Goal: Communication & Community: Answer question/provide support

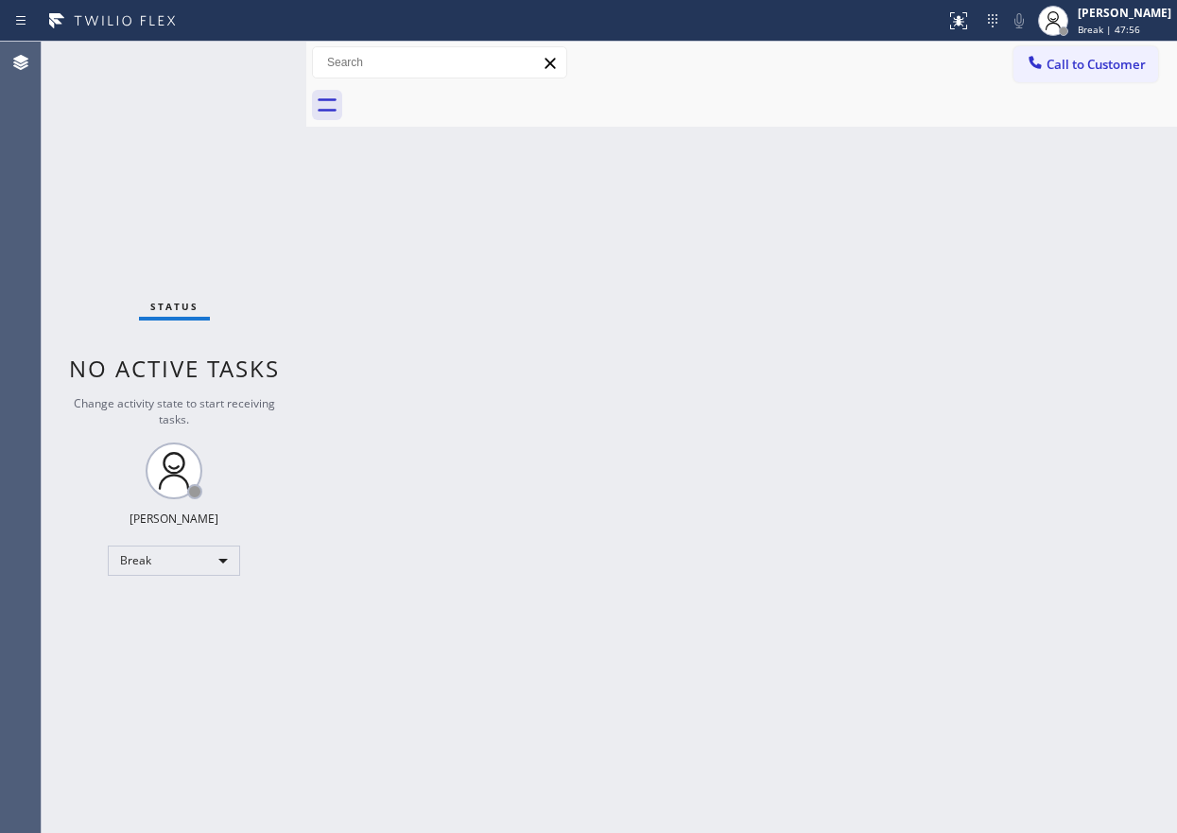
click at [879, 743] on div "Back to Dashboard Change Sender ID Customers Technicians Select a contact Outbo…" at bounding box center [741, 437] width 870 height 791
click at [1092, 13] on div "[PERSON_NAME] Break | 59:23" at bounding box center [1125, 20] width 103 height 33
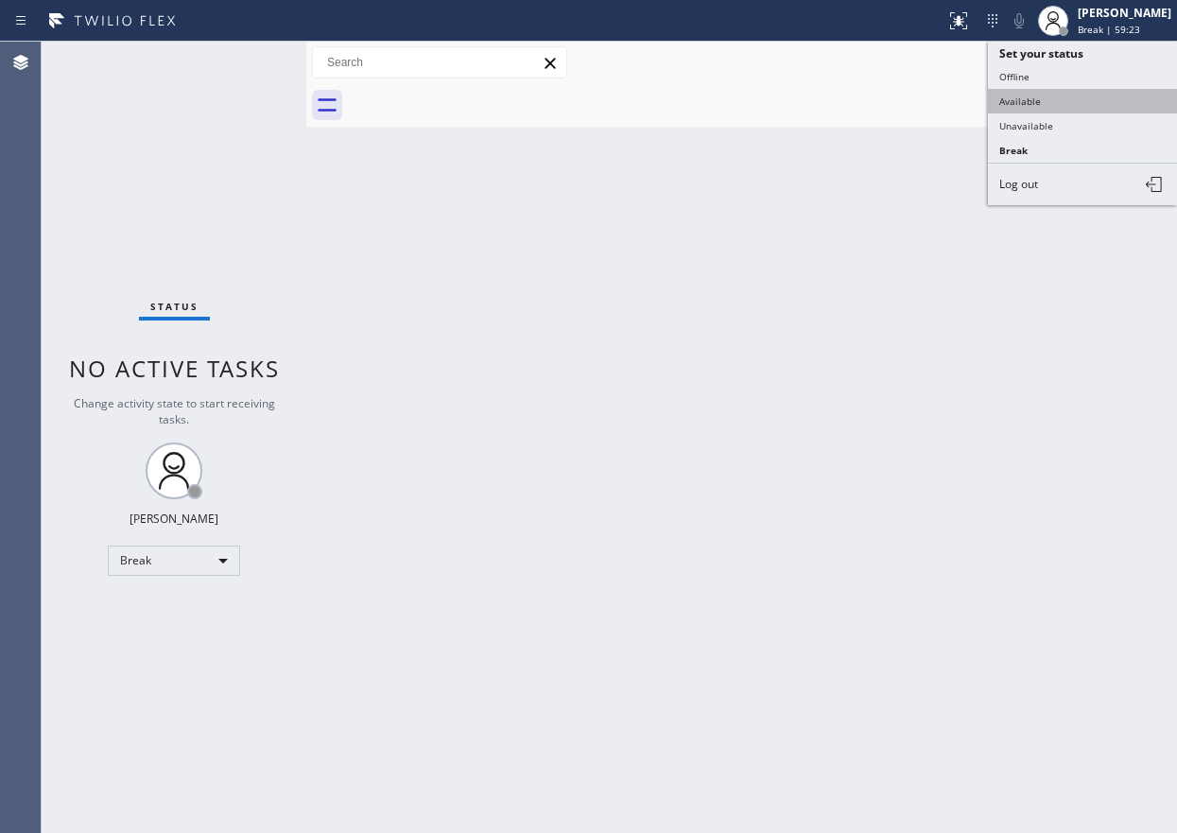
click at [1080, 93] on button "Available" at bounding box center [1082, 101] width 189 height 25
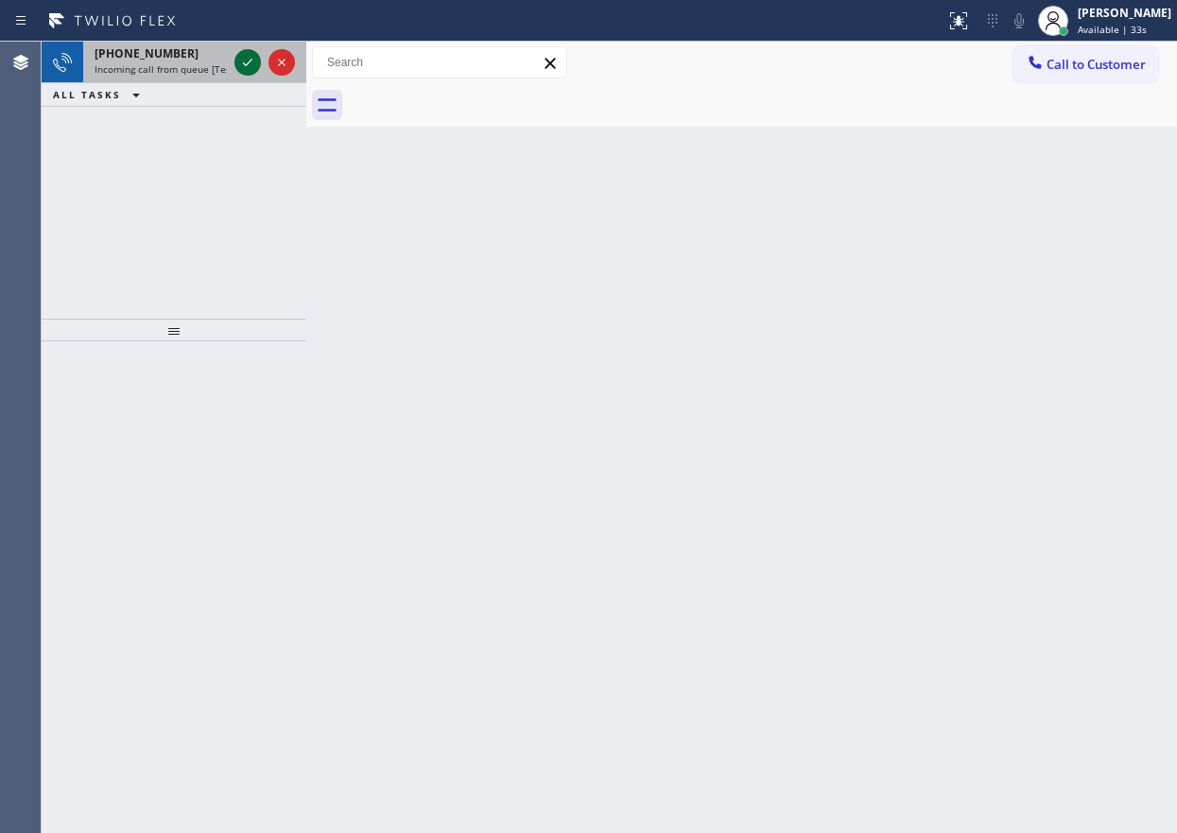
click at [253, 63] on icon at bounding box center [247, 62] width 23 height 23
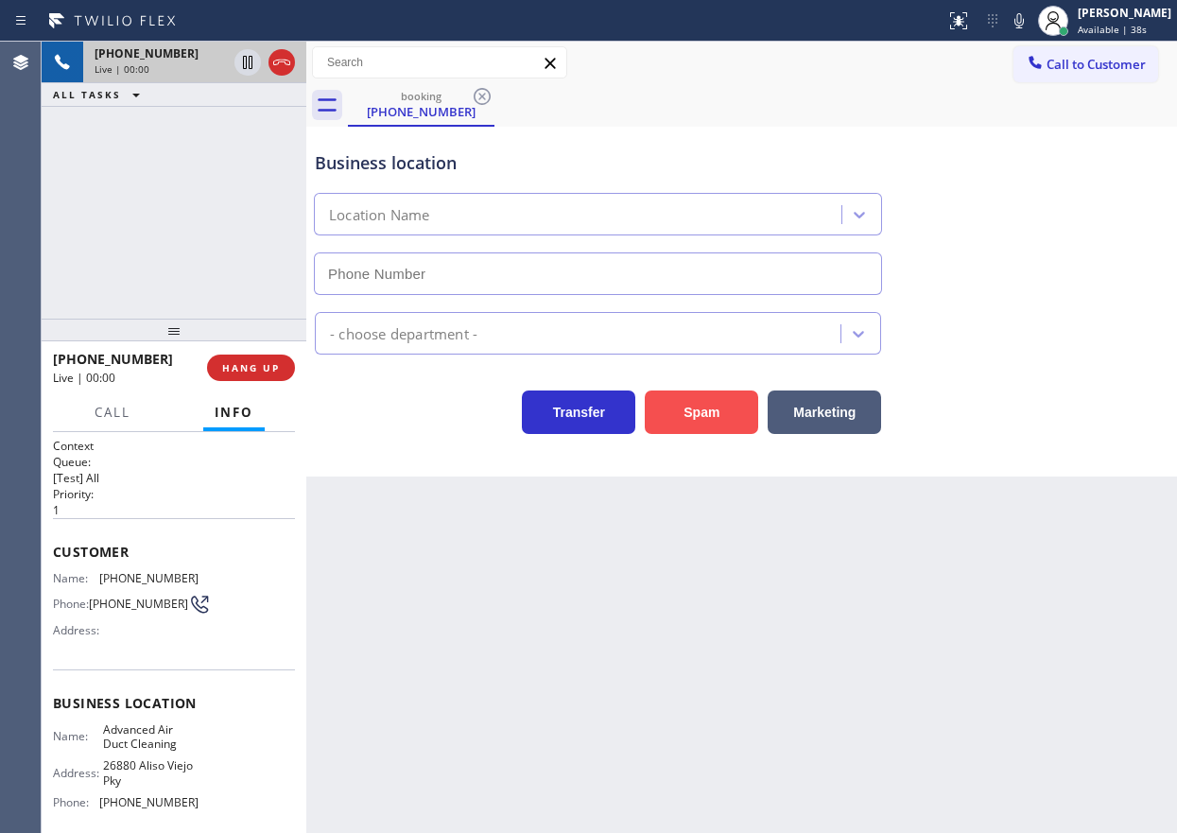
click at [682, 415] on button "Spam" at bounding box center [701, 411] width 113 height 43
click at [687, 420] on button "Spam" at bounding box center [701, 411] width 113 height 43
click at [238, 369] on span "HANG UP" at bounding box center [251, 367] width 58 height 13
click at [239, 369] on span "HANG UP" at bounding box center [251, 367] width 58 height 13
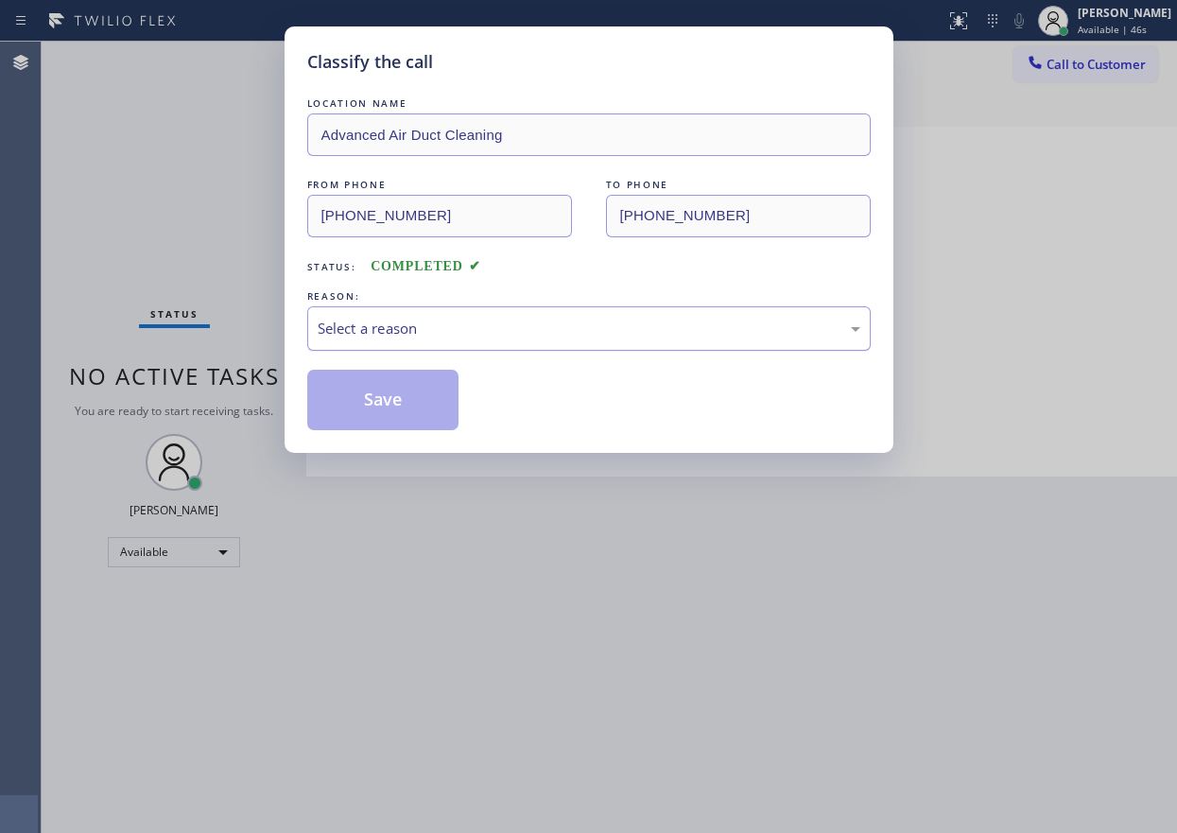
click at [456, 330] on div "Select a reason" at bounding box center [589, 329] width 542 height 22
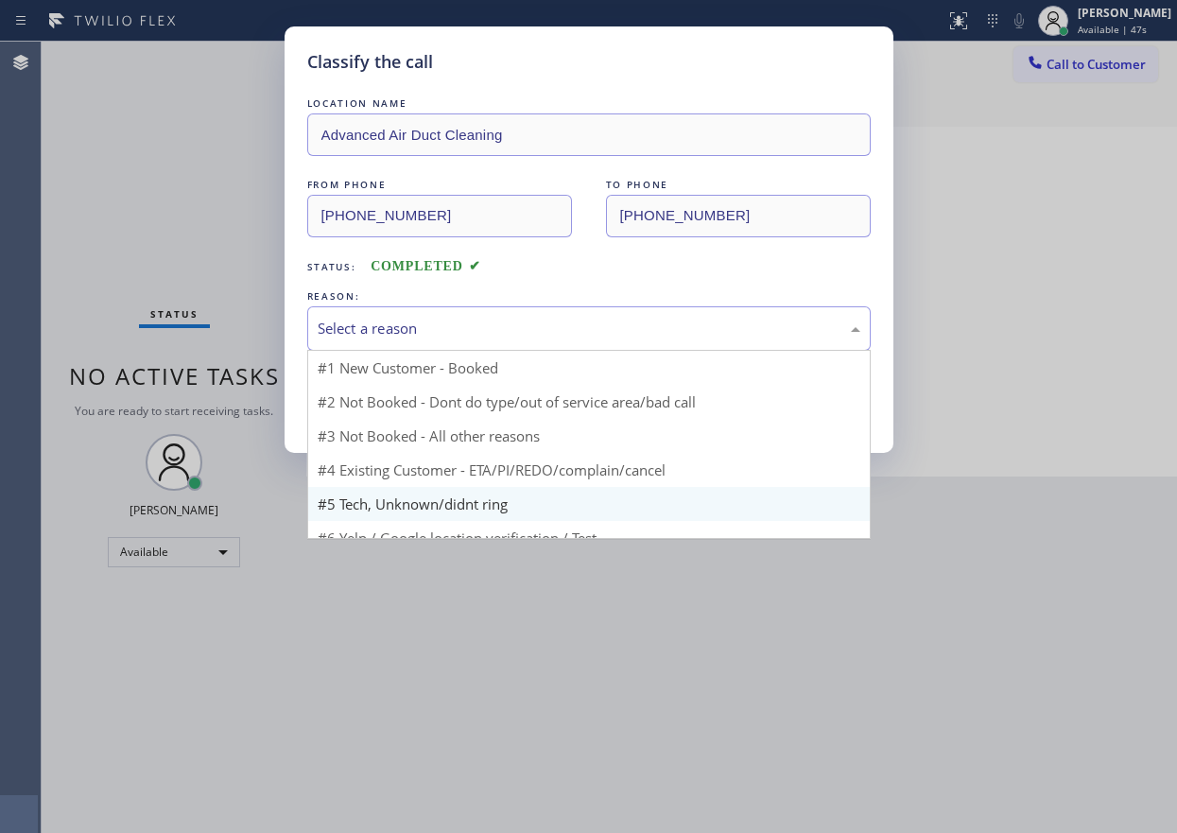
scroll to position [51, 0]
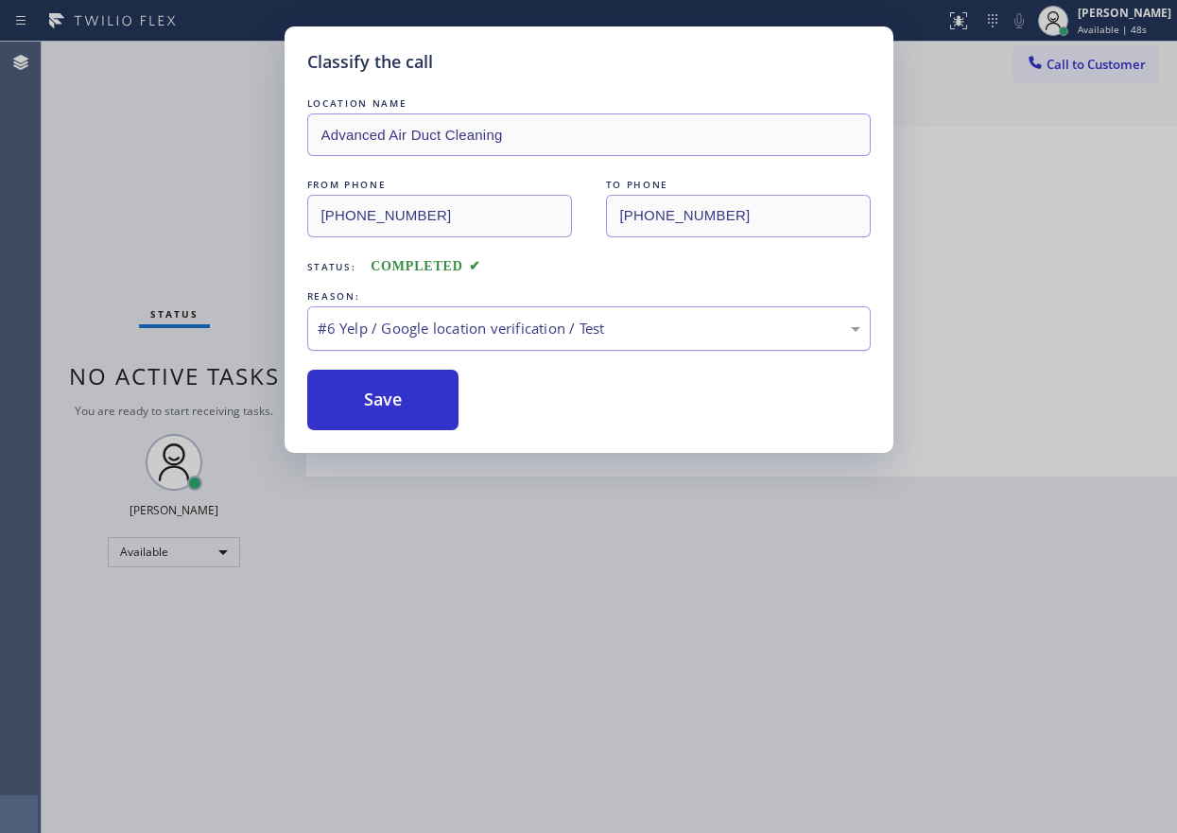
click at [417, 327] on div "#6 Yelp / Google location verification / Test" at bounding box center [589, 329] width 542 height 22
click at [411, 435] on div "Classify the call LOCATION NAME Advanced Air Duct Cleaning FROM PHONE (832) 403…" at bounding box center [588, 239] width 609 height 426
click at [439, 383] on button "Save" at bounding box center [383, 400] width 152 height 60
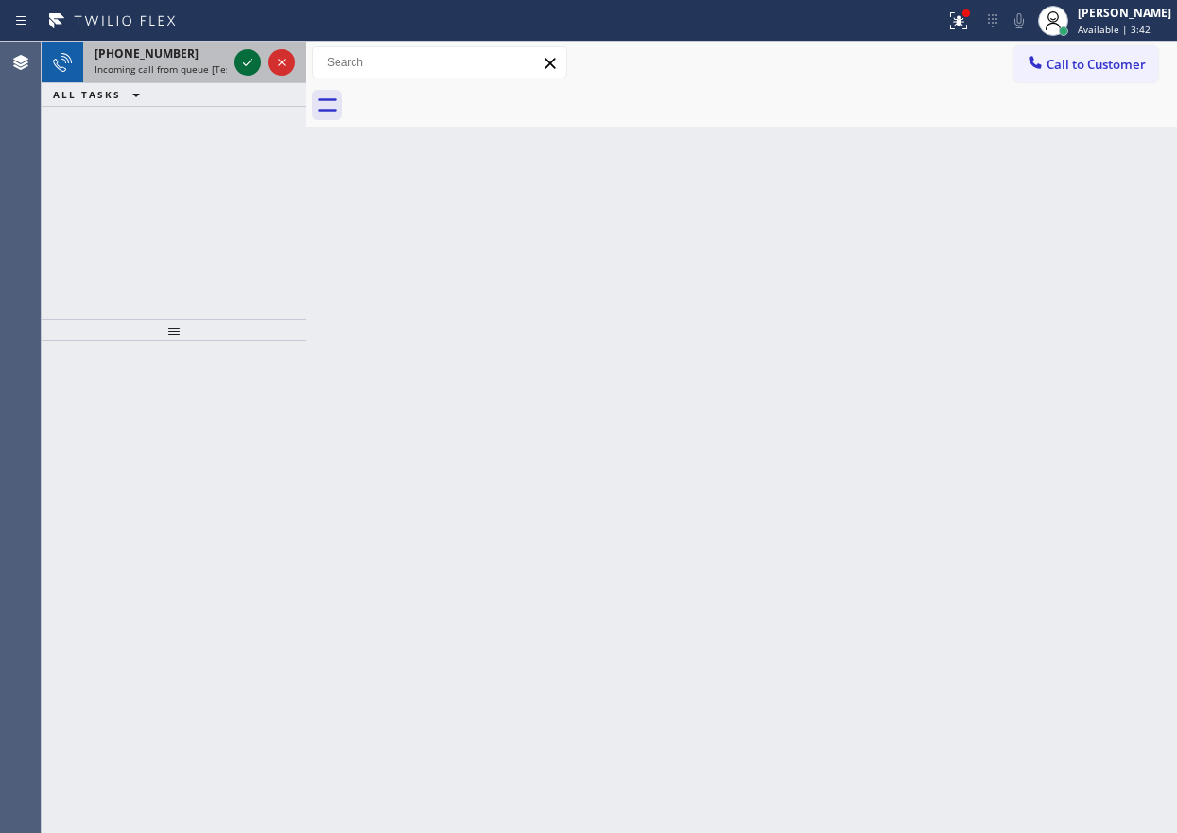
click at [249, 66] on icon at bounding box center [247, 62] width 23 height 23
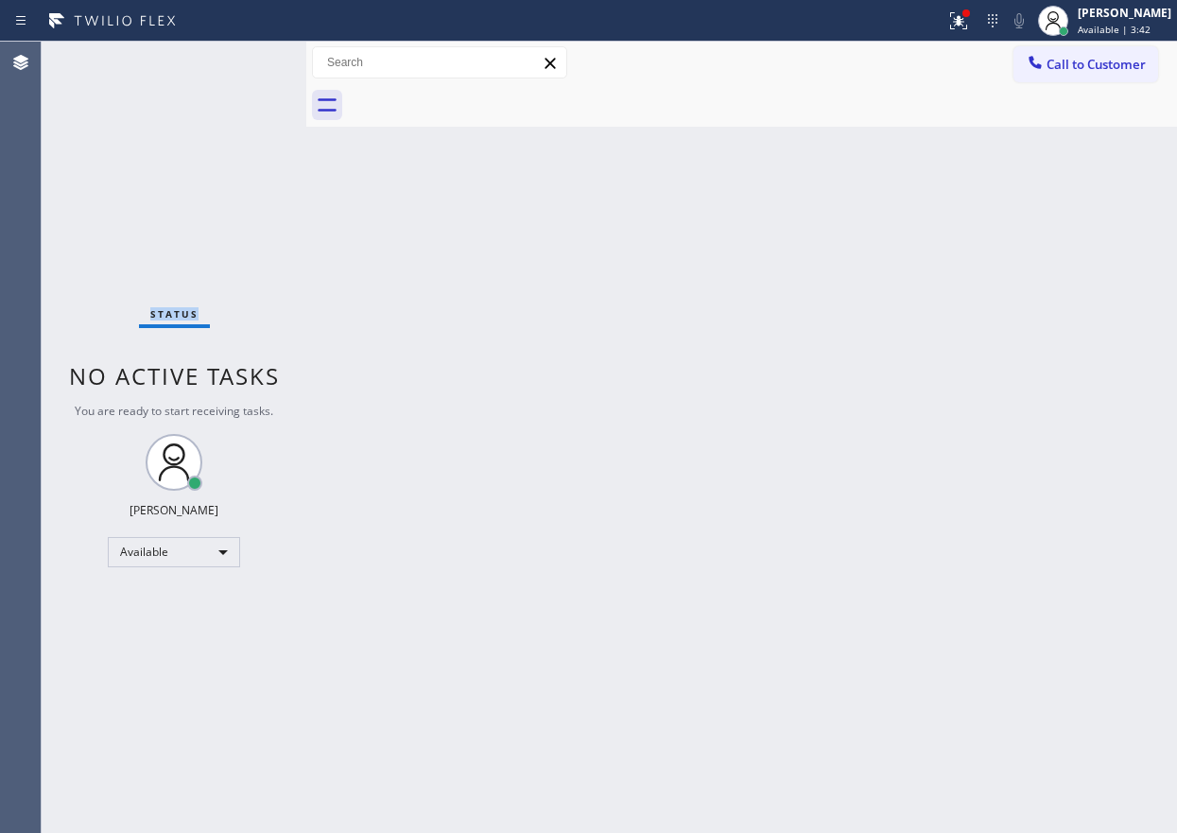
click at [249, 66] on div "Status No active tasks You are ready to start receiving tasks. [PERSON_NAME] Av…" at bounding box center [174, 437] width 265 height 791
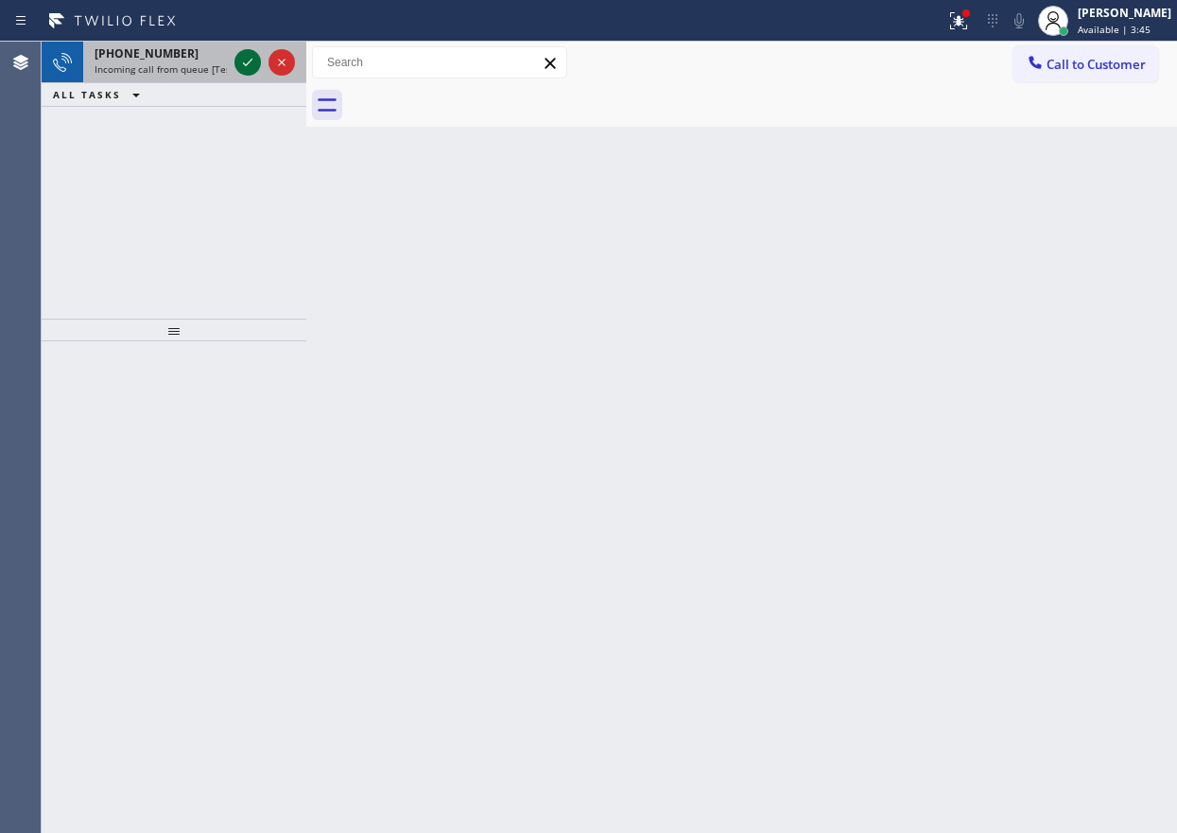
click at [247, 61] on icon at bounding box center [247, 62] width 23 height 23
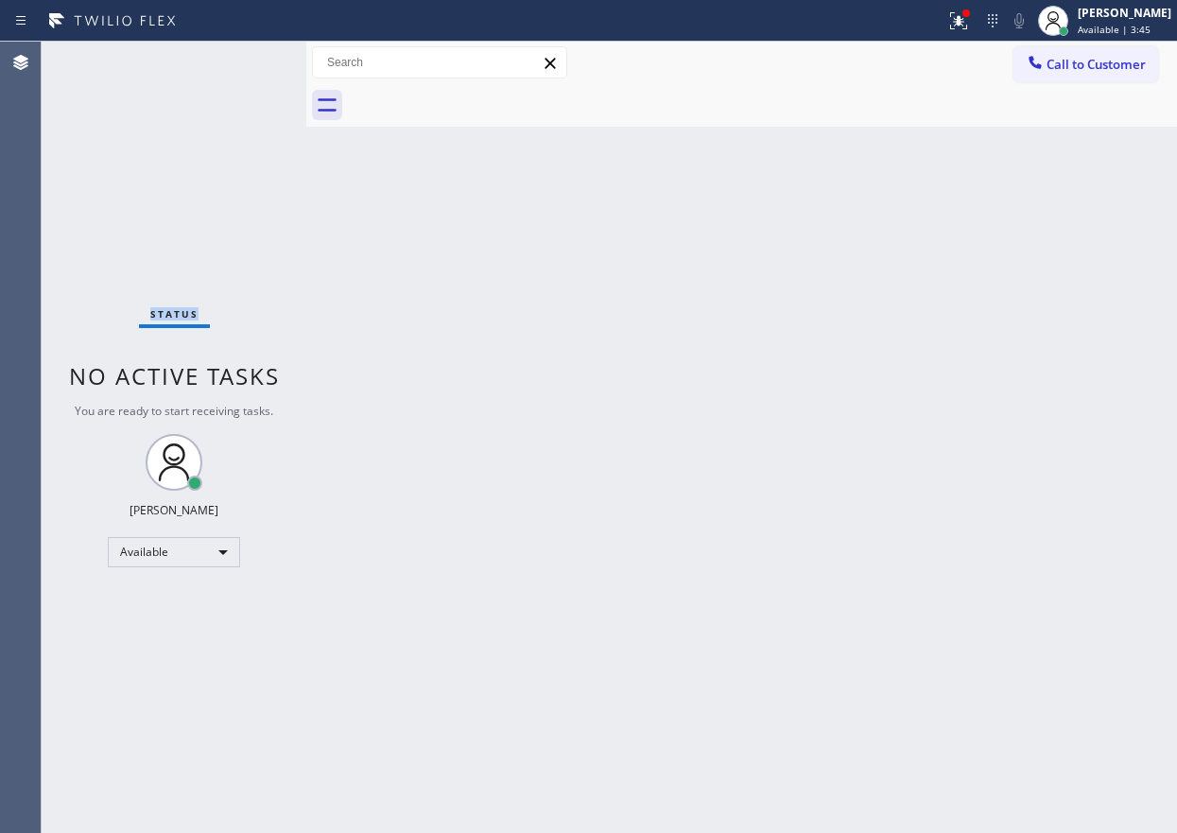
click at [247, 61] on div "Status No active tasks You are ready to start receiving tasks. [PERSON_NAME] Av…" at bounding box center [174, 437] width 265 height 791
click at [251, 61] on div "Status No active tasks You are ready to start receiving tasks. [PERSON_NAME] Av…" at bounding box center [174, 437] width 265 height 791
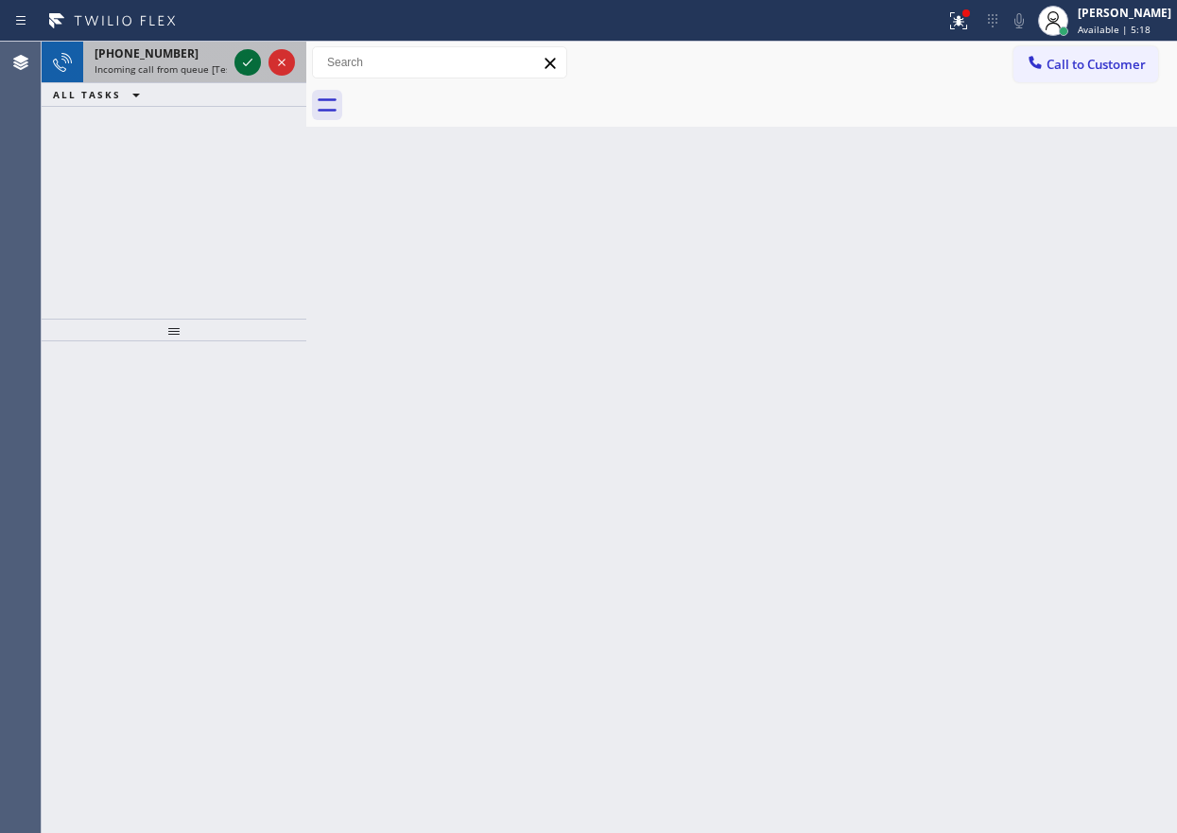
click at [244, 59] on icon at bounding box center [247, 62] width 23 height 23
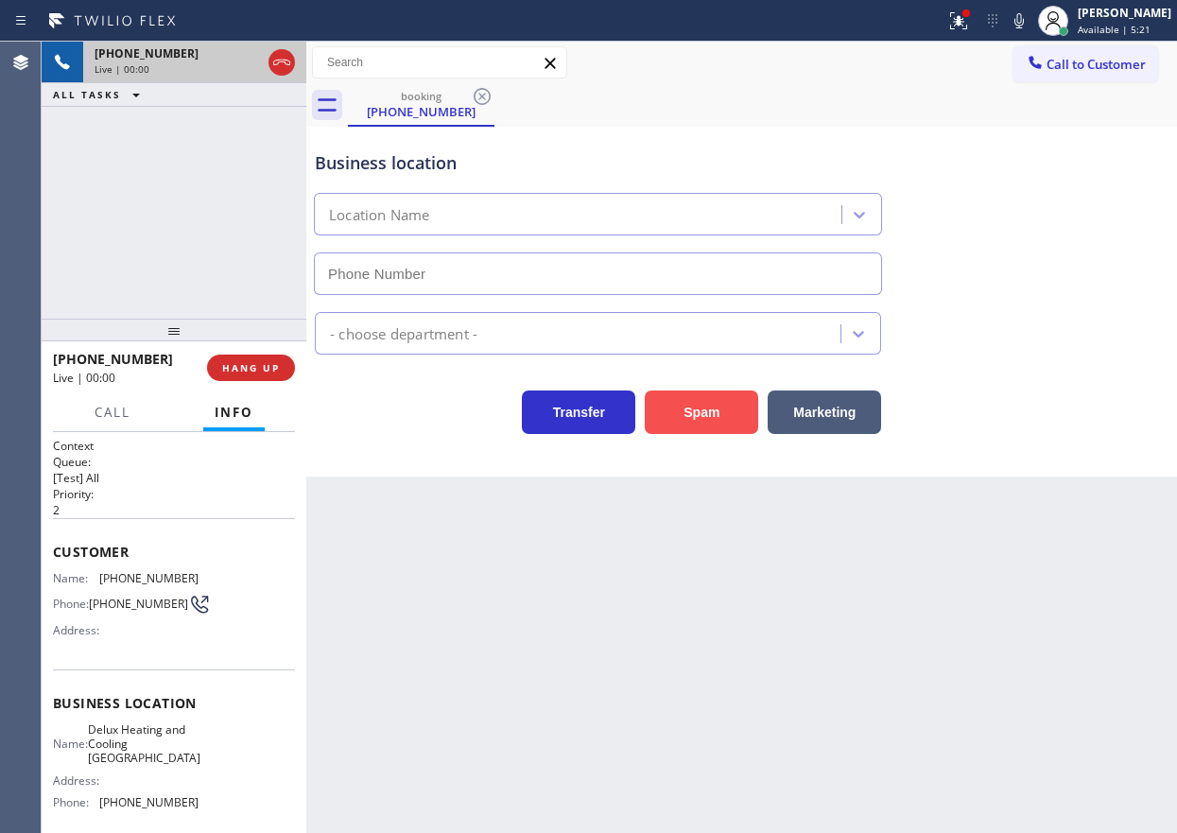
type input "(813) 733-8835"
click at [671, 414] on button "Spam" at bounding box center [701, 411] width 113 height 43
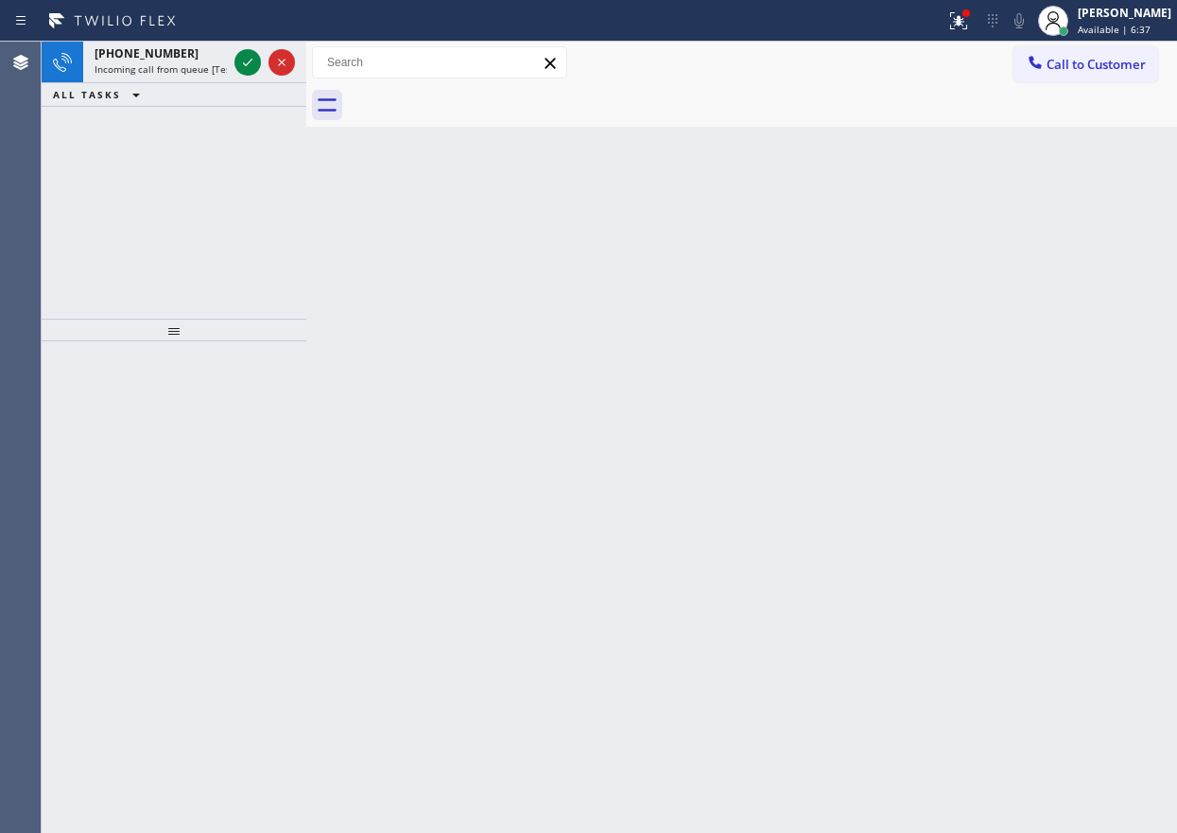
click at [243, 64] on icon at bounding box center [247, 62] width 23 height 23
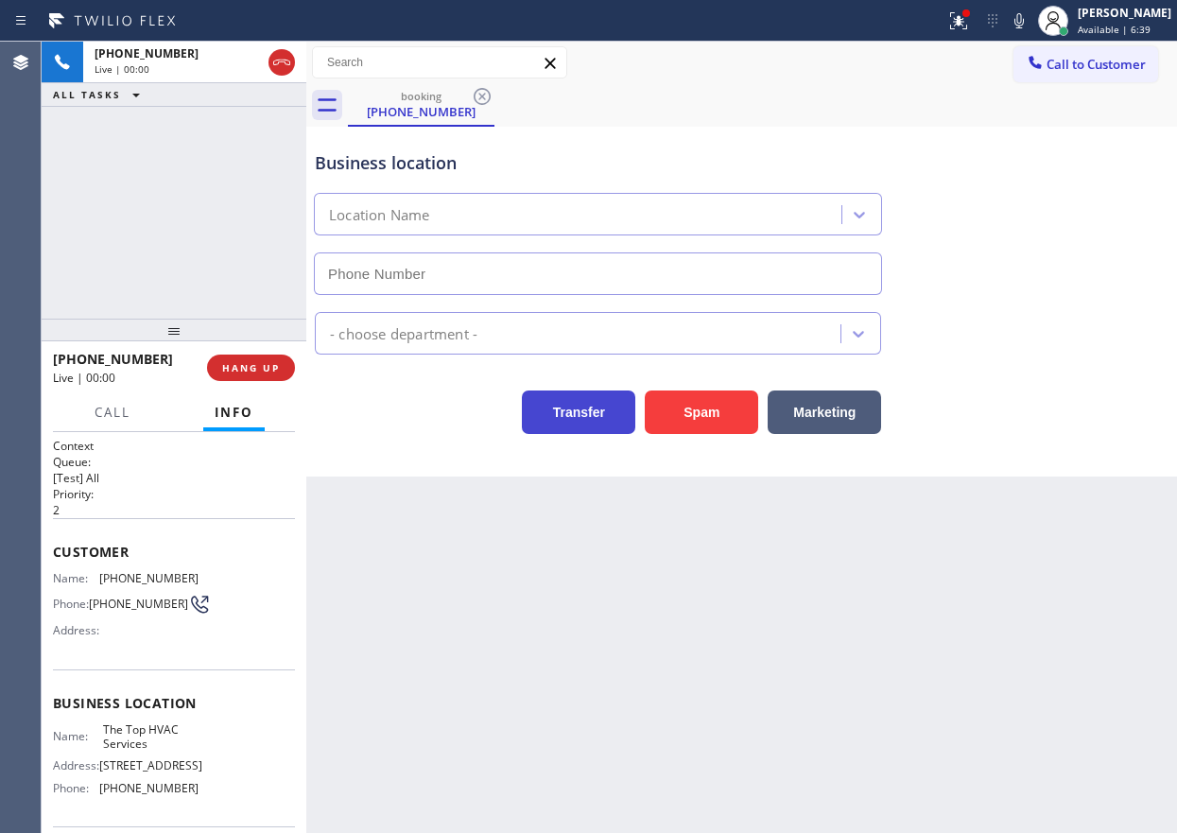
type input "(305) 901-5761"
click at [691, 428] on button "Spam" at bounding box center [701, 411] width 113 height 43
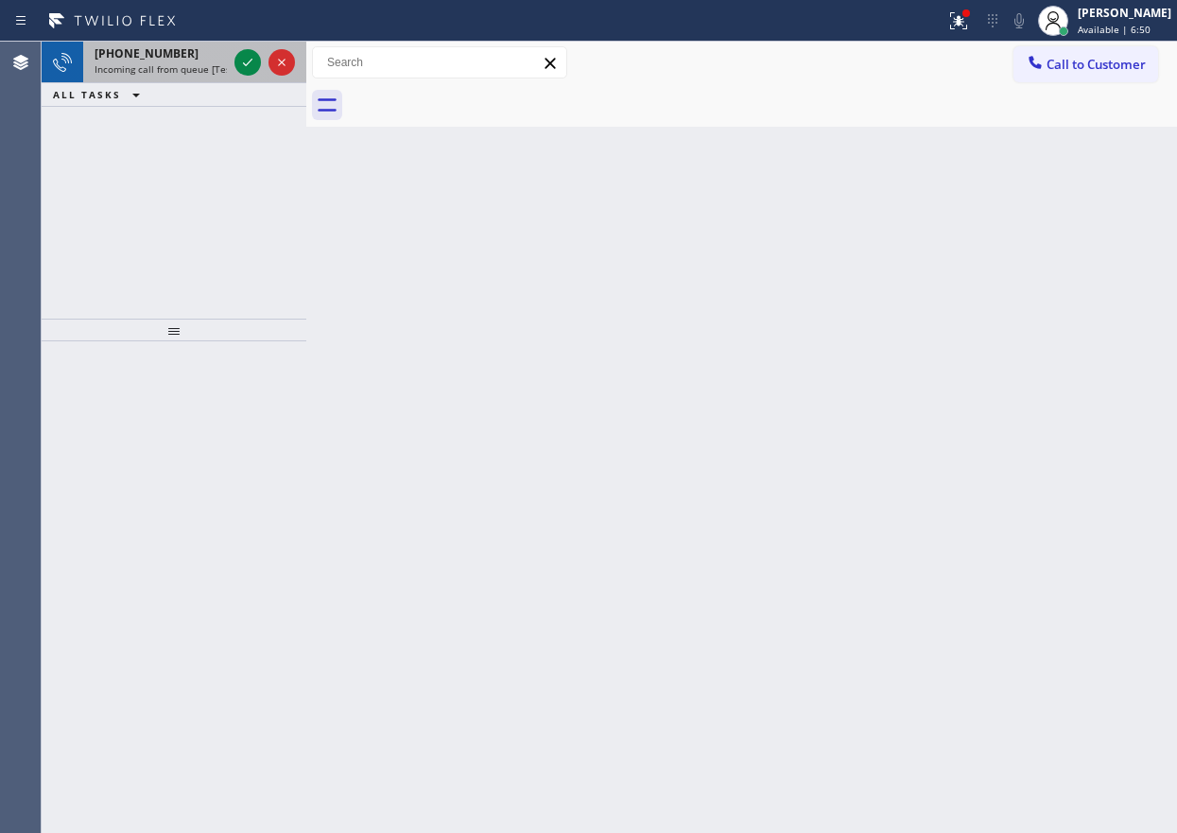
click at [176, 73] on span "Incoming call from queue [Test] All" at bounding box center [173, 68] width 157 height 13
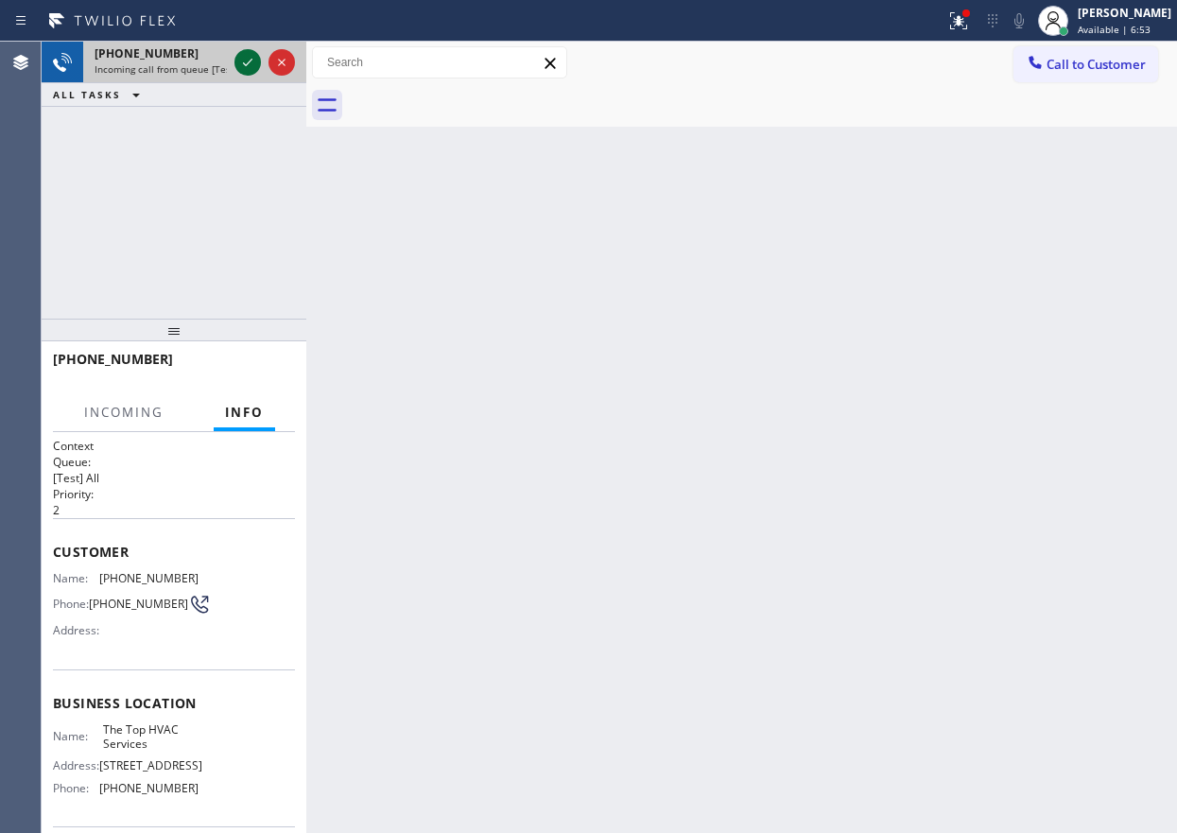
click at [235, 65] on div at bounding box center [247, 62] width 26 height 23
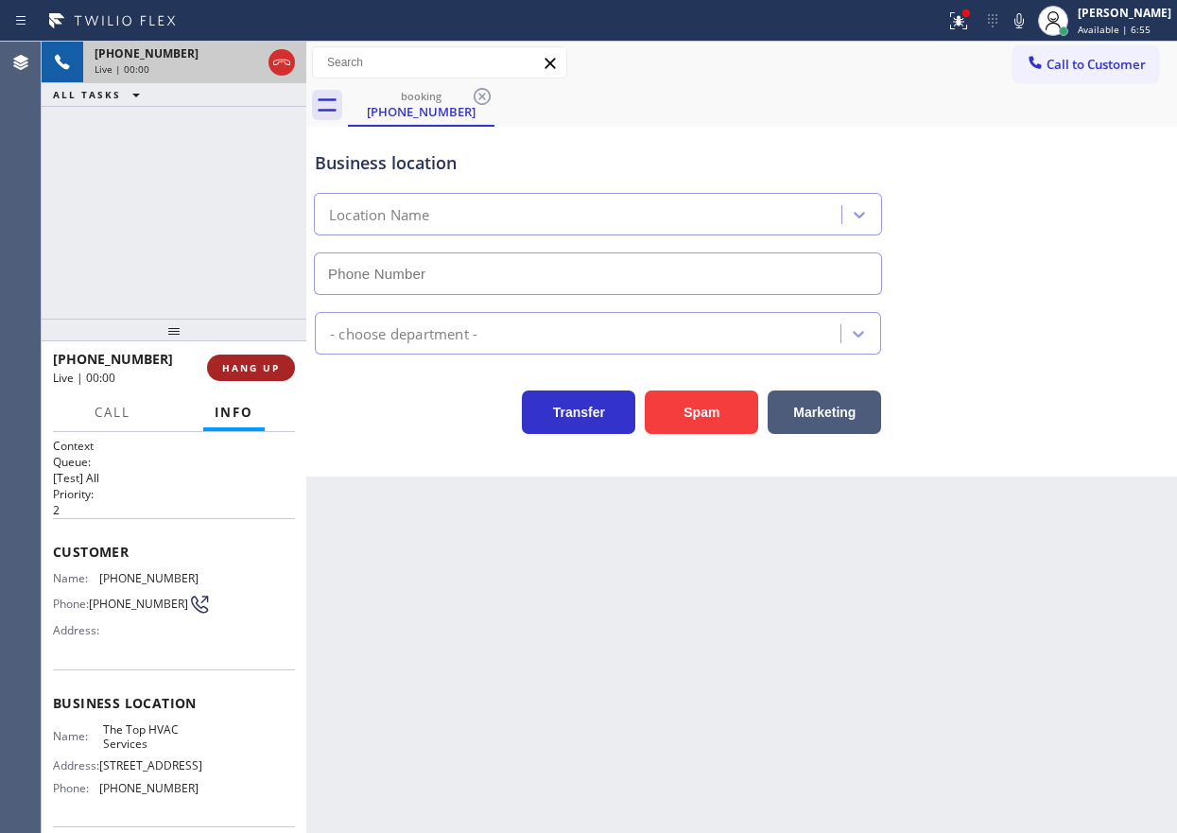
type input "(305) 901-5761"
drag, startPoint x: 250, startPoint y: 374, endPoint x: 477, endPoint y: 353, distance: 227.8
click at [249, 375] on button "HANG UP" at bounding box center [251, 367] width 88 height 26
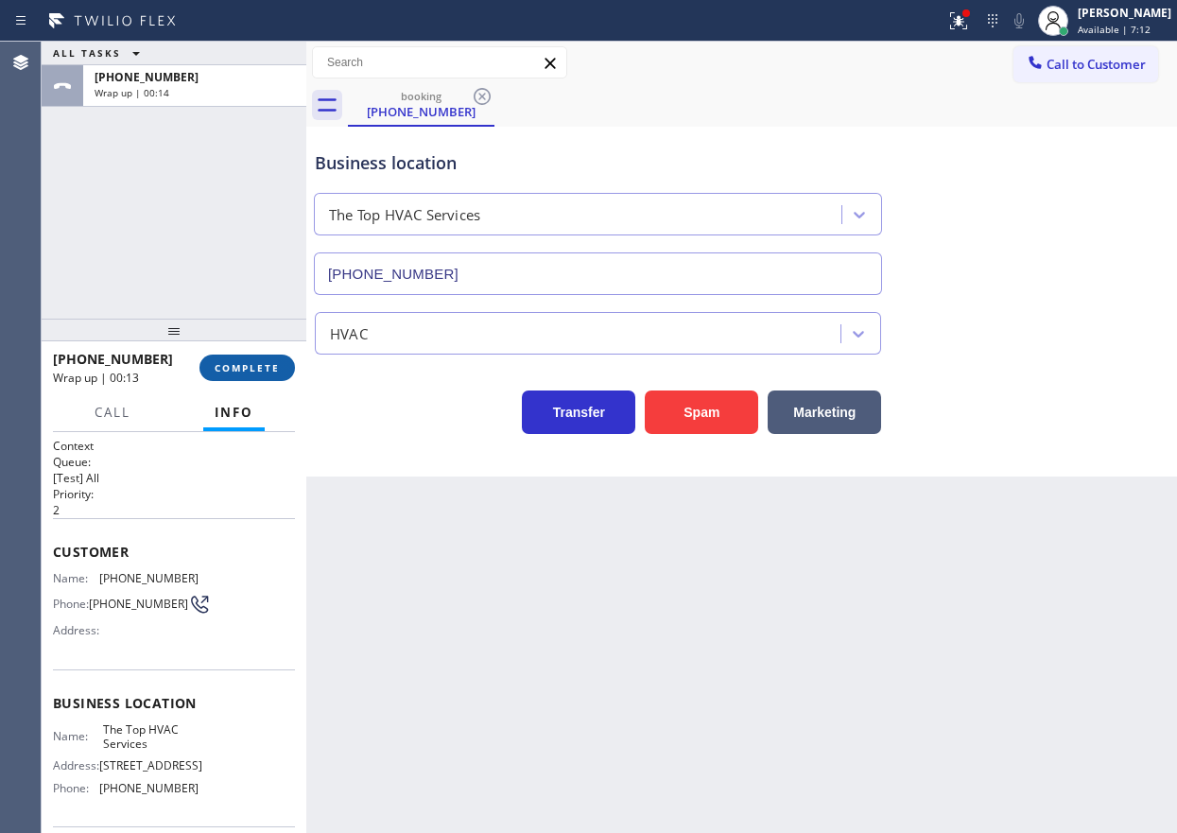
click at [247, 357] on button "COMPLETE" at bounding box center [246, 367] width 95 height 26
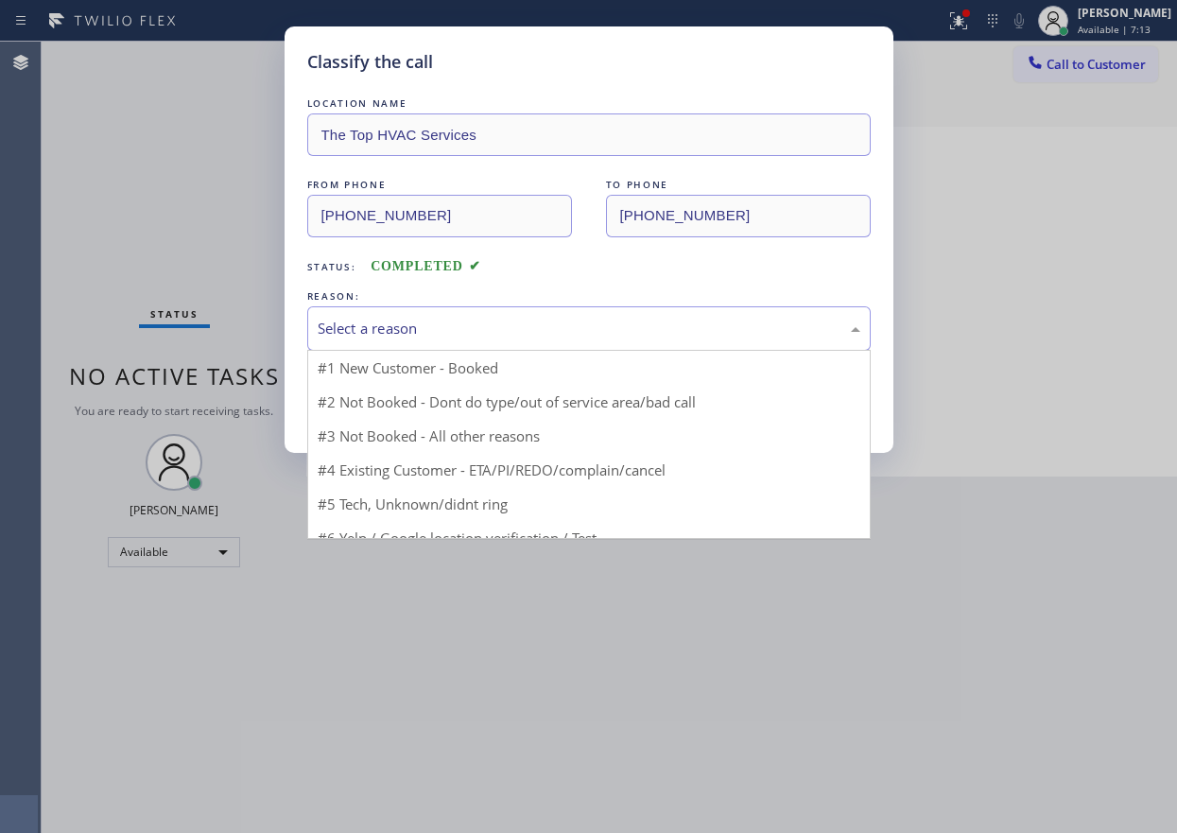
click at [591, 330] on div "Select a reason" at bounding box center [589, 329] width 542 height 22
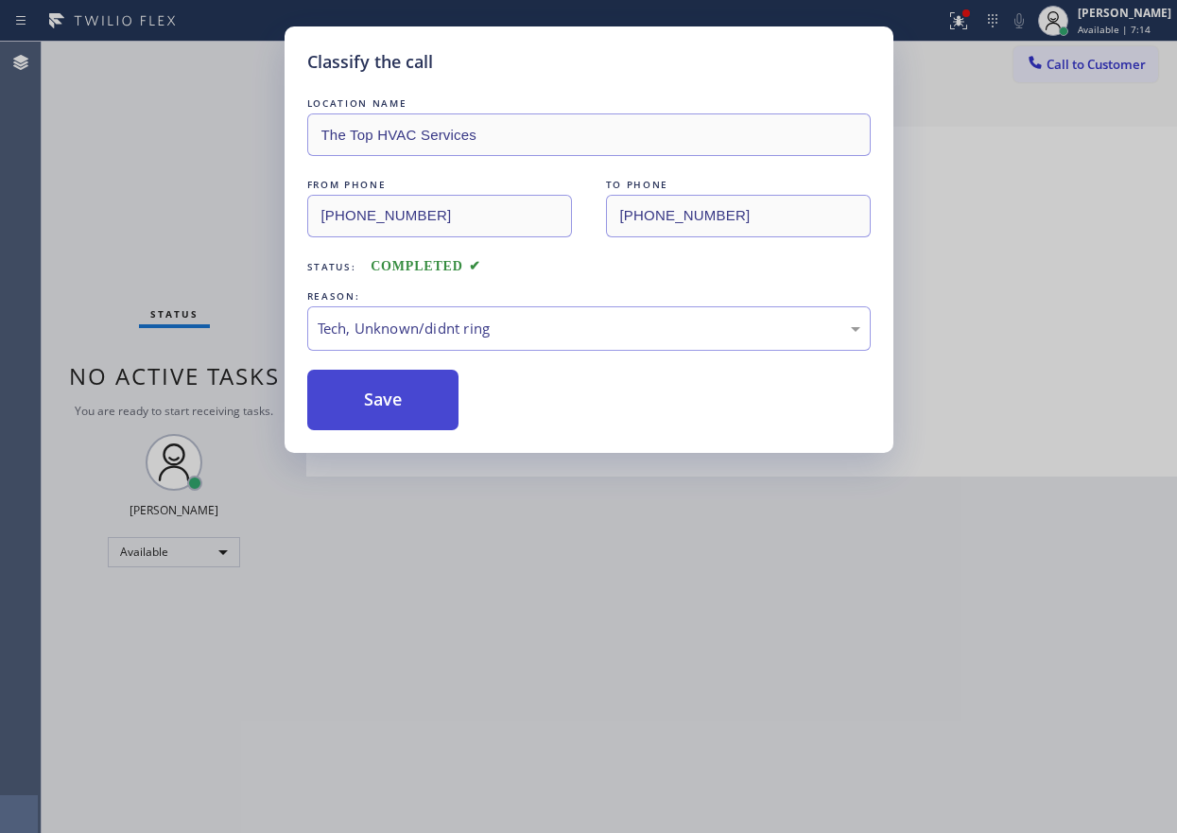
click at [394, 400] on button "Save" at bounding box center [383, 400] width 152 height 60
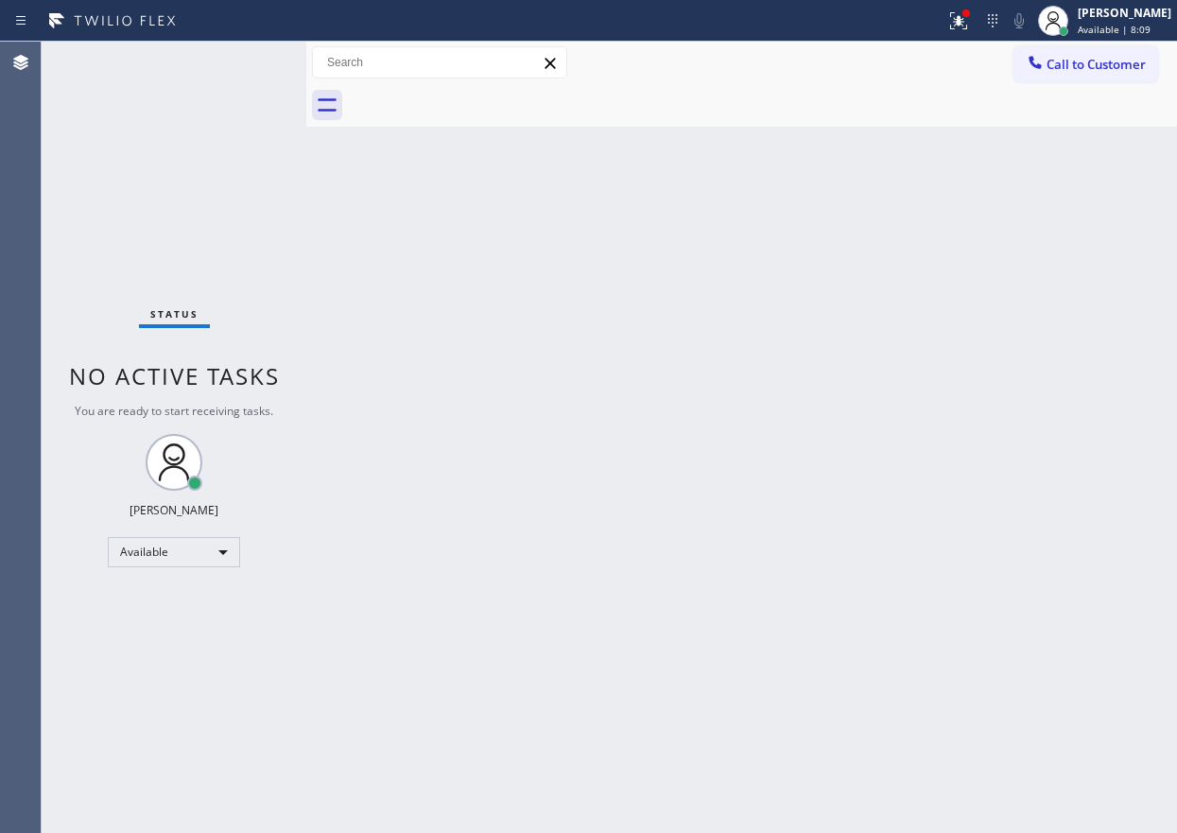
click at [248, 64] on div "Status No active tasks You are ready to start receiving tasks. [PERSON_NAME] Av…" at bounding box center [174, 437] width 265 height 791
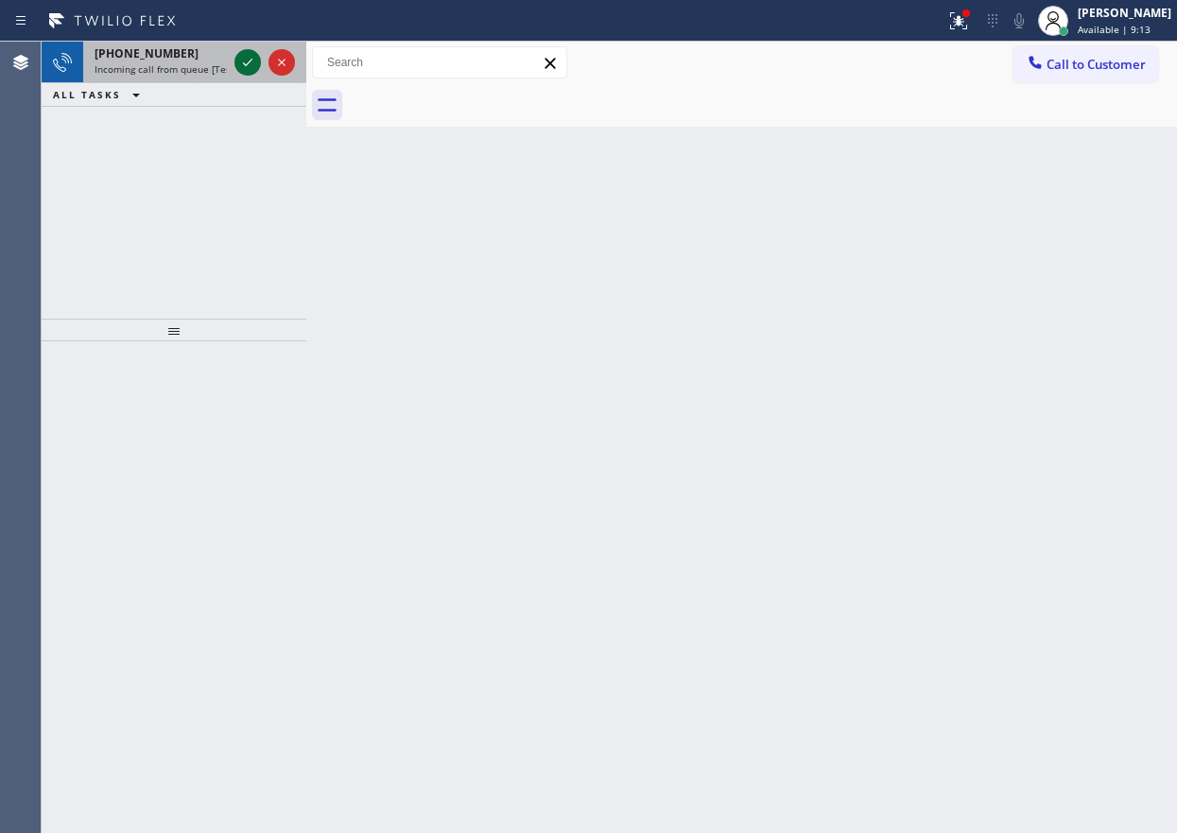
click at [250, 62] on icon at bounding box center [247, 62] width 23 height 23
click at [248, 70] on icon at bounding box center [247, 62] width 23 height 23
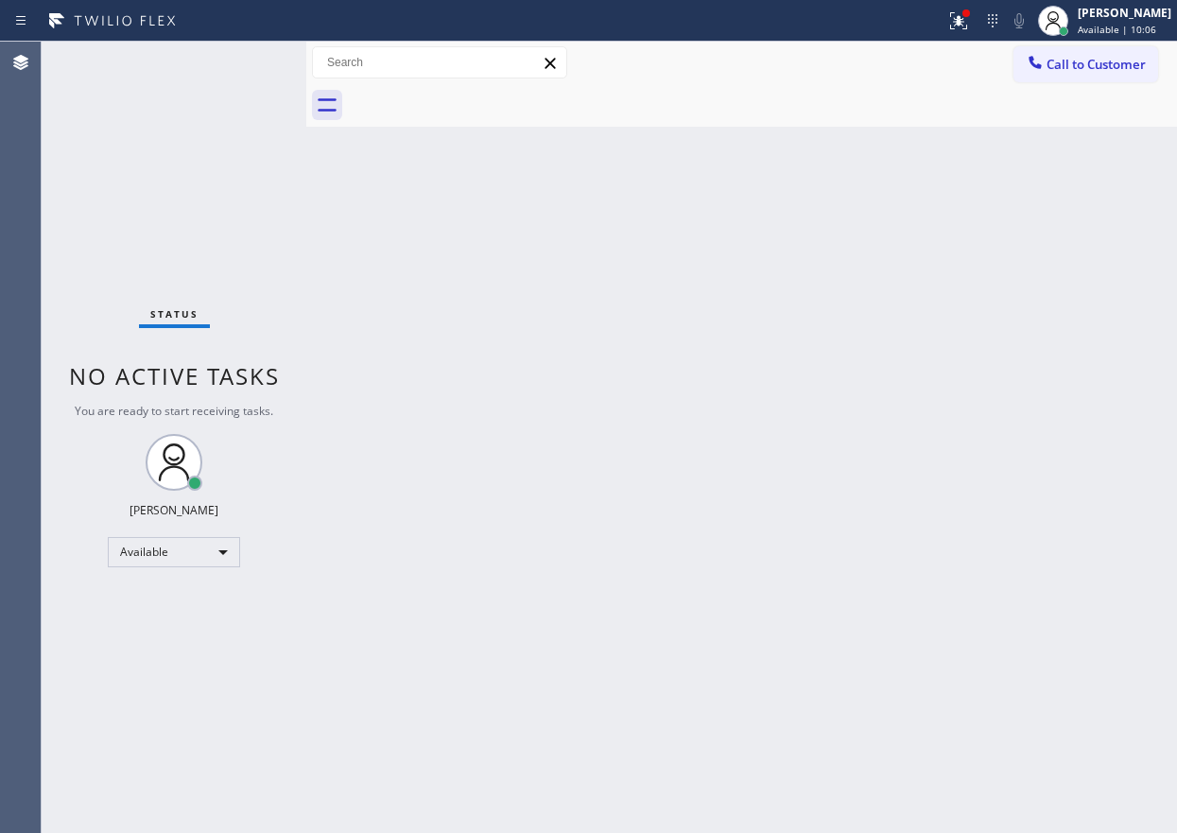
click at [951, 500] on div "Back to Dashboard Change Sender ID Customers Technicians Select a contact Outbo…" at bounding box center [741, 437] width 870 height 791
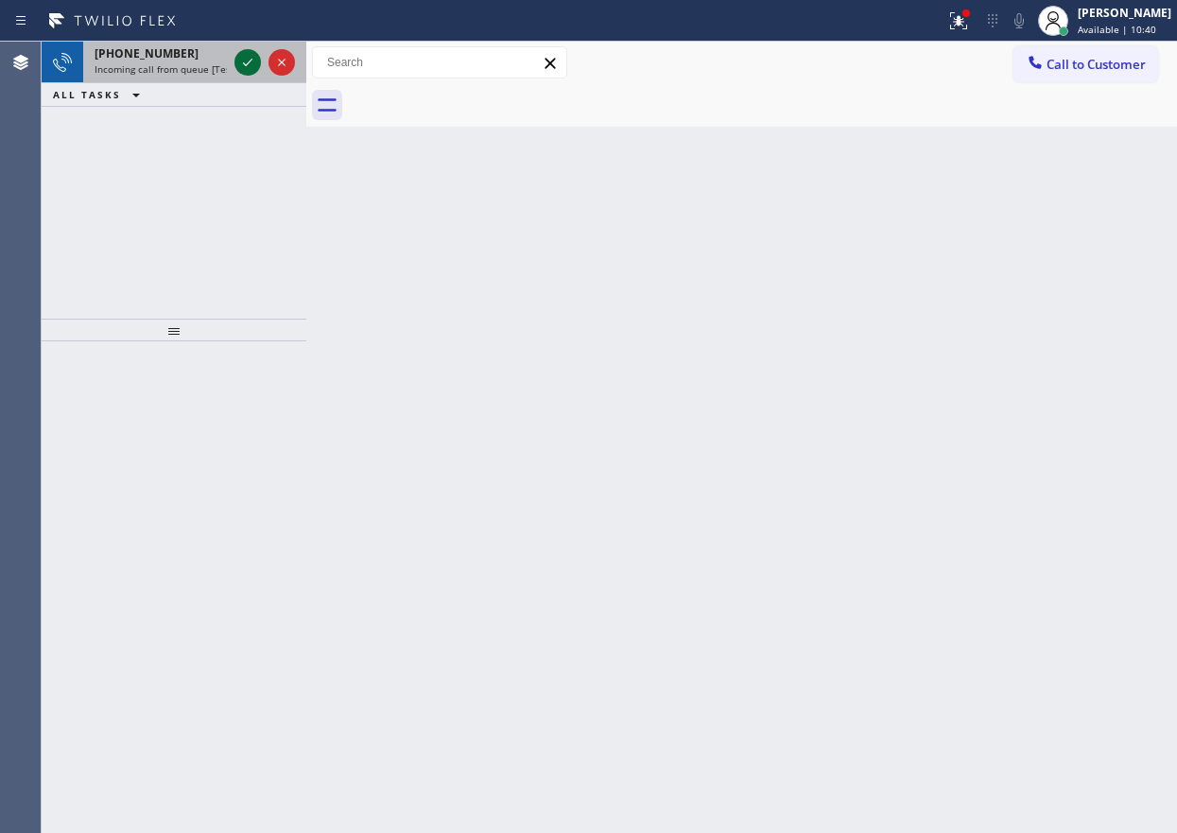
click at [249, 70] on icon at bounding box center [247, 62] width 23 height 23
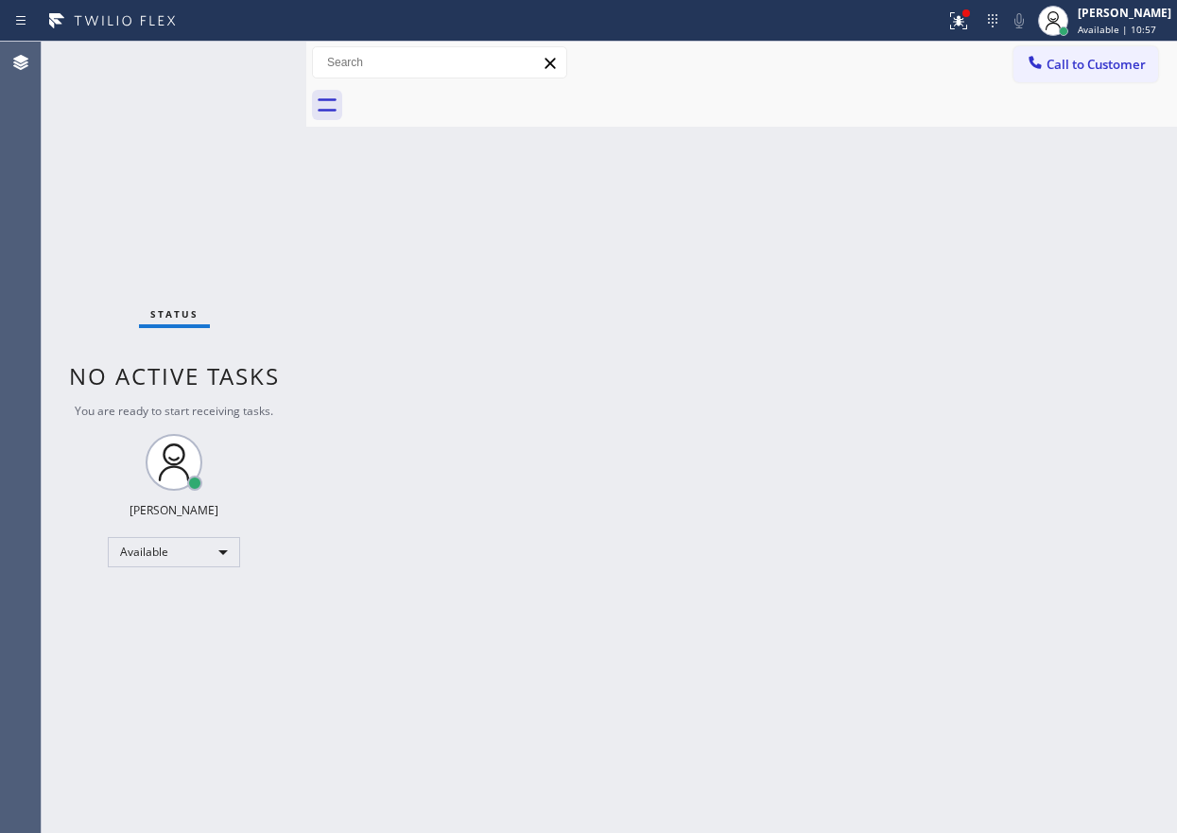
click at [1005, 391] on div "Back to Dashboard Change Sender ID Customers Technicians Select a contact Outbo…" at bounding box center [741, 437] width 870 height 791
click at [972, 15] on div at bounding box center [965, 13] width 11 height 11
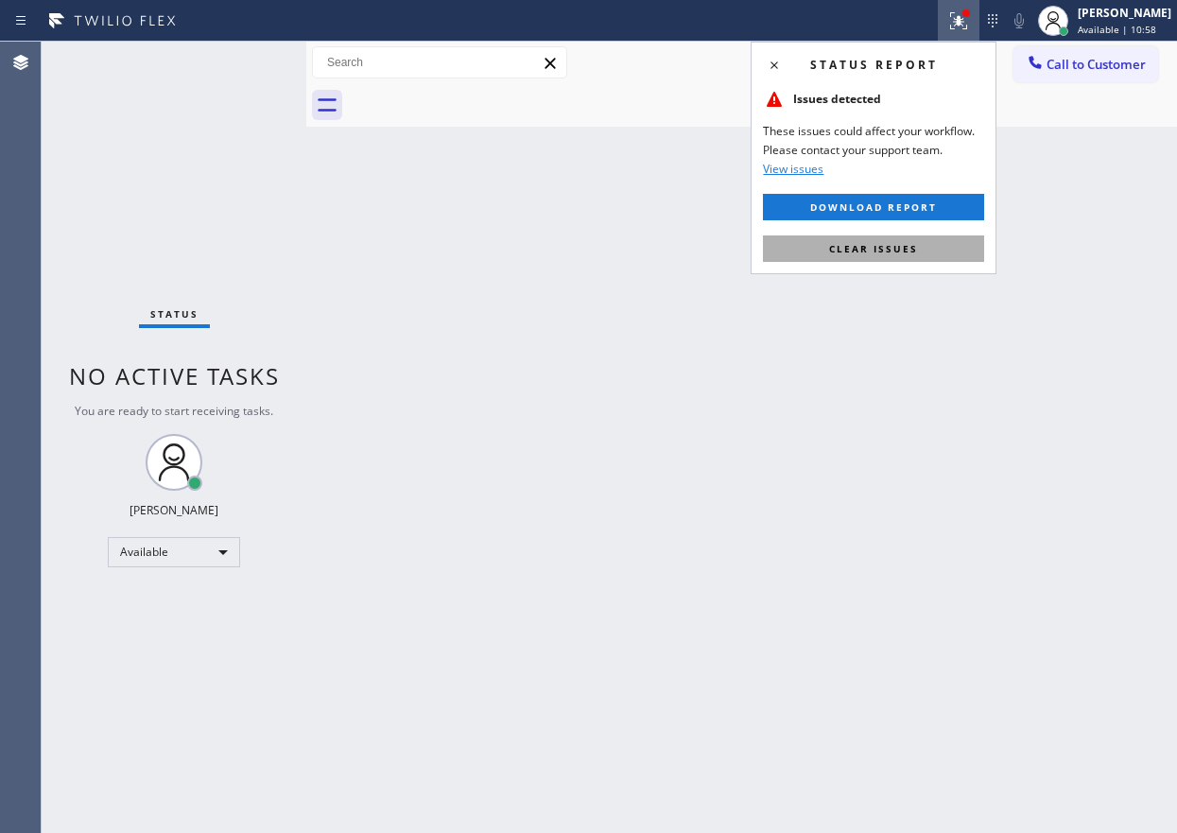
click at [915, 256] on button "Clear issues" at bounding box center [873, 248] width 221 height 26
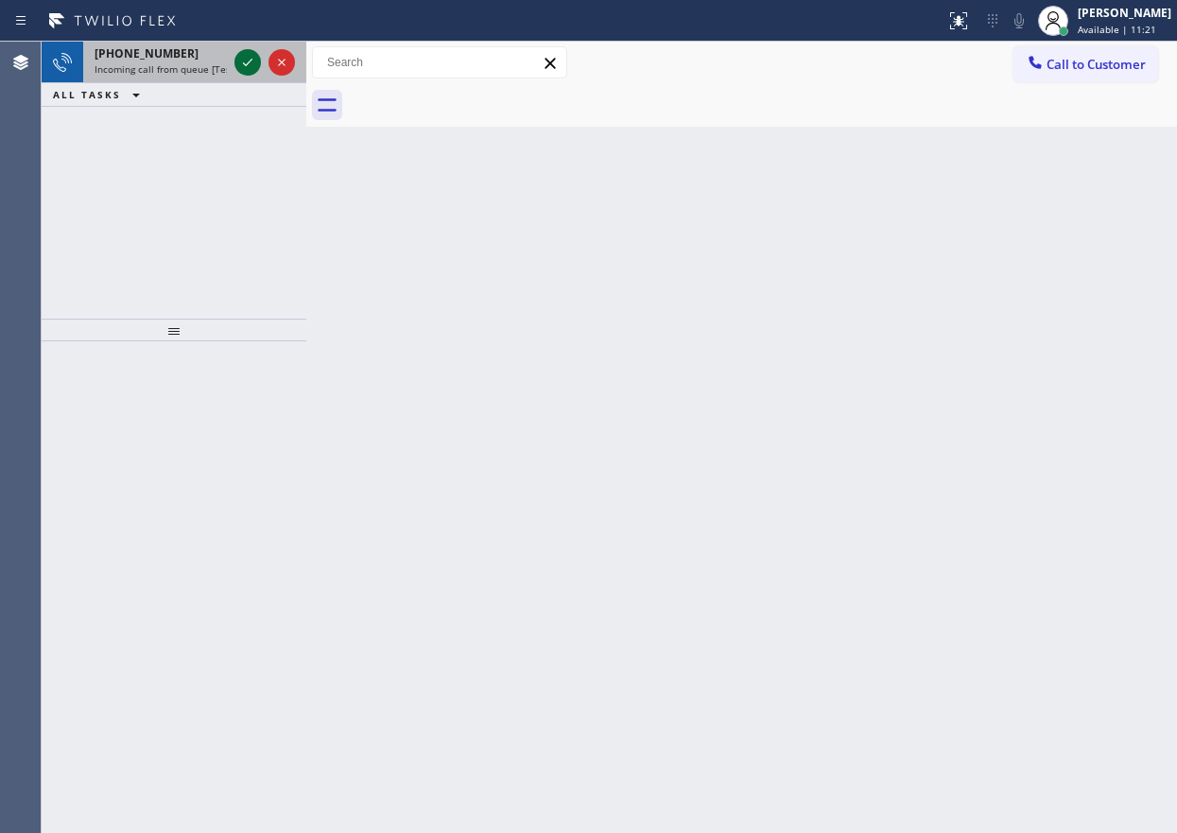
click at [248, 54] on icon at bounding box center [247, 62] width 23 height 23
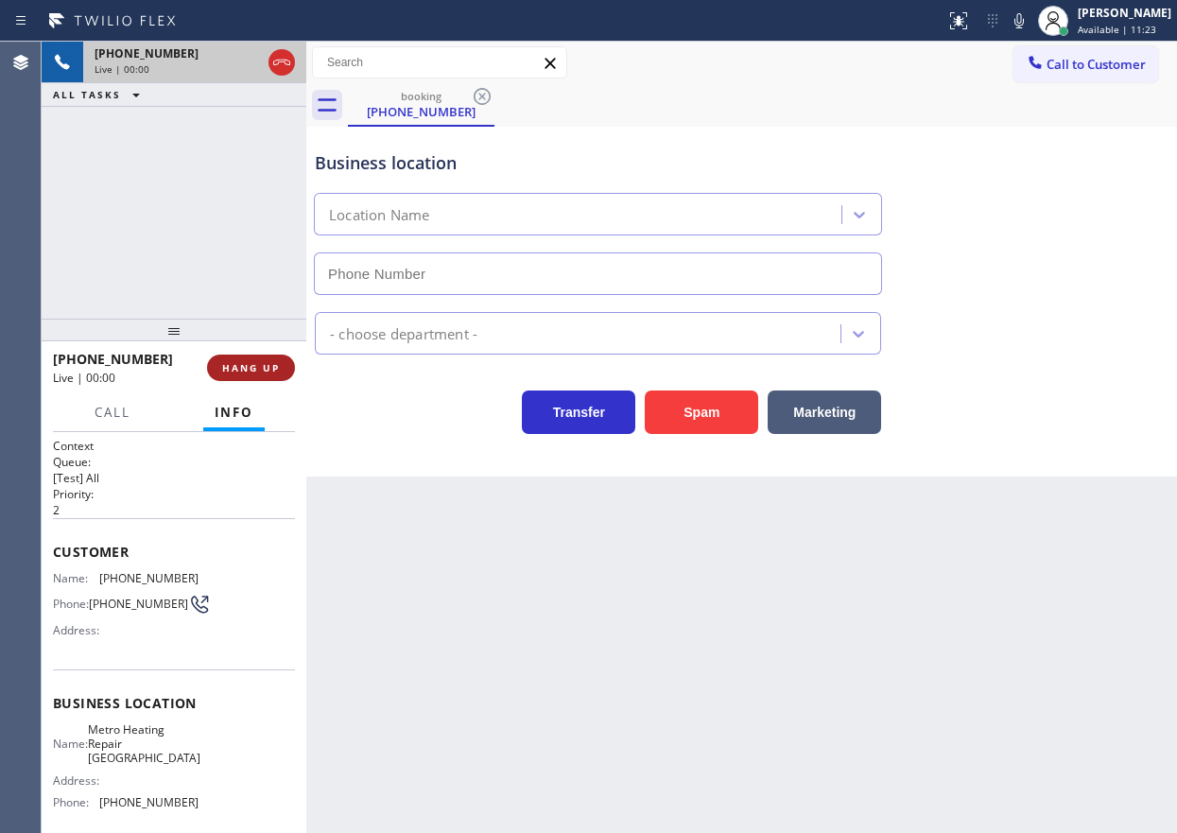
type input "(818) 797-9774"
click at [278, 361] on span "HANG UP" at bounding box center [251, 367] width 58 height 13
click at [277, 371] on span "HANG UP" at bounding box center [251, 367] width 58 height 13
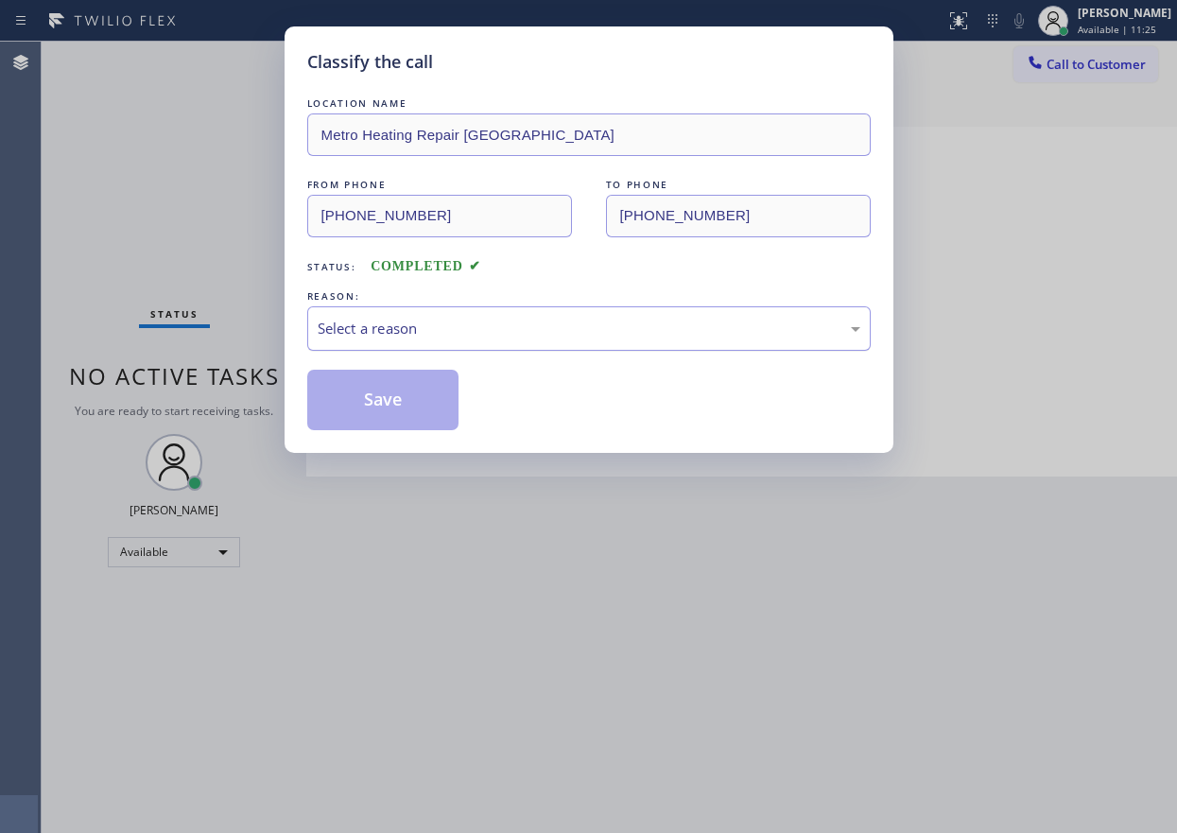
click at [423, 332] on div "Select a reason" at bounding box center [589, 329] width 542 height 22
click at [406, 403] on button "Save" at bounding box center [383, 400] width 152 height 60
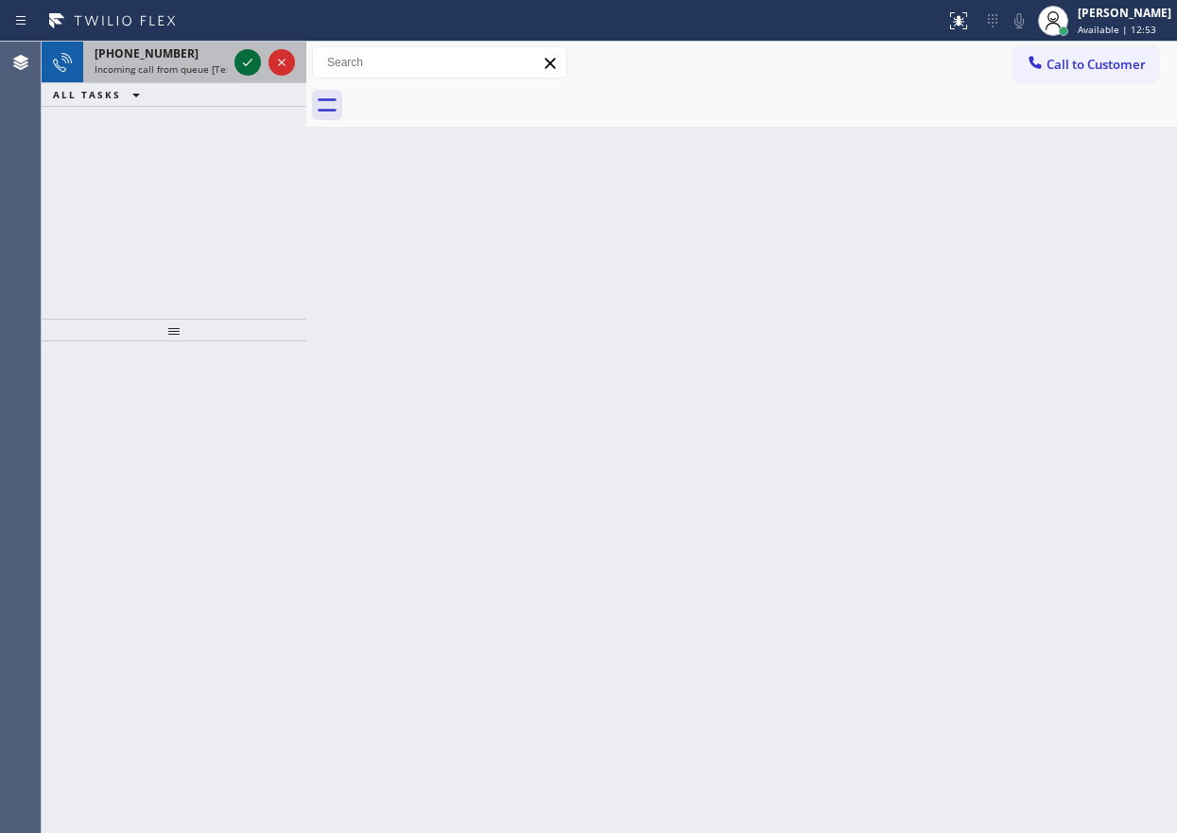
click at [248, 57] on icon at bounding box center [247, 62] width 23 height 23
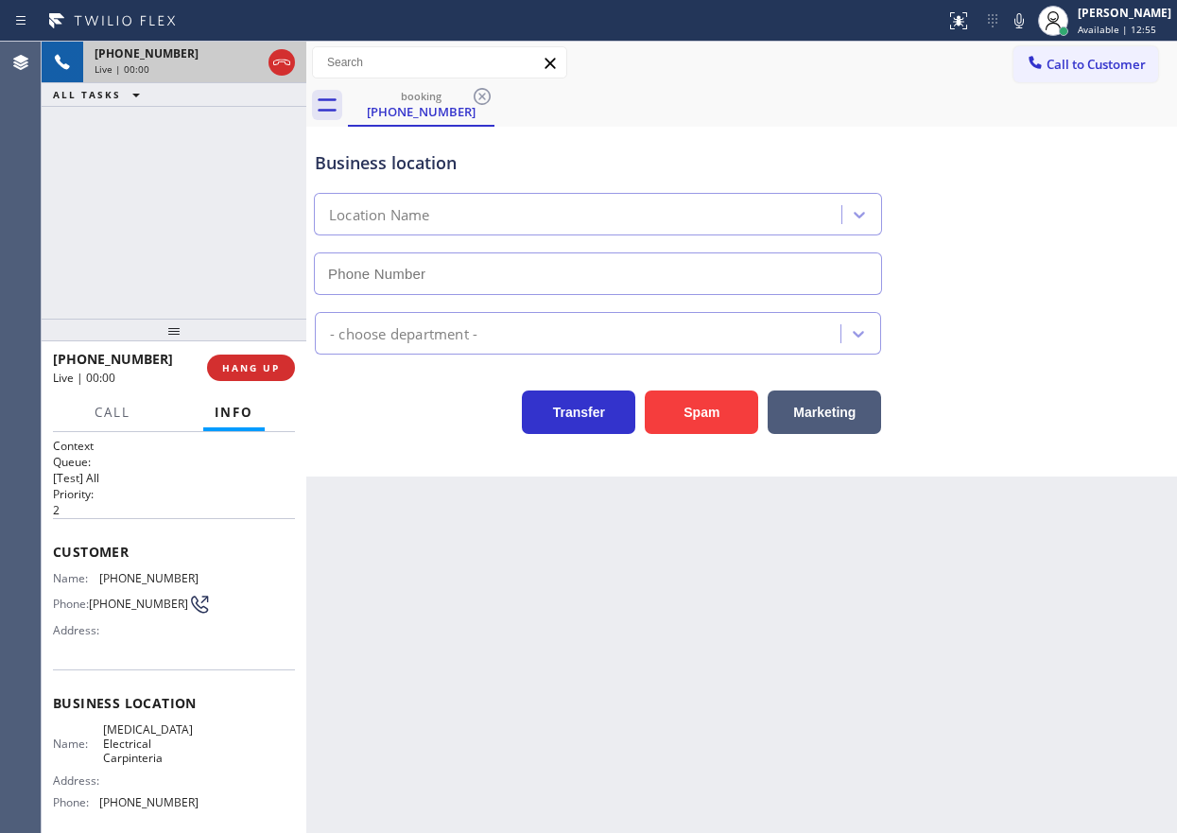
type input "(805) 222-7807"
click at [1030, 28] on icon at bounding box center [1018, 20] width 23 height 23
click at [694, 404] on button "Spam" at bounding box center [701, 411] width 113 height 43
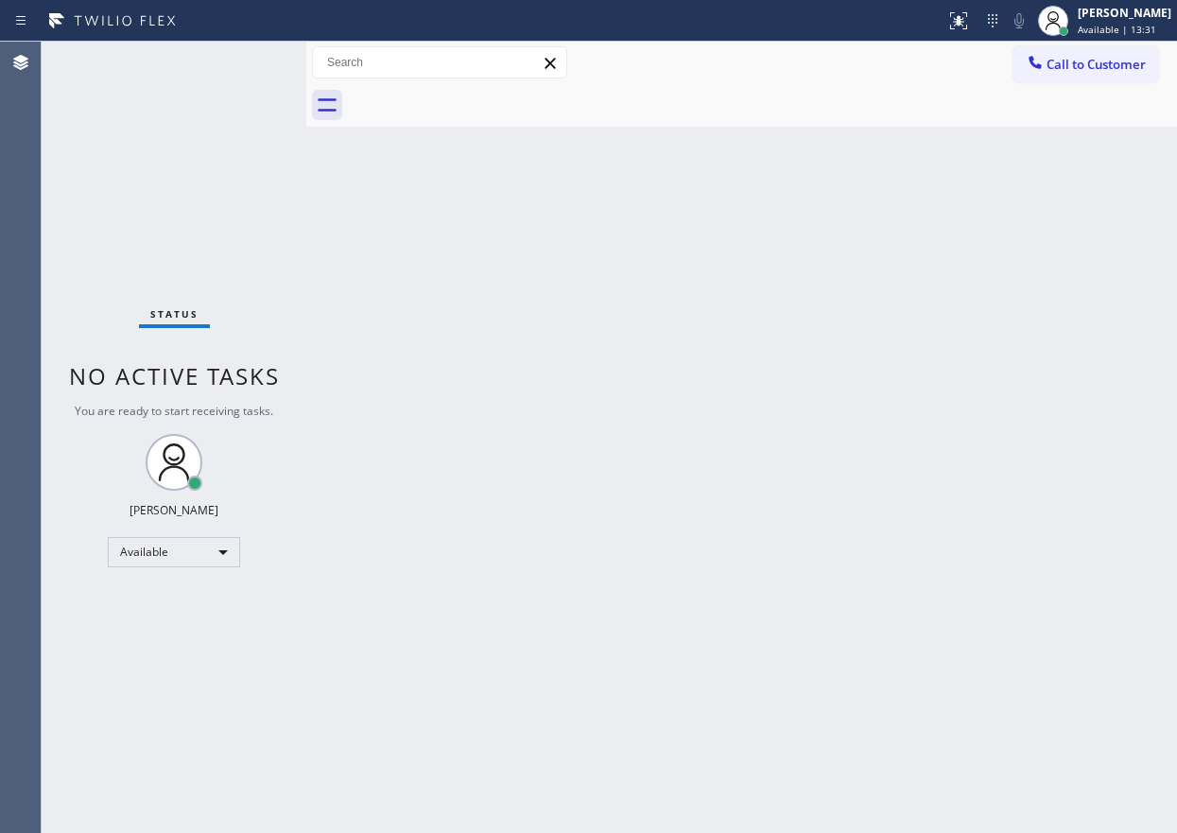
click at [1025, 232] on div "Back to Dashboard Change Sender ID Customers Technicians Select a contact Outbo…" at bounding box center [741, 437] width 870 height 791
click at [1101, 466] on div "Back to Dashboard Change Sender ID Customers Technicians Select a contact Outbo…" at bounding box center [741, 437] width 870 height 791
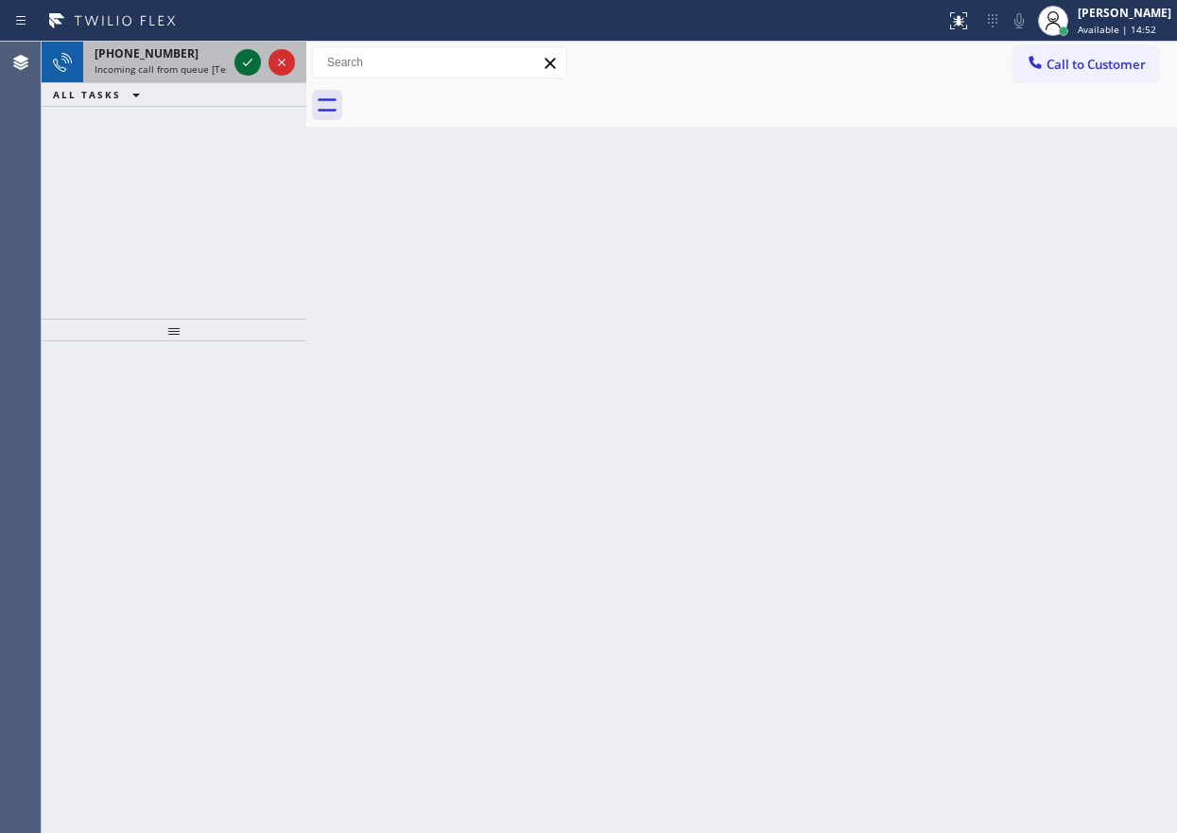
click at [254, 65] on icon at bounding box center [247, 62] width 23 height 23
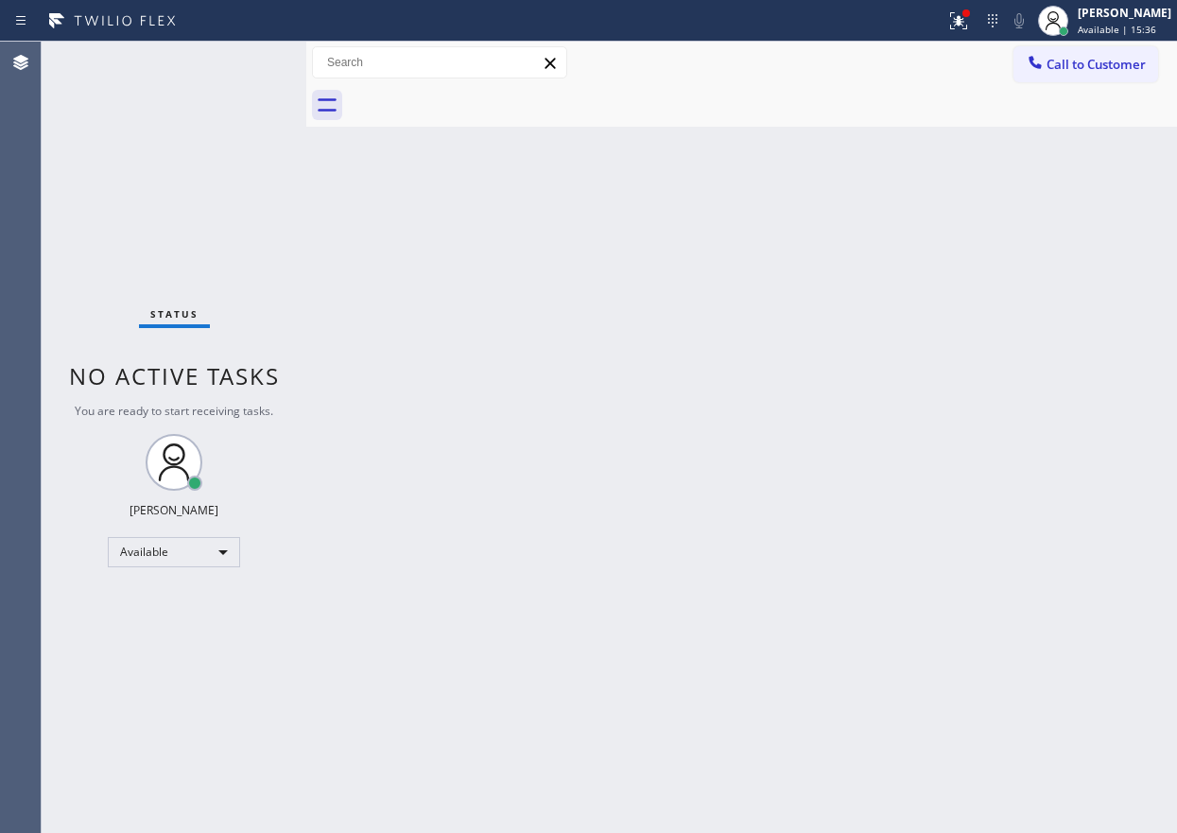
click at [1091, 408] on div "Back to Dashboard Change Sender ID Customers Technicians Select a contact Outbo…" at bounding box center [741, 437] width 870 height 791
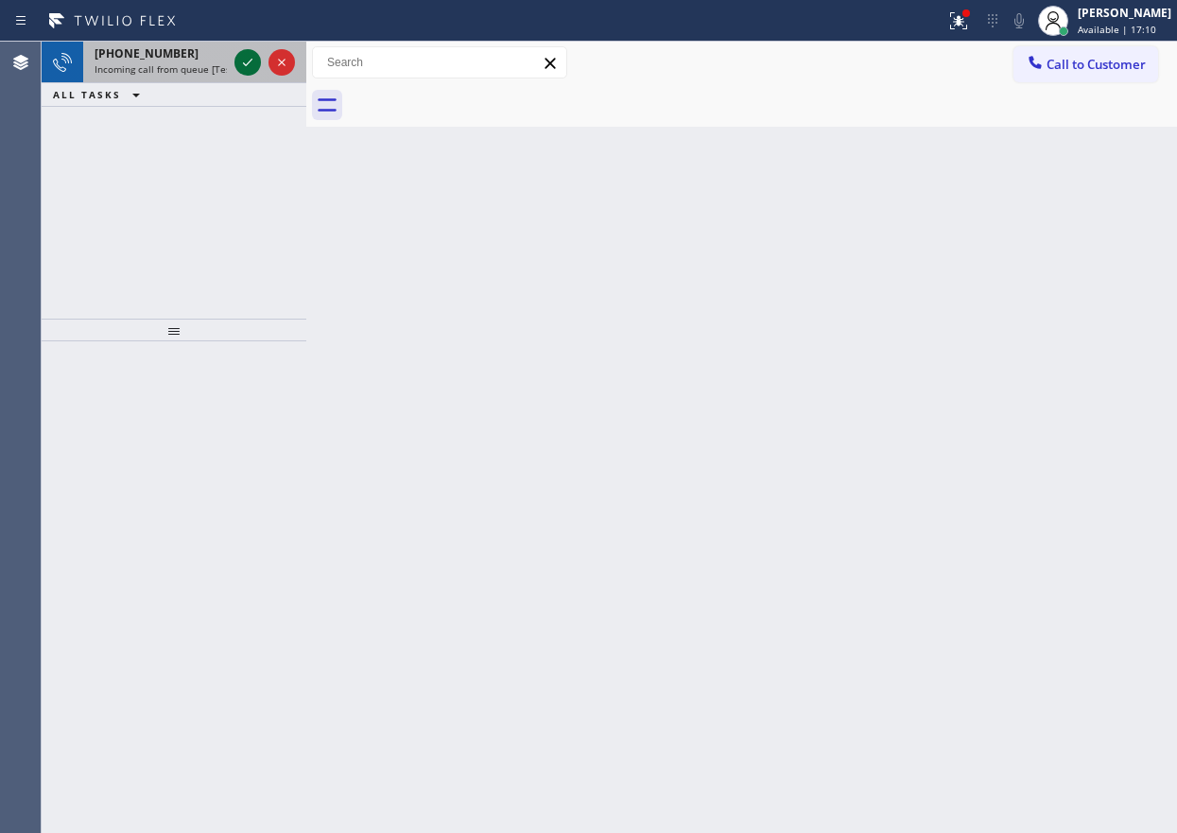
click at [246, 68] on icon at bounding box center [247, 62] width 23 height 23
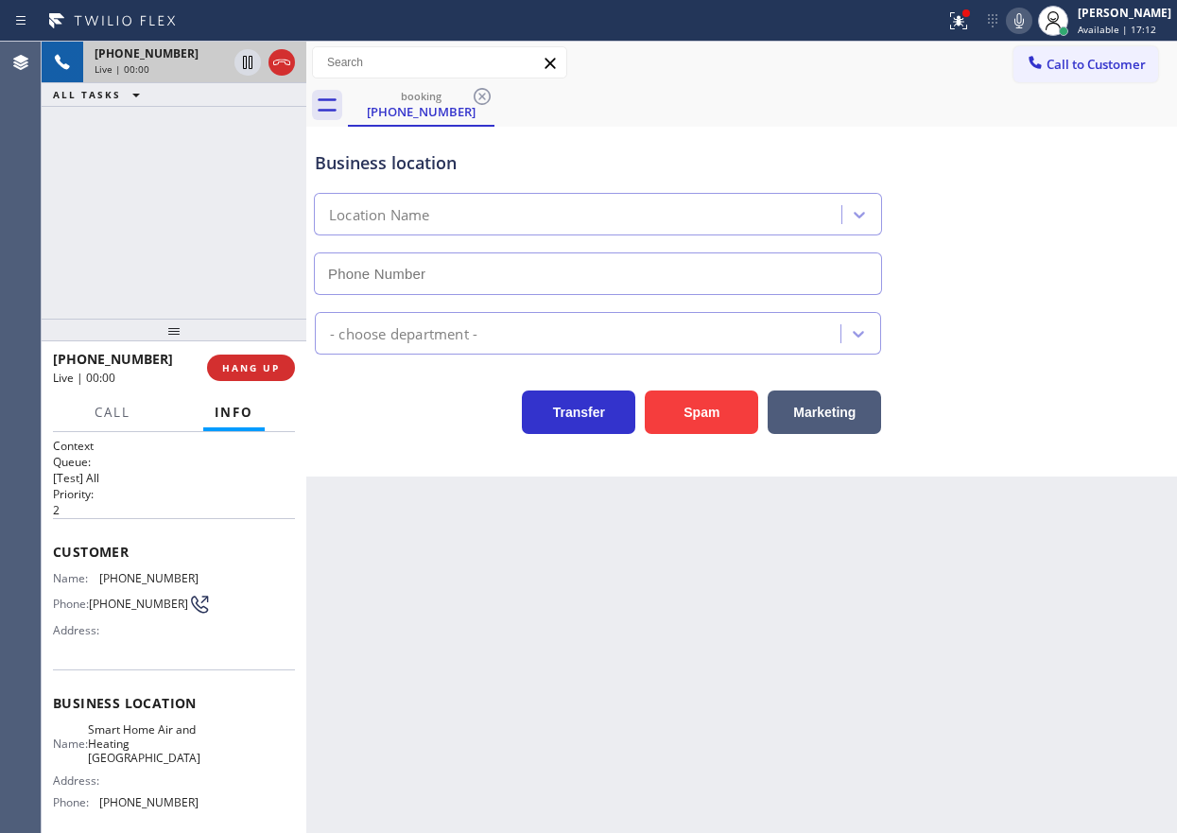
type input "(510) 737-7750"
click at [262, 361] on span "HANG UP" at bounding box center [251, 367] width 58 height 13
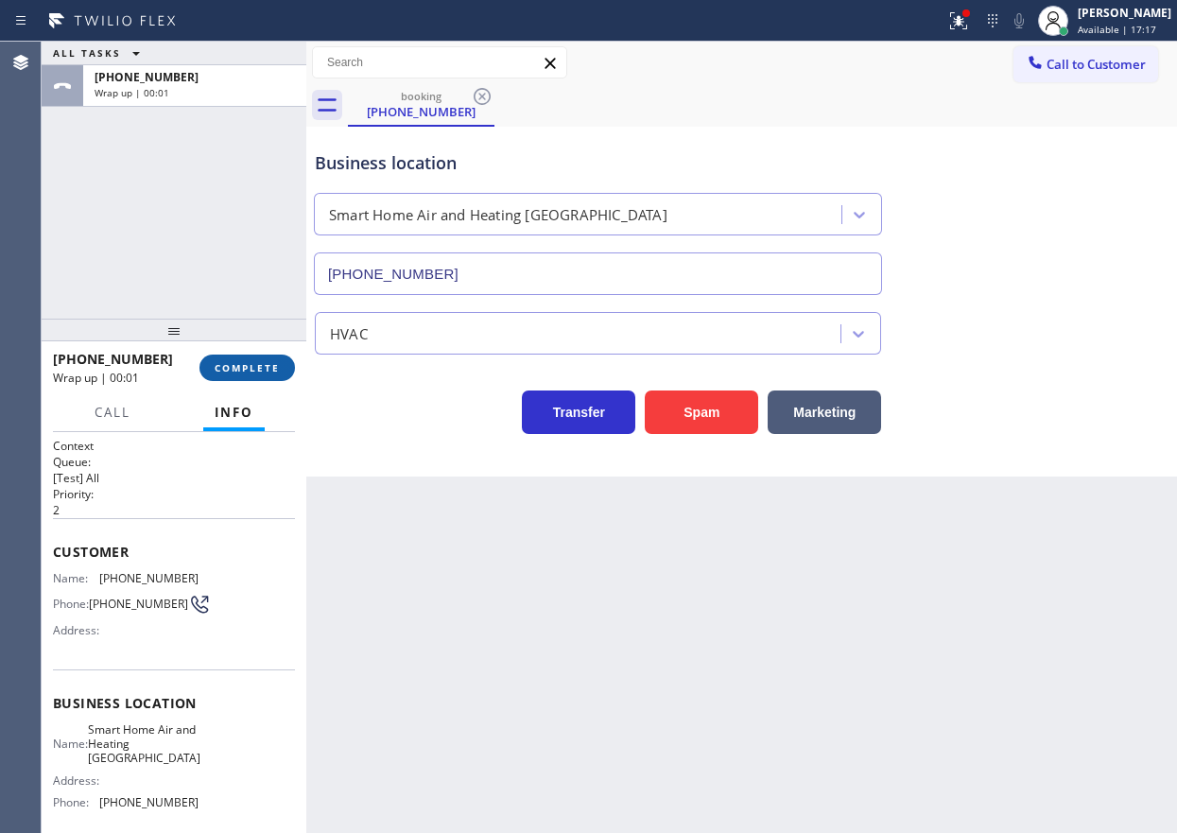
click at [262, 361] on span "COMPLETE" at bounding box center [247, 367] width 65 height 13
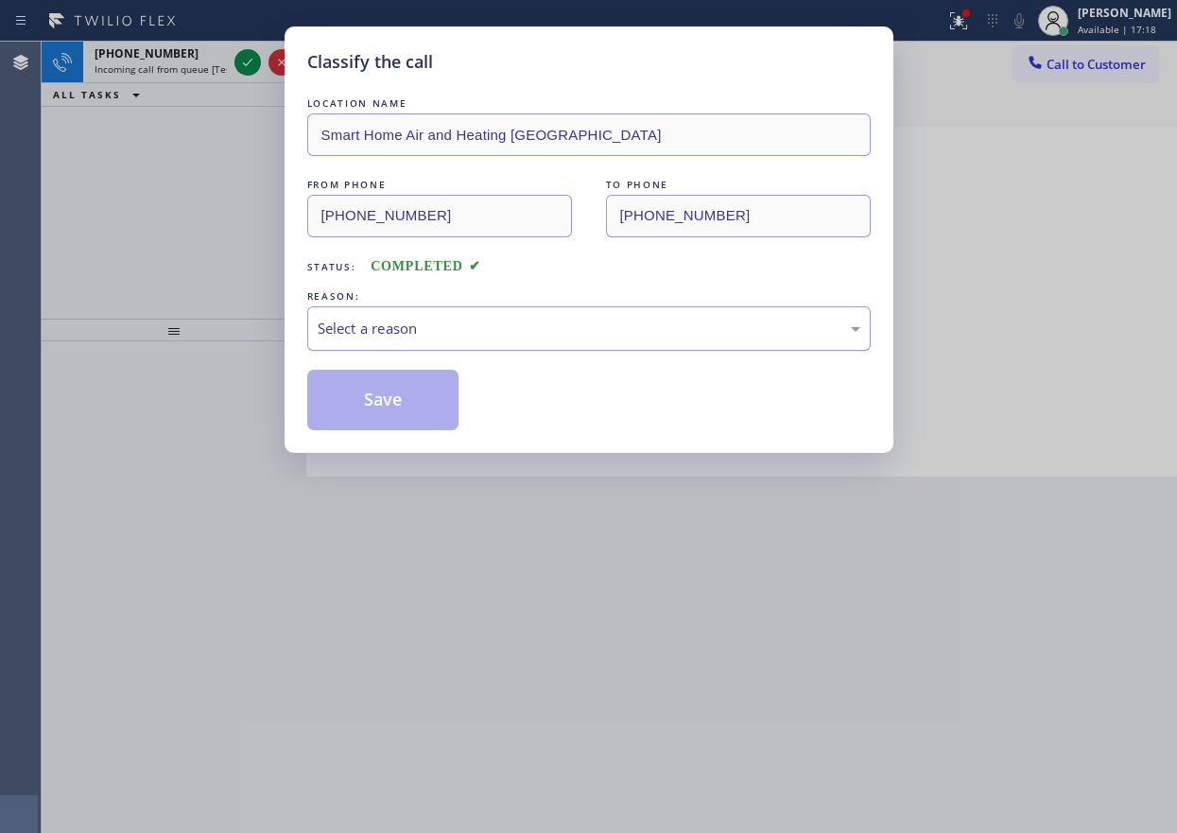
click at [469, 335] on div "Select a reason" at bounding box center [589, 329] width 542 height 22
click at [402, 417] on button "Save" at bounding box center [383, 400] width 152 height 60
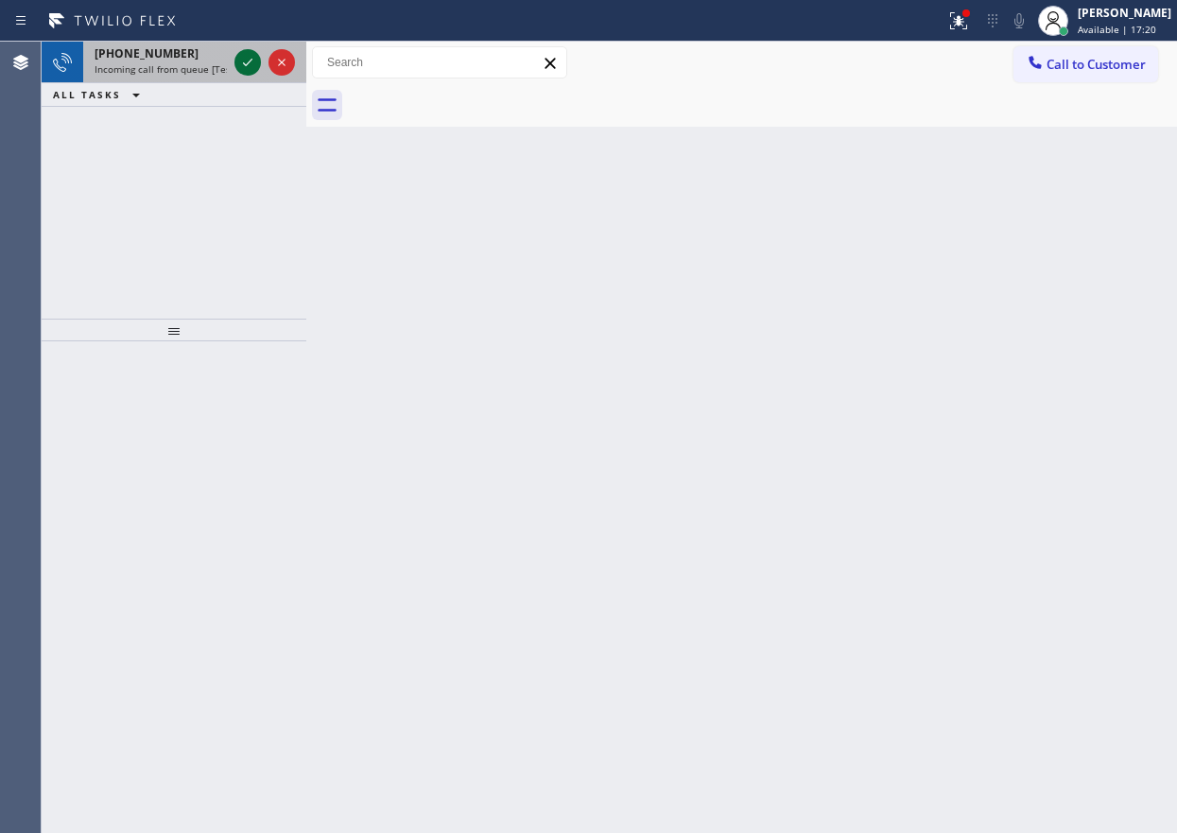
click at [238, 57] on icon at bounding box center [247, 62] width 23 height 23
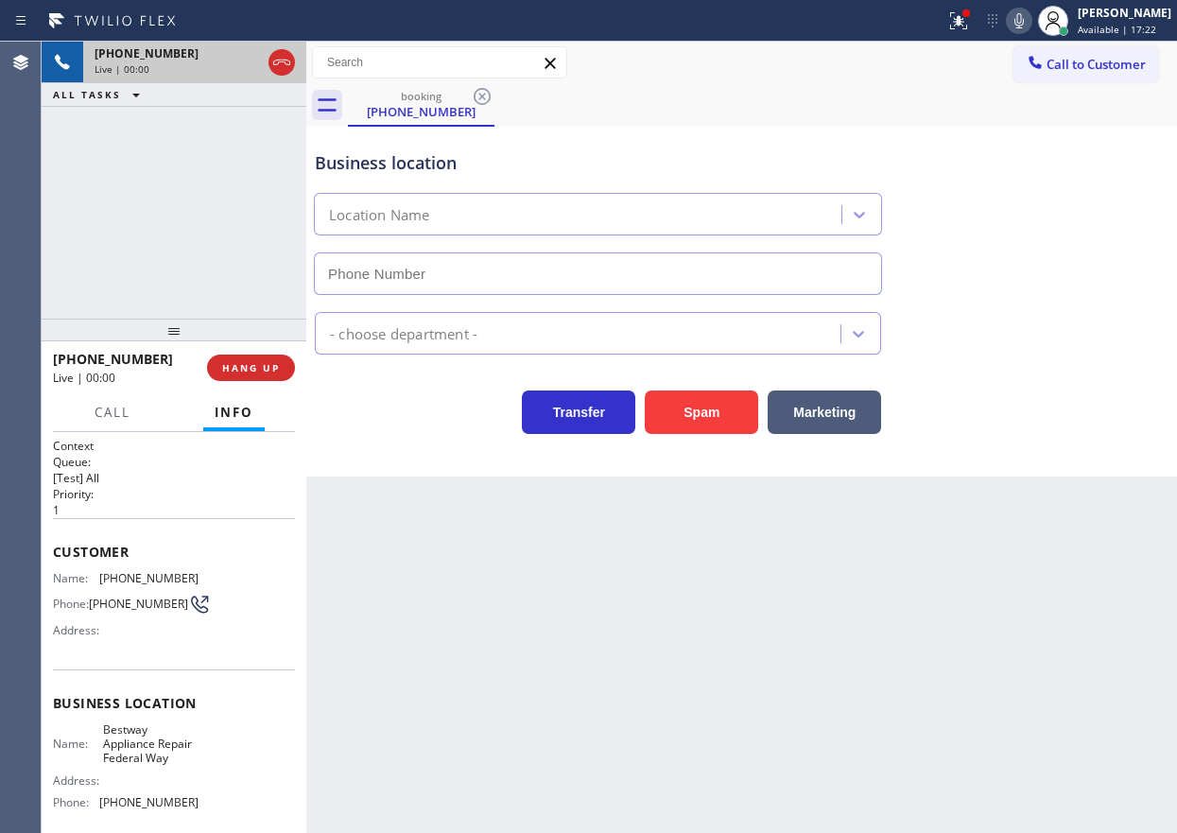
type input "(253) 525-2311"
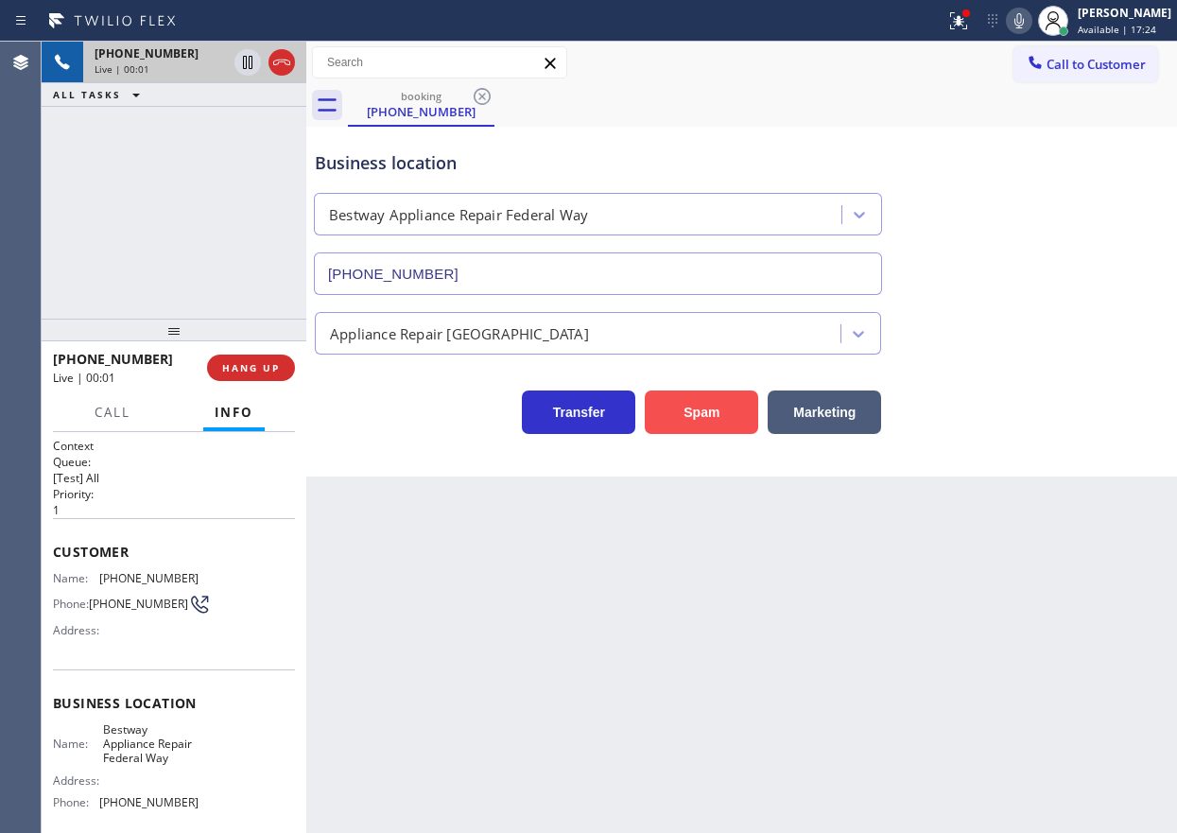
click at [756, 408] on button "Spam" at bounding box center [701, 411] width 113 height 43
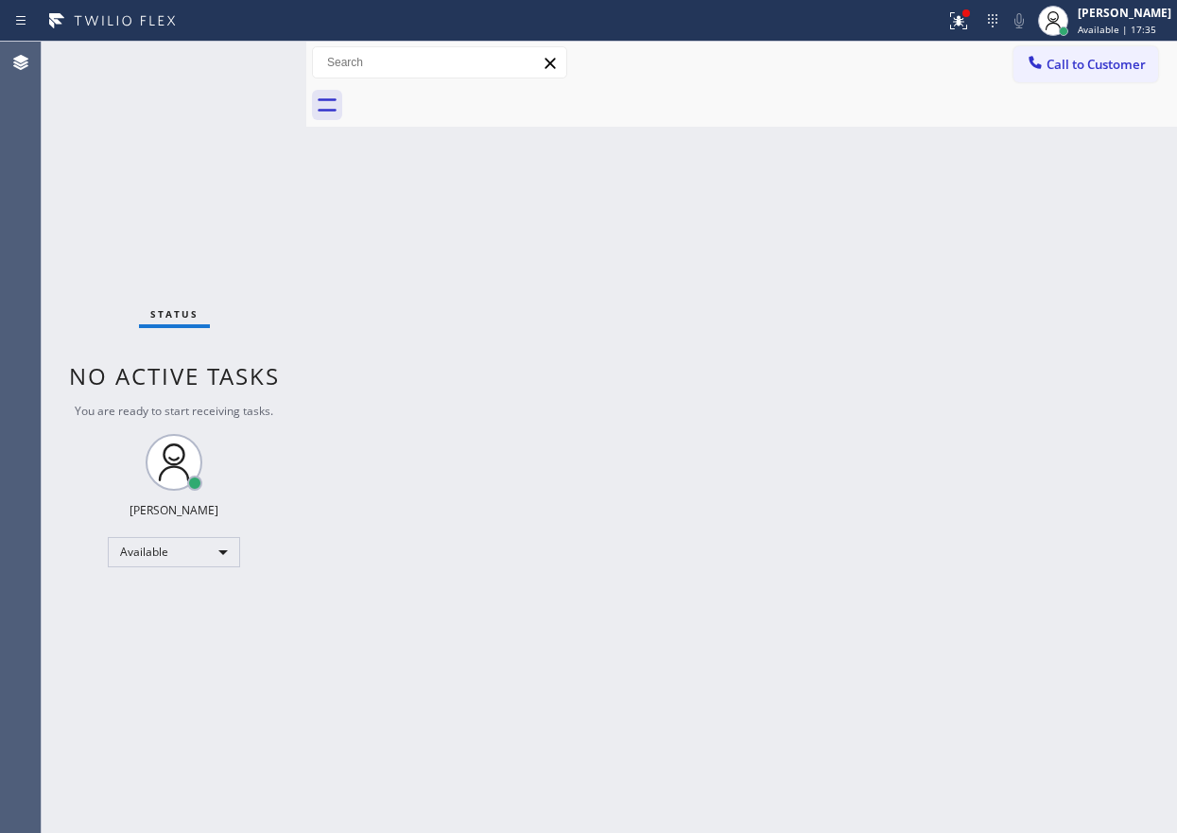
click at [1049, 411] on div "Back to Dashboard Change Sender ID Customers Technicians Select a contact Outbo…" at bounding box center [741, 437] width 870 height 791
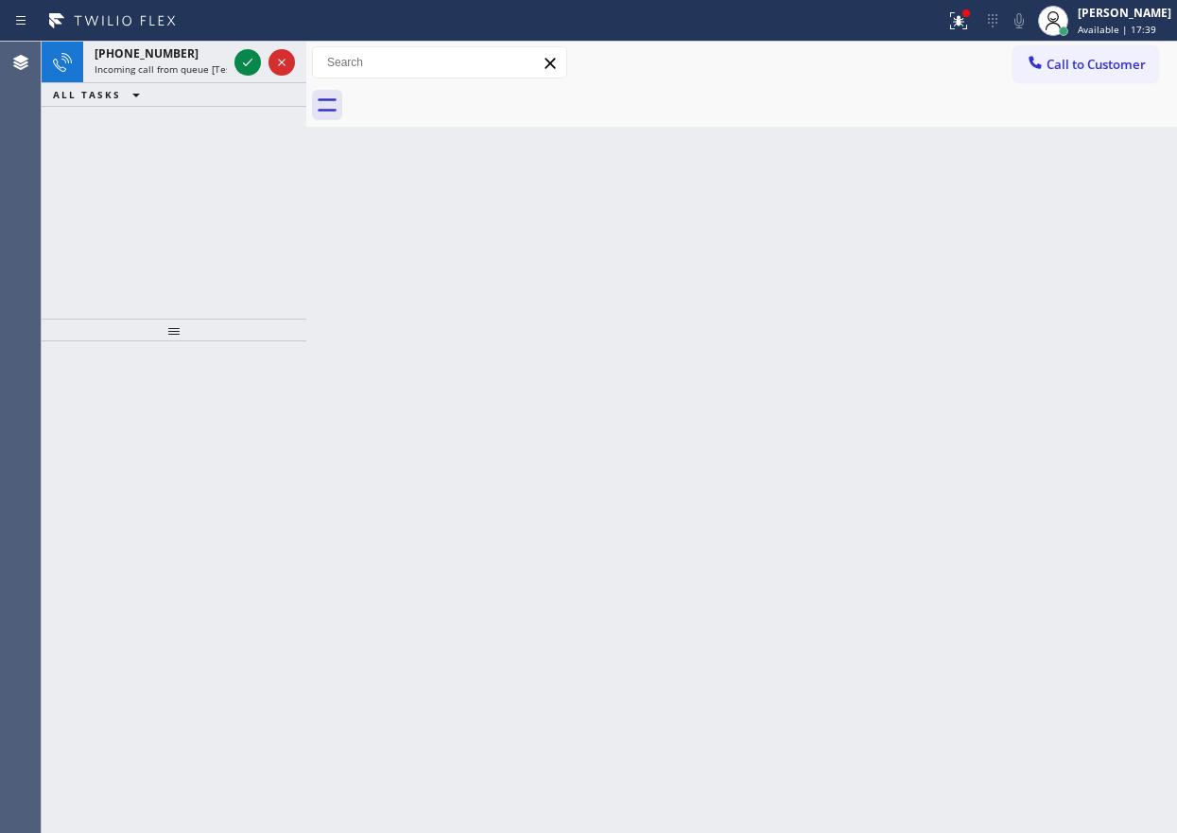
click at [1100, 614] on div "Back to Dashboard Change Sender ID Customers Technicians Select a contact Outbo…" at bounding box center [741, 437] width 870 height 791
click at [244, 64] on icon at bounding box center [247, 62] width 23 height 23
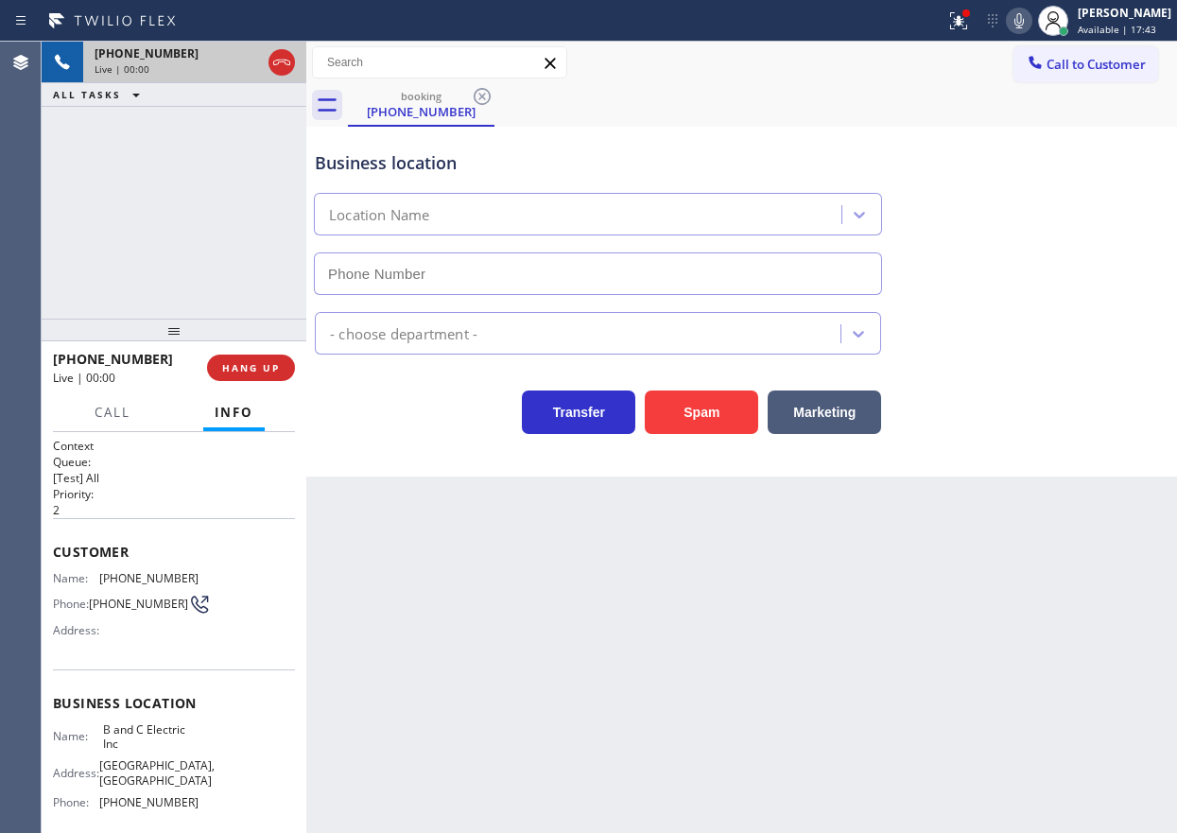
type input "(561) 771-6455"
click at [242, 358] on button "HANG UP" at bounding box center [251, 367] width 88 height 26
click at [243, 364] on span "HANG UP" at bounding box center [251, 367] width 58 height 13
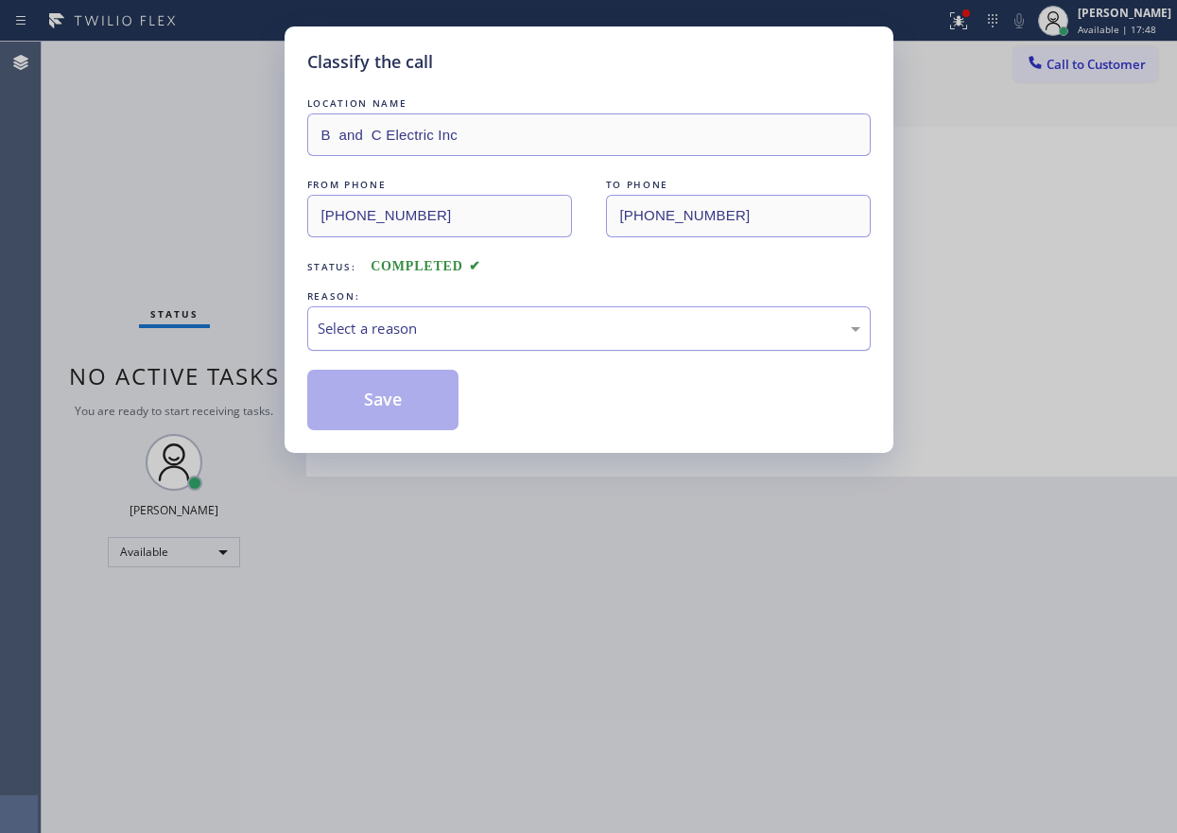
click at [547, 335] on div "Select a reason" at bounding box center [589, 329] width 542 height 22
click at [384, 413] on button "Save" at bounding box center [383, 400] width 152 height 60
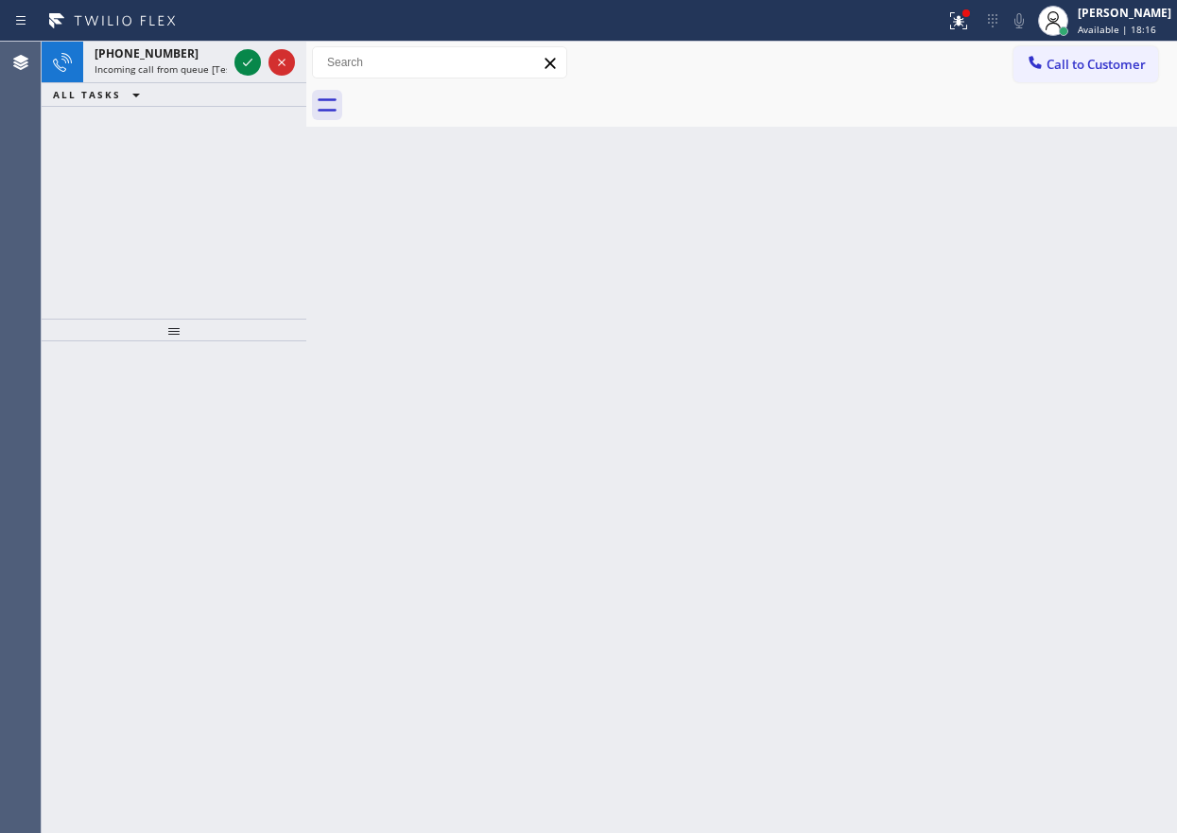
click at [998, 324] on div "Back to Dashboard Change Sender ID Customers Technicians Select a contact Outbo…" at bounding box center [741, 437] width 870 height 791
click at [245, 70] on icon at bounding box center [247, 62] width 23 height 23
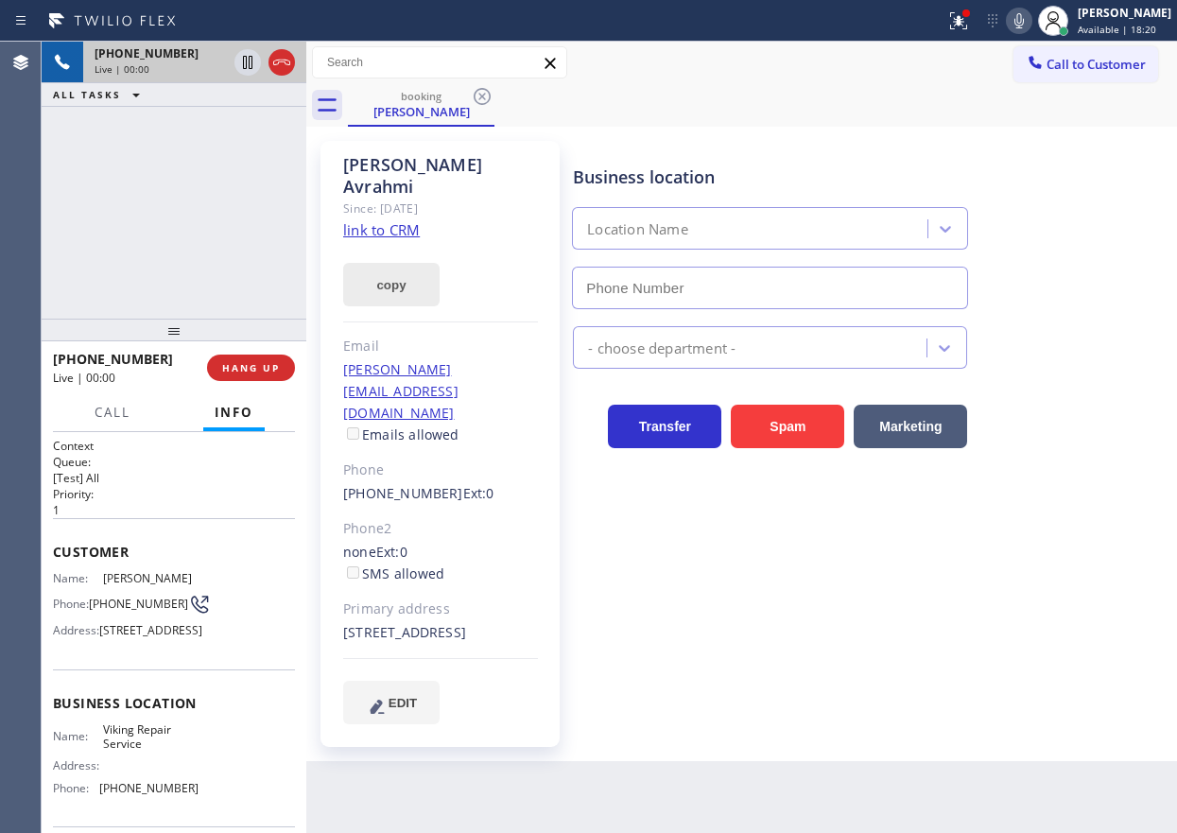
type input "(669) 201-8532"
click at [392, 220] on link "link to CRM" at bounding box center [381, 229] width 77 height 19
click at [137, 751] on span "Viking Repair Service" at bounding box center [150, 736] width 95 height 29
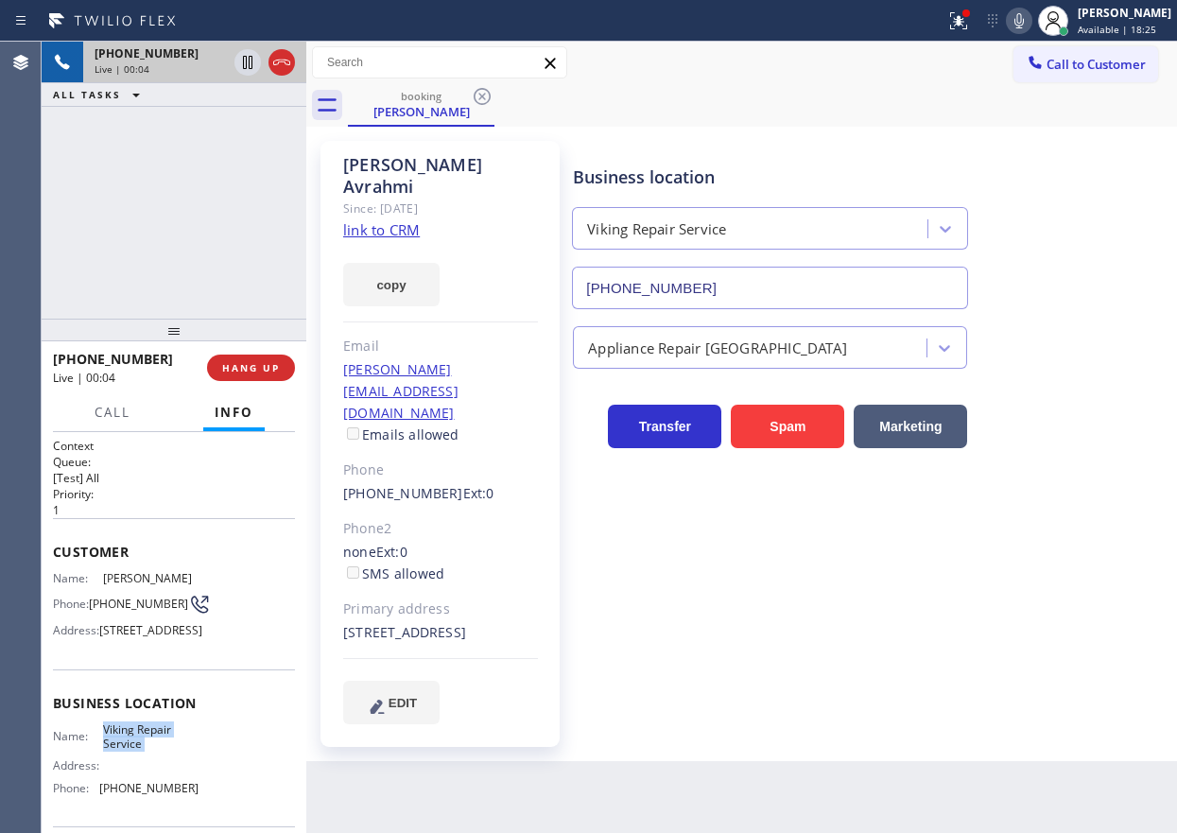
copy span "Viking Repair Service"
click at [691, 276] on input "(669) 201-8532" at bounding box center [770, 288] width 396 height 43
click at [243, 58] on icon at bounding box center [247, 62] width 9 height 13
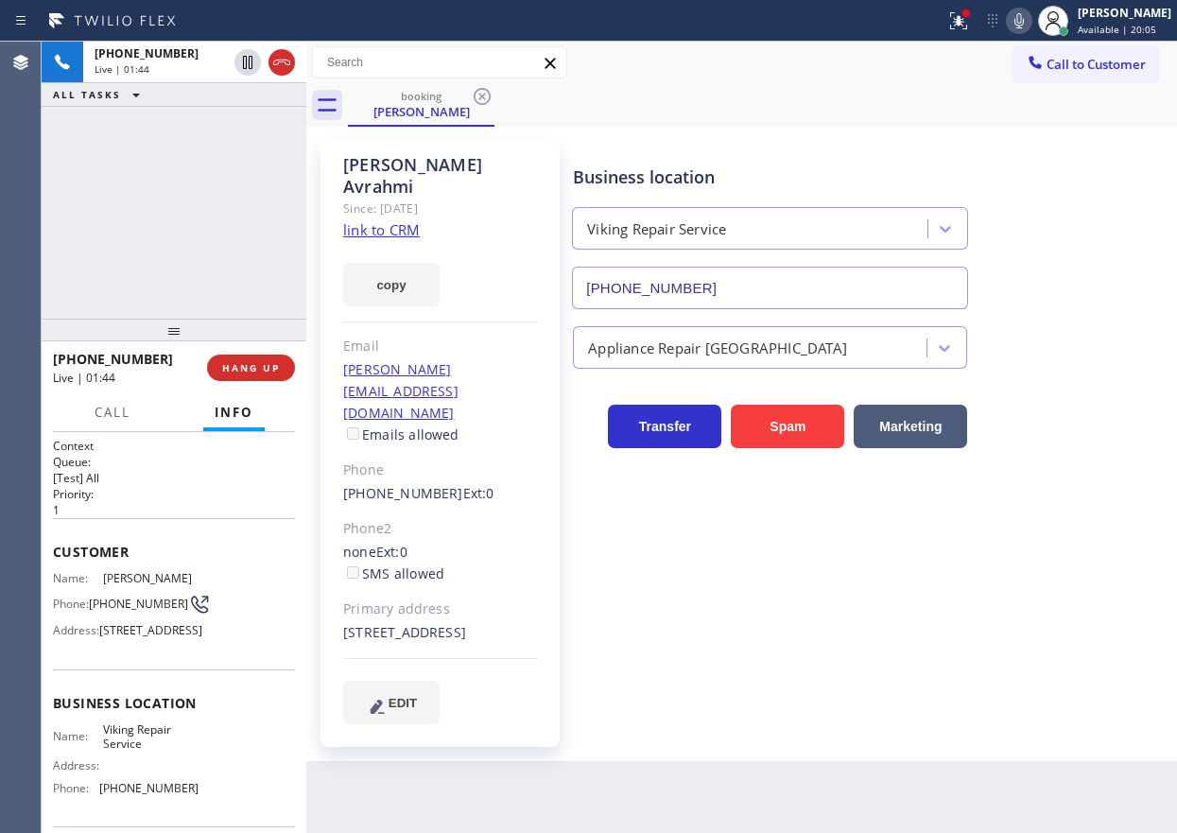
click at [1030, 28] on icon at bounding box center [1018, 20] width 23 height 23
click at [1057, 416] on div "Transfer Spam Marketing" at bounding box center [870, 417] width 603 height 60
click at [245, 64] on icon at bounding box center [247, 62] width 13 height 13
click at [1027, 25] on icon at bounding box center [1018, 20] width 23 height 23
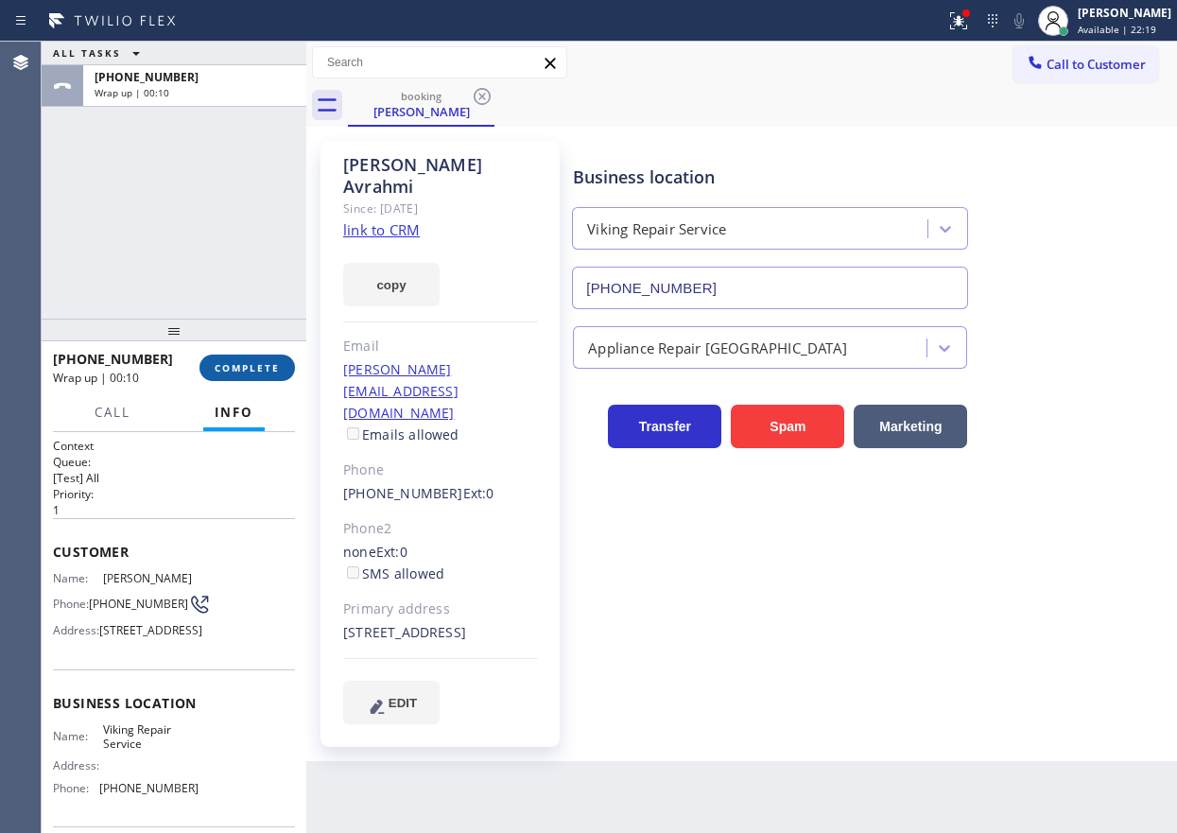
click at [260, 358] on button "COMPLETE" at bounding box center [246, 367] width 95 height 26
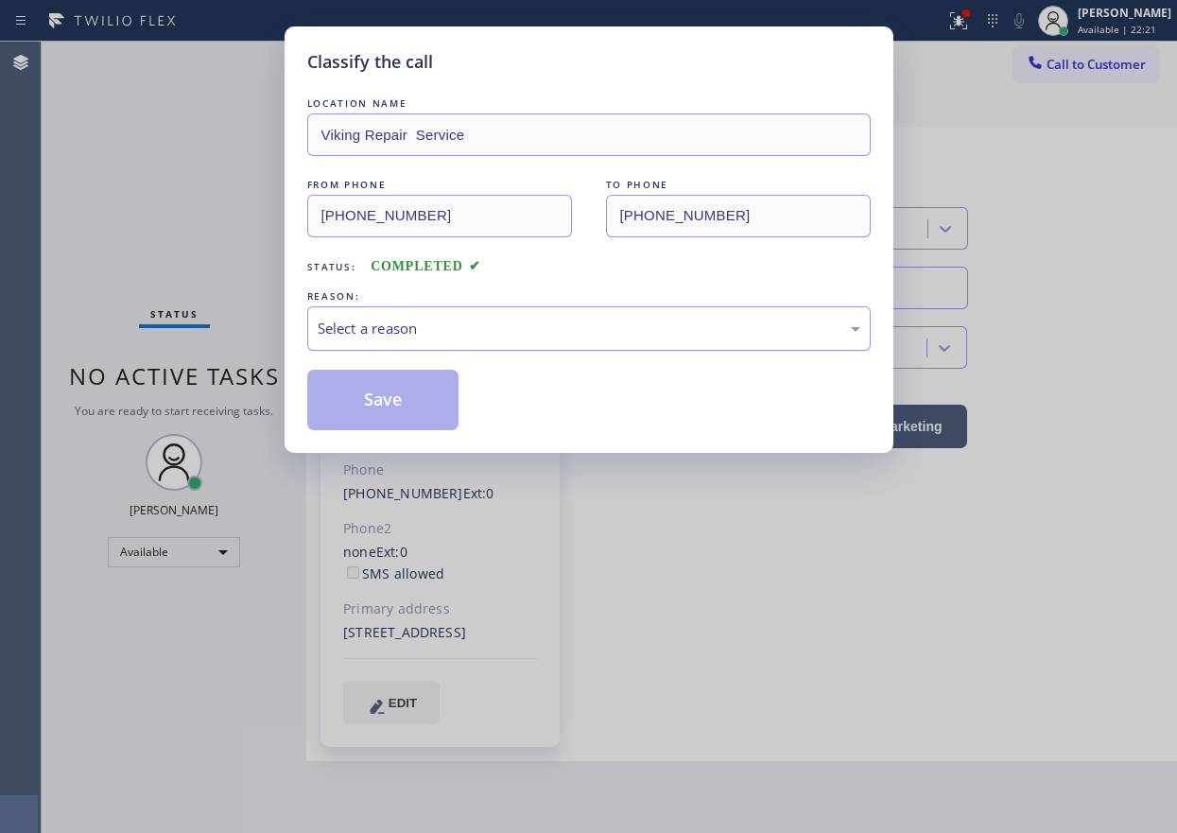
click at [430, 341] on div "Select a reason" at bounding box center [588, 328] width 563 height 44
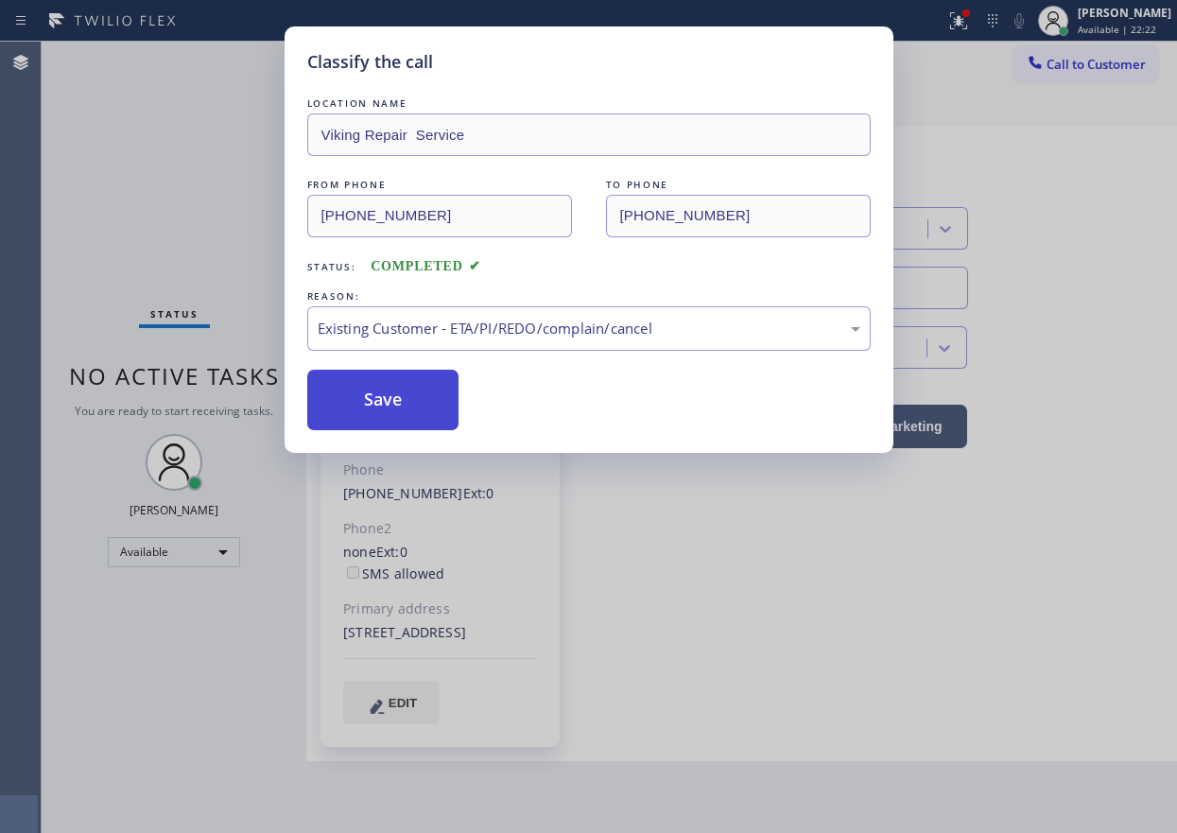
click at [410, 411] on button "Save" at bounding box center [383, 400] width 152 height 60
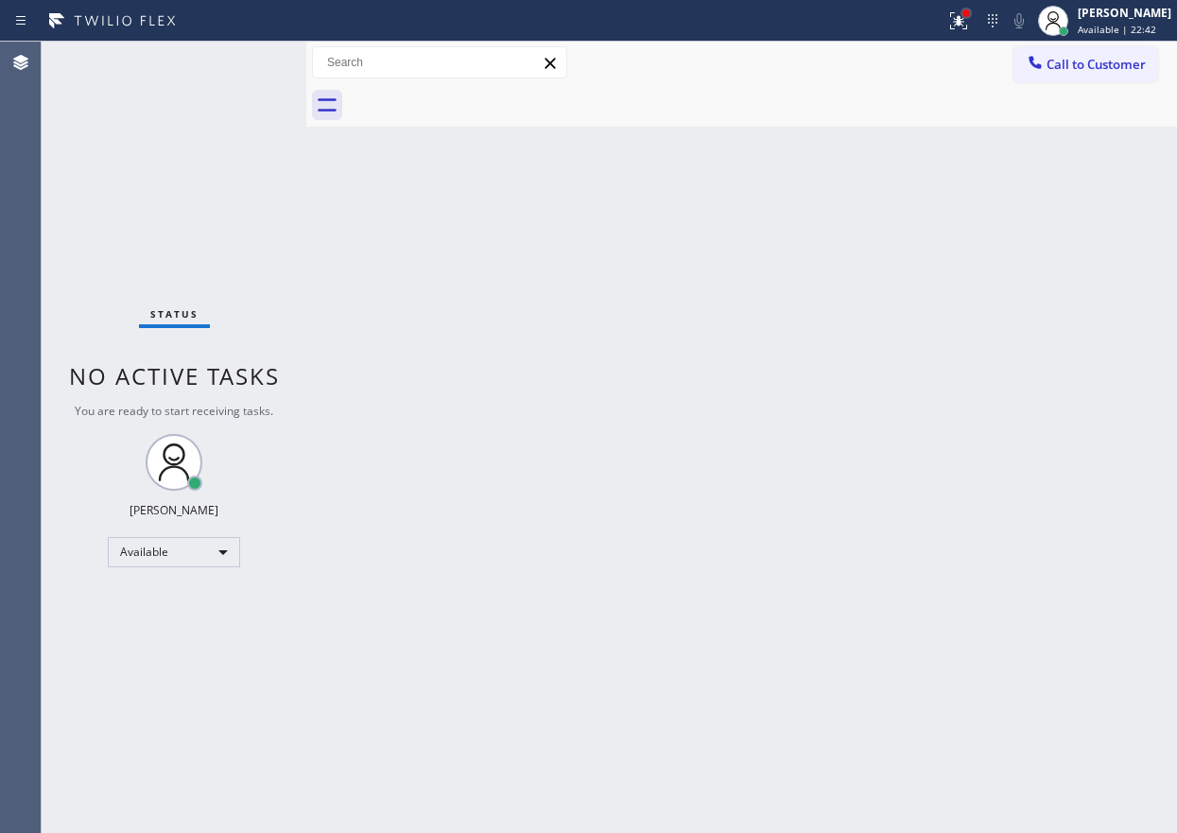
click at [972, 17] on div at bounding box center [965, 13] width 11 height 11
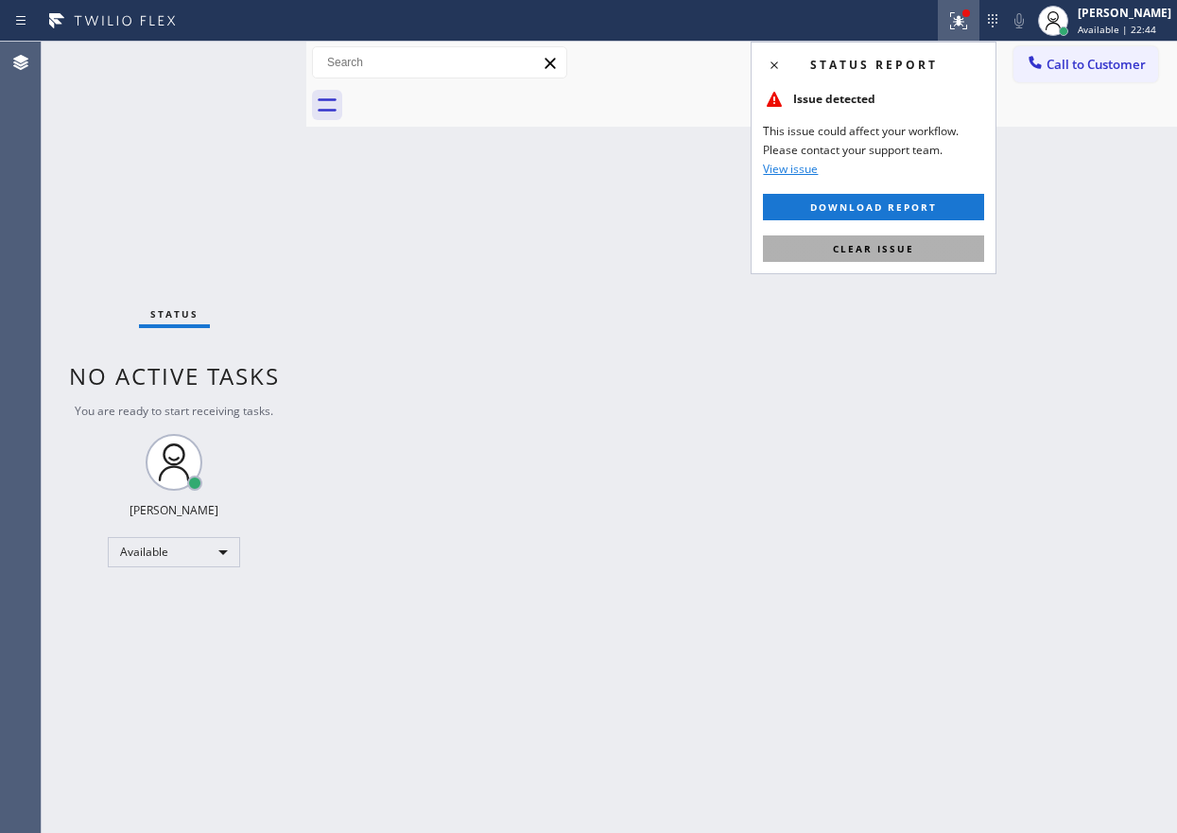
click at [894, 257] on button "Clear issue" at bounding box center [873, 248] width 221 height 26
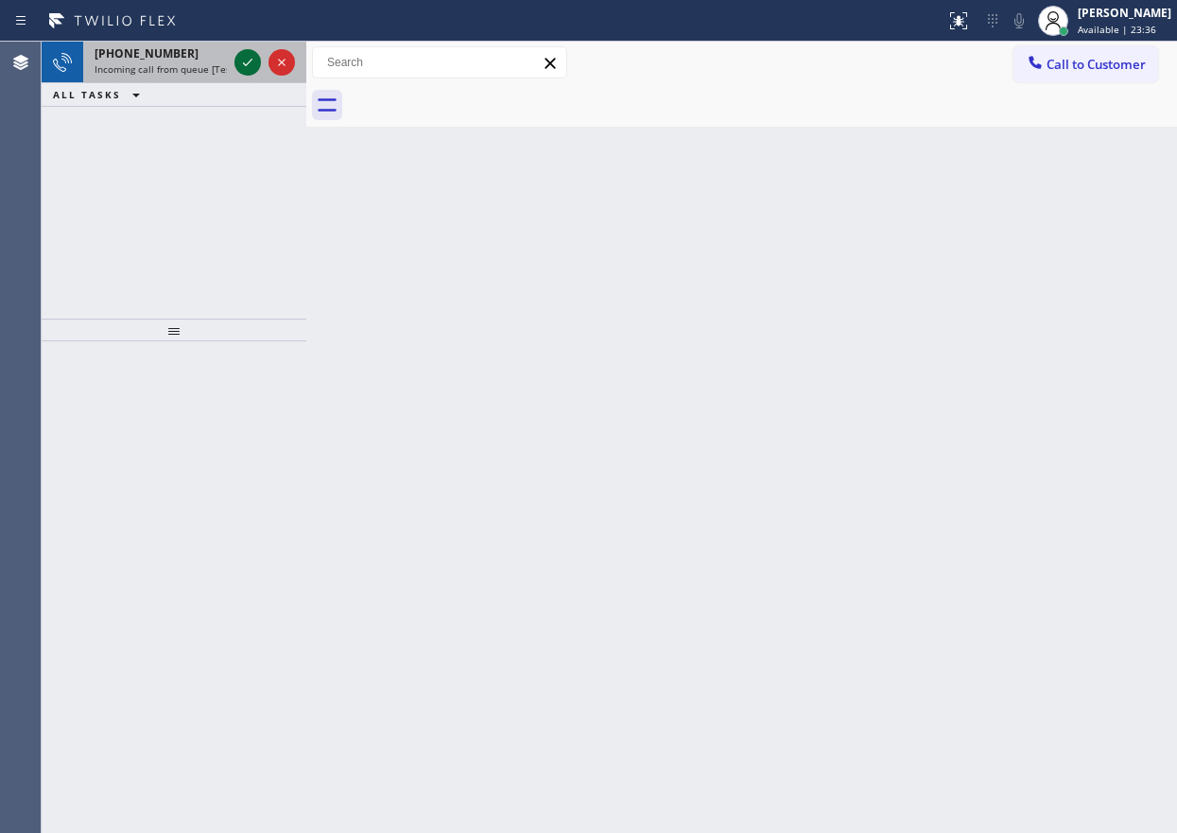
click at [249, 60] on icon at bounding box center [247, 62] width 23 height 23
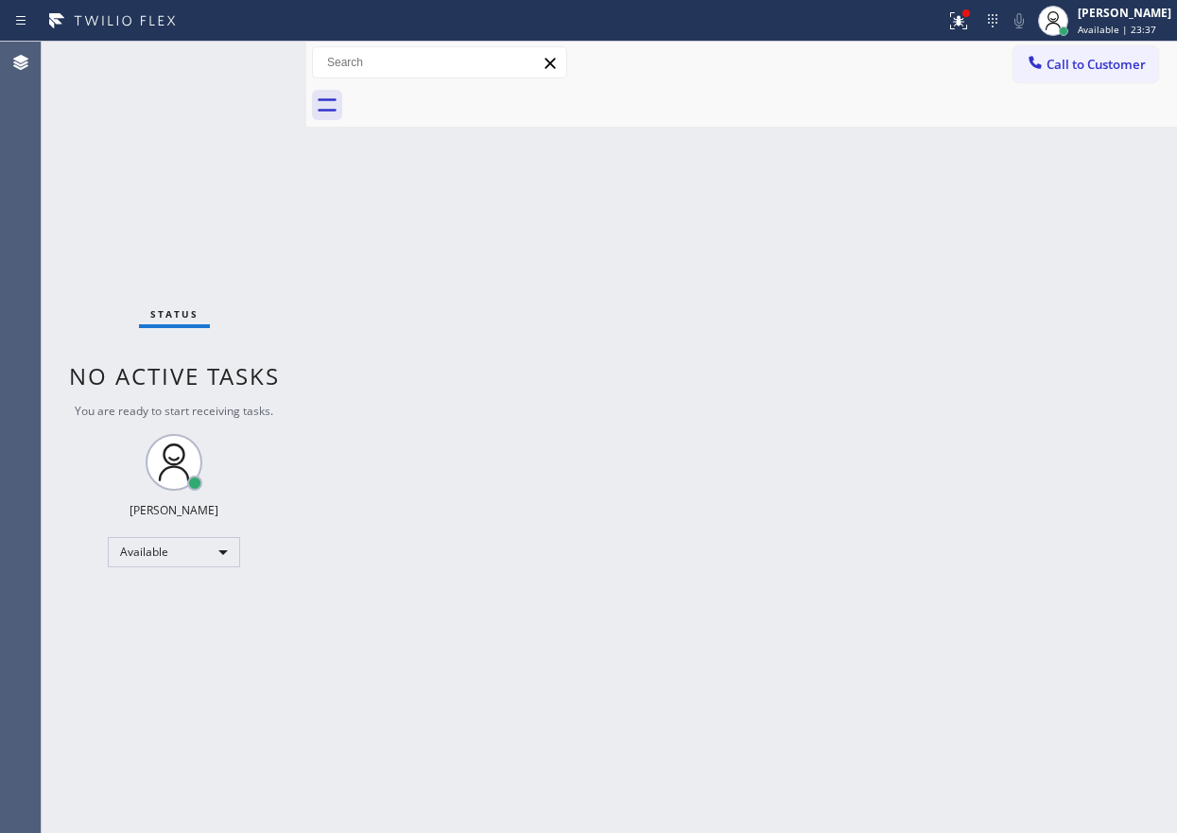
click at [249, 60] on div "Status No active tasks You are ready to start receiving tasks. [PERSON_NAME] Av…" at bounding box center [174, 437] width 265 height 791
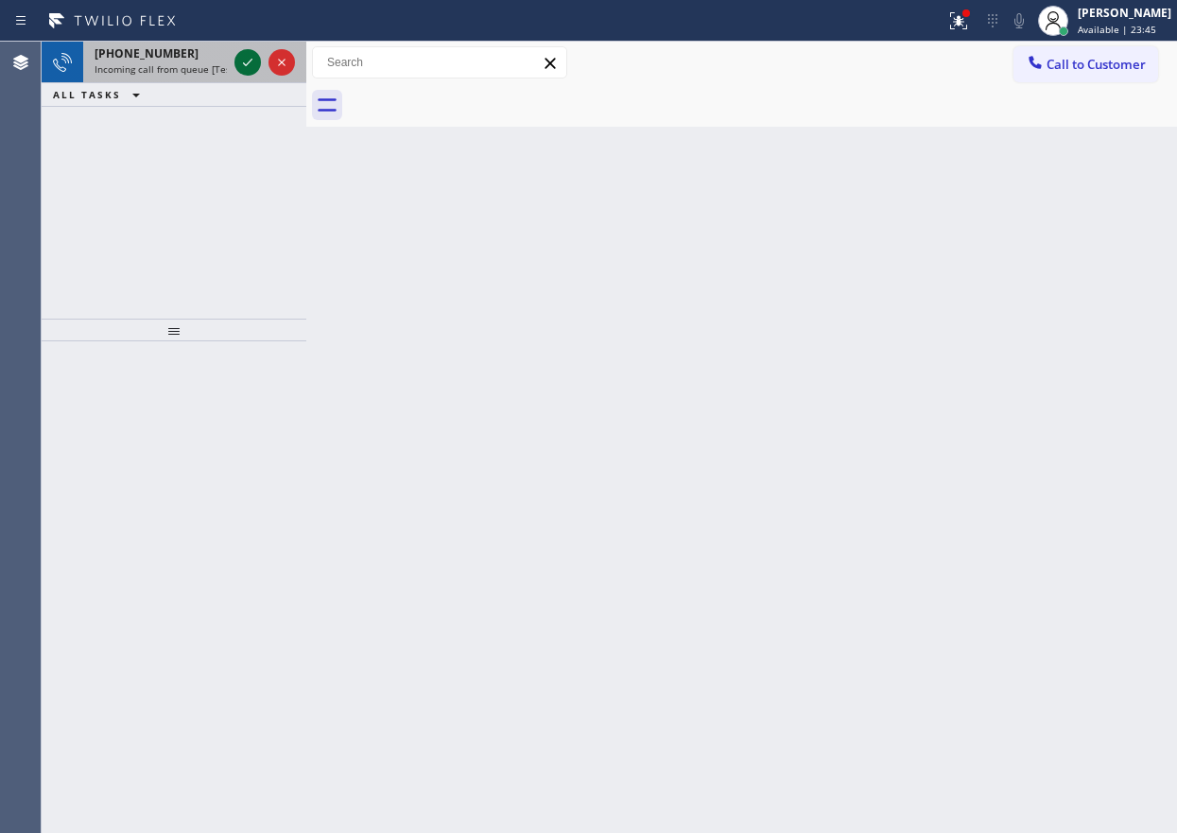
click at [242, 51] on button at bounding box center [247, 62] width 26 height 26
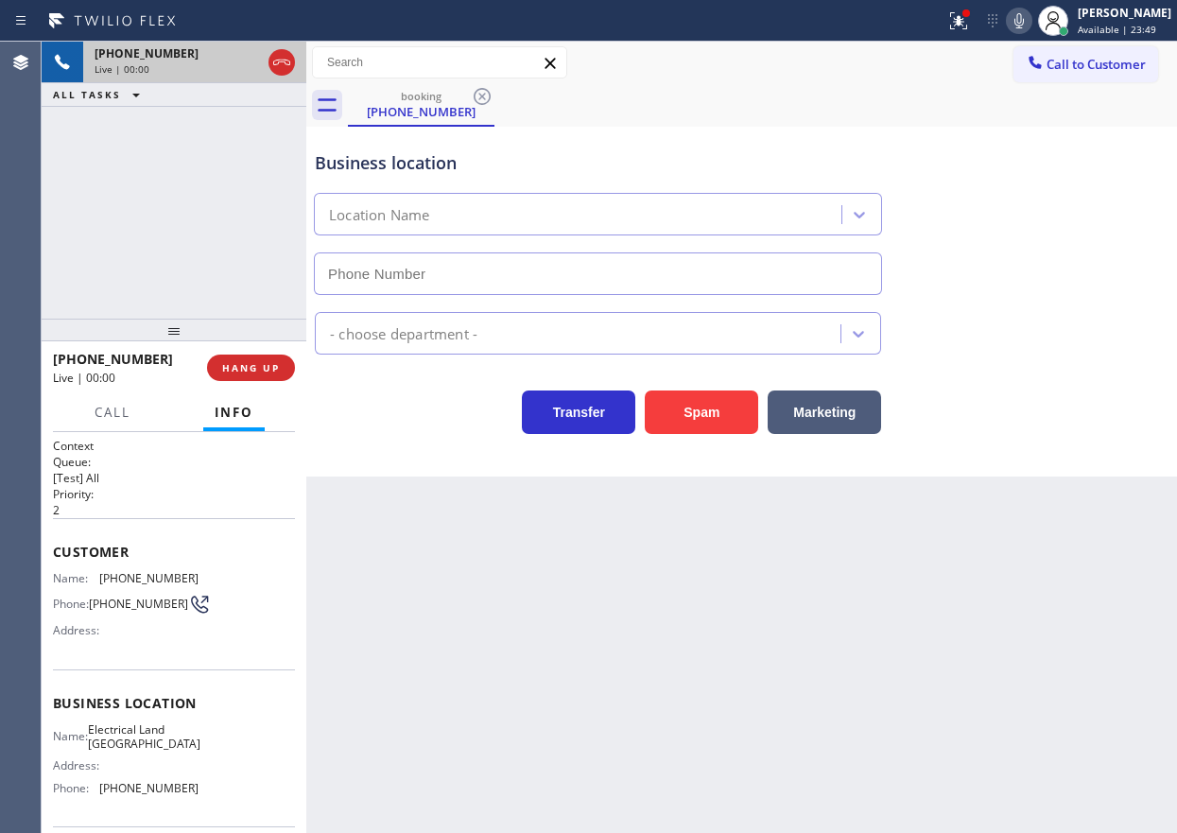
type input "(323) 900-0745"
click at [290, 363] on button "HANG UP" at bounding box center [251, 367] width 88 height 26
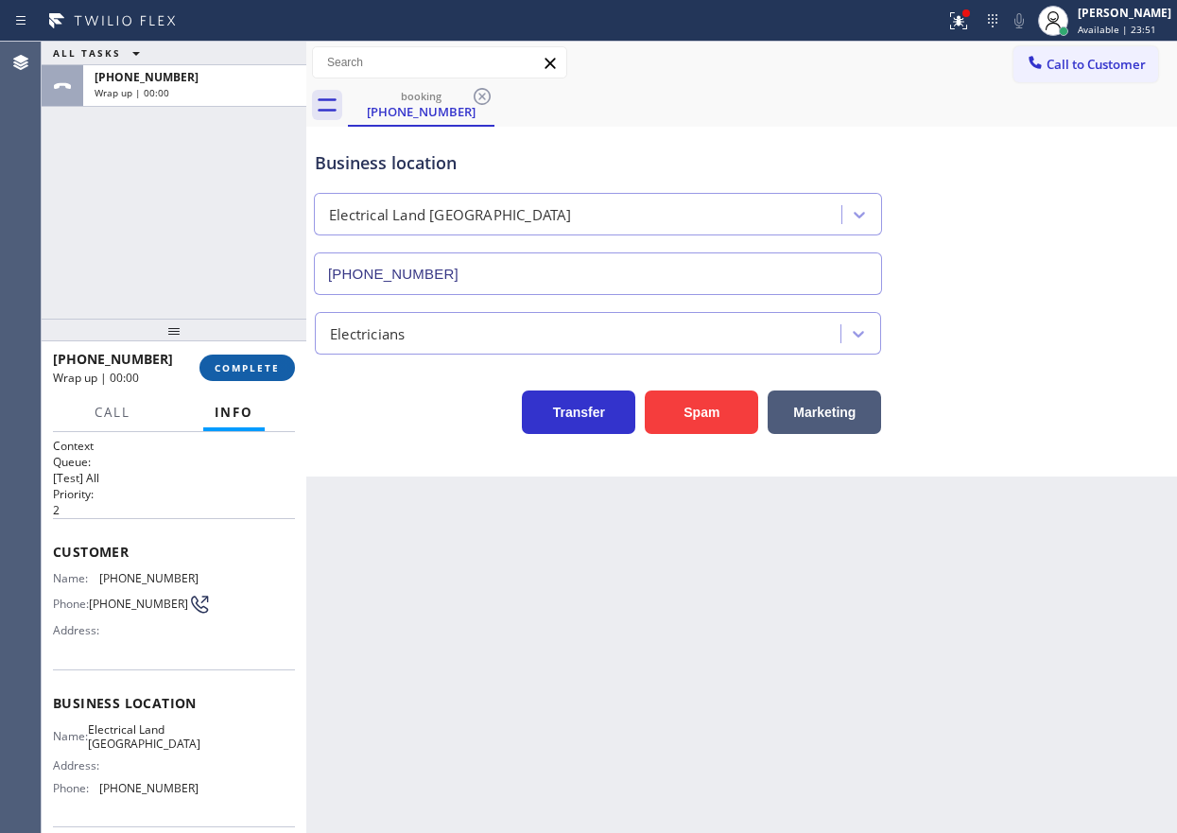
click at [276, 375] on button "COMPLETE" at bounding box center [246, 367] width 95 height 26
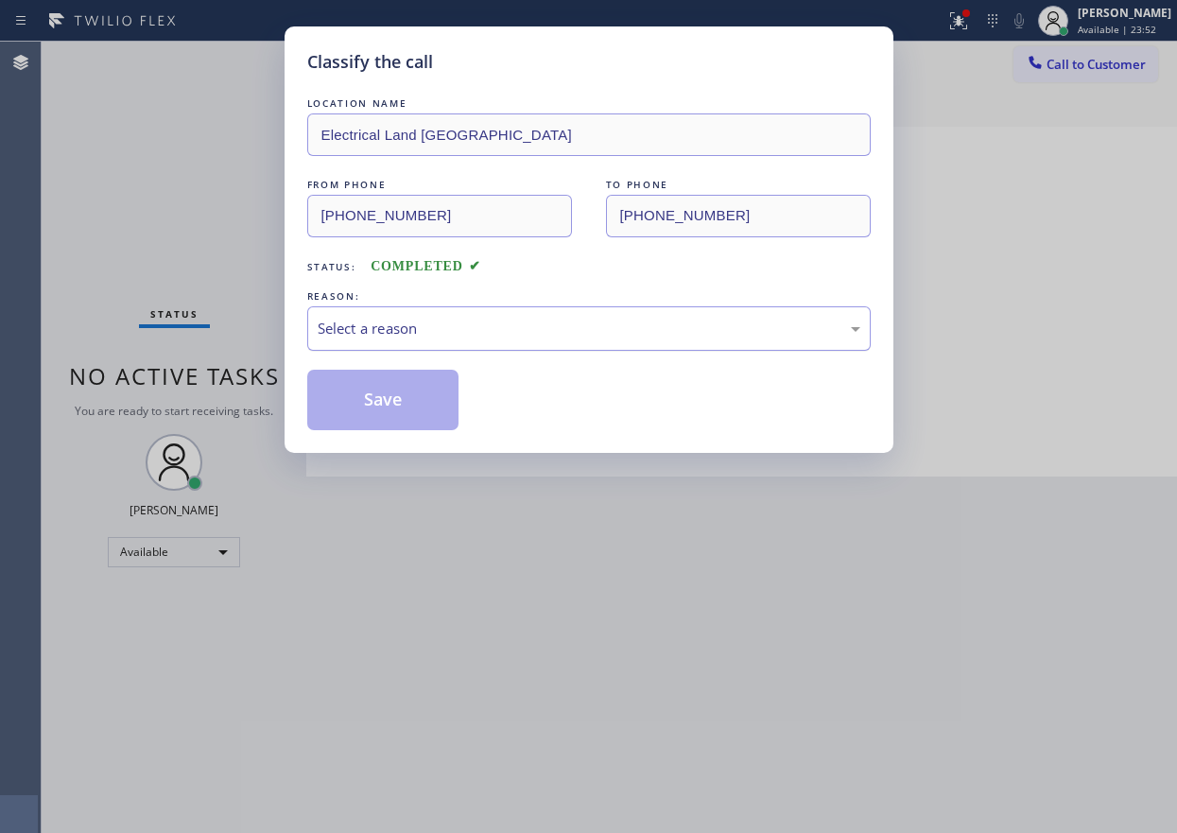
click at [476, 325] on div "Select a reason" at bounding box center [589, 329] width 542 height 22
drag, startPoint x: 399, startPoint y: 380, endPoint x: 533, endPoint y: 569, distance: 231.8
click at [405, 381] on button "Save" at bounding box center [383, 400] width 152 height 60
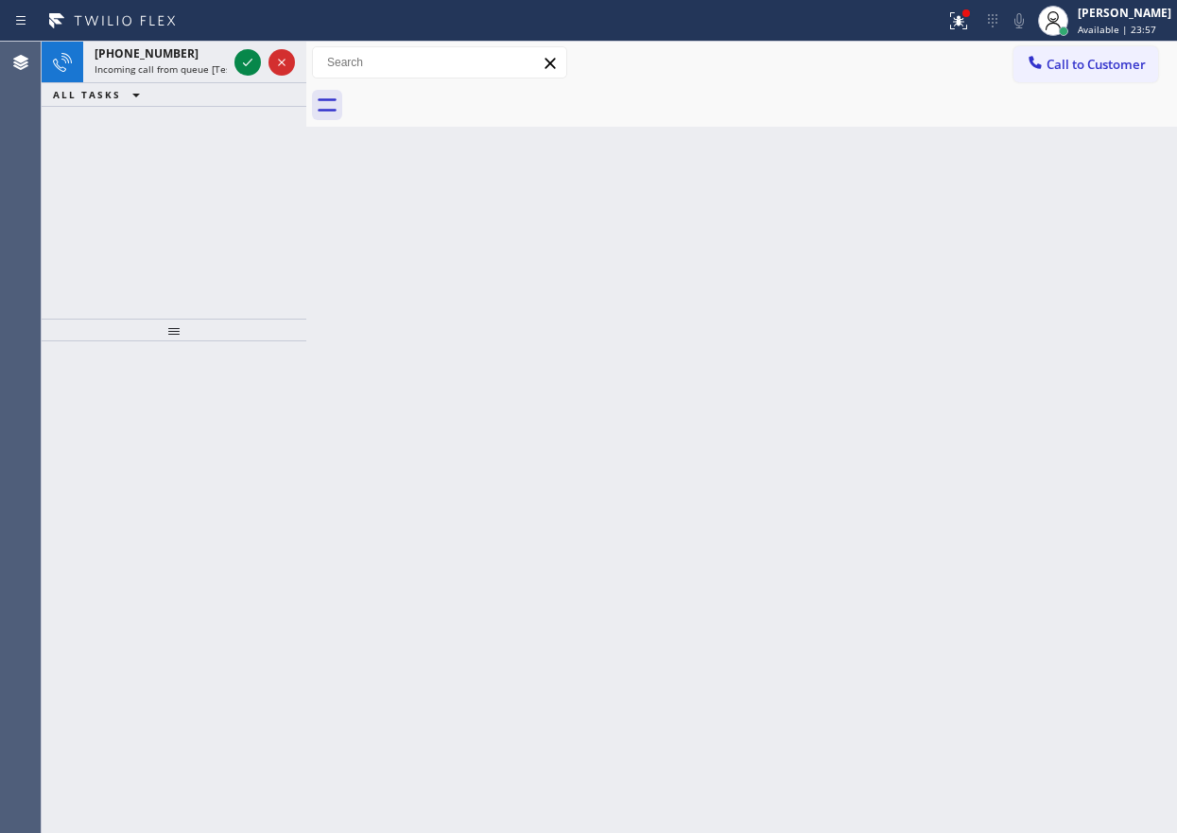
drag, startPoint x: 967, startPoint y: 196, endPoint x: 711, endPoint y: 128, distance: 265.0
click at [967, 196] on div "Back to Dashboard Change Sender ID Customers Technicians Select a contact Outbo…" at bounding box center [741, 437] width 870 height 791
click at [250, 63] on icon at bounding box center [247, 62] width 23 height 23
click at [244, 65] on icon at bounding box center [247, 62] width 23 height 23
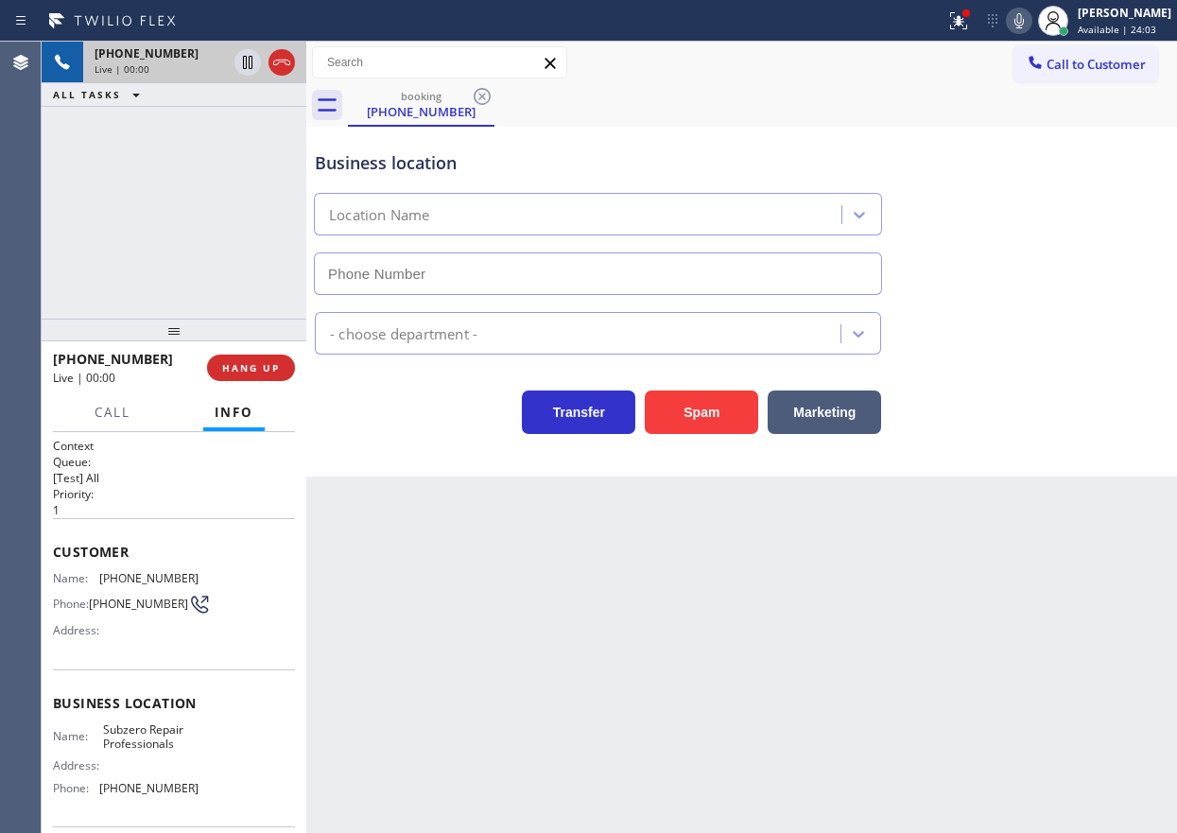
type input "(929) 203-9053"
click at [120, 748] on span "Subzero Repair Professionals" at bounding box center [150, 736] width 95 height 29
copy span "Subzero Repair Professionals"
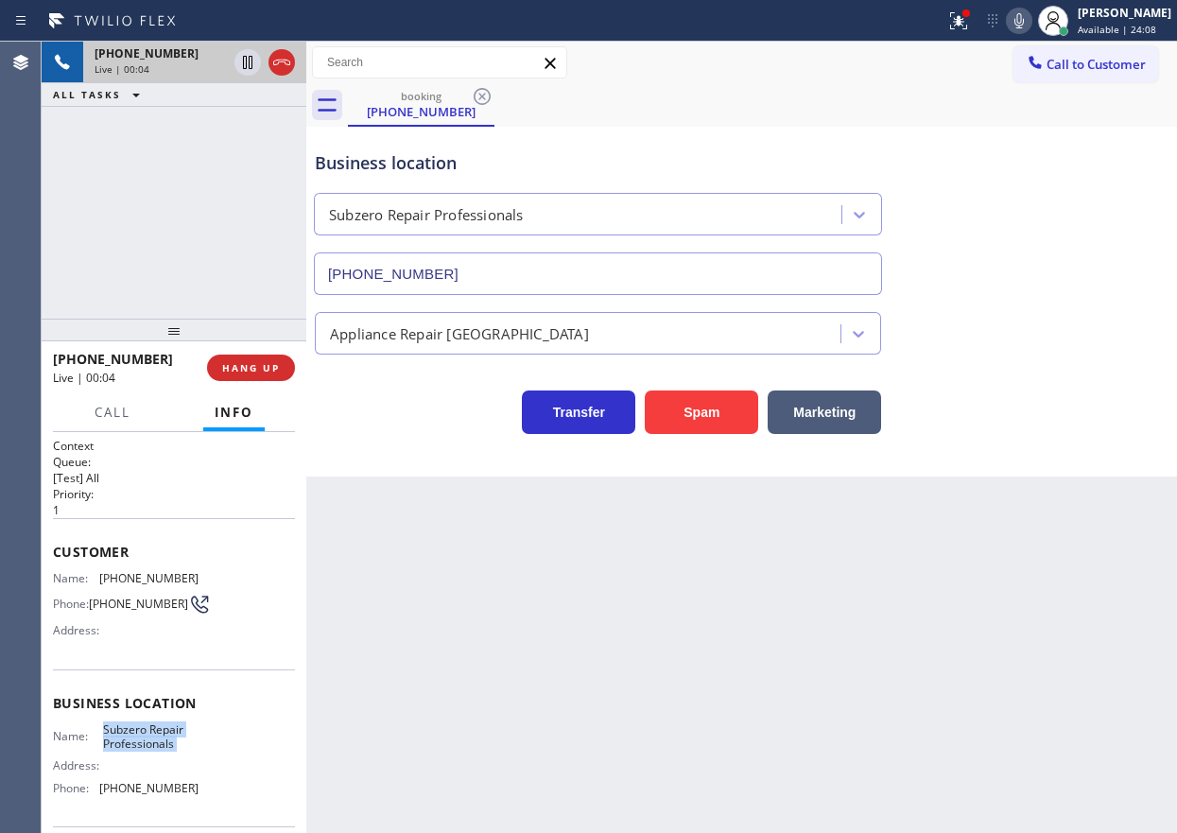
click at [593, 288] on input "(929) 203-9053" at bounding box center [598, 273] width 568 height 43
click at [143, 567] on div "Customer Name: (917) 887-9801 Phone: (917) 887-9801 Address:" at bounding box center [174, 593] width 242 height 151
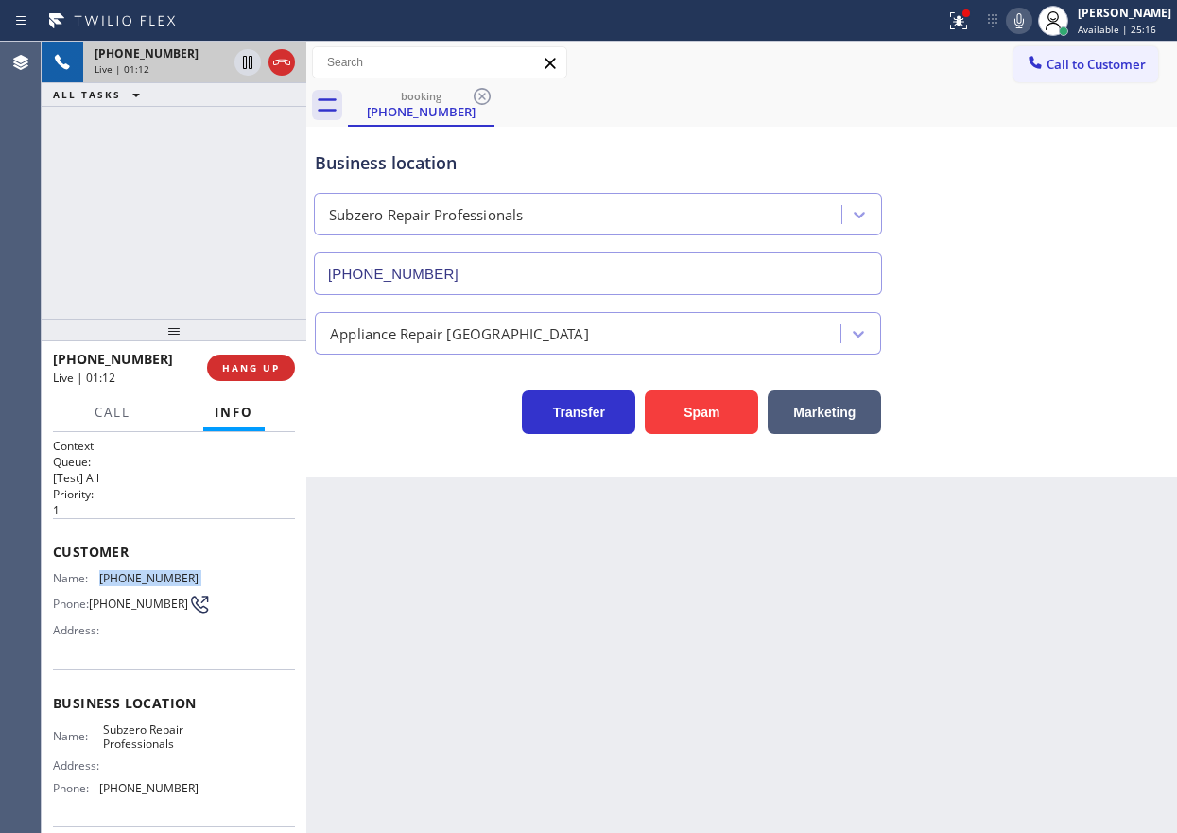
click at [143, 567] on div "Customer Name: (917) 887-9801 Phone: (917) 887-9801 Address:" at bounding box center [174, 593] width 242 height 151
copy span "(917) 887-9801"
click at [972, 39] on button at bounding box center [959, 21] width 42 height 42
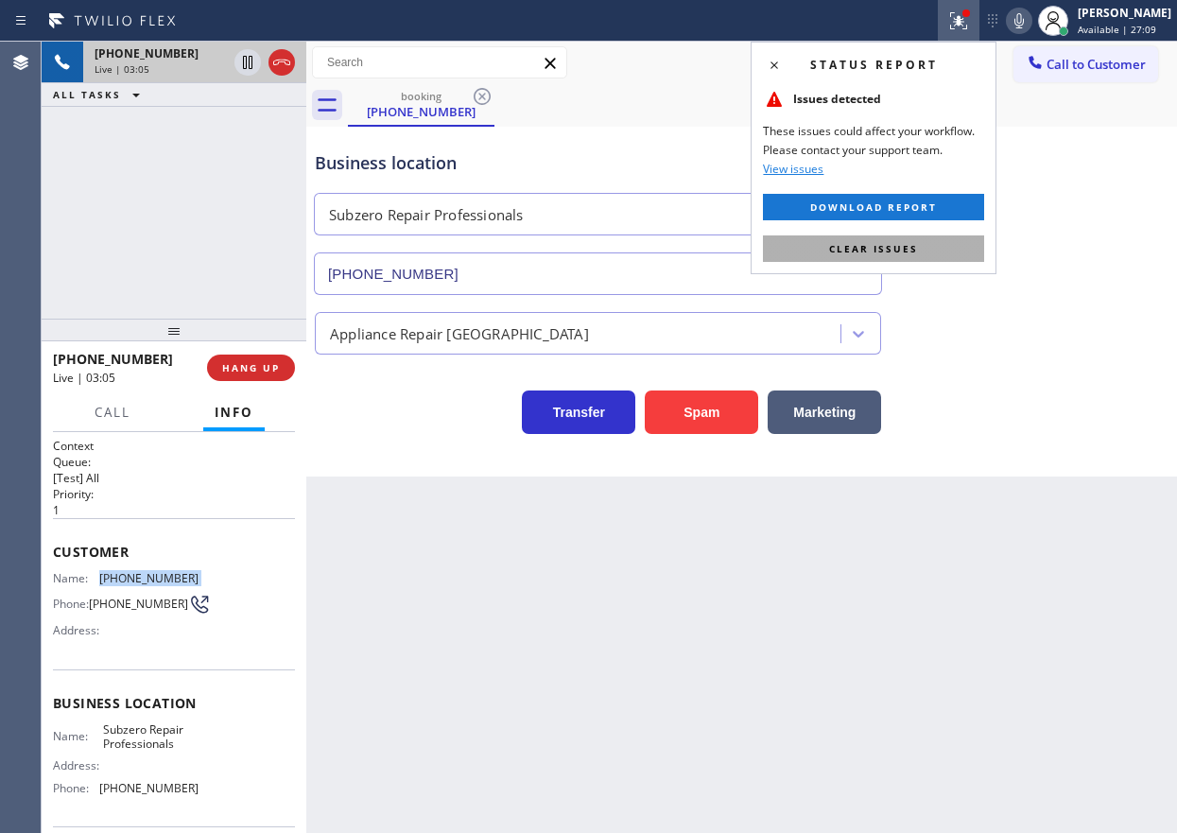
click at [918, 246] on button "Clear issues" at bounding box center [873, 248] width 221 height 26
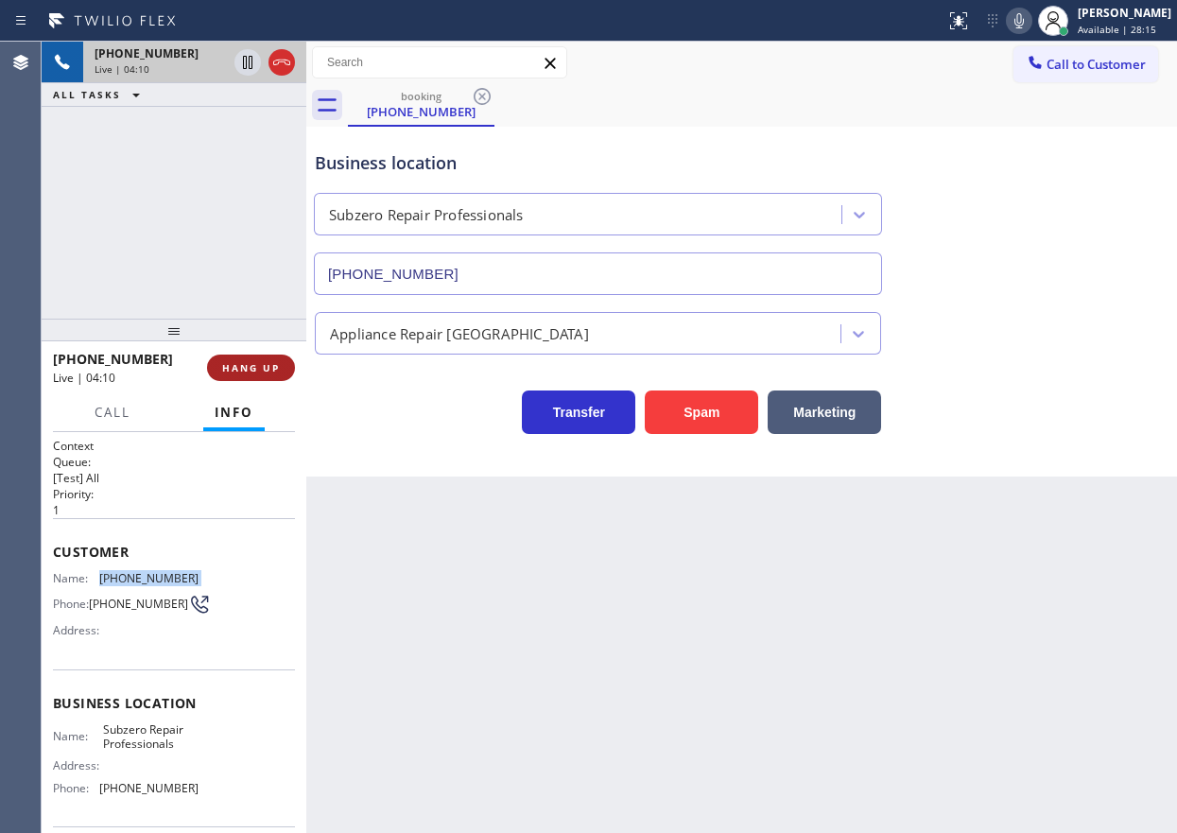
click at [258, 365] on span "HANG UP" at bounding box center [251, 367] width 58 height 13
click at [259, 365] on span "HANG UP" at bounding box center [251, 367] width 58 height 13
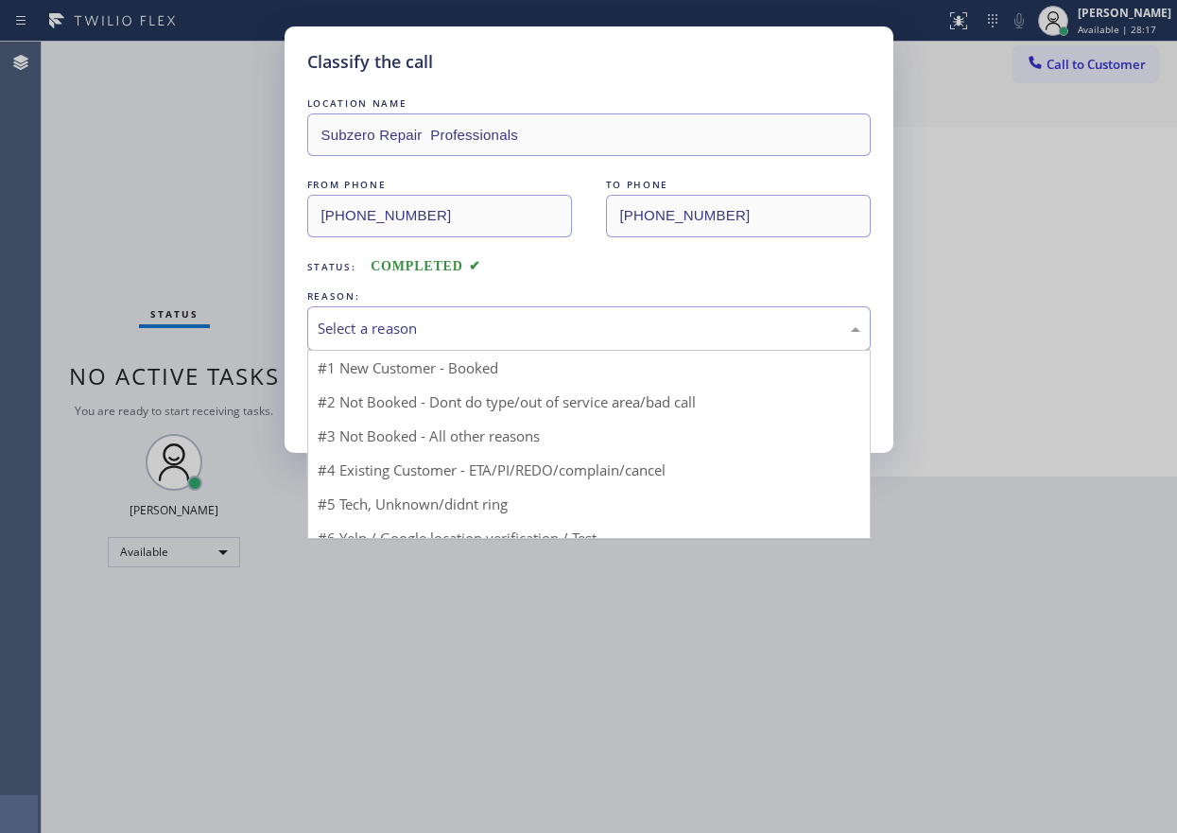
click at [429, 335] on div "Select a reason" at bounding box center [589, 329] width 542 height 22
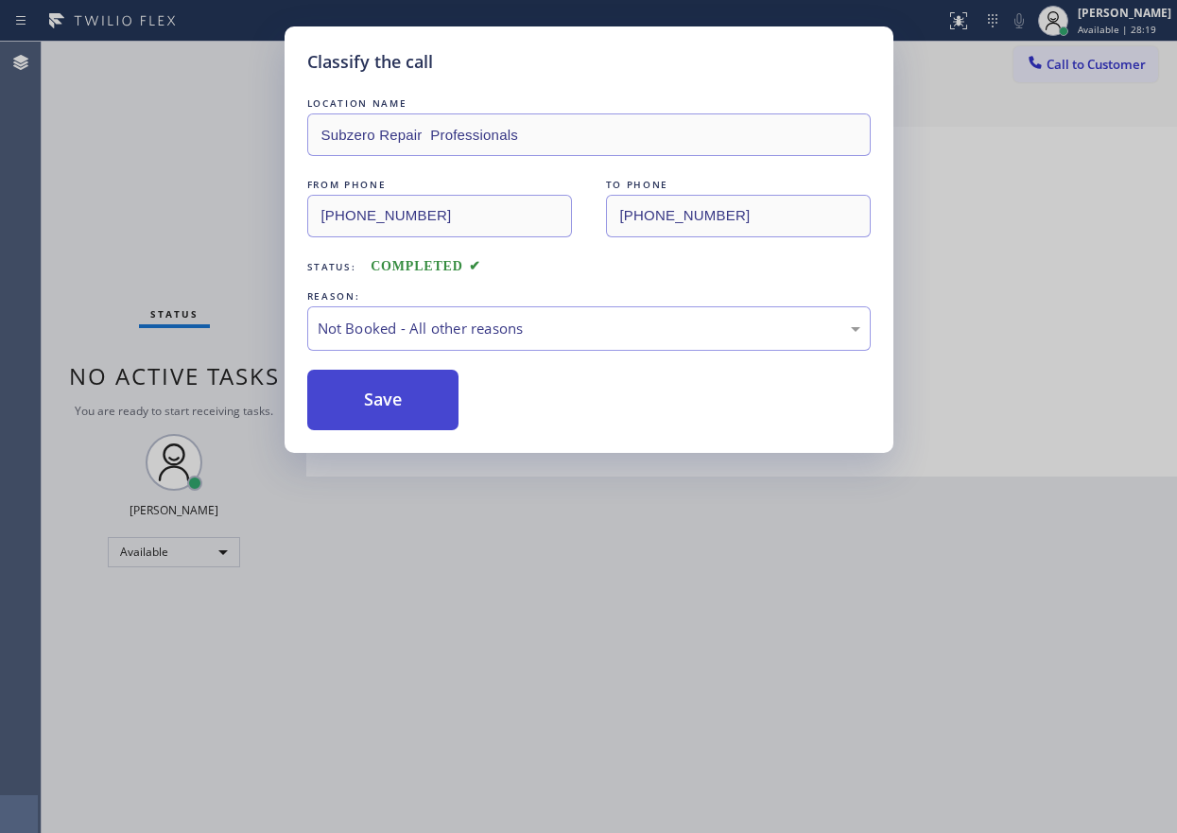
click at [423, 402] on button "Save" at bounding box center [383, 400] width 152 height 60
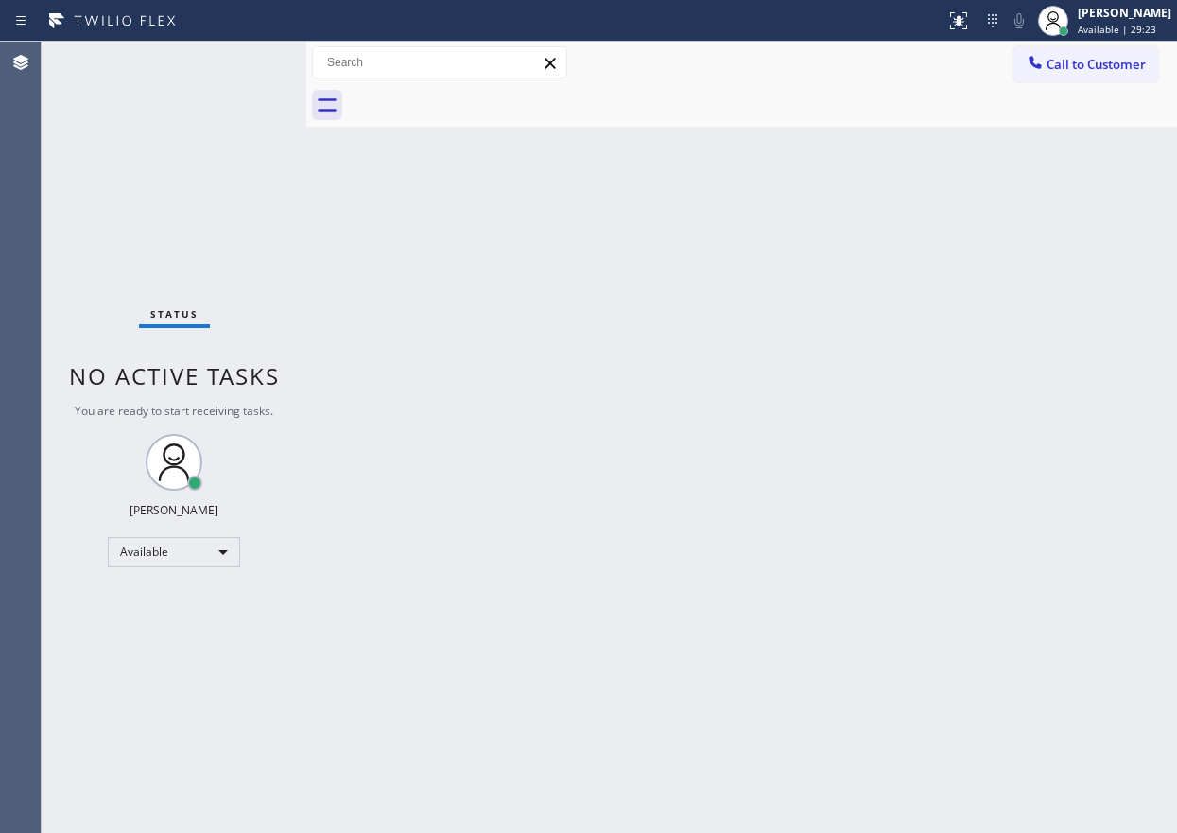
click at [246, 60] on div "Status No active tasks You are ready to start receiving tasks. [PERSON_NAME] Av…" at bounding box center [174, 437] width 265 height 791
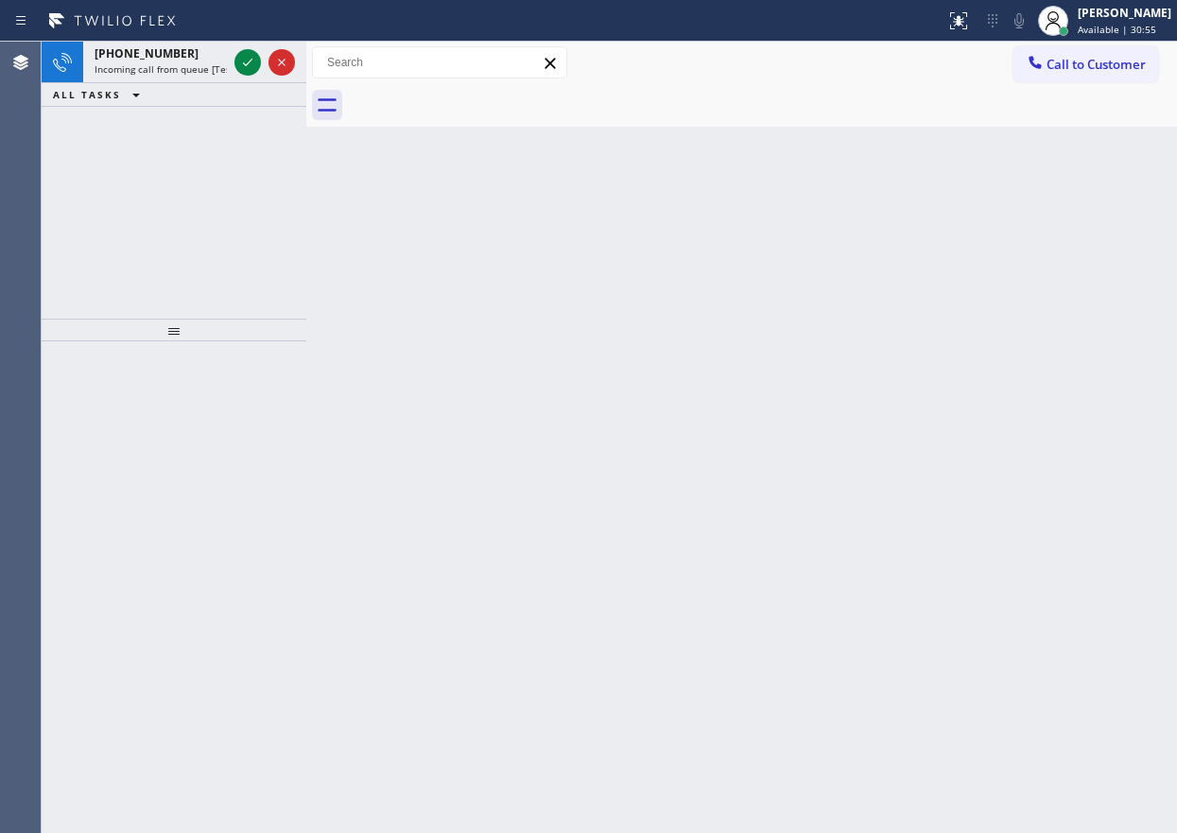
click at [1027, 311] on div "Back to Dashboard Change Sender ID Customers Technicians Select a contact Outbo…" at bounding box center [741, 437] width 870 height 791
click at [251, 72] on icon at bounding box center [247, 62] width 23 height 23
click at [249, 67] on icon at bounding box center [247, 62] width 23 height 23
click at [243, 60] on icon at bounding box center [247, 62] width 23 height 23
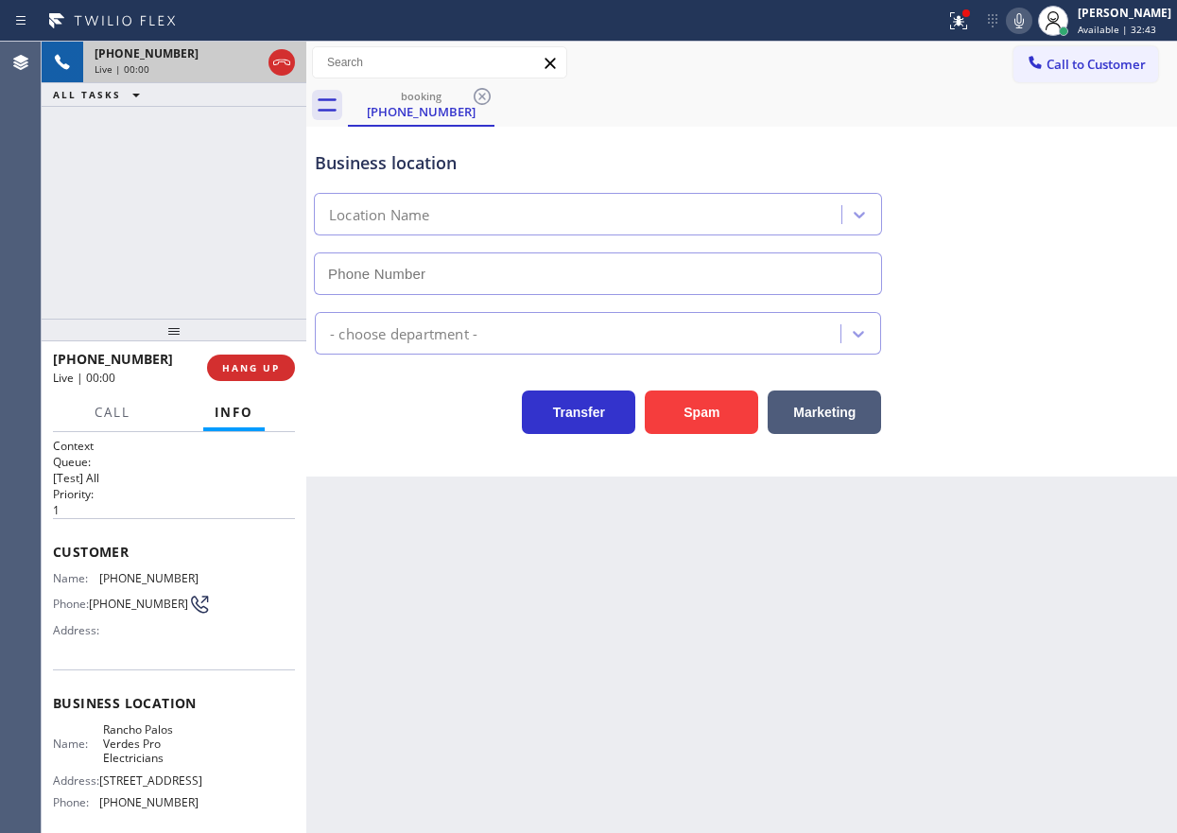
type input "(424) 352-7537"
click at [243, 390] on div "+13108729379 Live | 00:00 HANG UP" at bounding box center [174, 367] width 242 height 49
click at [246, 377] on button "HANG UP" at bounding box center [251, 367] width 88 height 26
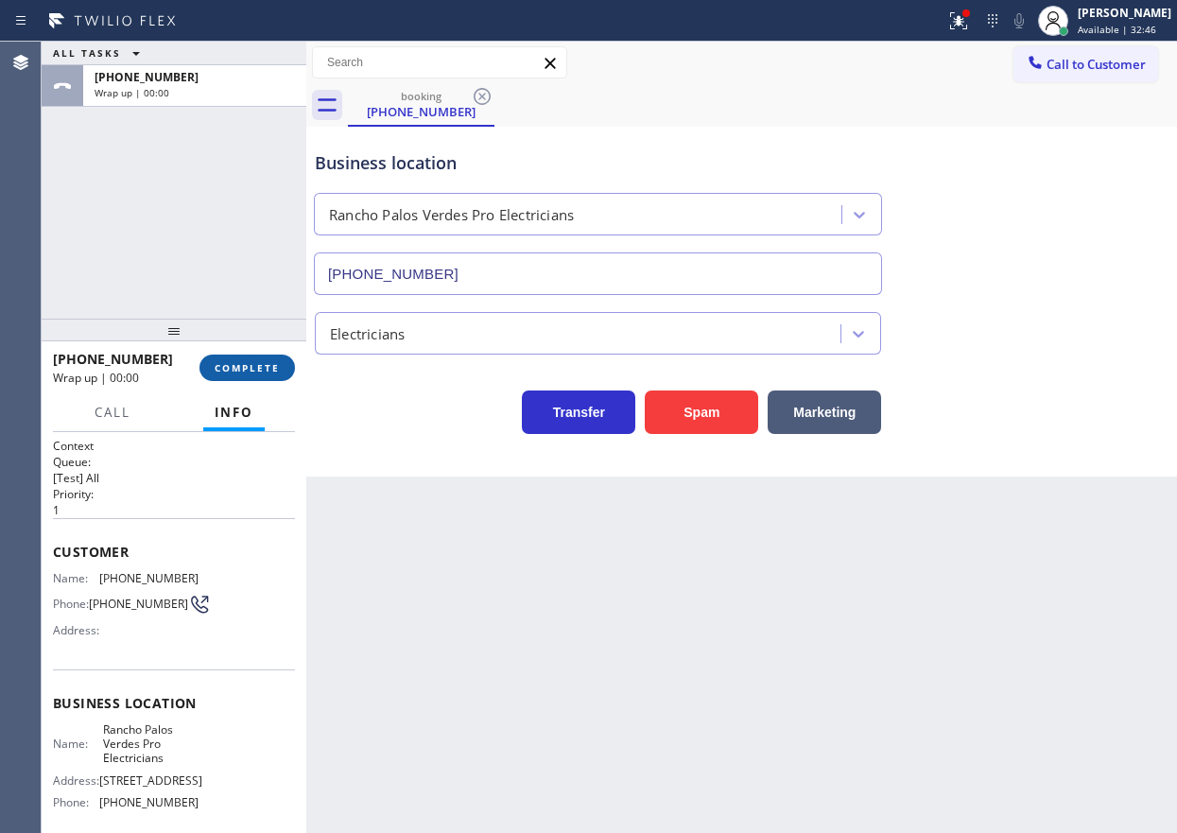
click at [256, 357] on button "COMPLETE" at bounding box center [246, 367] width 95 height 26
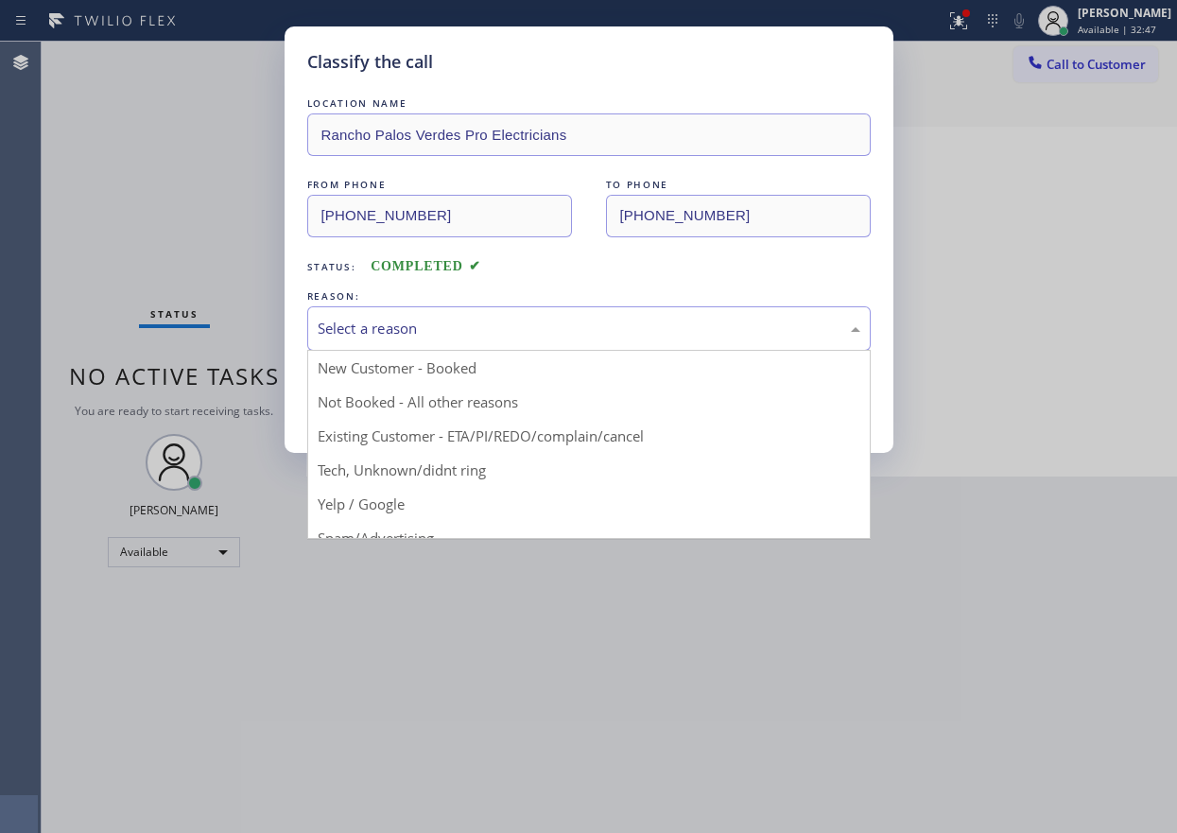
click at [565, 322] on div "Select a reason" at bounding box center [589, 329] width 542 height 22
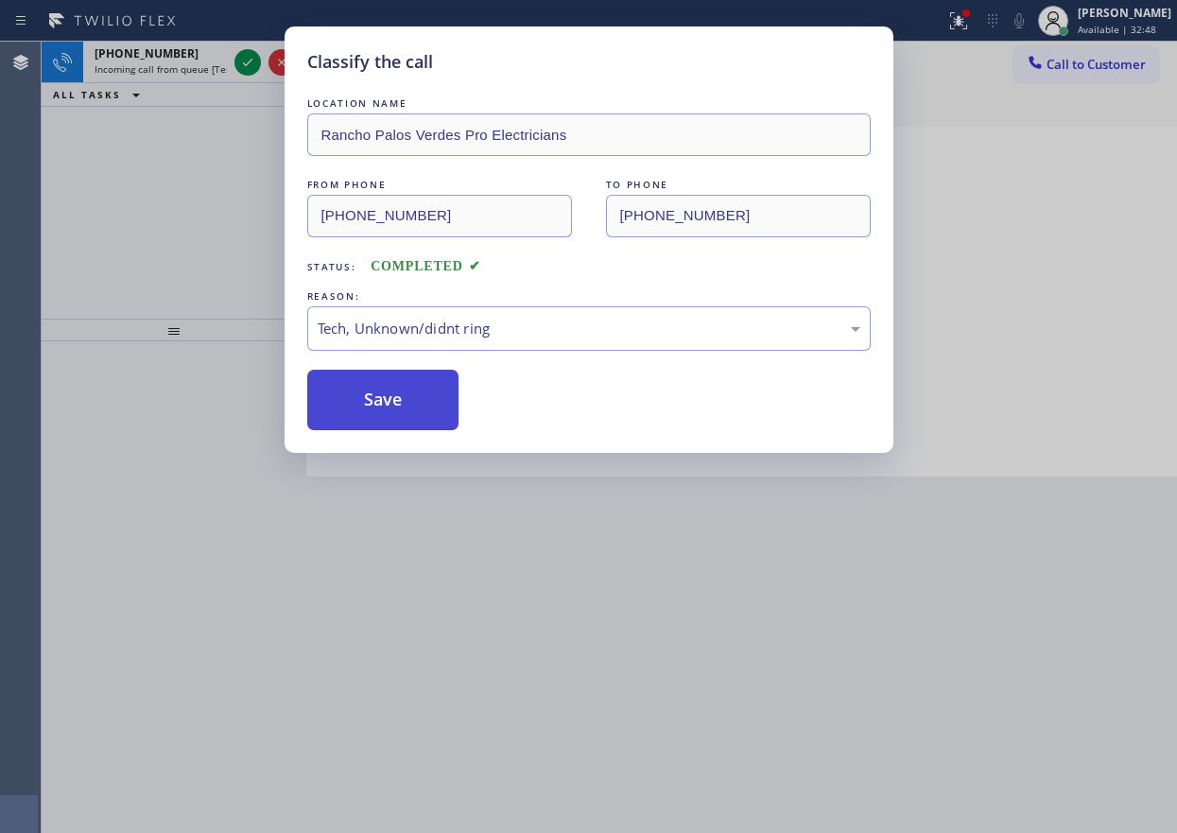
click at [431, 379] on button "Save" at bounding box center [383, 400] width 152 height 60
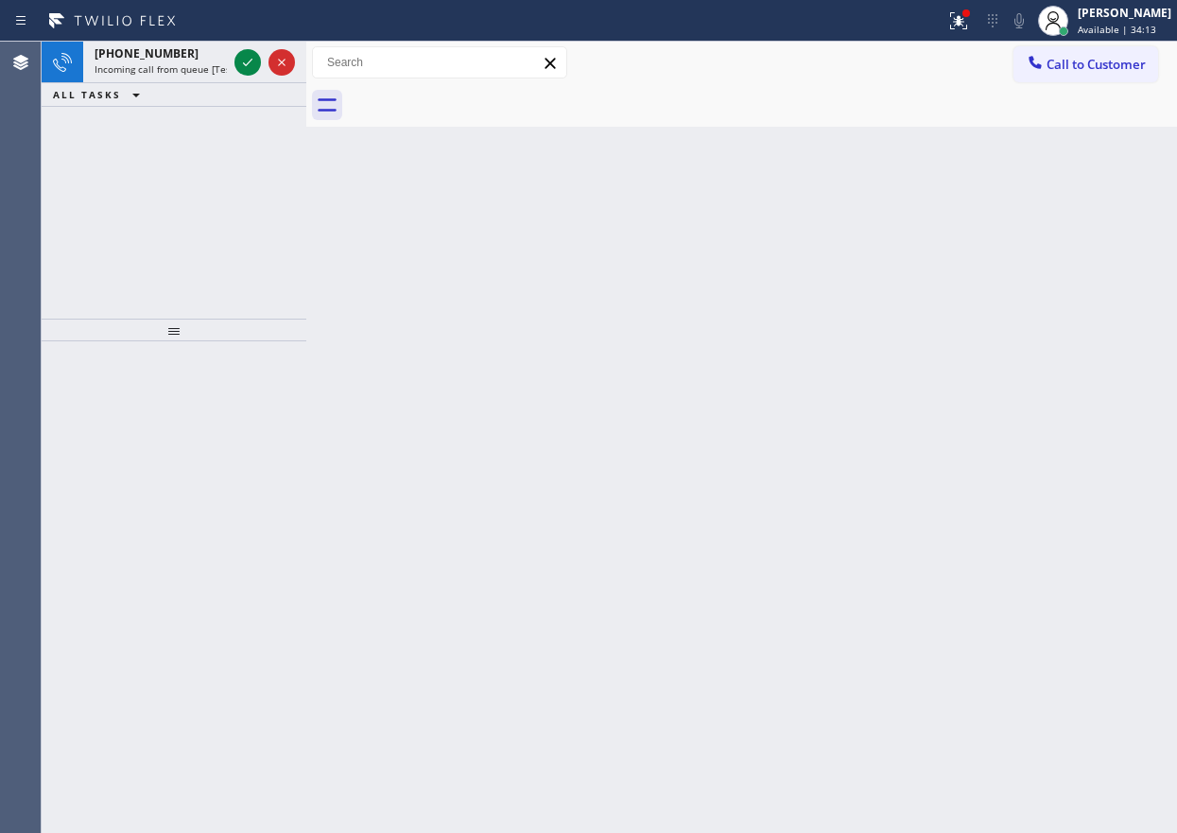
click at [1019, 182] on div "Back to Dashboard Change Sender ID Customers Technicians Select a contact Outbo…" at bounding box center [741, 437] width 870 height 791
click at [247, 66] on icon at bounding box center [247, 62] width 23 height 23
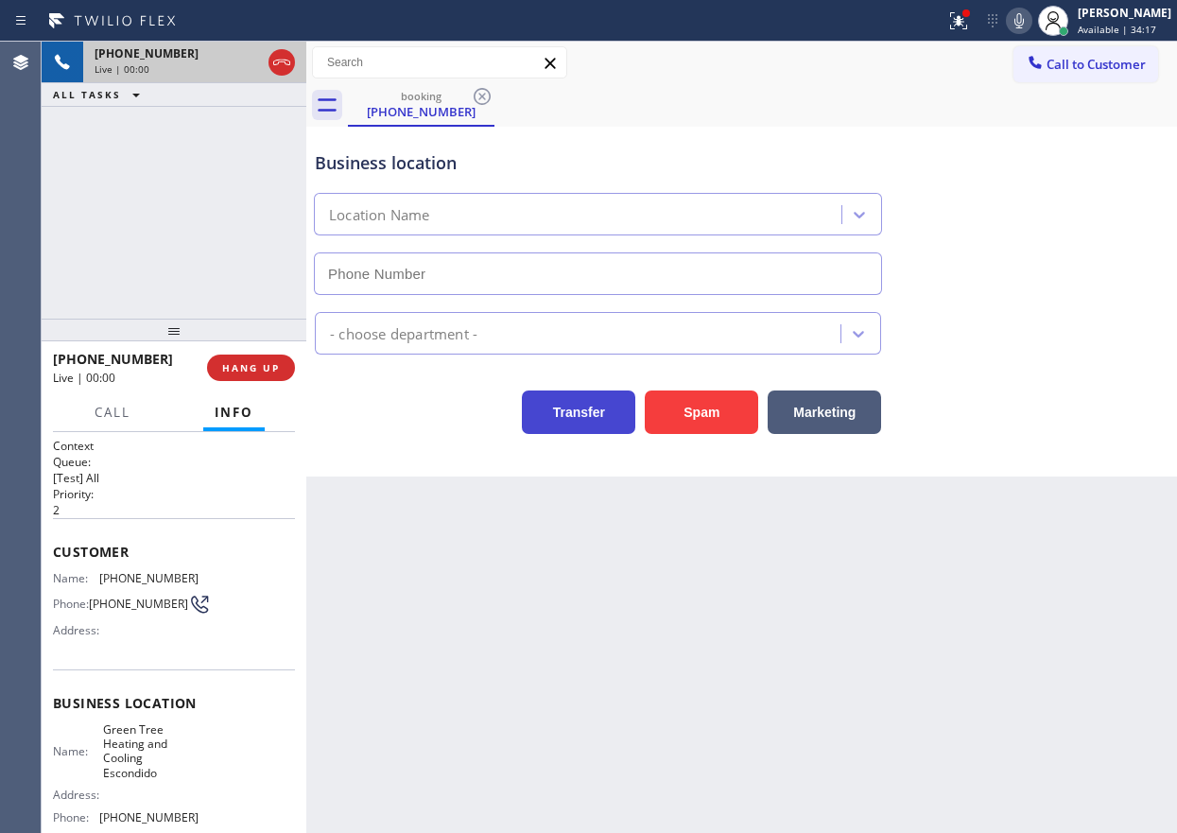
type input "(760) 249-7616"
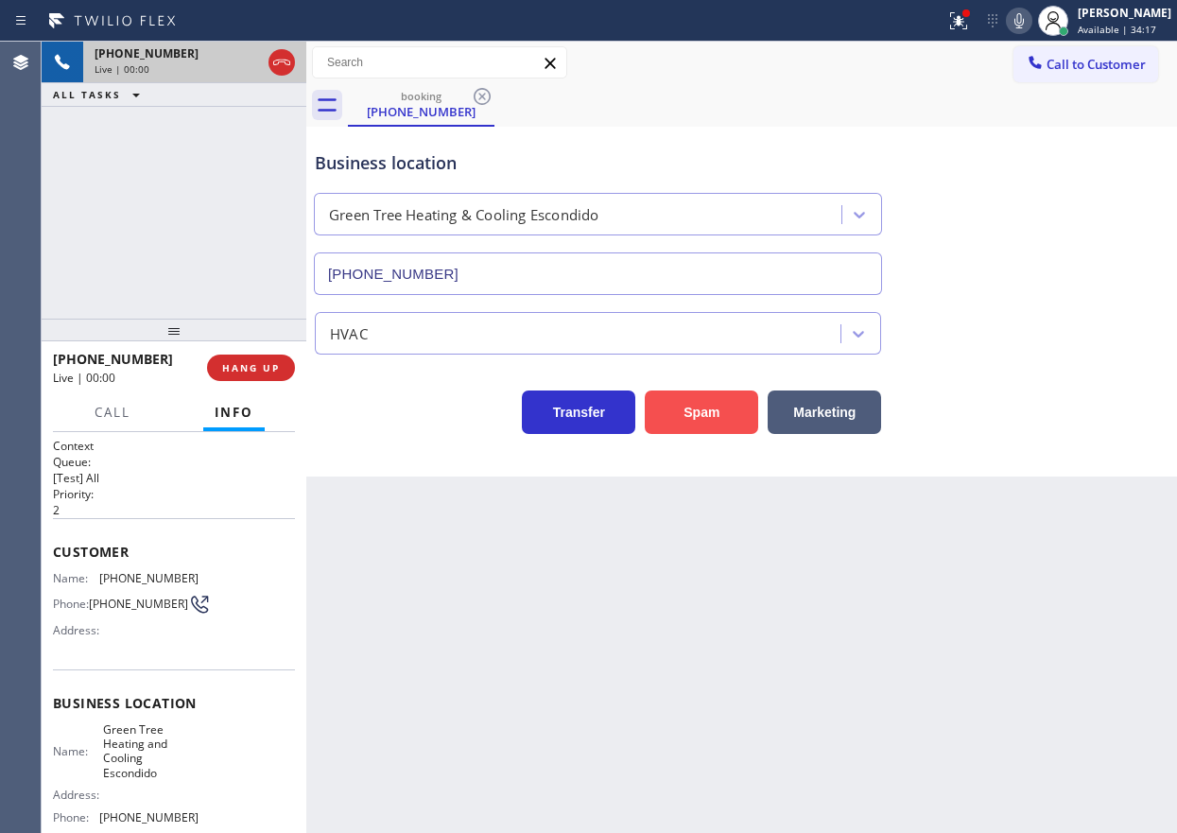
click at [709, 417] on button "Spam" at bounding box center [701, 411] width 113 height 43
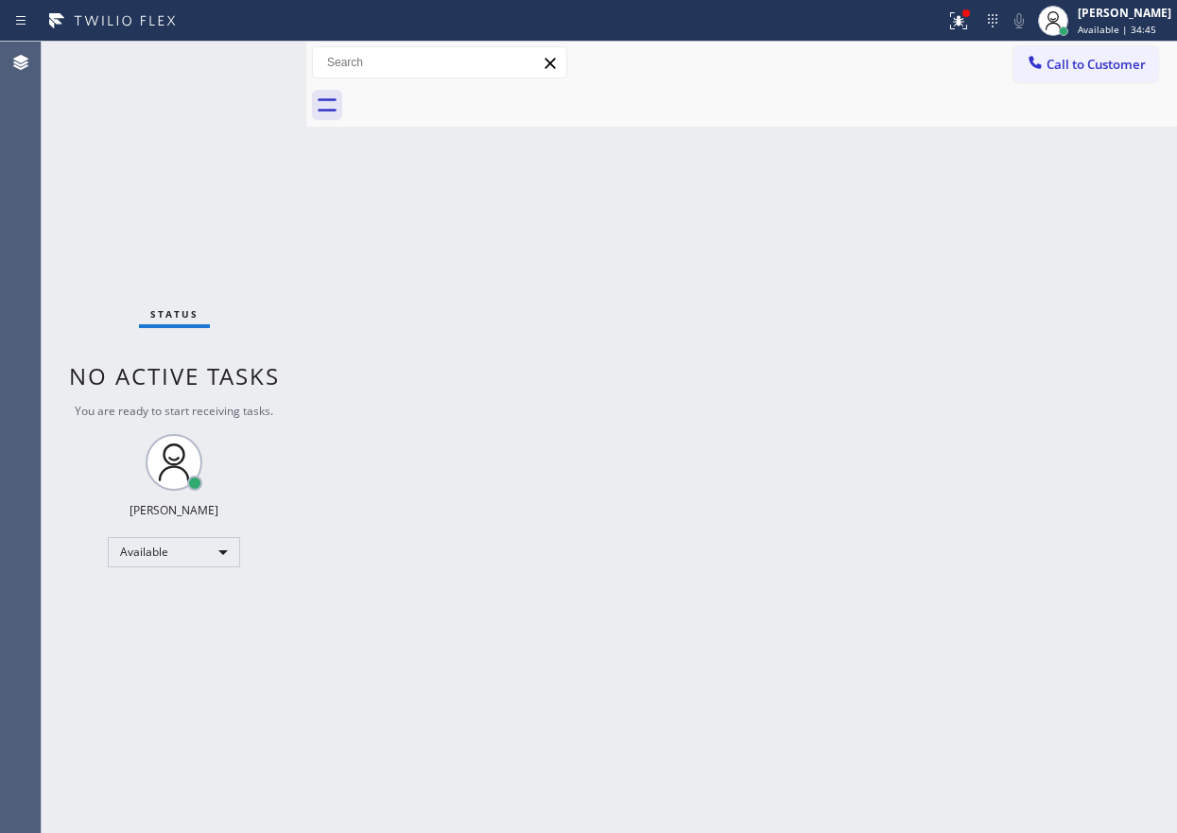
click at [1046, 340] on div "Back to Dashboard Change Sender ID Customers Technicians Select a contact Outbo…" at bounding box center [741, 437] width 870 height 791
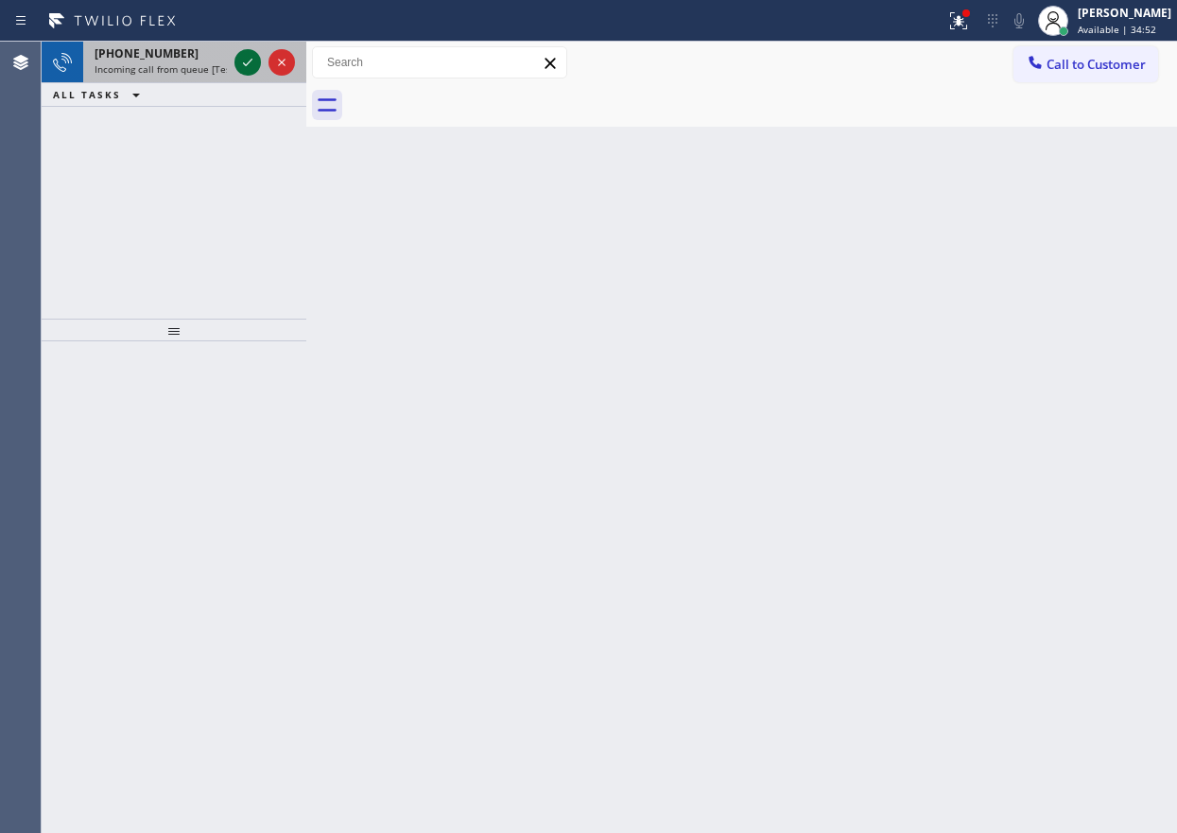
click at [251, 60] on icon at bounding box center [247, 63] width 9 height 8
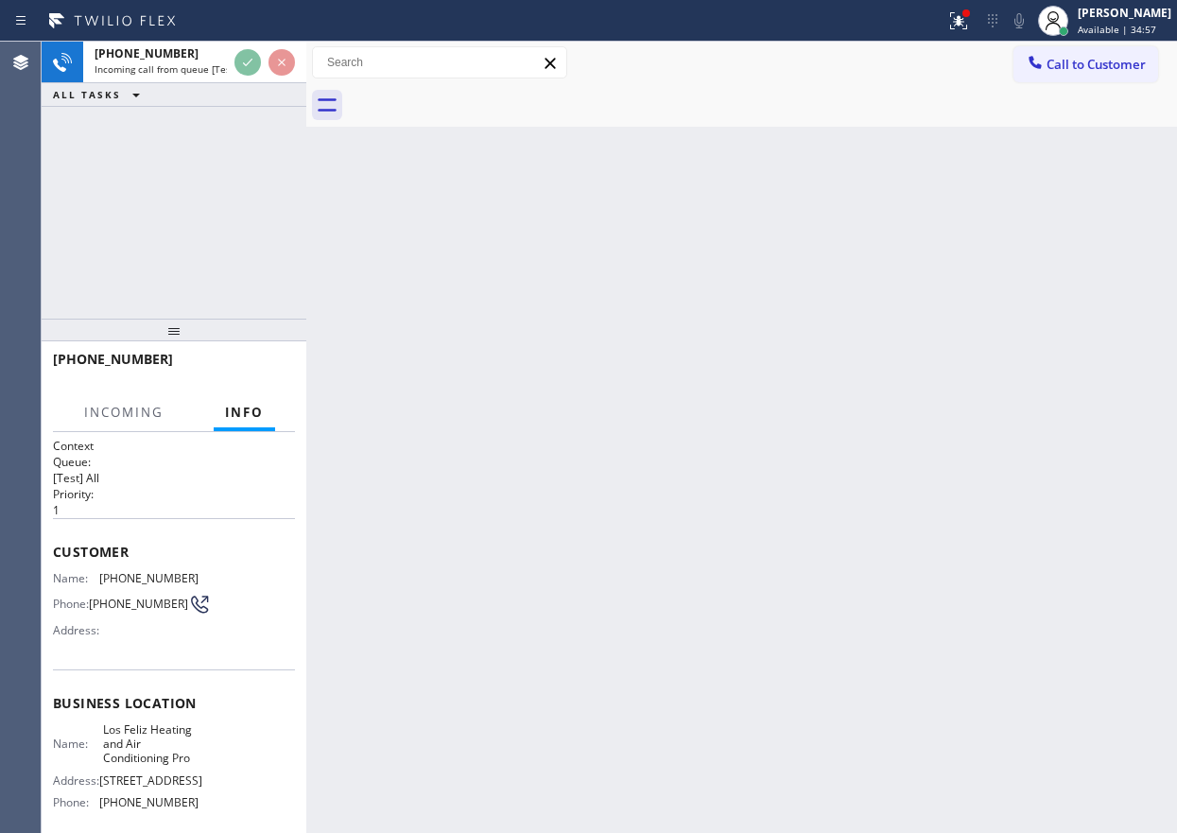
click at [515, 226] on div "Back to Dashboard Change Sender ID Customers Technicians Select a contact Outbo…" at bounding box center [741, 437] width 870 height 791
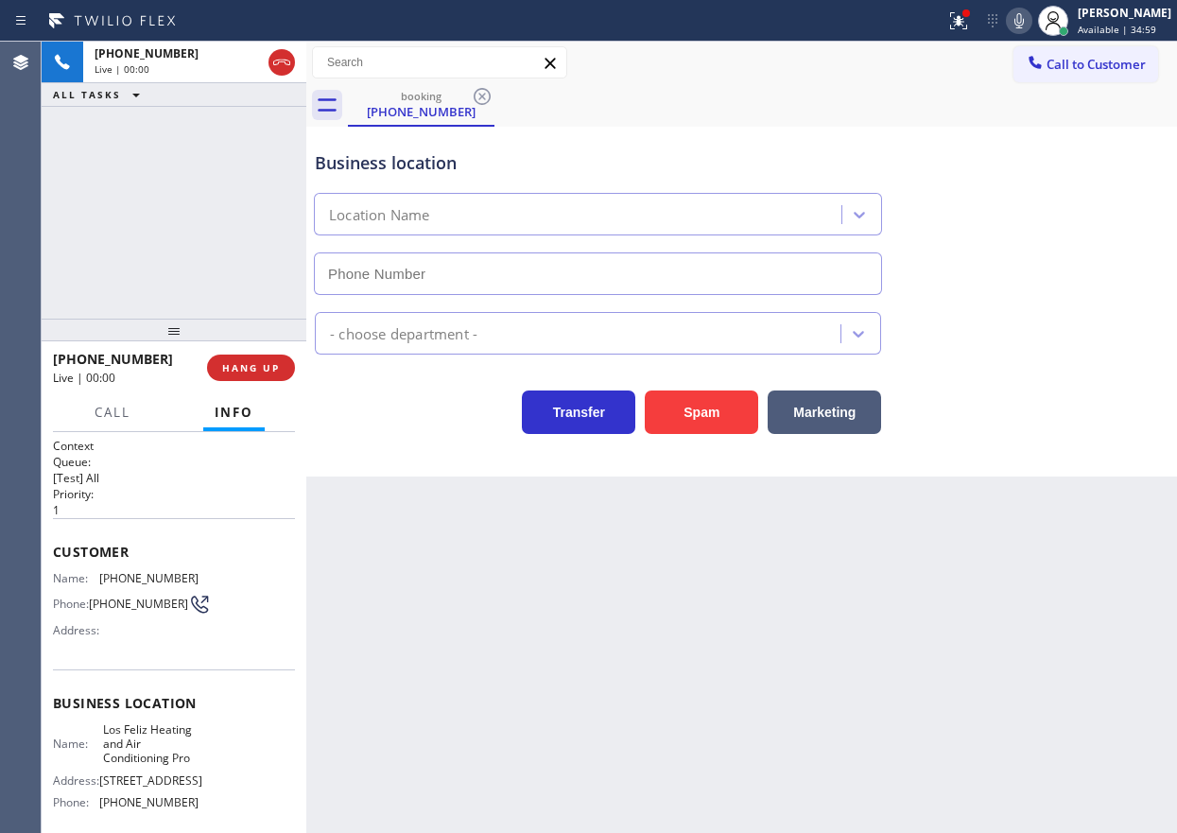
type input "(213) 205-0661"
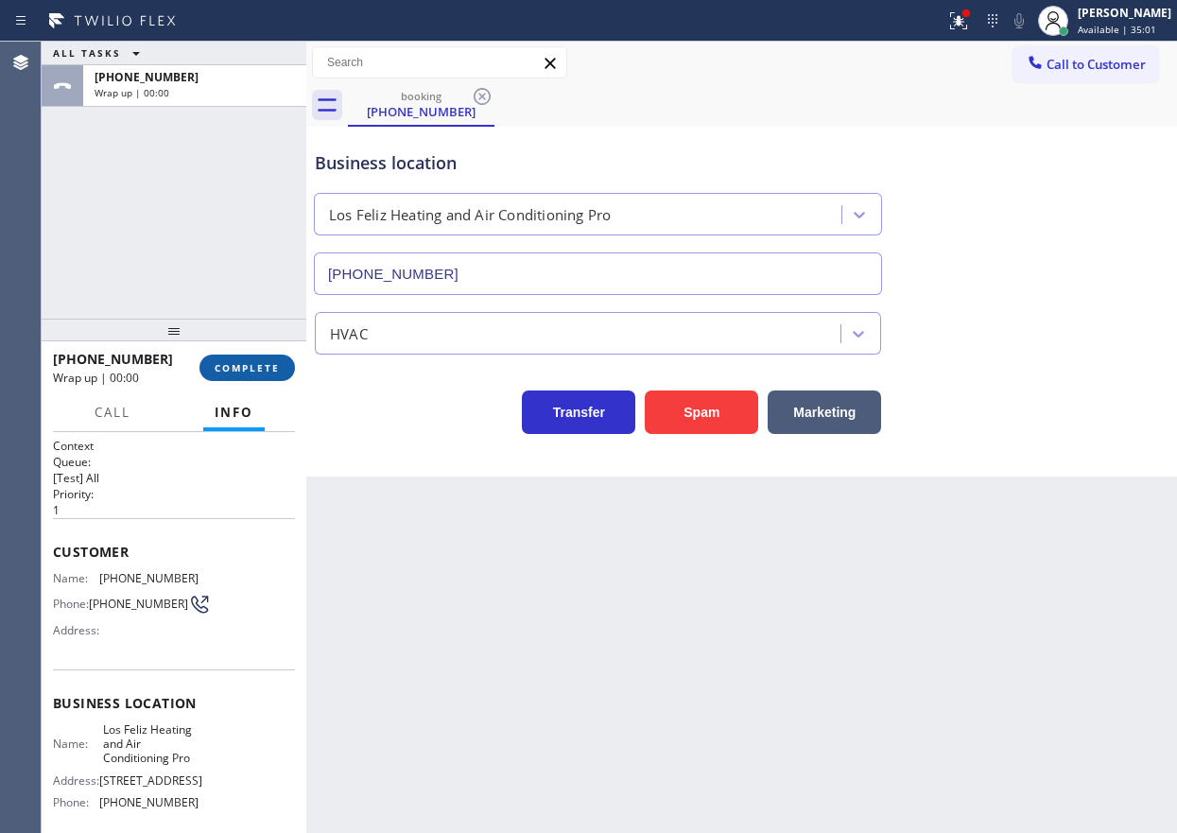
click at [270, 366] on span "COMPLETE" at bounding box center [247, 367] width 65 height 13
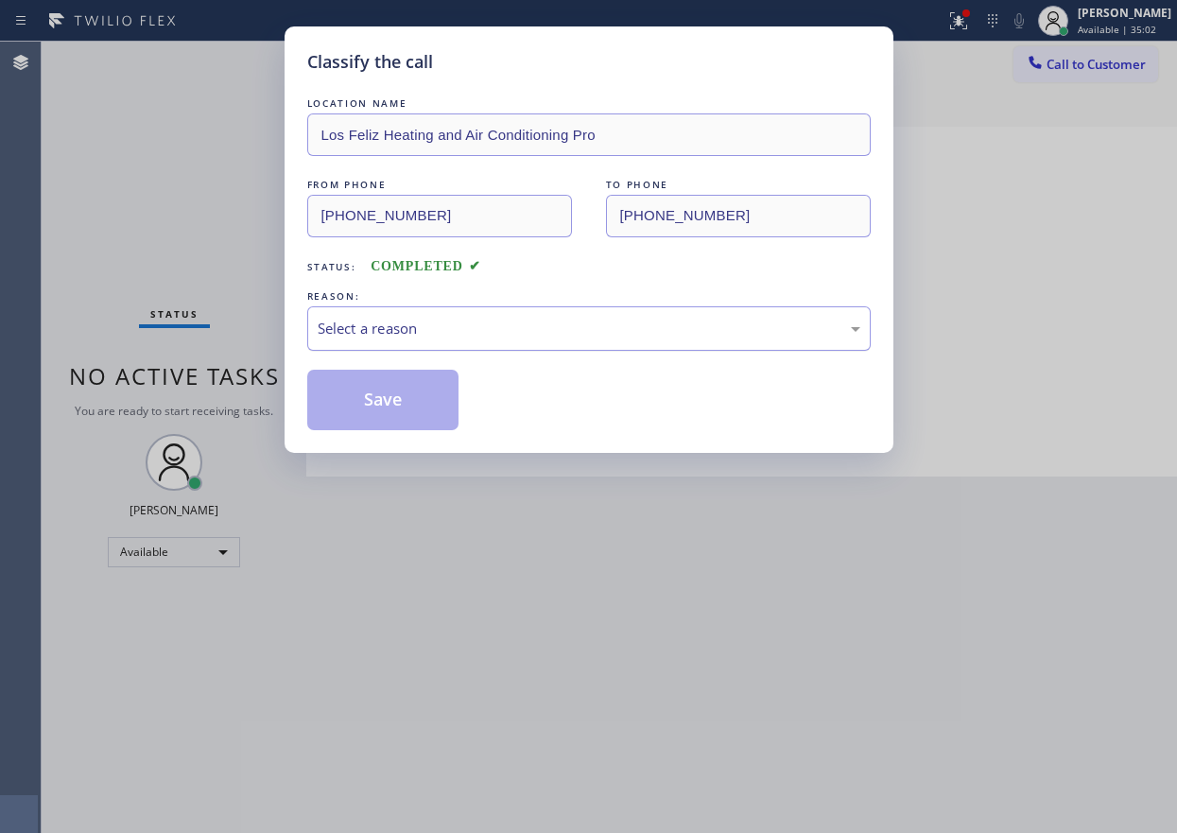
click at [403, 331] on div "Select a reason" at bounding box center [589, 329] width 542 height 22
drag, startPoint x: 388, startPoint y: 386, endPoint x: 428, endPoint y: 440, distance: 67.7
click at [389, 388] on button "Save" at bounding box center [383, 400] width 152 height 60
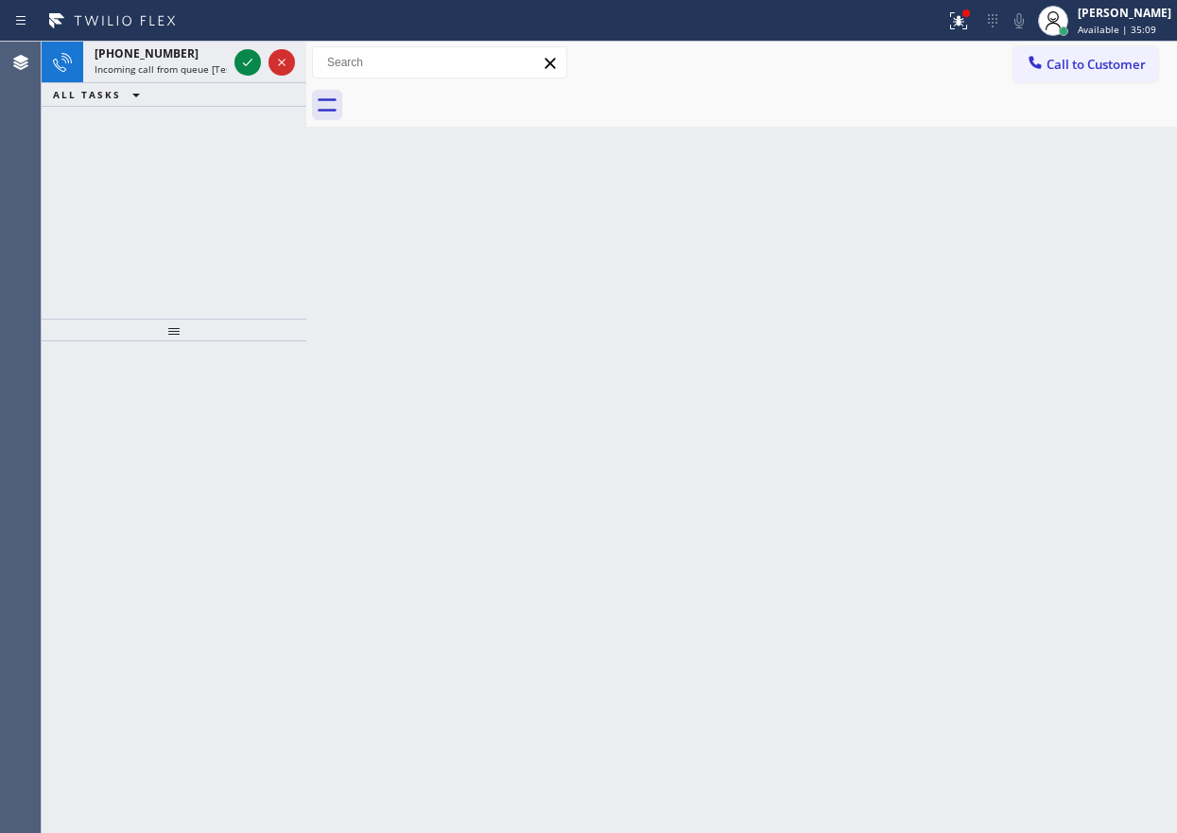
click at [1038, 332] on div "Back to Dashboard Change Sender ID Customers Technicians Select a contact Outbo…" at bounding box center [741, 437] width 870 height 791
click at [244, 54] on icon at bounding box center [247, 62] width 23 height 23
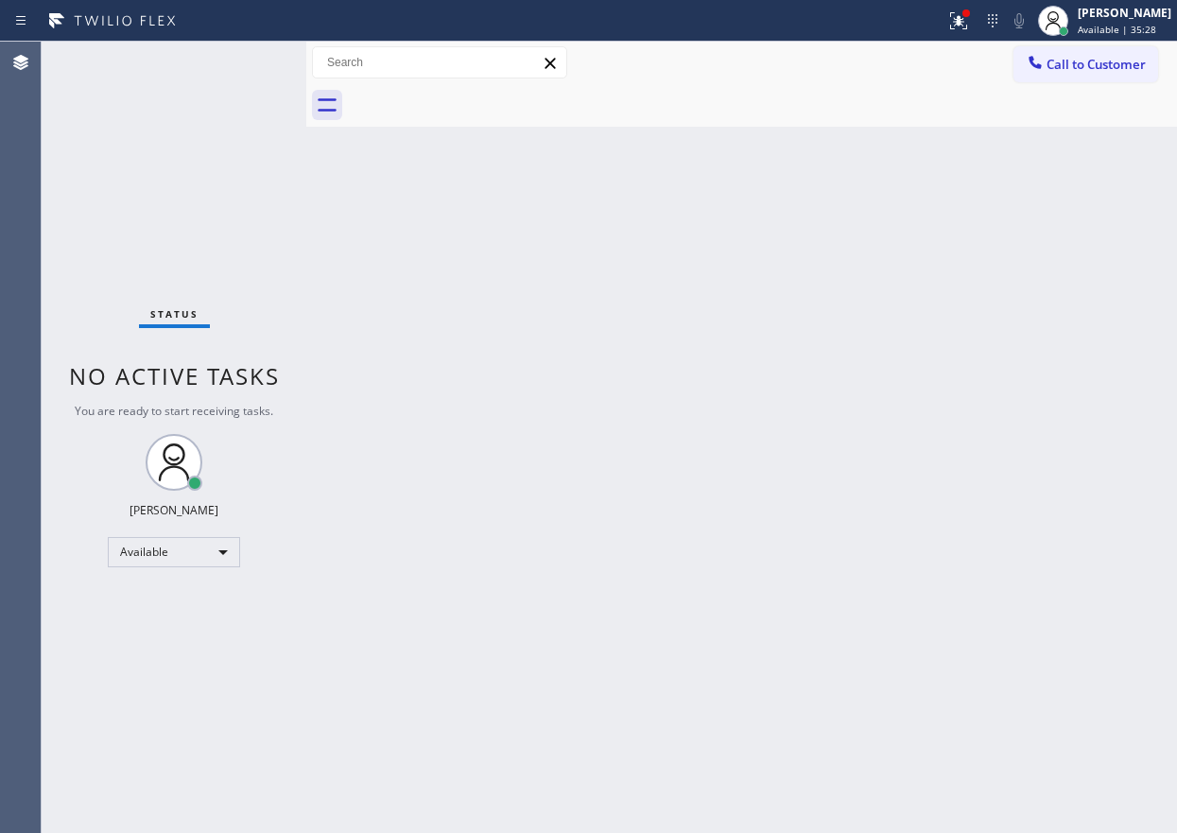
click at [1067, 416] on div "Back to Dashboard Change Sender ID Customers Technicians Select a contact Outbo…" at bounding box center [741, 437] width 870 height 791
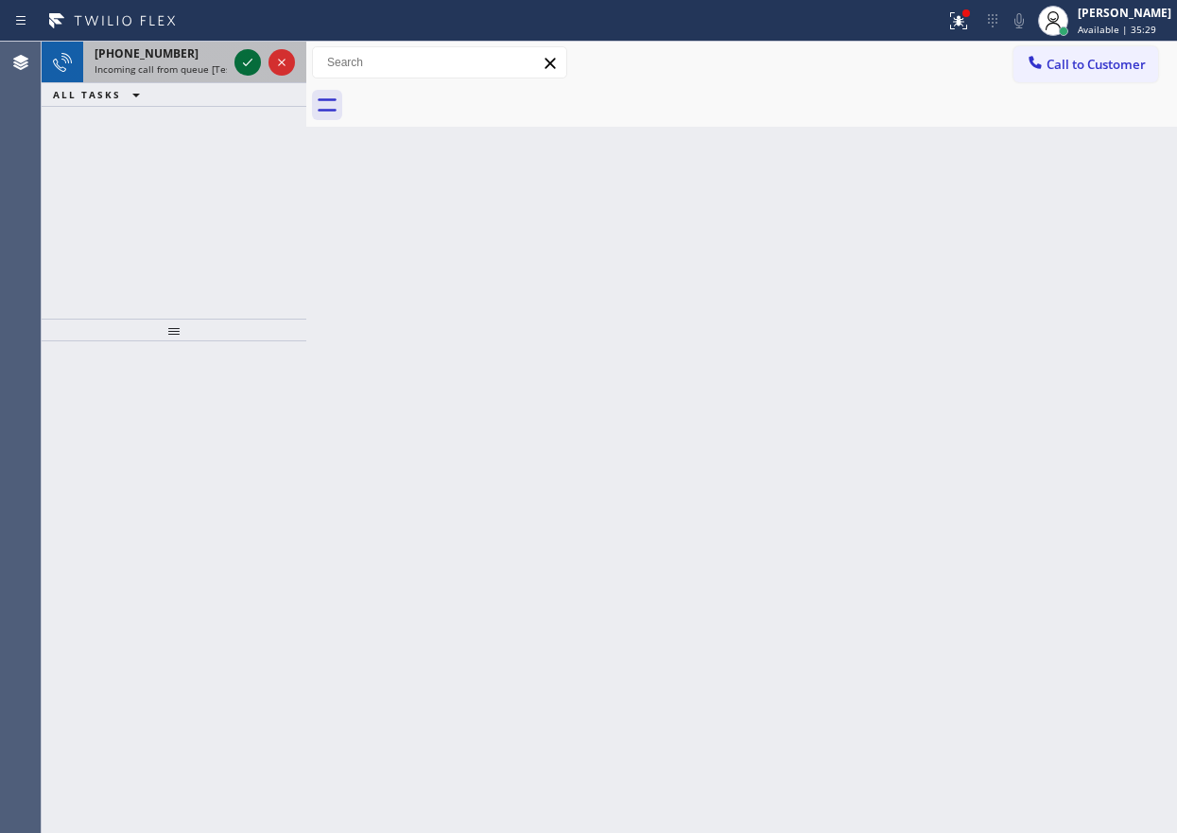
click at [245, 57] on icon at bounding box center [247, 62] width 23 height 23
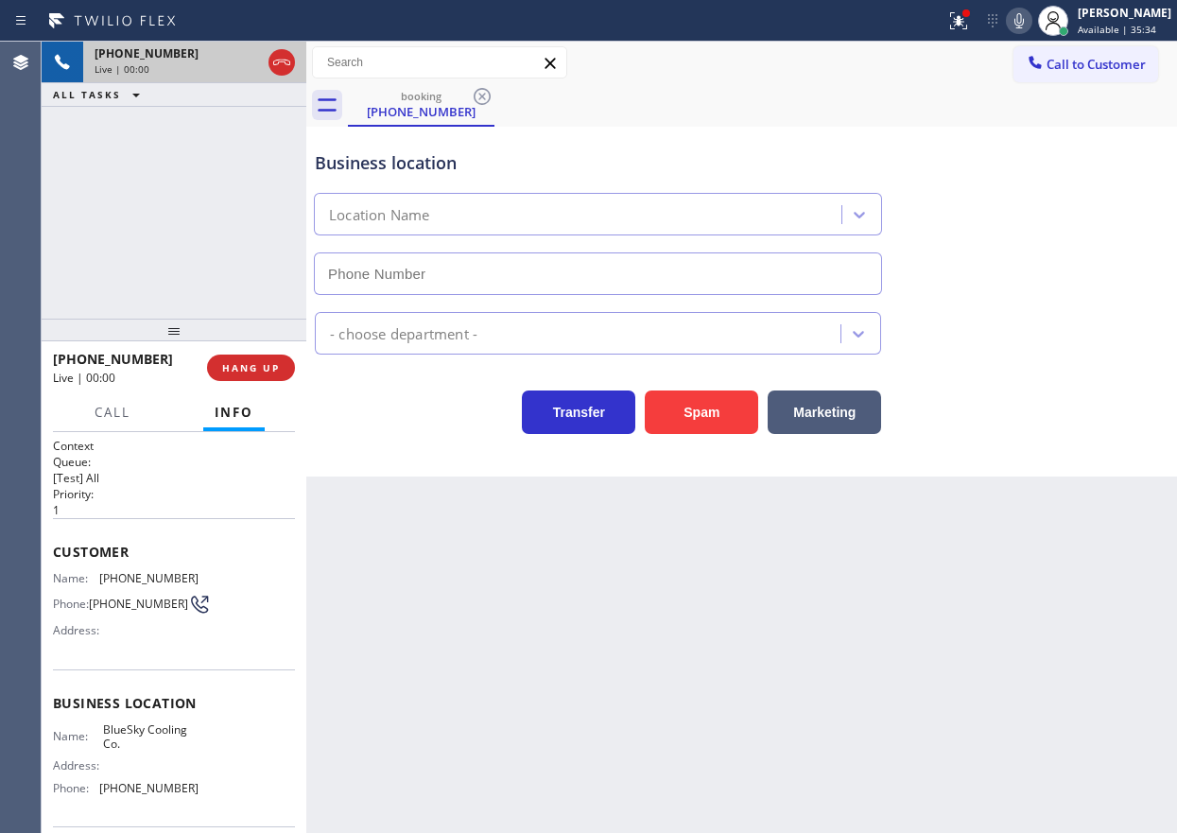
type input "(954) 738-1896"
click at [680, 408] on button "Spam" at bounding box center [701, 411] width 113 height 43
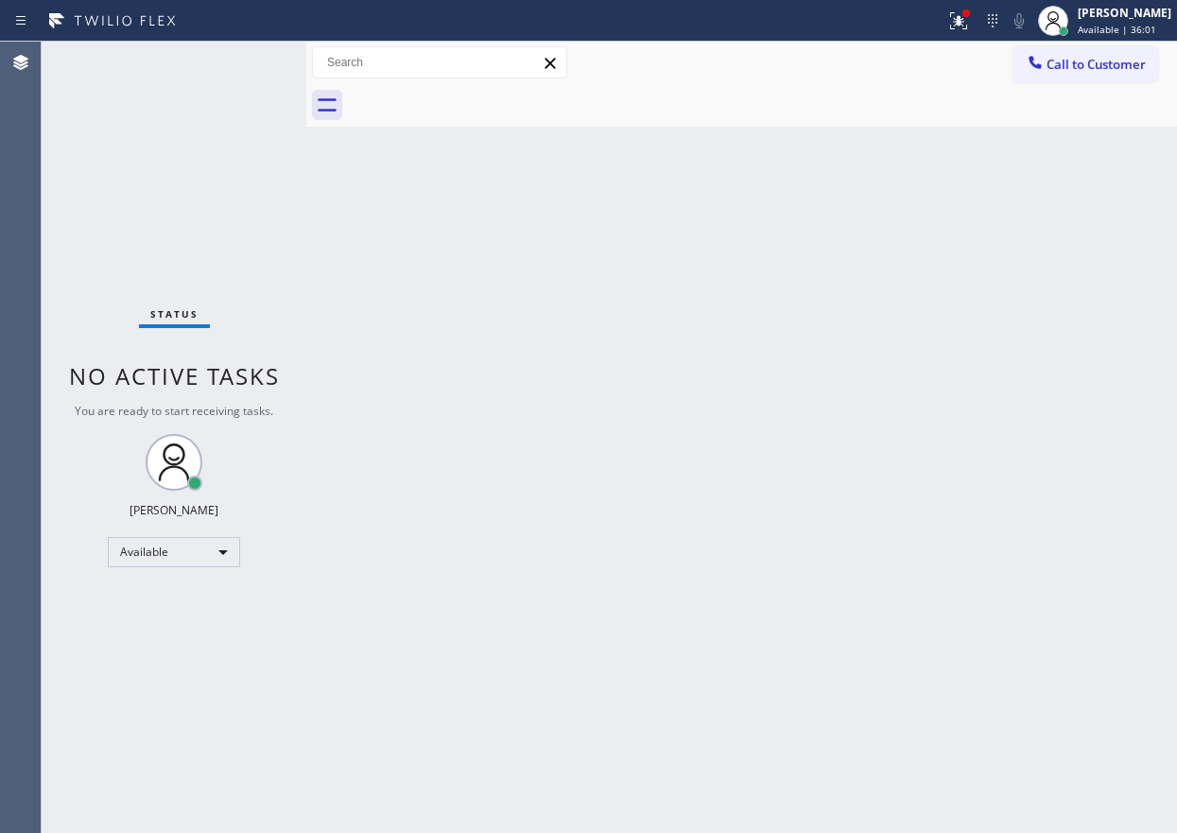
click at [1026, 242] on div "Back to Dashboard Change Sender ID Customers Technicians Select a contact Outbo…" at bounding box center [741, 437] width 870 height 791
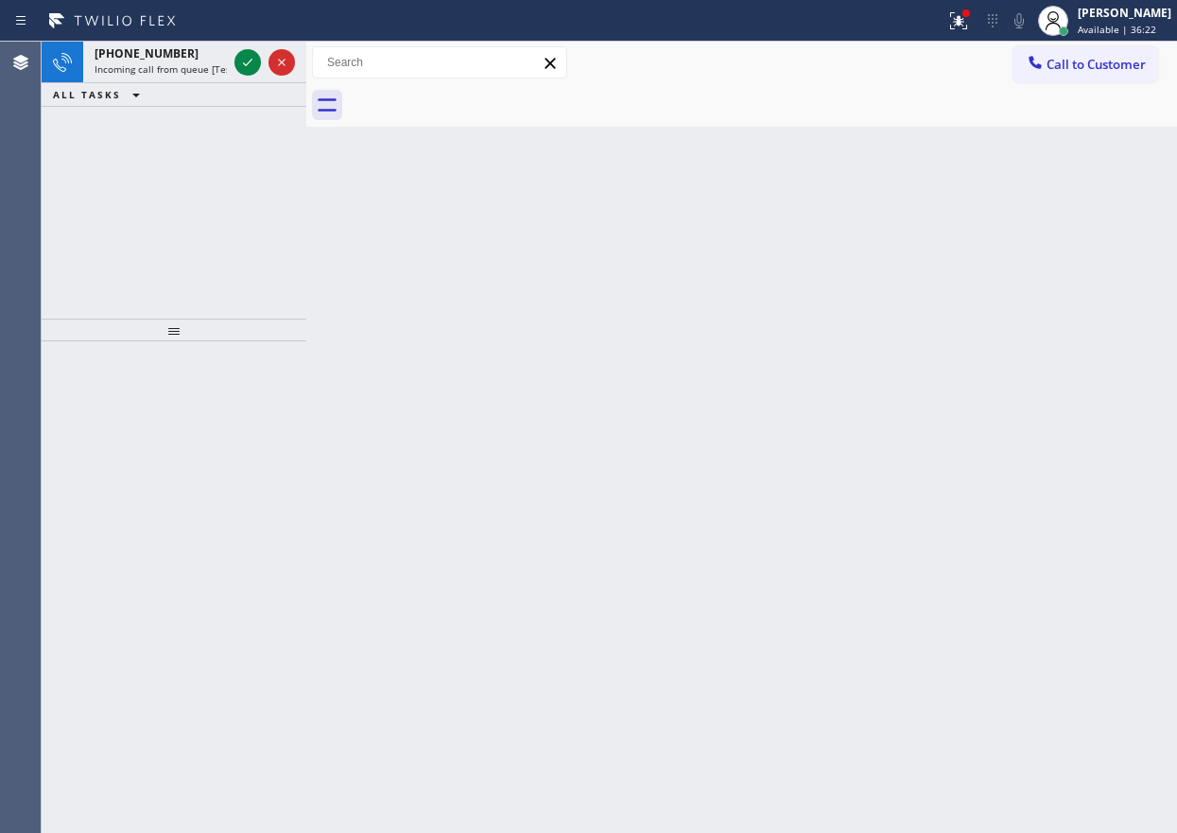
drag, startPoint x: 1063, startPoint y: 560, endPoint x: 1048, endPoint y: 551, distance: 17.8
click at [1063, 560] on div "Back to Dashboard Change Sender ID Customers Technicians Select a contact Outbo…" at bounding box center [741, 437] width 870 height 791
click at [237, 52] on icon at bounding box center [247, 62] width 23 height 23
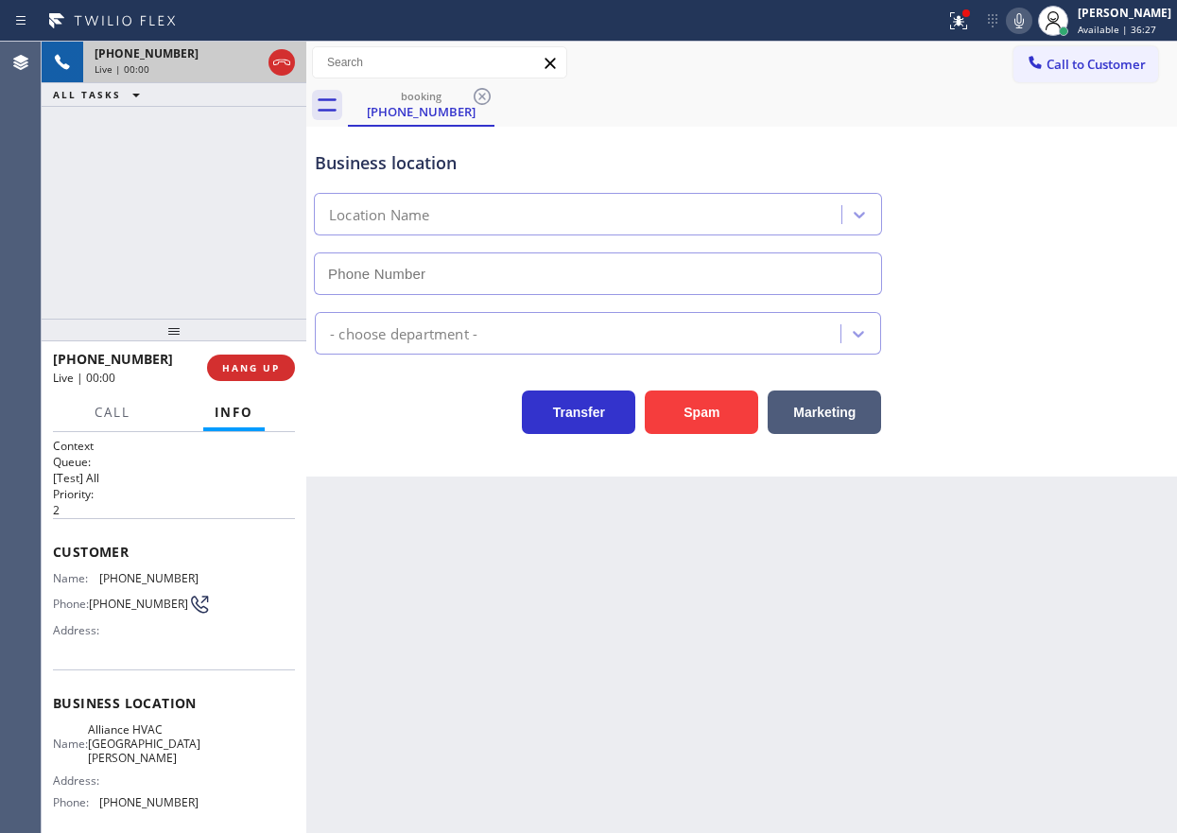
type input "(323) 403-0012"
click at [734, 408] on button "Spam" at bounding box center [701, 411] width 113 height 43
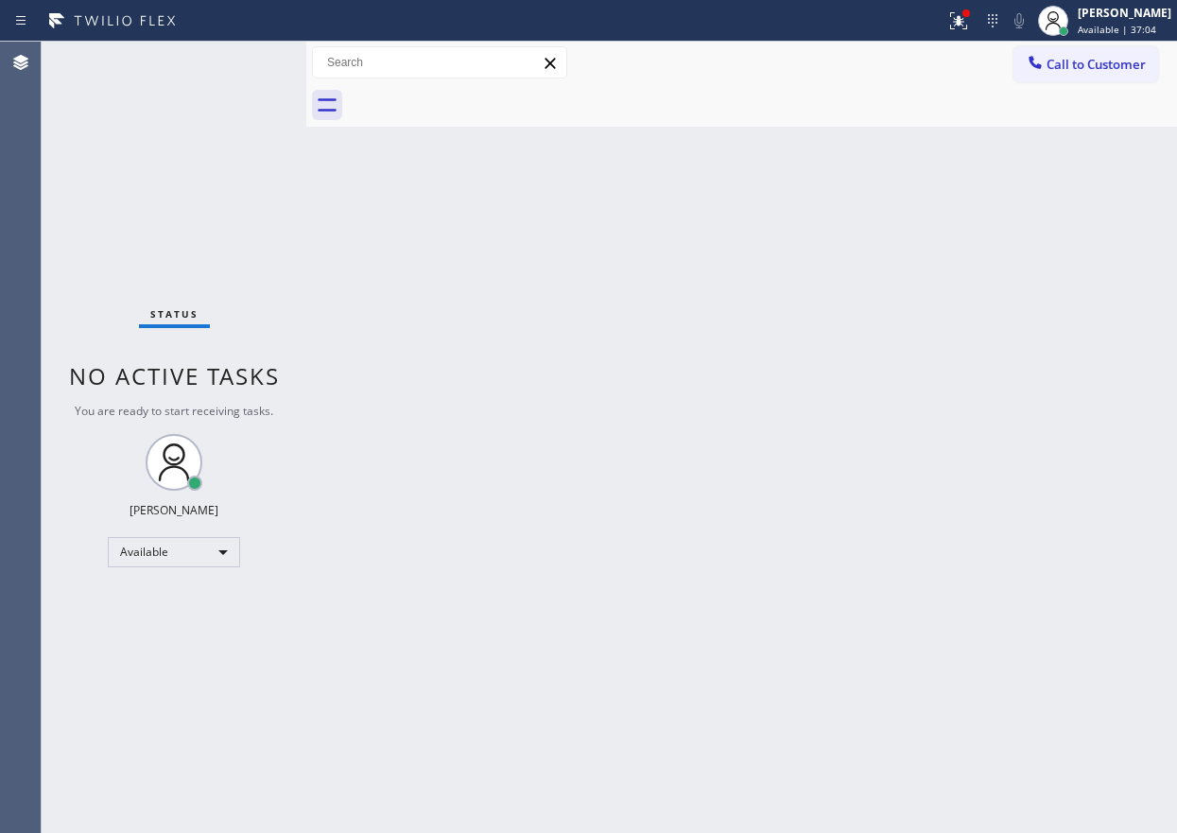
drag, startPoint x: 1013, startPoint y: 164, endPoint x: 643, endPoint y: 163, distance: 370.5
click at [1013, 164] on div "Back to Dashboard Change Sender ID Customers Technicians Select a contact Outbo…" at bounding box center [741, 437] width 870 height 791
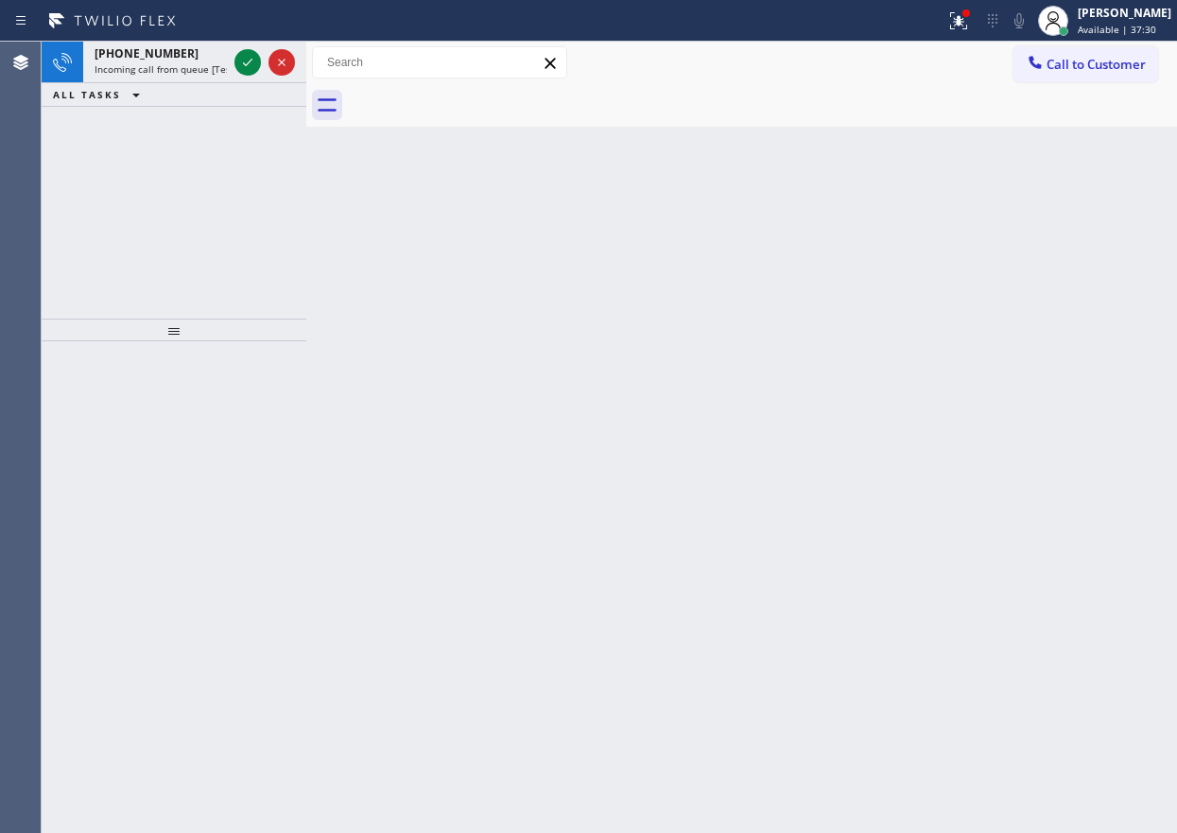
drag, startPoint x: 1075, startPoint y: 497, endPoint x: 825, endPoint y: 417, distance: 262.1
click at [1075, 497] on div "Back to Dashboard Change Sender ID Customers Technicians Select a contact Outbo…" at bounding box center [741, 437] width 870 height 791
click at [235, 60] on div at bounding box center [247, 62] width 26 height 23
click at [240, 62] on icon at bounding box center [247, 62] width 23 height 23
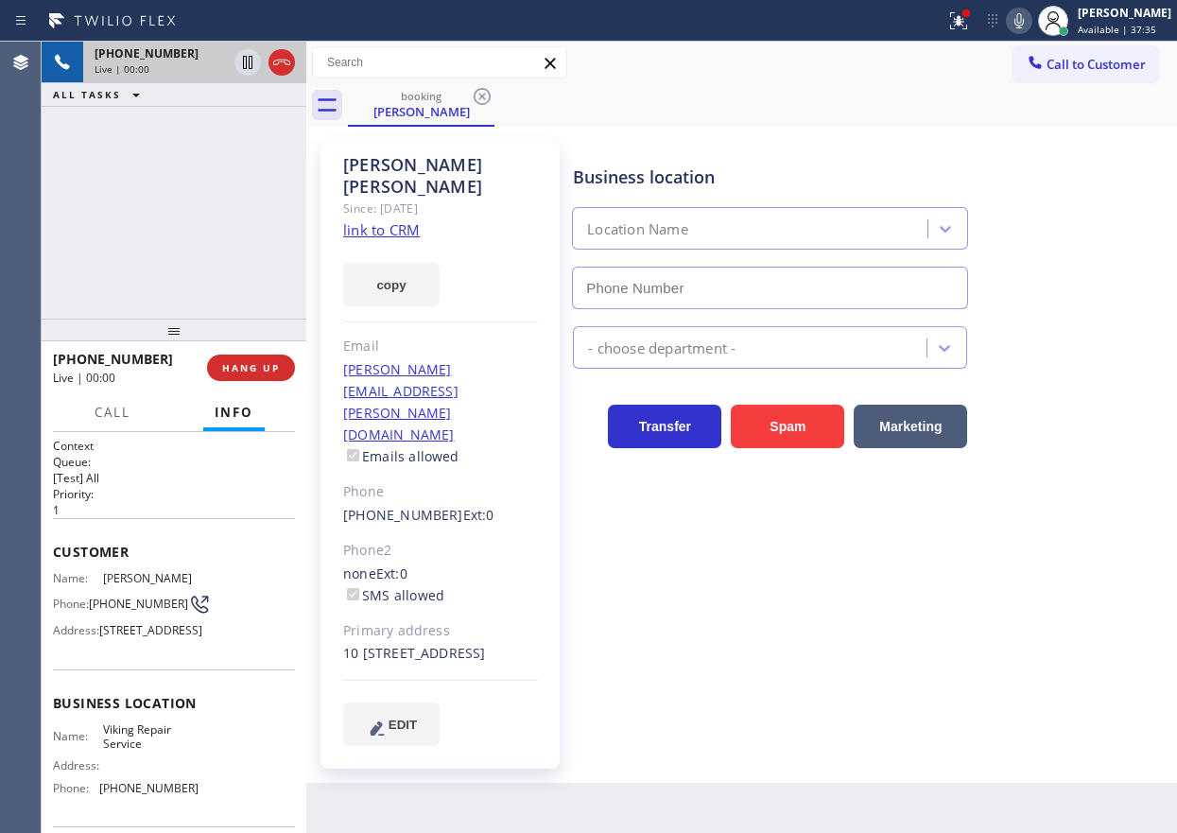
type input "(669) 201-8532"
click at [406, 220] on link "link to CRM" at bounding box center [381, 229] width 77 height 19
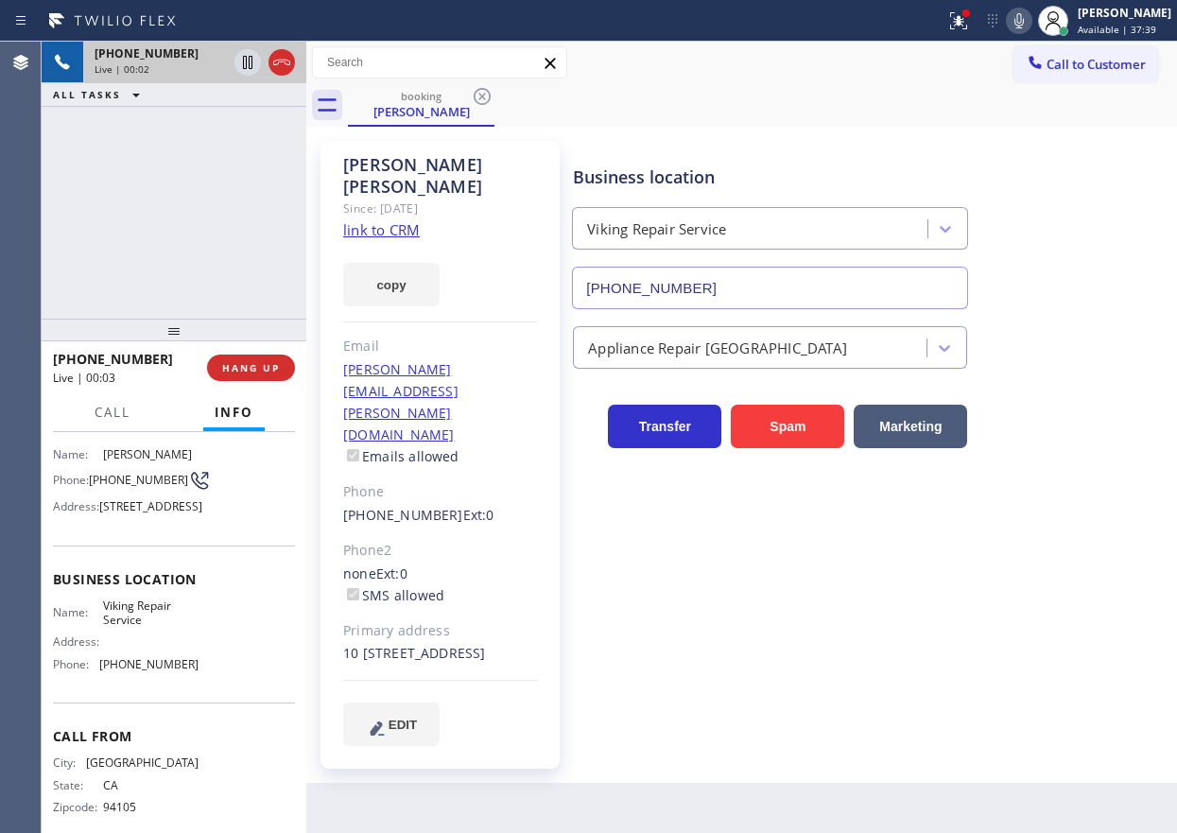
scroll to position [189, 0]
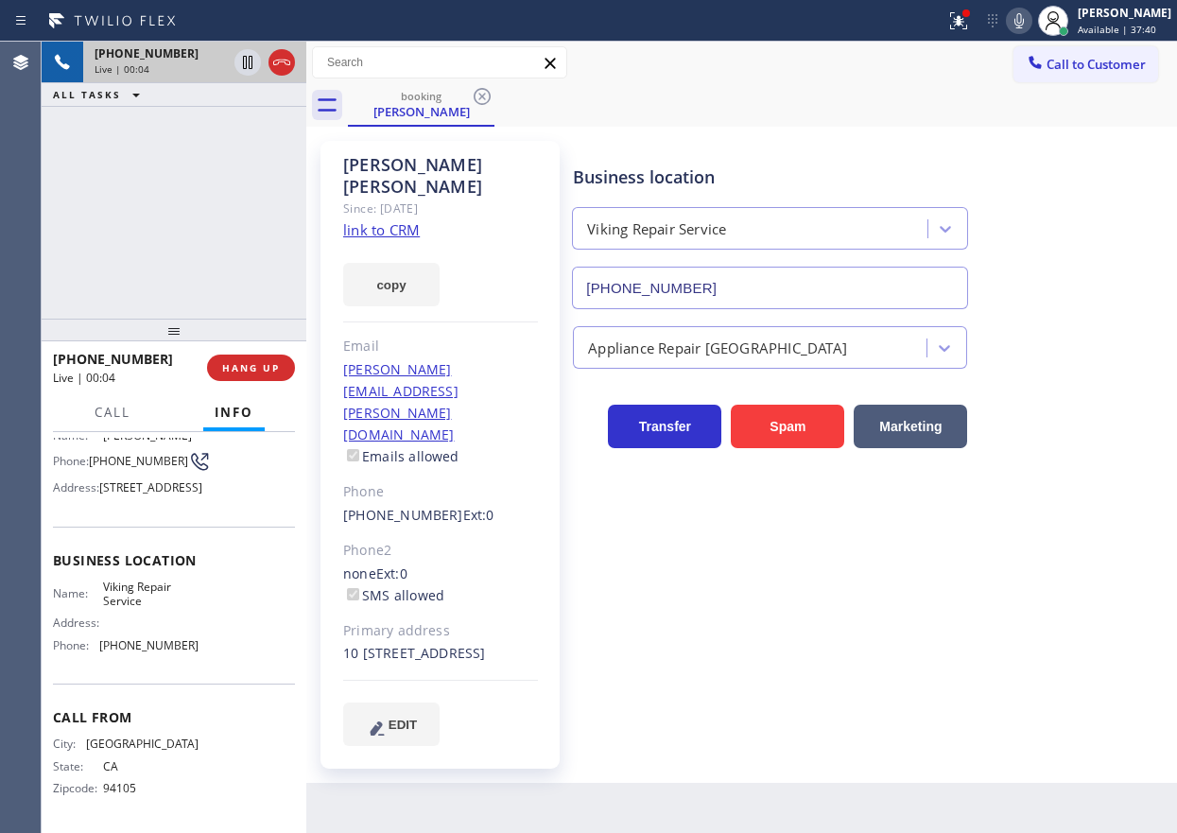
click at [145, 600] on span "Viking Repair Service" at bounding box center [150, 593] width 95 height 29
copy span "Viking Repair Service"
click at [719, 299] on input "(669) 201-8532" at bounding box center [770, 288] width 396 height 43
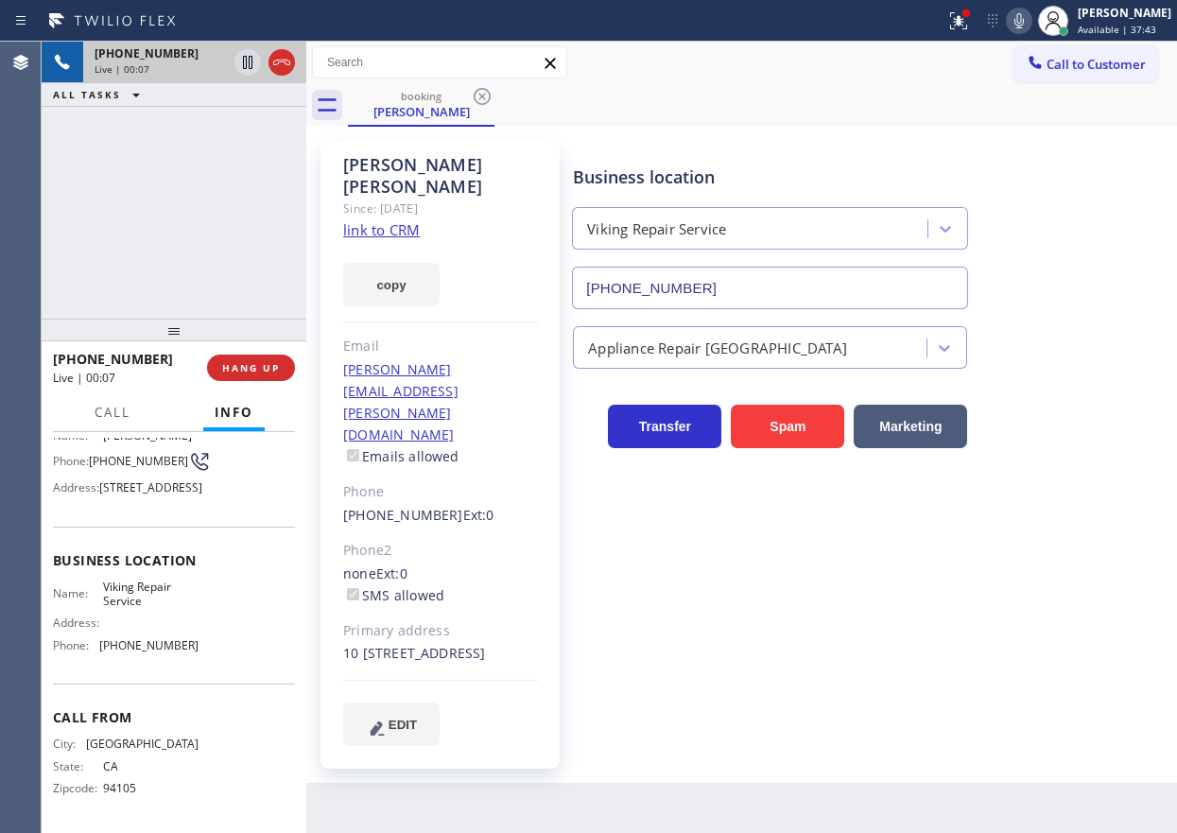
click at [719, 299] on input "(669) 201-8532" at bounding box center [770, 288] width 396 height 43
click at [253, 361] on span "HANG UP" at bounding box center [251, 367] width 58 height 13
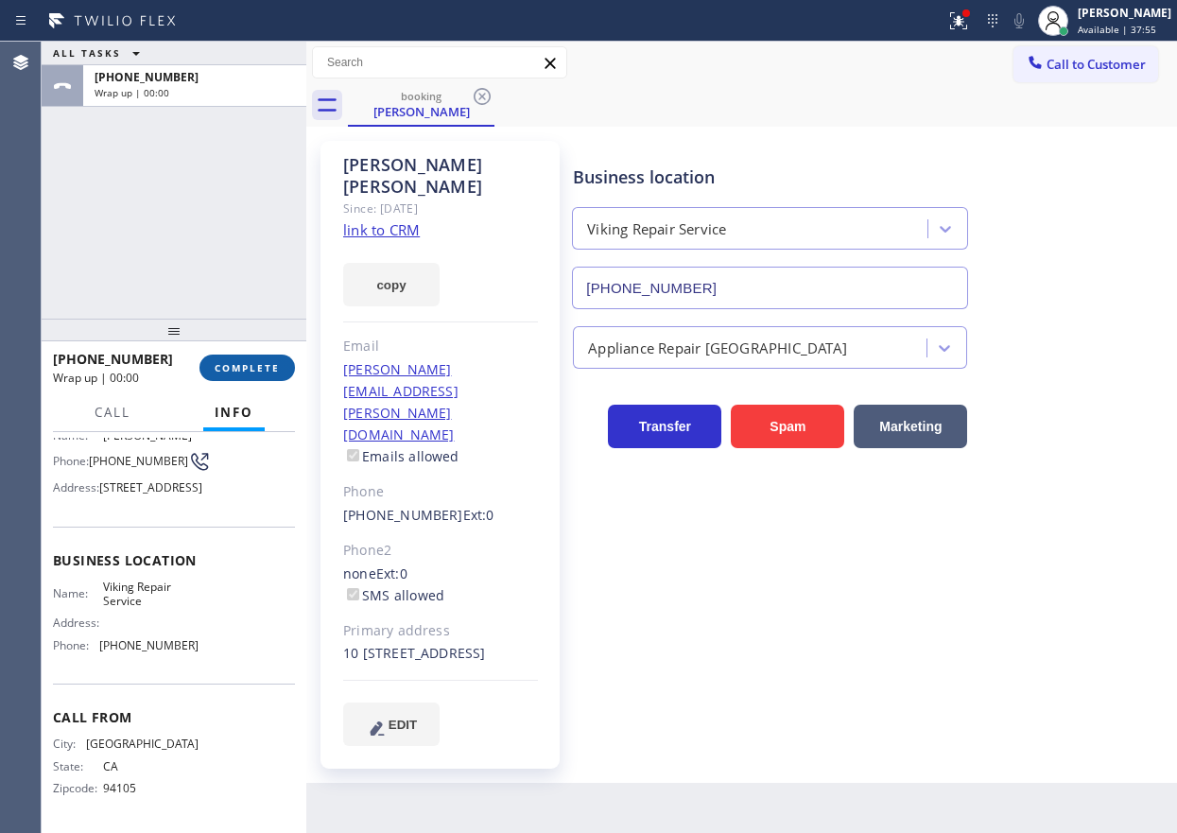
click at [273, 376] on button "COMPLETE" at bounding box center [246, 367] width 95 height 26
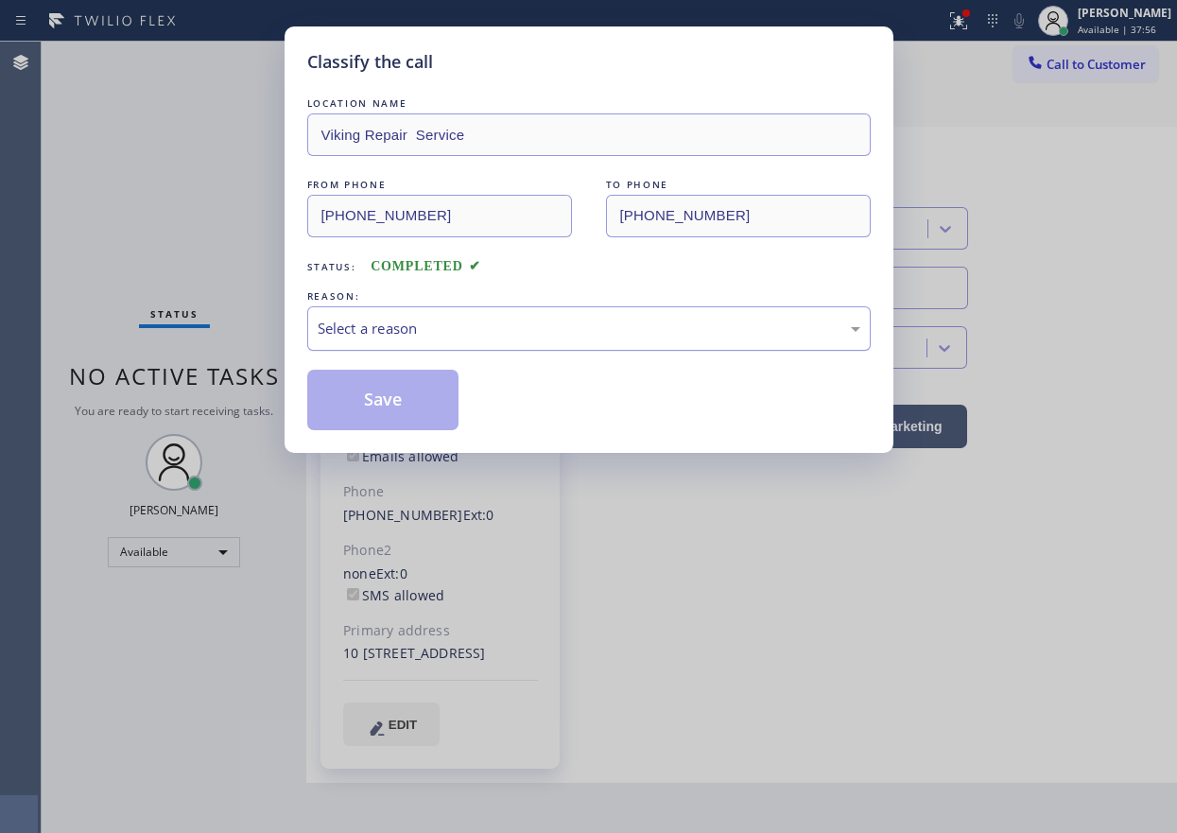
click at [487, 336] on div "Select a reason" at bounding box center [589, 329] width 542 height 22
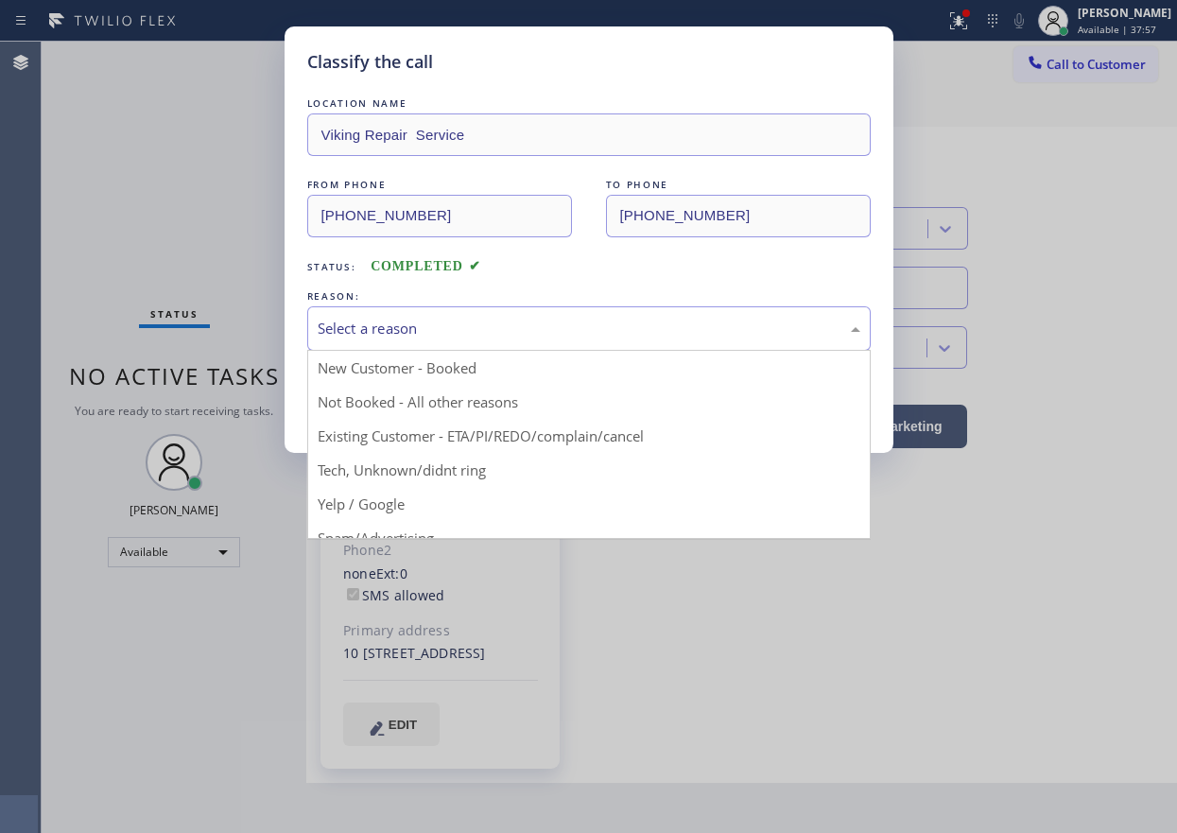
click at [420, 318] on div "Select a reason" at bounding box center [589, 329] width 542 height 22
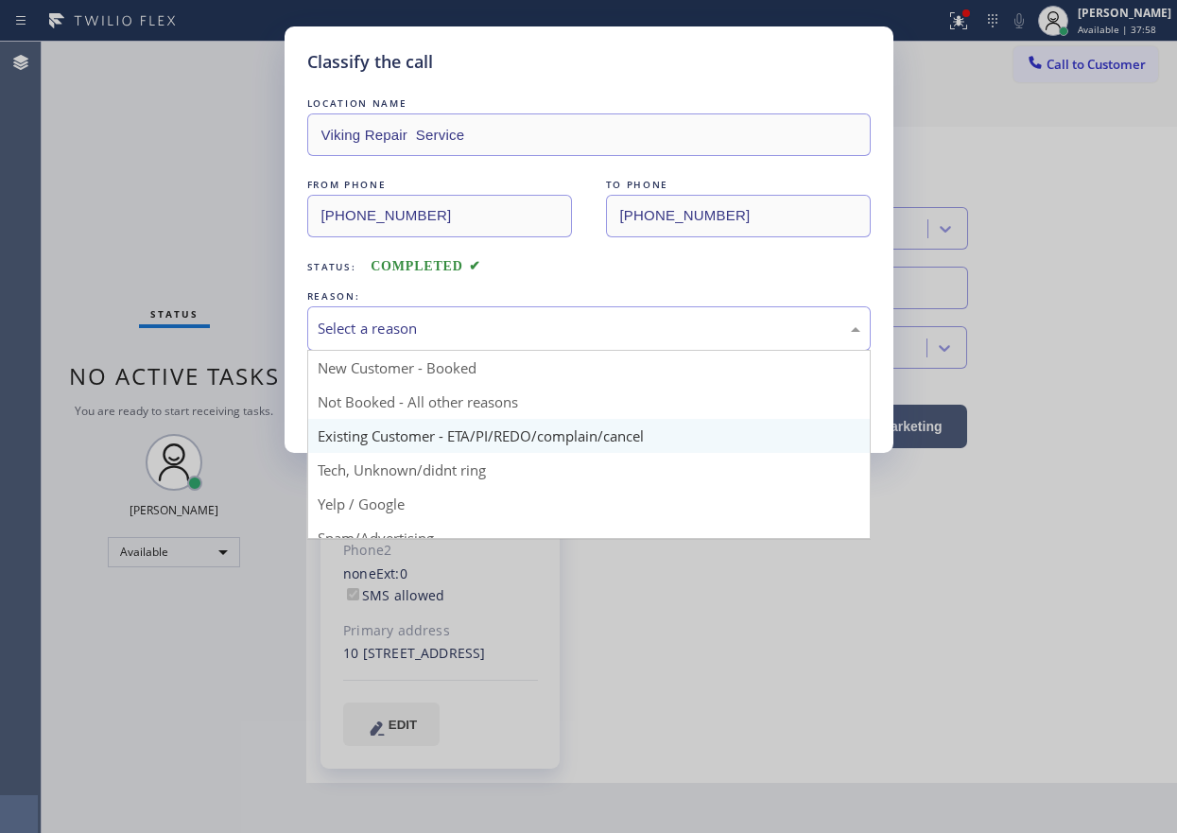
drag, startPoint x: 412, startPoint y: 441, endPoint x: 417, endPoint y: 432, distance: 10.6
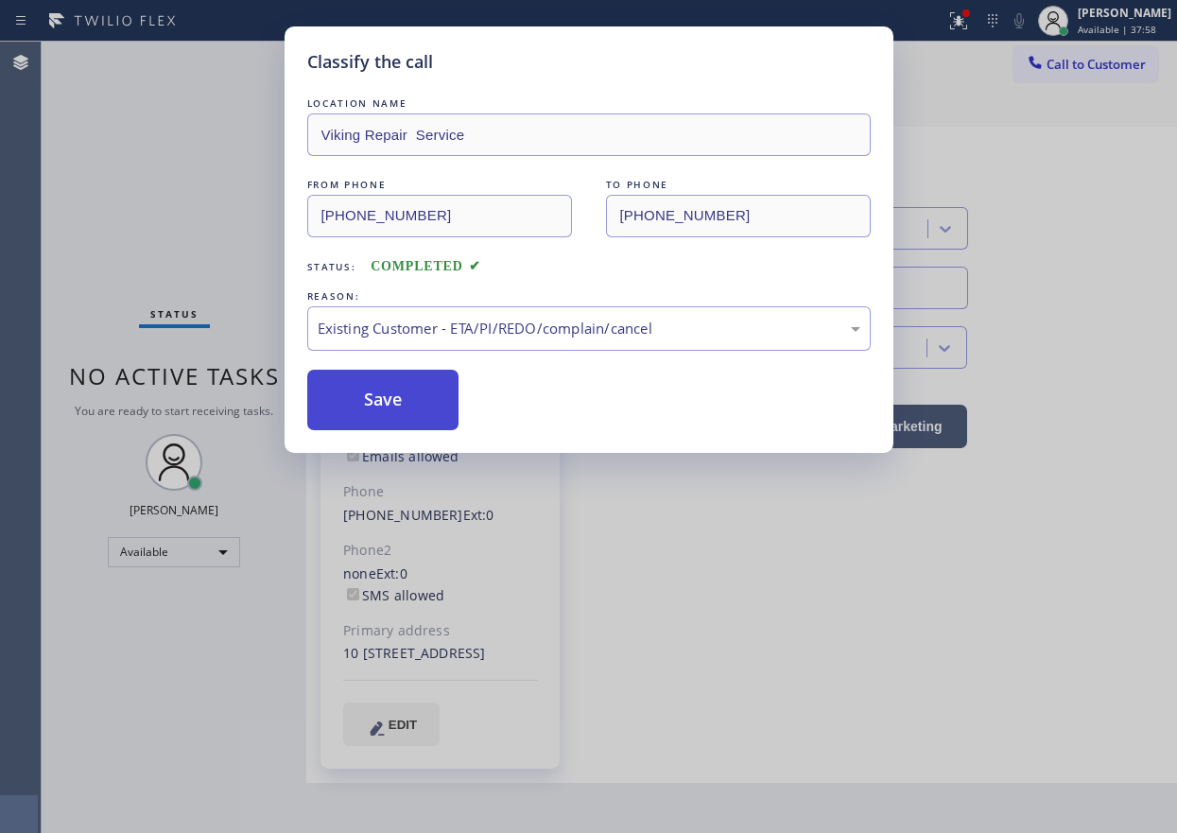
click at [417, 406] on button "Save" at bounding box center [383, 400] width 152 height 60
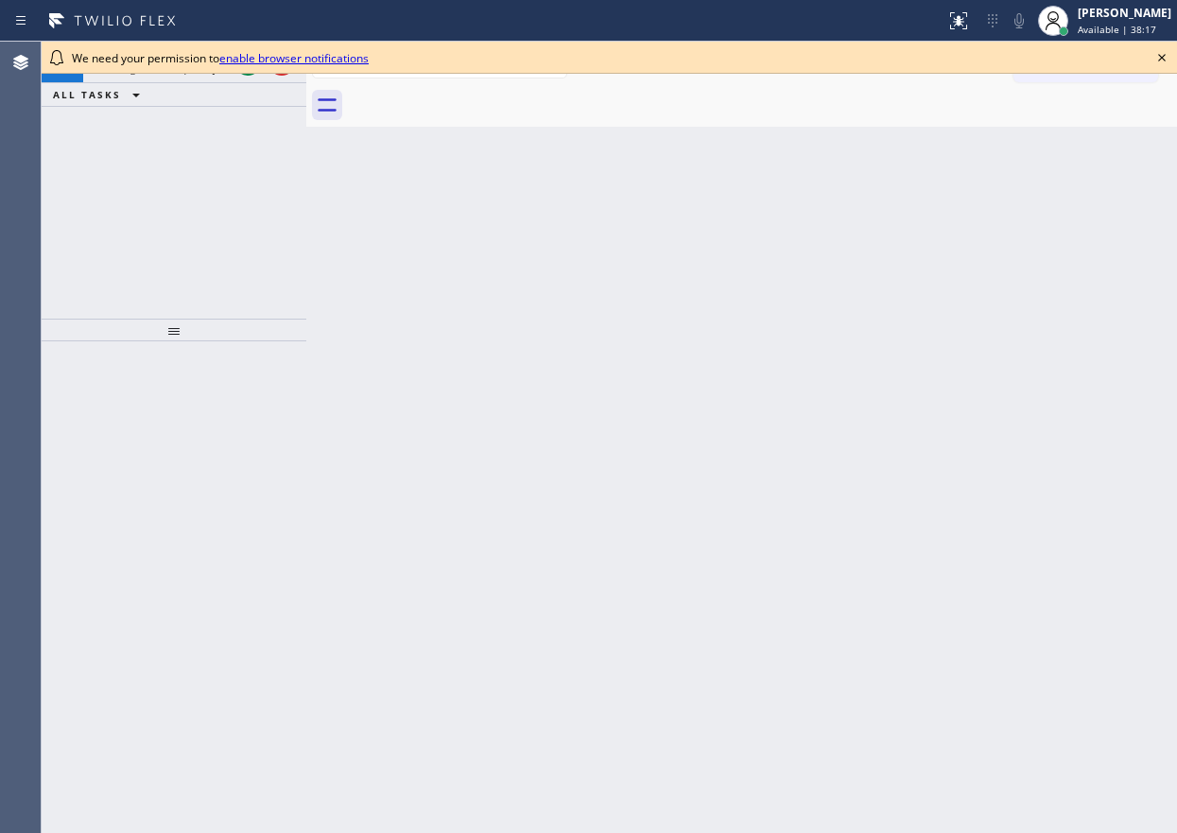
click at [1004, 453] on div "Back to Dashboard Change Sender ID Customers Technicians Select a contact Outbo…" at bounding box center [741, 437] width 870 height 791
click at [1162, 60] on icon at bounding box center [1161, 57] width 23 height 23
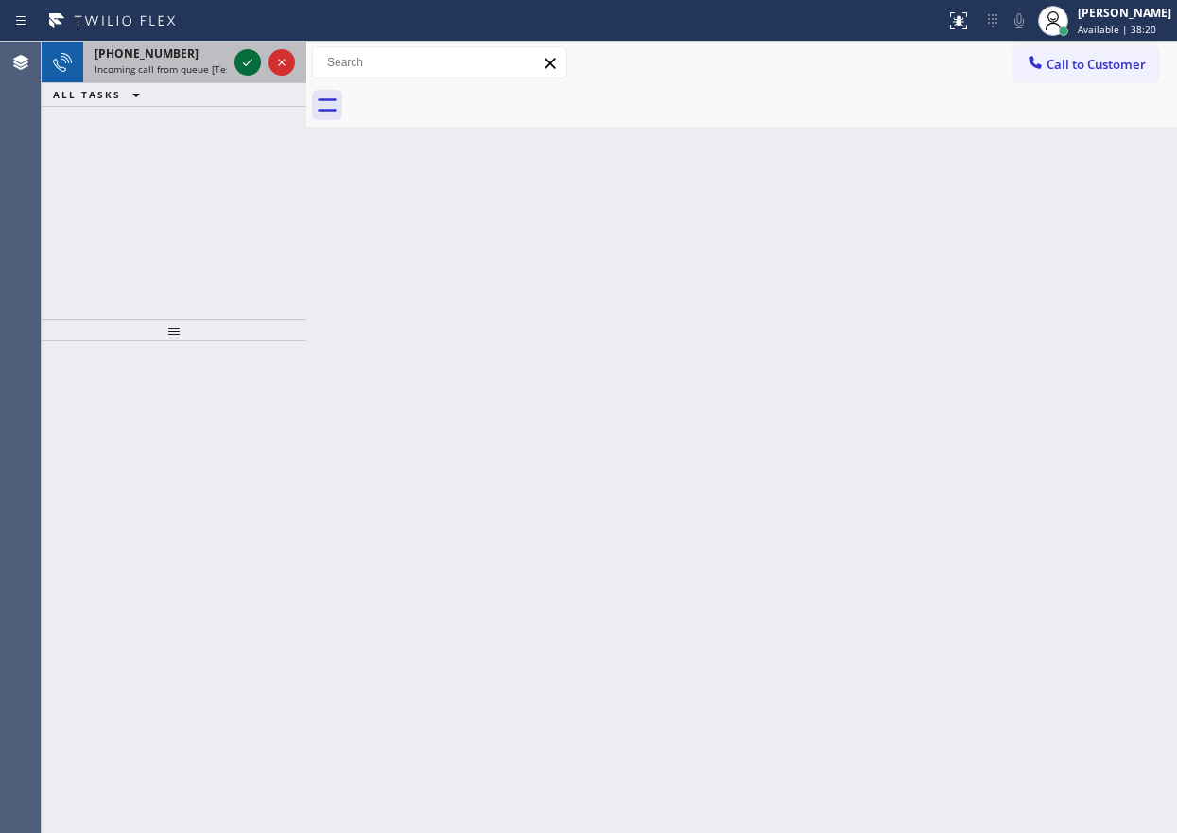
click at [245, 60] on icon at bounding box center [247, 62] width 23 height 23
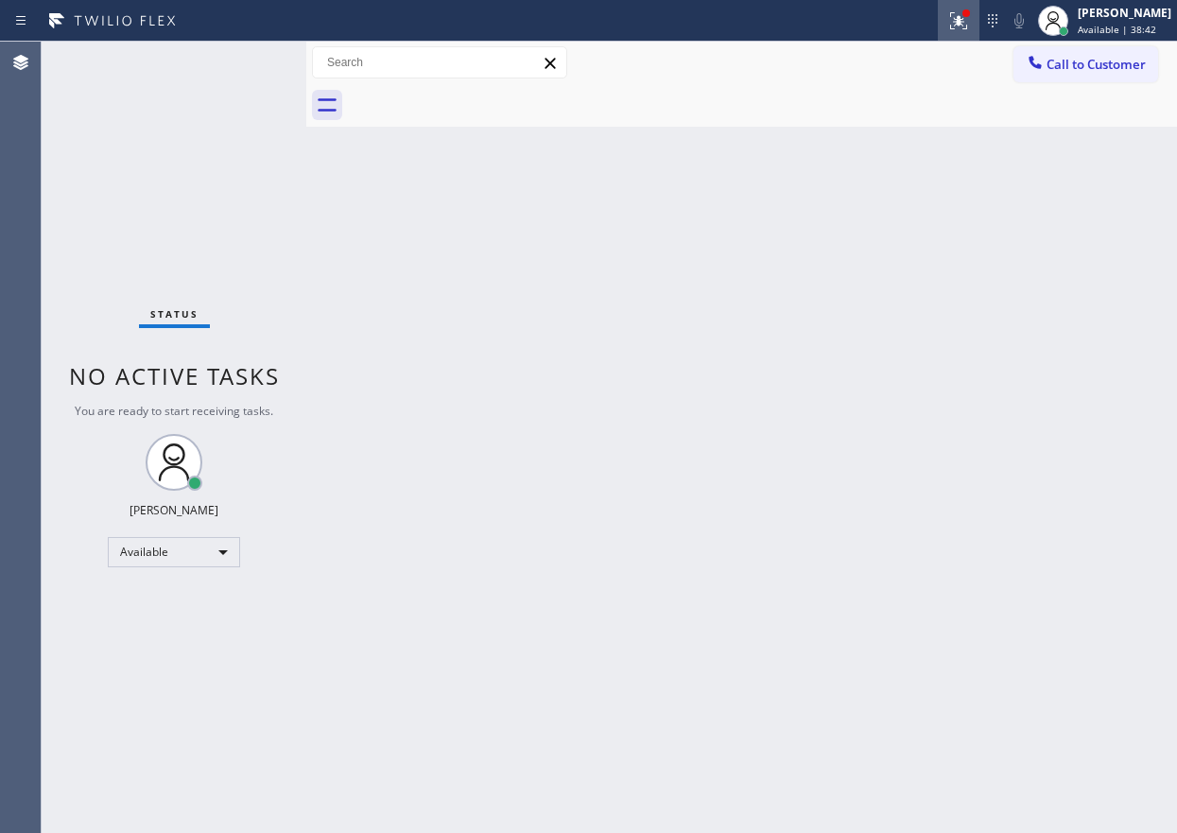
click at [967, 26] on icon at bounding box center [958, 20] width 17 height 17
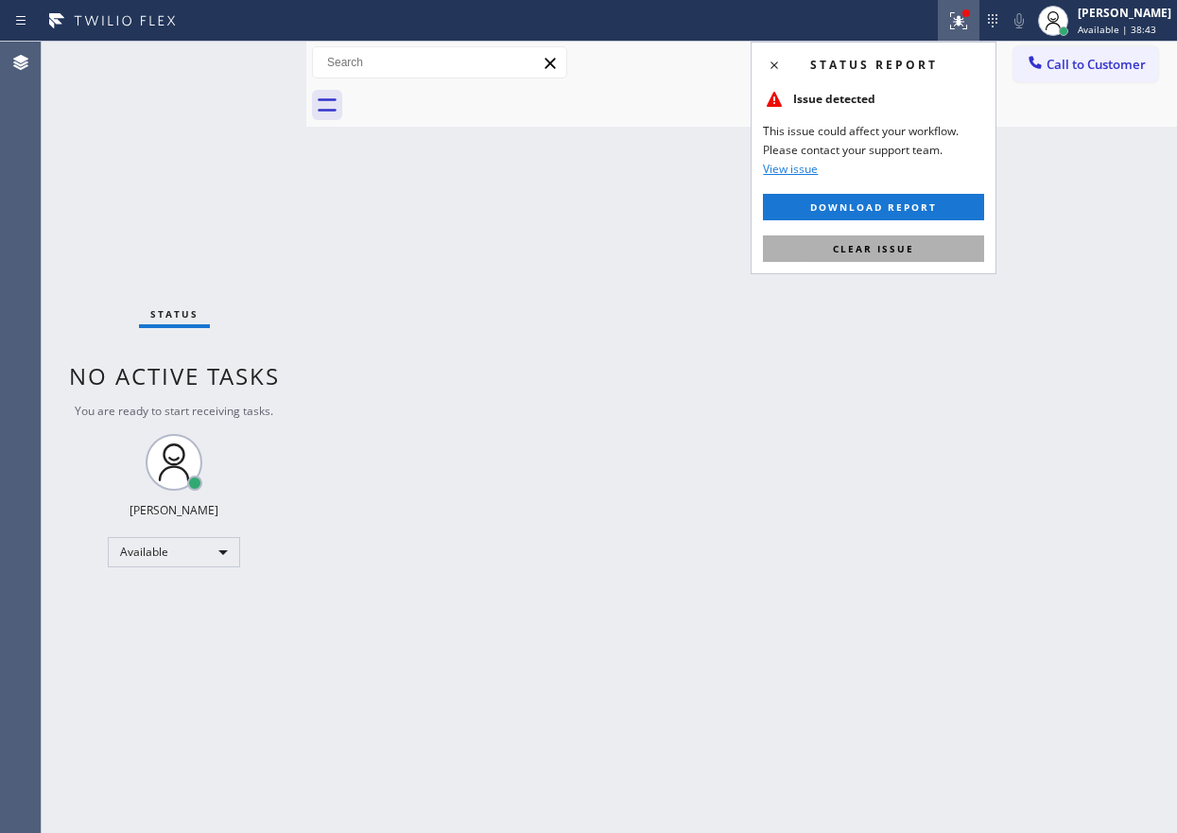
click at [904, 253] on span "Clear issue" at bounding box center [873, 248] width 81 height 13
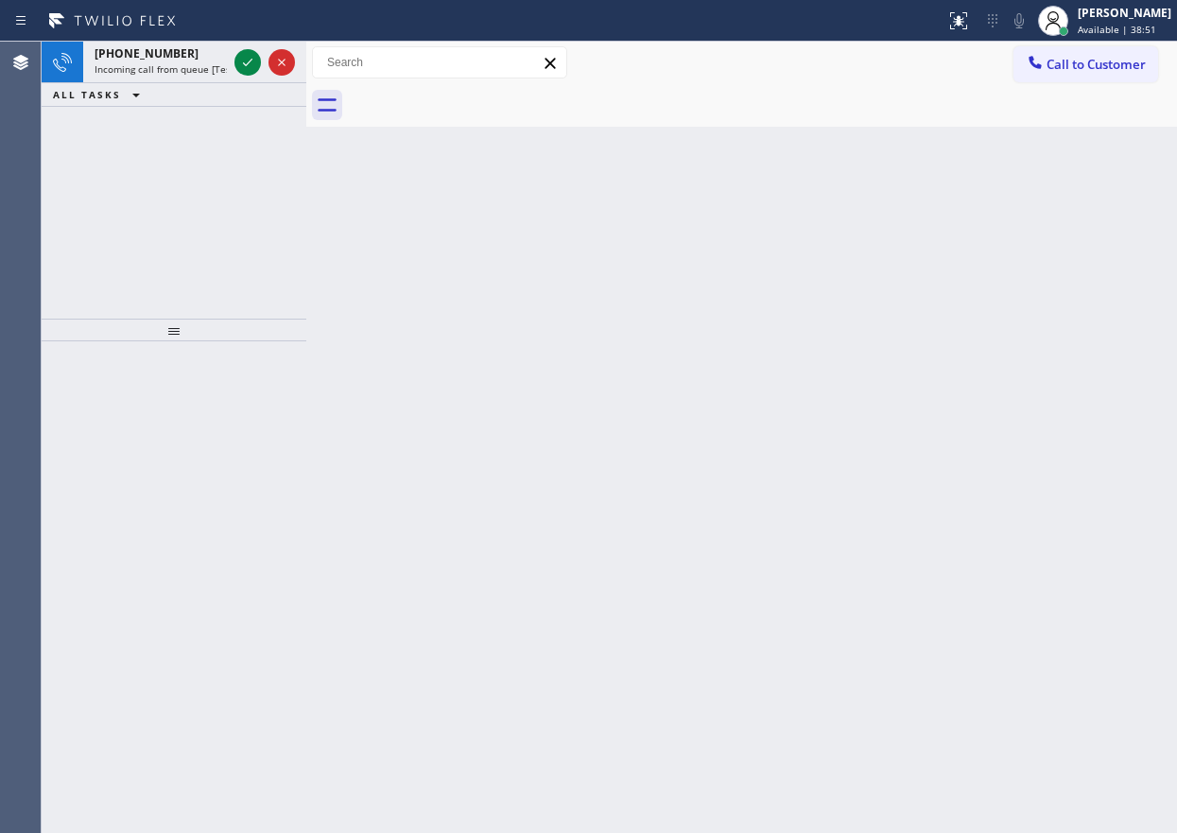
click at [1090, 292] on div "Back to Dashboard Change Sender ID Customers Technicians Select a contact Outbo…" at bounding box center [741, 437] width 870 height 791
click at [234, 65] on div at bounding box center [247, 62] width 26 height 23
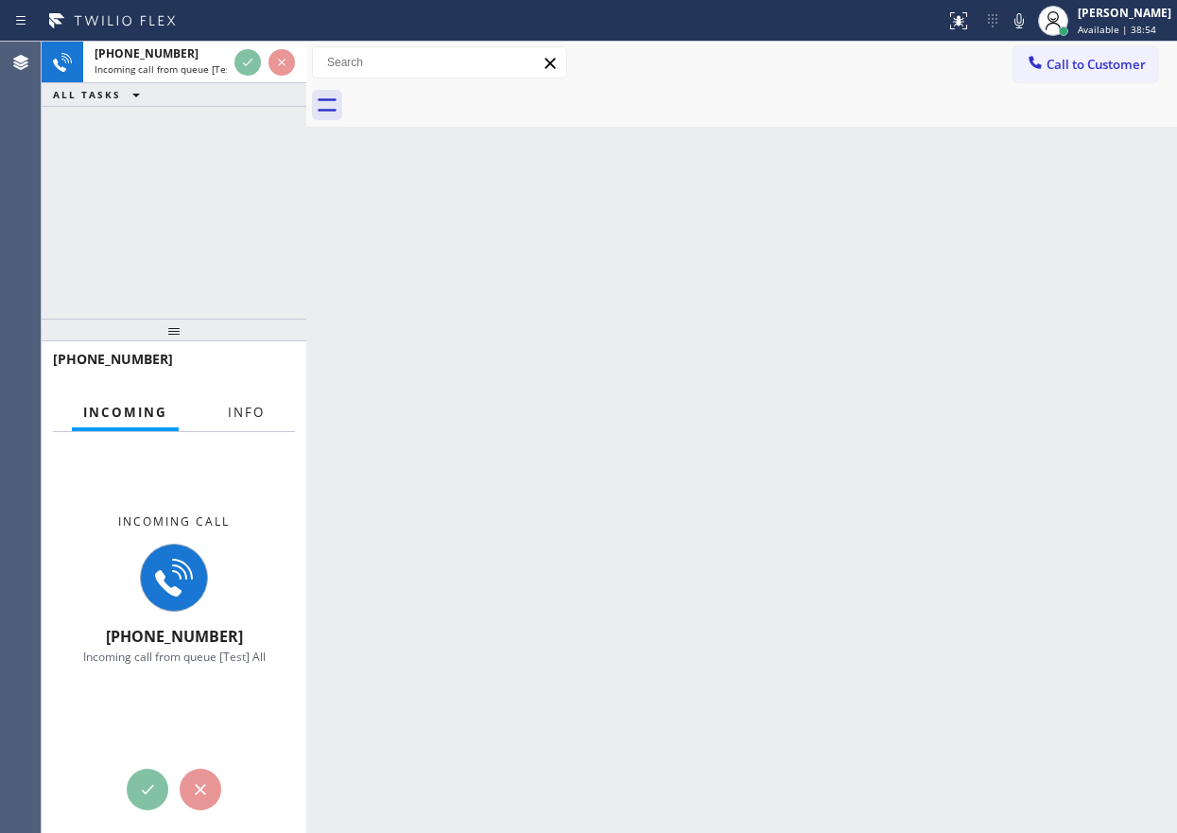
click at [248, 409] on span "Info" at bounding box center [246, 412] width 37 height 17
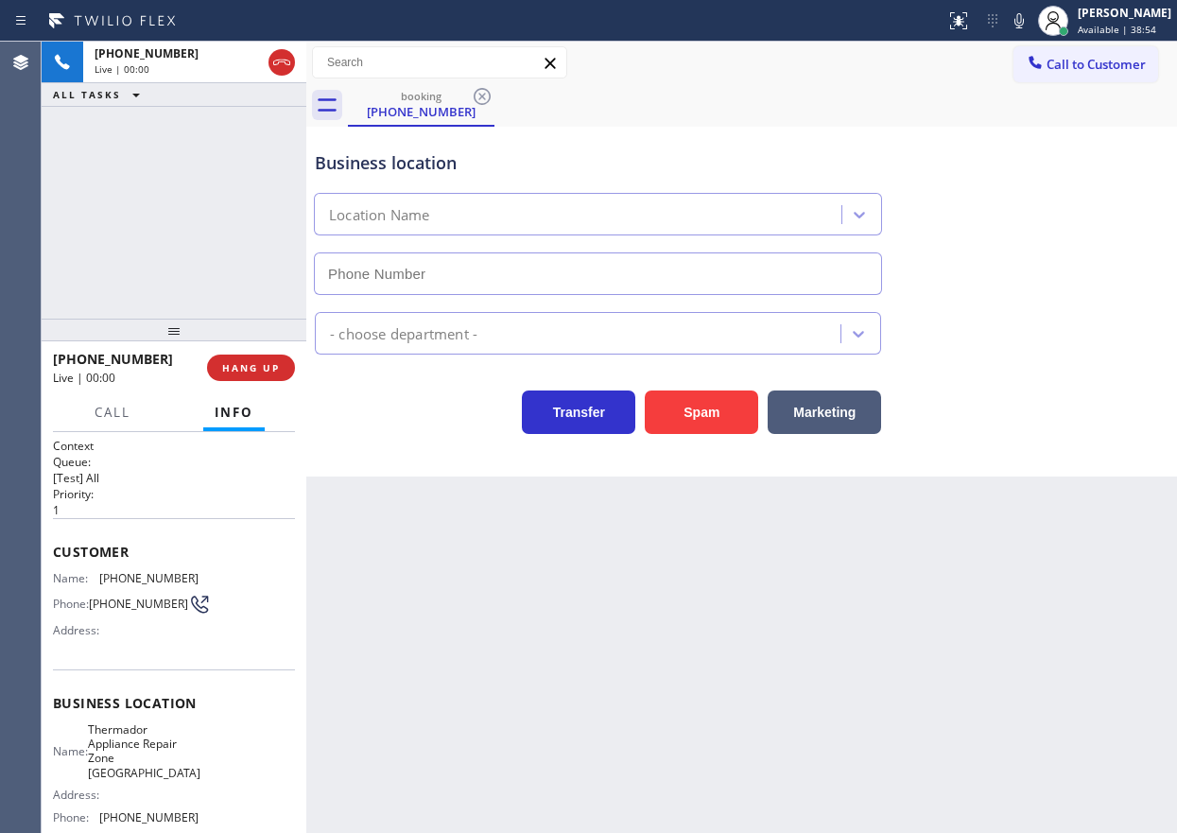
type input "(714) 410-5524"
click at [161, 766] on span "Thermador Appliance Repair Zone Huntington Beach" at bounding box center [144, 751] width 112 height 59
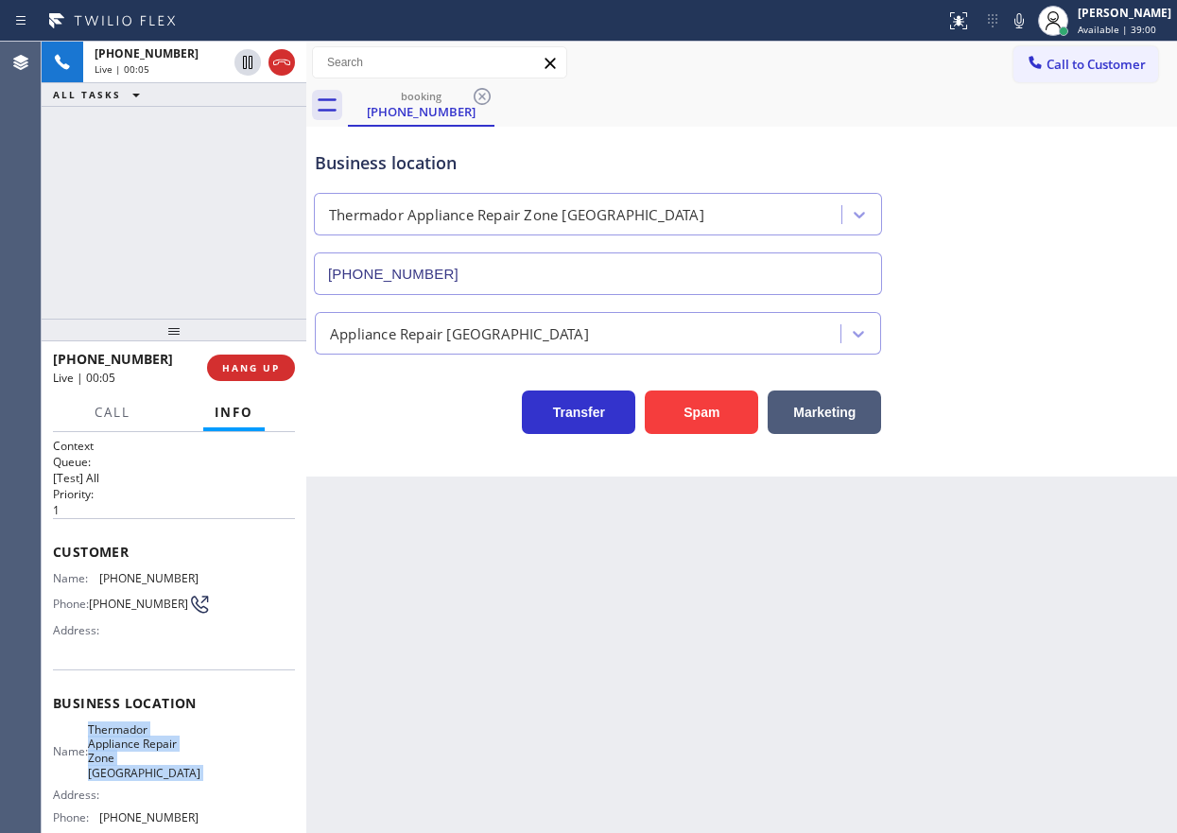
click at [161, 766] on span "Thermador Appliance Repair Zone Huntington Beach" at bounding box center [144, 751] width 112 height 59
copy span "Thermador Appliance Repair Zone Huntington Beach"
click at [583, 267] on input "(714) 410-5524" at bounding box center [598, 273] width 568 height 43
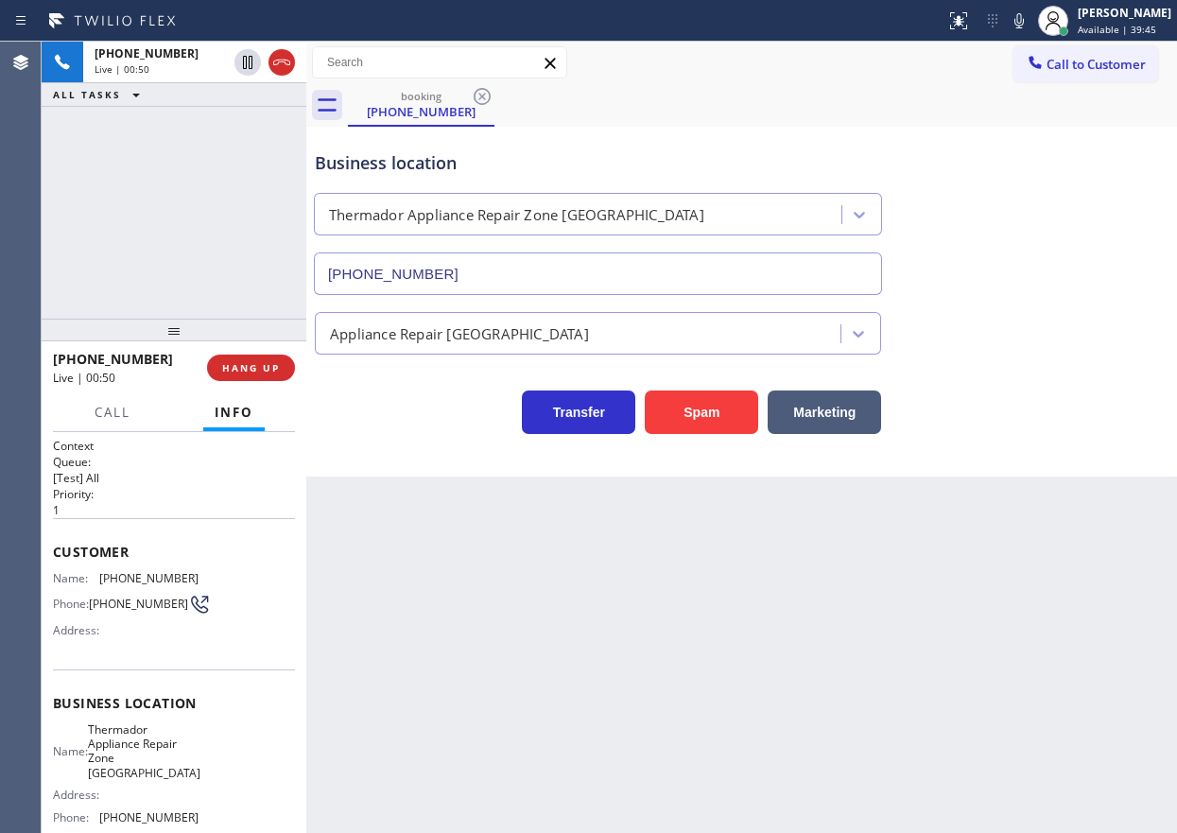
drag, startPoint x: 1025, startPoint y: 296, endPoint x: 1027, endPoint y: 353, distance: 57.7
click at [1025, 297] on div "Appliance Repair [GEOGRAPHIC_DATA]" at bounding box center [741, 325] width 861 height 60
click at [1029, 26] on icon at bounding box center [1018, 20] width 23 height 23
click at [1030, 26] on icon at bounding box center [1018, 20] width 23 height 23
click at [128, 579] on span "(951) 368-3280" at bounding box center [148, 578] width 99 height 14
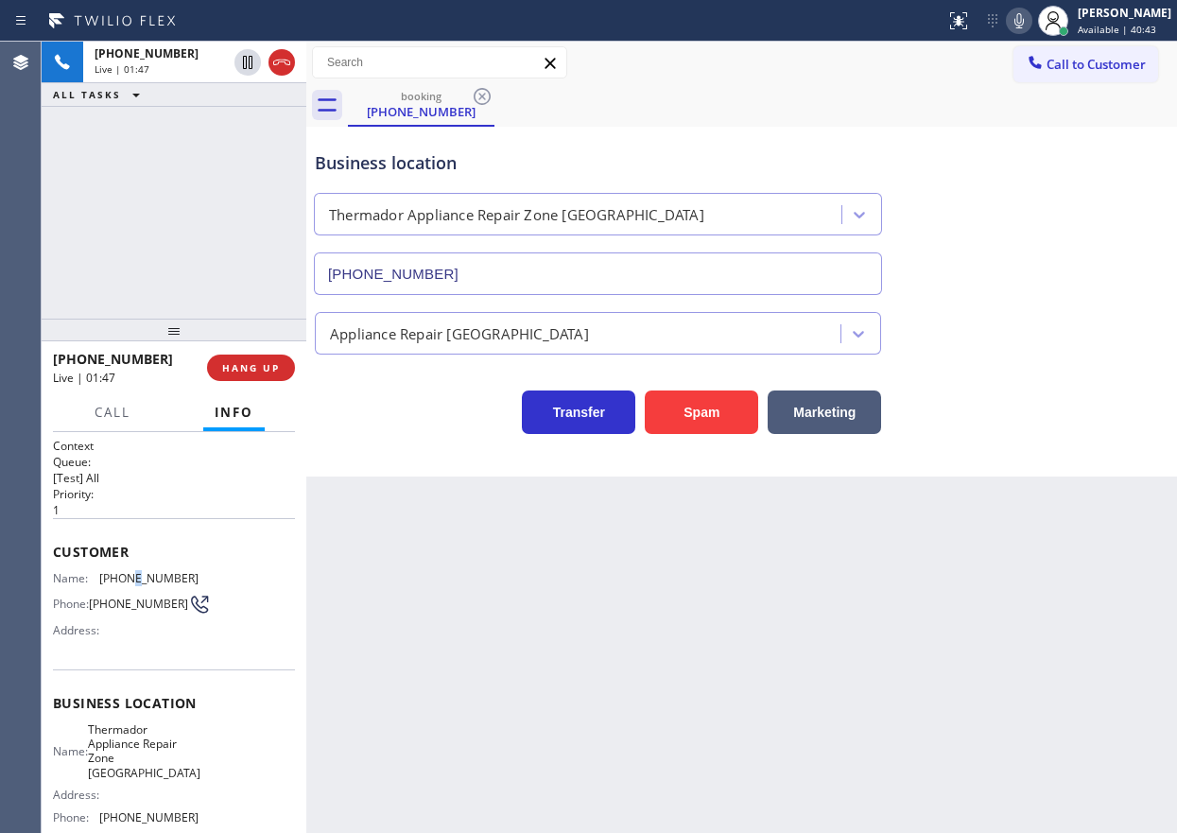
click at [128, 579] on span "(951) 368-3280" at bounding box center [148, 578] width 99 height 14
copy span "(951) 368-3280"
click at [237, 358] on button "HANG UP" at bounding box center [251, 367] width 88 height 26
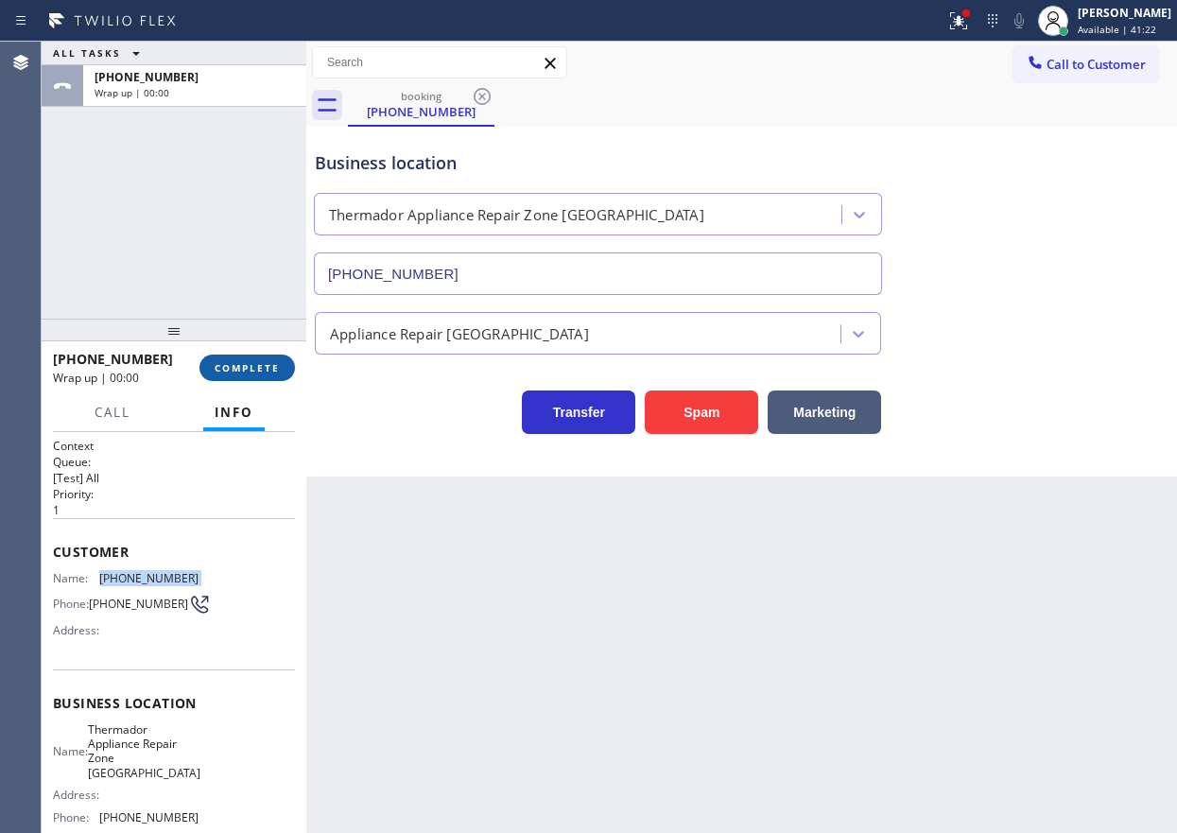
click at [242, 365] on span "COMPLETE" at bounding box center [247, 367] width 65 height 13
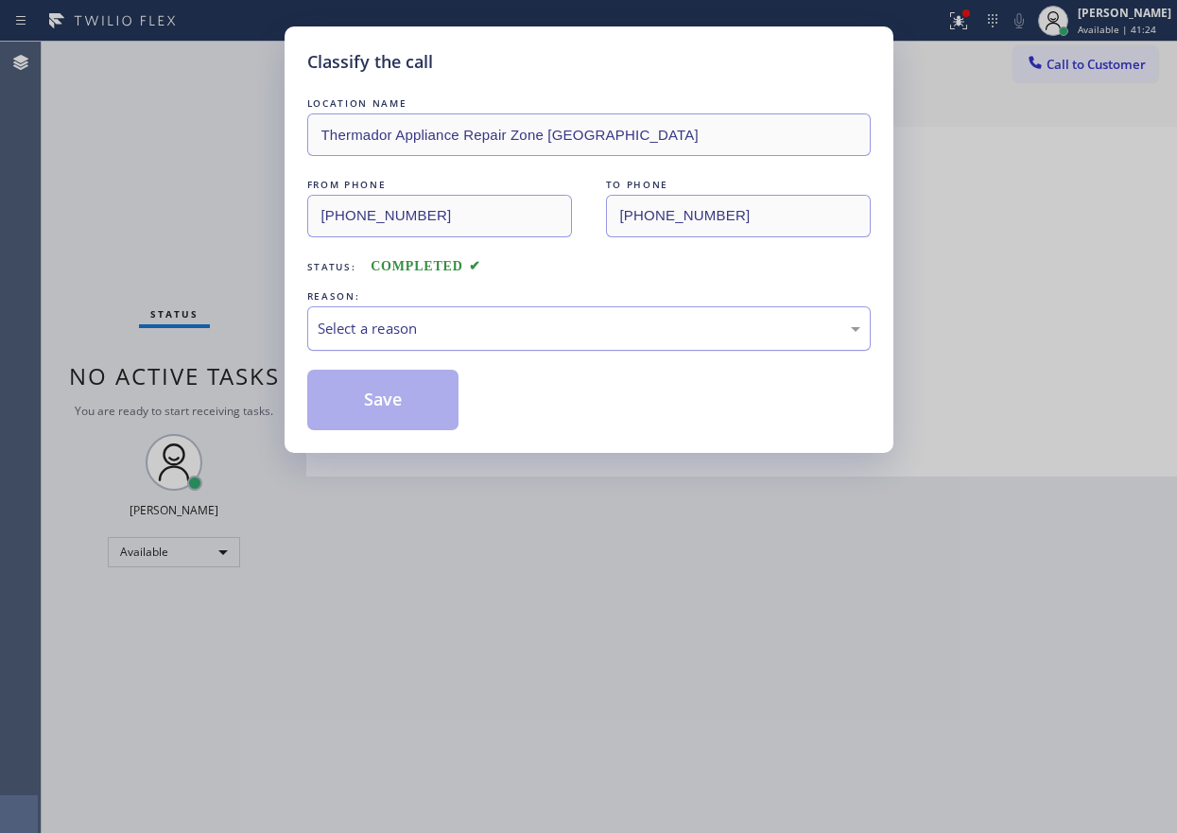
click at [450, 338] on div "Select a reason" at bounding box center [589, 329] width 542 height 22
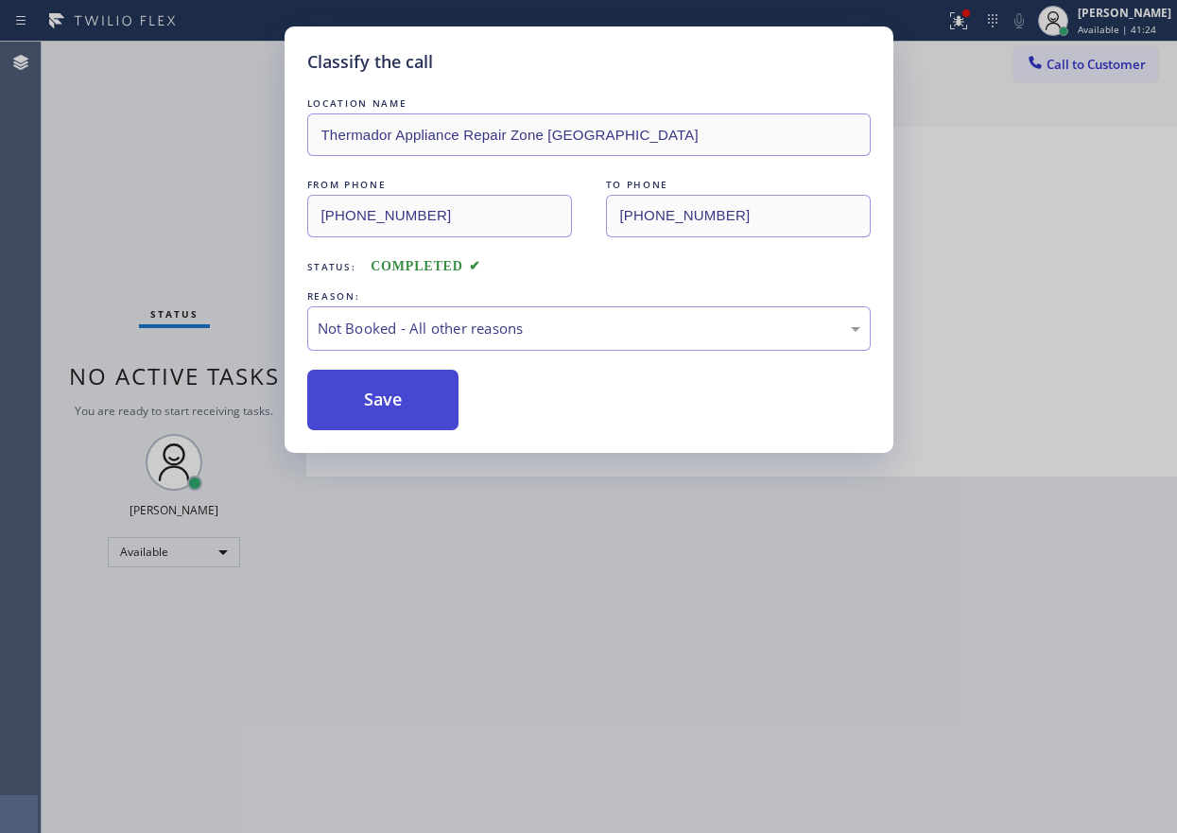
click at [345, 408] on button "Save" at bounding box center [383, 400] width 152 height 60
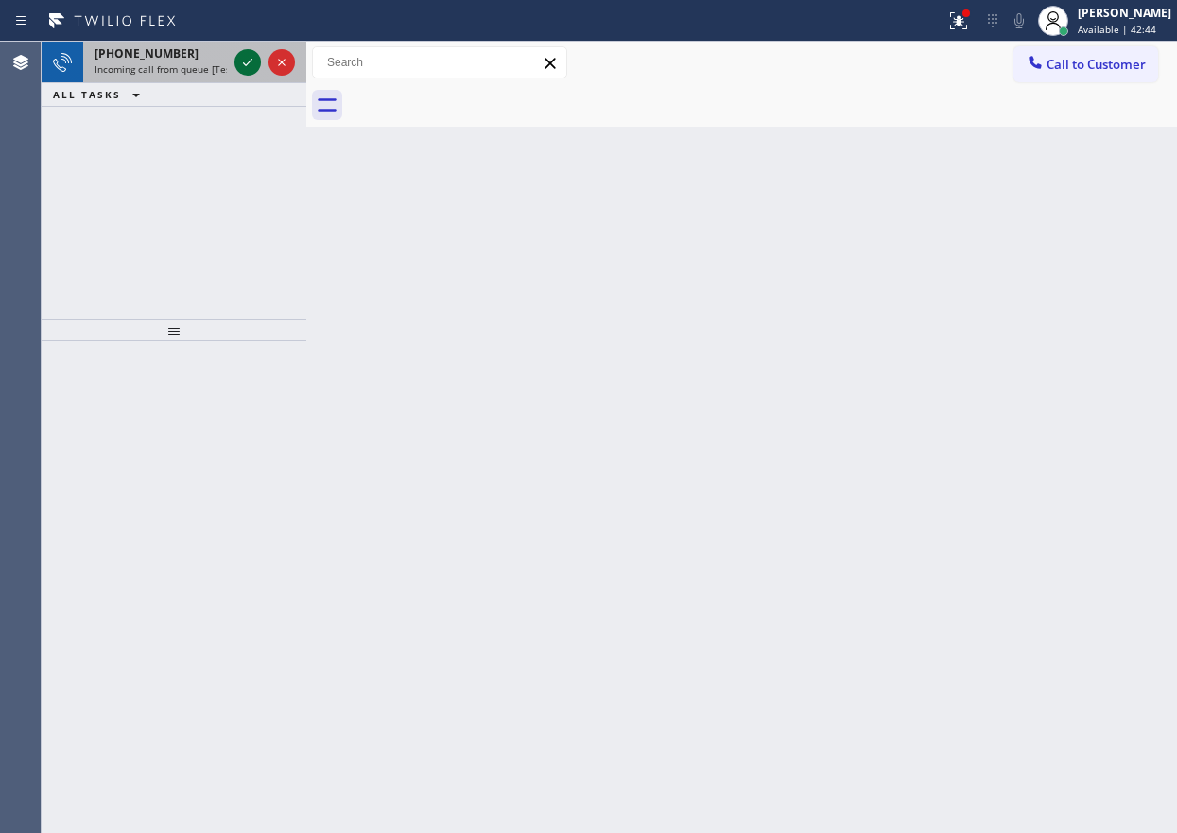
click at [244, 64] on icon at bounding box center [247, 63] width 9 height 8
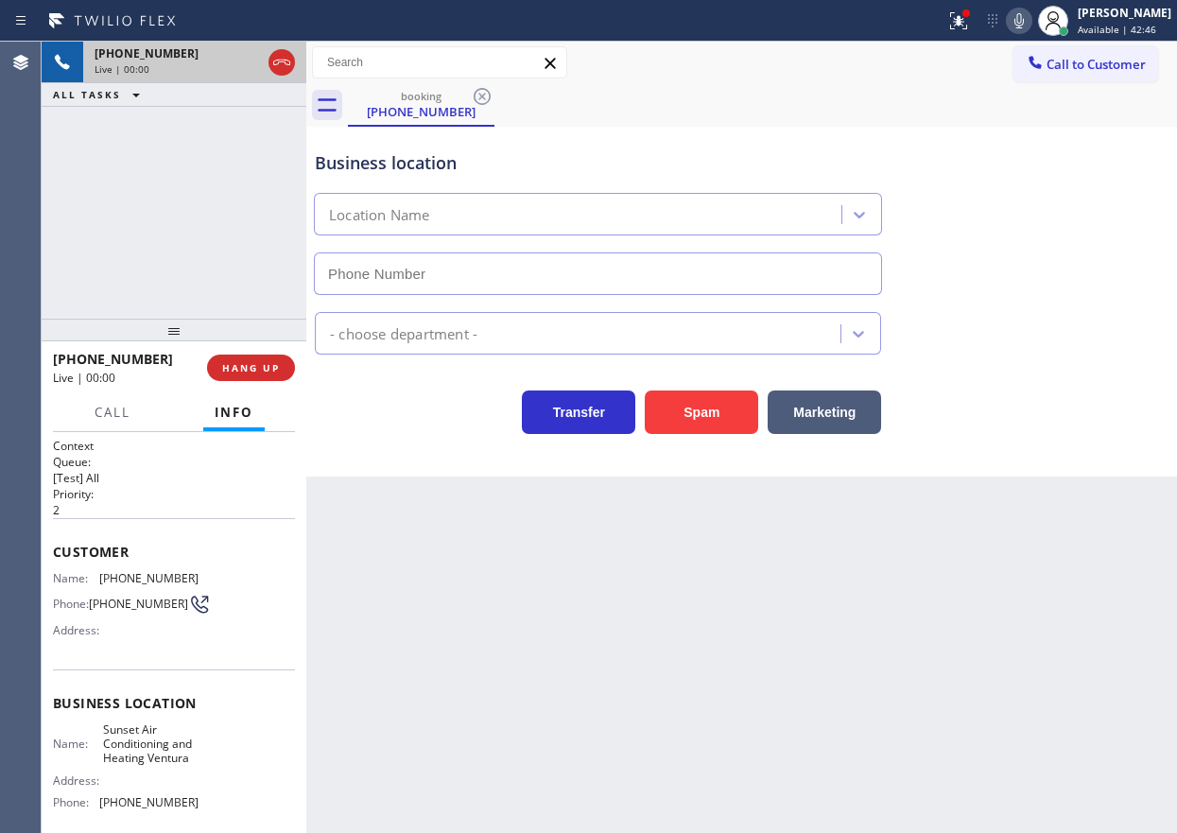
type input "(805) 659-8466"
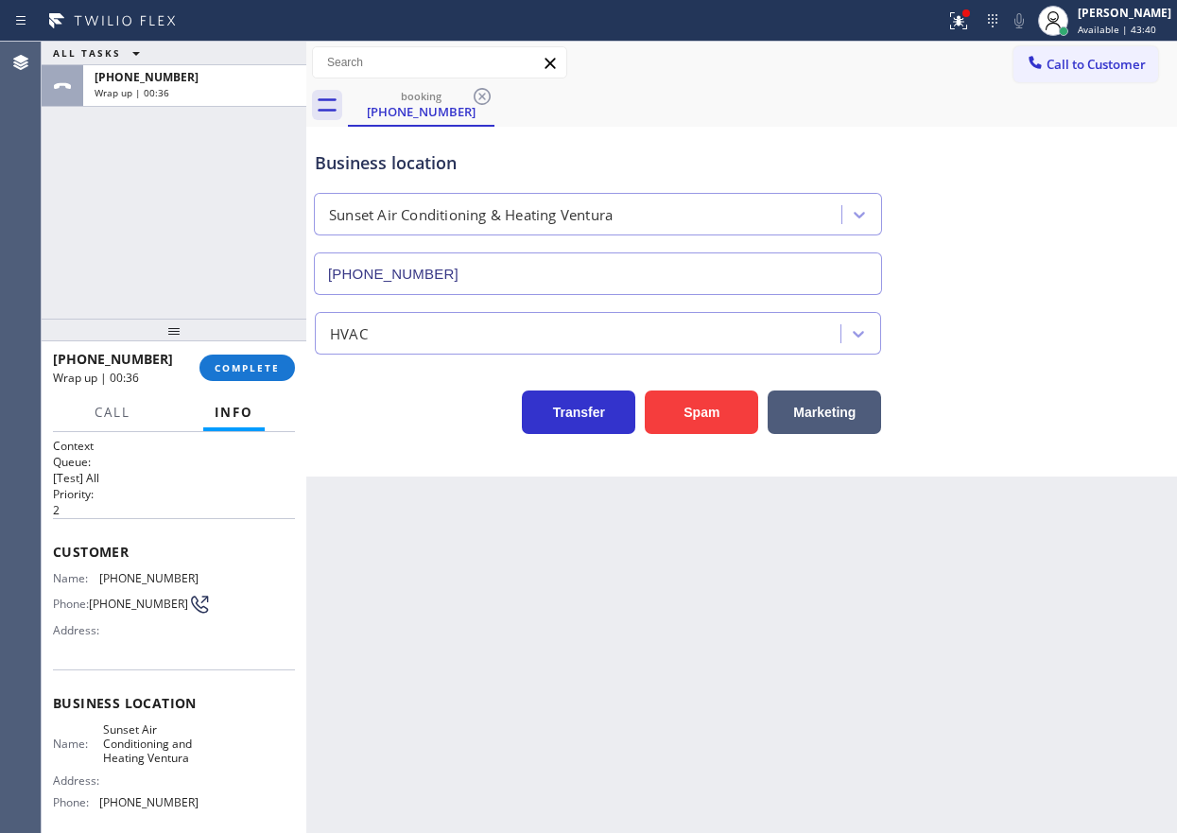
click at [1061, 288] on div "Business location Sunset Air Conditioning & Heating Ventura (805) 659-8466" at bounding box center [741, 209] width 861 height 171
click at [266, 361] on span "COMPLETE" at bounding box center [247, 367] width 65 height 13
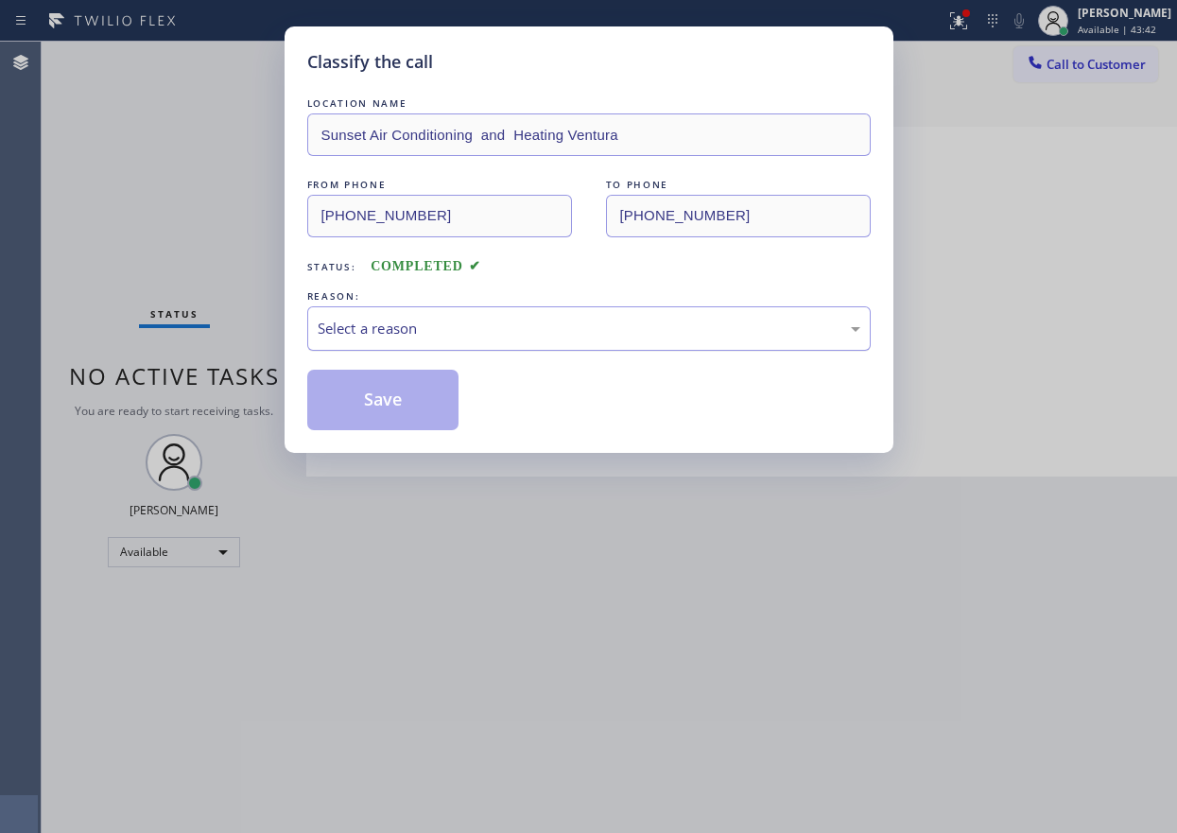
click at [569, 342] on div "Select a reason" at bounding box center [588, 328] width 563 height 44
click at [405, 413] on button "Save" at bounding box center [383, 400] width 152 height 60
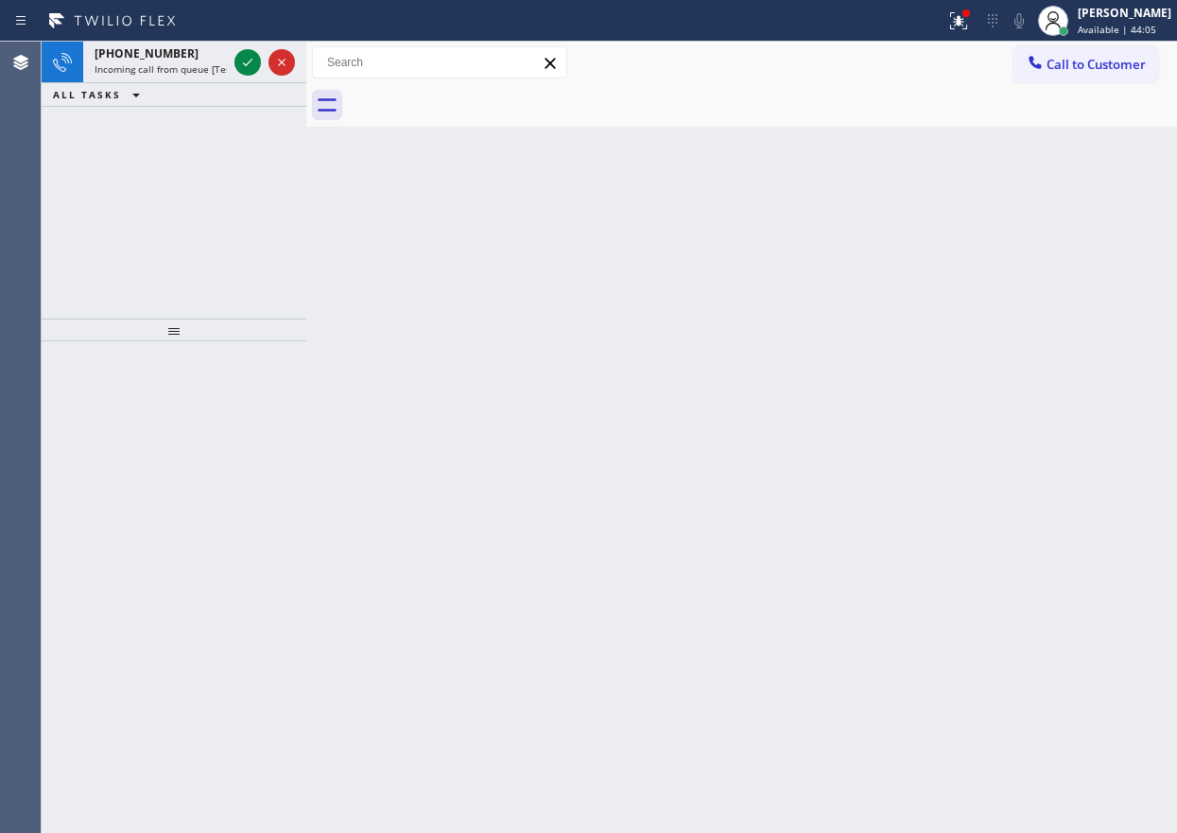
click at [1100, 314] on div "Back to Dashboard Change Sender ID Customers Technicians Select a contact Outbo…" at bounding box center [741, 437] width 870 height 791
click at [246, 62] on icon at bounding box center [247, 62] width 23 height 23
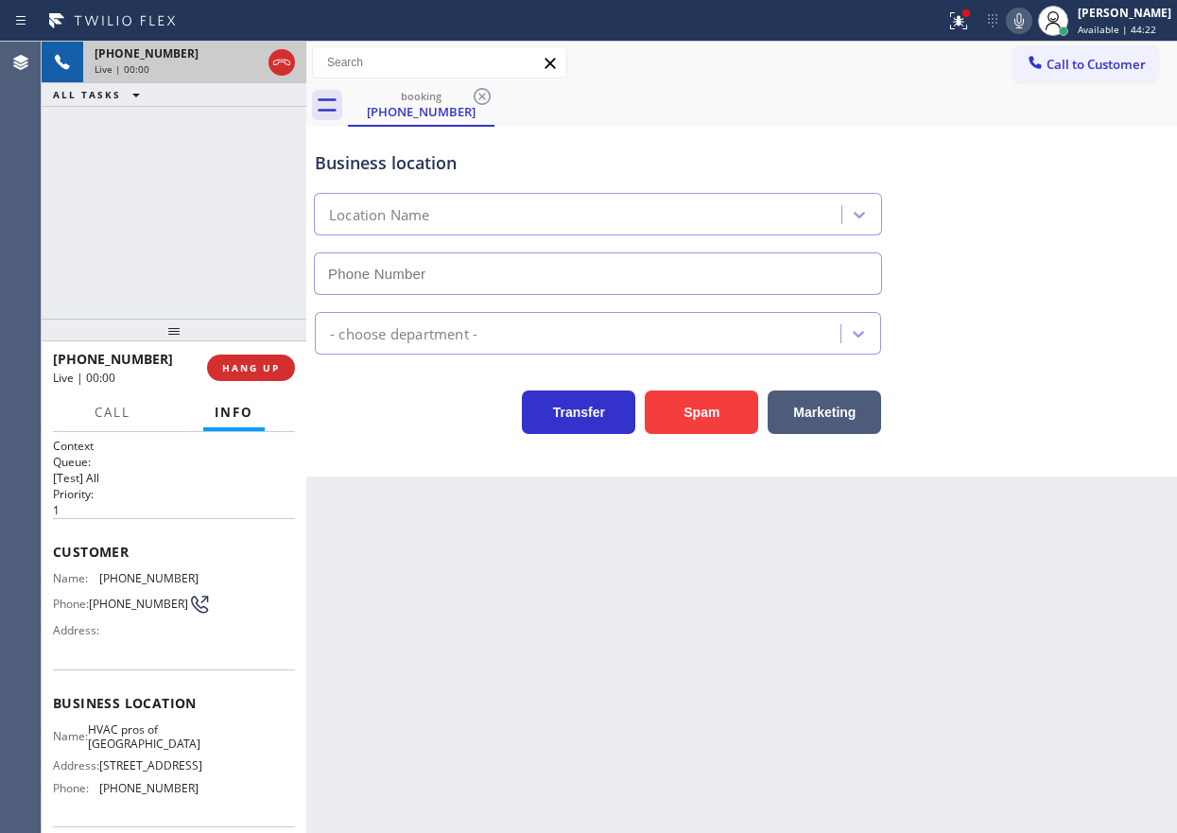
type input "(305) 699-6896"
click at [993, 352] on div "HVAC" at bounding box center [741, 329] width 861 height 50
click at [269, 354] on button "HANG UP" at bounding box center [251, 367] width 88 height 26
click at [267, 357] on button "HANG UP" at bounding box center [251, 367] width 88 height 26
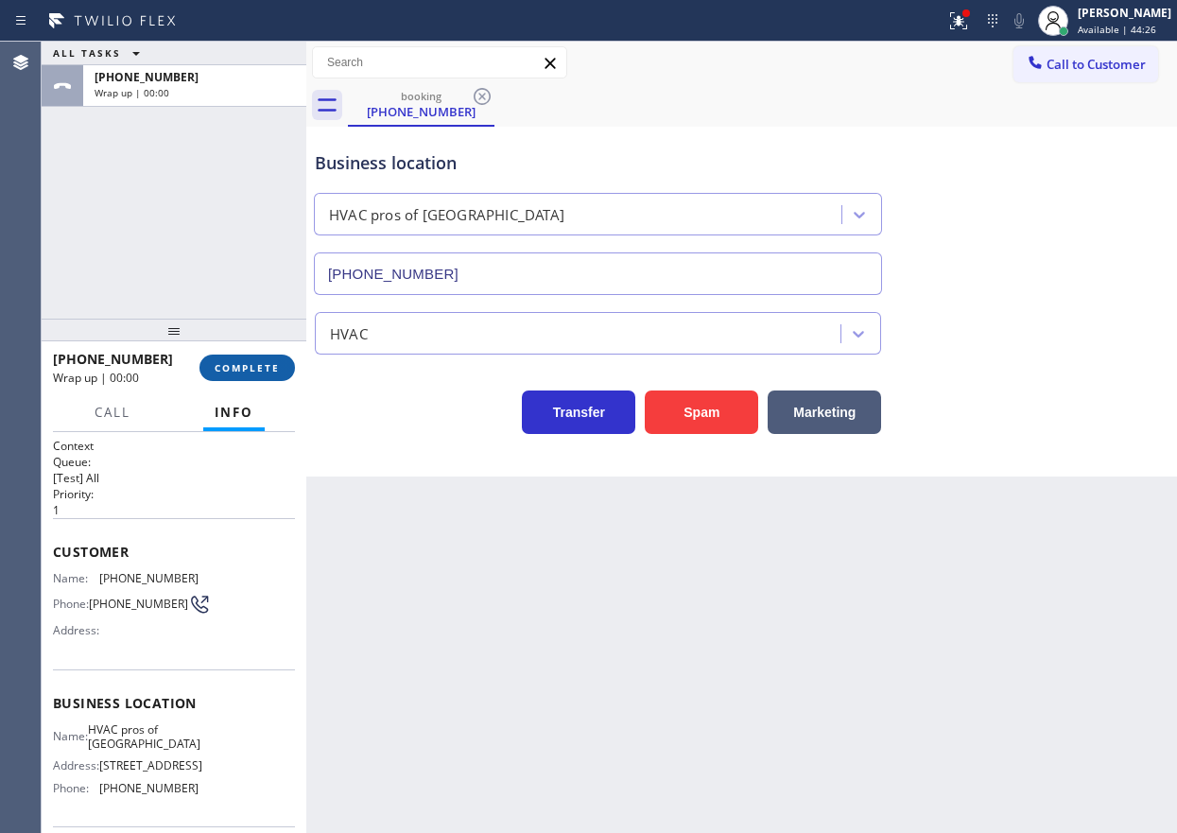
click at [285, 373] on button "COMPLETE" at bounding box center [246, 367] width 95 height 26
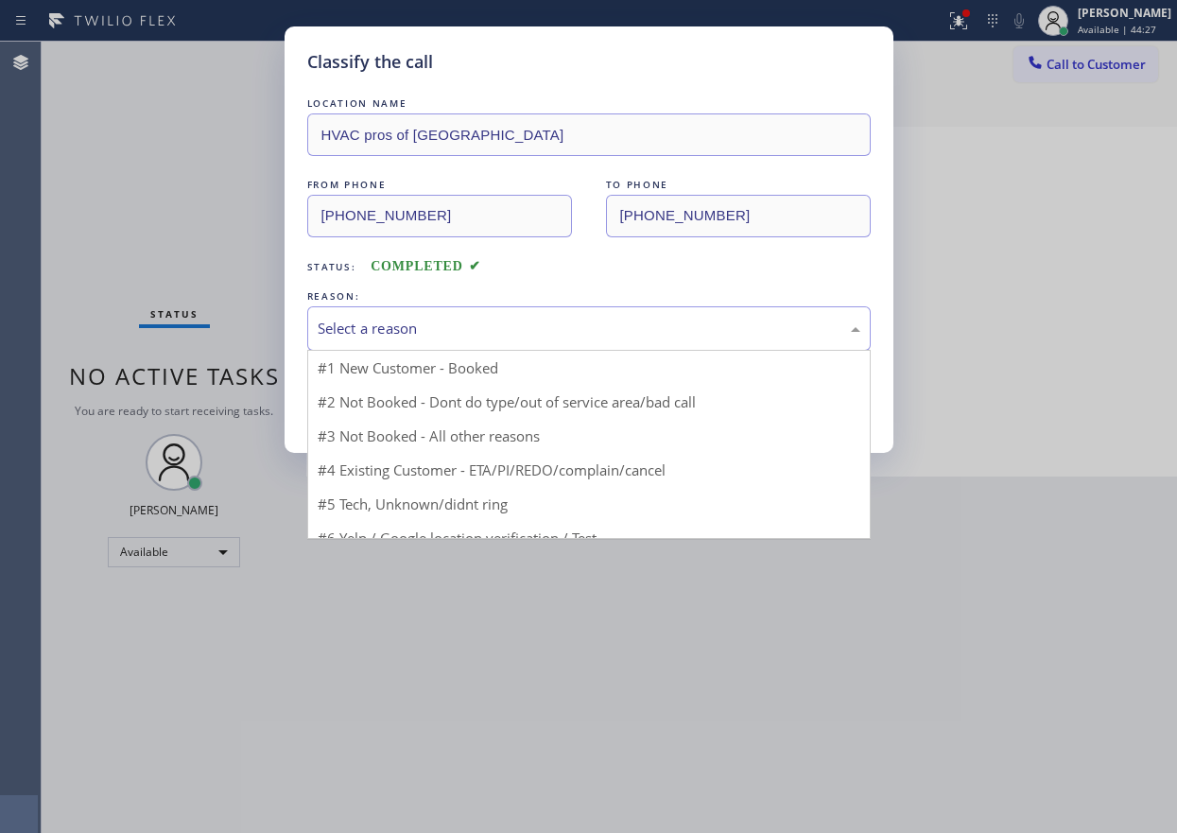
drag, startPoint x: 428, startPoint y: 323, endPoint x: 404, endPoint y: 490, distance: 168.0
click at [427, 324] on div "Select a reason" at bounding box center [589, 329] width 542 height 22
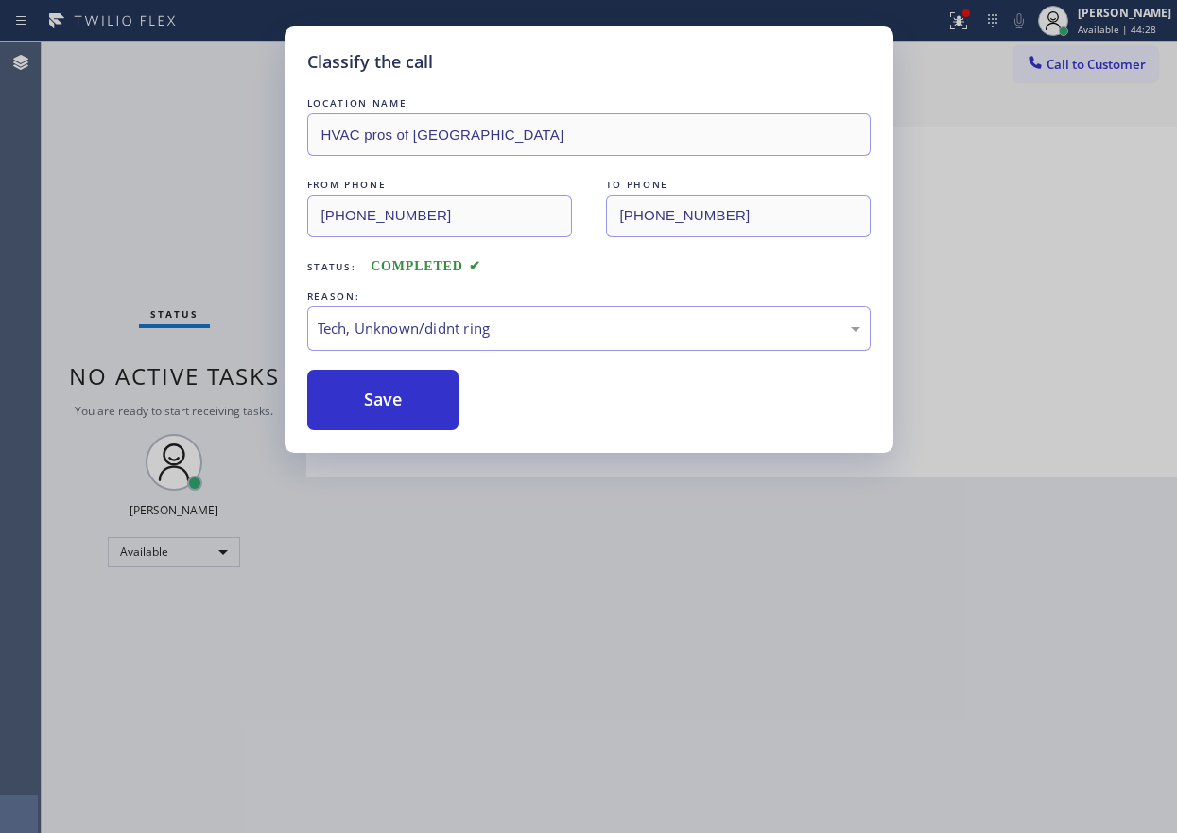
click at [384, 434] on div "Classify the call LOCATION NAME HVAC pros of Miami FROM PHONE (602) 781-8981 TO…" at bounding box center [588, 239] width 609 height 426
click at [384, 396] on button "Save" at bounding box center [383, 400] width 152 height 60
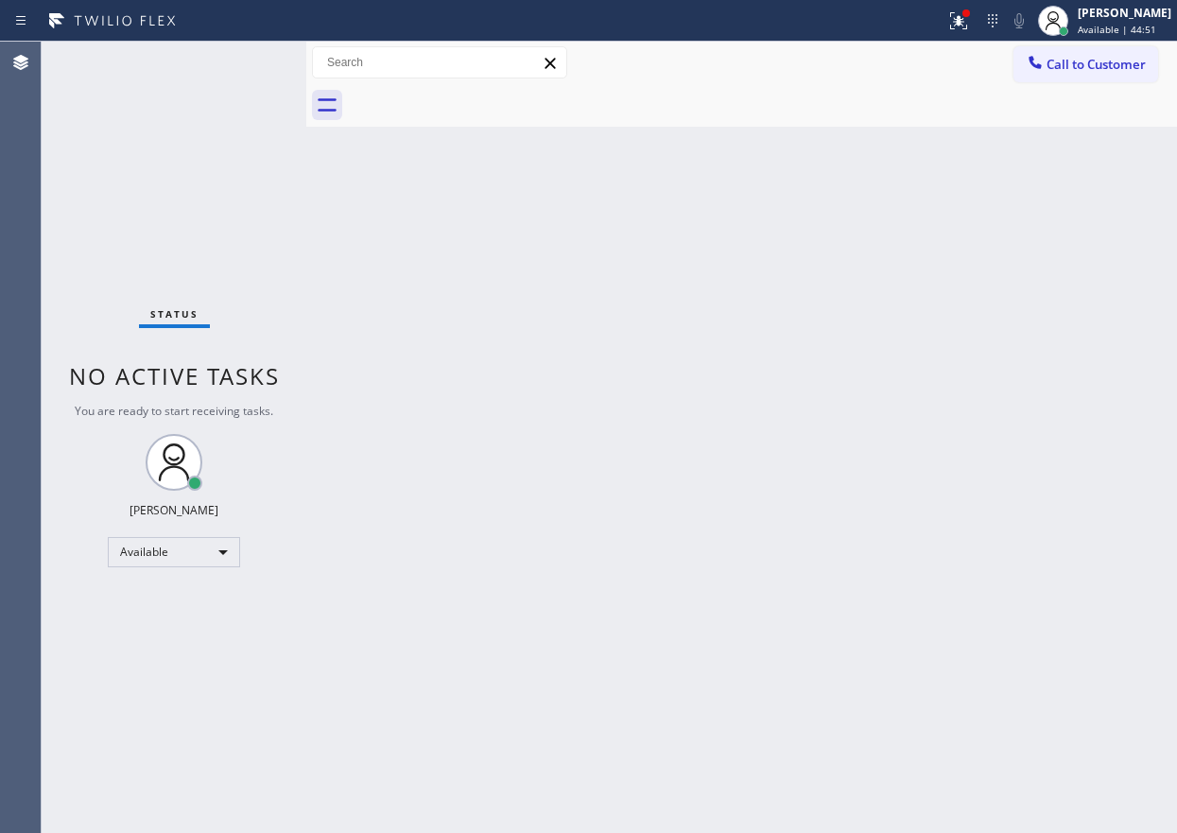
click at [1020, 304] on div "Back to Dashboard Change Sender ID Customers Technicians Select a contact Outbo…" at bounding box center [741, 437] width 870 height 791
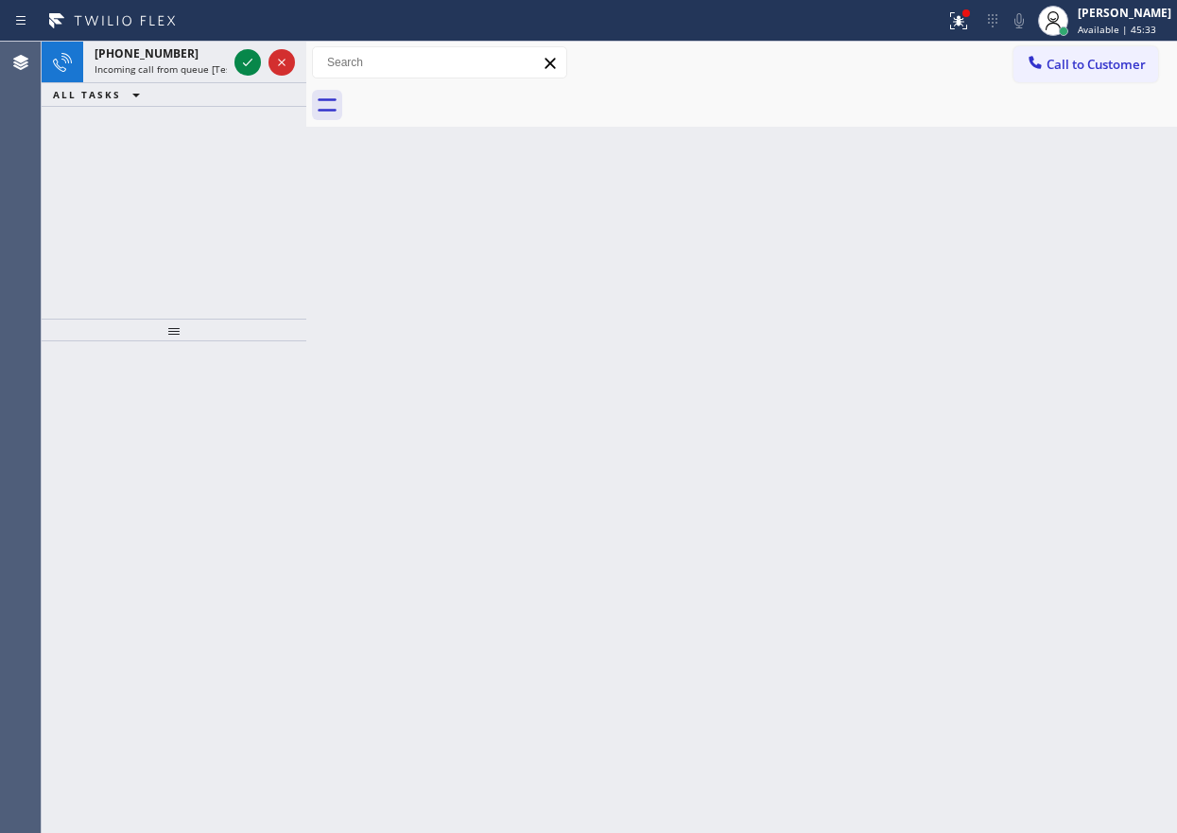
click at [1061, 393] on div "Back to Dashboard Change Sender ID Customers Technicians Select a contact Outbo…" at bounding box center [741, 437] width 870 height 791
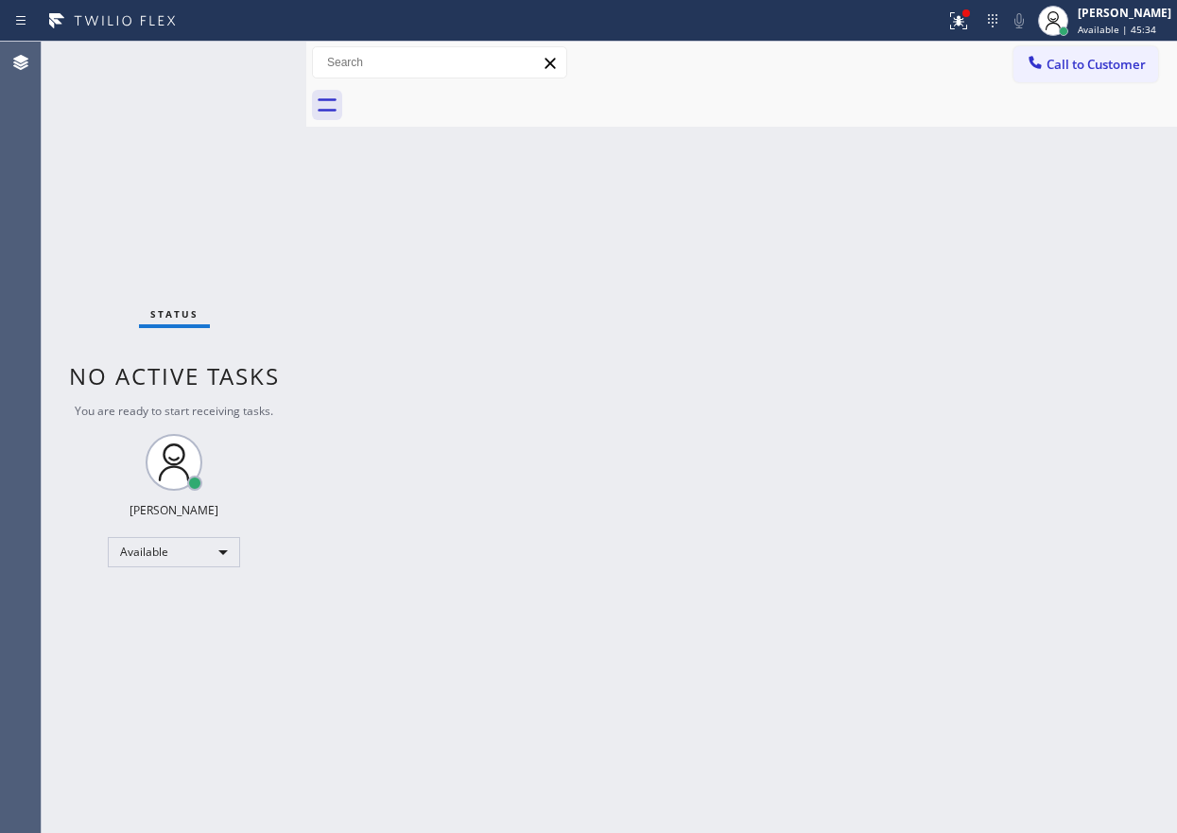
click at [246, 62] on div "Status No active tasks You are ready to start receiving tasks. [PERSON_NAME] Av…" at bounding box center [174, 437] width 265 height 791
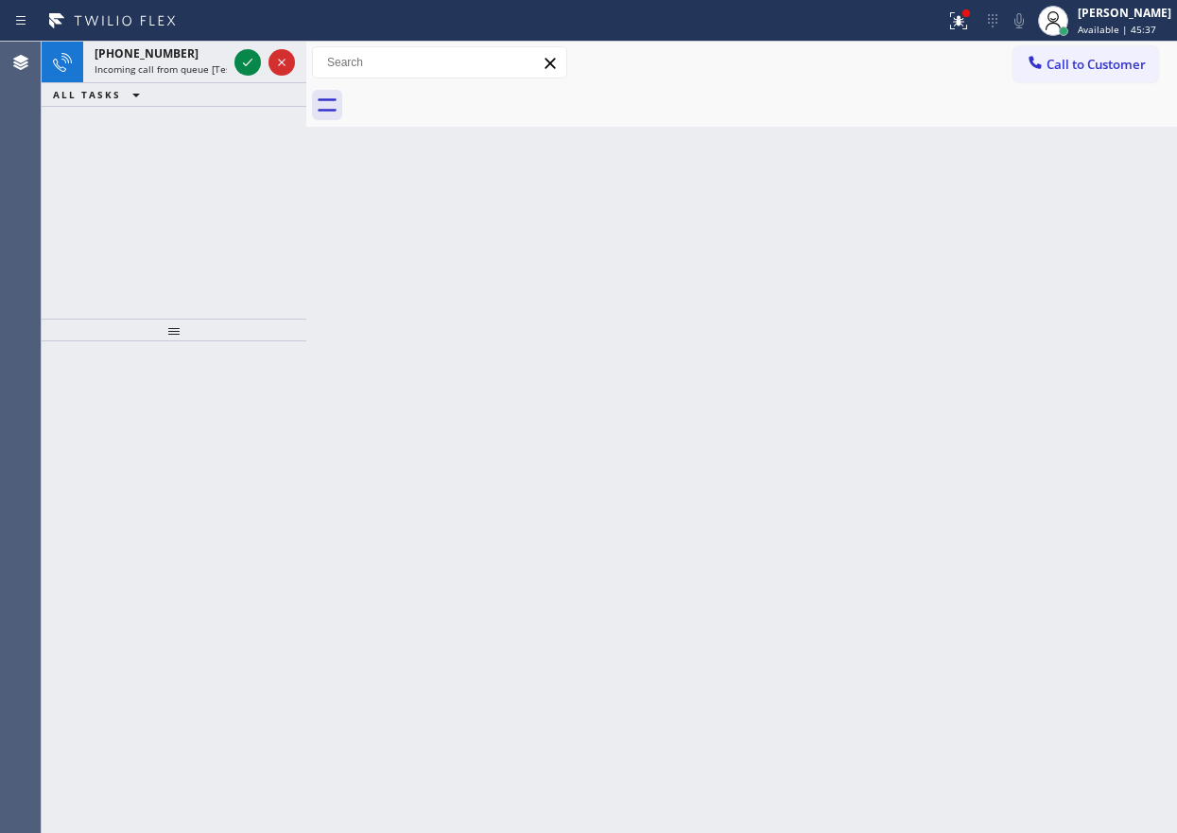
click at [993, 423] on div "Back to Dashboard Change Sender ID Customers Technicians Select a contact Outbo…" at bounding box center [741, 437] width 870 height 791
click at [253, 60] on icon at bounding box center [247, 62] width 23 height 23
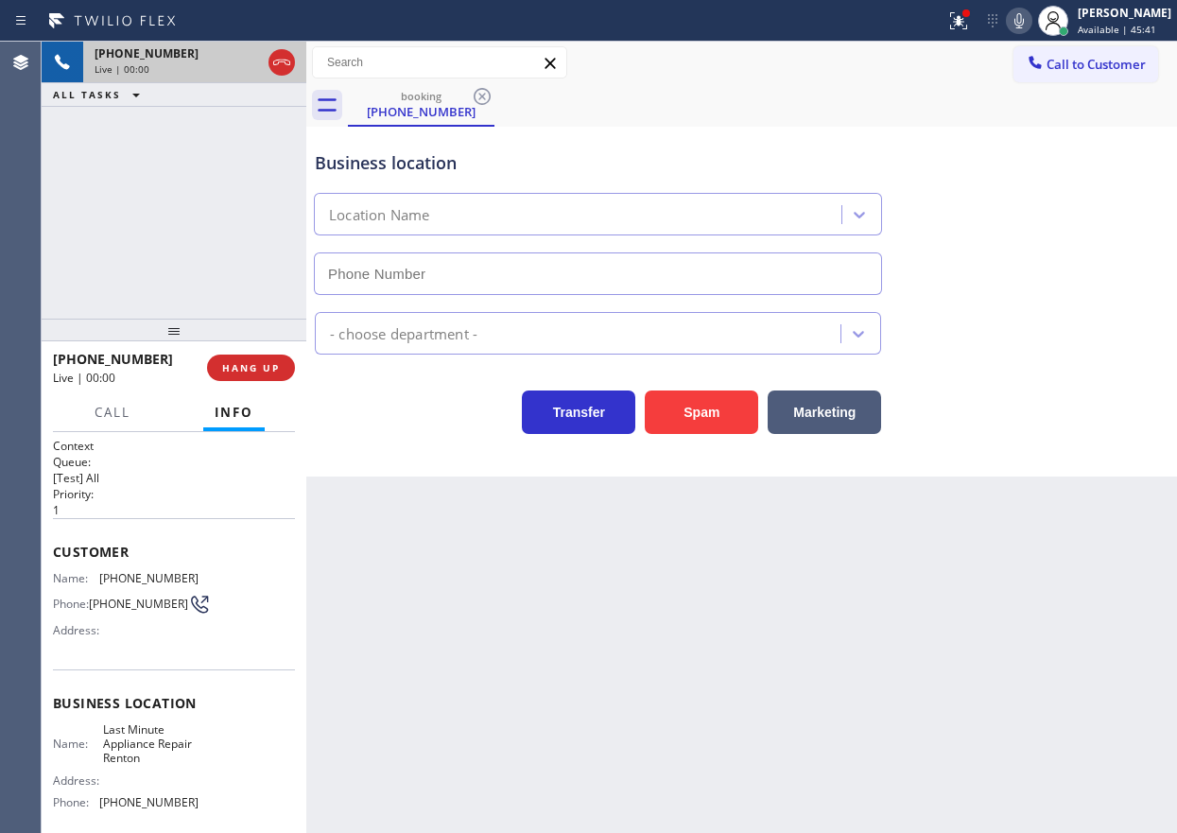
type input "(206) 533-3988"
click at [1057, 456] on div "Business location Last Minute Appliance Repair Renton (206) 533-3988 Appliance …" at bounding box center [741, 302] width 870 height 350
click at [716, 414] on button "Spam" at bounding box center [701, 411] width 113 height 43
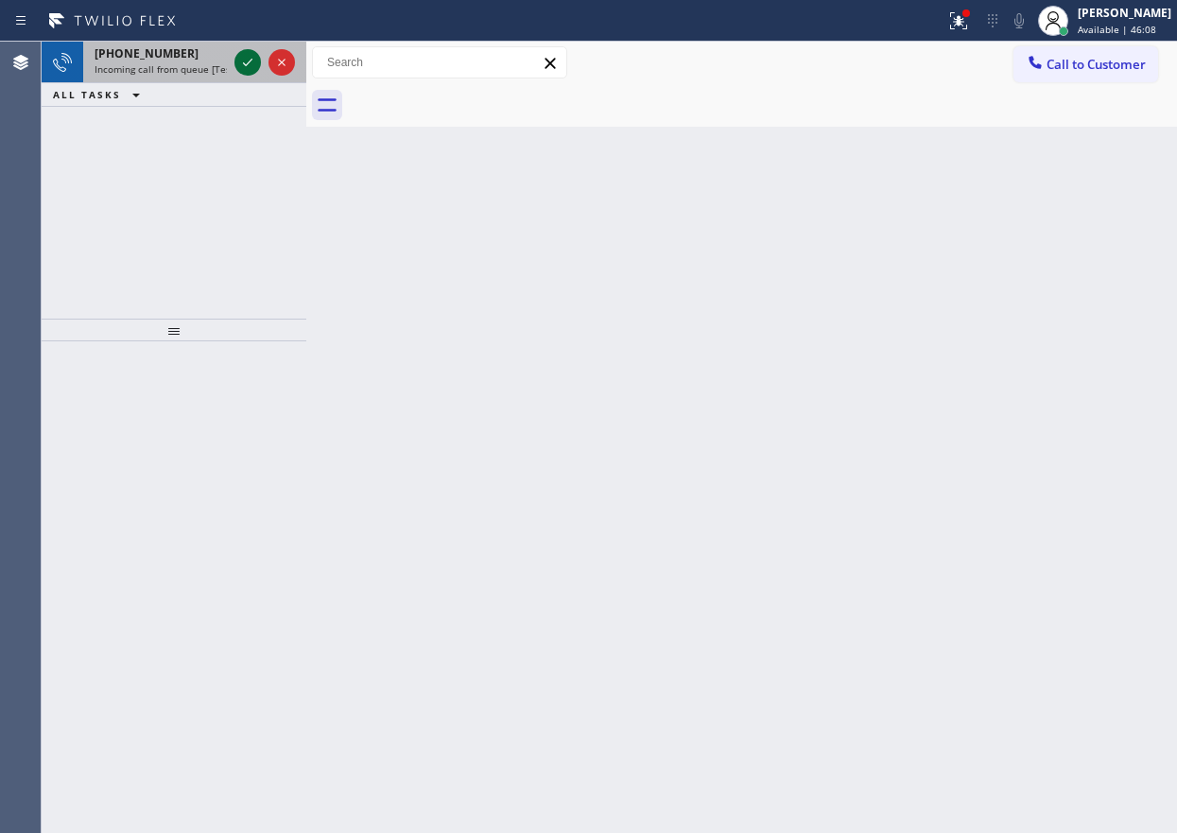
click at [244, 67] on icon at bounding box center [247, 62] width 23 height 23
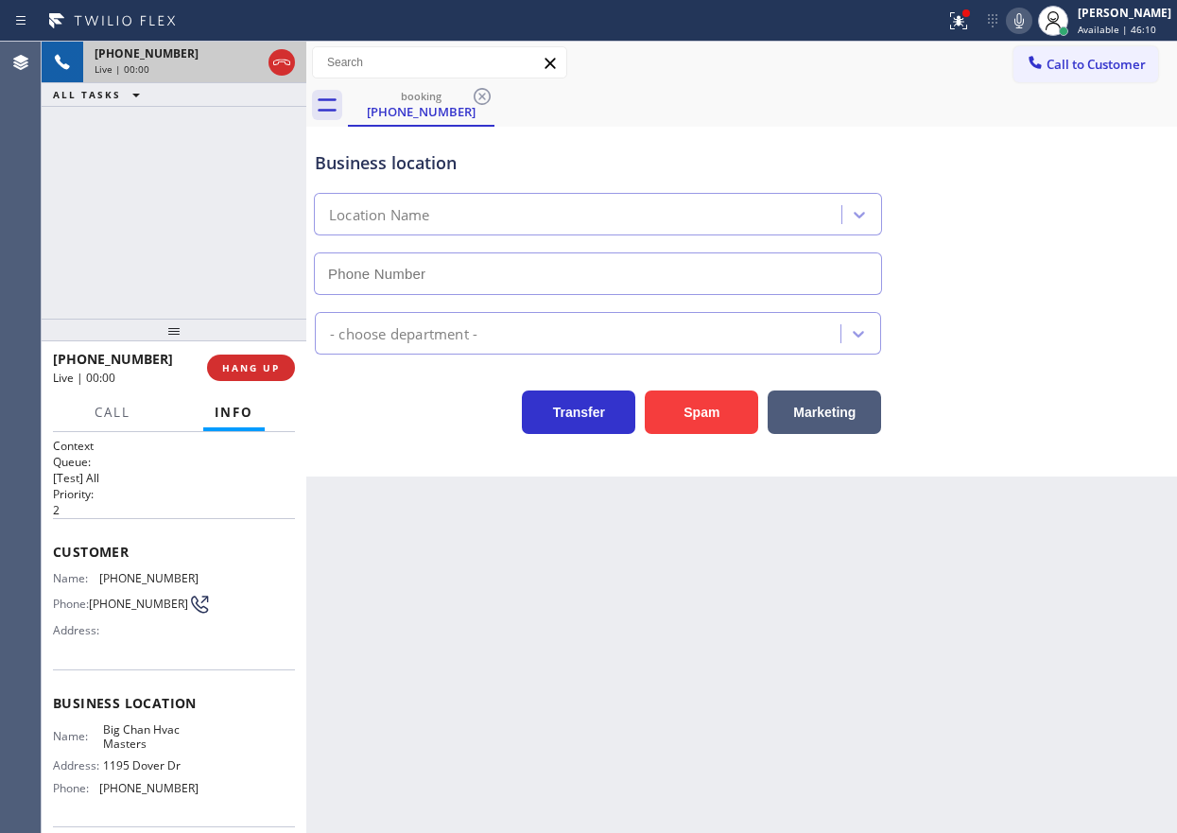
type input "(909) 328-6731"
click at [697, 431] on button "Spam" at bounding box center [701, 411] width 113 height 43
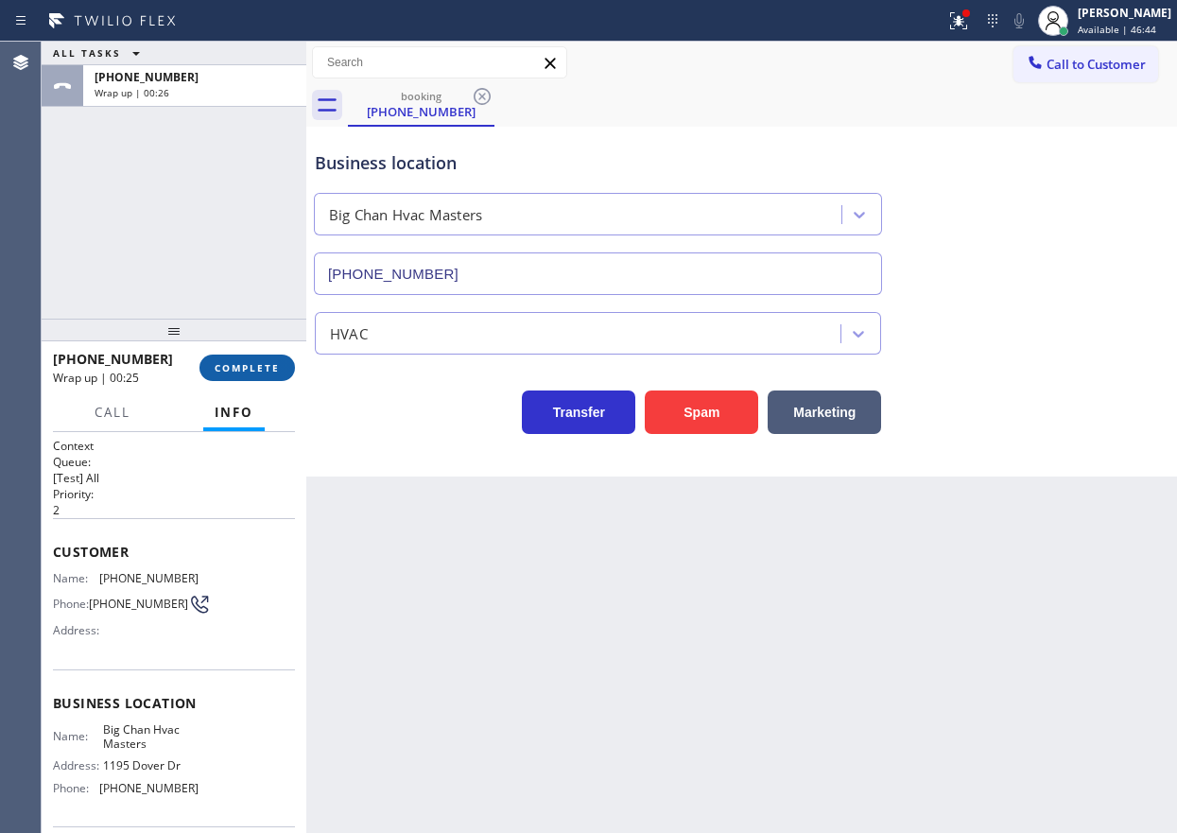
click at [258, 361] on span "COMPLETE" at bounding box center [247, 367] width 65 height 13
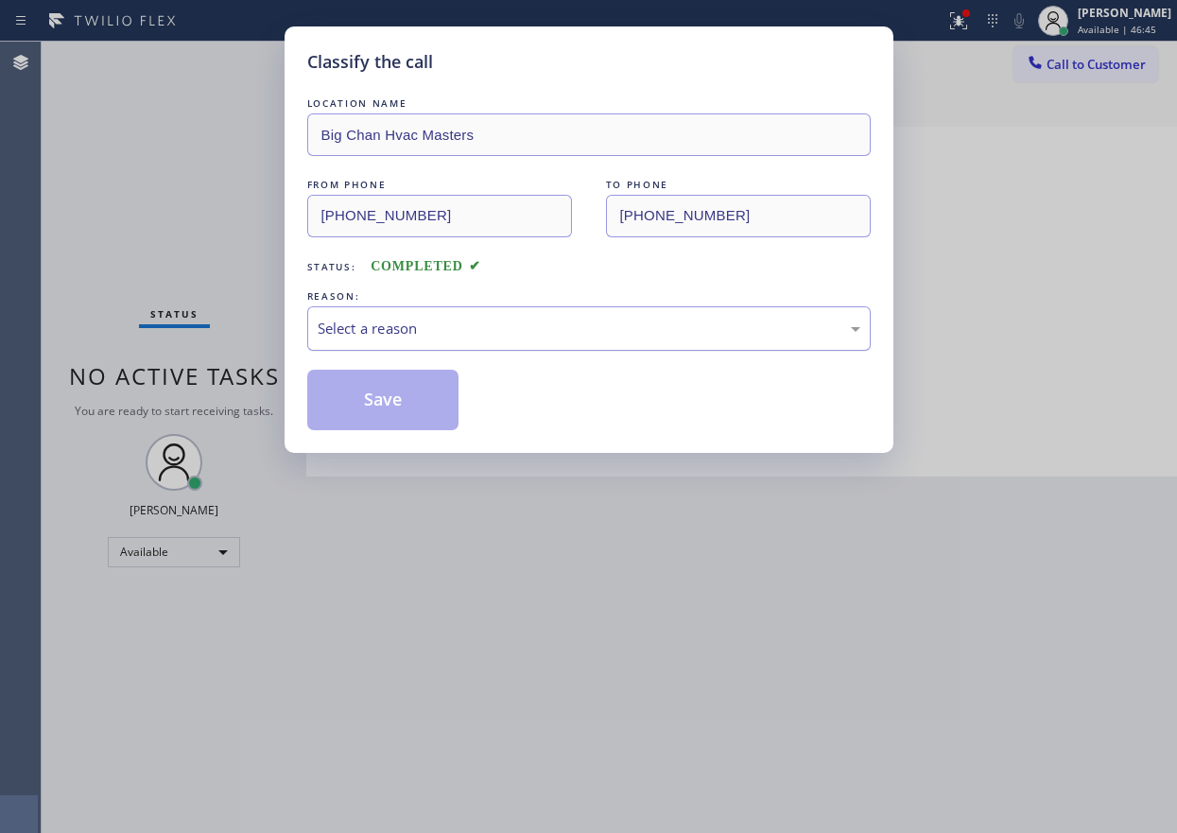
click at [522, 323] on div "Select a reason" at bounding box center [589, 329] width 542 height 22
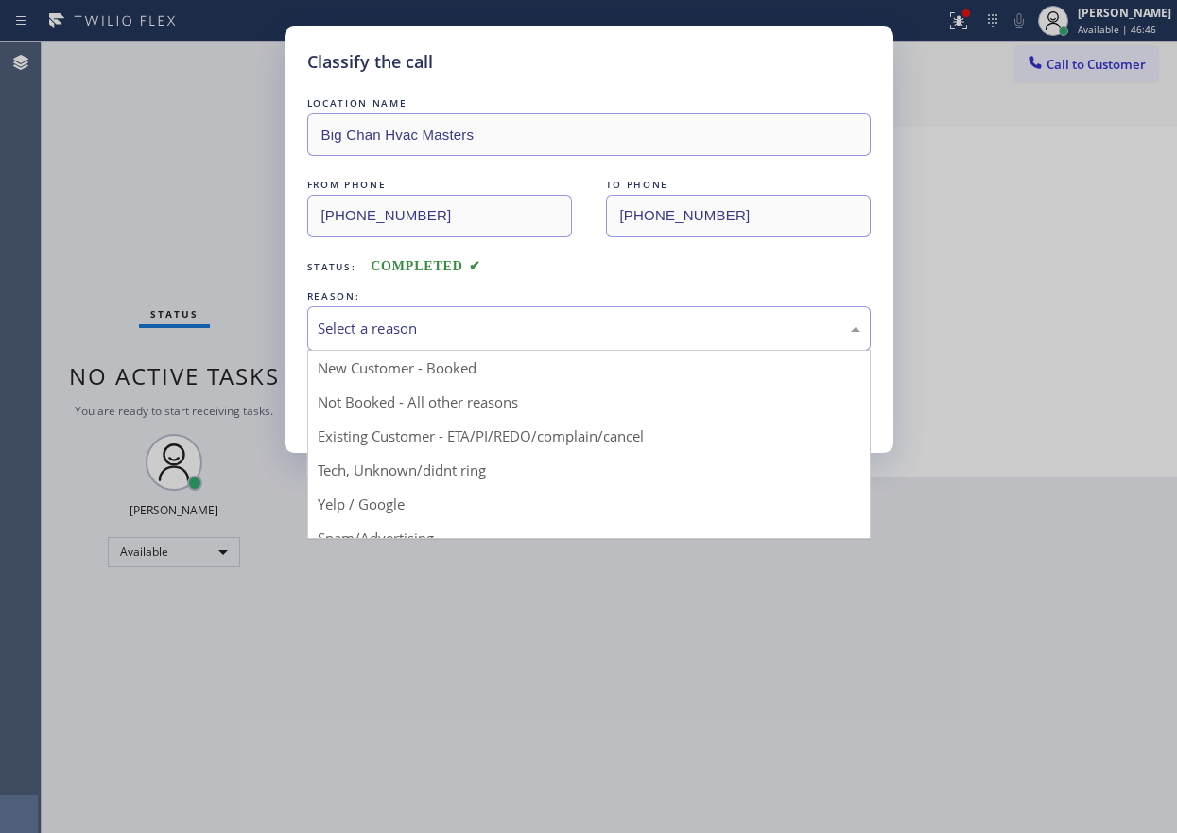
drag, startPoint x: 424, startPoint y: 466, endPoint x: 412, endPoint y: 433, distance: 35.3
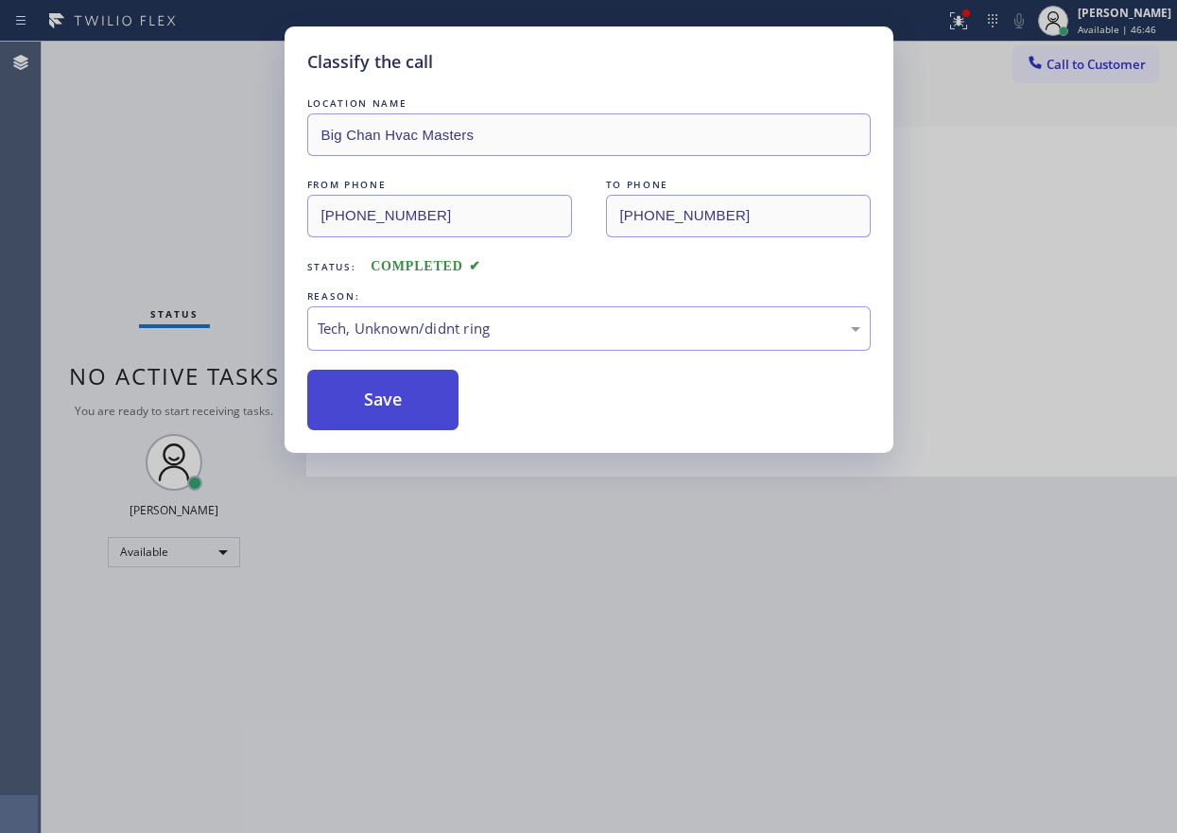
click at [391, 397] on button "Save" at bounding box center [383, 400] width 152 height 60
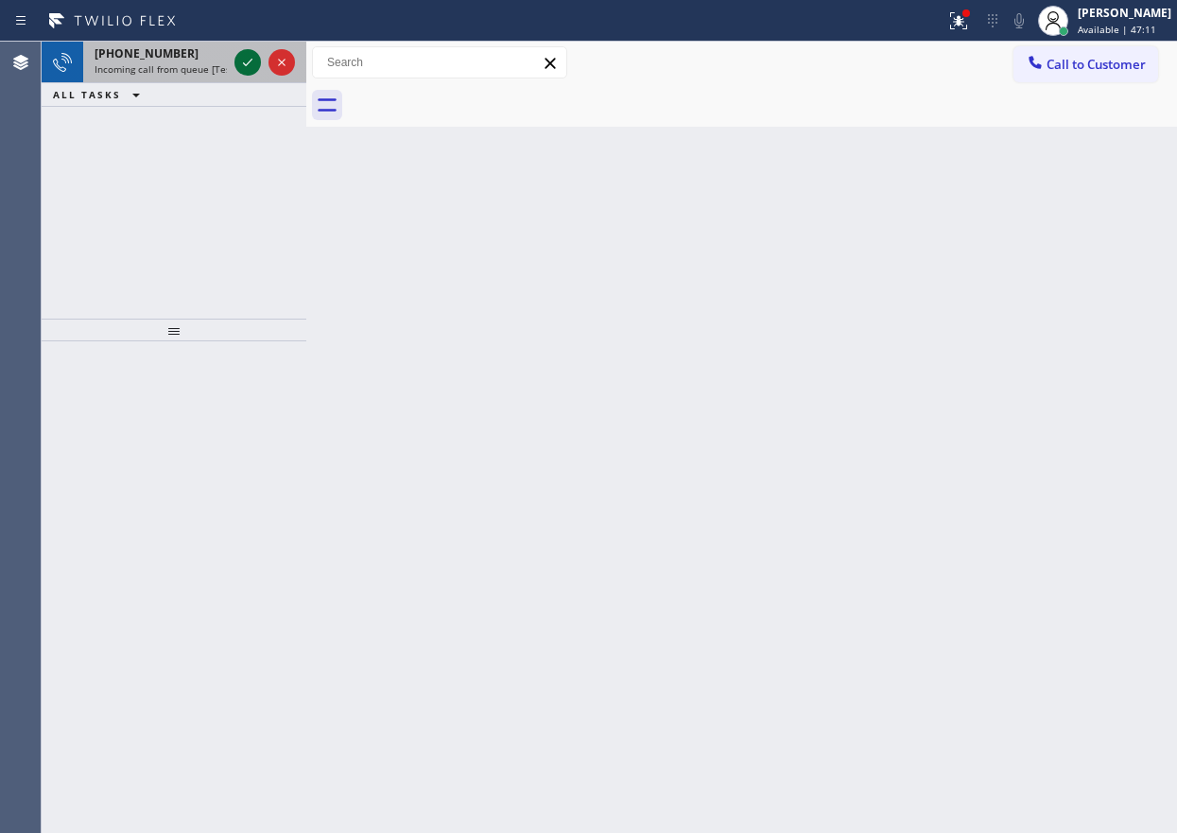
click at [250, 54] on icon at bounding box center [247, 62] width 23 height 23
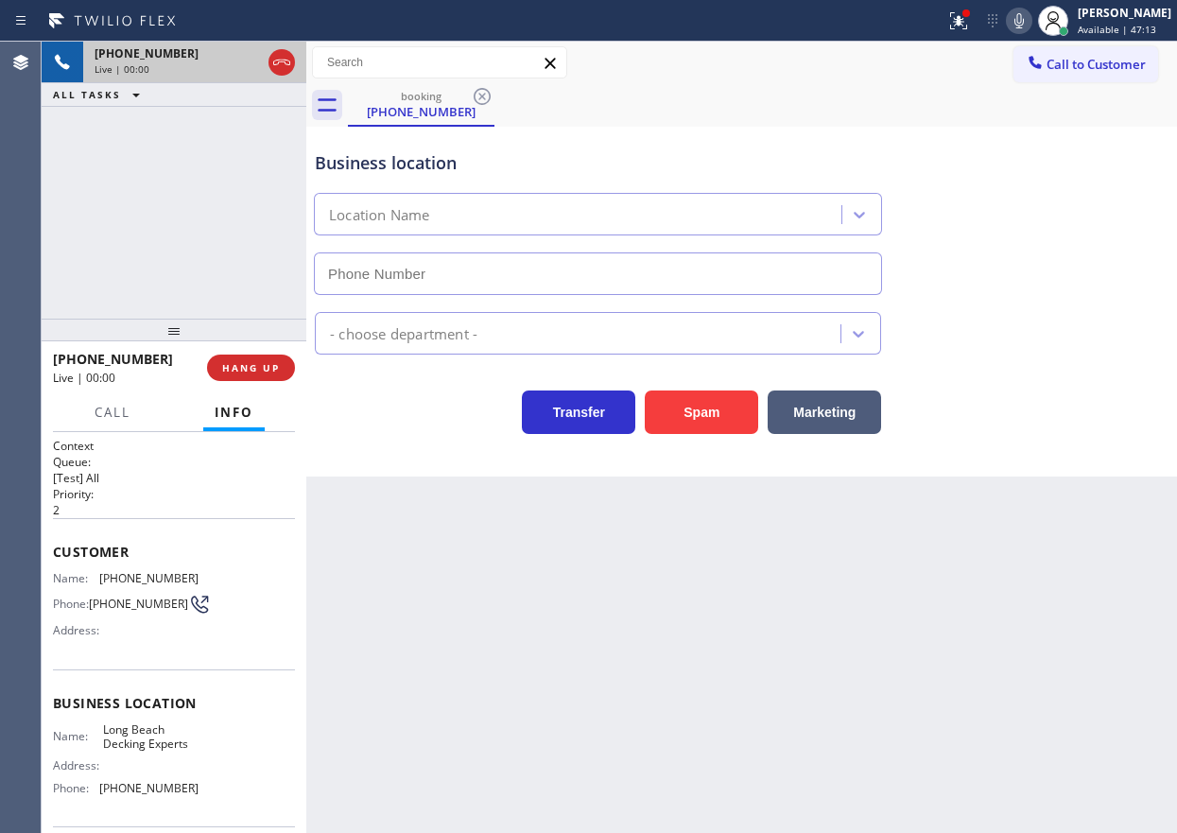
type input "(562) 489-9257"
click at [250, 375] on button "HANG UP" at bounding box center [251, 367] width 88 height 26
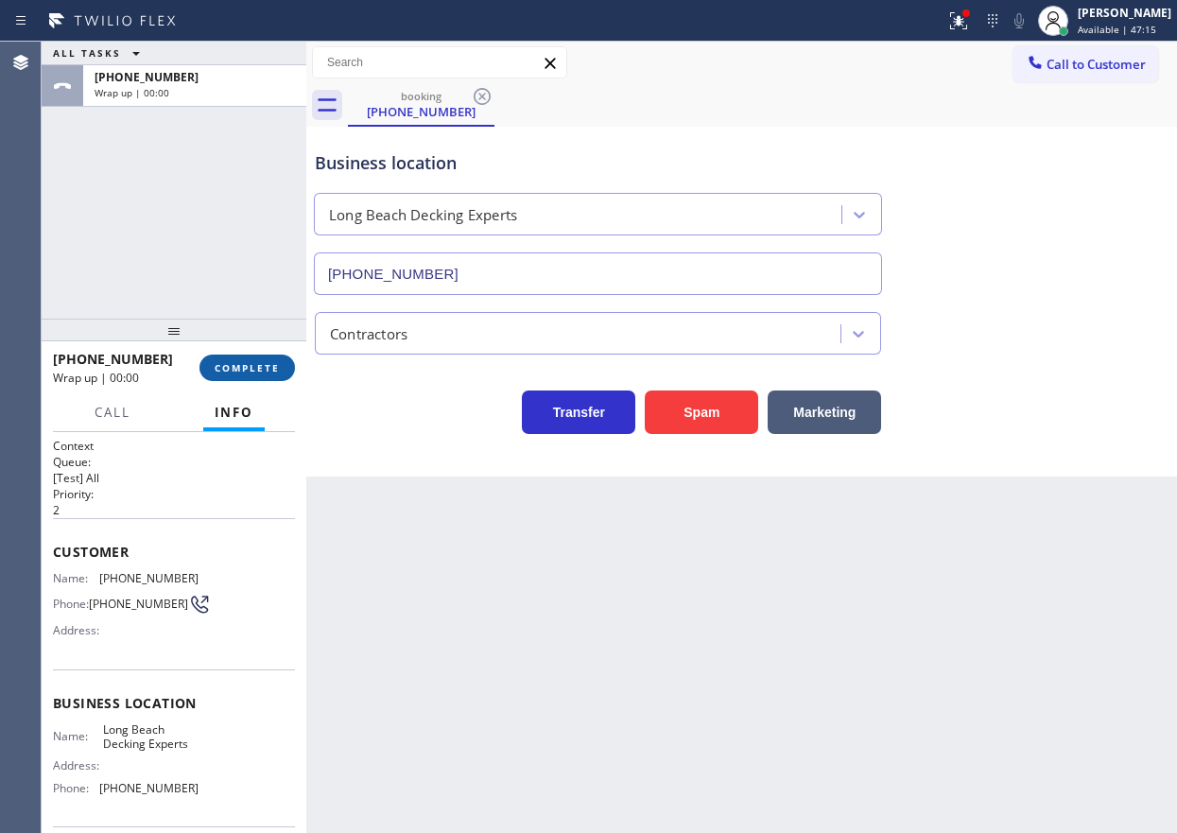
click at [250, 370] on span "COMPLETE" at bounding box center [247, 367] width 65 height 13
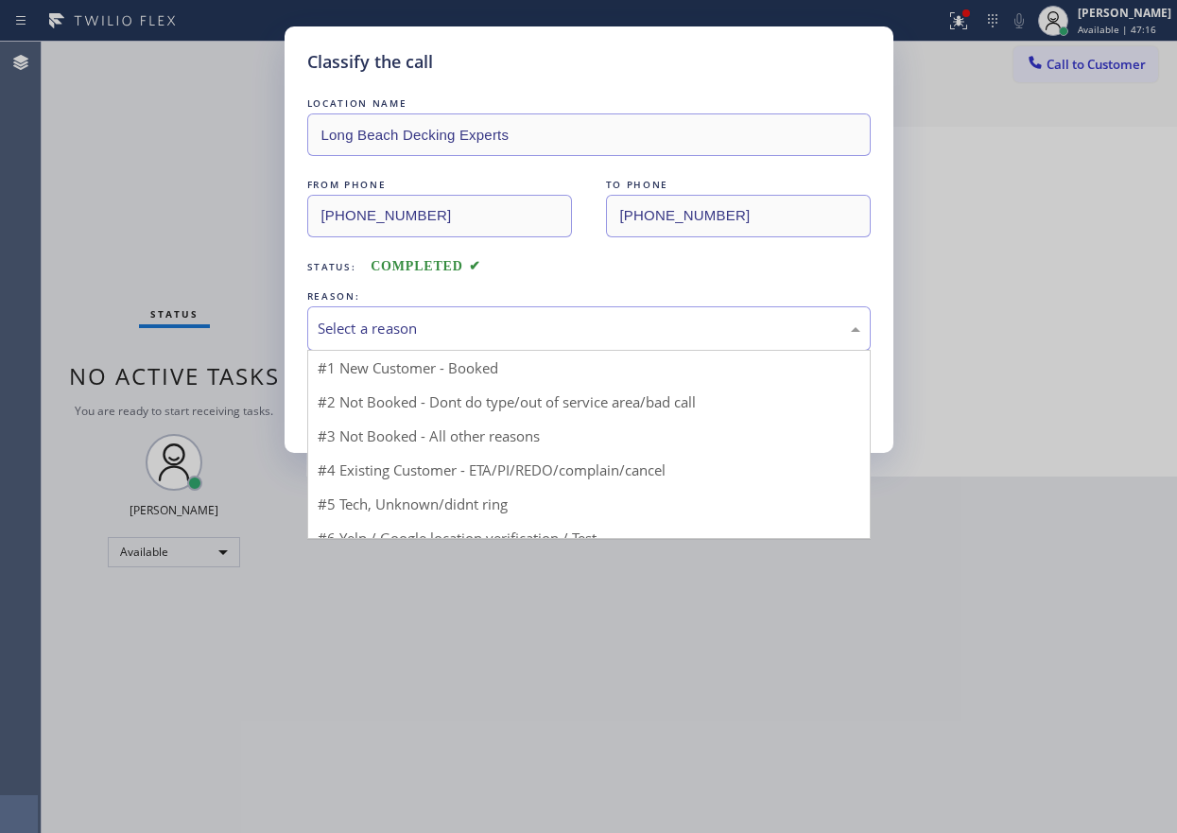
click at [426, 307] on div "Select a reason" at bounding box center [588, 328] width 563 height 44
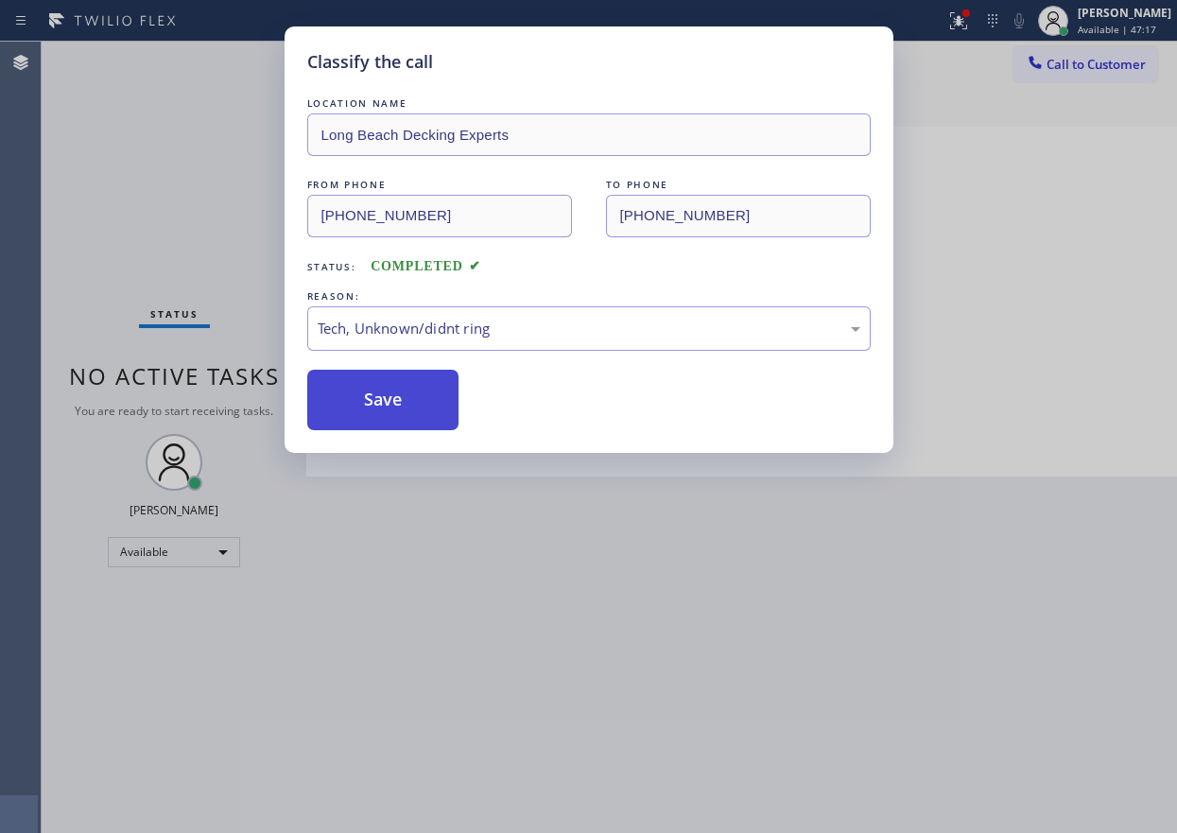
click at [375, 402] on button "Save" at bounding box center [383, 400] width 152 height 60
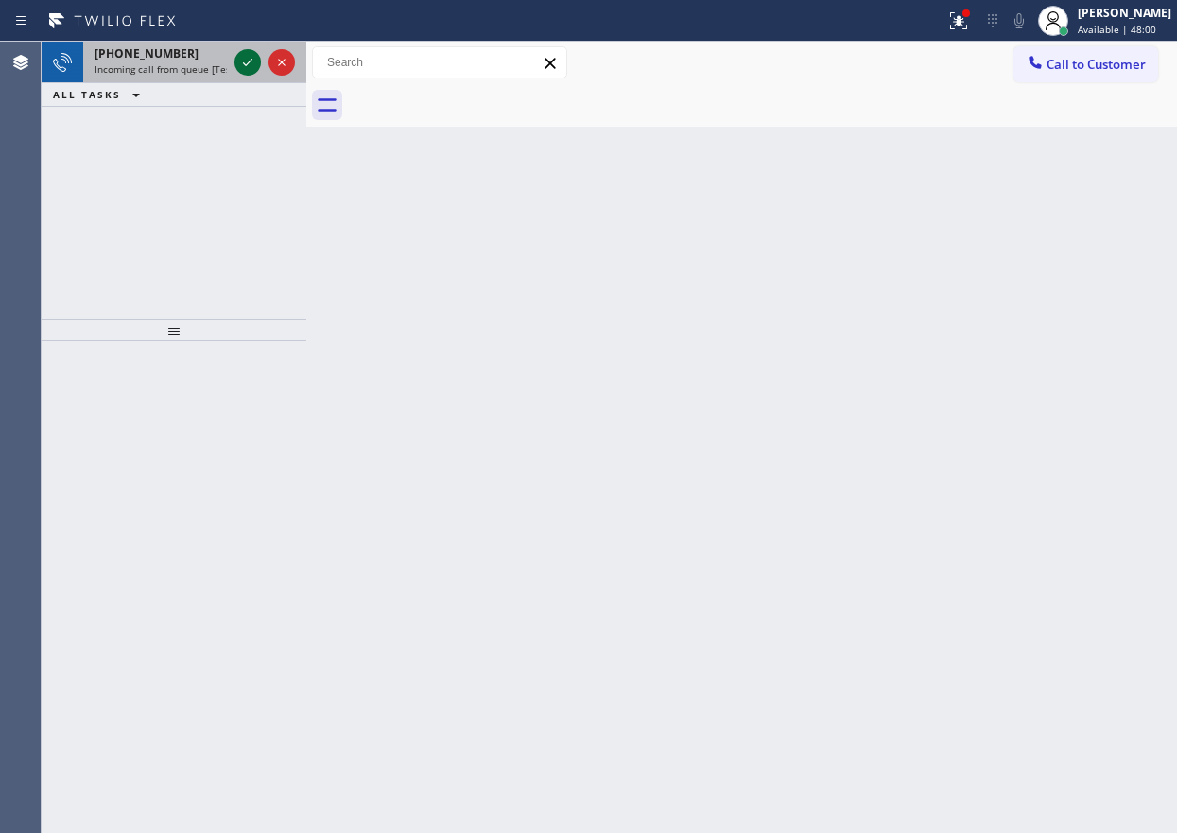
click at [244, 66] on icon at bounding box center [247, 62] width 23 height 23
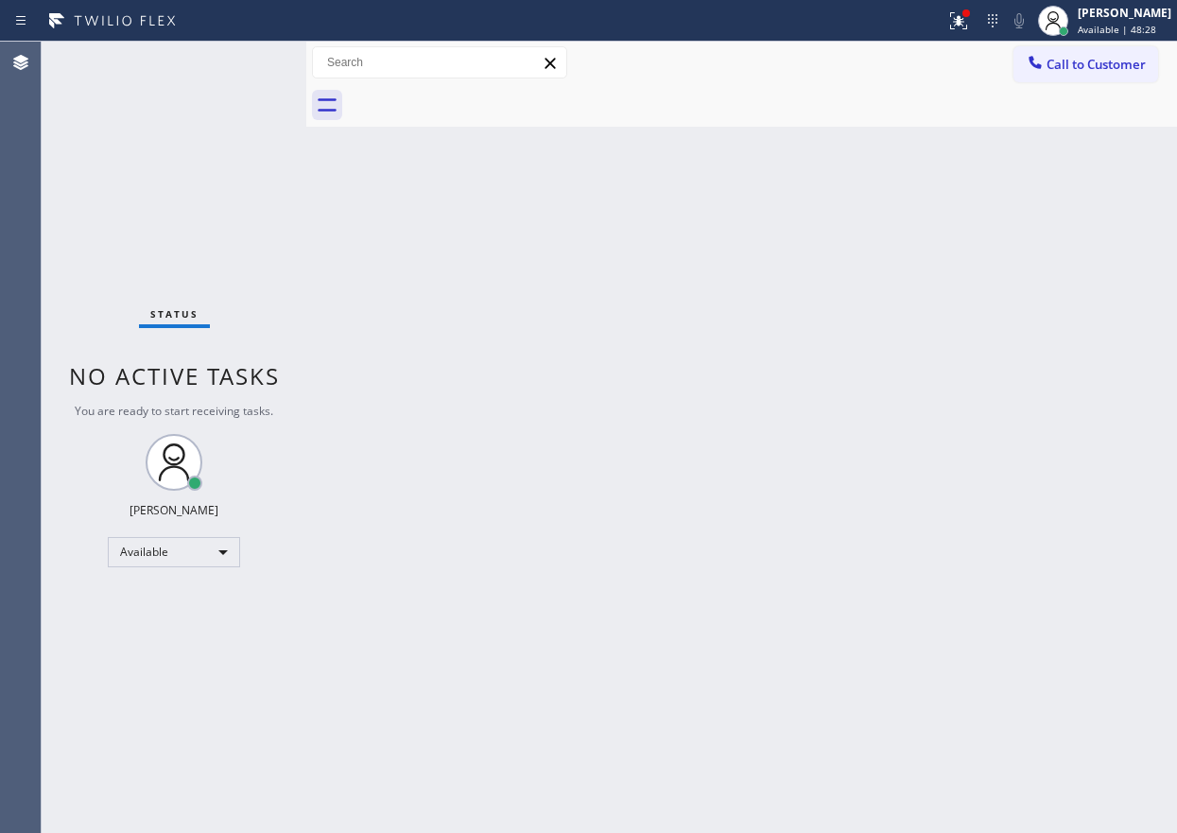
click at [1090, 201] on div "Back to Dashboard Change Sender ID Customers Technicians Select a contact Outbo…" at bounding box center [741, 437] width 870 height 791
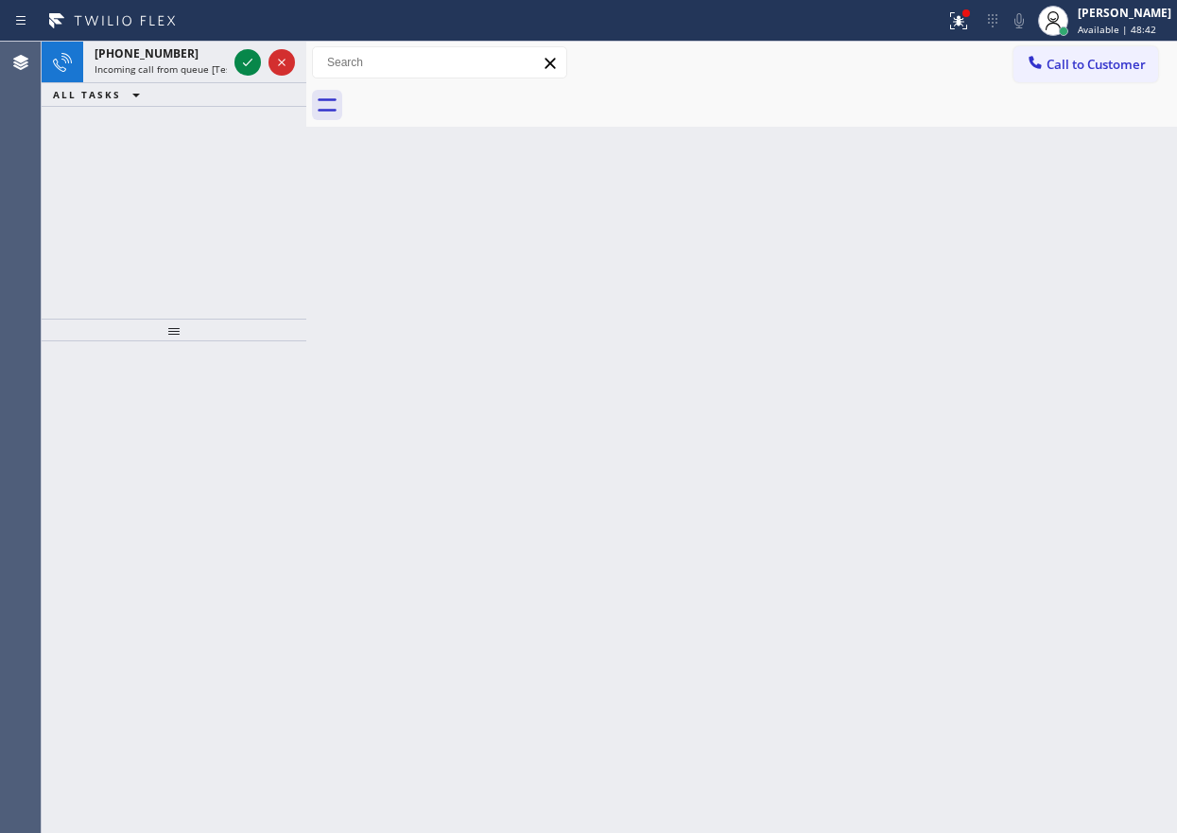
click at [1041, 439] on div "Back to Dashboard Change Sender ID Customers Technicians Select a contact Outbo…" at bounding box center [741, 437] width 870 height 791
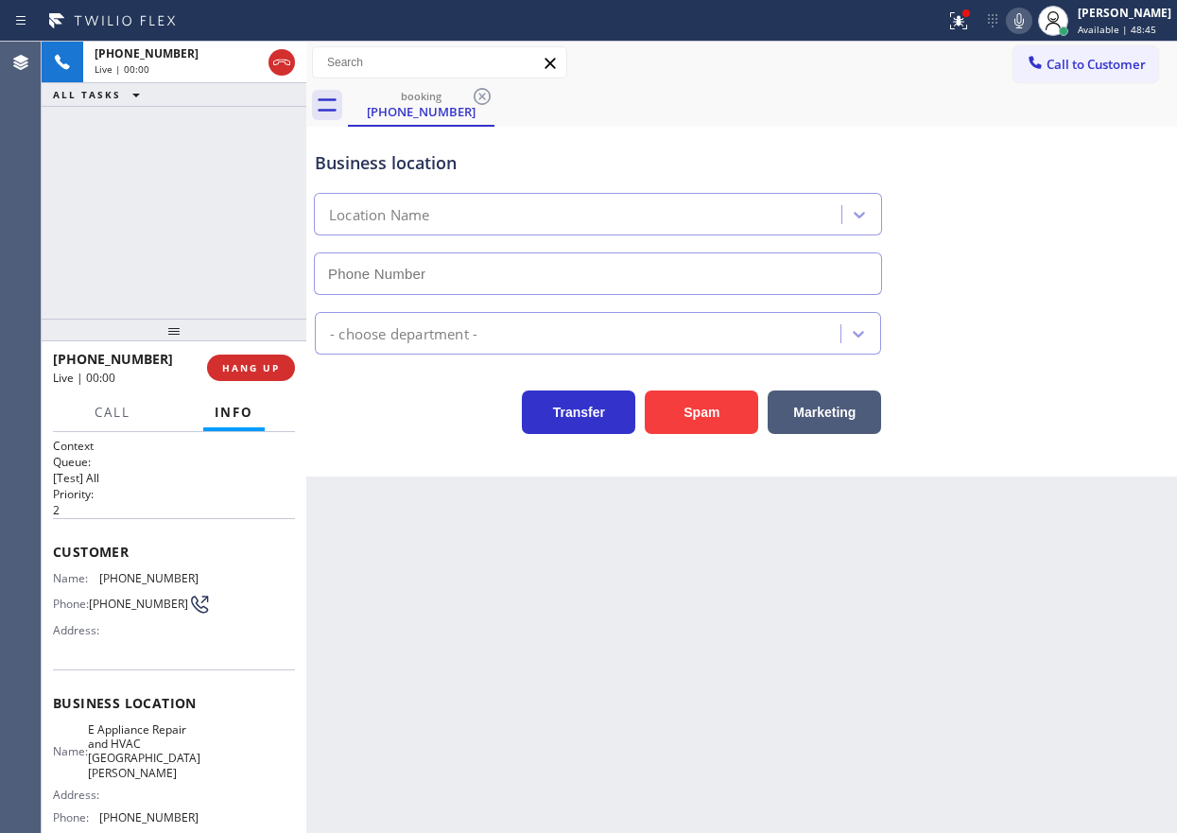
type input "(310) 361-3966"
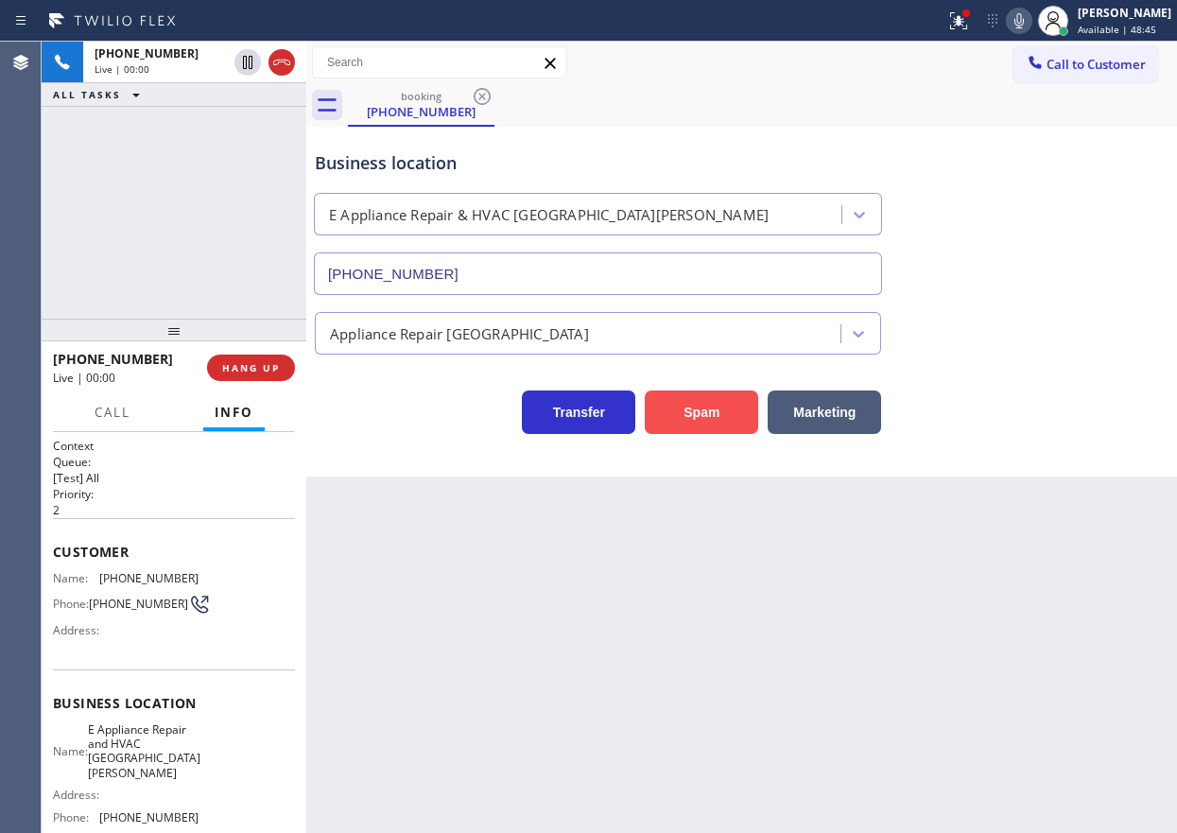
click at [697, 418] on button "Spam" at bounding box center [701, 411] width 113 height 43
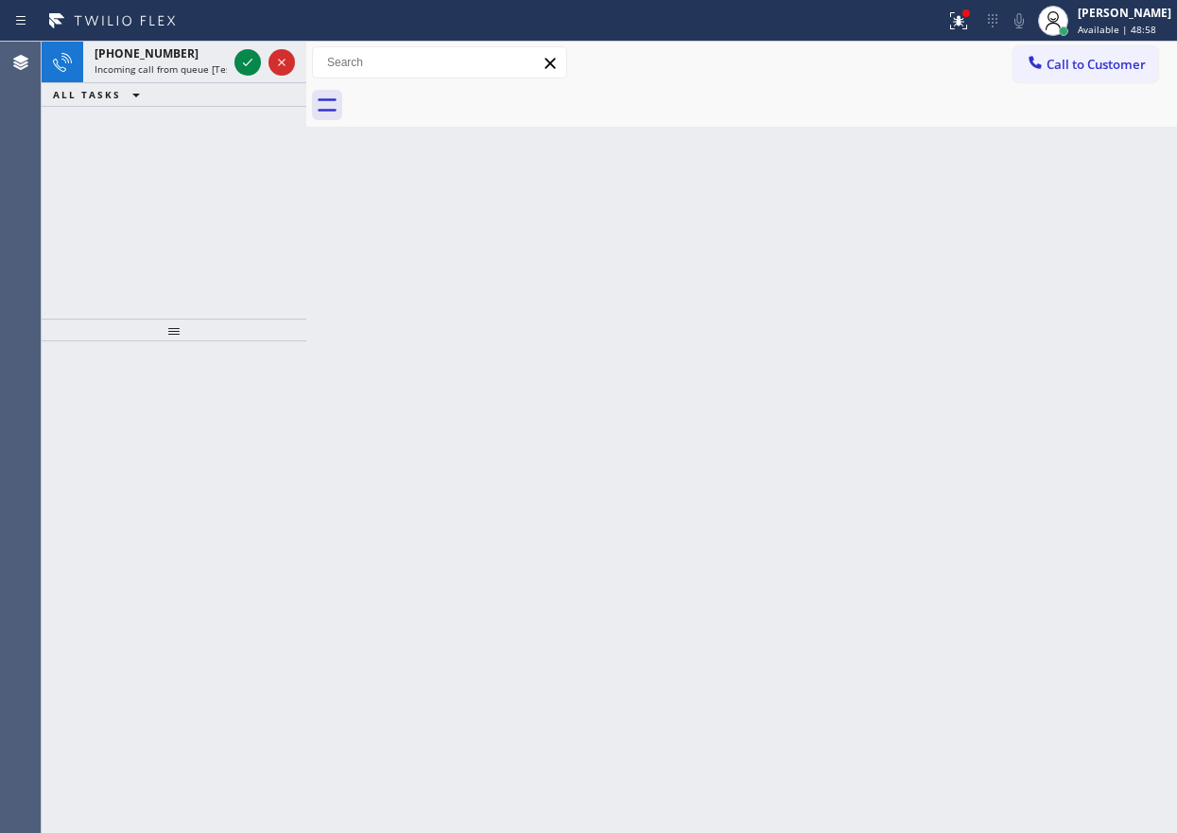
click at [995, 344] on div "Back to Dashboard Change Sender ID Customers Technicians Select a contact Outbo…" at bounding box center [741, 437] width 870 height 791
click at [237, 60] on icon at bounding box center [247, 62] width 23 height 23
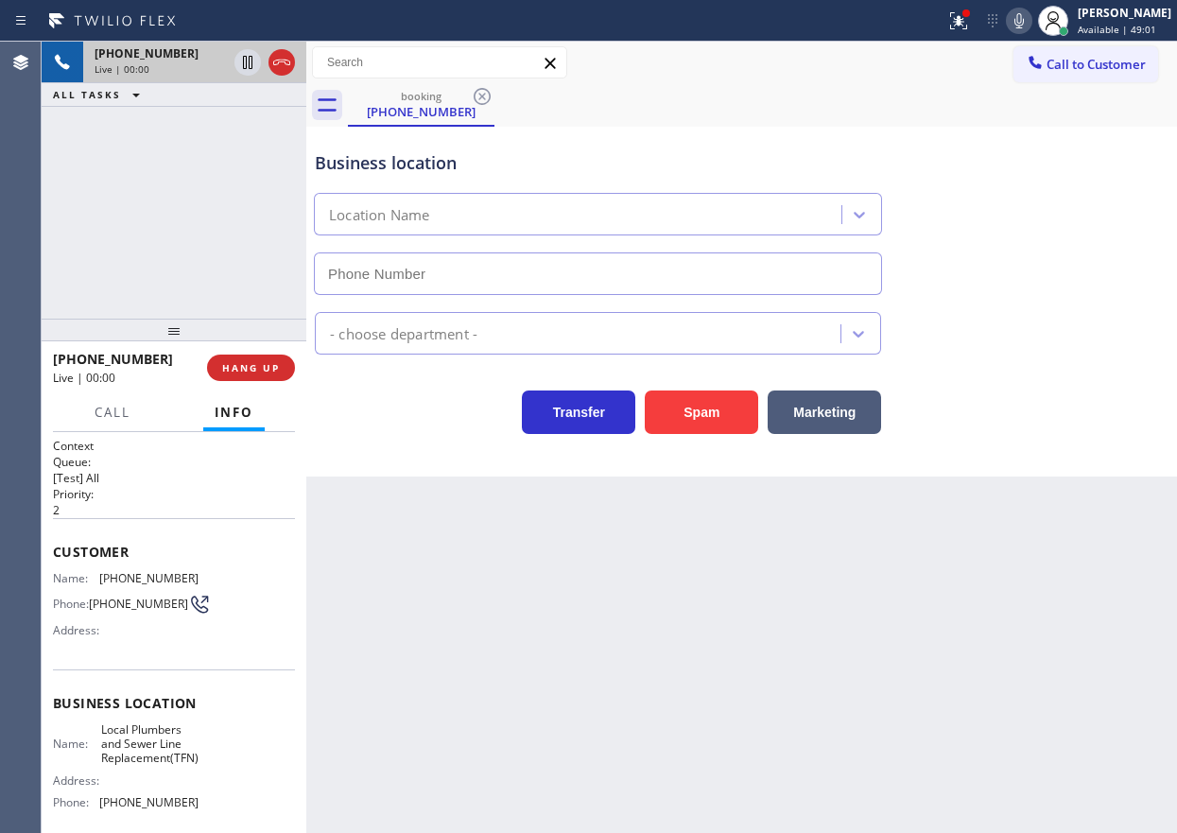
type input "(877) 647-1303"
click at [728, 419] on button "Spam" at bounding box center [701, 411] width 113 height 43
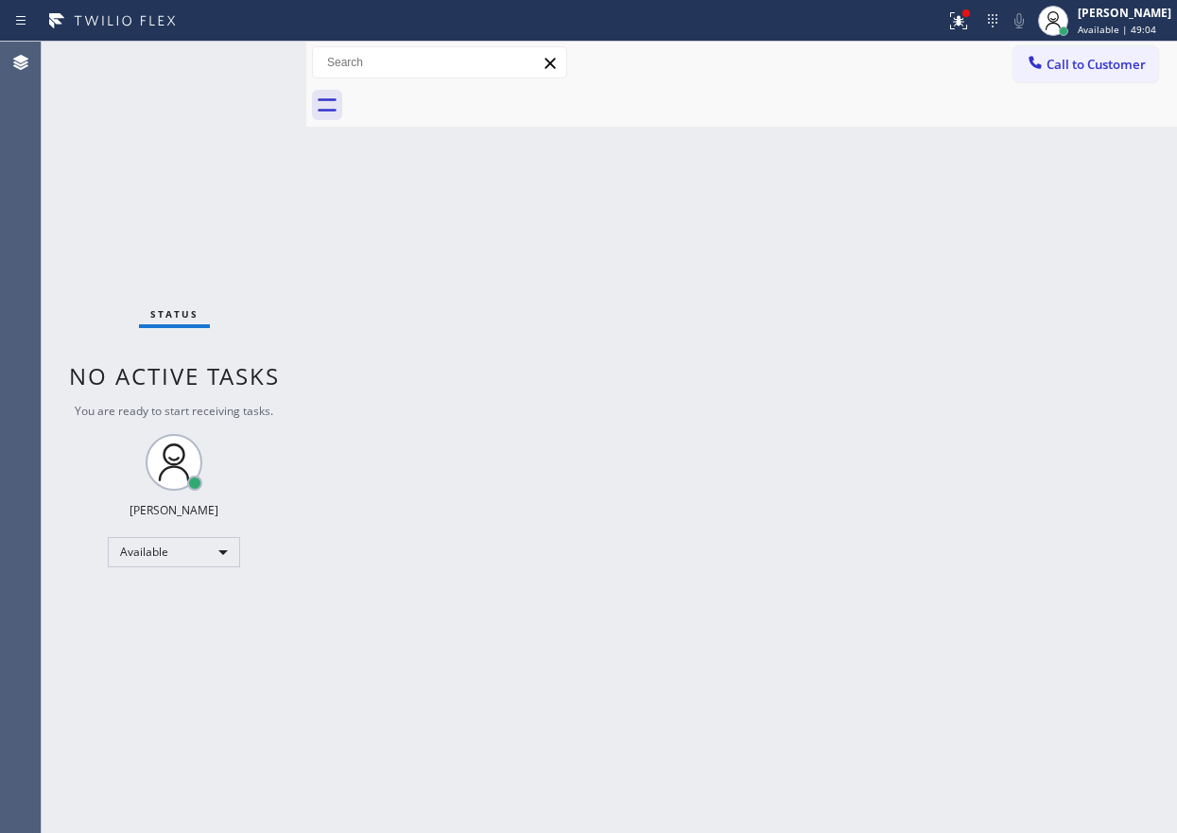
click at [986, 384] on div "Back to Dashboard Change Sender ID Customers Technicians Select a contact Outbo…" at bounding box center [741, 437] width 870 height 791
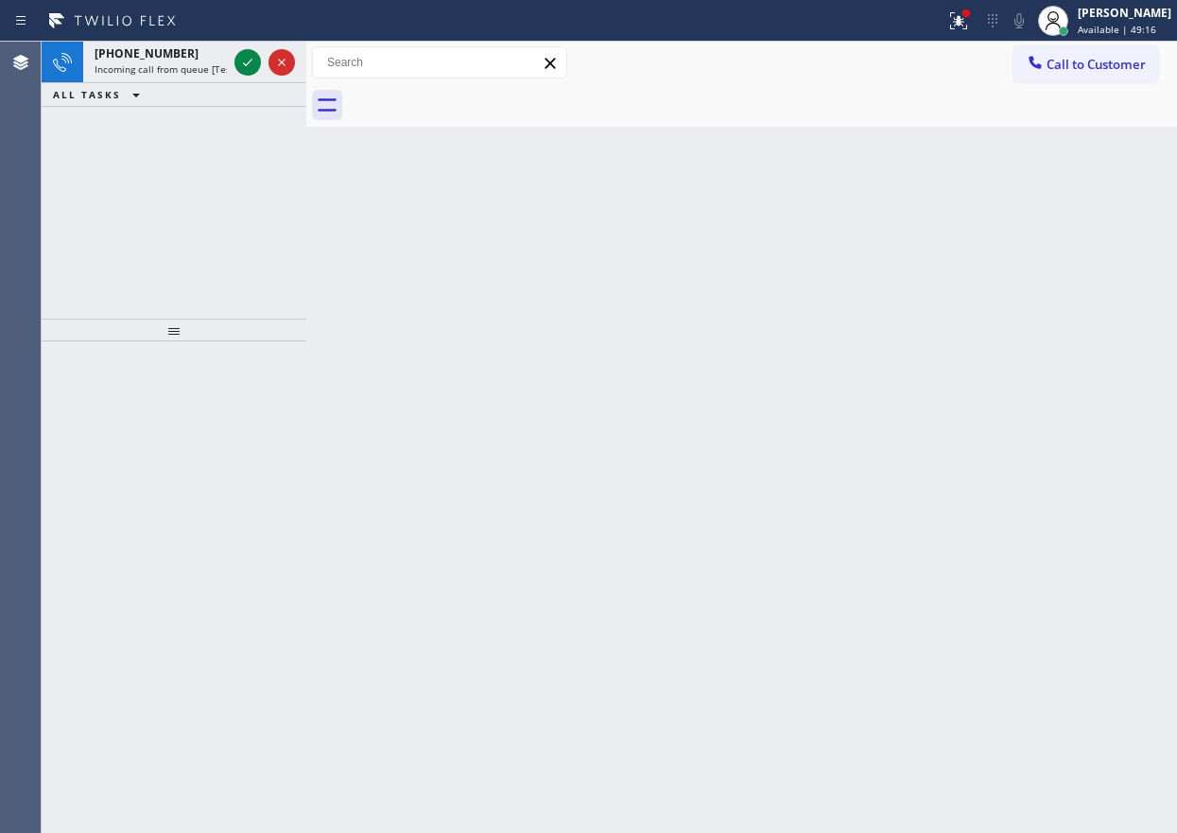
click at [982, 429] on div "Back to Dashboard Change Sender ID Customers Technicians Select a contact Outbo…" at bounding box center [741, 437] width 870 height 791
click at [250, 58] on icon at bounding box center [247, 62] width 23 height 23
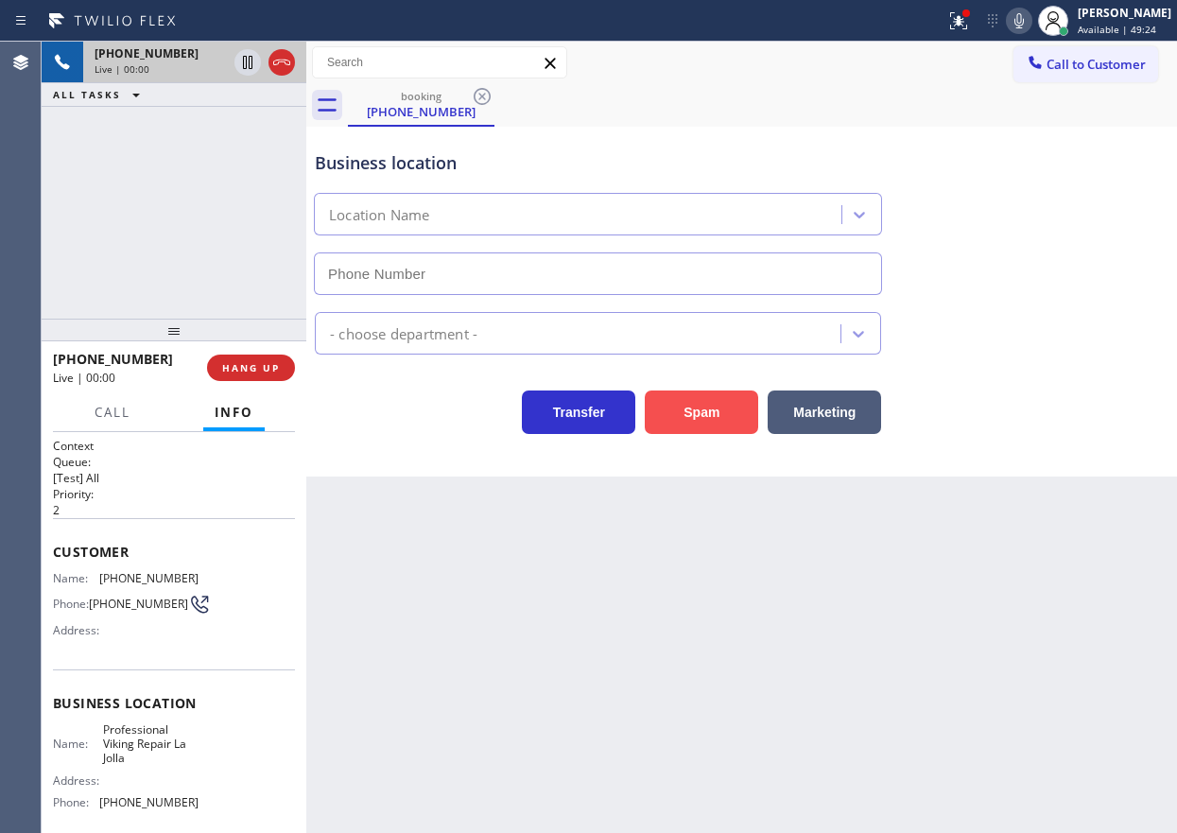
type input "(619) 639-4886"
click at [710, 410] on button "Spam" at bounding box center [701, 411] width 113 height 43
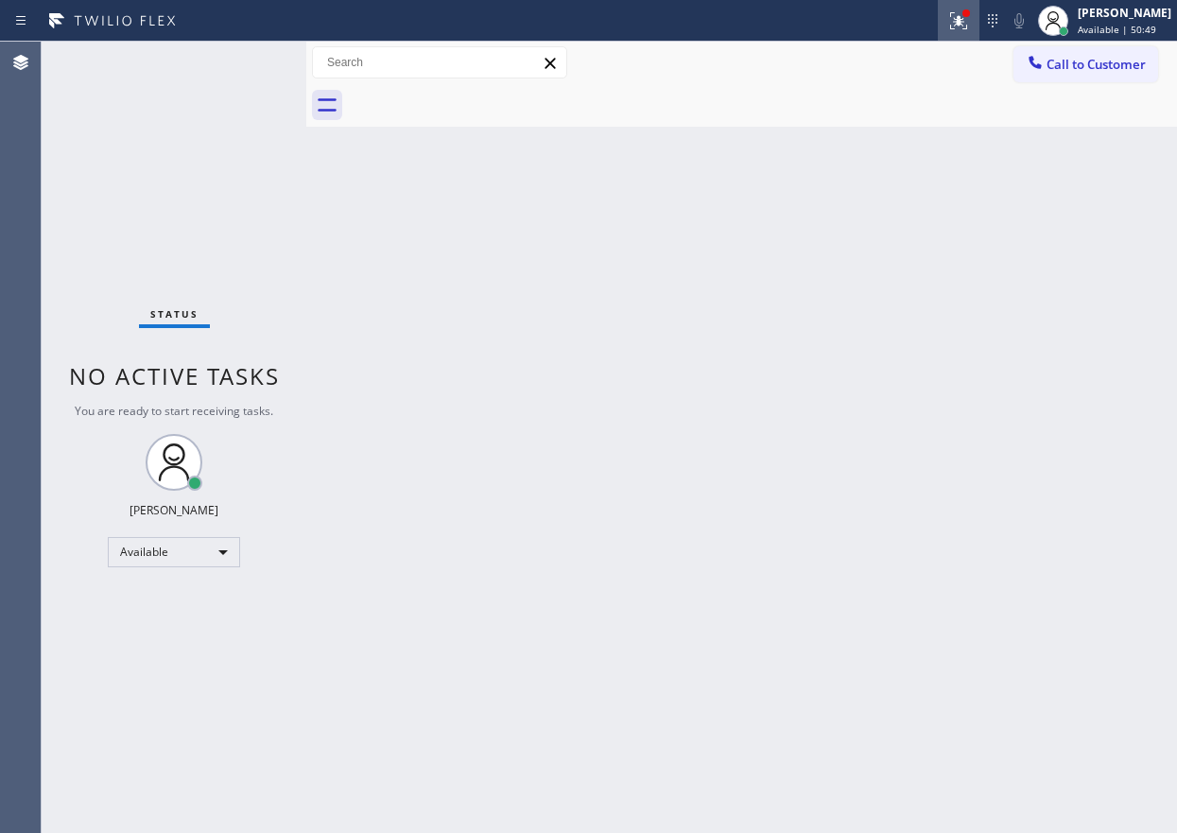
click at [964, 16] on icon at bounding box center [958, 20] width 23 height 23
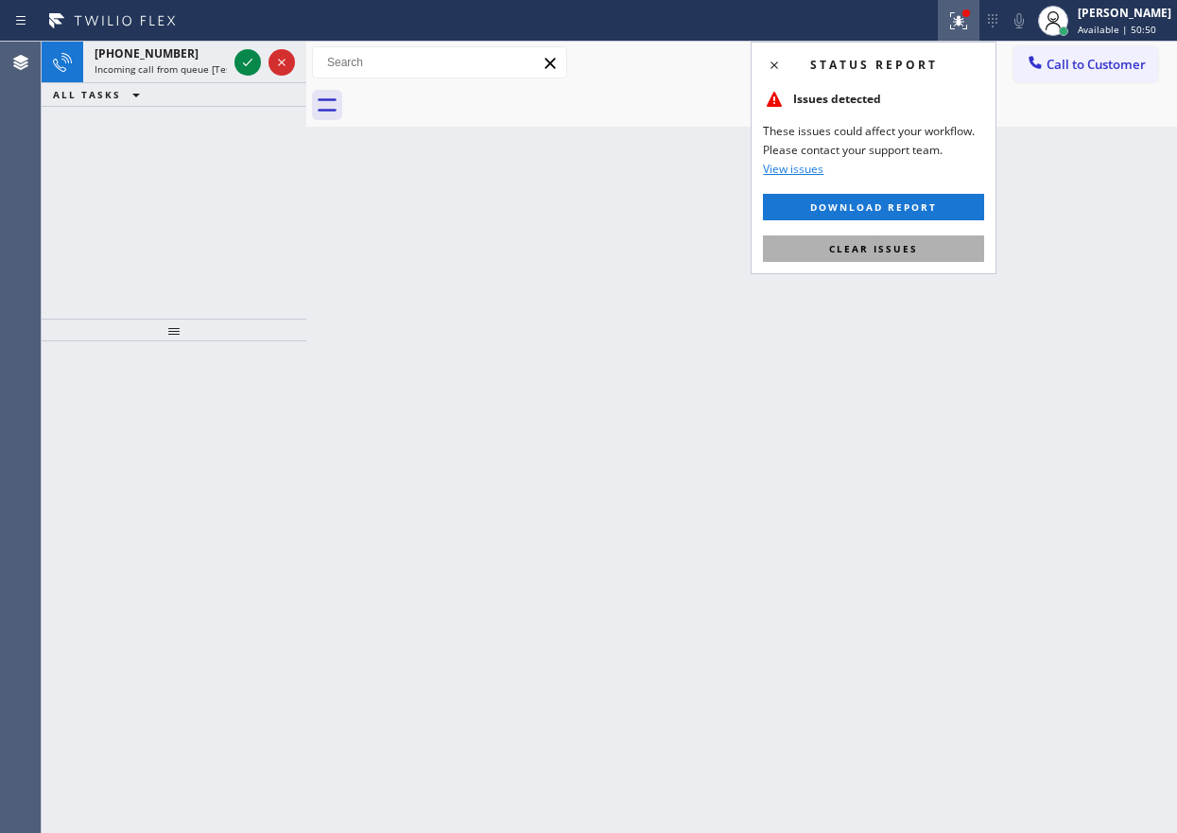
click at [942, 257] on button "Clear issues" at bounding box center [873, 248] width 221 height 26
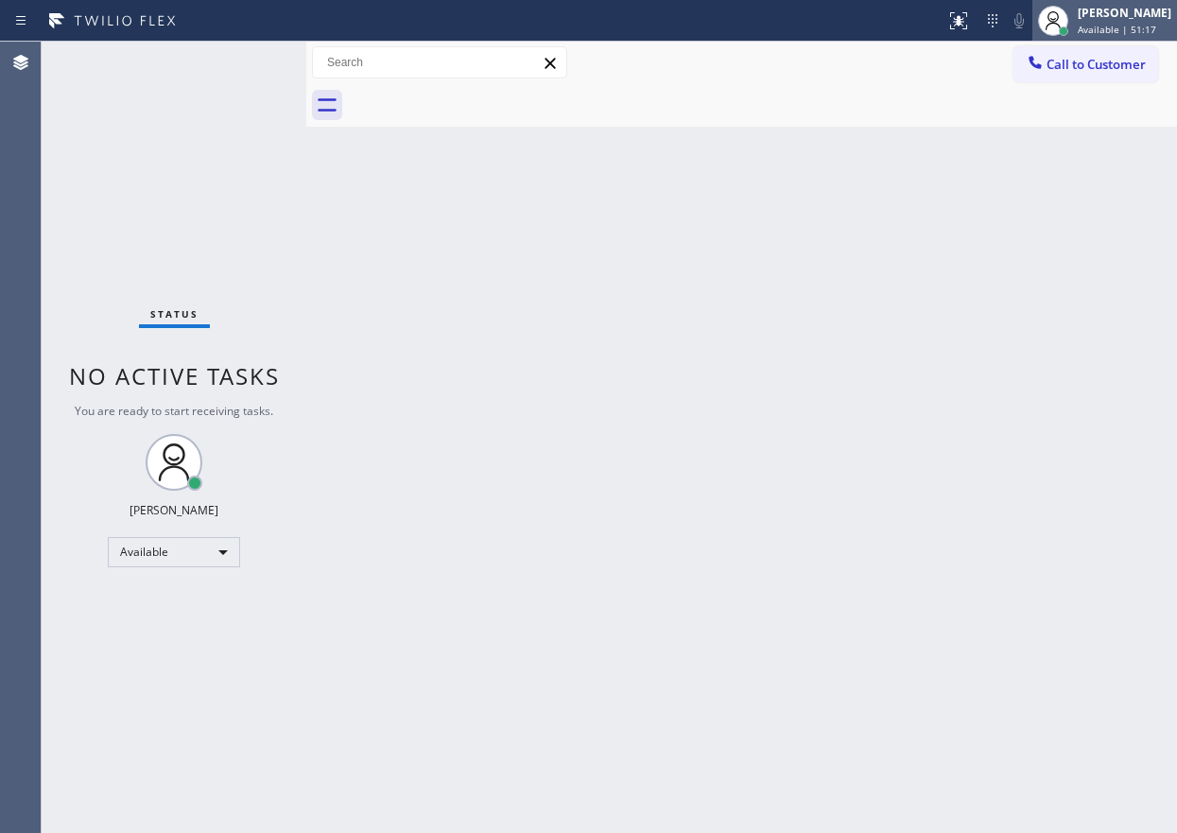
click at [1099, 21] on div "Paula Arnado Available | 51:17" at bounding box center [1125, 20] width 103 height 33
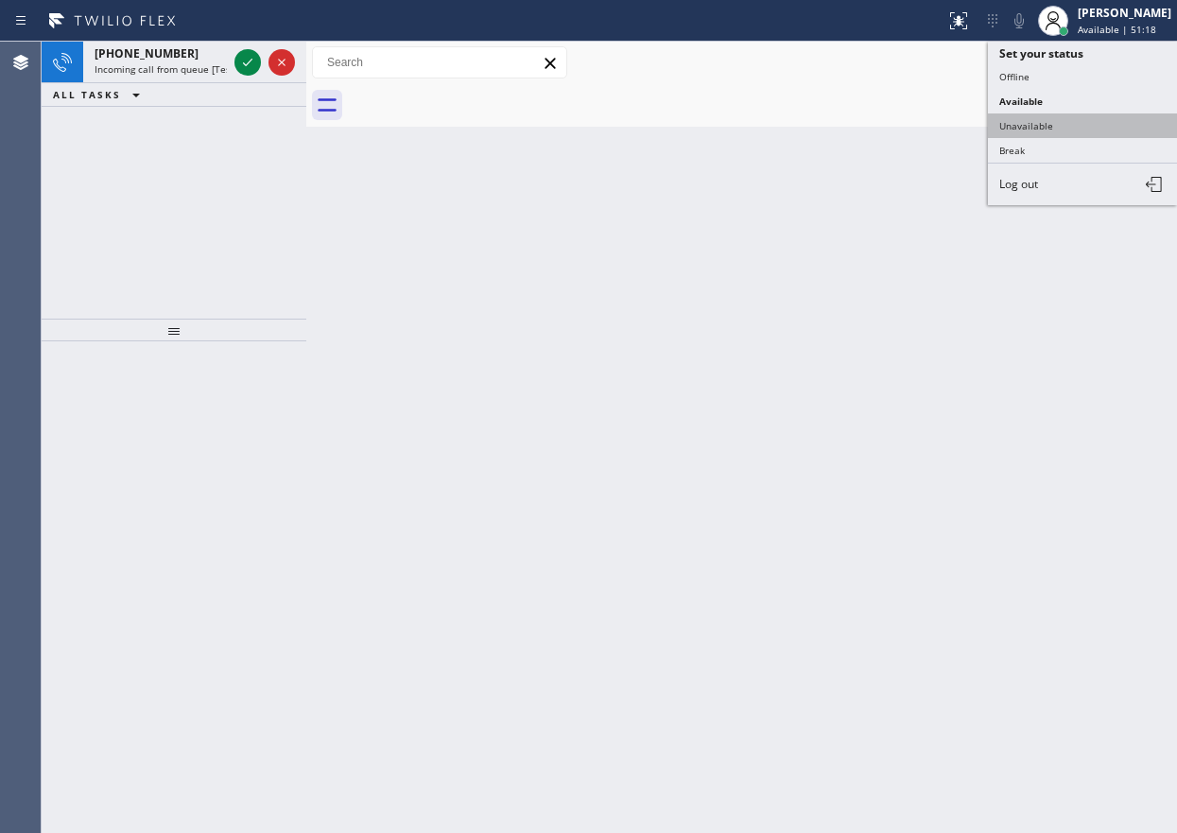
click at [1083, 129] on button "Unavailable" at bounding box center [1082, 125] width 189 height 25
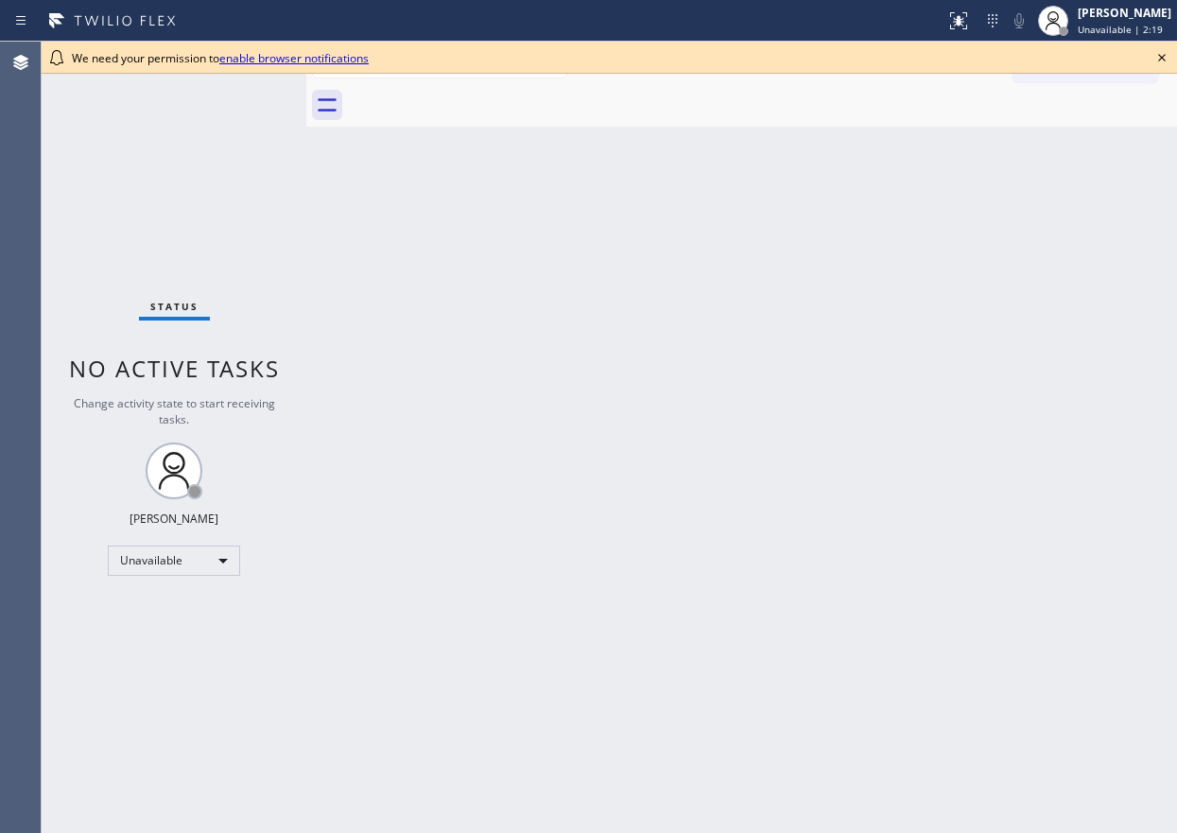
click at [1157, 55] on icon at bounding box center [1161, 57] width 23 height 23
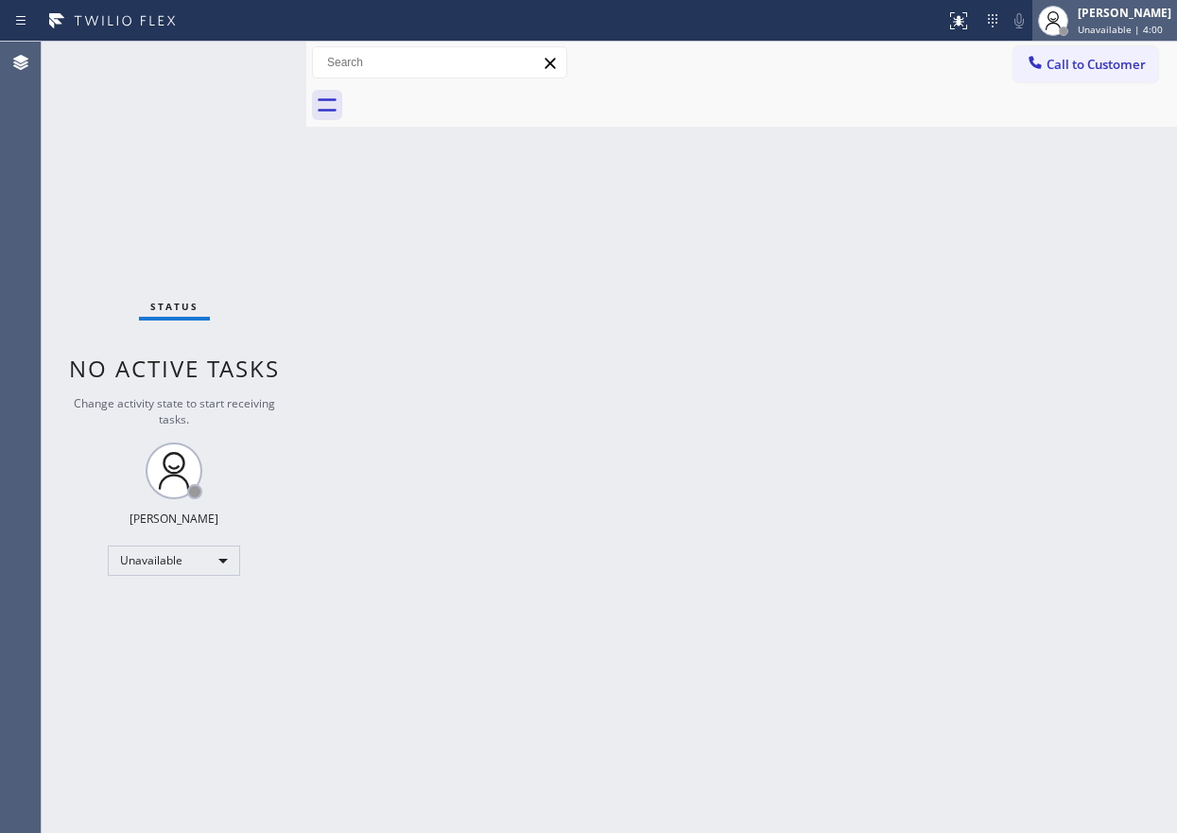
click at [1132, 31] on span "Unavailable | 4:00" at bounding box center [1119, 29] width 85 height 13
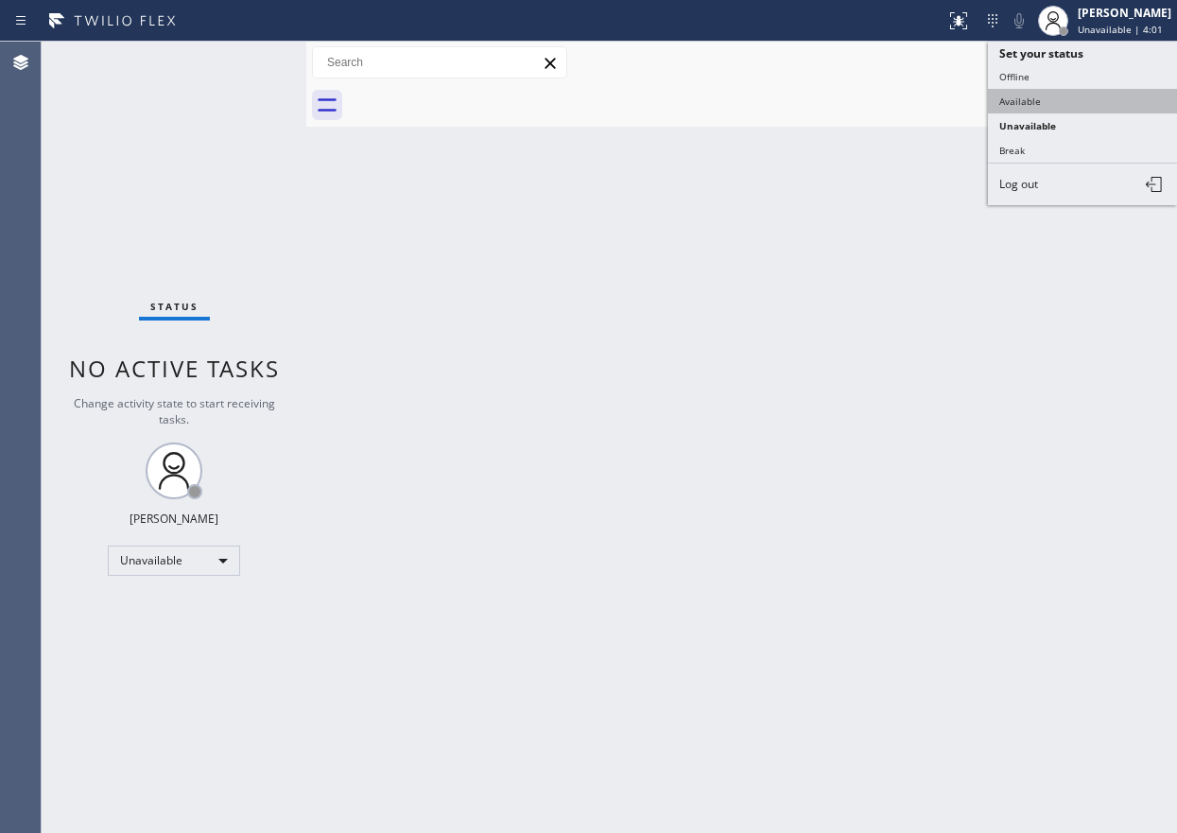
click at [1103, 94] on button "Available" at bounding box center [1082, 101] width 189 height 25
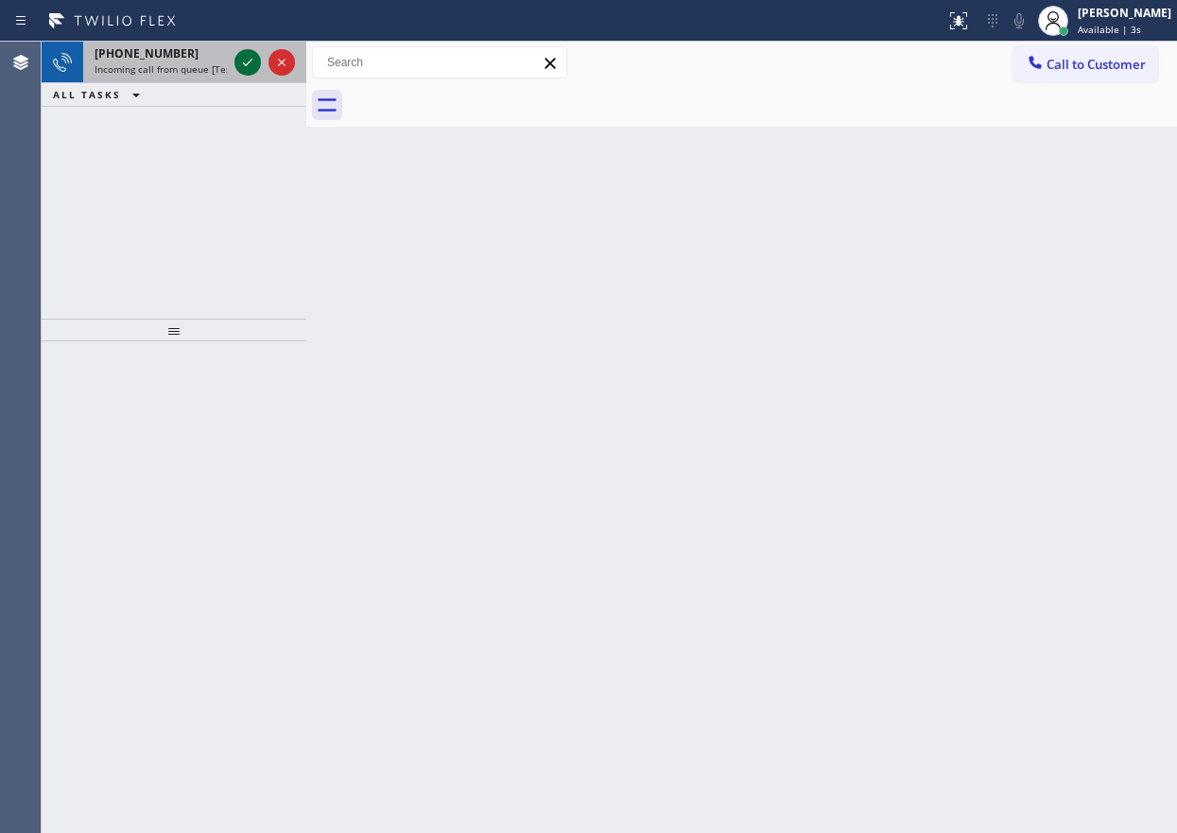
click at [249, 56] on icon at bounding box center [247, 62] width 23 height 23
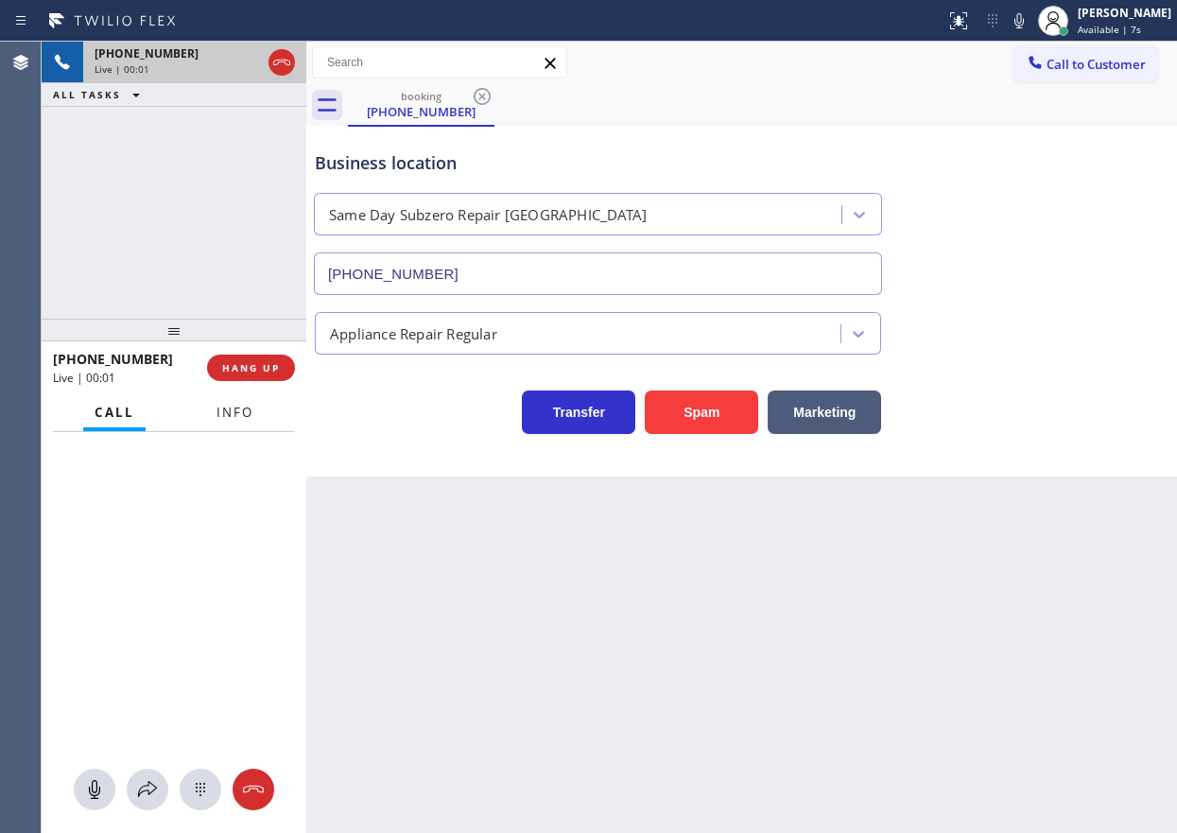
type input "[PHONE_NUMBER]"
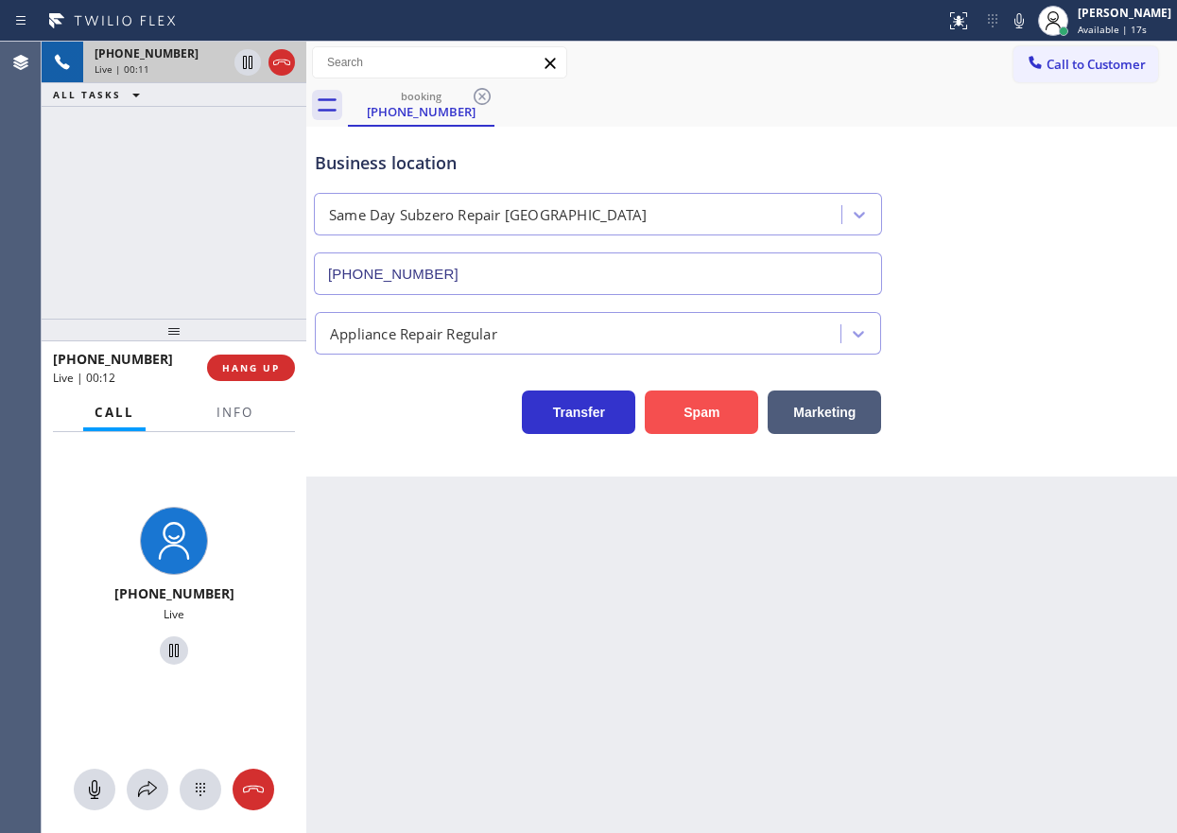
click at [713, 416] on button "Spam" at bounding box center [701, 411] width 113 height 43
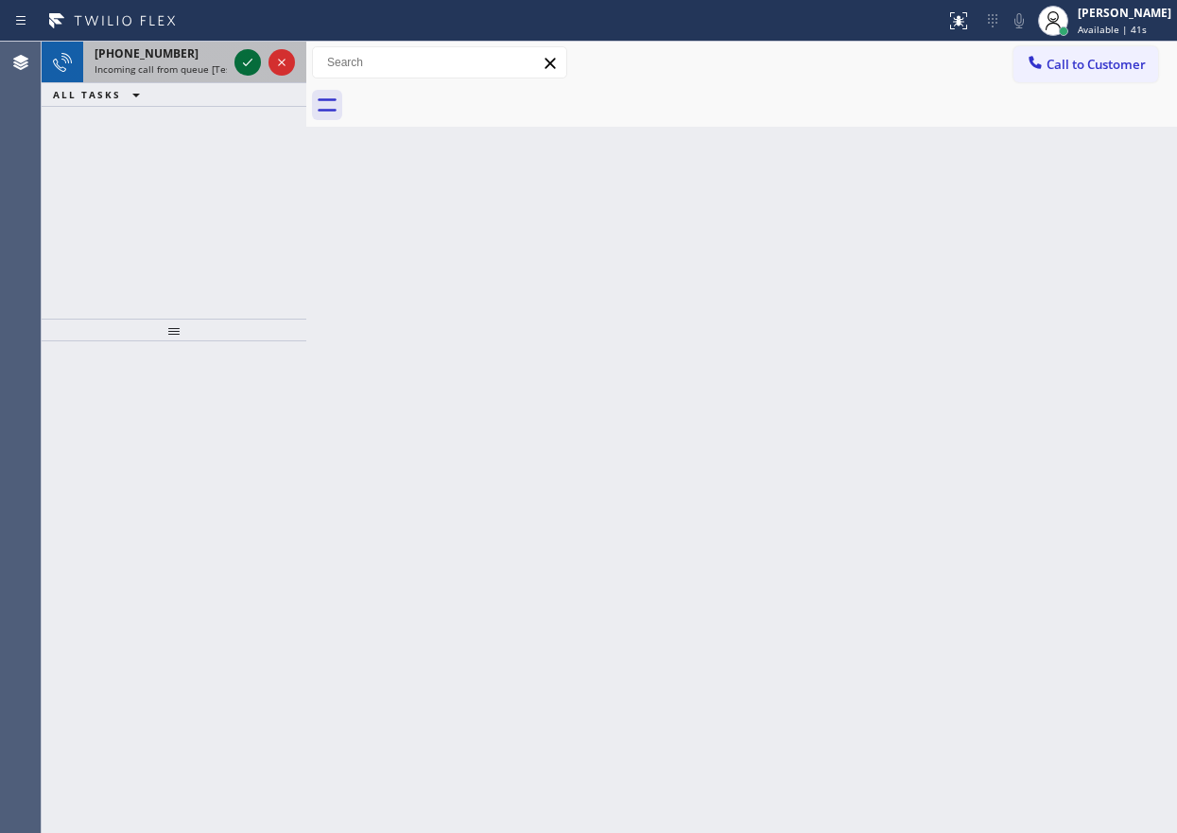
click at [237, 64] on icon at bounding box center [247, 62] width 23 height 23
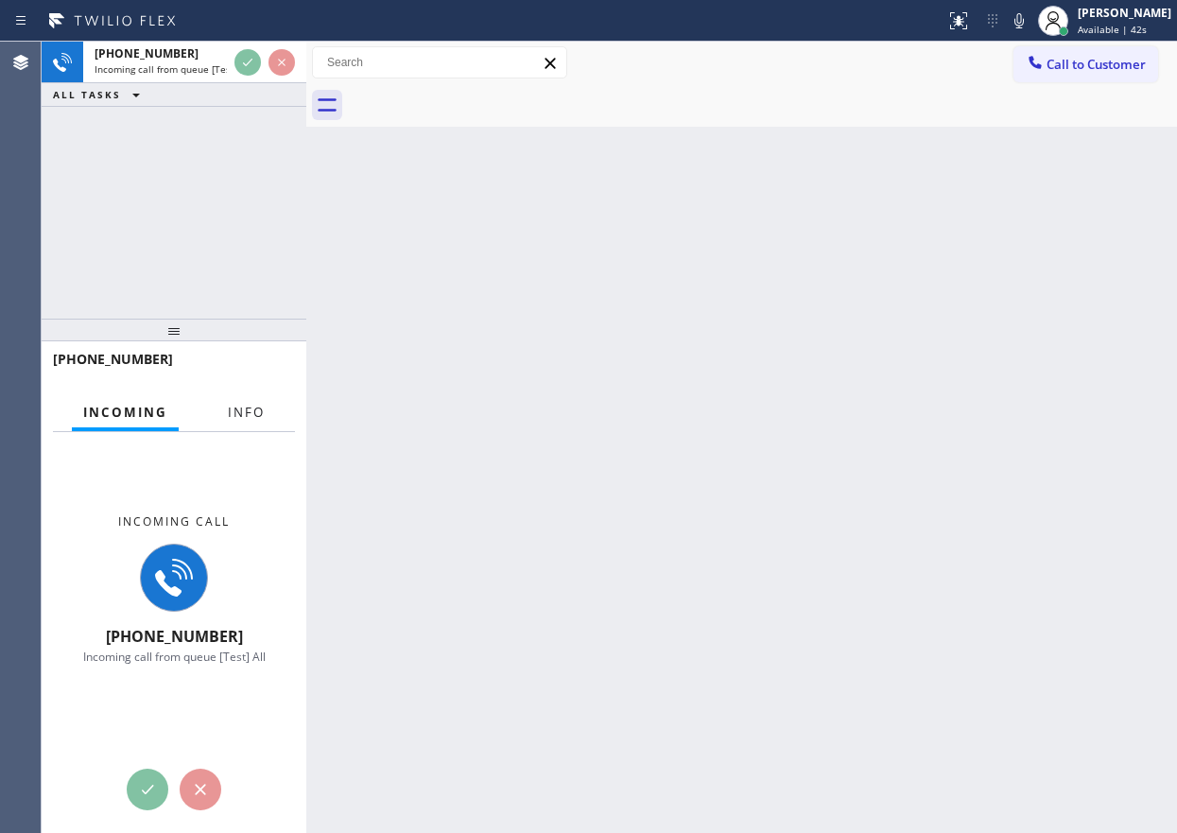
click at [249, 421] on button "Info" at bounding box center [246, 412] width 60 height 37
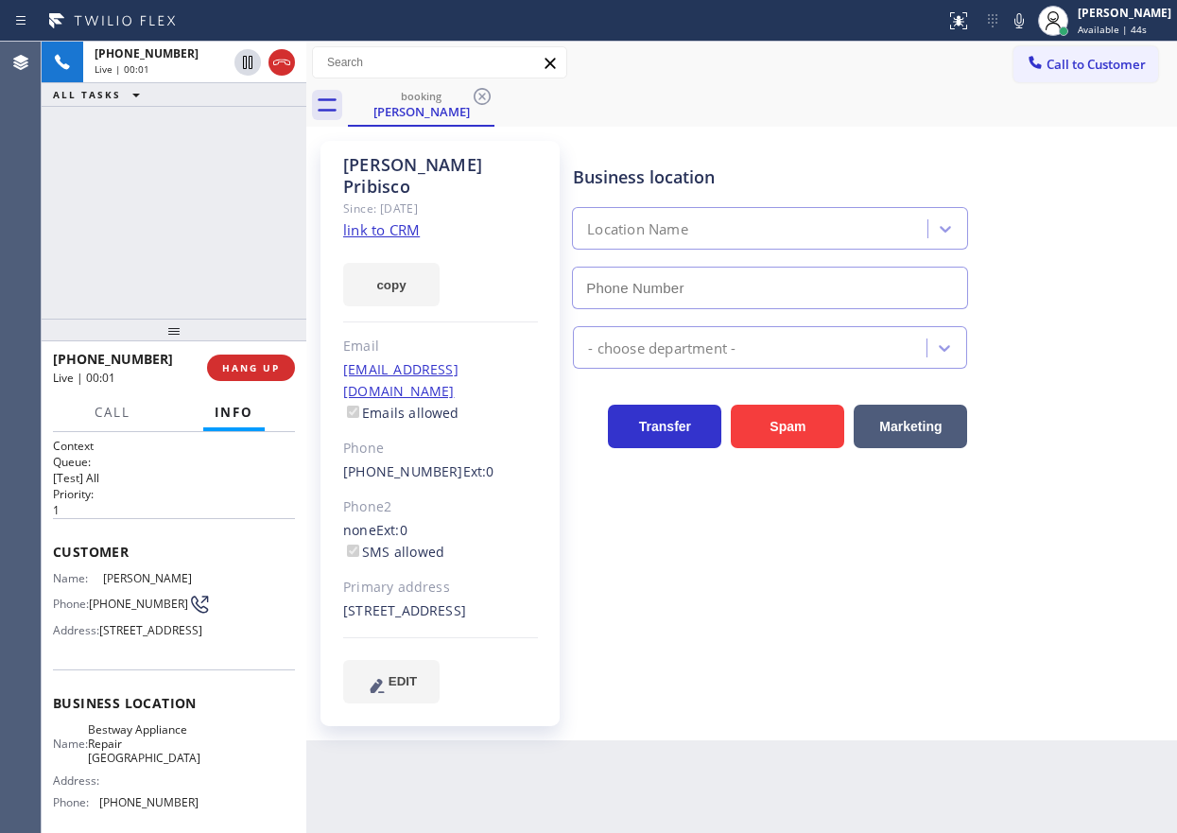
type input "[PHONE_NUMBER]"
drag, startPoint x: 248, startPoint y: 337, endPoint x: 245, endPoint y: 349, distance: 11.7
click at [247, 341] on div at bounding box center [174, 329] width 265 height 23
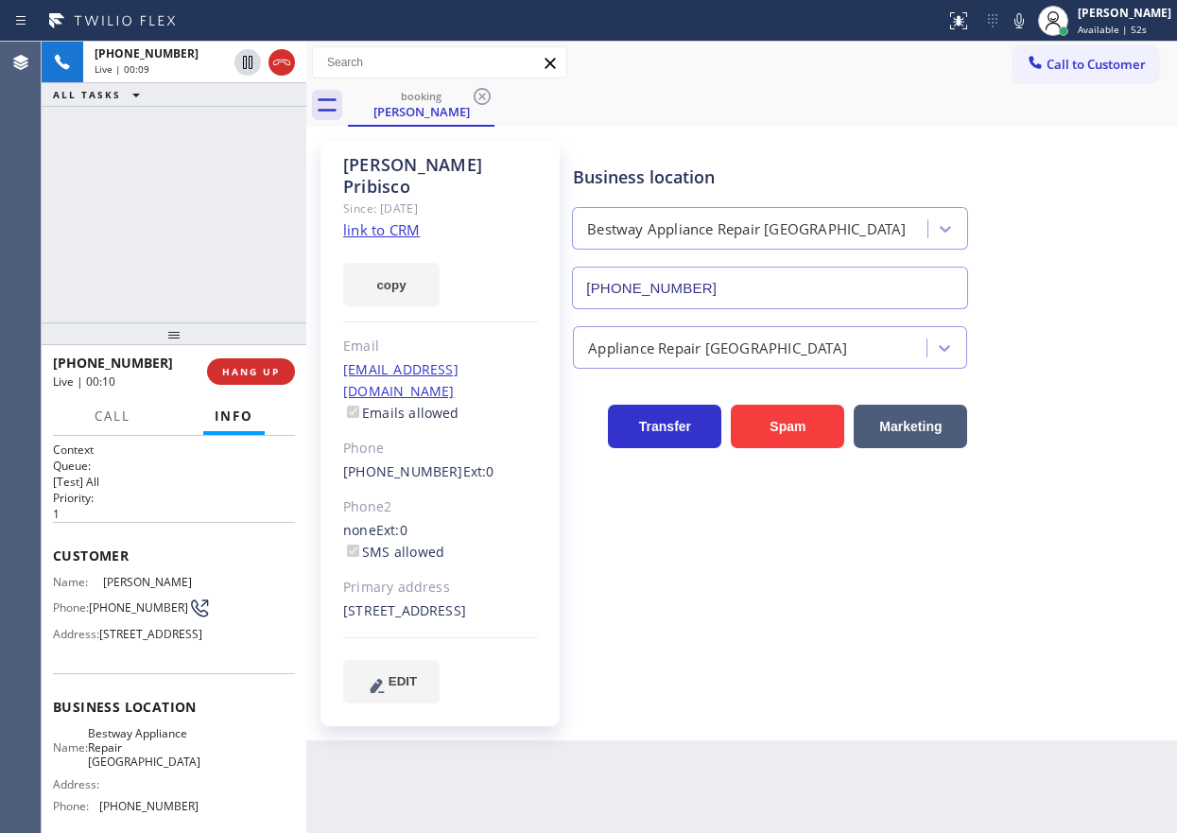
click at [159, 769] on span "Bestway Appliance Repair [GEOGRAPHIC_DATA]" at bounding box center [144, 747] width 112 height 43
copy span "Bestway Appliance Repair [GEOGRAPHIC_DATA]"
click at [860, 296] on input "[PHONE_NUMBER]" at bounding box center [770, 288] width 396 height 43
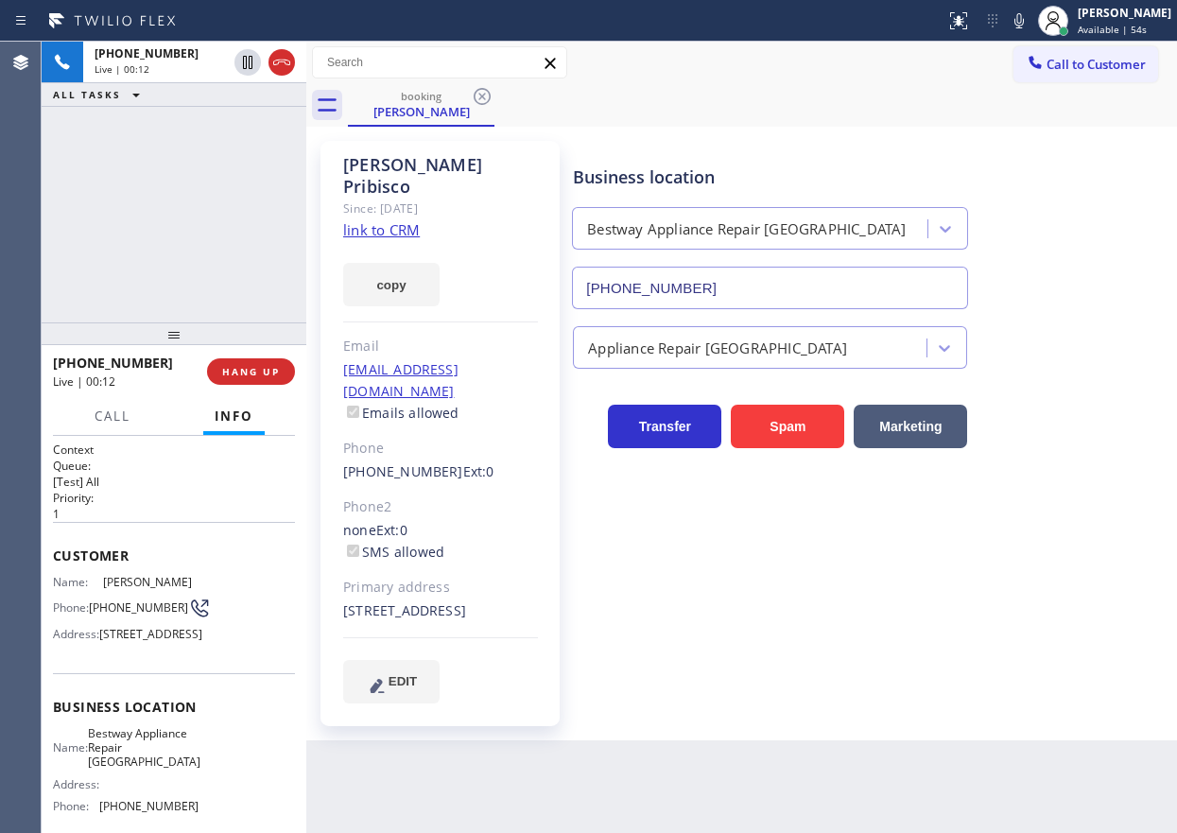
click at [860, 293] on input "[PHONE_NUMBER]" at bounding box center [770, 288] width 396 height 43
click at [887, 295] on input "[PHONE_NUMBER]" at bounding box center [770, 288] width 396 height 43
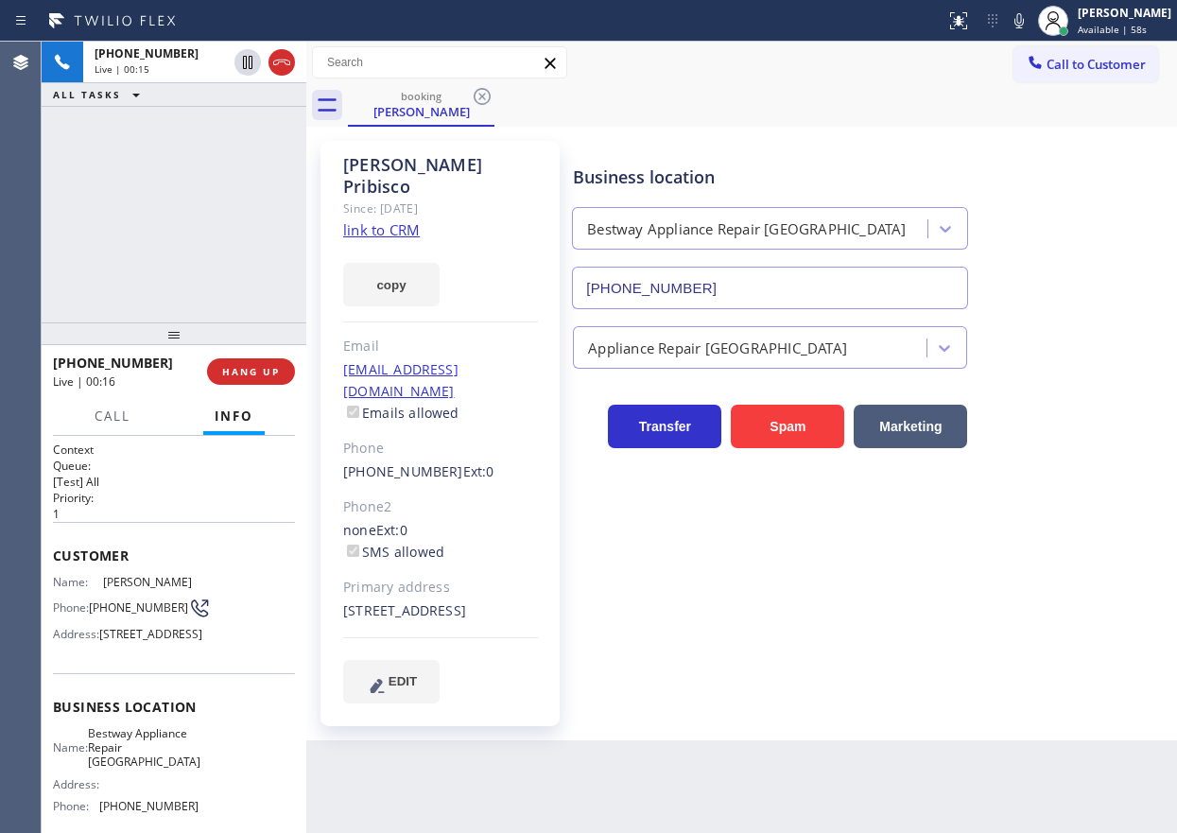
click at [398, 220] on link "link to CRM" at bounding box center [381, 229] width 77 height 19
click at [1027, 23] on icon at bounding box center [1018, 20] width 23 height 23
click at [241, 72] on icon at bounding box center [247, 62] width 23 height 23
click at [239, 68] on icon at bounding box center [247, 62] width 23 height 23
click at [1030, 20] on icon at bounding box center [1018, 20] width 23 height 23
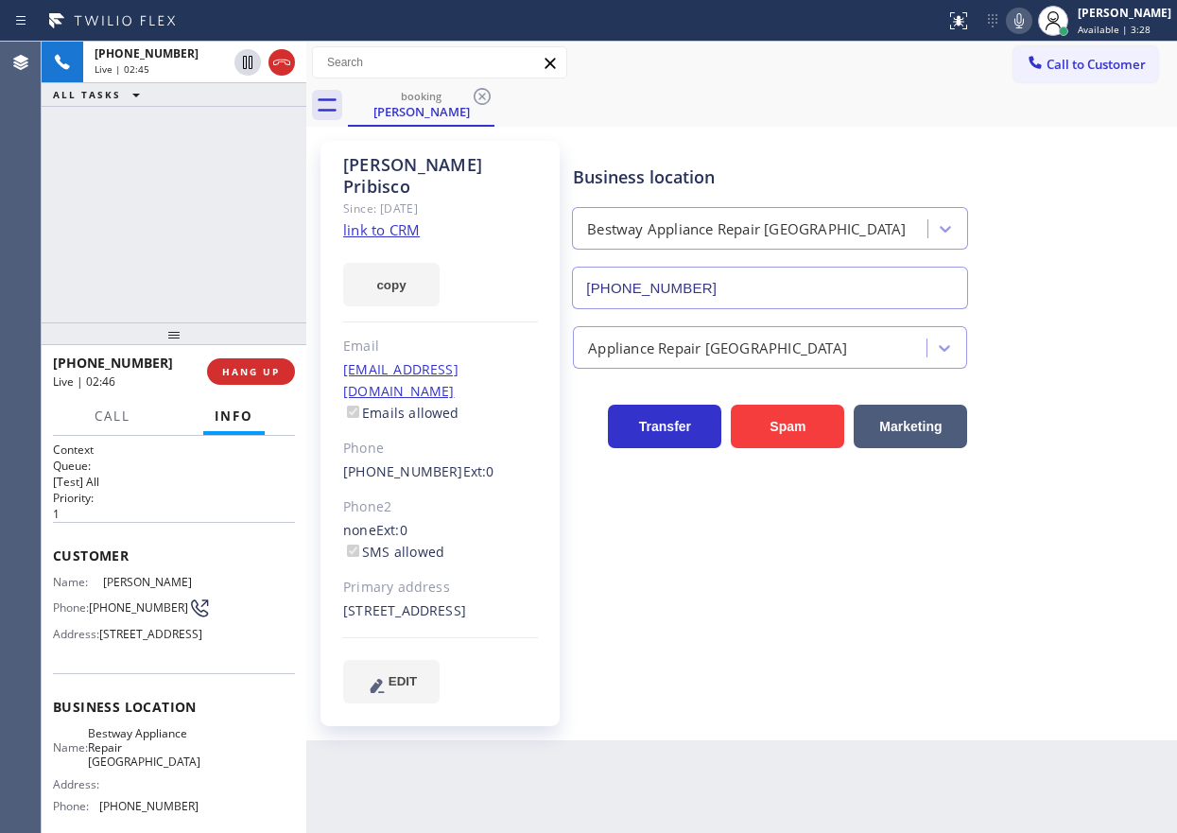
click at [1038, 468] on div "Business location Bestway Appliance Repair [GEOGRAPHIC_DATA] [PHONE_NUMBER] App…" at bounding box center [870, 422] width 603 height 552
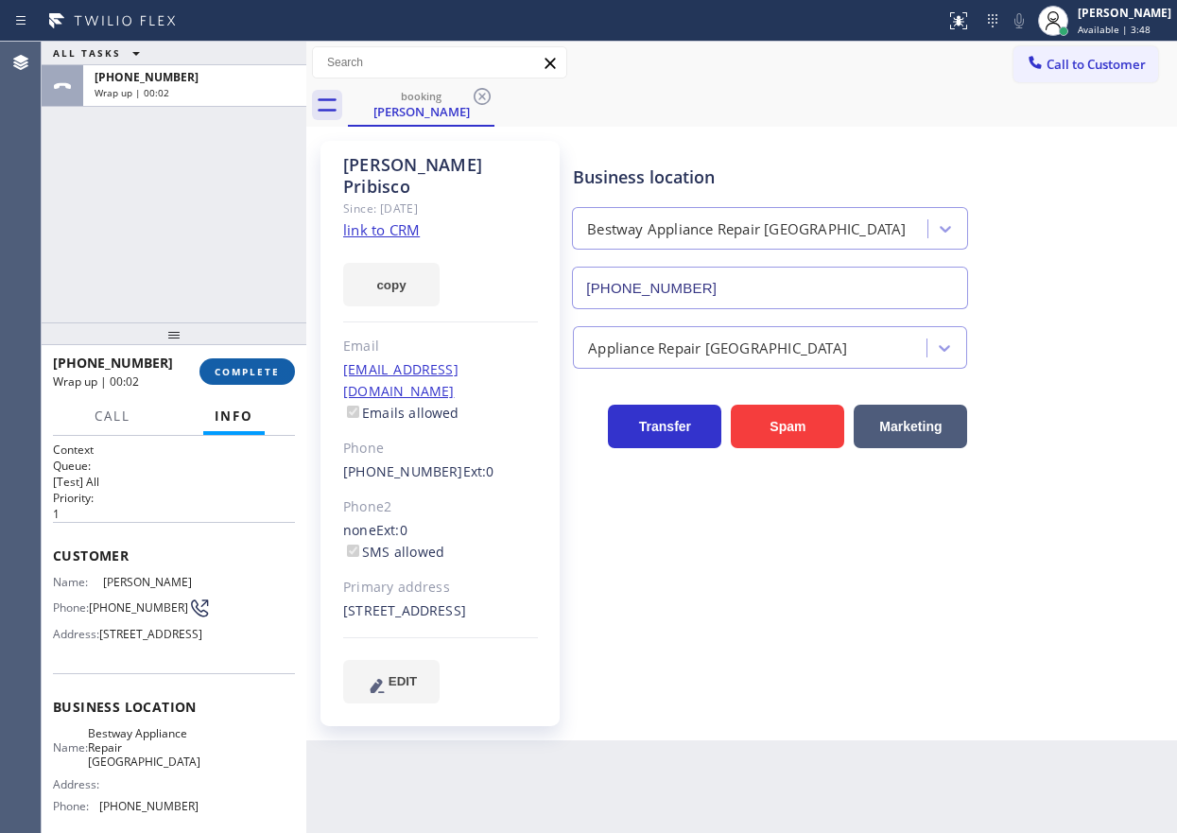
click at [243, 360] on button "COMPLETE" at bounding box center [246, 371] width 95 height 26
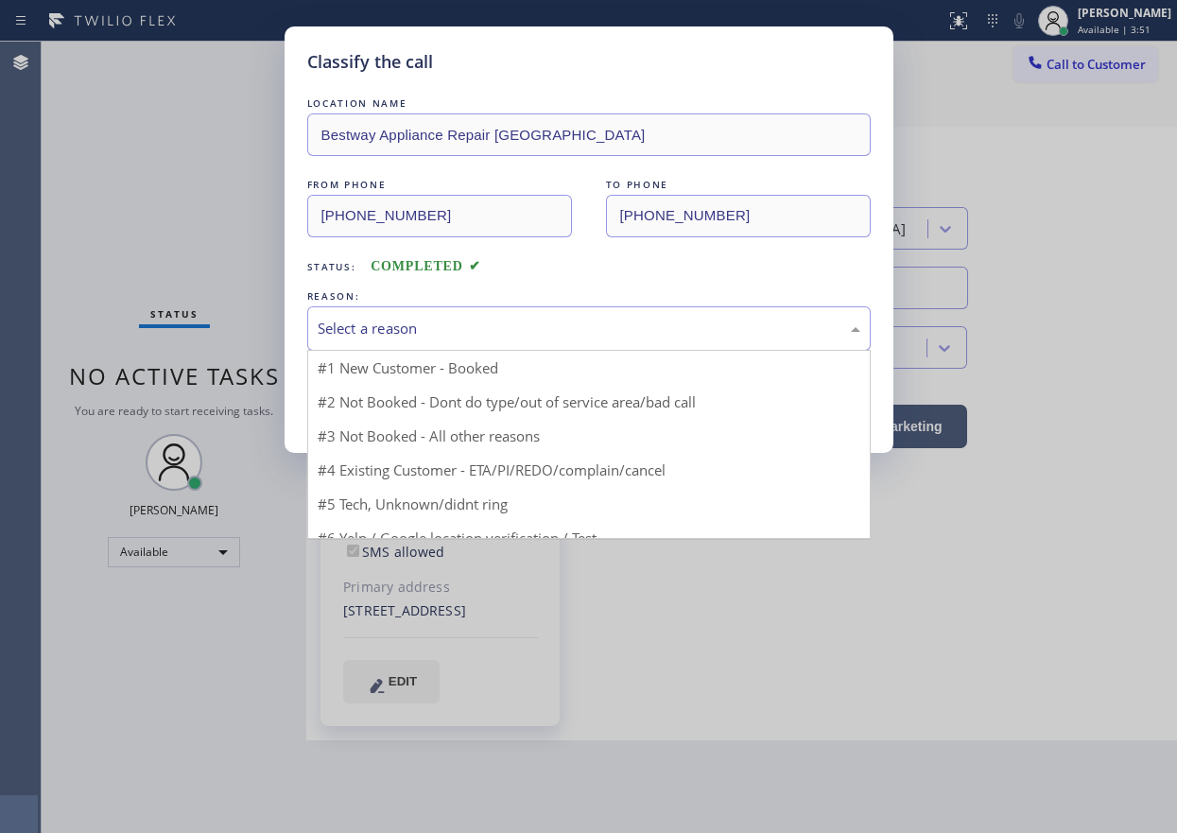
click at [456, 327] on div "Select a reason" at bounding box center [589, 329] width 542 height 22
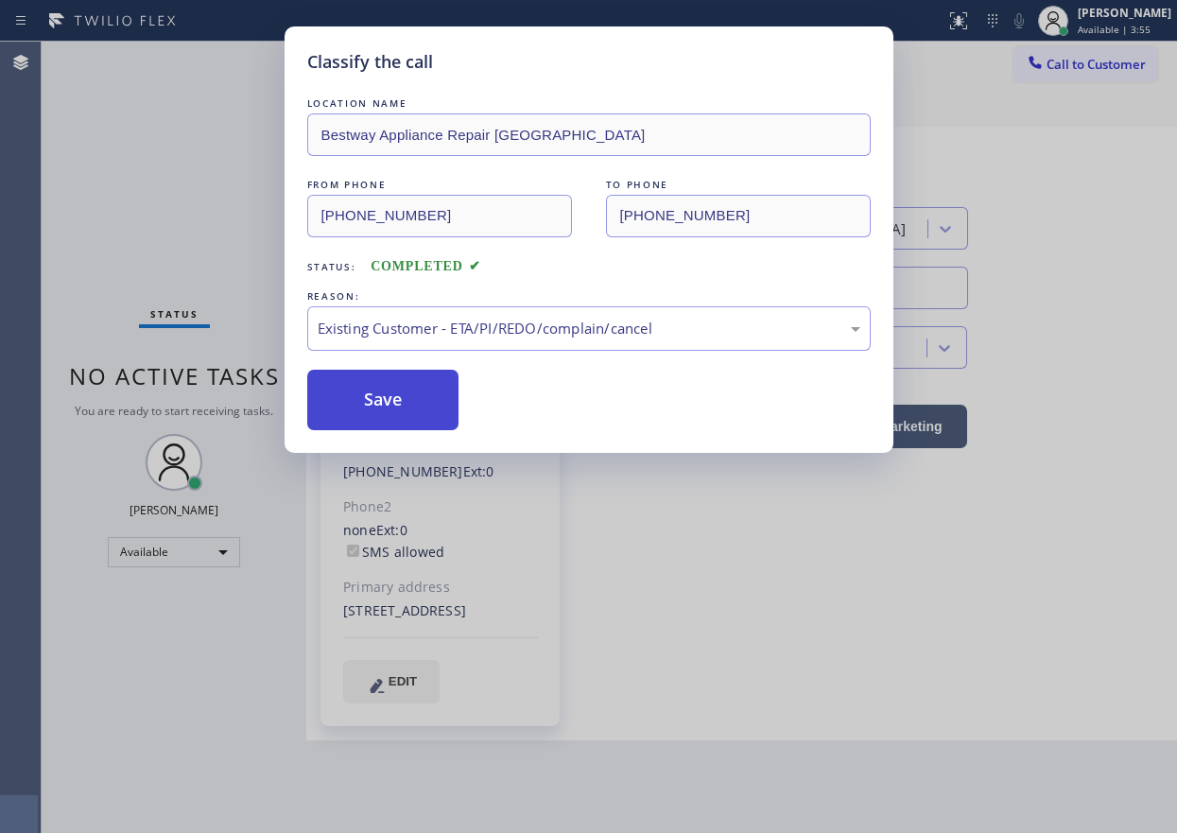
click at [431, 407] on button "Save" at bounding box center [383, 400] width 152 height 60
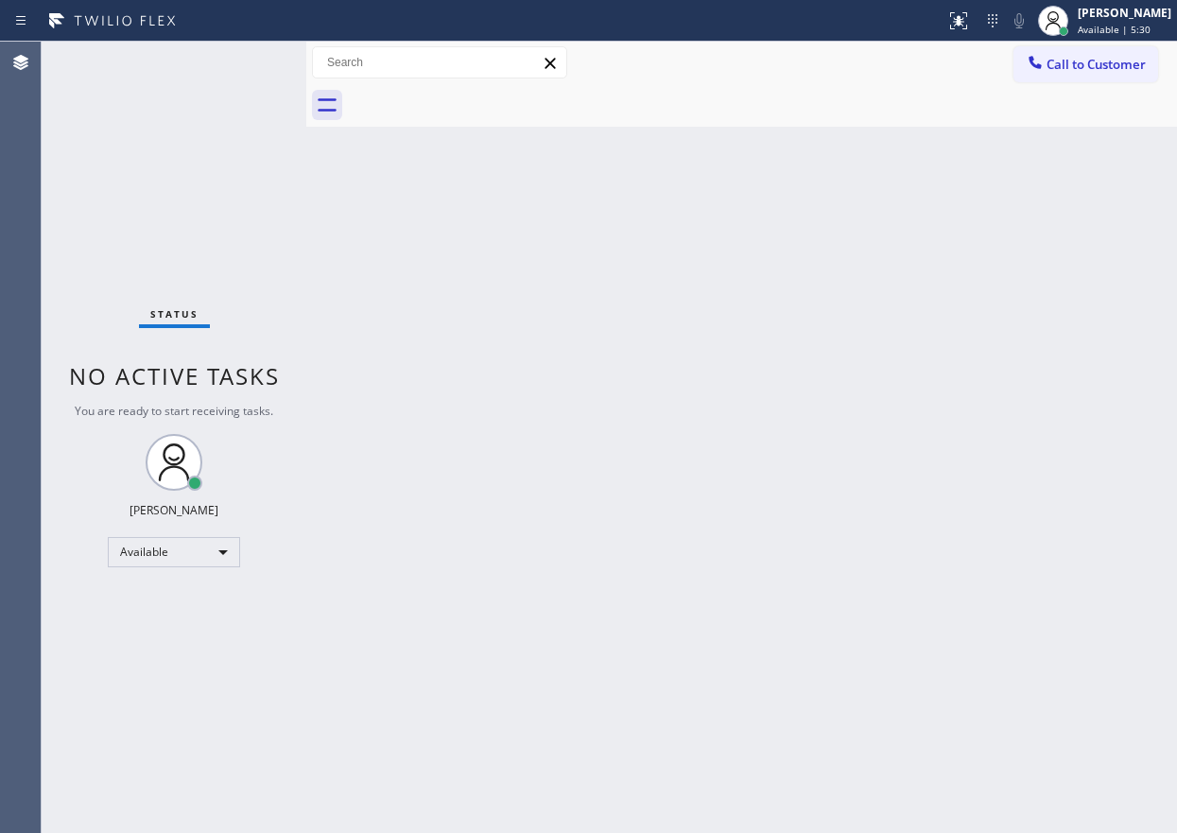
click at [1128, 499] on div "Back to Dashboard Change Sender ID Customers Technicians Select a contact Outbo…" at bounding box center [741, 437] width 870 height 791
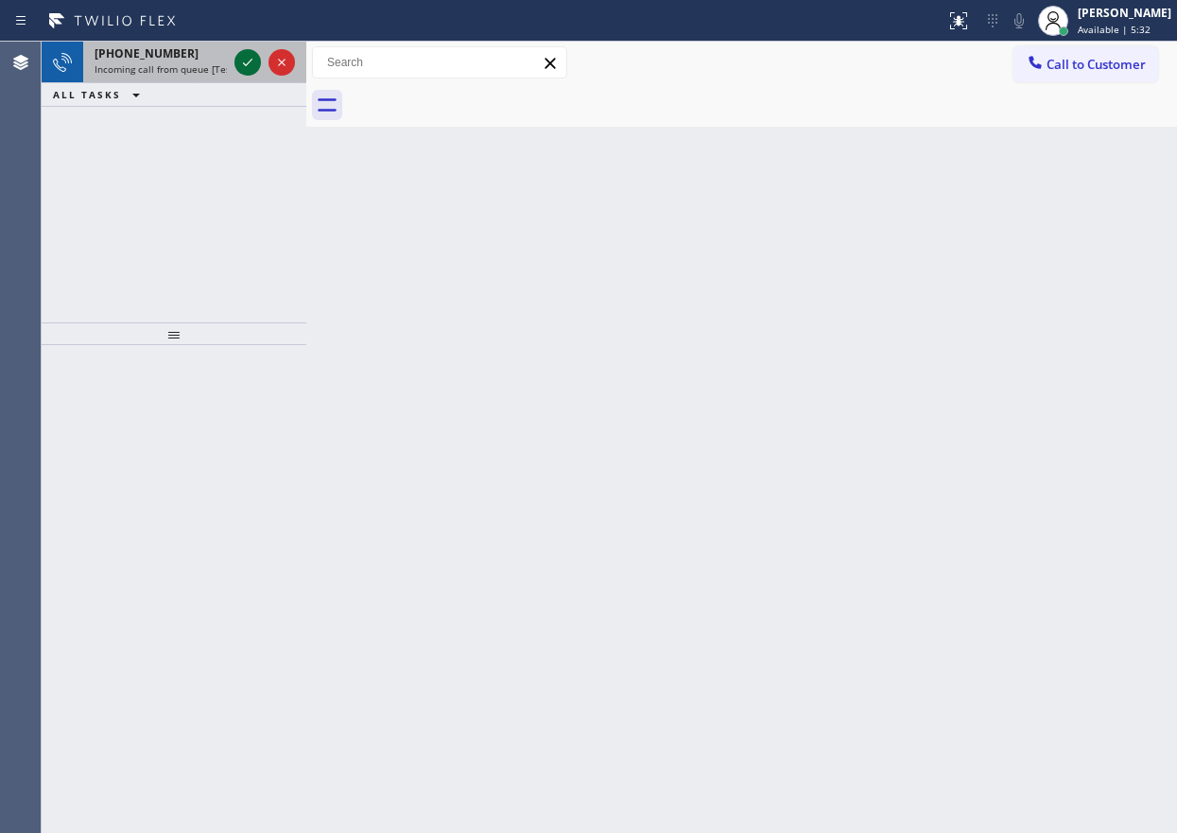
click at [245, 60] on icon at bounding box center [247, 62] width 23 height 23
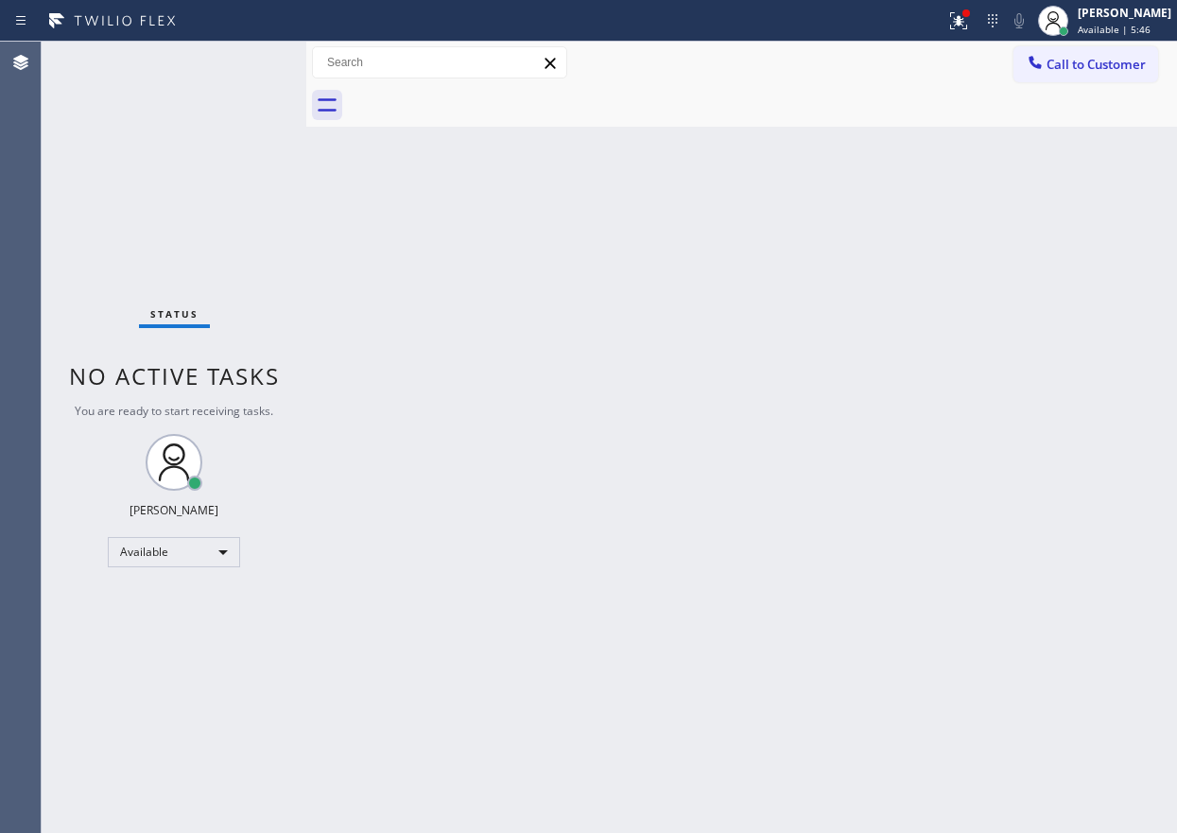
click at [247, 64] on div "Status No active tasks You are ready to start receiving tasks. [PERSON_NAME] Av…" at bounding box center [174, 437] width 265 height 791
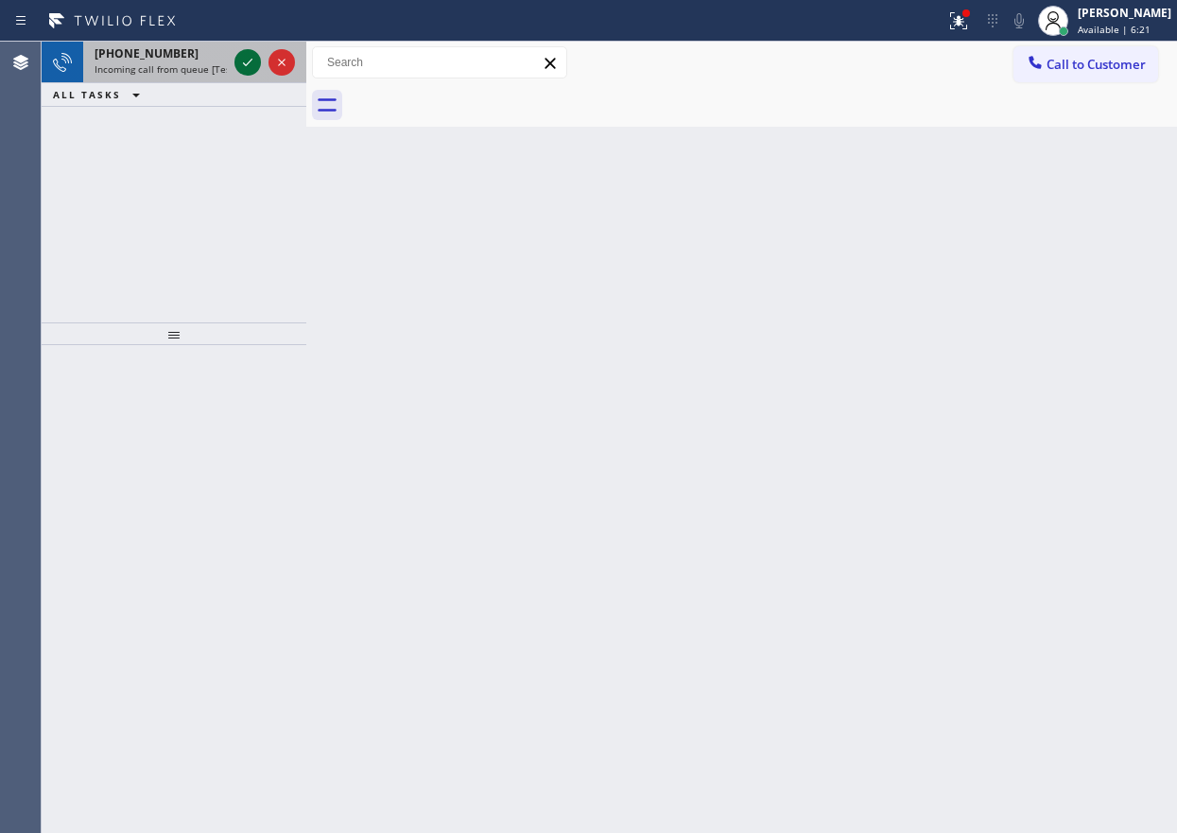
click at [247, 62] on icon at bounding box center [247, 62] width 23 height 23
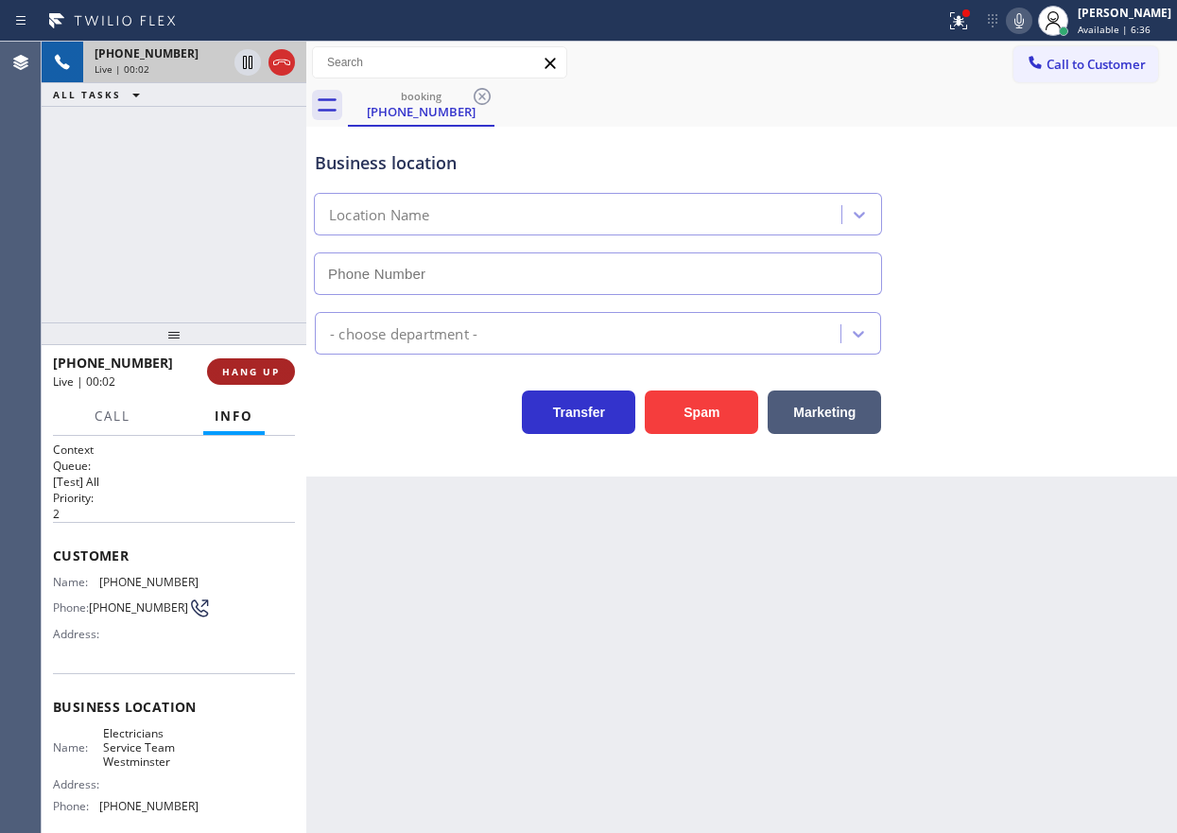
type input "[PHONE_NUMBER]"
click at [281, 380] on button "HANG UP" at bounding box center [251, 371] width 88 height 26
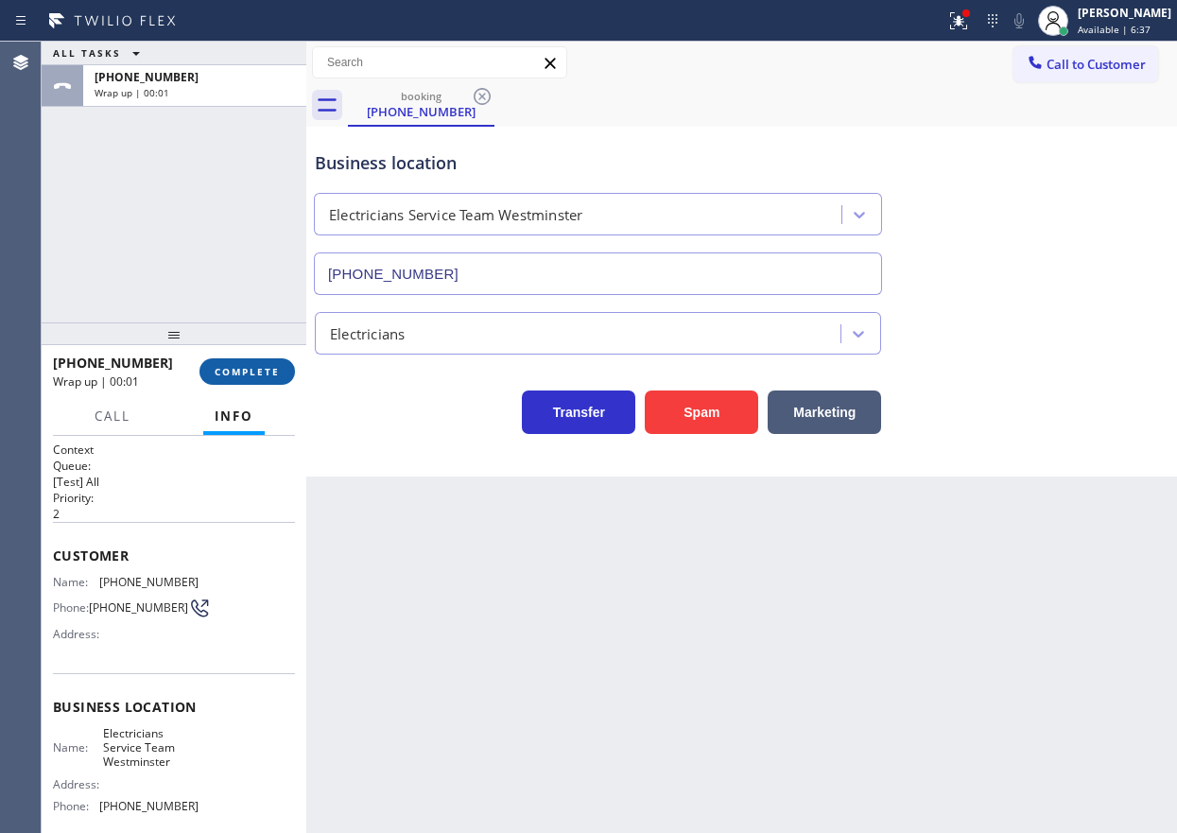
click at [281, 380] on button "COMPLETE" at bounding box center [246, 371] width 95 height 26
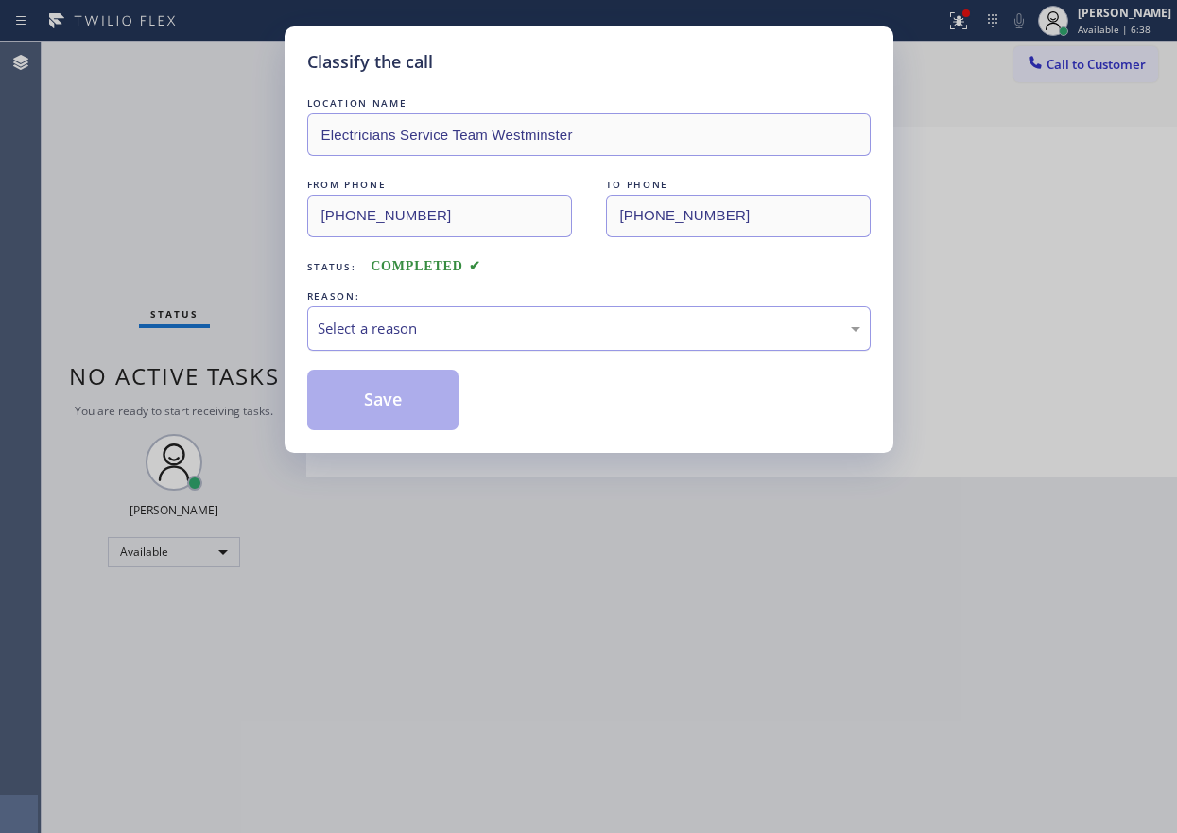
click at [457, 324] on div "Select a reason" at bounding box center [589, 329] width 542 height 22
click at [401, 404] on button "Save" at bounding box center [383, 400] width 152 height 60
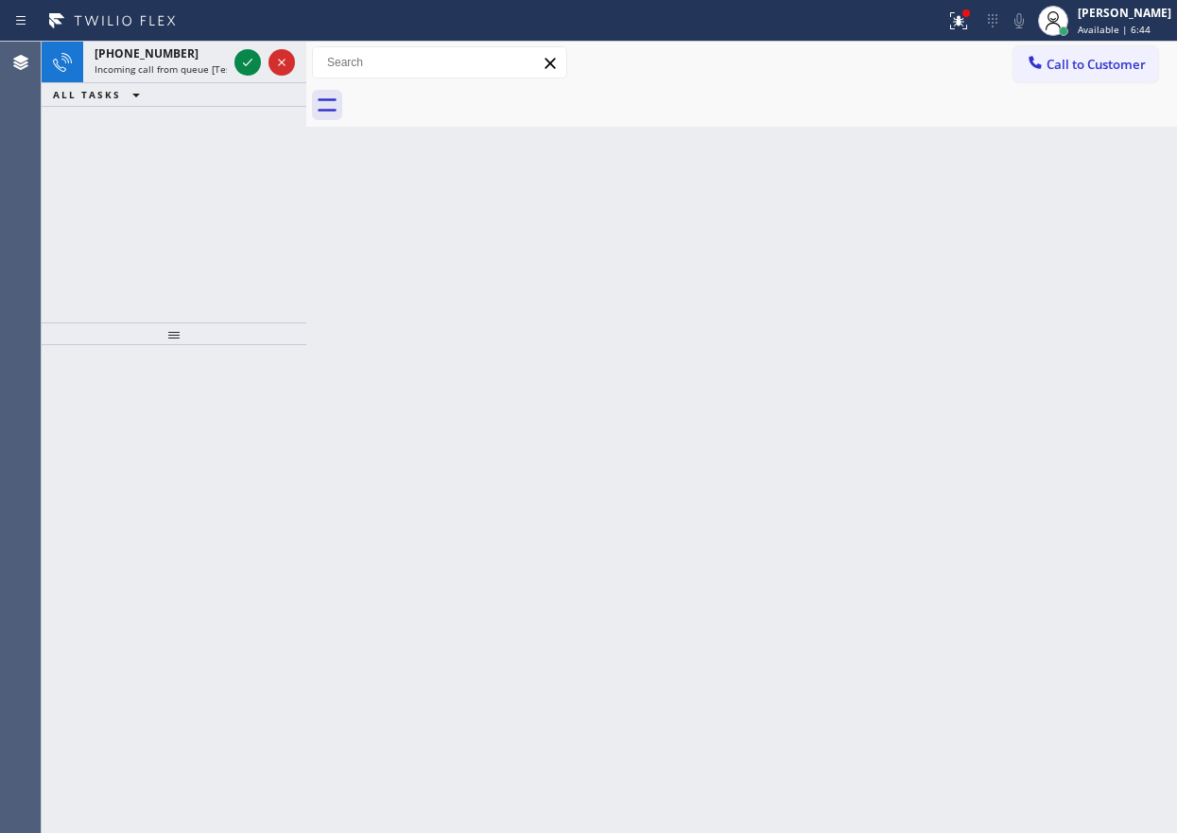
drag, startPoint x: 1134, startPoint y: 399, endPoint x: 946, endPoint y: 313, distance: 206.8
click at [1134, 399] on div "Back to Dashboard Change Sender ID Customers Technicians Select a contact Outbo…" at bounding box center [741, 437] width 870 height 791
click at [144, 52] on span "[PHONE_NUMBER]" at bounding box center [147, 53] width 104 height 16
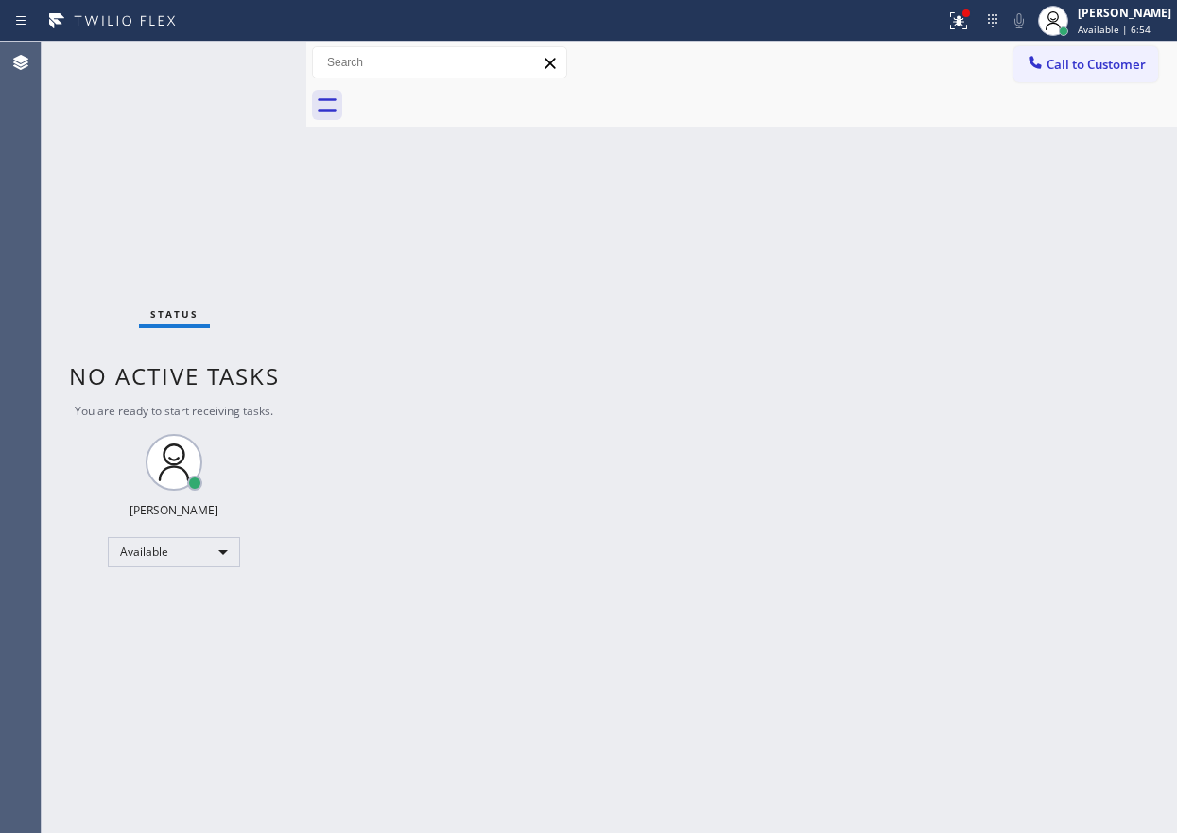
click at [1079, 308] on div "Back to Dashboard Change Sender ID Customers Technicians Select a contact Outbo…" at bounding box center [741, 437] width 870 height 791
click at [1007, 335] on div "Back to Dashboard Change Sender ID Customers Technicians Select a contact Outbo…" at bounding box center [741, 437] width 870 height 791
click at [818, 699] on div "Back to Dashboard Change Sender ID Customers Technicians Select a contact Outbo…" at bounding box center [741, 437] width 870 height 791
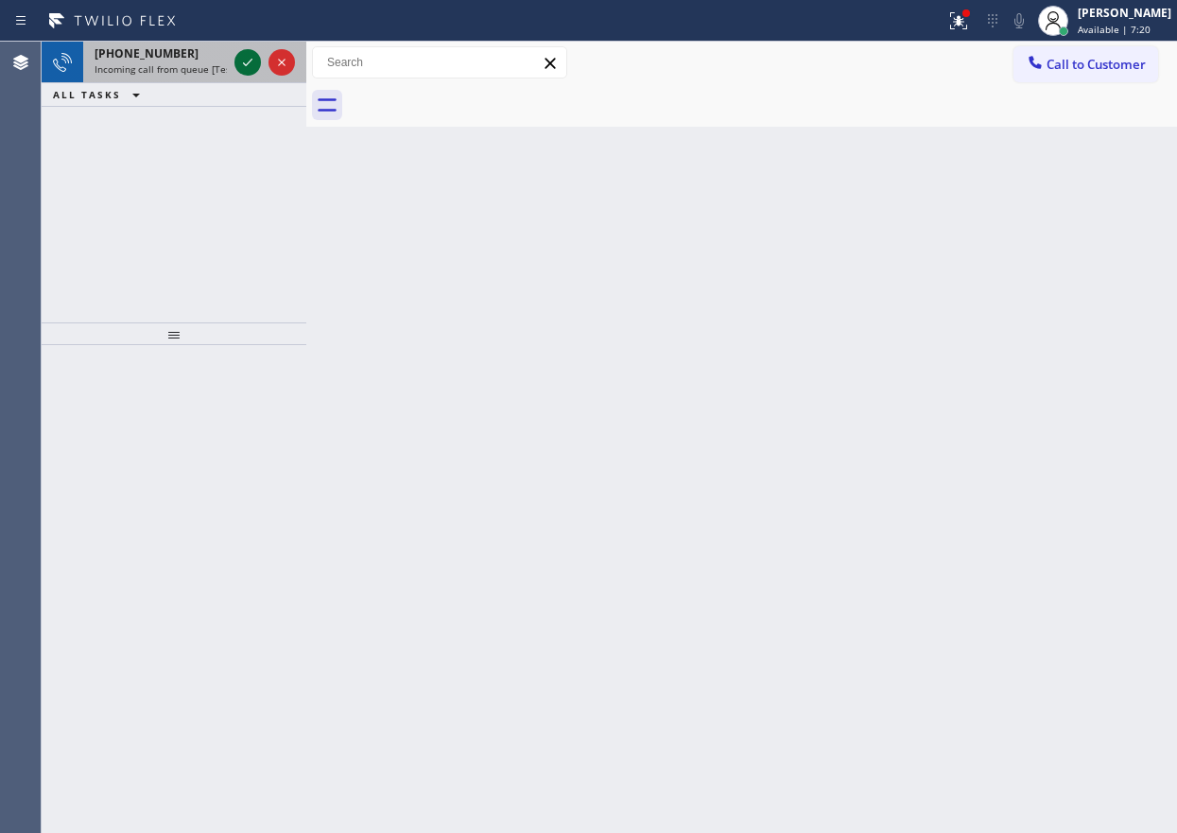
click at [251, 61] on icon at bounding box center [247, 62] width 23 height 23
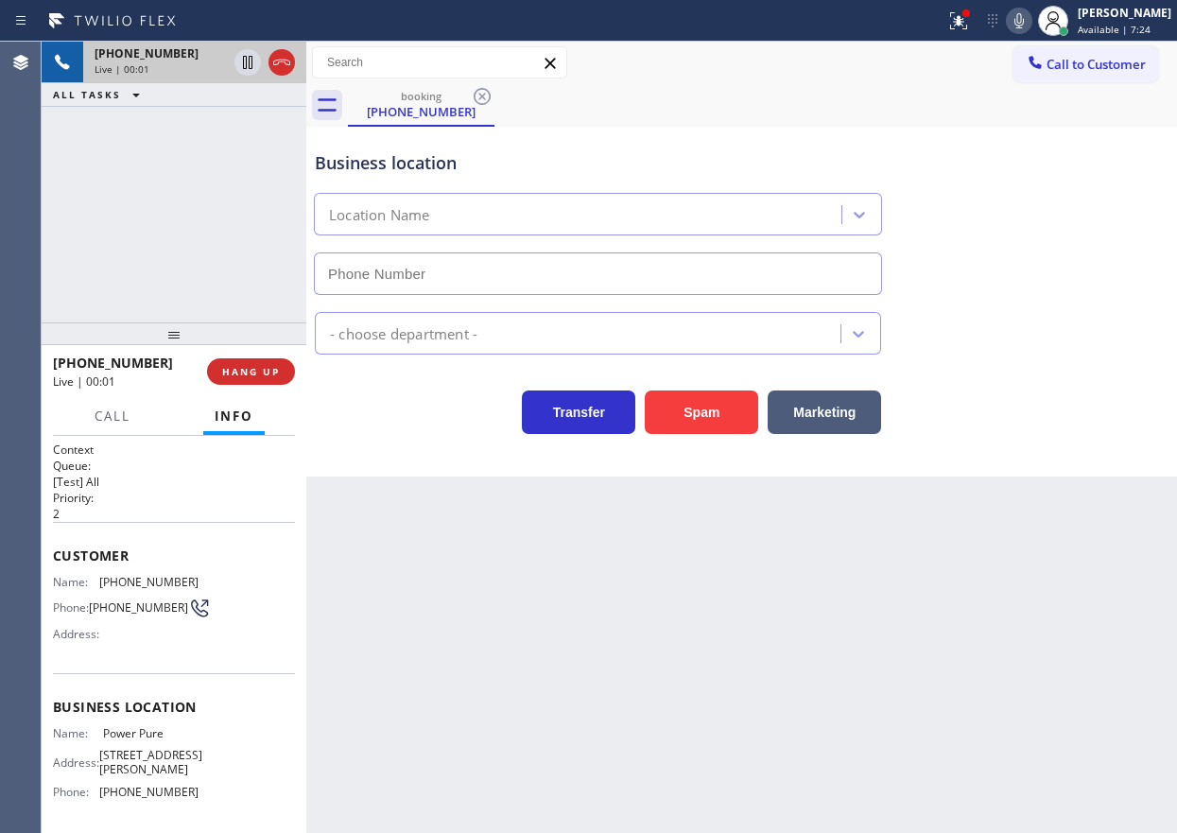
type input "[PHONE_NUMBER]"
click at [246, 372] on span "HANG UP" at bounding box center [251, 371] width 58 height 13
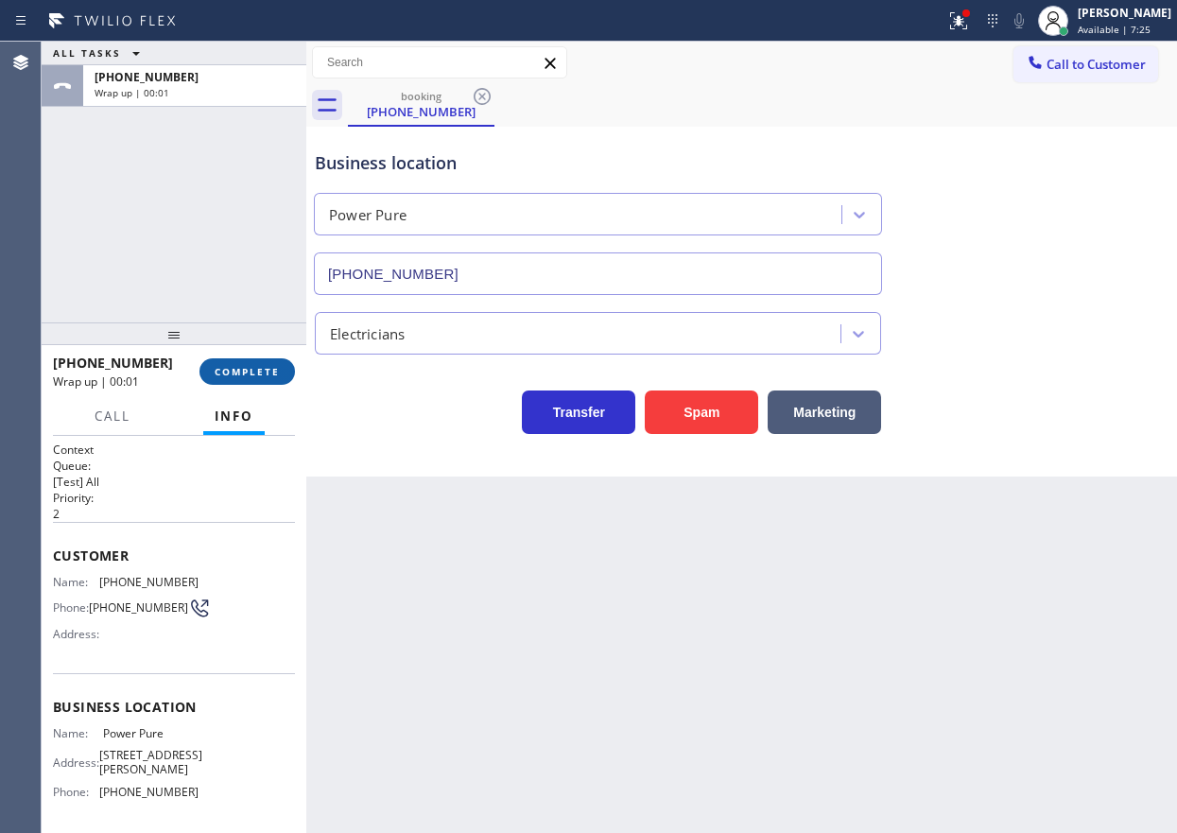
click at [246, 372] on span "COMPLETE" at bounding box center [247, 371] width 65 height 13
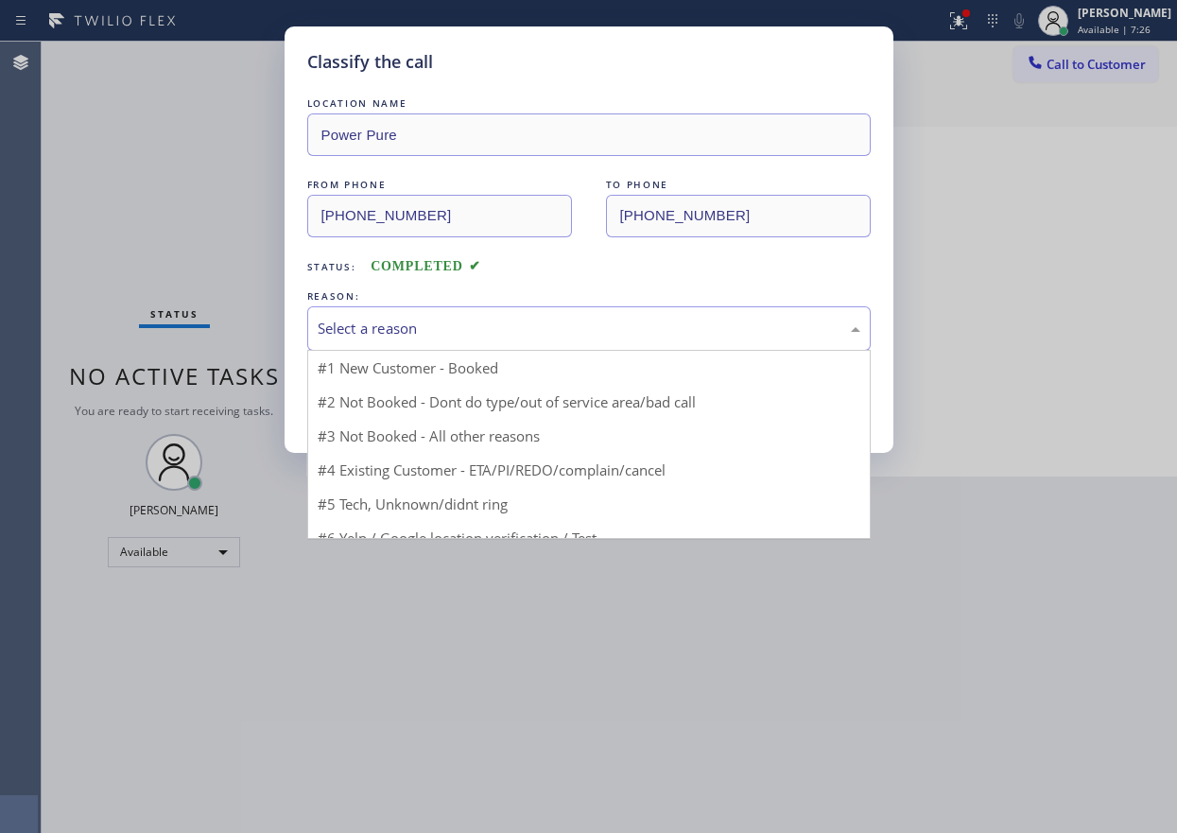
click at [450, 336] on div "Select a reason" at bounding box center [589, 329] width 542 height 22
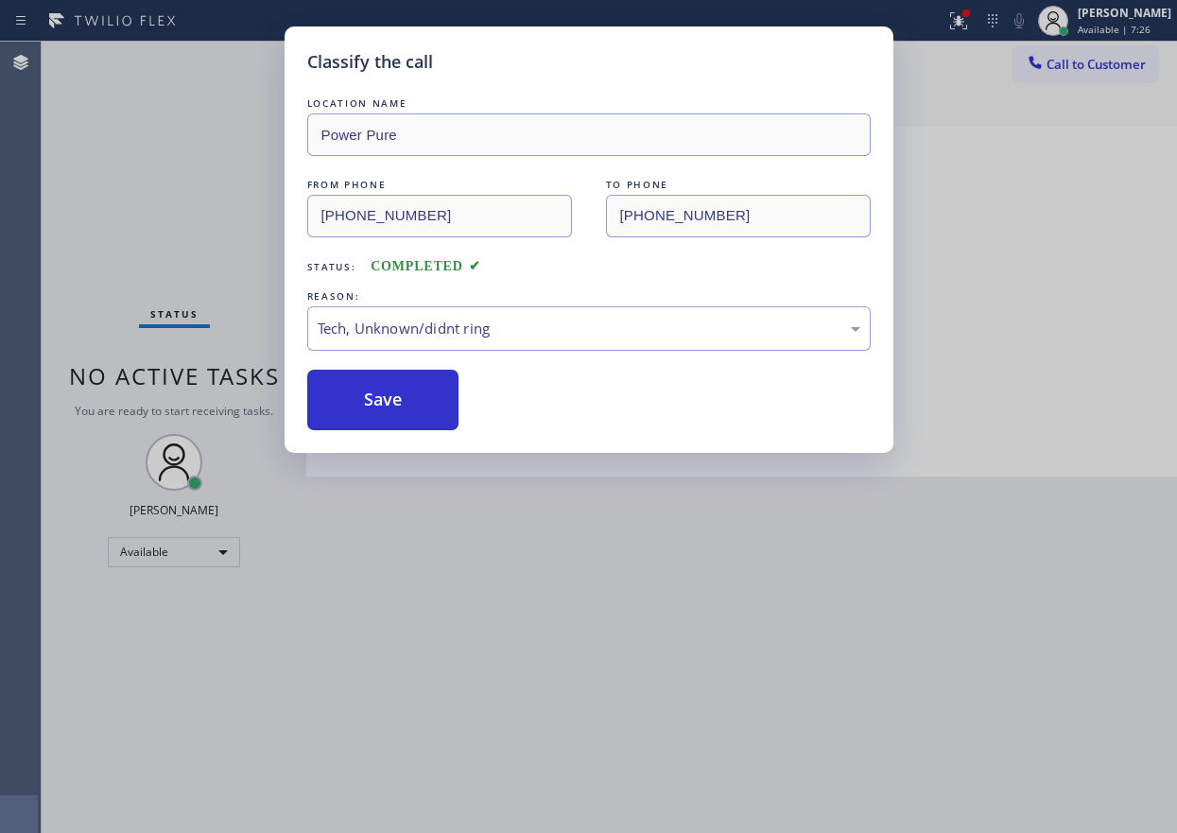
click at [407, 420] on button "Save" at bounding box center [383, 400] width 152 height 60
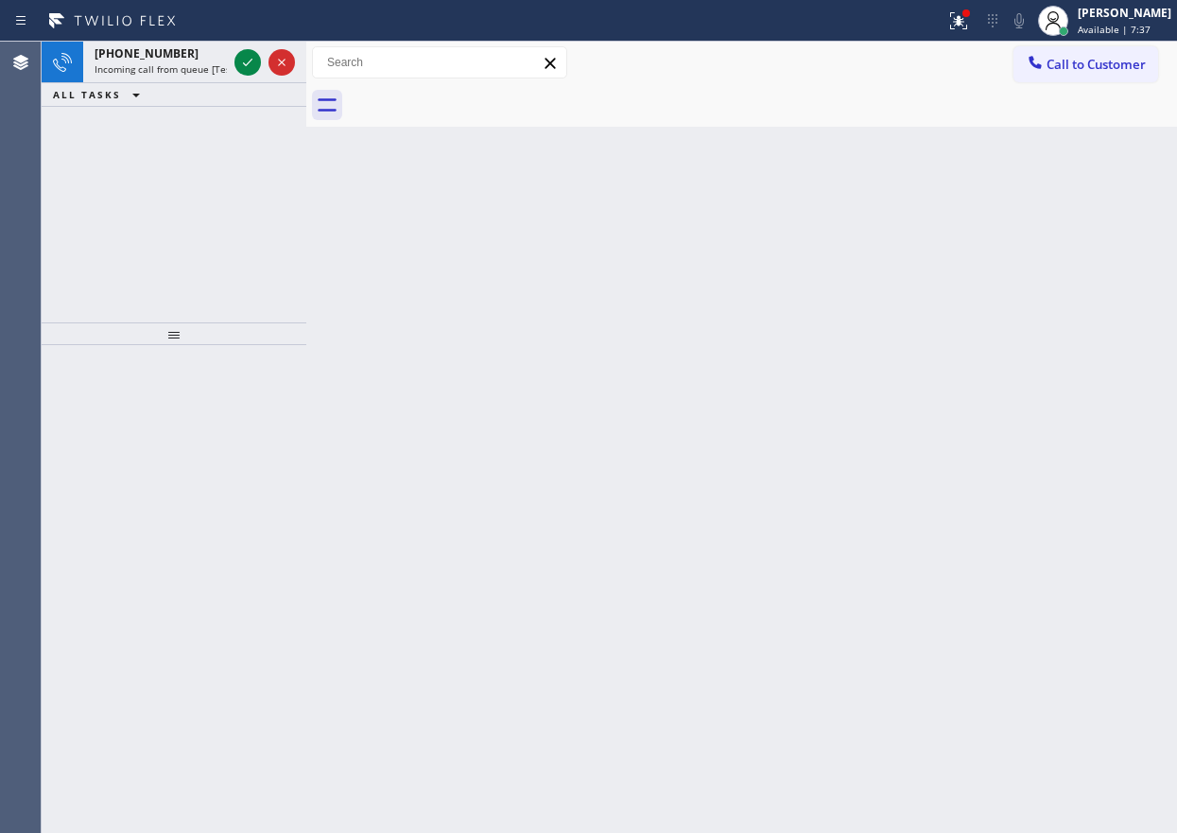
click at [353, 211] on div "Back to Dashboard Change Sender ID Customers Technicians Select a contact Outbo…" at bounding box center [741, 437] width 870 height 791
click at [243, 67] on icon at bounding box center [247, 62] width 23 height 23
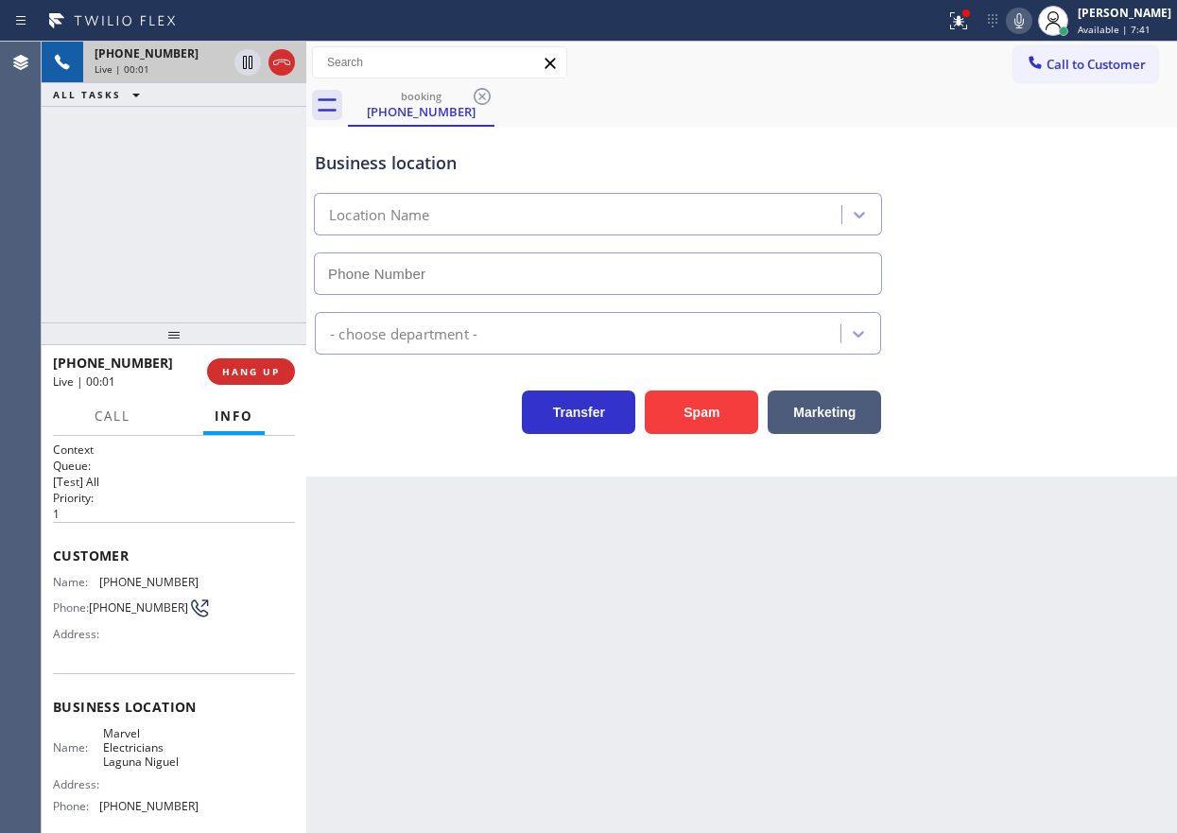
type input "[PHONE_NUMBER]"
click at [731, 418] on button "Spam" at bounding box center [701, 411] width 113 height 43
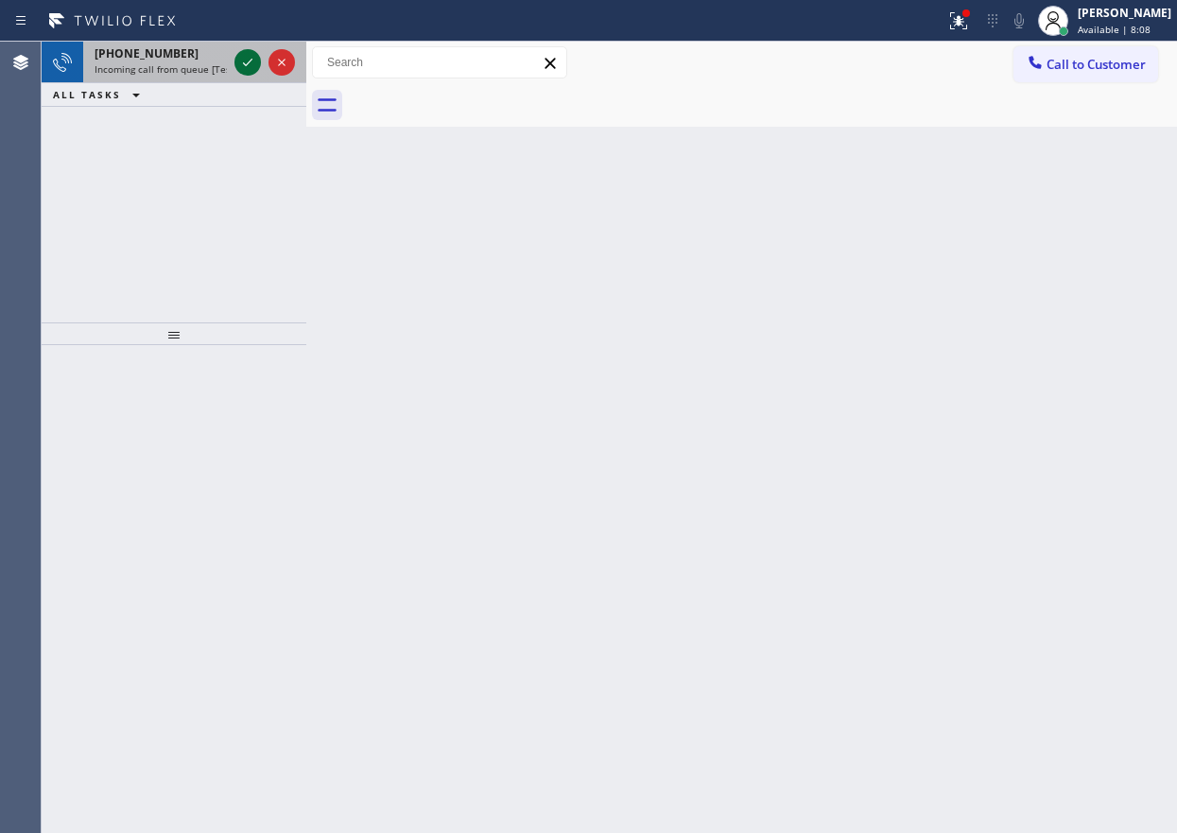
click at [249, 62] on icon at bounding box center [247, 62] width 23 height 23
click at [249, 62] on icon at bounding box center [247, 63] width 9 height 8
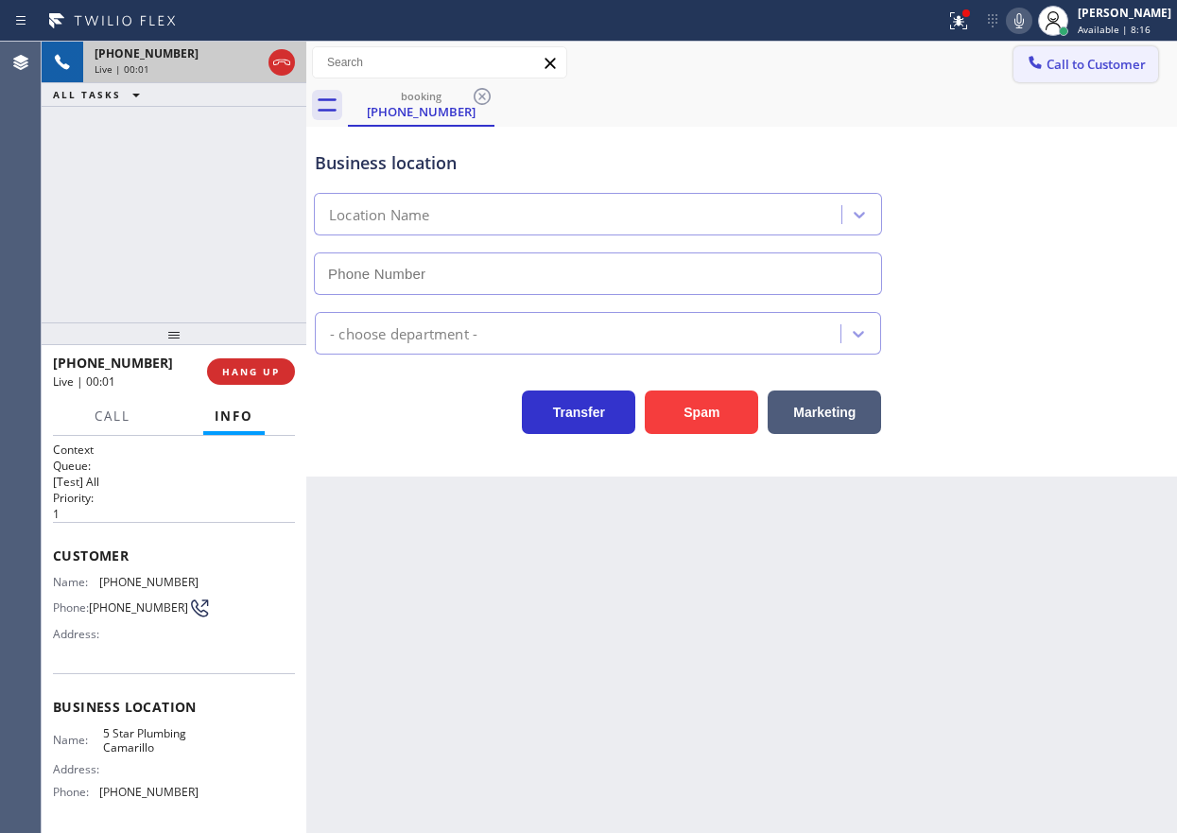
type input "[PHONE_NUMBER]"
click at [745, 426] on button "Spam" at bounding box center [701, 411] width 113 height 43
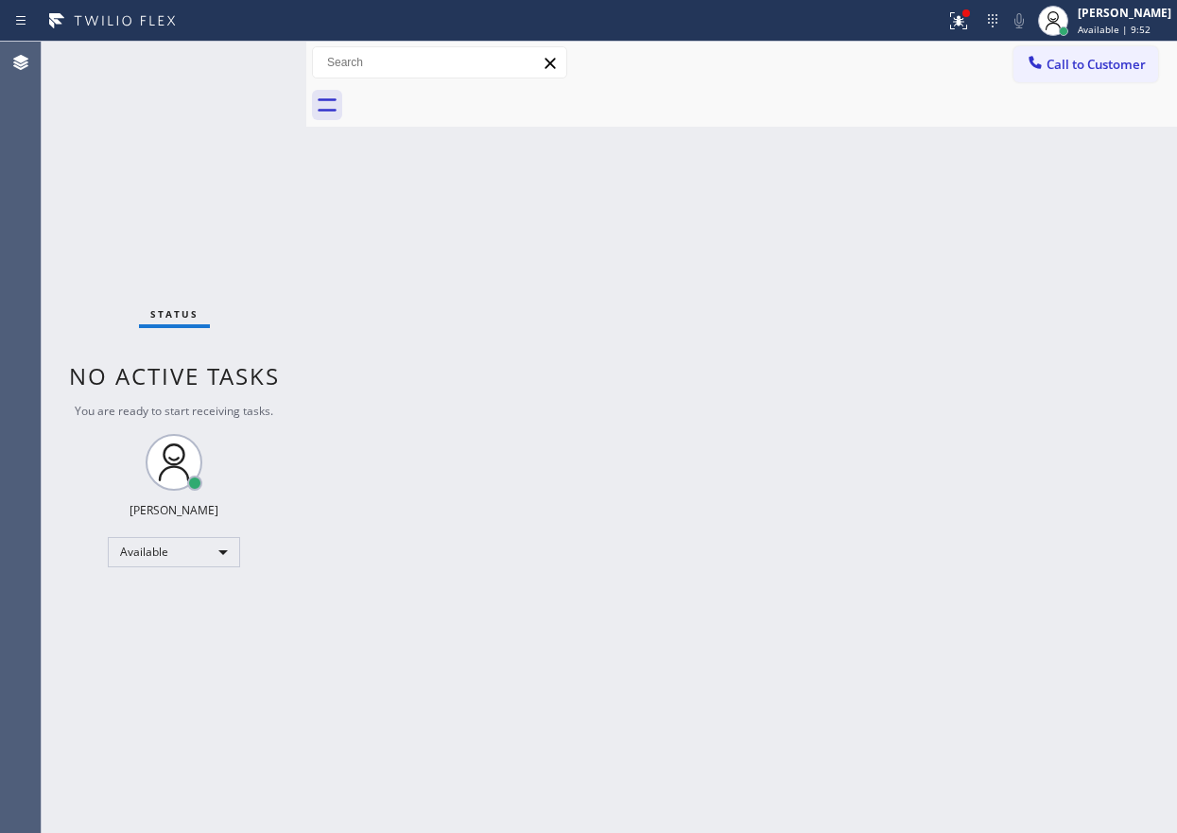
click at [973, 351] on div "Back to Dashboard Change Sender ID Customers Technicians Select a contact Outbo…" at bounding box center [741, 437] width 870 height 791
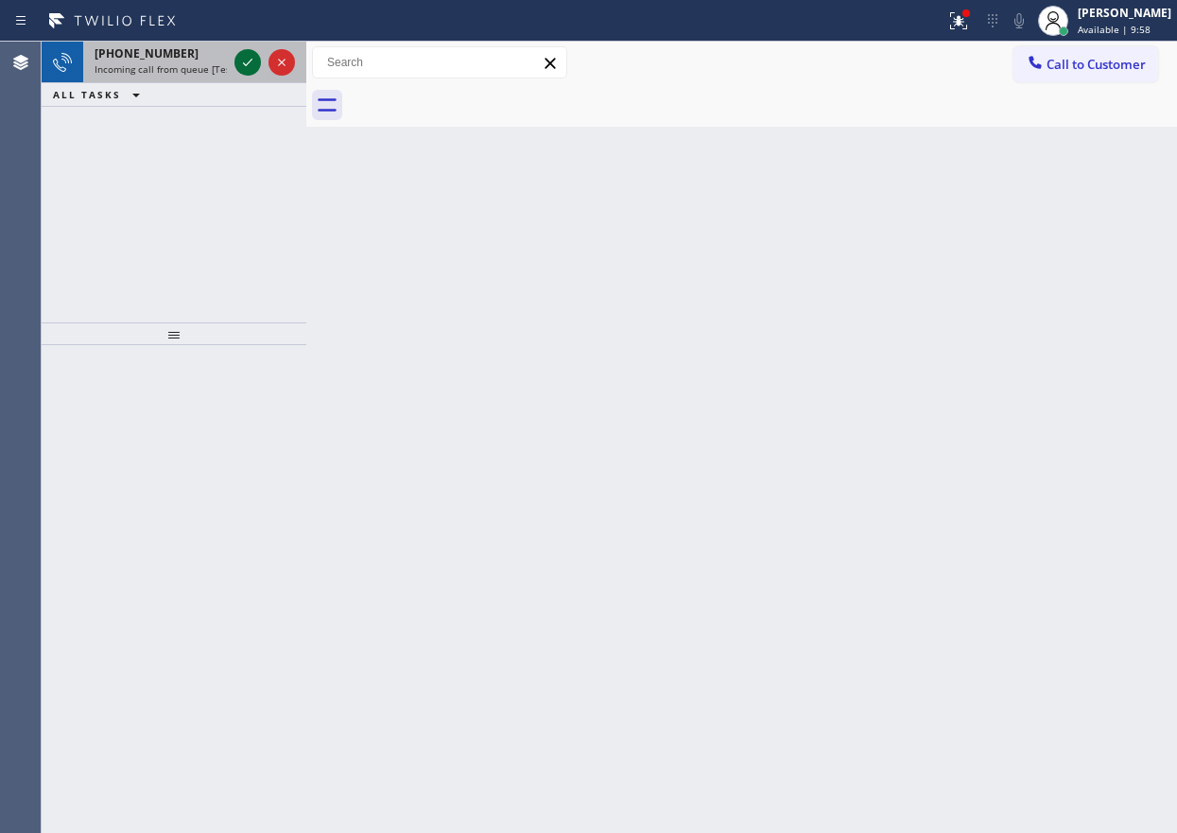
click at [245, 64] on icon at bounding box center [247, 63] width 9 height 8
click at [245, 60] on icon at bounding box center [247, 62] width 23 height 23
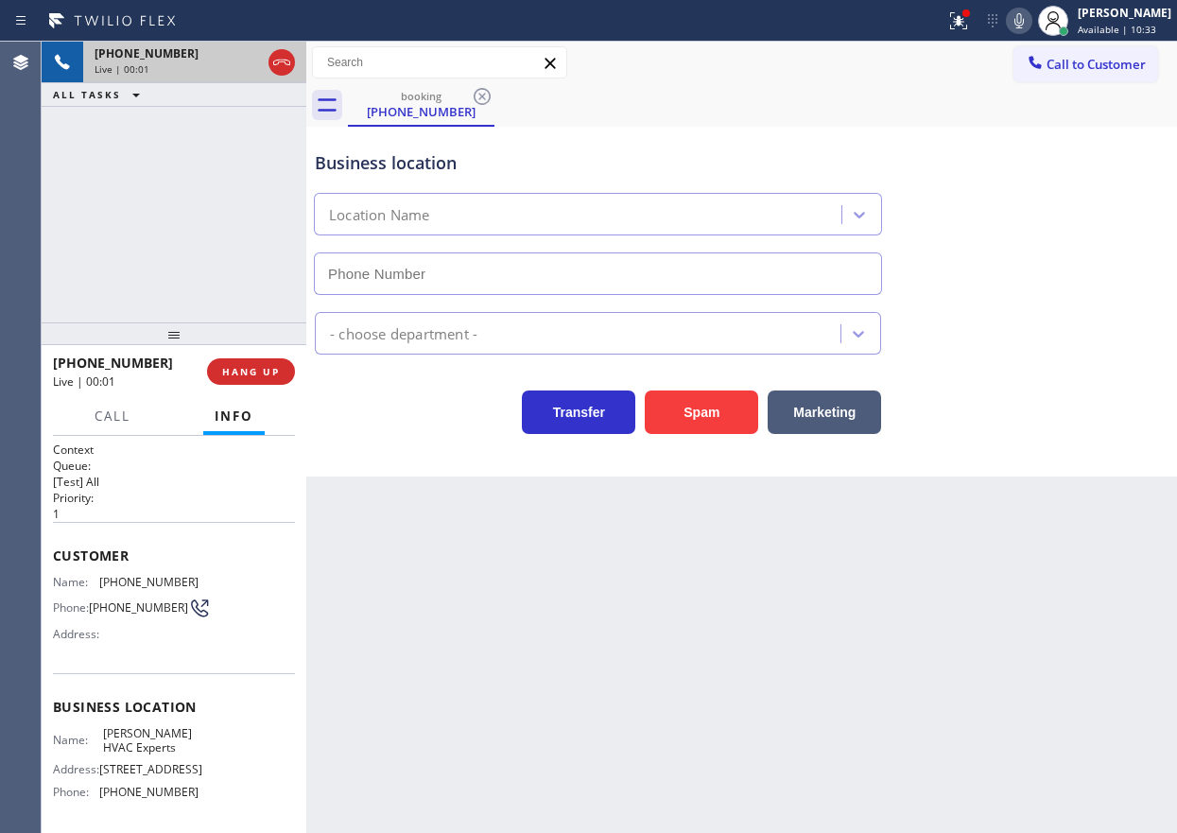
type input "[PHONE_NUMBER]"
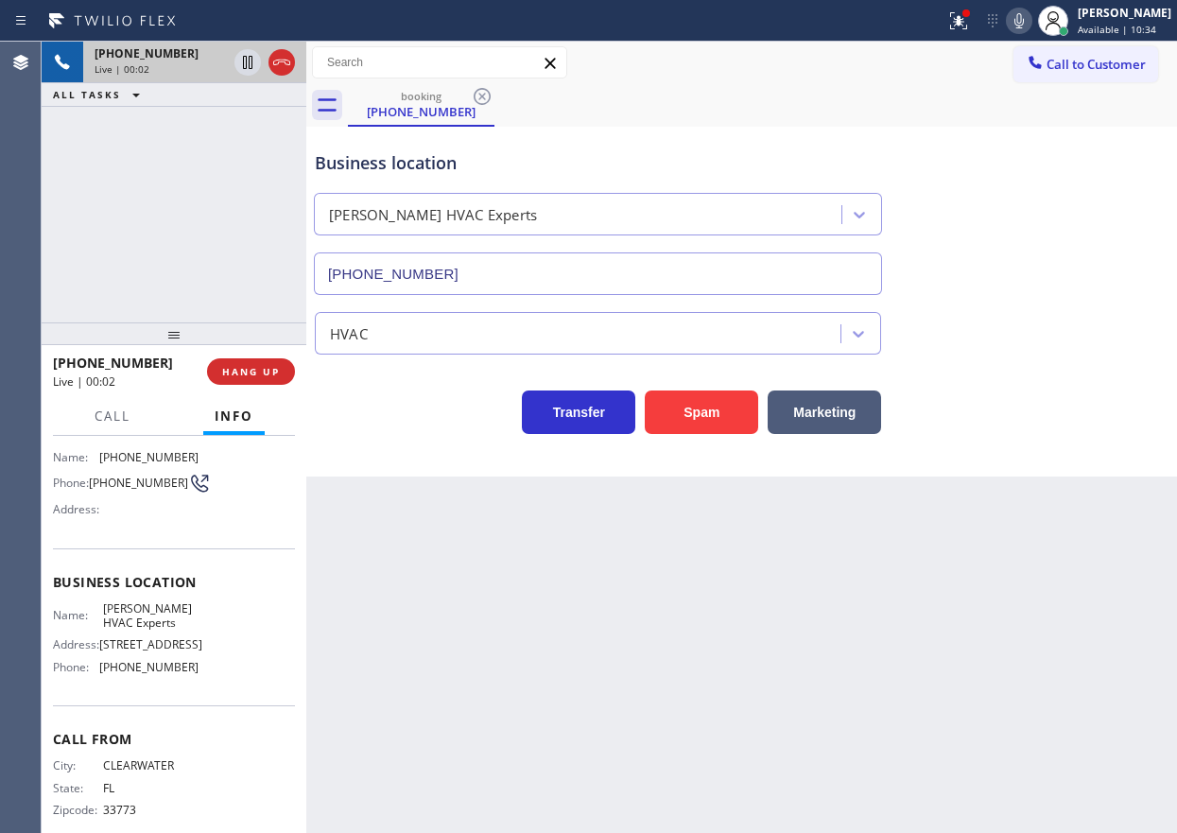
scroll to position [167, 0]
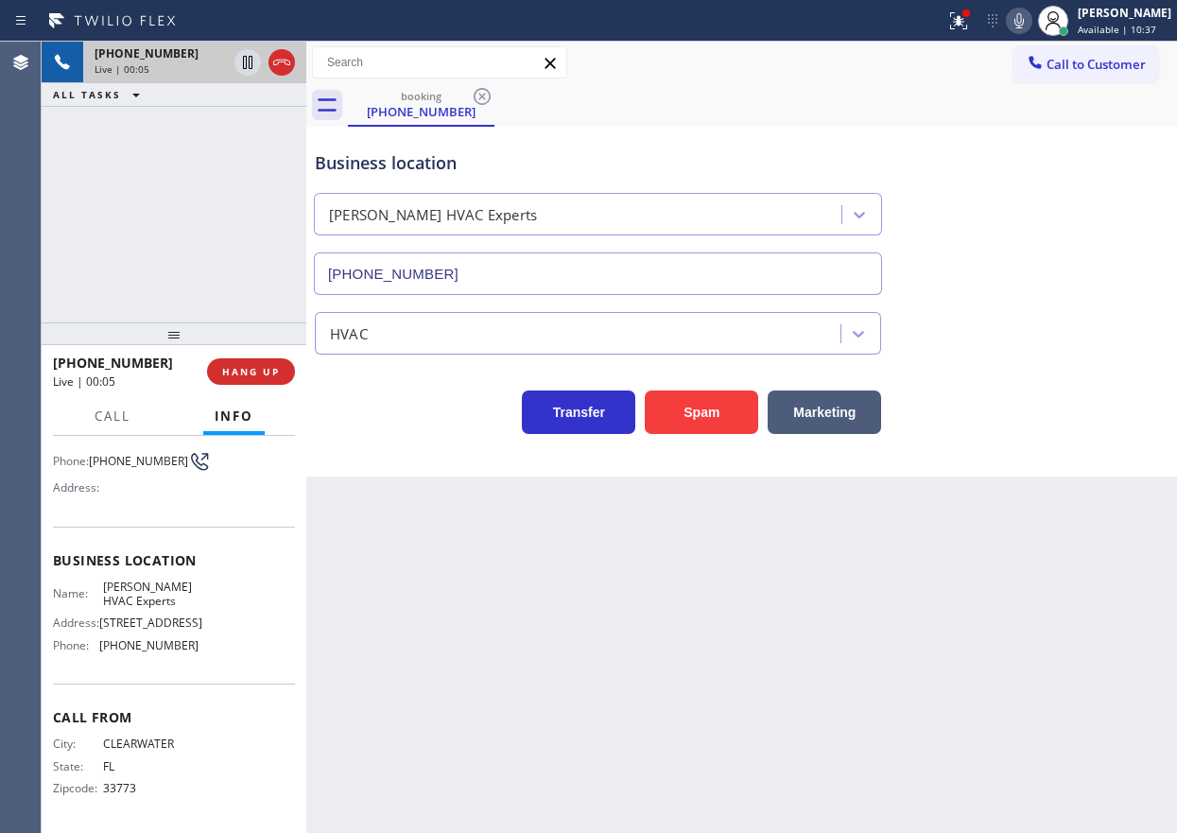
click at [122, 579] on span "[PERSON_NAME] HVAC Experts" at bounding box center [150, 593] width 95 height 29
copy span "[PERSON_NAME] HVAC Experts"
click at [619, 267] on input "[PHONE_NUMBER]" at bounding box center [598, 273] width 568 height 43
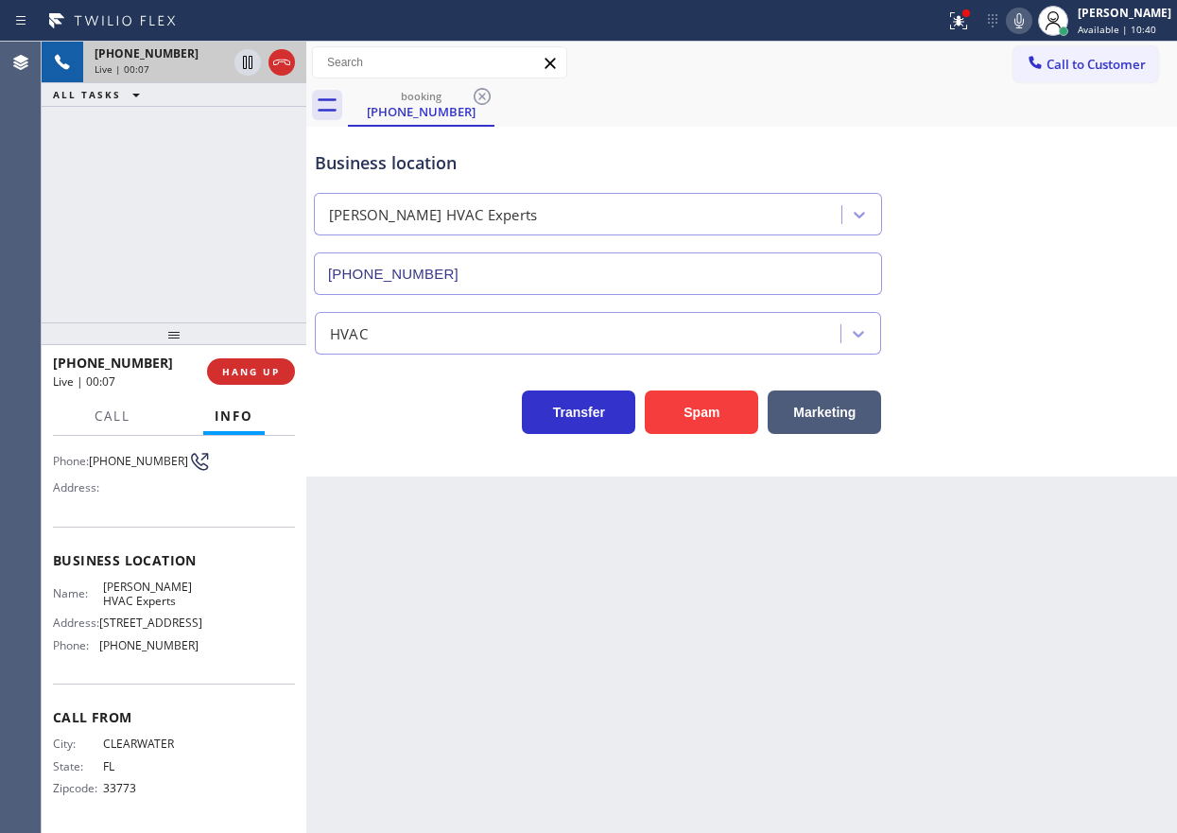
click at [619, 267] on input "[PHONE_NUMBER]" at bounding box center [598, 273] width 568 height 43
click at [501, 249] on div "[PHONE_NUMBER]" at bounding box center [598, 270] width 576 height 50
click at [498, 263] on input "[PHONE_NUMBER]" at bounding box center [598, 273] width 568 height 43
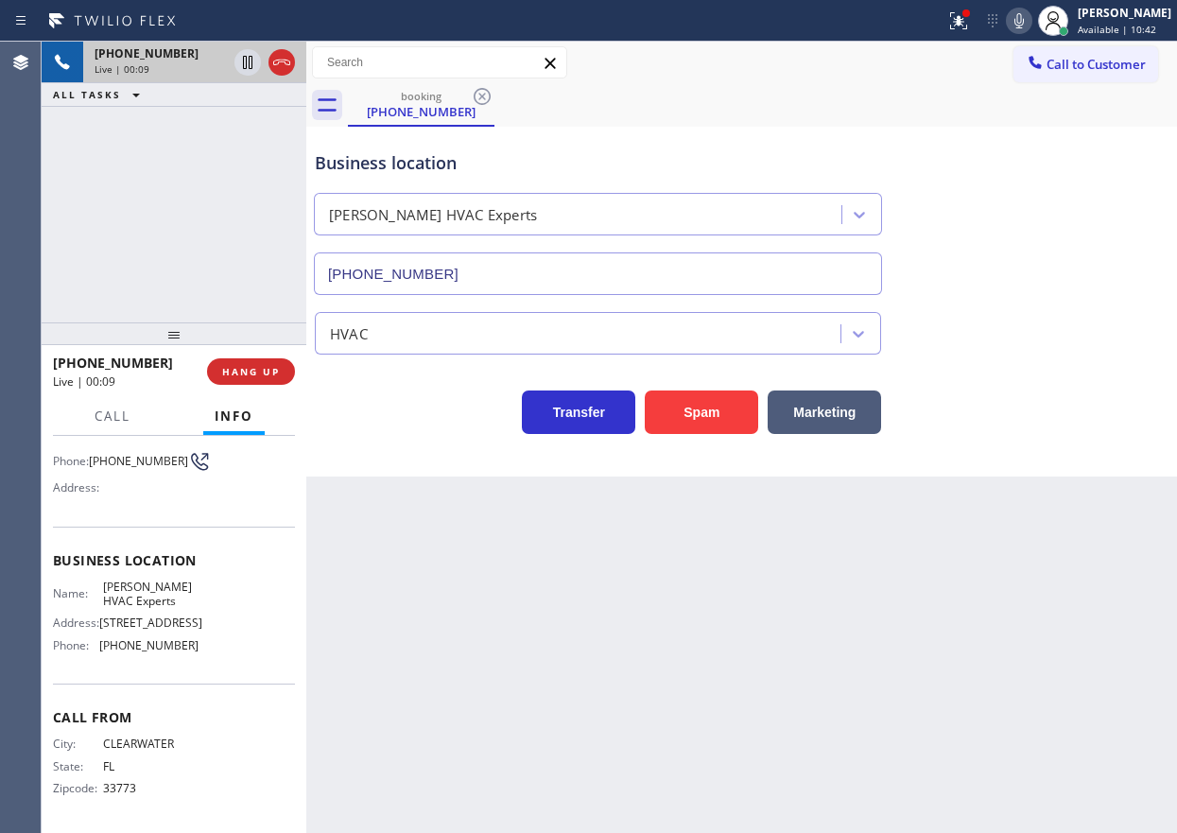
click at [498, 263] on input "[PHONE_NUMBER]" at bounding box center [598, 273] width 568 height 43
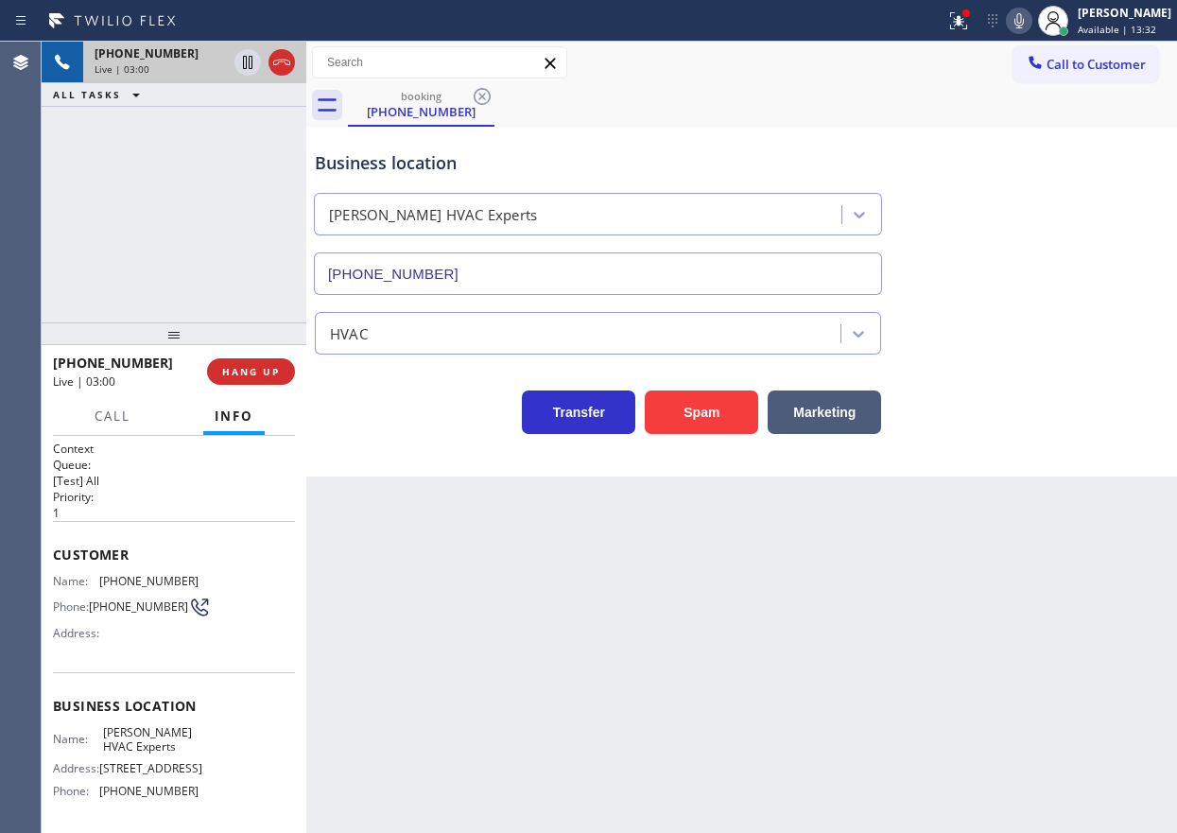
scroll to position [0, 0]
click at [154, 575] on span "[PHONE_NUMBER]" at bounding box center [148, 582] width 99 height 14
click at [129, 587] on span "[PHONE_NUMBER]" at bounding box center [148, 582] width 99 height 14
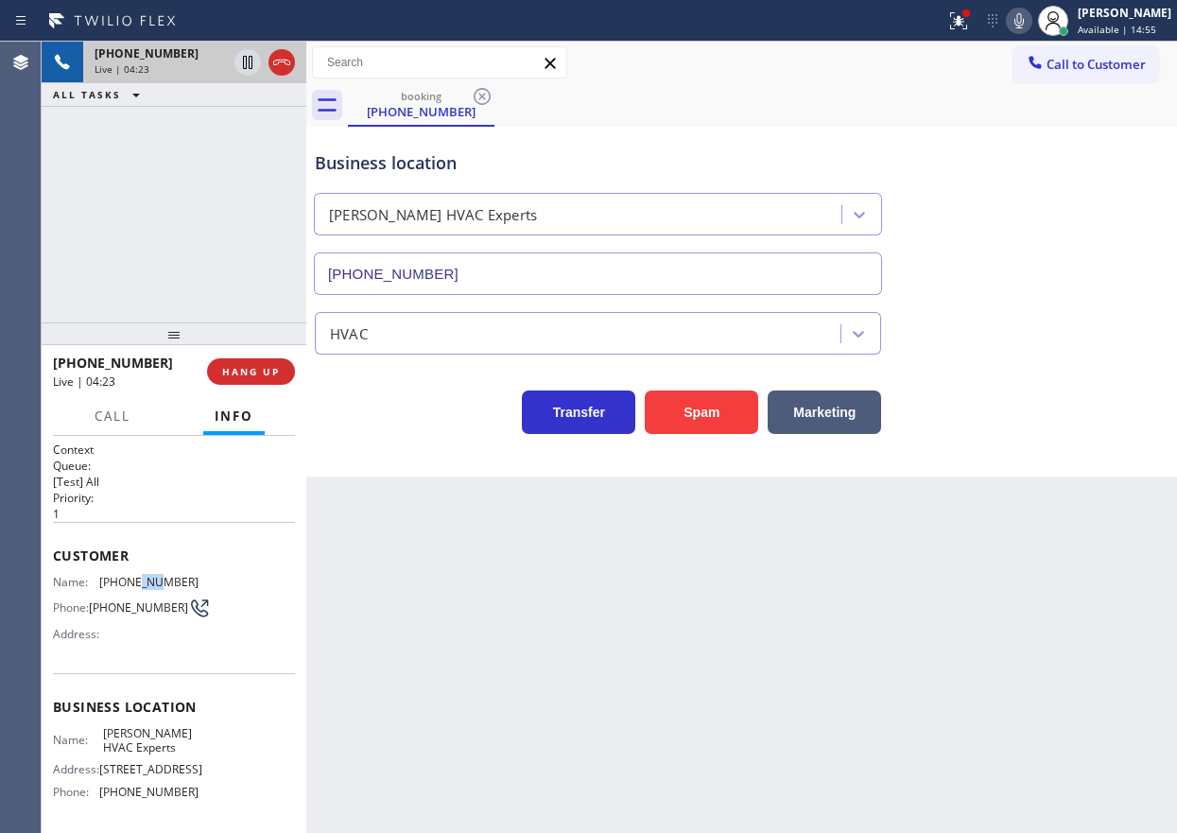
click at [129, 587] on span "[PHONE_NUMBER]" at bounding box center [148, 582] width 99 height 14
click at [1024, 25] on icon at bounding box center [1018, 20] width 9 height 15
click at [242, 61] on icon at bounding box center [247, 62] width 23 height 23
click at [244, 67] on icon at bounding box center [247, 62] width 23 height 23
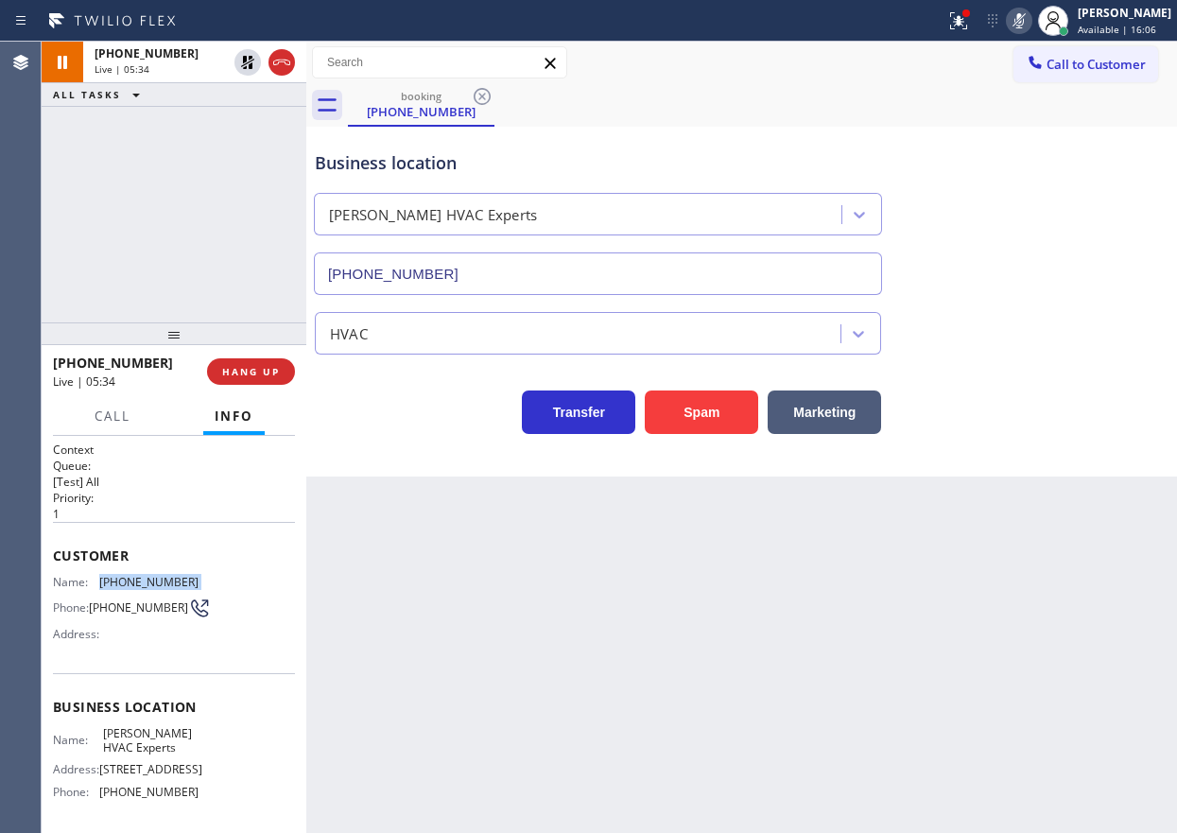
click at [1030, 23] on icon at bounding box center [1018, 20] width 23 height 23
click at [691, 518] on div "Back to Dashboard Change Sender ID Customers Technicians Select a contact Outbo…" at bounding box center [741, 437] width 870 height 791
click at [235, 385] on div "[PHONE_NUMBER] Live | 07:14 HANG UP" at bounding box center [174, 371] width 242 height 49
click at [250, 369] on span "HANG UP" at bounding box center [251, 371] width 58 height 13
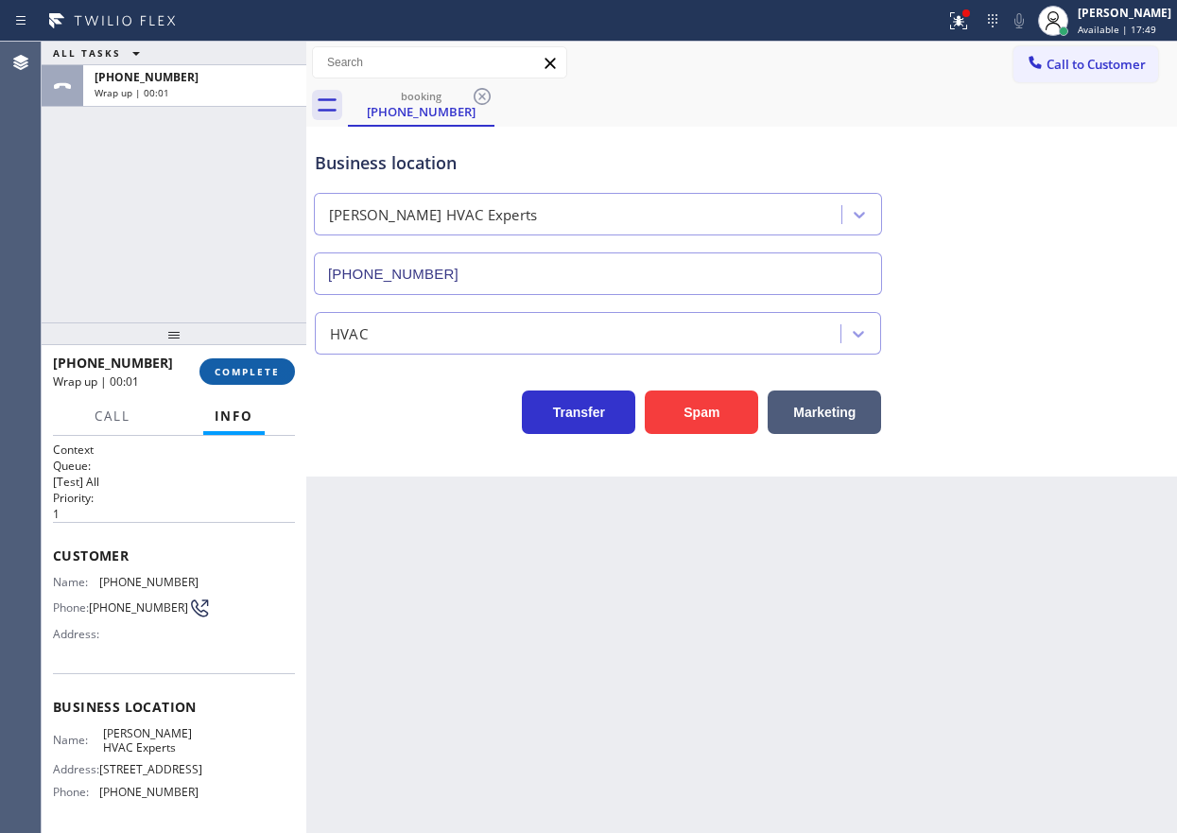
click at [250, 369] on span "COMPLETE" at bounding box center [247, 371] width 65 height 13
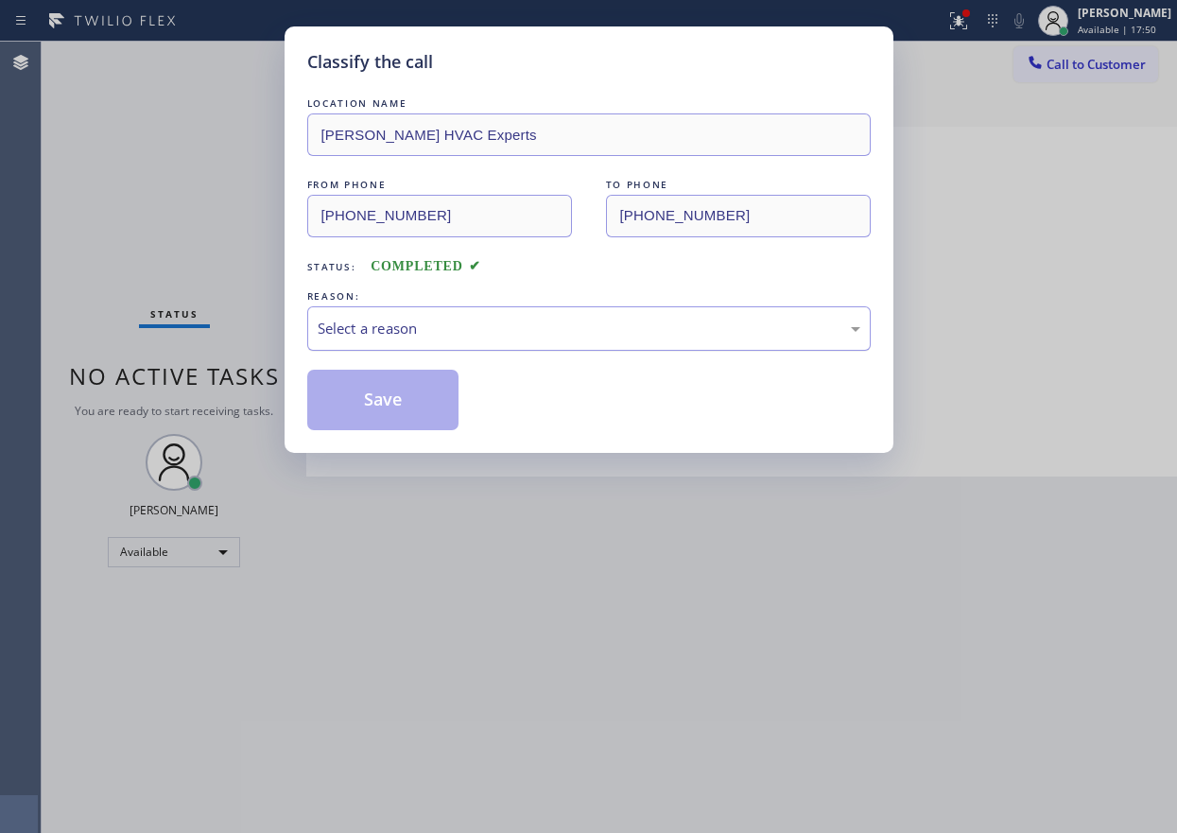
click at [416, 335] on div "Select a reason" at bounding box center [589, 329] width 542 height 22
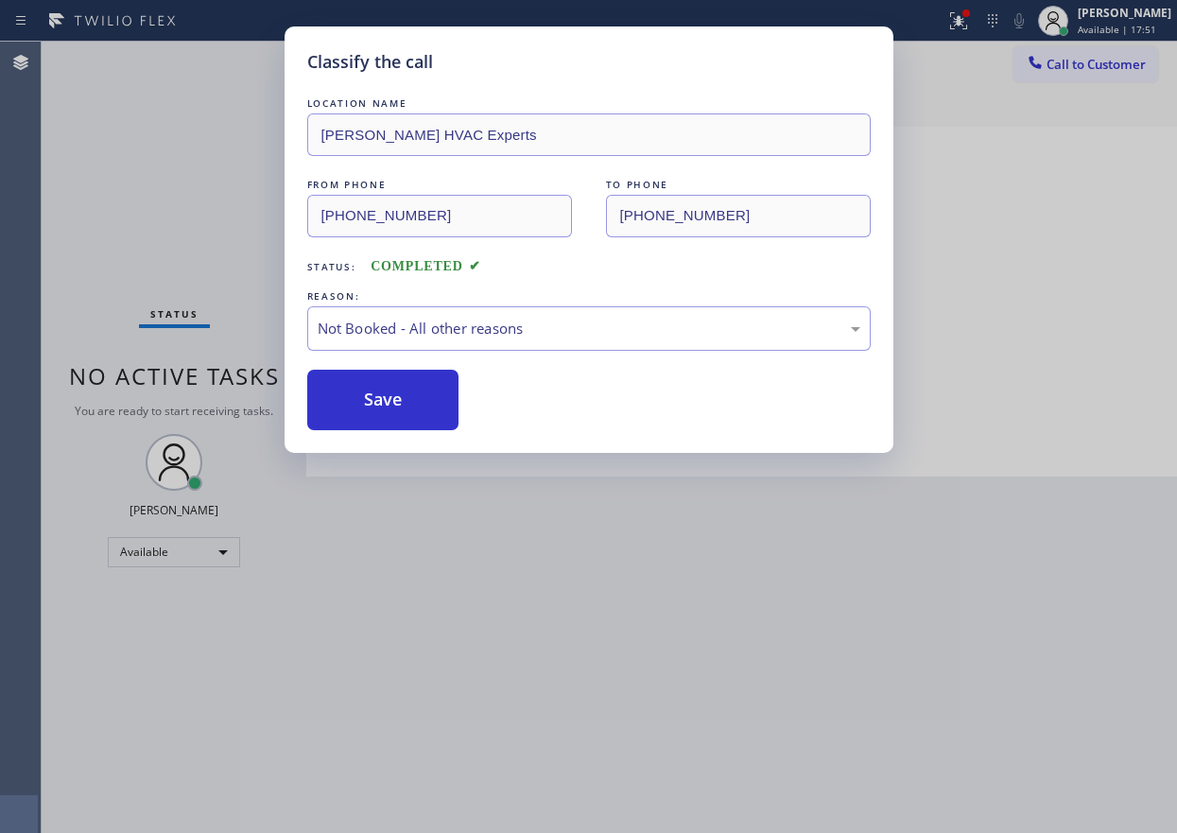
click at [393, 405] on button "Save" at bounding box center [383, 400] width 152 height 60
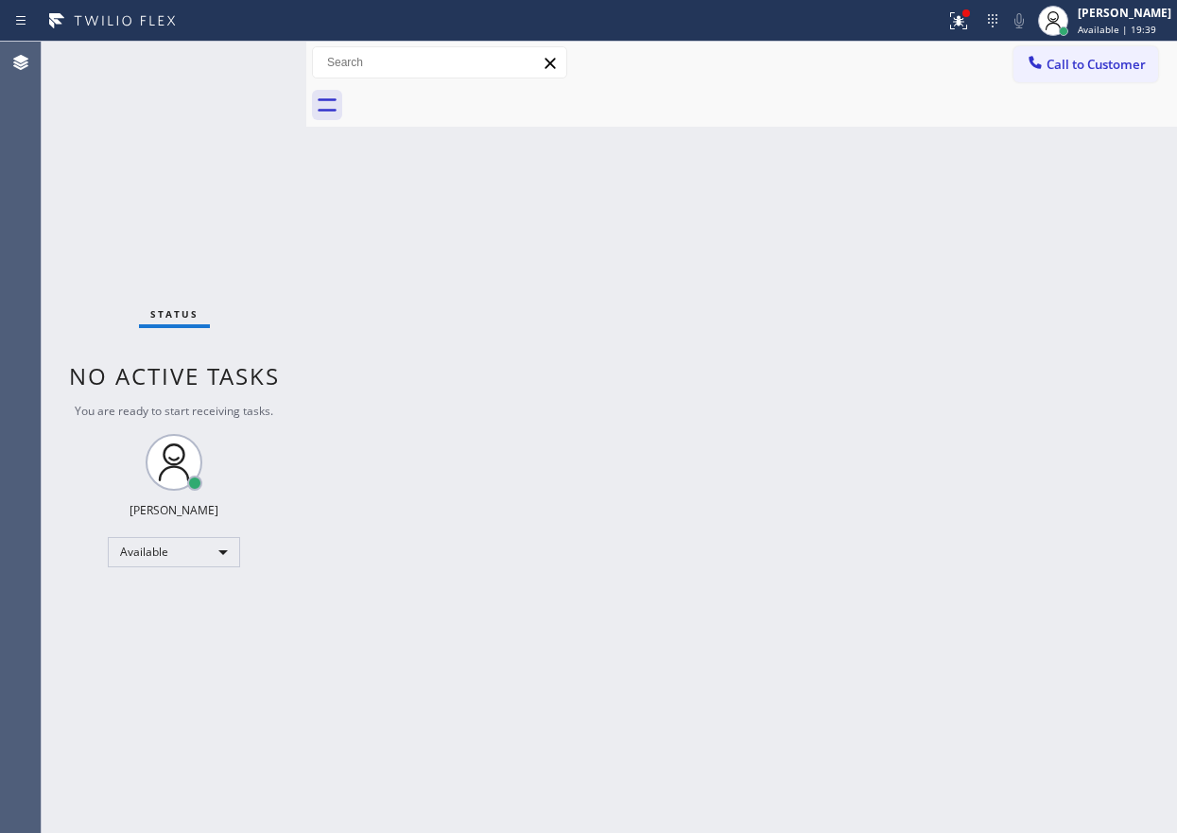
drag, startPoint x: 977, startPoint y: 369, endPoint x: 724, endPoint y: 263, distance: 274.5
click at [977, 369] on div "Back to Dashboard Change Sender ID Customers Technicians Select a contact Outbo…" at bounding box center [741, 437] width 870 height 791
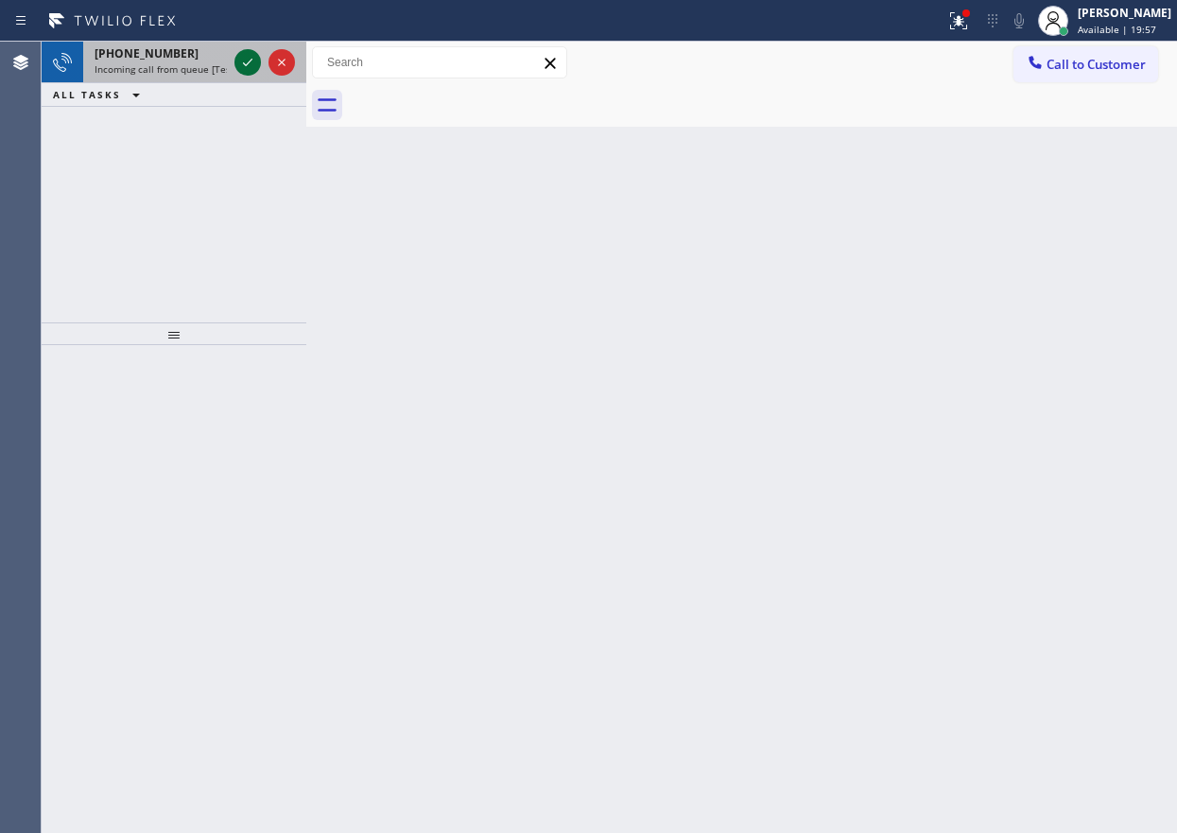
click at [234, 64] on div at bounding box center [265, 63] width 68 height 42
click at [241, 64] on icon at bounding box center [247, 62] width 23 height 23
click at [239, 61] on icon at bounding box center [247, 62] width 23 height 23
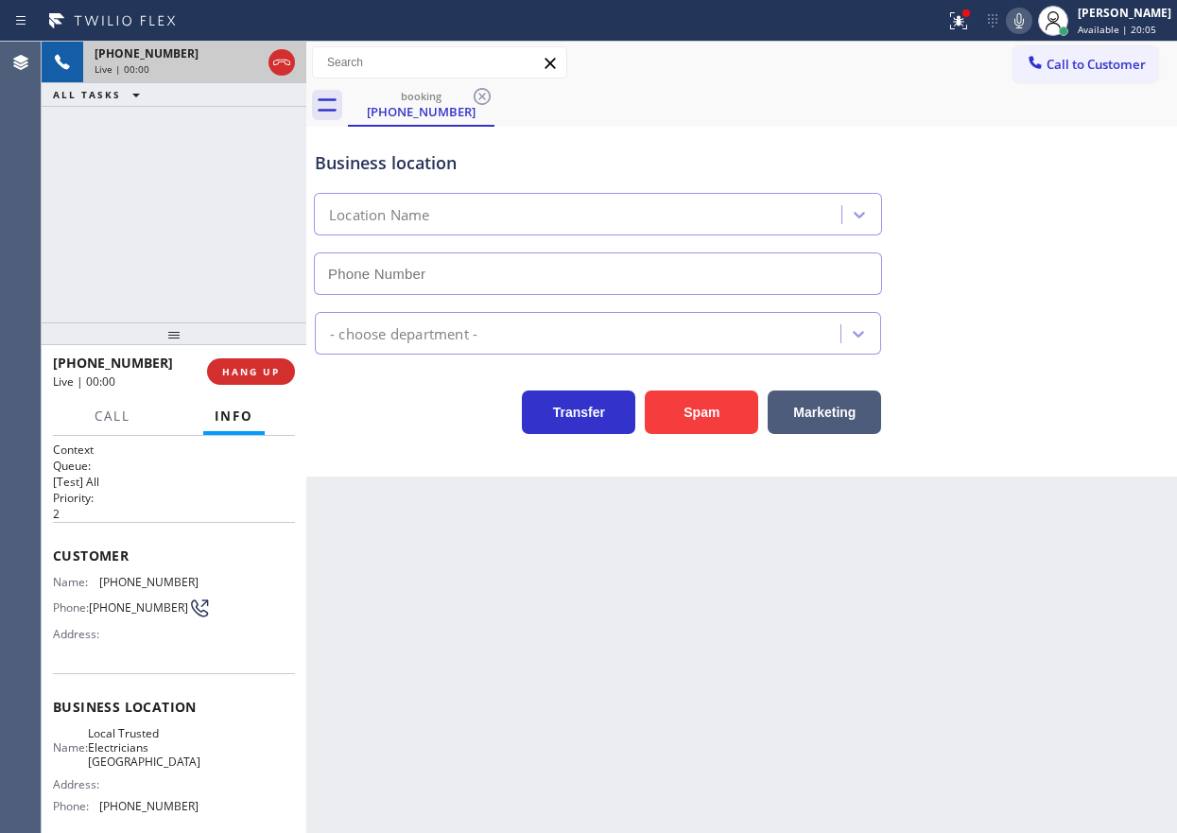
type input "[PHONE_NUMBER]"
click at [284, 363] on button "HANG UP" at bounding box center [251, 371] width 88 height 26
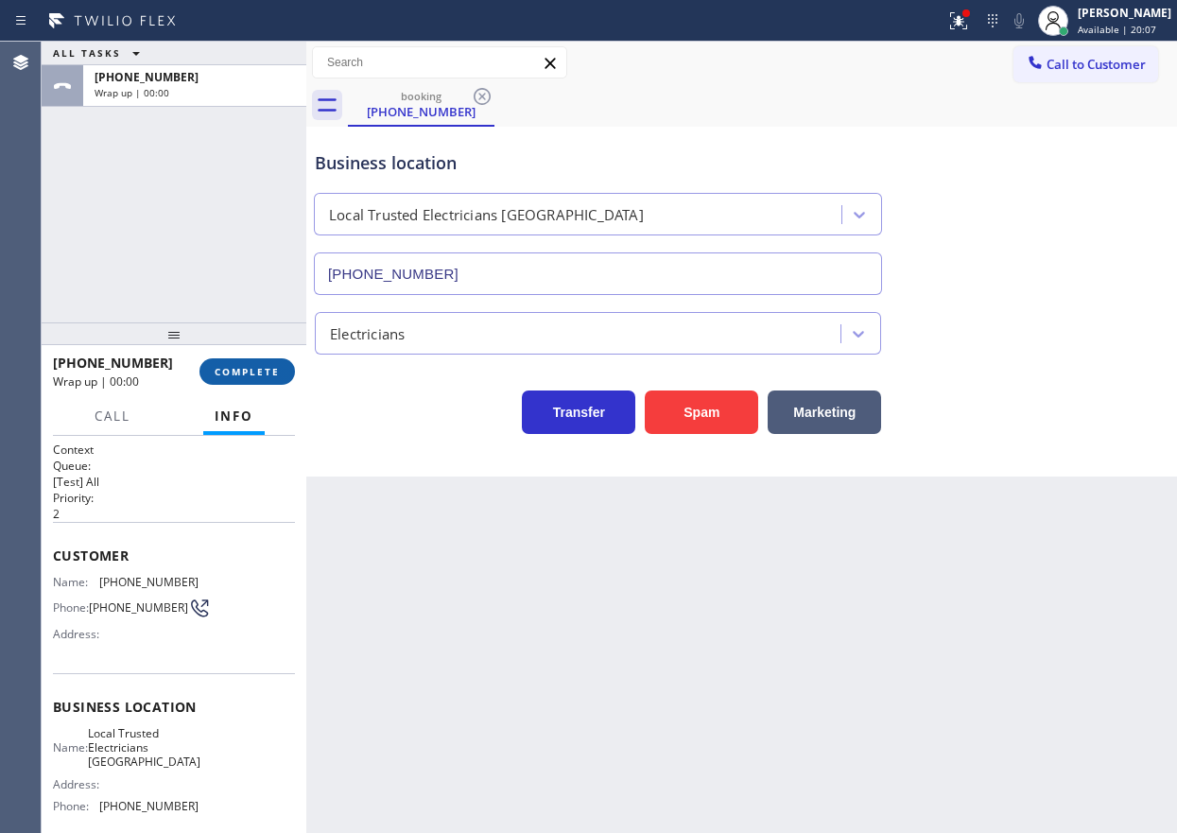
click at [284, 363] on button "COMPLETE" at bounding box center [246, 371] width 95 height 26
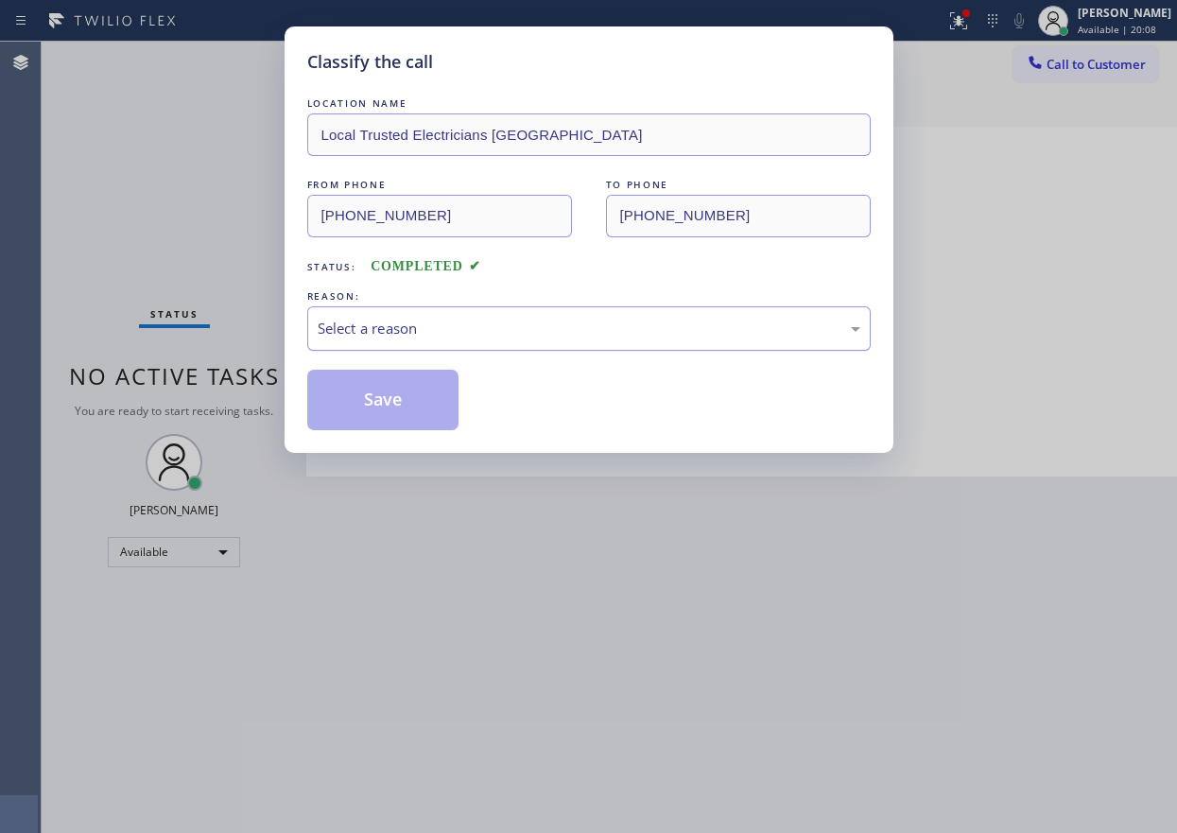
click at [521, 324] on div "Select a reason" at bounding box center [589, 329] width 542 height 22
click at [410, 329] on div "Yelp / Google" at bounding box center [589, 329] width 542 height 22
click at [402, 433] on div "Classify the call LOCATION NAME Local Trusted Electricians [GEOGRAPHIC_DATA] FR…" at bounding box center [588, 239] width 609 height 426
click at [412, 376] on button "Save" at bounding box center [383, 400] width 152 height 60
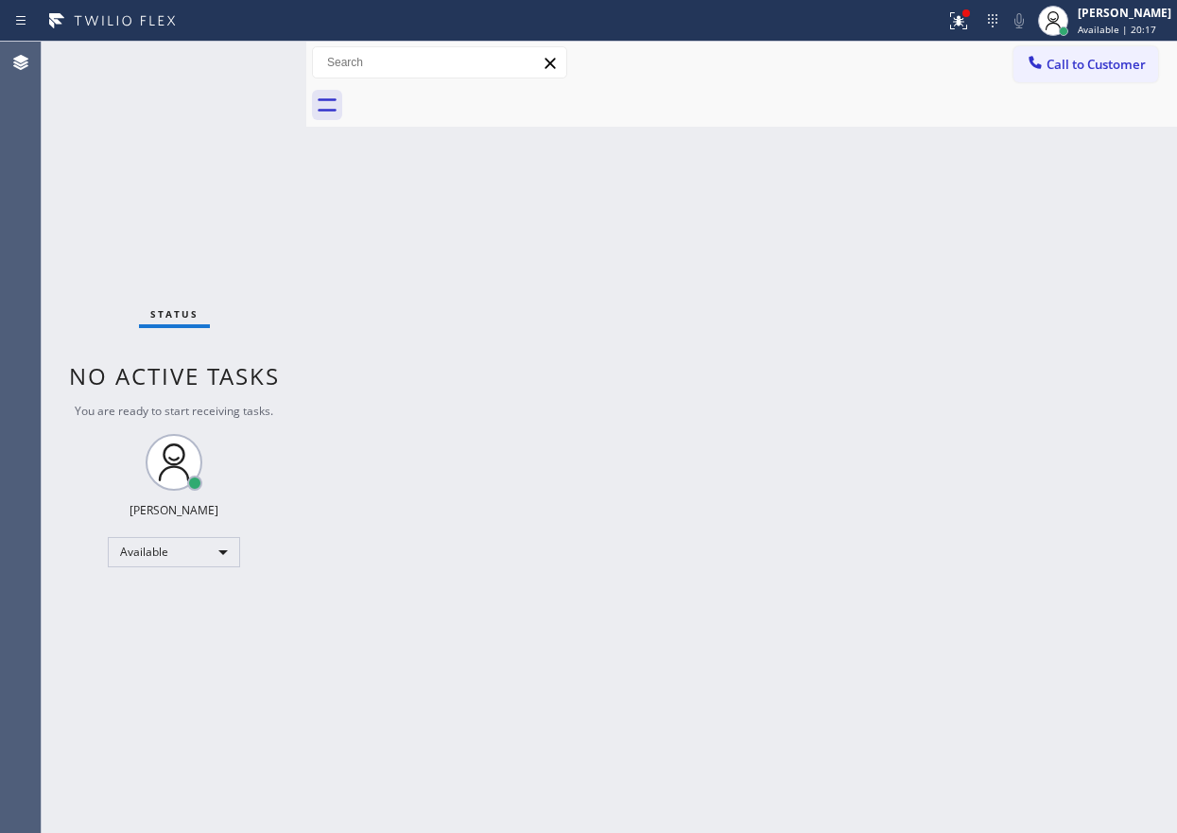
click at [896, 444] on div "Back to Dashboard Change Sender ID Customers Technicians Select a contact Outbo…" at bounding box center [741, 437] width 870 height 791
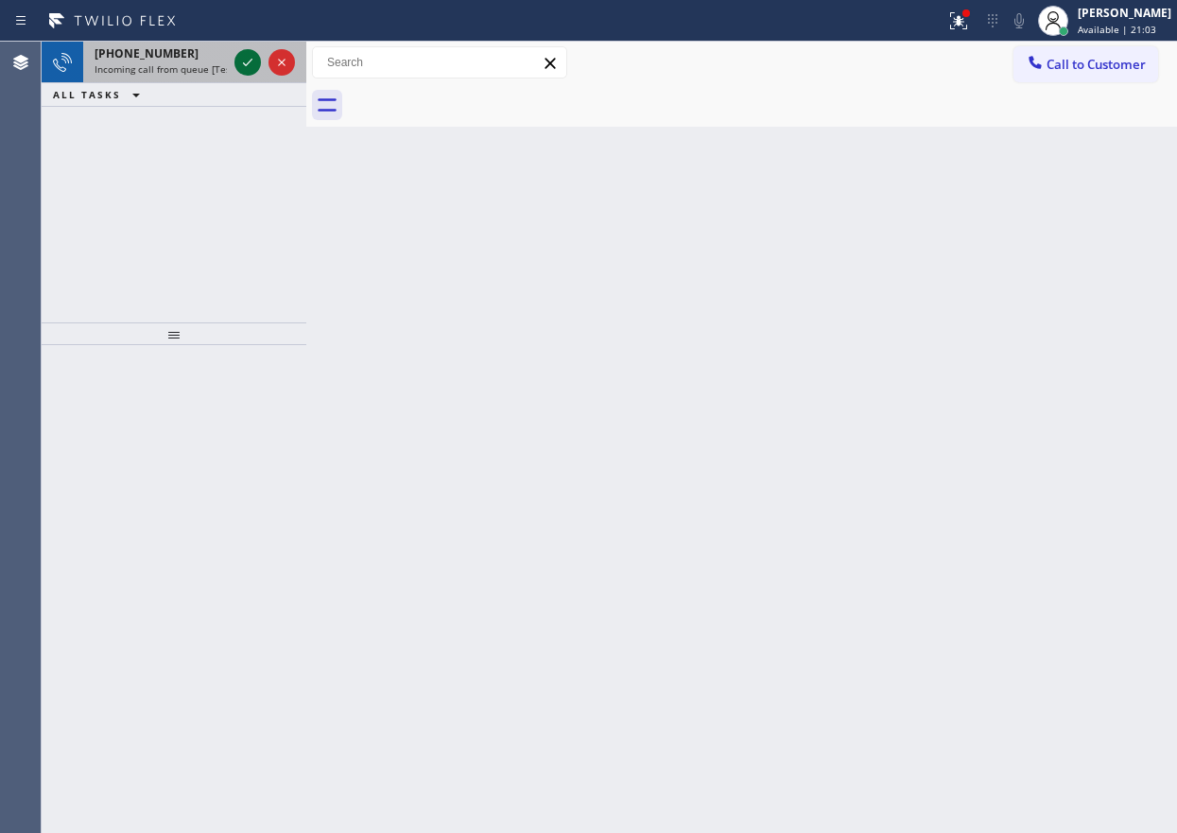
click at [247, 56] on icon at bounding box center [247, 62] width 23 height 23
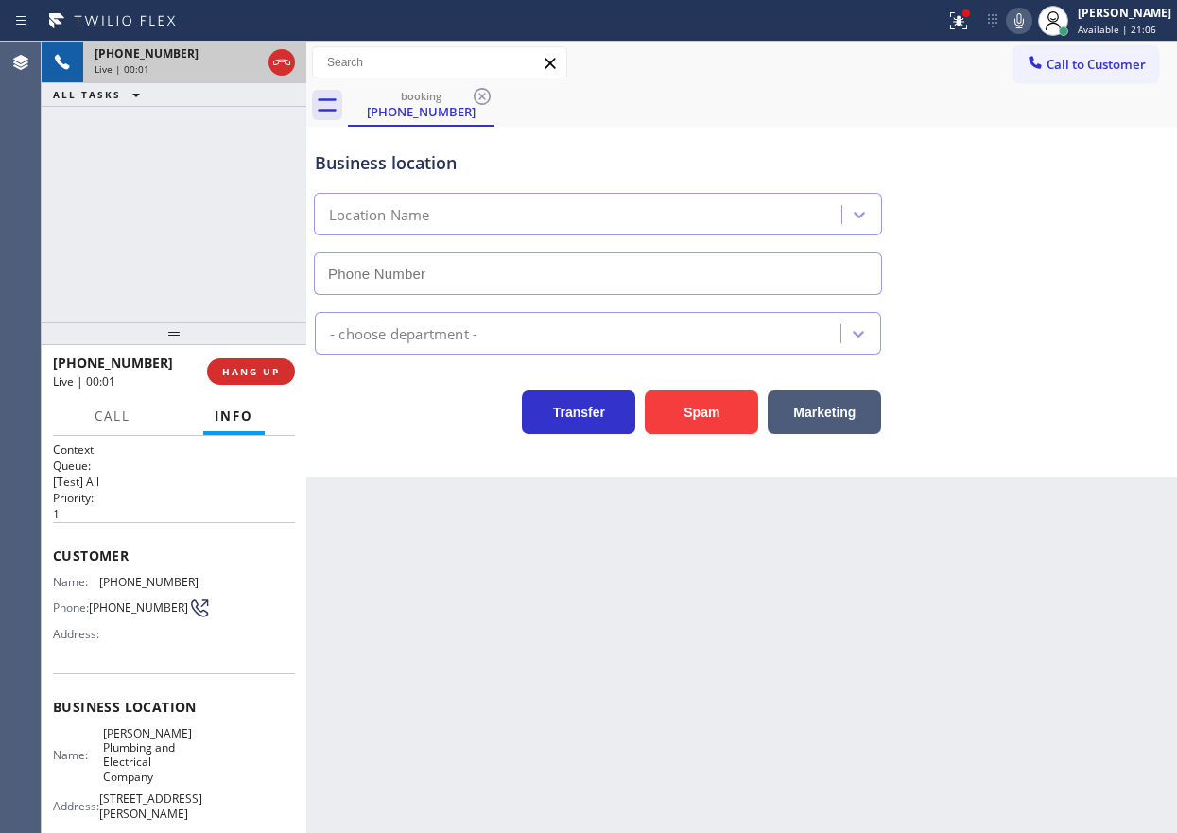
type input "[PHONE_NUMBER]"
click at [1030, 15] on icon at bounding box center [1018, 20] width 23 height 23
click at [970, 15] on icon at bounding box center [958, 20] width 23 height 23
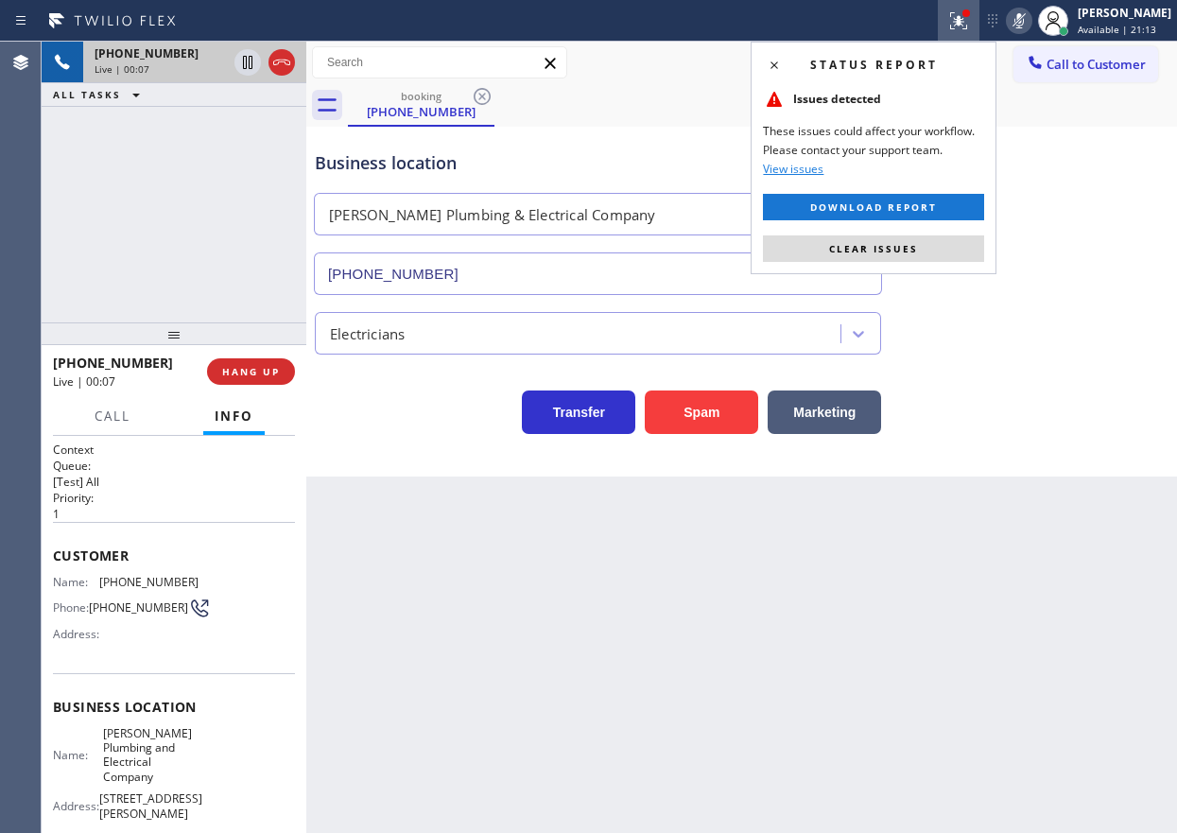
drag, startPoint x: 955, startPoint y: 238, endPoint x: 980, endPoint y: 198, distance: 46.7
click at [955, 238] on button "Clear issues" at bounding box center [873, 248] width 221 height 26
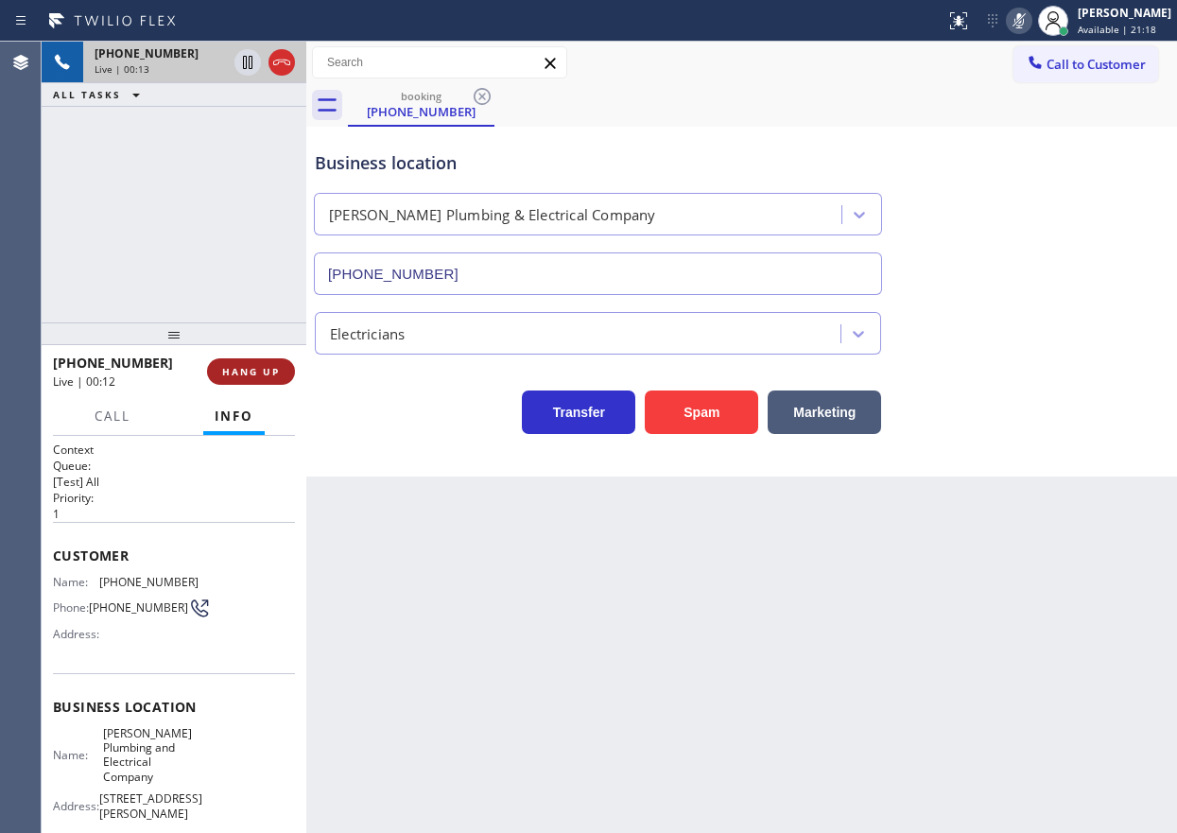
click at [254, 372] on span "HANG UP" at bounding box center [251, 371] width 58 height 13
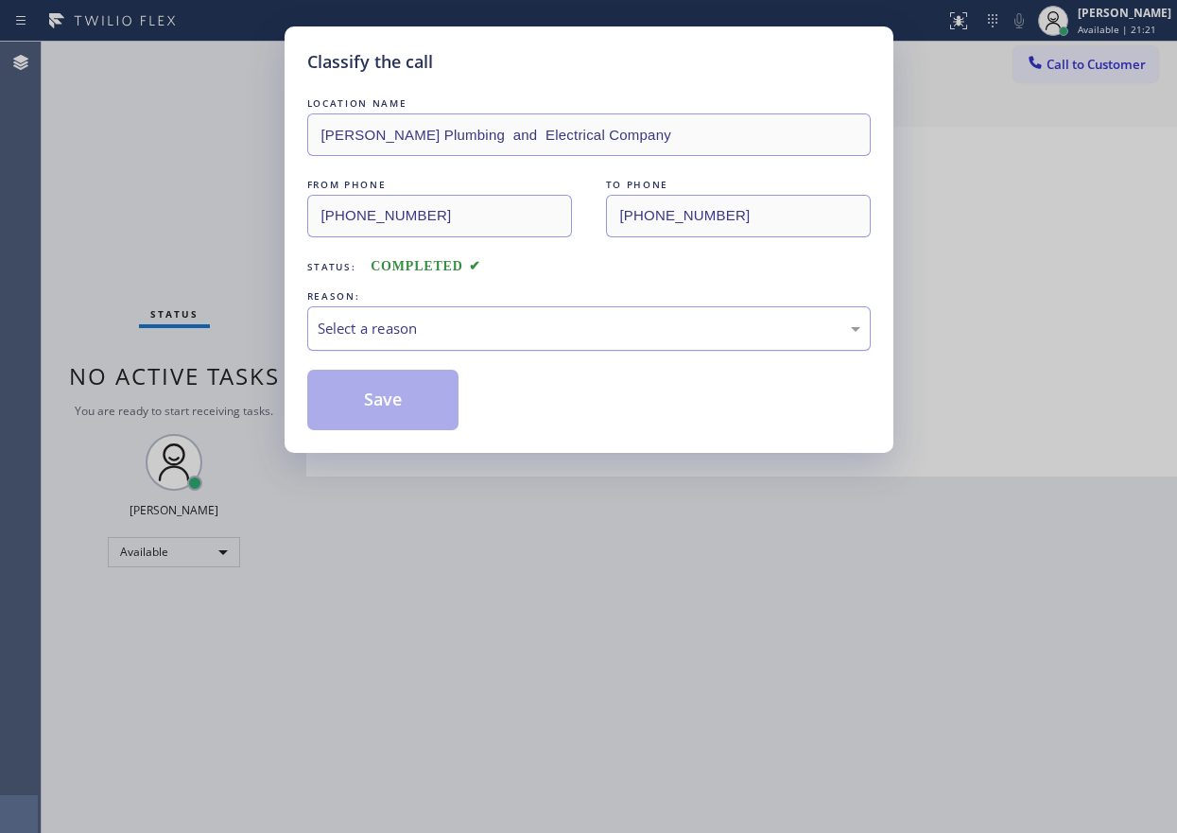
click at [389, 347] on div "Select a reason" at bounding box center [588, 328] width 563 height 44
drag, startPoint x: 376, startPoint y: 415, endPoint x: 478, endPoint y: 371, distance: 110.9
click at [377, 415] on button "Save" at bounding box center [383, 400] width 152 height 60
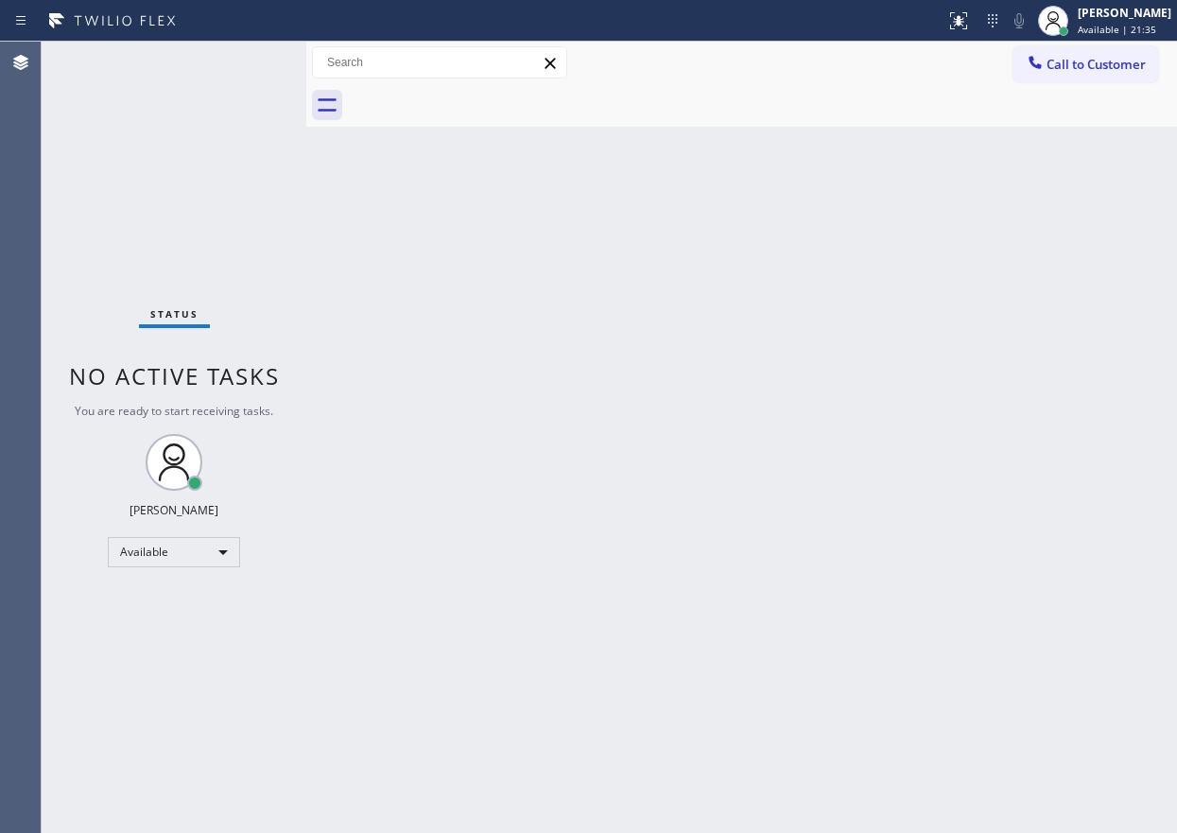
click at [903, 331] on div "Back to Dashboard Change Sender ID Customers Technicians Select a contact Outbo…" at bounding box center [741, 437] width 870 height 791
click at [1064, 329] on div "Back to Dashboard Change Sender ID Customers Technicians Select a contact Outbo…" at bounding box center [741, 437] width 870 height 791
click at [905, 488] on div "Back to Dashboard Change Sender ID Customers Technicians Select a contact Outbo…" at bounding box center [741, 437] width 870 height 791
drag, startPoint x: 1094, startPoint y: 543, endPoint x: 1170, endPoint y: 546, distance: 75.7
click at [1094, 543] on div "Back to Dashboard Change Sender ID Customers Technicians Select a contact Outbo…" at bounding box center [741, 437] width 870 height 791
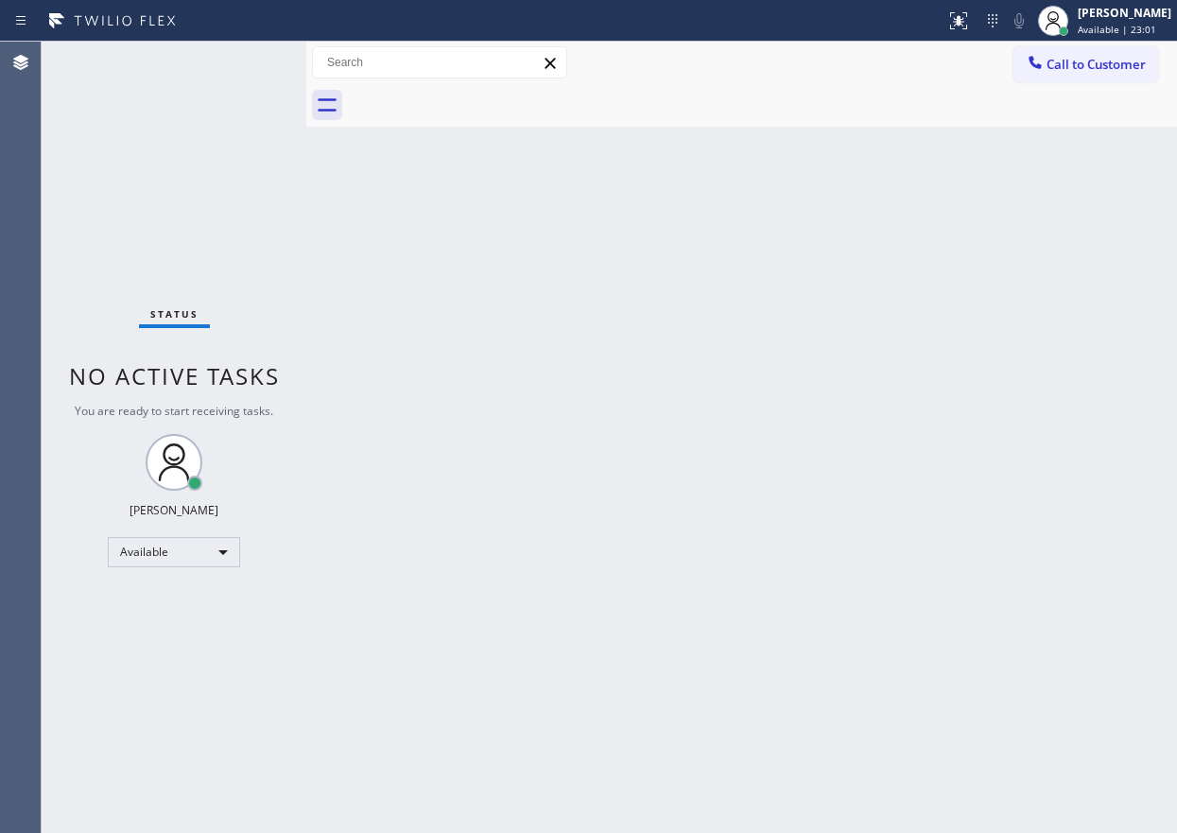
click at [887, 404] on div "Back to Dashboard Change Sender ID Customers Technicians Select a contact Outbo…" at bounding box center [741, 437] width 870 height 791
click at [246, 66] on div "Status No active tasks You are ready to start receiving tasks. [PERSON_NAME] Av…" at bounding box center [174, 437] width 265 height 791
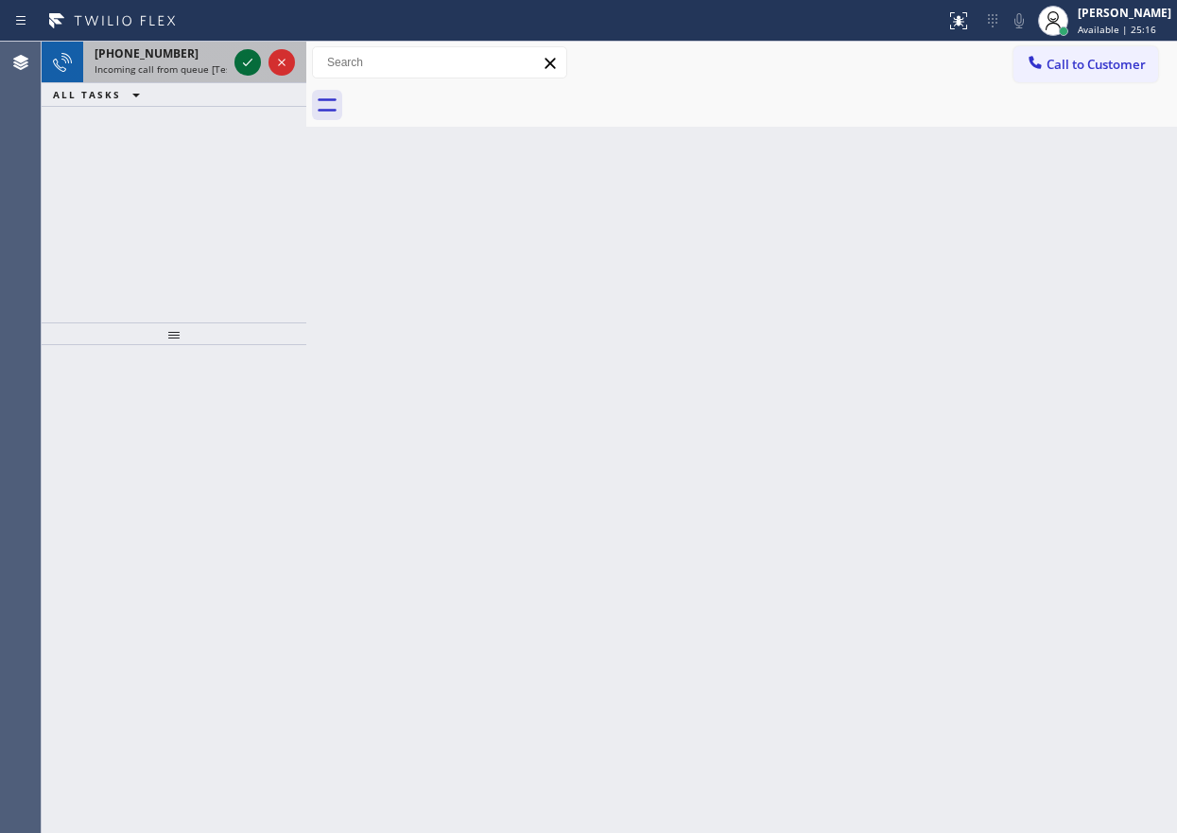
click at [246, 66] on icon at bounding box center [247, 62] width 23 height 23
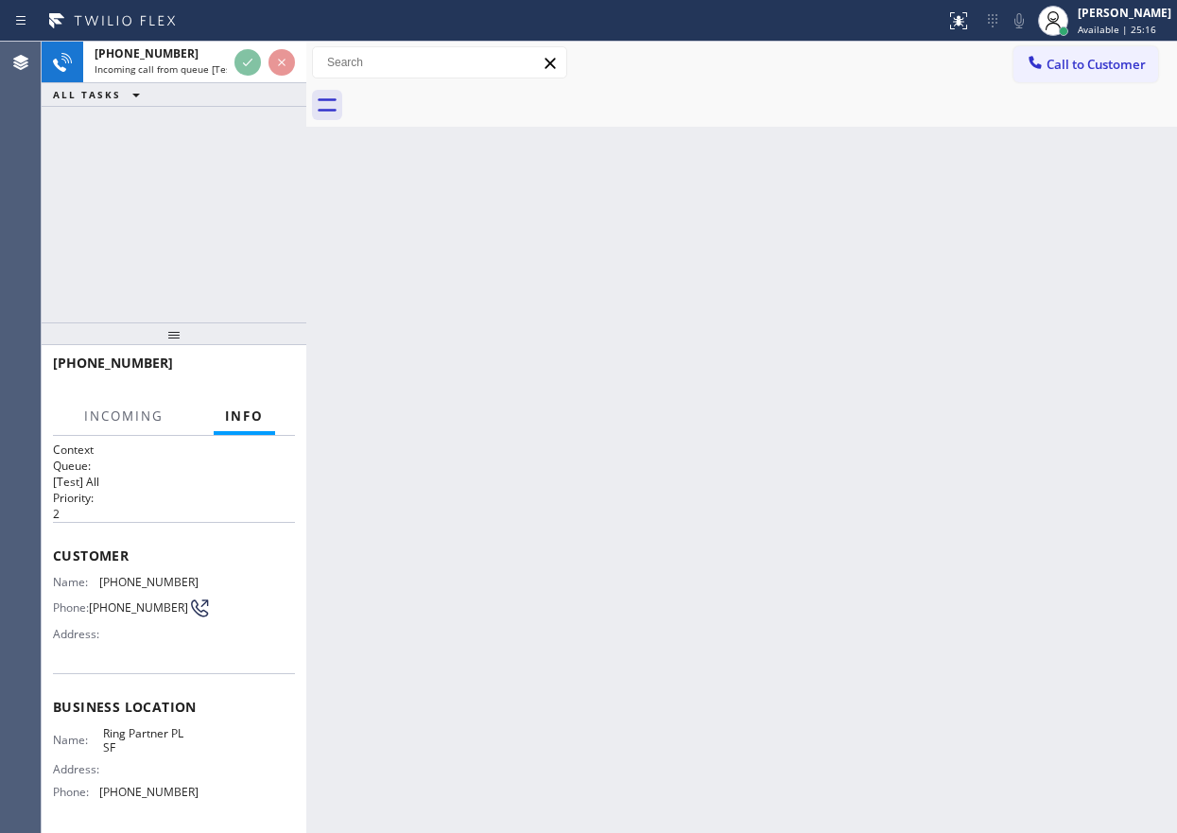
click at [303, 103] on div "[PHONE_NUMBER] Incoming call from queue [Test] All ALL TASKS ALL TASKS ACTIVE T…" at bounding box center [609, 437] width 1135 height 791
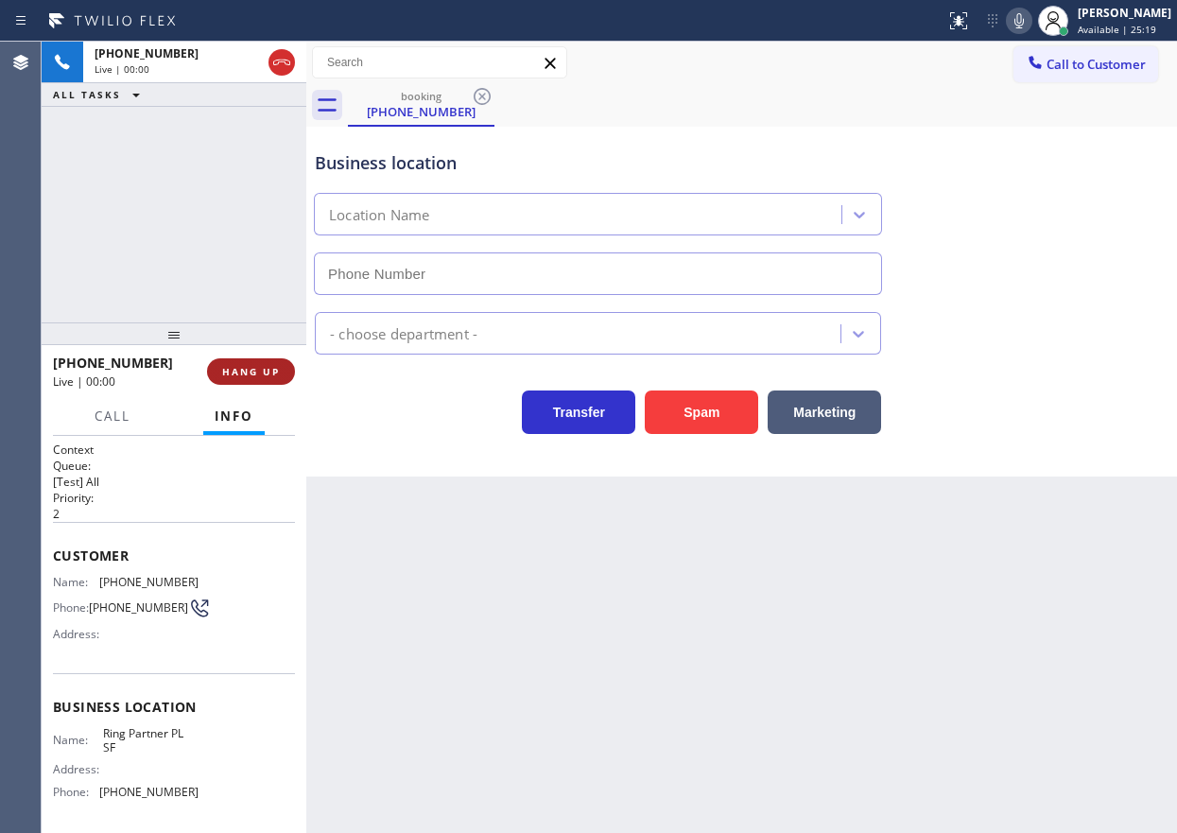
type input "[PHONE_NUMBER]"
click at [272, 366] on span "HANG UP" at bounding box center [251, 371] width 58 height 13
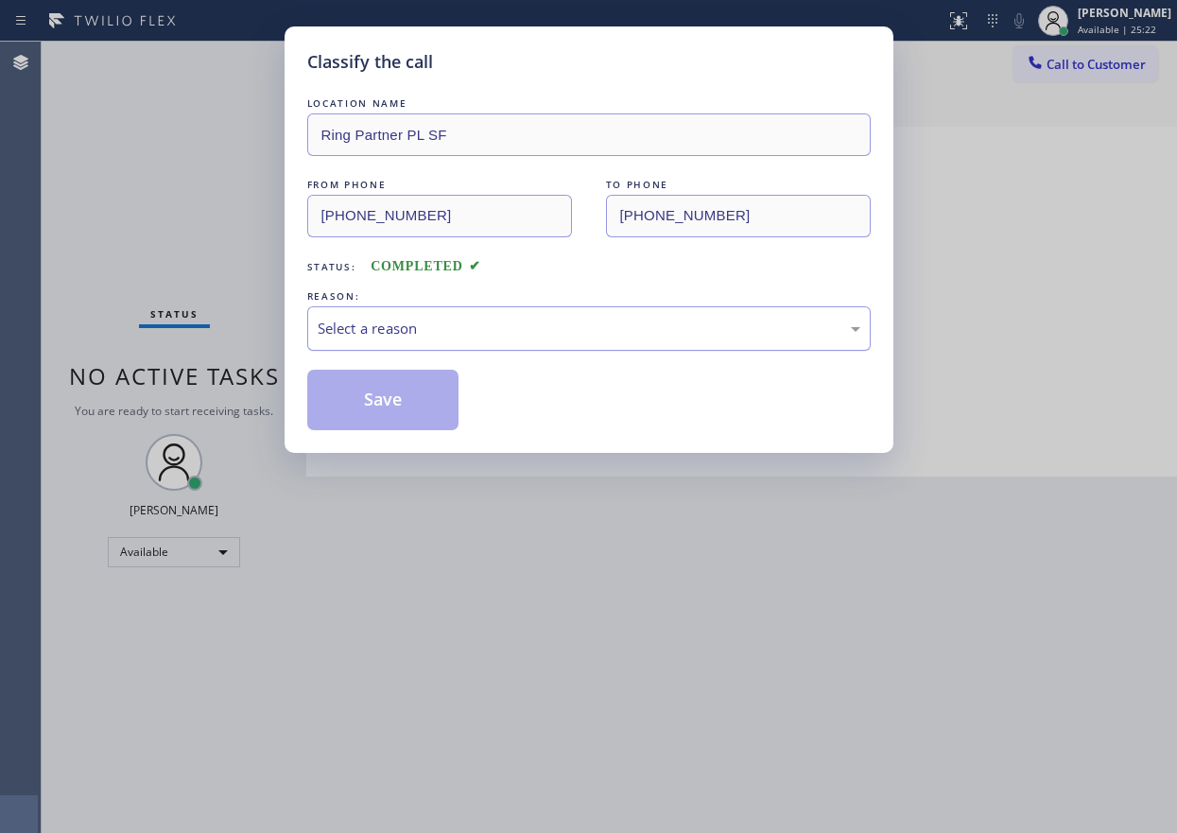
click at [417, 331] on div "Select a reason" at bounding box center [589, 329] width 542 height 22
click at [392, 404] on button "Save" at bounding box center [383, 400] width 152 height 60
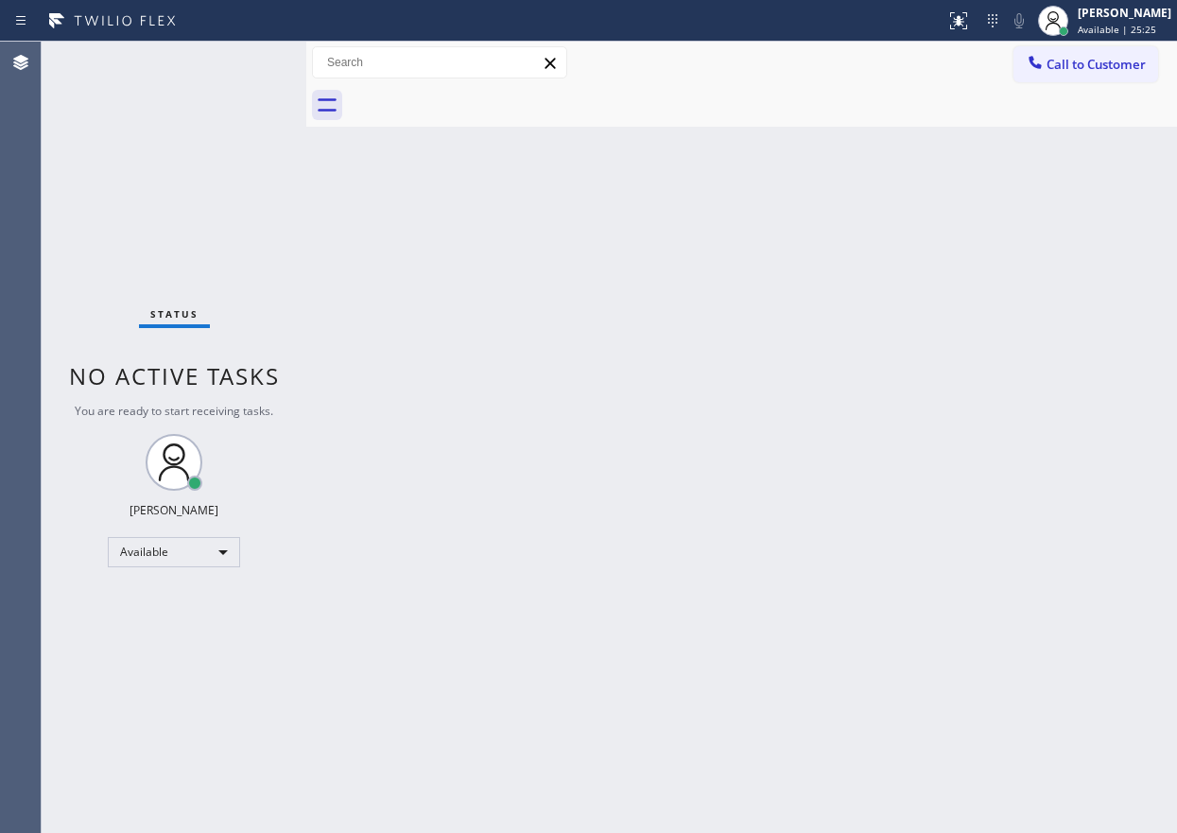
drag, startPoint x: 797, startPoint y: 421, endPoint x: 1023, endPoint y: 206, distance: 312.2
click at [797, 421] on div "Back to Dashboard Change Sender ID Customers Technicians Select a contact Outbo…" at bounding box center [741, 437] width 870 height 791
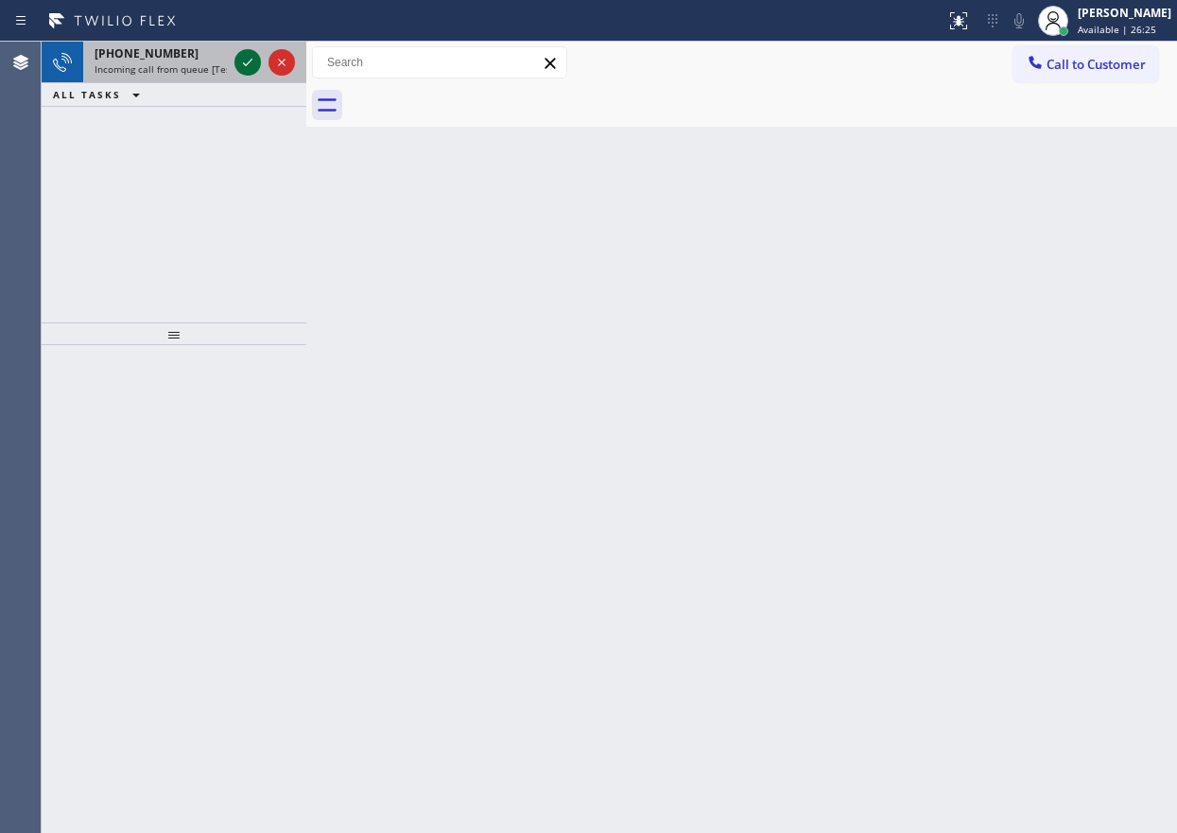
click at [243, 70] on icon at bounding box center [247, 62] width 23 height 23
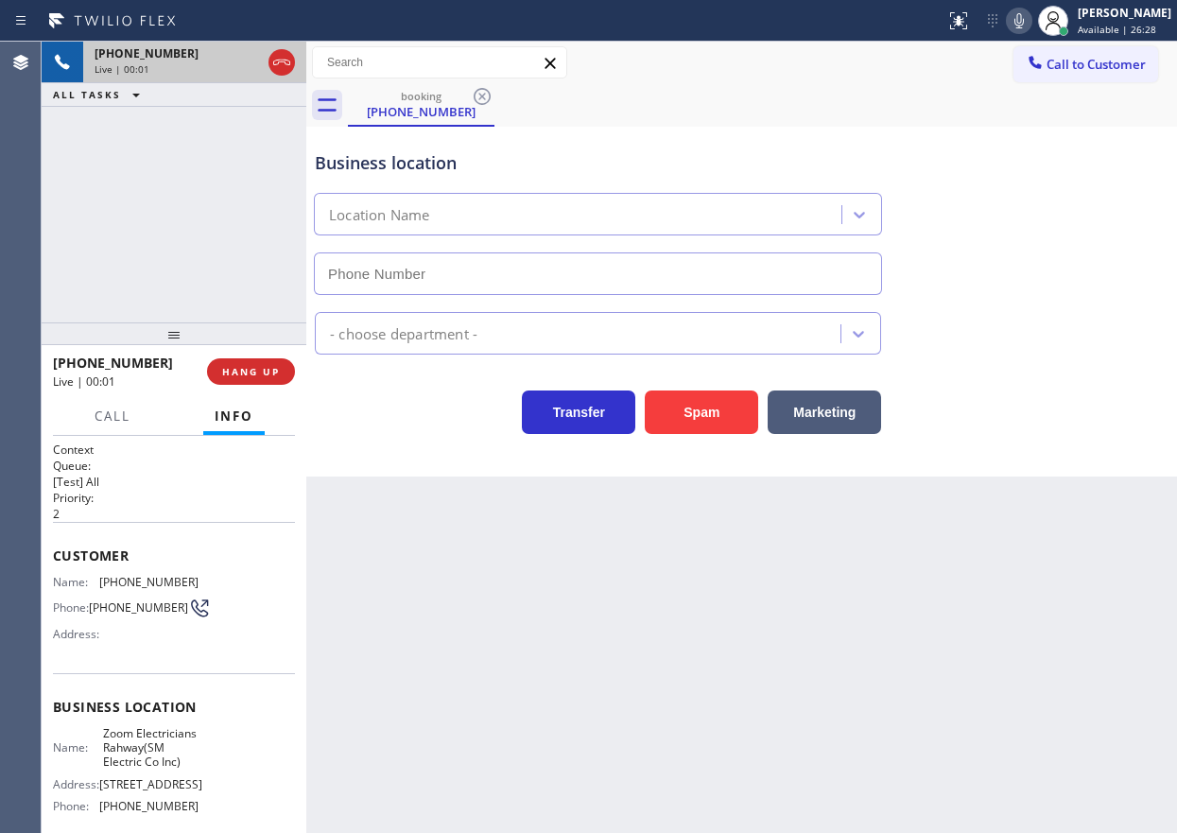
type input "[PHONE_NUMBER]"
click at [706, 417] on button "Spam" at bounding box center [701, 411] width 113 height 43
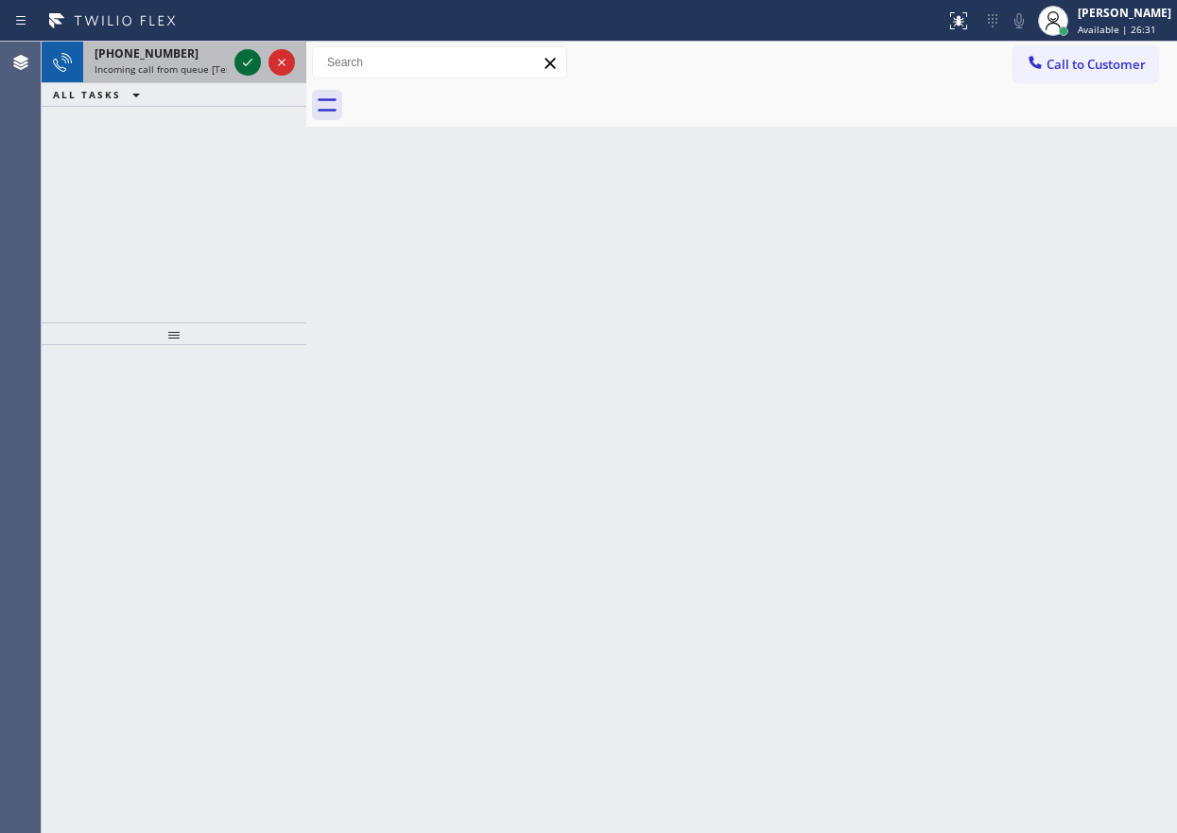
click at [246, 58] on icon at bounding box center [247, 62] width 23 height 23
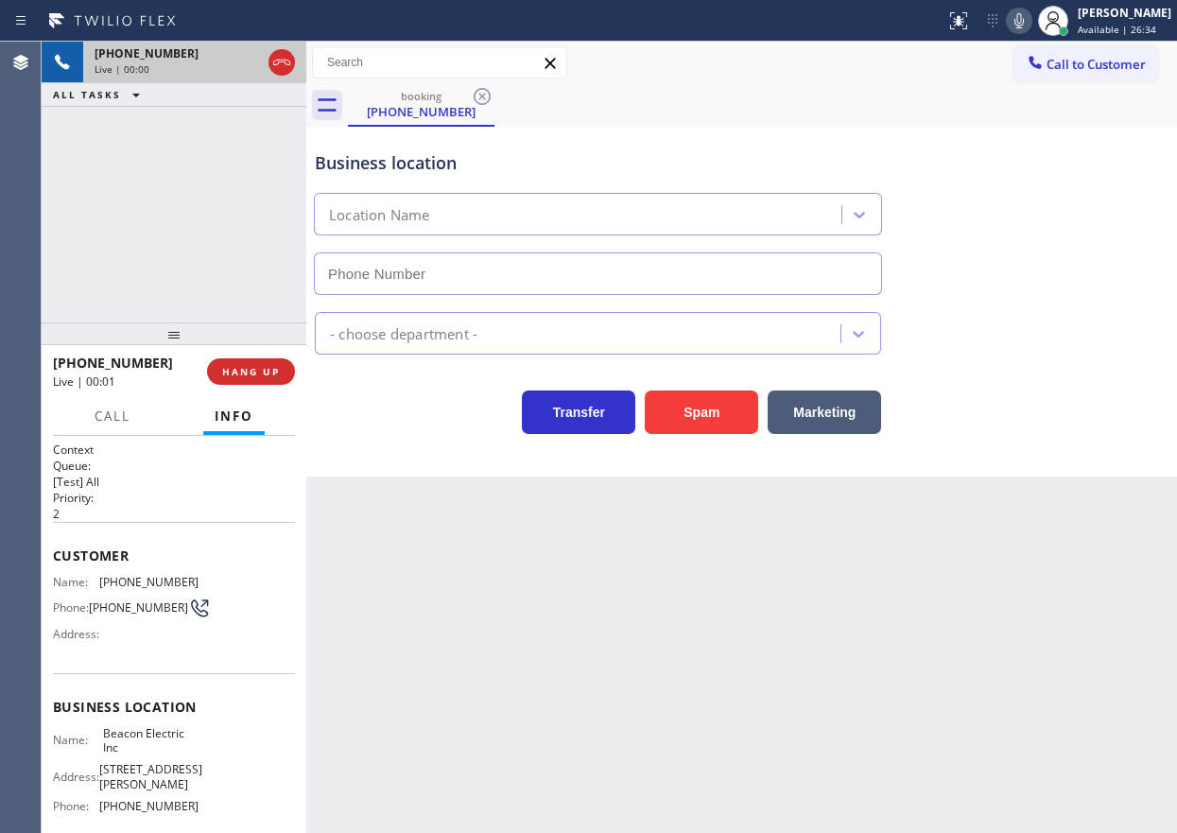
type input "[PHONE_NUMBER]"
click at [703, 407] on button "Spam" at bounding box center [701, 411] width 113 height 43
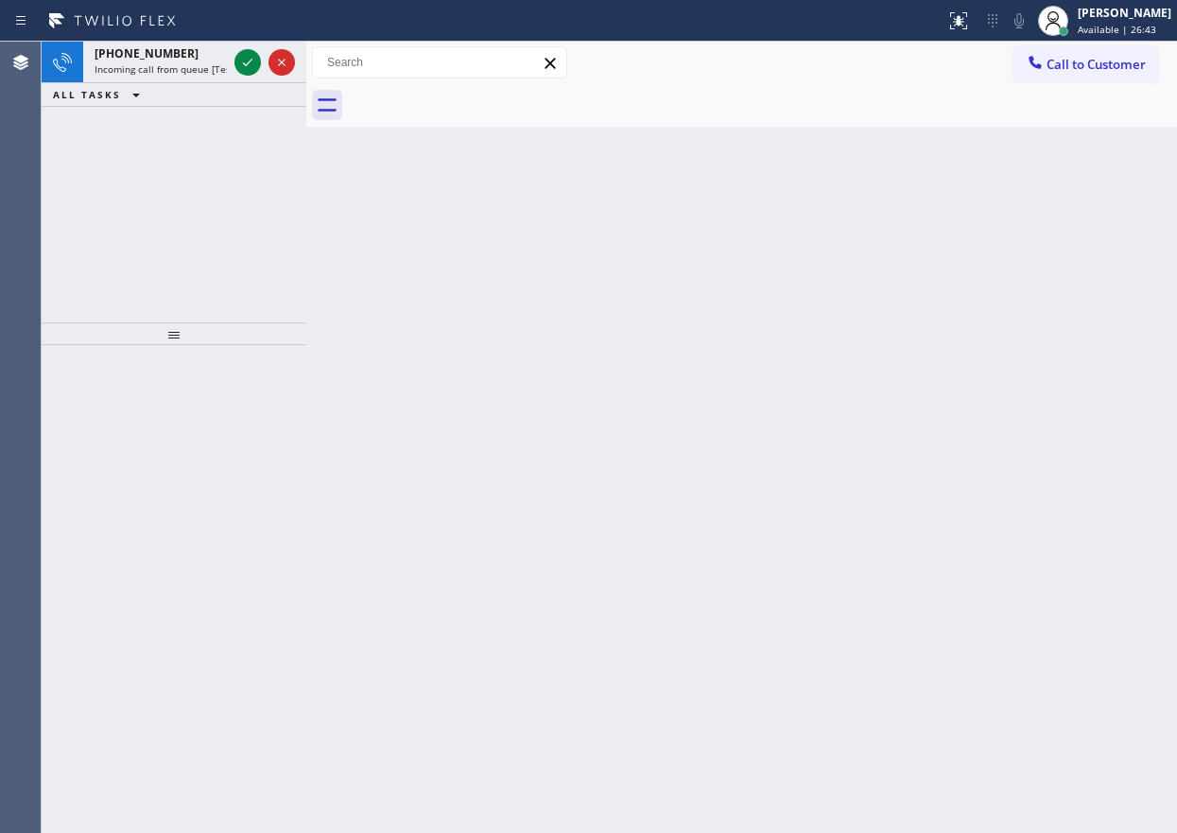
click at [1053, 453] on div "Back to Dashboard Change Sender ID Customers Technicians Select a contact Outbo…" at bounding box center [741, 437] width 870 height 791
drag, startPoint x: 245, startPoint y: 65, endPoint x: 272, endPoint y: 72, distance: 28.2
click at [245, 64] on icon at bounding box center [247, 63] width 9 height 8
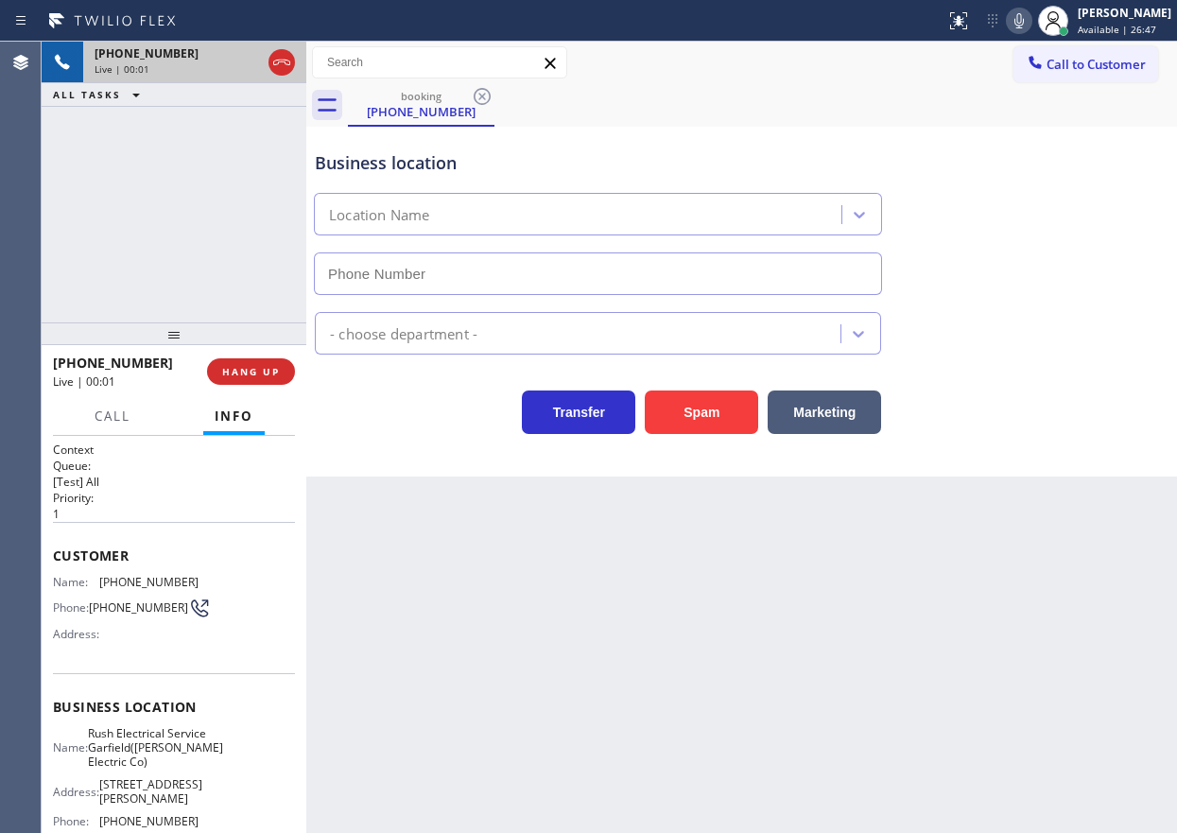
type input "[PHONE_NUMBER]"
click at [706, 400] on button "Spam" at bounding box center [701, 411] width 113 height 43
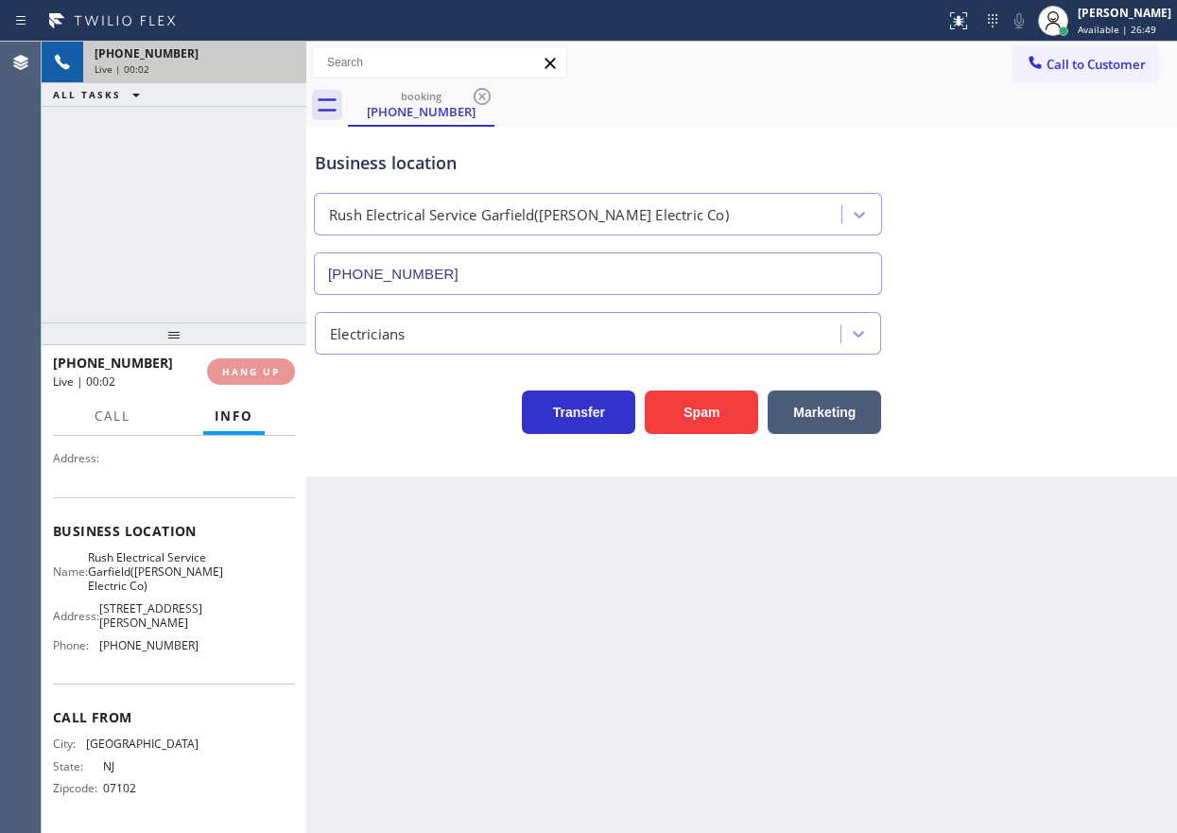
scroll to position [226, 0]
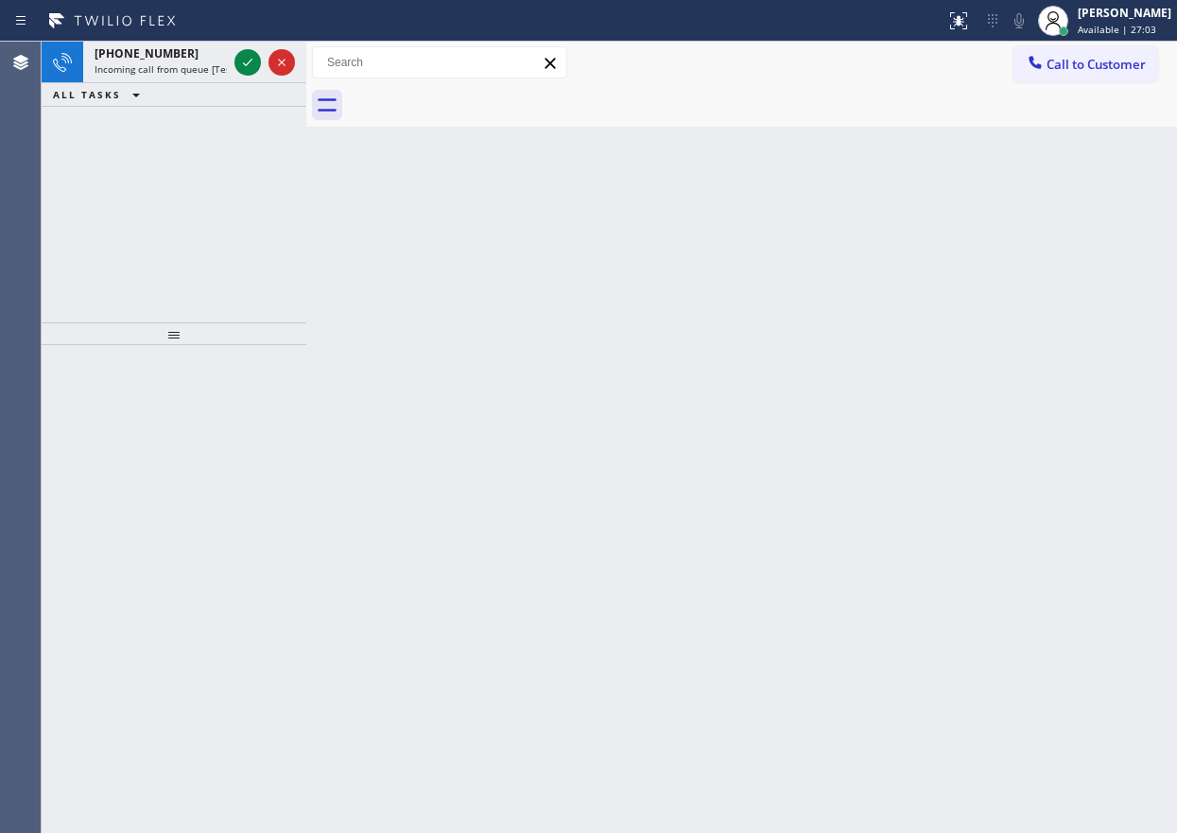
drag, startPoint x: 1010, startPoint y: 373, endPoint x: 986, endPoint y: 374, distance: 24.6
click at [1010, 373] on div "Back to Dashboard Change Sender ID Customers Technicians Select a contact Outbo…" at bounding box center [741, 437] width 870 height 791
click at [241, 58] on icon at bounding box center [247, 62] width 23 height 23
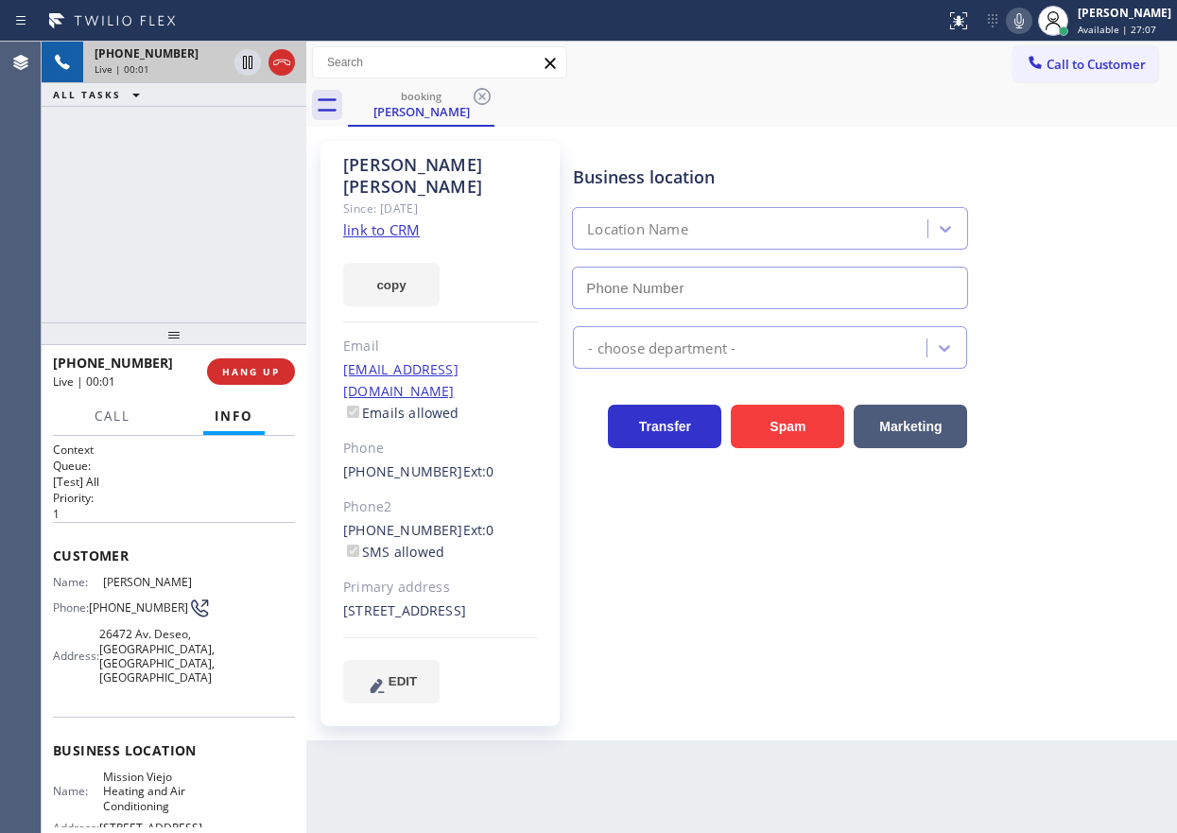
type input "[PHONE_NUMBER]"
click at [408, 220] on link "link to CRM" at bounding box center [381, 229] width 77 height 19
click at [152, 785] on span "Mission Viejo Heating and Air Conditioning" at bounding box center [150, 790] width 95 height 43
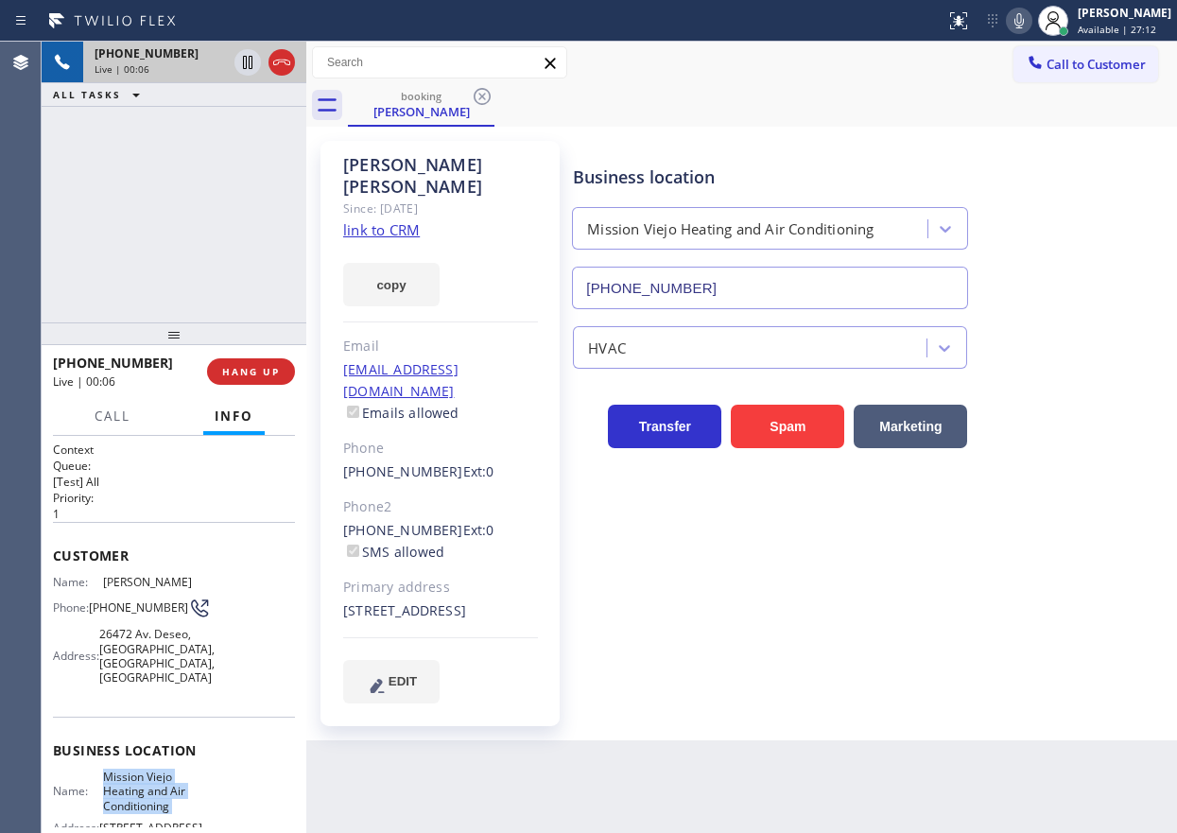
copy span "Mission Viejo Heating and Air Conditioning"
click at [711, 293] on input "[PHONE_NUMBER]" at bounding box center [770, 288] width 396 height 43
click at [243, 53] on icon at bounding box center [247, 62] width 23 height 23
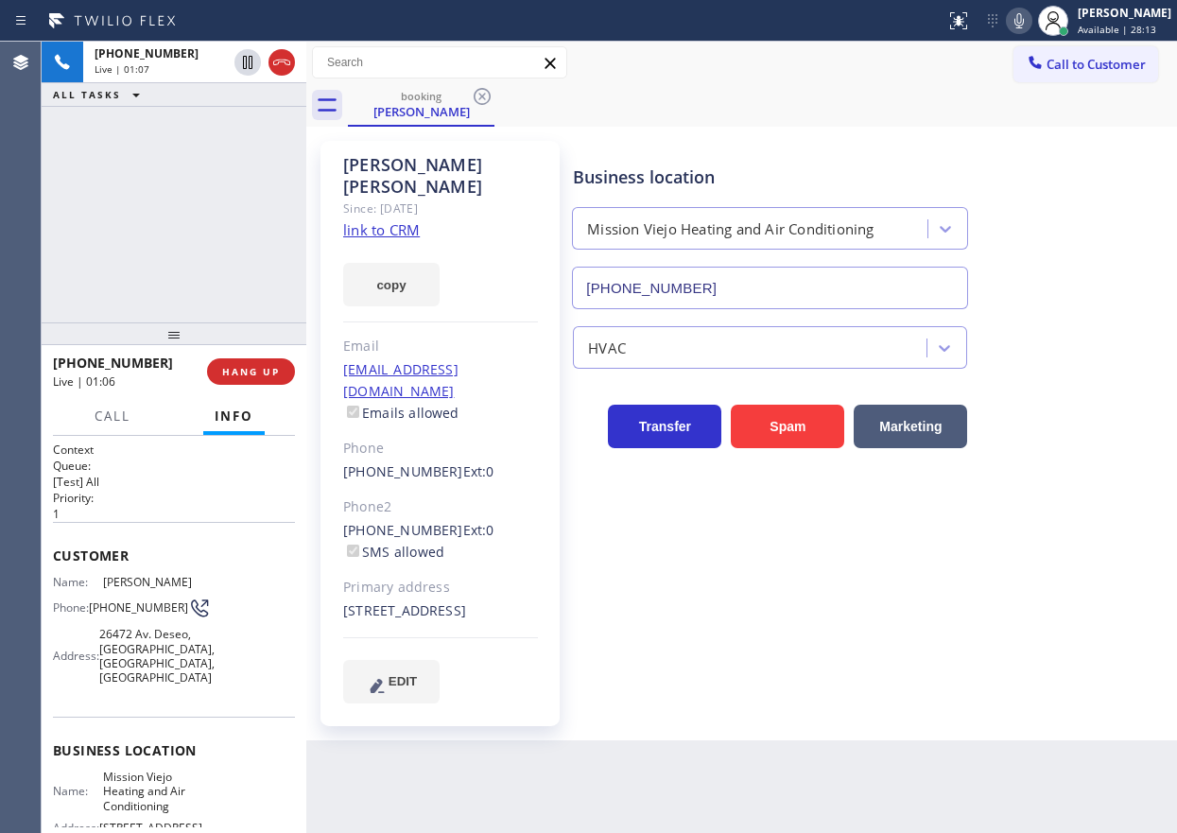
click at [1030, 16] on icon at bounding box center [1018, 20] width 23 height 23
click at [248, 66] on icon at bounding box center [247, 62] width 23 height 23
click at [1030, 17] on icon at bounding box center [1018, 20] width 23 height 23
click at [1013, 343] on div "HVAC" at bounding box center [870, 343] width 603 height 50
click at [121, 419] on span "Call" at bounding box center [113, 415] width 36 height 17
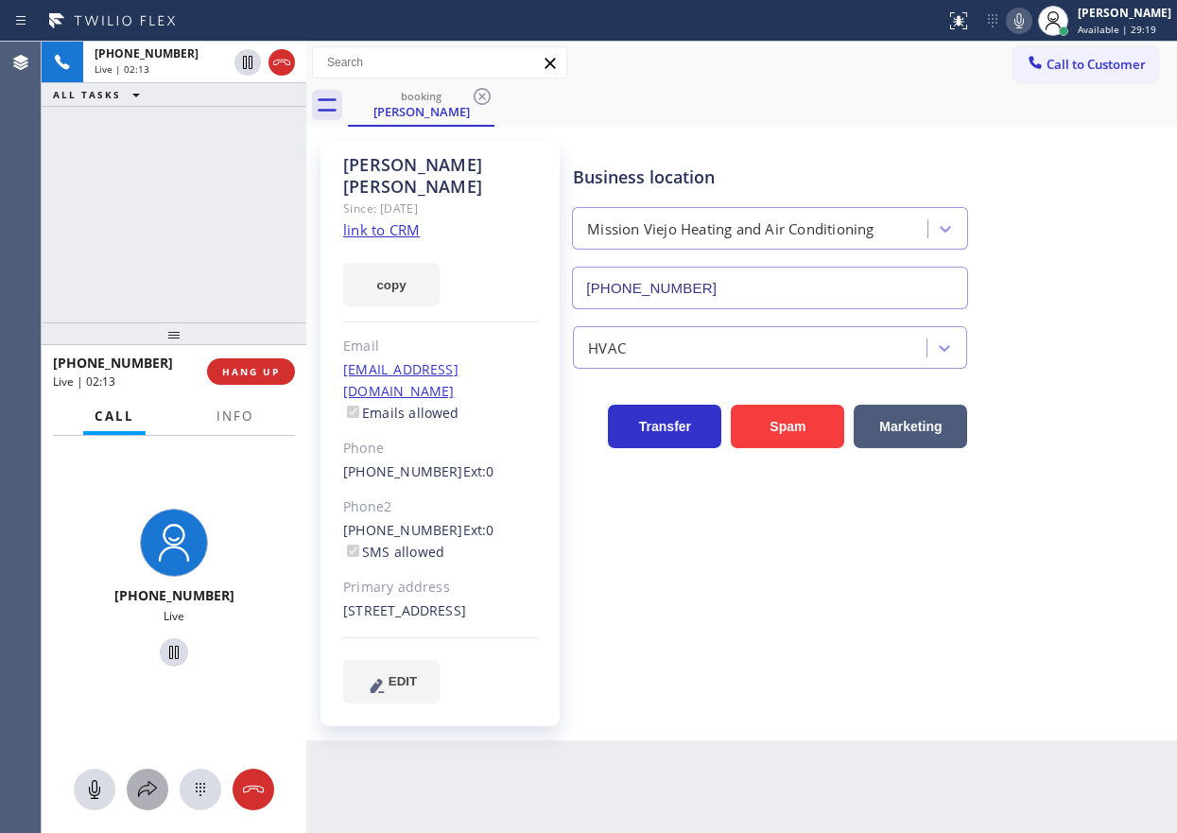
click at [146, 779] on icon at bounding box center [147, 789] width 23 height 23
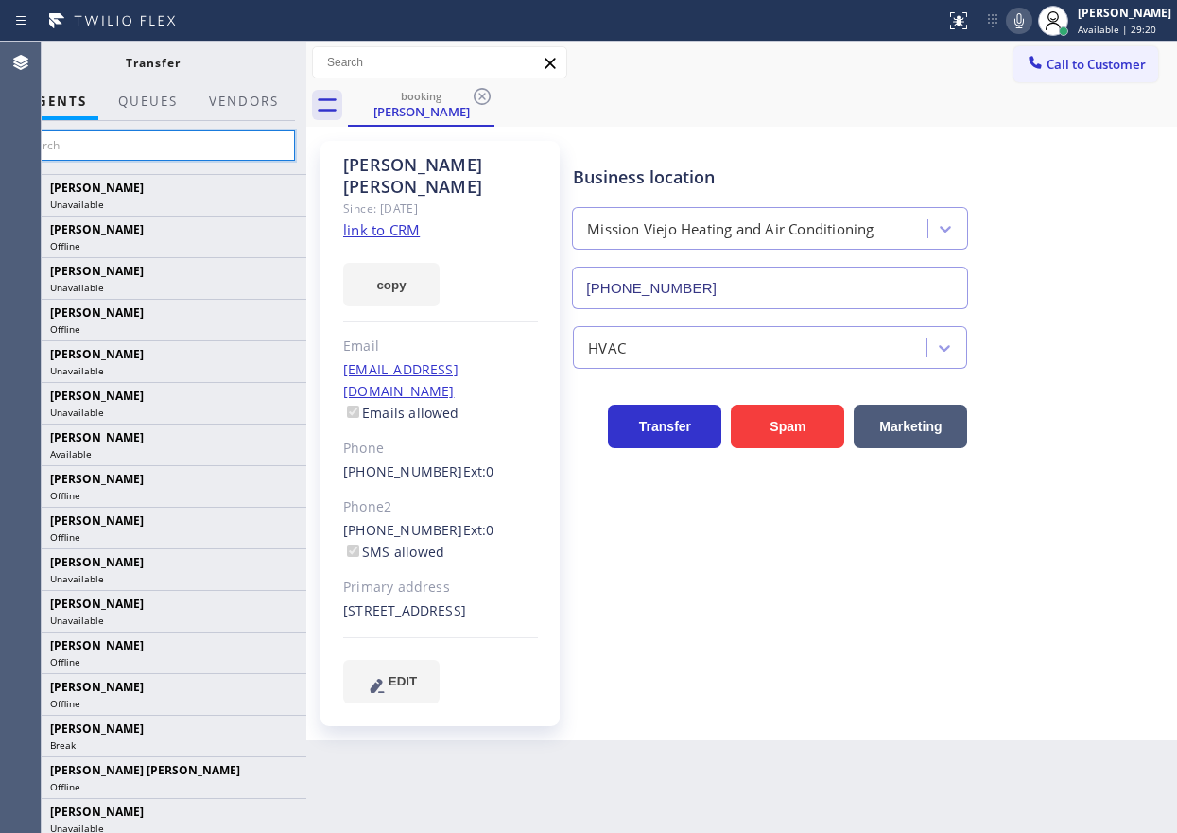
click at [117, 150] on input "text" at bounding box center [152, 145] width 284 height 30
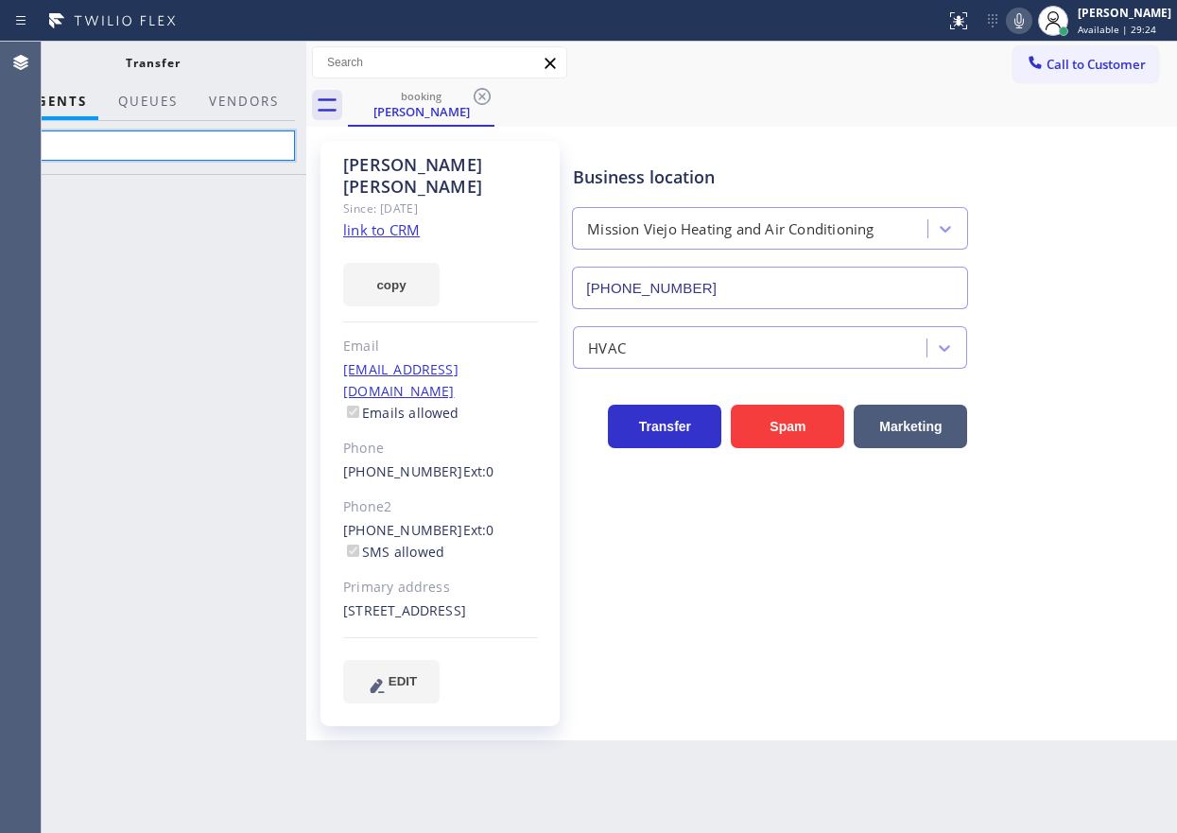
type input "v"
type input "vasy"
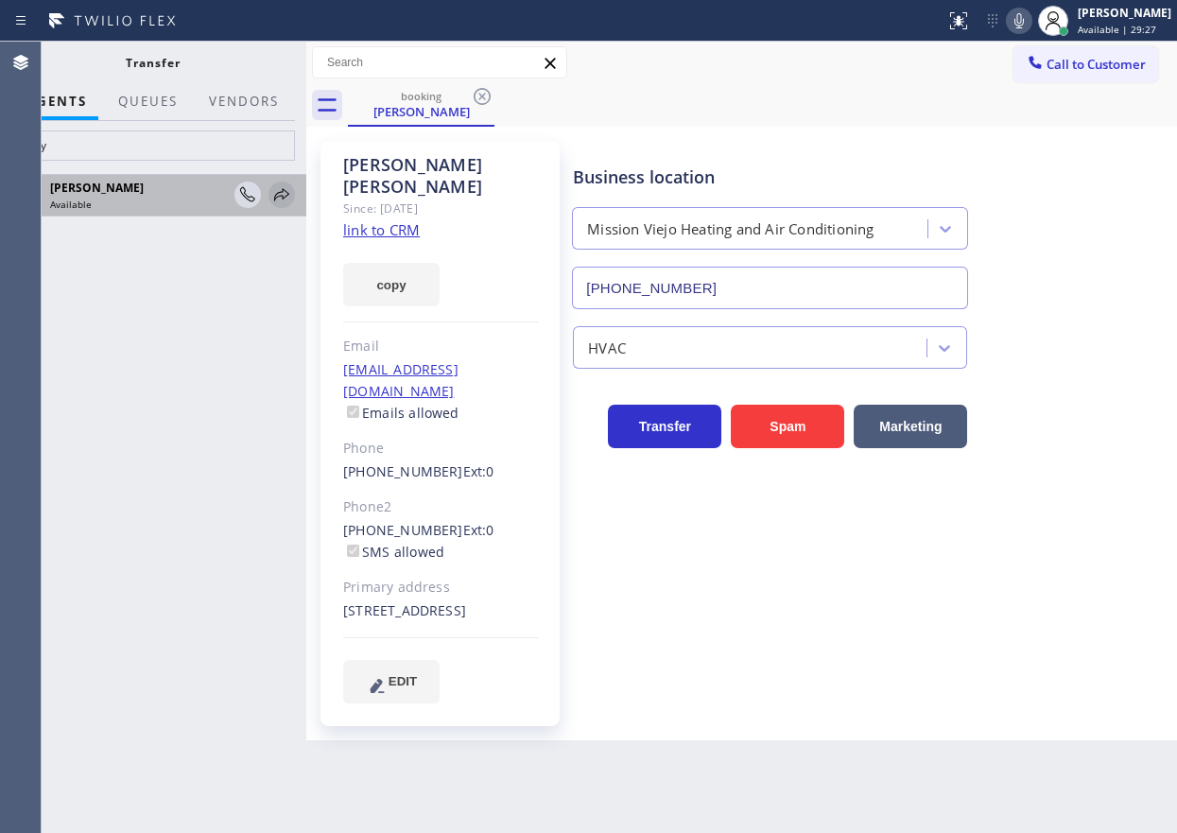
click at [281, 193] on icon at bounding box center [281, 194] width 23 height 23
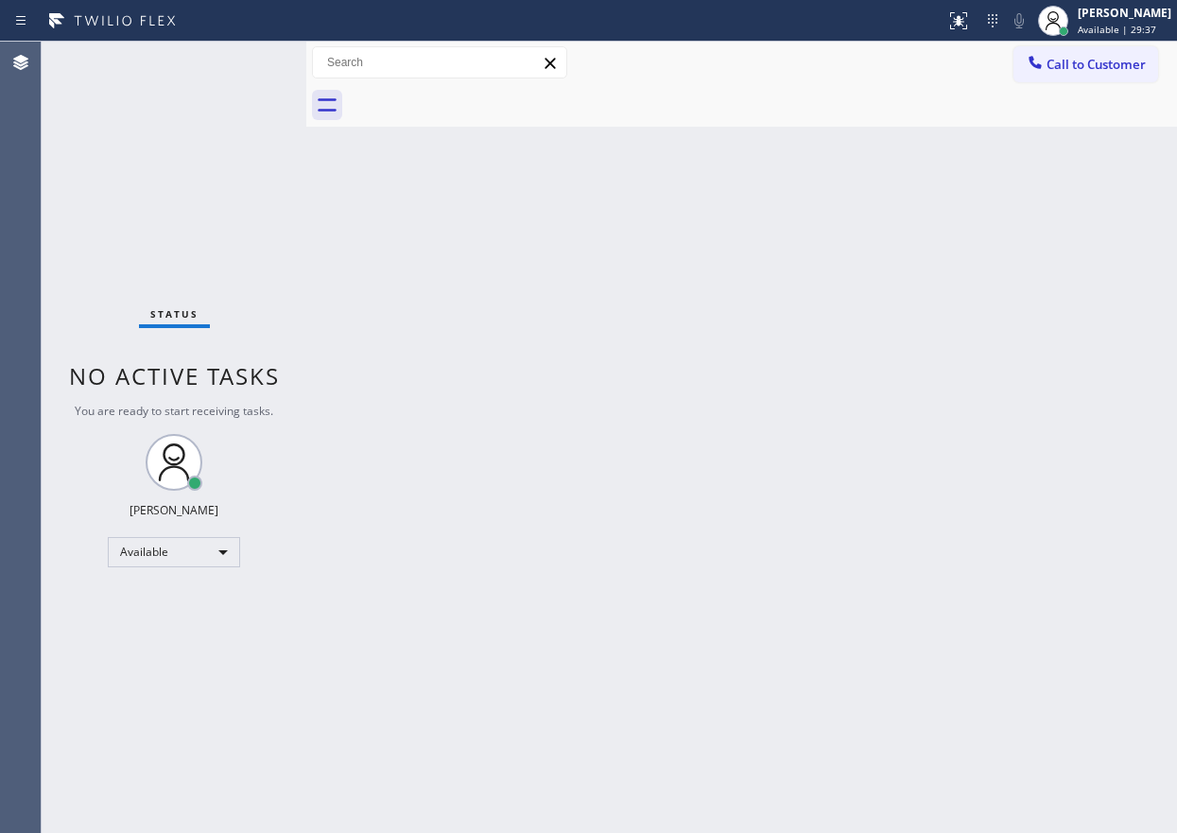
click at [1124, 180] on div "Back to Dashboard Change Sender ID Customers Technicians Select a contact Outbo…" at bounding box center [741, 437] width 870 height 791
click at [525, 389] on div "Back to Dashboard Change Sender ID Customers Technicians Select a contact Outbo…" at bounding box center [741, 437] width 870 height 791
click at [1002, 276] on div "Back to Dashboard Change Sender ID Customers Technicians Select a contact Outbo…" at bounding box center [741, 437] width 870 height 791
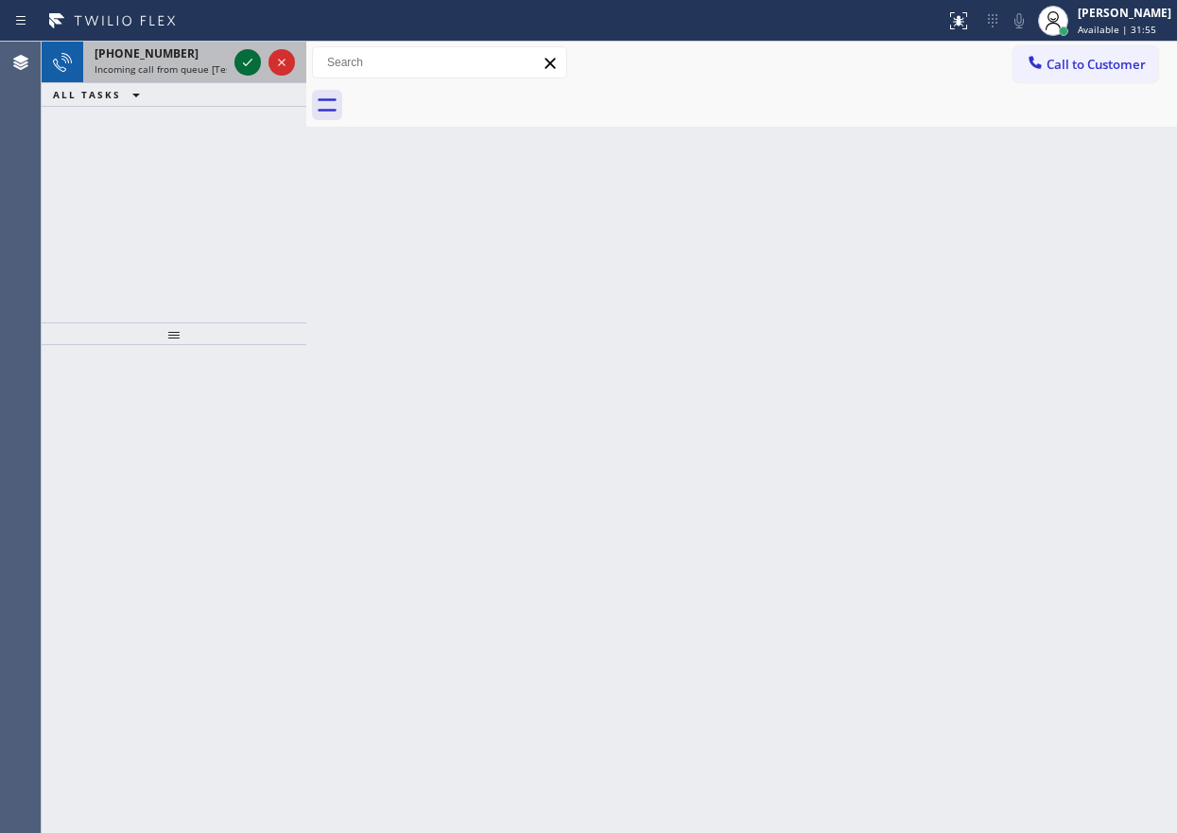
click at [249, 66] on icon at bounding box center [247, 62] width 23 height 23
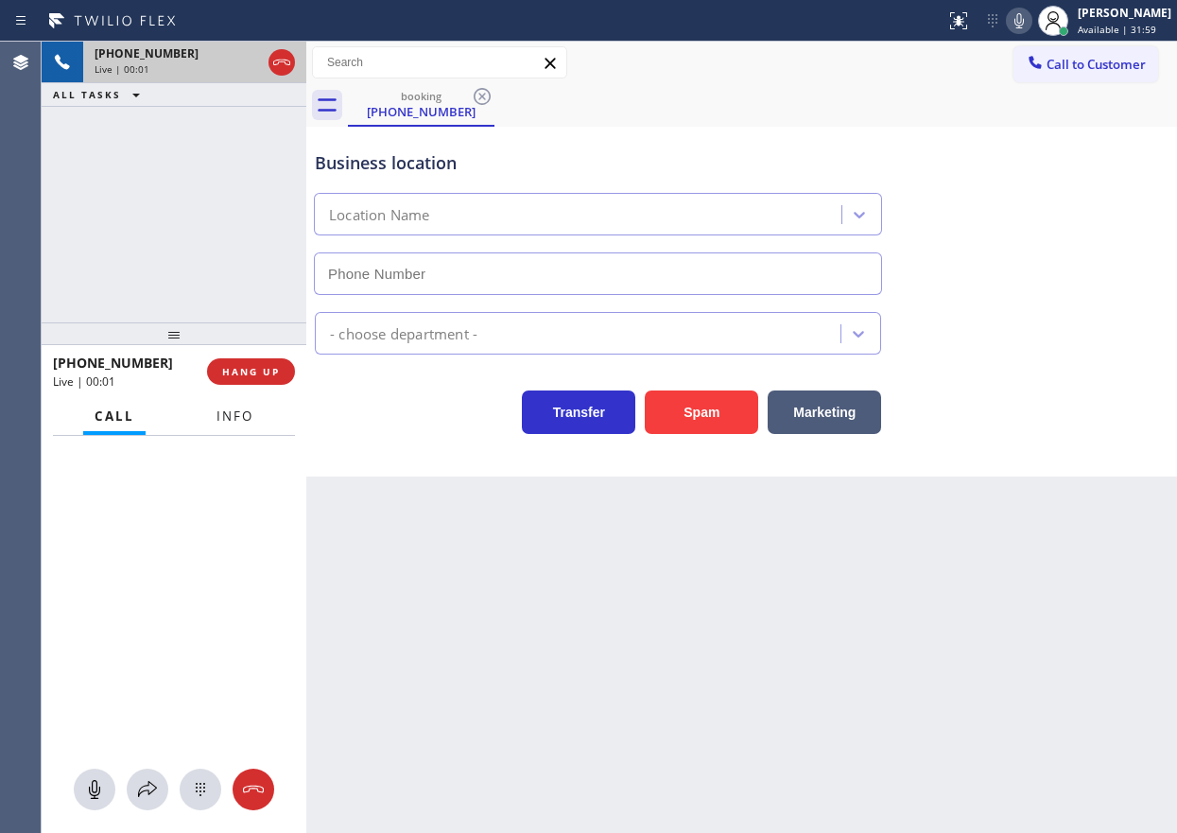
type input "[PHONE_NUMBER]"
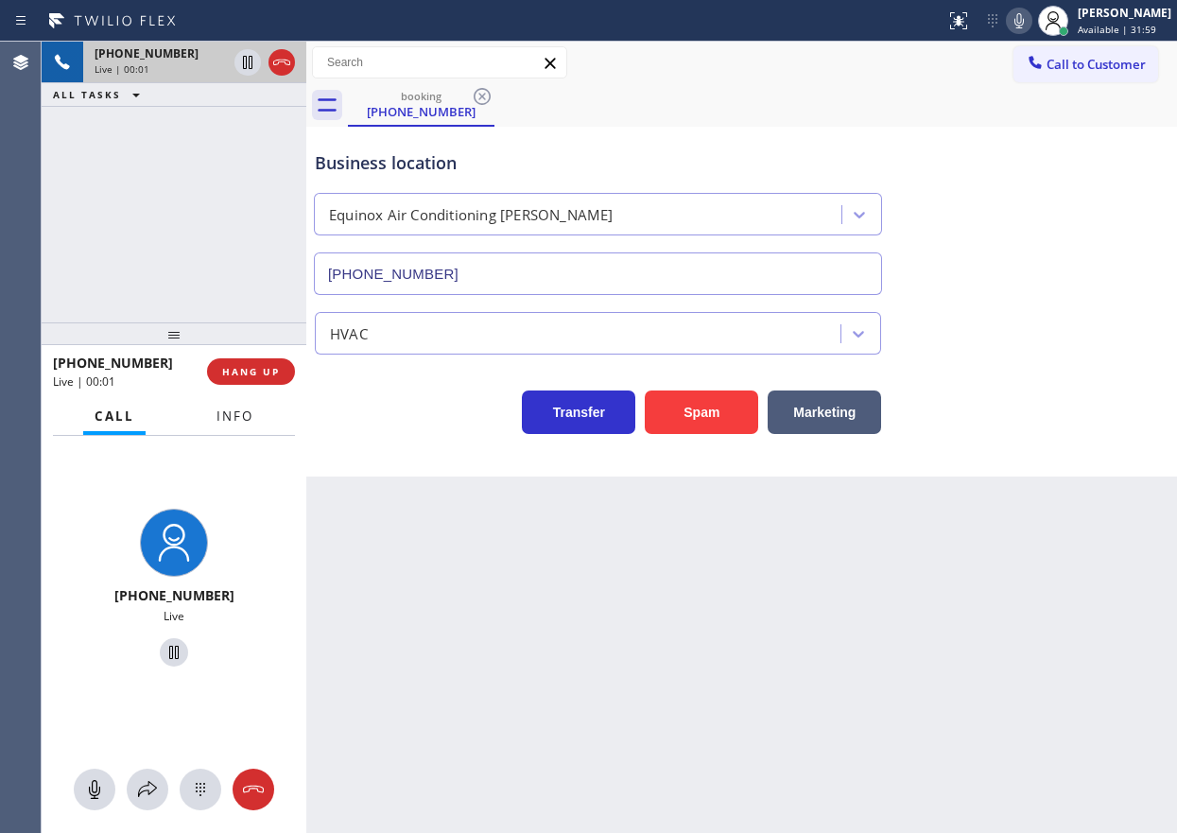
click at [240, 405] on button "Info" at bounding box center [235, 416] width 60 height 37
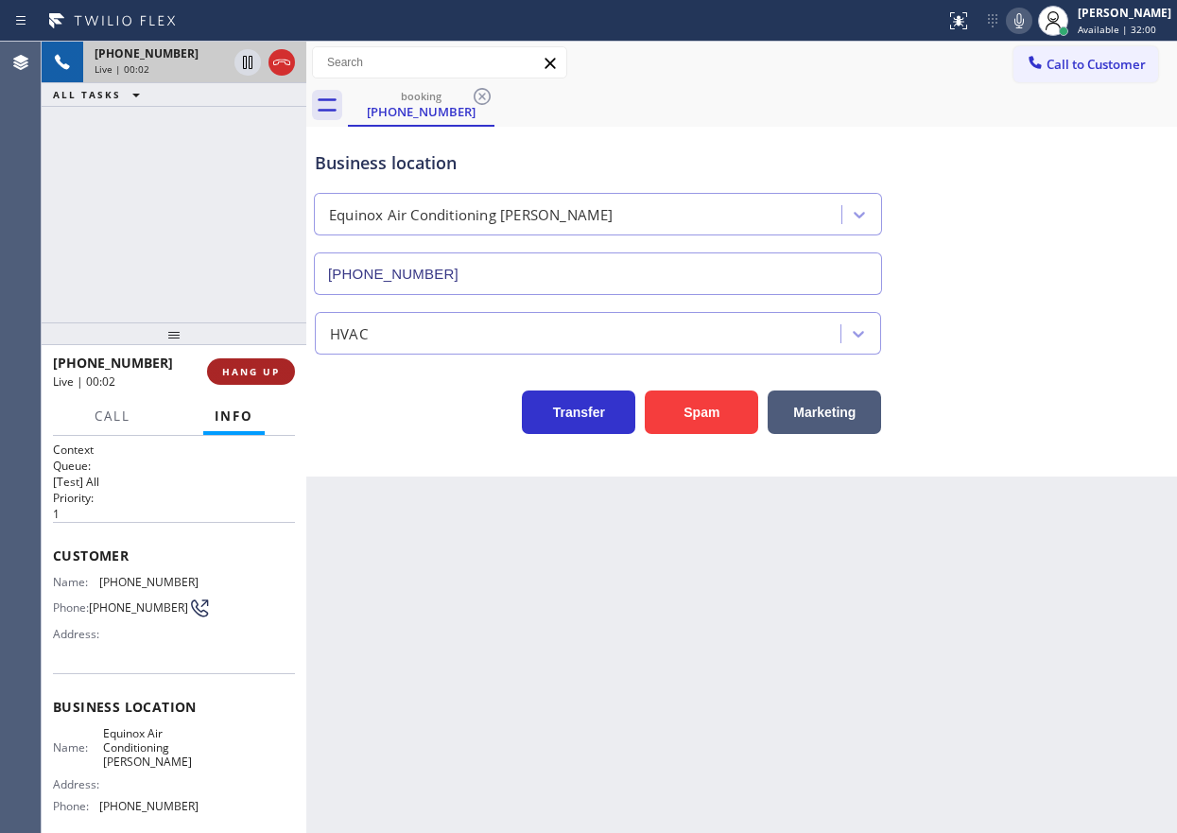
click at [241, 363] on button "HANG UP" at bounding box center [251, 371] width 88 height 26
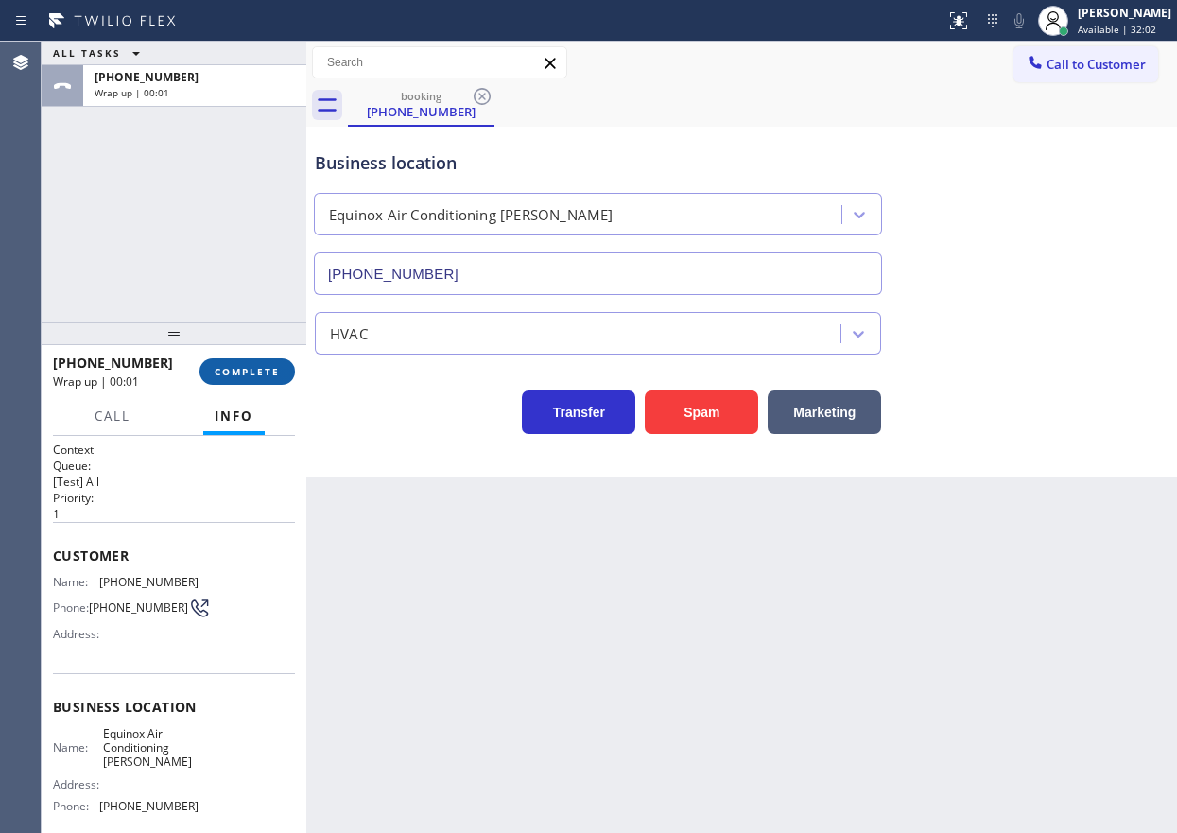
click at [257, 365] on span "COMPLETE" at bounding box center [247, 371] width 65 height 13
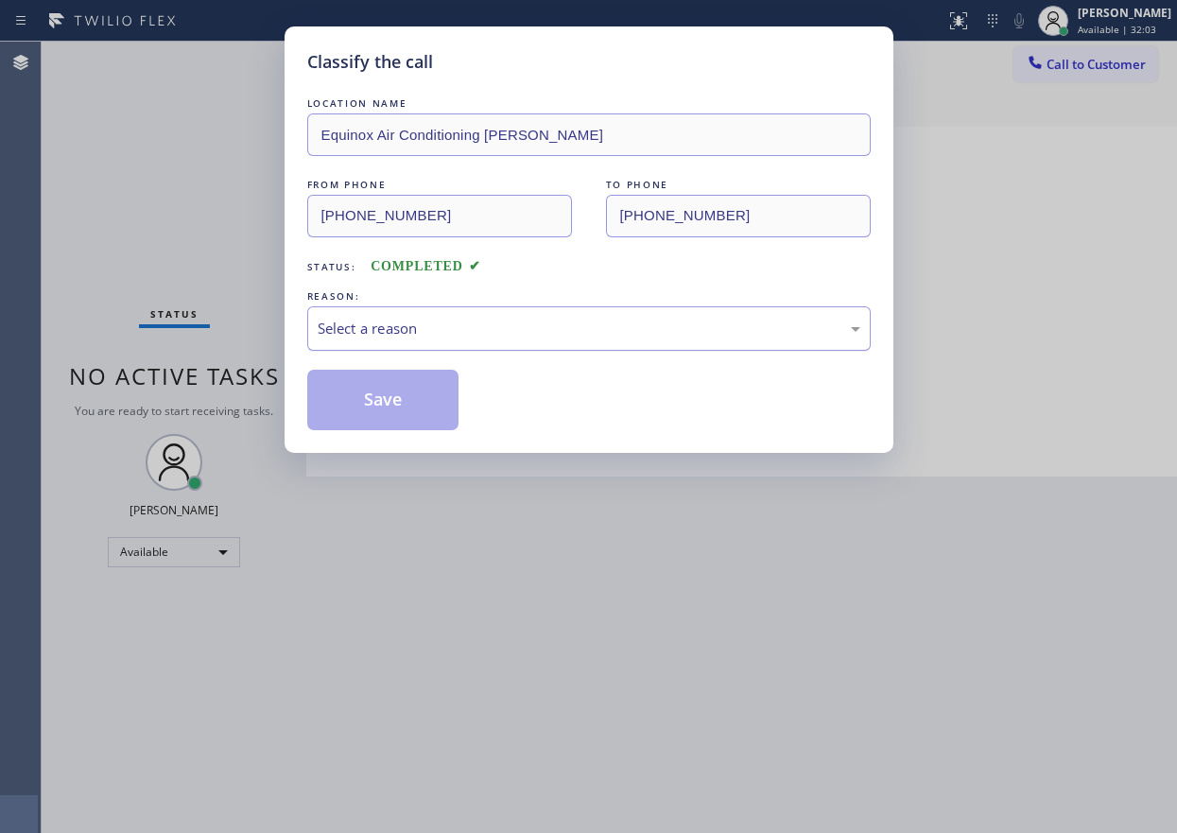
click at [439, 332] on div "Select a reason" at bounding box center [589, 329] width 542 height 22
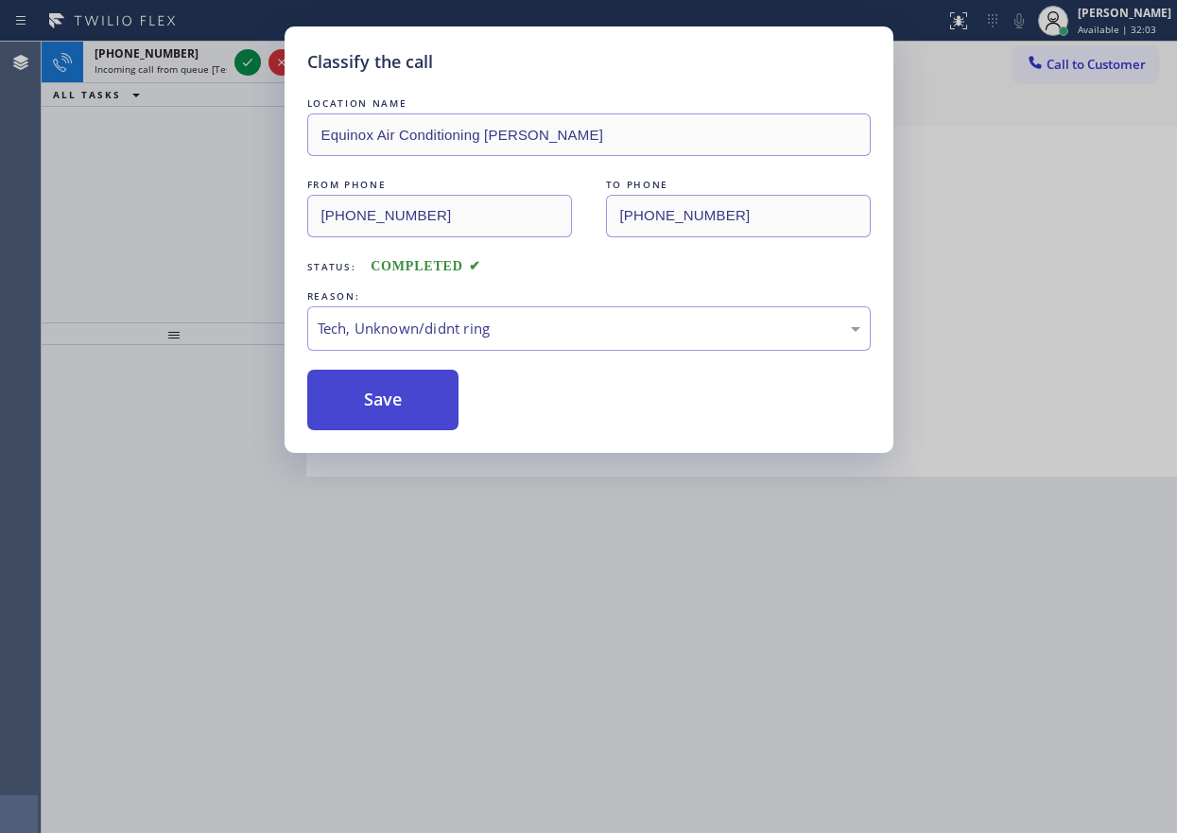
click at [390, 413] on button "Save" at bounding box center [383, 400] width 152 height 60
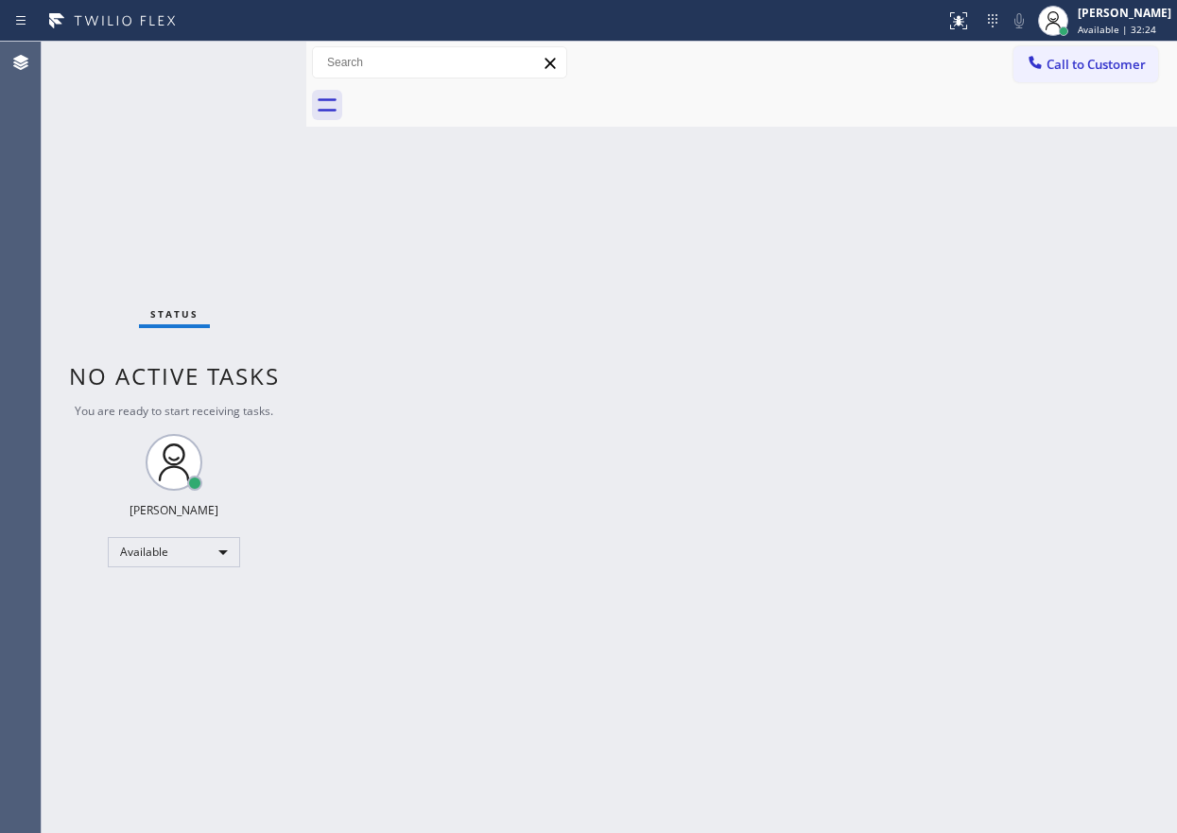
click at [929, 488] on div "Back to Dashboard Change Sender ID Customers Technicians Select a contact Outbo…" at bounding box center [741, 437] width 870 height 791
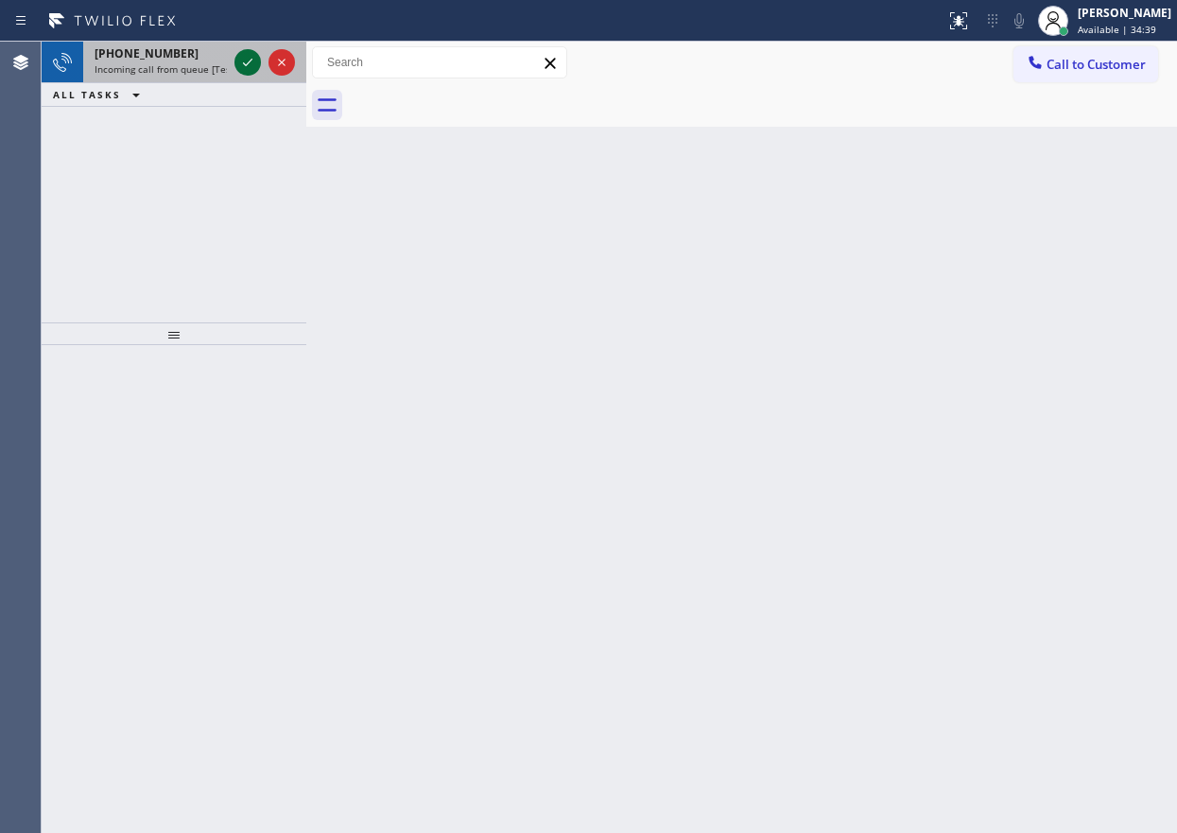
click at [243, 62] on icon at bounding box center [247, 62] width 23 height 23
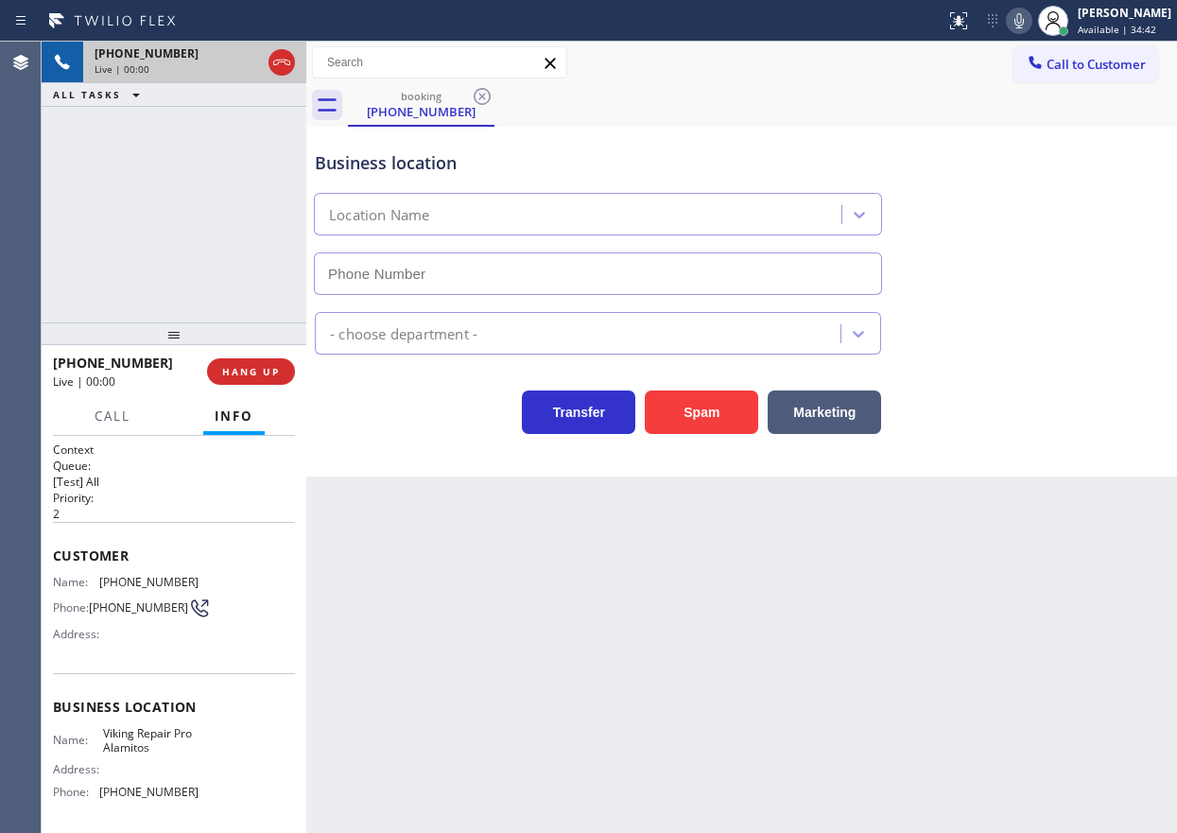
type input "[PHONE_NUMBER]"
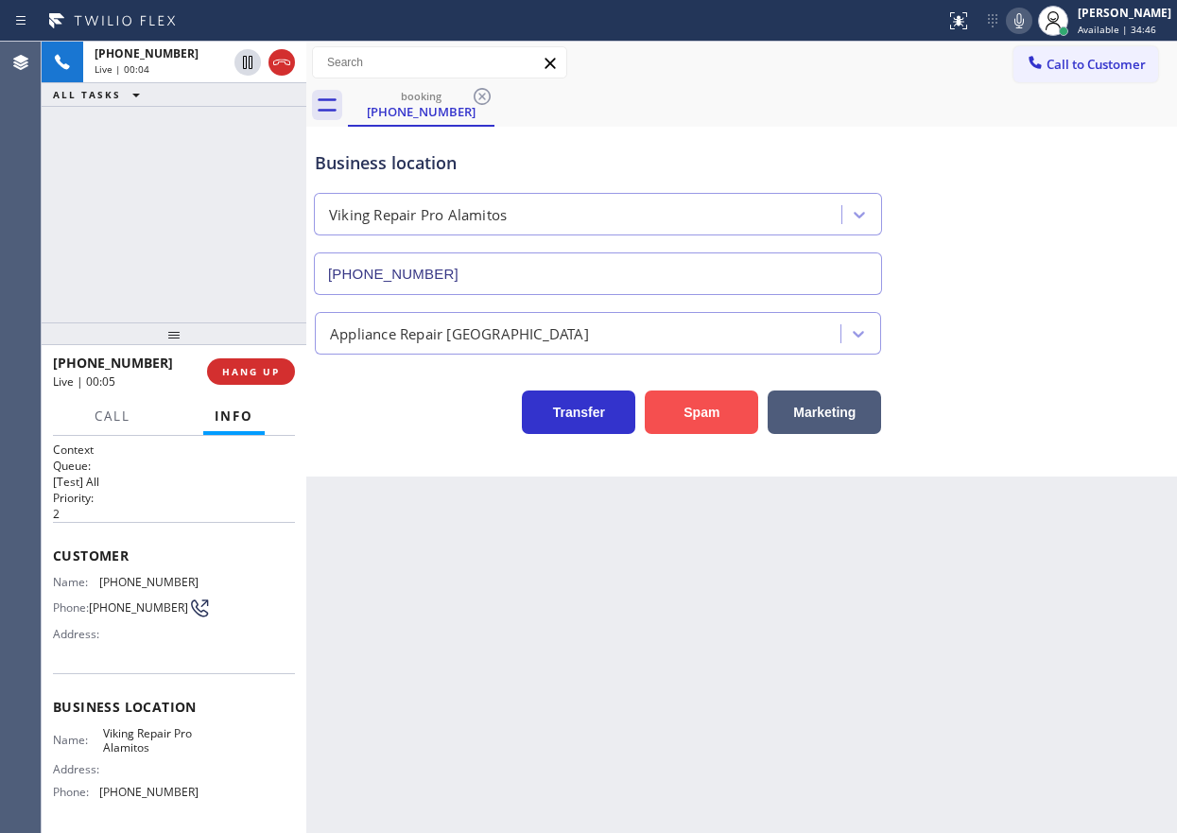
click at [723, 418] on button "Spam" at bounding box center [701, 411] width 113 height 43
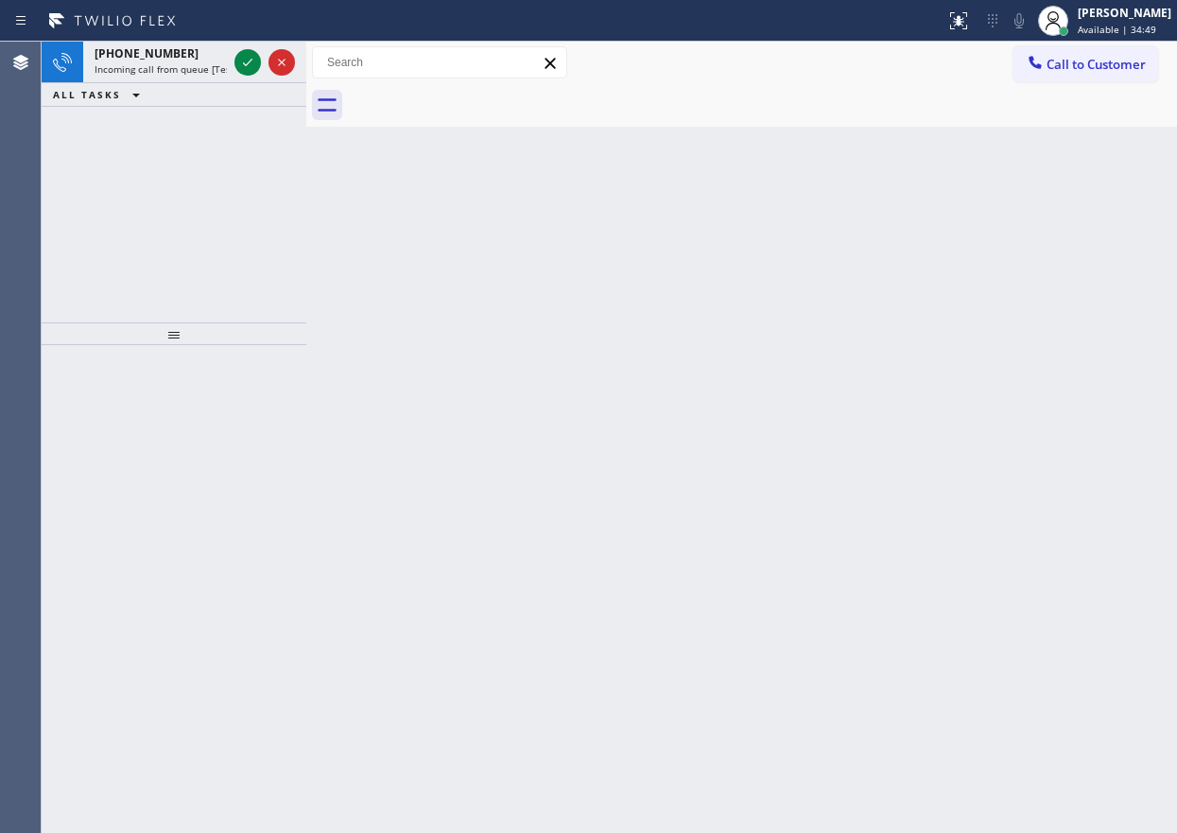
click at [306, 87] on div at bounding box center [306, 437] width 0 height 791
click at [240, 70] on icon at bounding box center [247, 62] width 23 height 23
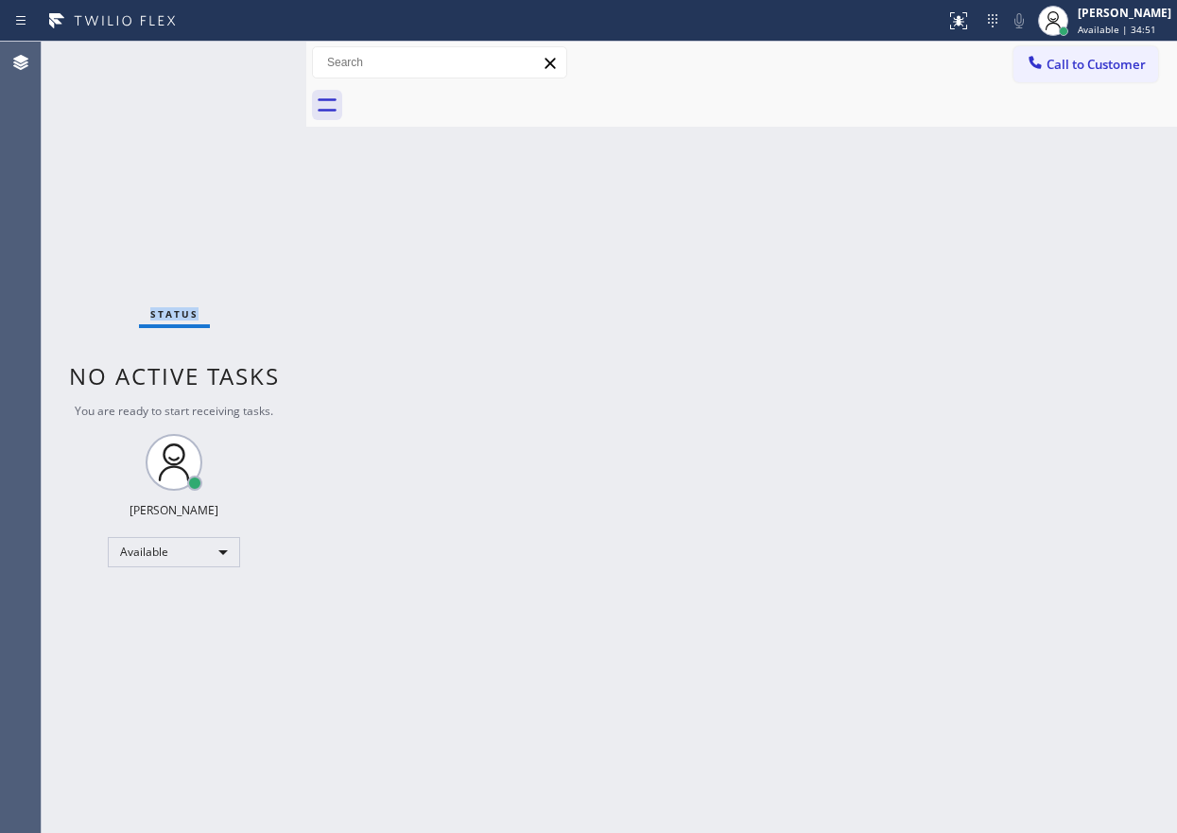
click at [240, 70] on div "Status No active tasks You are ready to start receiving tasks. [PERSON_NAME] Av…" at bounding box center [174, 437] width 265 height 791
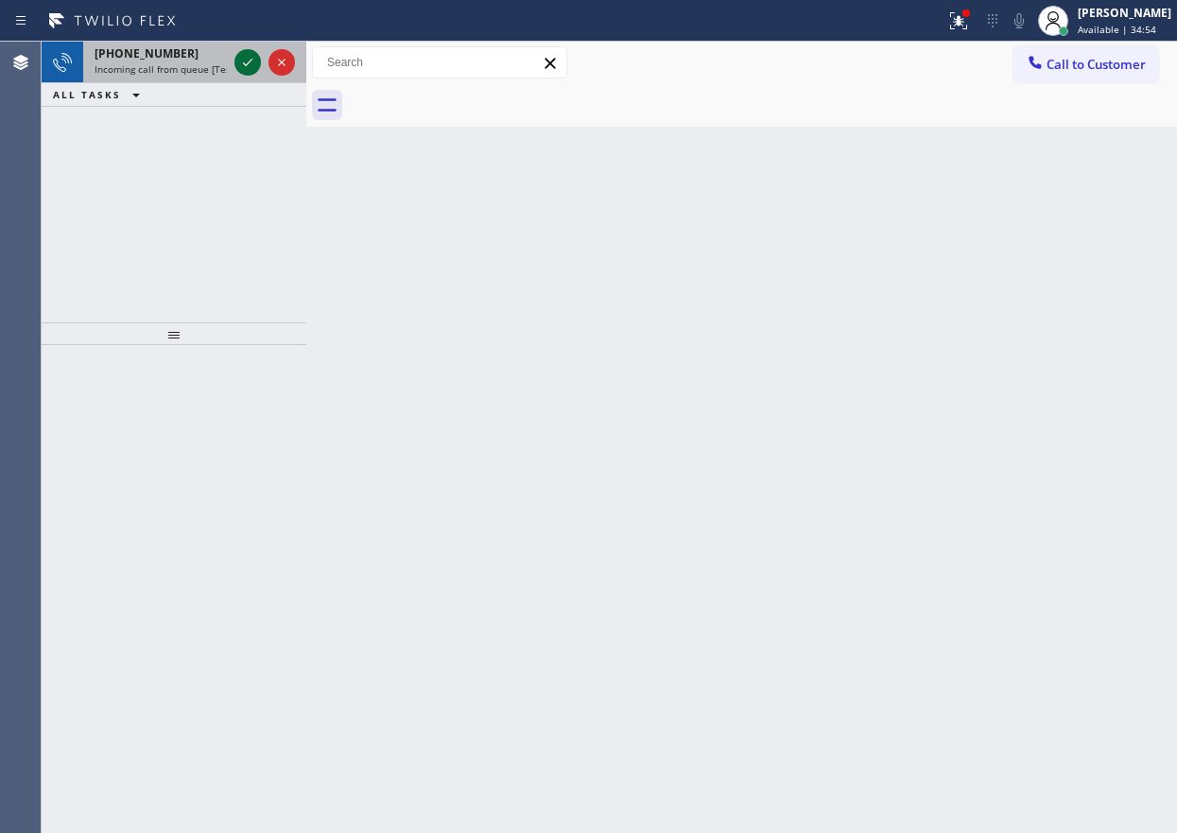
click at [247, 63] on icon at bounding box center [247, 62] width 23 height 23
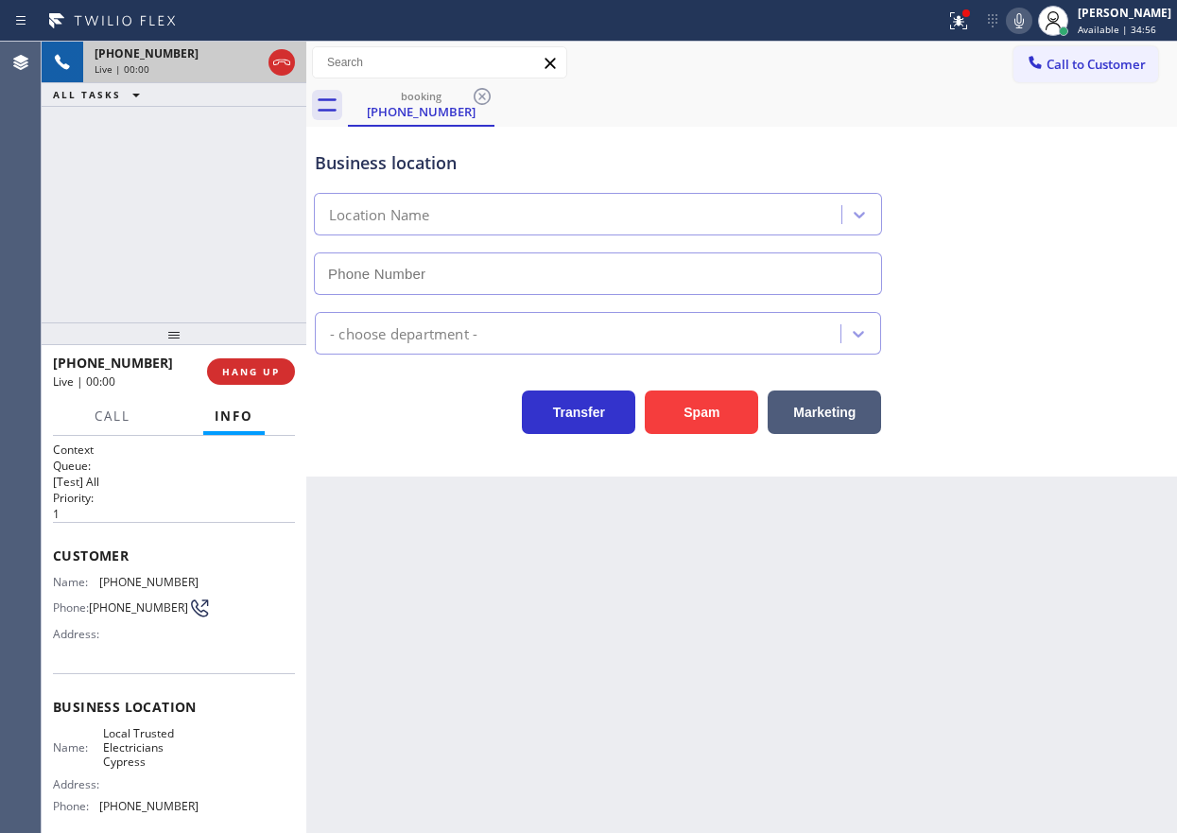
type input "[PHONE_NUMBER]"
click at [691, 412] on button "Spam" at bounding box center [701, 411] width 113 height 43
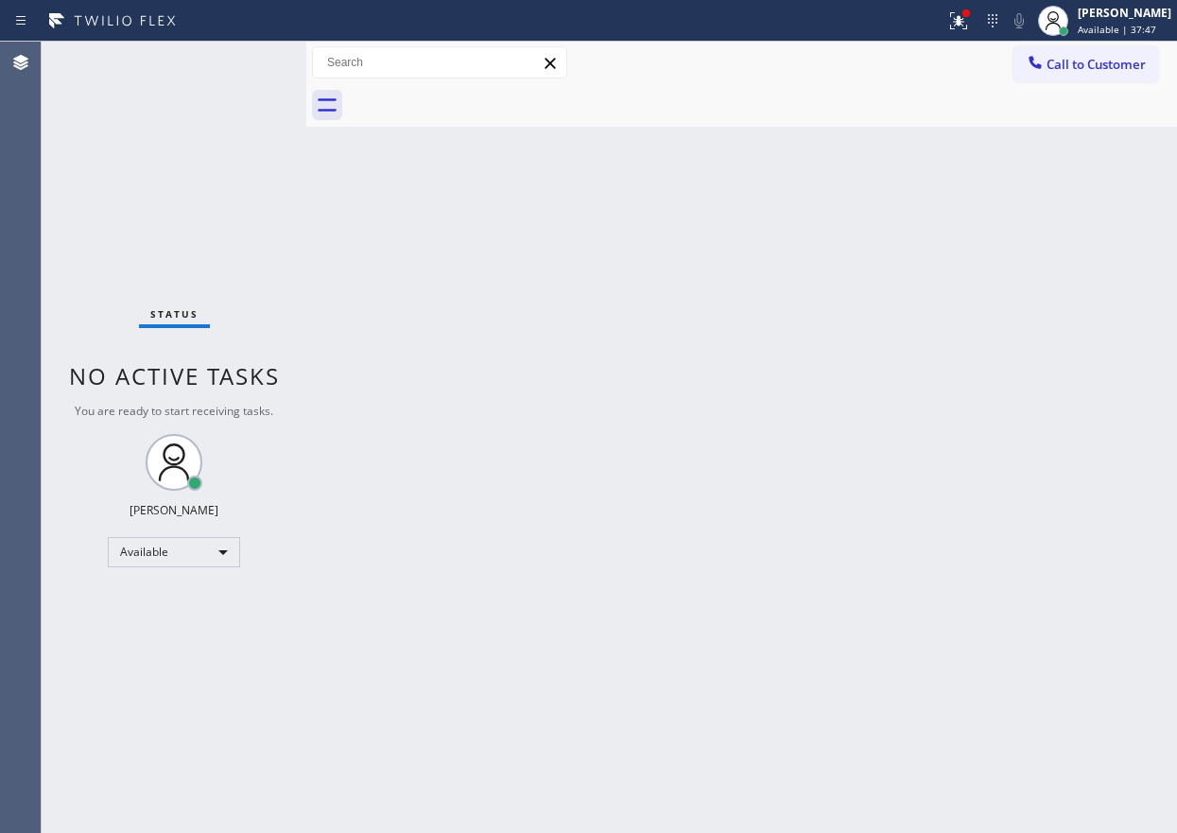
click at [1062, 516] on div "Back to Dashboard Change Sender ID Customers Technicians Select a contact Outbo…" at bounding box center [741, 437] width 870 height 791
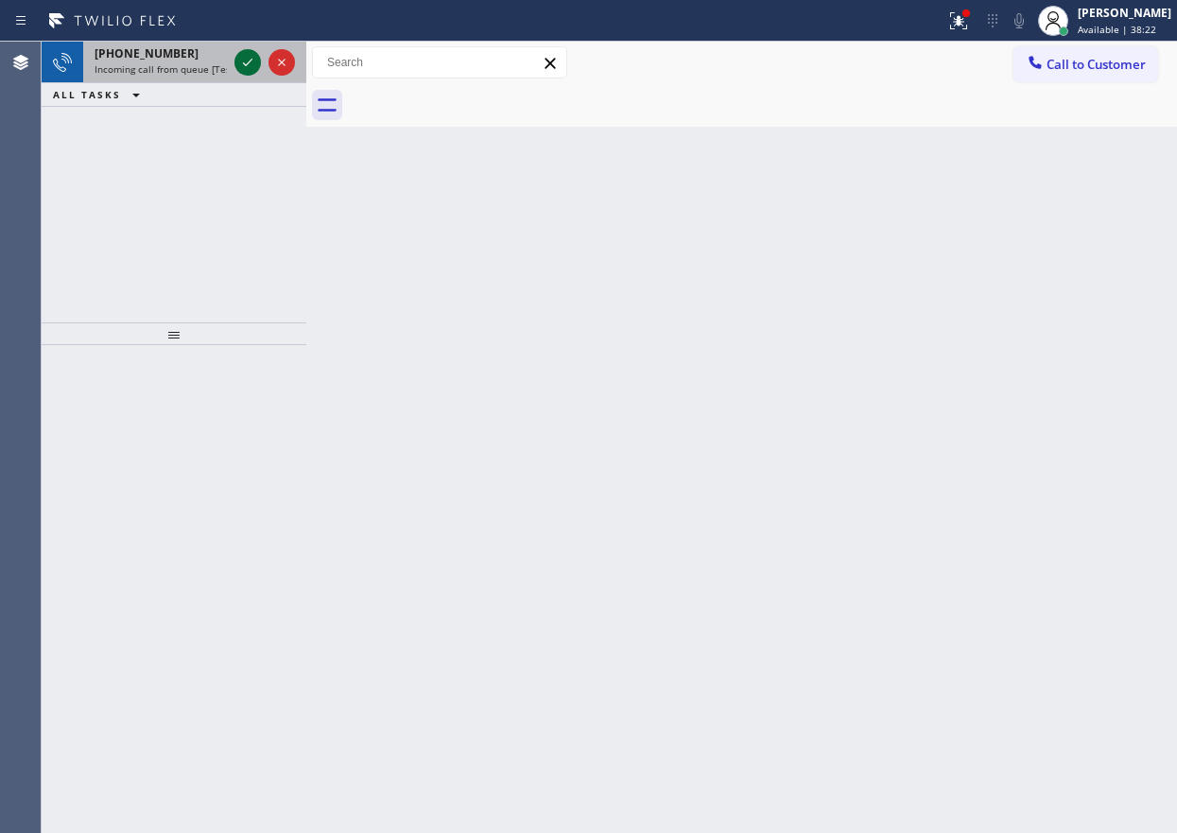
click at [241, 64] on icon at bounding box center [247, 62] width 23 height 23
drag, startPoint x: 978, startPoint y: 153, endPoint x: 802, endPoint y: 194, distance: 180.4
click at [984, 154] on div "Back to Dashboard Change Sender ID Customers Technicians Select a contact Outbo…" at bounding box center [741, 437] width 870 height 791
click at [244, 64] on icon at bounding box center [247, 62] width 23 height 23
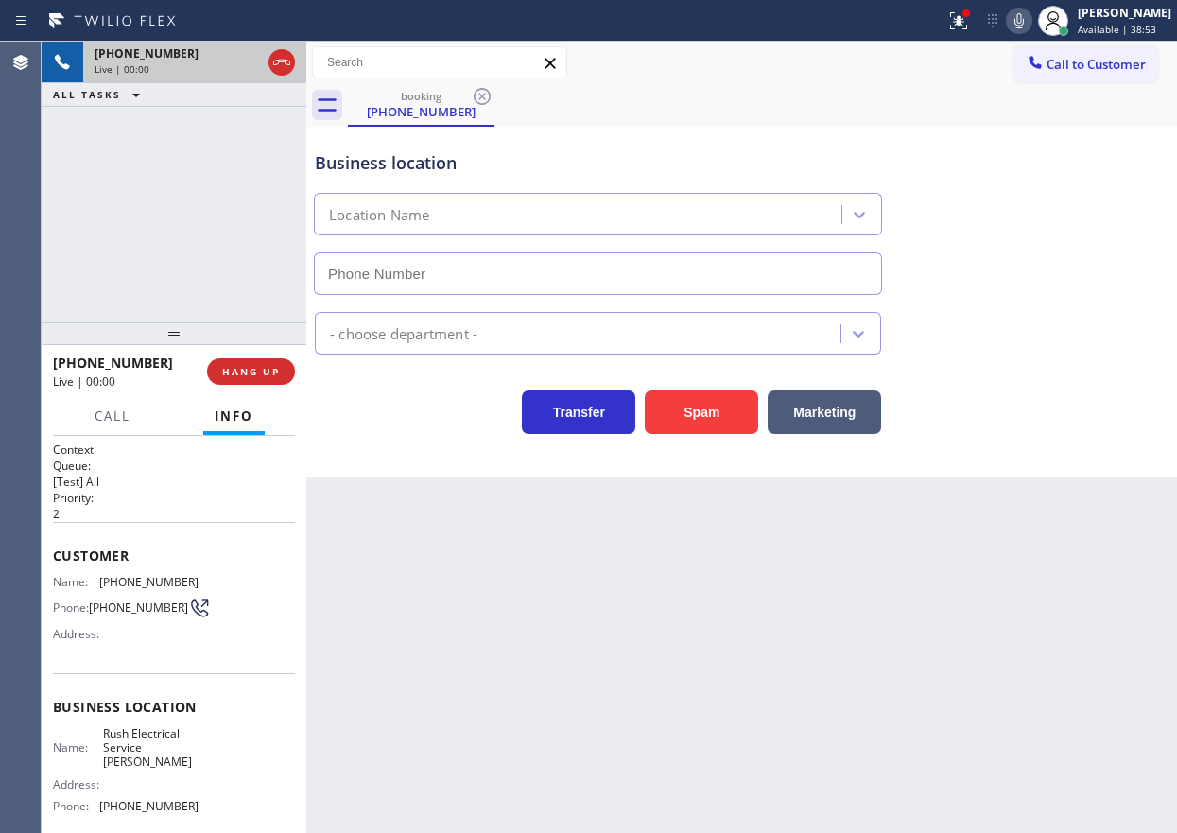
type input "[PHONE_NUMBER]"
click at [654, 409] on button "Spam" at bounding box center [701, 411] width 113 height 43
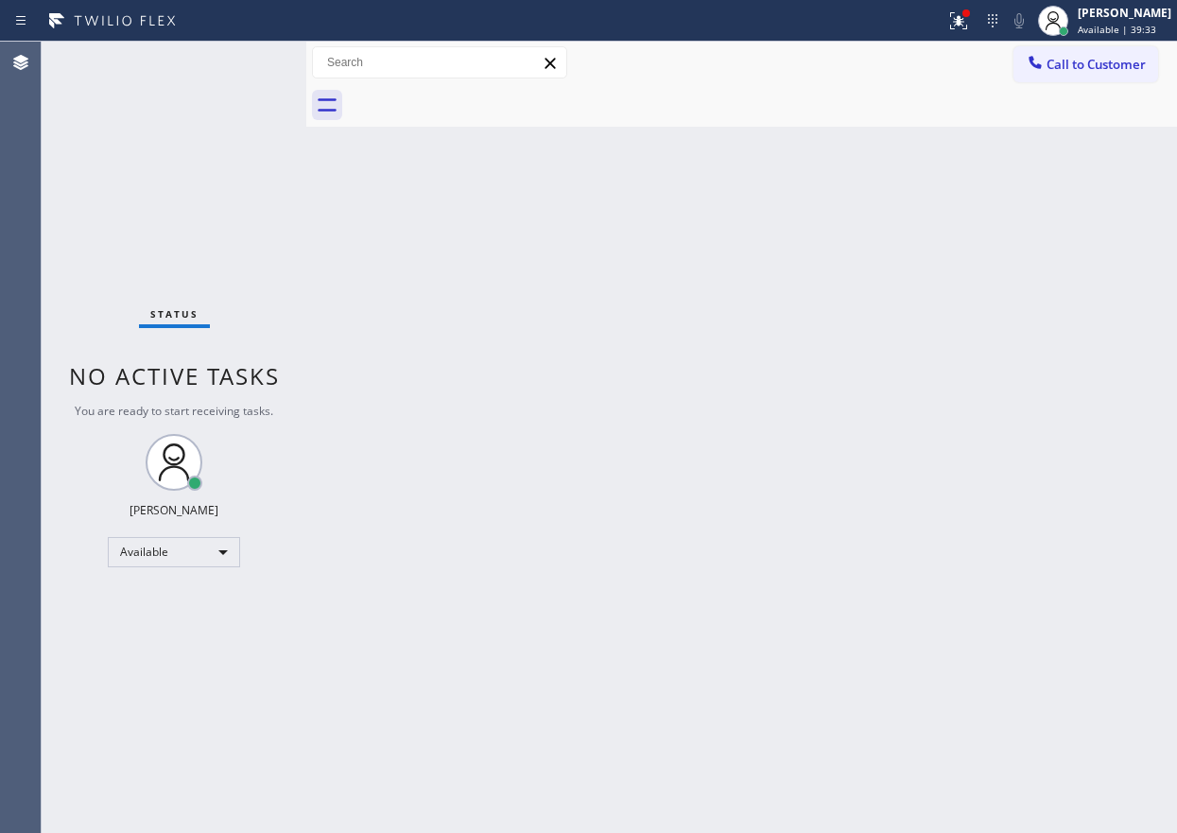
click at [996, 356] on div "Back to Dashboard Change Sender ID Customers Technicians Select a contact Outbo…" at bounding box center [741, 437] width 870 height 791
click at [1050, 380] on div "Back to Dashboard Change Sender ID Customers Technicians Select a contact Outbo…" at bounding box center [741, 437] width 870 height 791
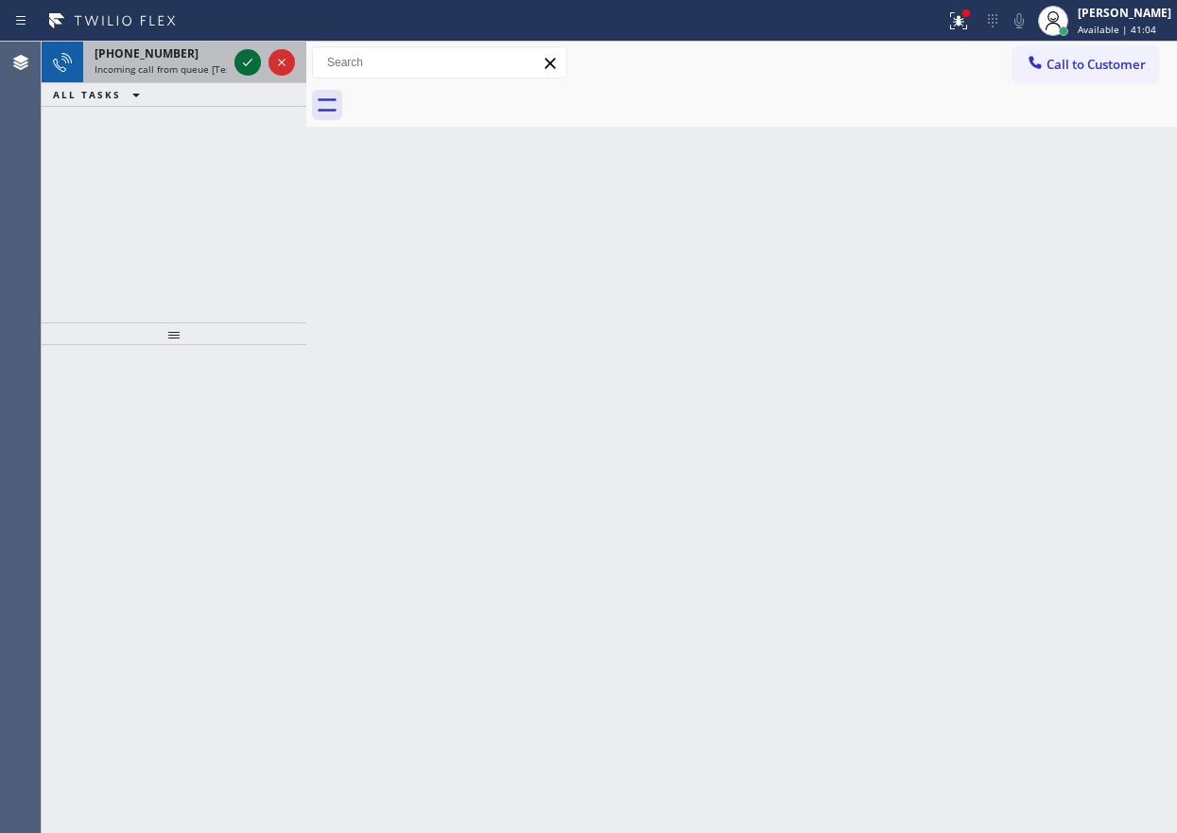
click at [251, 65] on icon at bounding box center [247, 62] width 23 height 23
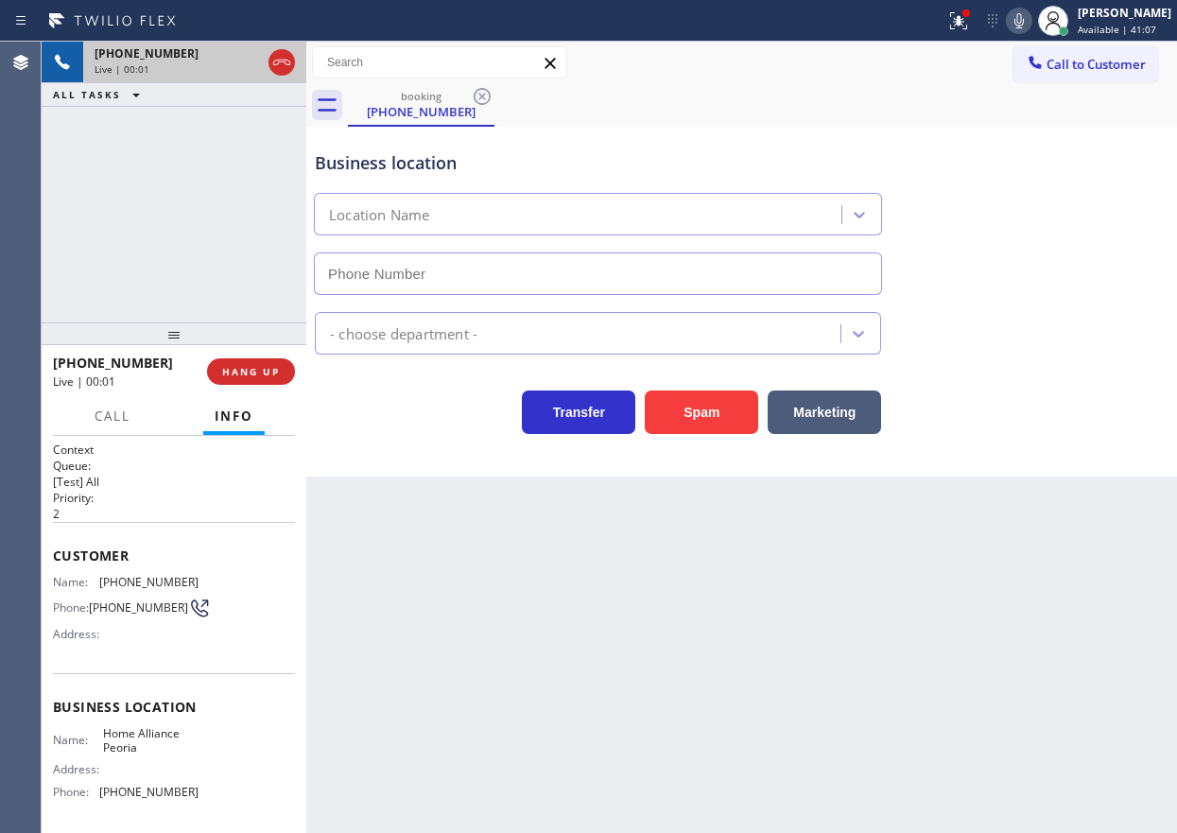
type input "[PHONE_NUMBER]"
click at [675, 404] on button "Spam" at bounding box center [701, 411] width 113 height 43
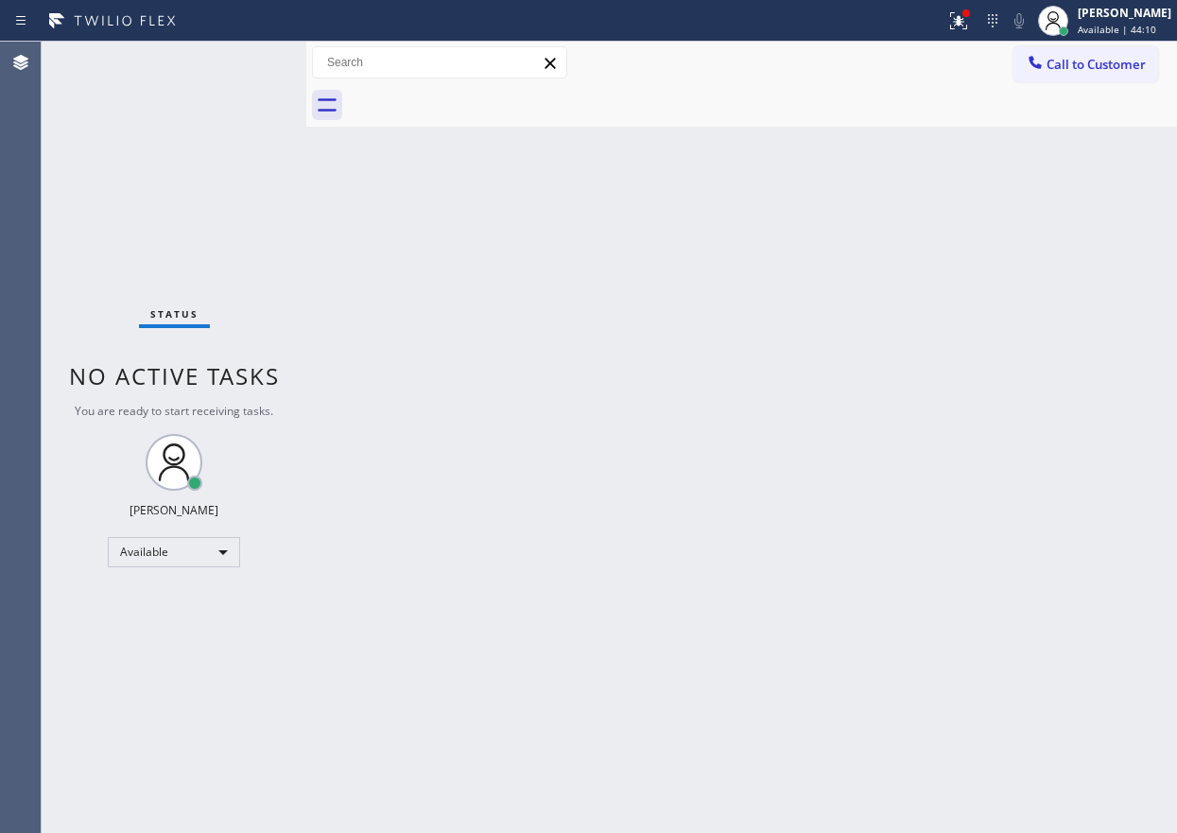
click at [783, 540] on div "Back to Dashboard Change Sender ID Customers Technicians Select a contact Outbo…" at bounding box center [741, 437] width 870 height 791
click at [970, 27] on icon at bounding box center [958, 20] width 23 height 23
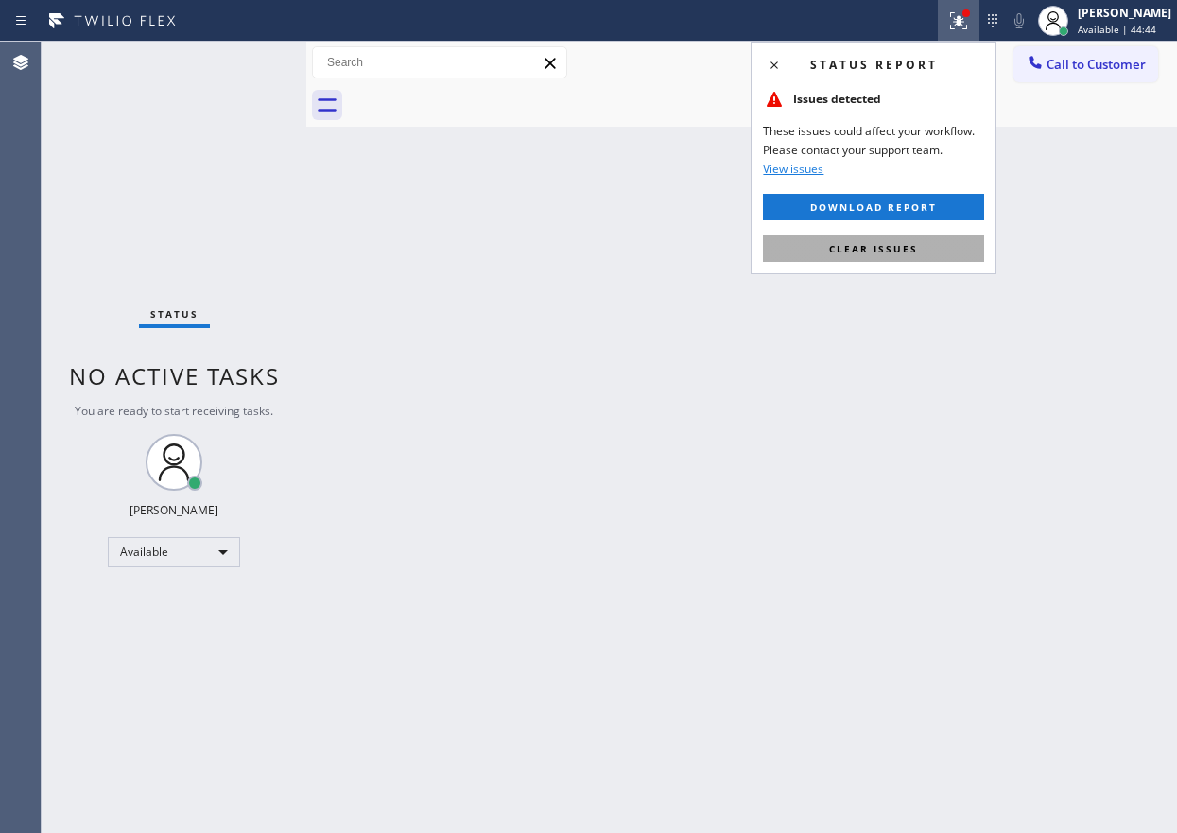
click at [954, 257] on button "Clear issues" at bounding box center [873, 248] width 221 height 26
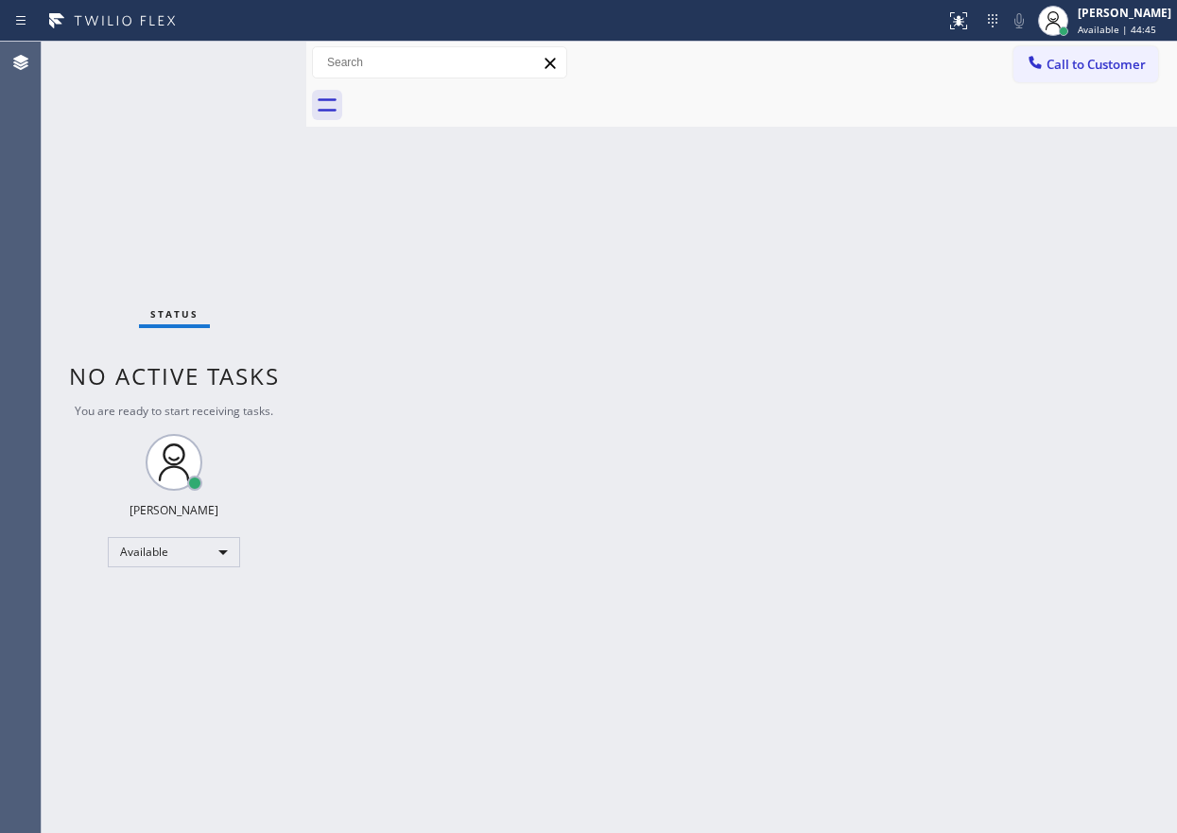
click at [734, 463] on div "Back to Dashboard Change Sender ID Customers Technicians Select a contact Outbo…" at bounding box center [741, 437] width 870 height 791
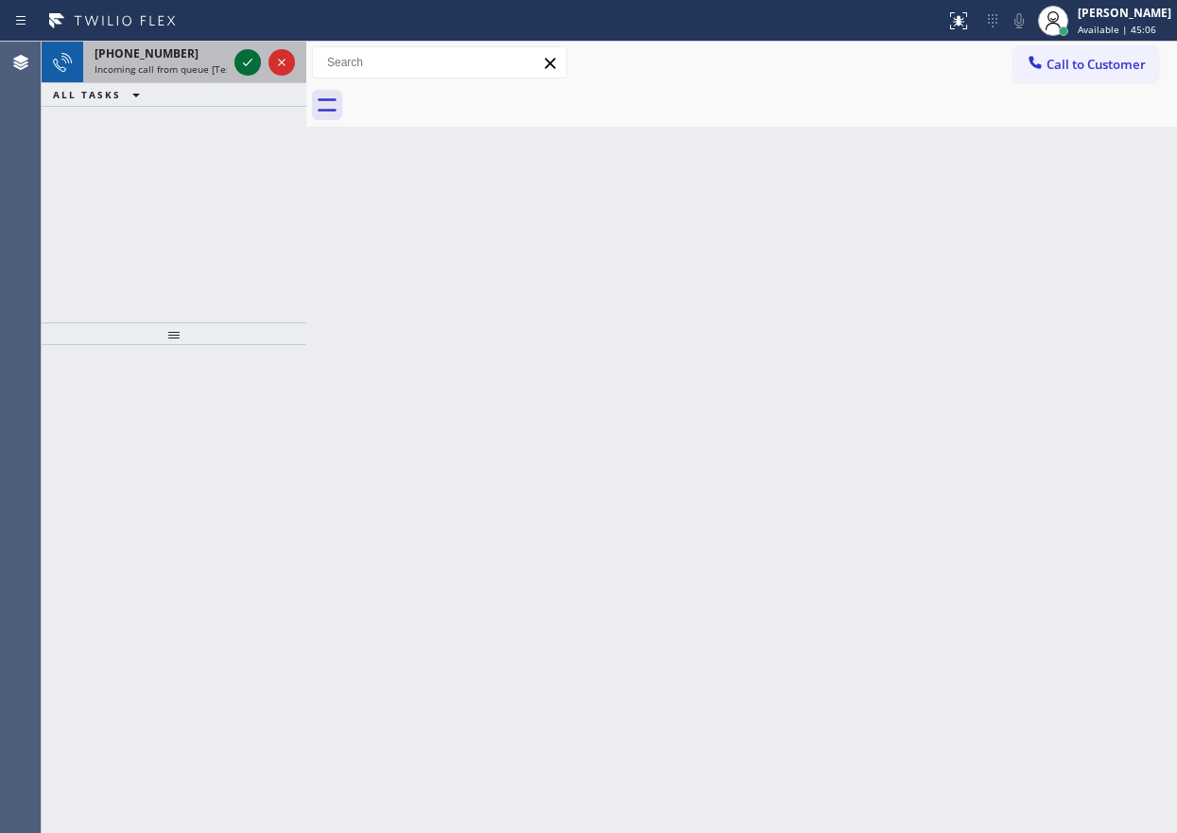
click at [251, 73] on icon at bounding box center [247, 62] width 23 height 23
click at [1054, 188] on div "Back to Dashboard Change Sender ID Customers Technicians Select a contact Outbo…" at bounding box center [741, 437] width 870 height 791
click at [246, 57] on icon at bounding box center [247, 62] width 23 height 23
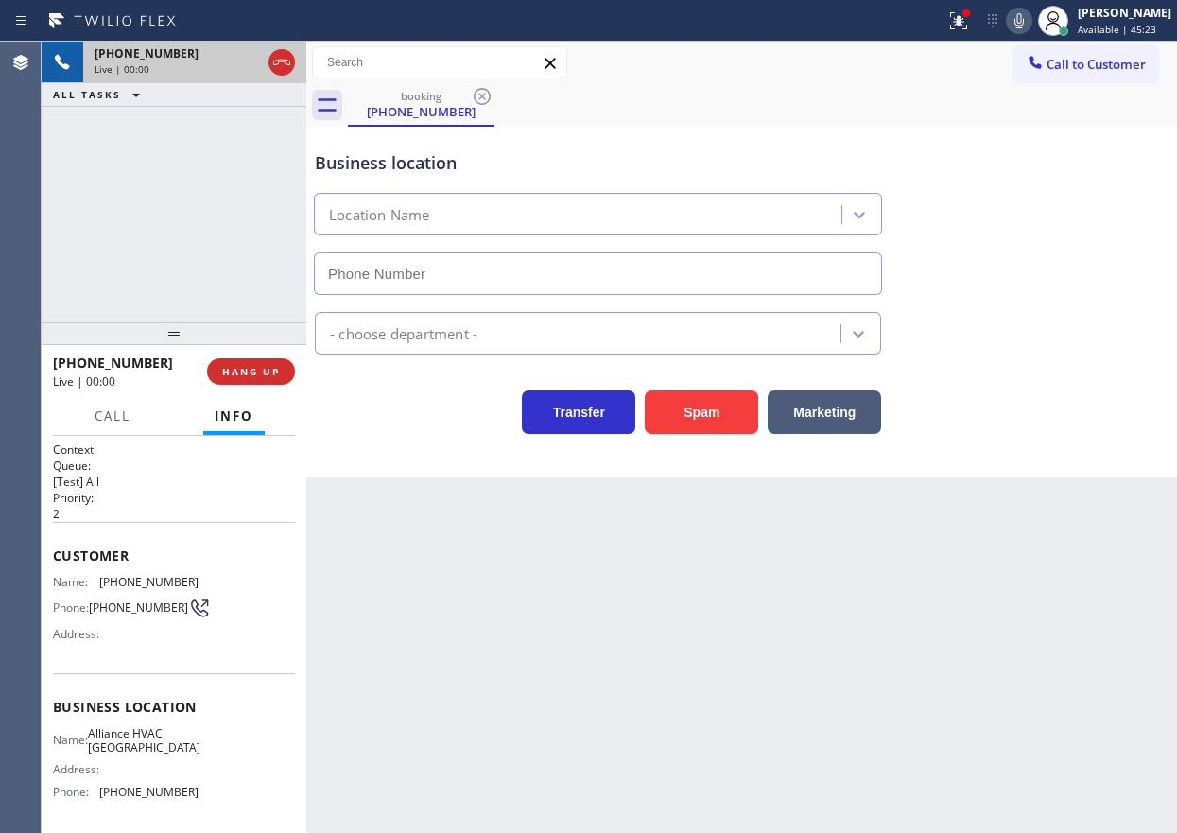
type input "[PHONE_NUMBER]"
click at [155, 750] on span "Alliance HVAC [GEOGRAPHIC_DATA]" at bounding box center [144, 740] width 112 height 29
copy span "Alliance HVAC [GEOGRAPHIC_DATA]"
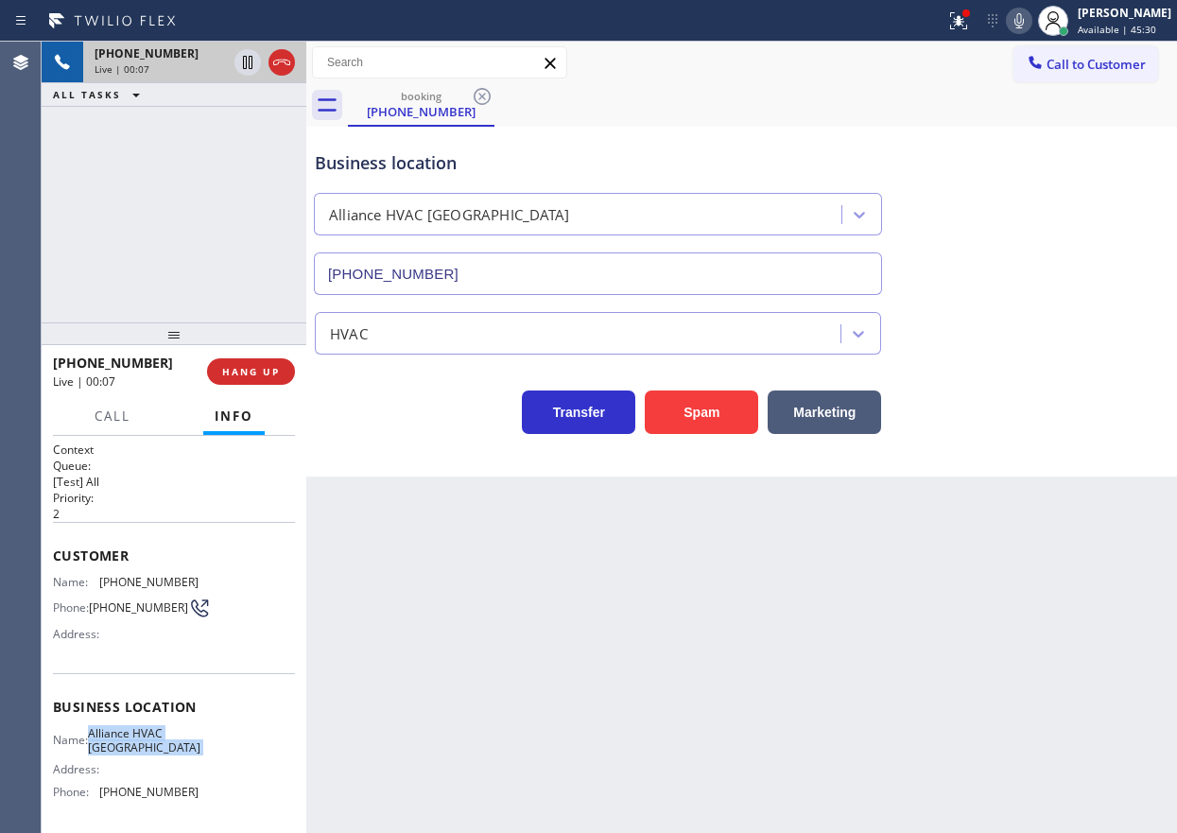
click at [469, 265] on input "[PHONE_NUMBER]" at bounding box center [598, 273] width 568 height 43
click at [129, 572] on div "Customer Name: [PHONE_NUMBER] Phone: [PHONE_NUMBER] Address:" at bounding box center [174, 597] width 242 height 151
click at [130, 572] on div "Customer Name: [PHONE_NUMBER] Phone: [PHONE_NUMBER] Address:" at bounding box center [174, 597] width 242 height 151
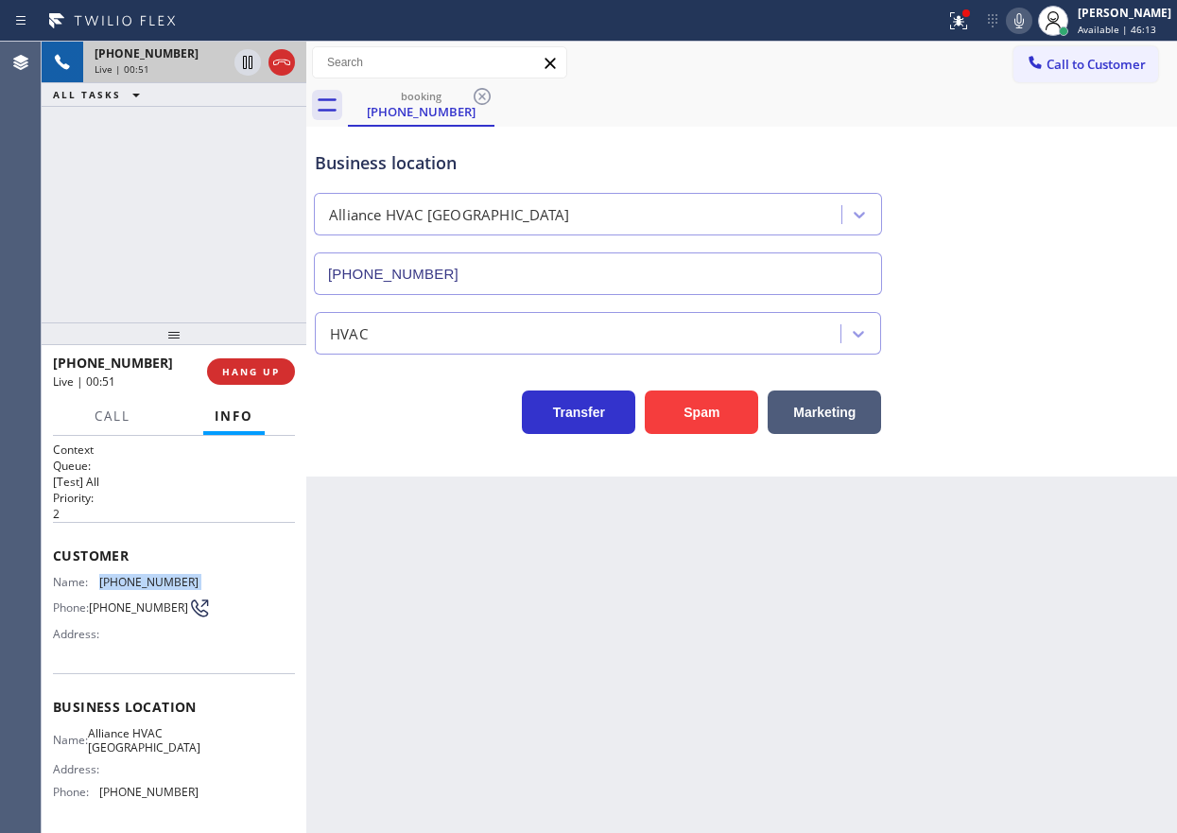
click at [130, 572] on div "Customer Name: [PHONE_NUMBER] Phone: [PHONE_NUMBER] Address:" at bounding box center [174, 597] width 242 height 151
copy span "[PHONE_NUMBER]"
click at [970, 29] on icon at bounding box center [958, 20] width 23 height 23
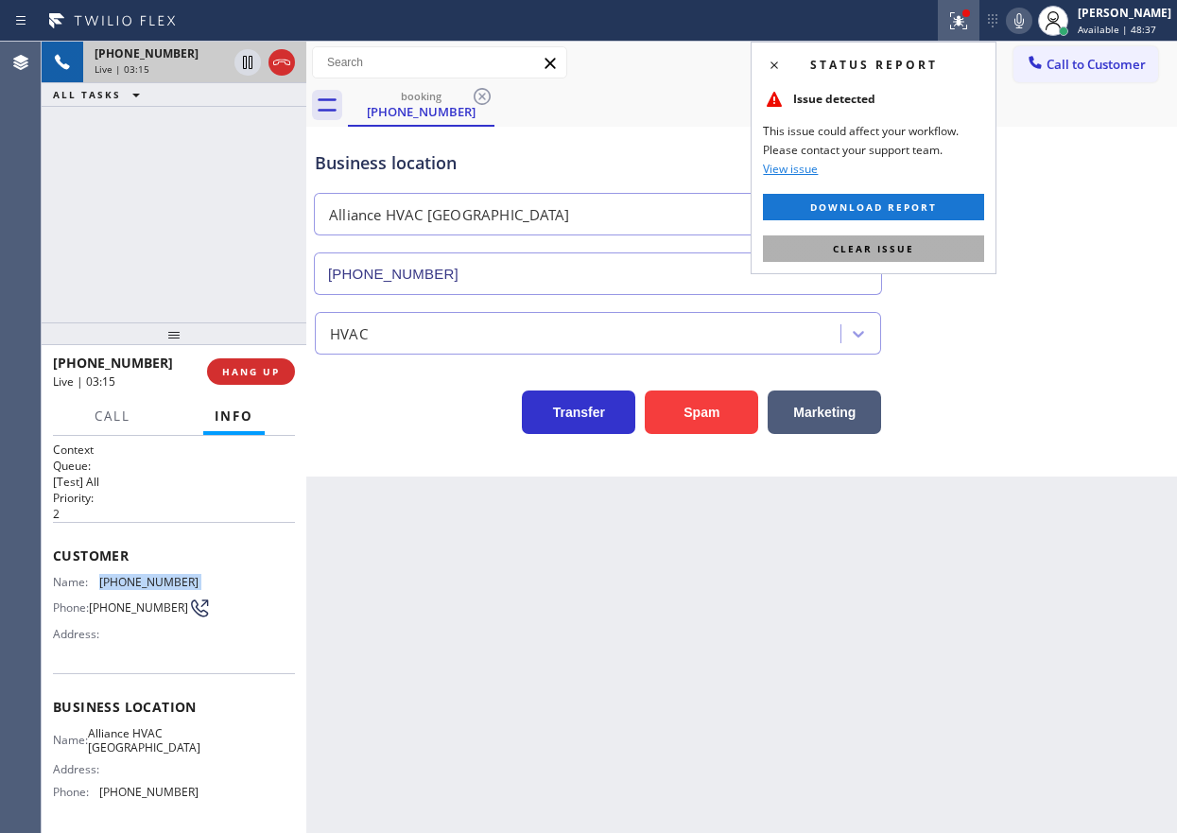
click at [930, 250] on button "Clear issue" at bounding box center [873, 248] width 221 height 26
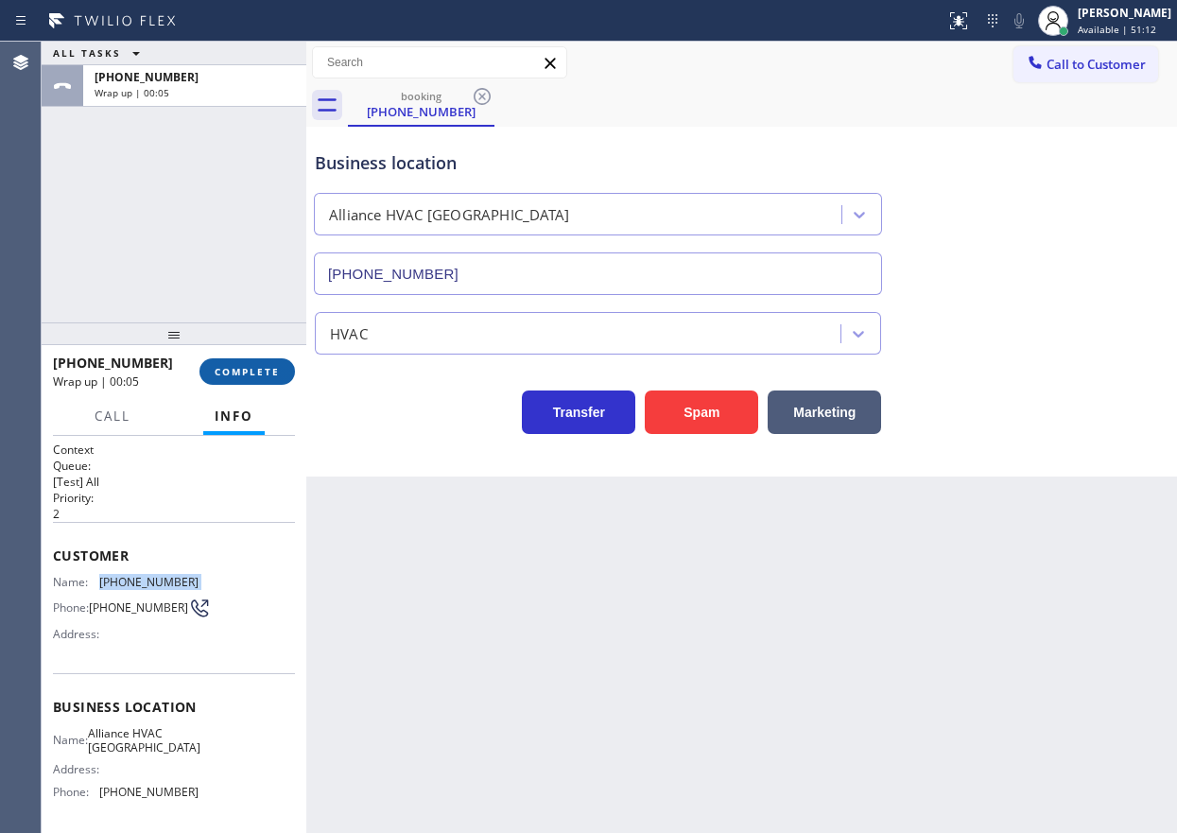
click at [237, 361] on button "COMPLETE" at bounding box center [246, 371] width 95 height 26
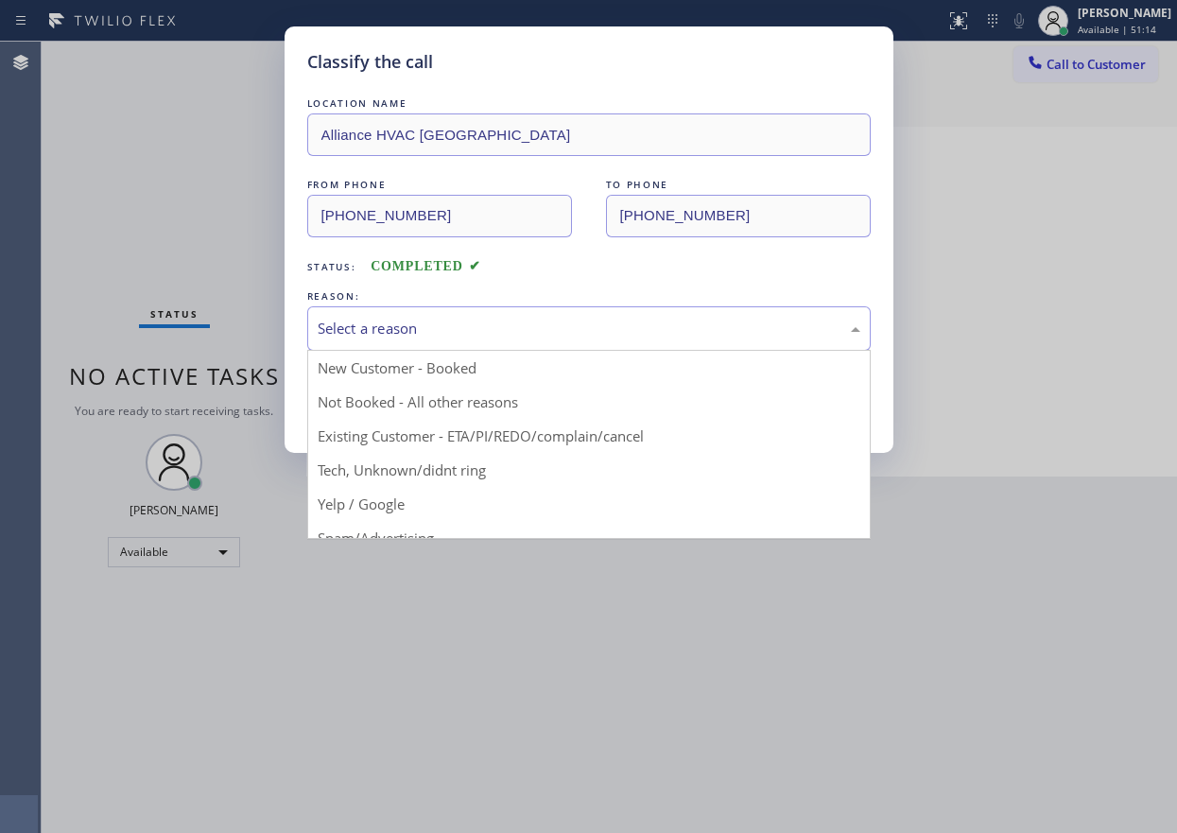
click at [405, 336] on div "Select a reason" at bounding box center [589, 329] width 542 height 22
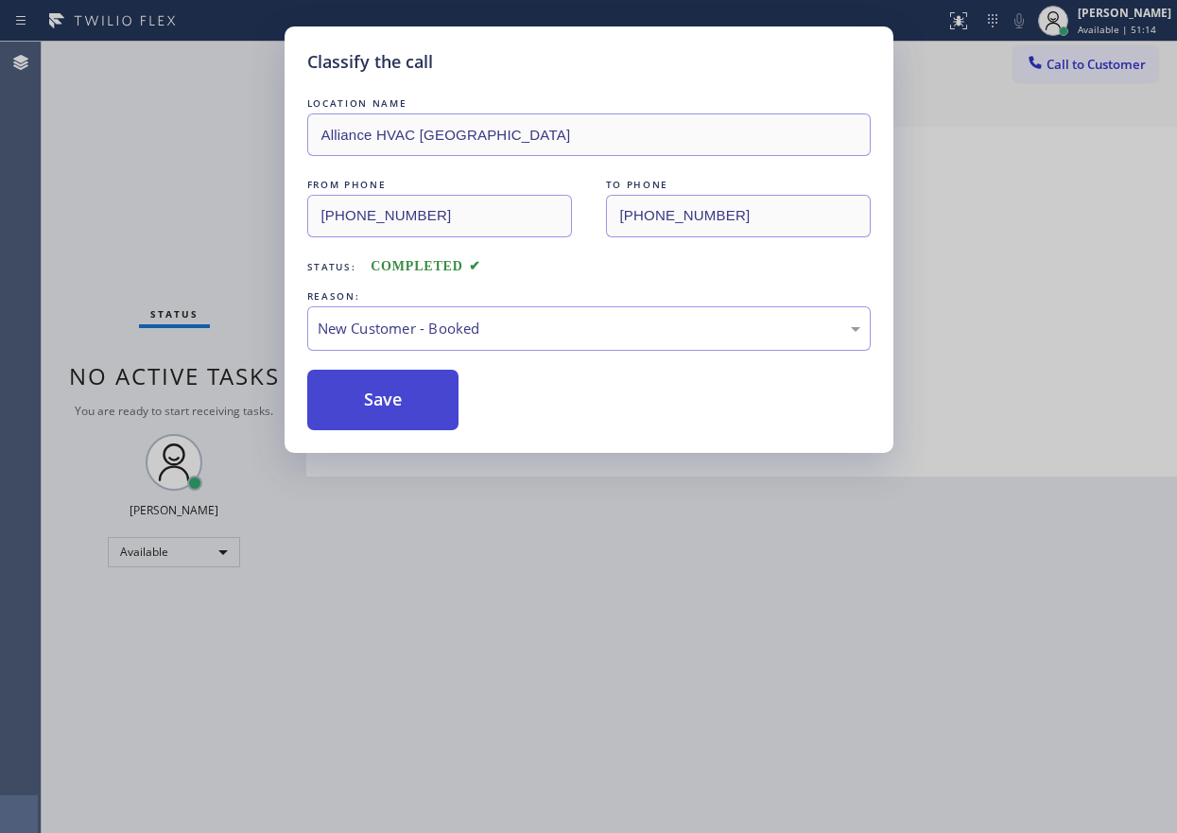
click at [395, 374] on button "Save" at bounding box center [383, 400] width 152 height 60
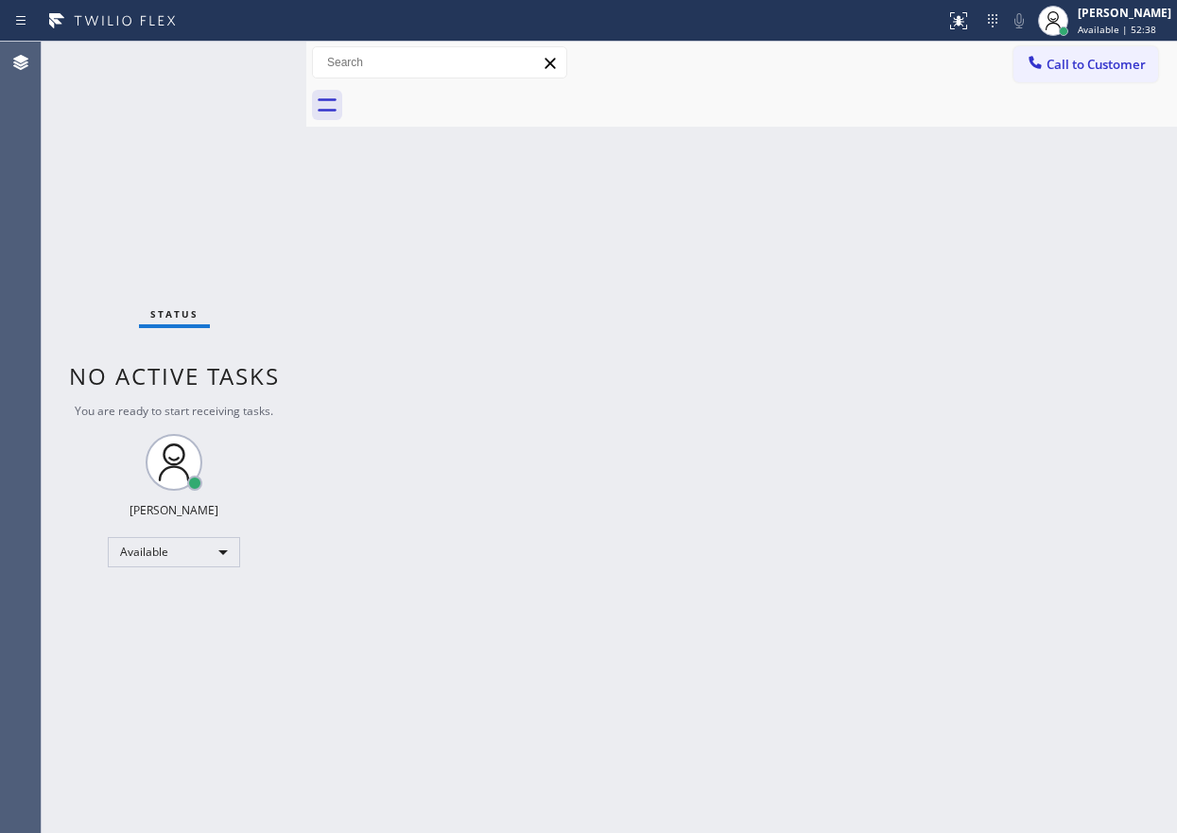
click at [256, 58] on div "Status No active tasks You are ready to start receiving tasks. [PERSON_NAME] Av…" at bounding box center [174, 437] width 265 height 791
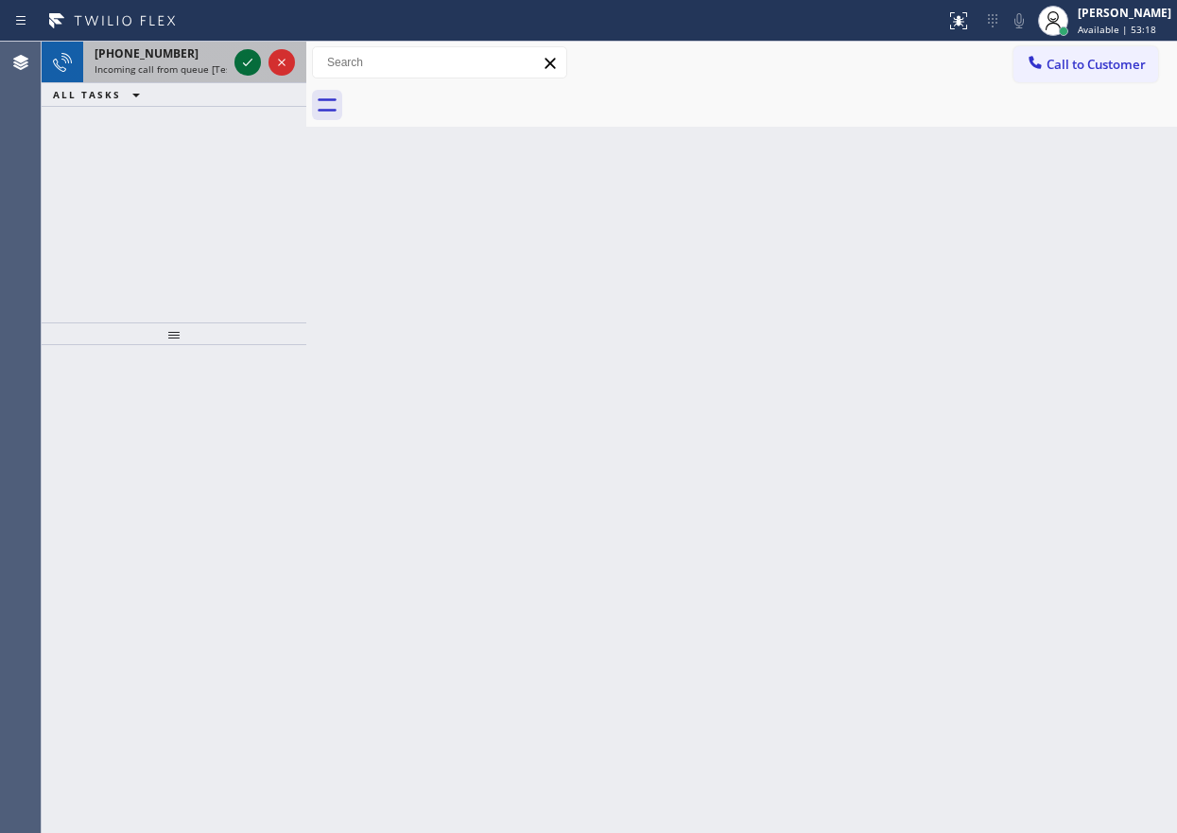
click at [240, 57] on icon at bounding box center [247, 62] width 23 height 23
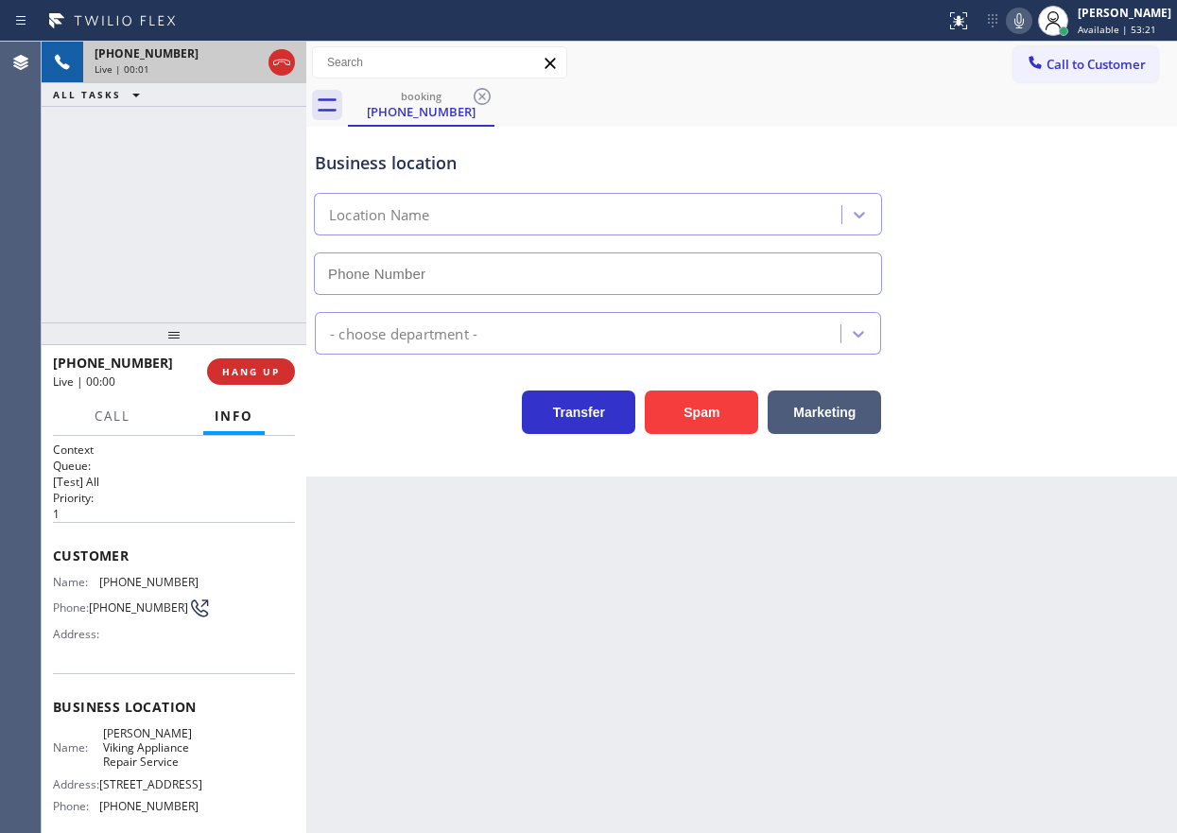
type input "[PHONE_NUMBER]"
click at [139, 733] on span "[PERSON_NAME] Viking Appliance Repair Service" at bounding box center [150, 747] width 95 height 43
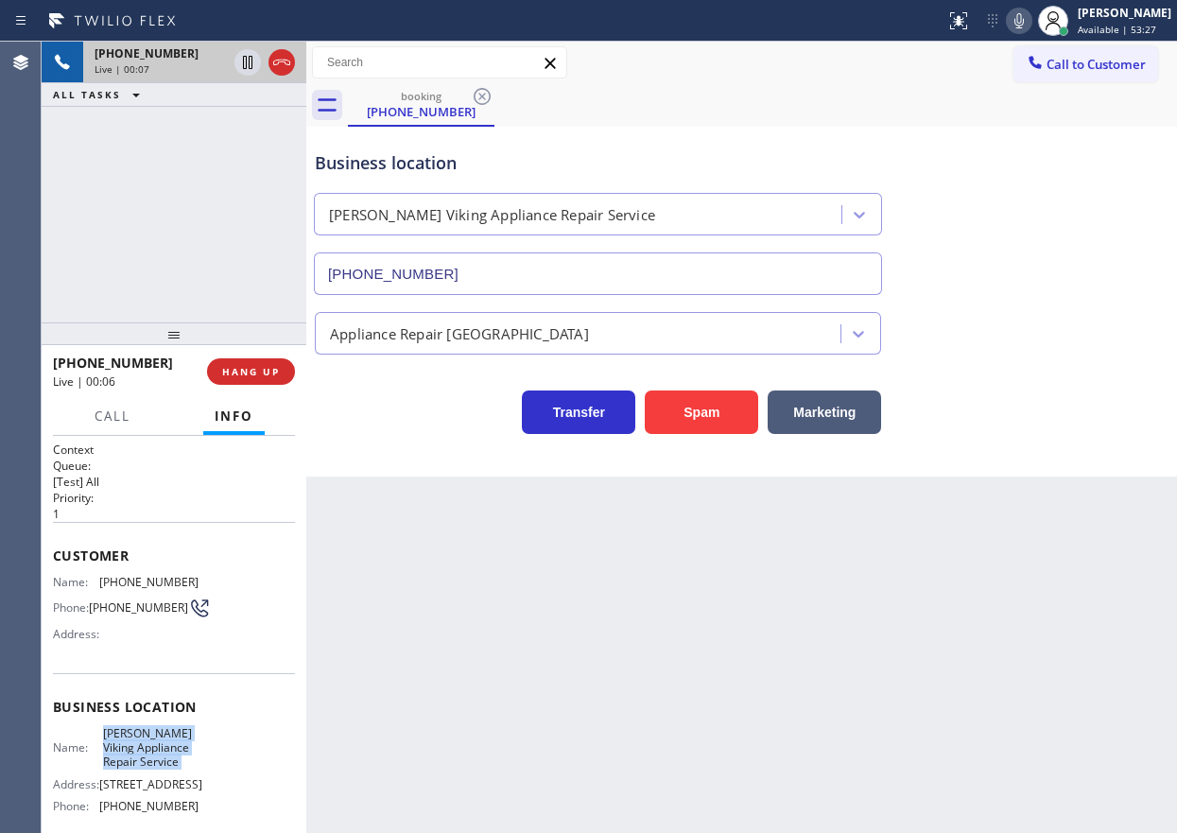
click at [139, 733] on span "[PERSON_NAME] Viking Appliance Repair Service" at bounding box center [150, 747] width 95 height 43
copy span "[PERSON_NAME] Viking Appliance Repair Service"
click at [523, 268] on input "[PHONE_NUMBER]" at bounding box center [598, 273] width 568 height 43
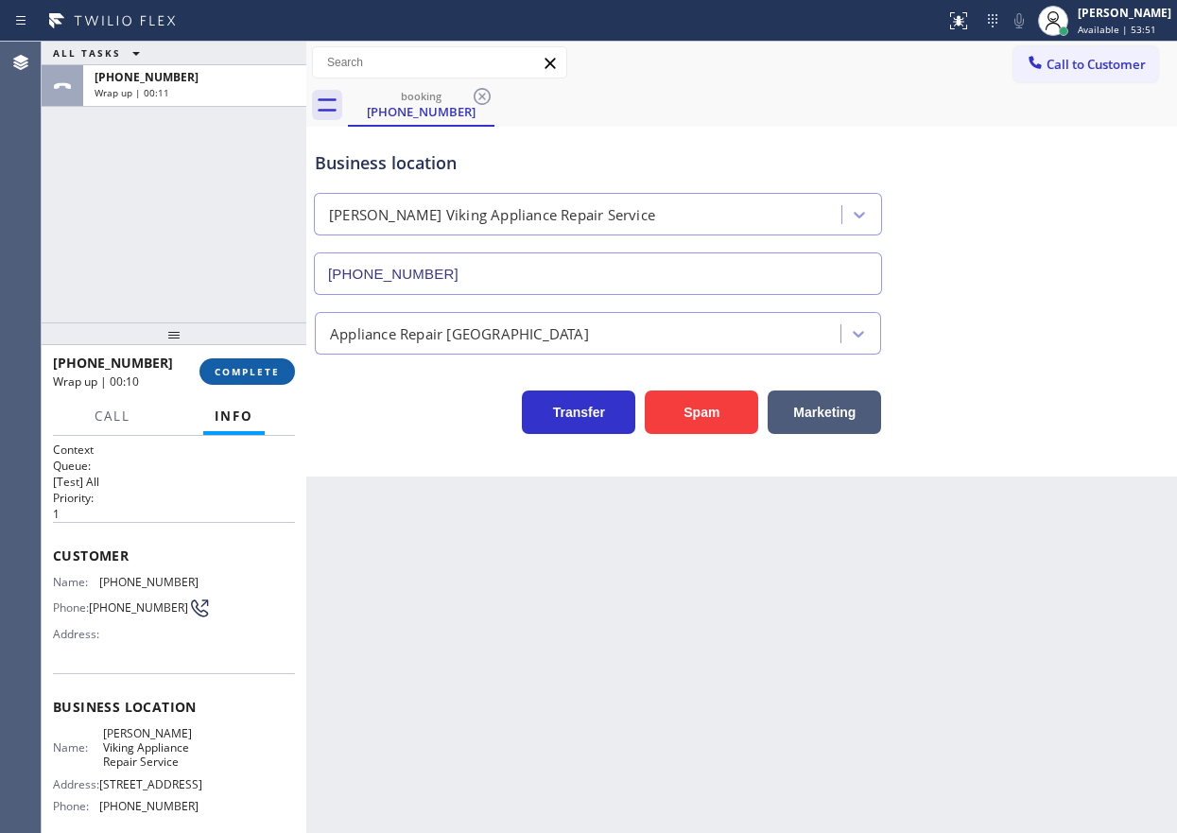
click at [243, 384] on button "COMPLETE" at bounding box center [246, 371] width 95 height 26
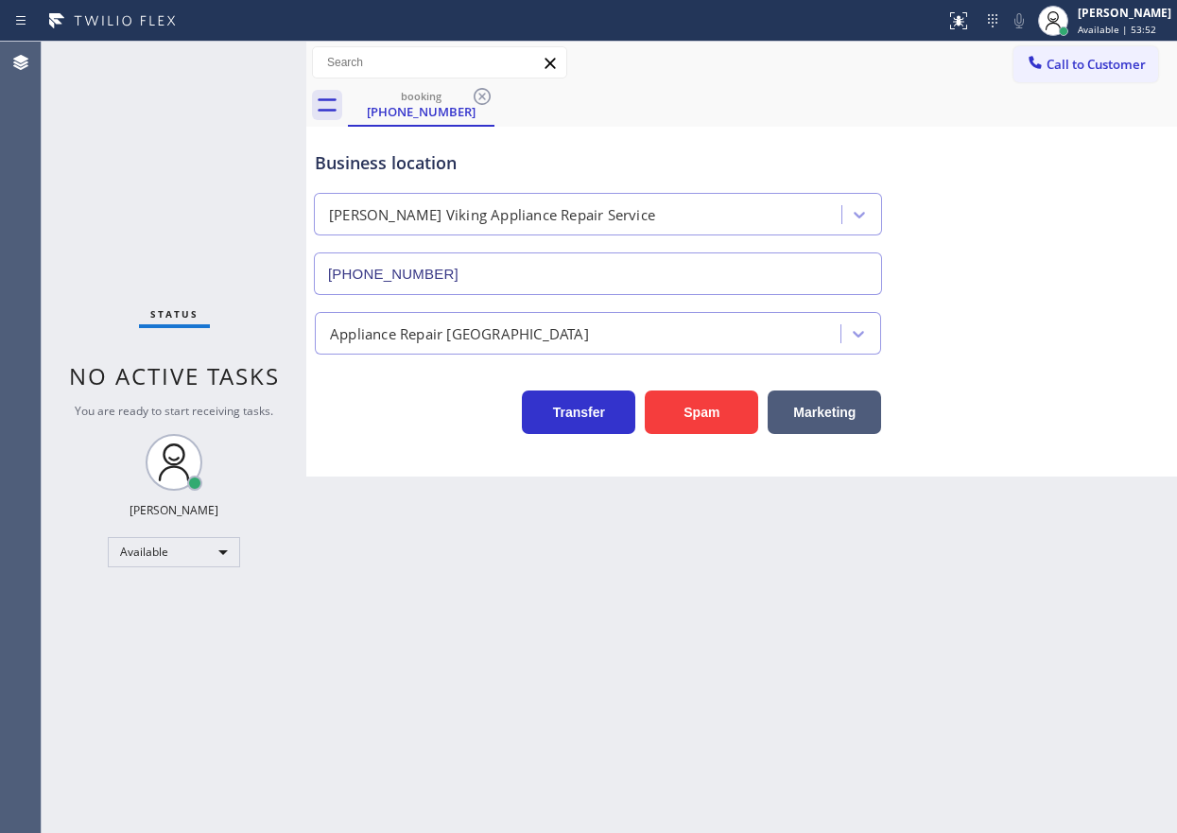
click at [559, 337] on div "Appliance Repair [GEOGRAPHIC_DATA]" at bounding box center [580, 333] width 520 height 33
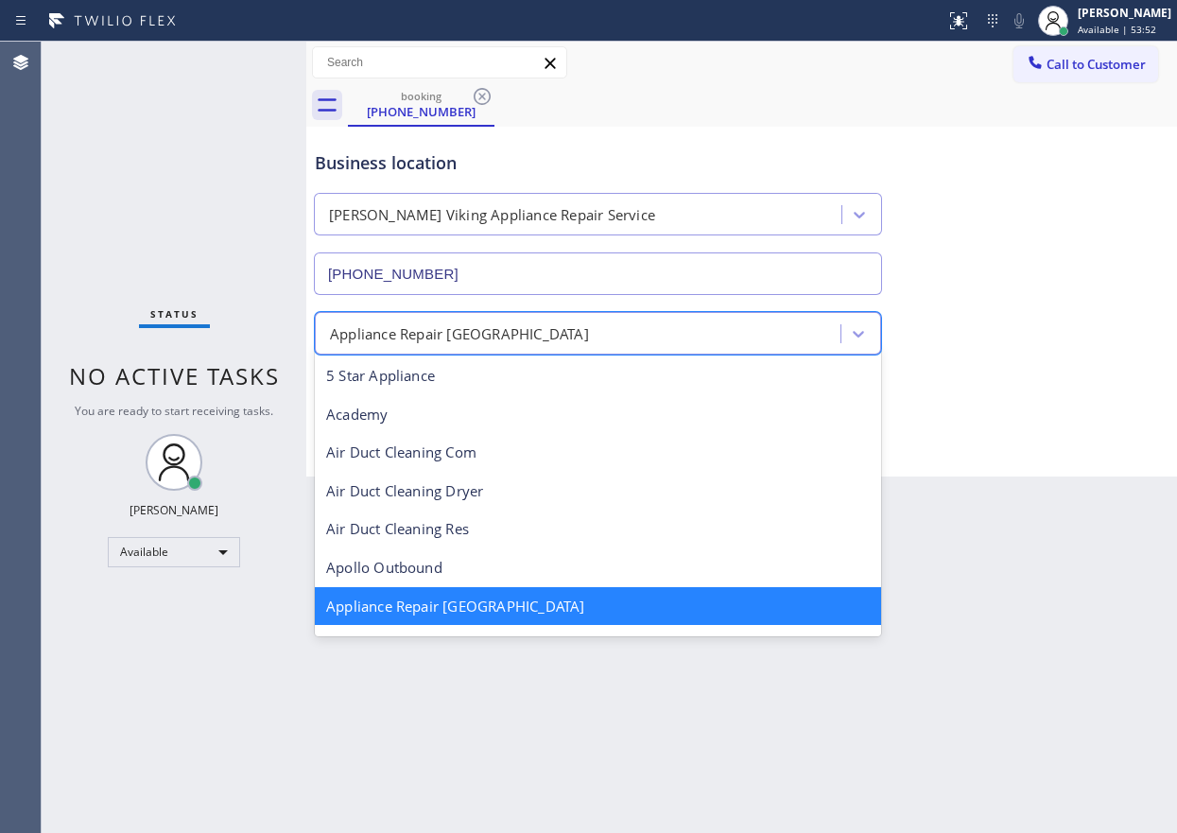
scroll to position [3, 0]
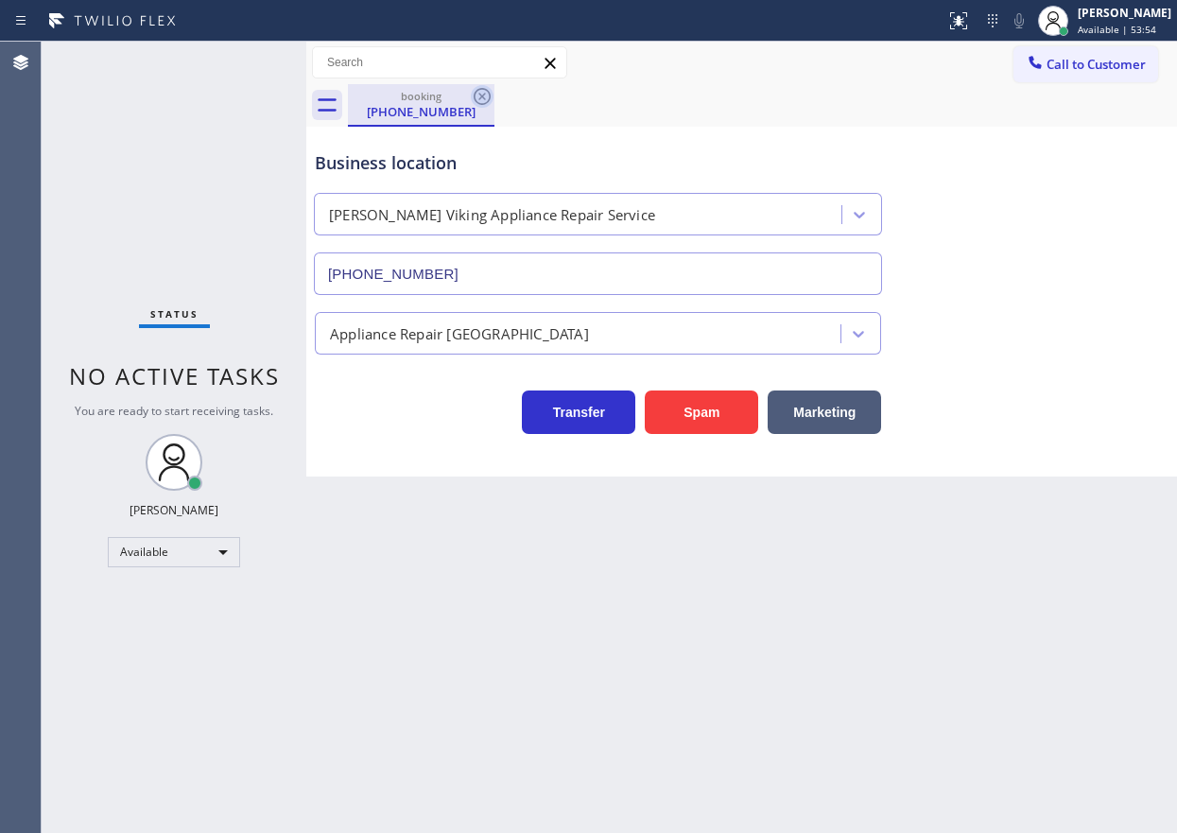
click at [482, 95] on icon at bounding box center [481, 96] width 17 height 17
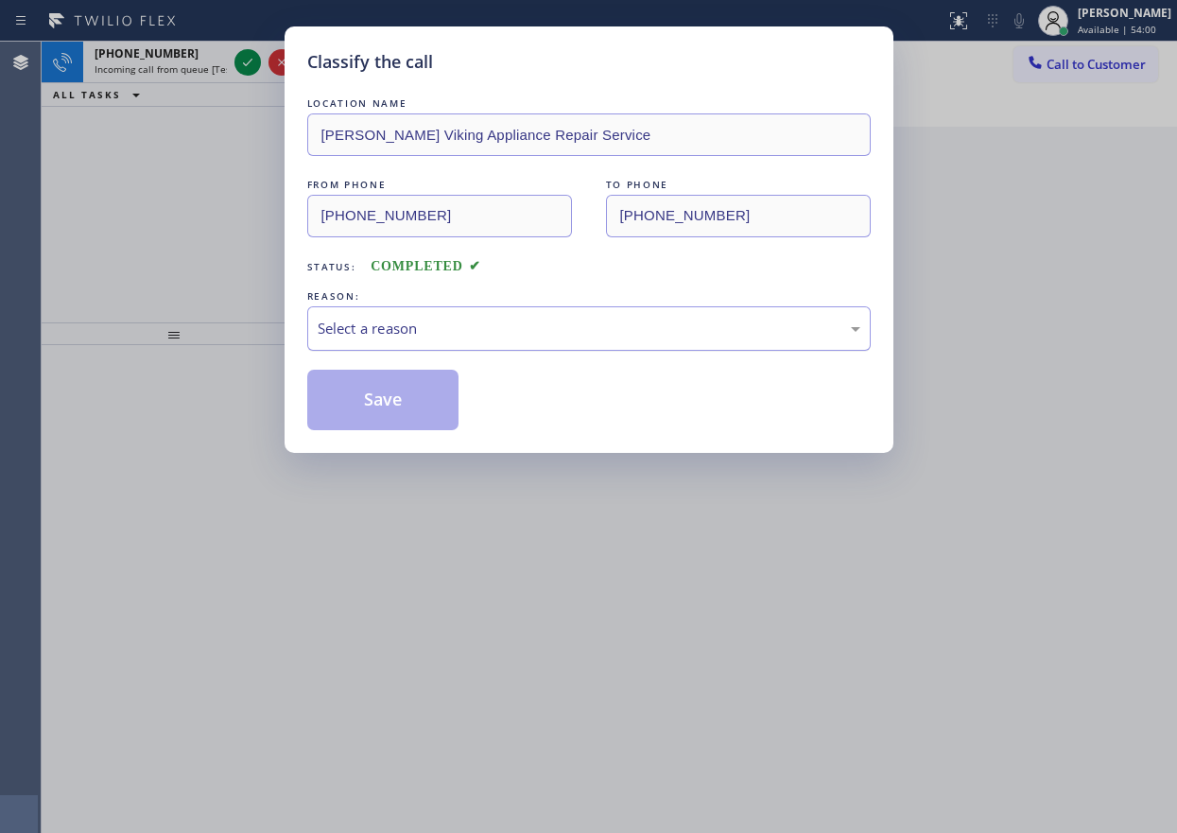
click at [484, 318] on div "Select a reason" at bounding box center [589, 329] width 542 height 22
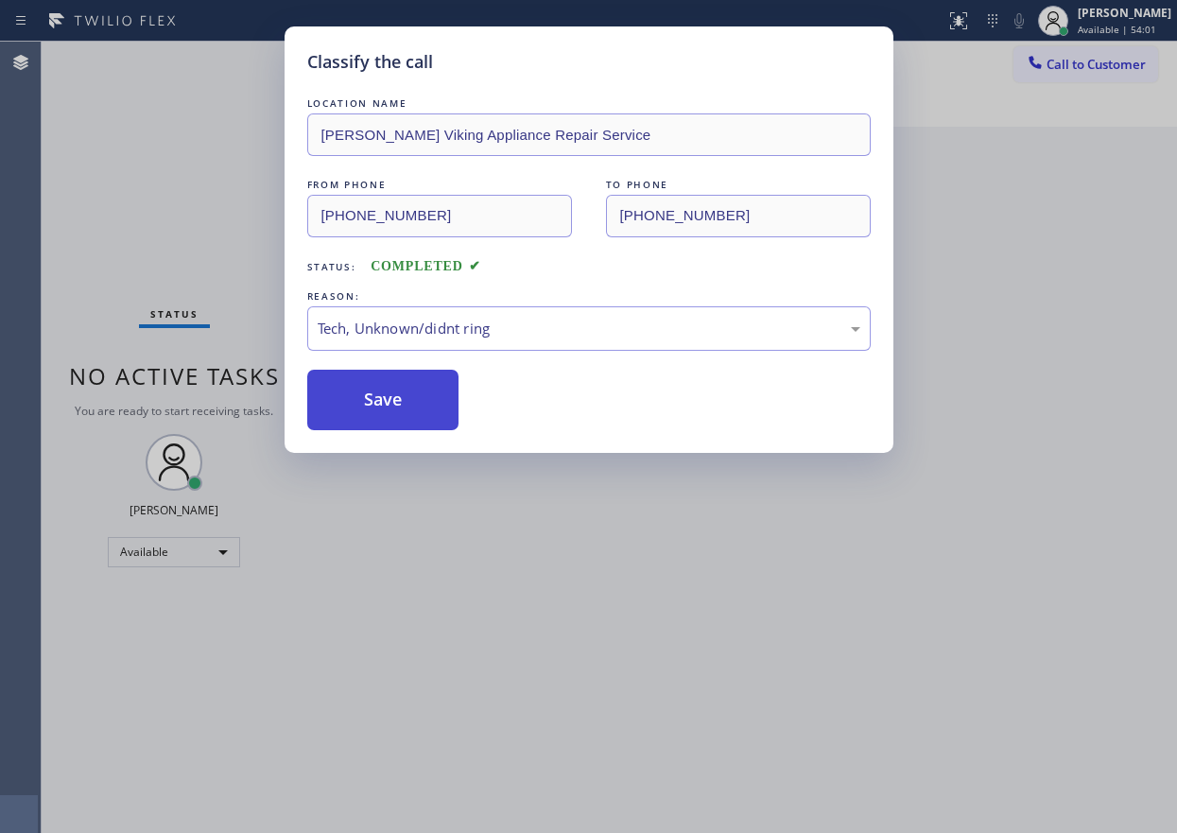
click at [410, 413] on button "Save" at bounding box center [383, 400] width 152 height 60
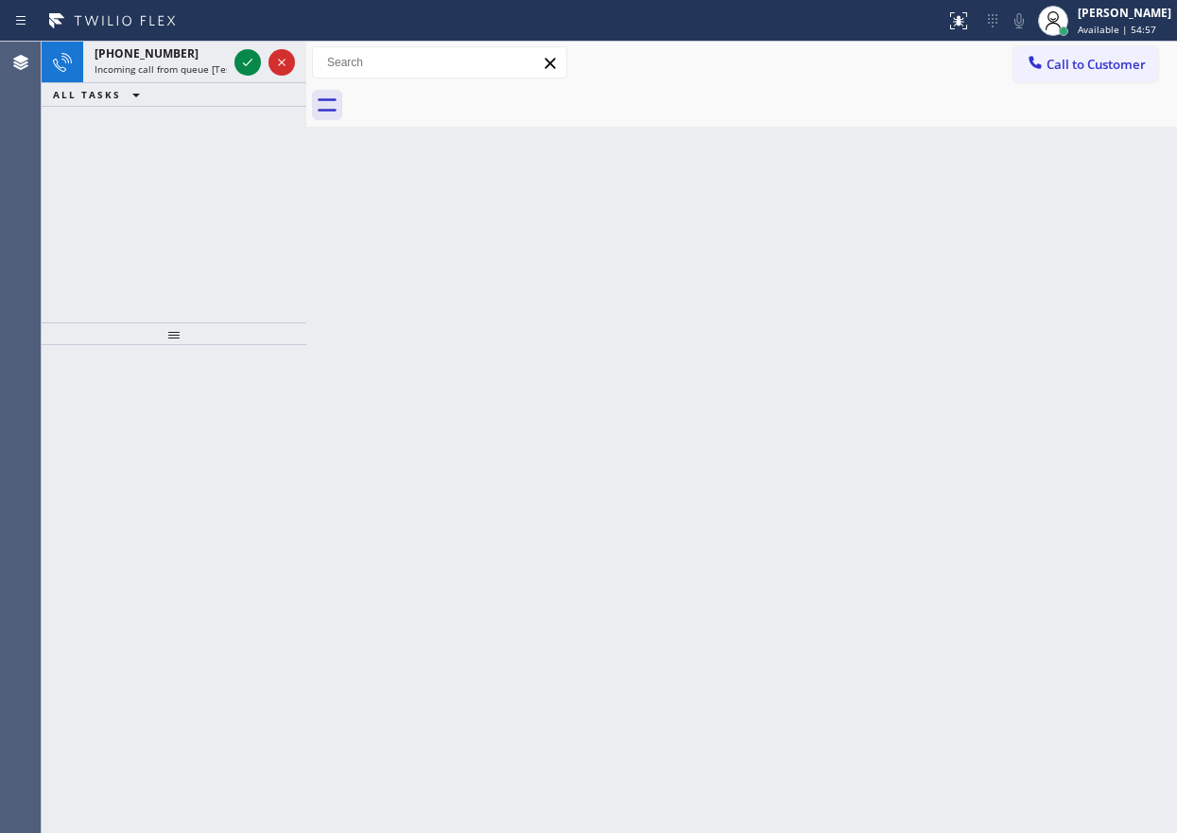
click at [998, 323] on div "Back to Dashboard Change Sender ID Customers Technicians Select a contact Outbo…" at bounding box center [741, 437] width 870 height 791
click at [256, 64] on icon at bounding box center [247, 62] width 23 height 23
click at [249, 62] on icon at bounding box center [247, 63] width 9 height 8
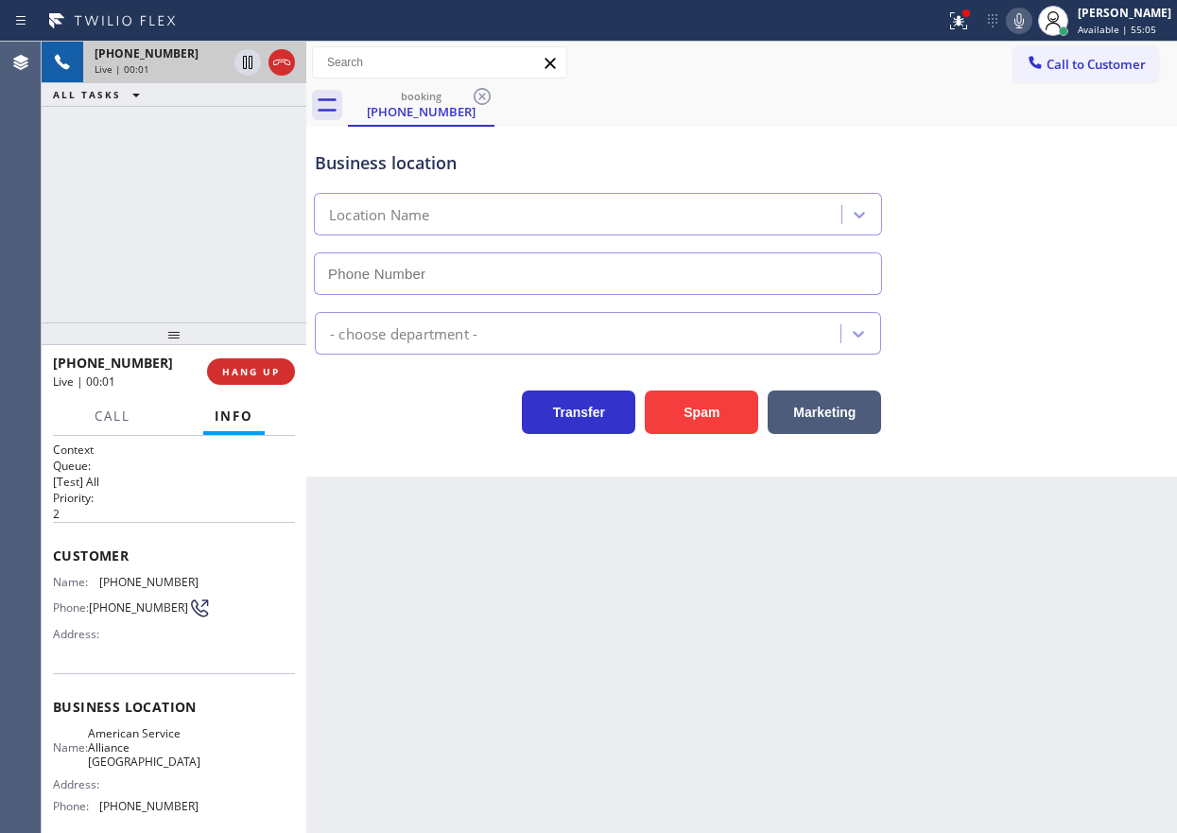
type input "[PHONE_NUMBER]"
drag, startPoint x: 699, startPoint y: 398, endPoint x: 513, endPoint y: 370, distance: 188.2
click at [700, 398] on button "Spam" at bounding box center [701, 411] width 113 height 43
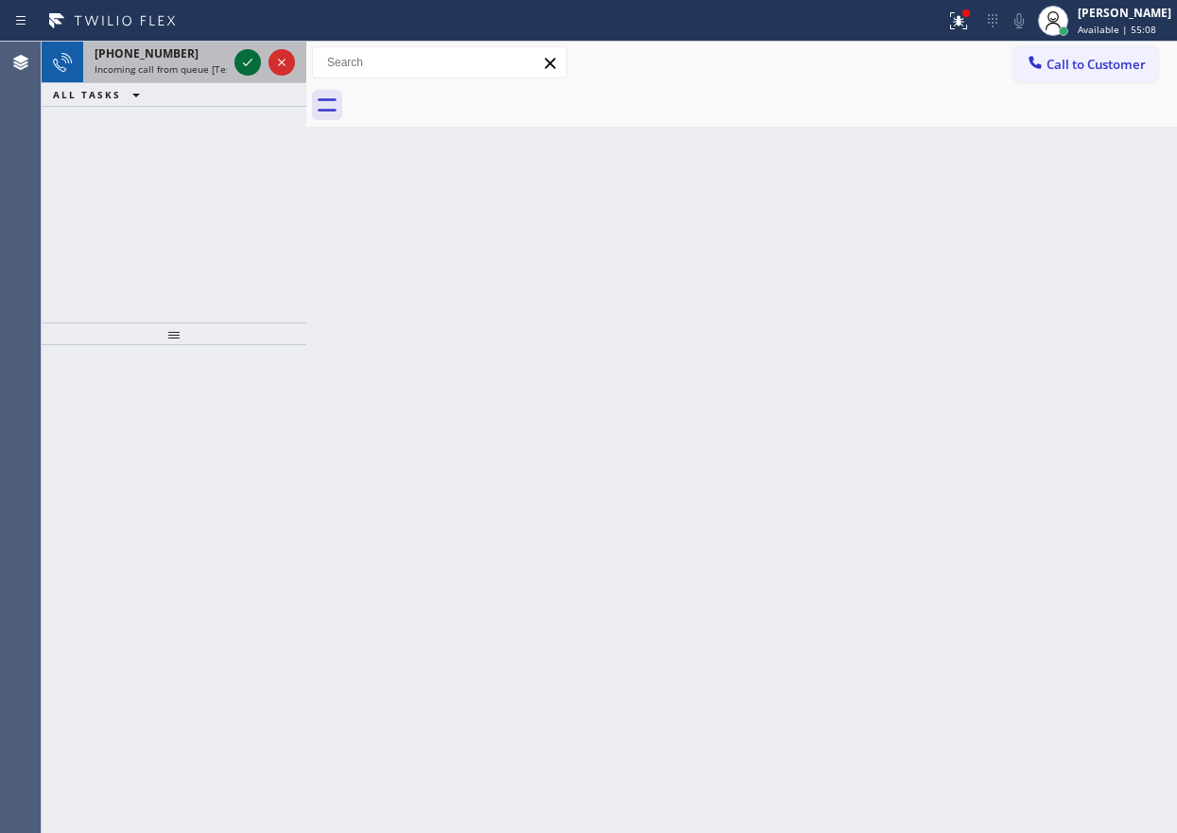
click at [238, 60] on icon at bounding box center [247, 62] width 23 height 23
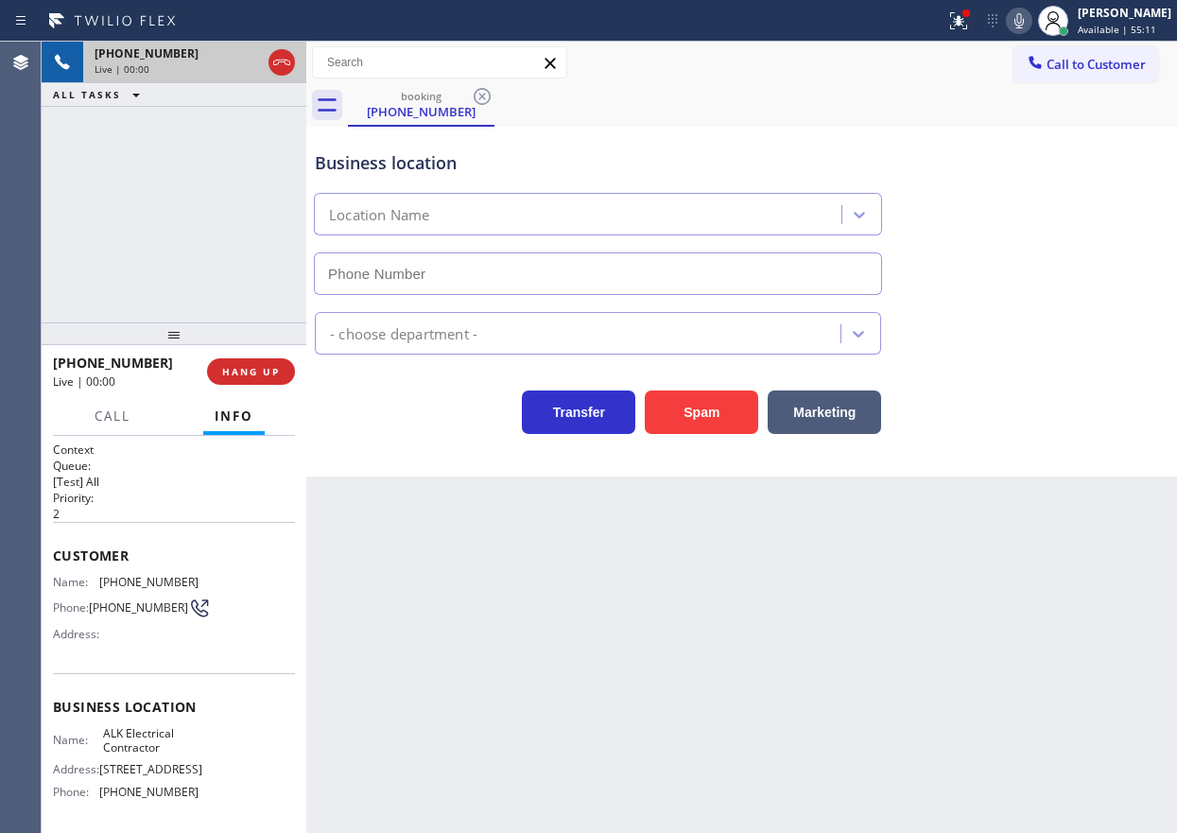
type input "[PHONE_NUMBER]"
click at [672, 404] on button "Spam" at bounding box center [701, 411] width 113 height 43
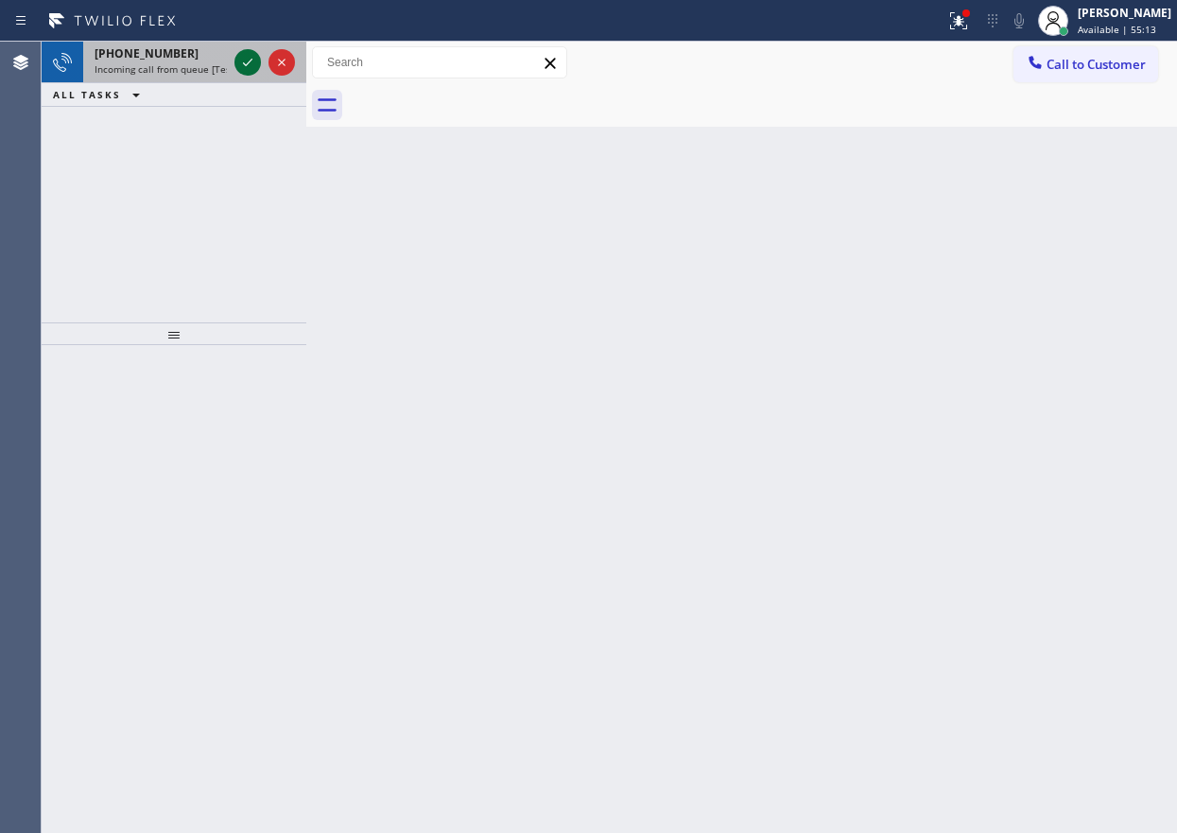
click at [247, 65] on icon at bounding box center [247, 63] width 9 height 8
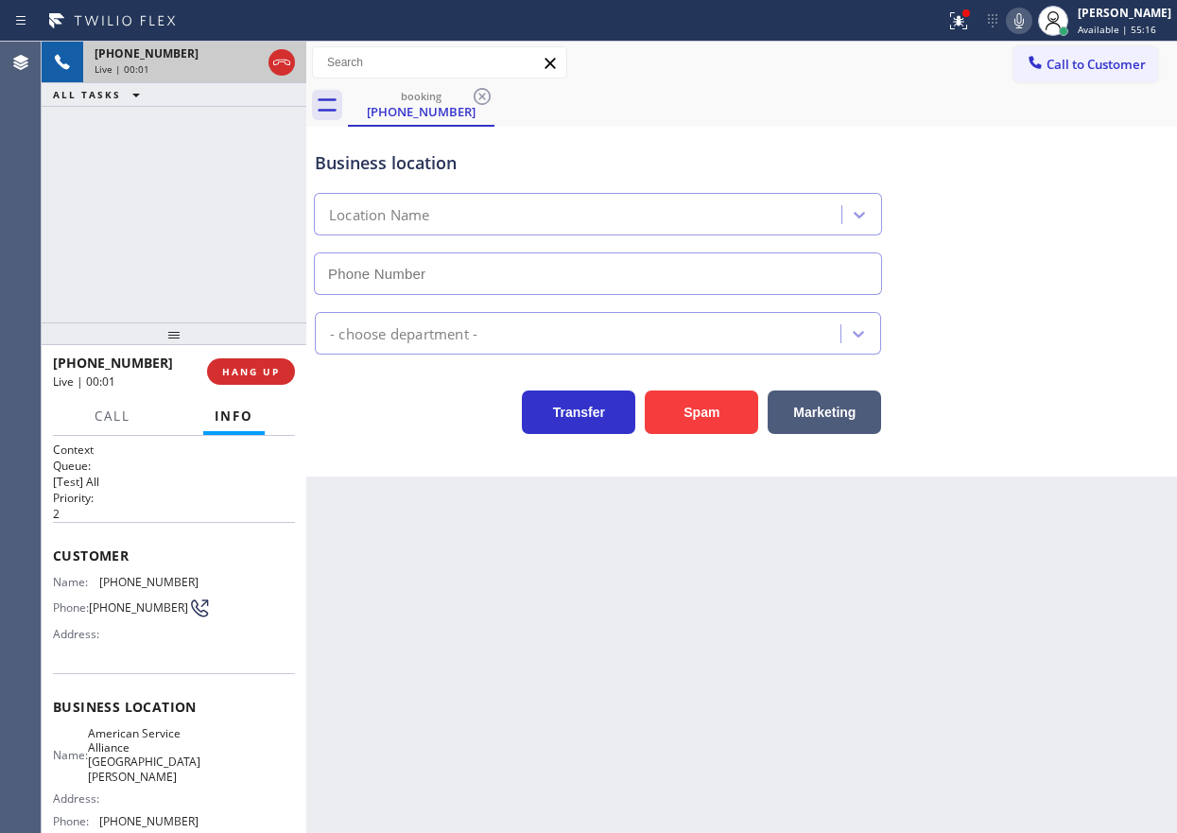
type input "[PHONE_NUMBER]"
click at [141, 745] on span "American Service Alliance [GEOGRAPHIC_DATA][PERSON_NAME]" at bounding box center [144, 755] width 112 height 59
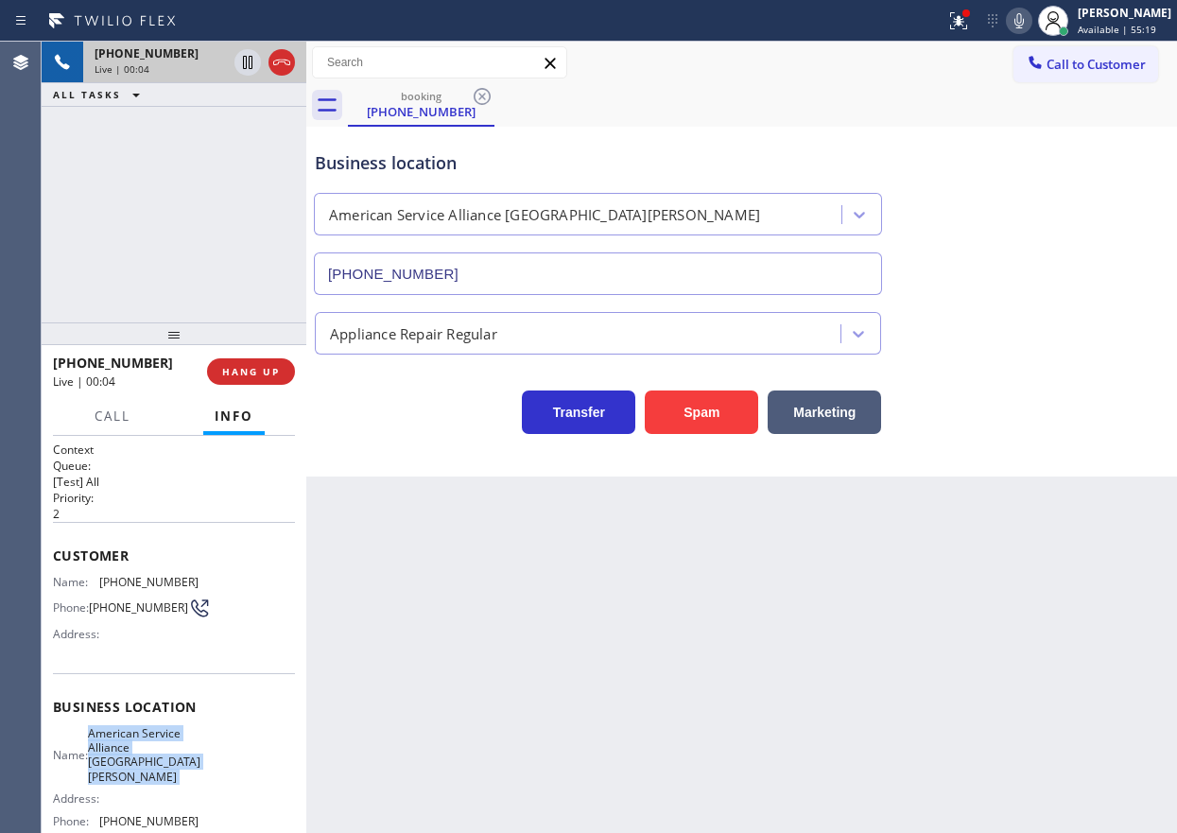
click at [141, 745] on span "American Service Alliance [GEOGRAPHIC_DATA][PERSON_NAME]" at bounding box center [144, 755] width 112 height 59
copy span "American Service Alliance [GEOGRAPHIC_DATA][PERSON_NAME]"
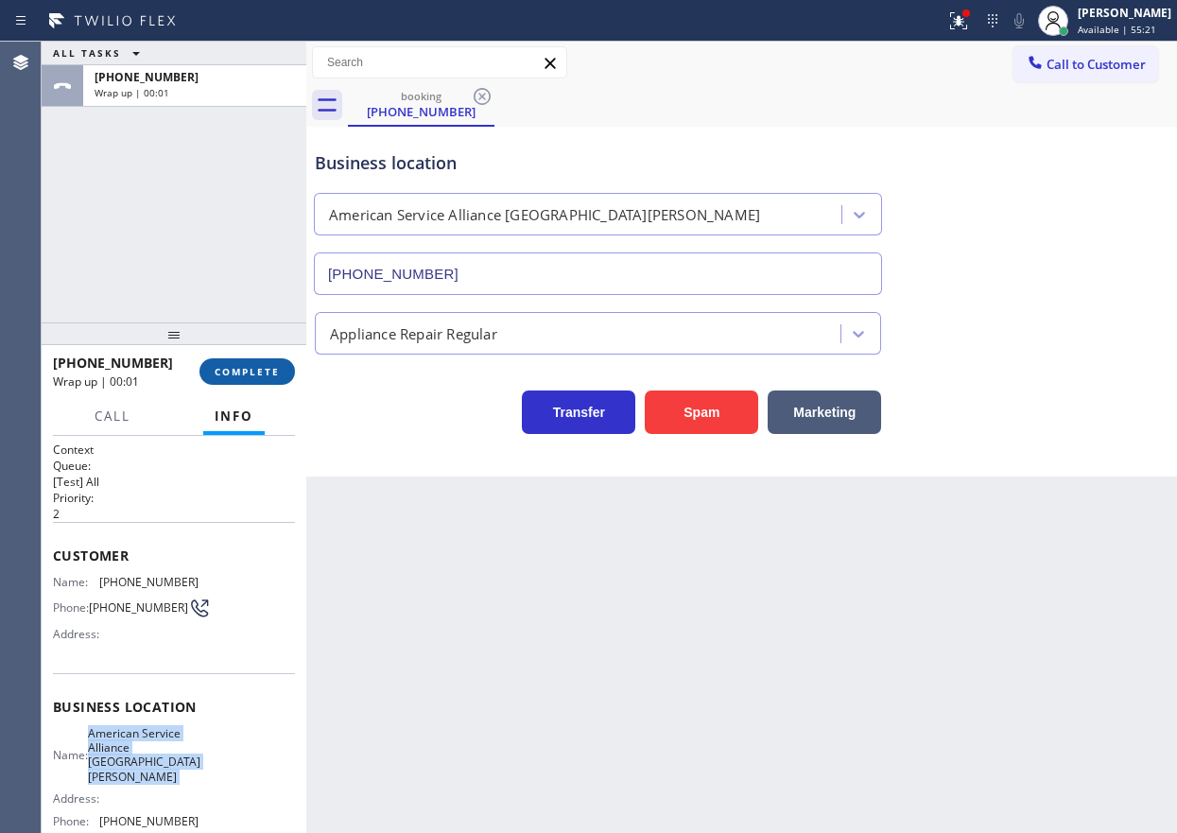
click at [263, 365] on span "COMPLETE" at bounding box center [247, 371] width 65 height 13
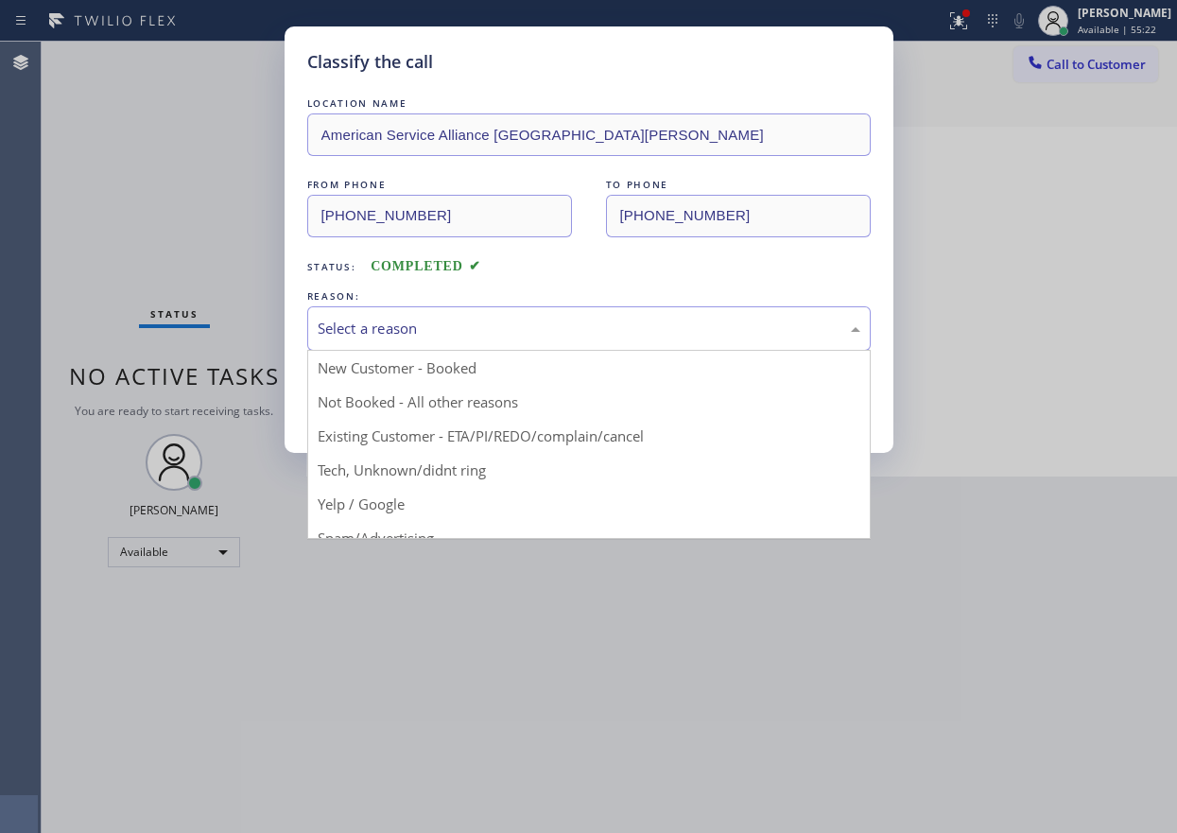
click at [645, 332] on div "Select a reason" at bounding box center [589, 329] width 542 height 22
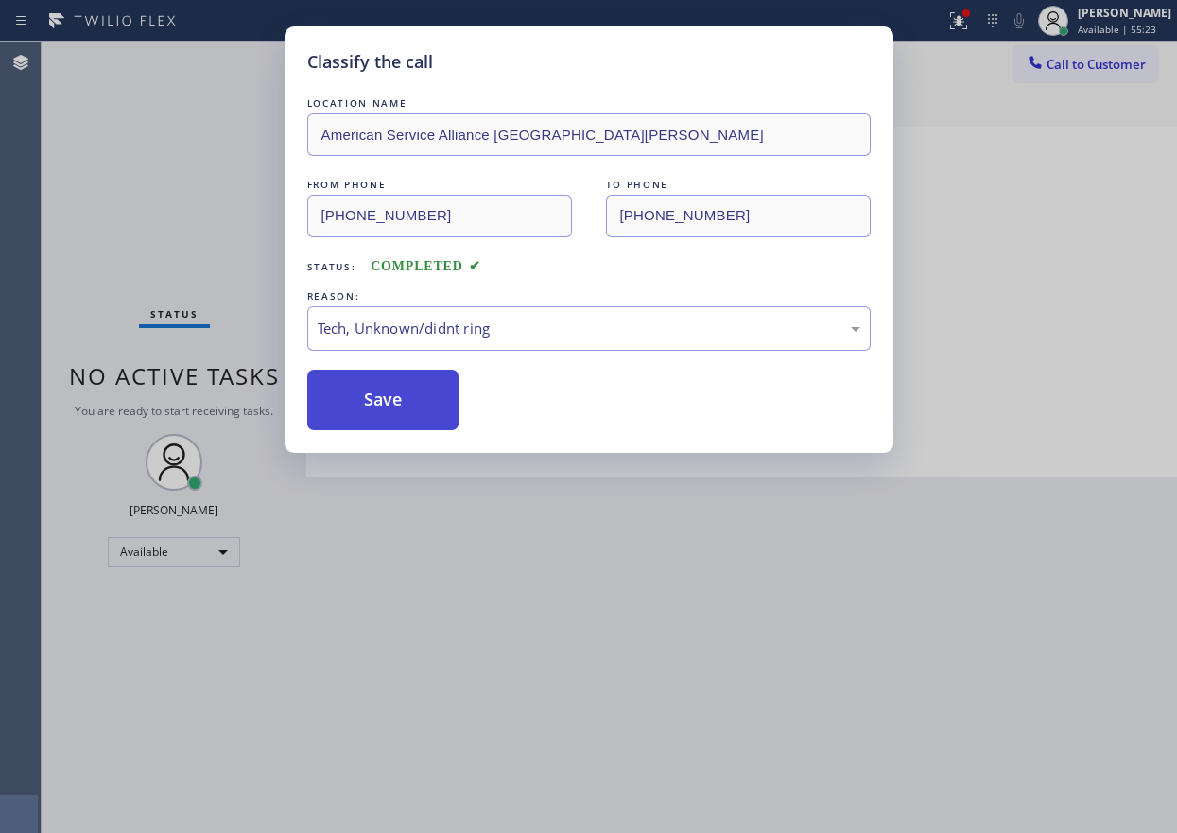
click at [388, 415] on button "Save" at bounding box center [383, 400] width 152 height 60
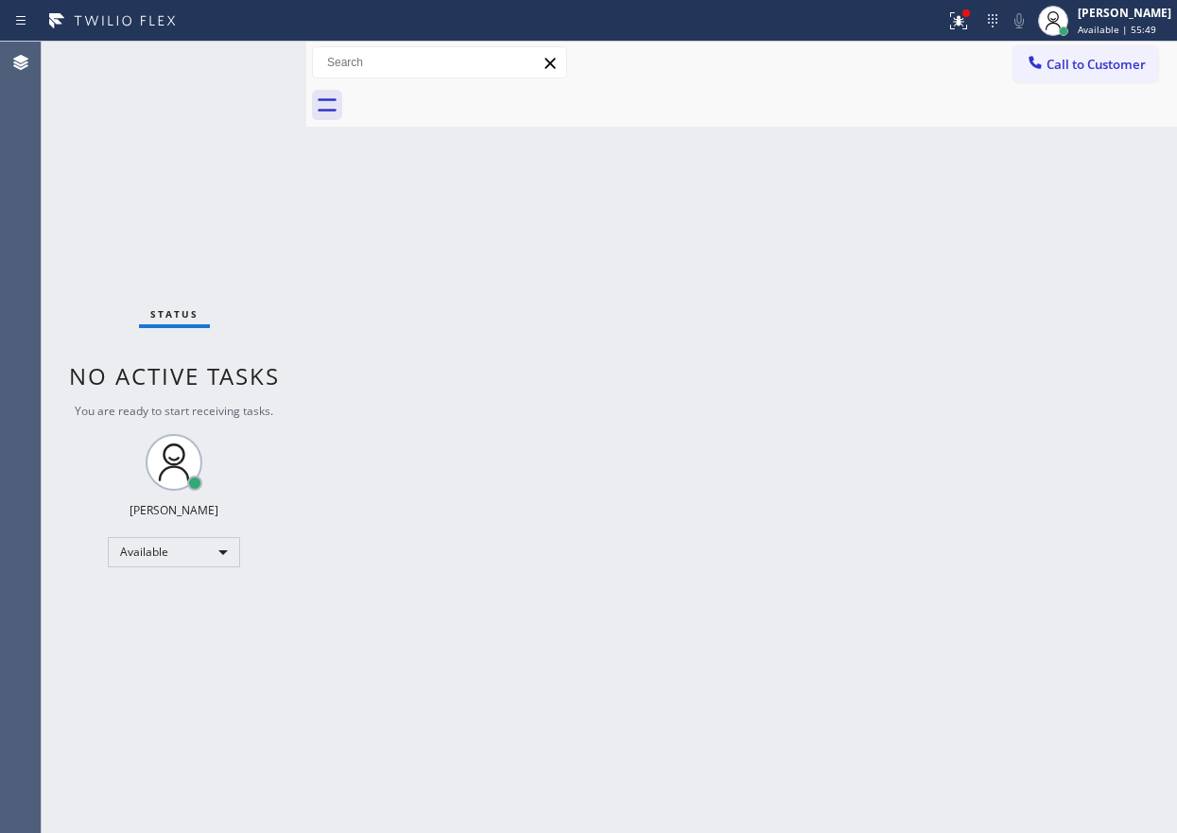
drag, startPoint x: 1031, startPoint y: 255, endPoint x: 987, endPoint y: 87, distance: 174.0
click at [1031, 254] on div "Back to Dashboard Change Sender ID Customers Technicians Select a contact Outbo…" at bounding box center [741, 437] width 870 height 791
click at [978, 32] on button at bounding box center [959, 21] width 42 height 42
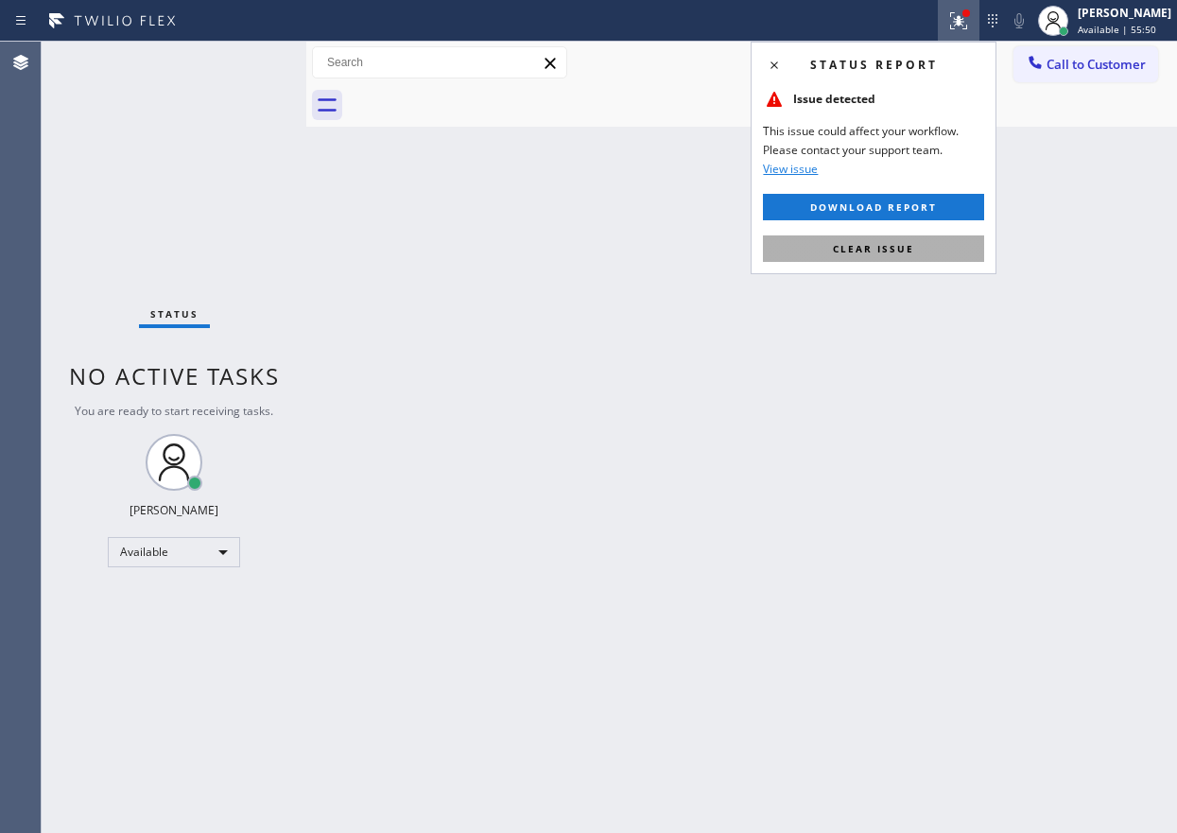
click at [970, 254] on button "Clear issue" at bounding box center [873, 248] width 221 height 26
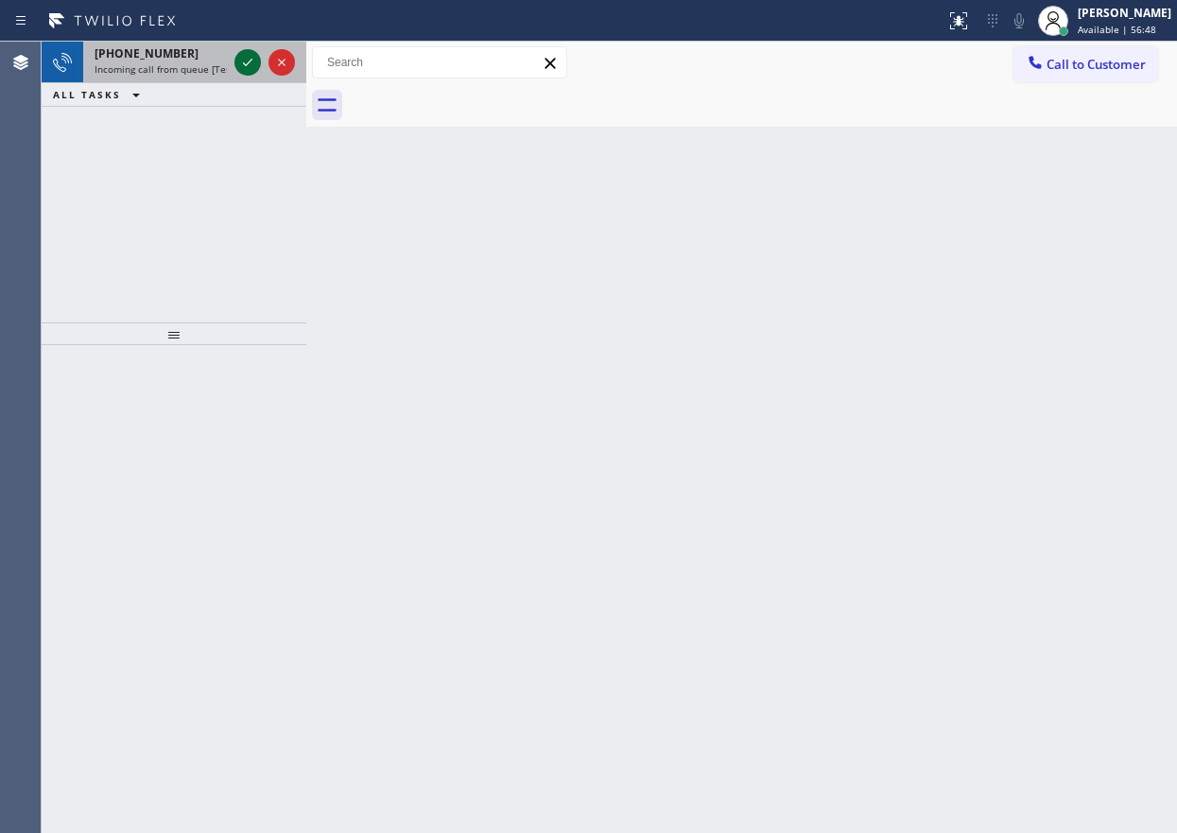
click at [241, 56] on icon at bounding box center [247, 62] width 23 height 23
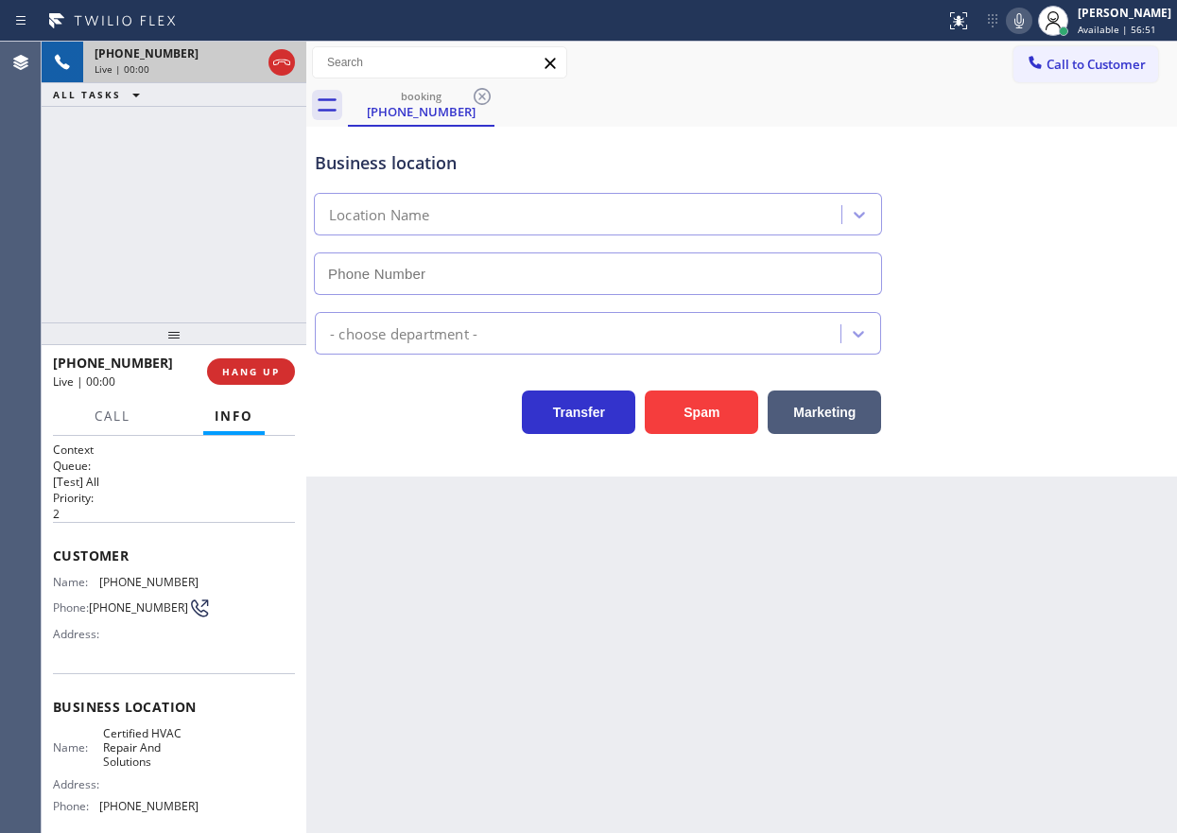
type input "[PHONE_NUMBER]"
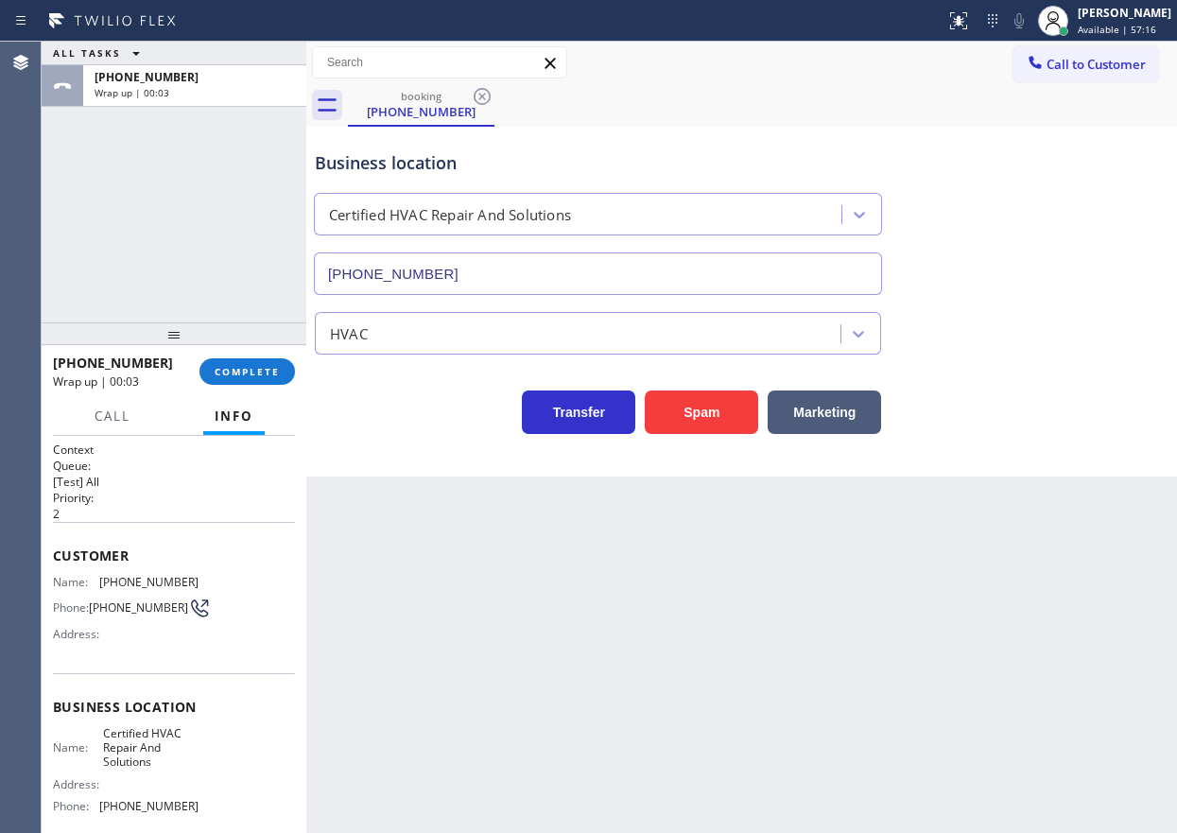
click at [1034, 452] on div "Business location Certified HVAC Repair And Solutions [PHONE_NUMBER] HVAC Trans…" at bounding box center [741, 302] width 870 height 350
click at [275, 366] on span "COMPLETE" at bounding box center [247, 371] width 65 height 13
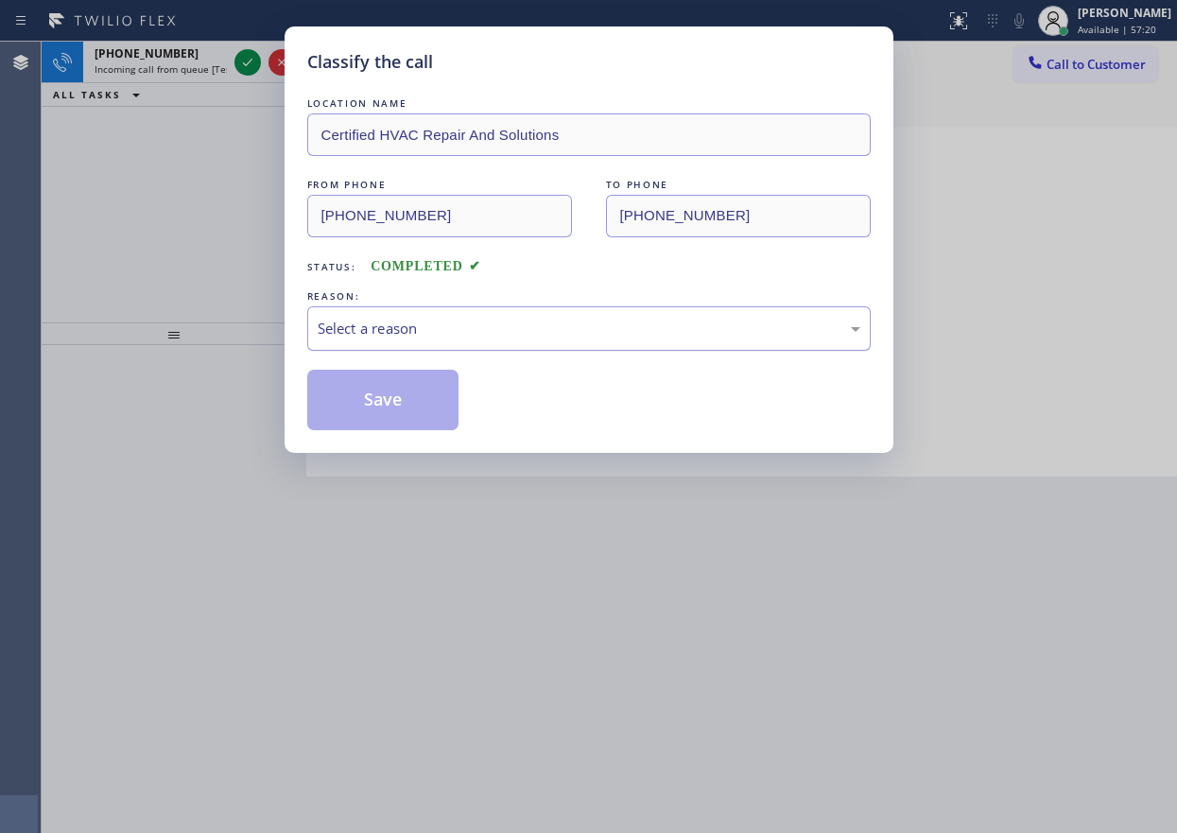
click at [478, 320] on div "Select a reason" at bounding box center [589, 329] width 542 height 22
click at [373, 403] on button "Save" at bounding box center [383, 400] width 152 height 60
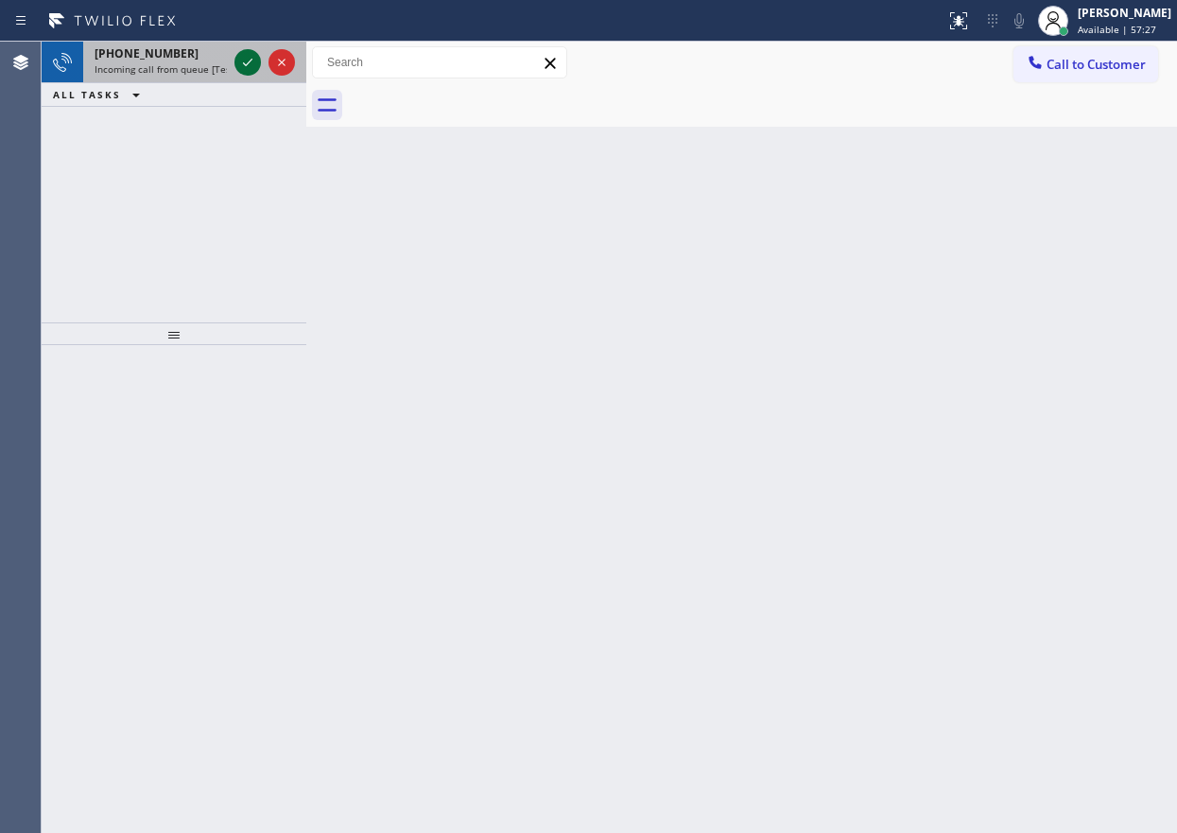
click at [249, 66] on icon at bounding box center [247, 62] width 23 height 23
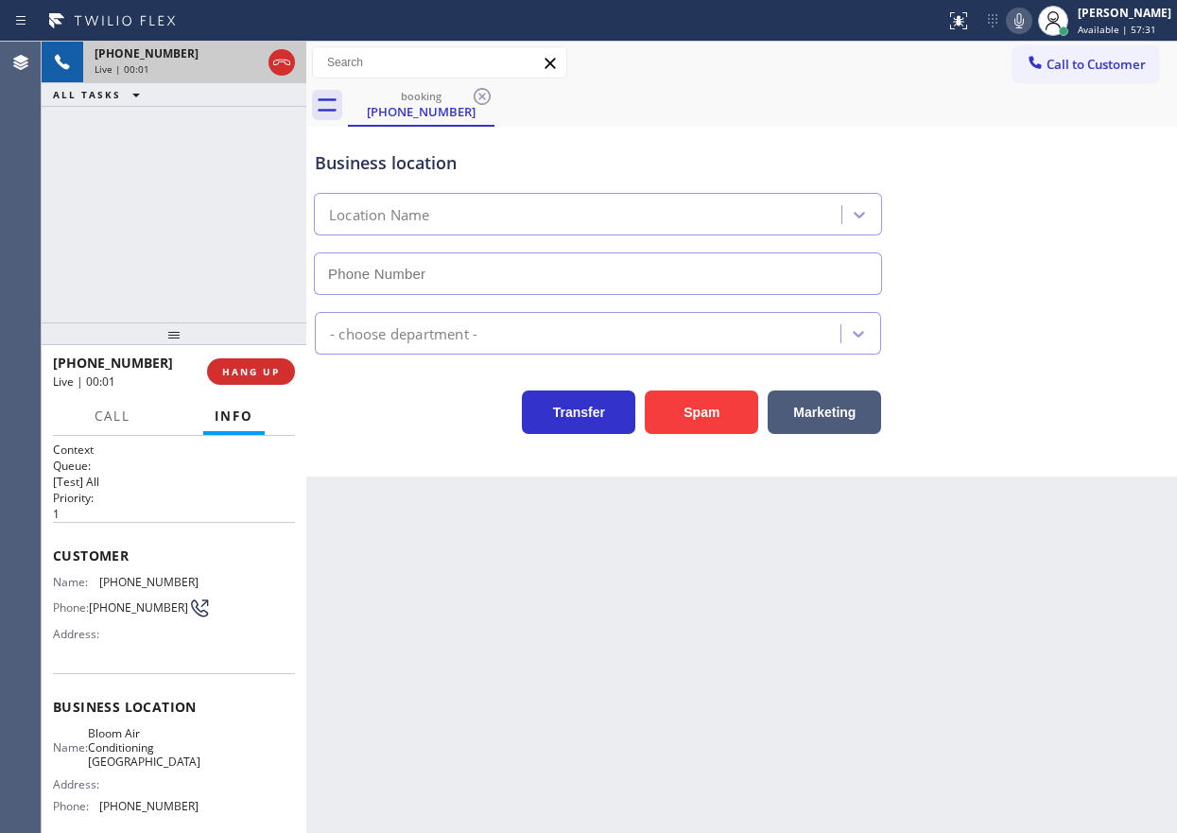
type input "[PHONE_NUMBER]"
click at [698, 411] on button "Spam" at bounding box center [701, 411] width 113 height 43
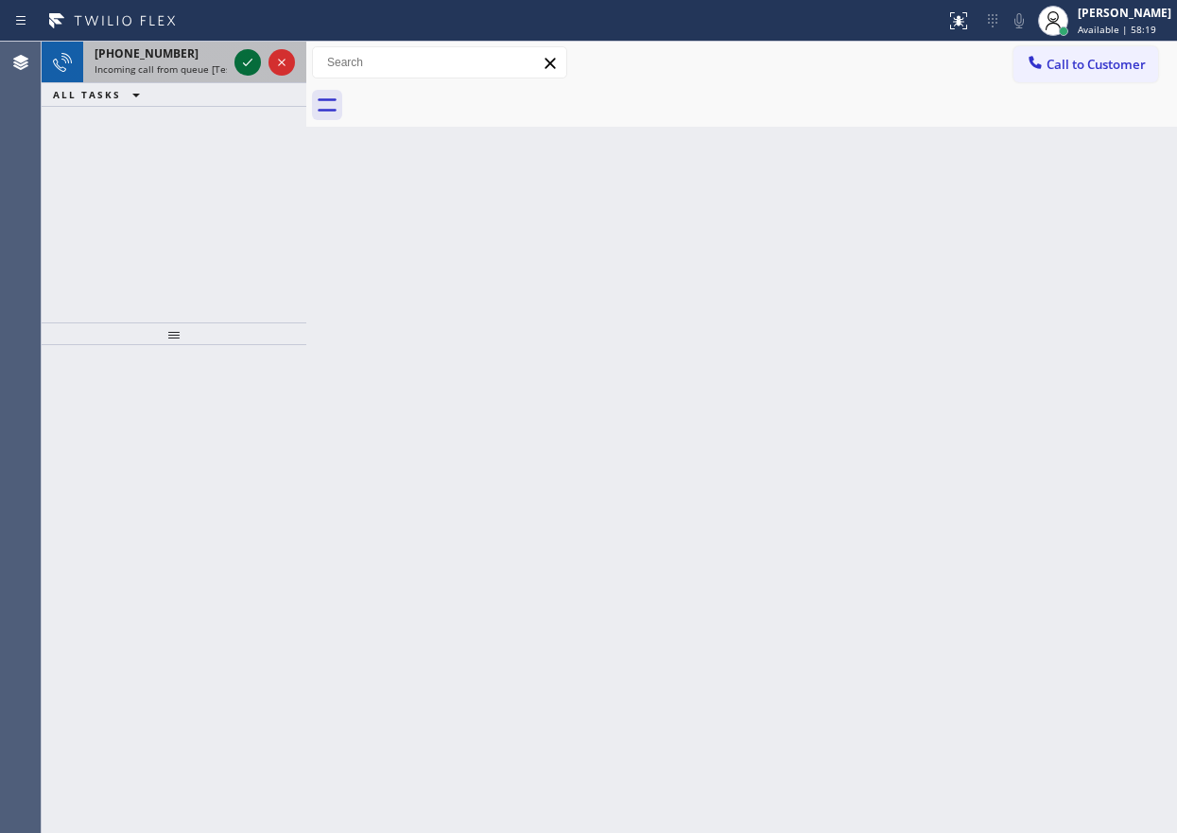
click at [245, 64] on icon at bounding box center [247, 63] width 9 height 8
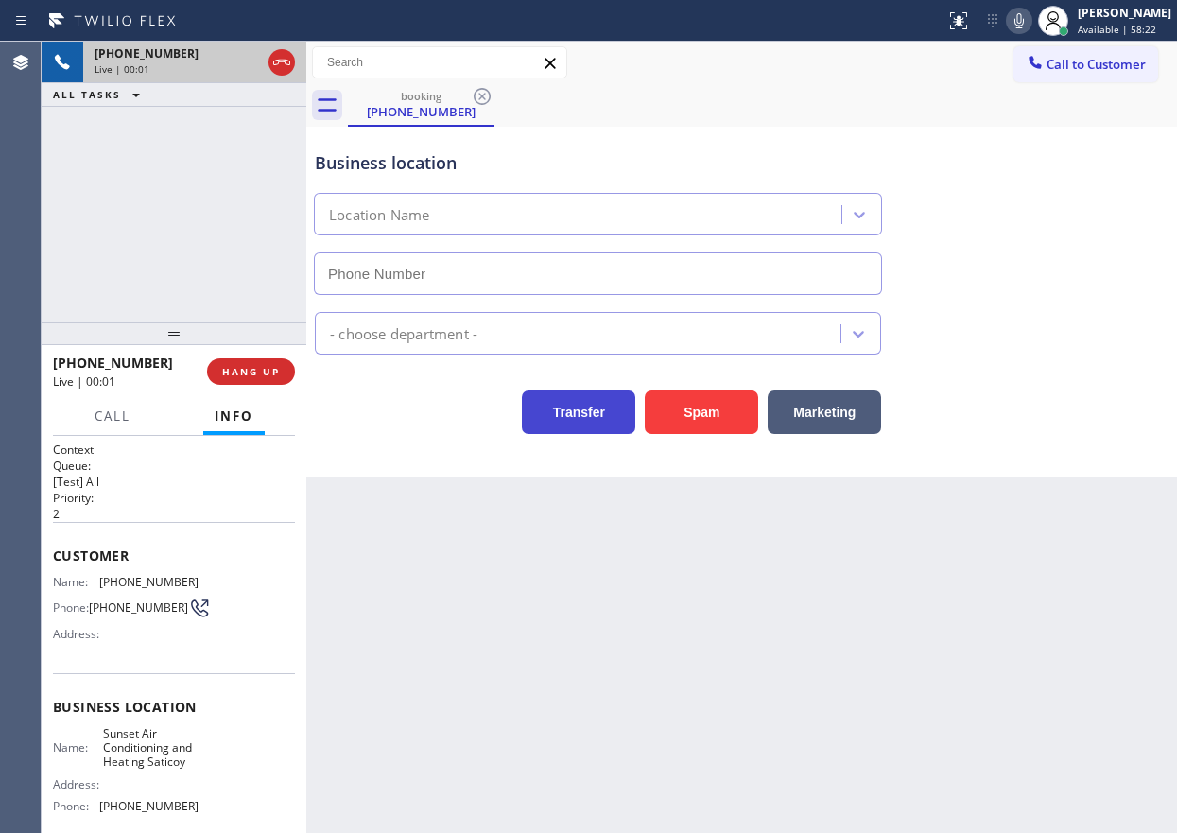
type input "[PHONE_NUMBER]"
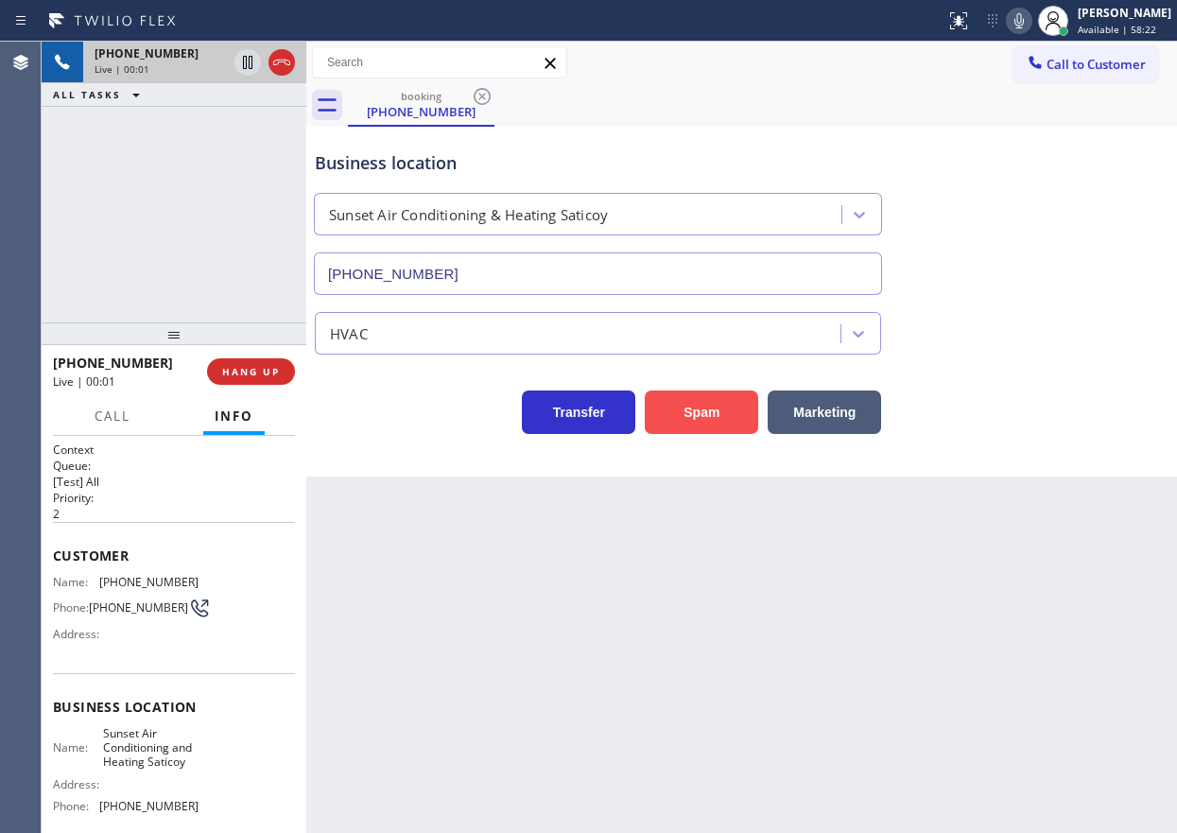
click at [681, 415] on button "Spam" at bounding box center [701, 411] width 113 height 43
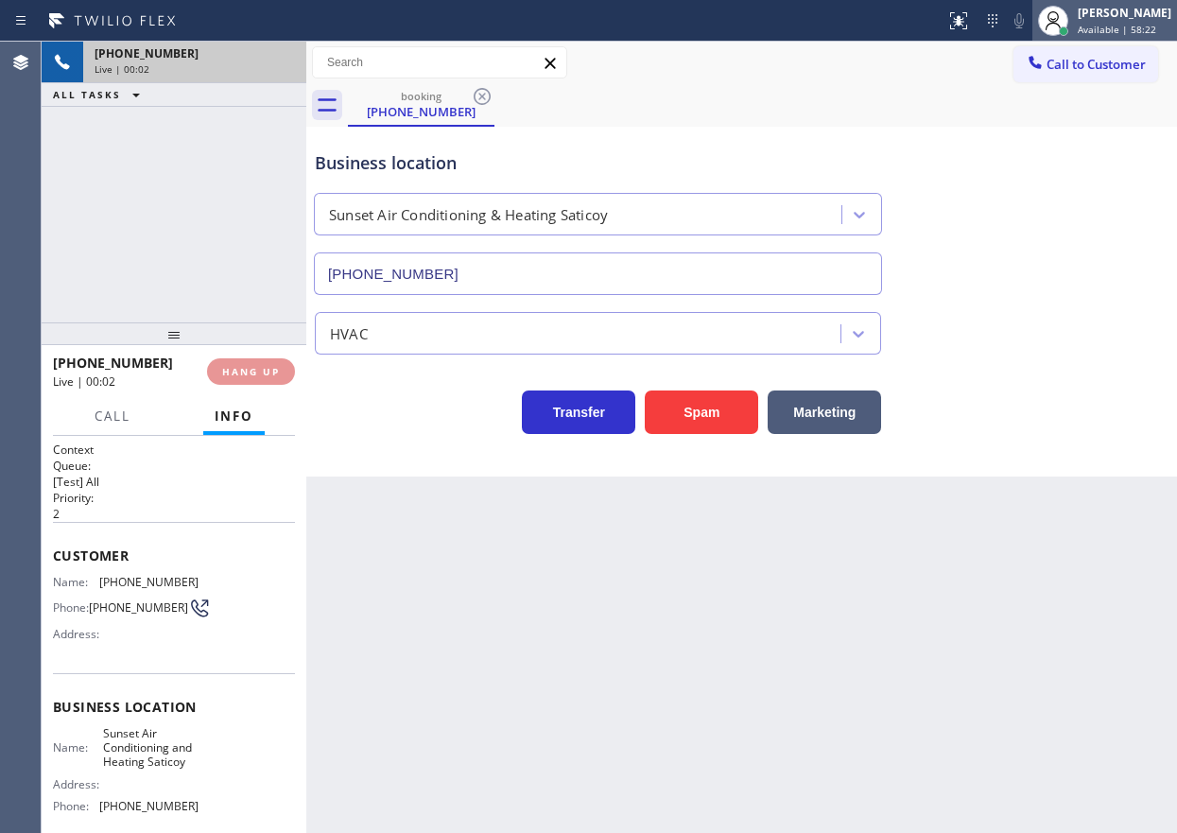
click at [1112, 12] on div "[PERSON_NAME]" at bounding box center [1124, 13] width 94 height 16
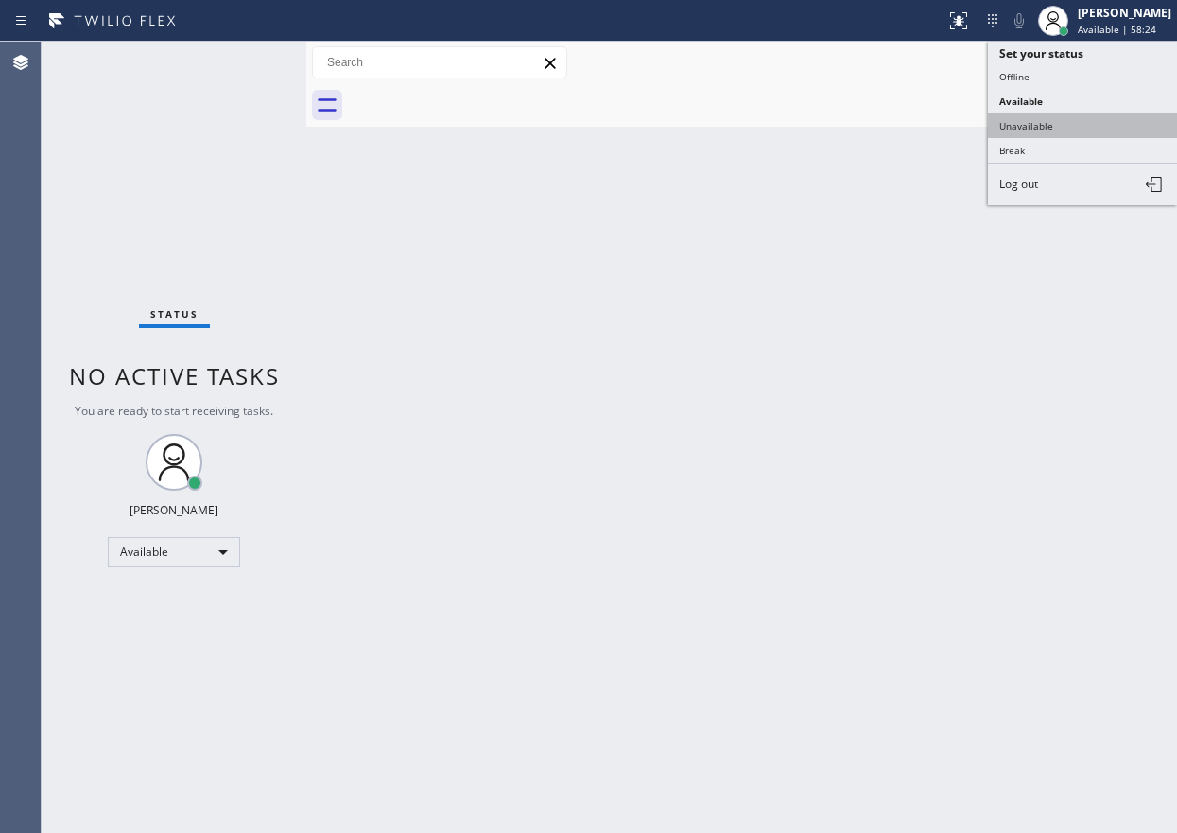
click at [1081, 117] on button "Unavailable" at bounding box center [1082, 125] width 189 height 25
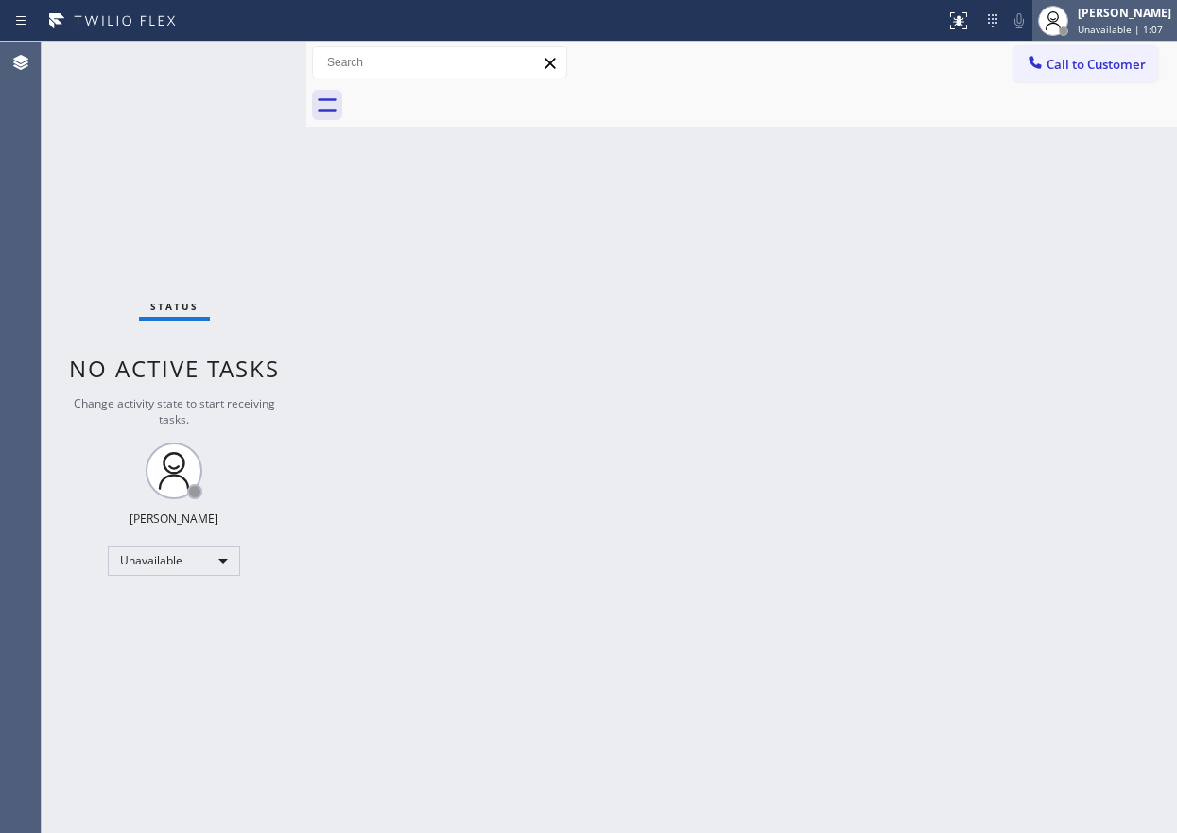
click at [1128, 30] on span "Unavailable | 1:07" at bounding box center [1119, 29] width 85 height 13
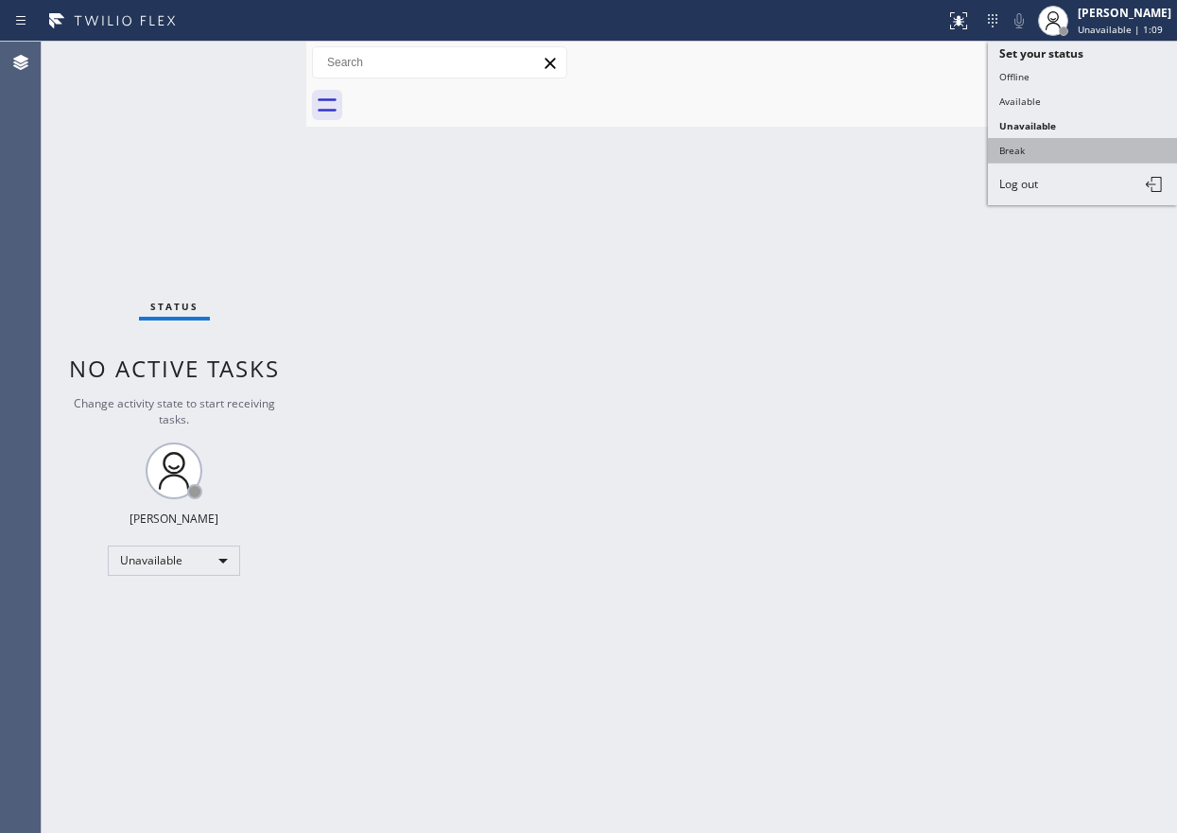
click at [1029, 140] on button "Break" at bounding box center [1082, 150] width 189 height 25
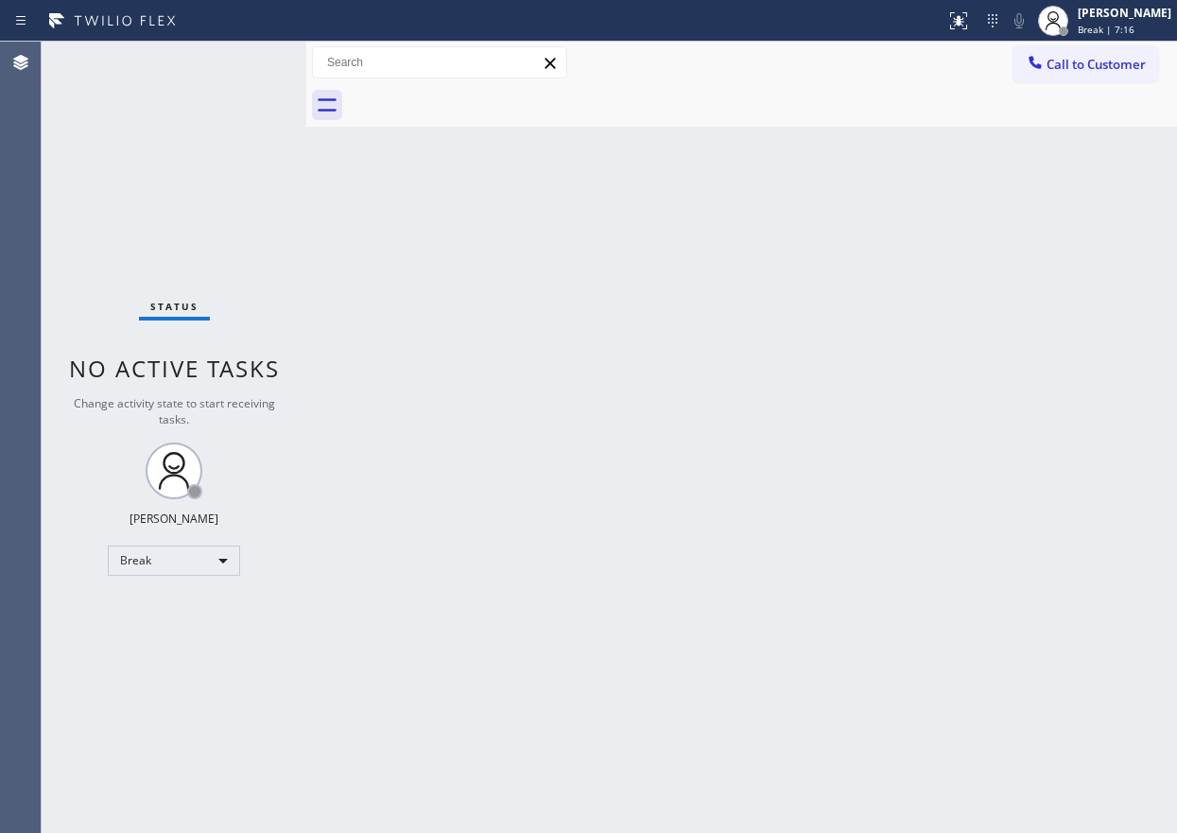
click at [1128, 441] on div "Back to Dashboard Change Sender ID Customers Technicians Select a contact Outbo…" at bounding box center [741, 437] width 870 height 791
click at [1141, 11] on div "[PERSON_NAME]" at bounding box center [1124, 13] width 94 height 16
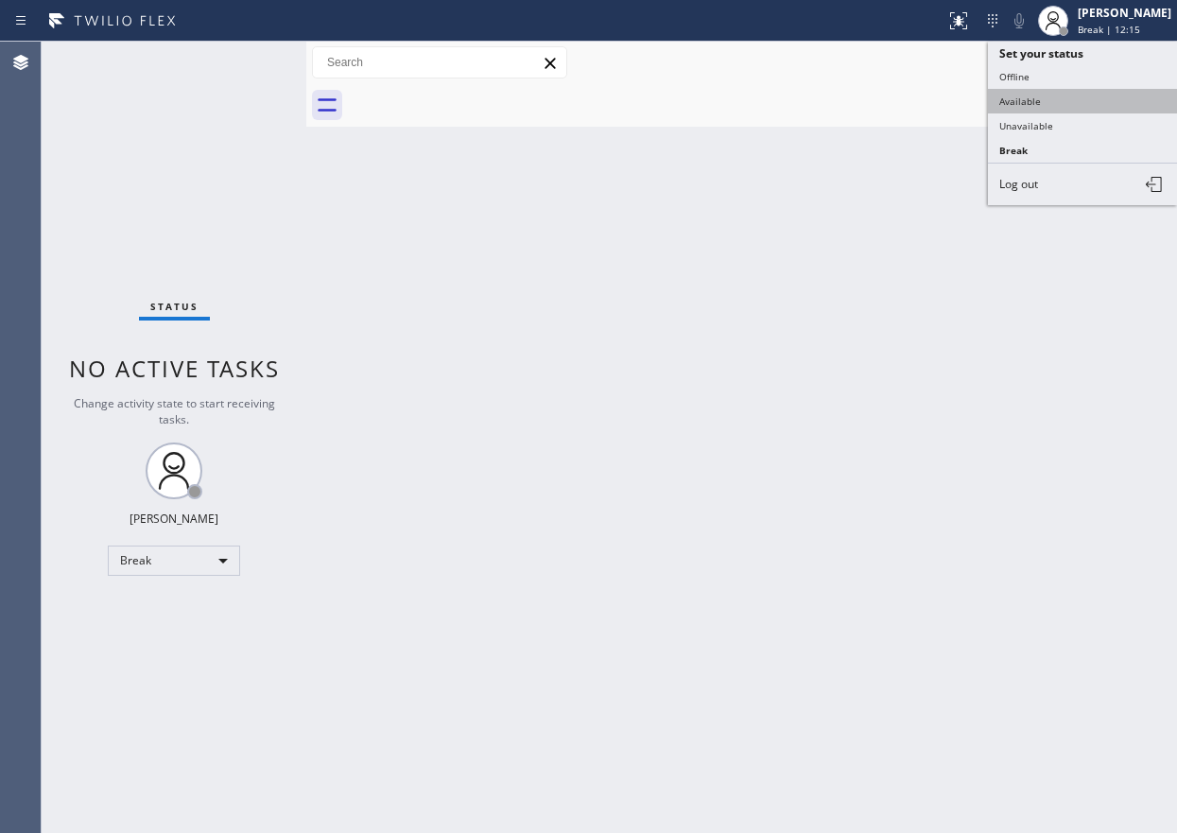
click at [1091, 97] on button "Available" at bounding box center [1082, 101] width 189 height 25
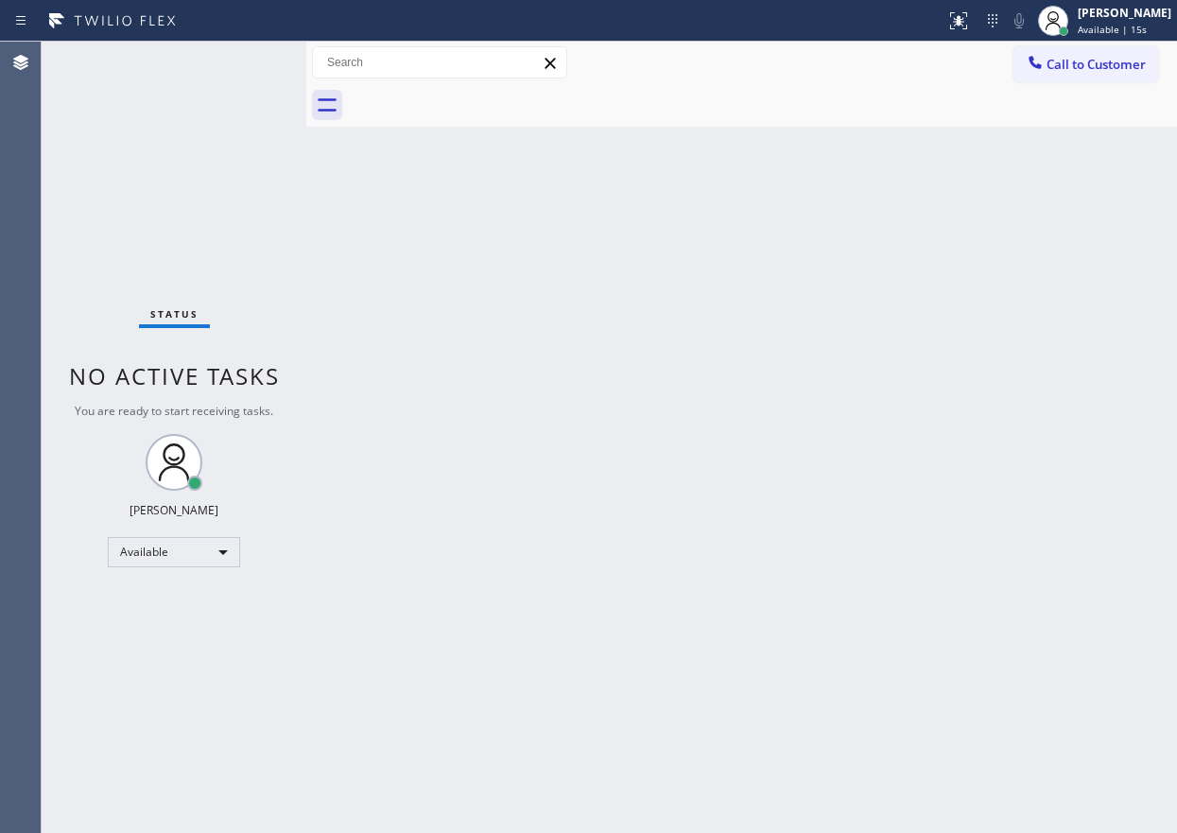
click at [1065, 336] on div "Back to Dashboard Change Sender ID Customers Technicians Select a contact Outbo…" at bounding box center [741, 437] width 870 height 791
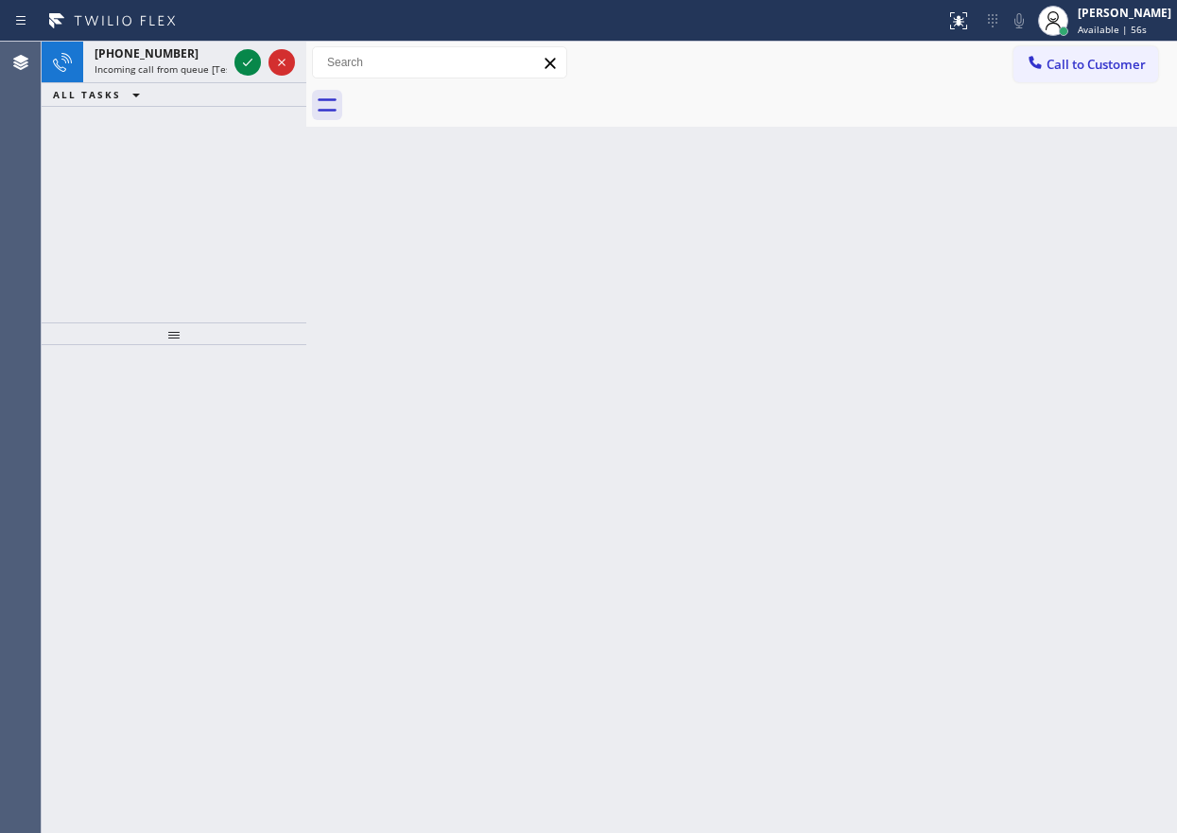
click at [256, 60] on icon at bounding box center [247, 62] width 23 height 23
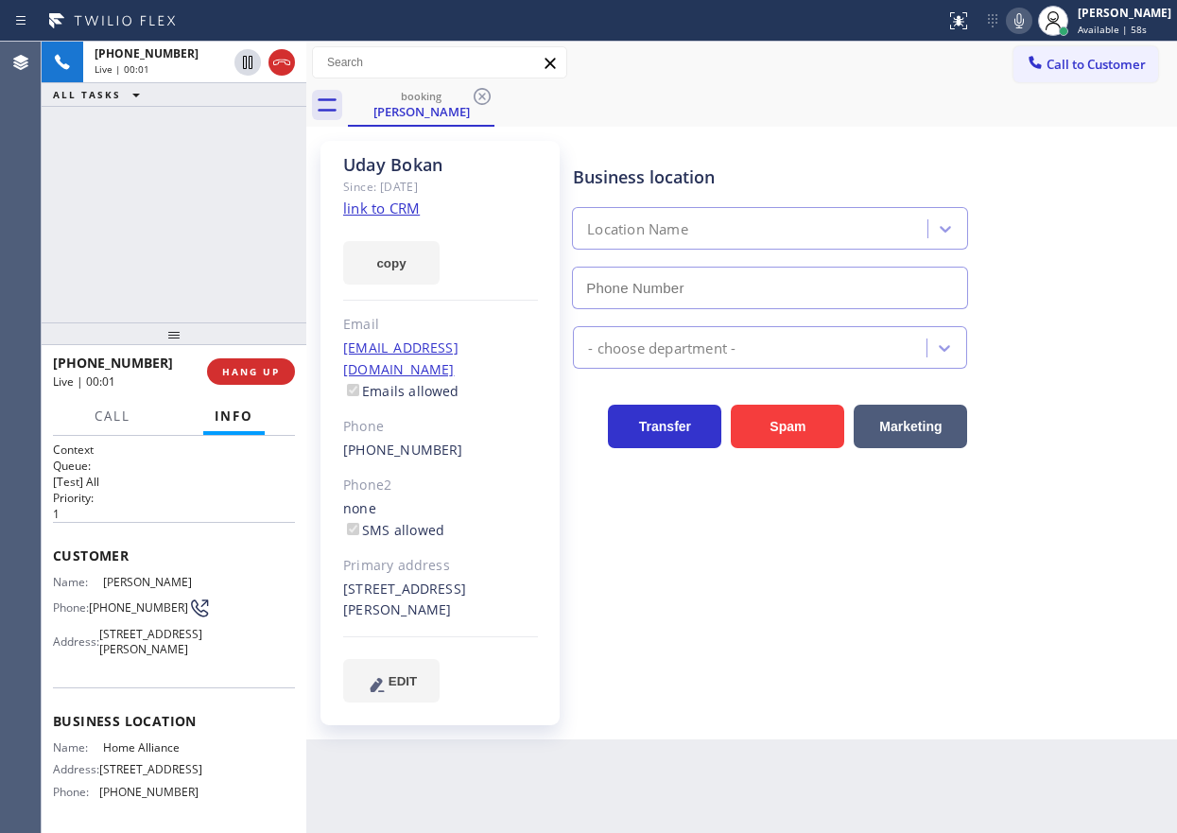
type input "[PHONE_NUMBER]"
click at [405, 210] on link "link to CRM" at bounding box center [381, 207] width 77 height 19
click at [158, 759] on div "Business location Name: Home Alliance Address: [STREET_ADDRESS] Phone: [PHONE_N…" at bounding box center [174, 758] width 242 height 143
click at [158, 754] on span "Home Alliance" at bounding box center [150, 747] width 95 height 14
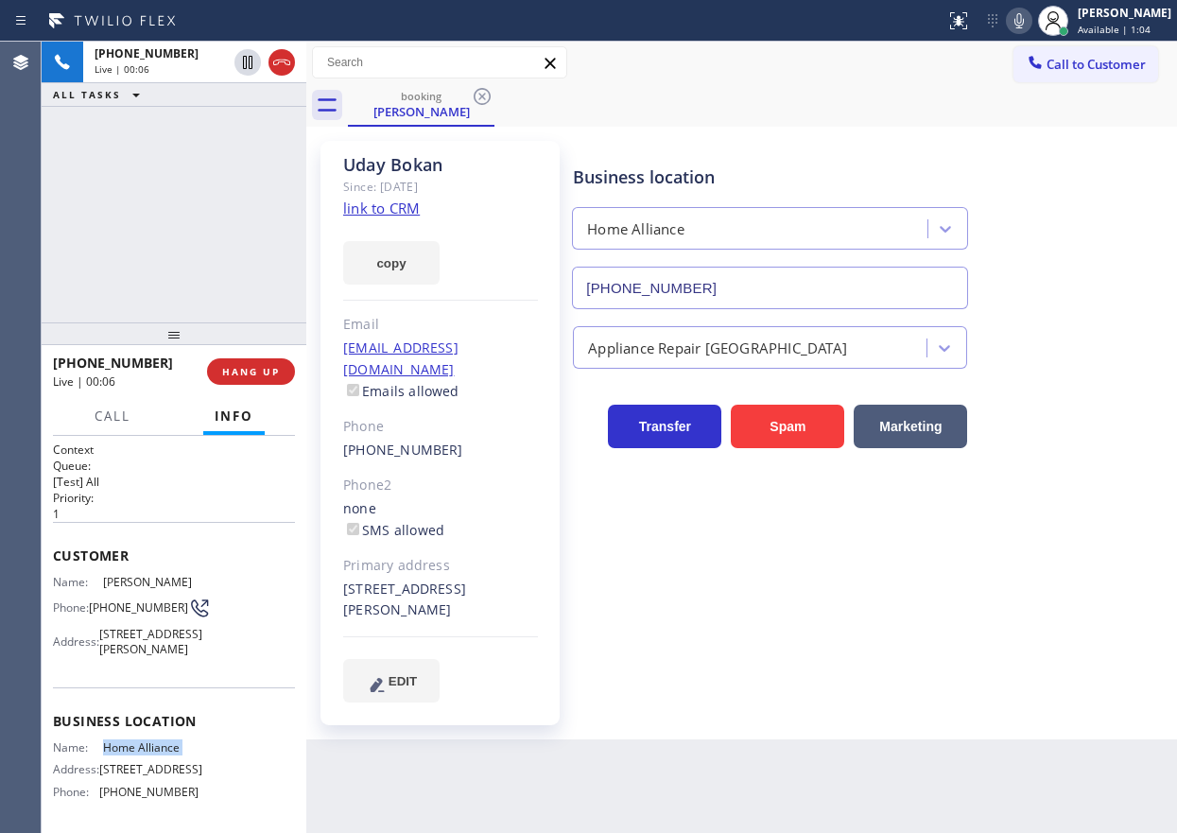
click at [158, 754] on span "Home Alliance" at bounding box center [150, 747] width 95 height 14
copy span "Home Alliance"
click at [726, 300] on input "[PHONE_NUMBER]" at bounding box center [770, 288] width 396 height 43
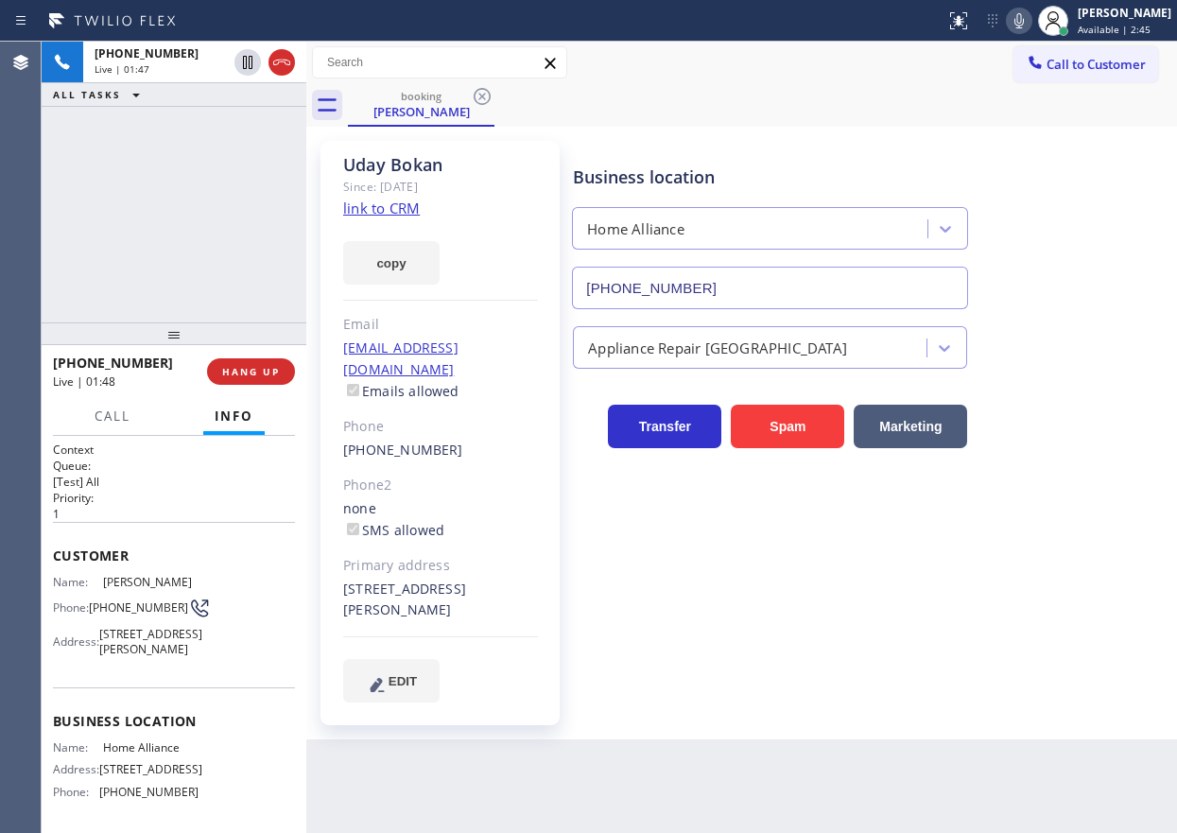
click at [121, 604] on span "[PHONE_NUMBER]" at bounding box center [138, 607] width 99 height 14
copy div "[PHONE_NUMBER]"
click at [1030, 23] on icon at bounding box center [1018, 20] width 23 height 23
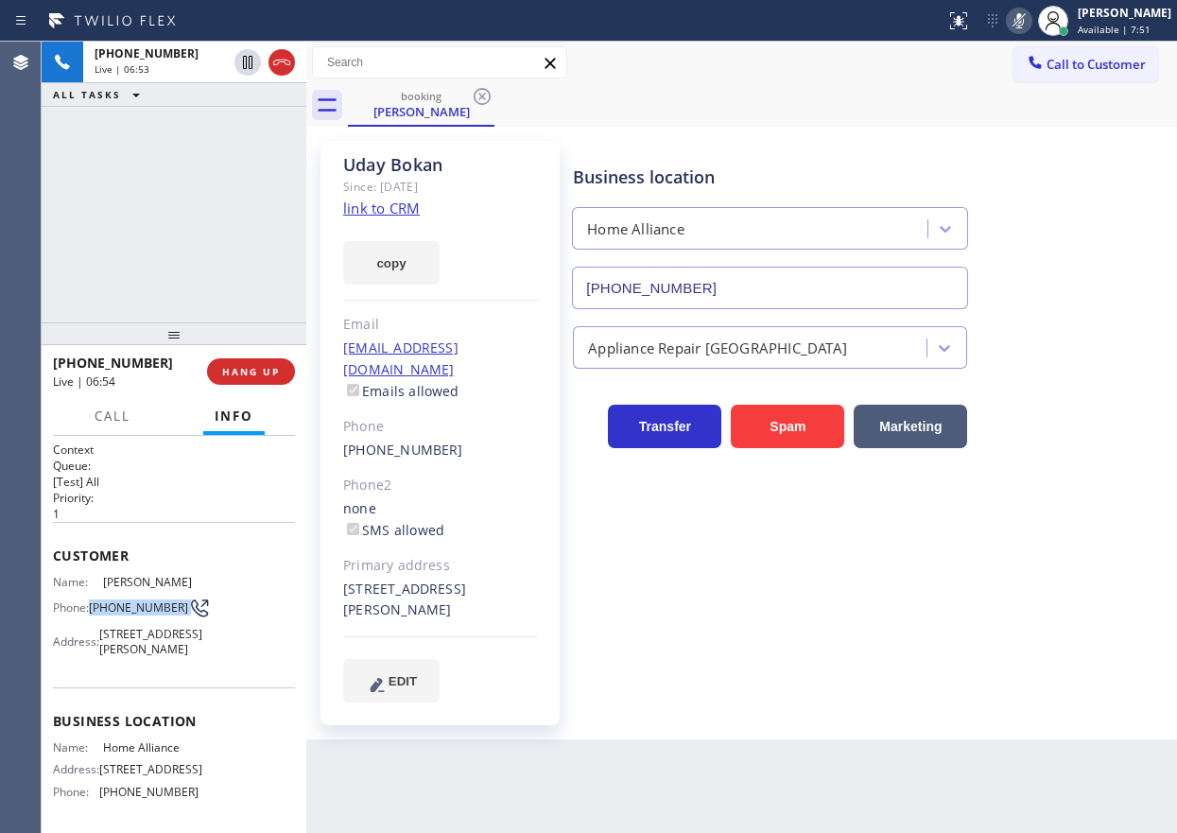
click at [1030, 26] on icon at bounding box center [1018, 20] width 23 height 23
drag, startPoint x: 1032, startPoint y: 25, endPoint x: 956, endPoint y: 37, distance: 76.6
click at [1030, 25] on icon at bounding box center [1018, 20] width 23 height 23
click at [244, 59] on icon at bounding box center [247, 62] width 9 height 13
click at [249, 57] on icon at bounding box center [247, 62] width 13 height 13
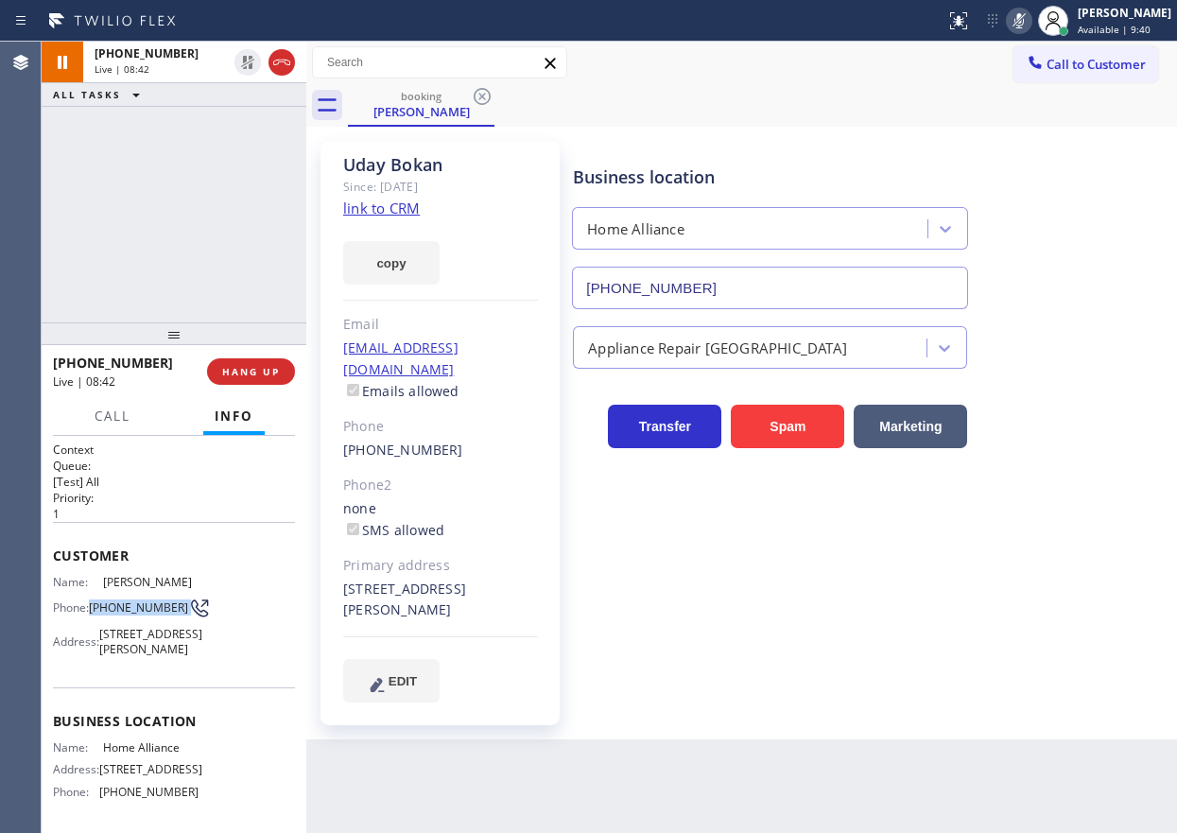
click at [1024, 17] on icon at bounding box center [1018, 20] width 9 height 15
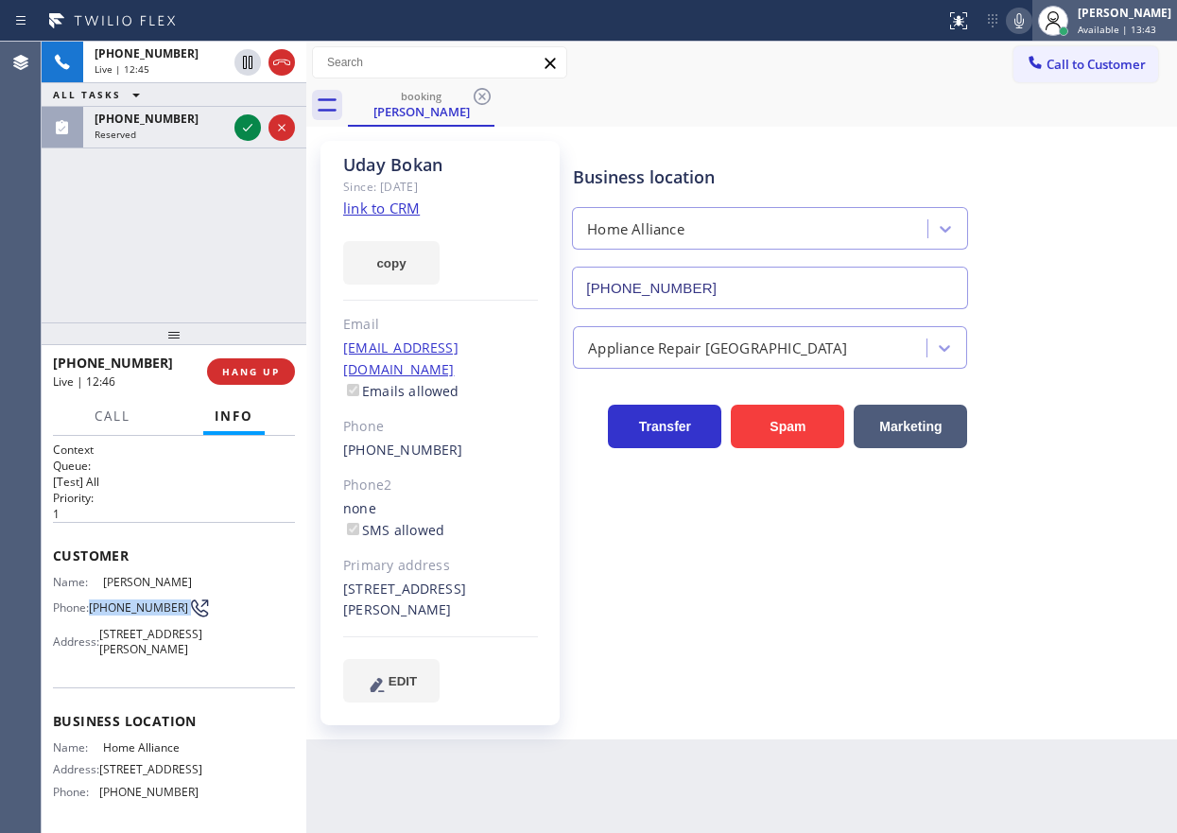
click at [1143, 24] on span "Available | 13:43" at bounding box center [1116, 29] width 78 height 13
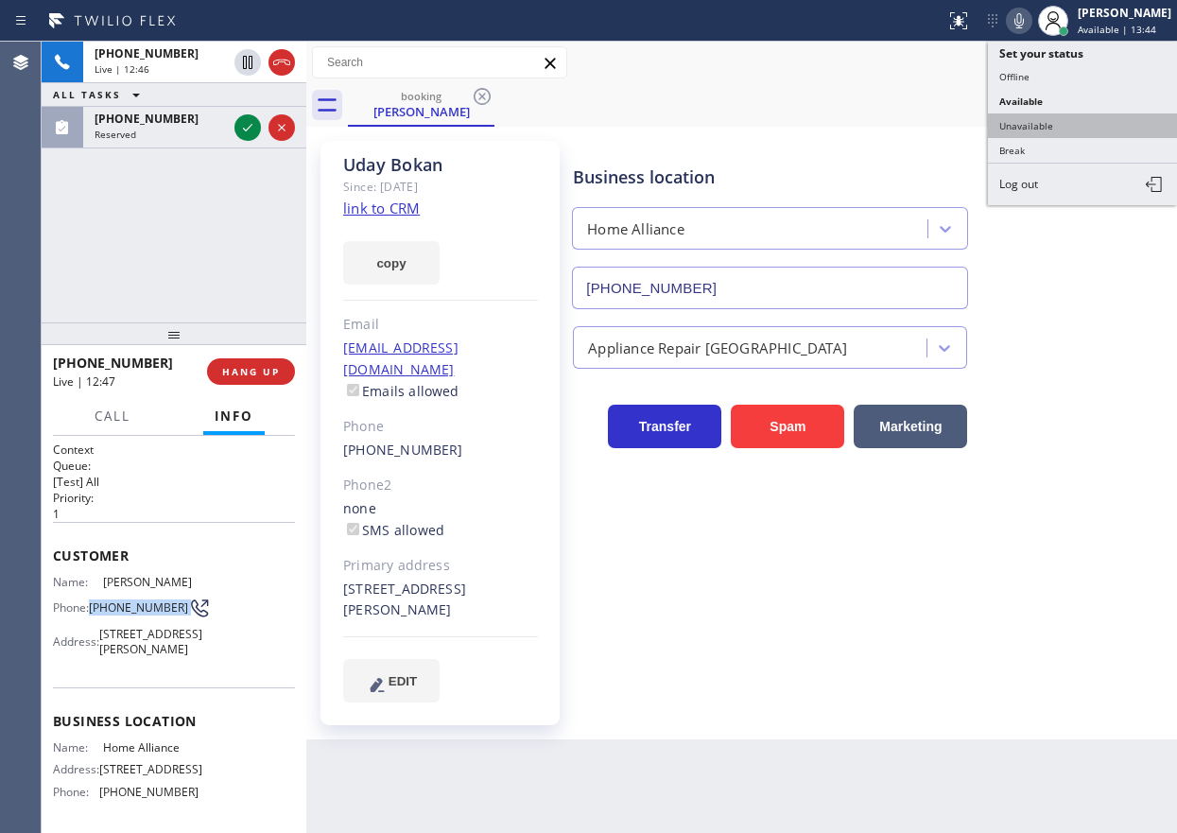
click at [1062, 127] on button "Unavailable" at bounding box center [1082, 125] width 189 height 25
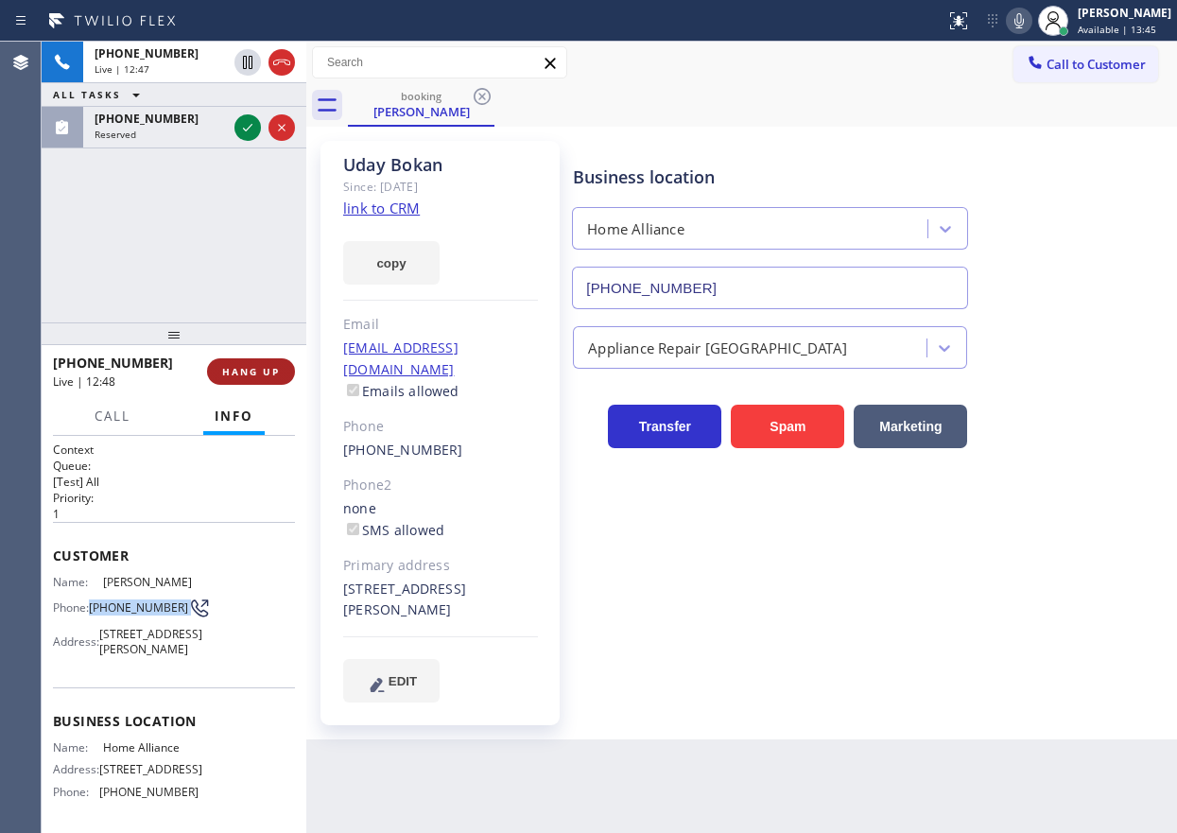
click at [250, 371] on span "HANG UP" at bounding box center [251, 371] width 58 height 13
click at [257, 371] on span "HANG UP" at bounding box center [251, 371] width 58 height 13
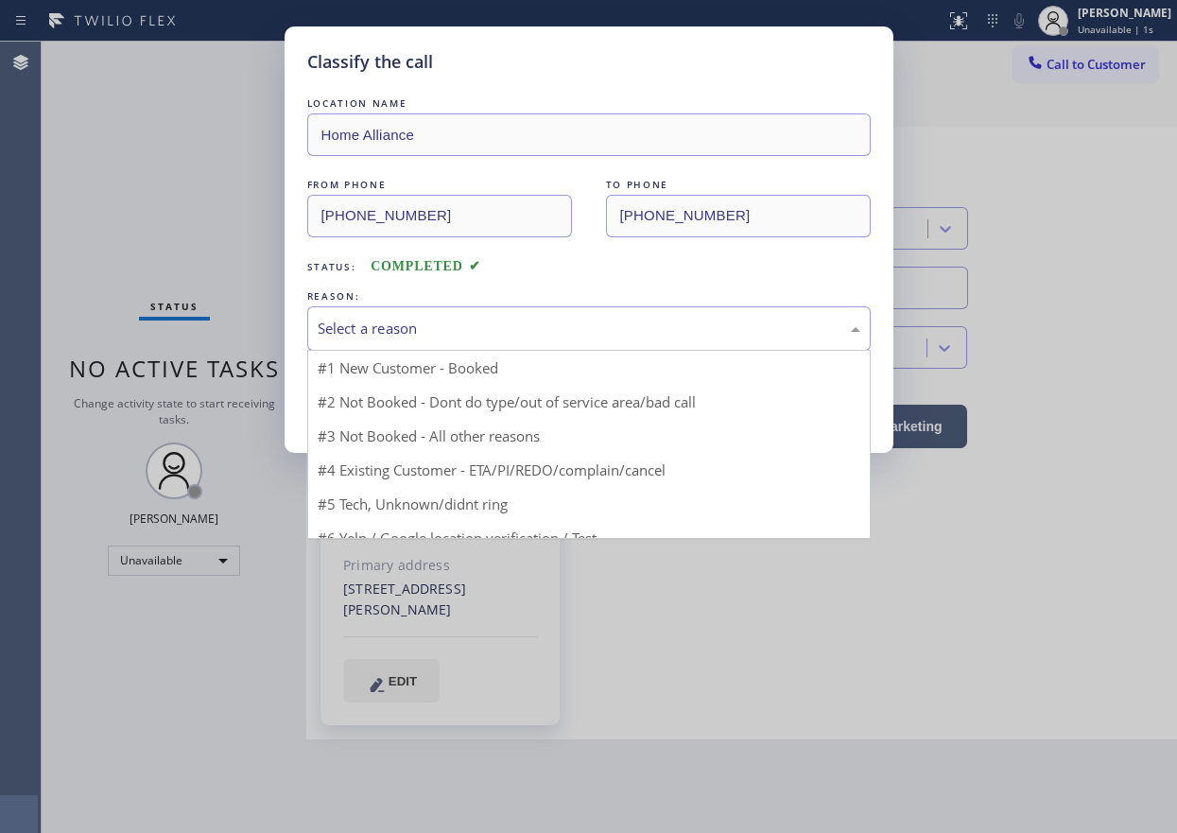
click at [411, 333] on div "Select a reason" at bounding box center [589, 329] width 542 height 22
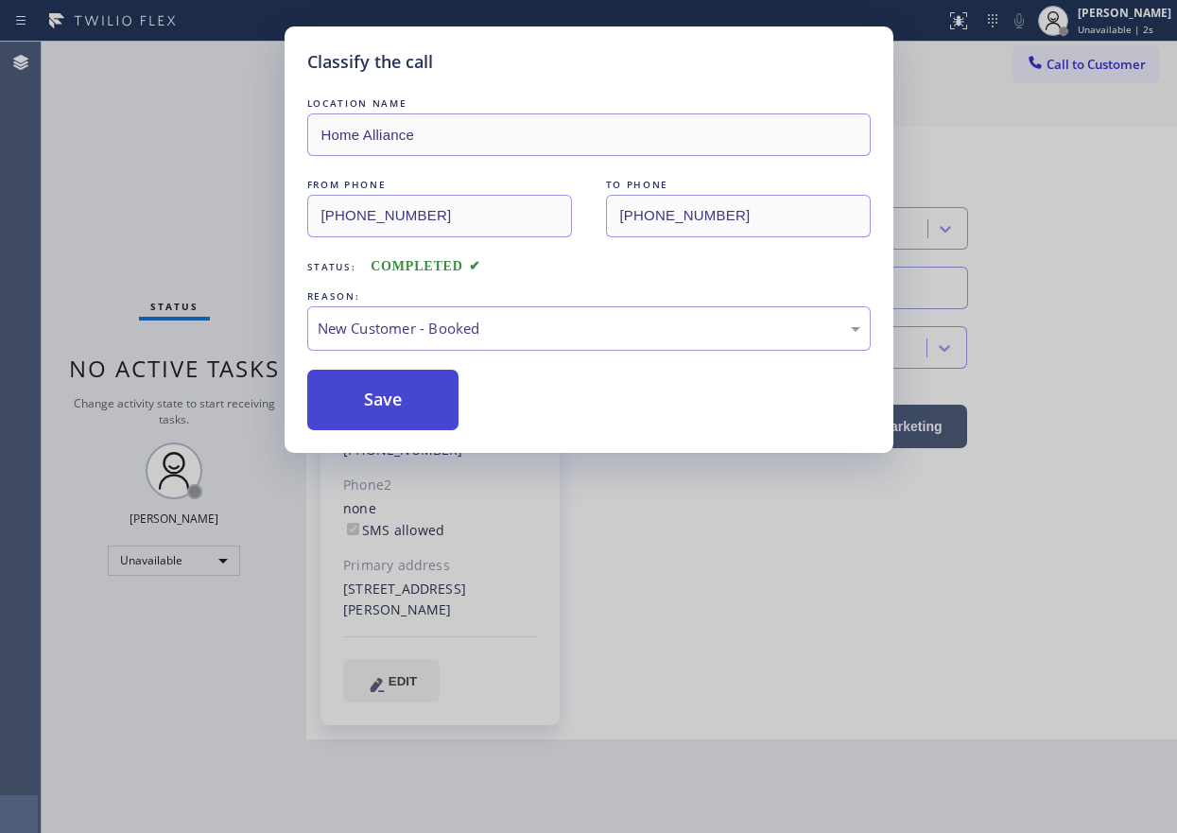
click at [382, 390] on button "Save" at bounding box center [383, 400] width 152 height 60
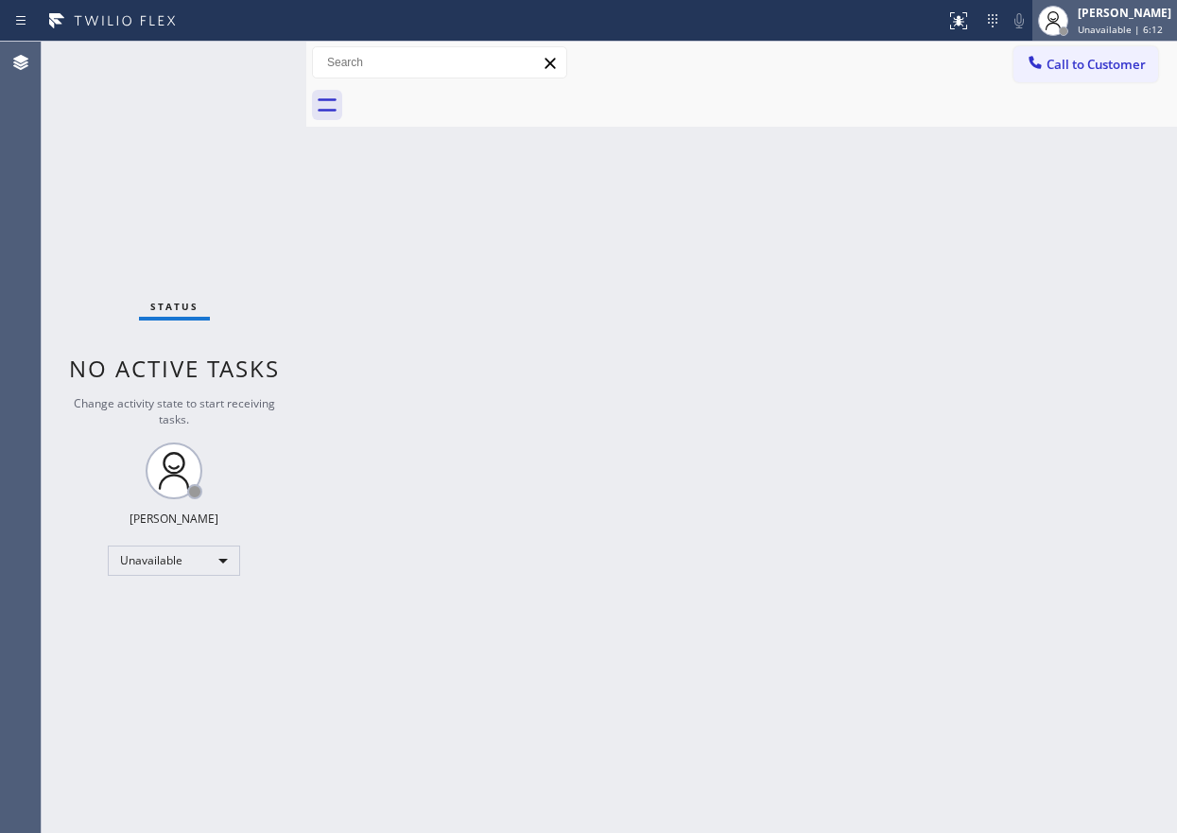
click at [1130, 29] on span "Unavailable | 6:12" at bounding box center [1119, 29] width 85 height 13
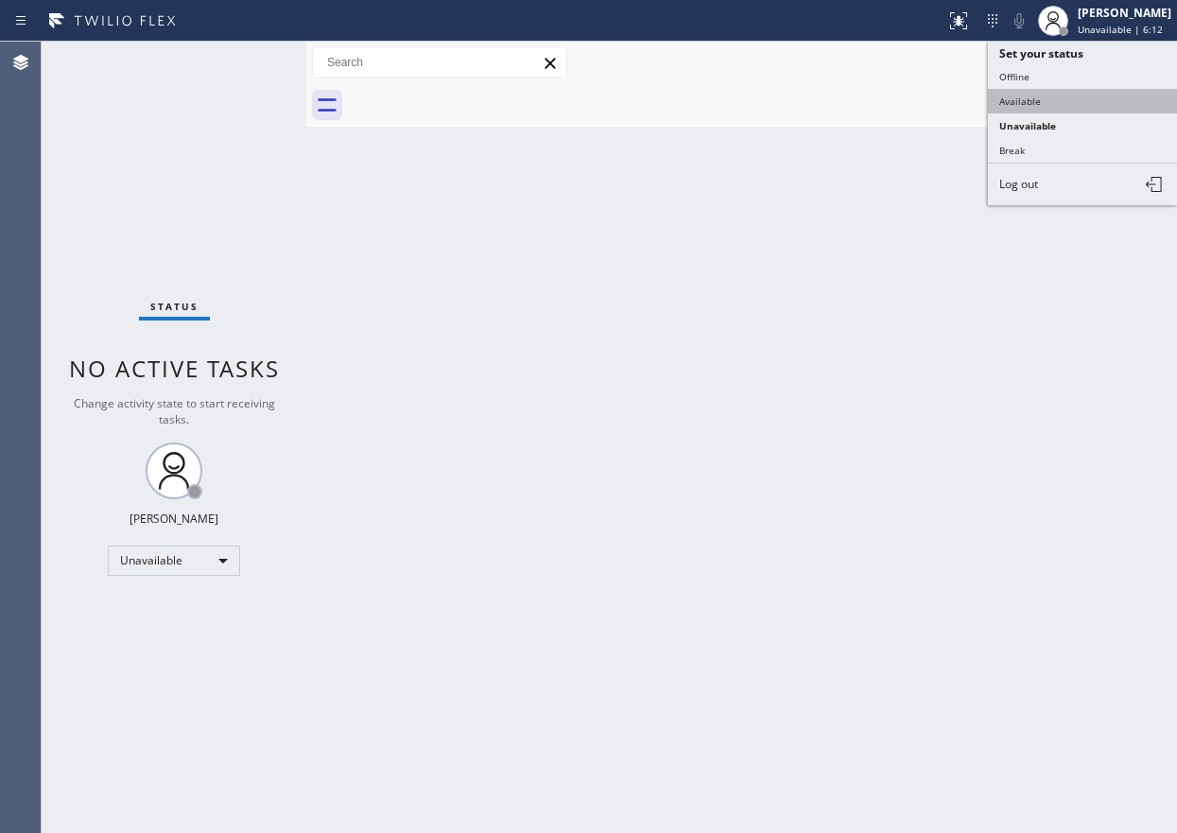
click at [1090, 103] on button "Available" at bounding box center [1082, 101] width 189 height 25
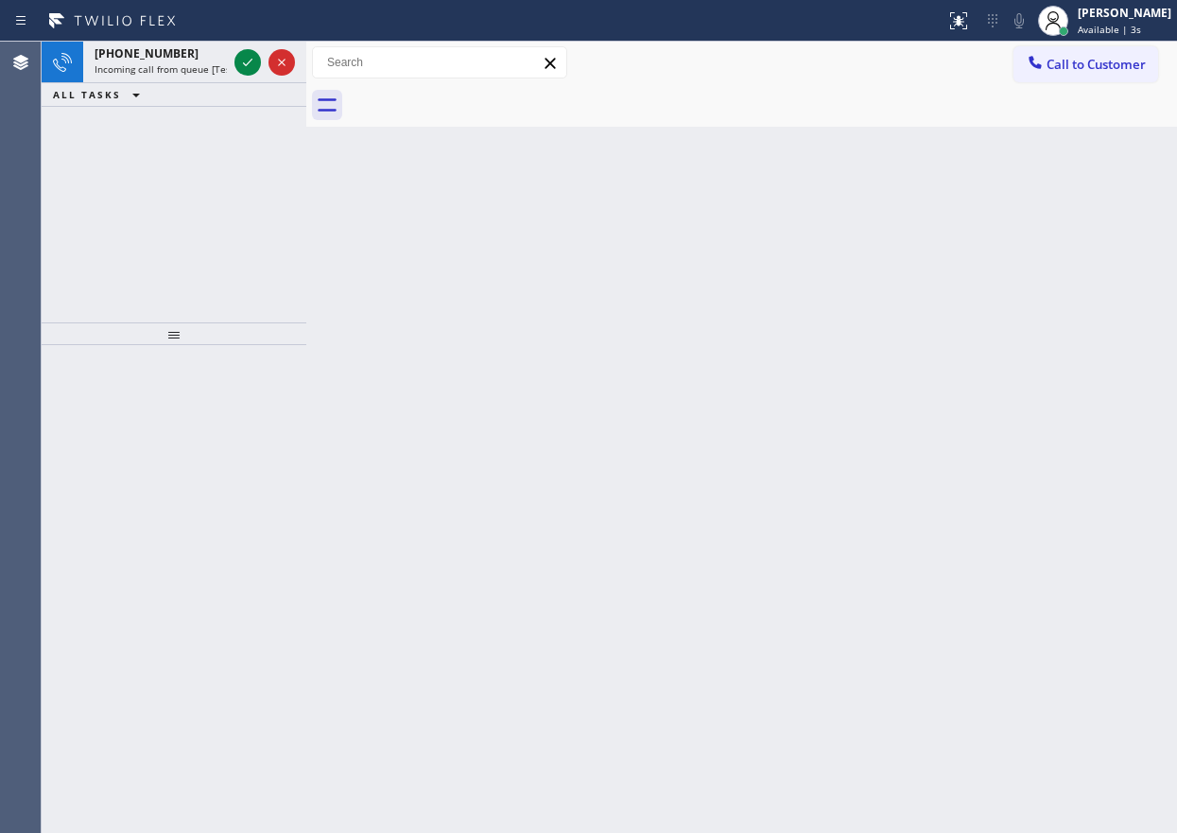
click at [1146, 363] on div "Back to Dashboard Change Sender ID Customers Technicians Select a contact Outbo…" at bounding box center [741, 437] width 870 height 791
click at [236, 68] on div at bounding box center [247, 62] width 26 height 23
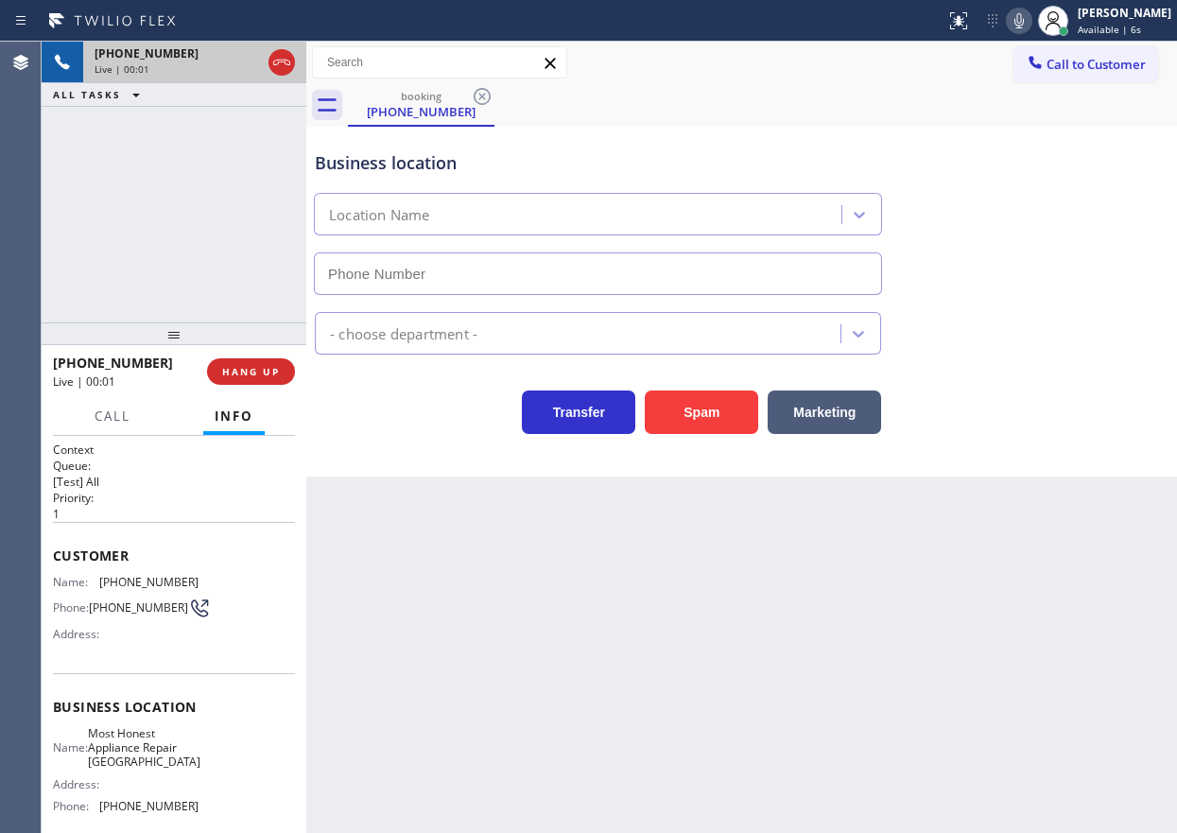
type input "[PHONE_NUMBER]"
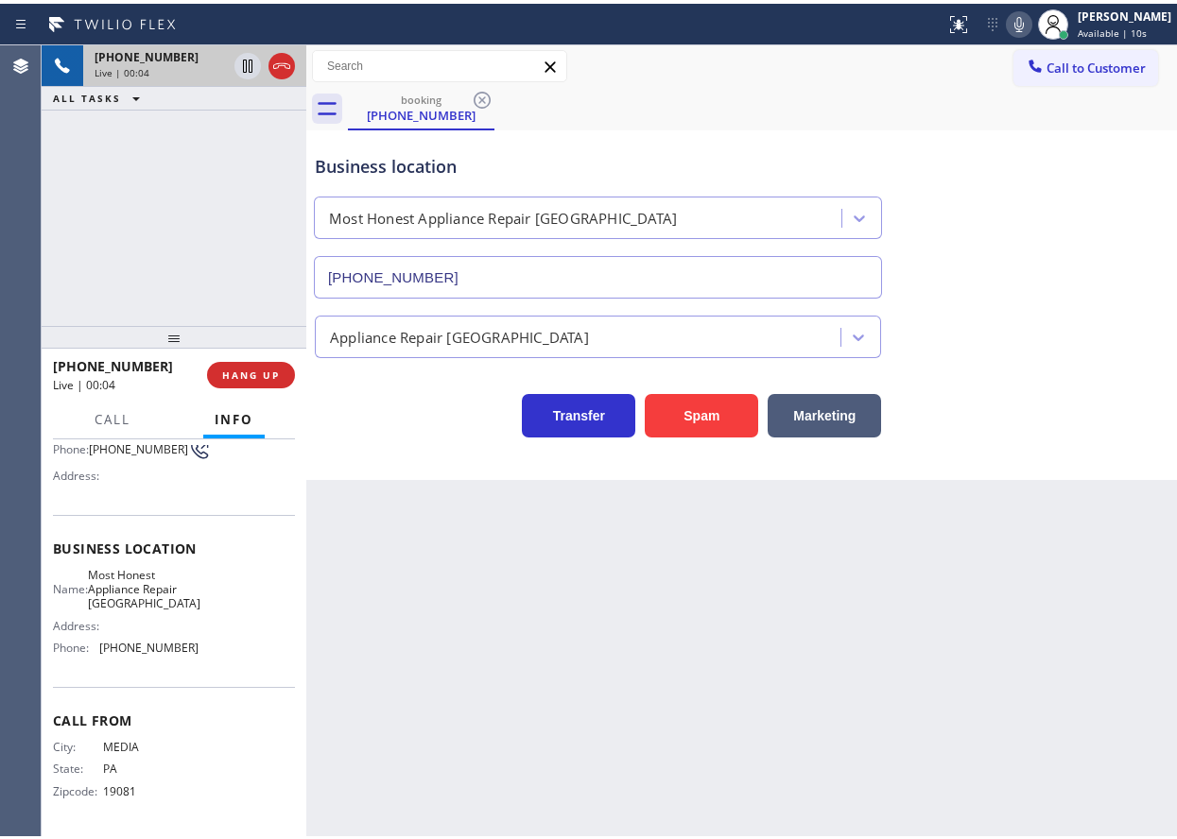
scroll to position [167, 0]
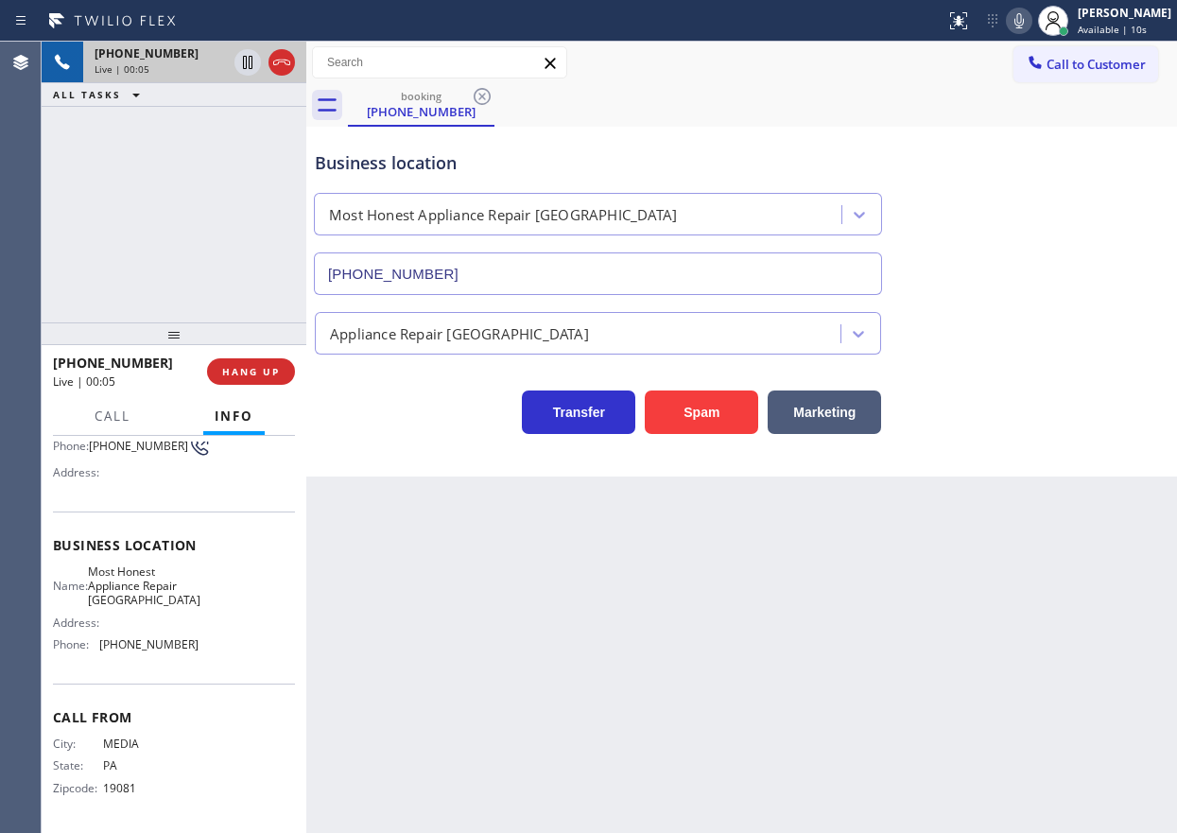
click at [154, 606] on span "Most Honest Appliance Repair [GEOGRAPHIC_DATA]" at bounding box center [144, 585] width 112 height 43
copy span "Most Honest Appliance Repair [GEOGRAPHIC_DATA]"
click at [518, 263] on input "[PHONE_NUMBER]" at bounding box center [598, 273] width 568 height 43
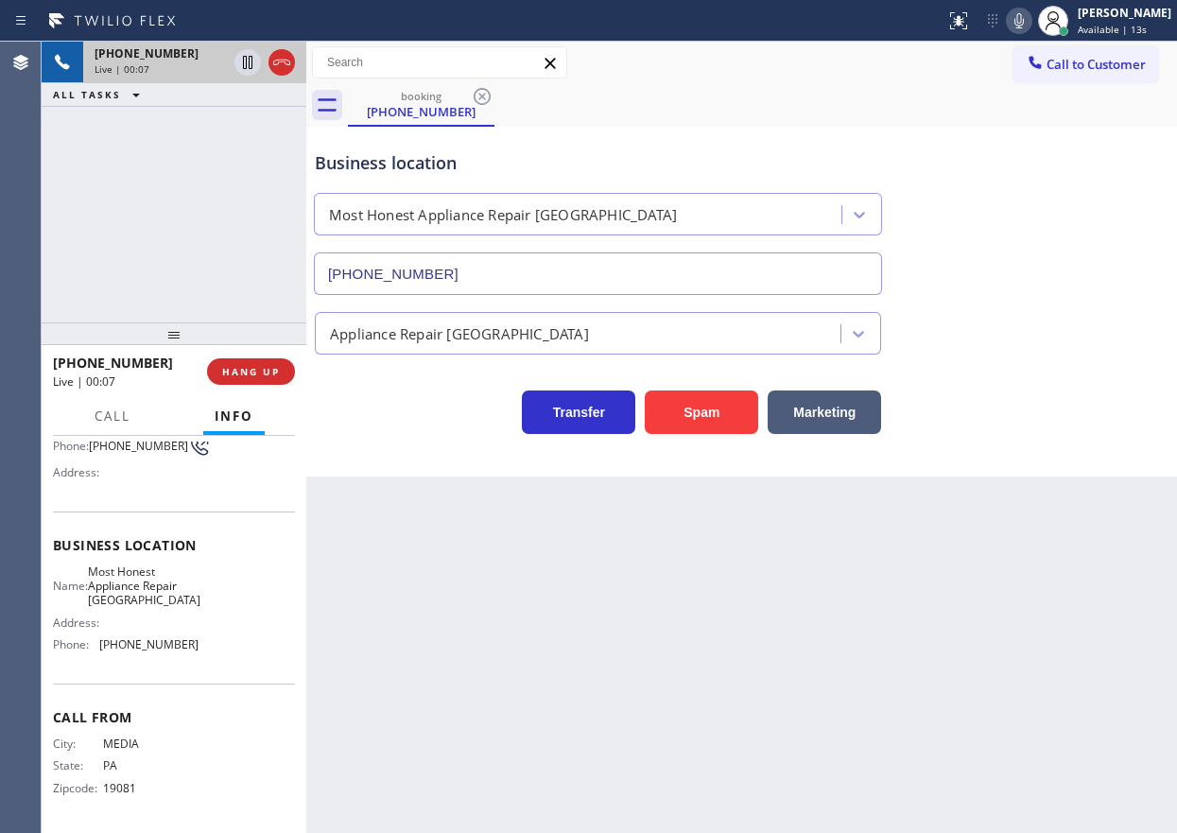
click at [518, 263] on input "[PHONE_NUMBER]" at bounding box center [598, 273] width 568 height 43
drag, startPoint x: 735, startPoint y: 389, endPoint x: 735, endPoint y: 404, distance: 15.1
click at [735, 390] on button "Spam" at bounding box center [701, 411] width 113 height 43
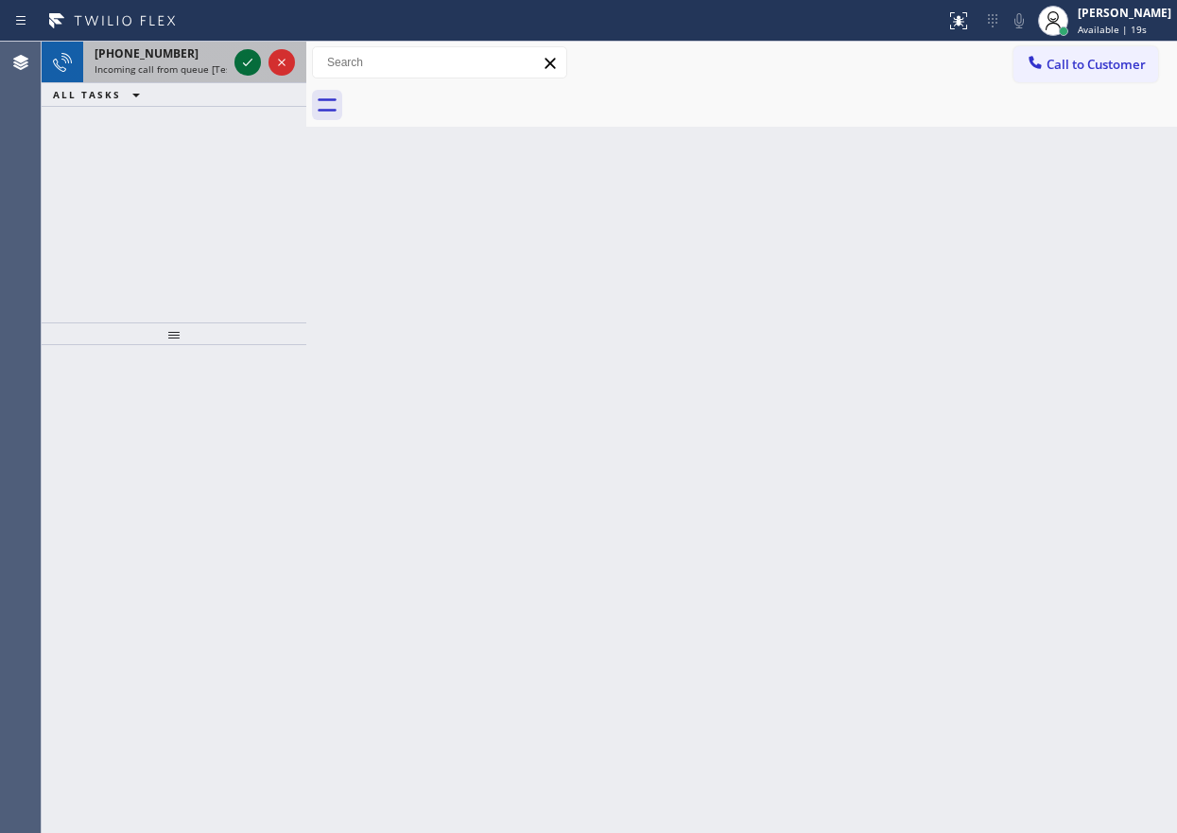
click at [246, 65] on icon at bounding box center [247, 63] width 9 height 8
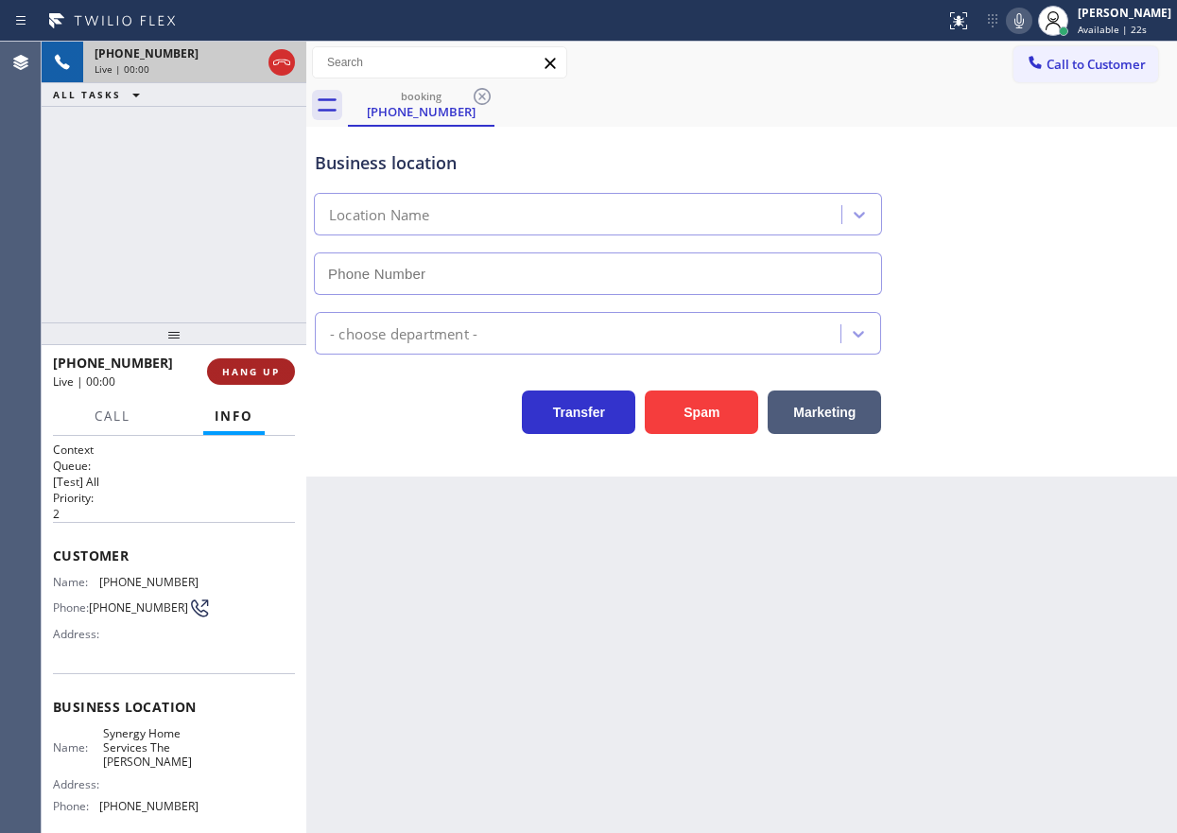
type input "[PHONE_NUMBER]"
click at [267, 379] on button "HANG UP" at bounding box center [251, 371] width 88 height 26
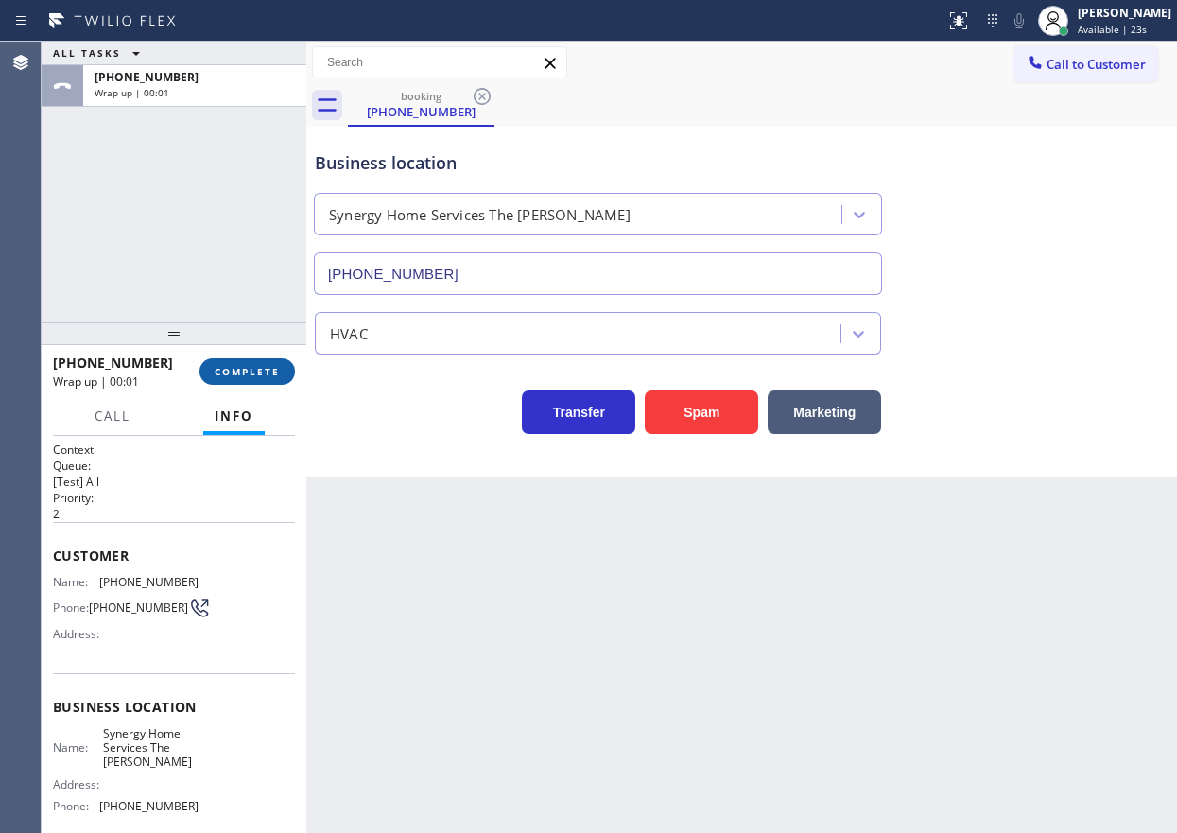
click at [264, 376] on span "COMPLETE" at bounding box center [247, 371] width 65 height 13
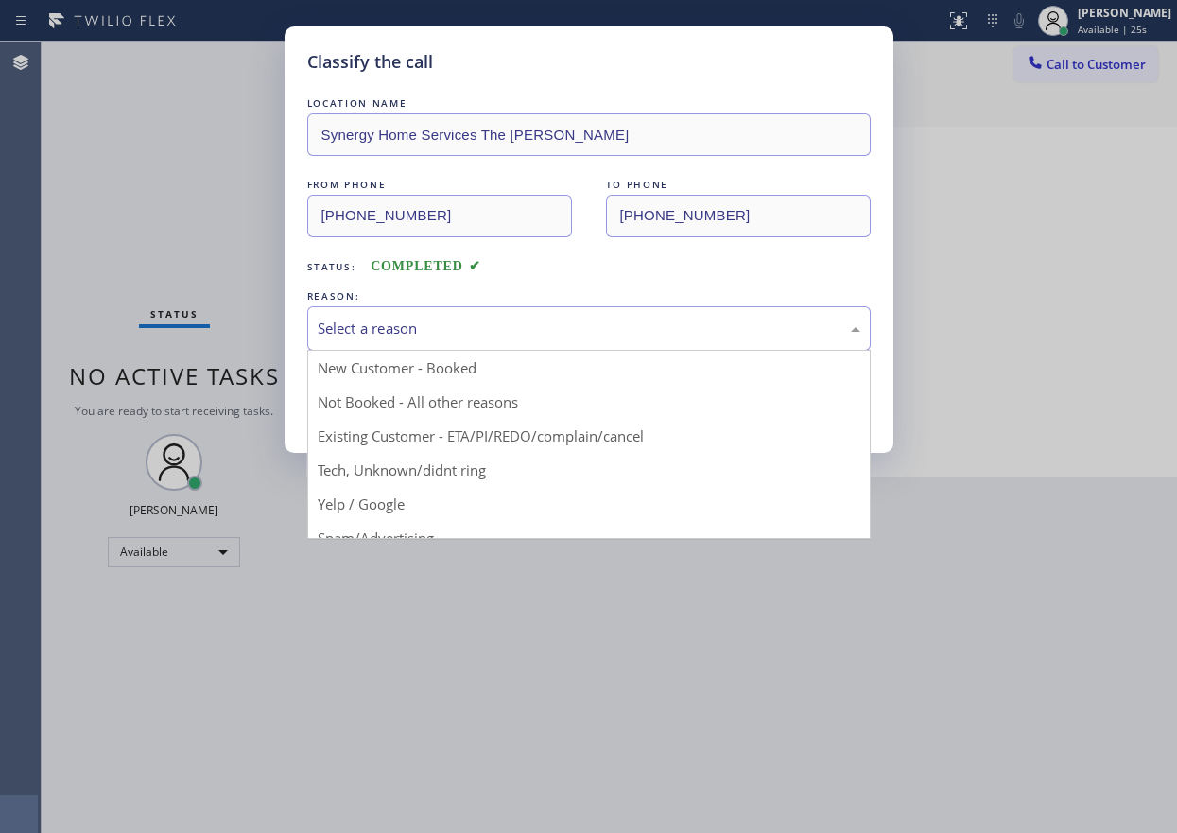
click at [512, 336] on div "Select a reason" at bounding box center [589, 329] width 542 height 22
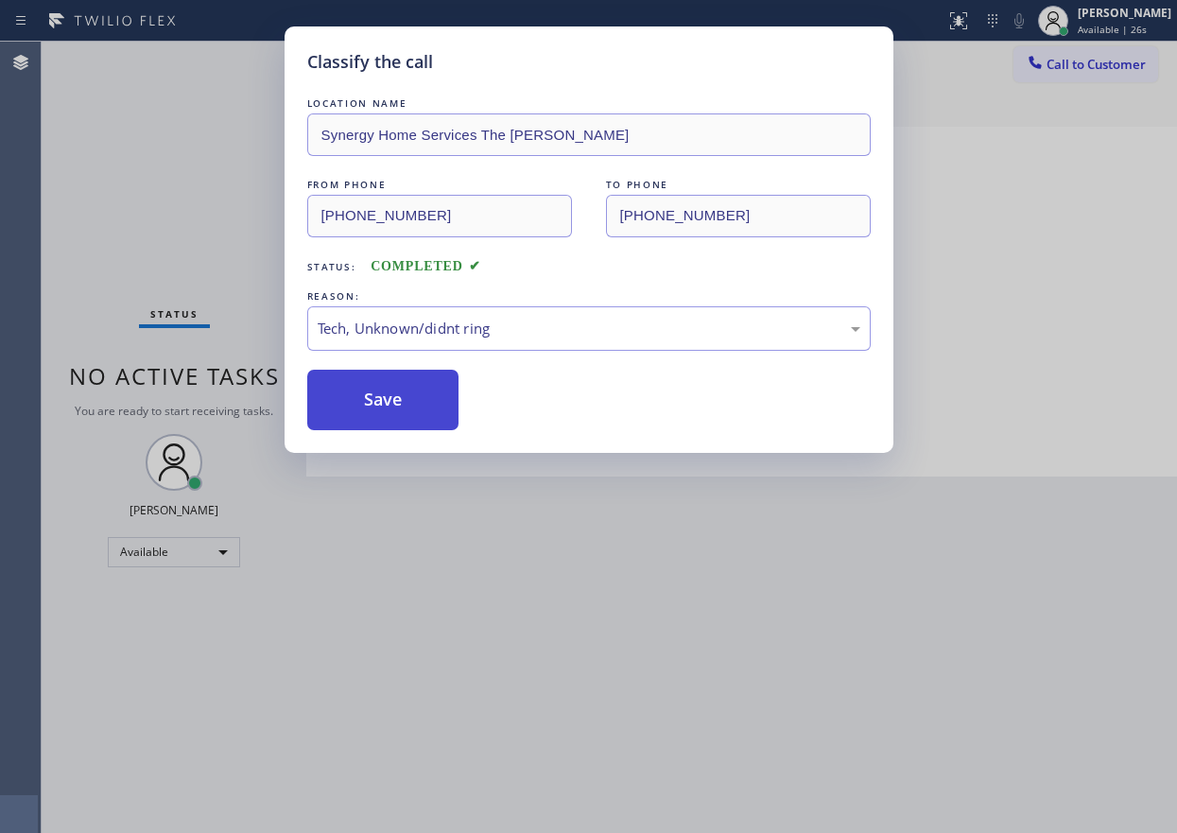
click at [415, 393] on button "Save" at bounding box center [383, 400] width 152 height 60
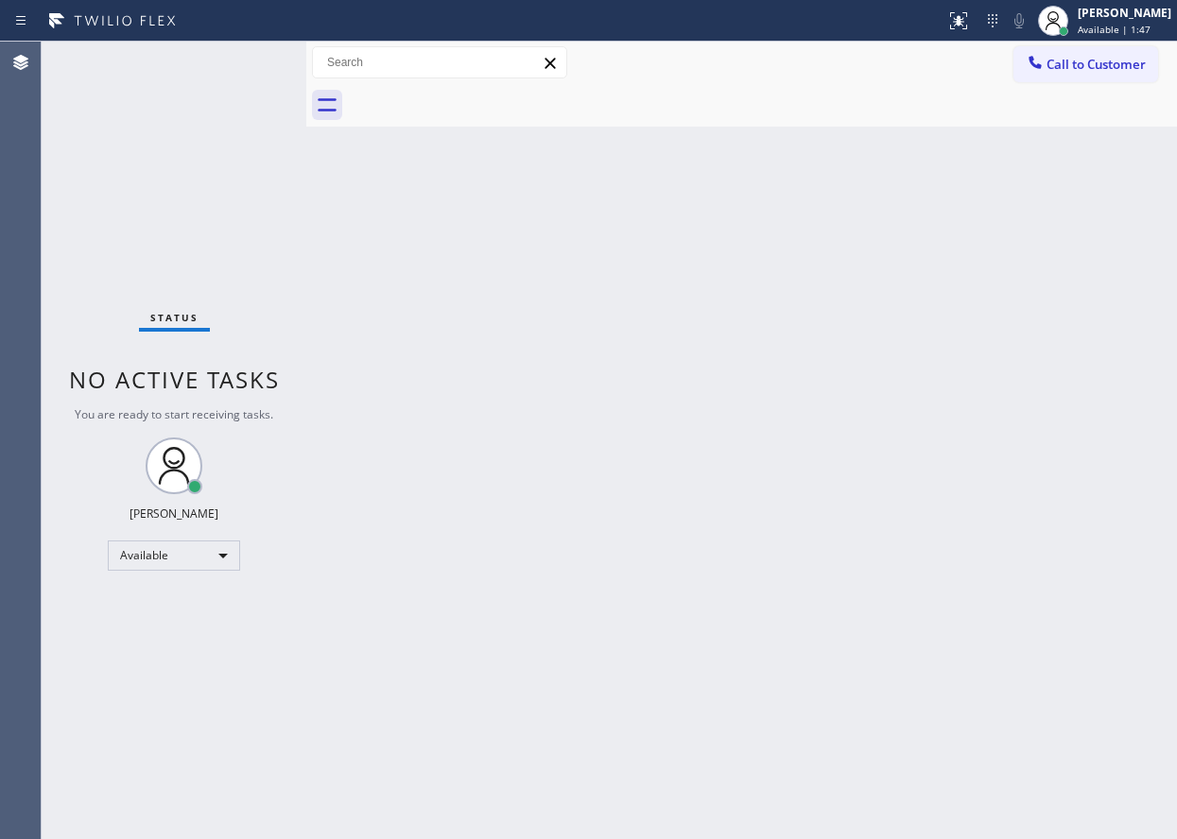
click at [1029, 593] on div "Back to Dashboard Change Sender ID Customers Technicians Select a contact Outbo…" at bounding box center [741, 441] width 870 height 798
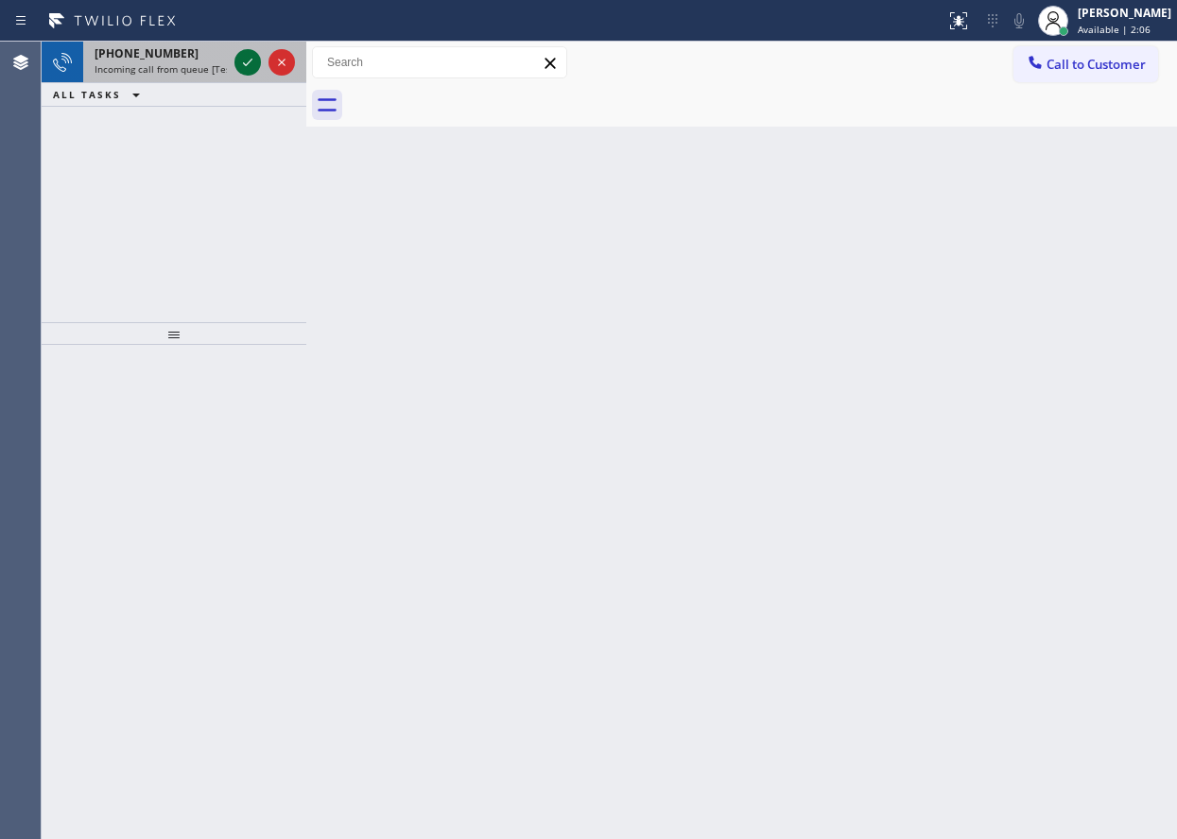
click at [247, 64] on icon at bounding box center [247, 63] width 9 height 8
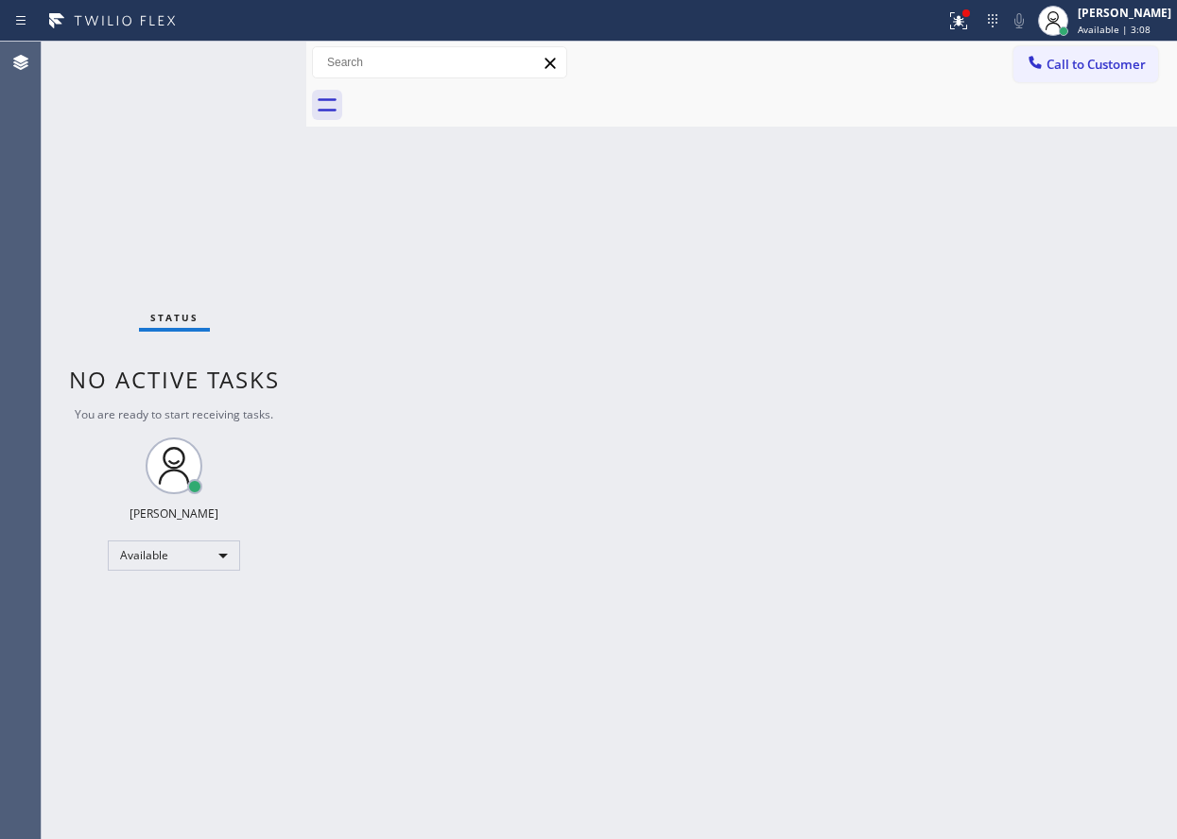
click at [986, 310] on div "Back to Dashboard Change Sender ID Customers Technicians Select a contact Outbo…" at bounding box center [741, 441] width 870 height 798
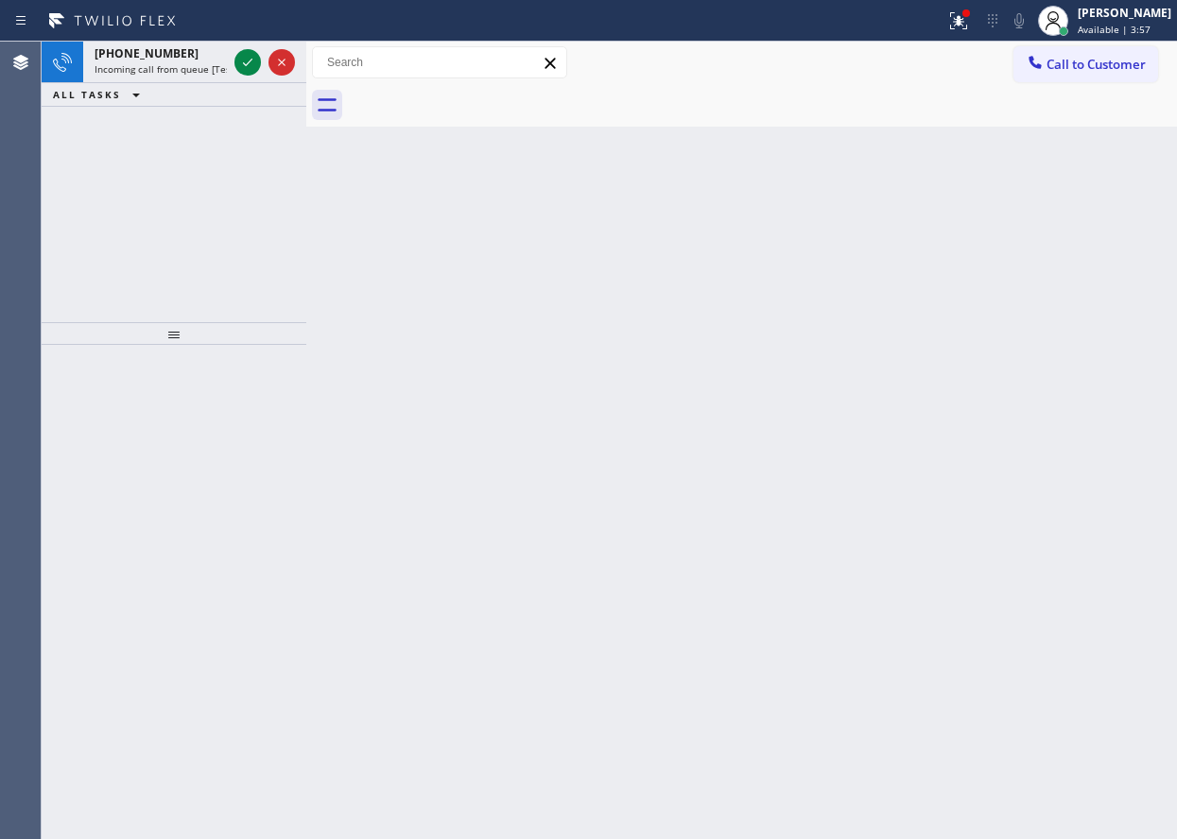
drag, startPoint x: 1052, startPoint y: 514, endPoint x: 976, endPoint y: 449, distance: 99.8
click at [1051, 514] on div "Back to Dashboard Change Sender ID Customers Technicians Select a contact Outbo…" at bounding box center [741, 441] width 870 height 798
click at [246, 63] on icon at bounding box center [247, 62] width 23 height 23
click at [1174, 301] on div "Back to Dashboard Change Sender ID Customers Technicians Select a contact Outbo…" at bounding box center [741, 441] width 870 height 798
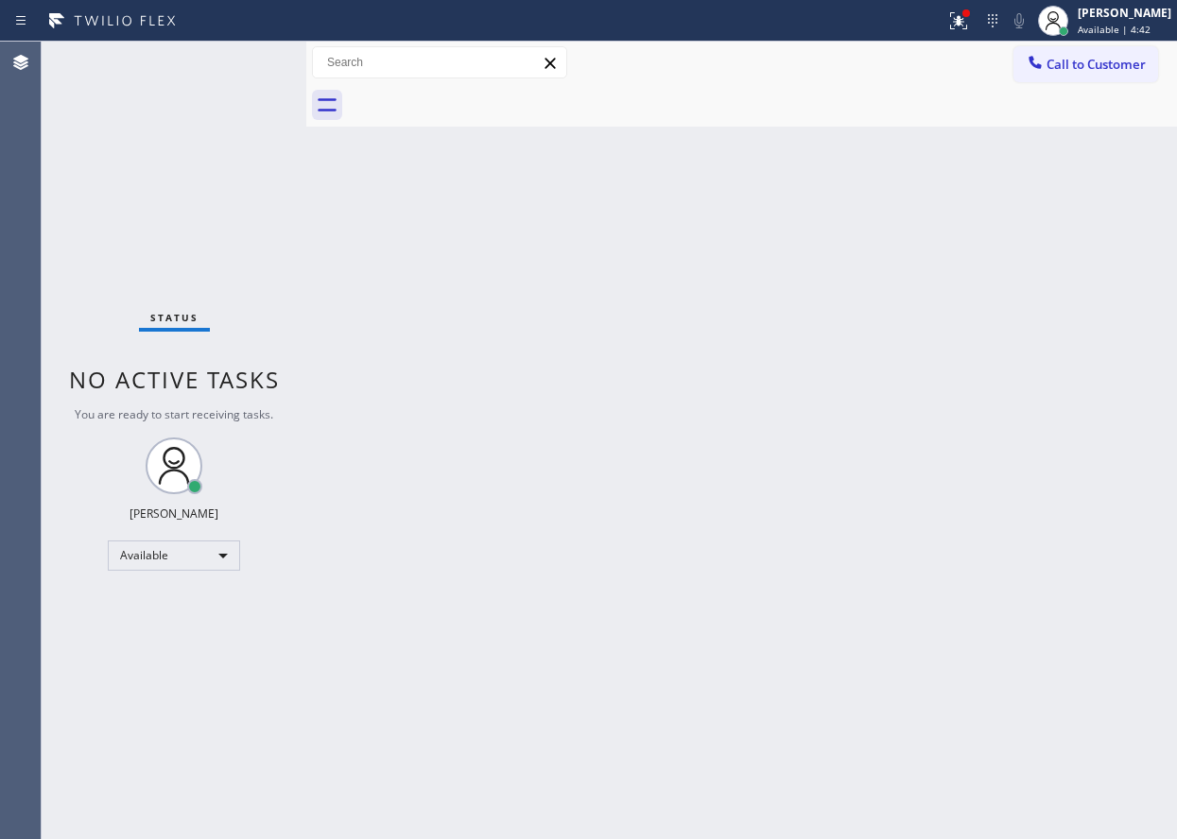
click at [998, 430] on div "Back to Dashboard Change Sender ID Customers Technicians Select a contact Outbo…" at bounding box center [741, 441] width 870 height 798
click at [1092, 390] on div "Back to Dashboard Change Sender ID Customers Technicians Select a contact Outbo…" at bounding box center [741, 441] width 870 height 798
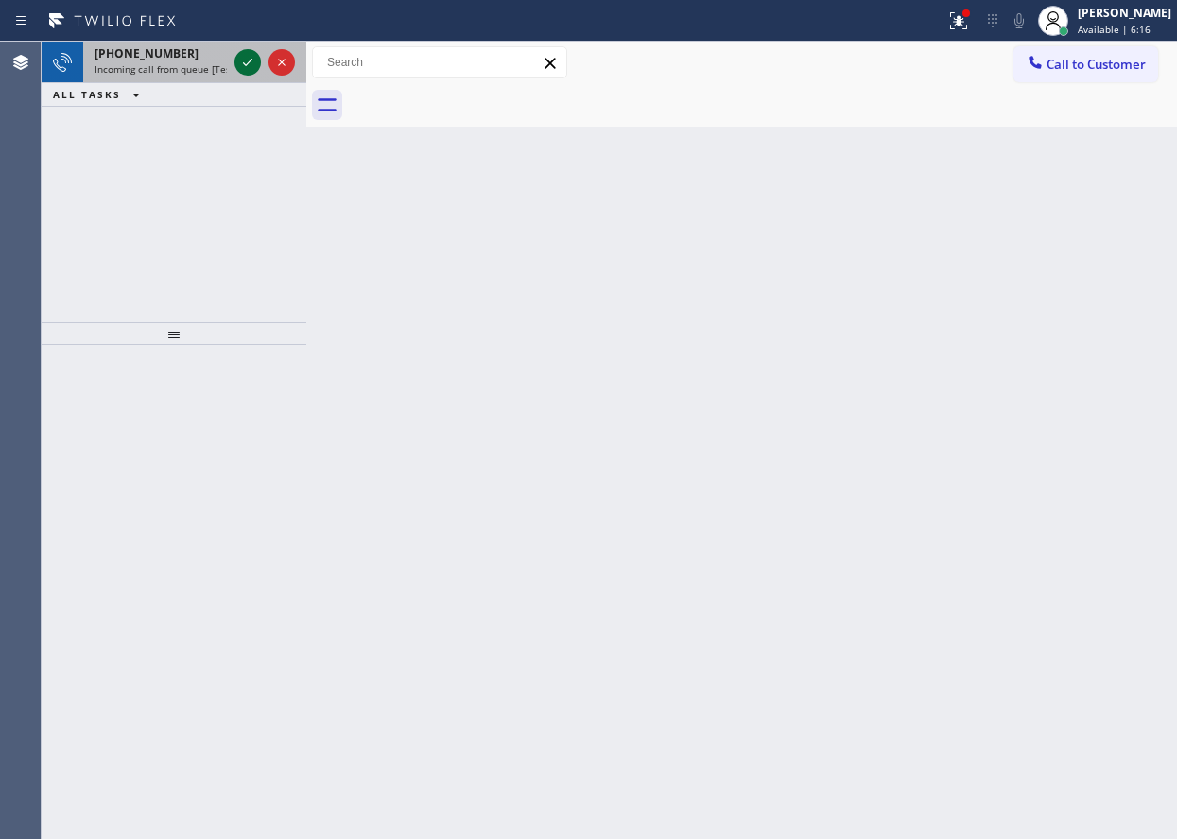
click at [251, 63] on icon at bounding box center [247, 62] width 23 height 23
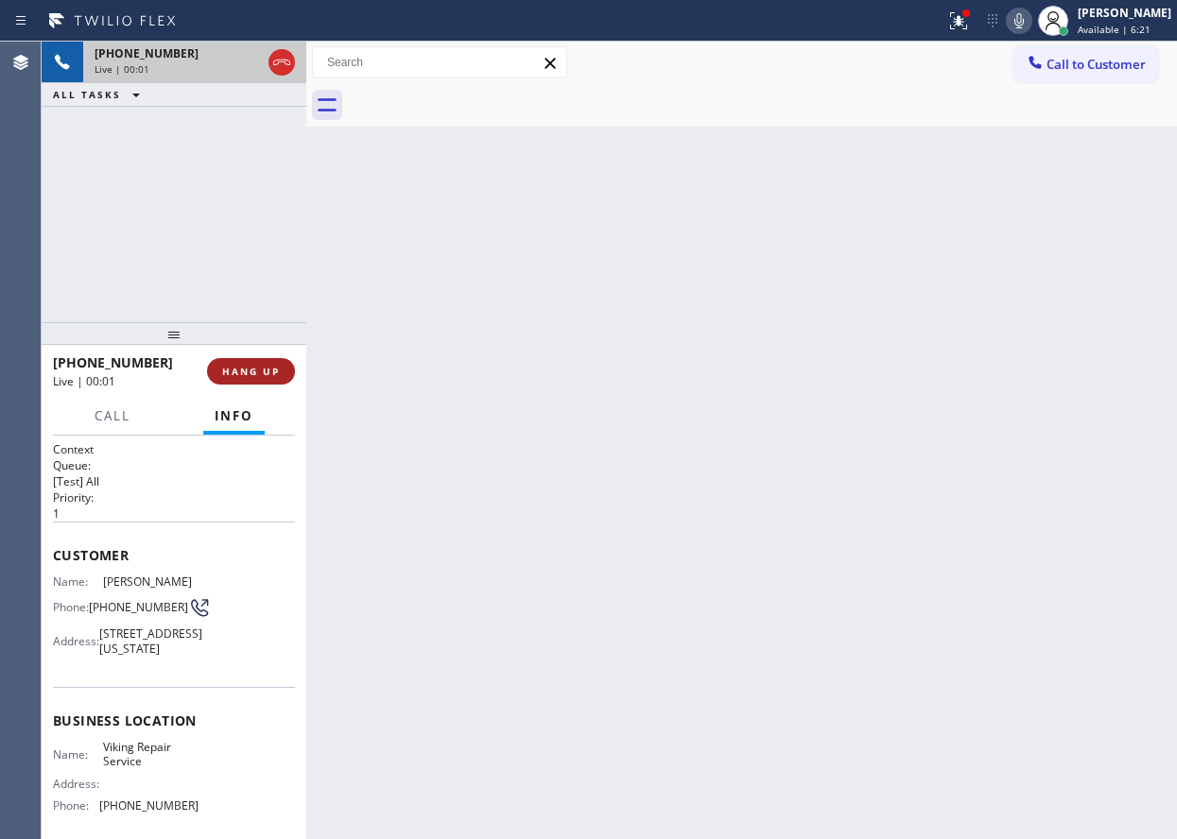
click at [238, 382] on button "HANG UP" at bounding box center [251, 371] width 88 height 26
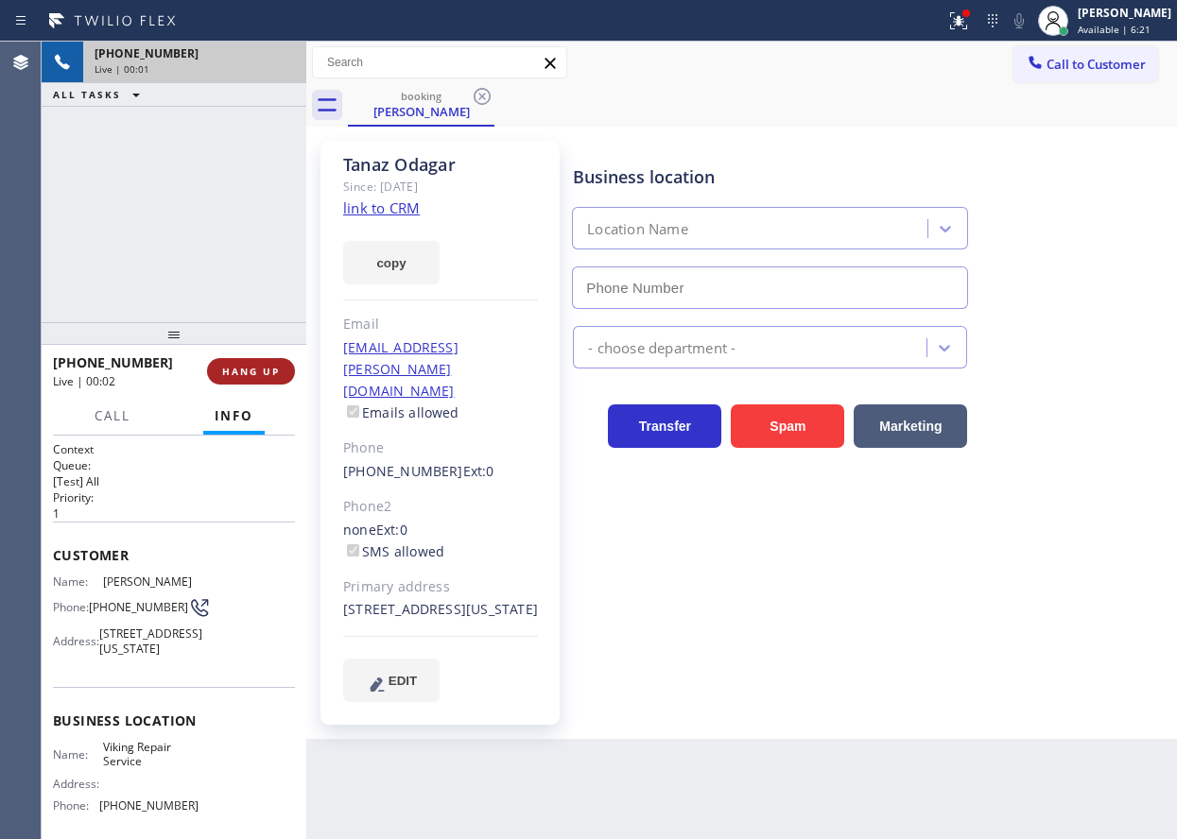
type input "[PHONE_NUMBER]"
click at [240, 373] on span "HANG UP" at bounding box center [251, 371] width 58 height 13
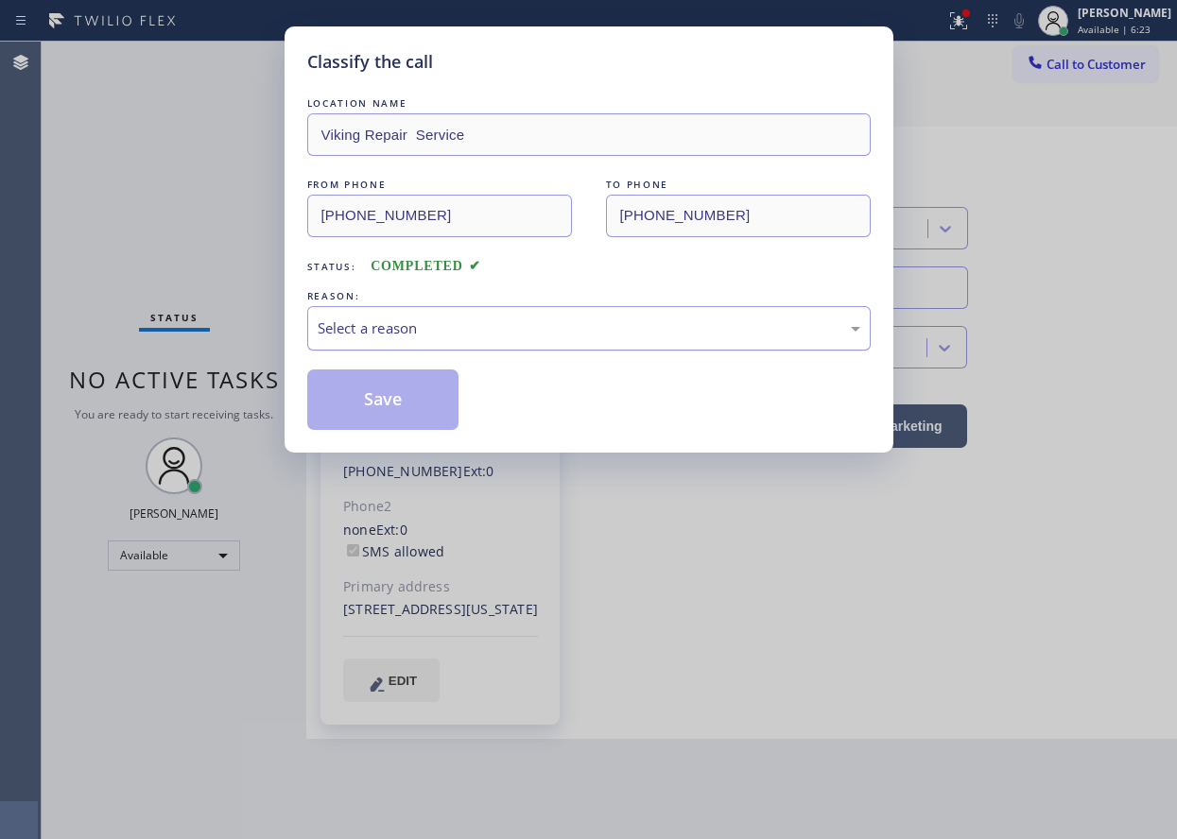
click at [420, 351] on div "Select a reason" at bounding box center [588, 328] width 563 height 44
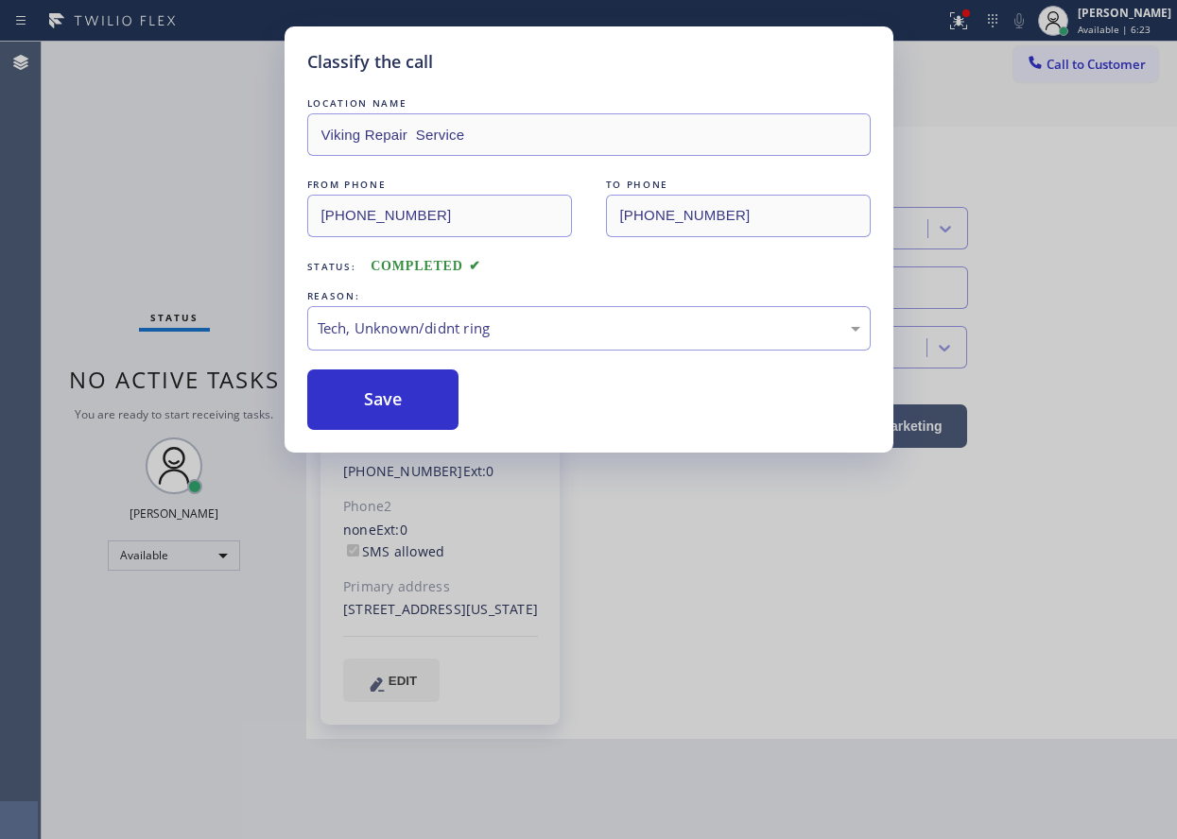
click at [415, 415] on button "Save" at bounding box center [383, 400] width 152 height 60
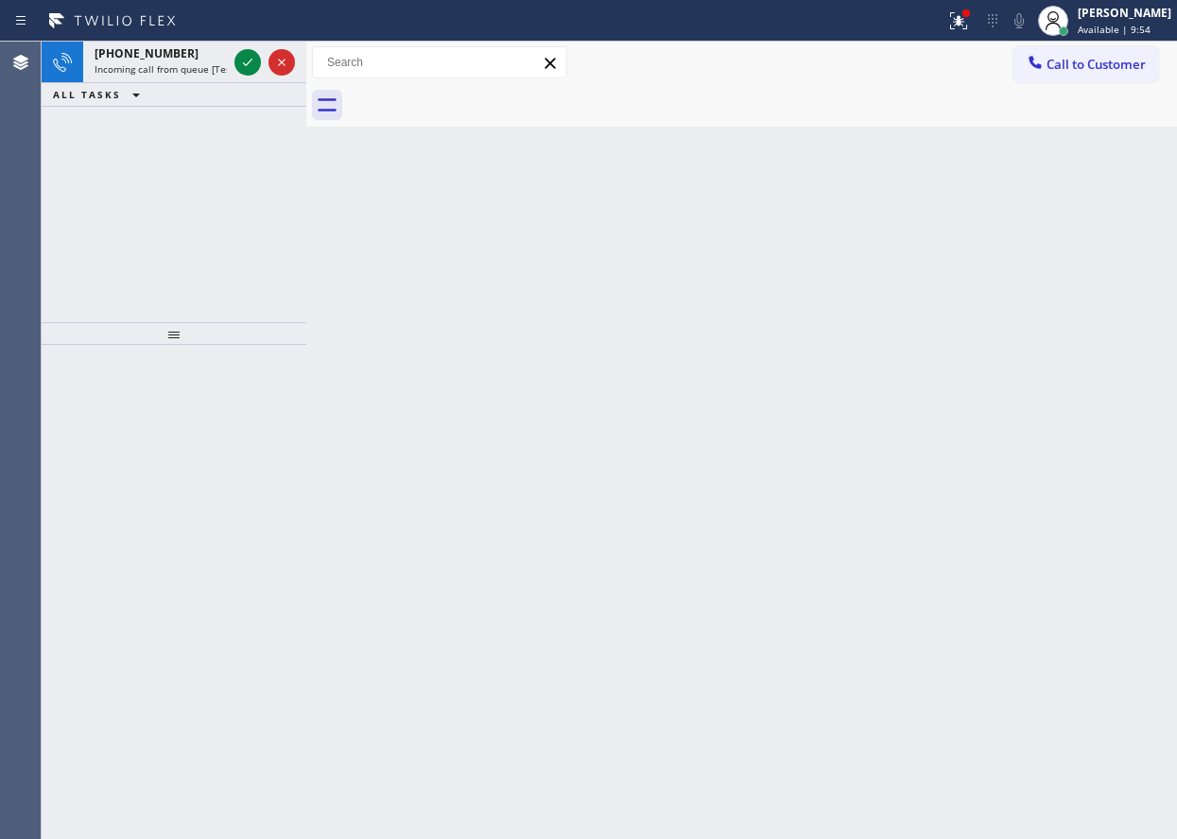
click at [1067, 493] on div "Back to Dashboard Change Sender ID Customers Technicians Select a contact Outbo…" at bounding box center [741, 441] width 870 height 798
click at [241, 64] on icon at bounding box center [247, 62] width 23 height 23
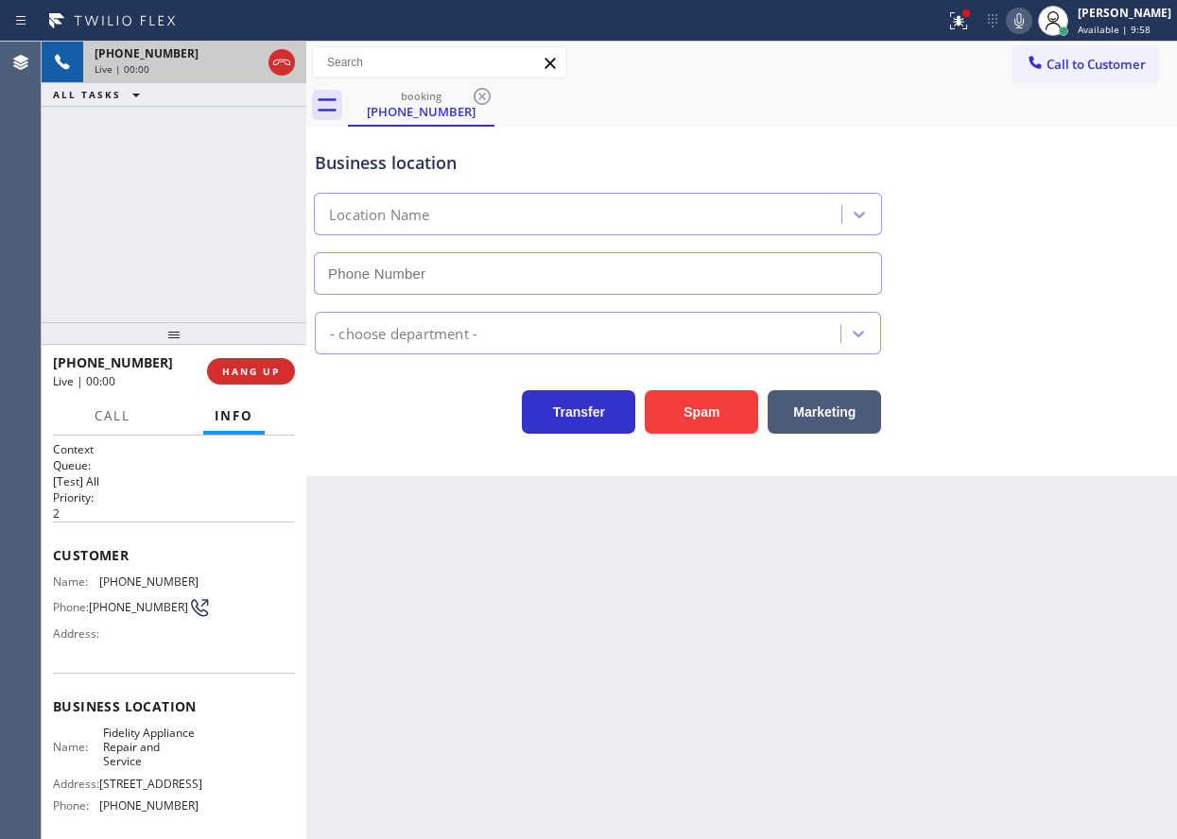
type input "[PHONE_NUMBER]"
click at [699, 411] on button "Spam" at bounding box center [701, 411] width 113 height 43
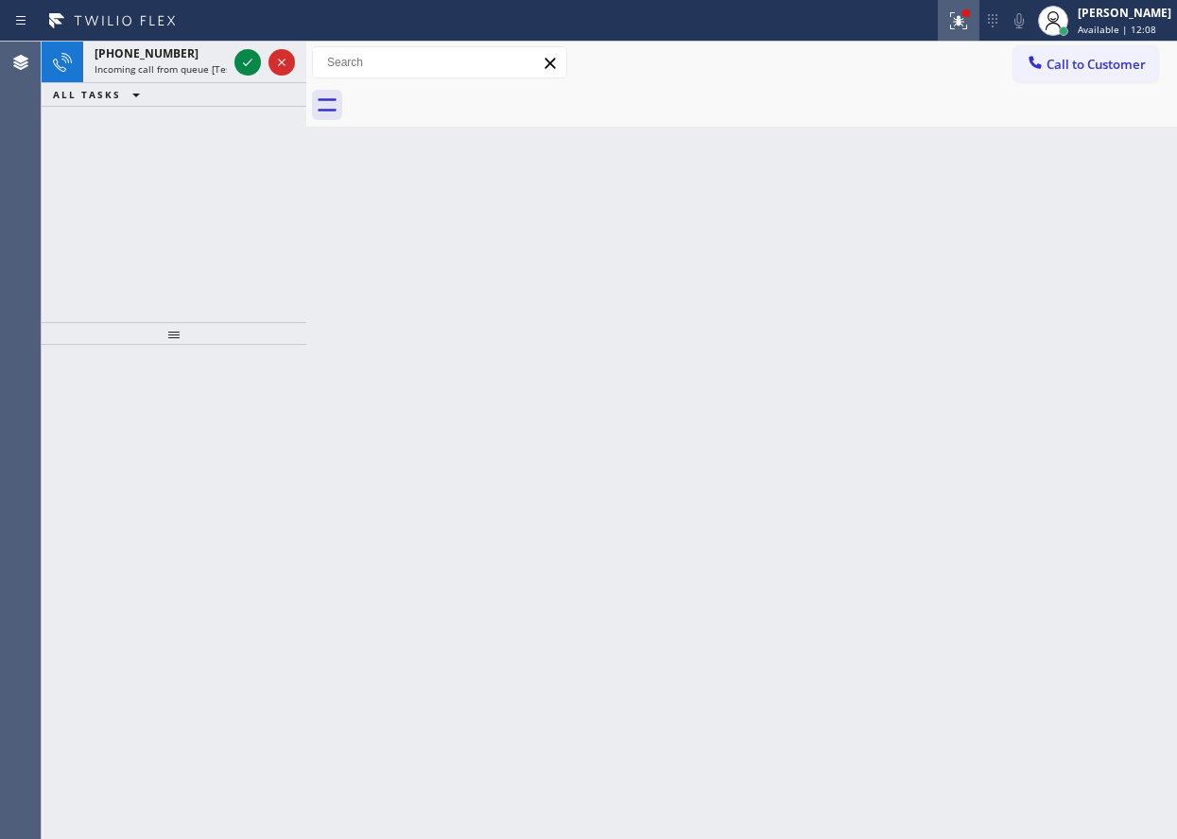
click at [967, 19] on icon at bounding box center [958, 20] width 17 height 17
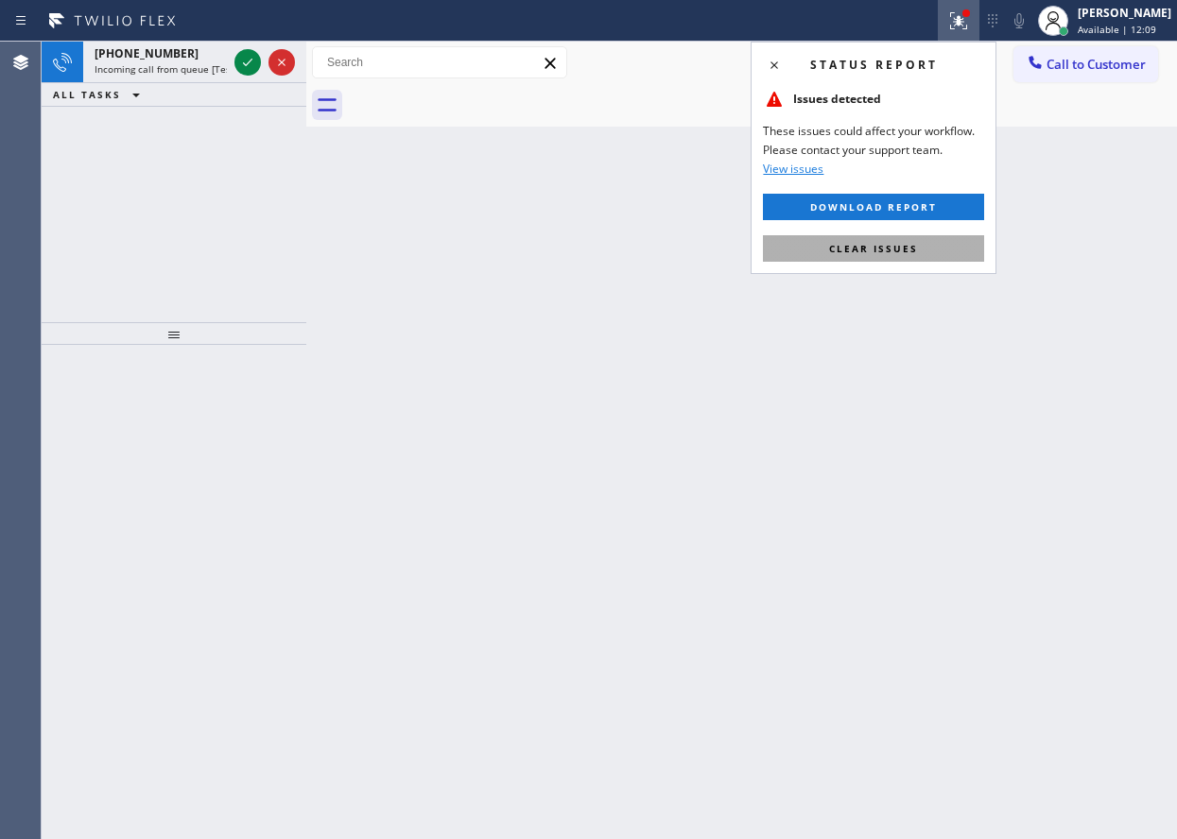
click at [938, 245] on button "Clear issues" at bounding box center [873, 248] width 221 height 26
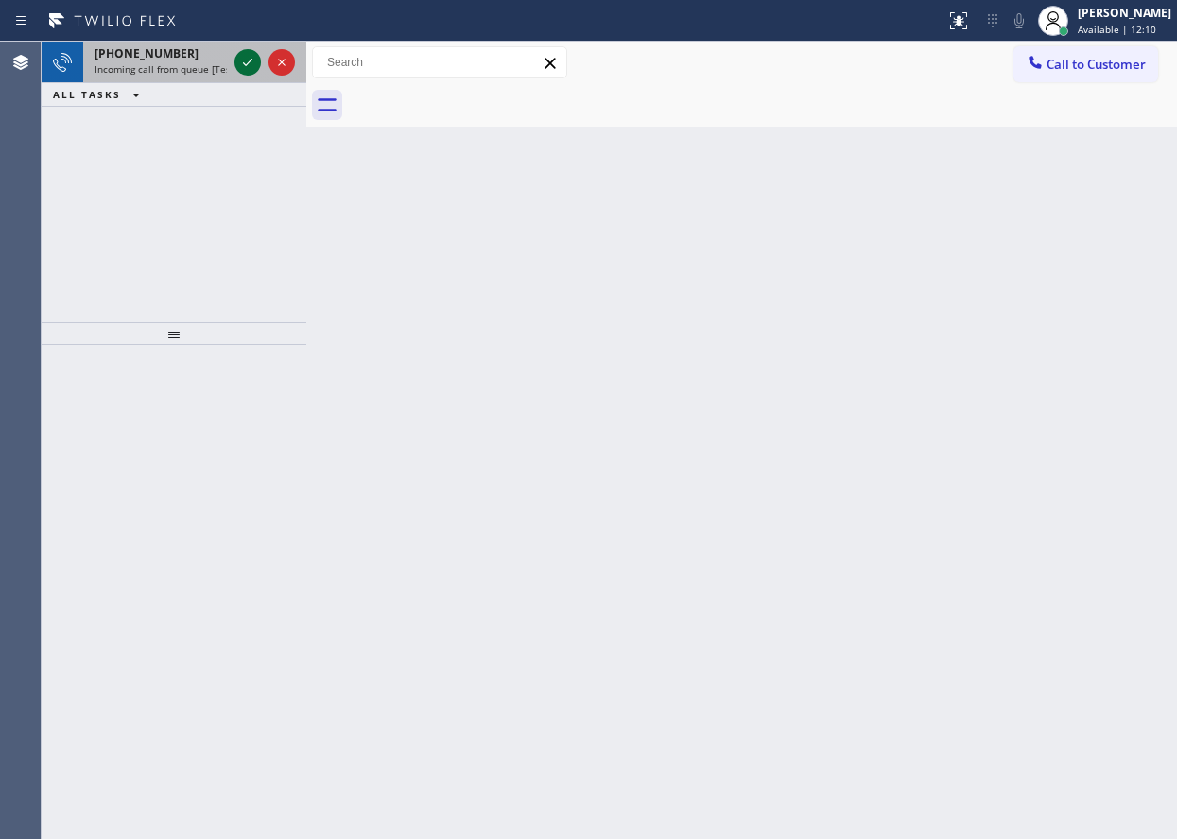
click at [247, 65] on icon at bounding box center [247, 63] width 9 height 8
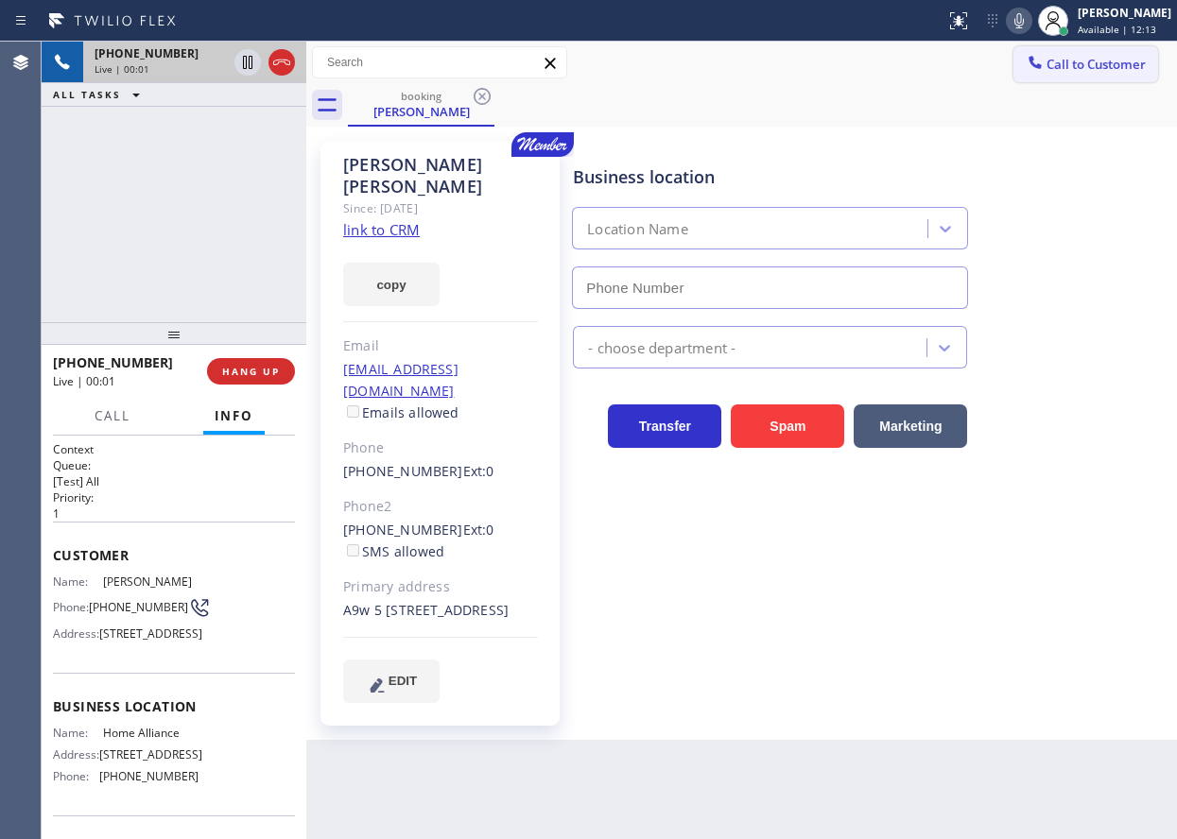
type input "[PHONE_NUMBER]"
click at [387, 220] on link "link to CRM" at bounding box center [381, 229] width 77 height 19
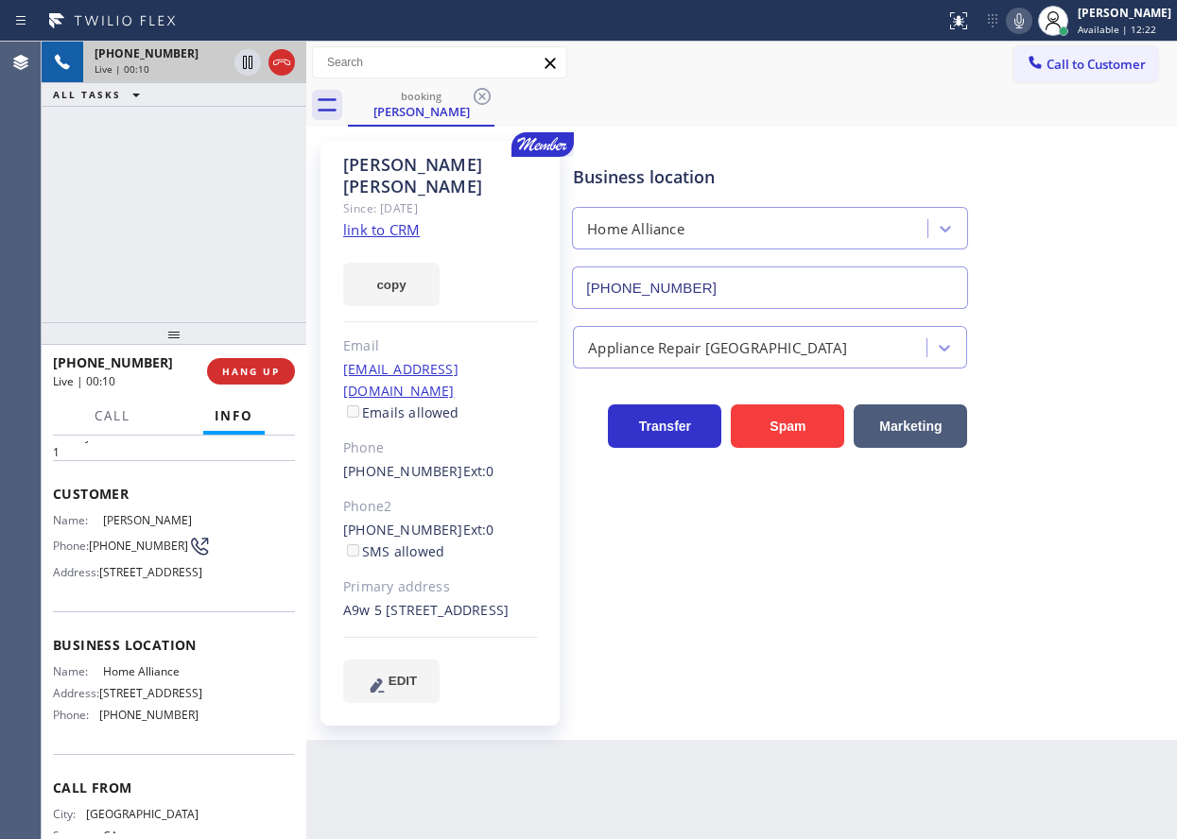
scroll to position [95, 0]
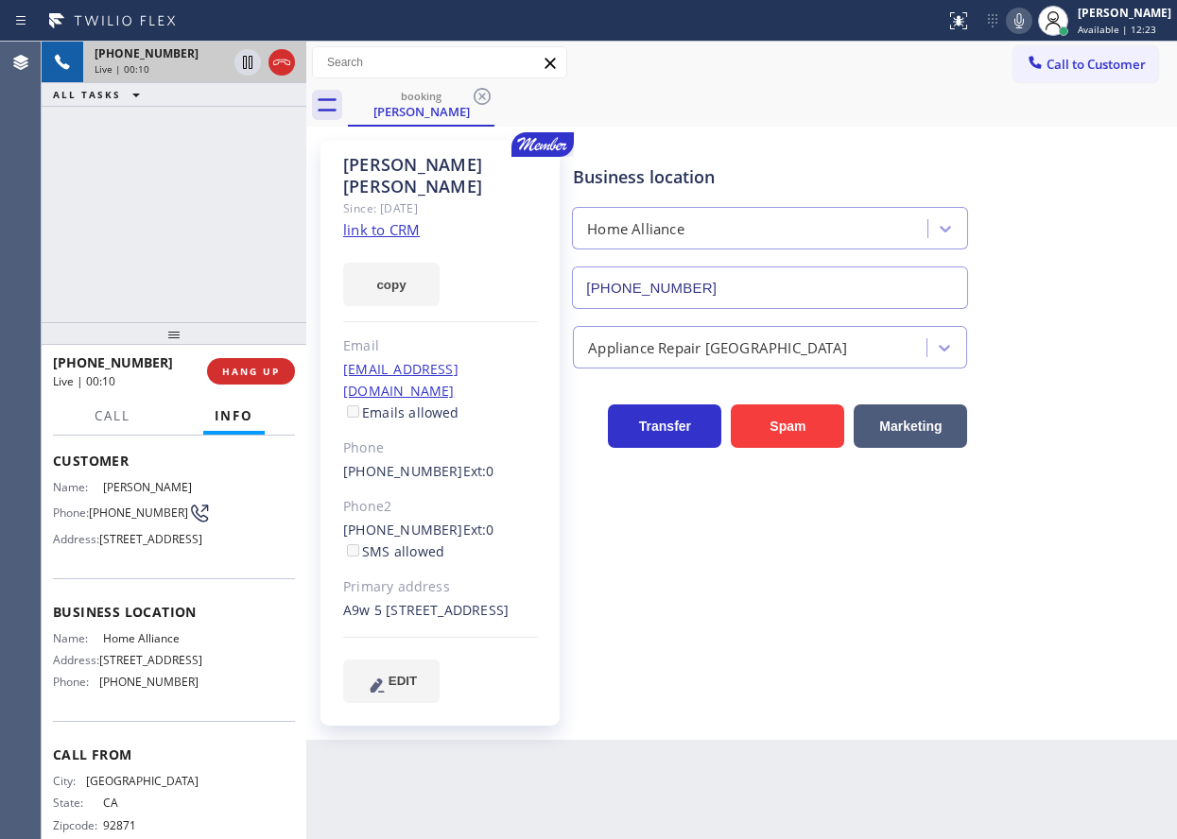
click at [173, 645] on span "Home Alliance" at bounding box center [150, 638] width 95 height 14
click at [851, 288] on input "[PHONE_NUMBER]" at bounding box center [770, 288] width 396 height 43
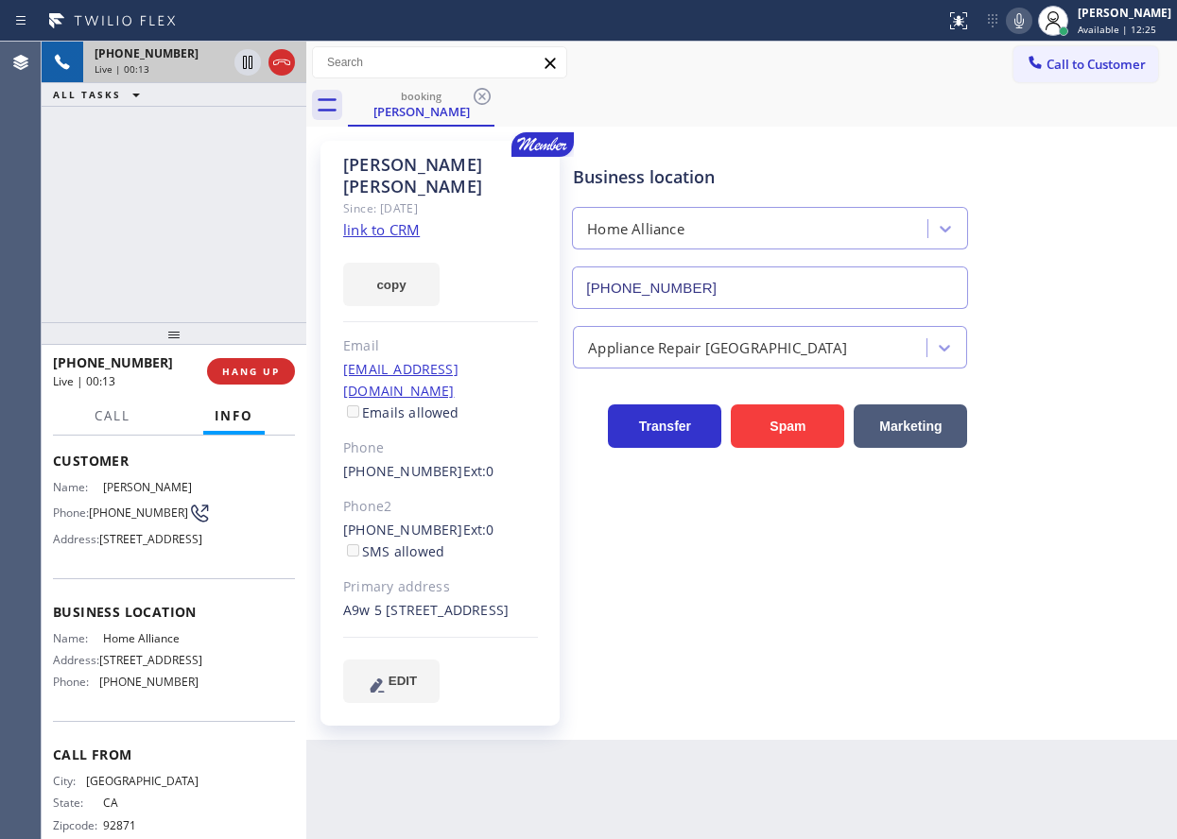
click at [851, 288] on input "[PHONE_NUMBER]" at bounding box center [770, 288] width 396 height 43
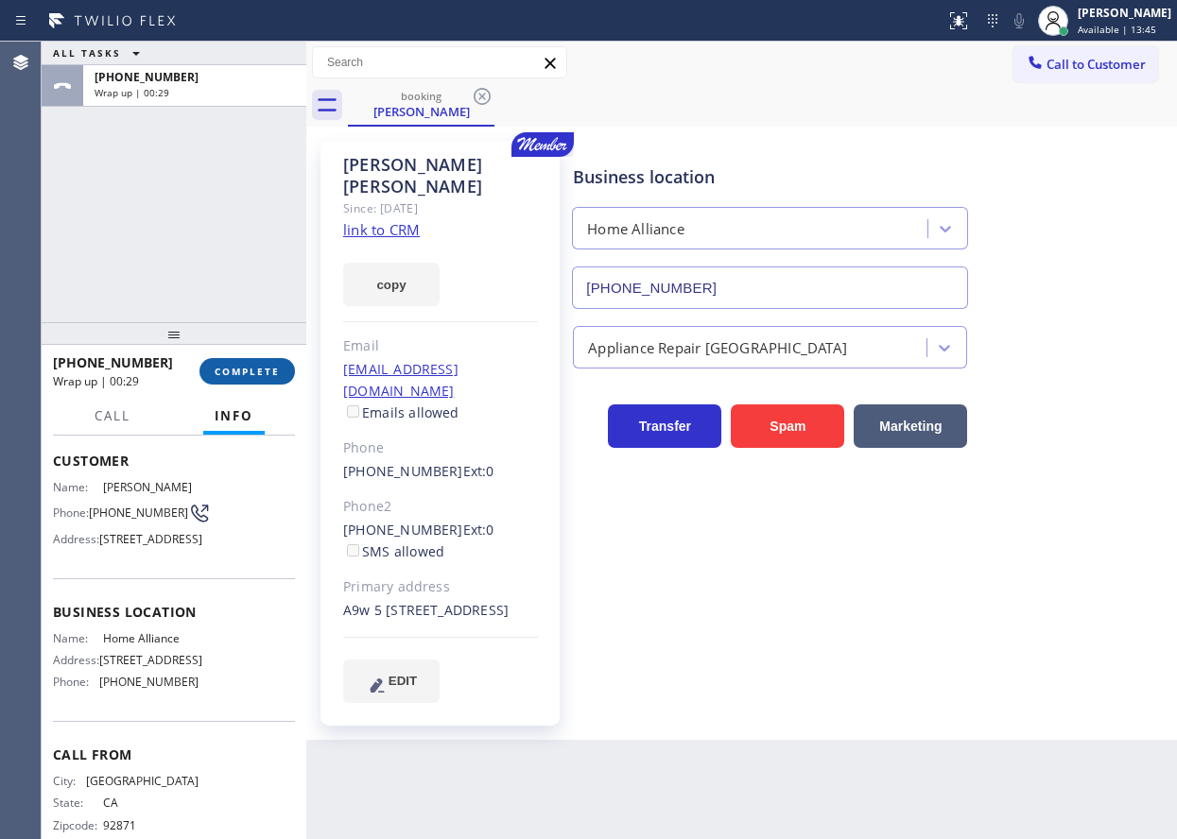
click at [249, 372] on span "COMPLETE" at bounding box center [247, 371] width 65 height 13
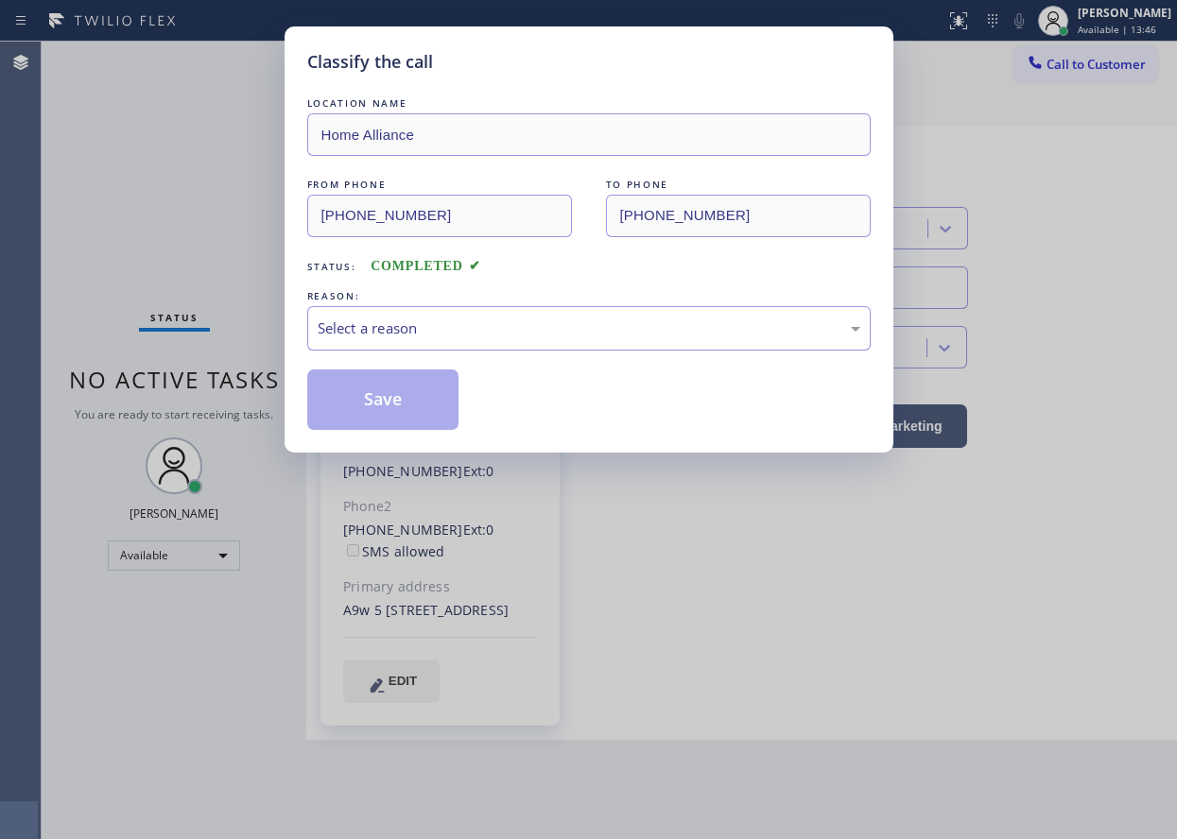
click at [516, 322] on div "Select a reason" at bounding box center [589, 329] width 542 height 22
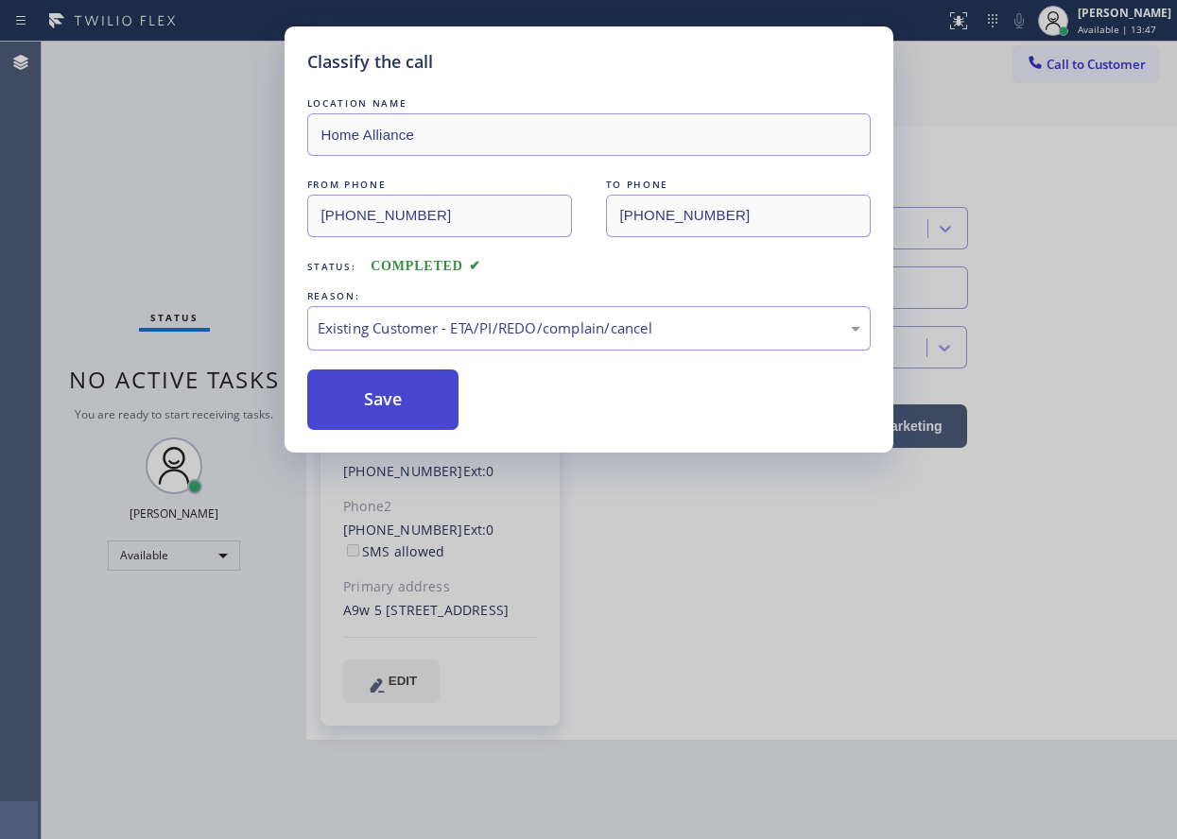
click at [384, 399] on button "Save" at bounding box center [383, 400] width 152 height 60
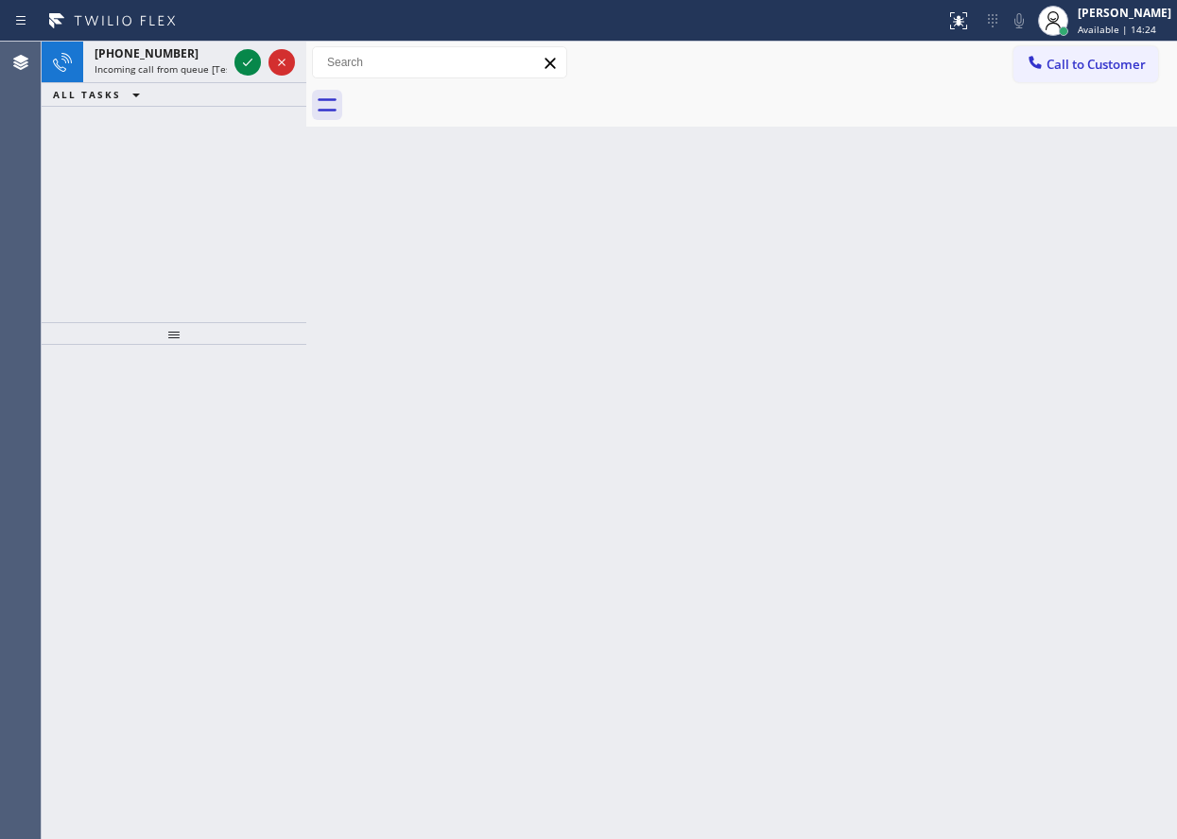
drag, startPoint x: 862, startPoint y: 387, endPoint x: 903, endPoint y: 387, distance: 40.6
click at [863, 387] on div "Back to Dashboard Change Sender ID Customers Technicians Select a contact Outbo…" at bounding box center [741, 441] width 870 height 798
click at [250, 60] on icon at bounding box center [247, 62] width 23 height 23
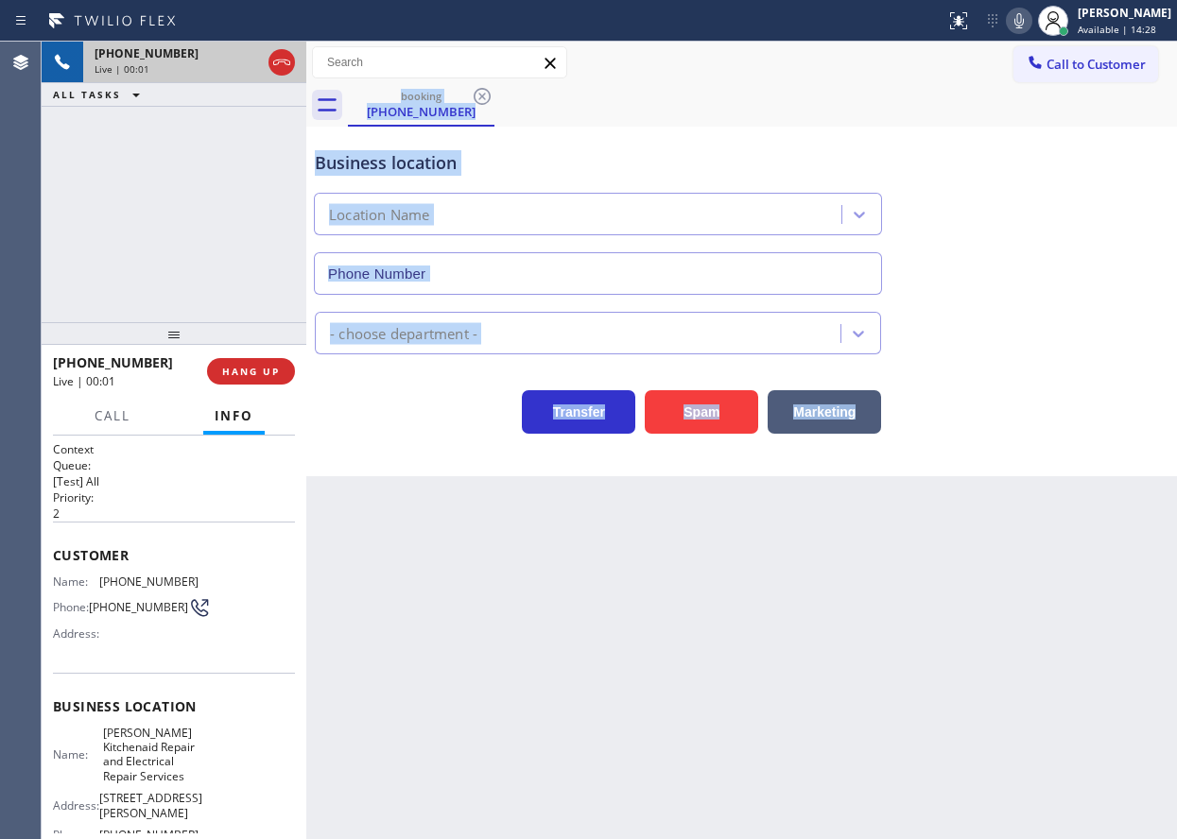
type input "[PHONE_NUMBER]"
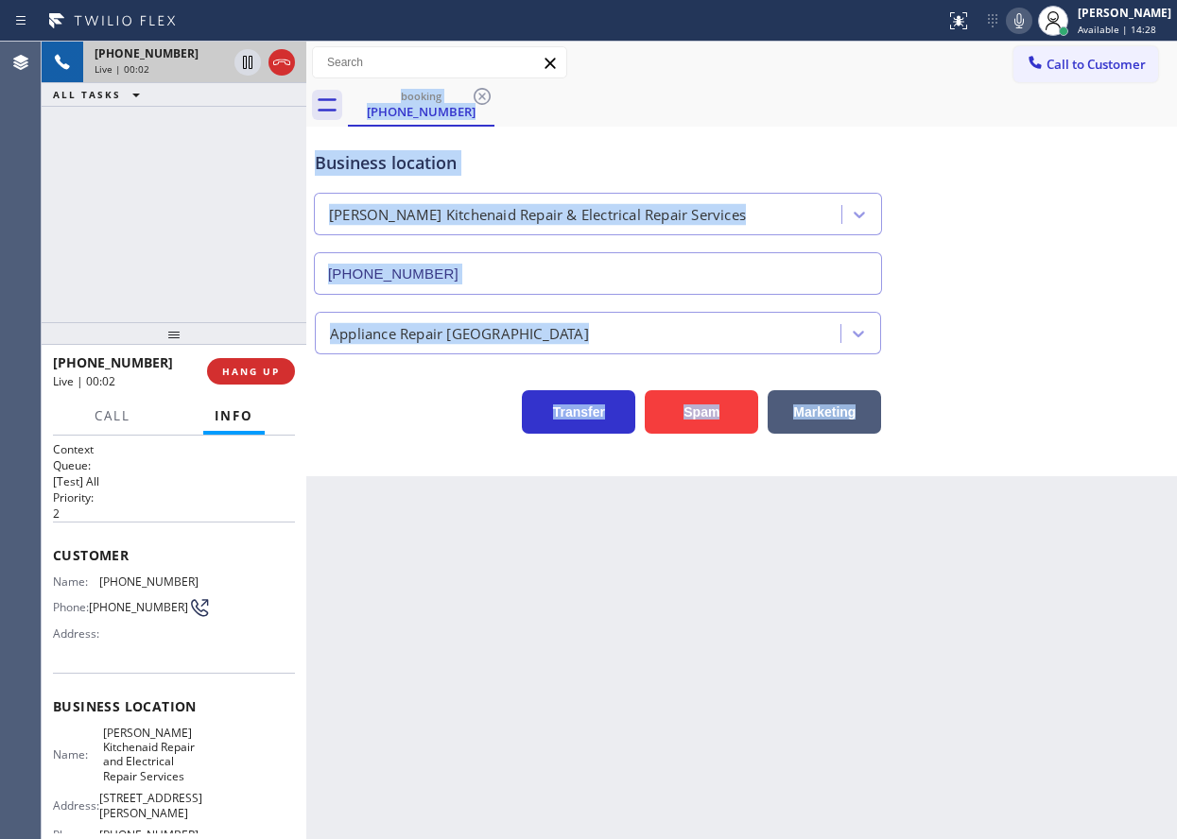
click at [471, 645] on div "Back to Dashboard Change Sender ID Customers Technicians Select a contact Outbo…" at bounding box center [741, 441] width 870 height 798
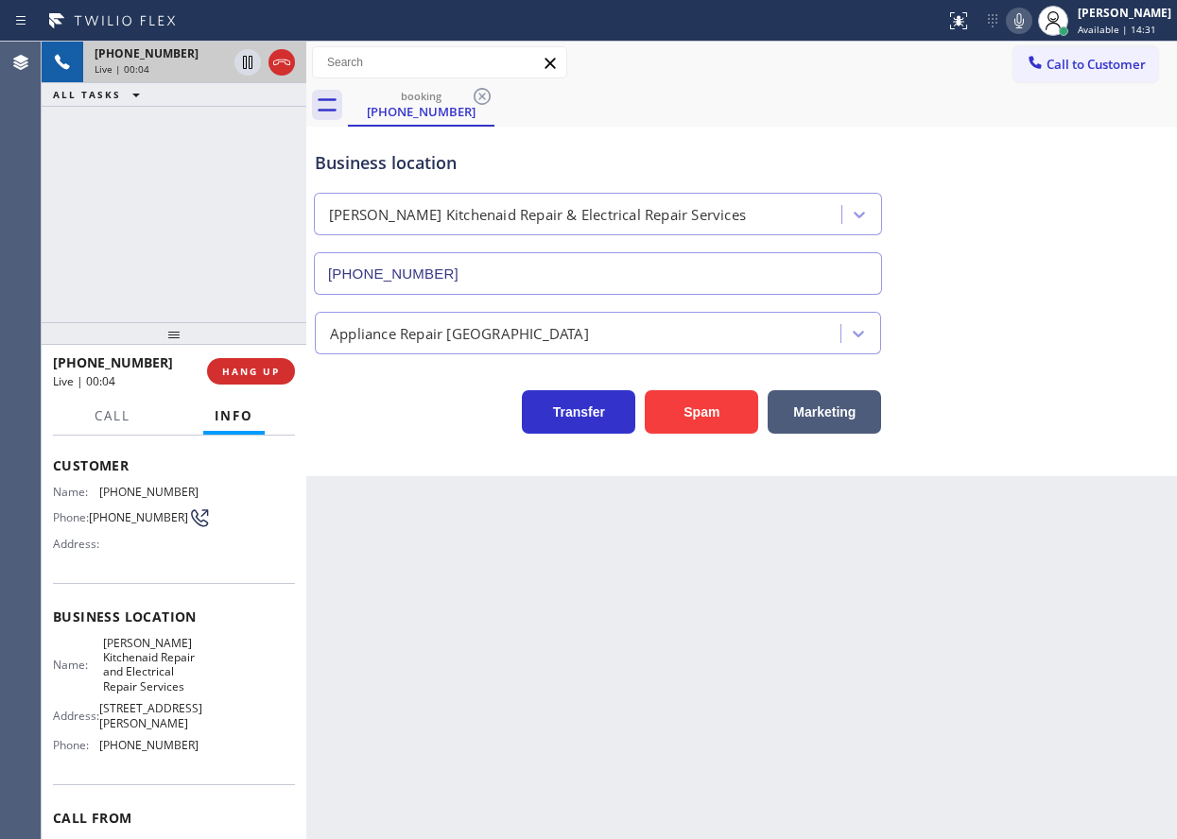
scroll to position [95, 0]
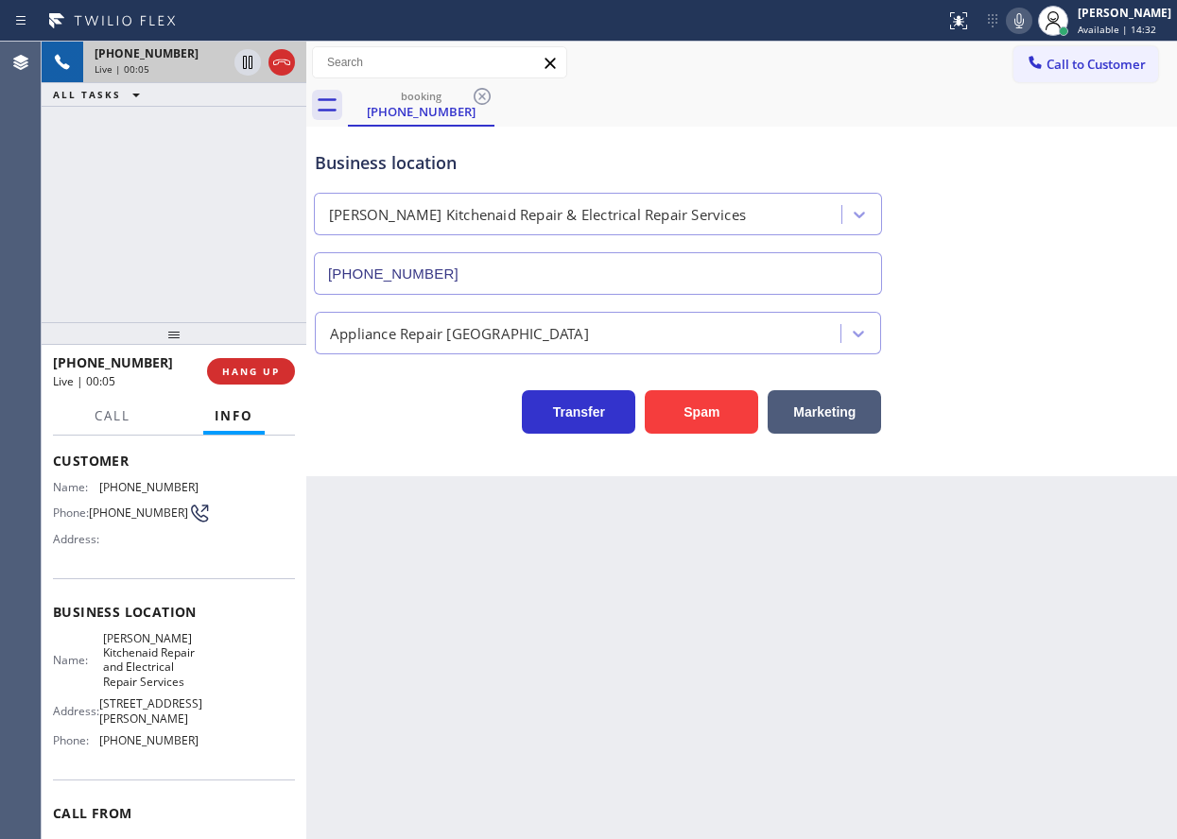
click at [103, 669] on span "[PERSON_NAME] Kitchenaid Repair and Electrical Repair Services" at bounding box center [150, 660] width 95 height 59
click at [580, 288] on input "[PHONE_NUMBER]" at bounding box center [598, 273] width 568 height 43
click at [579, 288] on input "[PHONE_NUMBER]" at bounding box center [598, 273] width 568 height 43
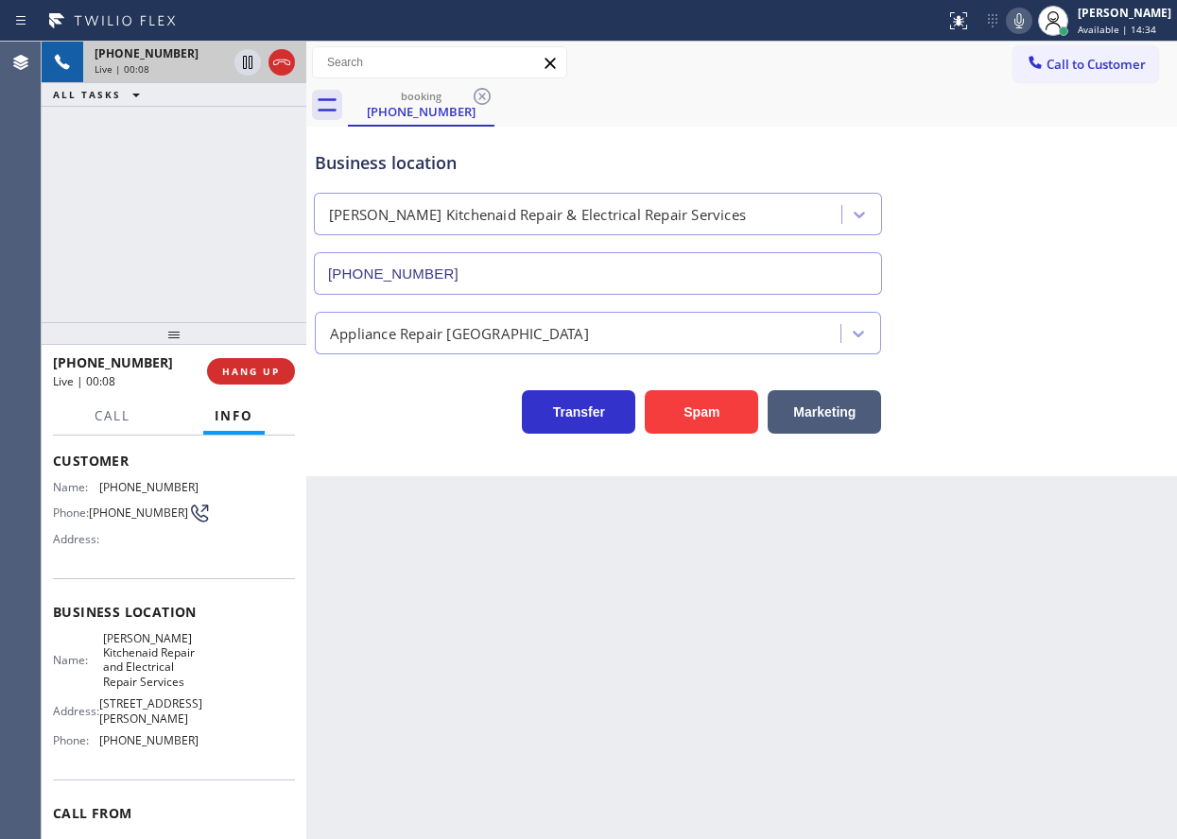
click at [579, 287] on input "[PHONE_NUMBER]" at bounding box center [598, 273] width 568 height 43
click at [133, 488] on span "[PHONE_NUMBER]" at bounding box center [148, 487] width 99 height 14
click at [255, 371] on span "HANG UP" at bounding box center [251, 371] width 58 height 13
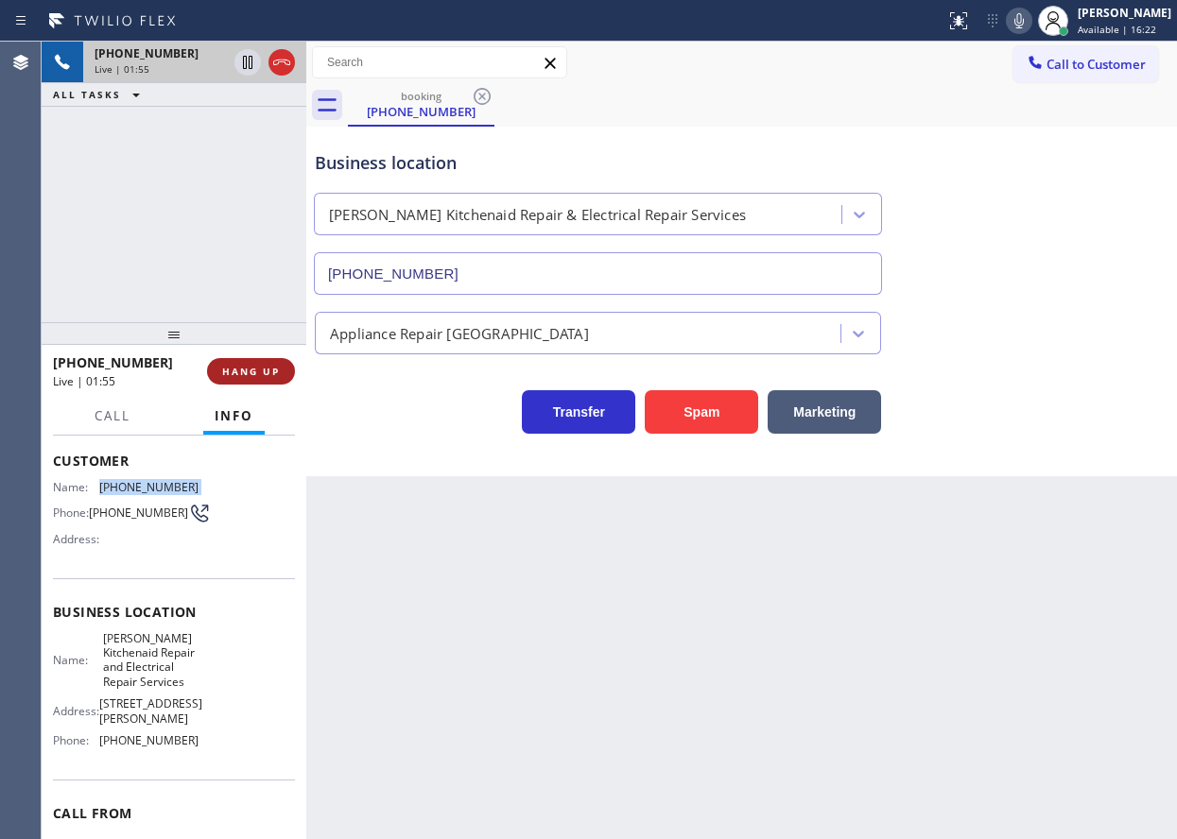
click at [255, 371] on span "HANG UP" at bounding box center [251, 371] width 58 height 13
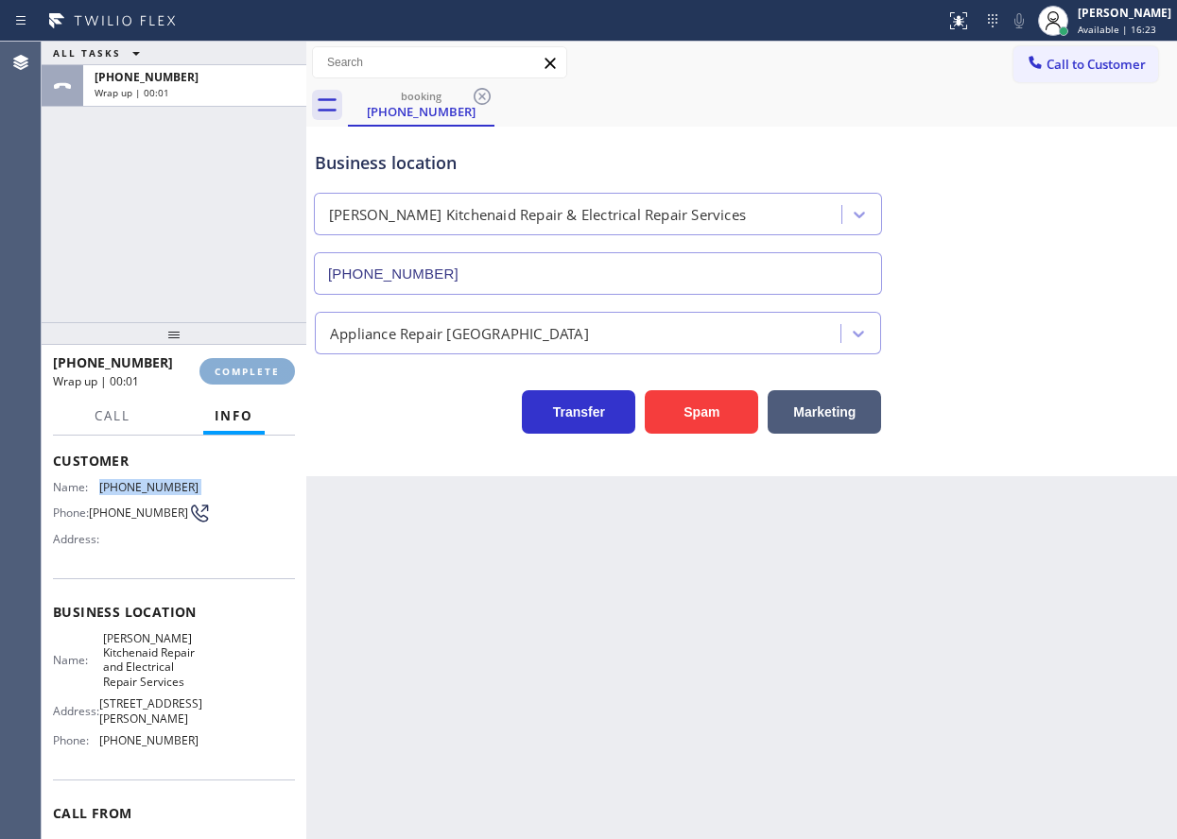
click at [255, 371] on span "COMPLETE" at bounding box center [247, 371] width 65 height 13
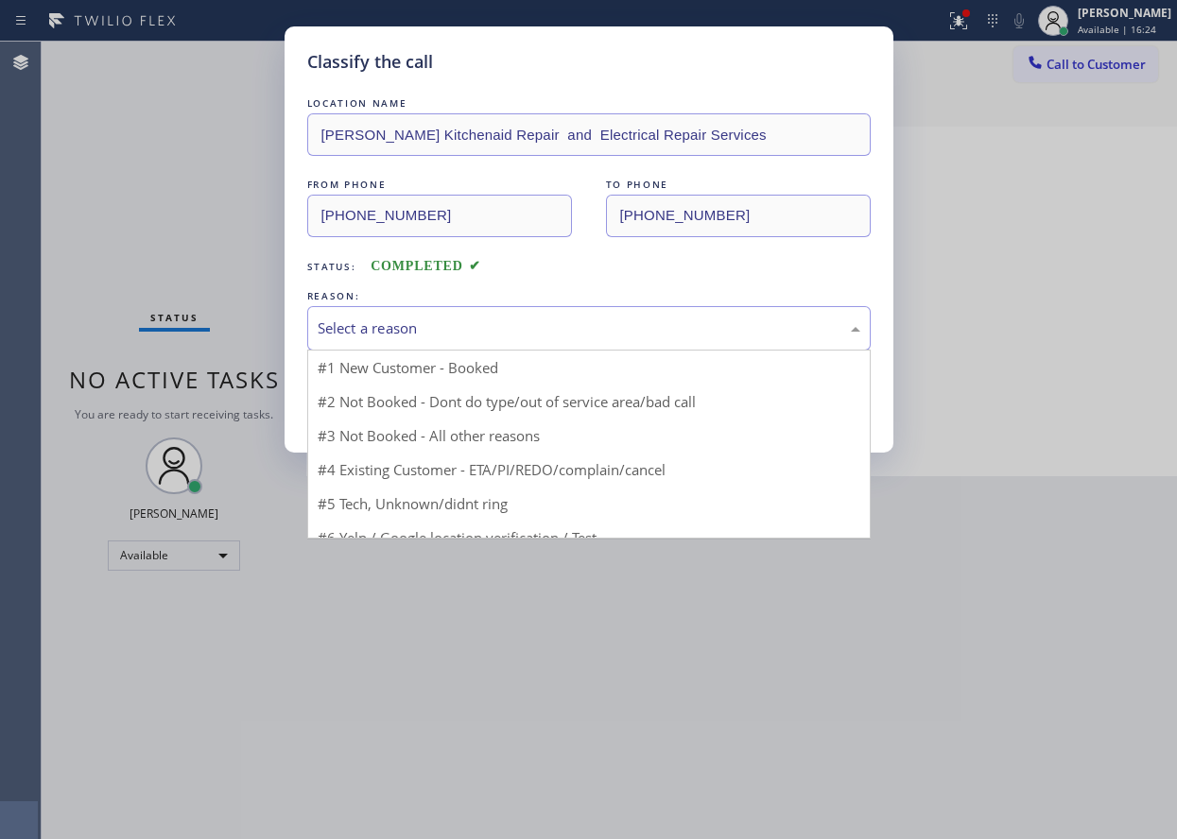
click at [448, 329] on div "Select a reason" at bounding box center [589, 329] width 542 height 22
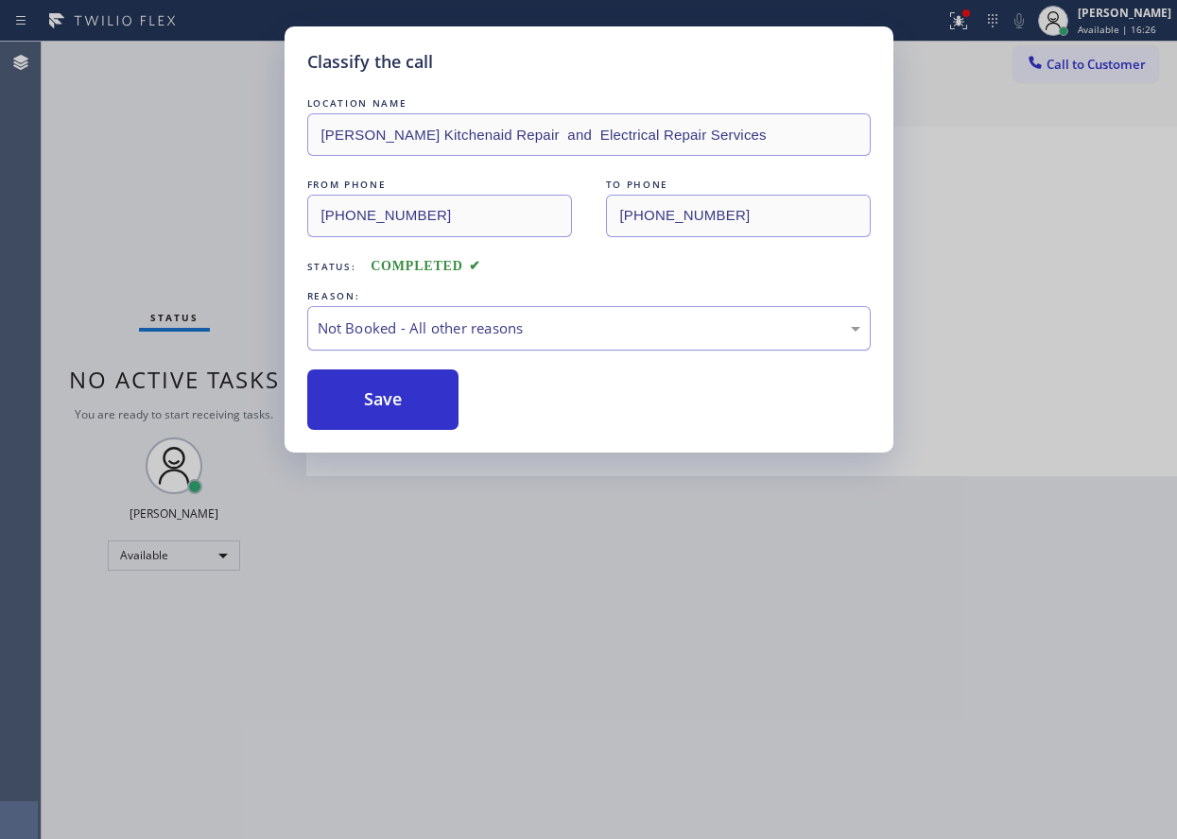
click at [433, 335] on div "Not Booked - All other reasons" at bounding box center [589, 329] width 542 height 22
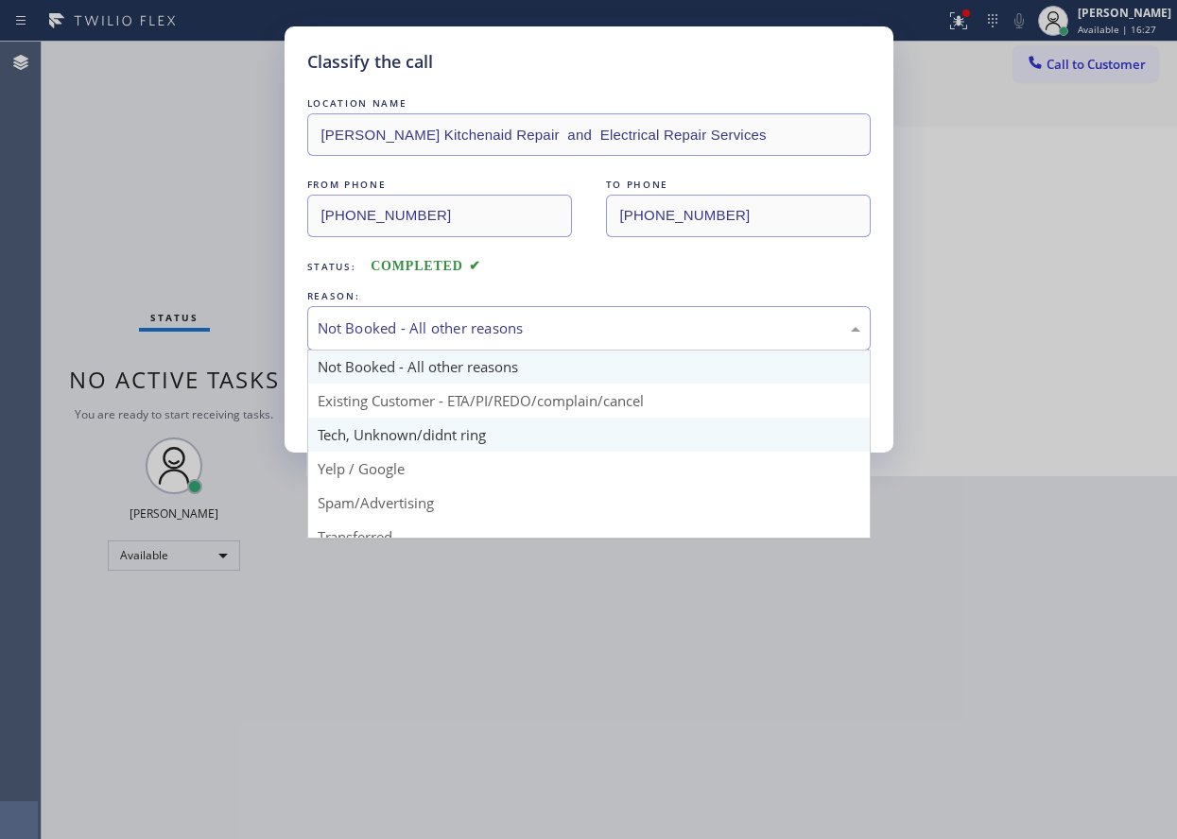
scroll to position [95, 0]
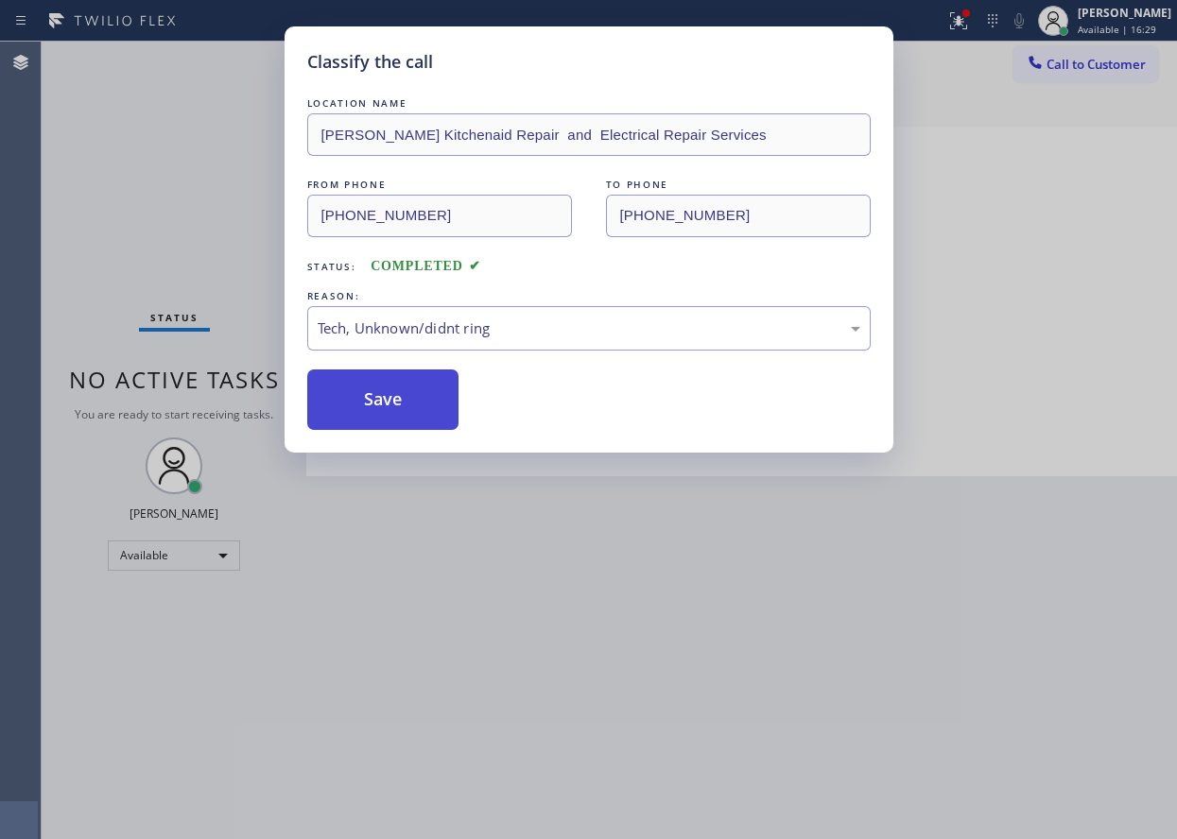
click at [414, 380] on button "Save" at bounding box center [383, 400] width 152 height 60
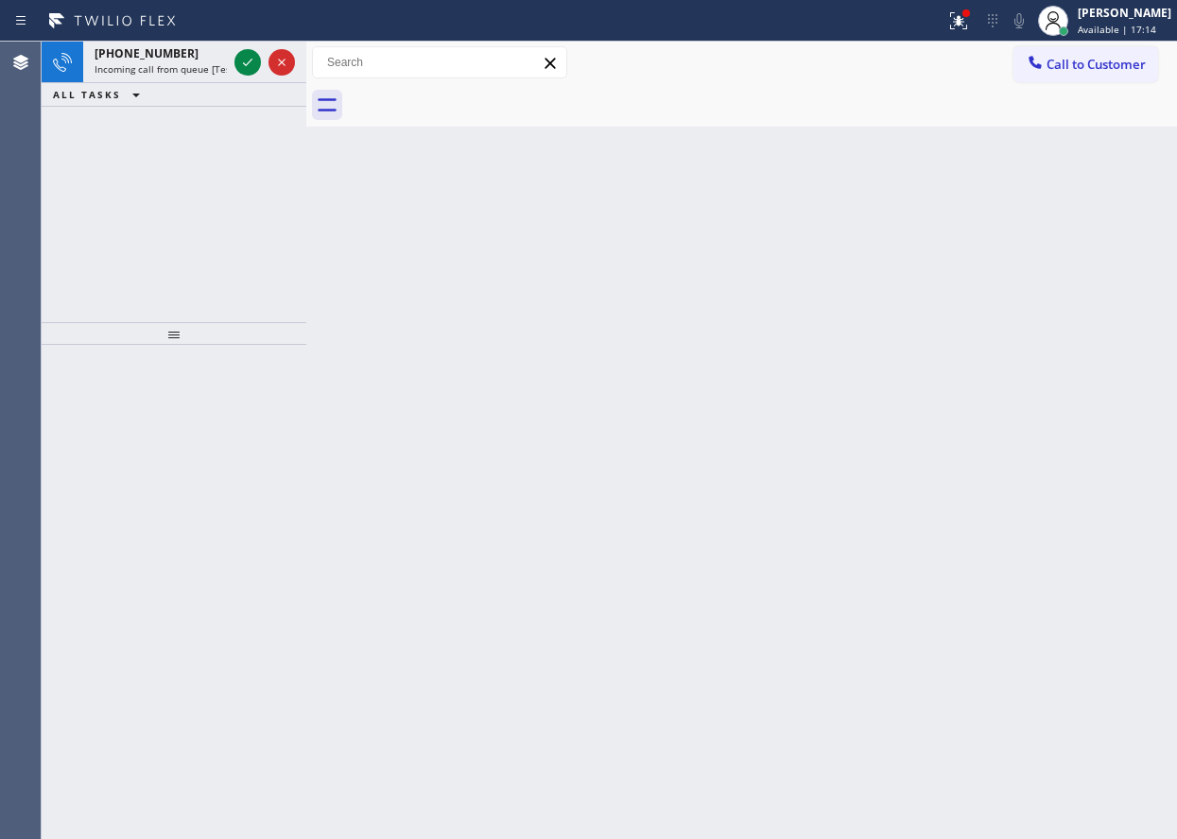
click at [1136, 297] on div "Back to Dashboard Change Sender ID Customers Technicians Select a contact Outbo…" at bounding box center [741, 441] width 870 height 798
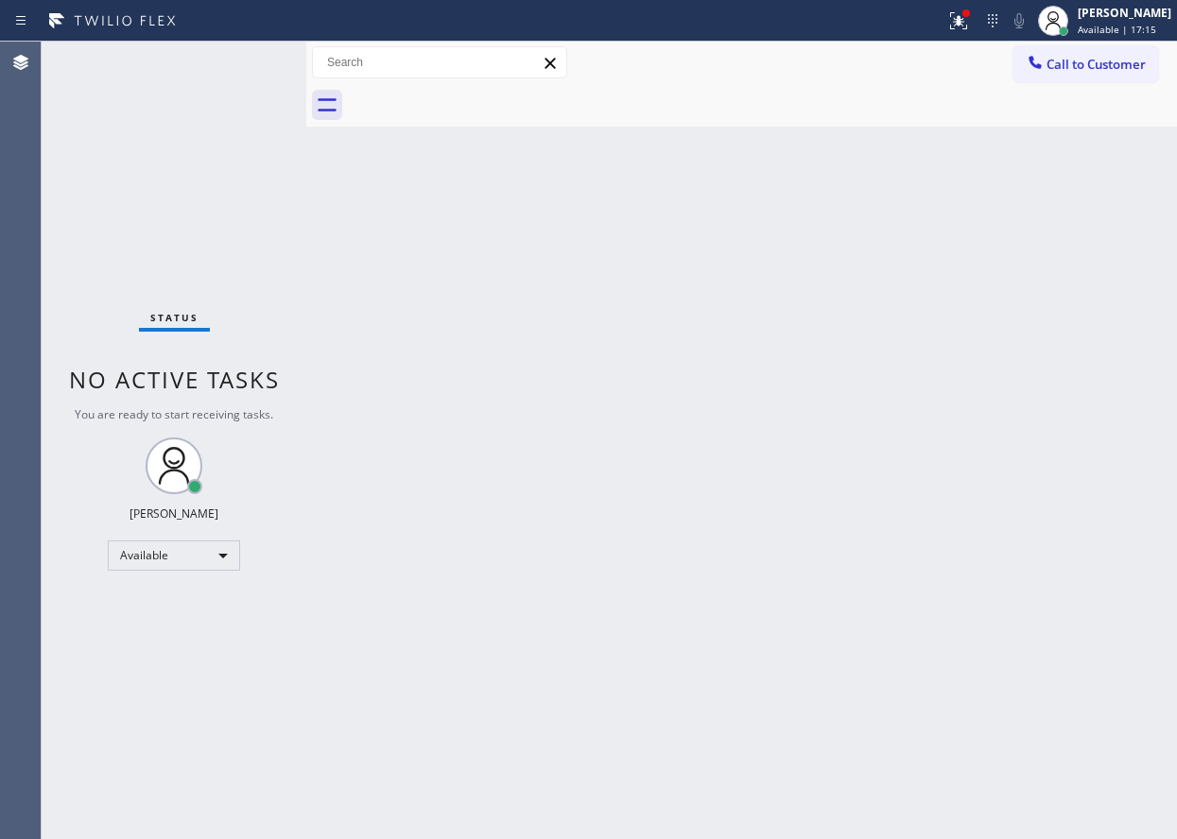
click at [938, 10] on div at bounding box center [473, 21] width 930 height 30
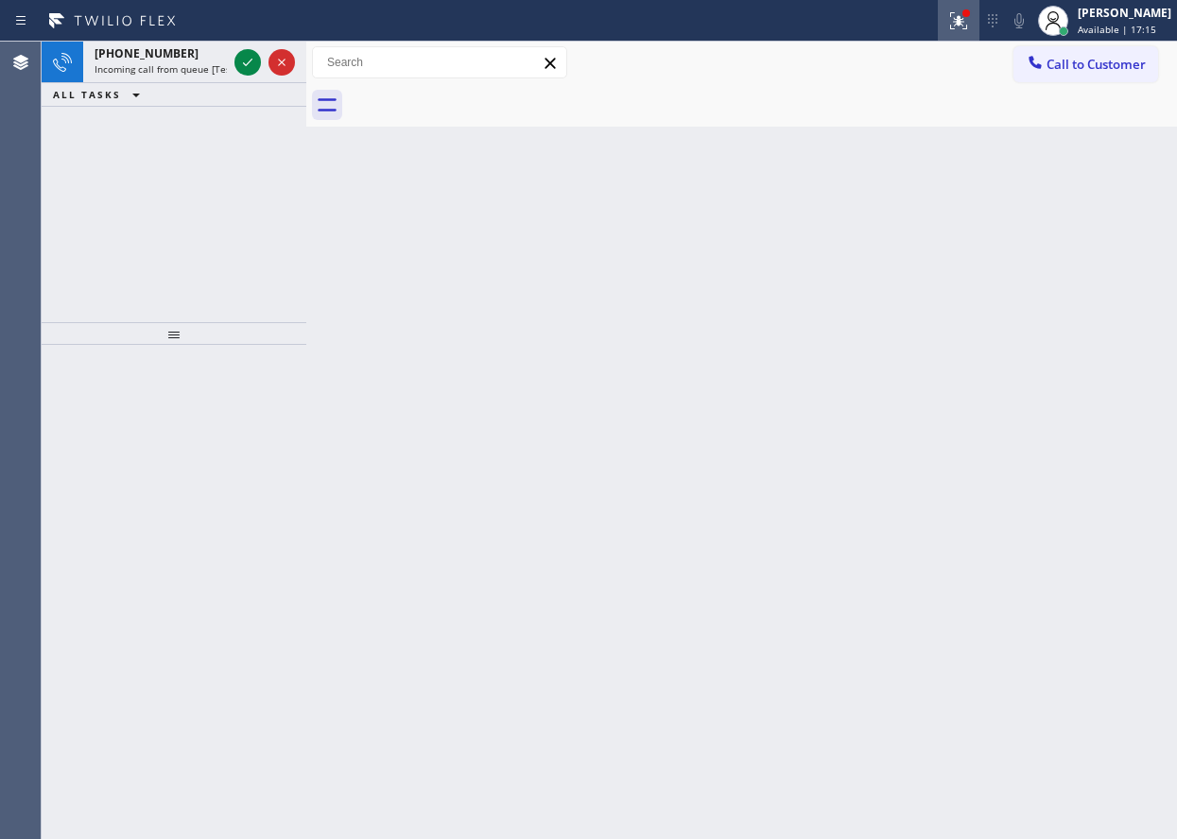
click at [964, 17] on icon at bounding box center [958, 18] width 11 height 7
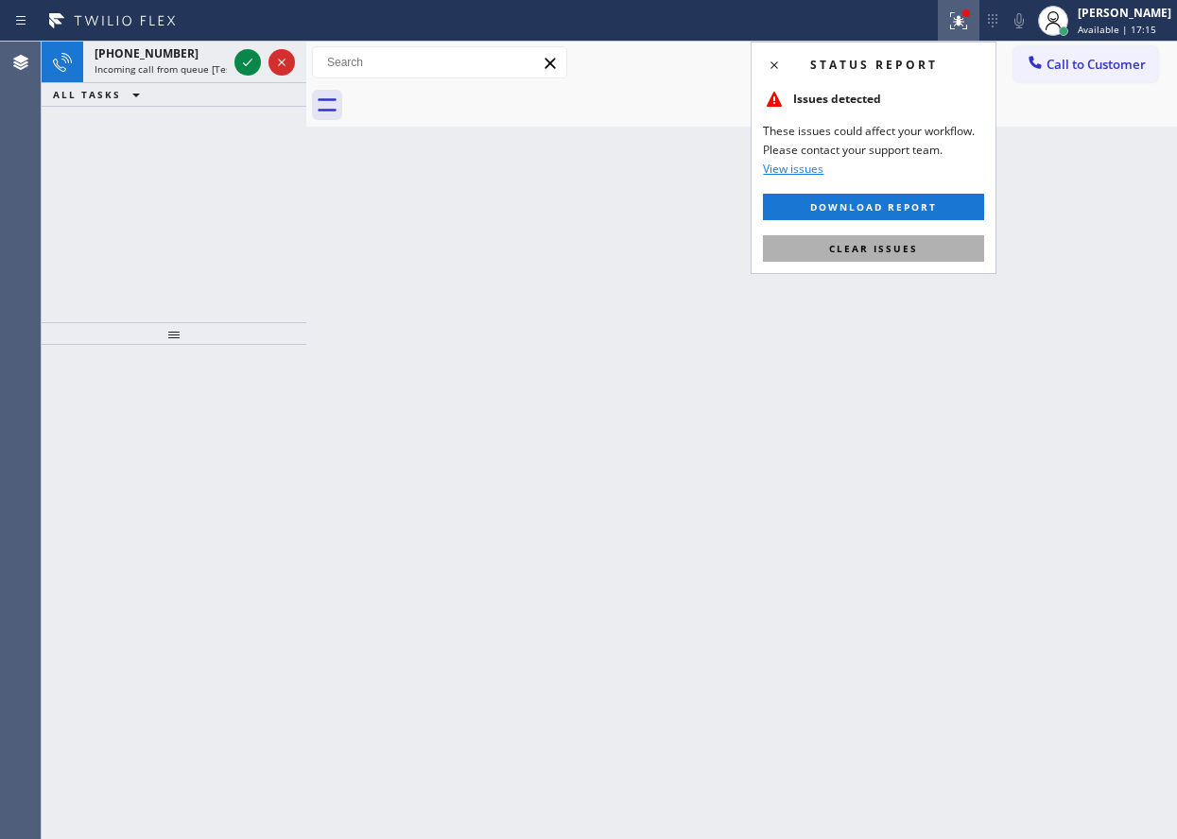
click at [940, 250] on button "Clear issues" at bounding box center [873, 248] width 221 height 26
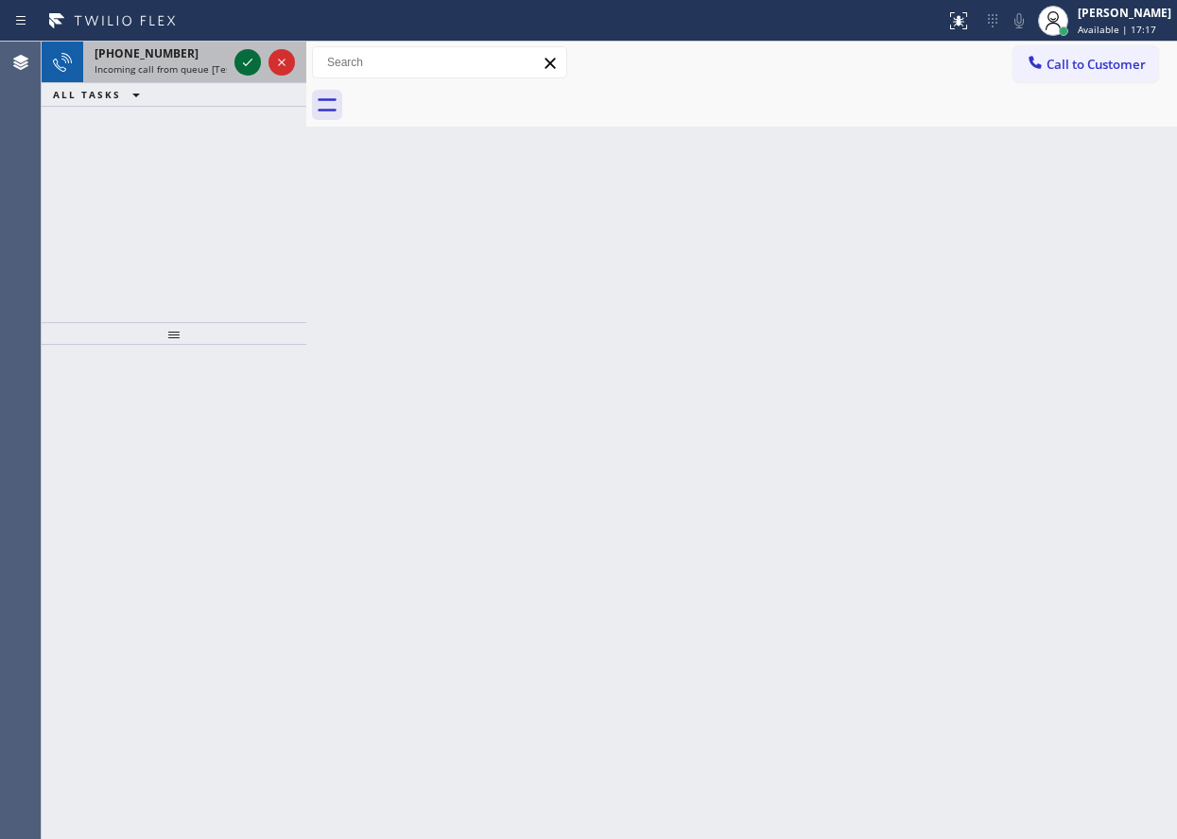
click at [244, 66] on icon at bounding box center [247, 62] width 23 height 23
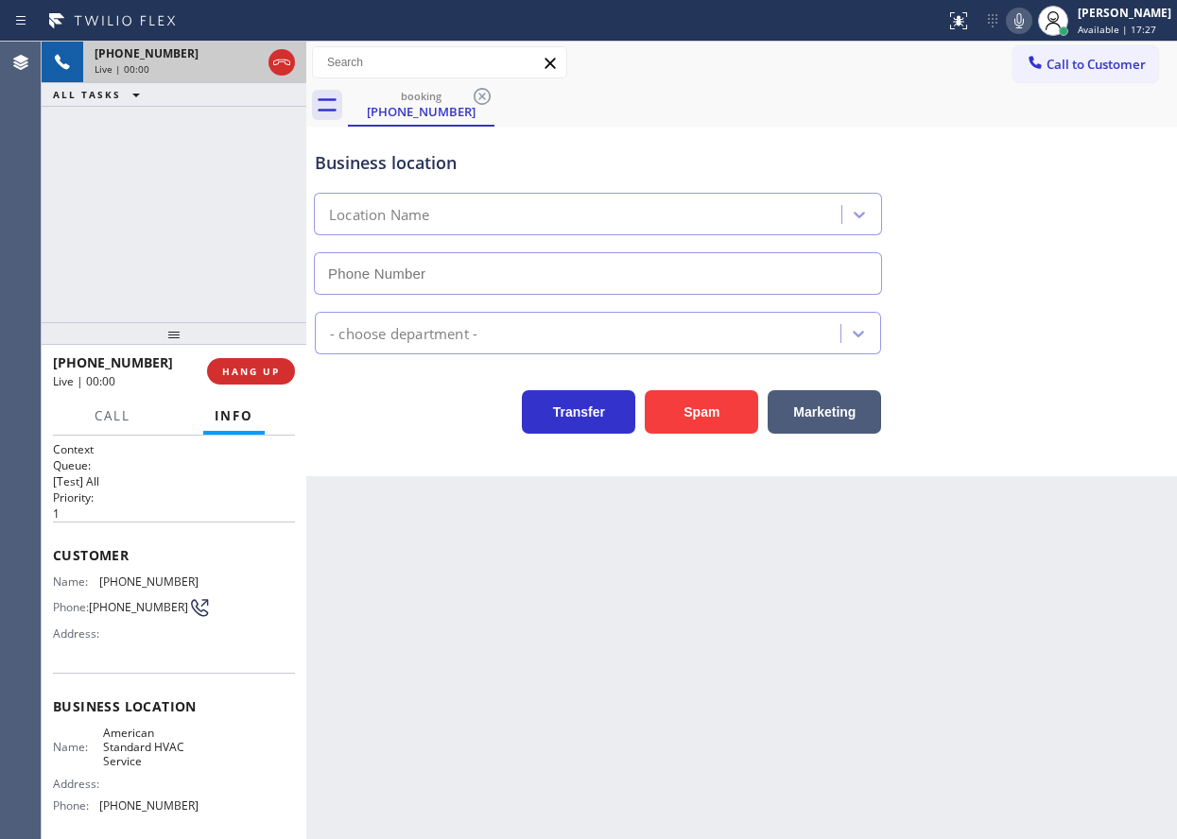
type input "[PHONE_NUMBER]"
drag, startPoint x: 734, startPoint y: 396, endPoint x: 725, endPoint y: 401, distance: 10.6
click at [725, 401] on button "Spam" at bounding box center [701, 411] width 113 height 43
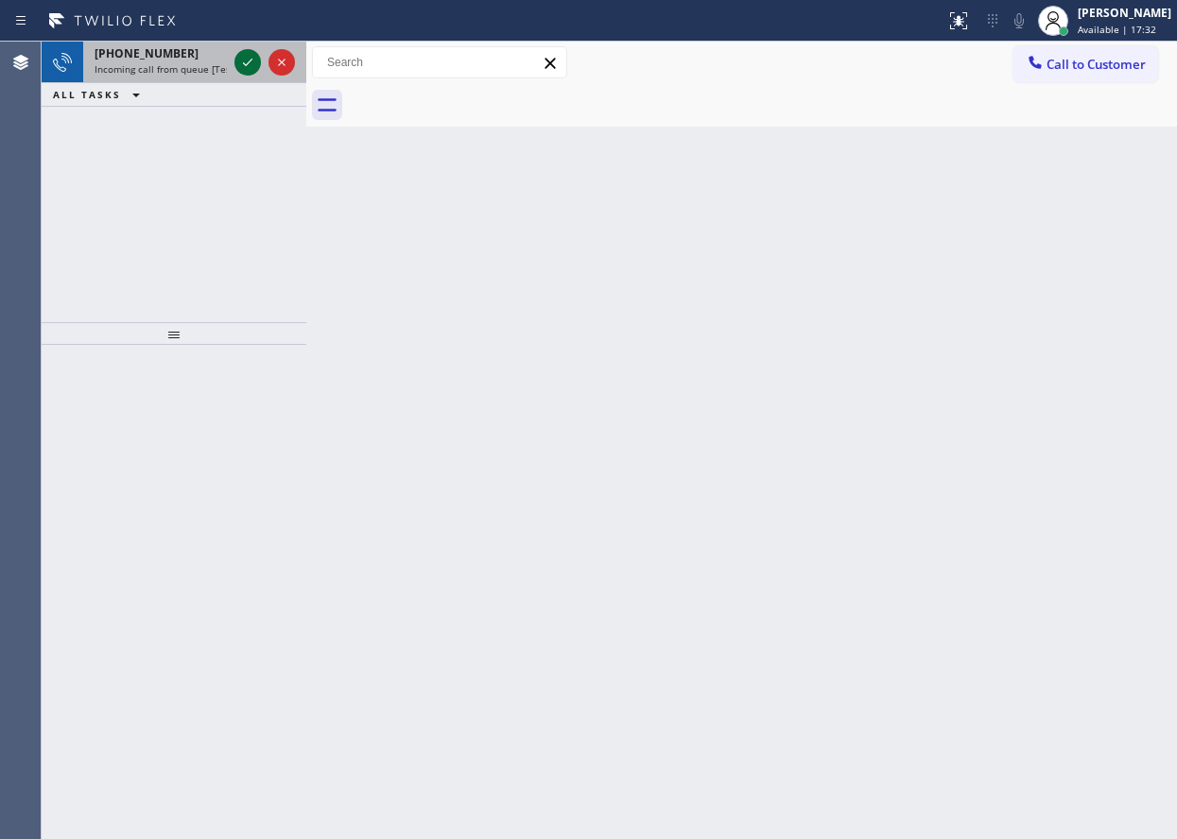
click at [237, 64] on icon at bounding box center [247, 62] width 23 height 23
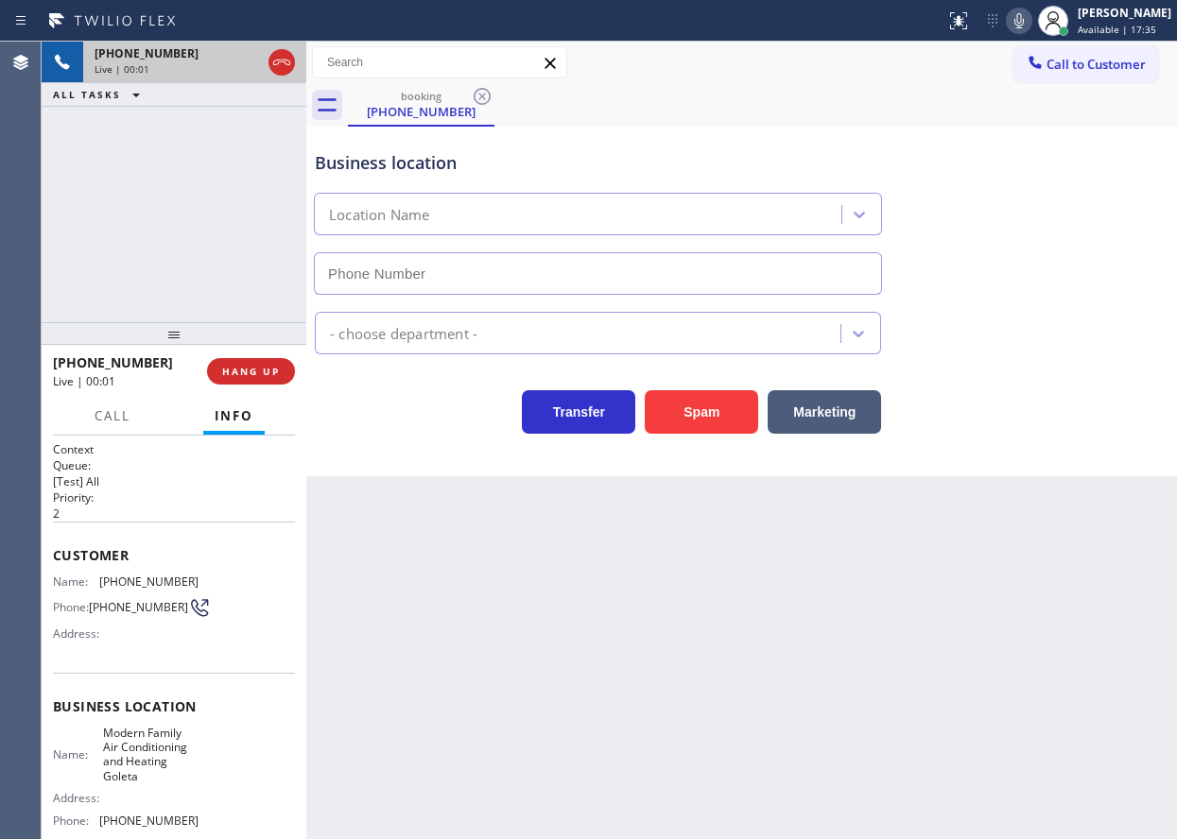
type input "[PHONE_NUMBER]"
click at [668, 413] on button "Spam" at bounding box center [701, 411] width 113 height 43
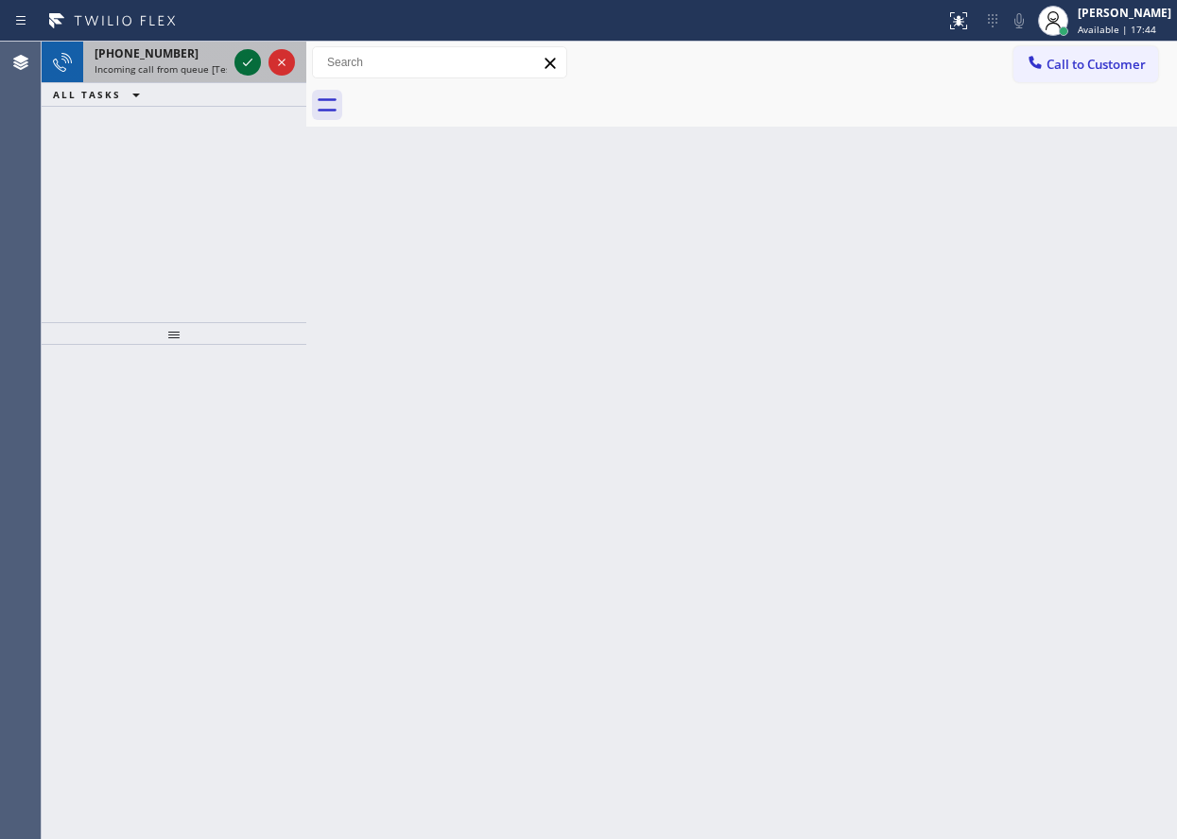
click at [243, 69] on icon at bounding box center [247, 62] width 23 height 23
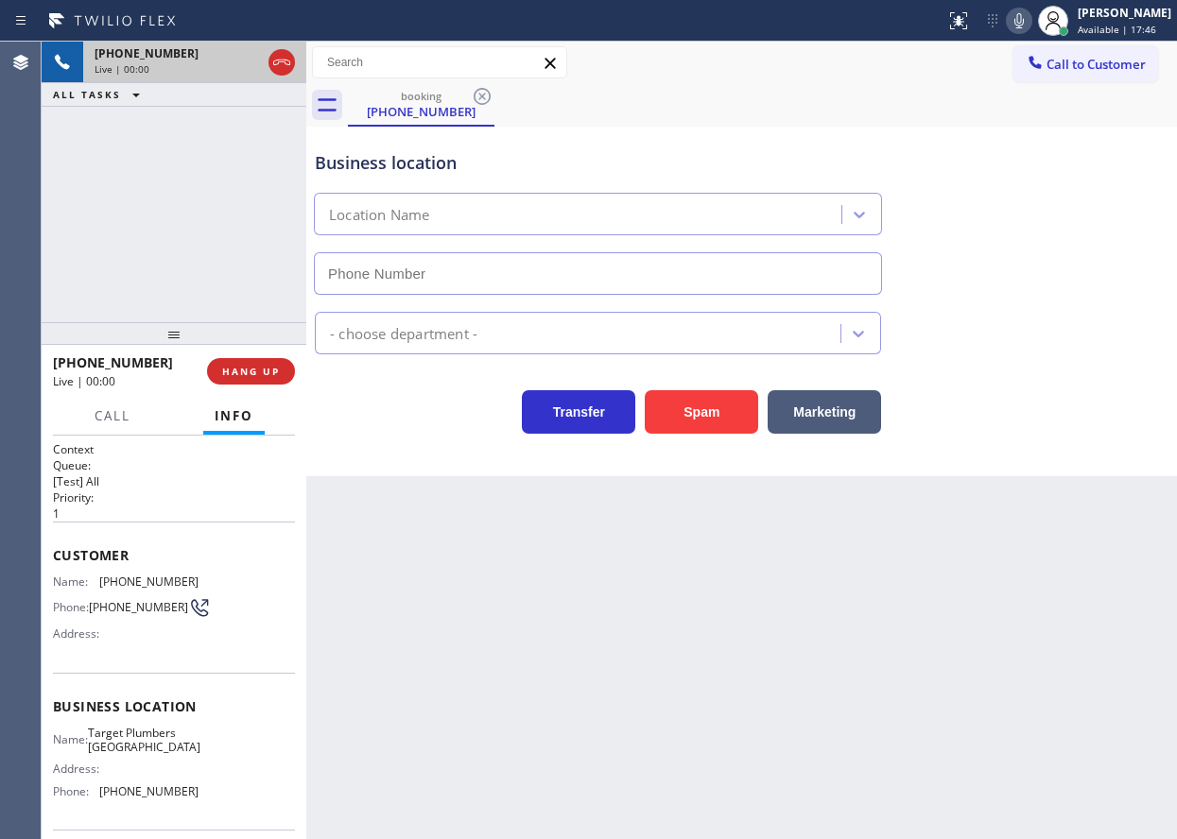
type input "[PHONE_NUMBER]"
click at [717, 405] on button "Spam" at bounding box center [701, 411] width 113 height 43
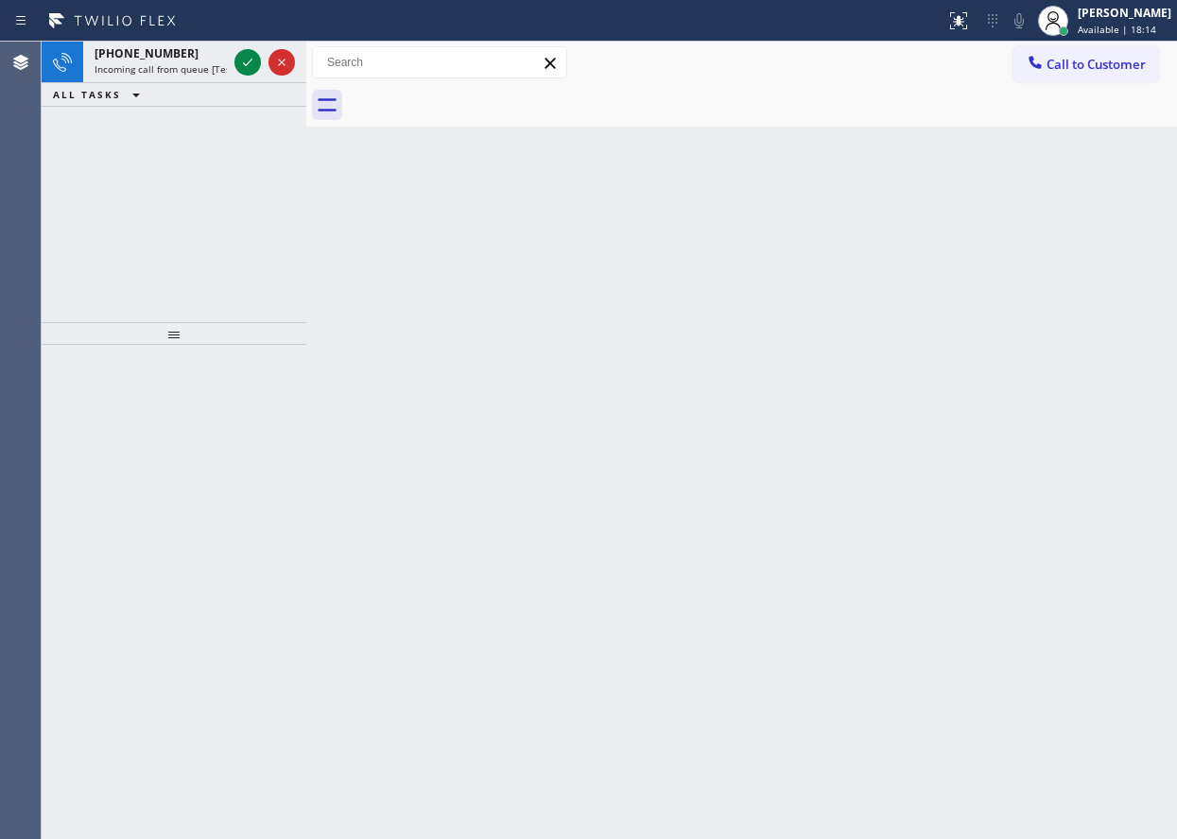
drag, startPoint x: 246, startPoint y: 65, endPoint x: 301, endPoint y: 101, distance: 65.5
click at [246, 65] on icon at bounding box center [247, 63] width 9 height 8
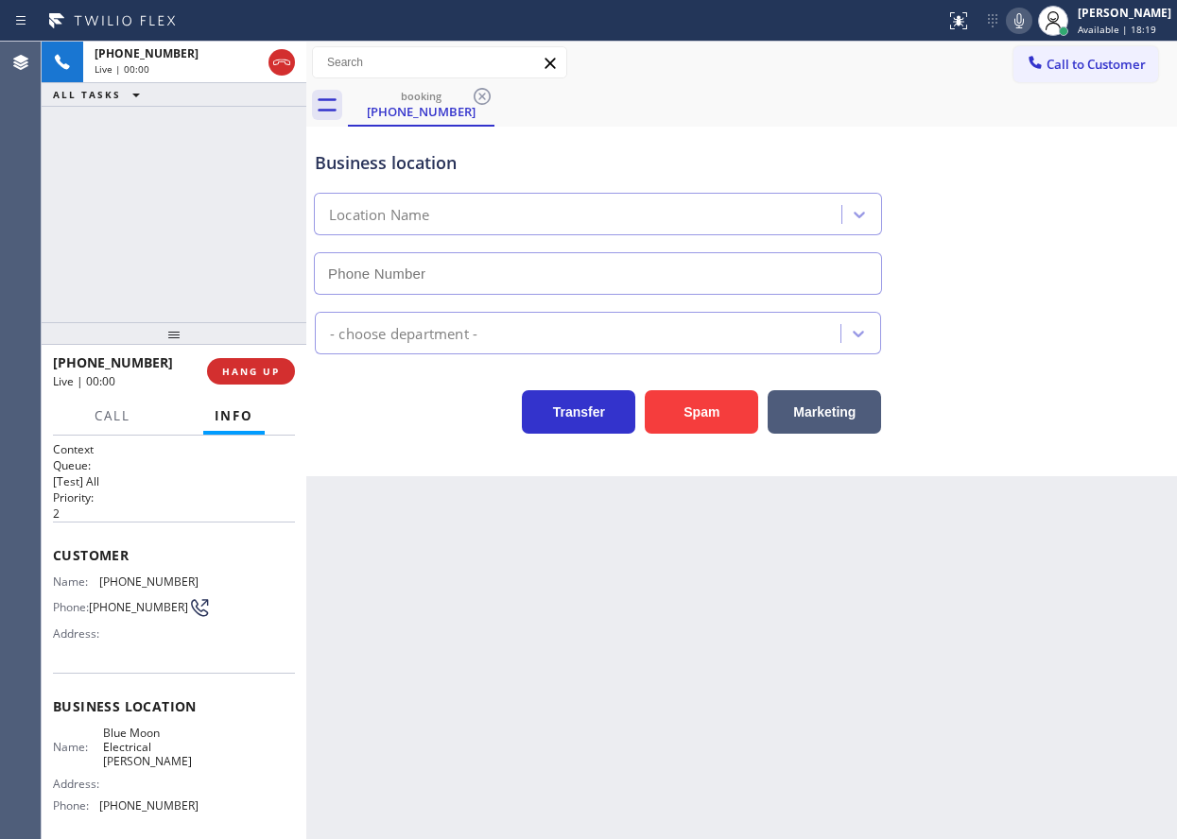
type input "[PHONE_NUMBER]"
click at [761, 422] on div "Marketing" at bounding box center [819, 407] width 123 height 53
drag, startPoint x: 736, startPoint y: 412, endPoint x: 736, endPoint y: 432, distance: 19.8
click at [736, 412] on button "Spam" at bounding box center [701, 411] width 113 height 43
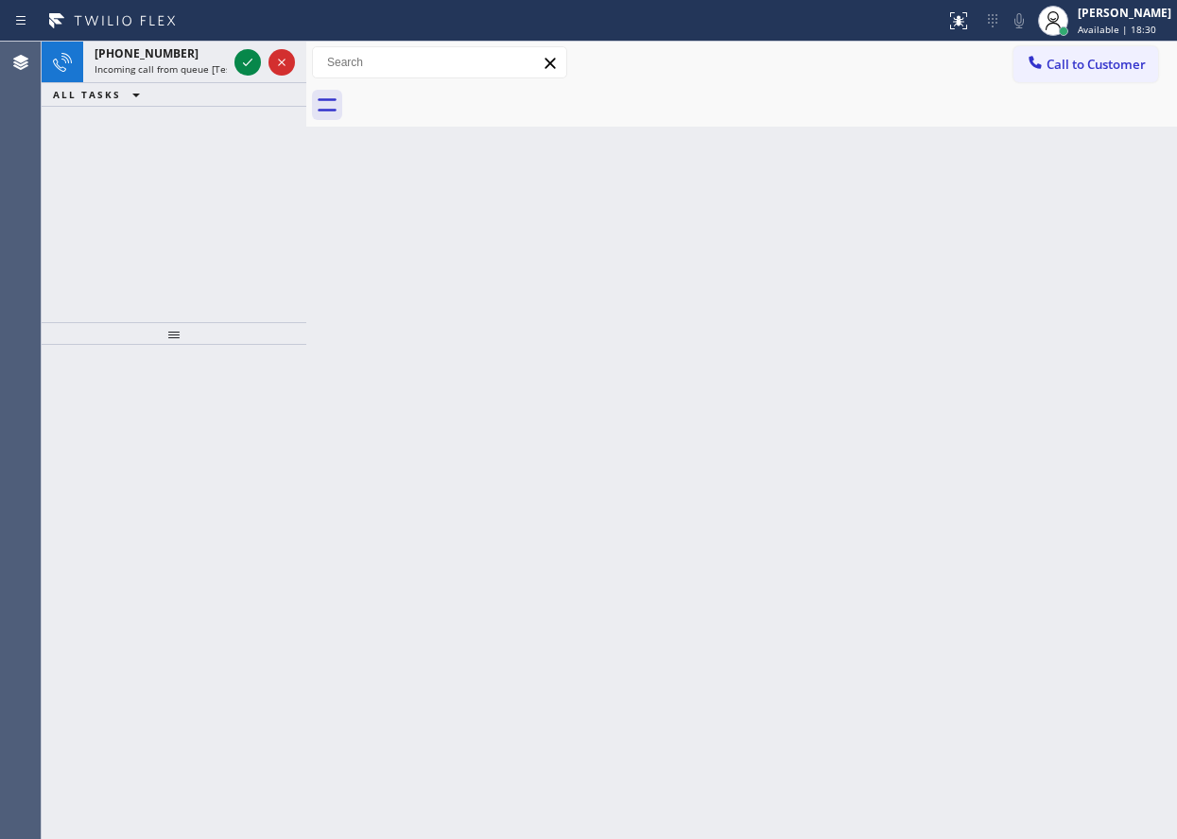
click at [1071, 444] on div "Back to Dashboard Change Sender ID Customers Technicians Select a contact Outbo…" at bounding box center [741, 441] width 870 height 798
click at [238, 65] on icon at bounding box center [247, 62] width 23 height 23
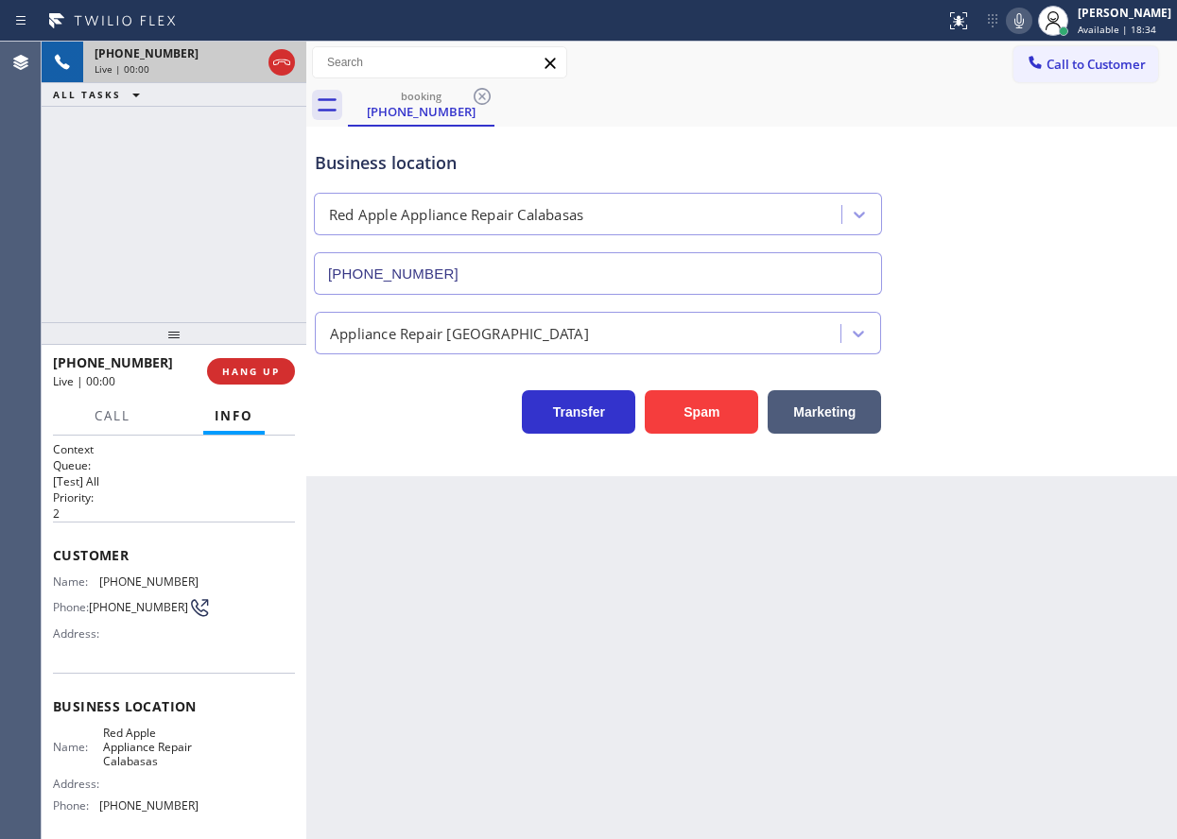
type input "[PHONE_NUMBER]"
click at [694, 410] on button "Spam" at bounding box center [701, 411] width 113 height 43
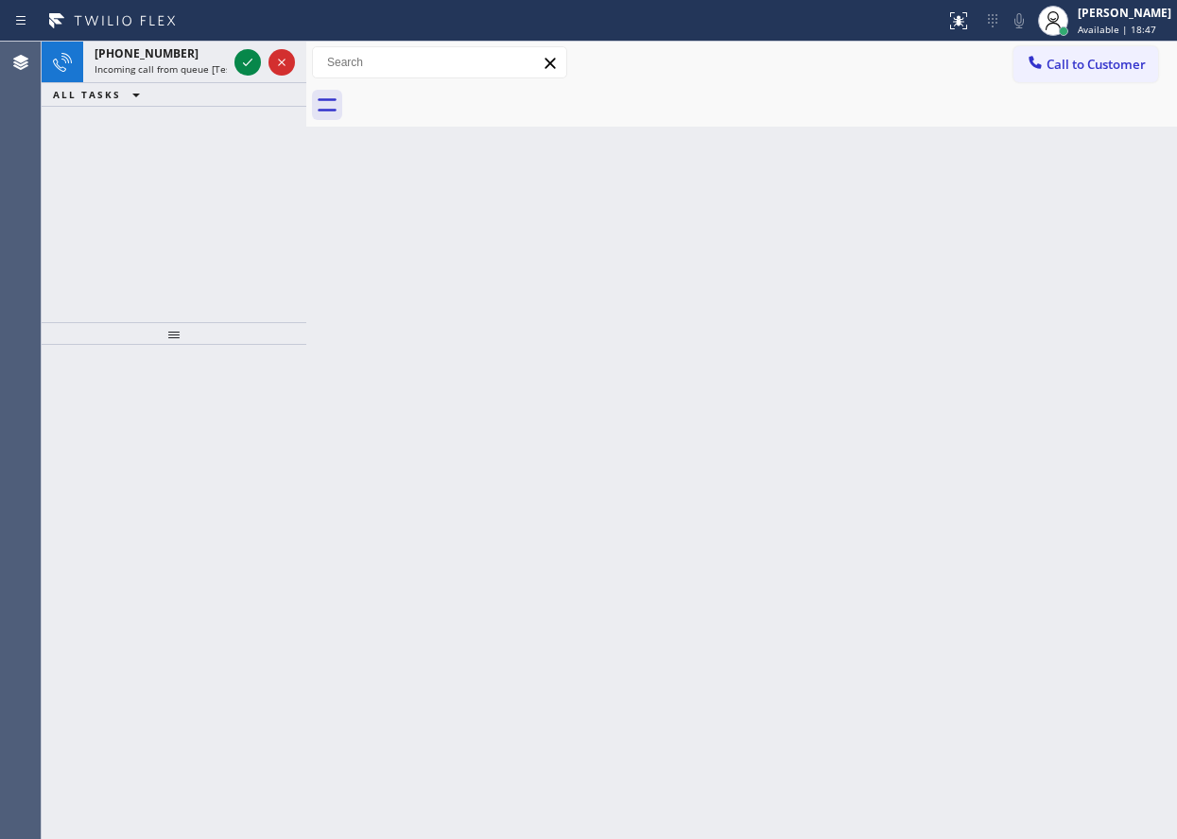
click at [1062, 470] on div "Back to Dashboard Change Sender ID Customers Technicians Select a contact Outbo…" at bounding box center [741, 441] width 870 height 798
click at [249, 62] on icon at bounding box center [247, 63] width 9 height 8
click at [249, 60] on icon at bounding box center [247, 62] width 23 height 23
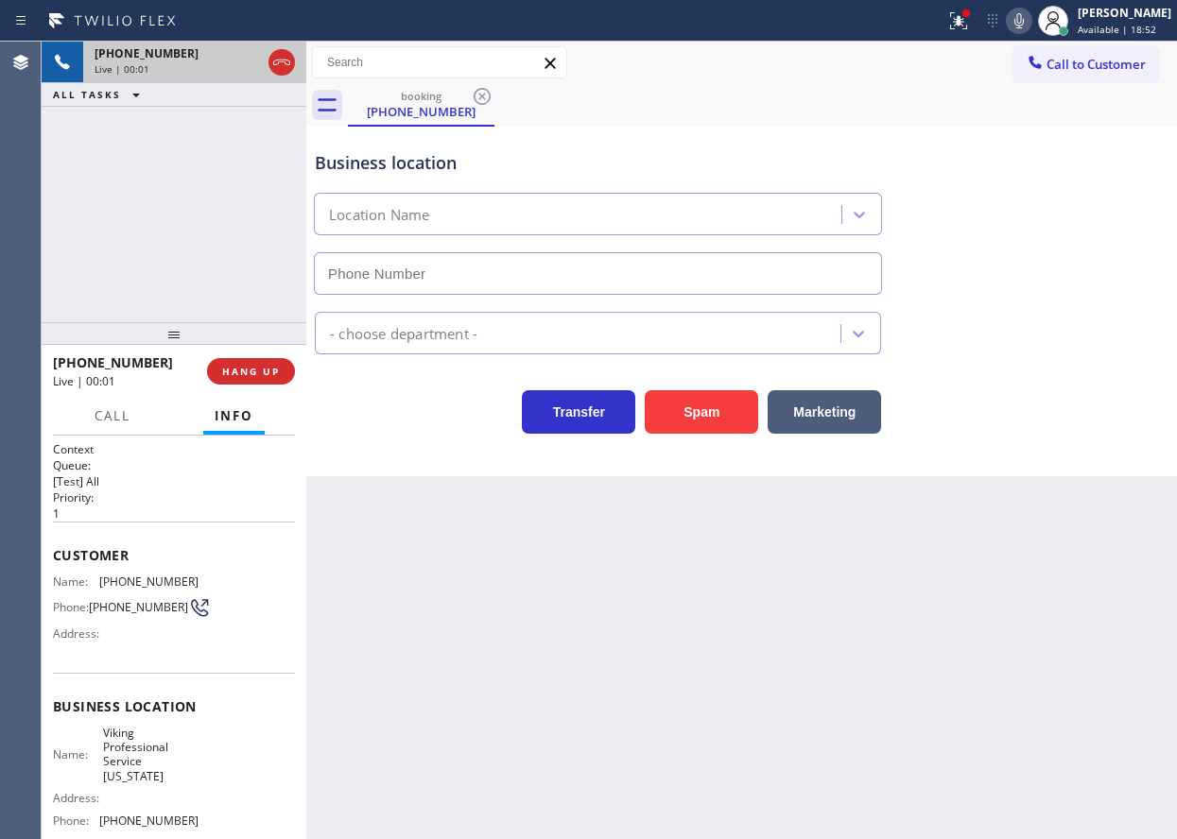
type input "[PHONE_NUMBER]"
click at [122, 749] on span "Viking Professional Service [US_STATE]" at bounding box center [150, 755] width 95 height 59
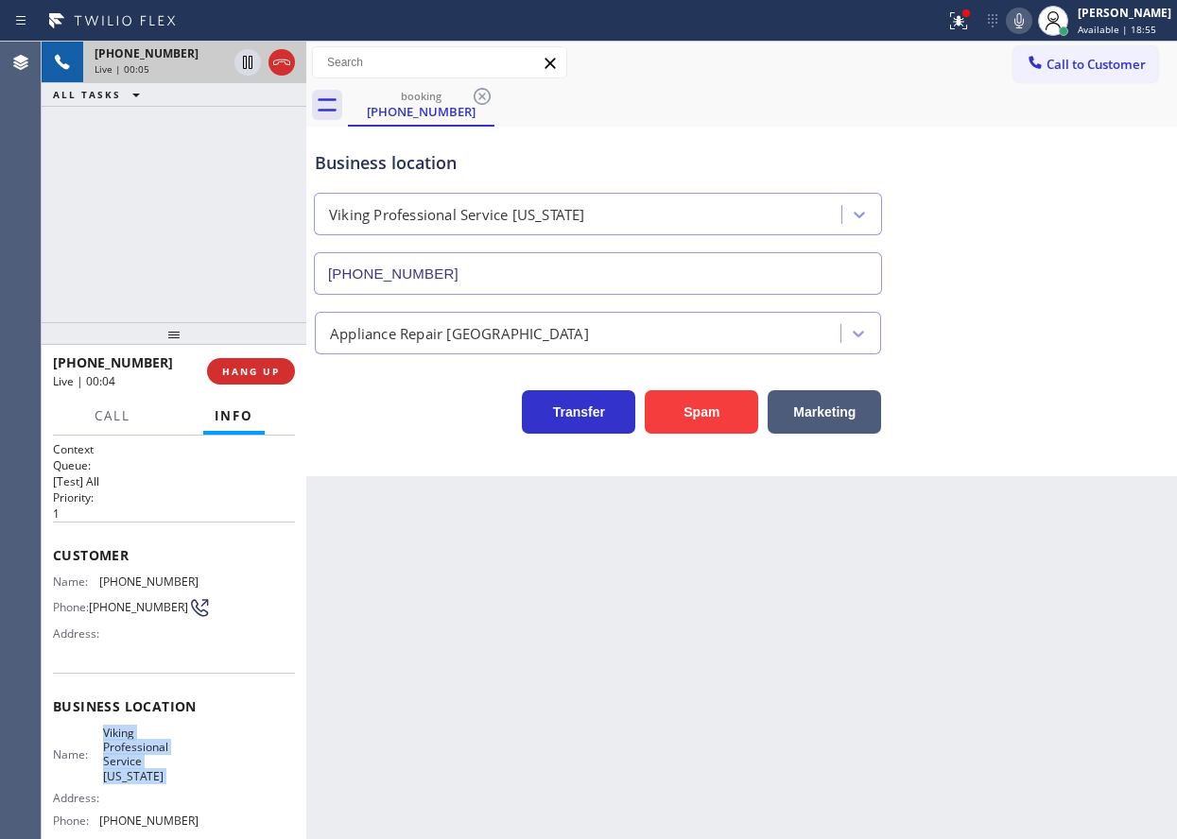
click at [122, 749] on span "Viking Professional Service [US_STATE]" at bounding box center [150, 755] width 95 height 59
click at [581, 271] on input "[PHONE_NUMBER]" at bounding box center [598, 273] width 568 height 43
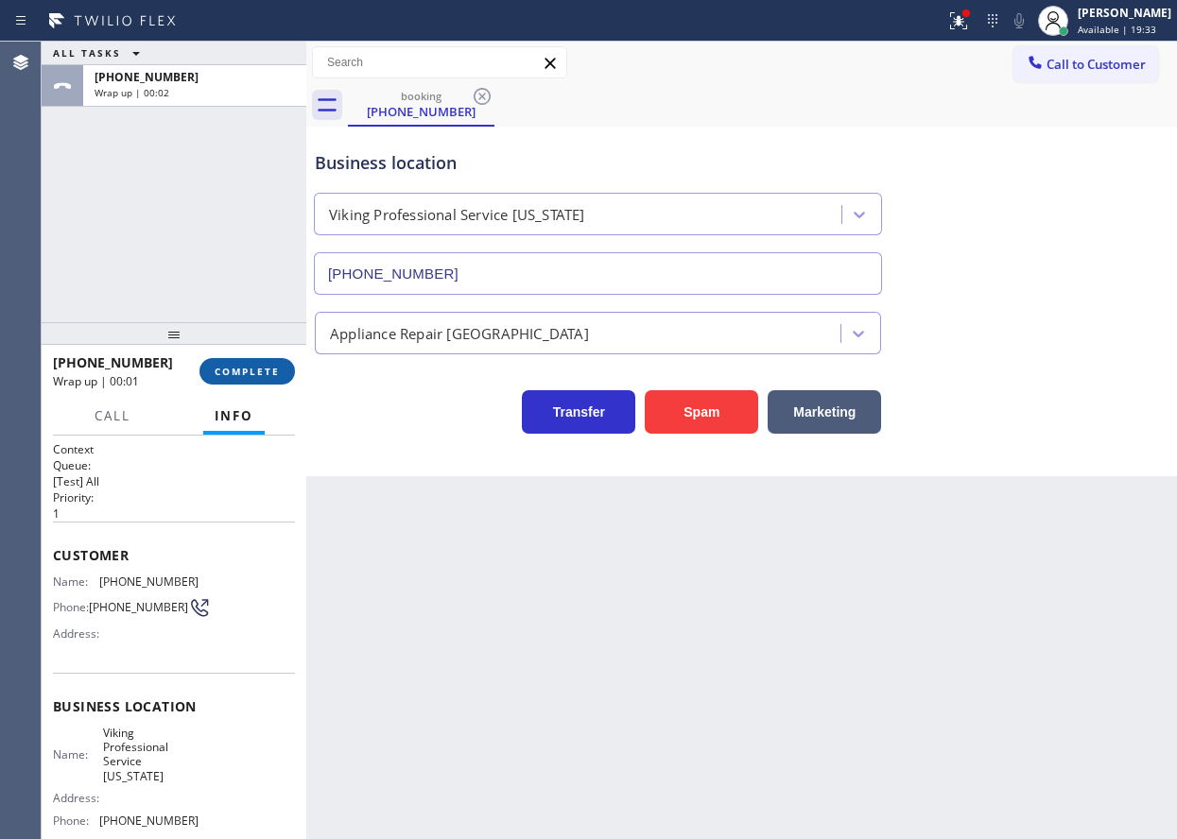
click at [251, 359] on button "COMPLETE" at bounding box center [246, 371] width 95 height 26
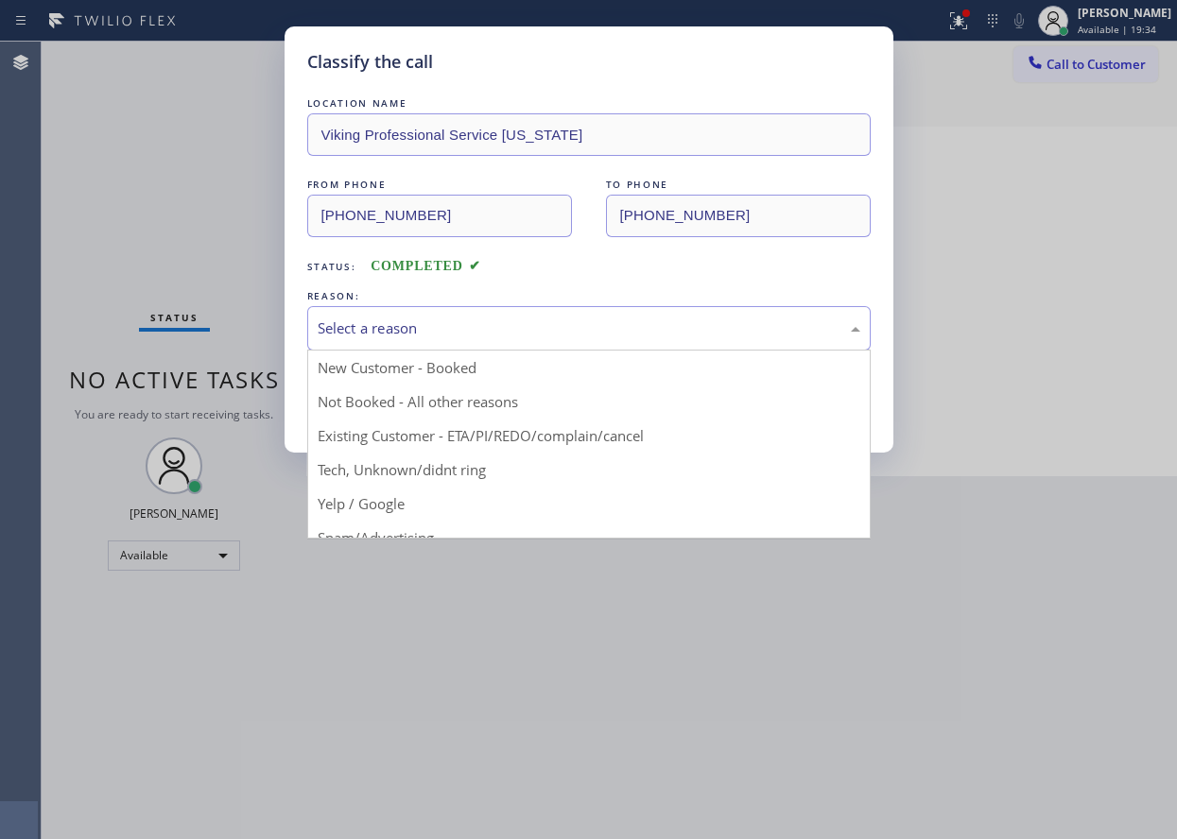
click at [350, 341] on div "Select a reason" at bounding box center [588, 328] width 563 height 44
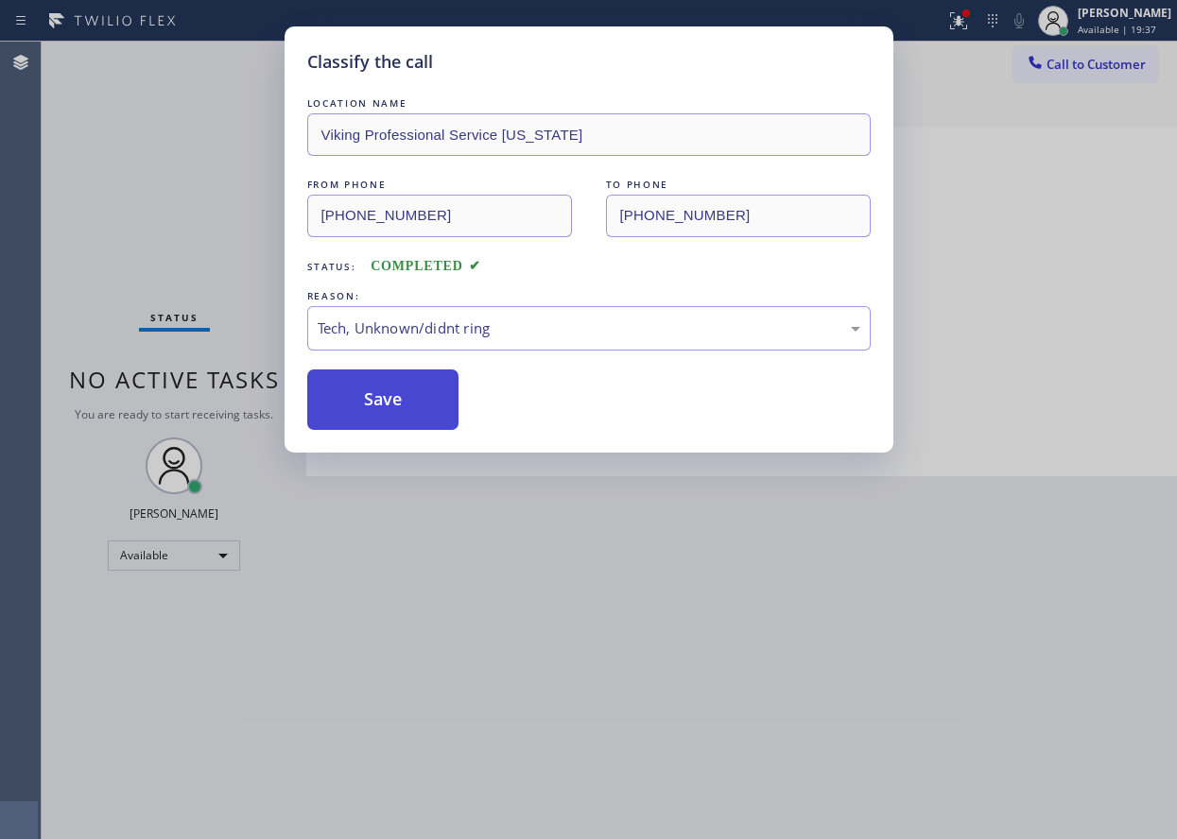
click at [398, 404] on button "Save" at bounding box center [383, 400] width 152 height 60
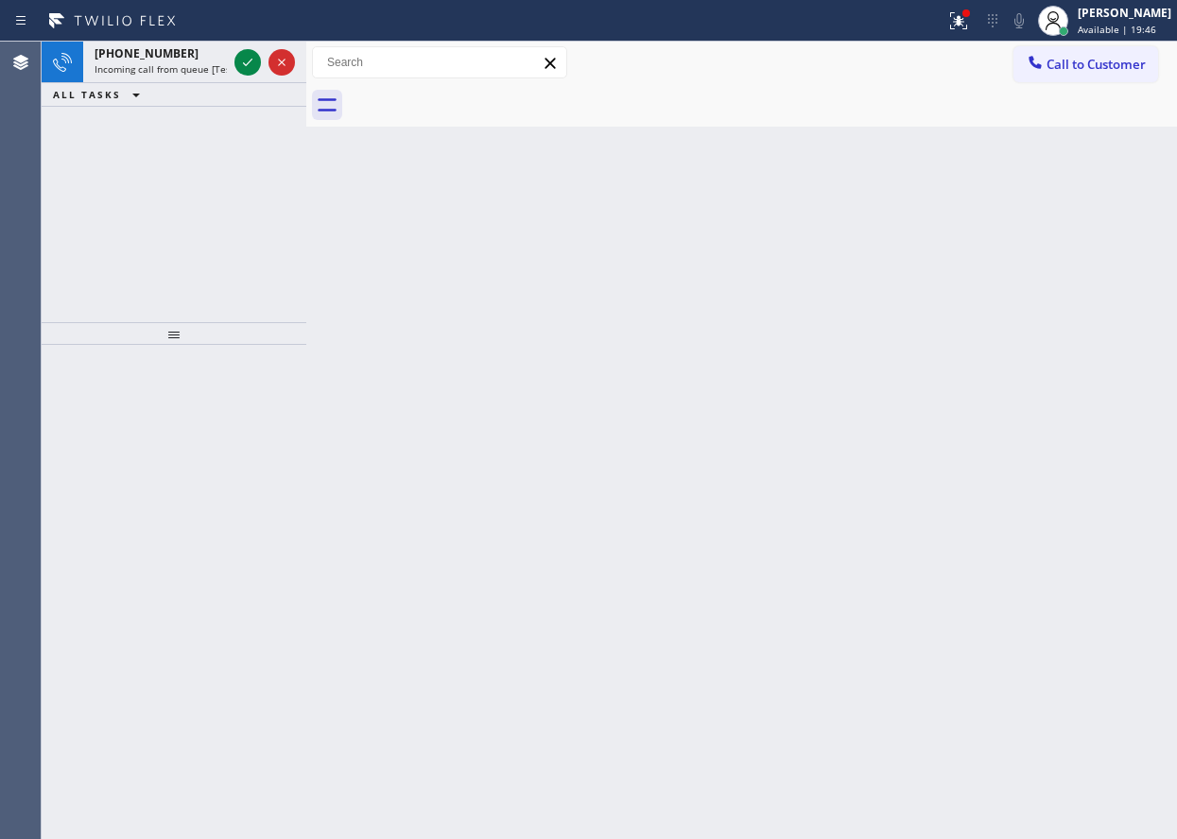
drag, startPoint x: 243, startPoint y: 54, endPoint x: 260, endPoint y: 87, distance: 37.2
click at [243, 54] on icon at bounding box center [247, 62] width 23 height 23
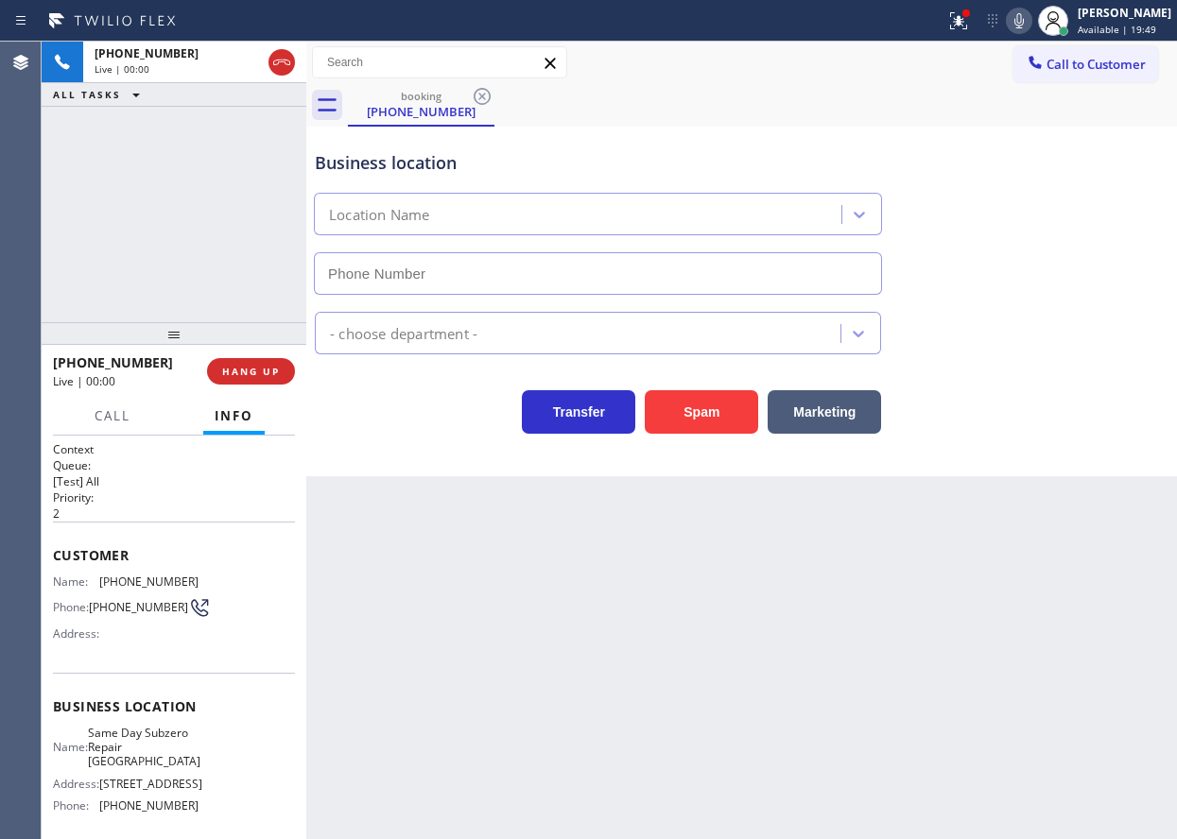
type input "[PHONE_NUMBER]"
click at [734, 416] on button "Spam" at bounding box center [701, 411] width 113 height 43
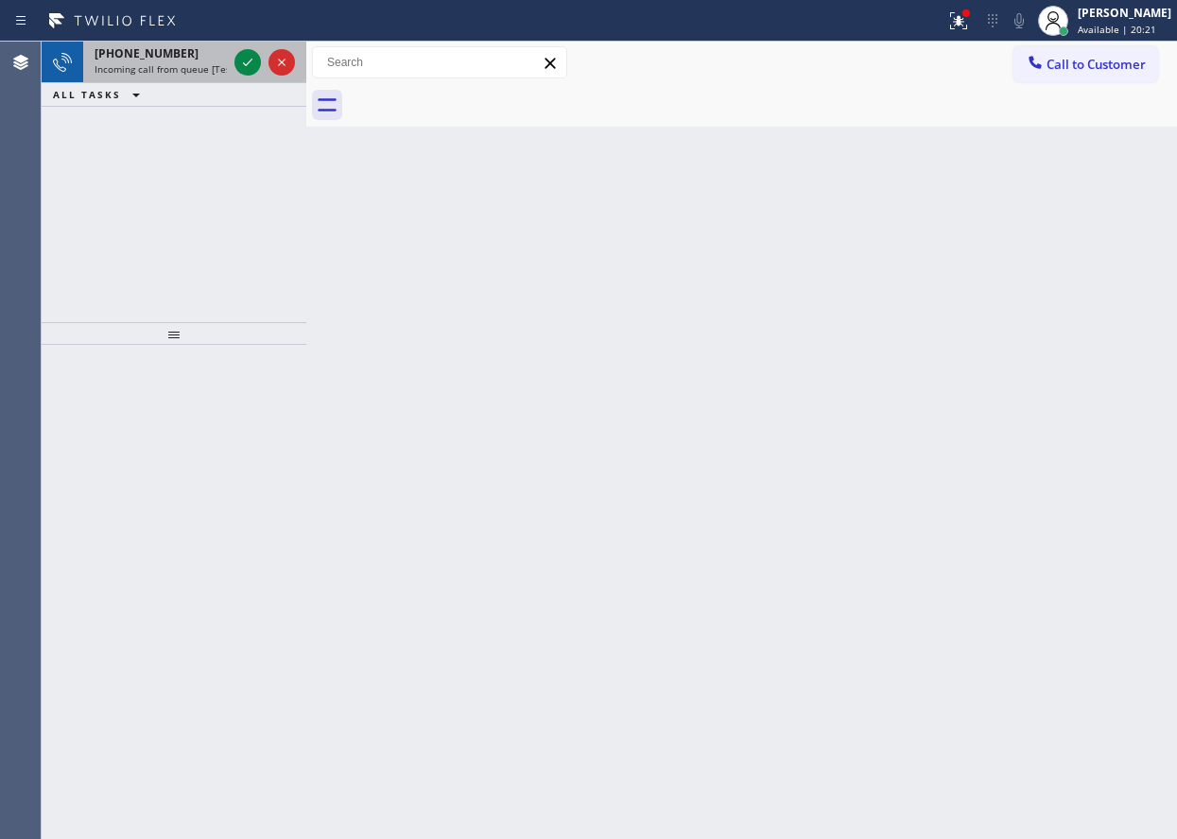
click at [258, 70] on icon at bounding box center [247, 62] width 23 height 23
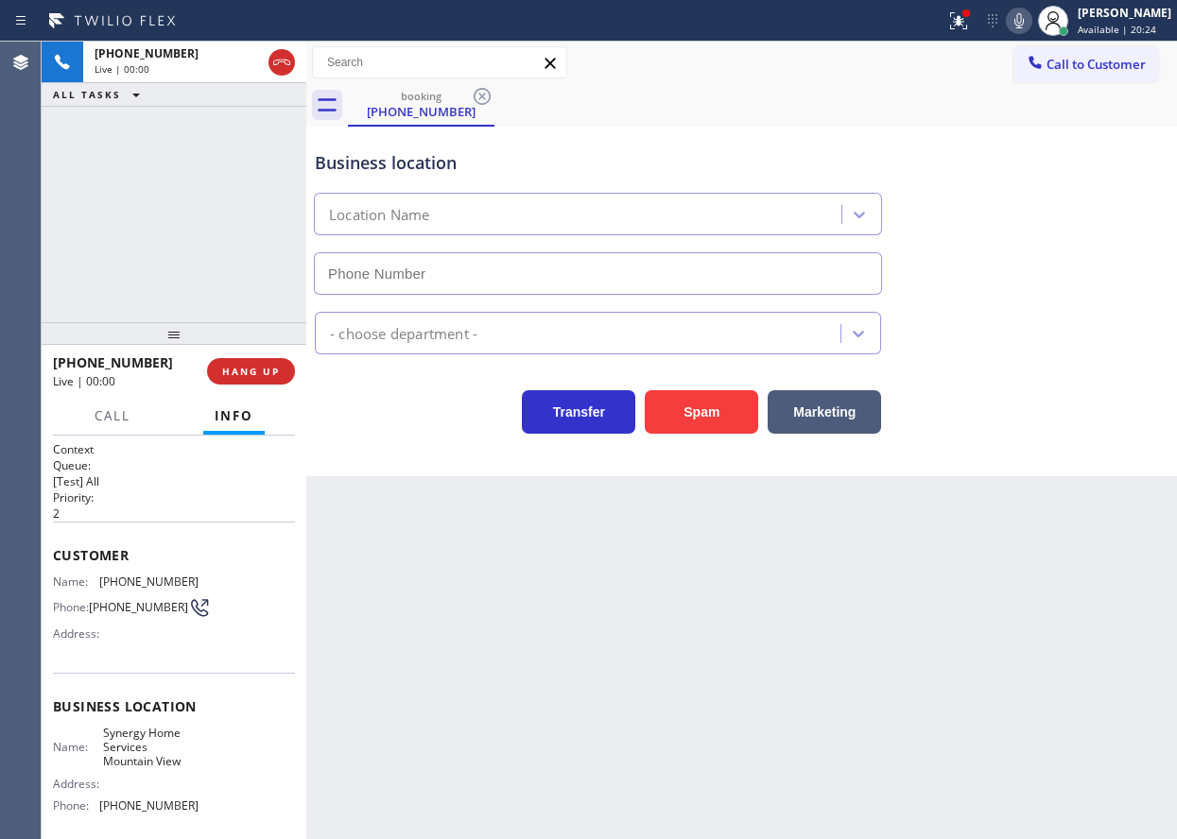
type input "[PHONE_NUMBER]"
click at [719, 424] on button "Spam" at bounding box center [701, 411] width 113 height 43
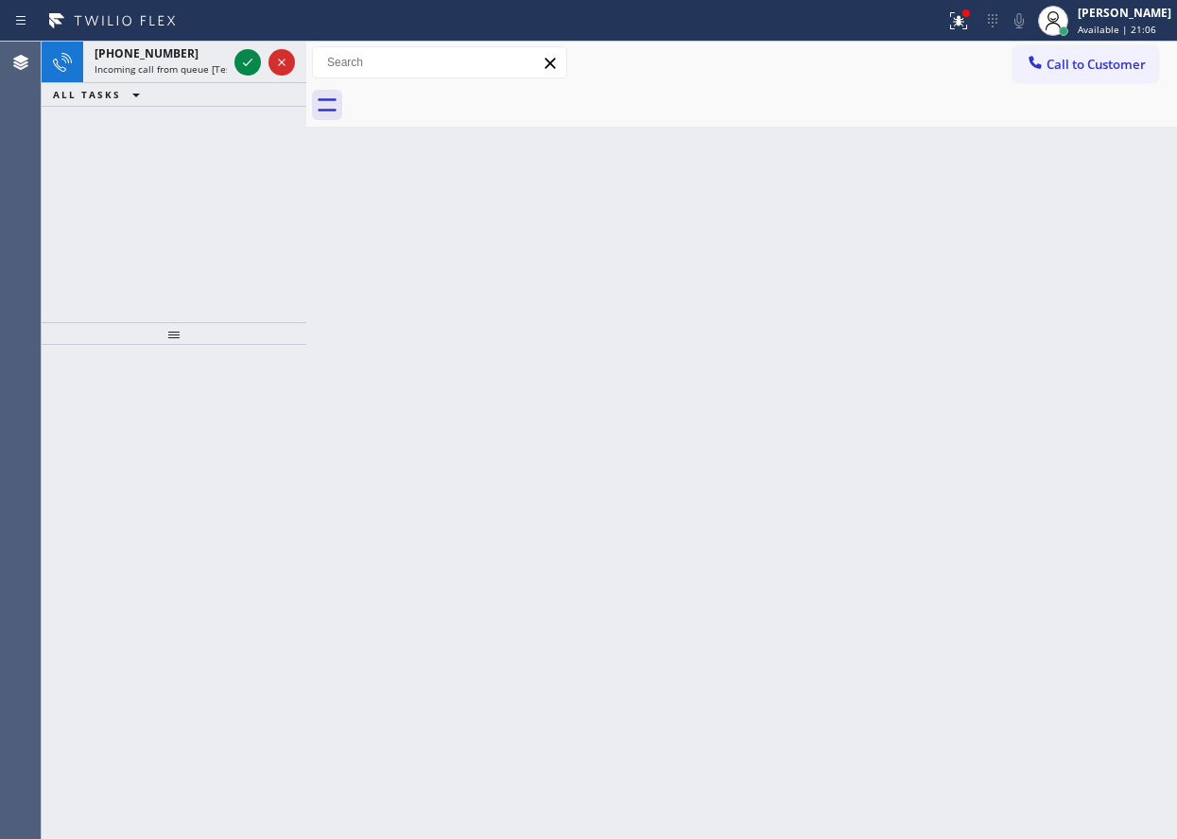
drag, startPoint x: 1048, startPoint y: 456, endPoint x: 1011, endPoint y: 417, distance: 54.2
click at [1048, 456] on div "Back to Dashboard Change Sender ID Customers Technicians Select a contact Outbo…" at bounding box center [741, 441] width 870 height 798
click at [243, 61] on icon at bounding box center [247, 62] width 23 height 23
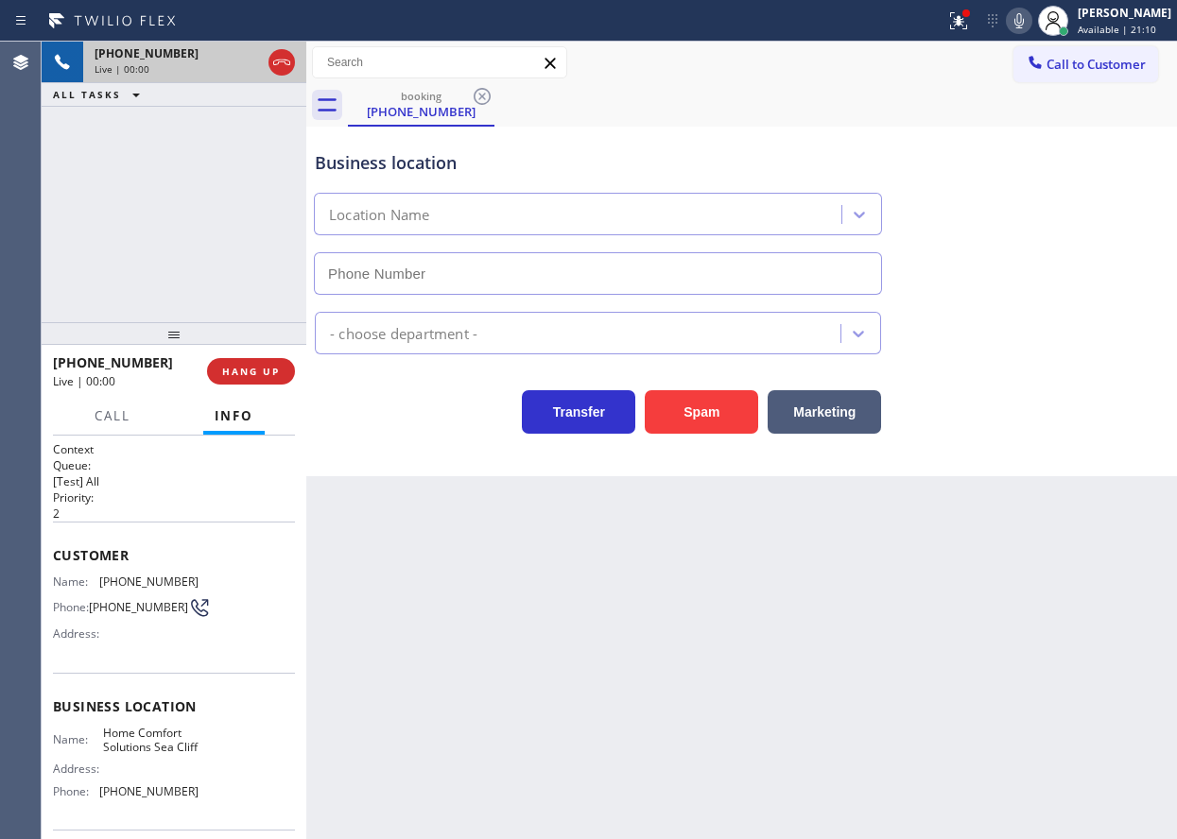
type input "[PHONE_NUMBER]"
click at [697, 415] on button "Spam" at bounding box center [701, 411] width 113 height 43
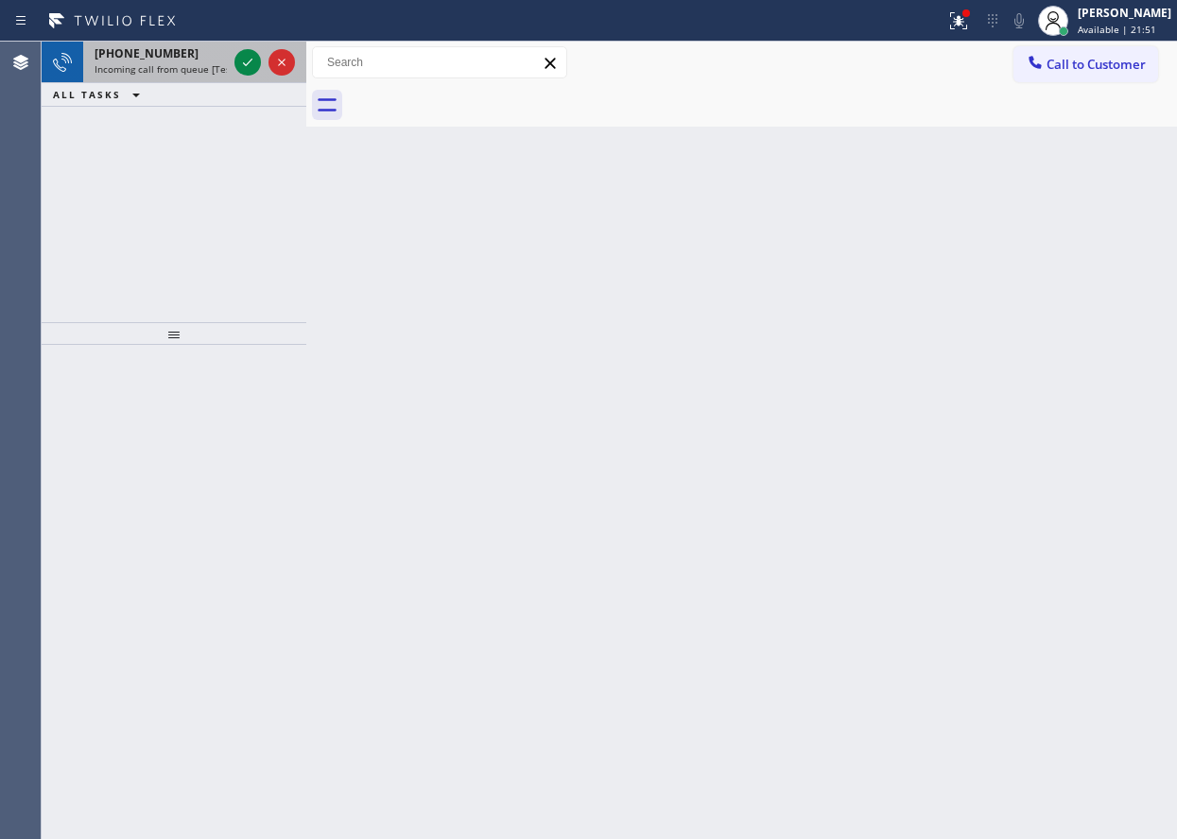
click at [248, 77] on div at bounding box center [265, 63] width 68 height 42
click at [247, 68] on icon at bounding box center [247, 62] width 23 height 23
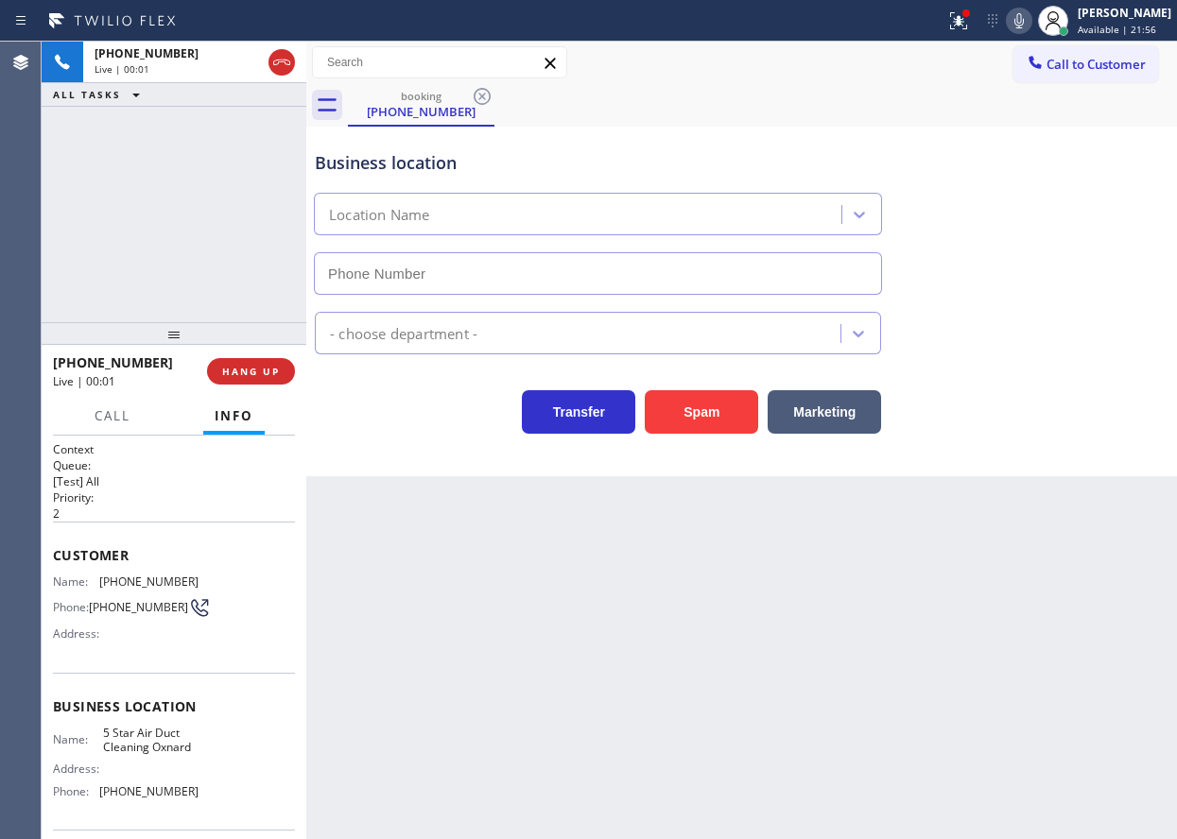
type input "[PHONE_NUMBER]"
click at [716, 422] on button "Spam" at bounding box center [701, 411] width 113 height 43
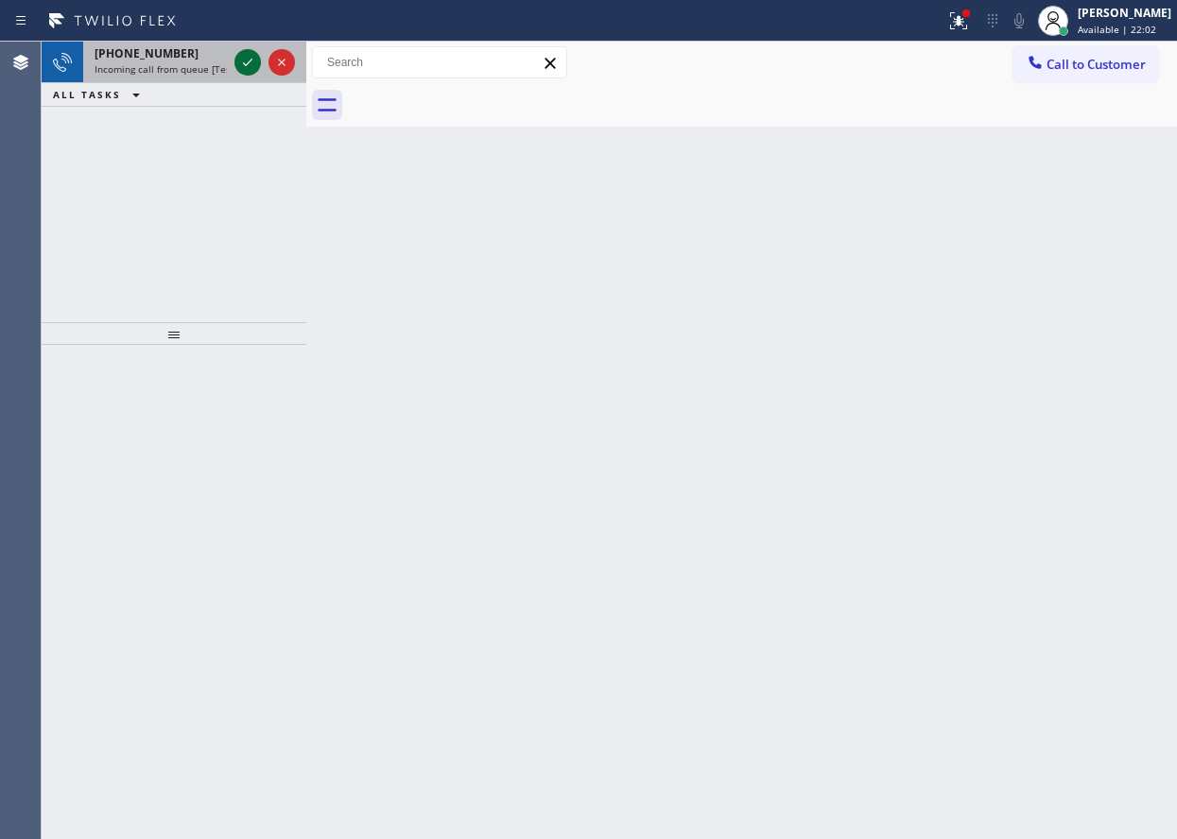
click at [241, 62] on icon at bounding box center [247, 62] width 23 height 23
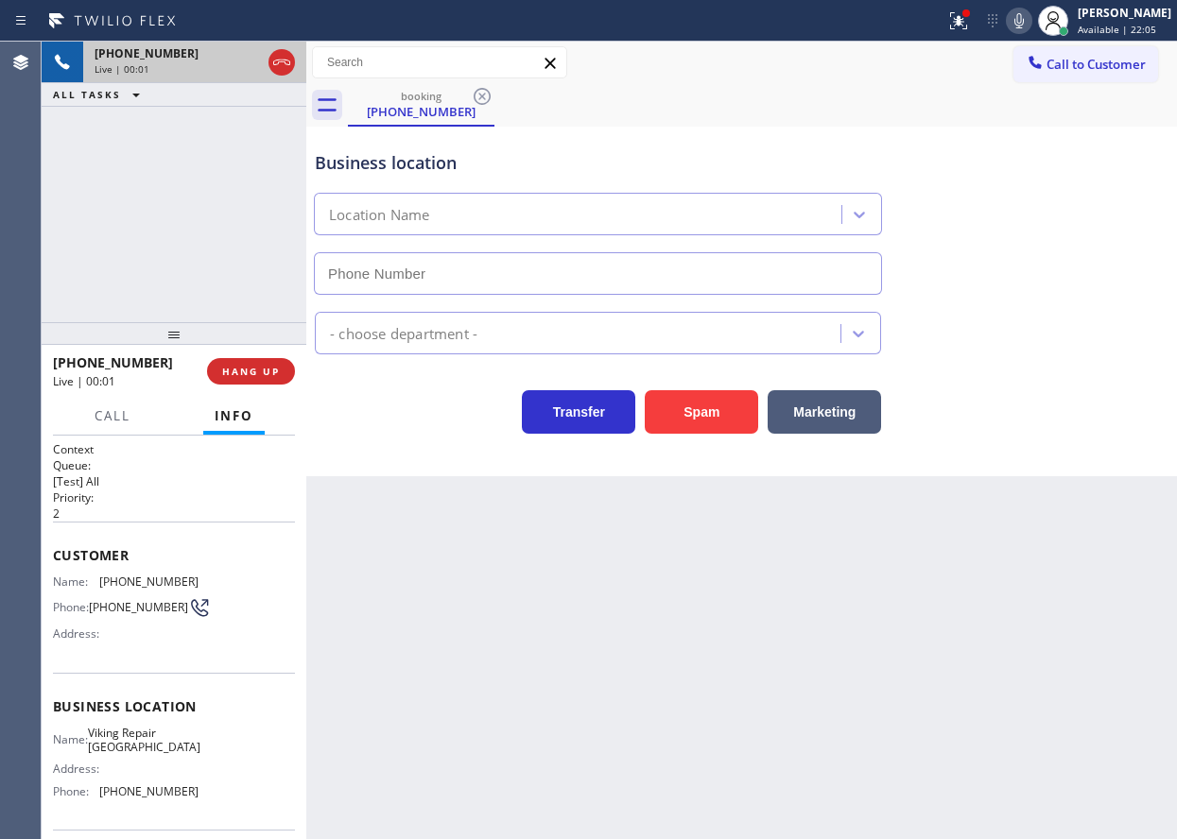
type input "[PHONE_NUMBER]"
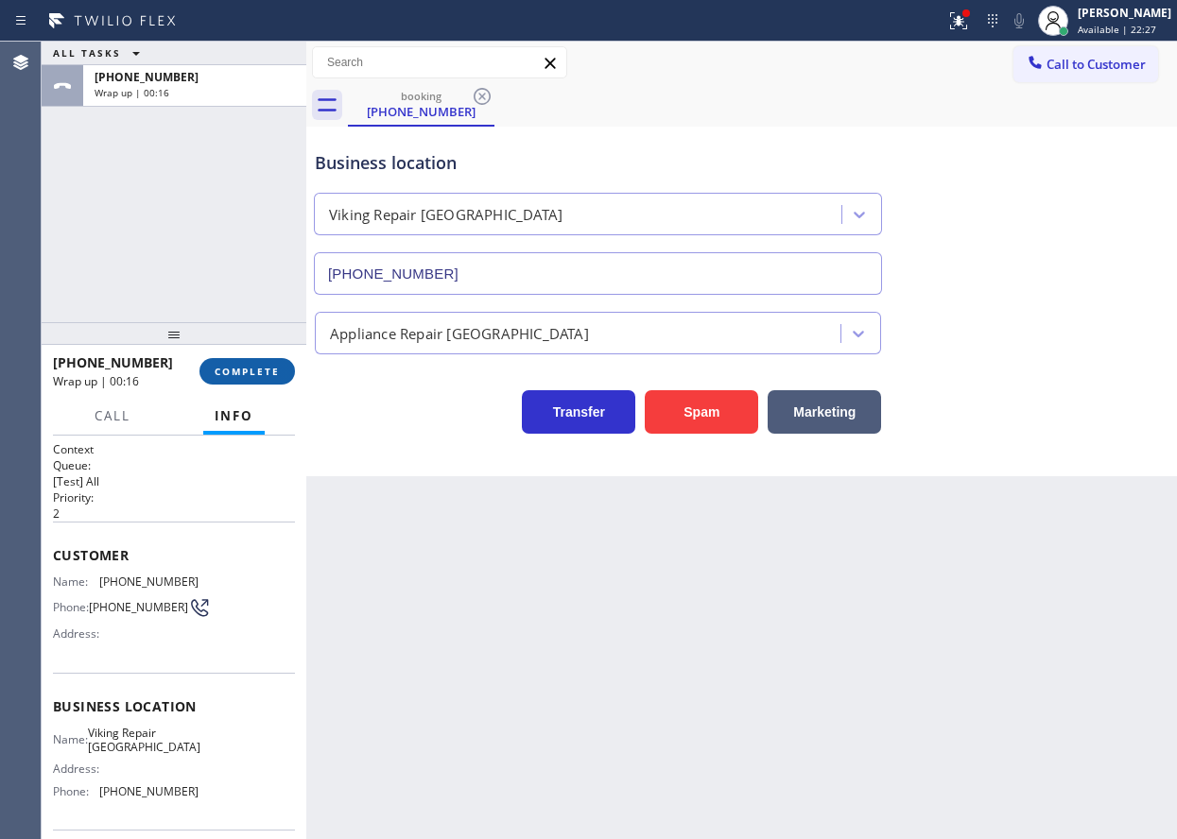
click at [239, 365] on span "COMPLETE" at bounding box center [247, 371] width 65 height 13
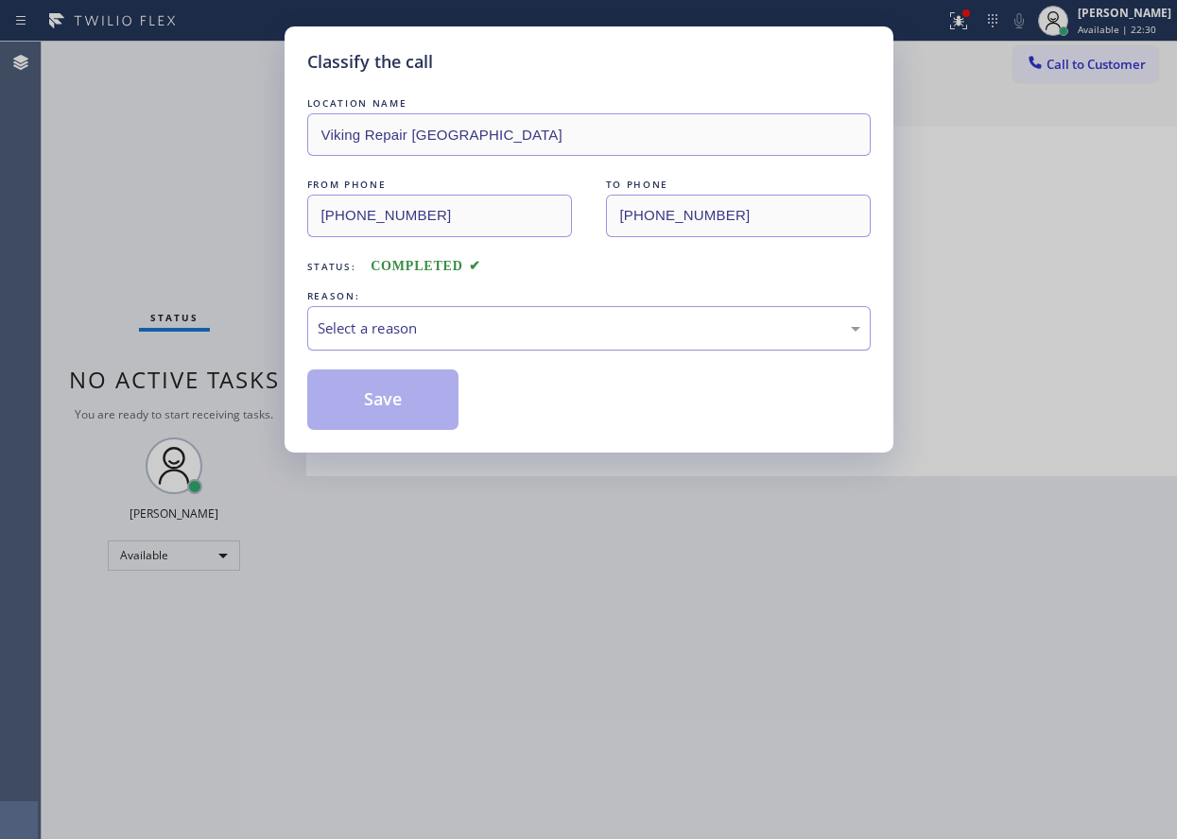
click at [379, 314] on div "Select a reason" at bounding box center [588, 328] width 563 height 44
drag, startPoint x: 383, startPoint y: 418, endPoint x: 382, endPoint y: 427, distance: 9.5
click at [383, 421] on button "Save" at bounding box center [383, 400] width 152 height 60
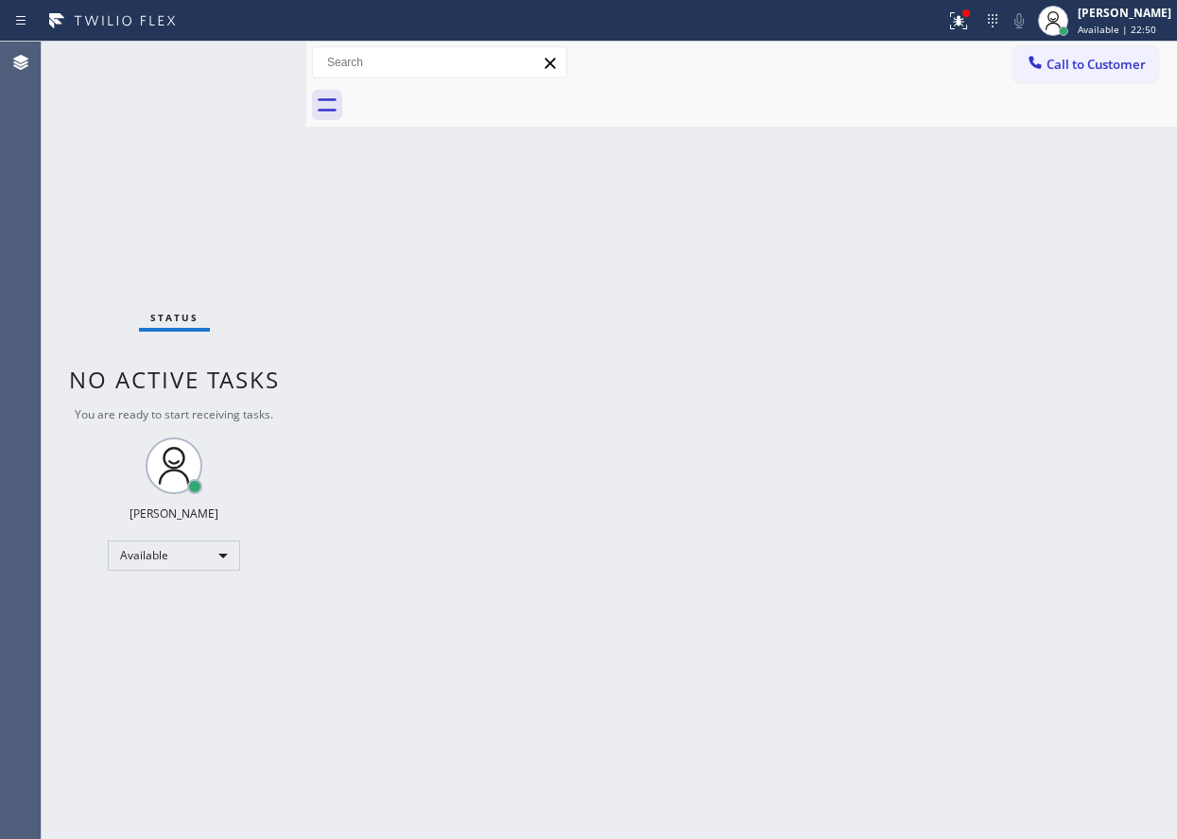
drag, startPoint x: 264, startPoint y: 52, endPoint x: 254, endPoint y: 60, distance: 12.1
click at [254, 60] on div "Status No active tasks You are ready to start receiving tasks. [PERSON_NAME] Av…" at bounding box center [174, 441] width 265 height 798
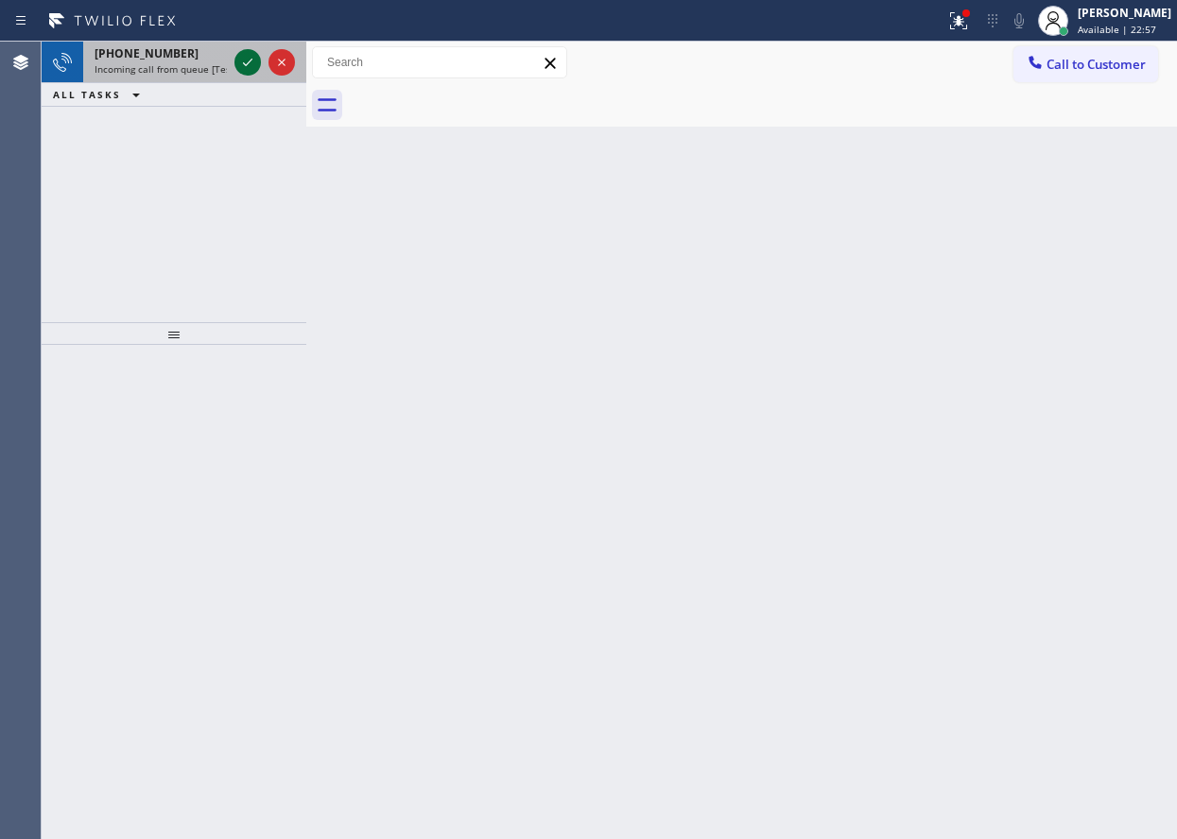
click at [250, 54] on icon at bounding box center [247, 62] width 23 height 23
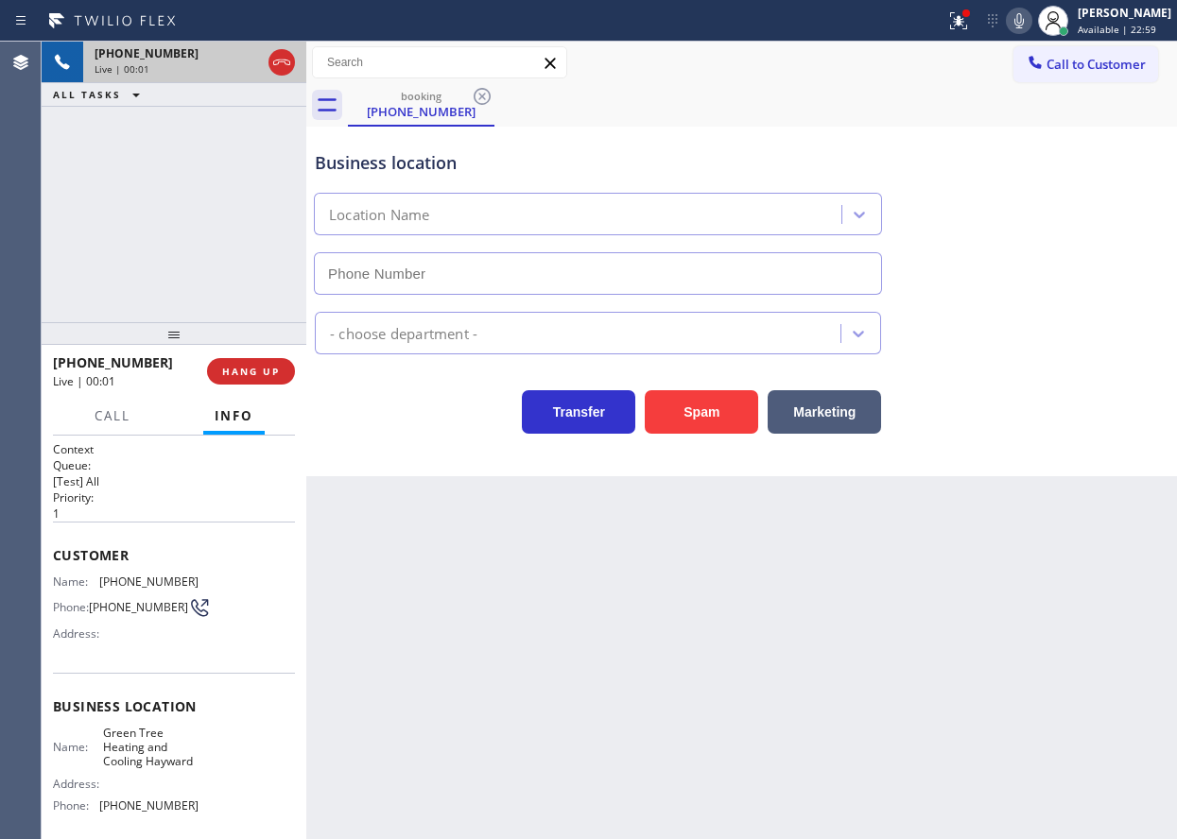
type input "[PHONE_NUMBER]"
click at [718, 411] on button "Spam" at bounding box center [701, 411] width 113 height 43
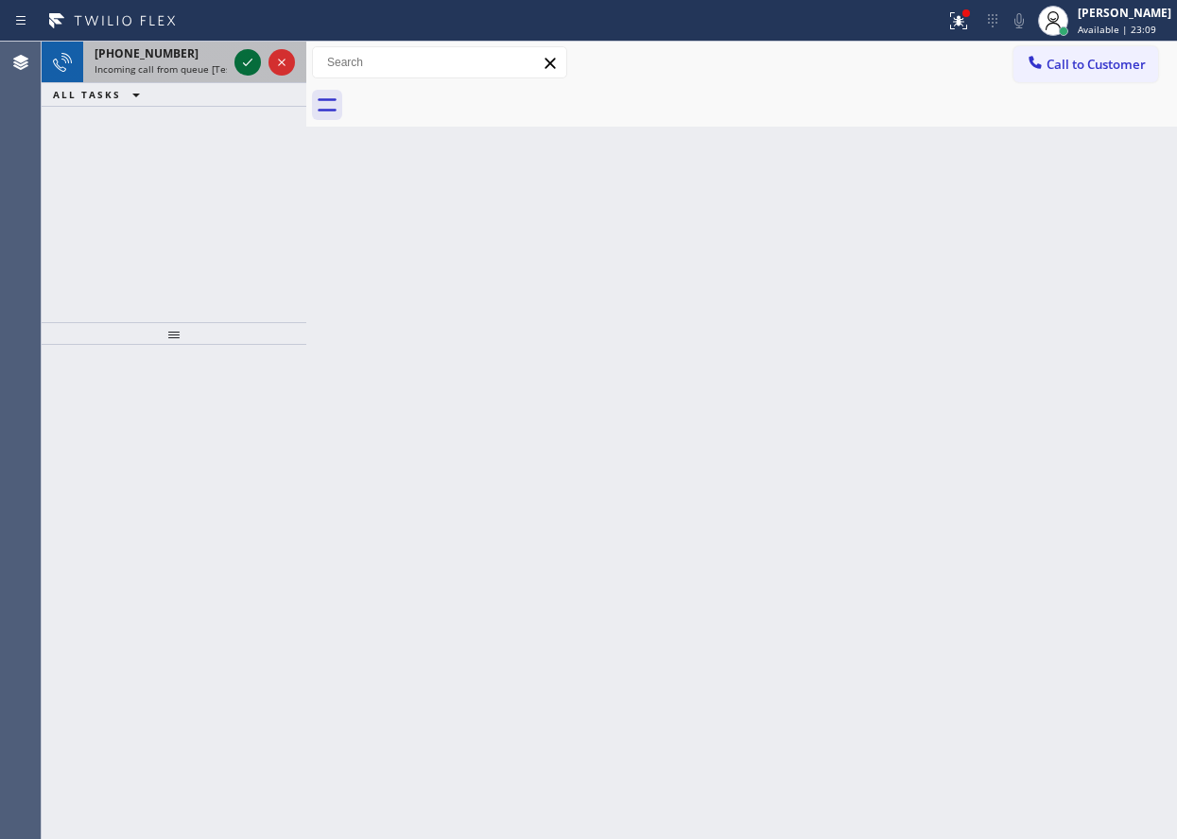
click at [249, 56] on icon at bounding box center [247, 62] width 23 height 23
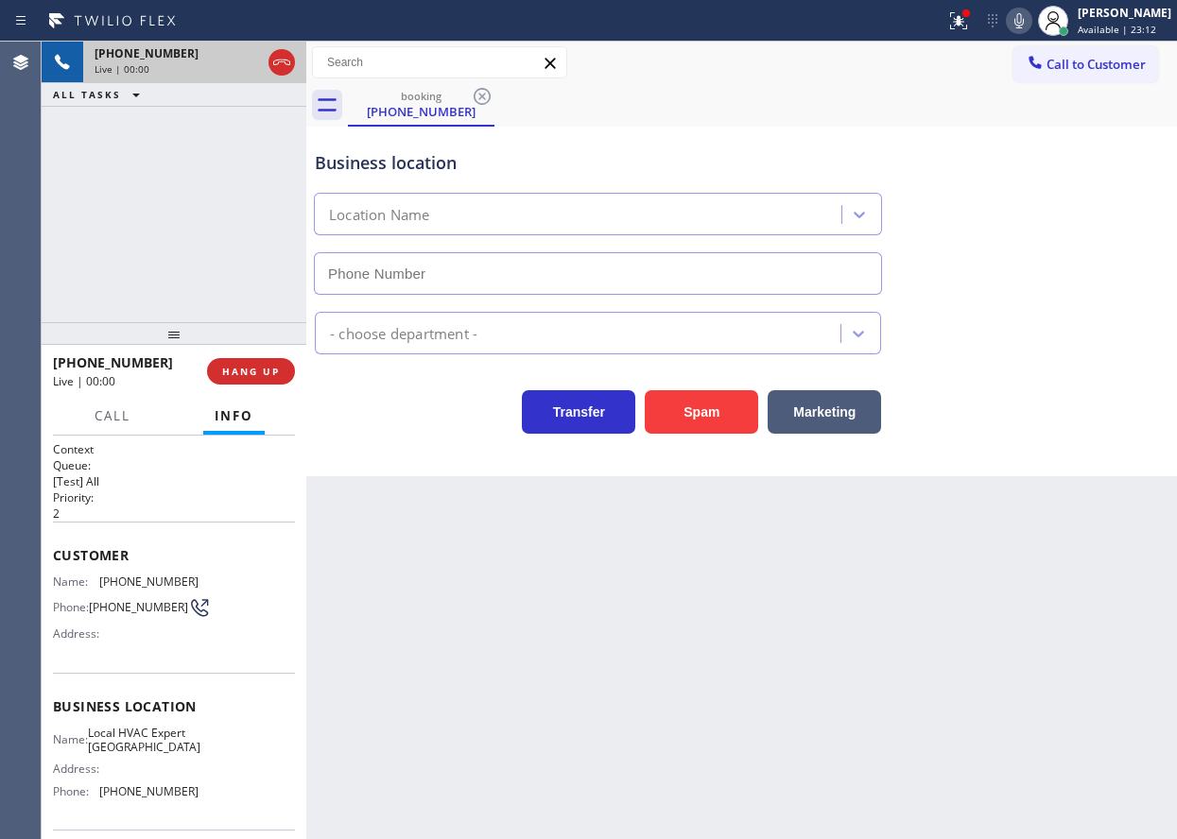
type input "[PHONE_NUMBER]"
click at [748, 399] on button "Spam" at bounding box center [701, 411] width 113 height 43
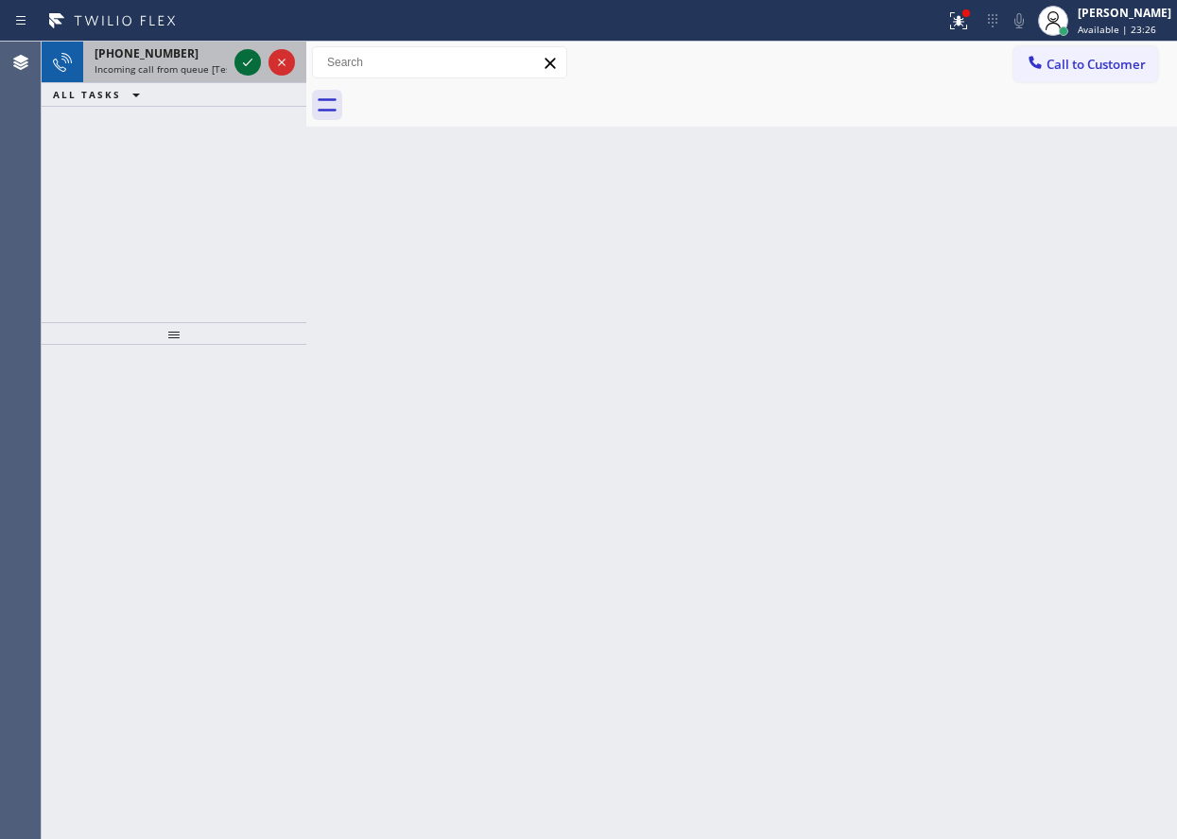
click at [246, 63] on icon at bounding box center [247, 62] width 23 height 23
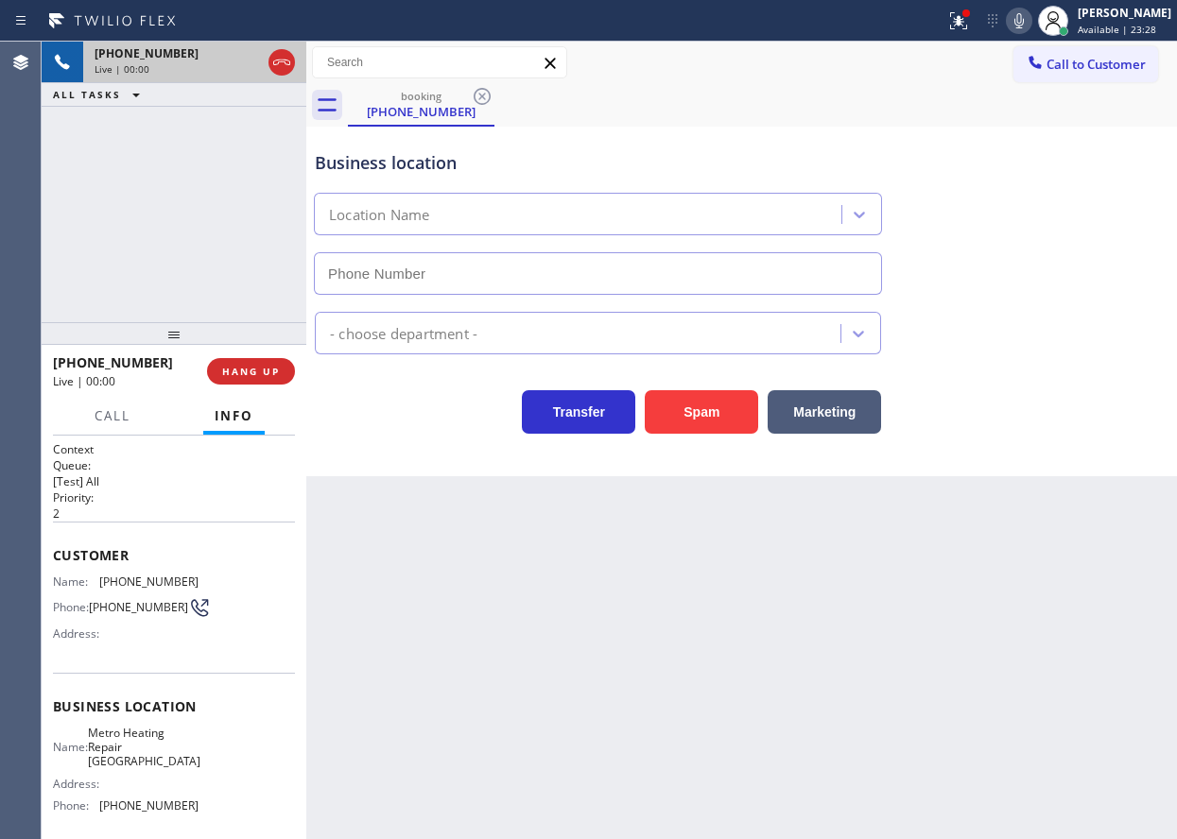
type input "[PHONE_NUMBER]"
click at [728, 408] on button "Spam" at bounding box center [701, 411] width 113 height 43
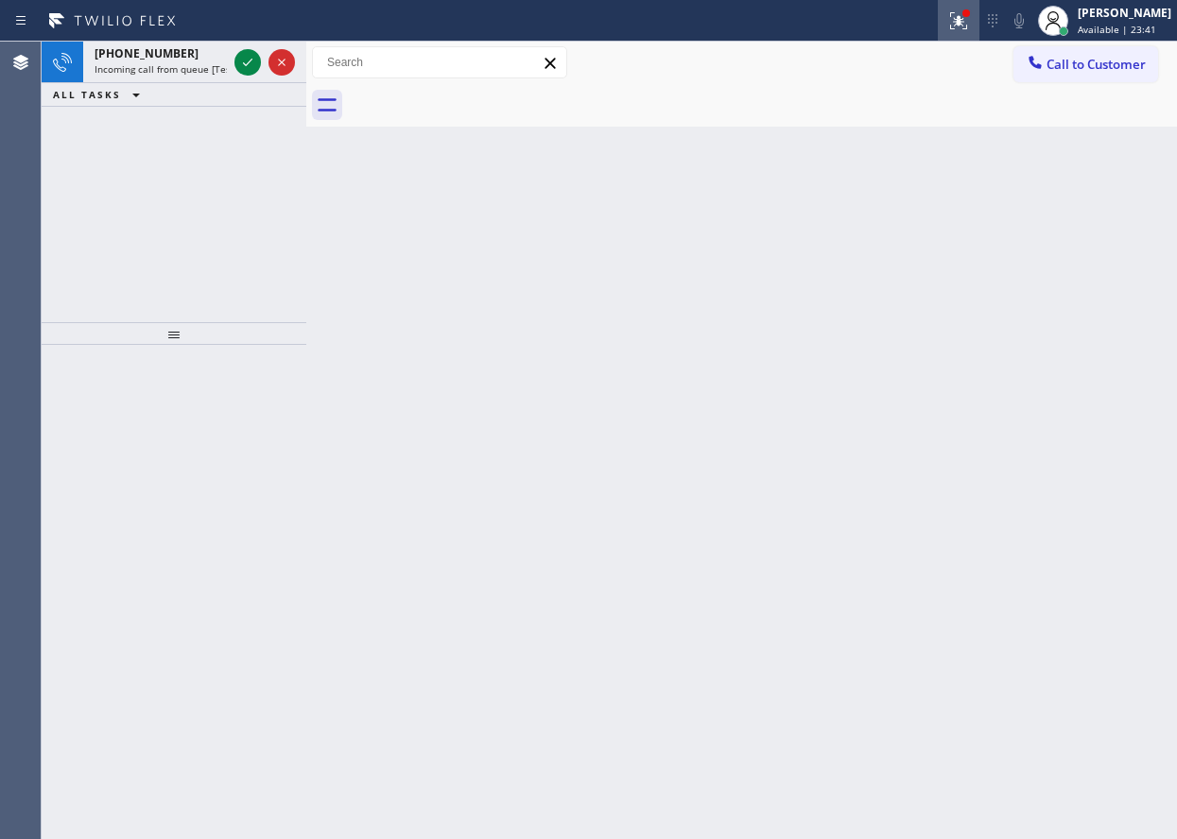
click at [970, 16] on icon at bounding box center [958, 20] width 23 height 23
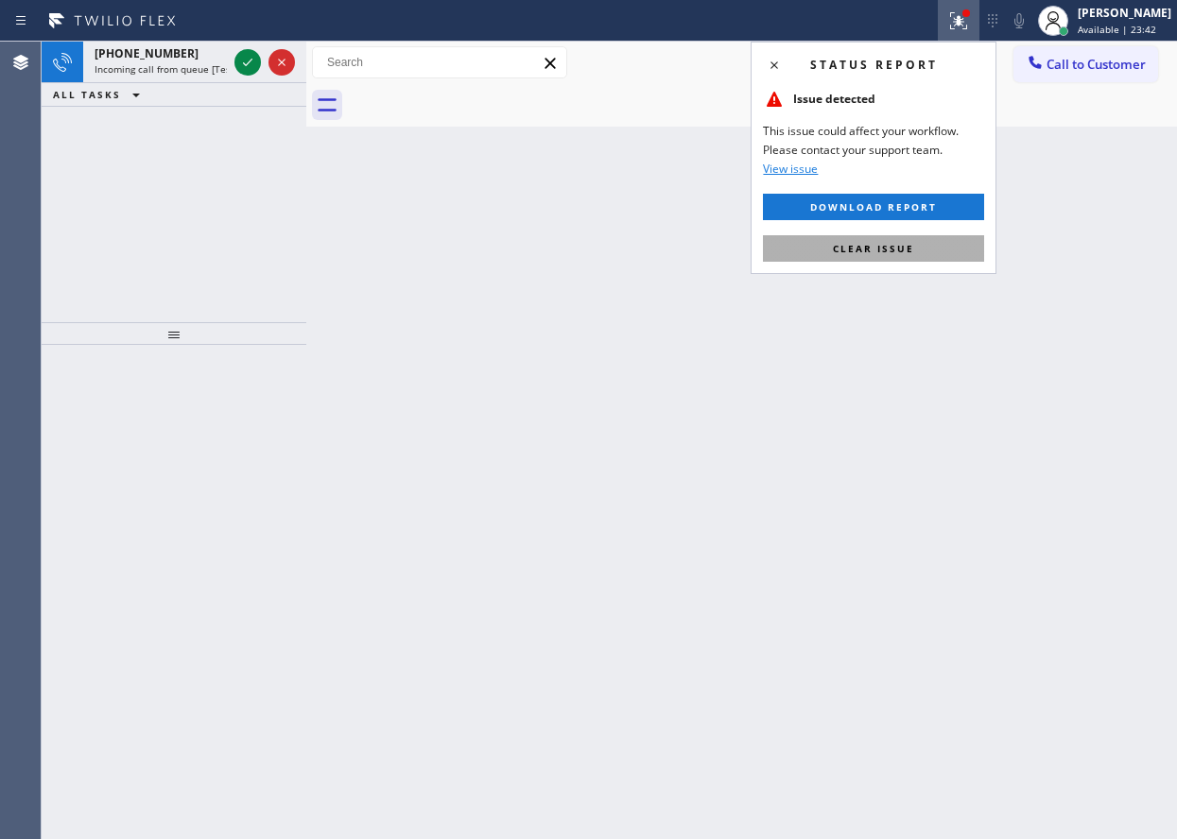
click at [914, 248] on button "Clear issue" at bounding box center [873, 248] width 221 height 26
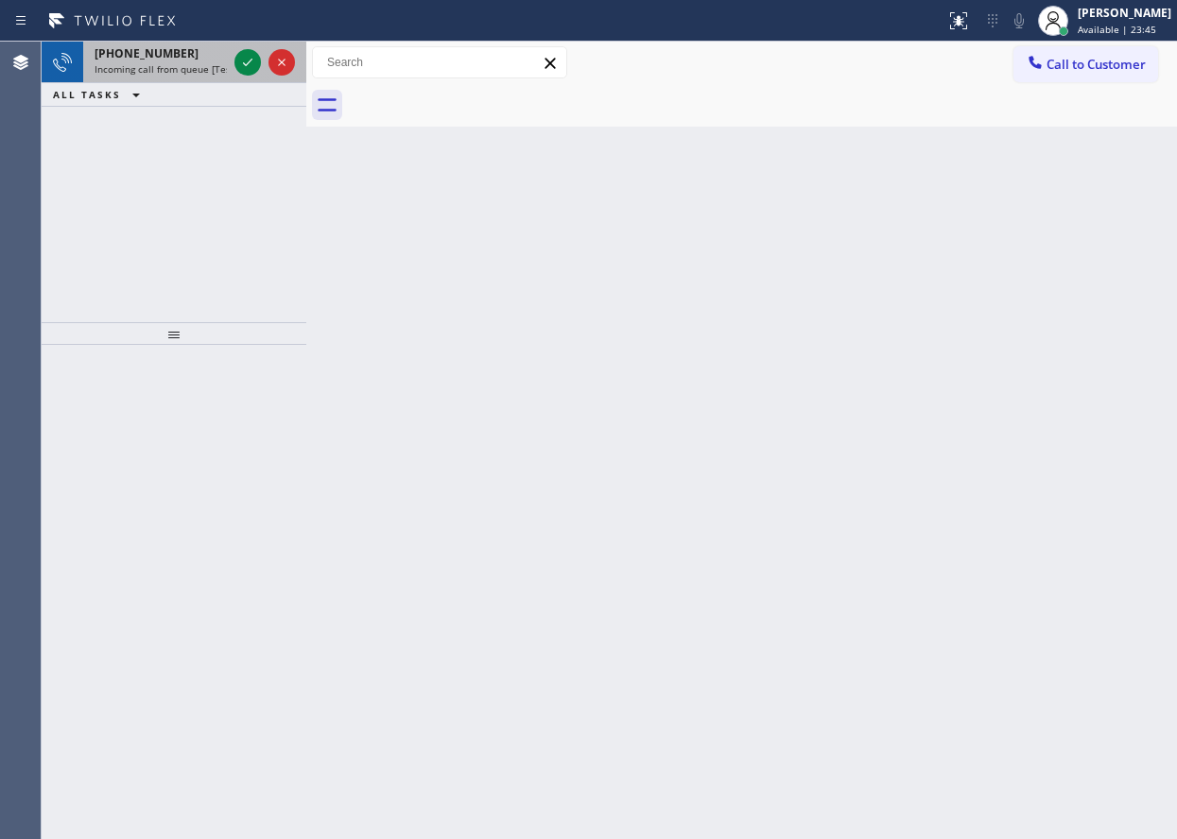
click at [178, 68] on span "Incoming call from queue [Test] All" at bounding box center [173, 68] width 157 height 13
click at [238, 66] on icon at bounding box center [247, 62] width 23 height 23
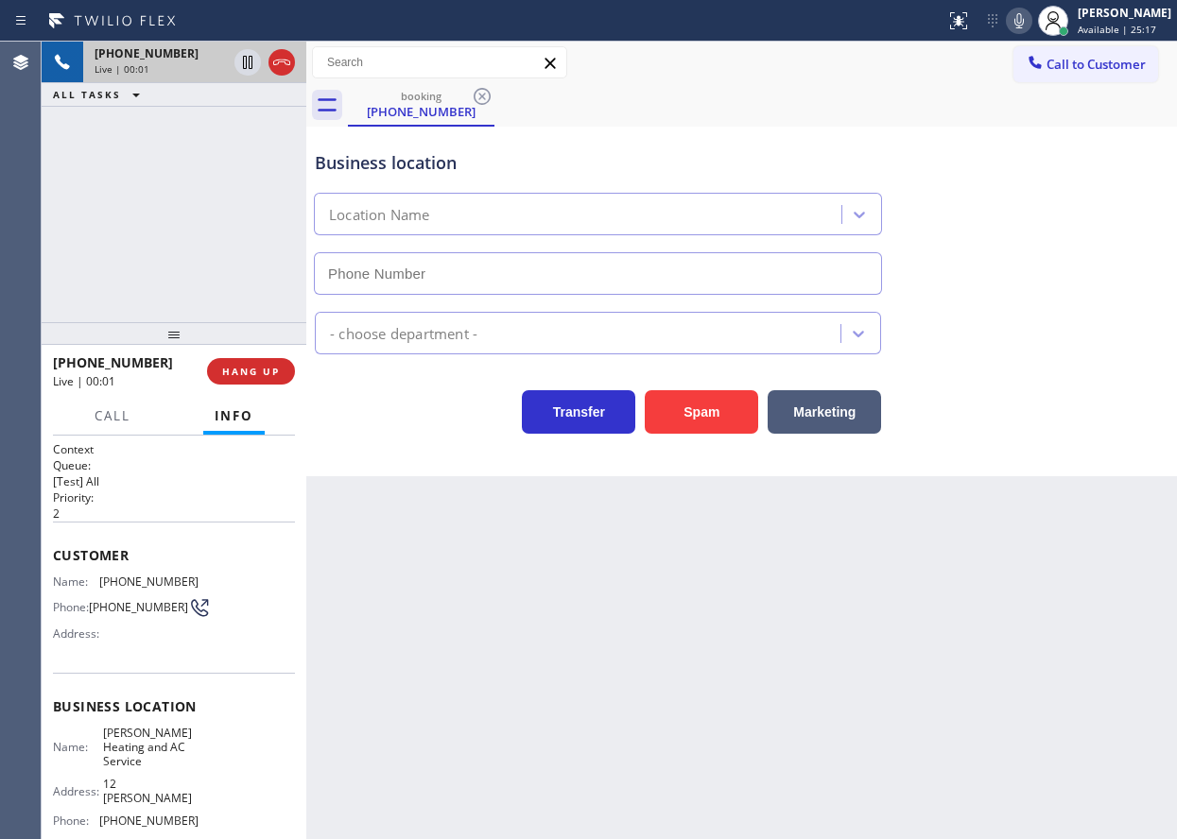
type input "[PHONE_NUMBER]"
click at [127, 764] on span "[PERSON_NAME] Heating and AC Service" at bounding box center [150, 747] width 95 height 43
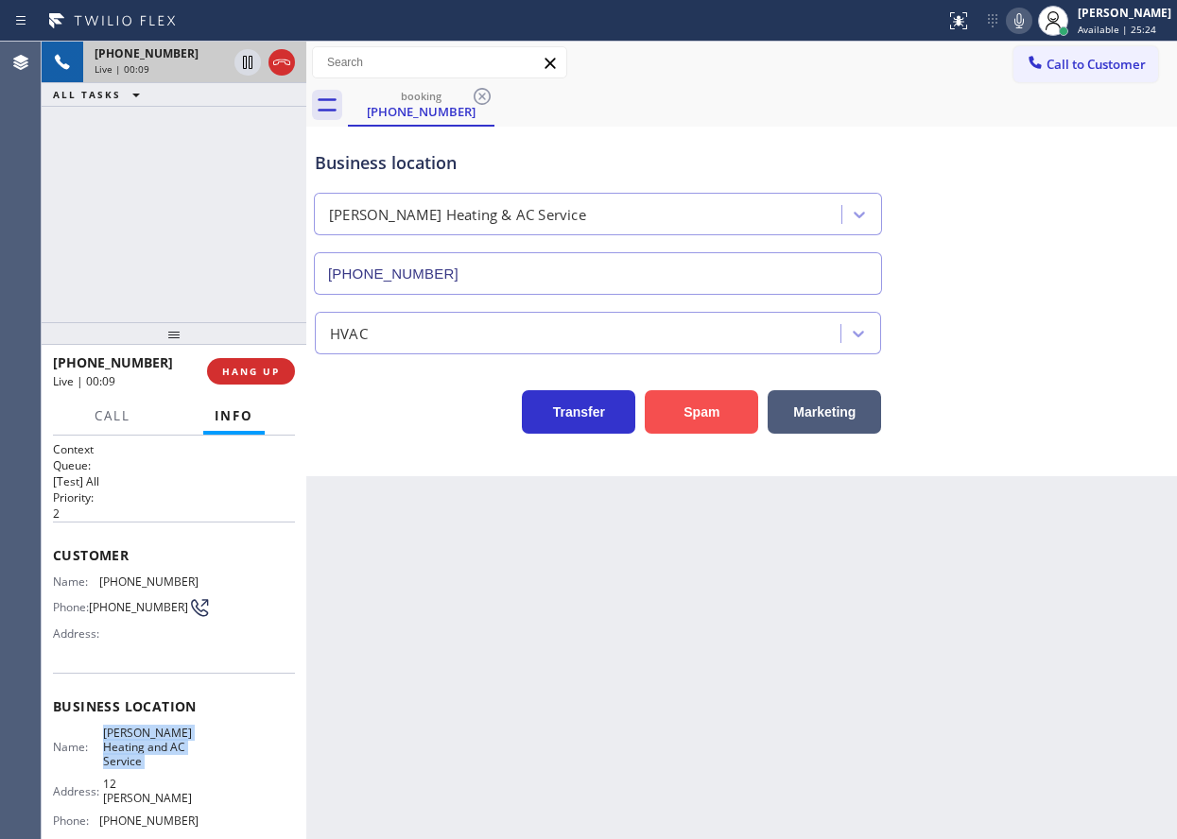
click at [734, 399] on button "Spam" at bounding box center [701, 411] width 113 height 43
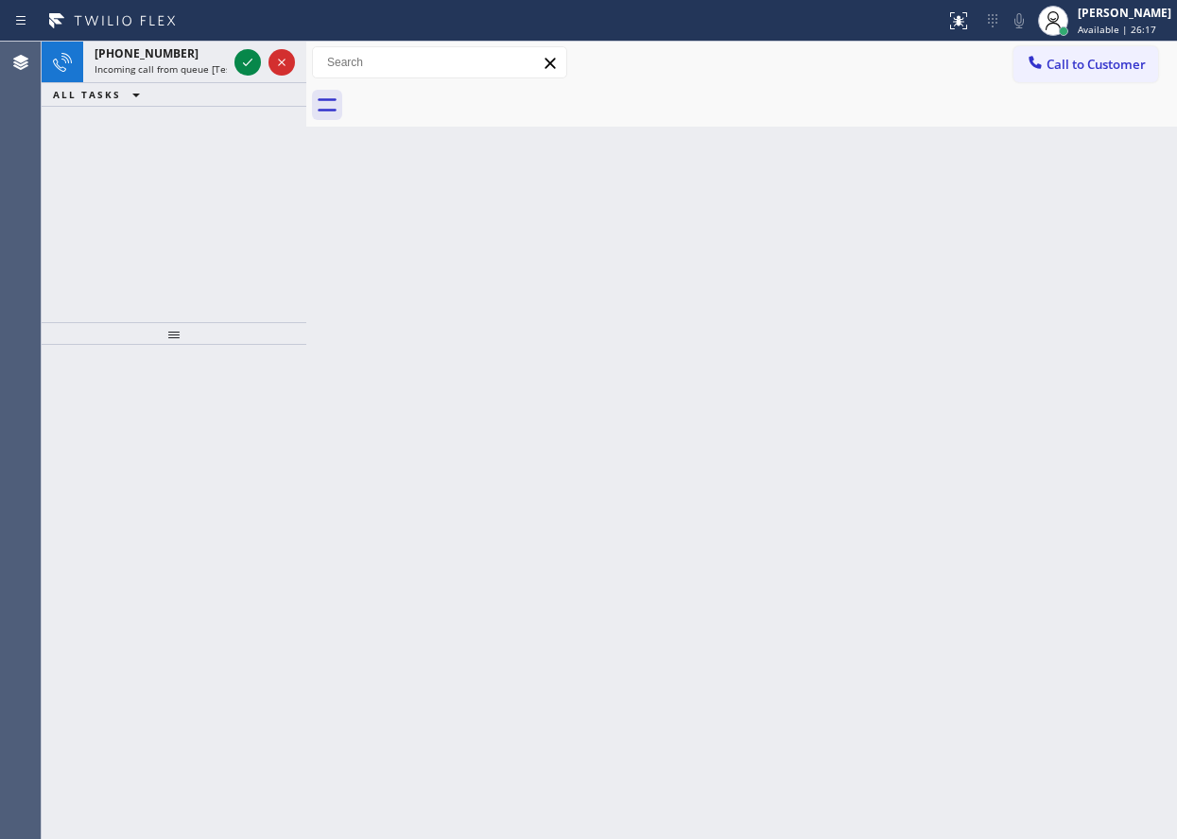
click at [1033, 408] on div "Back to Dashboard Change Sender ID Customers Technicians Select a contact Outbo…" at bounding box center [741, 441] width 870 height 798
click at [253, 77] on div at bounding box center [265, 63] width 68 height 42
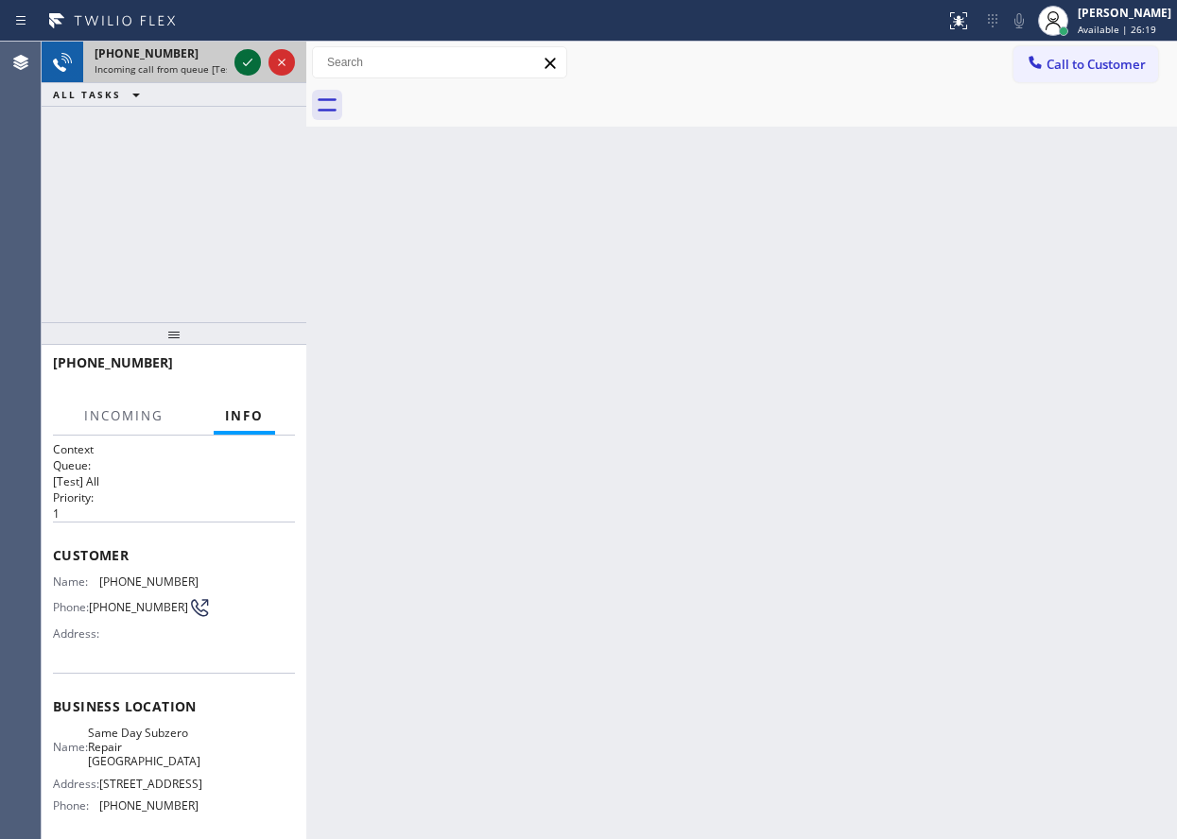
click at [252, 67] on icon at bounding box center [247, 62] width 23 height 23
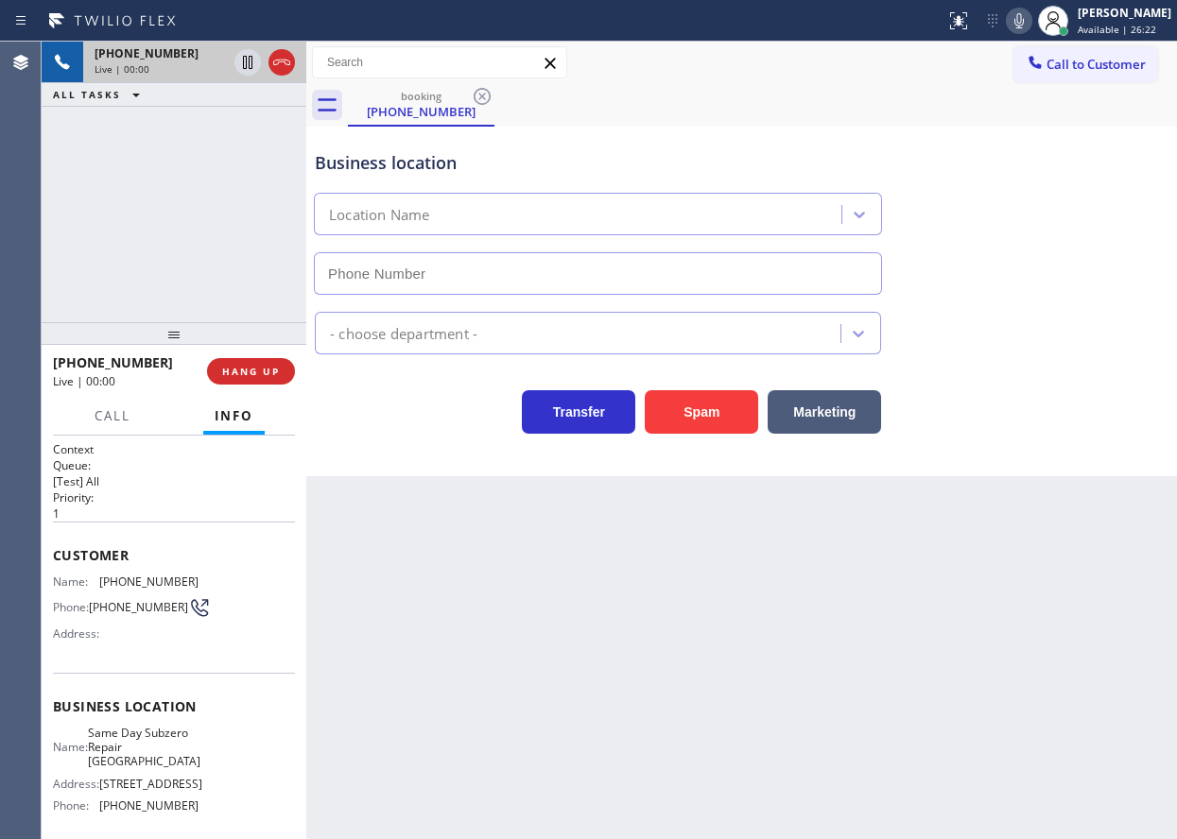
type input "[PHONE_NUMBER]"
click at [681, 418] on button "Spam" at bounding box center [701, 411] width 113 height 43
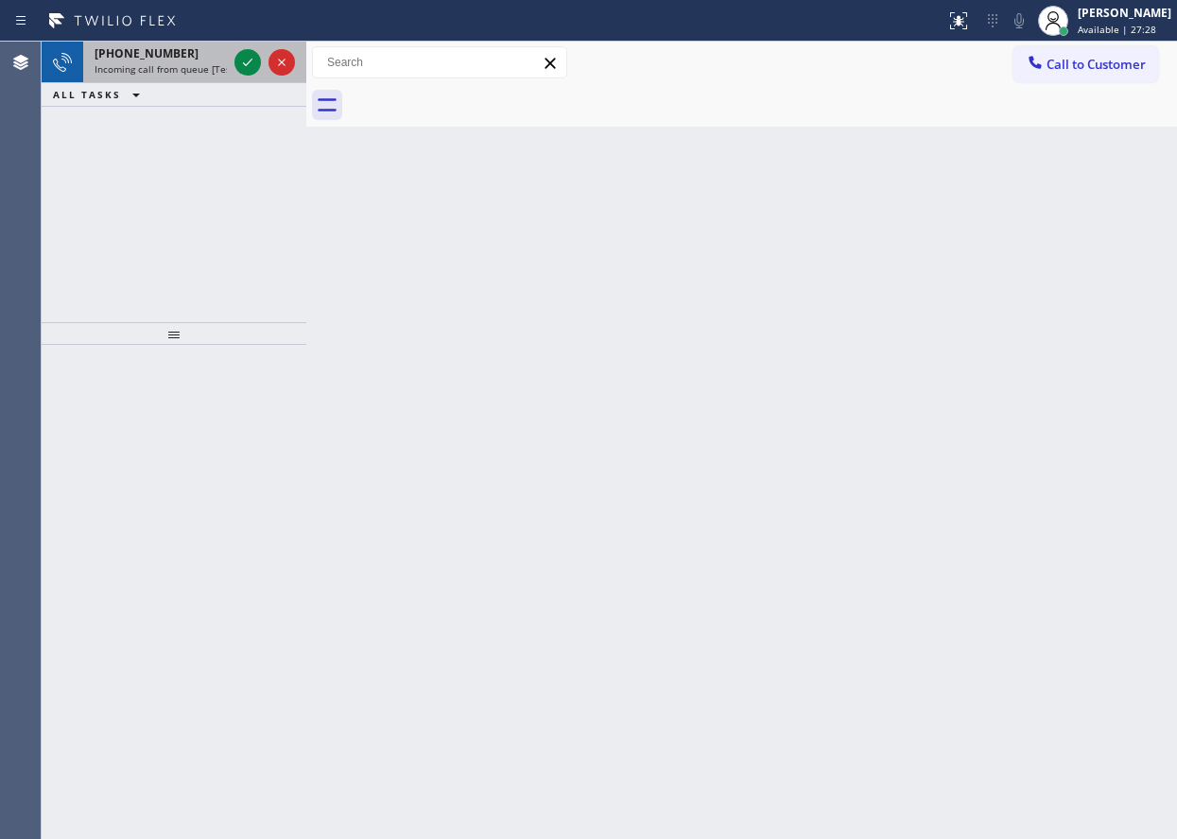
click at [239, 76] on div at bounding box center [265, 63] width 68 height 42
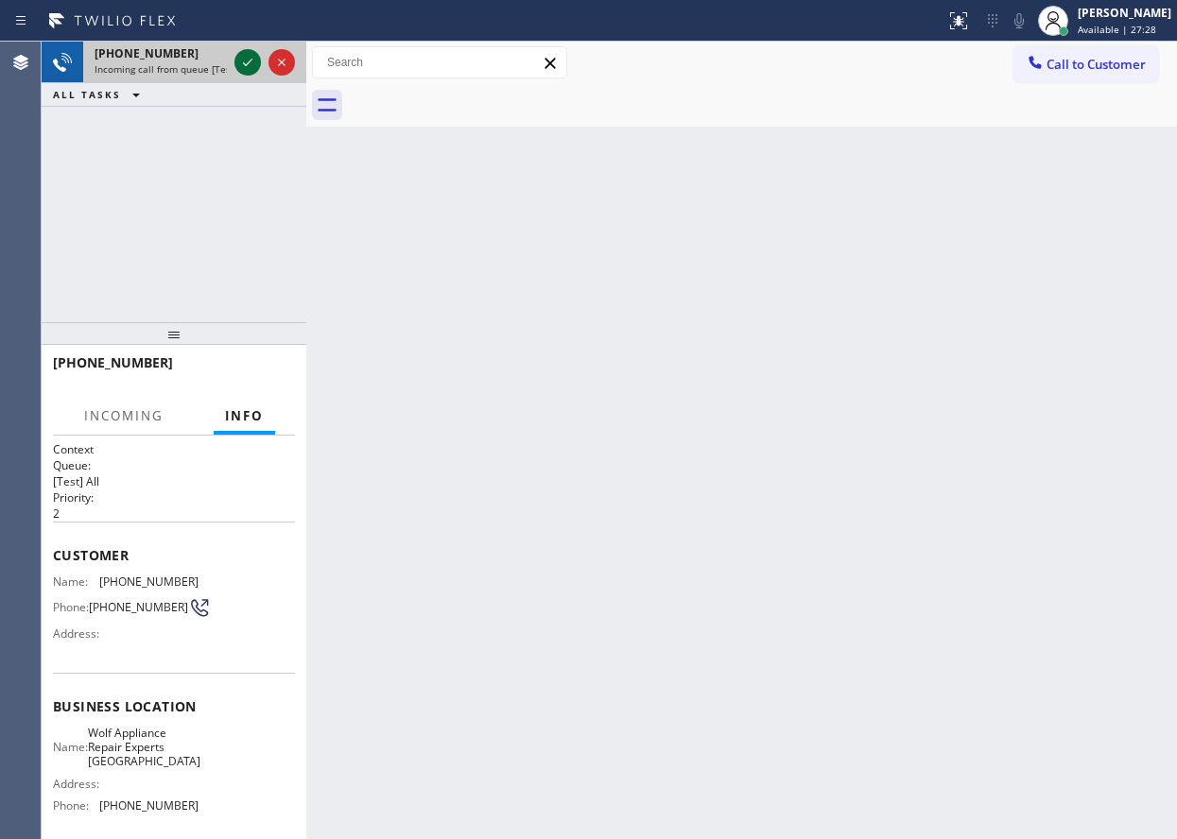
click at [247, 68] on icon at bounding box center [247, 62] width 23 height 23
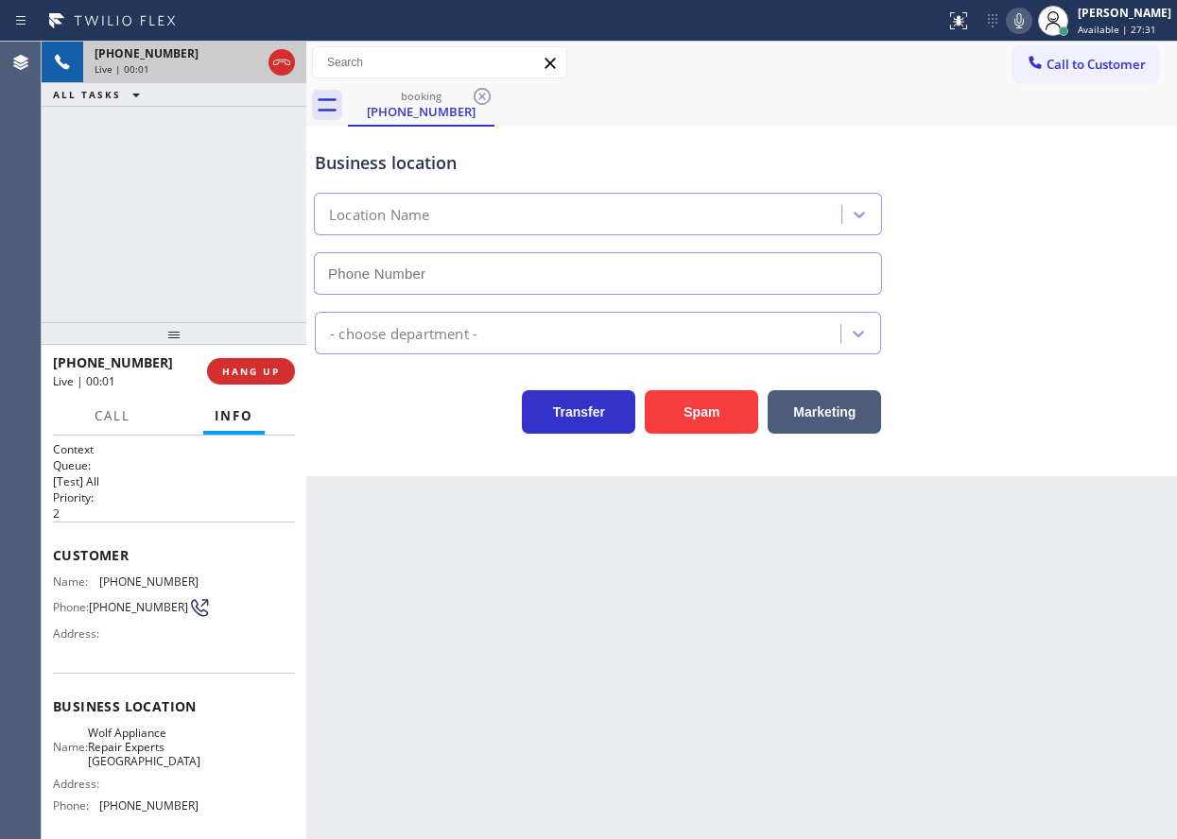
type input "[PHONE_NUMBER]"
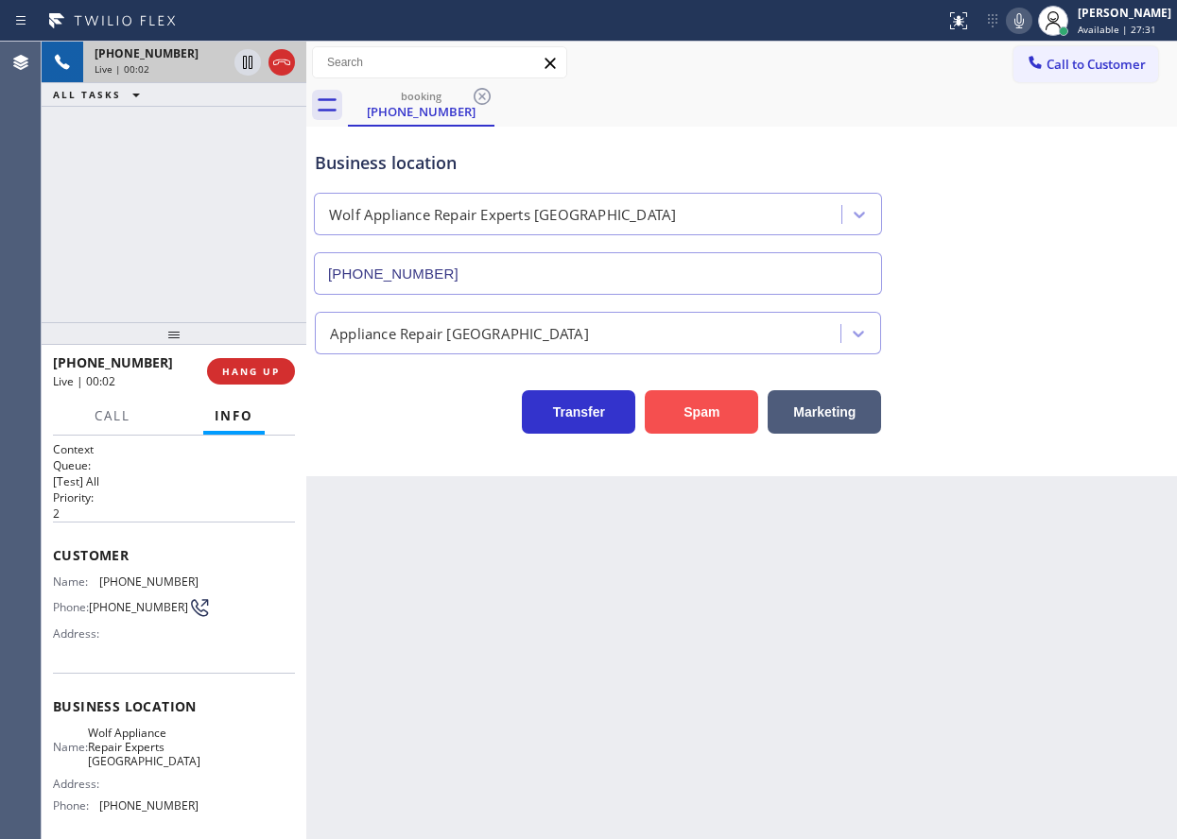
click at [697, 413] on button "Spam" at bounding box center [701, 411] width 113 height 43
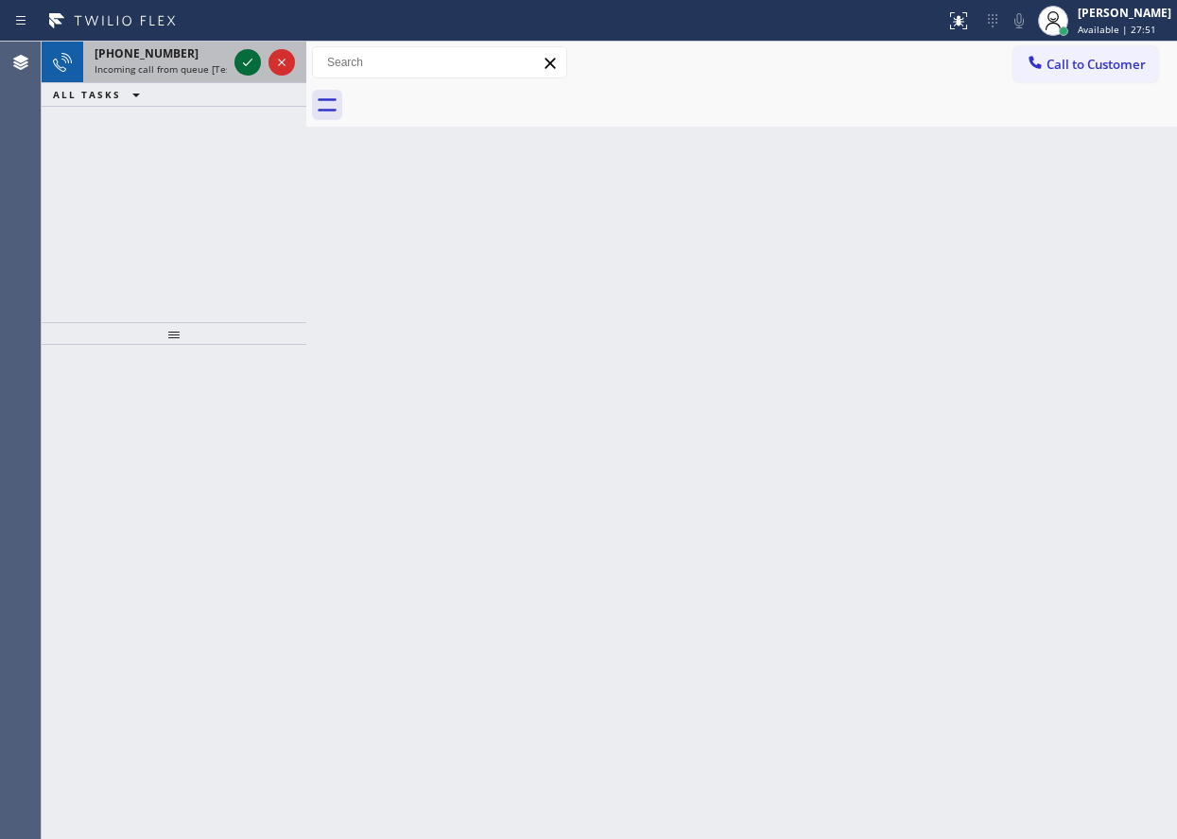
click at [245, 63] on icon at bounding box center [247, 62] width 23 height 23
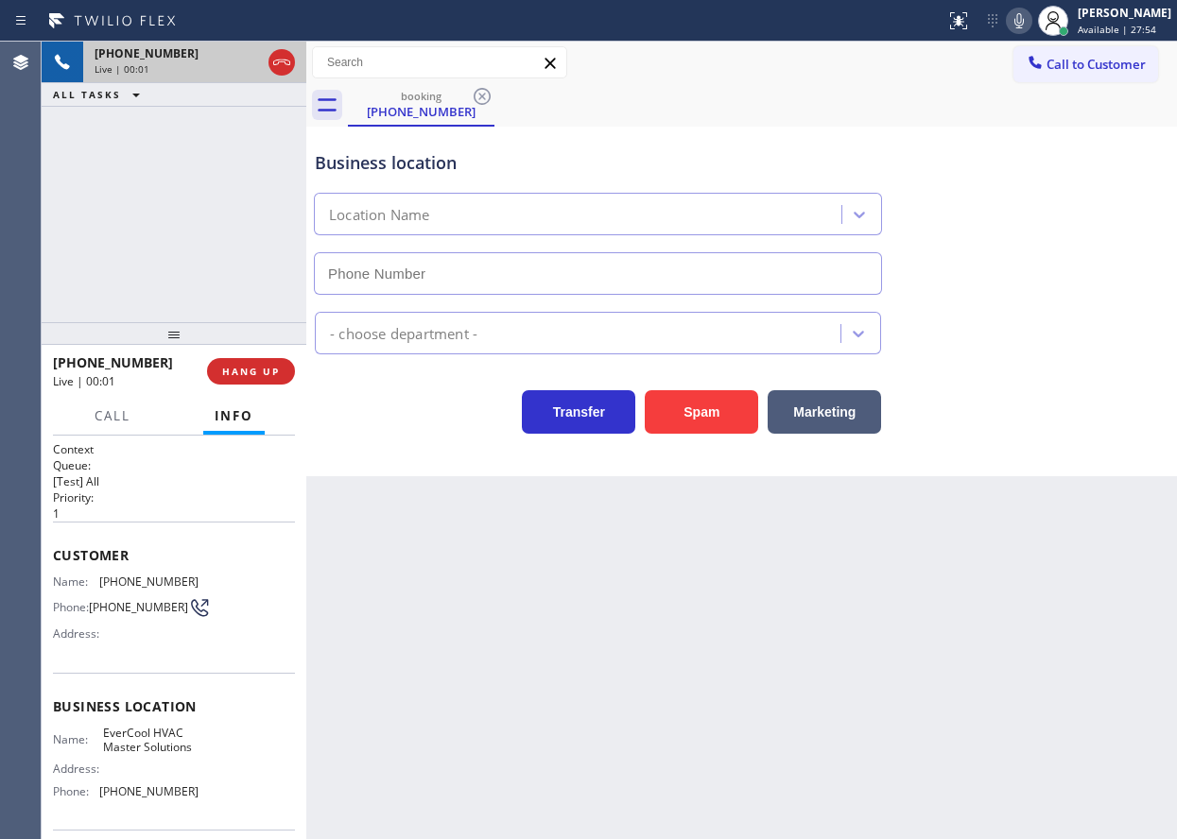
type input "[PHONE_NUMBER]"
click at [728, 420] on button "Spam" at bounding box center [701, 411] width 113 height 43
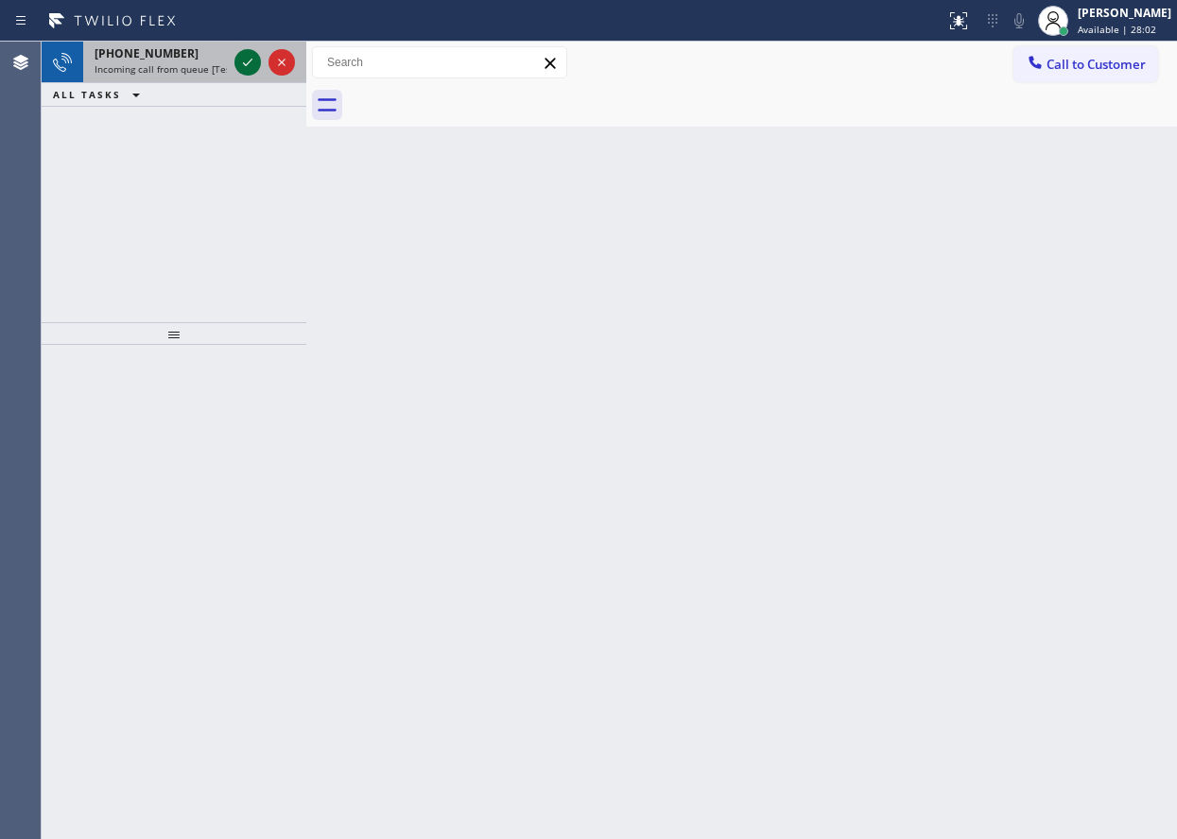
click at [247, 58] on icon at bounding box center [247, 62] width 23 height 23
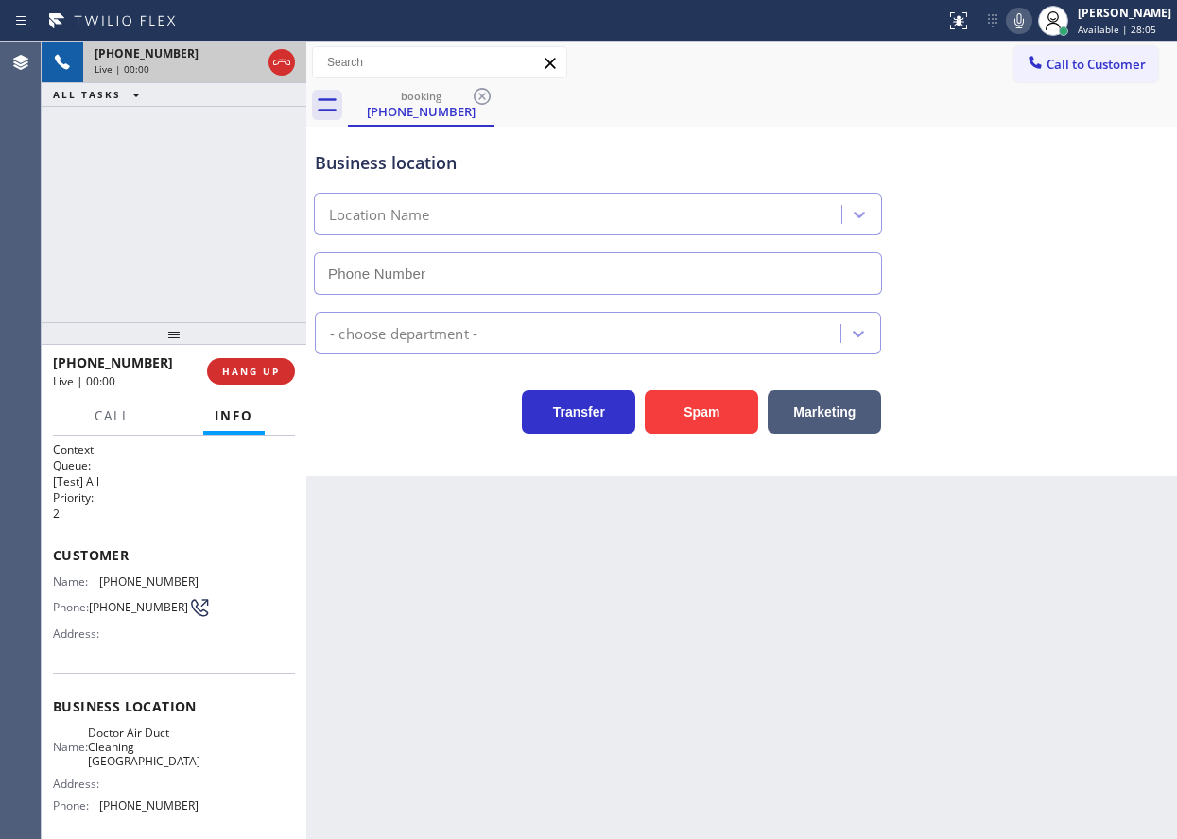
type input "[PHONE_NUMBER]"
click at [720, 404] on button "Spam" at bounding box center [701, 411] width 113 height 43
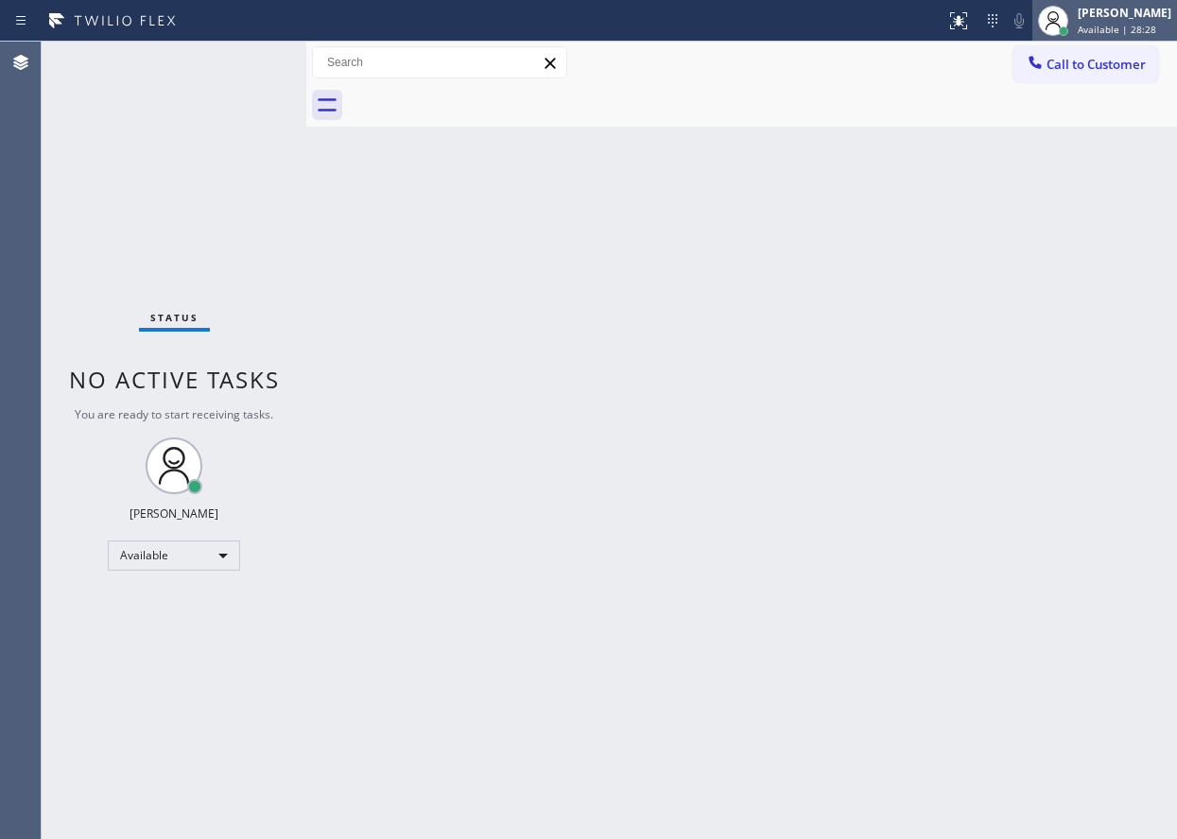
click at [1148, 35] on span "Available | 28:28" at bounding box center [1116, 29] width 78 height 13
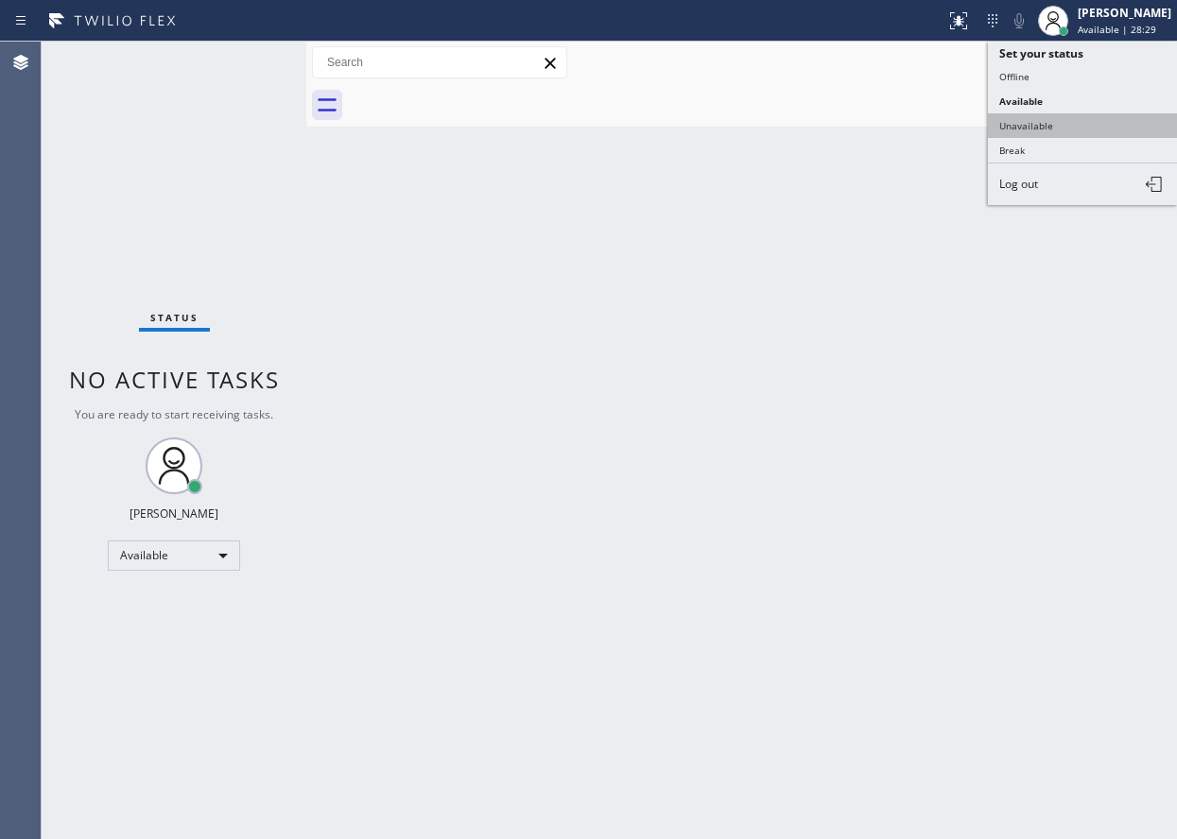
click at [1031, 130] on button "Unavailable" at bounding box center [1082, 125] width 189 height 25
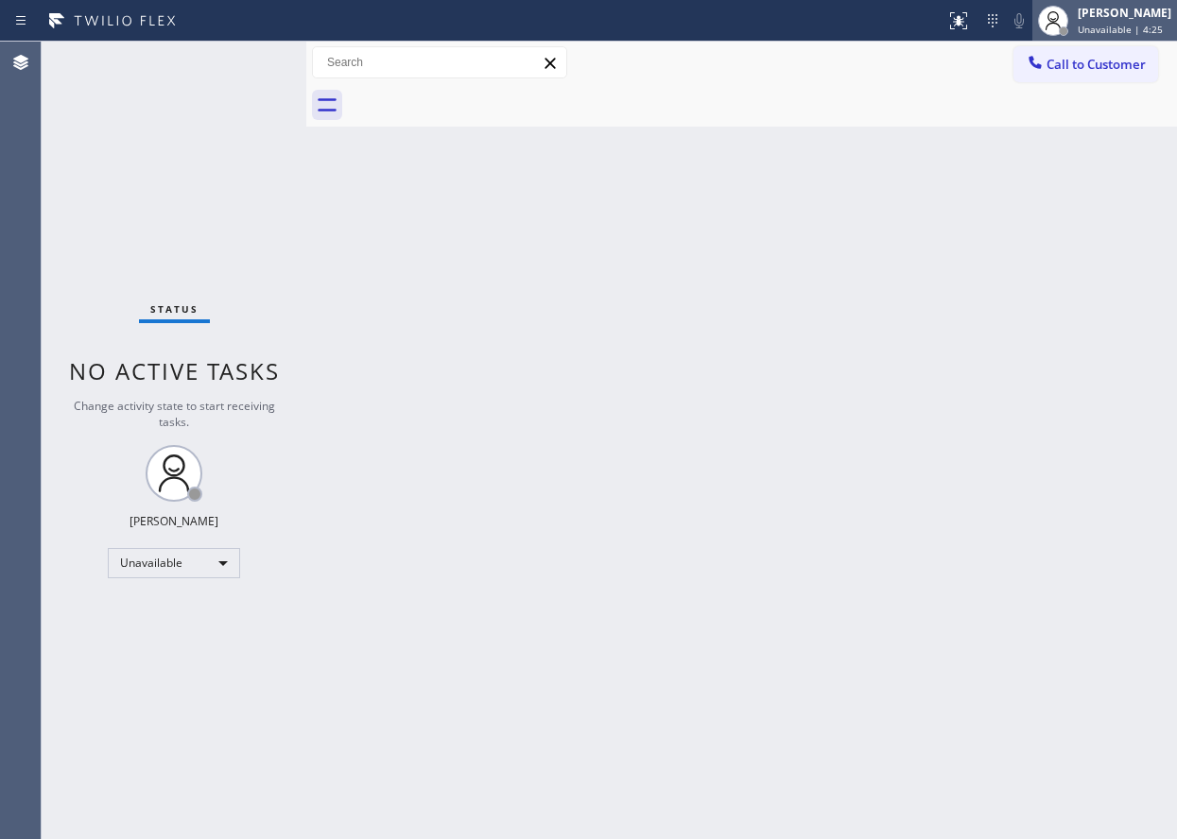
click at [1139, 27] on span "Unavailable | 4:25" at bounding box center [1119, 29] width 85 height 13
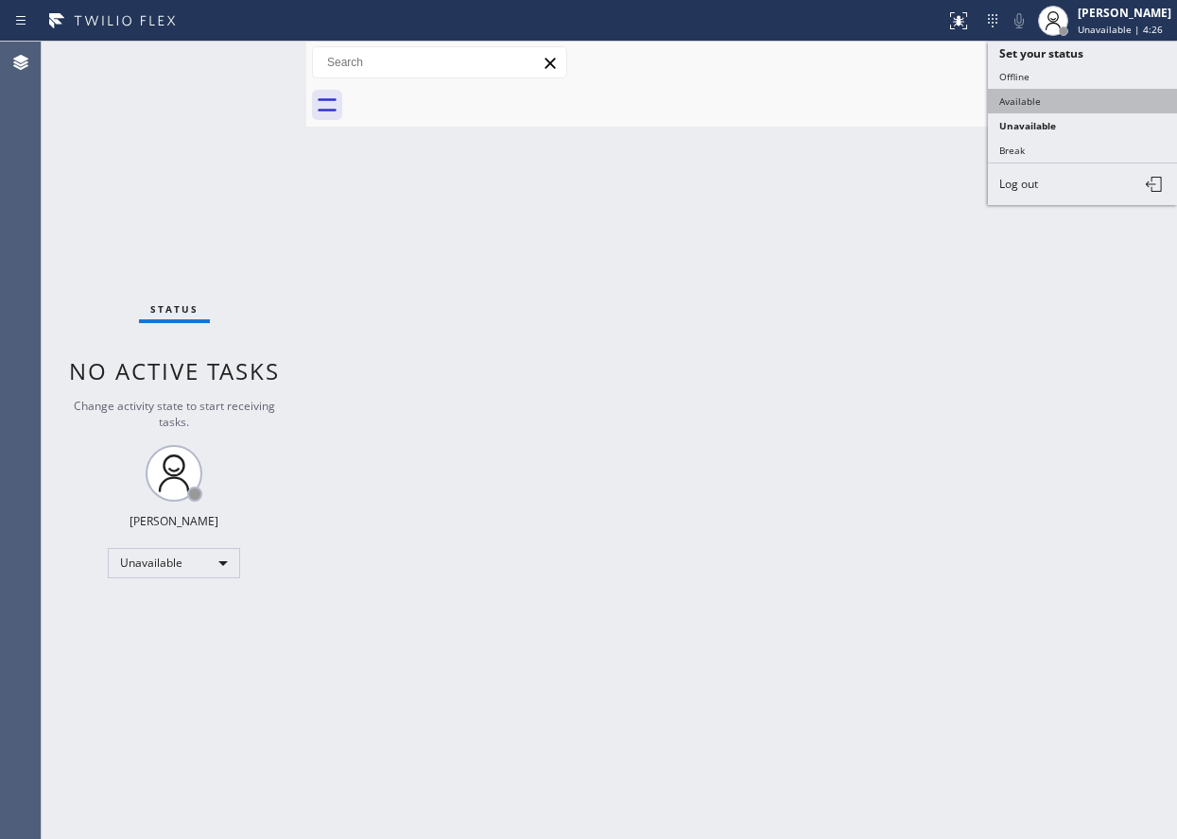
click at [989, 98] on button "Available" at bounding box center [1082, 101] width 189 height 25
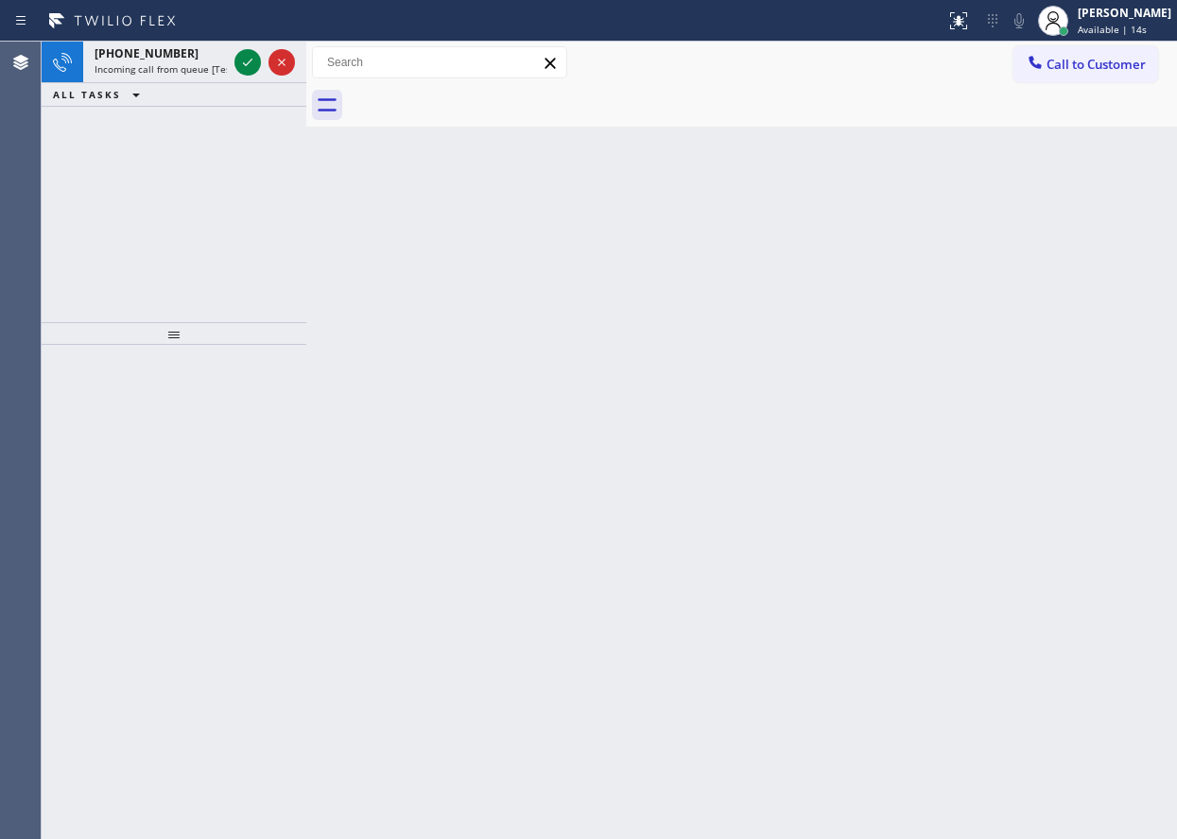
click at [1024, 543] on div "Back to Dashboard Change Sender ID Customers Technicians Select a contact Outbo…" at bounding box center [741, 441] width 870 height 798
click at [250, 59] on icon at bounding box center [247, 62] width 23 height 23
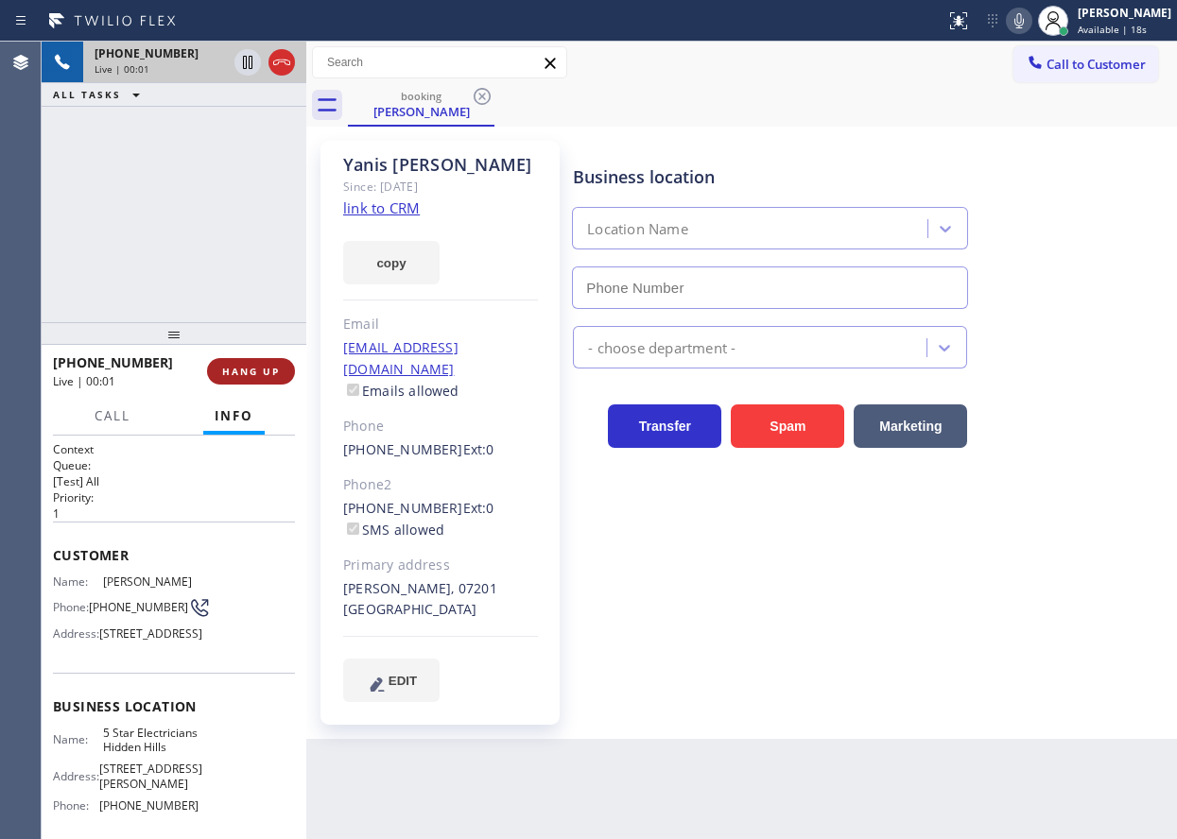
click at [224, 370] on span "HANG UP" at bounding box center [251, 371] width 58 height 13
type input "[PHONE_NUMBER]"
click at [224, 370] on span "HANG UP" at bounding box center [251, 371] width 58 height 13
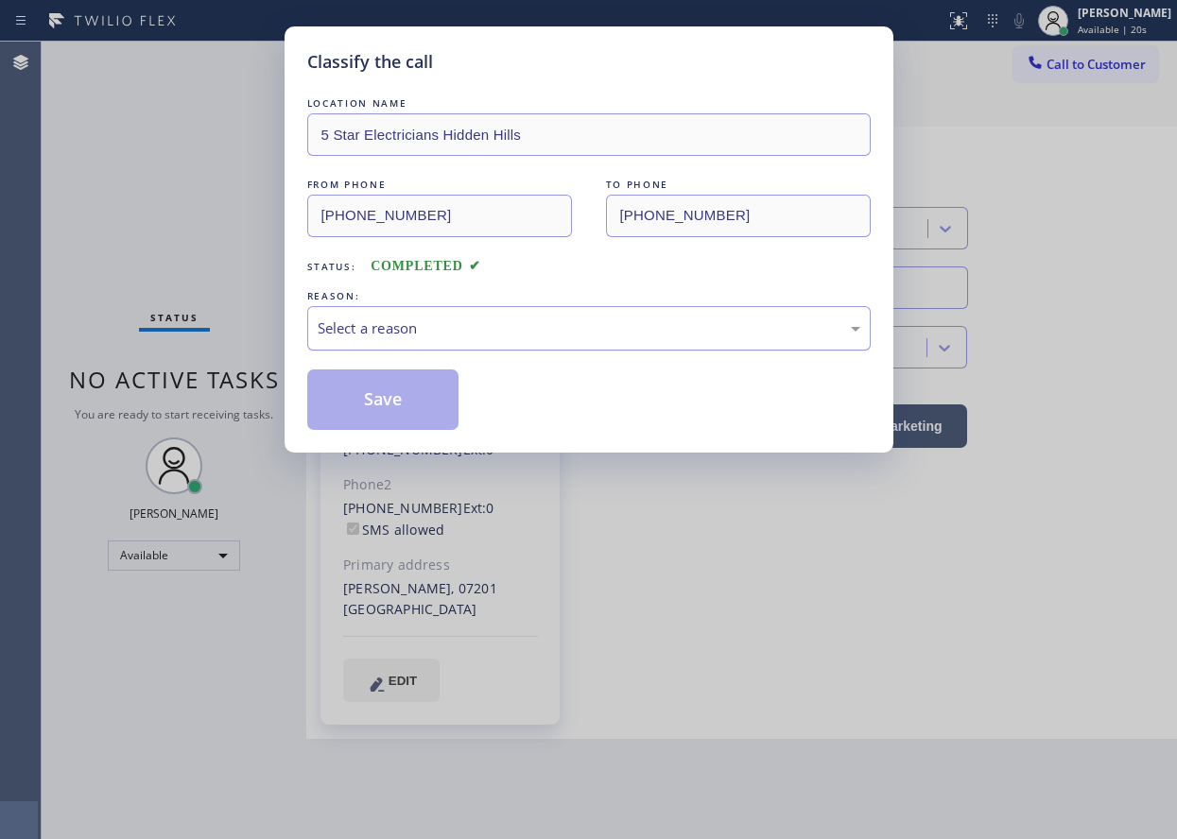
click at [440, 332] on div "Select a reason" at bounding box center [589, 329] width 542 height 22
click at [407, 402] on button "Save" at bounding box center [383, 400] width 152 height 60
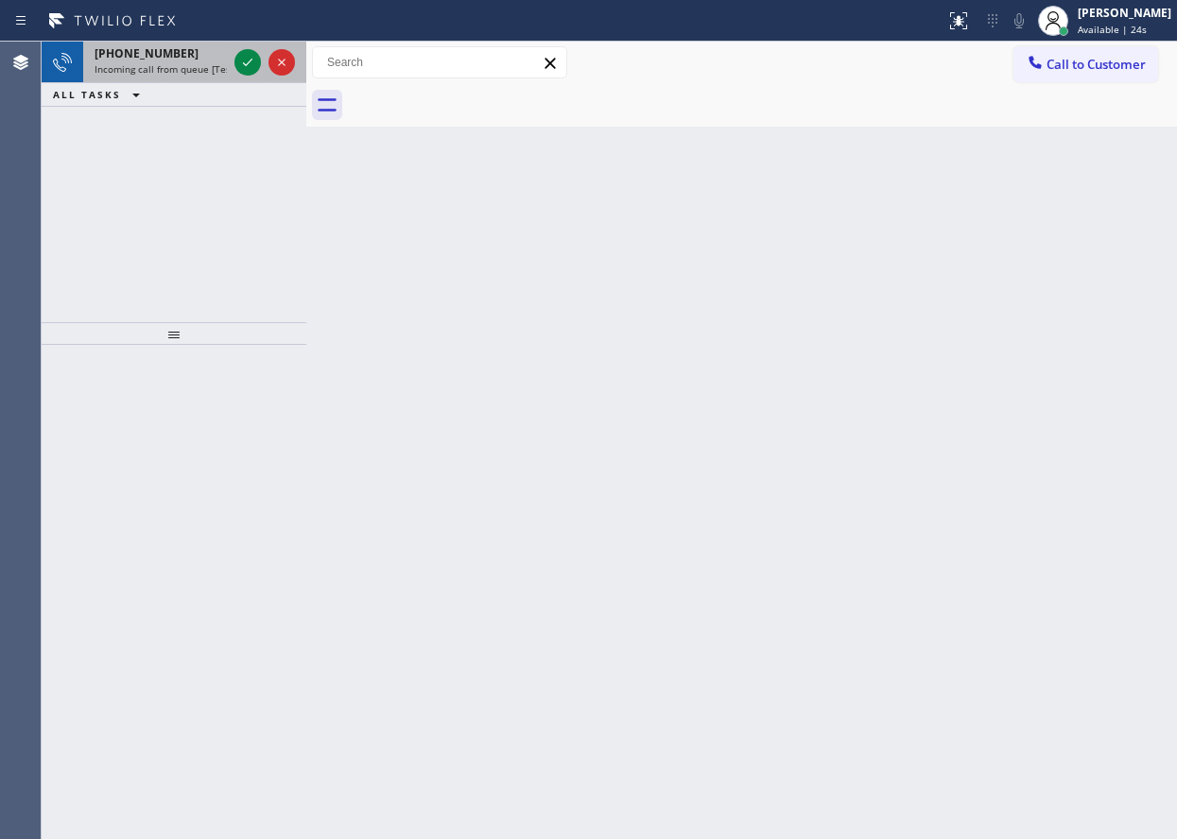
click at [120, 64] on span "Incoming call from queue [Test] All" at bounding box center [173, 68] width 157 height 13
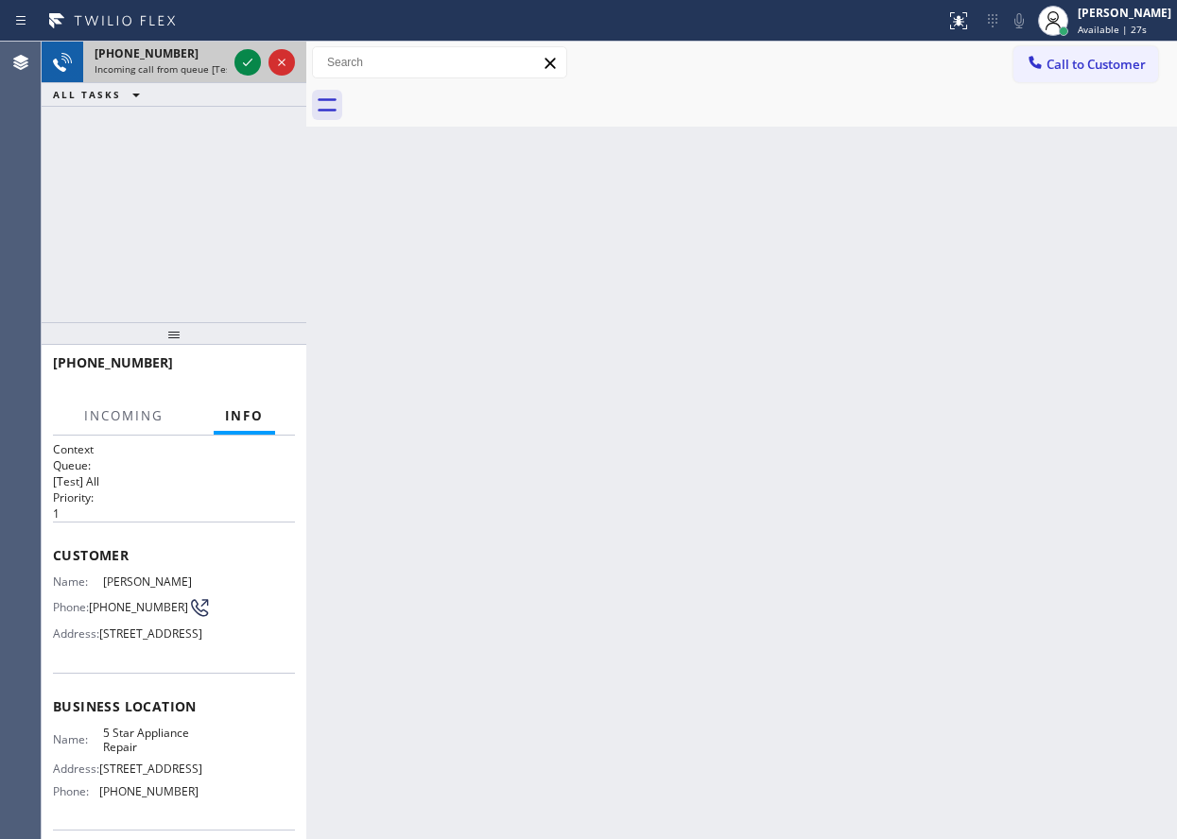
click at [232, 57] on div at bounding box center [265, 63] width 68 height 42
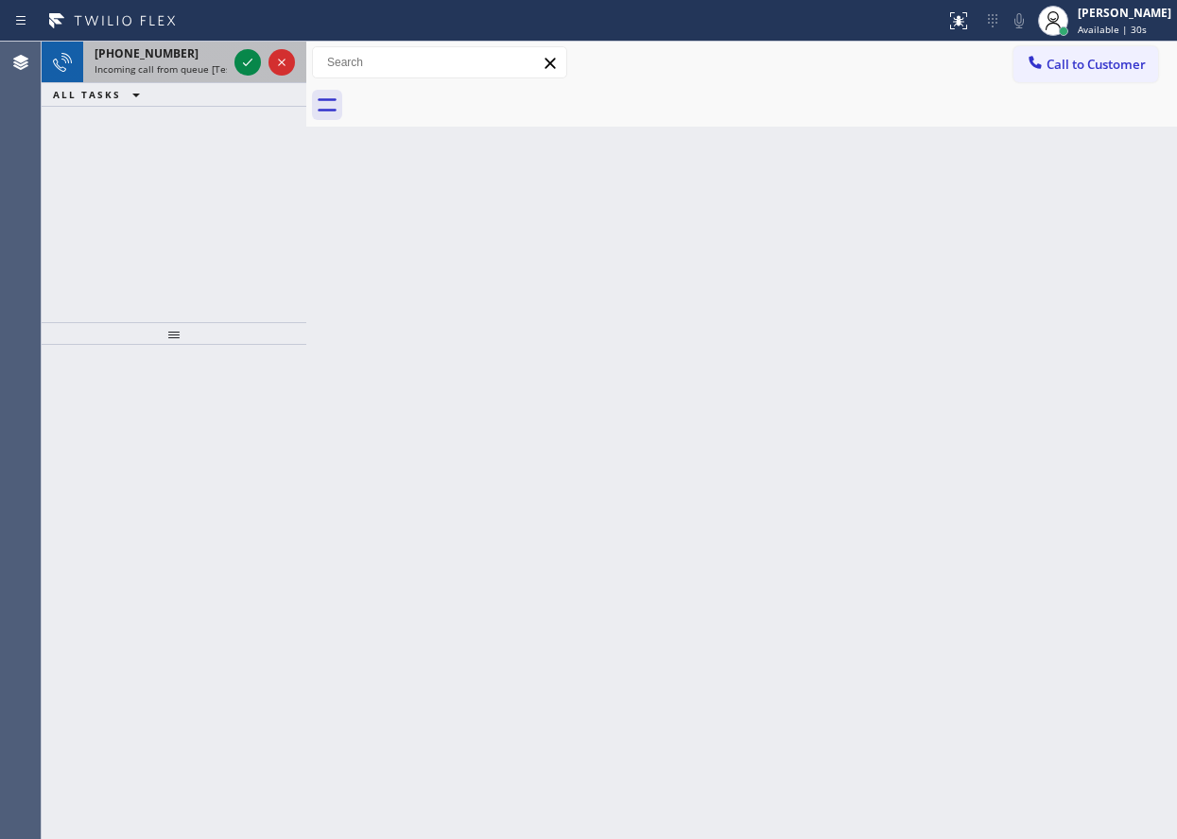
click at [196, 57] on div "[PHONE_NUMBER]" at bounding box center [161, 53] width 132 height 16
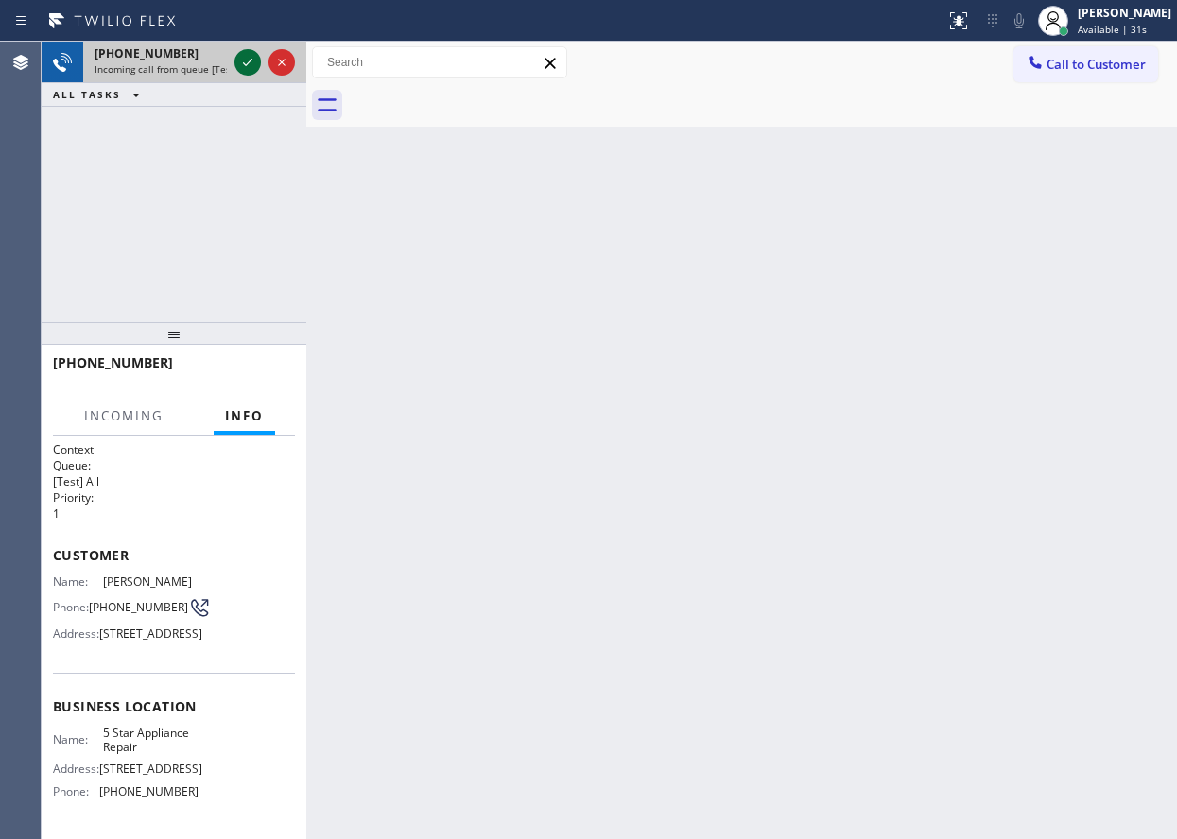
click at [248, 57] on icon at bounding box center [247, 62] width 23 height 23
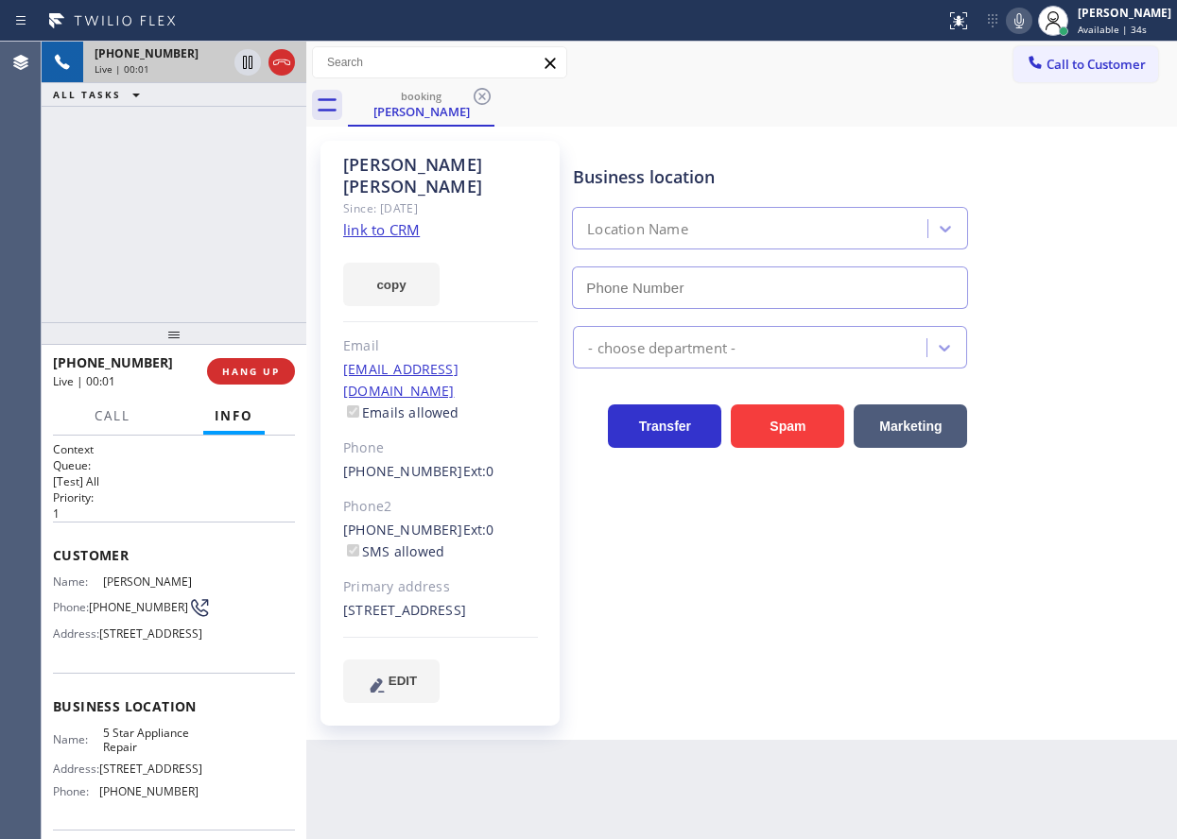
type input "[PHONE_NUMBER]"
click at [415, 220] on link "link to CRM" at bounding box center [381, 229] width 77 height 19
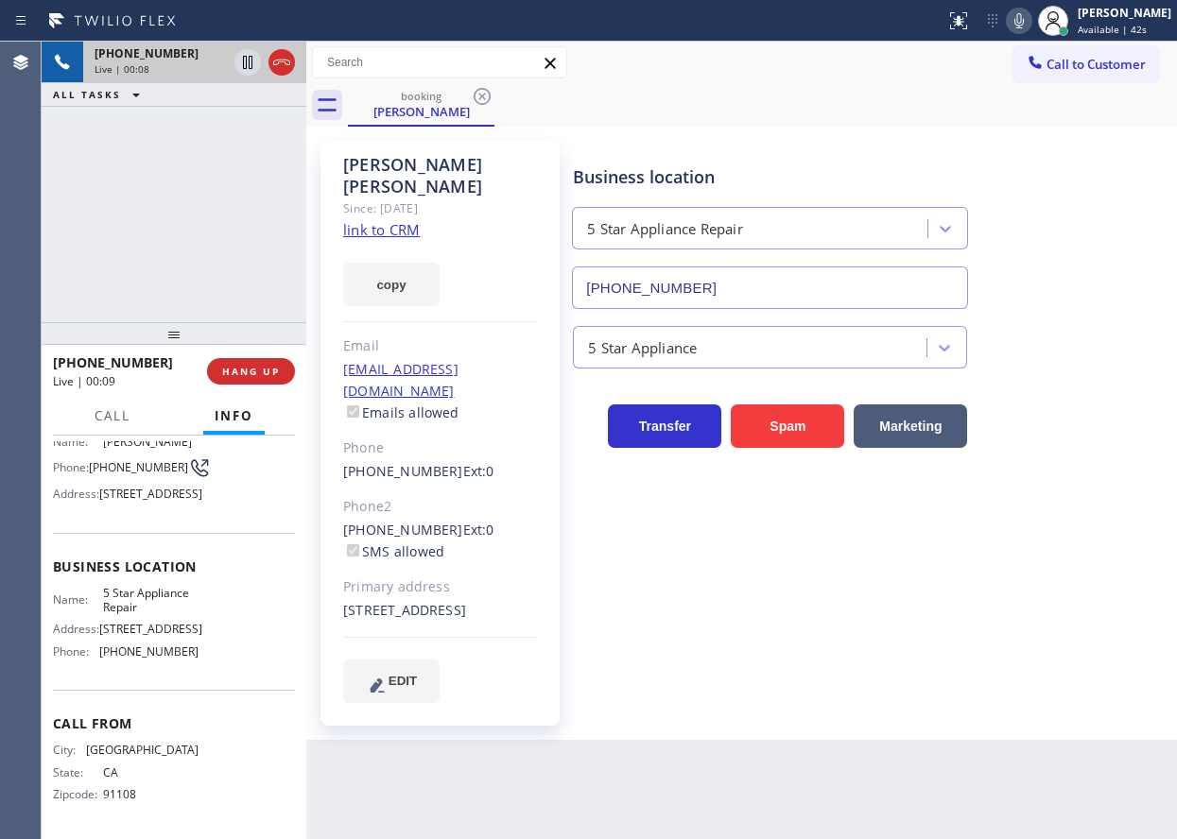
scroll to position [189, 0]
click at [1030, 17] on icon at bounding box center [1018, 20] width 23 height 23
click at [1030, 29] on icon at bounding box center [1018, 20] width 23 height 23
click at [247, 61] on icon at bounding box center [247, 62] width 9 height 13
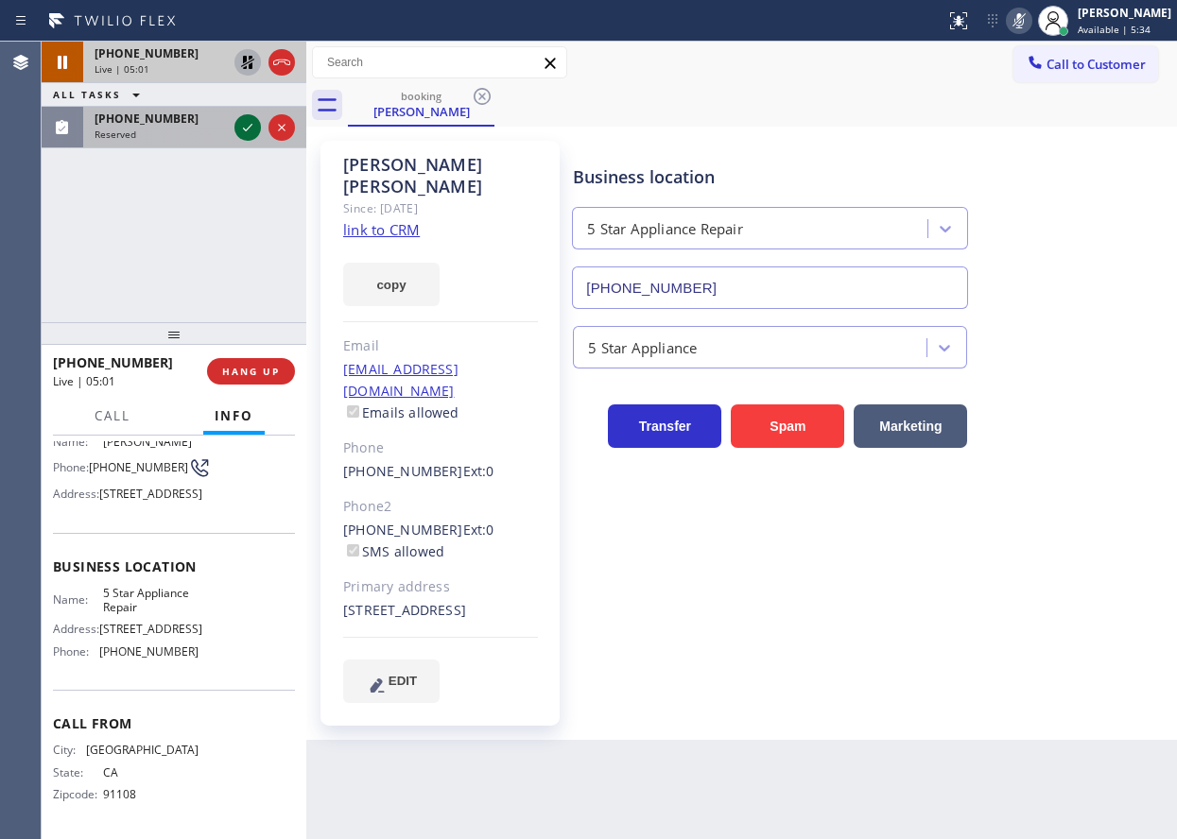
click at [245, 126] on icon at bounding box center [247, 127] width 23 height 23
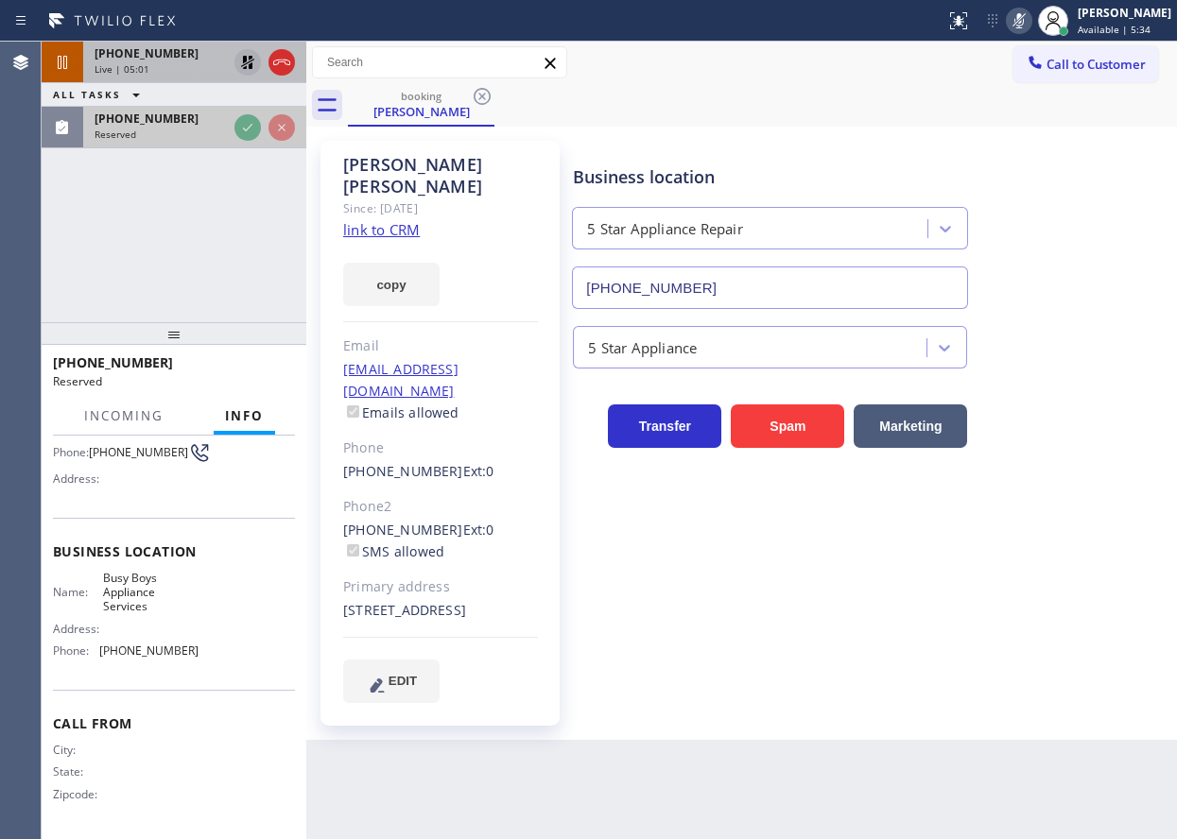
scroll to position [194, 0]
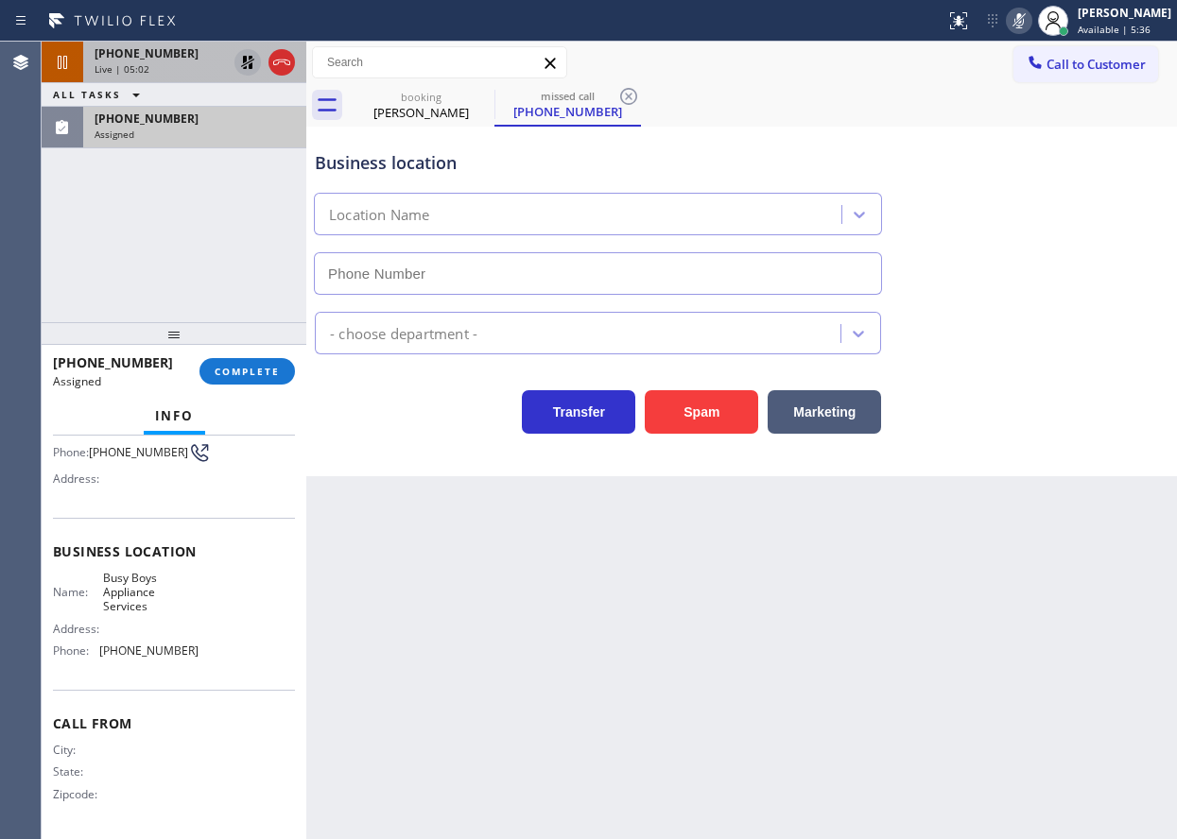
type input "[PHONE_NUMBER]"
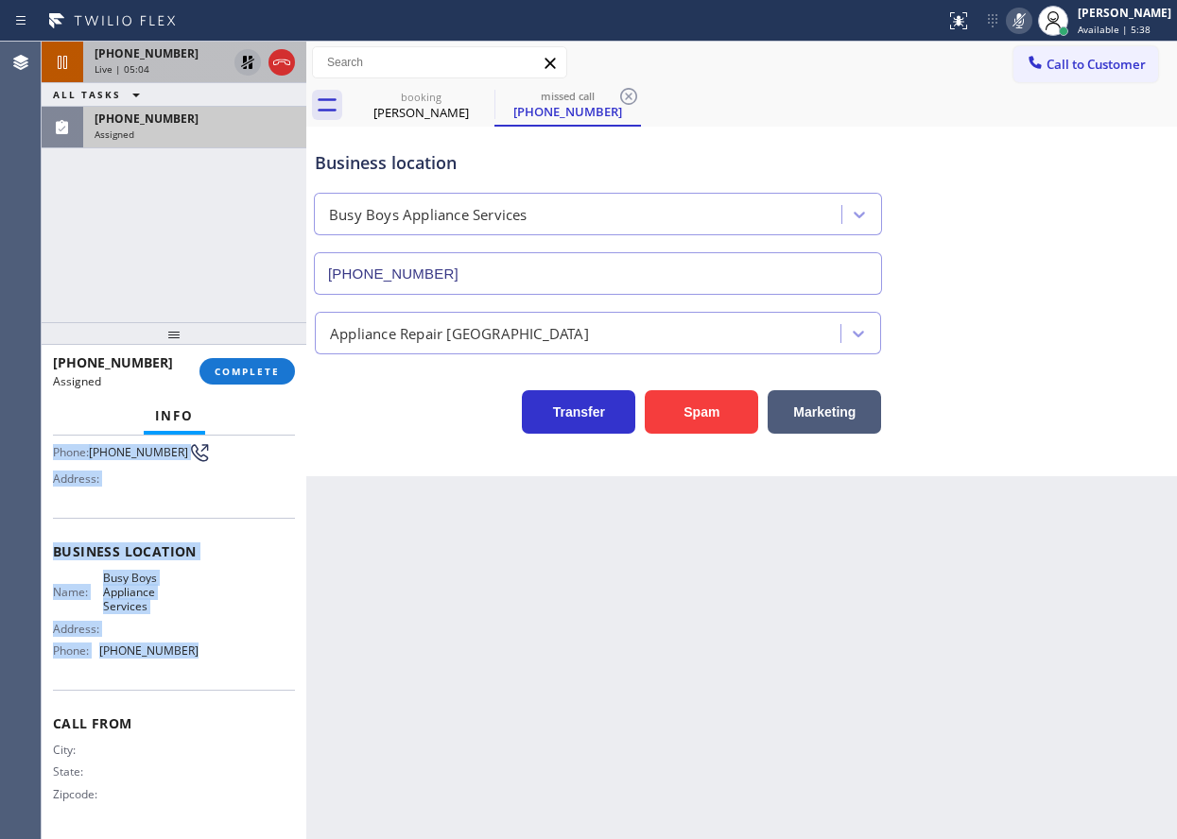
drag, startPoint x: 56, startPoint y: 583, endPoint x: 256, endPoint y: 681, distance: 223.2
click at [256, 681] on div "Context Queue: Appliance Repair High End Priority: 0 Task Age: [DEMOGRAPHIC_DAT…" at bounding box center [174, 543] width 242 height 579
click at [238, 384] on button "COMPLETE" at bounding box center [246, 371] width 95 height 26
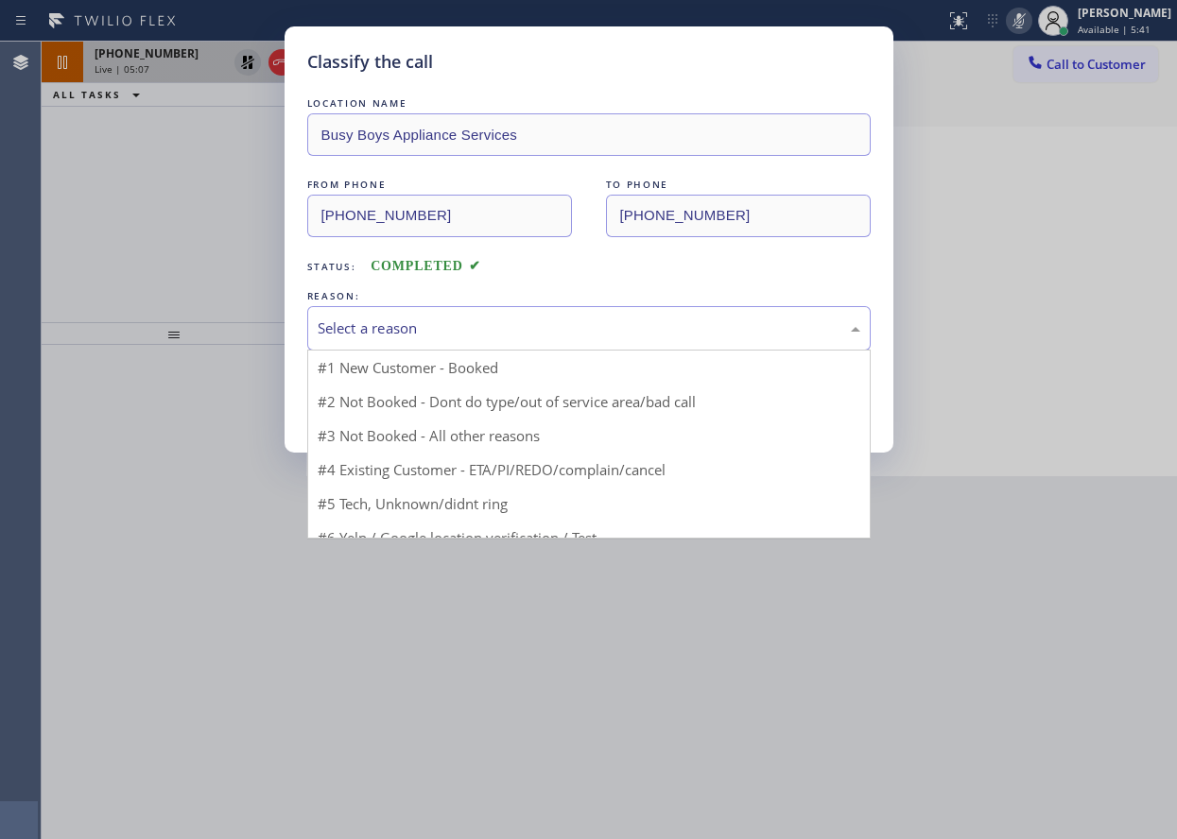
click at [452, 328] on div "Select a reason" at bounding box center [589, 329] width 542 height 22
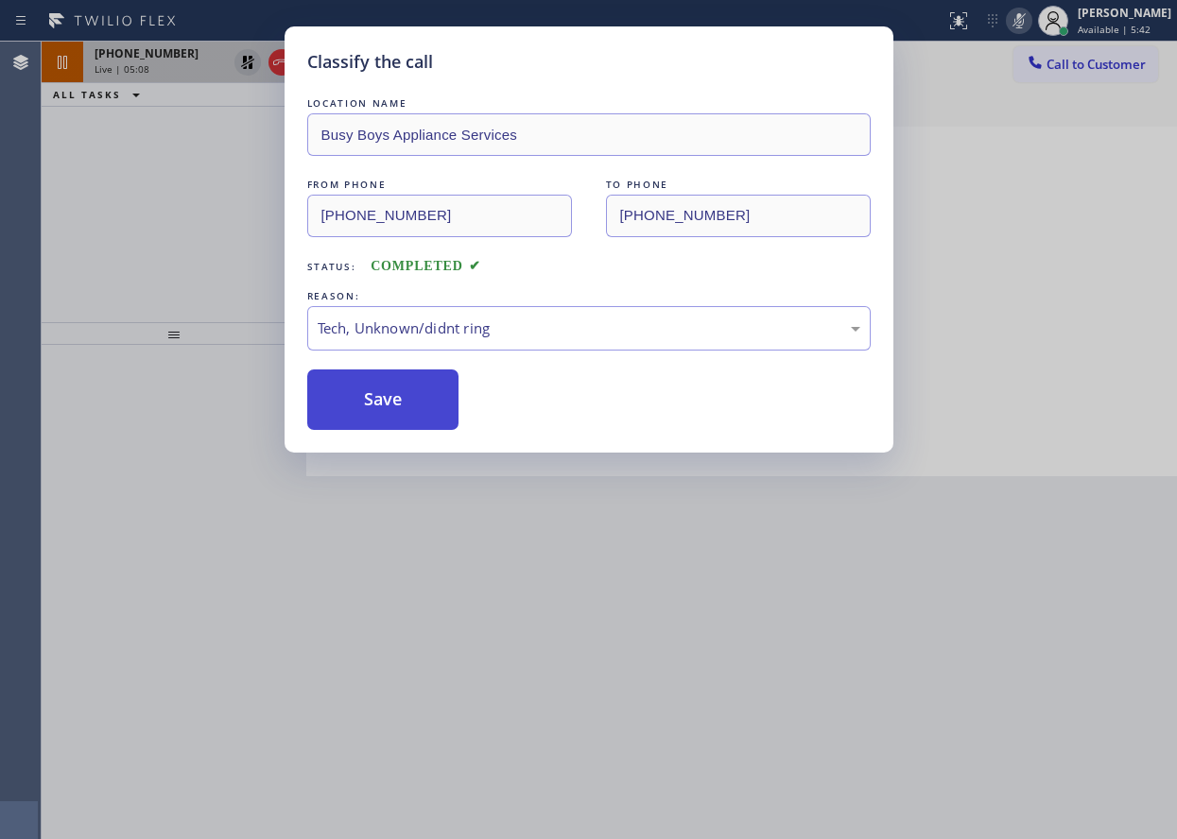
click at [411, 412] on button "Save" at bounding box center [383, 400] width 152 height 60
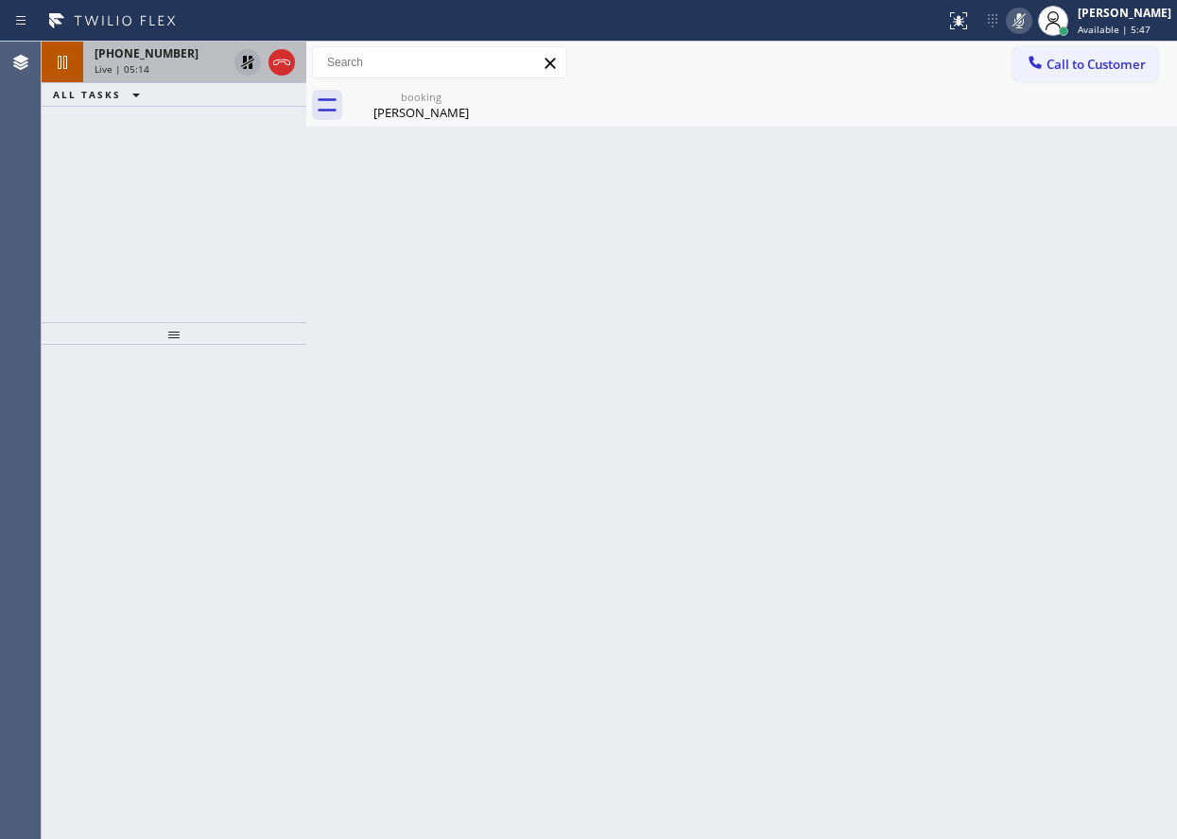
click at [1001, 301] on div "Back to Dashboard Change Sender ID Customers Technicians Select a contact Outbo…" at bounding box center [741, 441] width 870 height 798
click at [1030, 12] on icon at bounding box center [1018, 20] width 23 height 23
drag, startPoint x: 236, startPoint y: 56, endPoint x: 324, endPoint y: 141, distance: 122.3
click at [237, 57] on icon at bounding box center [247, 62] width 23 height 23
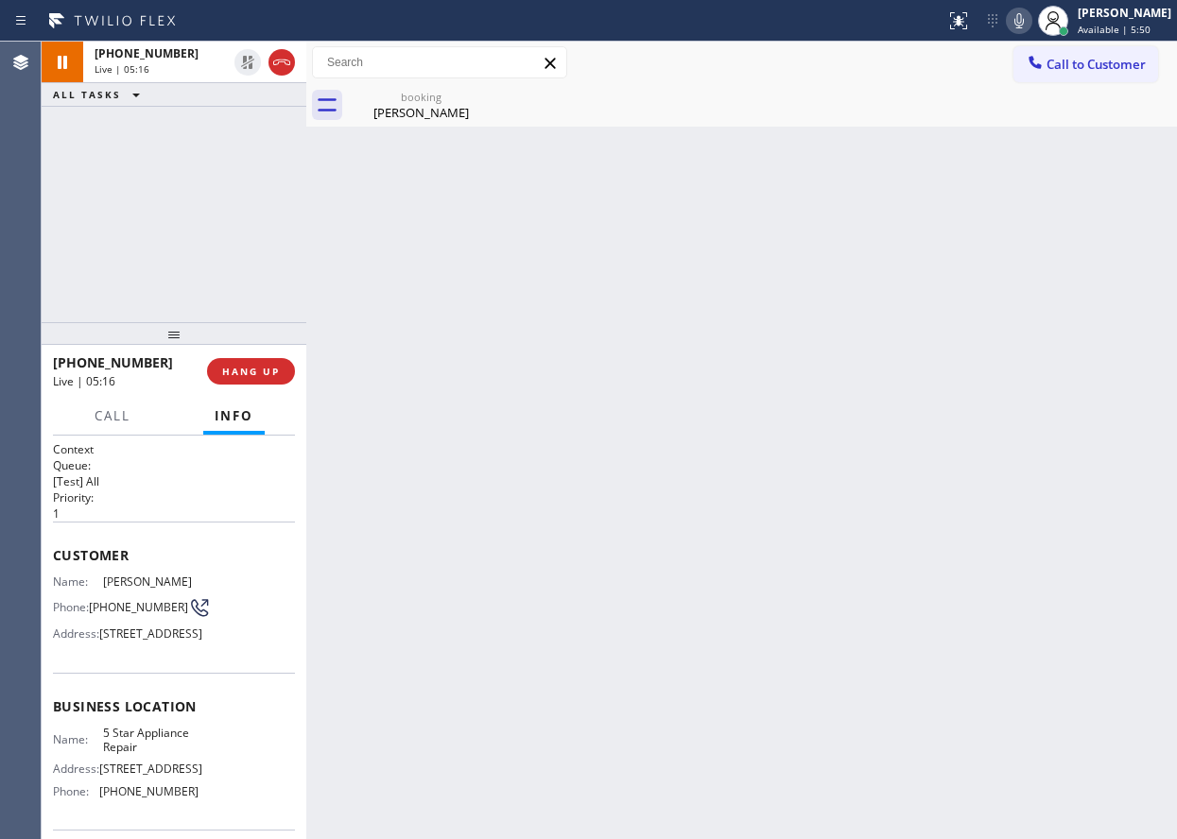
click at [412, 128] on div "Back to Dashboard Change Sender ID Customers Technicians Select a contact Outbo…" at bounding box center [741, 441] width 870 height 798
click at [414, 106] on div "[PERSON_NAME]" at bounding box center [421, 112] width 143 height 17
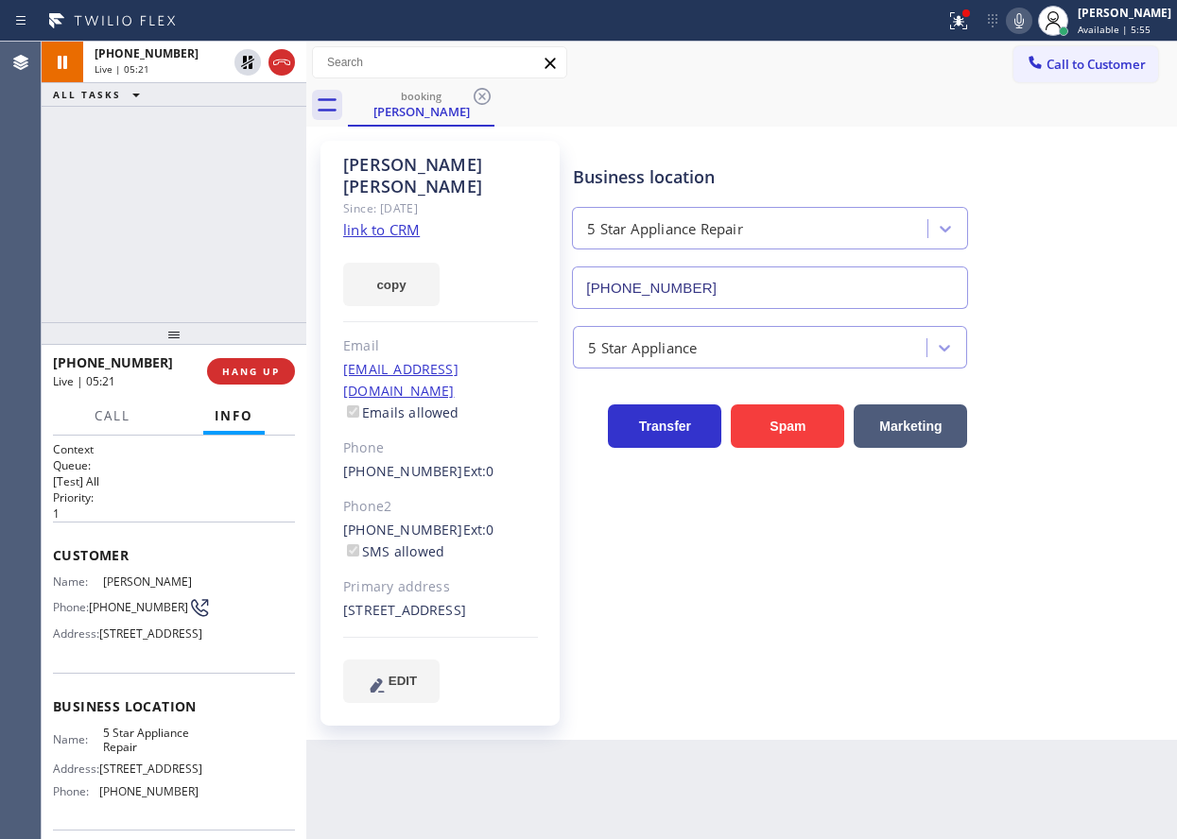
click at [816, 654] on div "Business location 5 Star Appliance Repair [PHONE_NUMBER] 5 Star Appliance Trans…" at bounding box center [870, 422] width 603 height 552
drag, startPoint x: 243, startPoint y: 60, endPoint x: 257, endPoint y: 71, distance: 18.2
click at [244, 60] on icon at bounding box center [247, 62] width 13 height 13
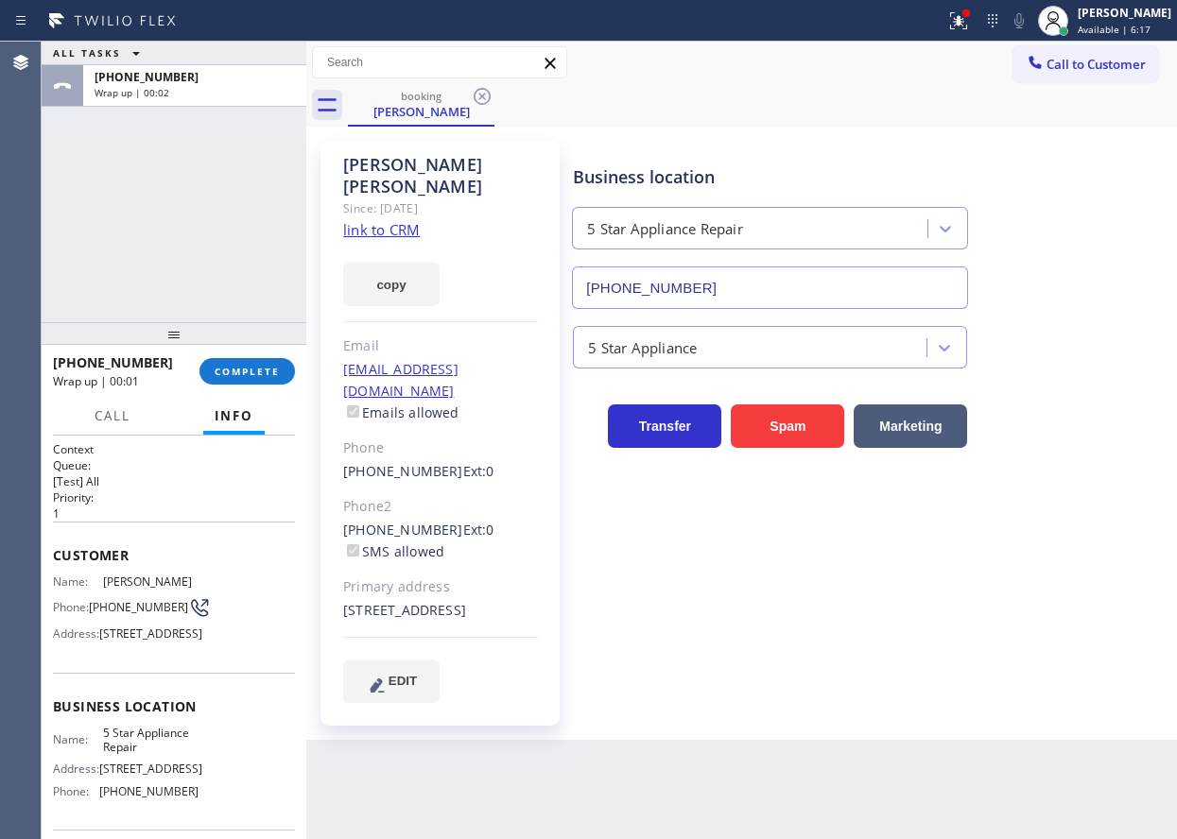
click at [1063, 389] on div "Transfer Spam Marketing" at bounding box center [870, 417] width 603 height 60
click at [270, 383] on button "COMPLETE" at bounding box center [246, 371] width 95 height 26
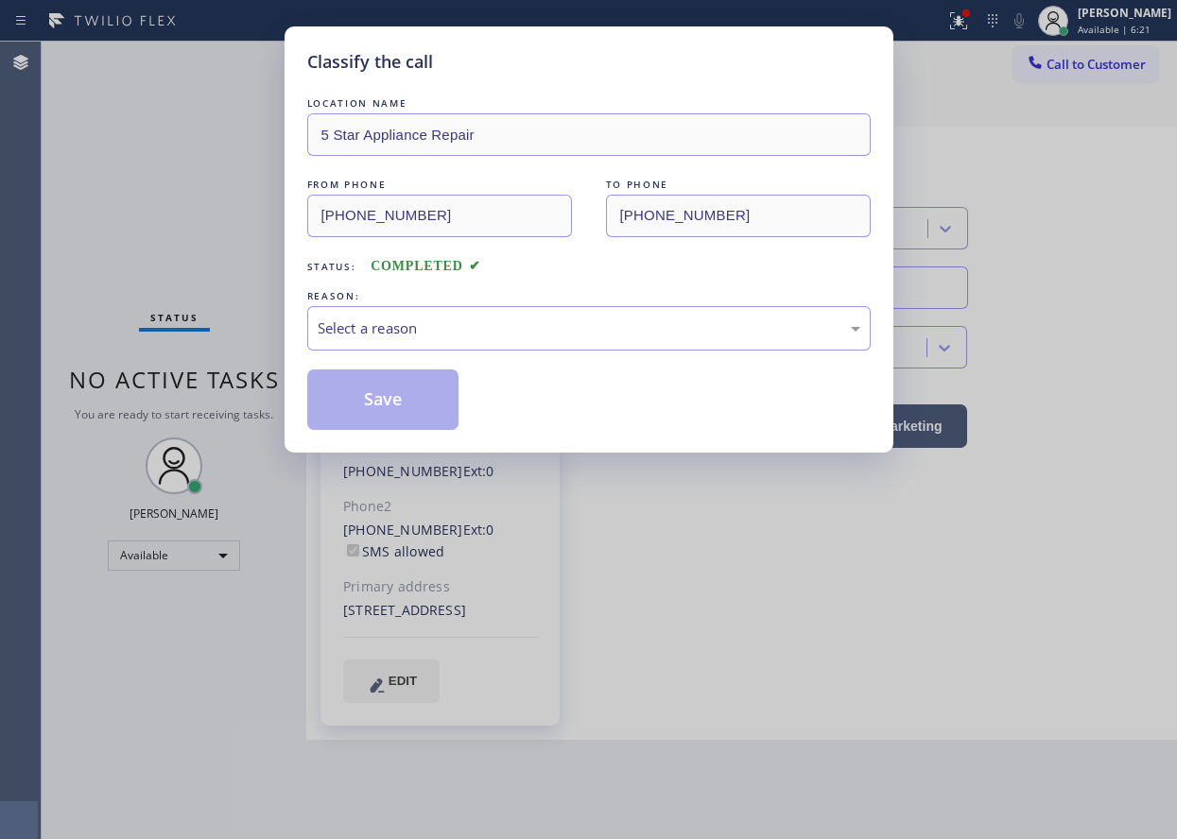
click at [540, 303] on div "REASON:" at bounding box center [588, 296] width 563 height 20
click at [538, 318] on div "Select a reason" at bounding box center [589, 329] width 542 height 22
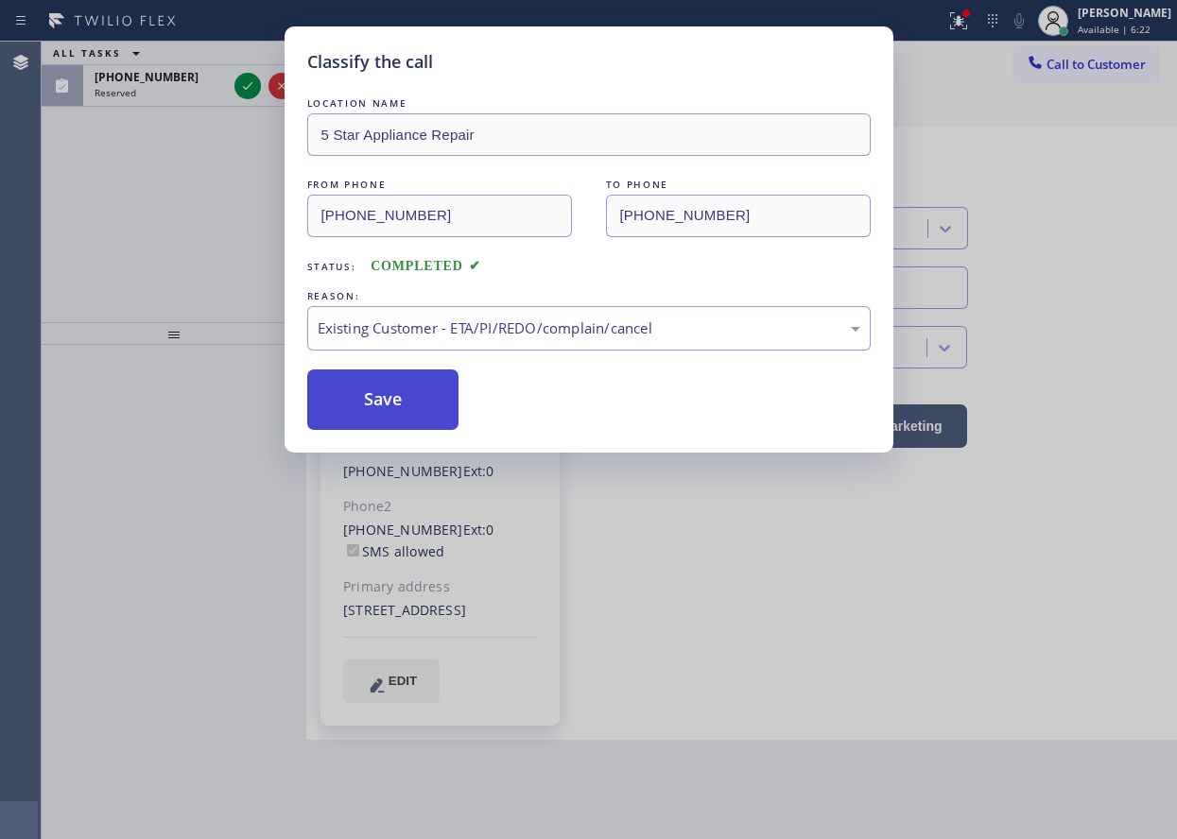
click at [421, 403] on button "Save" at bounding box center [383, 400] width 152 height 60
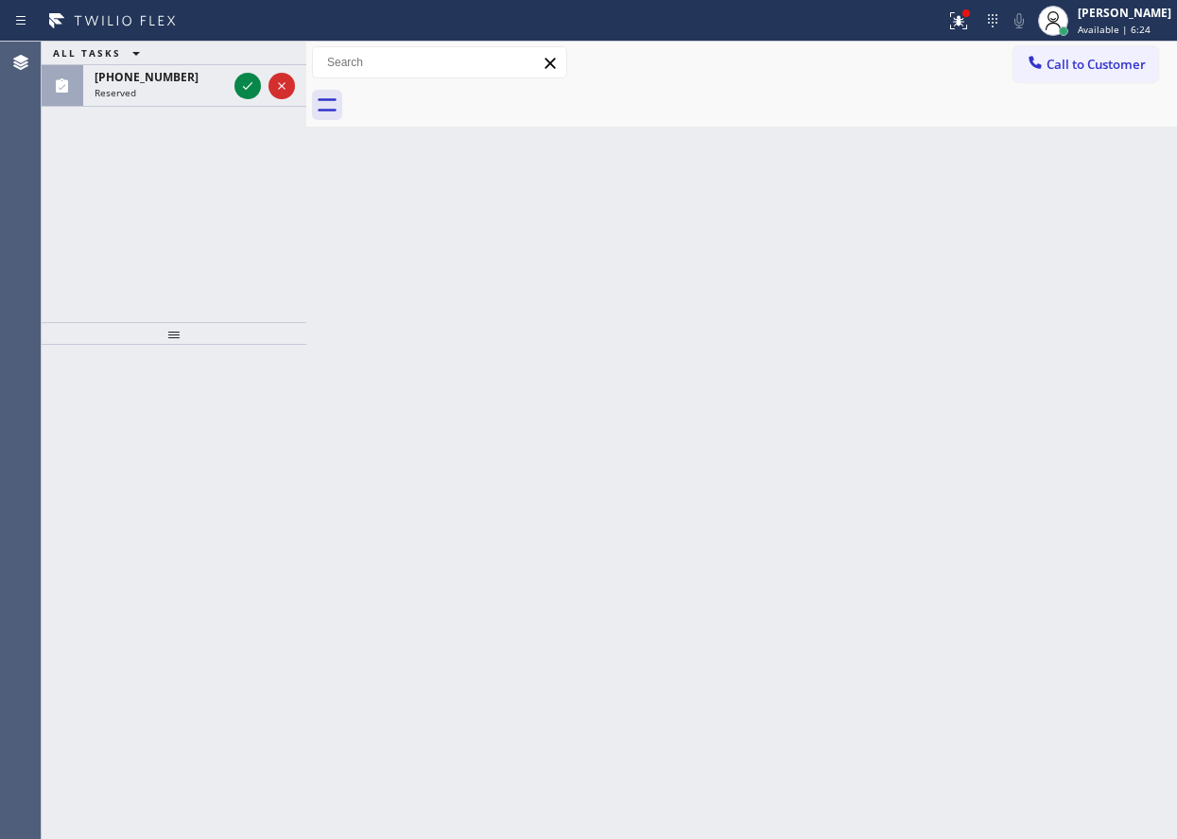
drag, startPoint x: 247, startPoint y: 80, endPoint x: 247, endPoint y: 118, distance: 37.8
click at [247, 80] on icon at bounding box center [247, 86] width 23 height 23
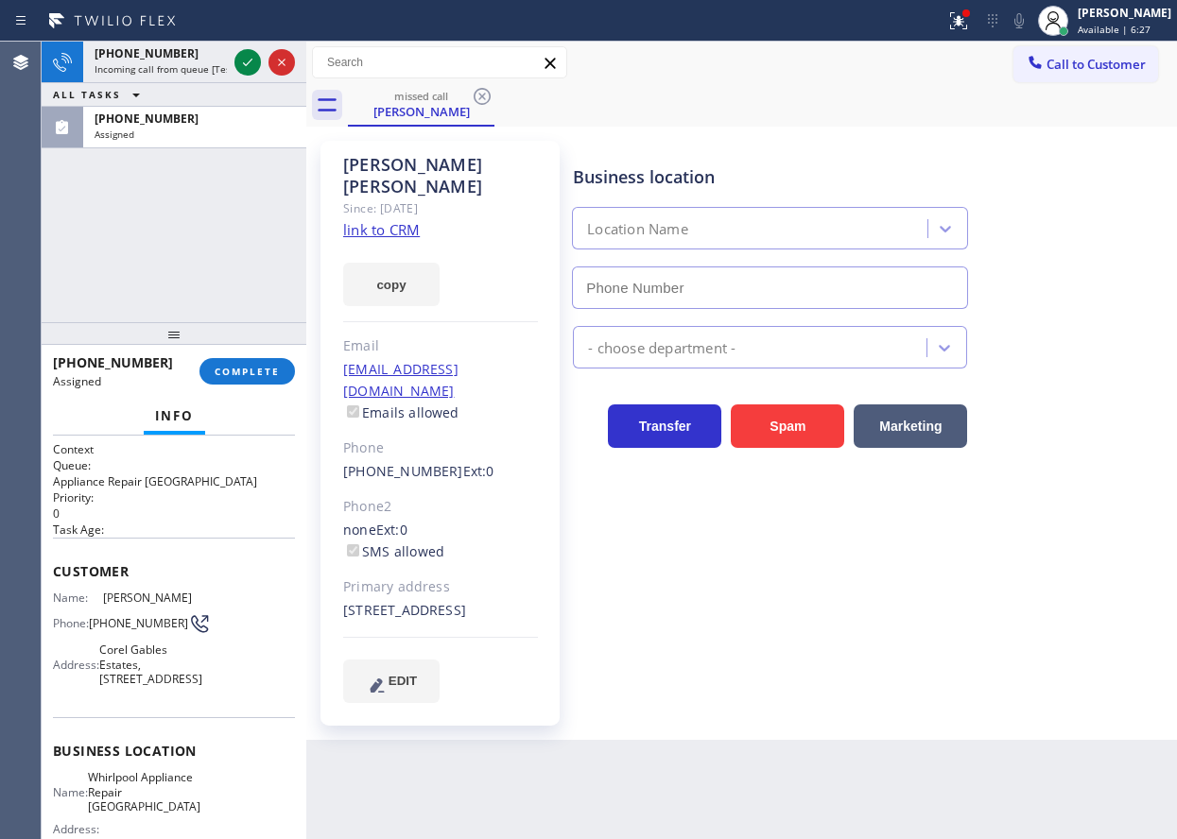
type input "[PHONE_NUMBER]"
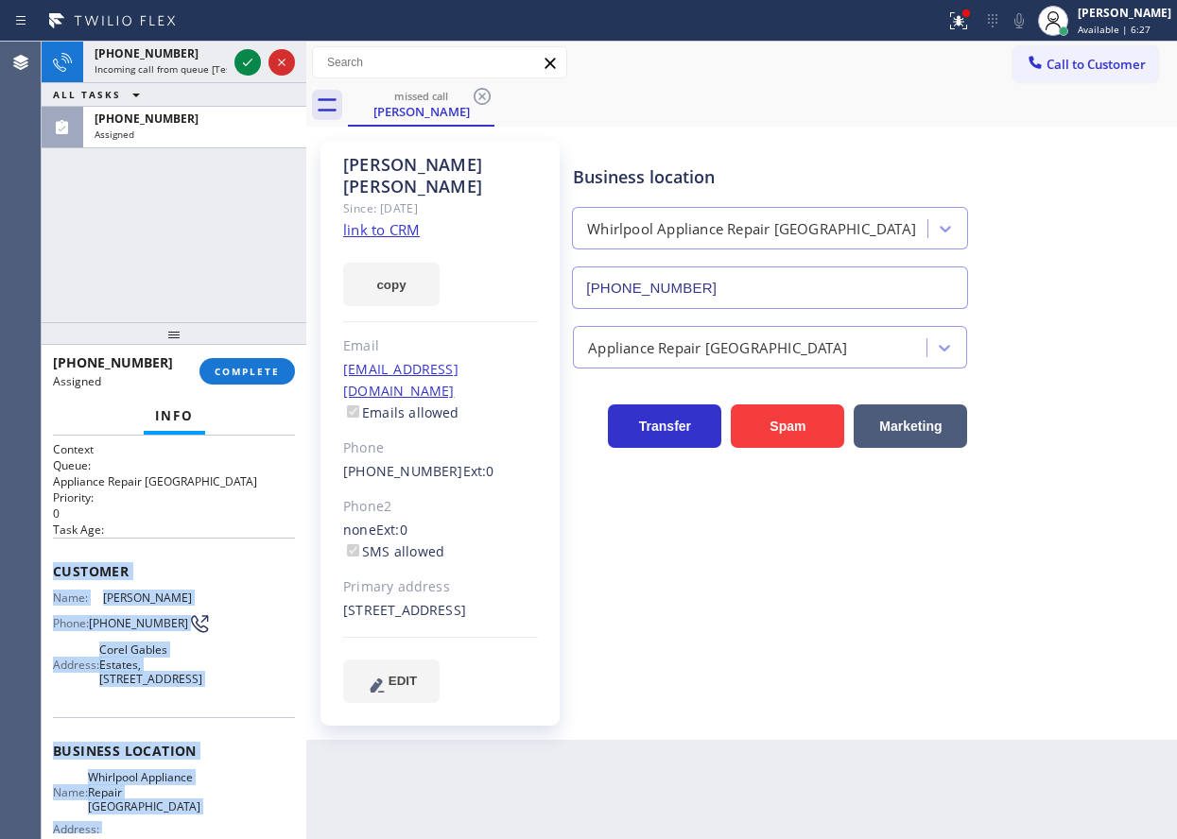
scroll to position [236, 0]
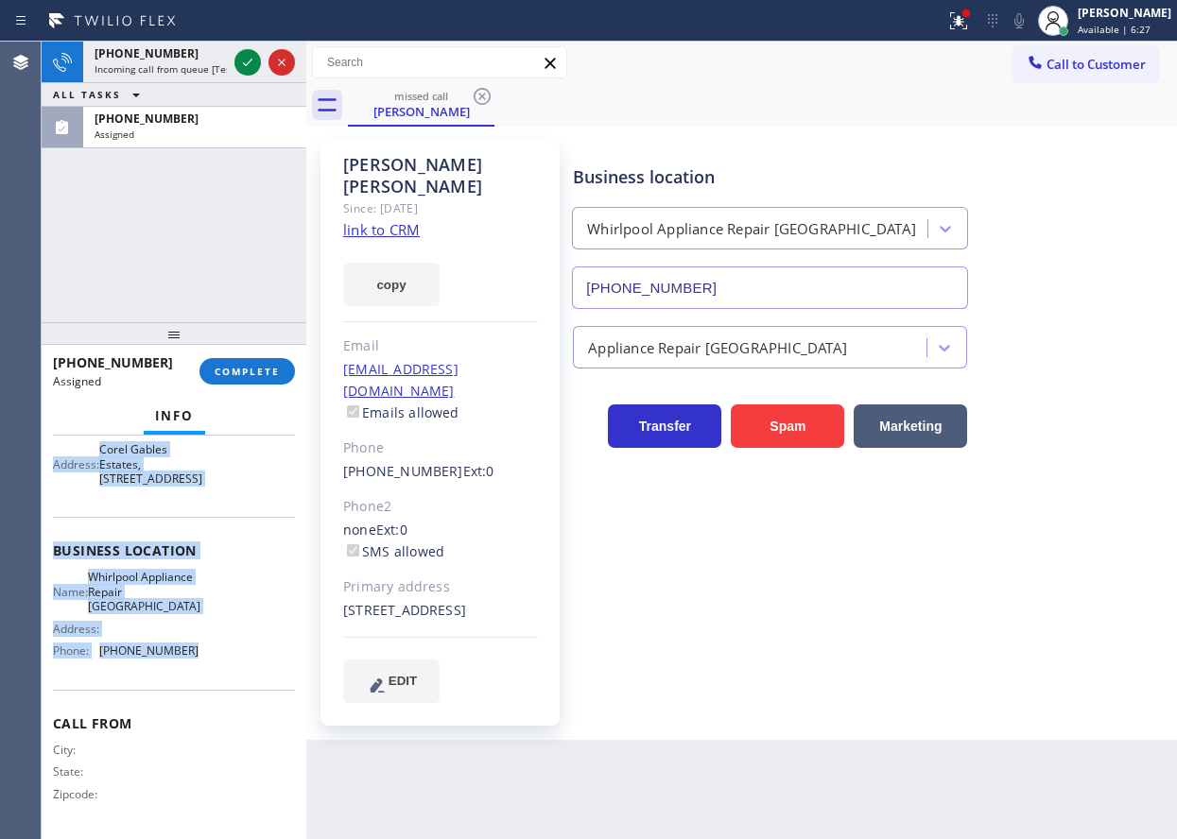
drag, startPoint x: 55, startPoint y: 567, endPoint x: 265, endPoint y: 653, distance: 226.7
click at [265, 653] on div "Context Queue: Appliance Repair High End Priority: 0 Task Age: Customer Name: […" at bounding box center [174, 537] width 242 height 593
click at [260, 367] on span "COMPLETE" at bounding box center [247, 371] width 65 height 13
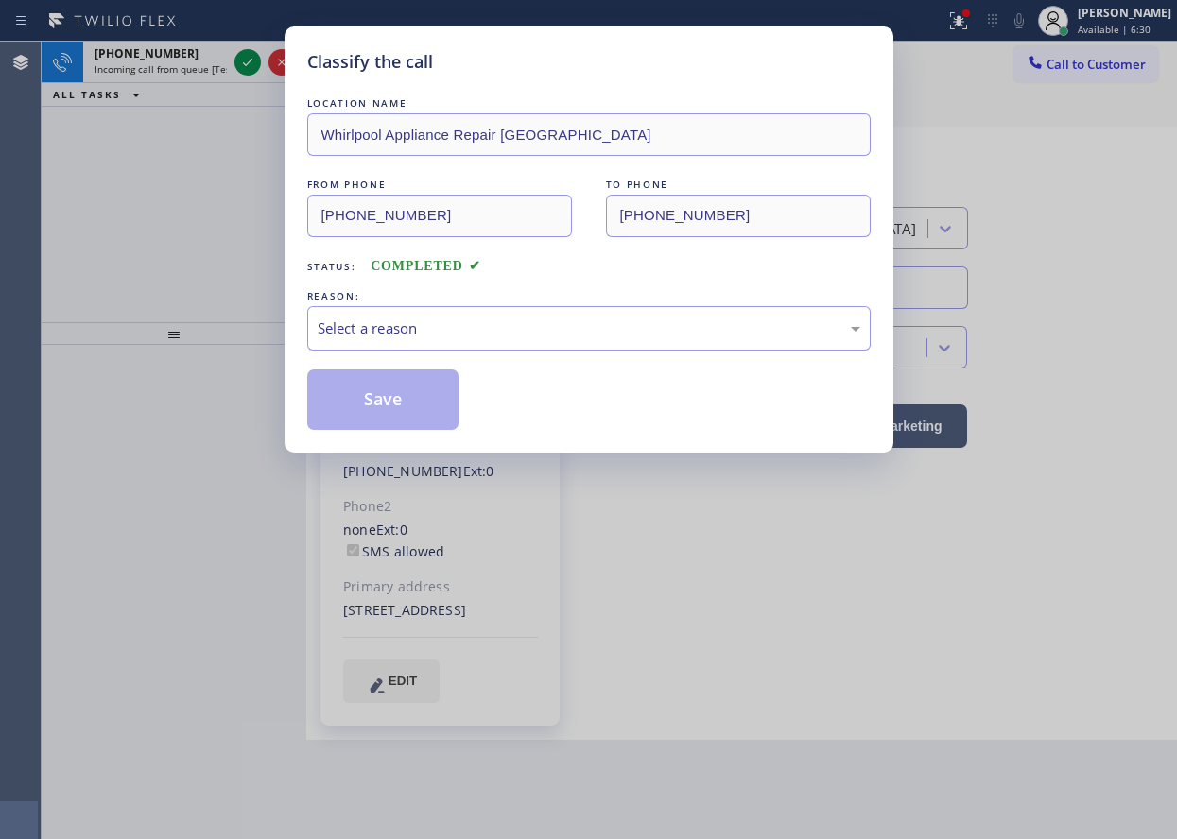
drag, startPoint x: 560, startPoint y: 308, endPoint x: 523, endPoint y: 342, distance: 50.9
click at [559, 309] on div "Select a reason" at bounding box center [588, 328] width 563 height 44
click at [397, 426] on button "Save" at bounding box center [383, 400] width 152 height 60
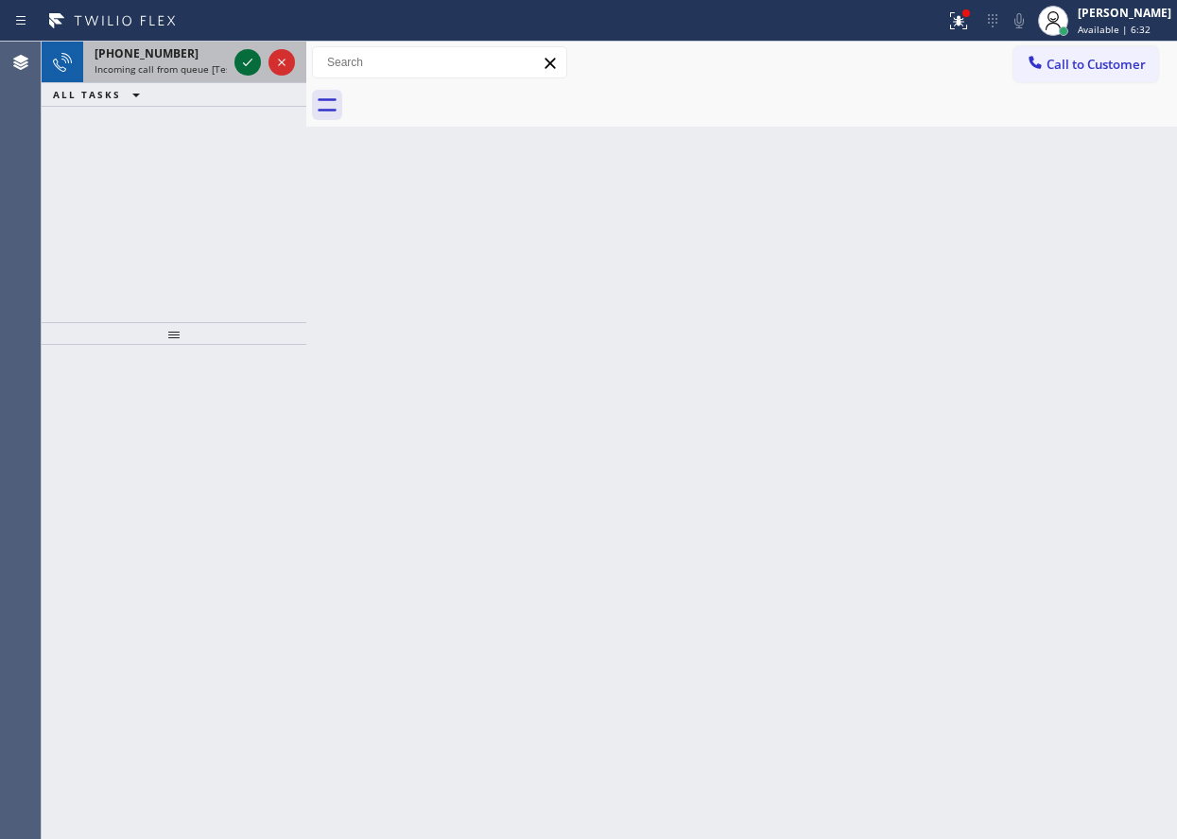
click at [249, 63] on icon at bounding box center [247, 63] width 9 height 8
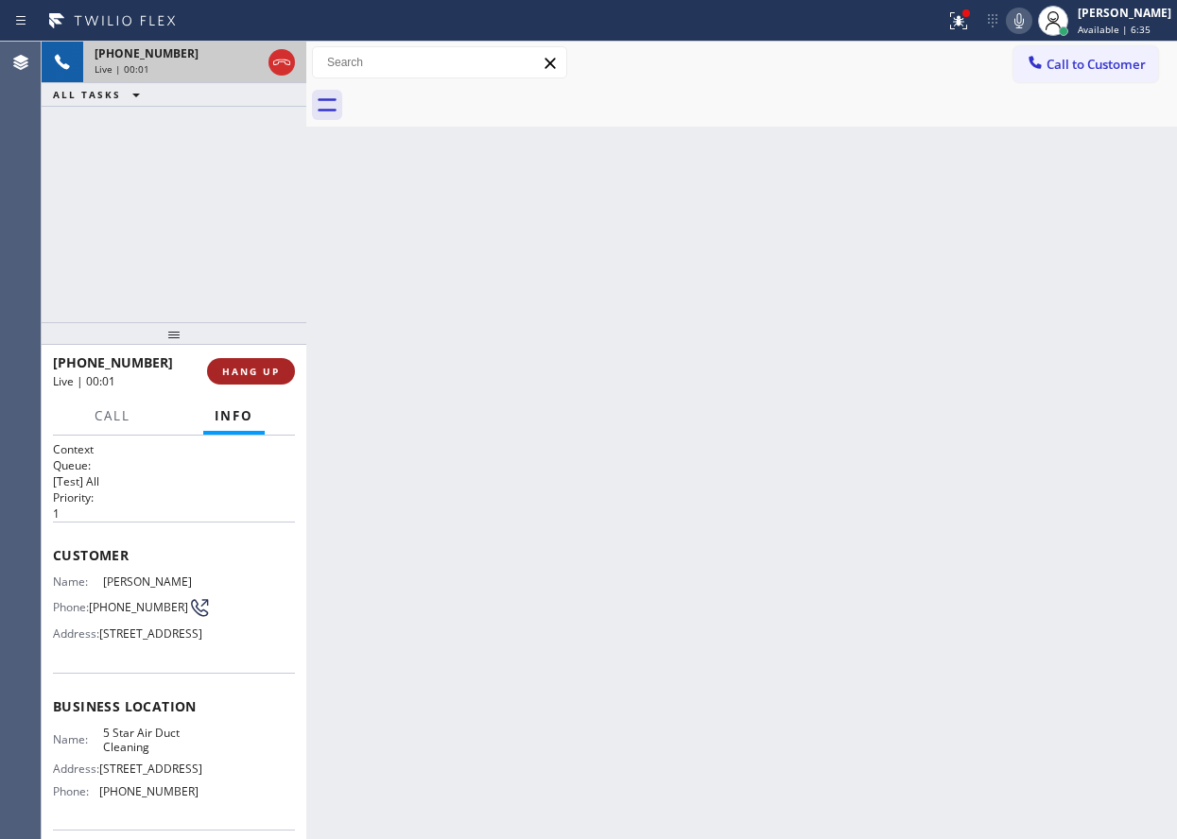
click at [281, 363] on button "HANG UP" at bounding box center [251, 371] width 88 height 26
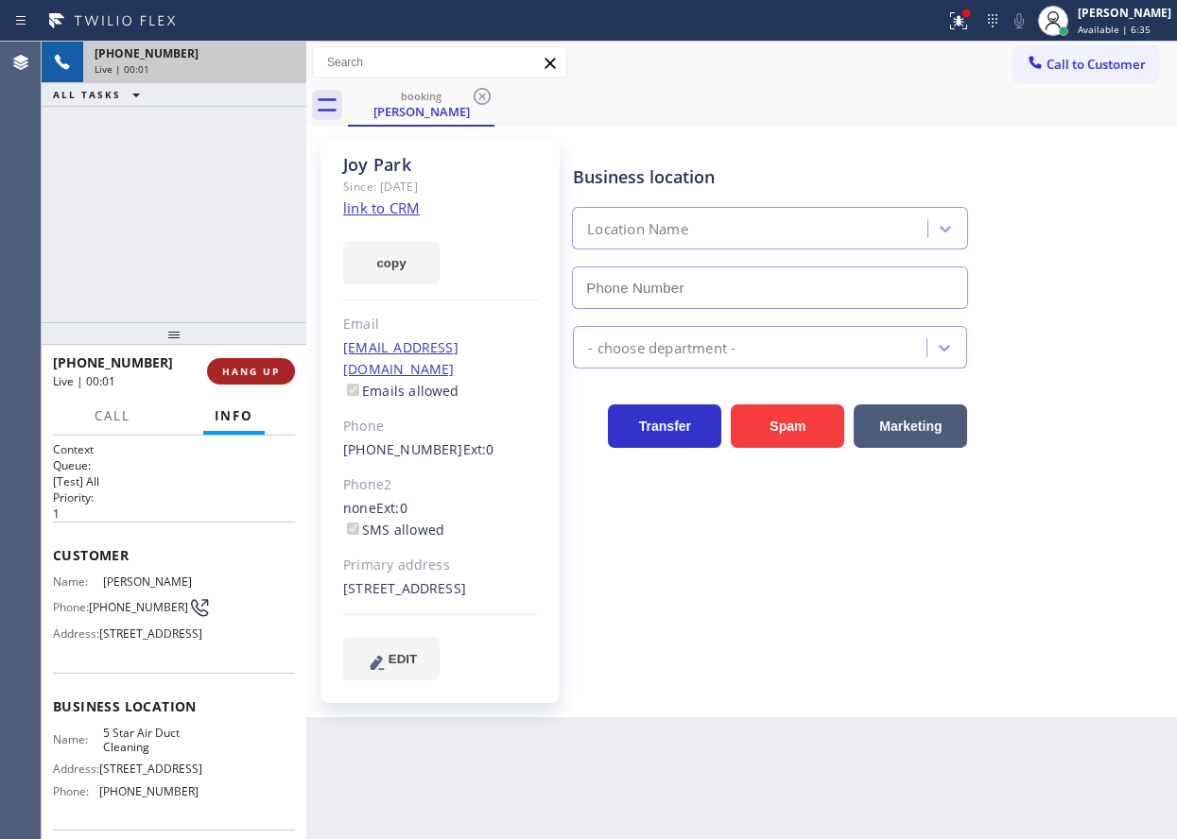
click at [275, 367] on span "HANG UP" at bounding box center [251, 371] width 58 height 13
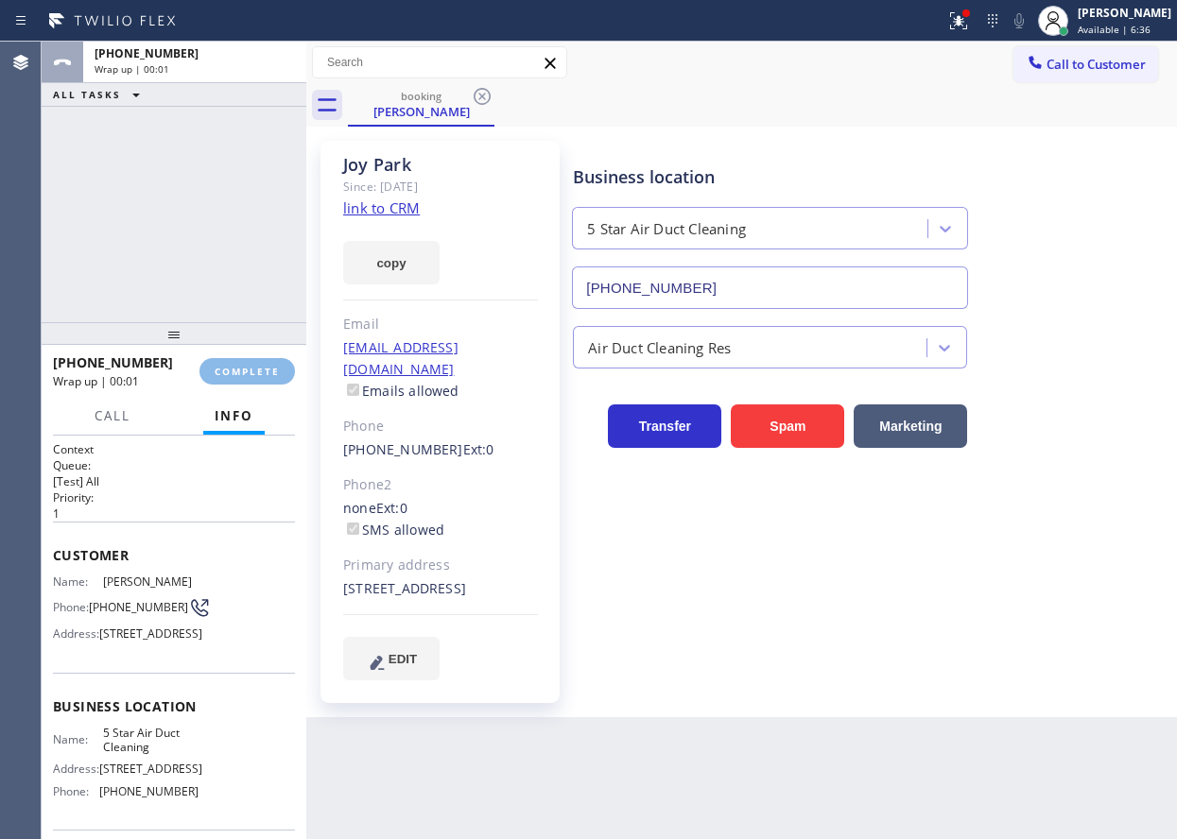
type input "[PHONE_NUMBER]"
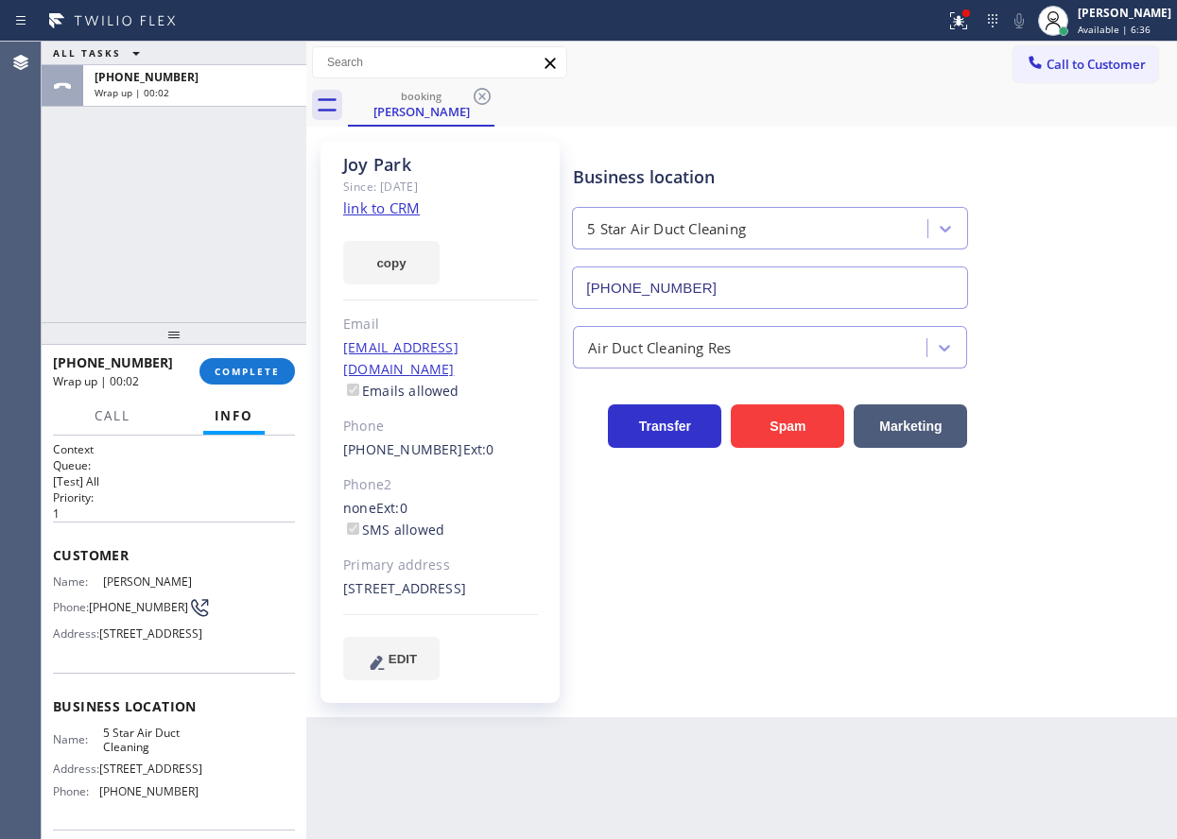
drag, startPoint x: 268, startPoint y: 366, endPoint x: 340, endPoint y: 364, distance: 71.8
click at [278, 366] on span "COMPLETE" at bounding box center [247, 371] width 65 height 13
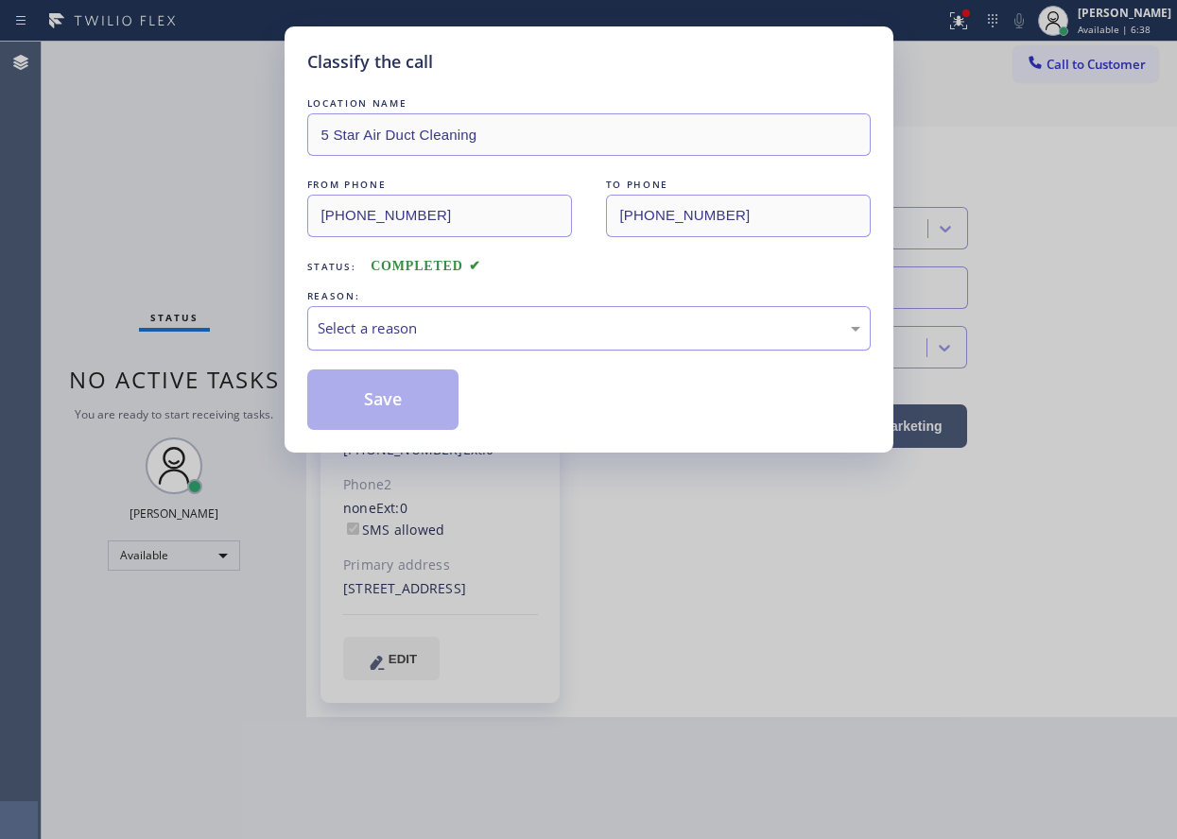
click at [542, 342] on div "Select a reason" at bounding box center [588, 328] width 563 height 44
click at [379, 383] on button "Save" at bounding box center [383, 400] width 152 height 60
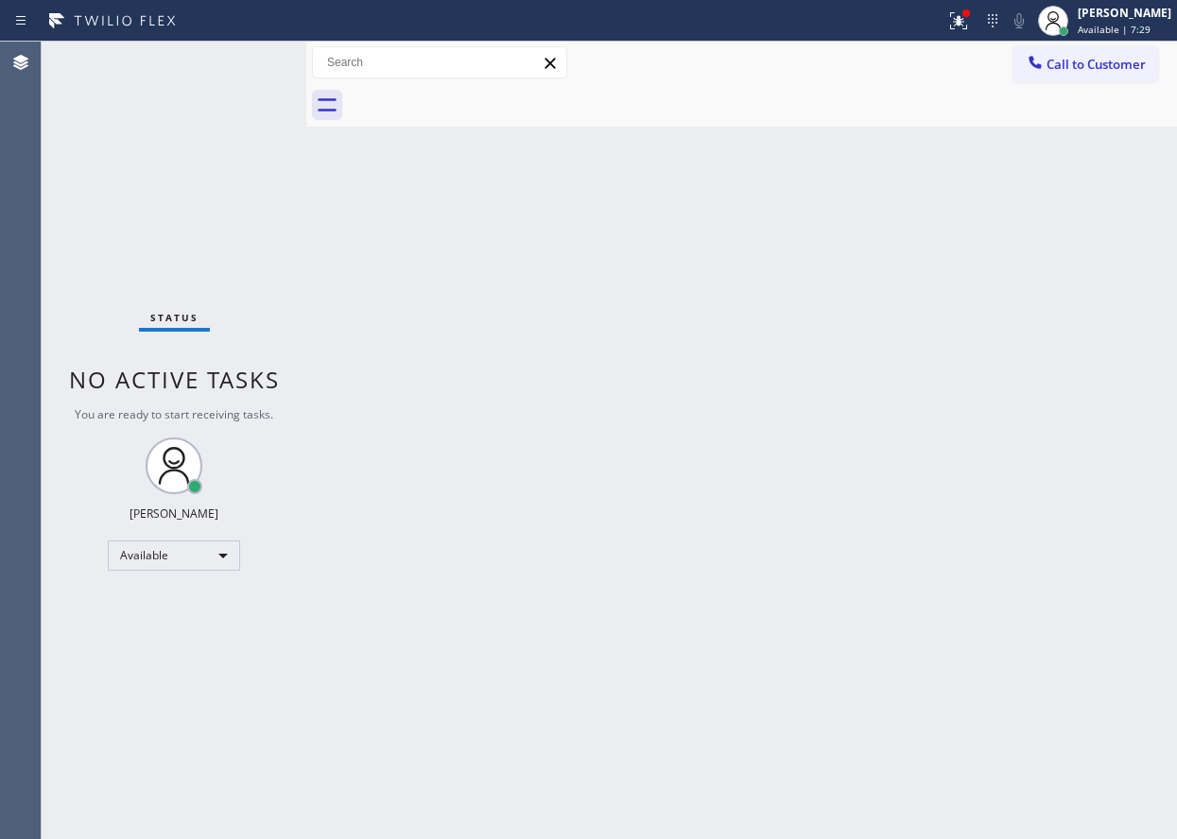
click at [1110, 529] on div "Back to Dashboard Change Sender ID Customers Technicians Select a contact Outbo…" at bounding box center [741, 441] width 870 height 798
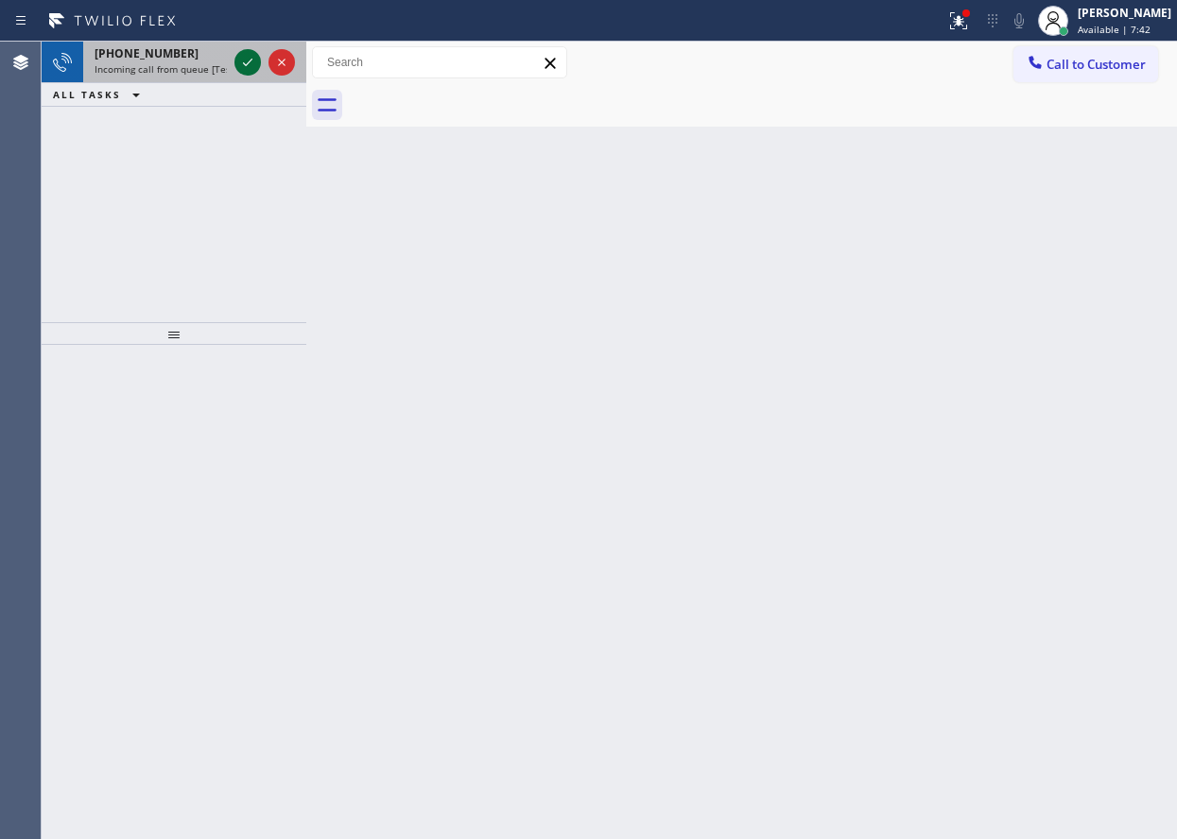
click at [250, 61] on icon at bounding box center [247, 63] width 9 height 8
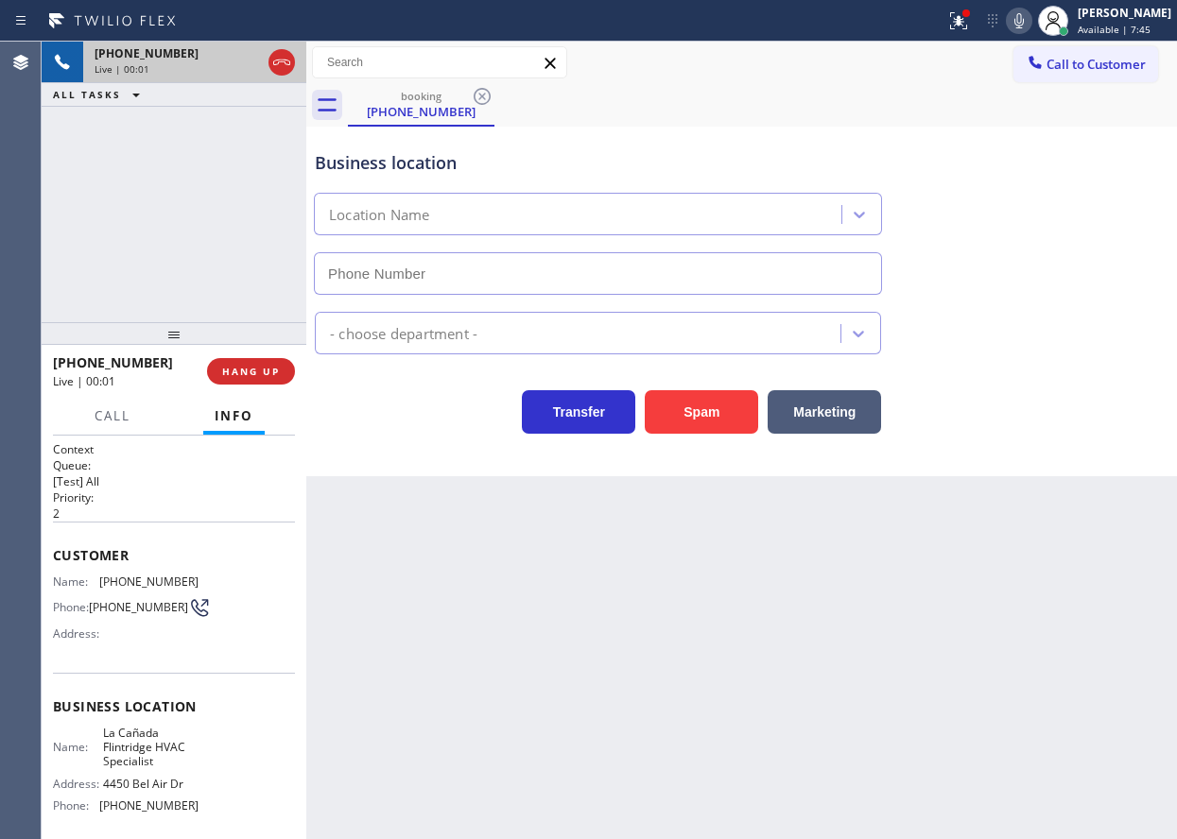
type input "[PHONE_NUMBER]"
click at [703, 405] on button "Spam" at bounding box center [701, 411] width 113 height 43
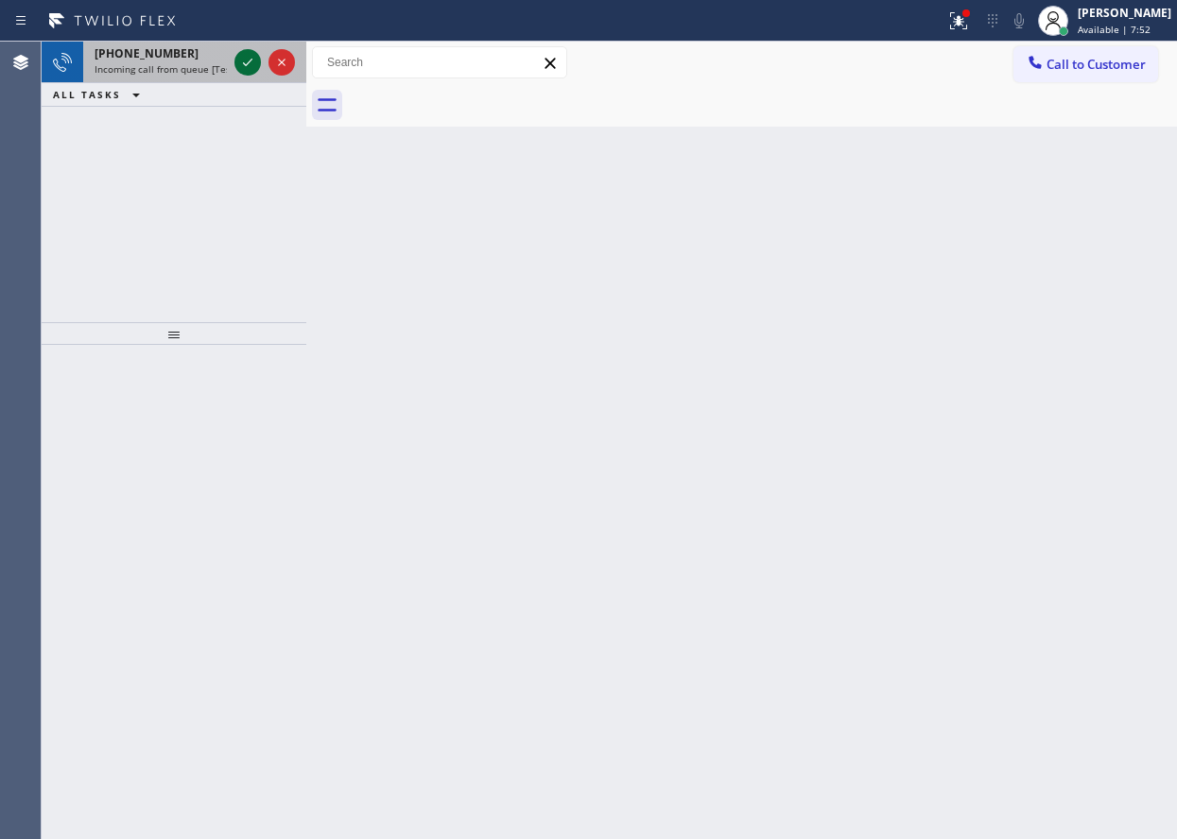
click at [237, 61] on icon at bounding box center [247, 62] width 23 height 23
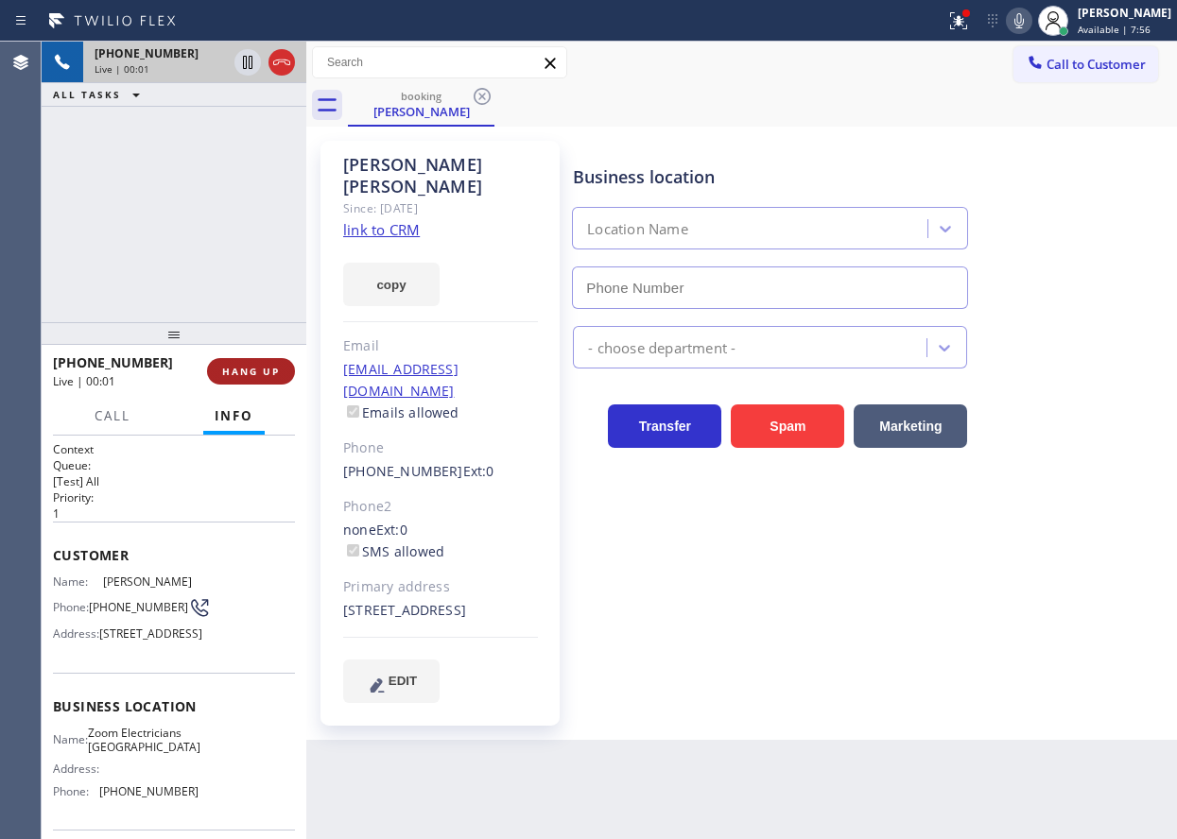
click at [254, 367] on span "HANG UP" at bounding box center [251, 371] width 58 height 13
type input "[PHONE_NUMBER]"
click at [254, 367] on span "HANG UP" at bounding box center [251, 371] width 58 height 13
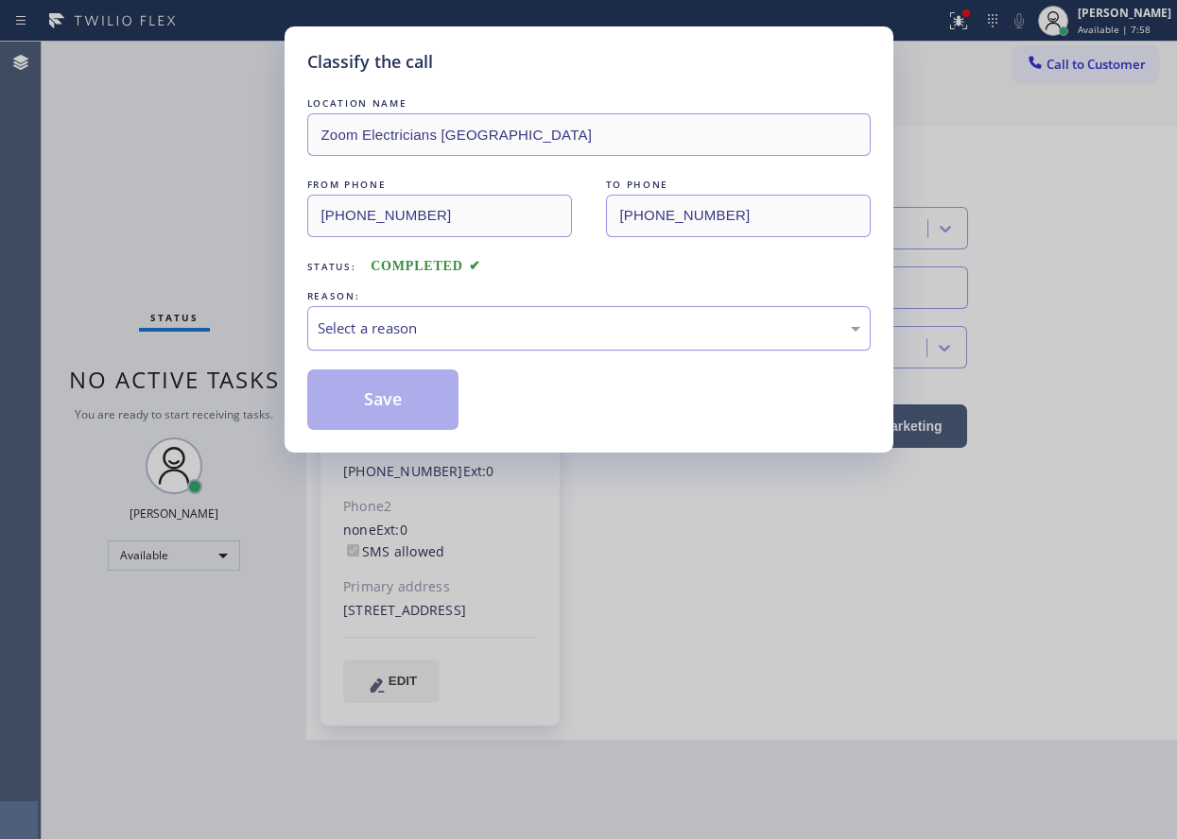
click at [437, 331] on div "Select a reason" at bounding box center [589, 329] width 542 height 22
drag, startPoint x: 424, startPoint y: 407, endPoint x: 736, endPoint y: 229, distance: 359.4
click at [429, 404] on button "Save" at bounding box center [383, 400] width 152 height 60
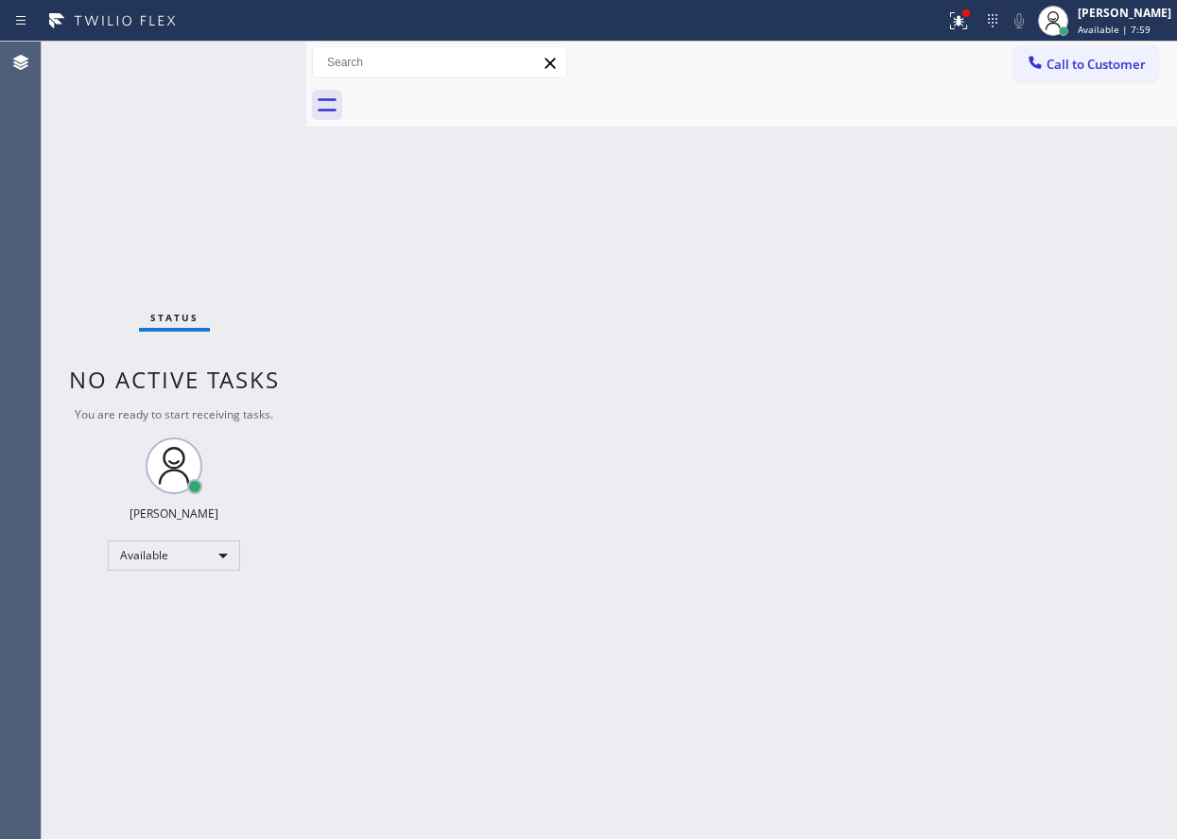
click at [1137, 27] on span "Available | 7:59" at bounding box center [1113, 29] width 73 height 13
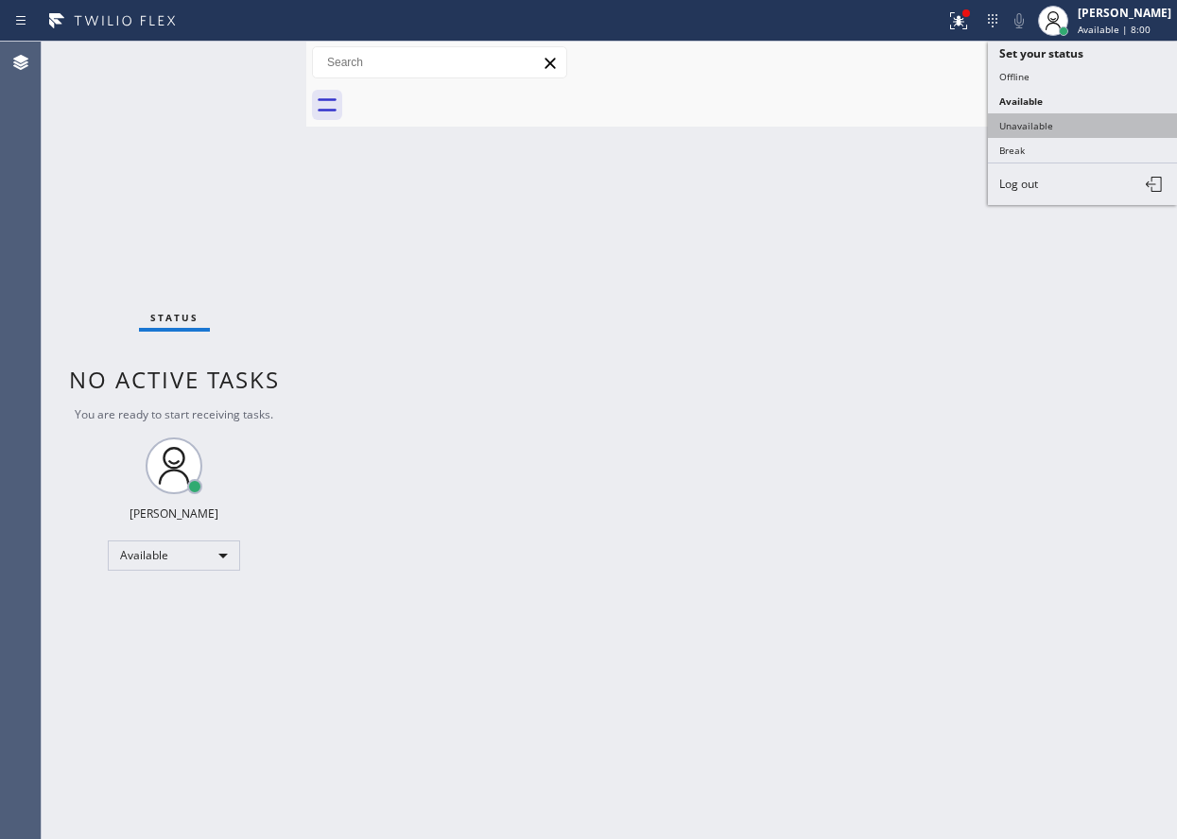
click at [1092, 123] on button "Unavailable" at bounding box center [1082, 125] width 189 height 25
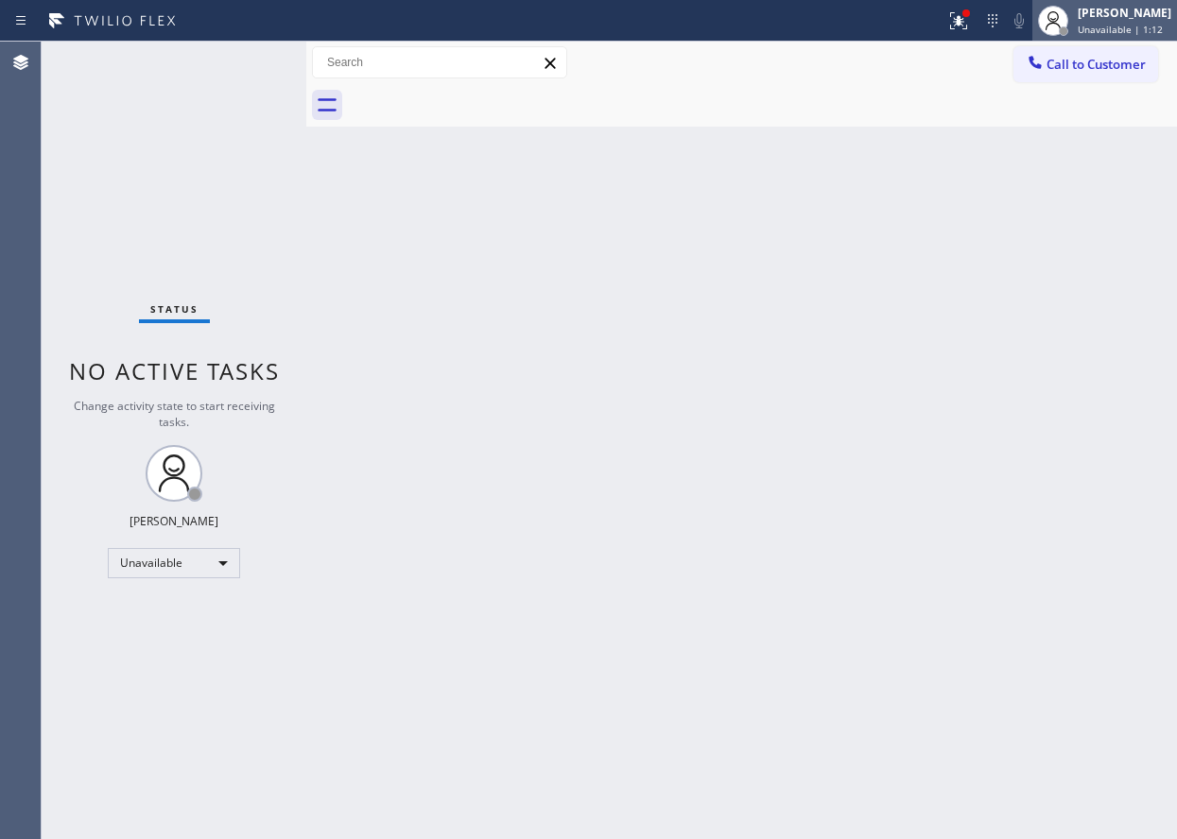
click at [1143, 39] on div "[PERSON_NAME] Unavailable | 1:12" at bounding box center [1104, 21] width 145 height 42
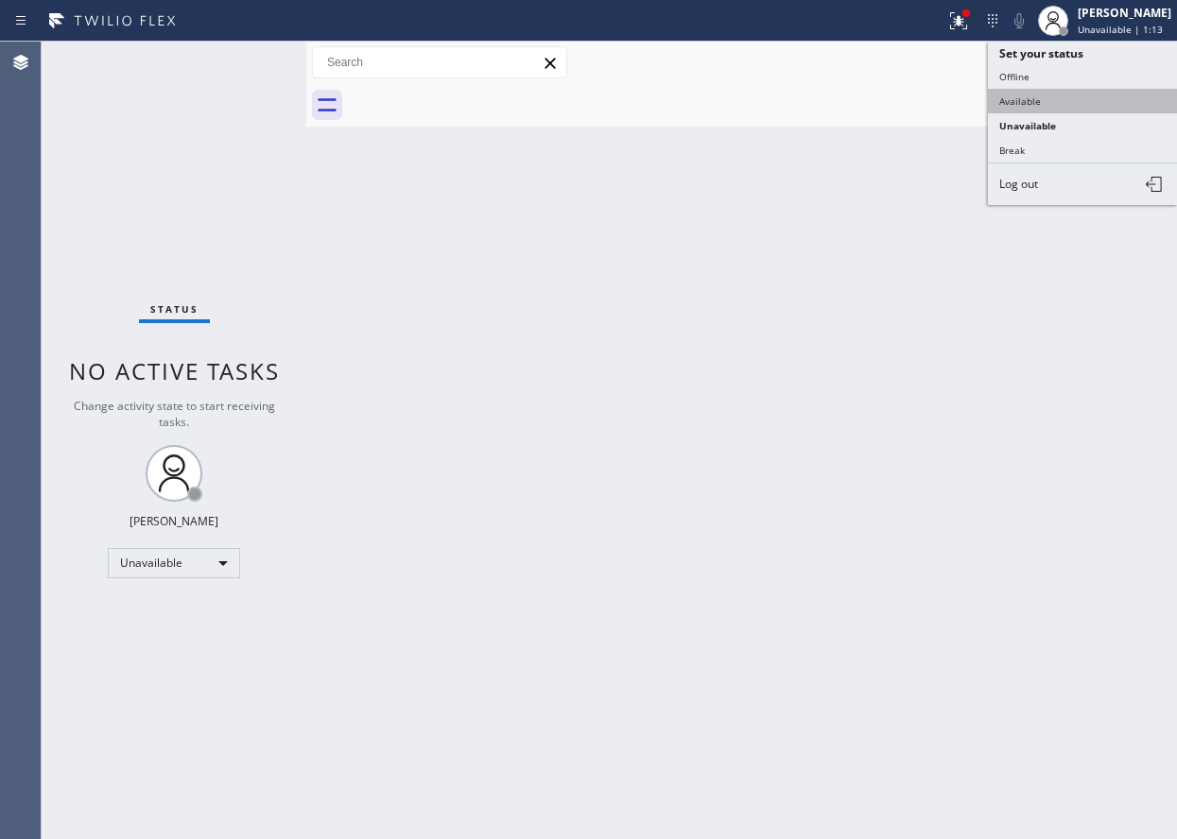
click at [1060, 103] on button "Available" at bounding box center [1082, 101] width 189 height 25
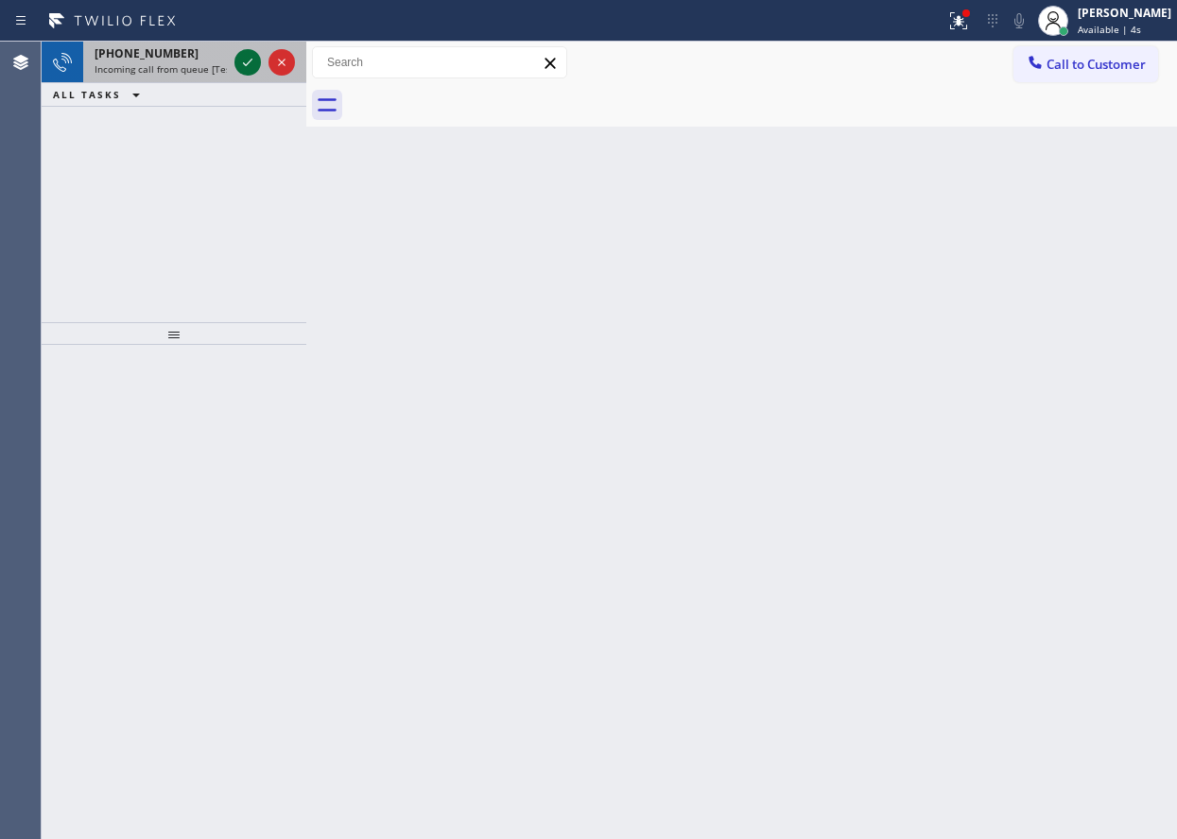
click at [256, 65] on icon at bounding box center [247, 62] width 23 height 23
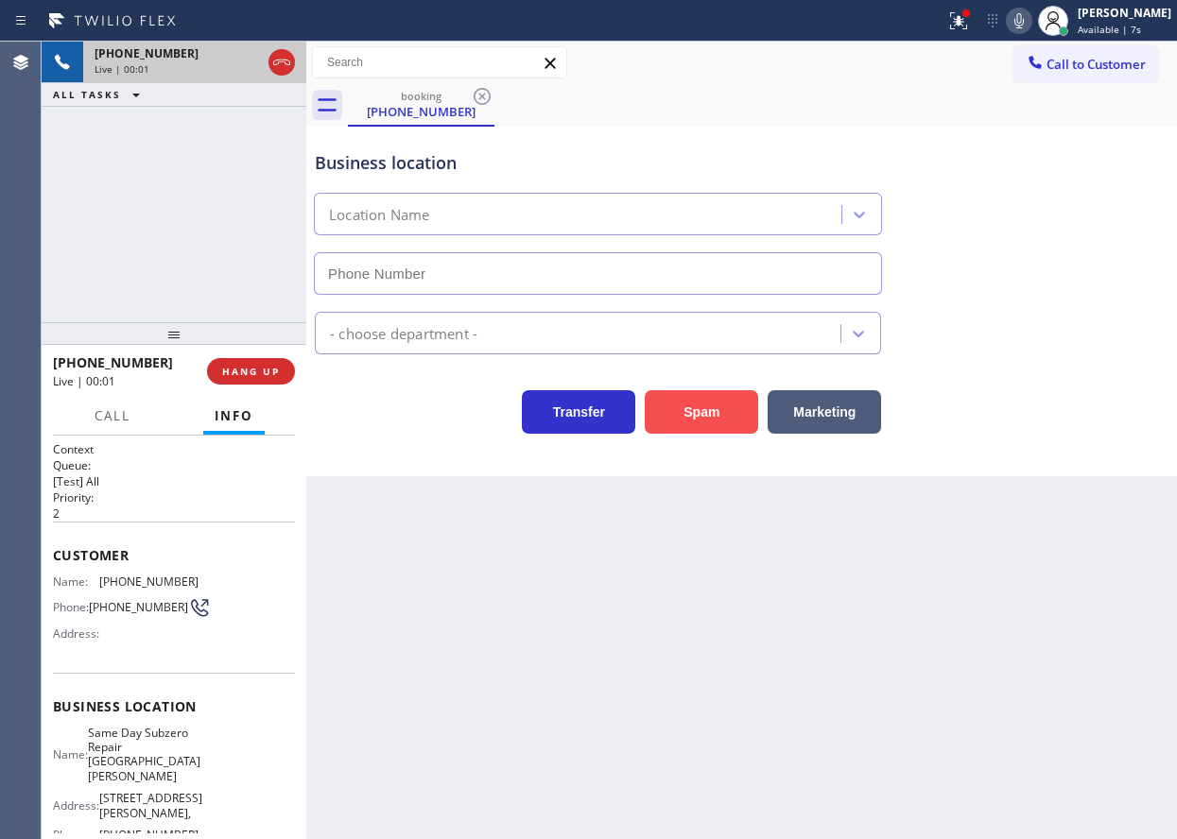
click at [733, 407] on button "Spam" at bounding box center [701, 411] width 113 height 43
click at [699, 427] on button "Spam" at bounding box center [701, 411] width 113 height 43
click at [699, 421] on button "Spam" at bounding box center [701, 411] width 113 height 43
click at [761, 554] on div "Back to Dashboard Change Sender ID Customers Technicians Select a contact Outbo…" at bounding box center [741, 441] width 870 height 798
click at [693, 415] on button "Spam" at bounding box center [701, 411] width 113 height 43
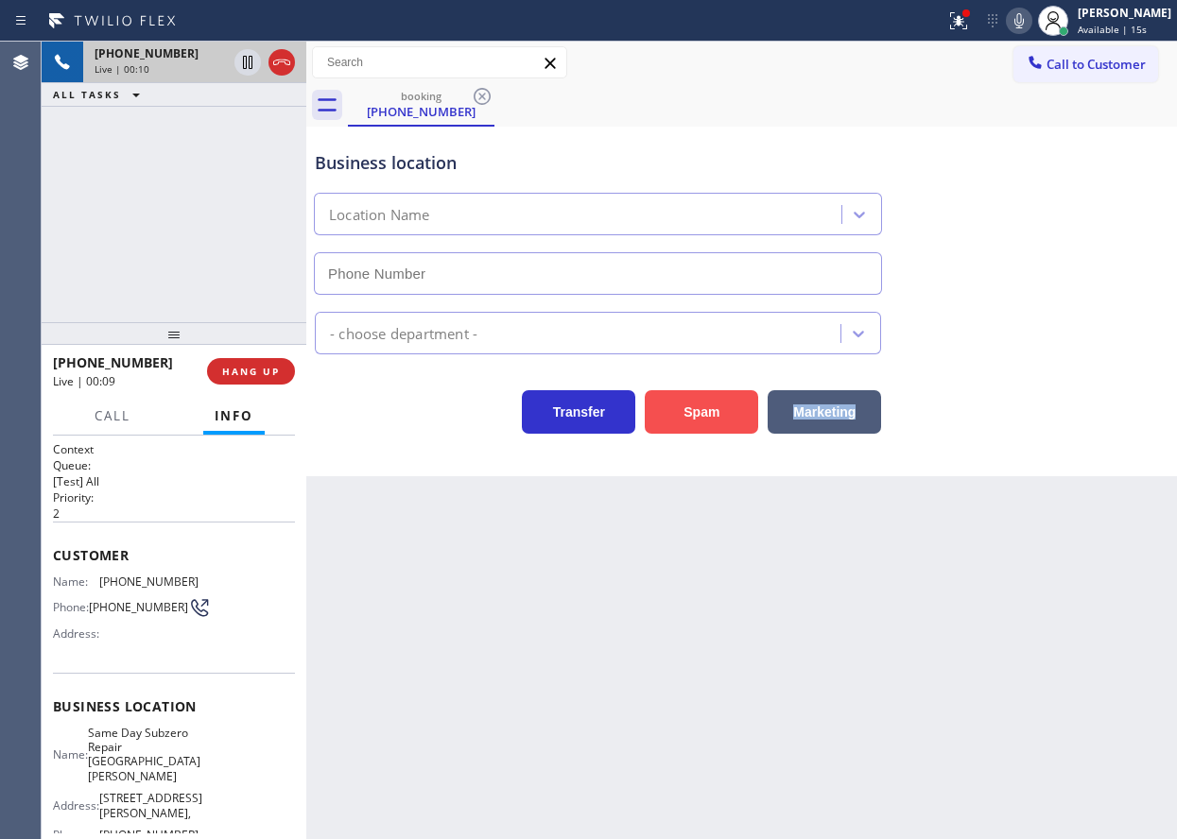
click at [693, 415] on button "Spam" at bounding box center [701, 411] width 113 height 43
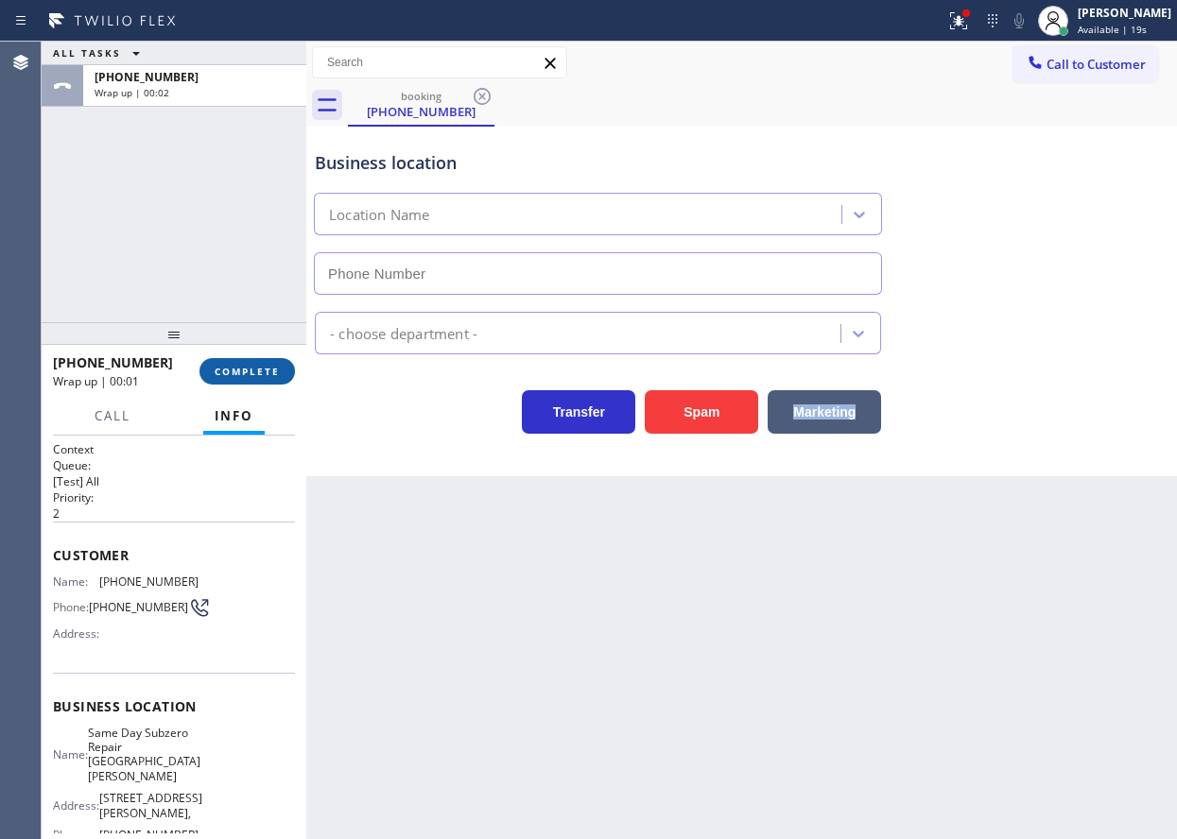
click at [284, 376] on button "COMPLETE" at bounding box center [246, 371] width 95 height 26
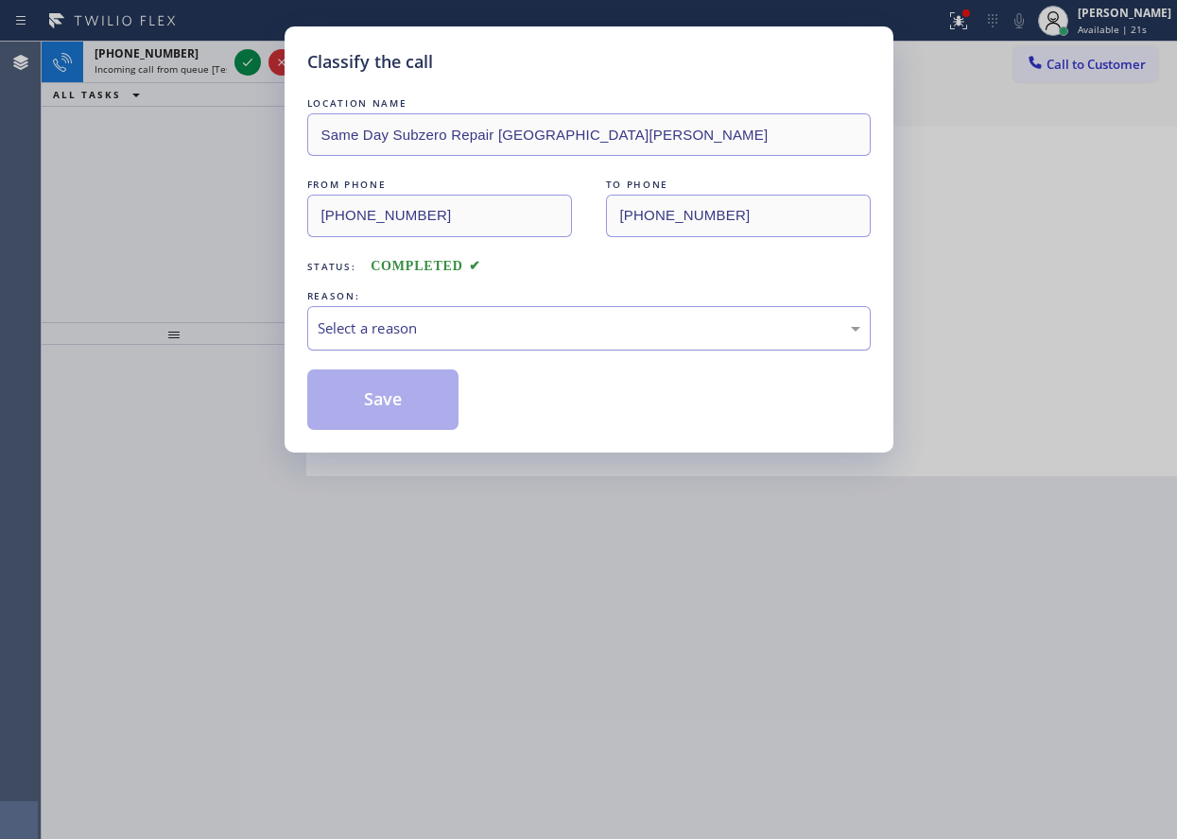
click at [519, 308] on div "Select a reason" at bounding box center [588, 328] width 563 height 44
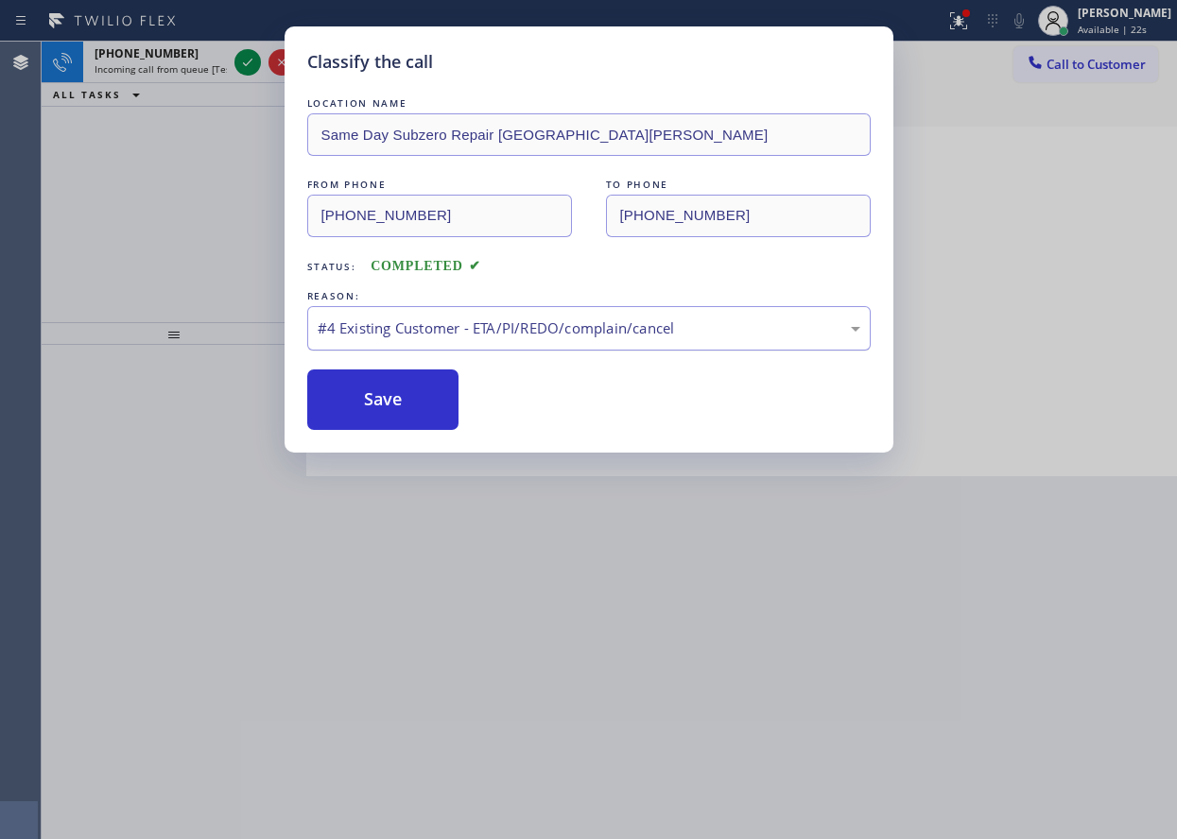
click at [462, 344] on div "#4 Existing Customer - ETA/PI/REDO/complain/cancel" at bounding box center [588, 328] width 563 height 44
click at [423, 426] on button "Save" at bounding box center [383, 400] width 152 height 60
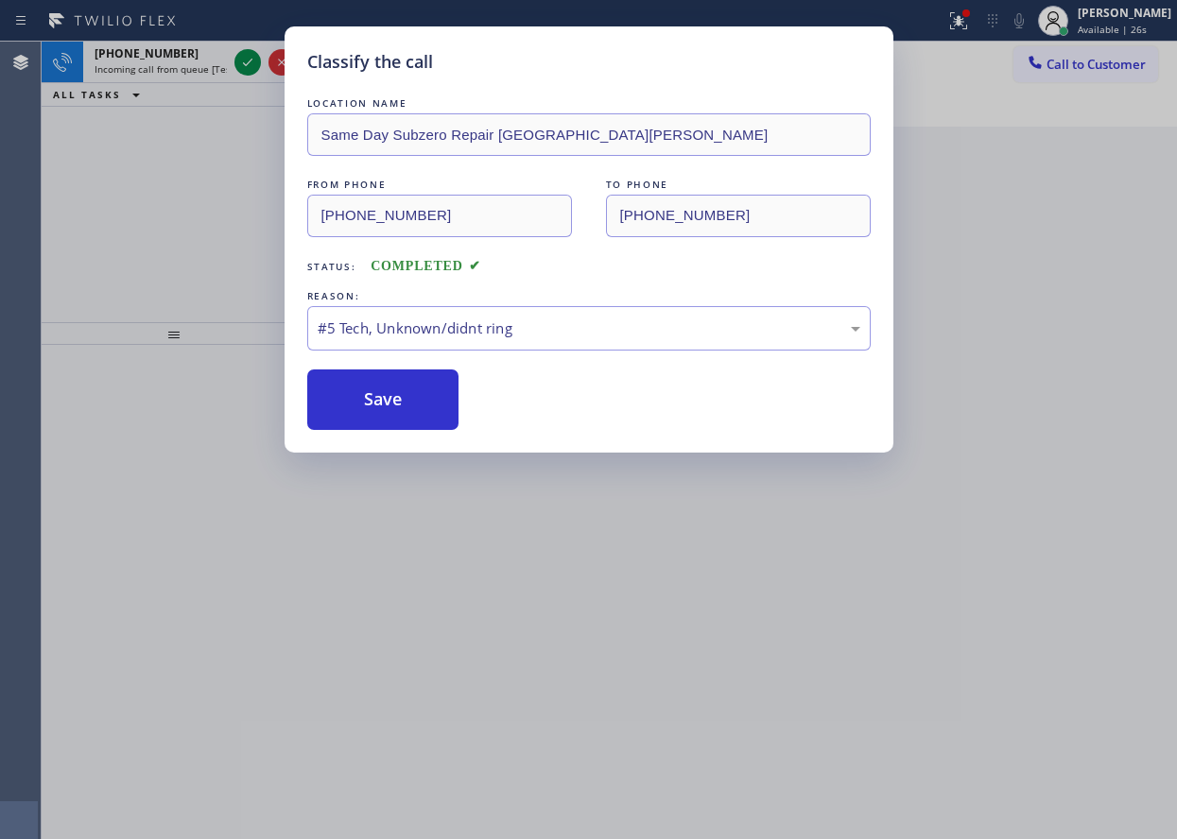
click at [239, 60] on div "Classify the call LOCATION NAME Same Day Subzero Repair [GEOGRAPHIC_DATA][PERSO…" at bounding box center [588, 419] width 1177 height 839
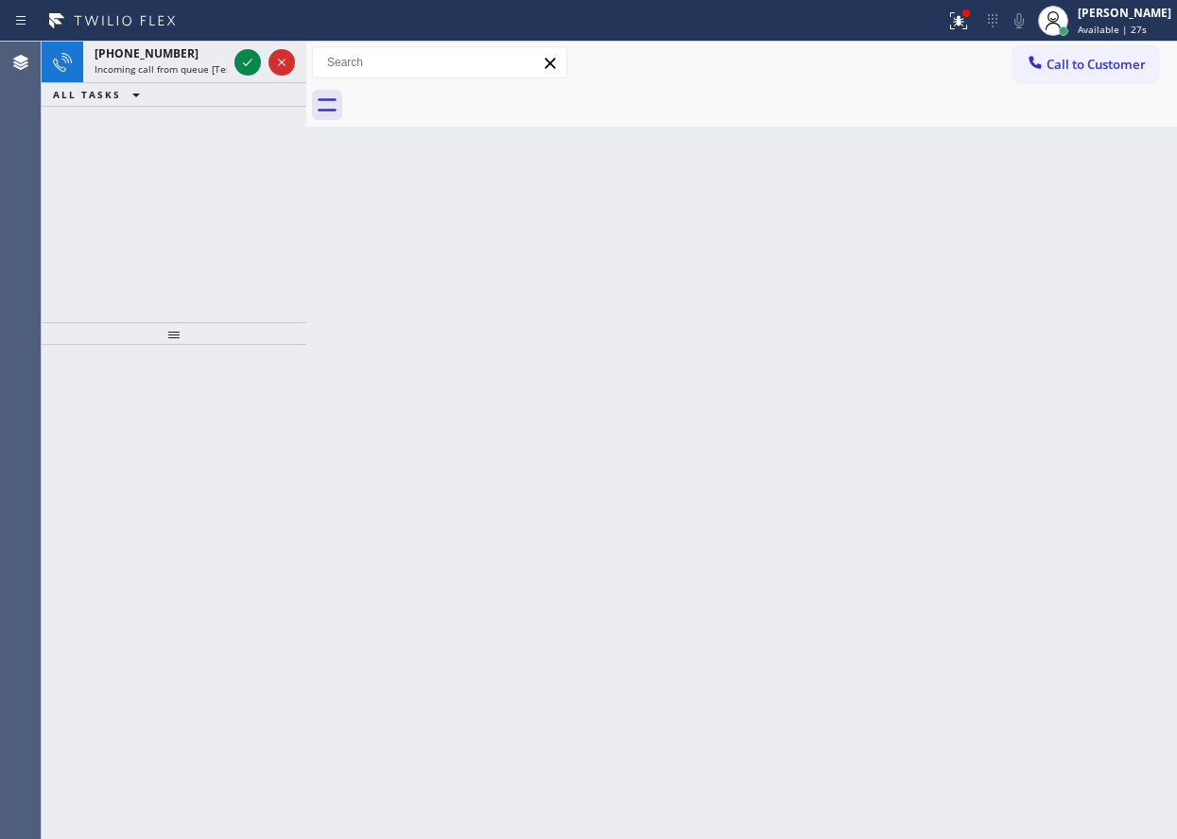
click at [374, 411] on div "Back to Dashboard Change Sender ID Customers Technicians Select a contact Outbo…" at bounding box center [741, 441] width 870 height 798
click at [249, 57] on icon at bounding box center [247, 62] width 23 height 23
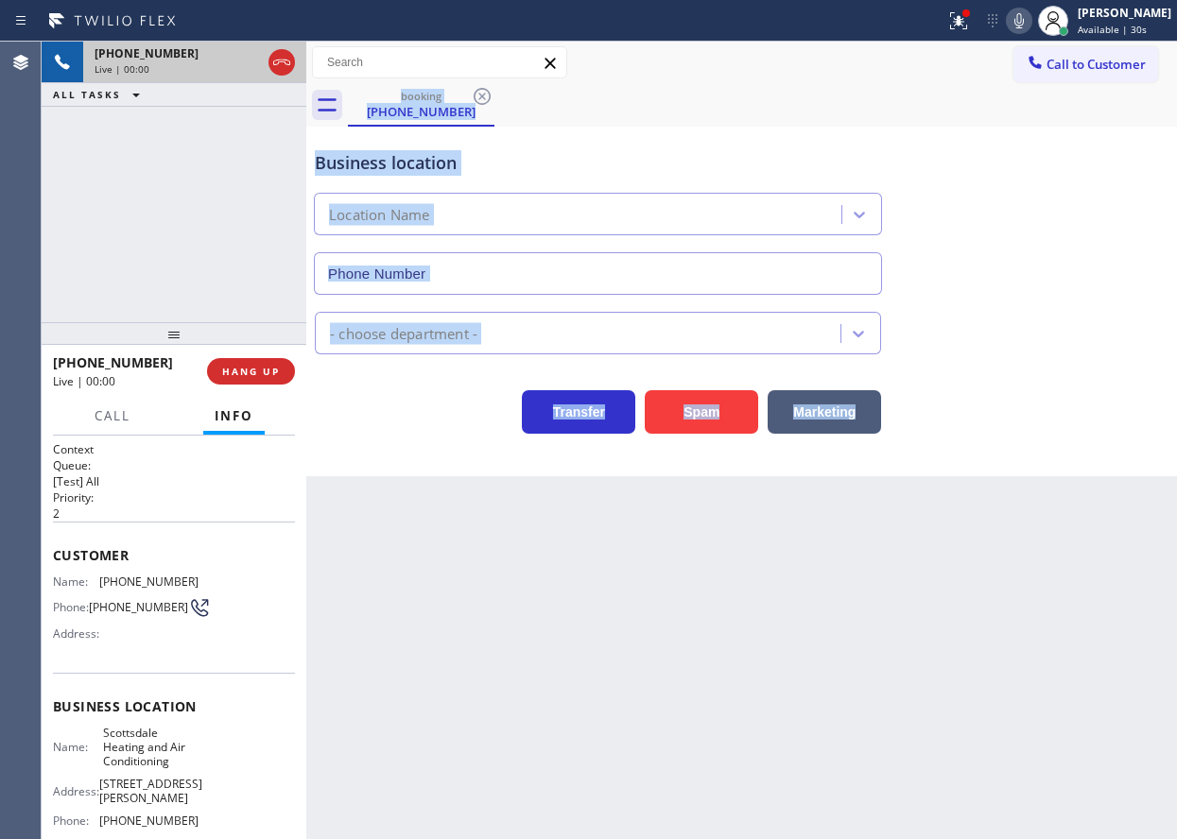
type input "[PHONE_NUMBER]"
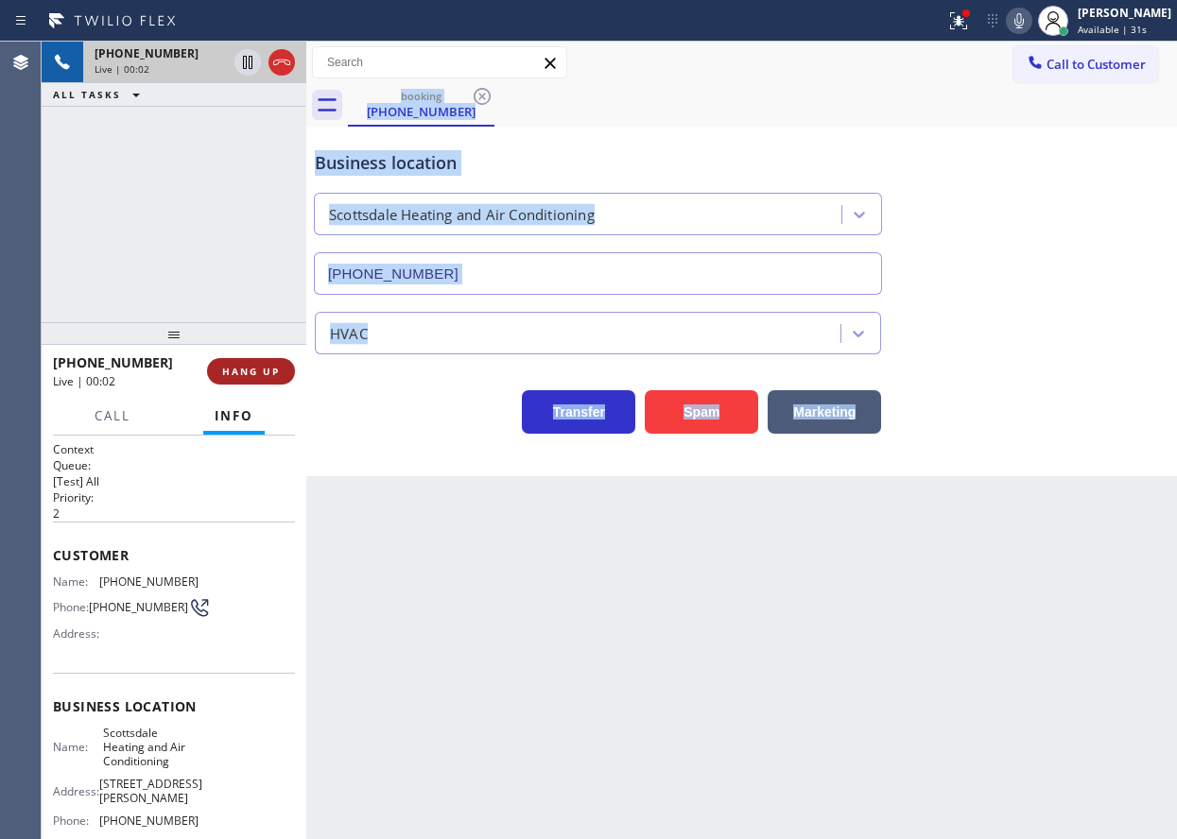
click at [261, 381] on button "HANG UP" at bounding box center [251, 371] width 88 height 26
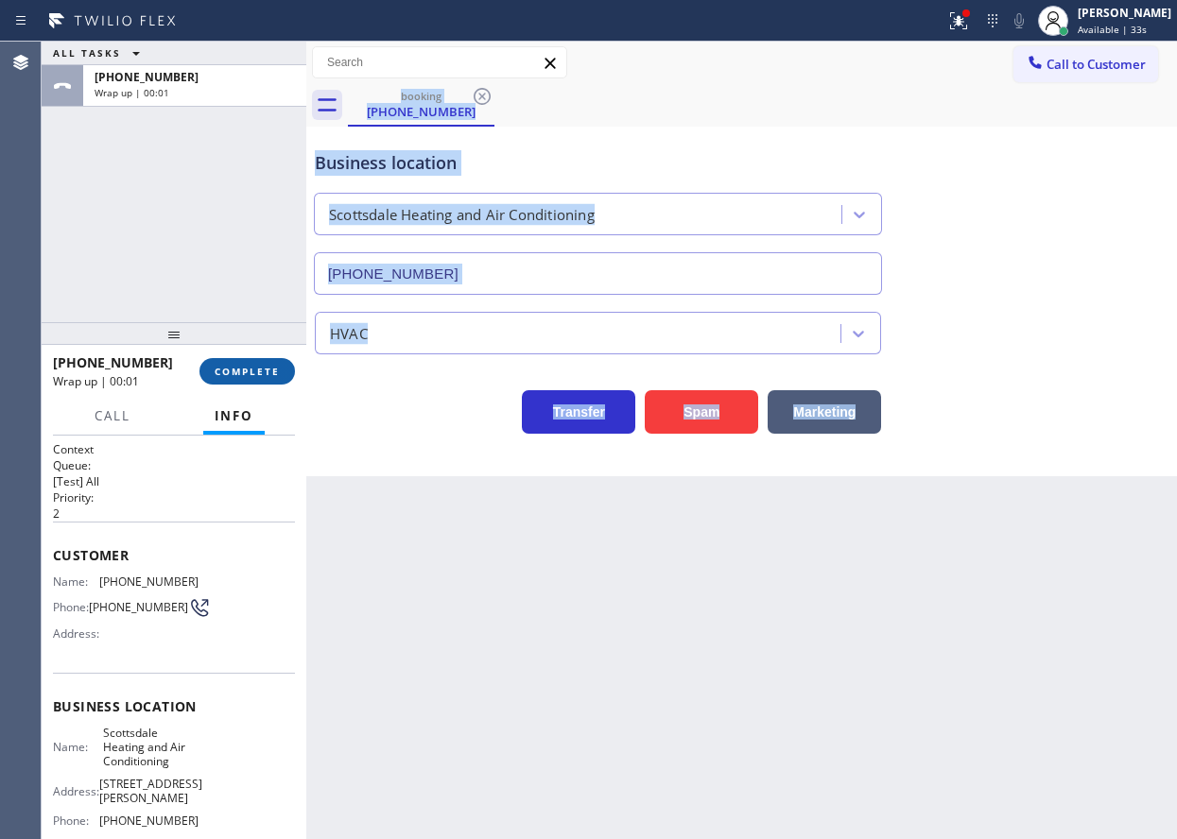
click at [261, 381] on button "COMPLETE" at bounding box center [246, 371] width 95 height 26
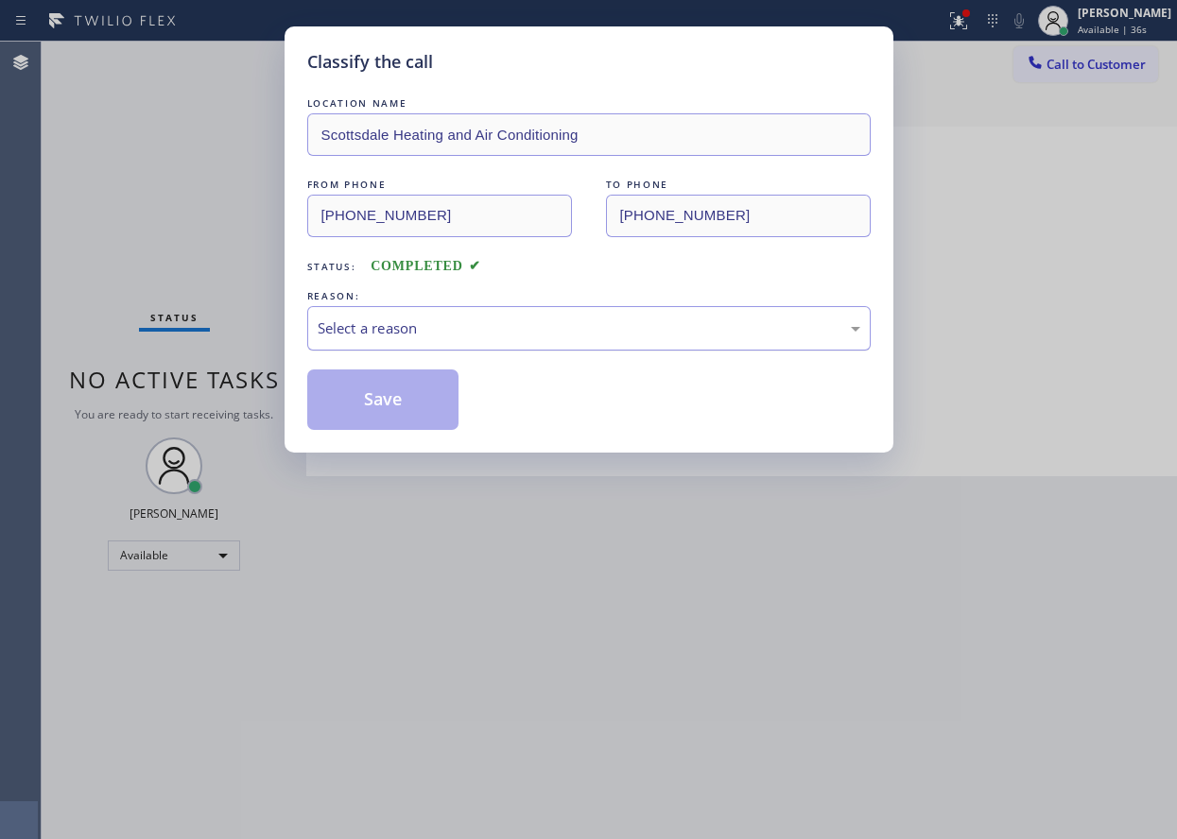
click at [514, 306] on div "Select a reason" at bounding box center [588, 328] width 563 height 44
click at [430, 393] on button "Save" at bounding box center [383, 400] width 152 height 60
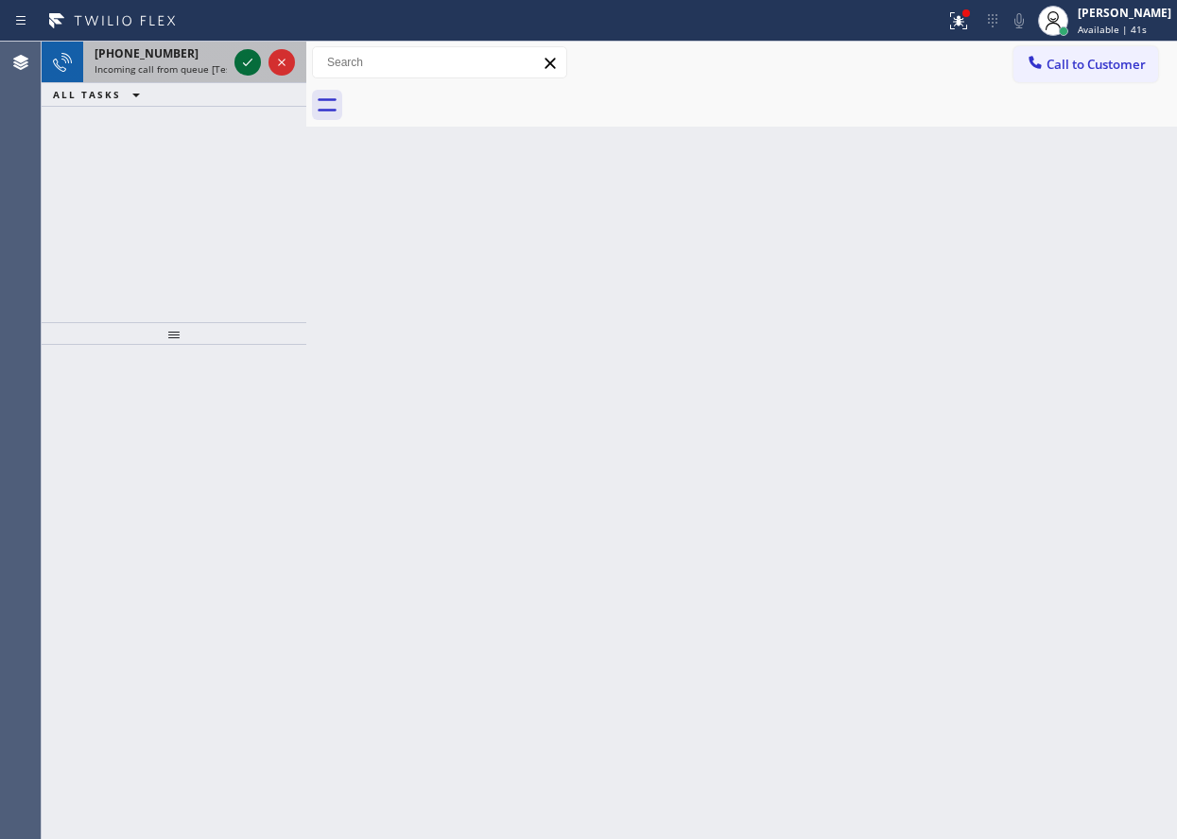
click at [240, 59] on icon at bounding box center [247, 62] width 23 height 23
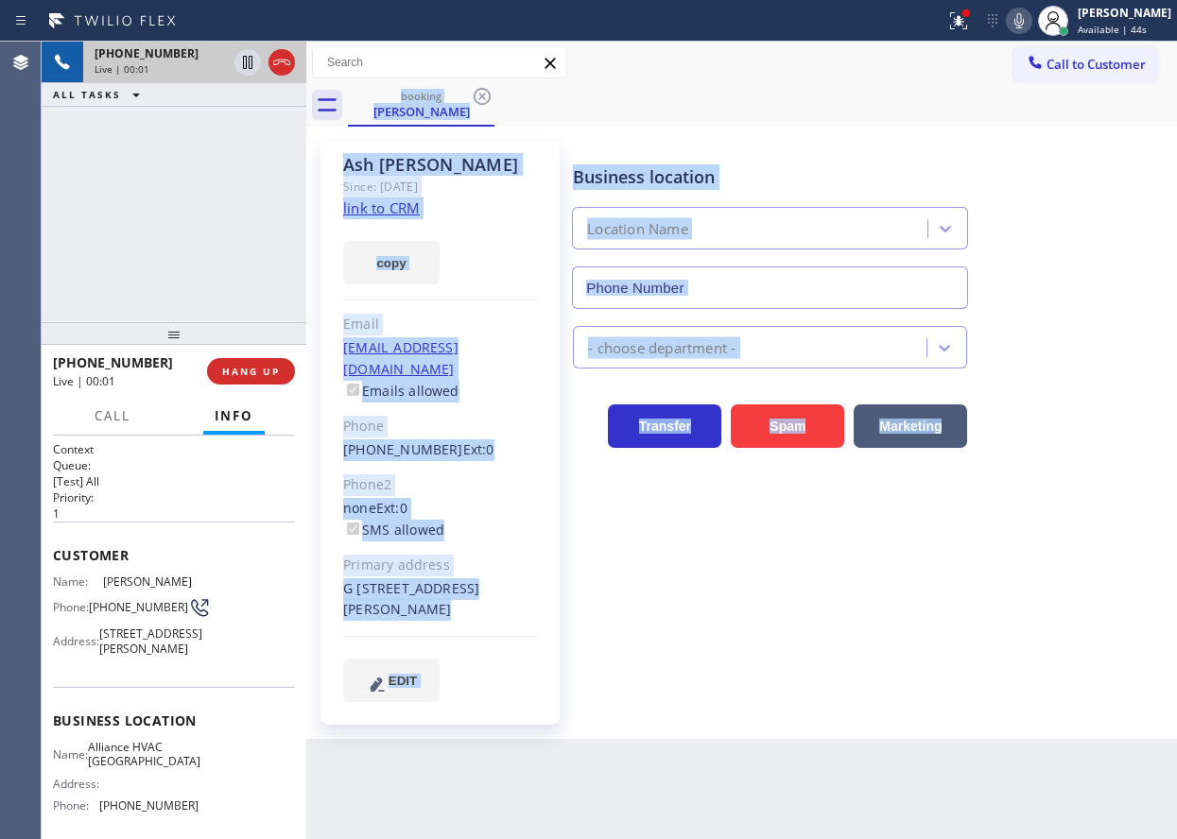
type input "[PHONE_NUMBER]"
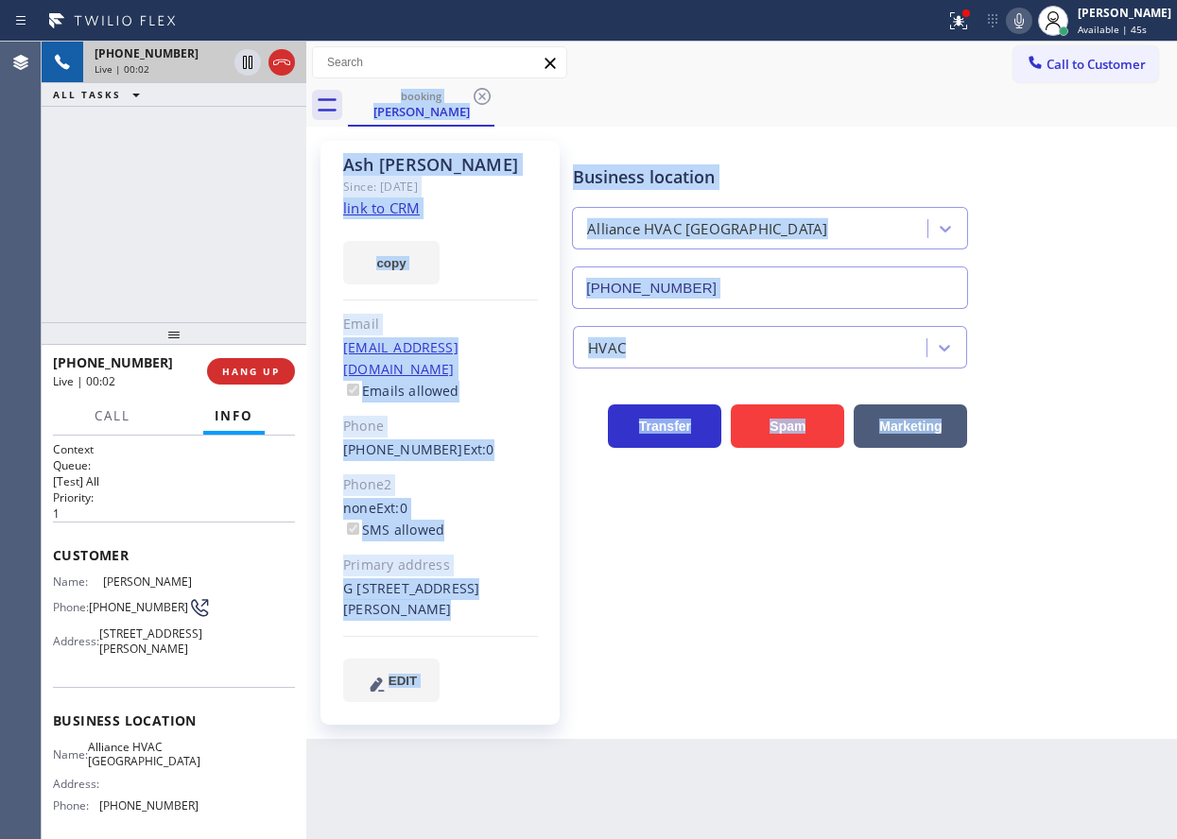
click at [611, 571] on div "Business location Alliance HVAC [GEOGRAPHIC_DATA] [PHONE_NUMBER] HVAC Transfer …" at bounding box center [870, 421] width 603 height 551
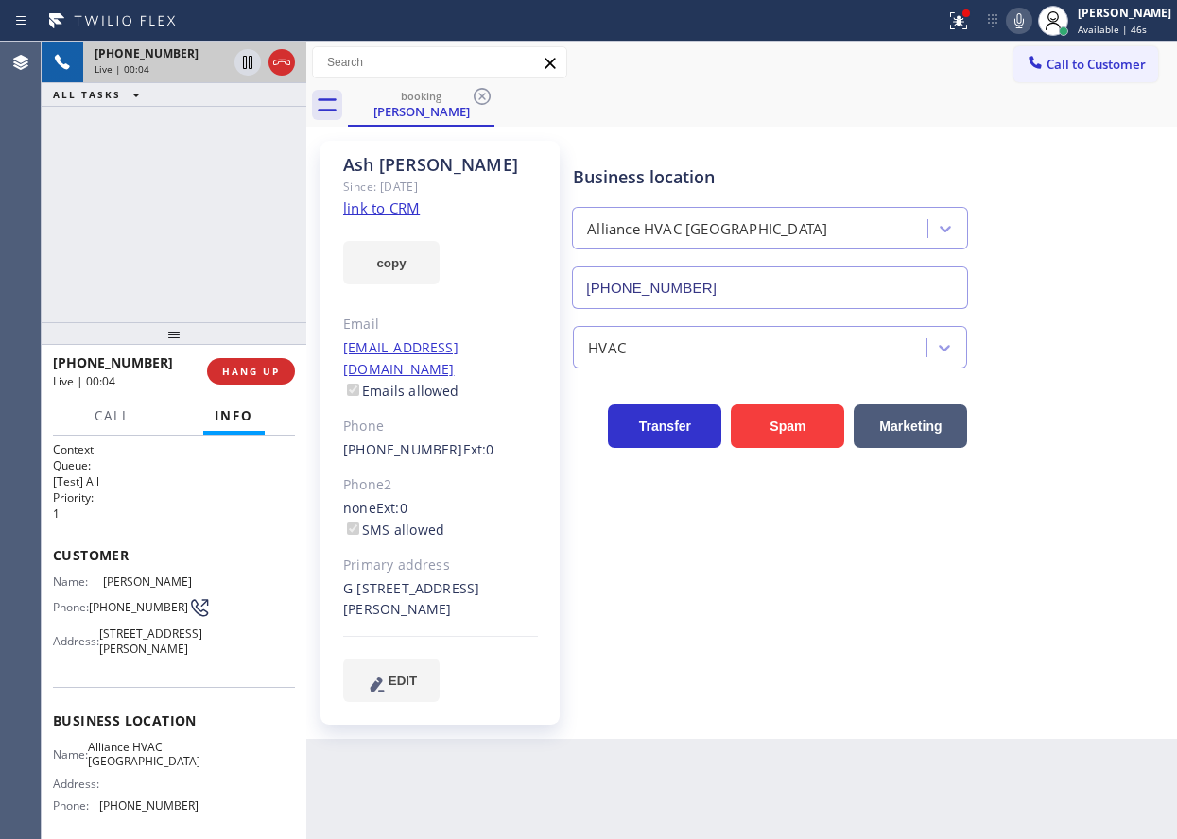
click at [404, 208] on link "link to CRM" at bounding box center [381, 207] width 77 height 19
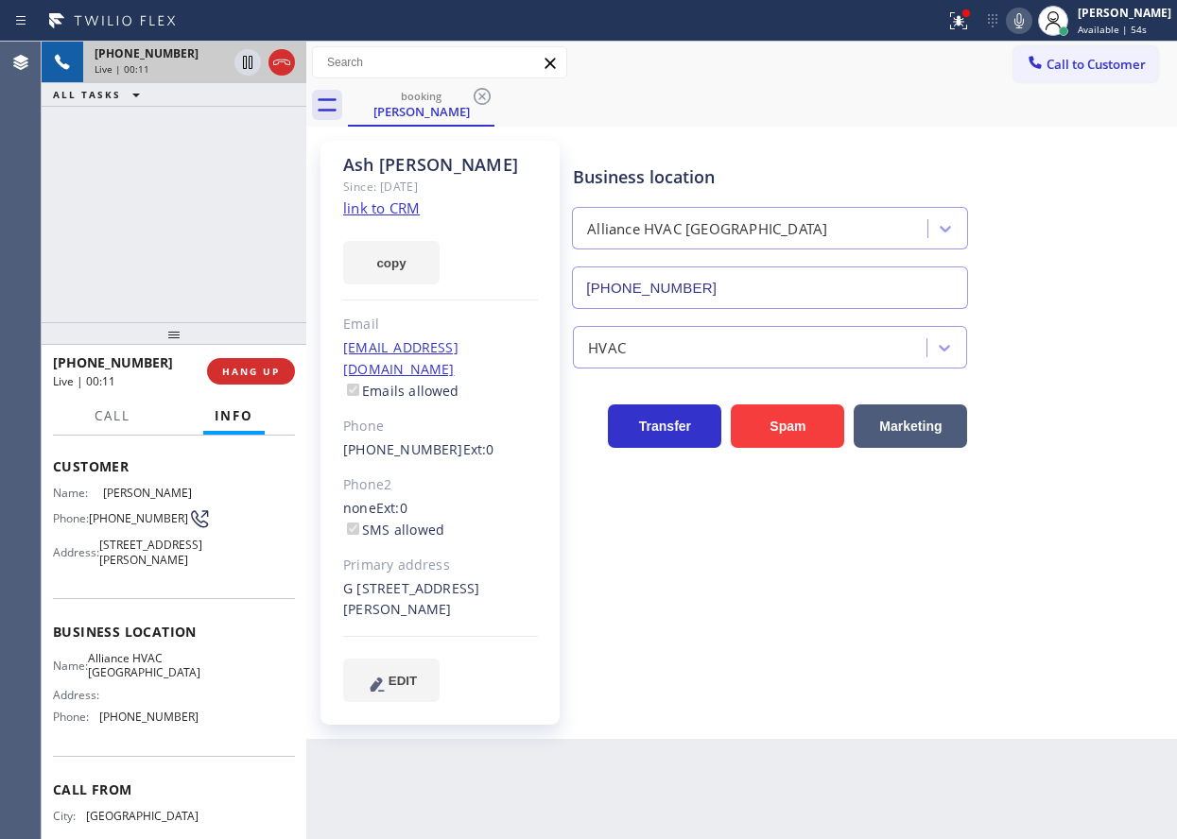
scroll to position [176, 0]
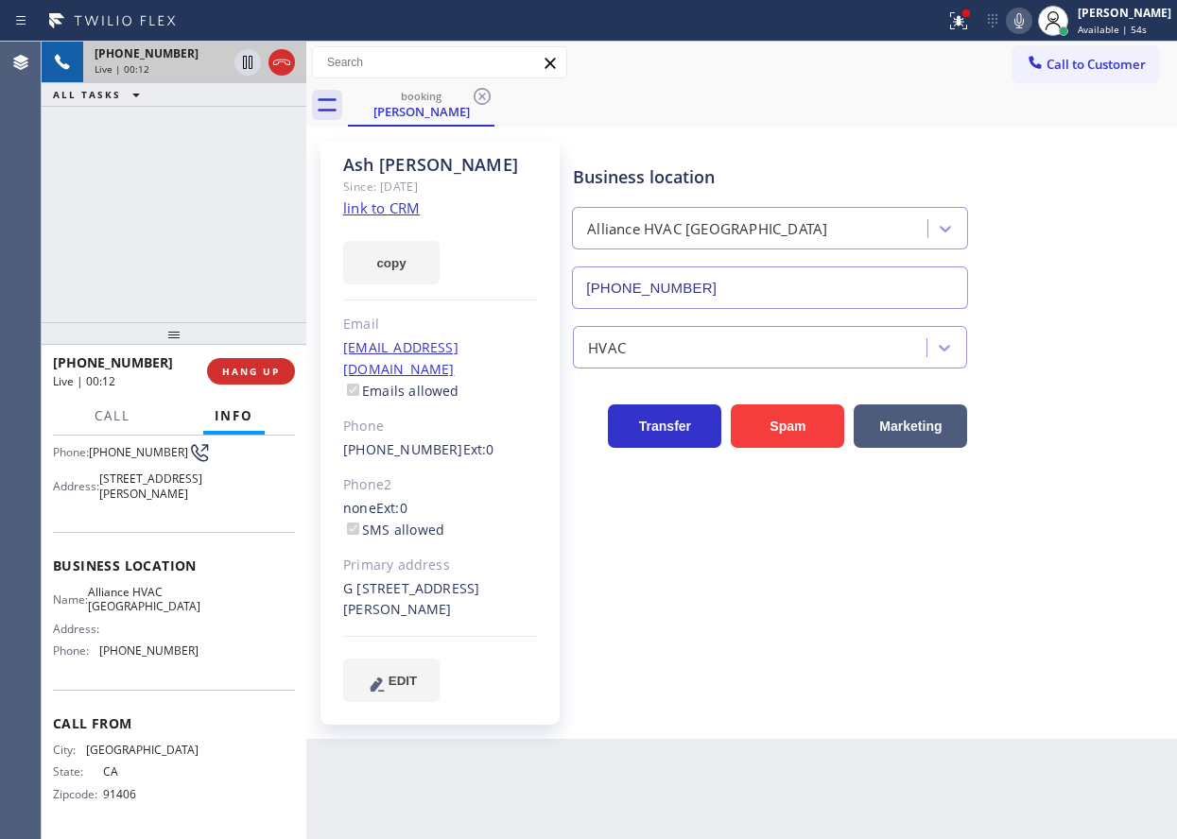
click at [129, 598] on span "Alliance HVAC [GEOGRAPHIC_DATA]" at bounding box center [144, 599] width 112 height 29
click at [783, 275] on input "[PHONE_NUMBER]" at bounding box center [770, 288] width 396 height 43
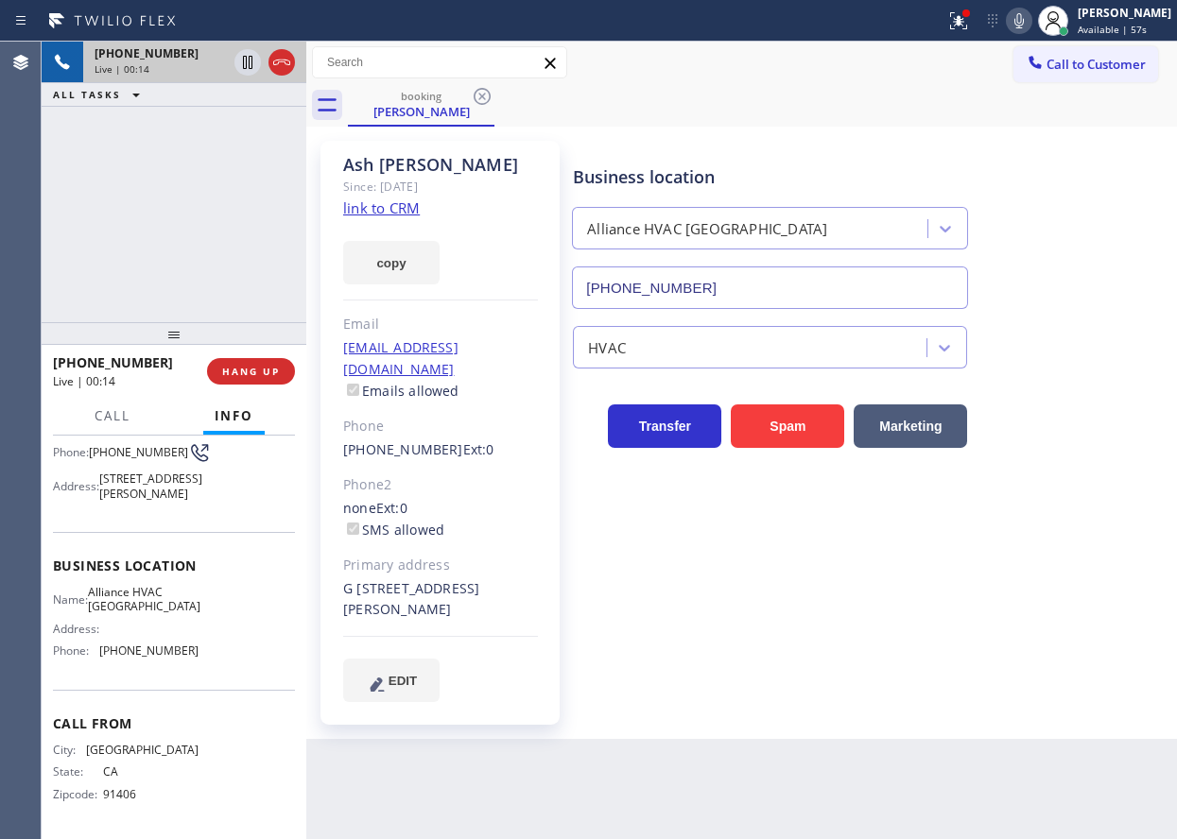
click at [783, 275] on input "[PHONE_NUMBER]" at bounding box center [770, 288] width 396 height 43
click at [249, 57] on icon at bounding box center [247, 62] width 9 height 13
click at [1030, 28] on icon at bounding box center [1018, 20] width 23 height 23
click at [1075, 511] on div "Business location Alliance HVAC [GEOGRAPHIC_DATA] [PHONE_NUMBER] HVAC Transfer …" at bounding box center [870, 421] width 603 height 551
click at [1030, 15] on icon at bounding box center [1018, 20] width 23 height 23
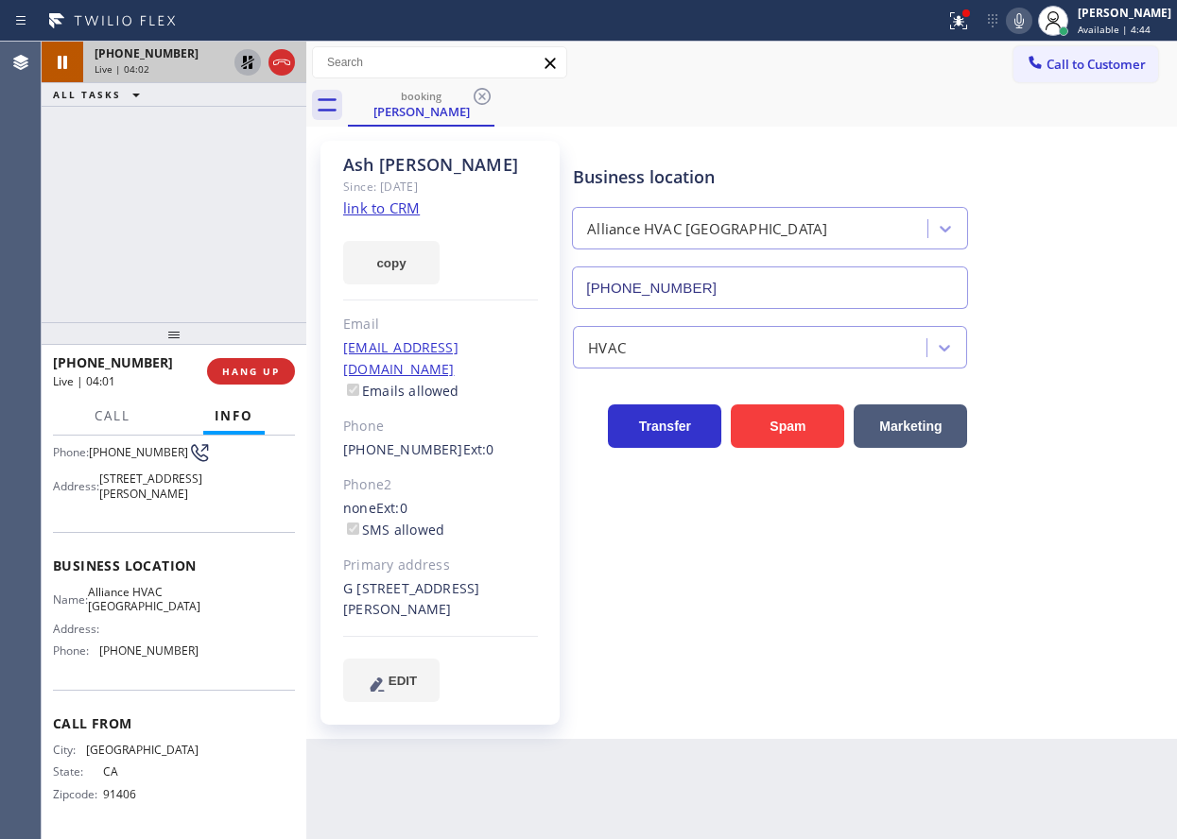
click at [240, 59] on icon at bounding box center [247, 62] width 23 height 23
click at [1142, 594] on div "Business location Alliance HVAC [GEOGRAPHIC_DATA] [PHONE_NUMBER] HVAC Transfer …" at bounding box center [870, 421] width 603 height 551
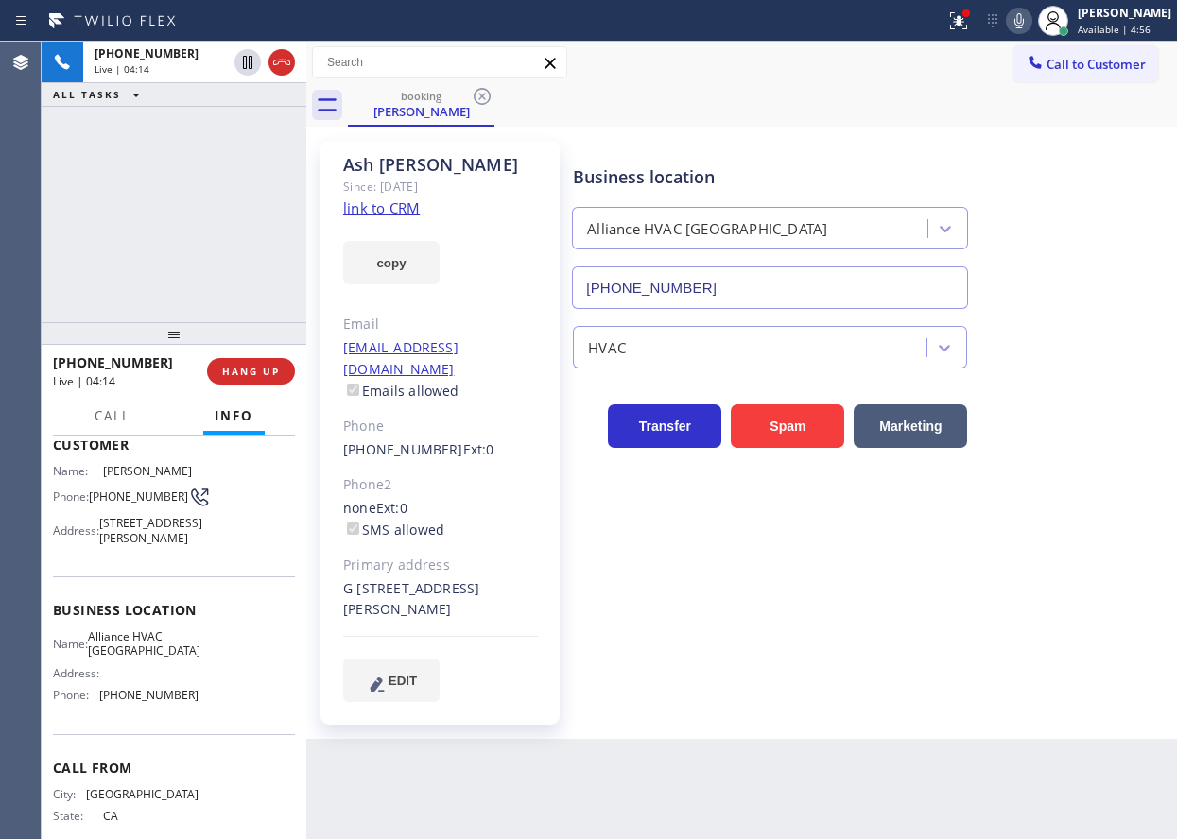
scroll to position [0, 0]
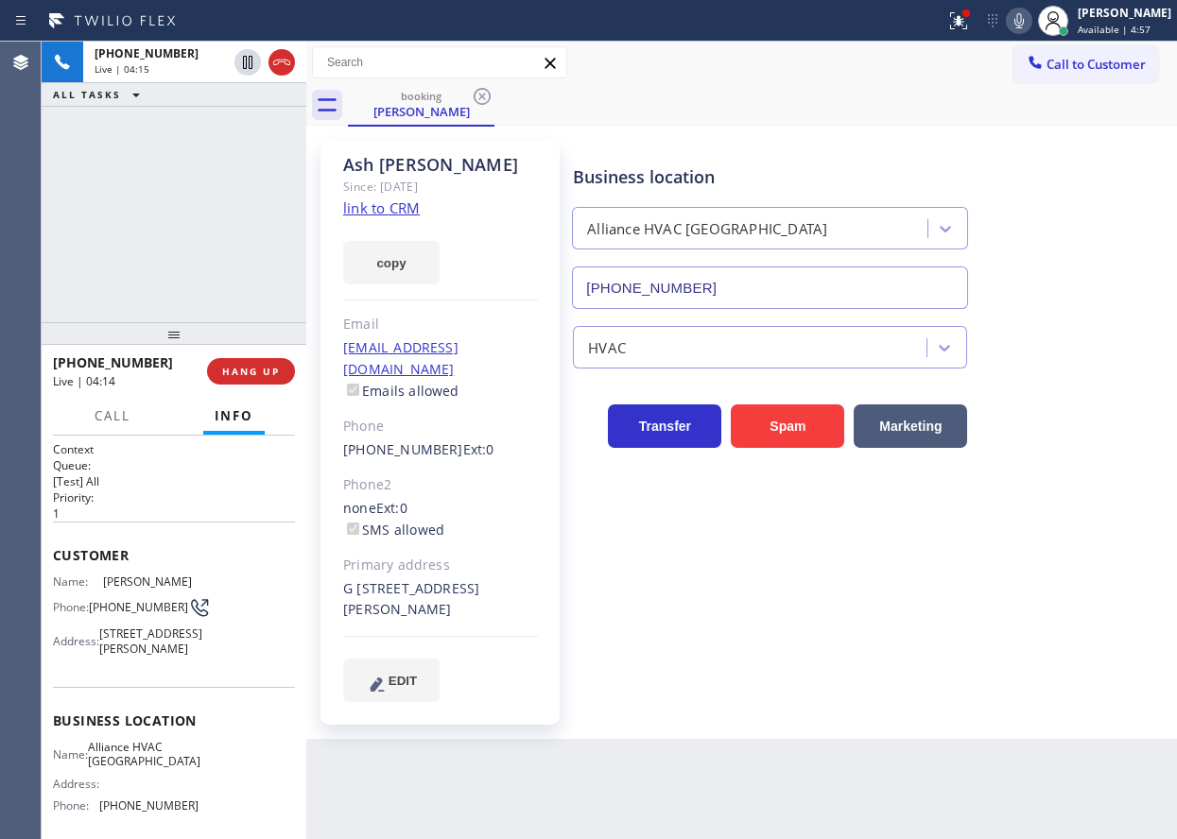
click at [98, 594] on div "Name: [PERSON_NAME] Phone: [PHONE_NUMBER] Address: [STREET_ADDRESS][PERSON_NAME]" at bounding box center [126, 619] width 146 height 89
click at [127, 600] on span "[PHONE_NUMBER]" at bounding box center [138, 607] width 99 height 14
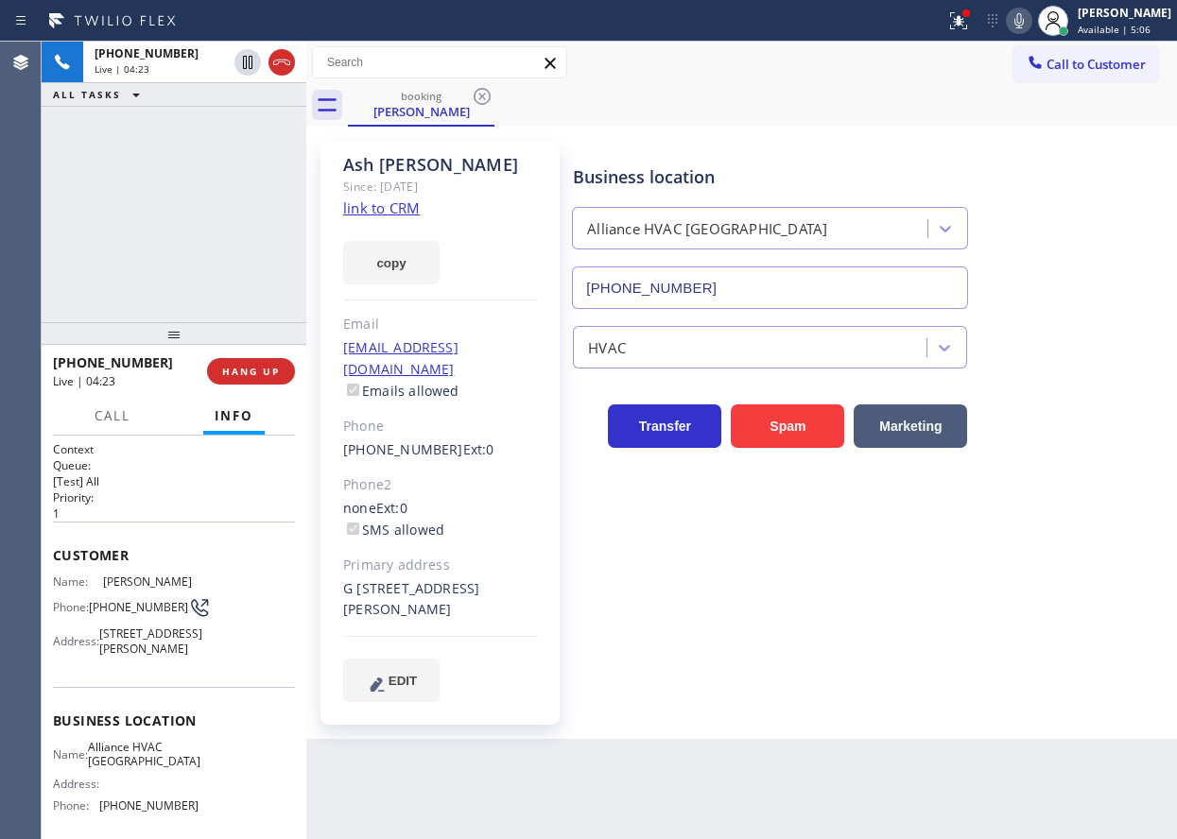
click at [906, 504] on div "Business location Alliance HVAC [GEOGRAPHIC_DATA] [PHONE_NUMBER] HVAC Transfer …" at bounding box center [870, 421] width 603 height 551
click at [1024, 19] on icon at bounding box center [1018, 20] width 9 height 15
click at [1025, 23] on rect at bounding box center [1018, 18] width 13 height 13
click at [272, 365] on span "HANG UP" at bounding box center [251, 371] width 58 height 13
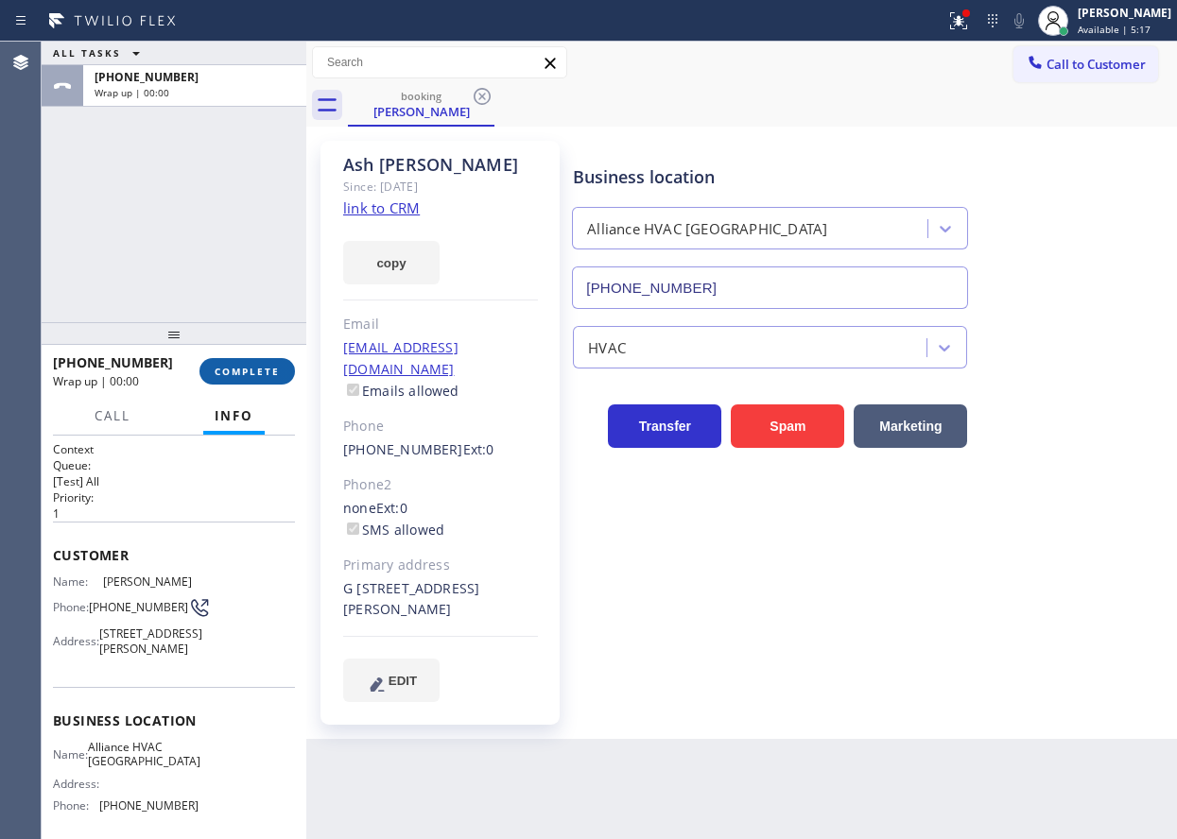
click at [272, 365] on span "COMPLETE" at bounding box center [247, 371] width 65 height 13
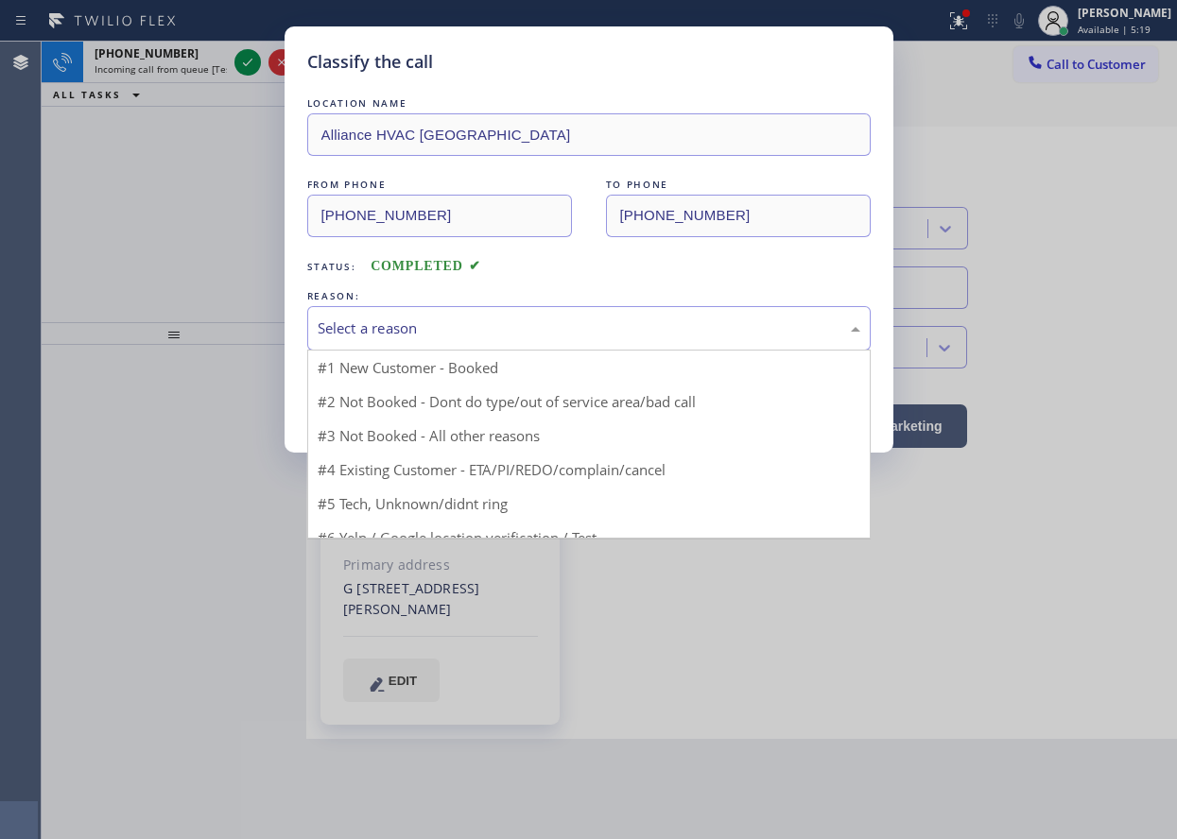
click at [529, 339] on div "Select a reason" at bounding box center [588, 328] width 563 height 44
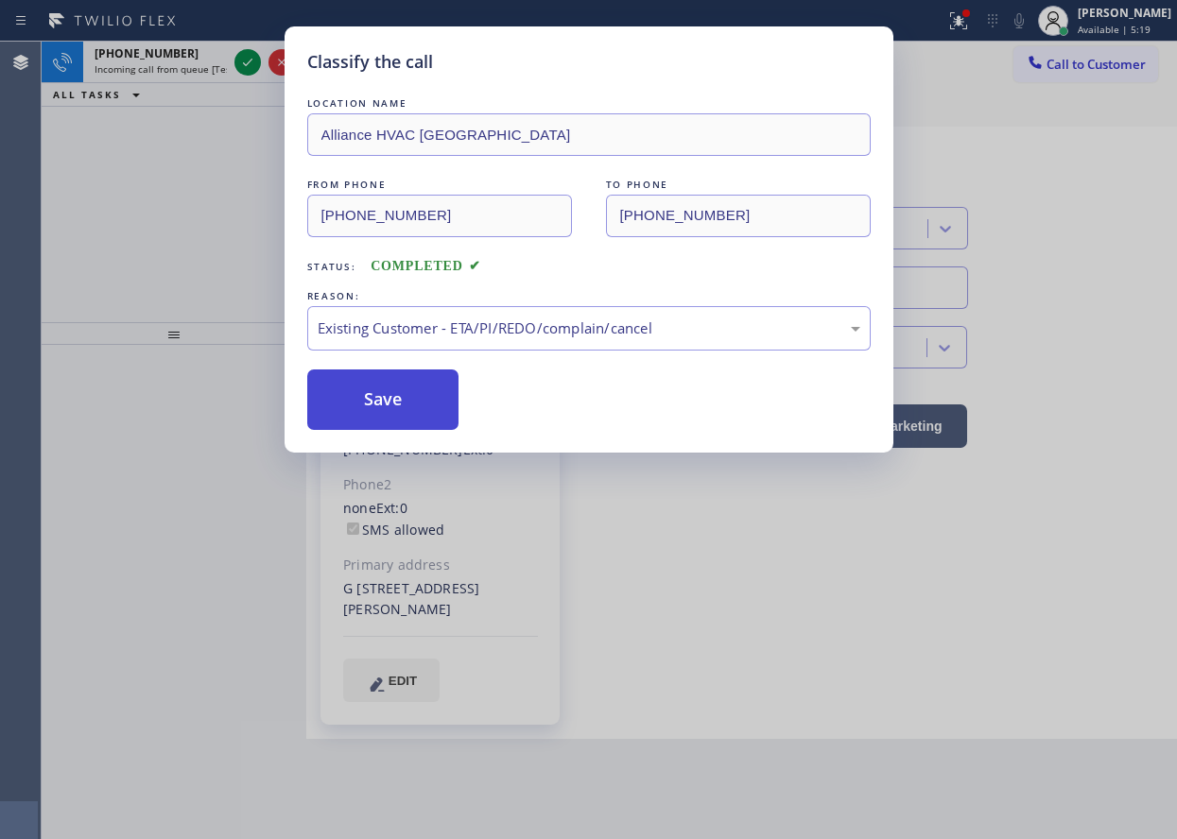
click at [421, 402] on button "Save" at bounding box center [383, 400] width 152 height 60
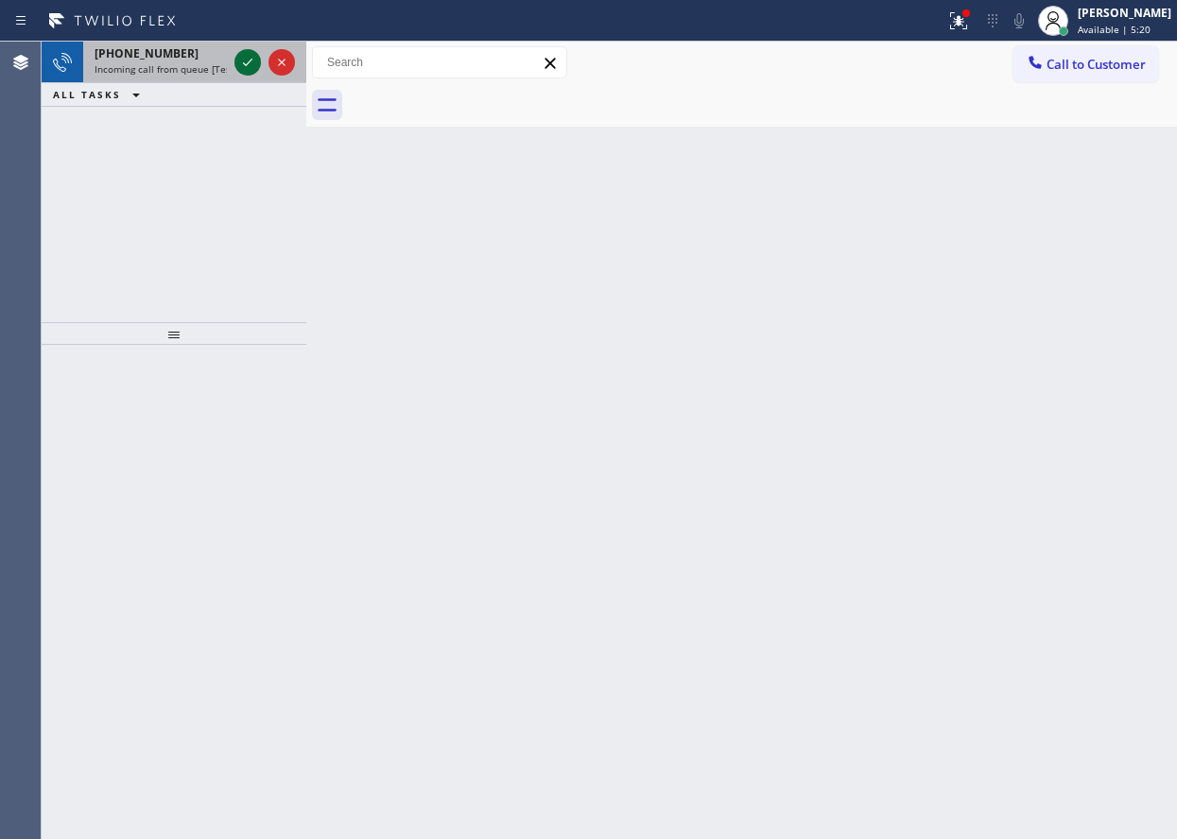
click at [250, 58] on icon at bounding box center [247, 62] width 23 height 23
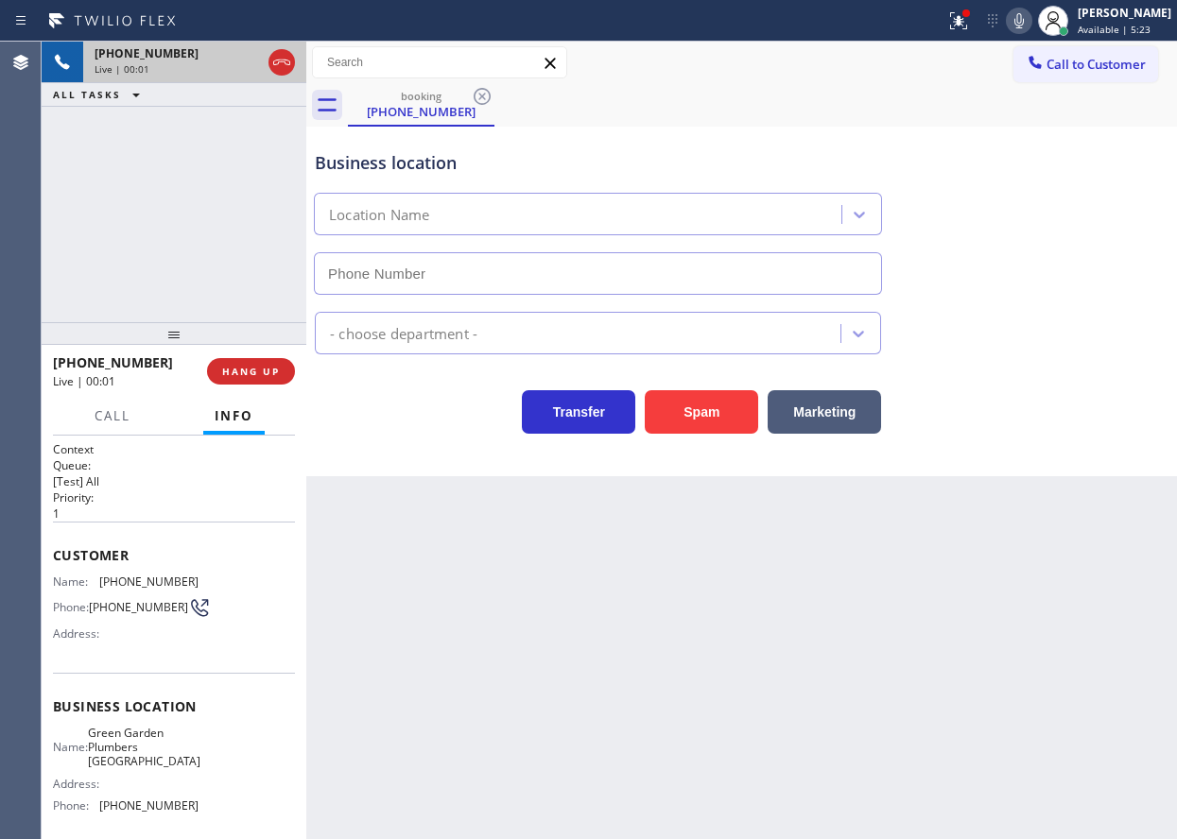
type input "[PHONE_NUMBER]"
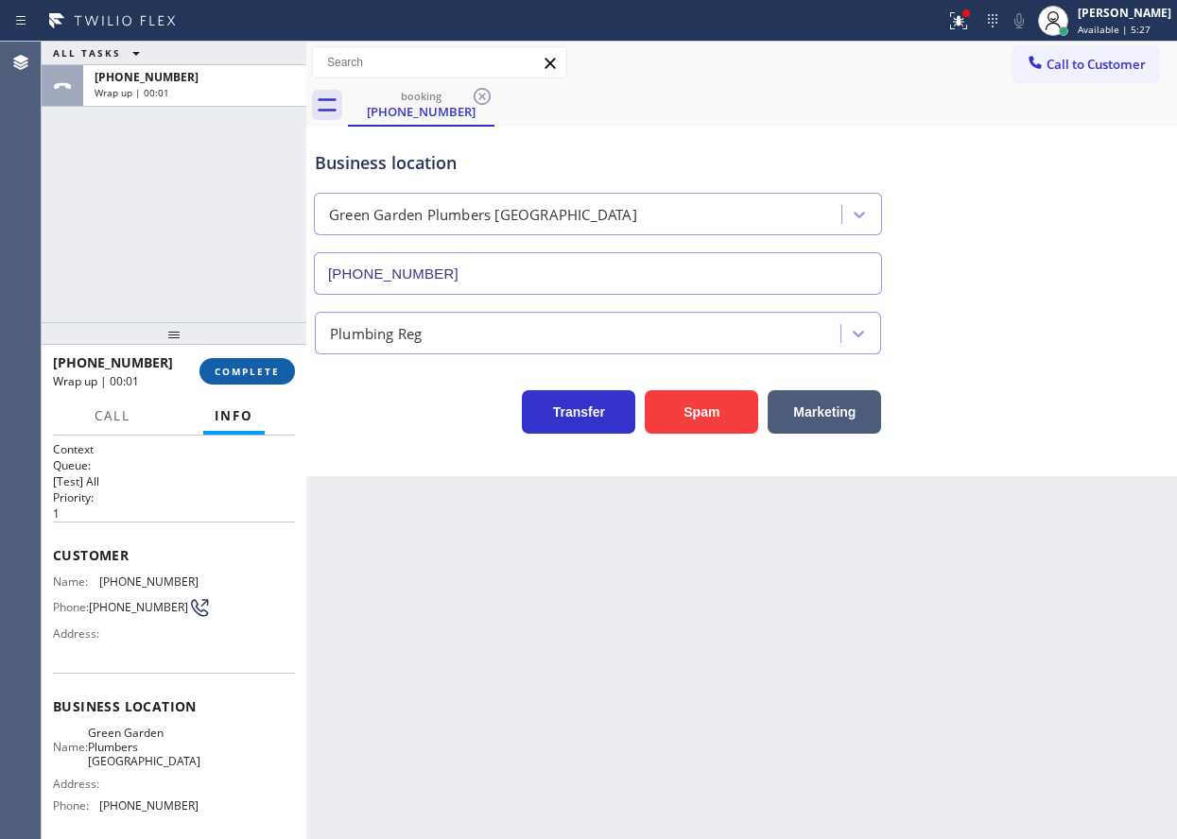
click at [240, 365] on span "COMPLETE" at bounding box center [247, 371] width 65 height 13
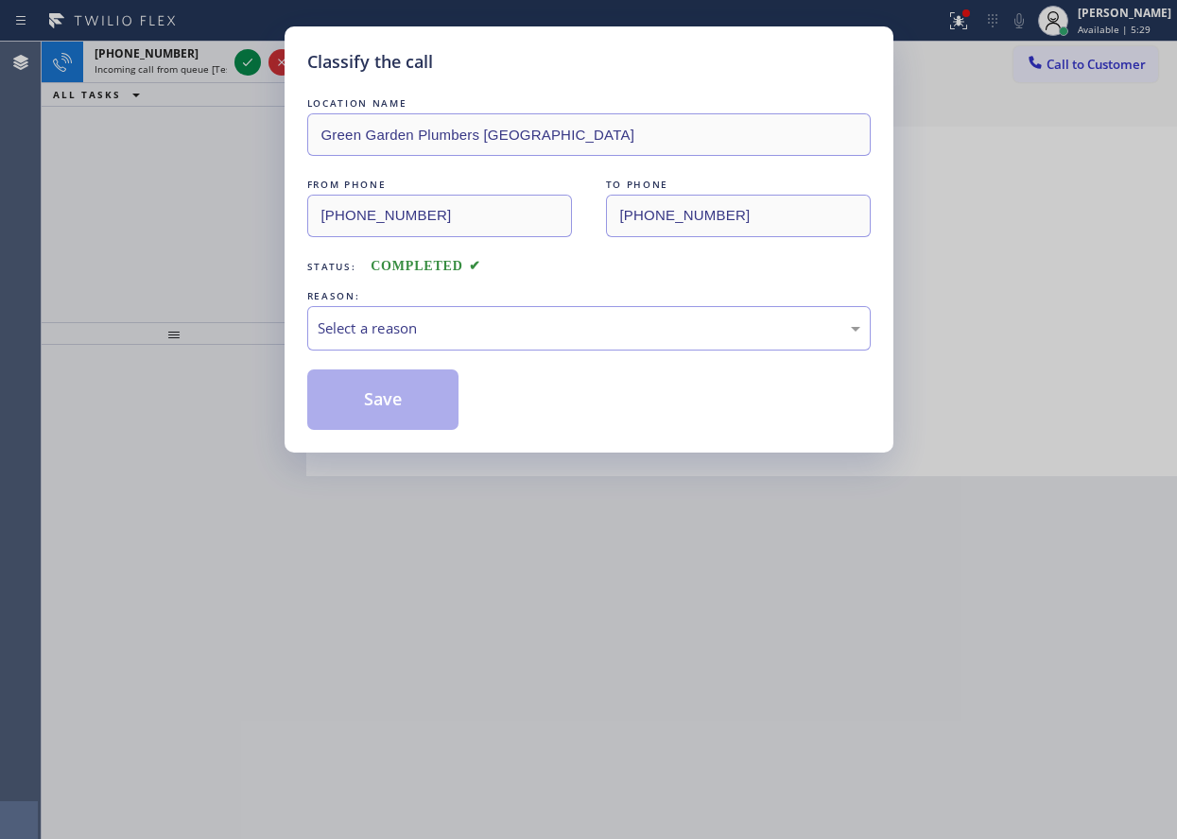
click at [444, 293] on div "REASON:" at bounding box center [588, 296] width 563 height 20
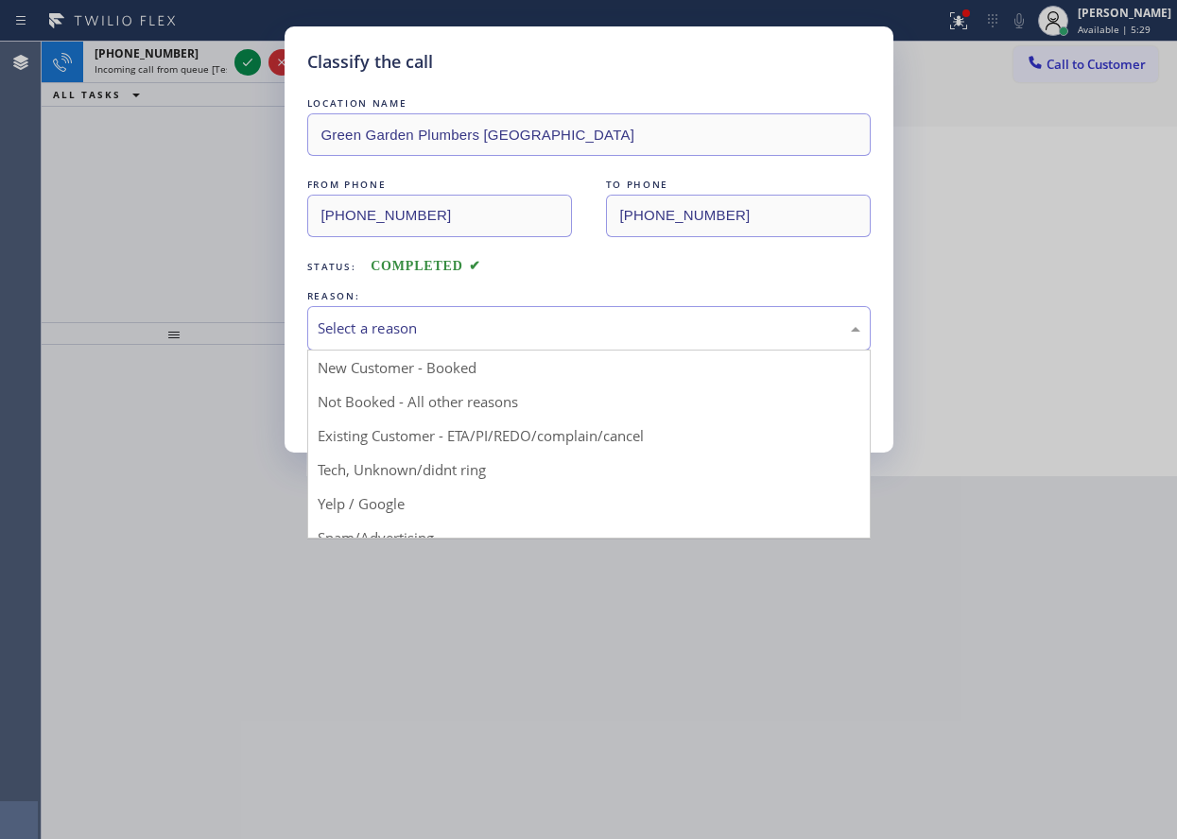
click at [431, 326] on div "Select a reason" at bounding box center [589, 329] width 542 height 22
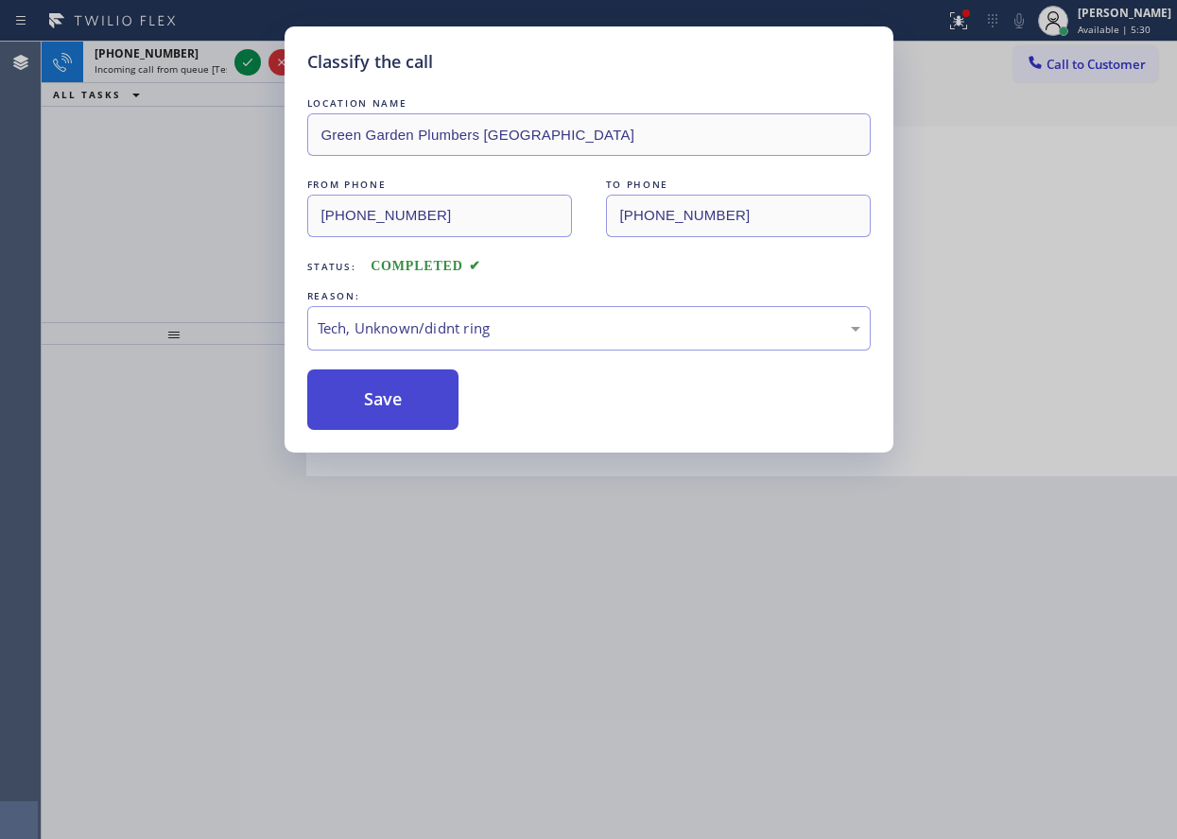
click at [393, 382] on button "Save" at bounding box center [383, 400] width 152 height 60
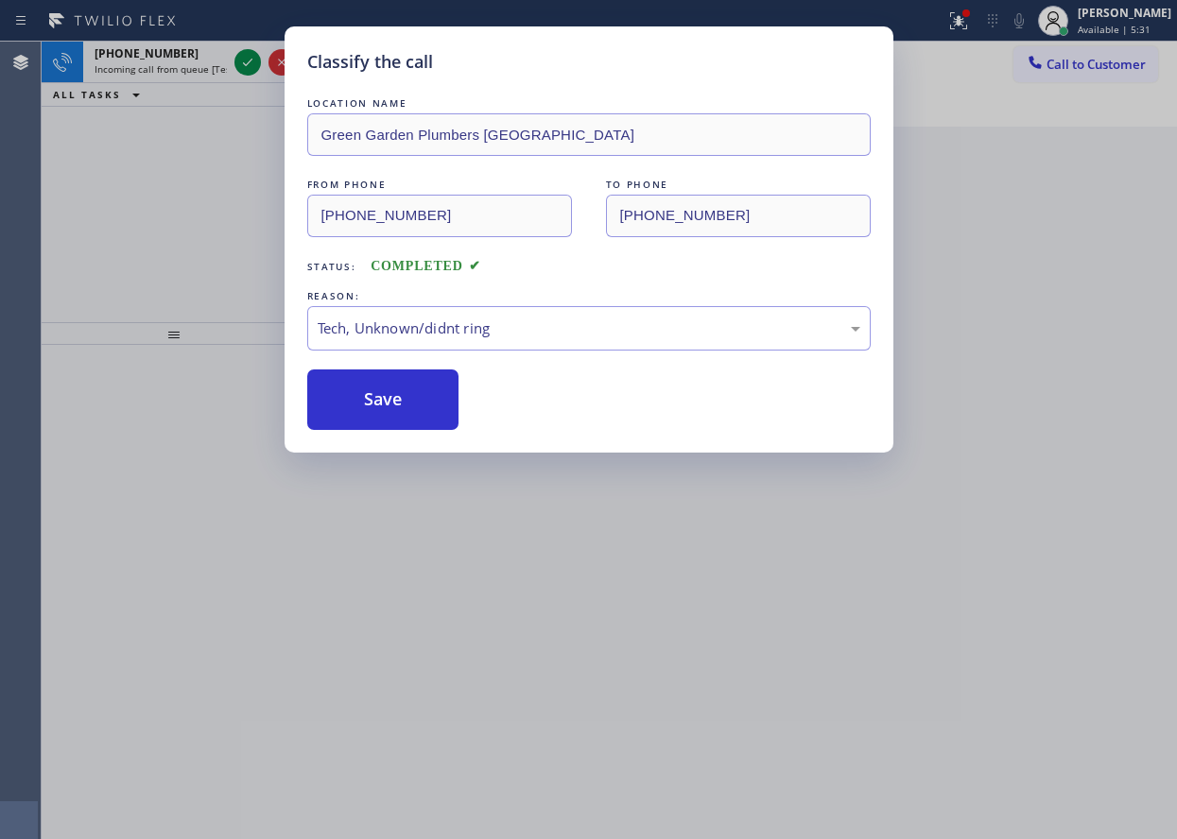
click at [248, 56] on div "Classify the call LOCATION NAME [GEOGRAPHIC_DATA] Plumbers [GEOGRAPHIC_DATA] FR…" at bounding box center [588, 419] width 1177 height 839
click at [247, 56] on div "Classify the call LOCATION NAME Bestway Appliance Repair [GEOGRAPHIC_DATA] FROM…" at bounding box center [609, 441] width 1135 height 798
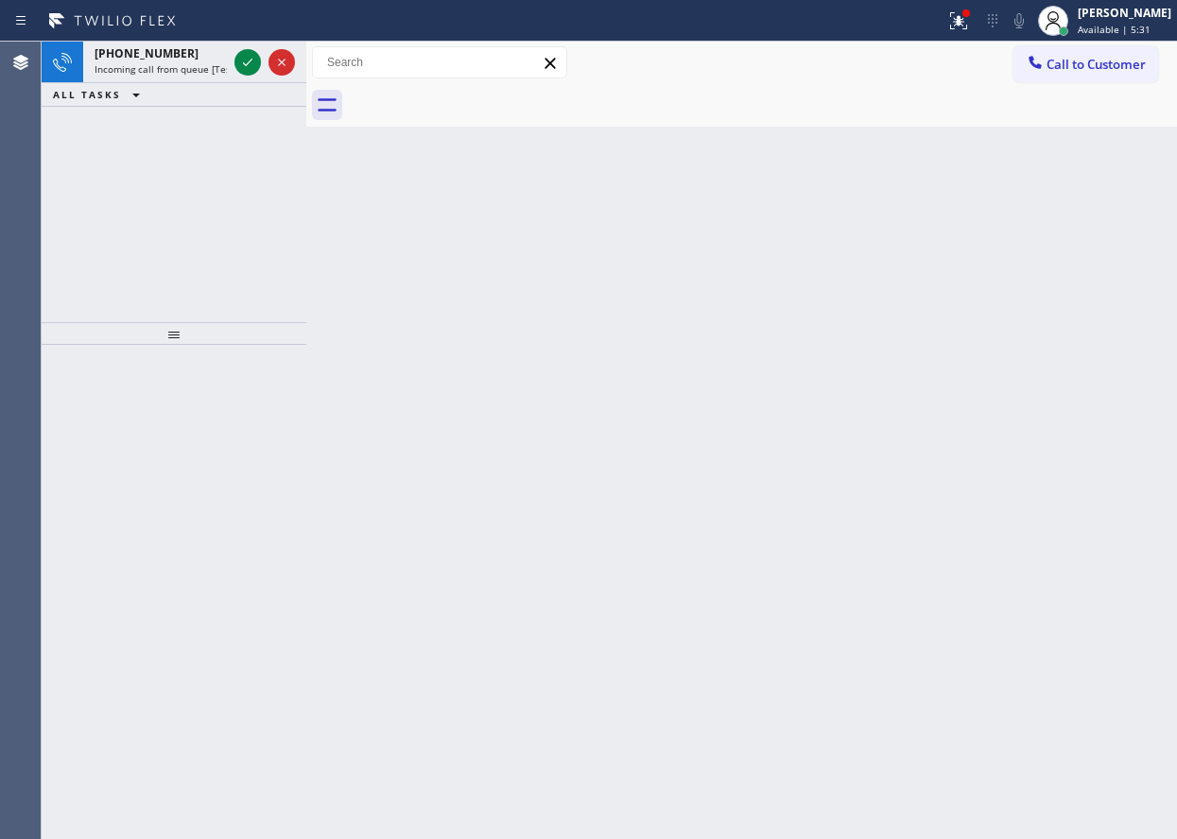
click at [247, 56] on icon at bounding box center [247, 62] width 23 height 23
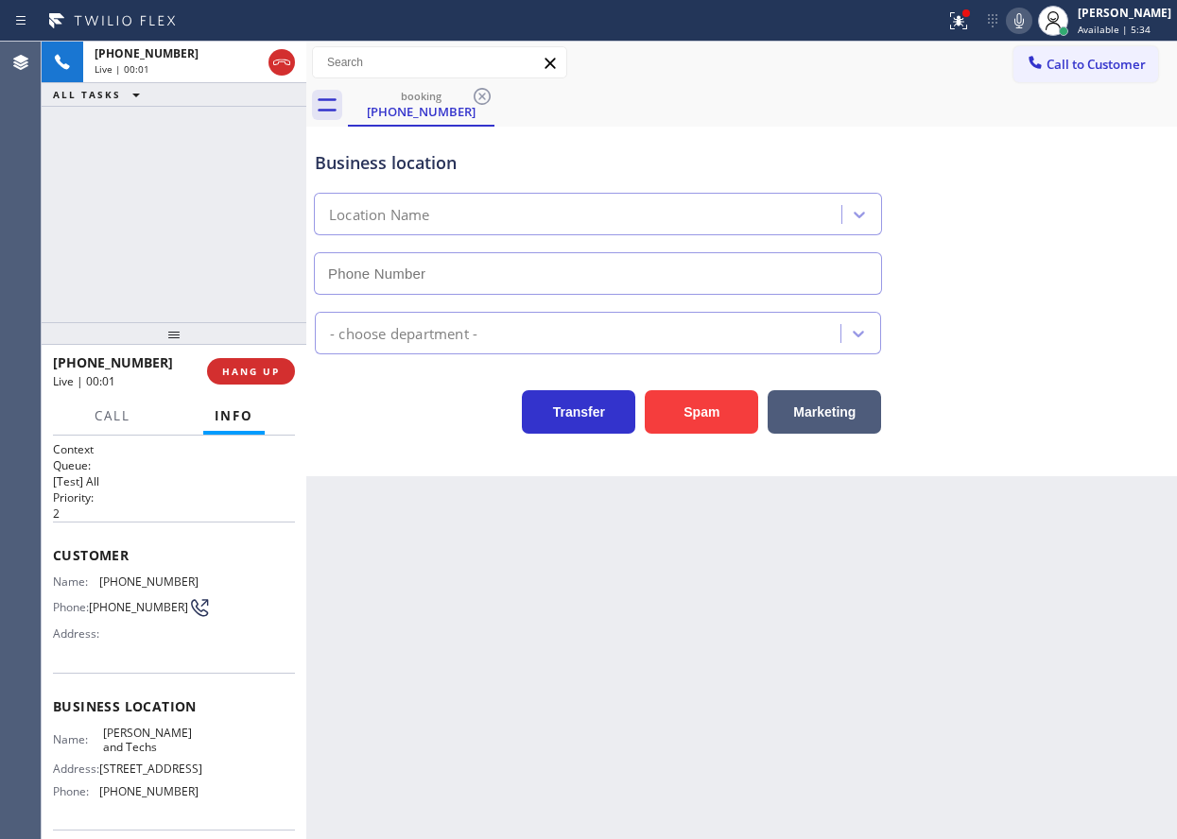
type input "[PHONE_NUMBER]"
click at [242, 360] on button "HANG UP" at bounding box center [251, 371] width 88 height 26
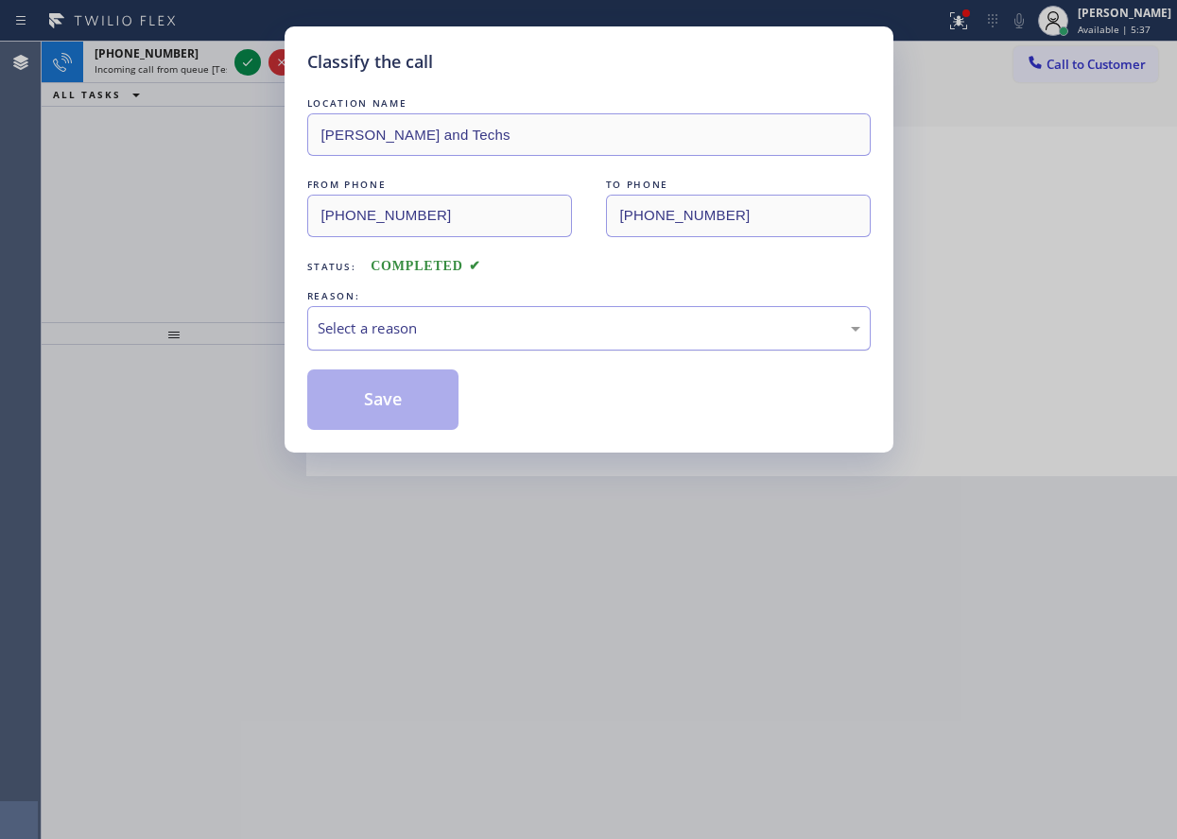
click at [456, 332] on div "Select a reason" at bounding box center [589, 329] width 542 height 22
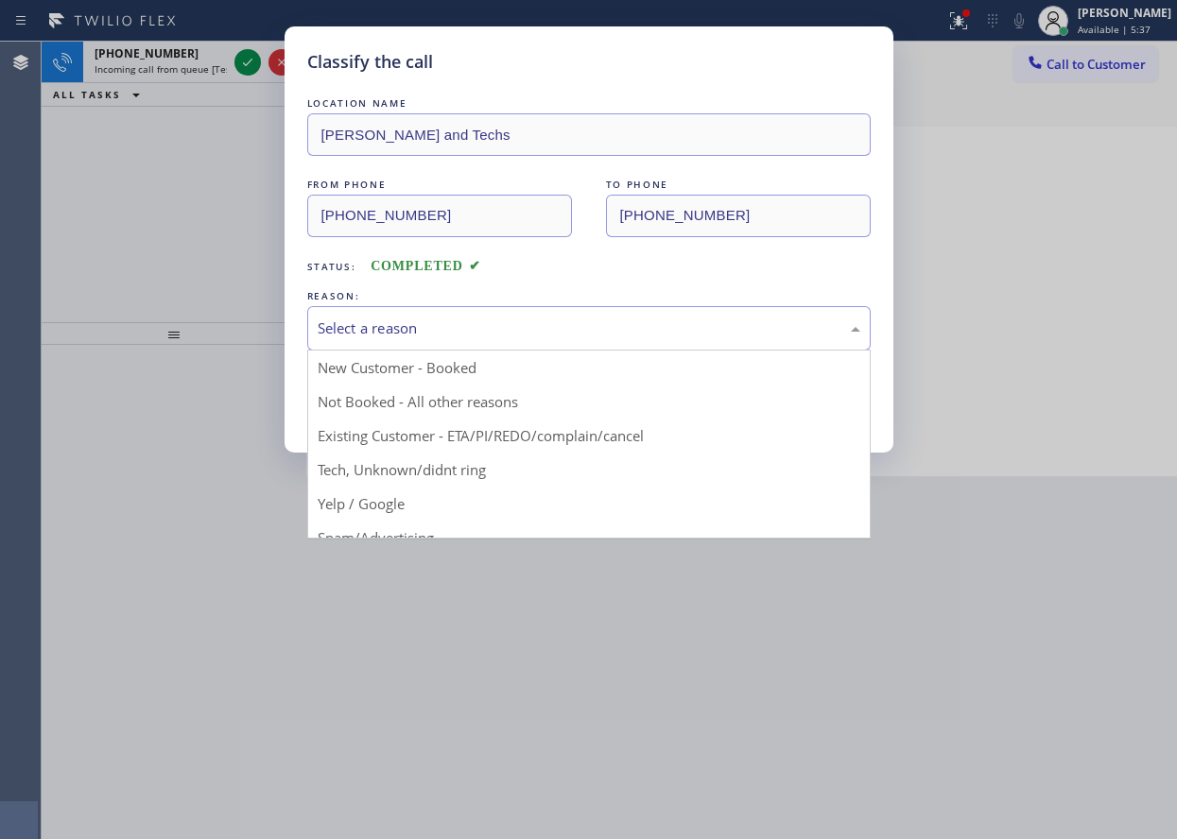
drag, startPoint x: 424, startPoint y: 477, endPoint x: 421, endPoint y: 453, distance: 24.9
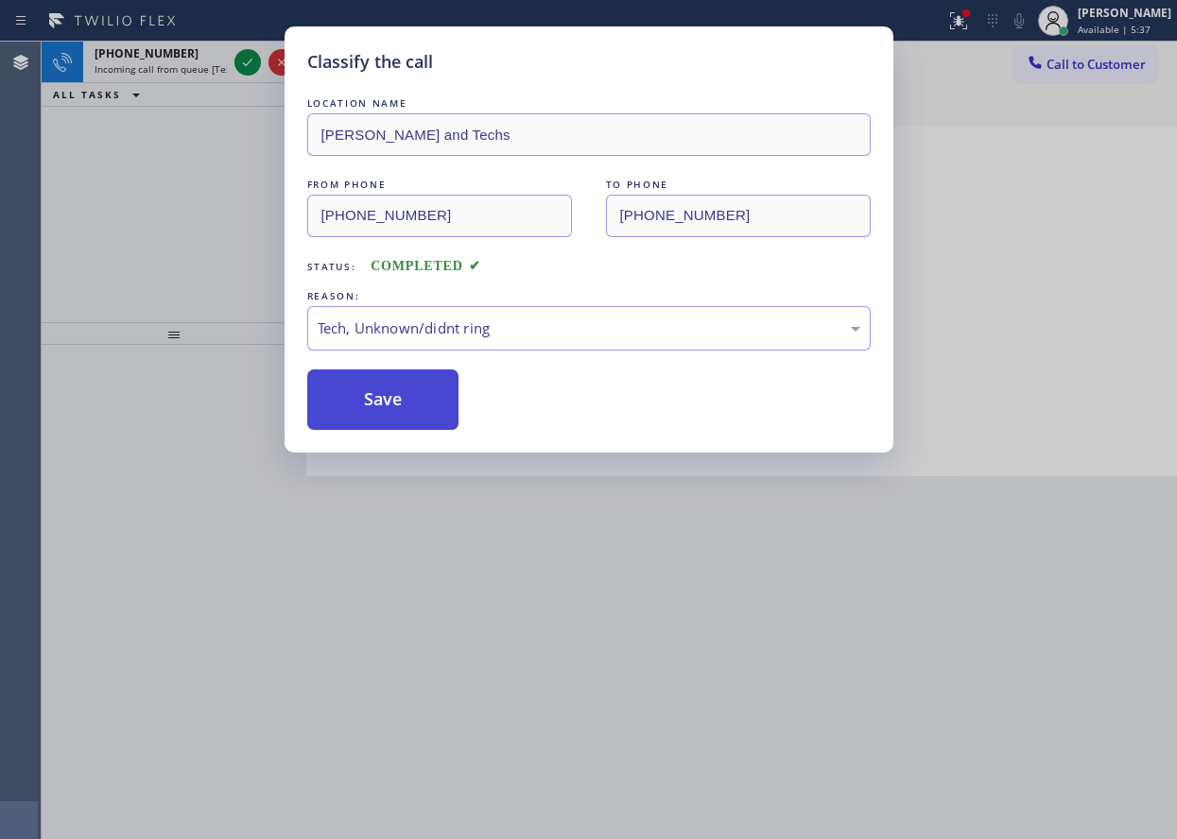
click at [393, 404] on button "Save" at bounding box center [383, 400] width 152 height 60
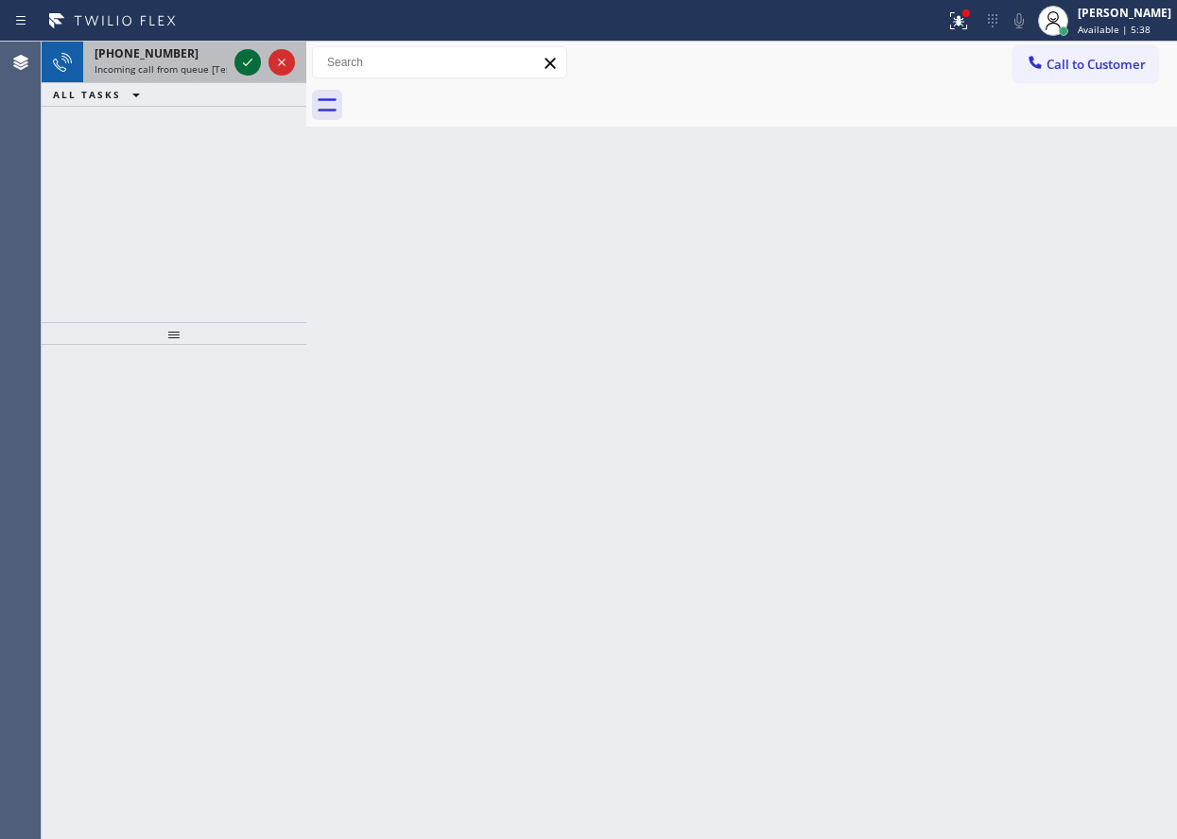
click at [246, 65] on icon at bounding box center [247, 63] width 9 height 8
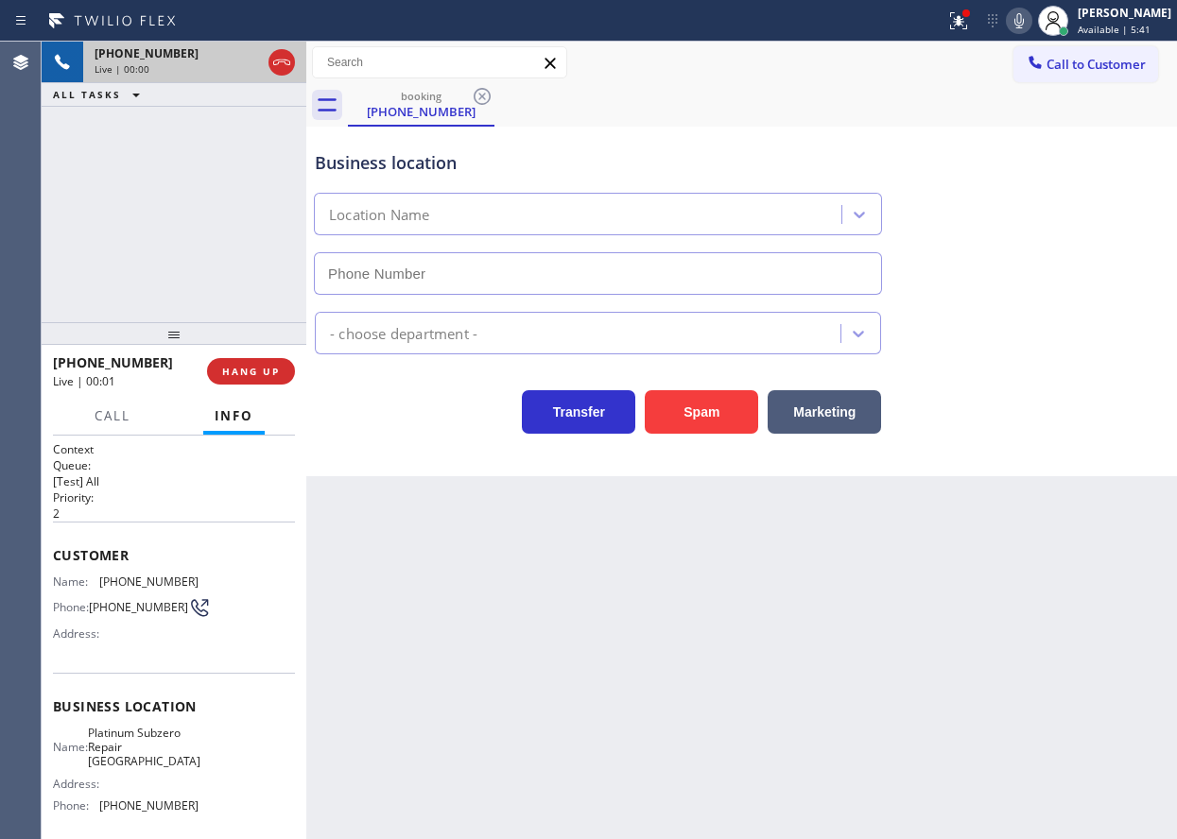
type input "[PHONE_NUMBER]"
click at [1007, 306] on div "Appliance Repair [GEOGRAPHIC_DATA]" at bounding box center [741, 329] width 861 height 50
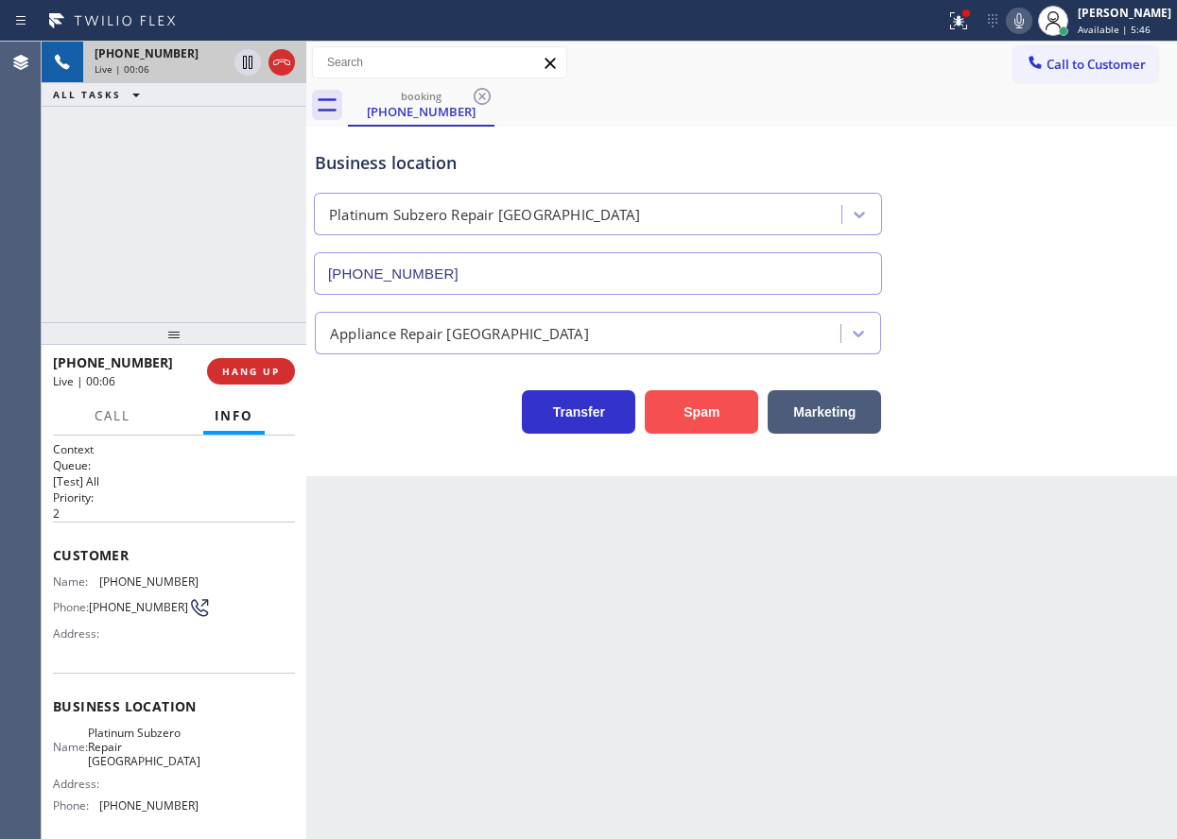
click at [732, 423] on button "Spam" at bounding box center [701, 411] width 113 height 43
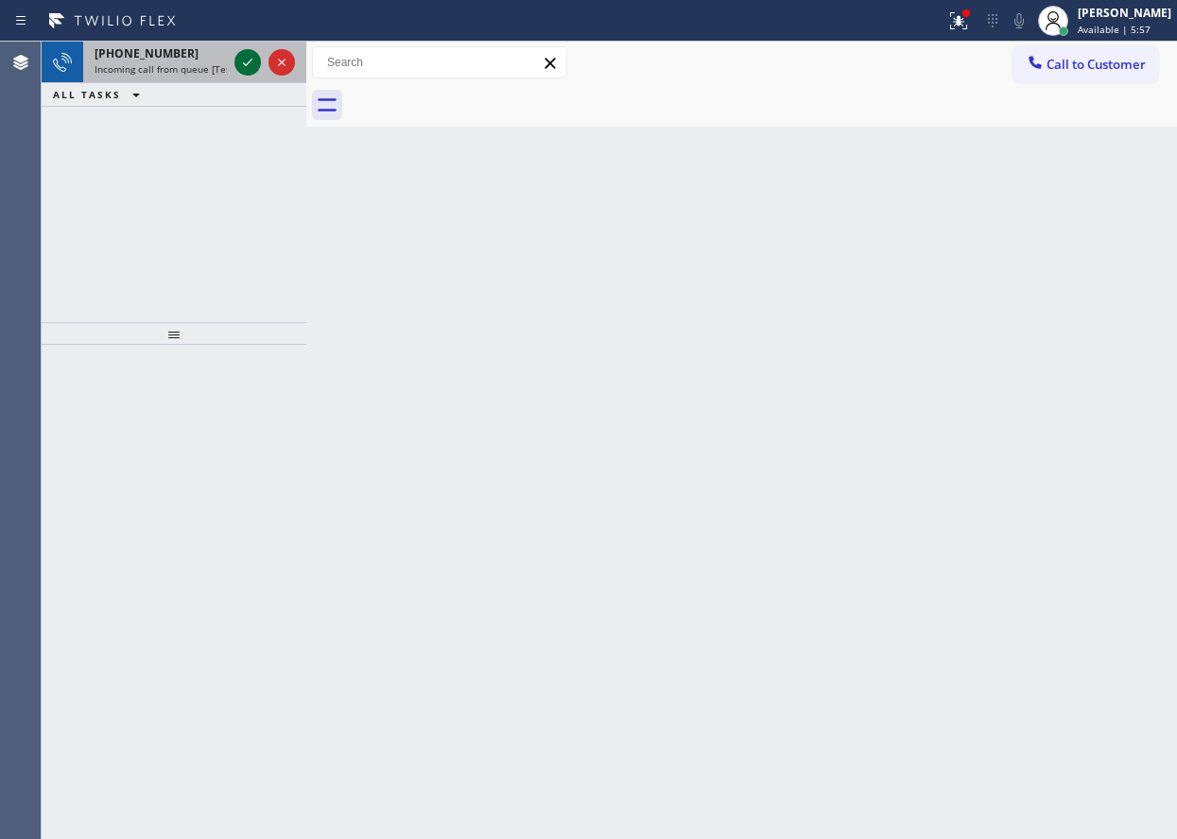
click at [249, 66] on icon at bounding box center [247, 62] width 23 height 23
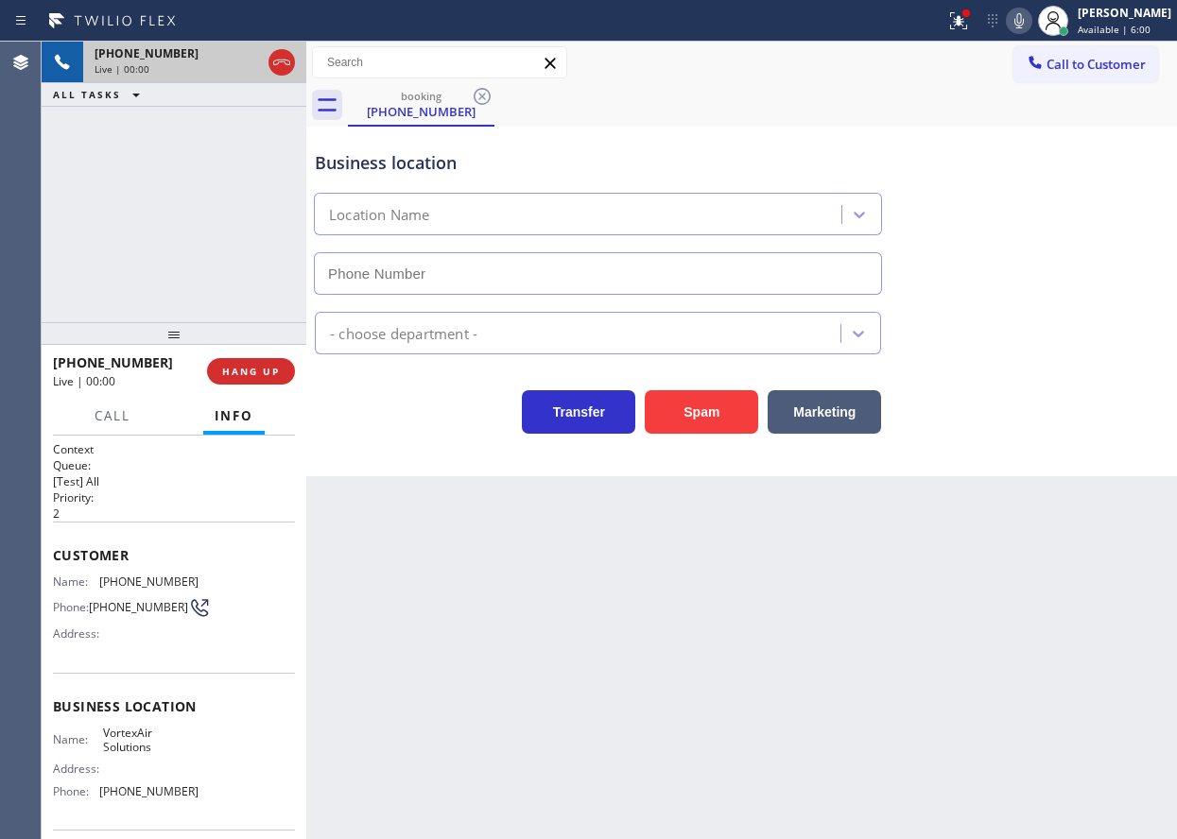
type input "[PHONE_NUMBER]"
click at [724, 427] on button "Spam" at bounding box center [701, 411] width 113 height 43
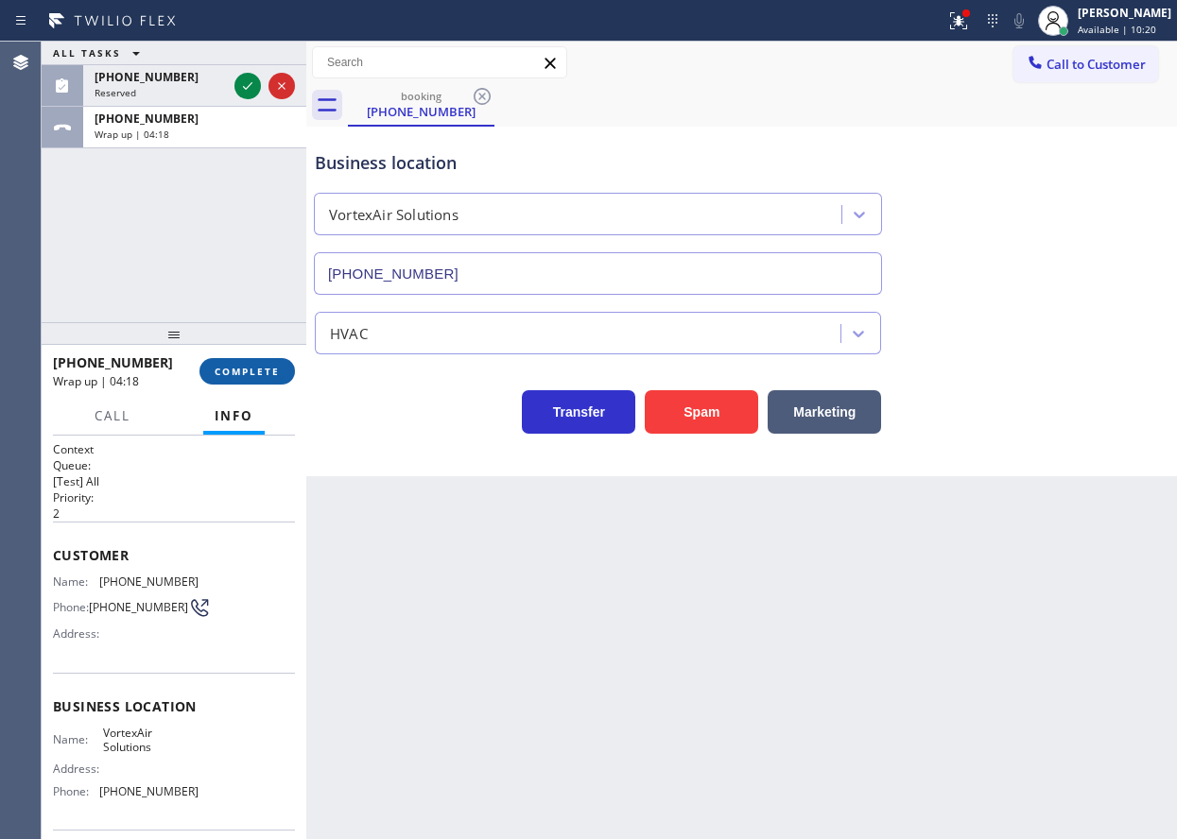
click at [263, 360] on button "COMPLETE" at bounding box center [246, 371] width 95 height 26
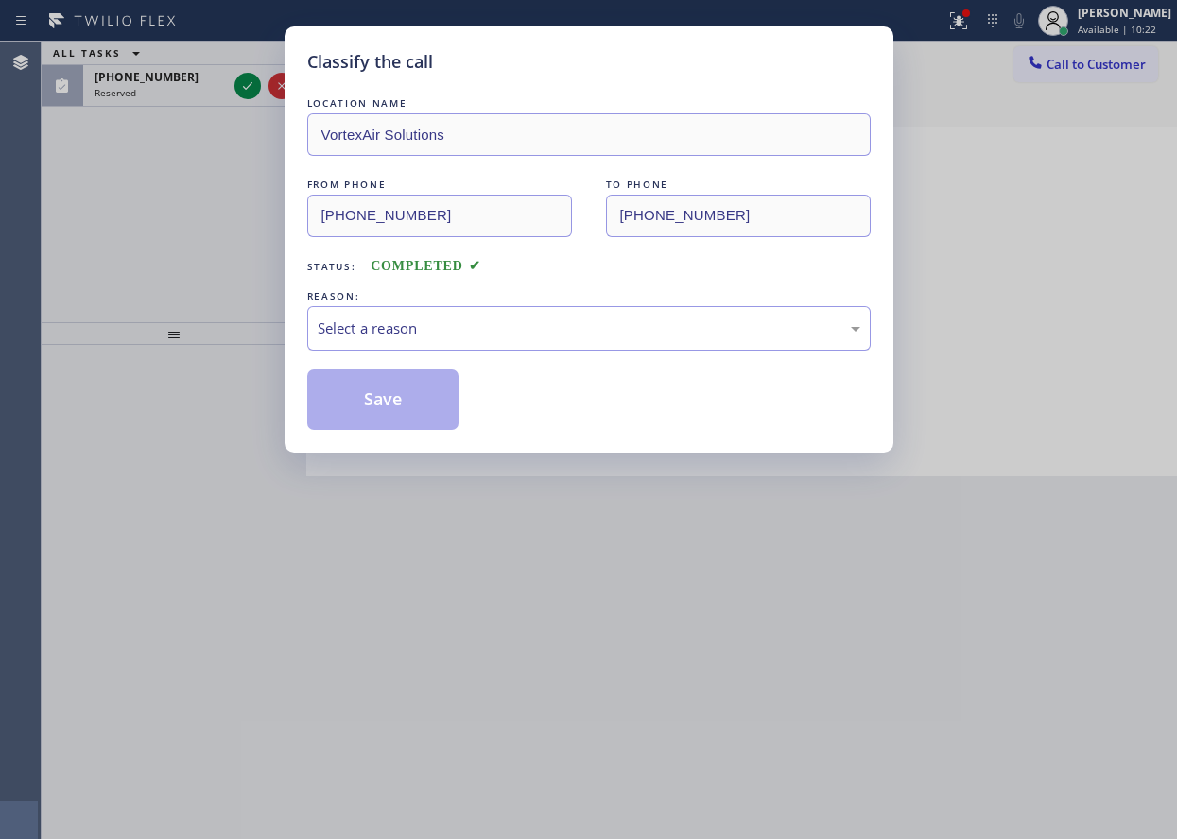
click at [428, 343] on div "Select a reason" at bounding box center [588, 328] width 563 height 44
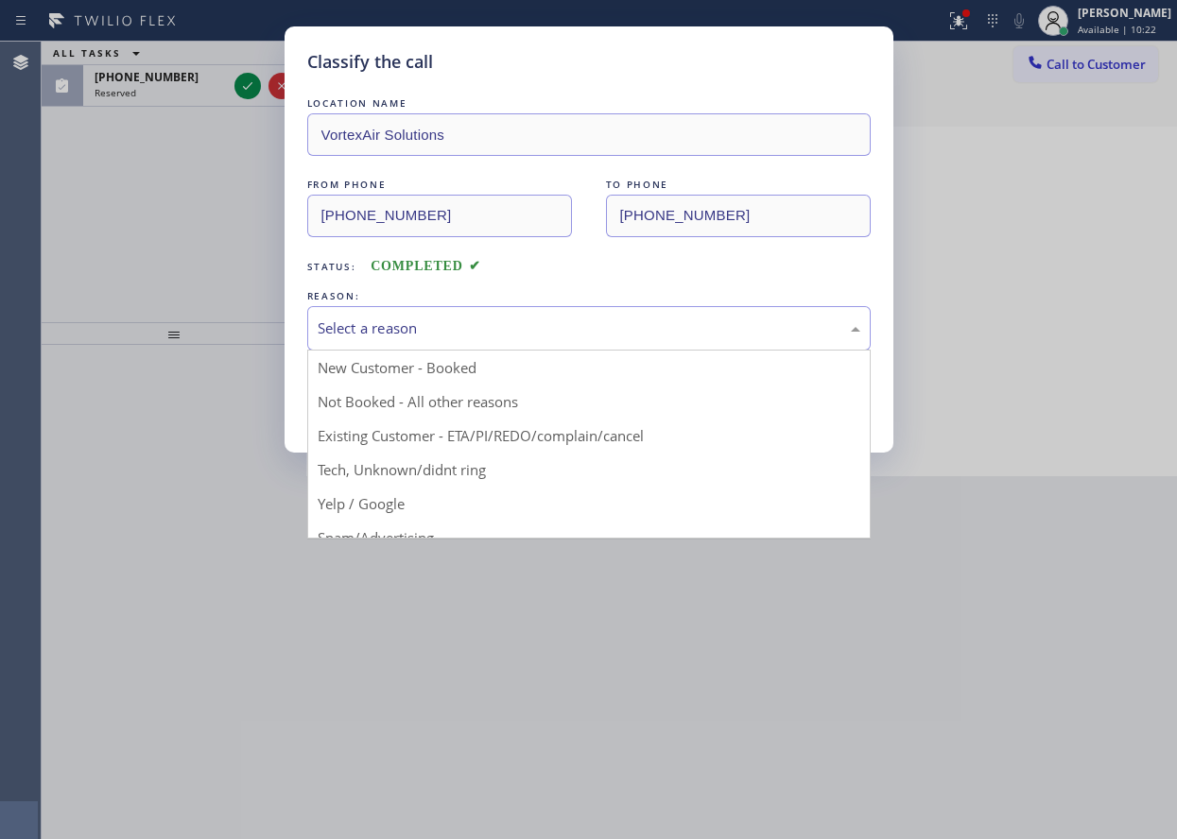
drag, startPoint x: 427, startPoint y: 473, endPoint x: 425, endPoint y: 454, distance: 19.0
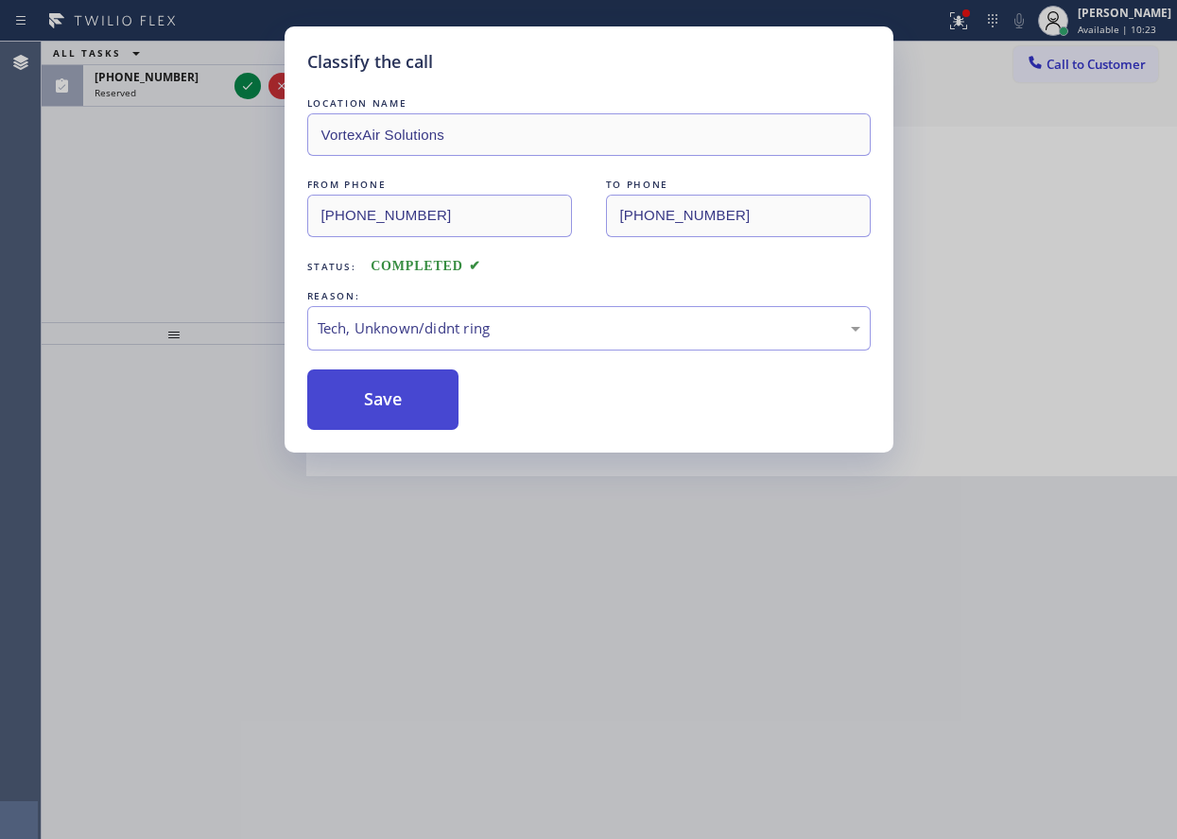
click at [403, 382] on button "Save" at bounding box center [383, 400] width 152 height 60
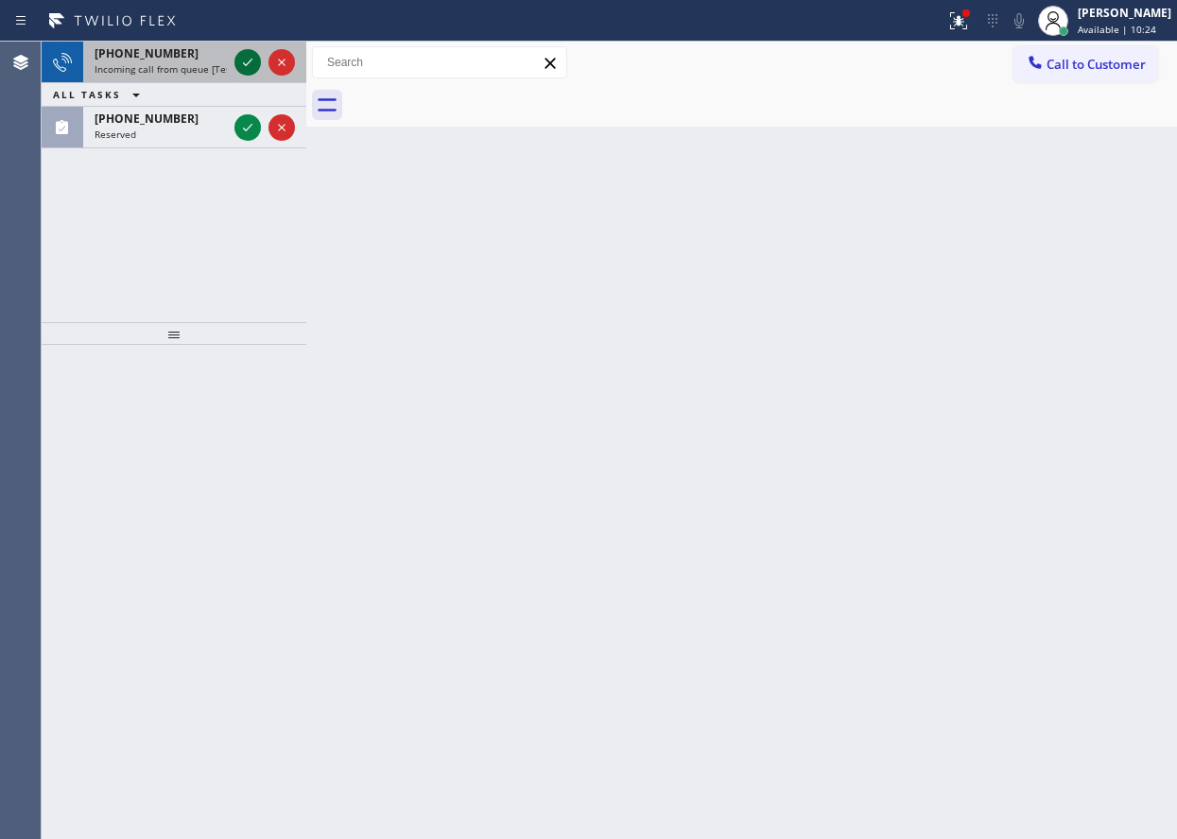
click at [245, 61] on icon at bounding box center [247, 62] width 23 height 23
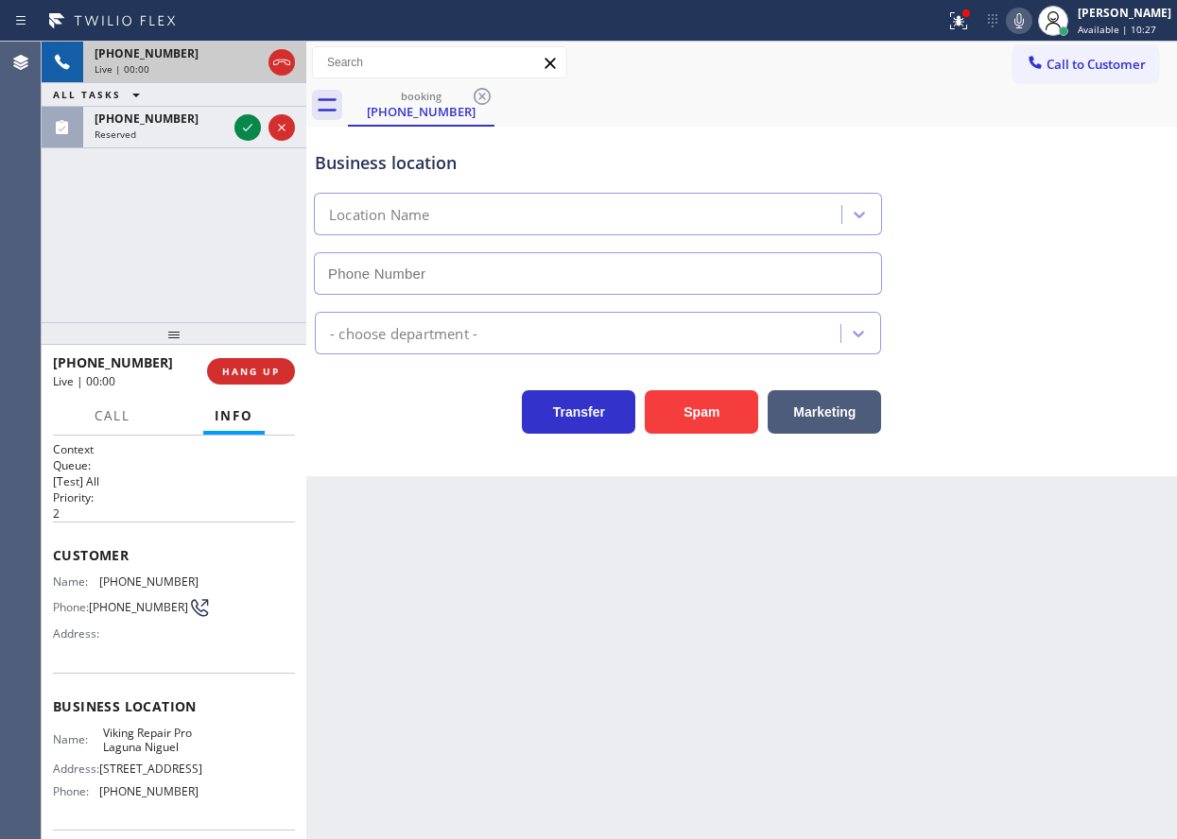
type input "[PHONE_NUMBER]"
click at [264, 370] on span "HANG UP" at bounding box center [251, 371] width 58 height 13
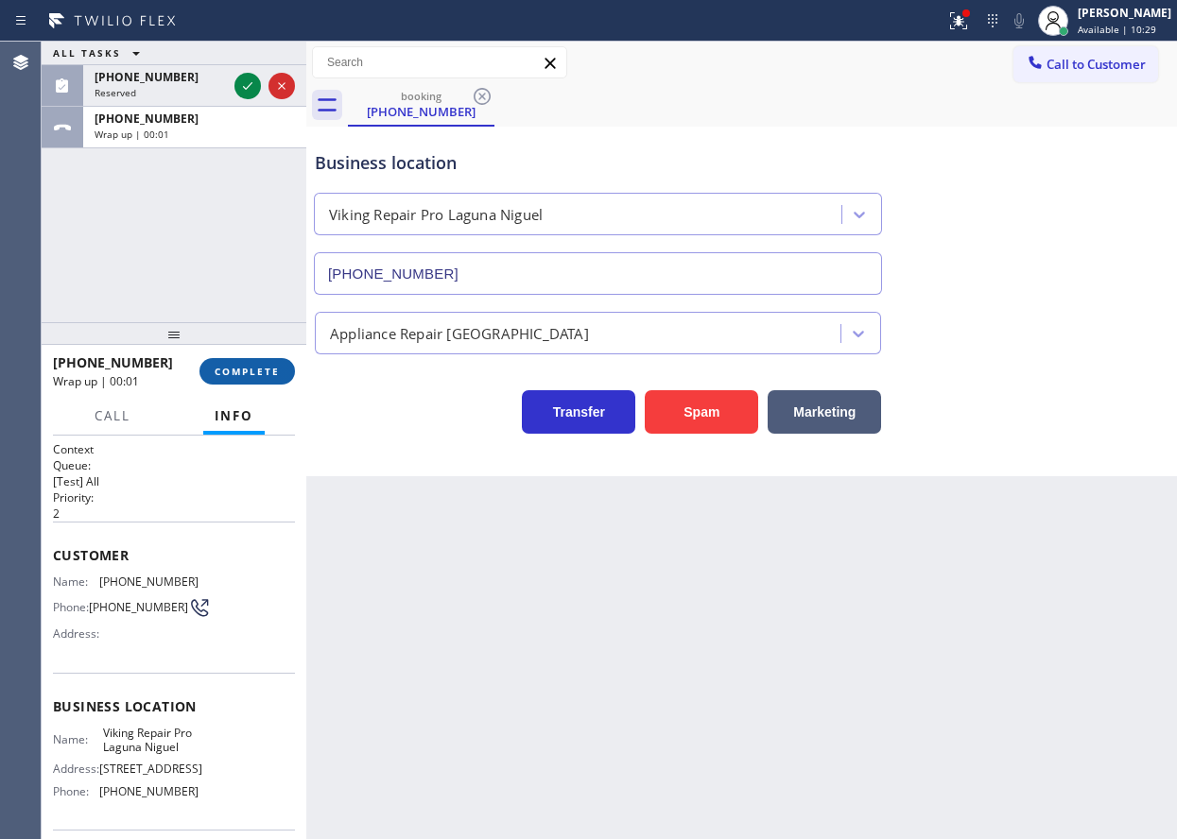
click at [264, 370] on span "COMPLETE" at bounding box center [247, 371] width 65 height 13
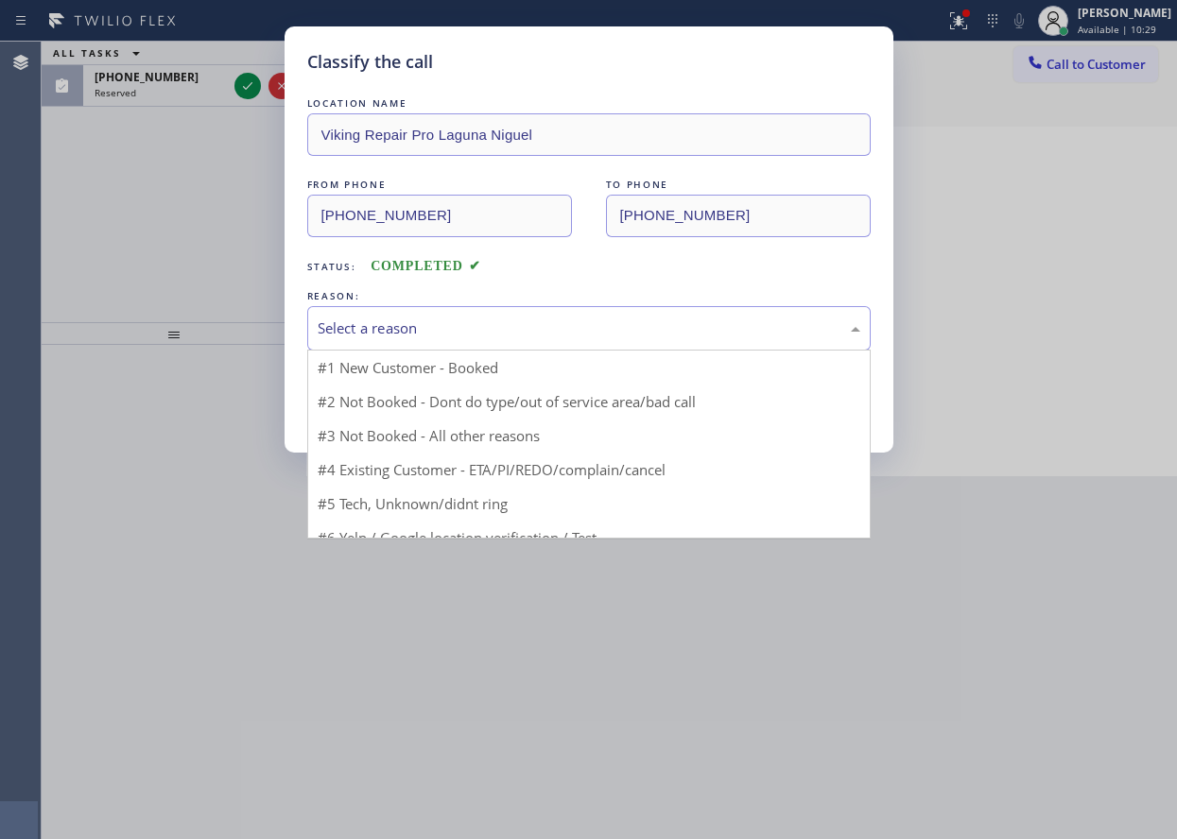
click at [387, 324] on div "Select a reason" at bounding box center [589, 329] width 542 height 22
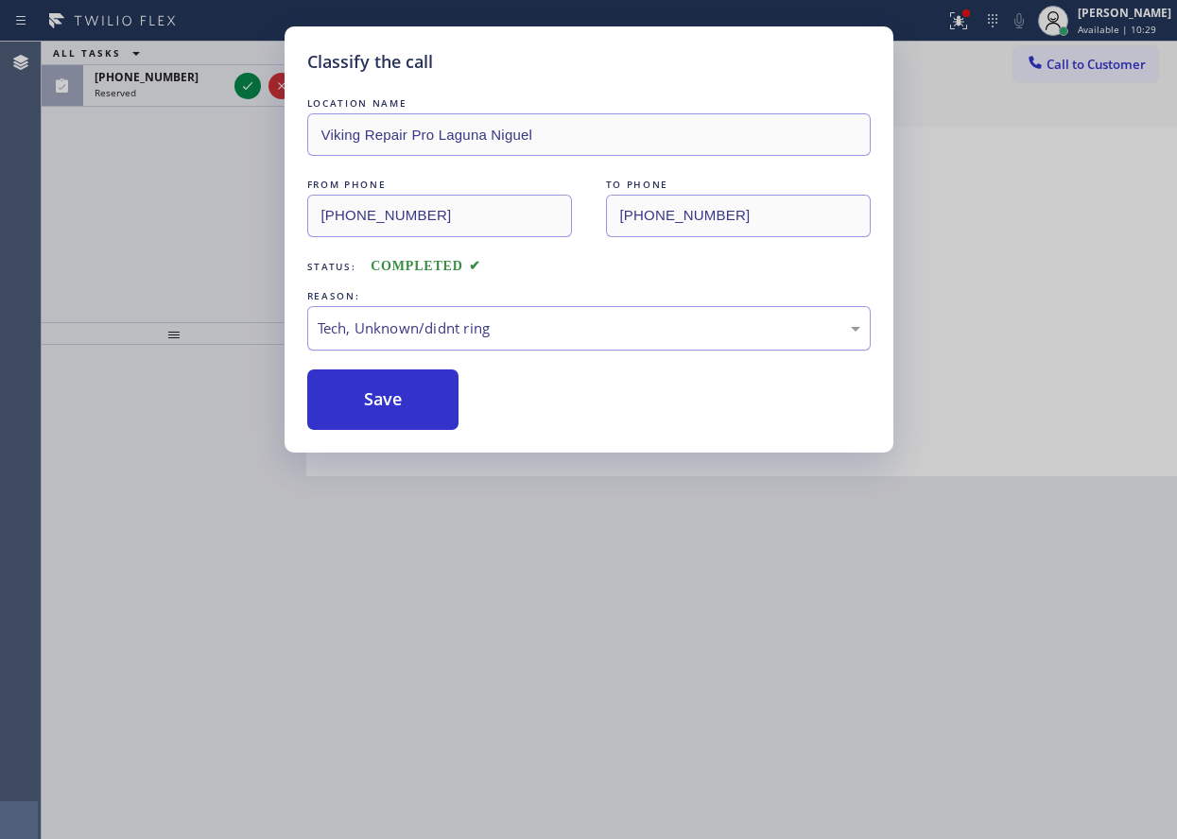
click at [387, 415] on button "Save" at bounding box center [383, 400] width 152 height 60
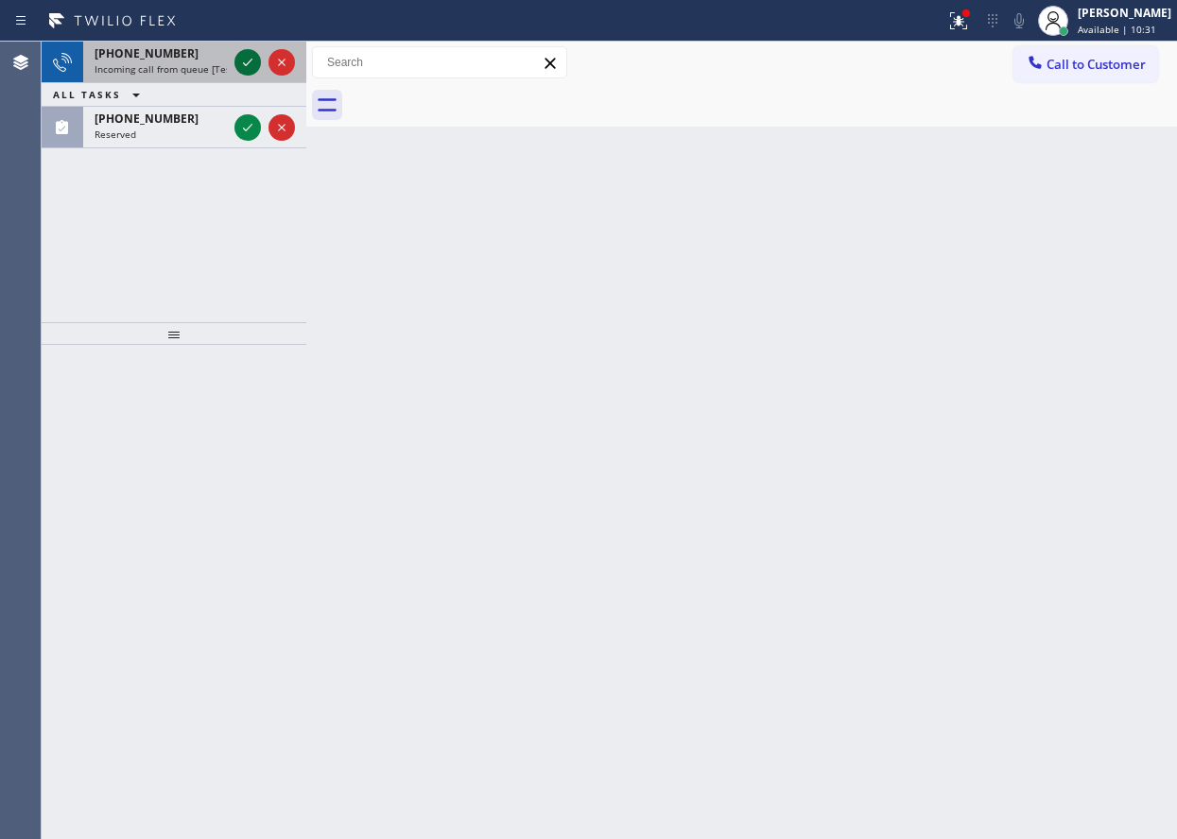
click at [241, 62] on icon at bounding box center [247, 62] width 23 height 23
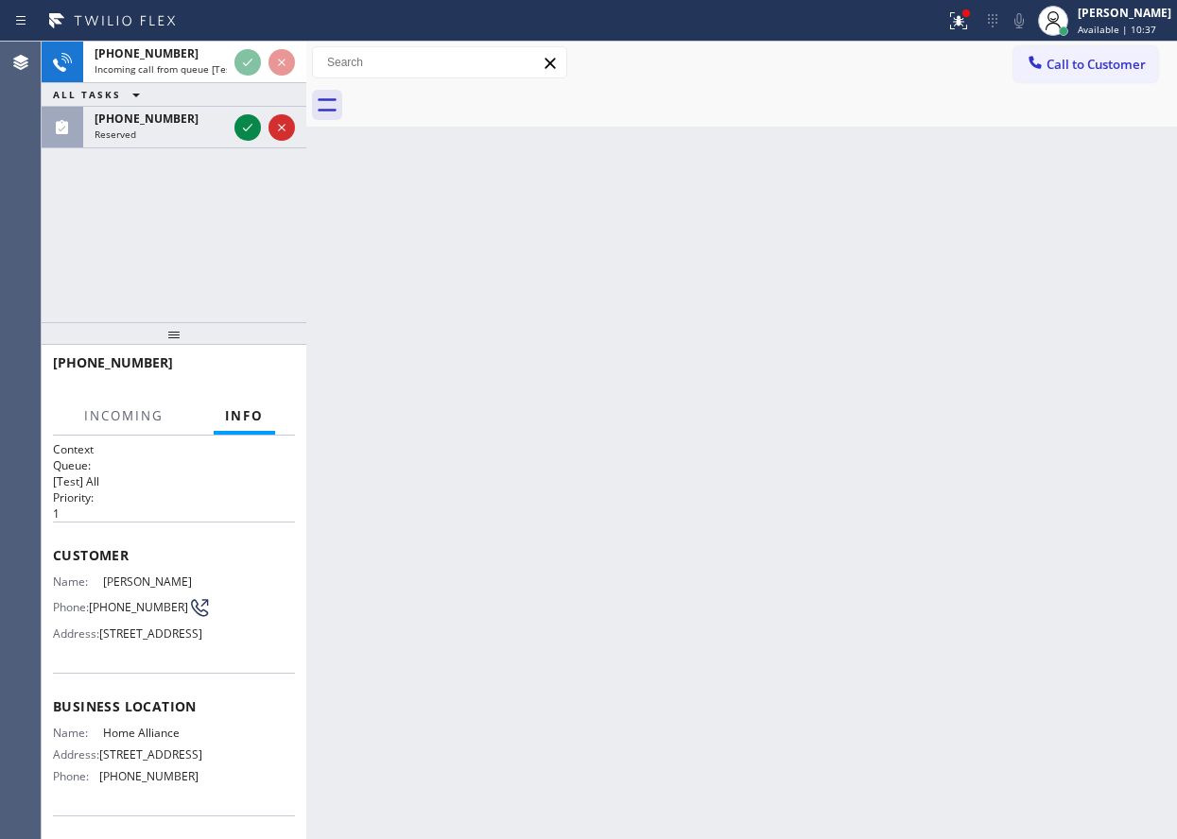
click at [432, 255] on div "Back to Dashboard Change Sender ID Customers Technicians Select a contact Outbo…" at bounding box center [741, 441] width 870 height 798
click at [253, 367] on span "HANG UP" at bounding box center [251, 371] width 58 height 13
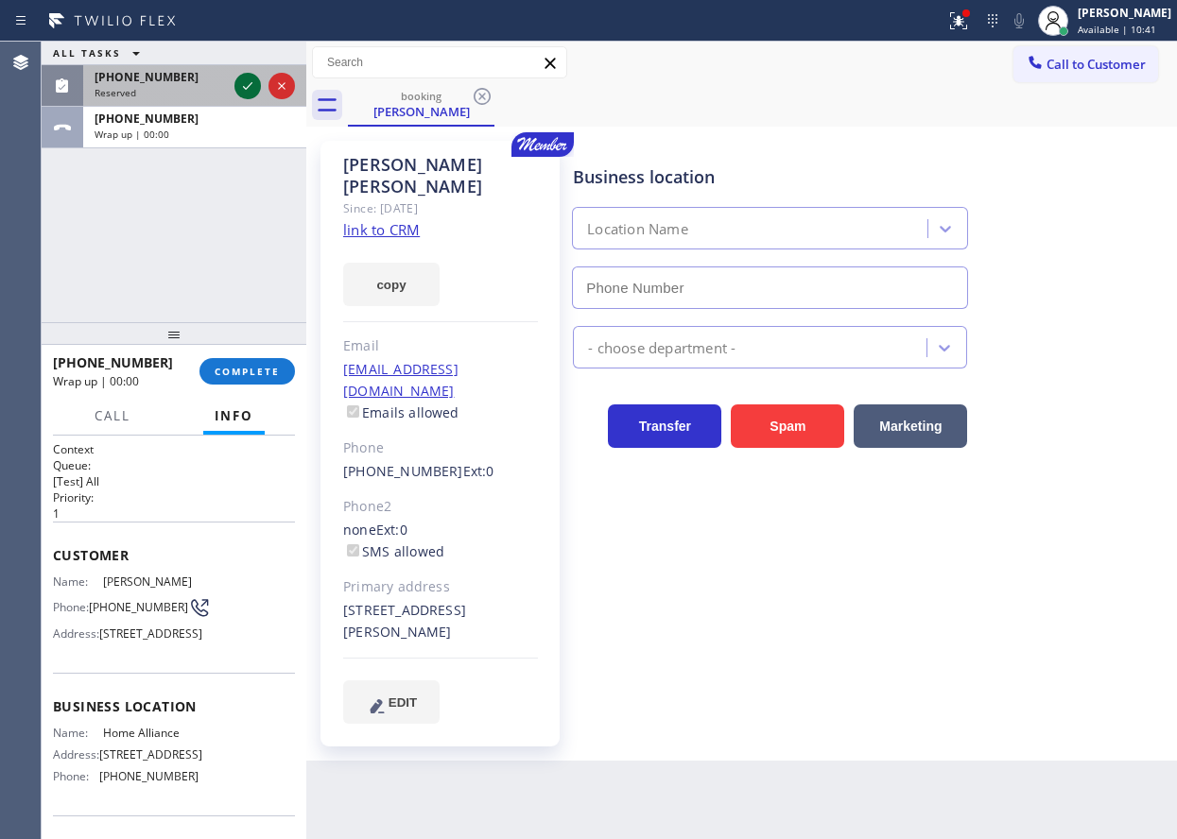
click at [246, 112] on div "ALL TASKS ALL TASKS ACTIVE TASKS TASKS IN WRAP UP [PHONE_NUMBER] Reserved [PHON…" at bounding box center [174, 95] width 265 height 107
type input "[PHONE_NUMBER]"
click at [245, 90] on icon at bounding box center [247, 86] width 23 height 23
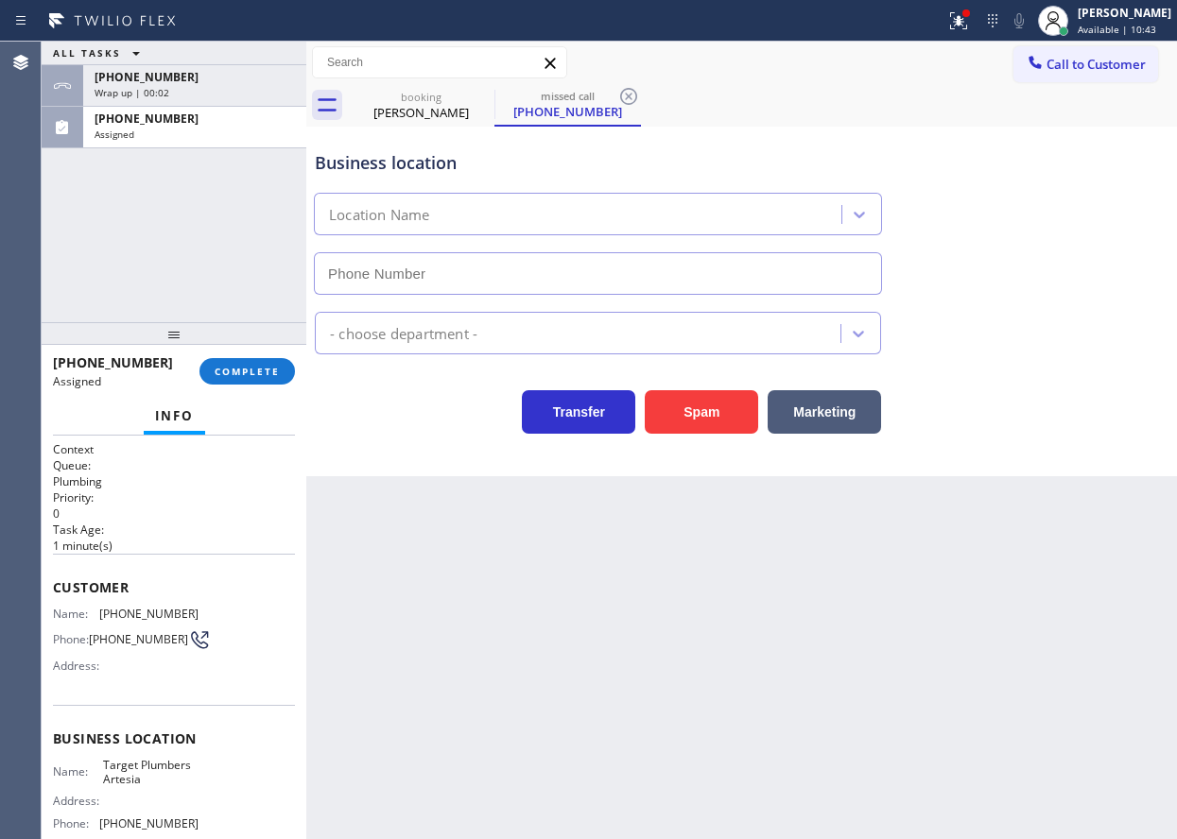
type input "[PHONE_NUMBER]"
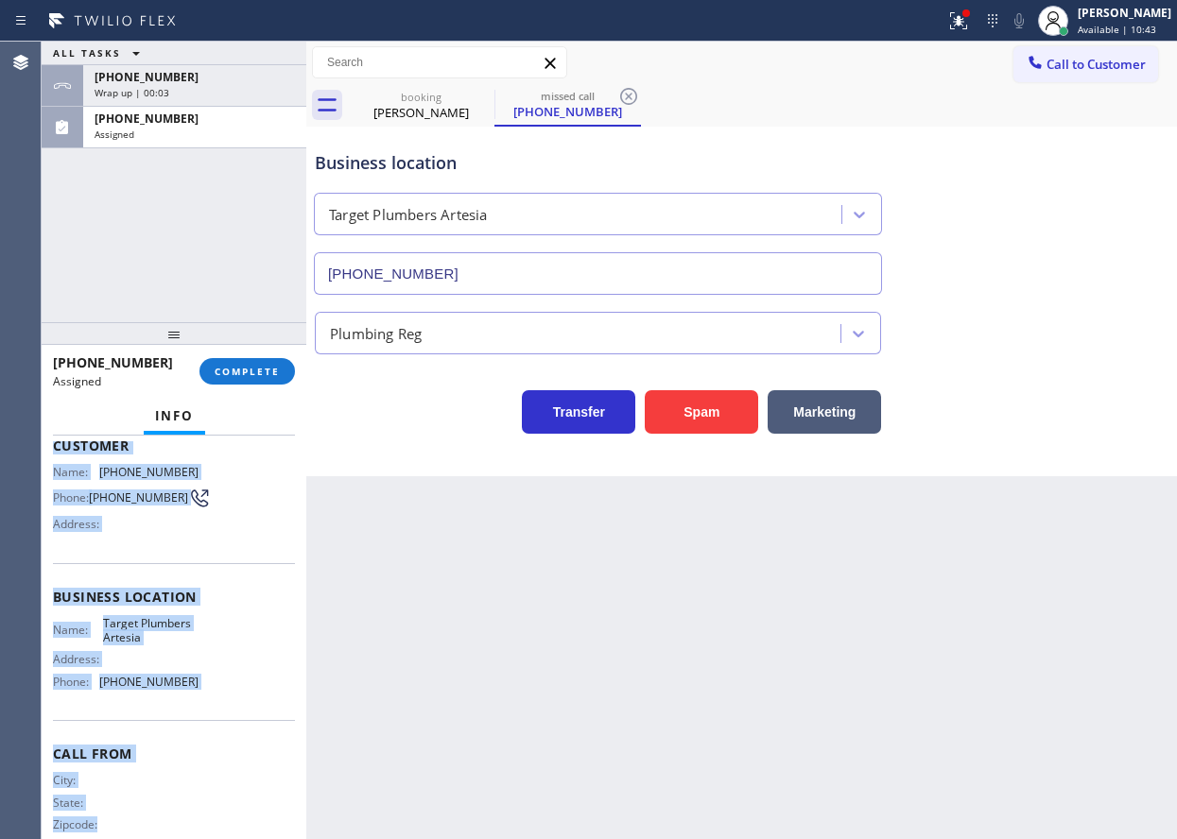
scroll to position [155, 0]
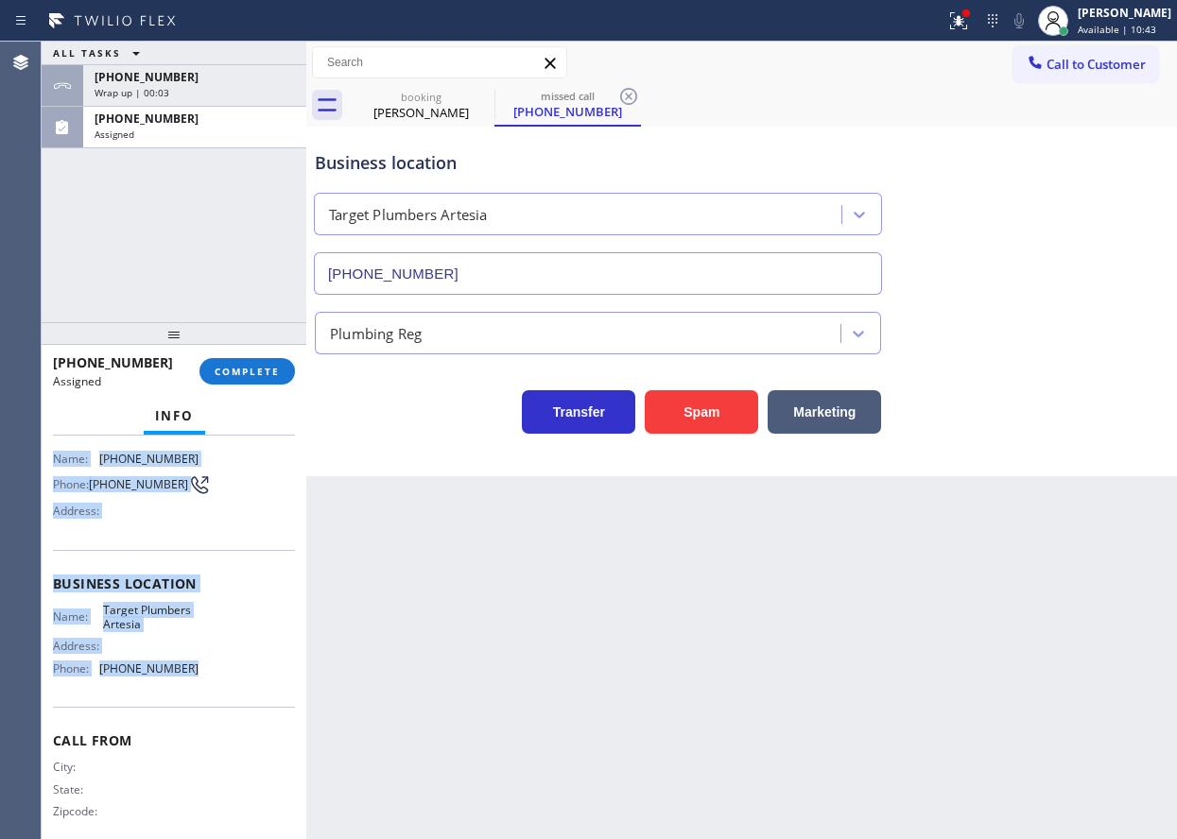
drag, startPoint x: 50, startPoint y: 580, endPoint x: 221, endPoint y: 697, distance: 207.3
click at [221, 697] on div "Context Queue: Plumbing Priority: 0 Task Age: [DEMOGRAPHIC_DATA] minute(s) Cust…" at bounding box center [174, 638] width 265 height 404
click at [237, 369] on span "COMPLETE" at bounding box center [247, 371] width 65 height 13
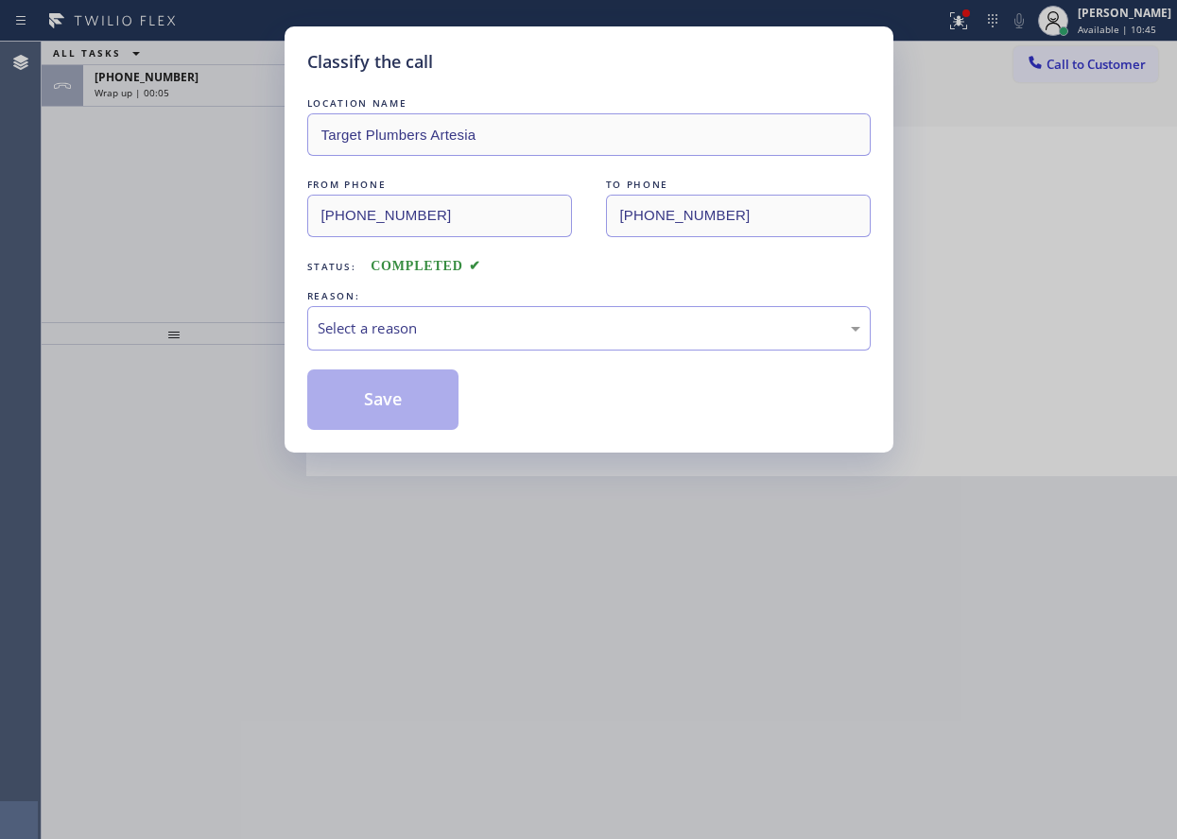
click at [439, 304] on div "REASON:" at bounding box center [588, 296] width 563 height 20
click at [439, 335] on div "Select a reason" at bounding box center [589, 329] width 542 height 22
click at [407, 404] on button "Save" at bounding box center [383, 400] width 152 height 60
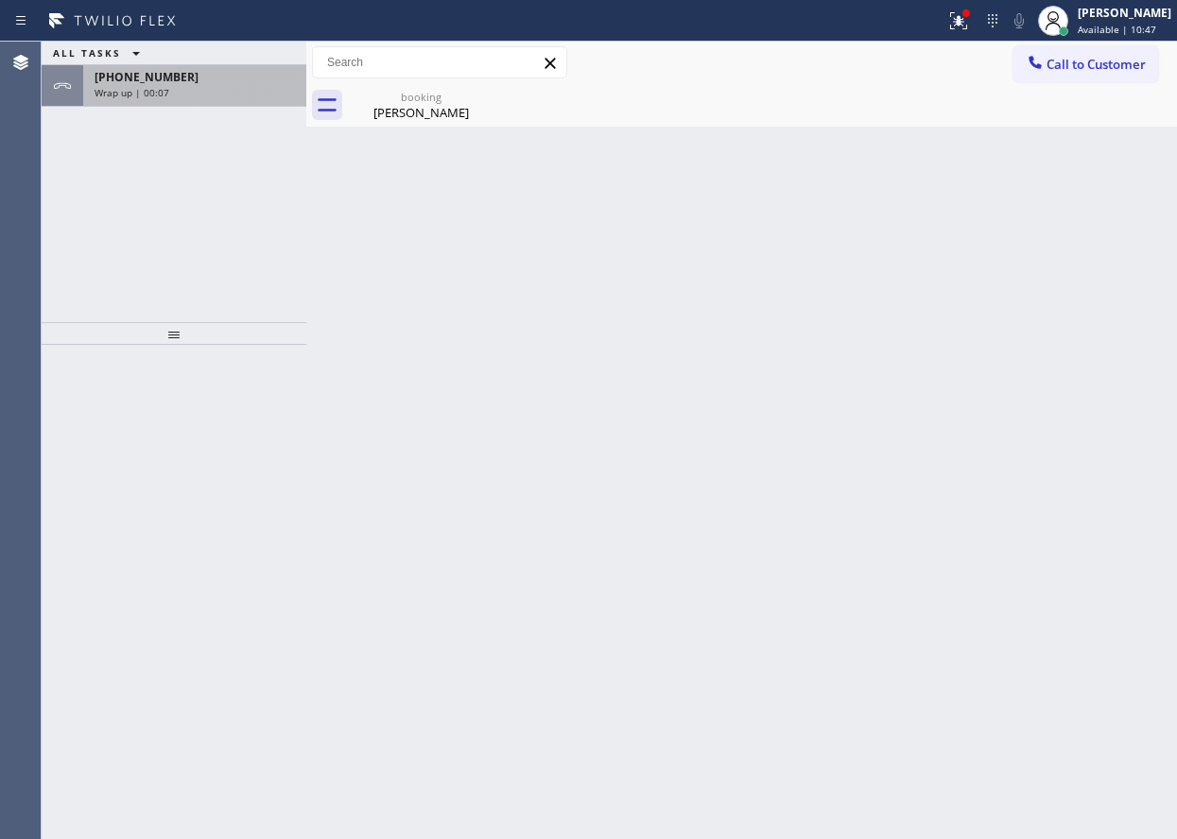
click at [186, 71] on div "[PHONE_NUMBER]" at bounding box center [195, 77] width 200 height 16
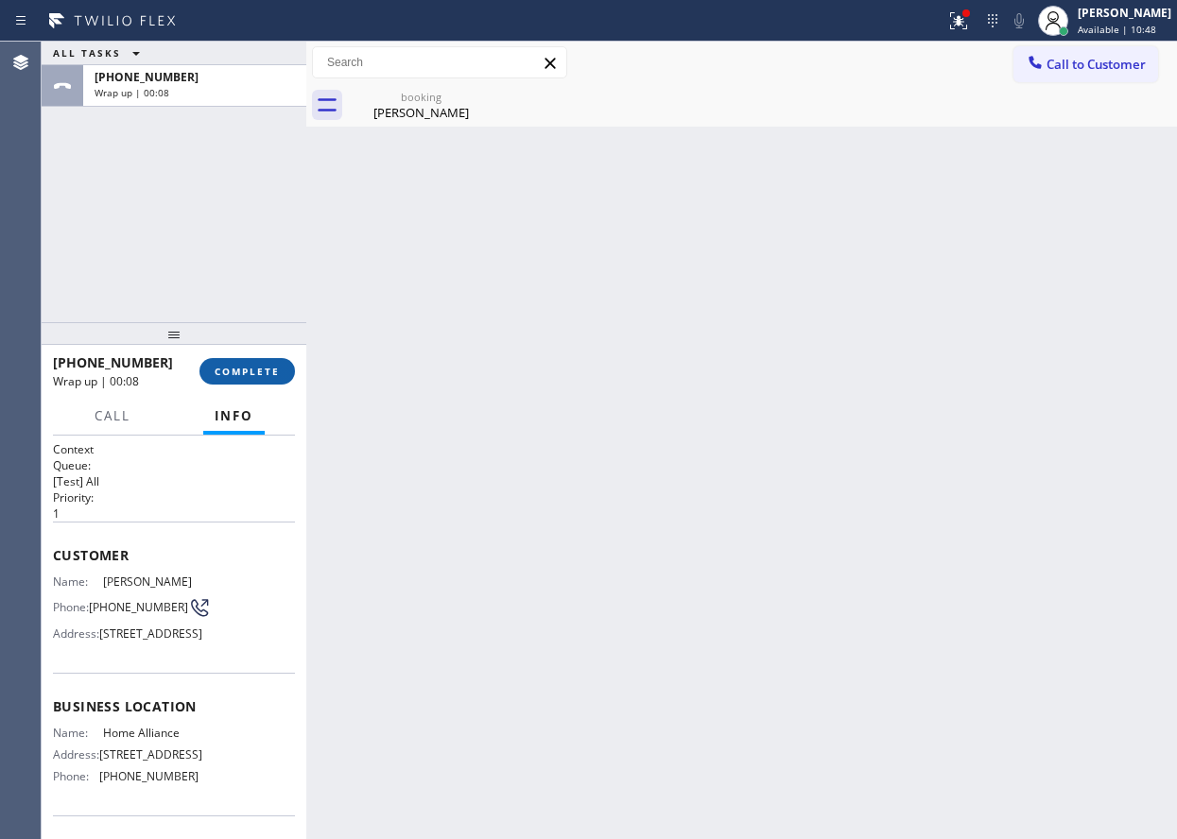
click at [245, 379] on button "COMPLETE" at bounding box center [246, 371] width 95 height 26
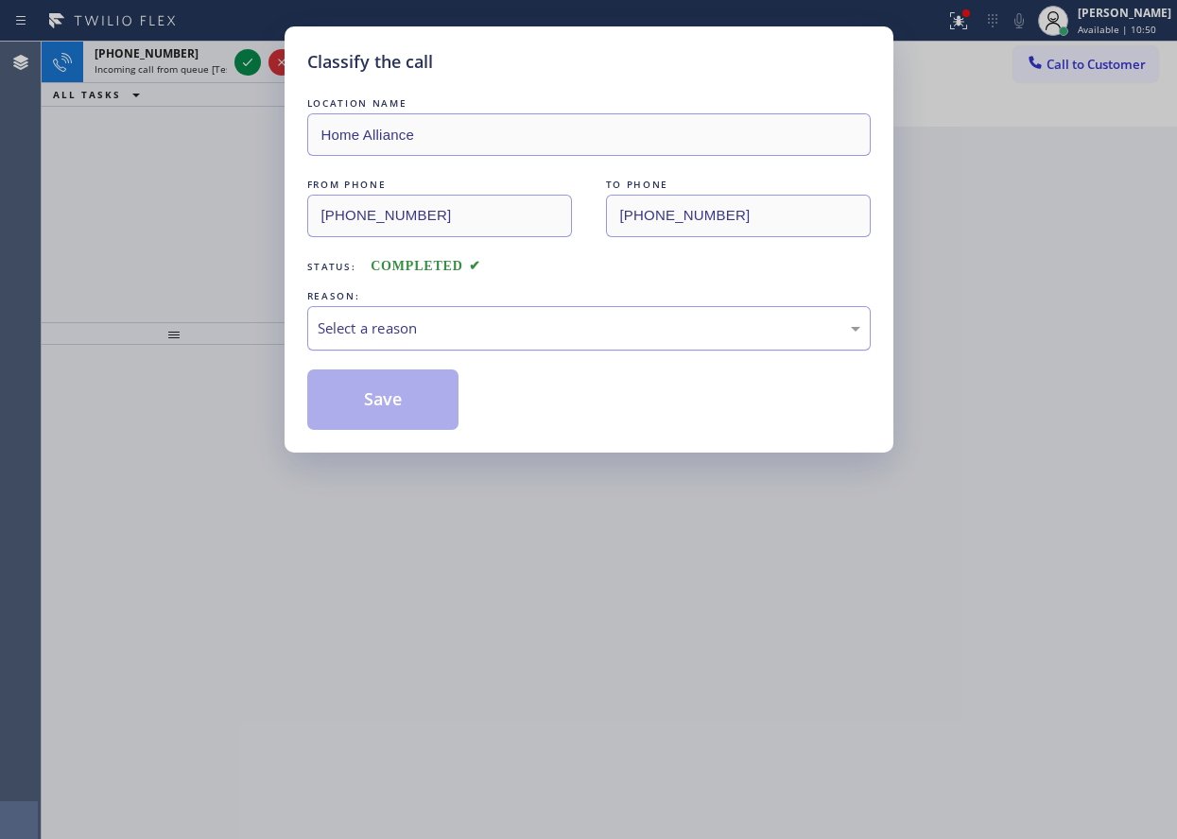
click at [557, 327] on div "Select a reason" at bounding box center [589, 329] width 542 height 22
drag, startPoint x: 417, startPoint y: 469, endPoint x: 396, endPoint y: 403, distance: 69.3
click at [394, 398] on button "Save" at bounding box center [383, 400] width 152 height 60
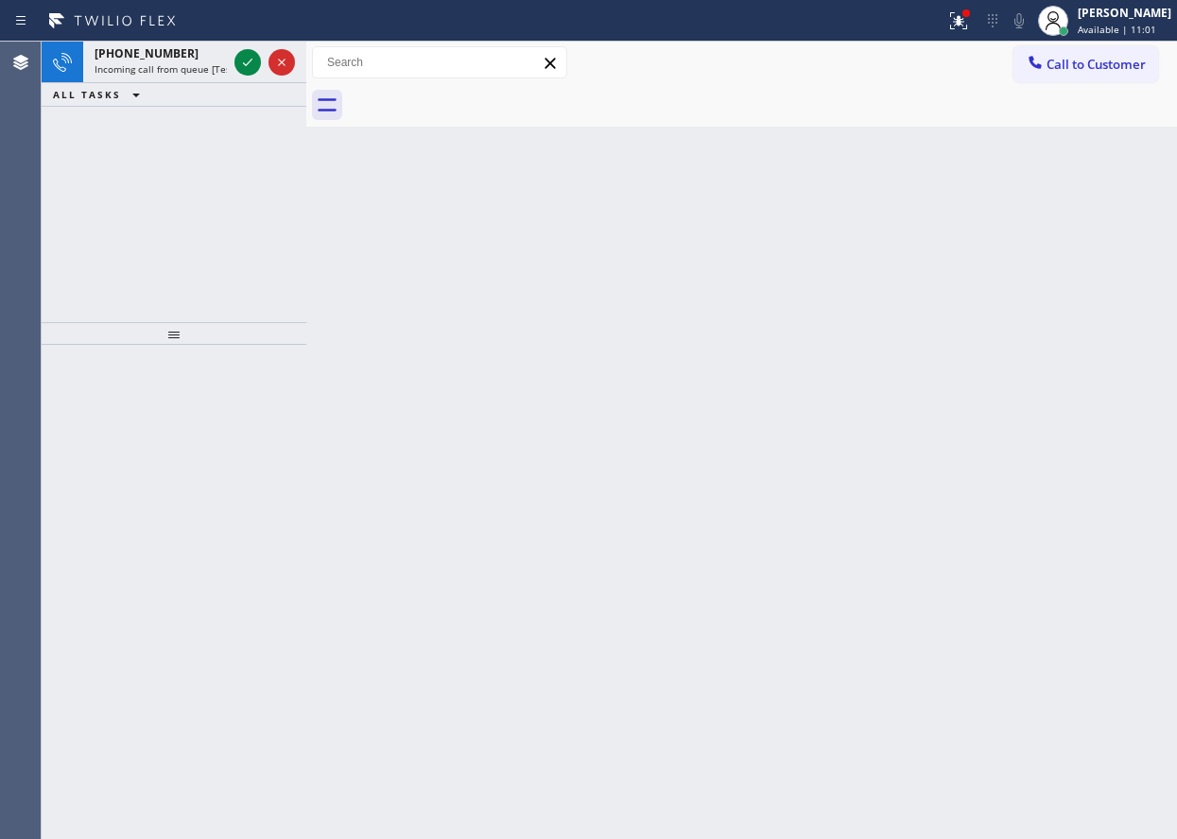
click at [1005, 300] on div "Back to Dashboard Change Sender ID Customers Technicians Select a contact Outbo…" at bounding box center [741, 441] width 870 height 798
click at [250, 65] on icon at bounding box center [247, 62] width 23 height 23
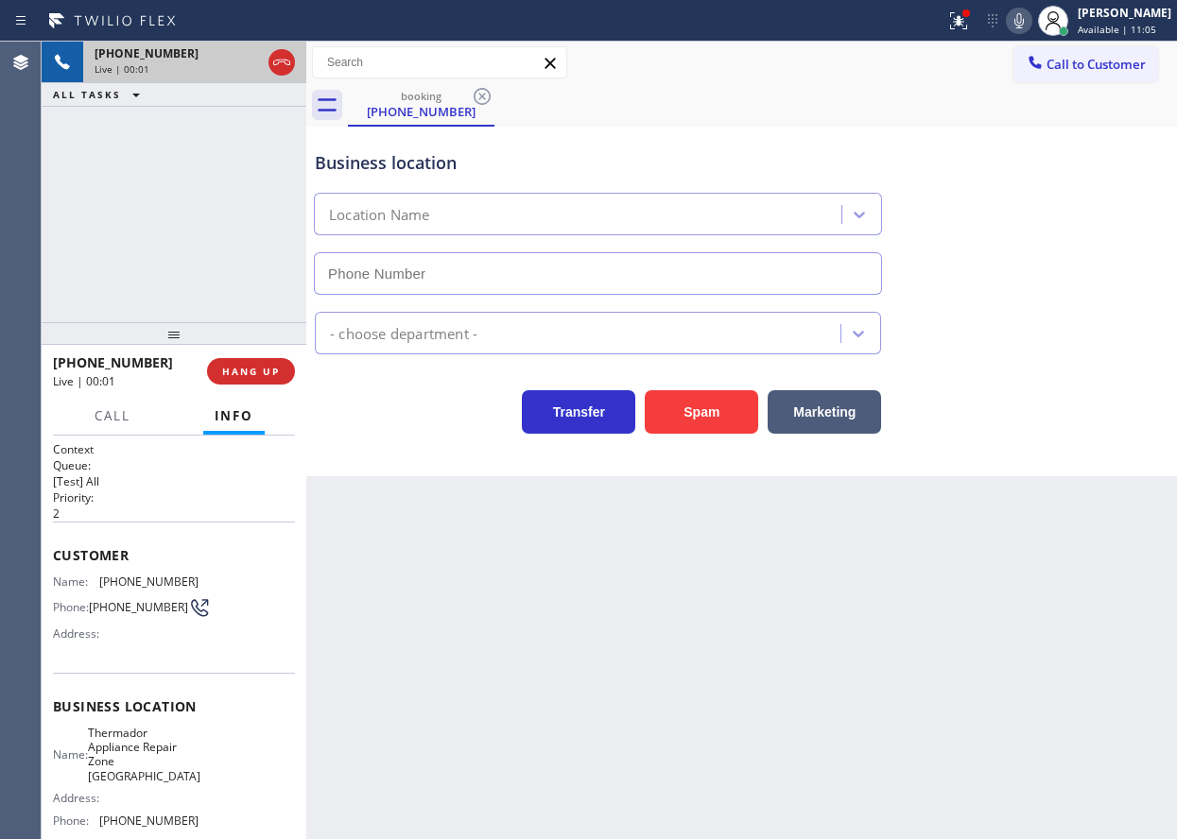
type input "[PHONE_NUMBER]"
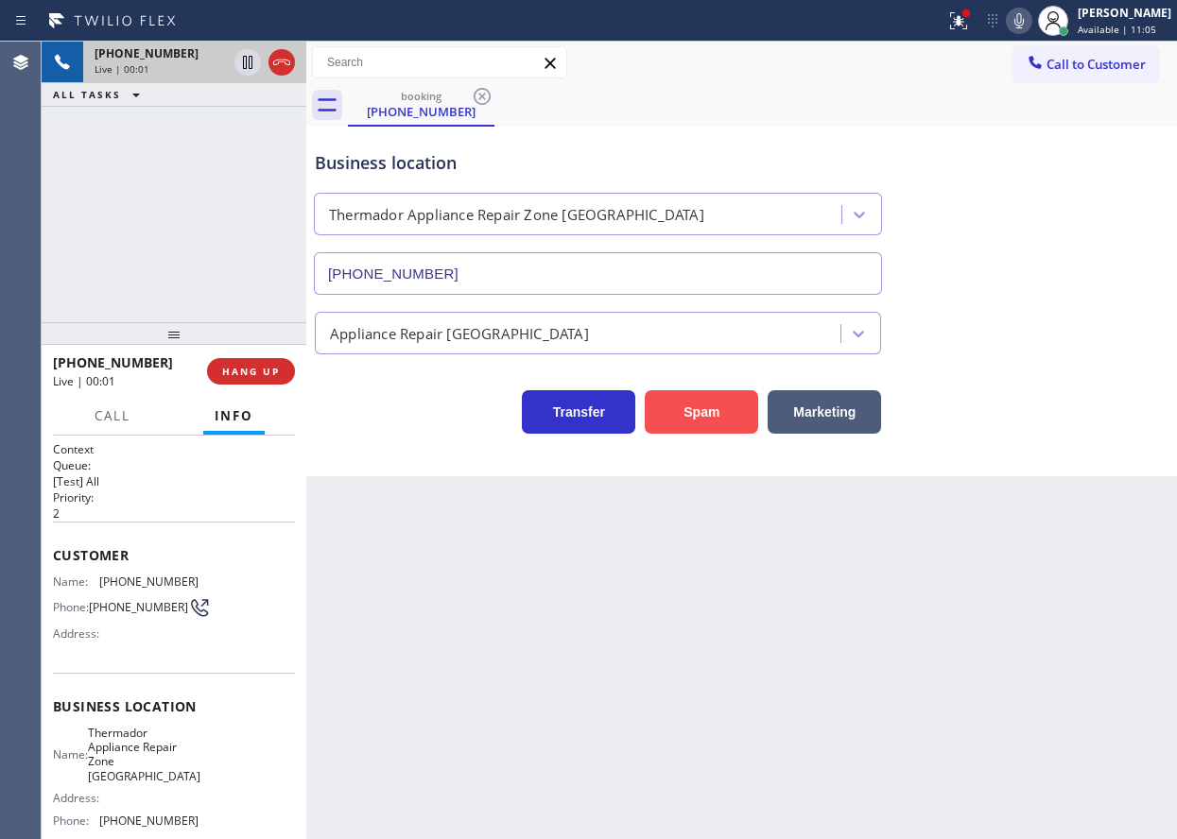
click at [712, 412] on button "Spam" at bounding box center [701, 411] width 113 height 43
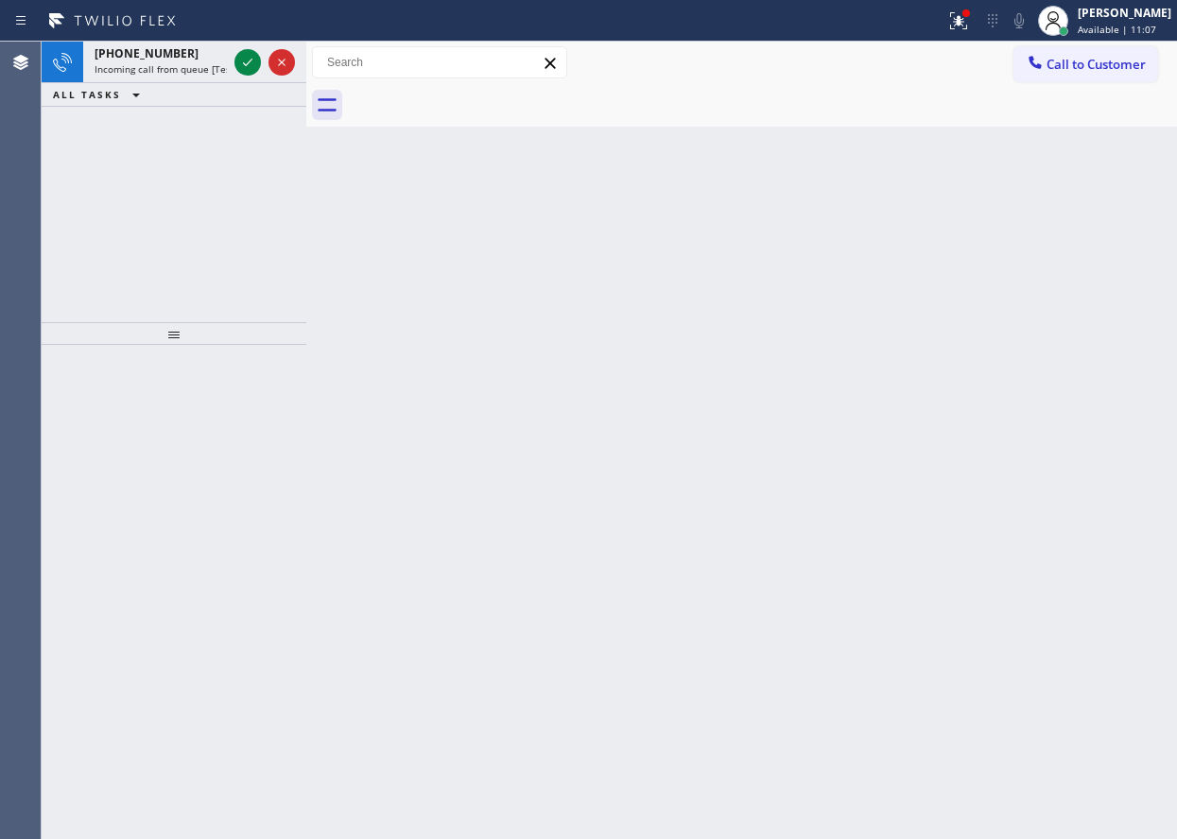
click at [1168, 495] on div "Back to Dashboard Change Sender ID Customers Technicians Select a contact Outbo…" at bounding box center [741, 441] width 870 height 798
click at [249, 66] on icon at bounding box center [247, 62] width 23 height 23
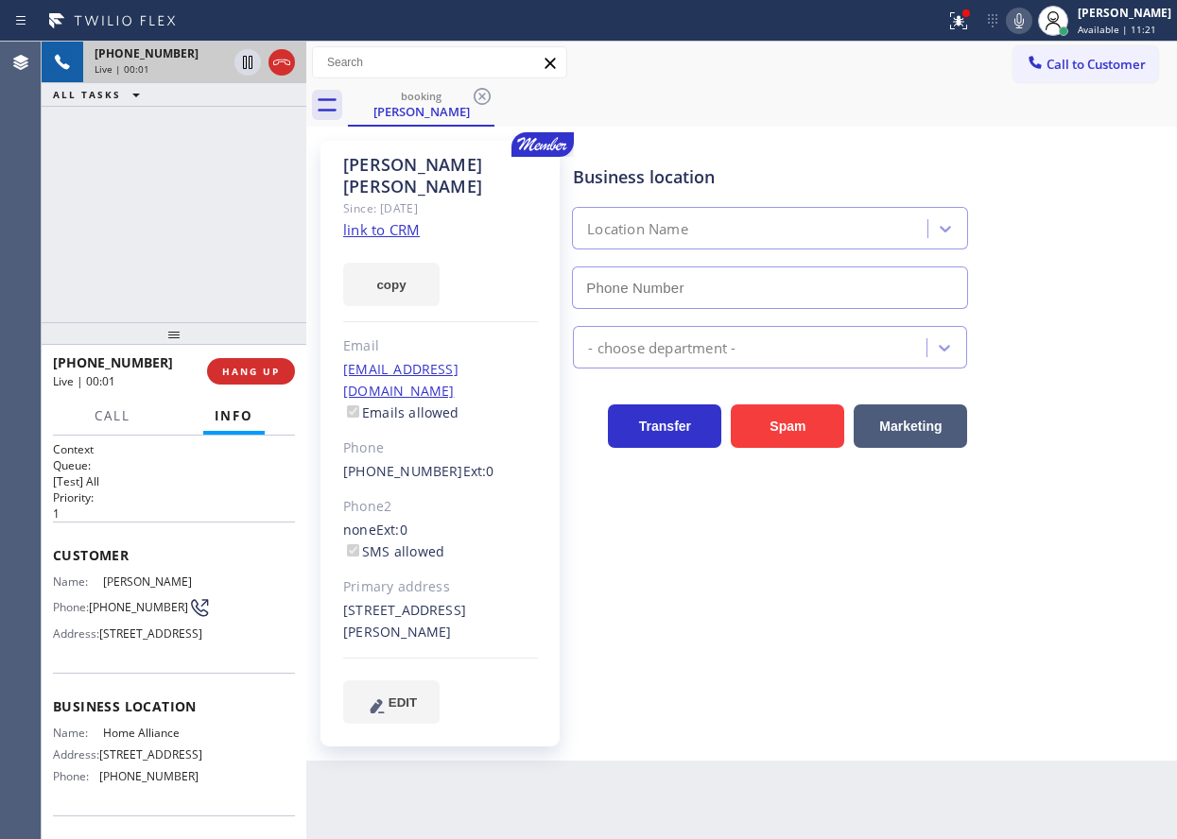
type input "[PHONE_NUMBER]"
click at [390, 220] on link "link to CRM" at bounding box center [381, 229] width 77 height 19
click at [123, 758] on div "Business location Name: Home Alliance Address: [STREET_ADDRESS] Phone: [PHONE_N…" at bounding box center [174, 744] width 242 height 143
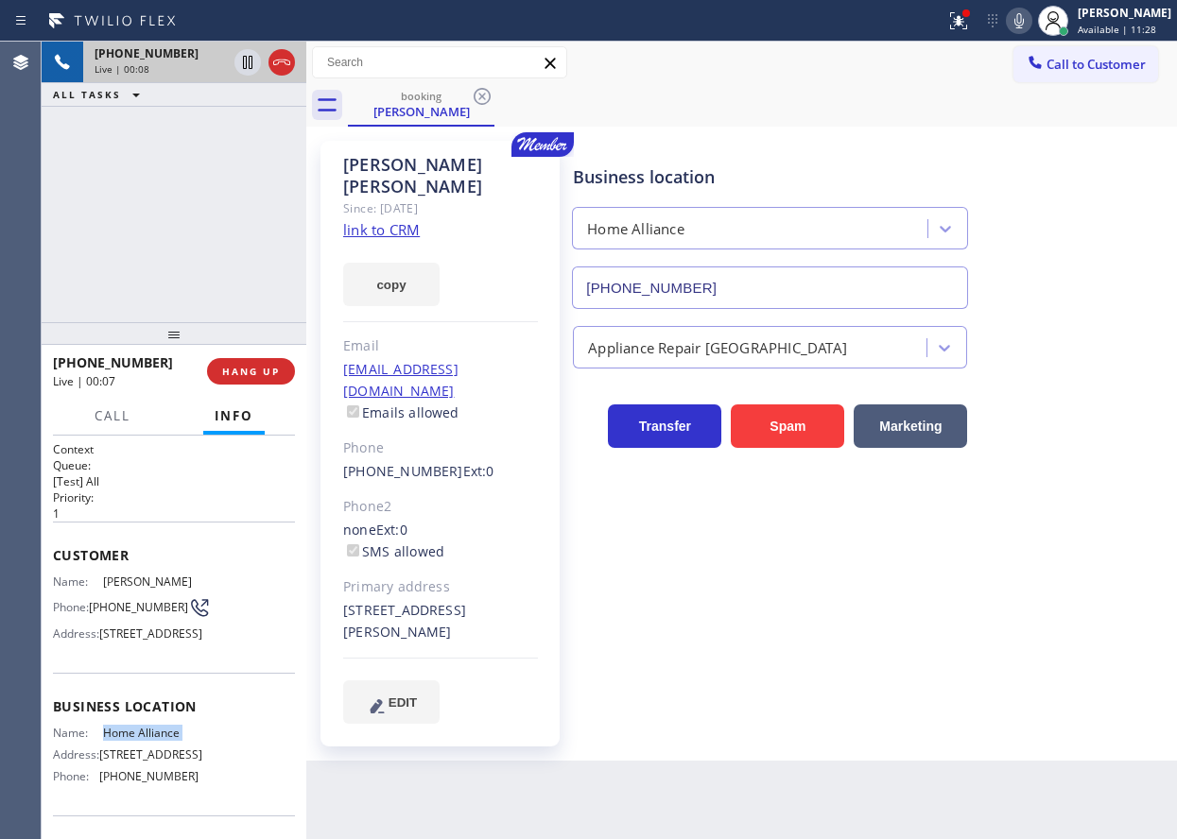
click at [749, 295] on input "[PHONE_NUMBER]" at bounding box center [770, 288] width 396 height 43
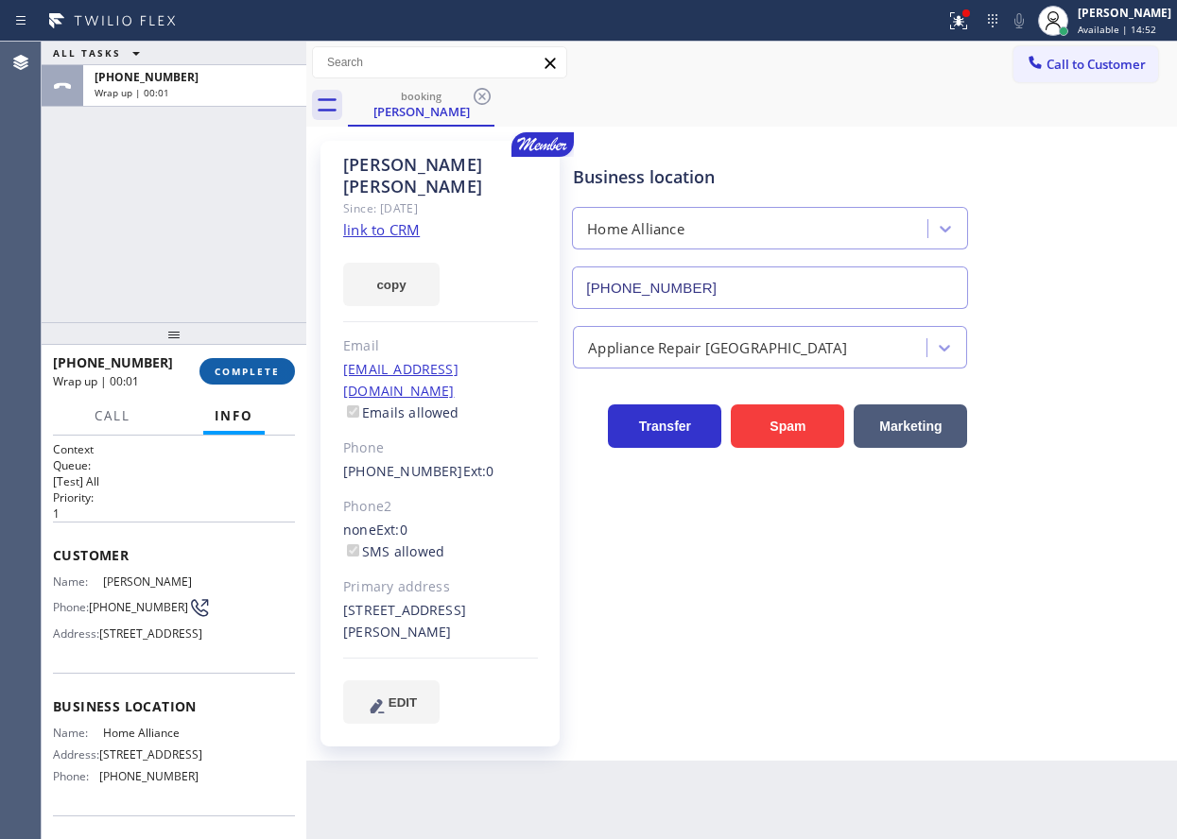
click at [230, 370] on span "COMPLETE" at bounding box center [247, 371] width 65 height 13
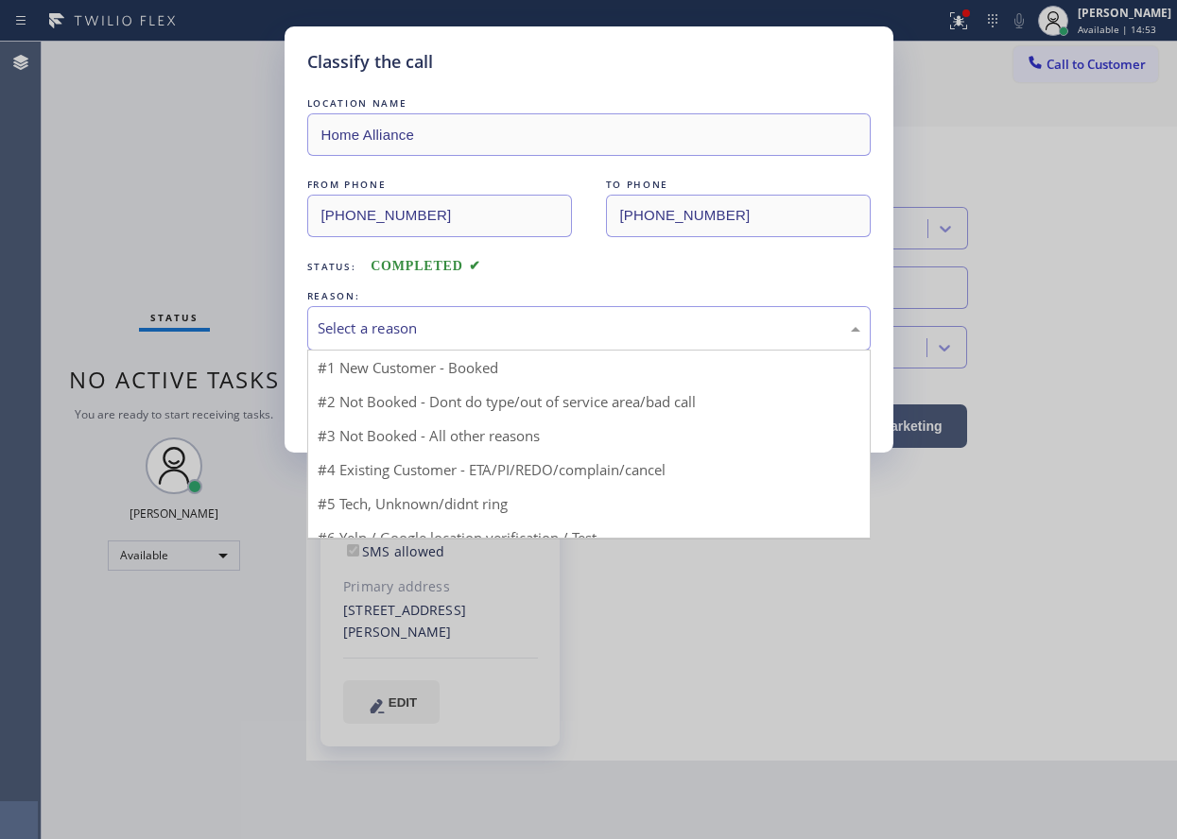
click at [390, 318] on div "Select a reason" at bounding box center [589, 329] width 542 height 22
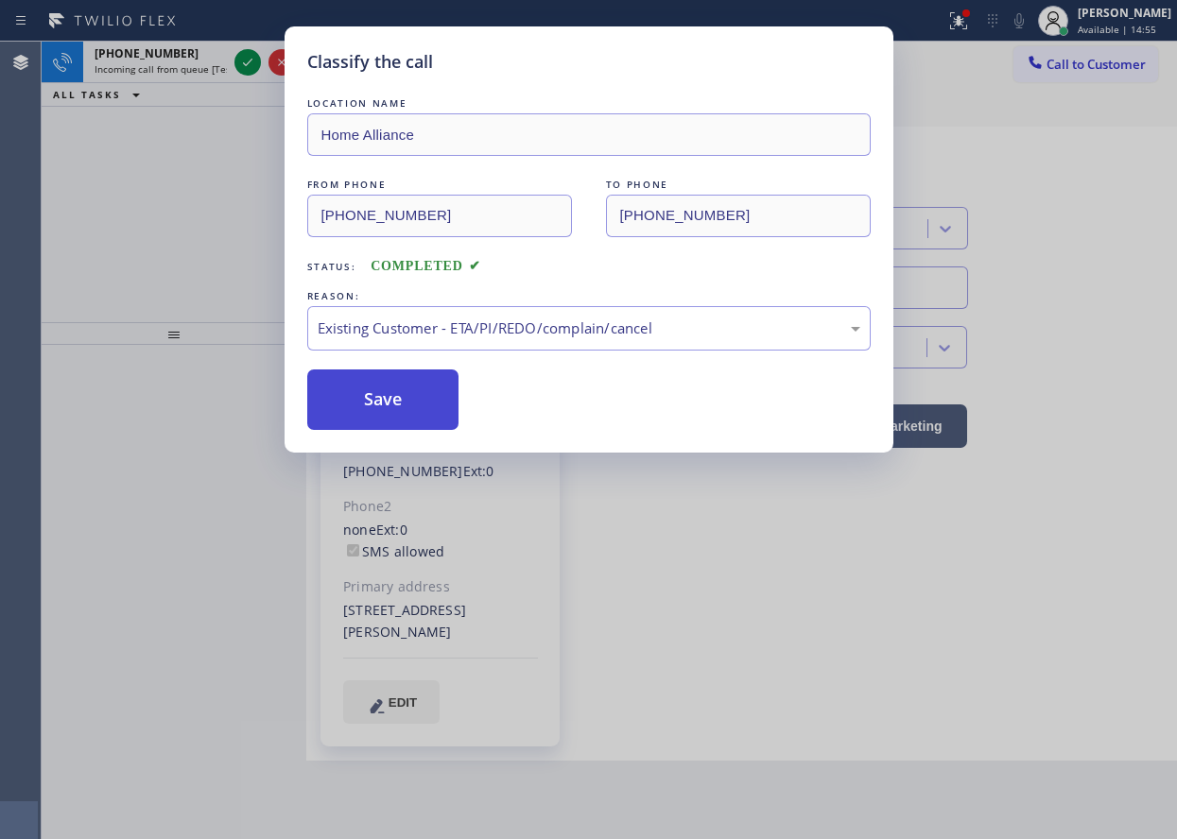
click at [384, 403] on button "Save" at bounding box center [383, 400] width 152 height 60
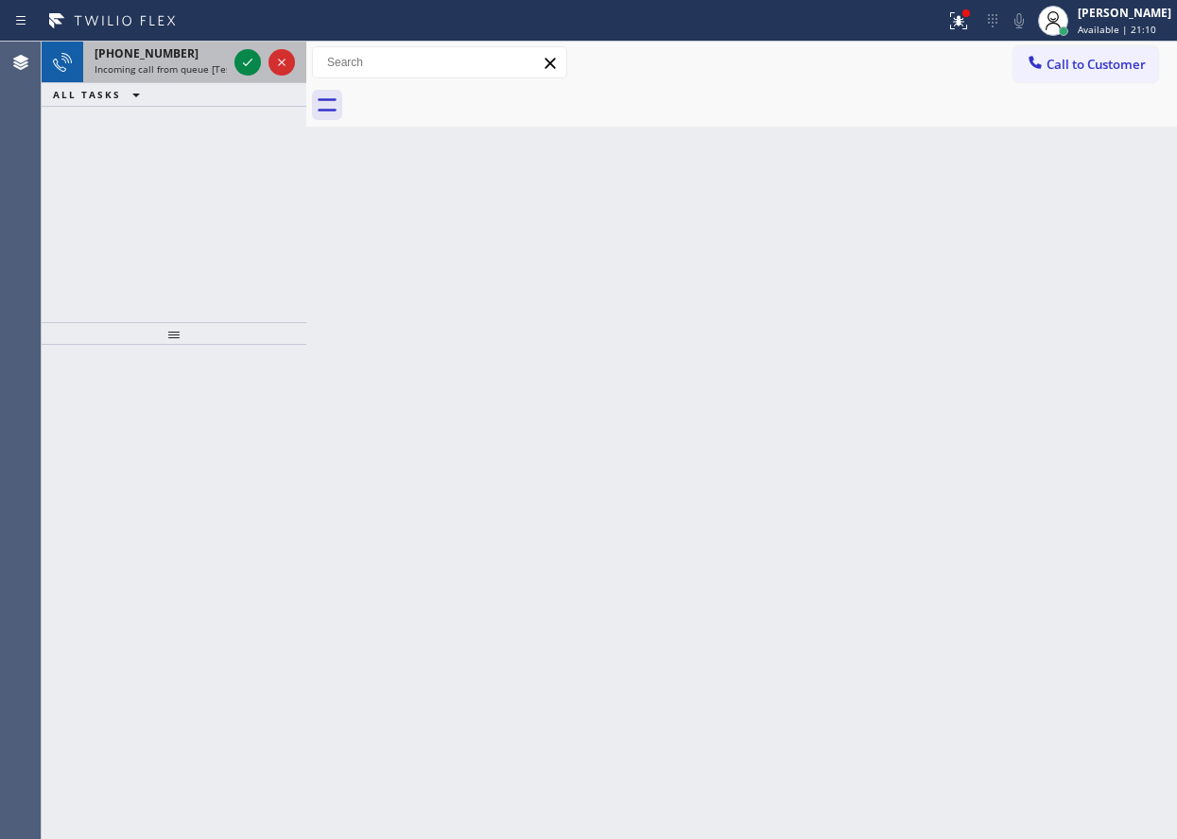
click at [244, 48] on div at bounding box center [265, 63] width 68 height 42
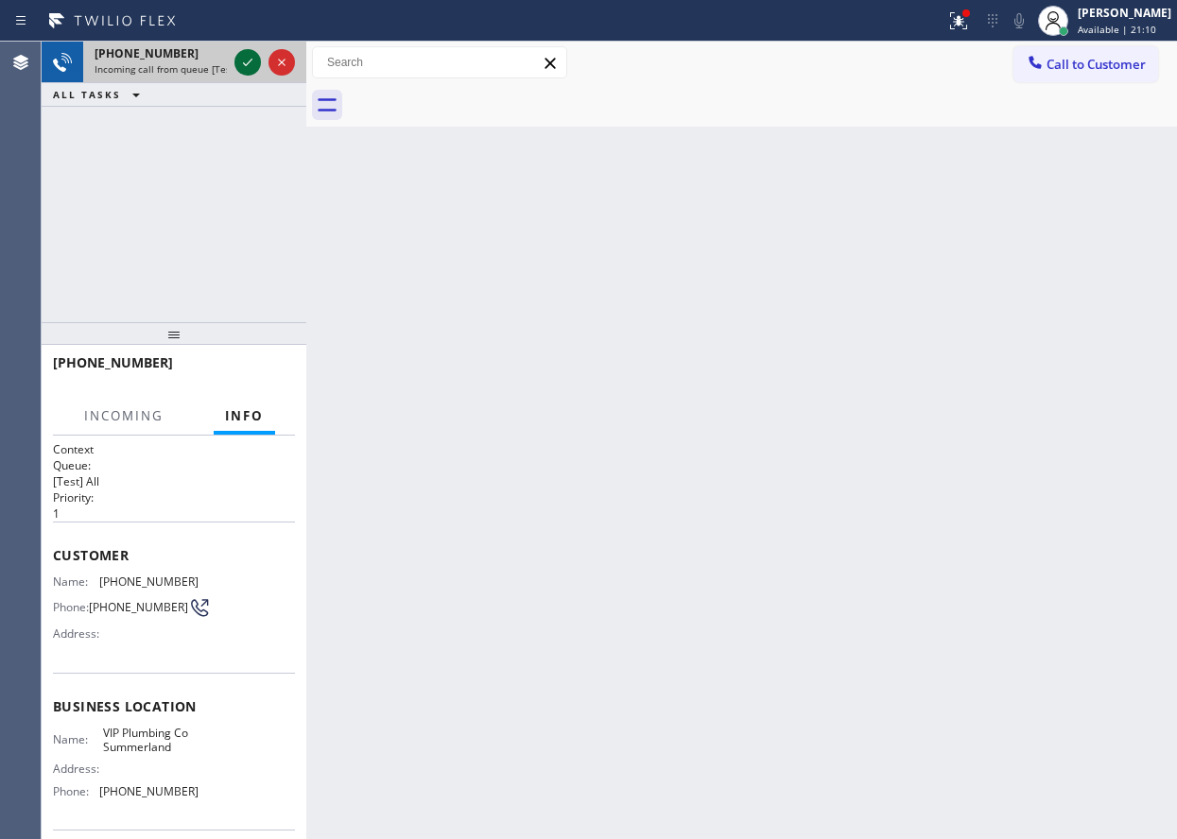
click at [244, 61] on icon at bounding box center [247, 62] width 23 height 23
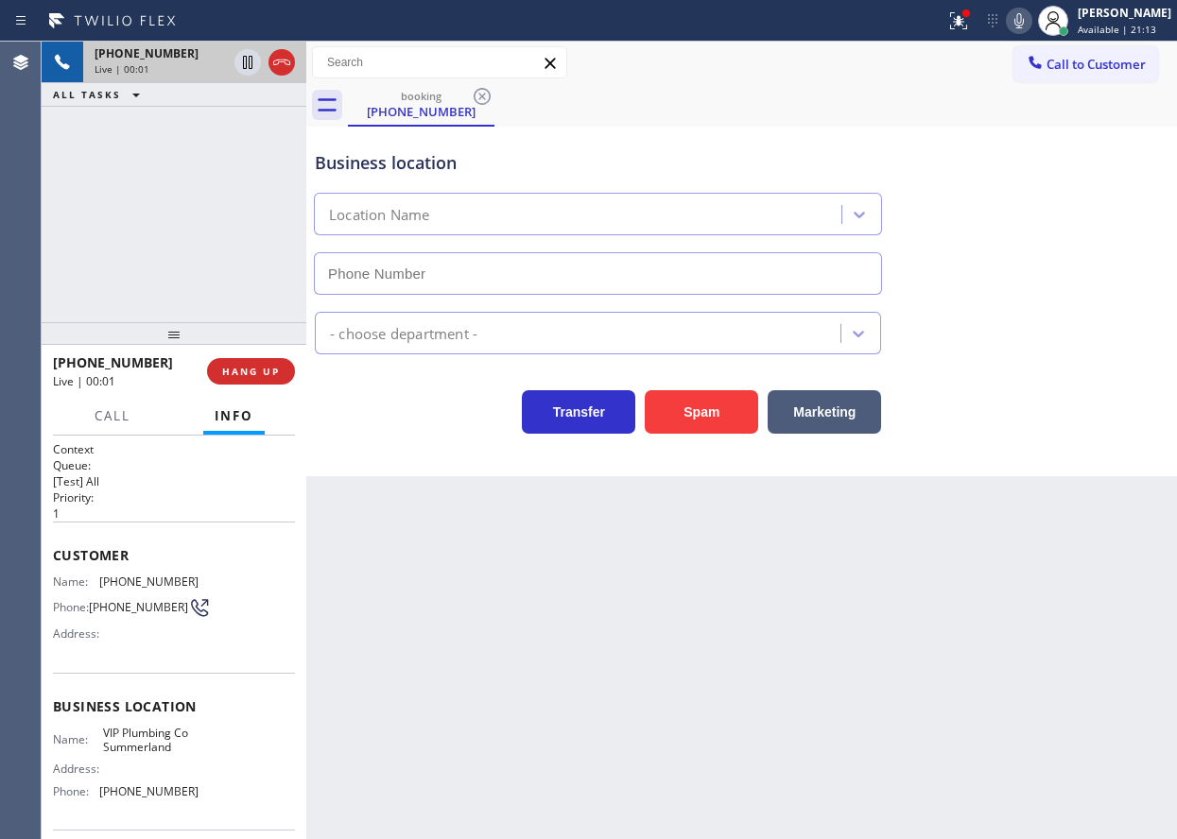
type input "[PHONE_NUMBER]"
click at [261, 367] on span "HANG UP" at bounding box center [251, 371] width 58 height 13
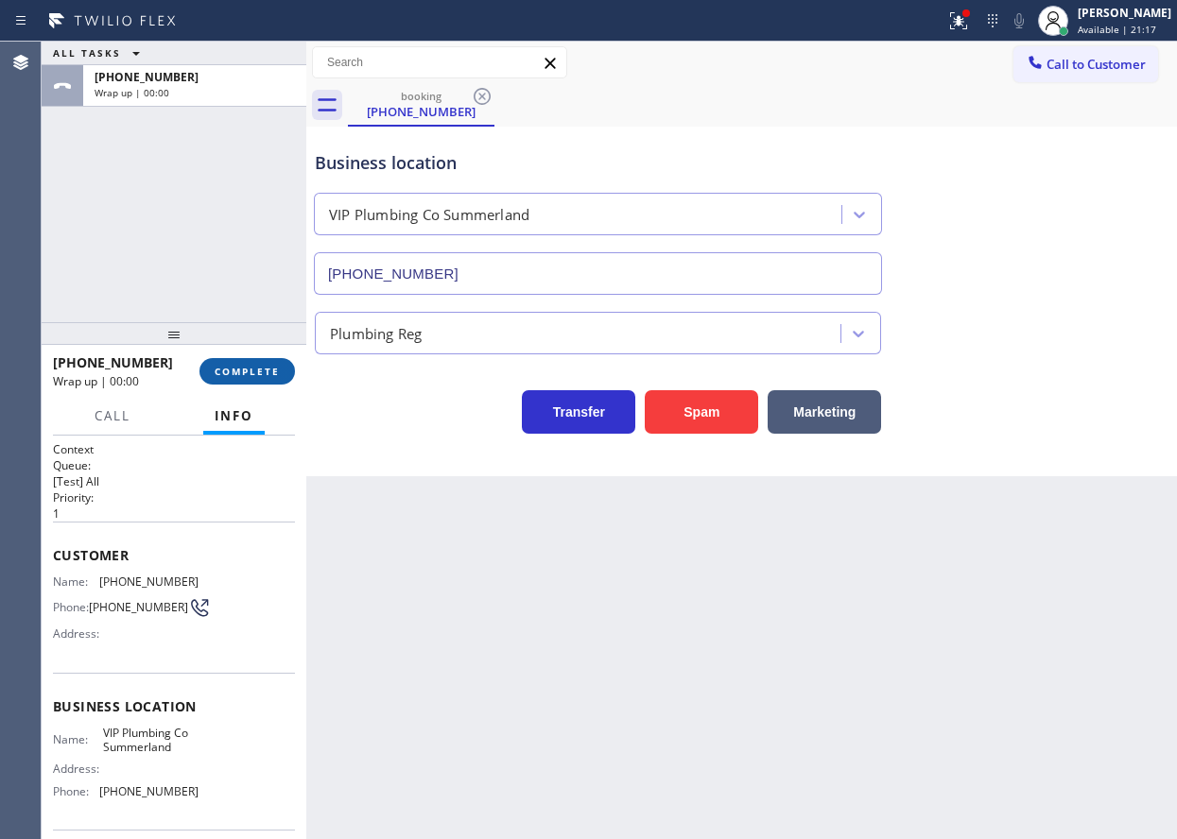
click at [261, 367] on span "COMPLETE" at bounding box center [247, 371] width 65 height 13
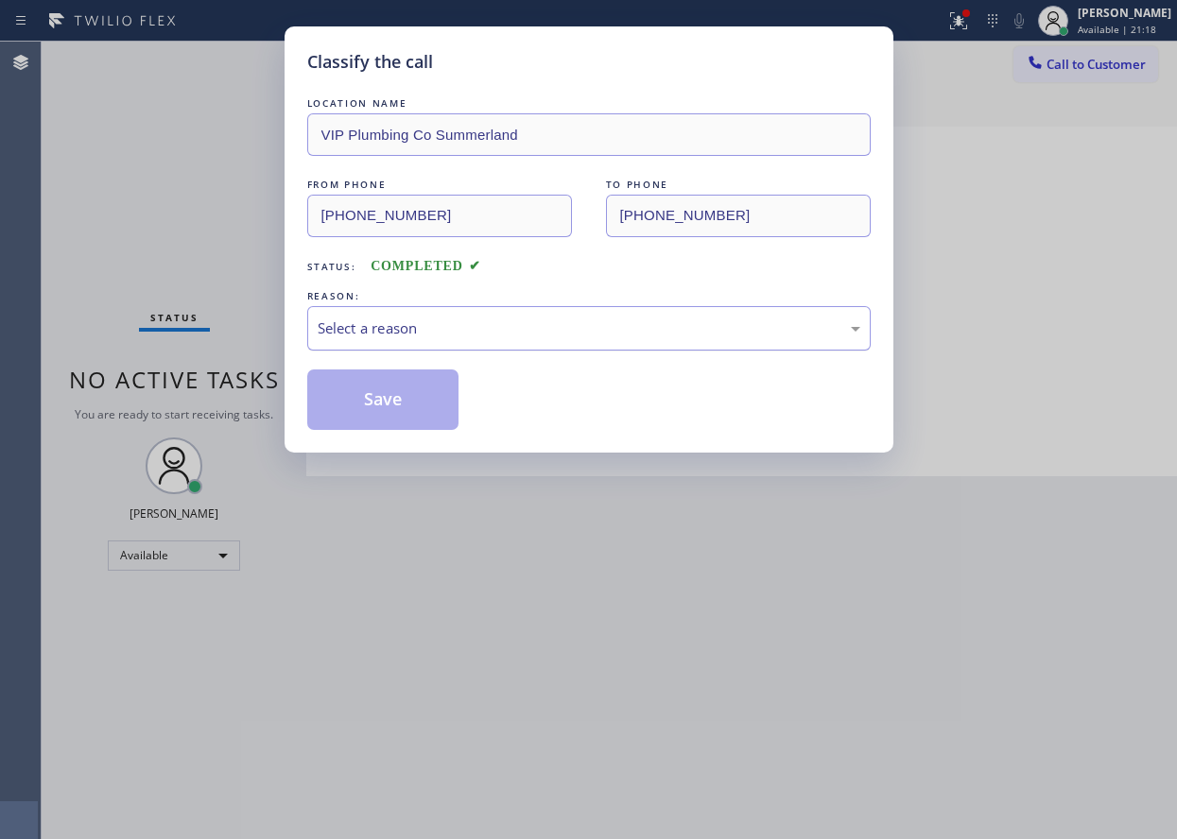
click at [448, 343] on div "Select a reason" at bounding box center [588, 328] width 563 height 44
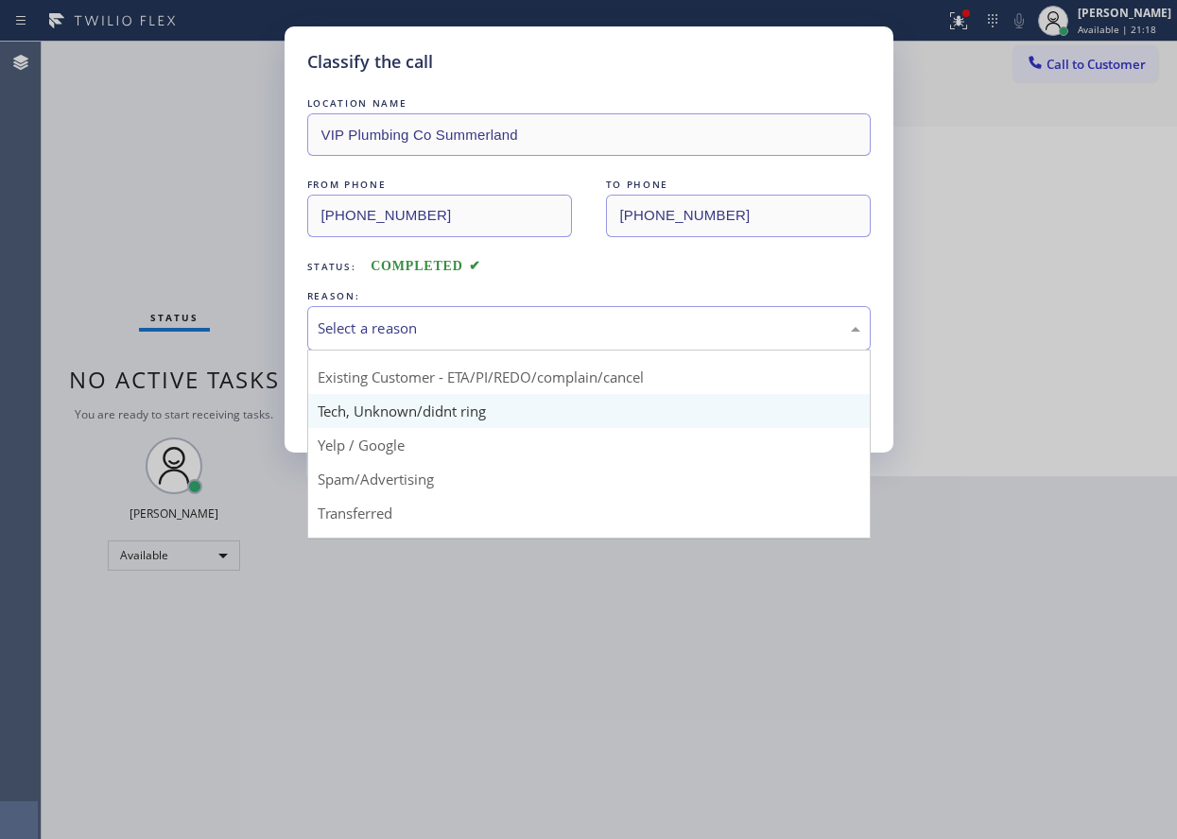
scroll to position [119, 0]
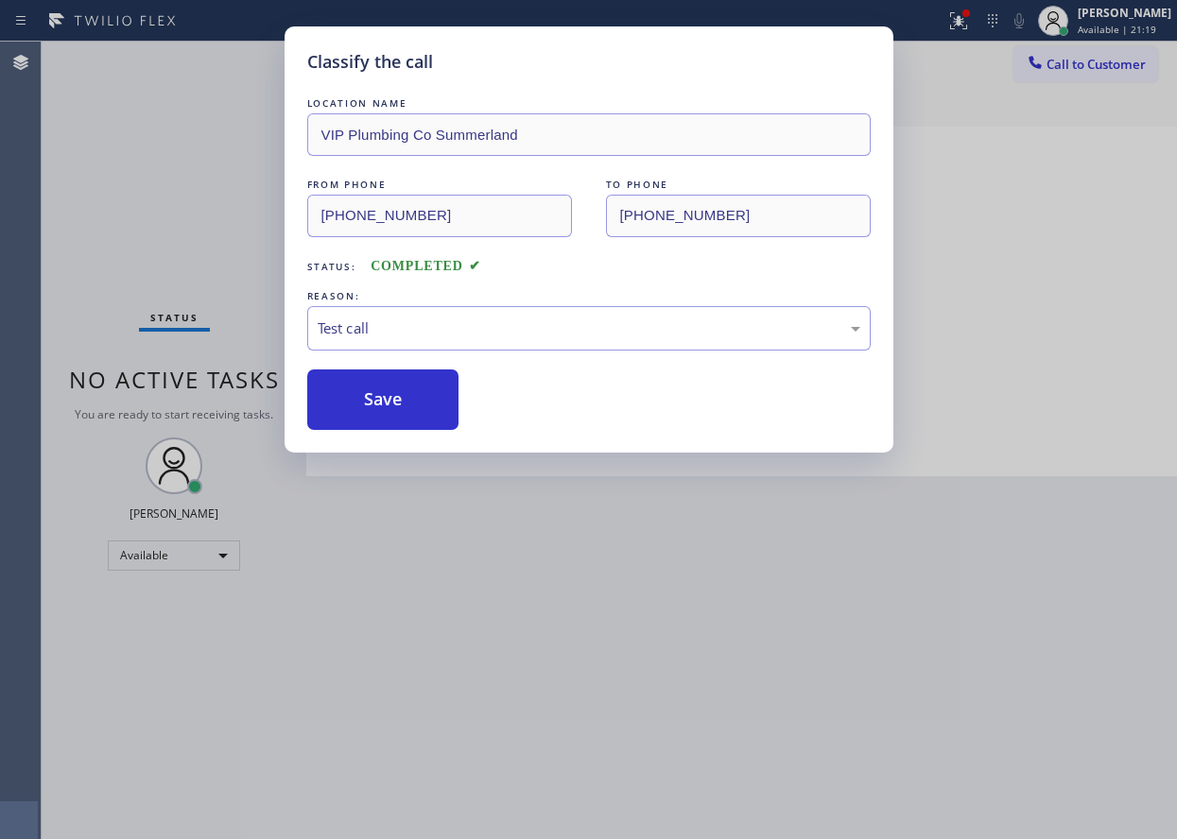
click at [416, 399] on button "Save" at bounding box center [383, 400] width 152 height 60
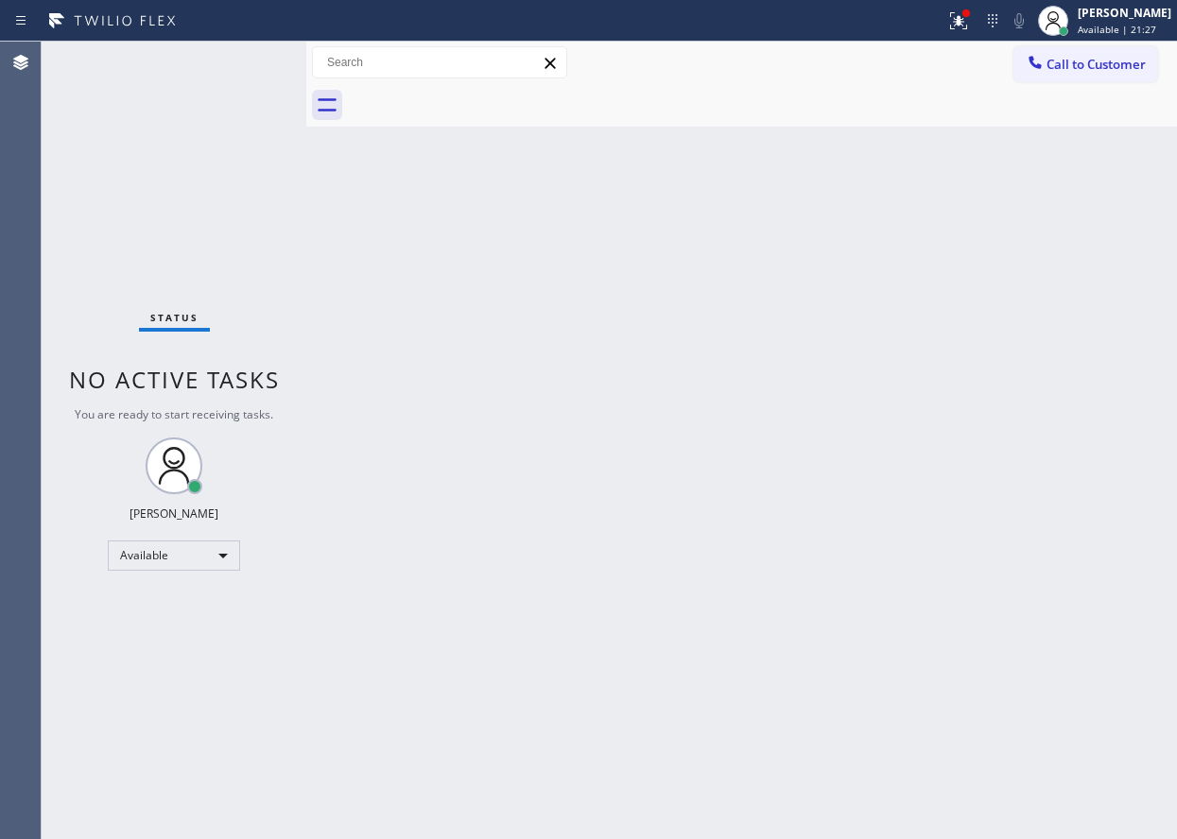
click at [1044, 207] on div "Back to Dashboard Change Sender ID Customers Technicians Select a contact Outbo…" at bounding box center [741, 441] width 870 height 798
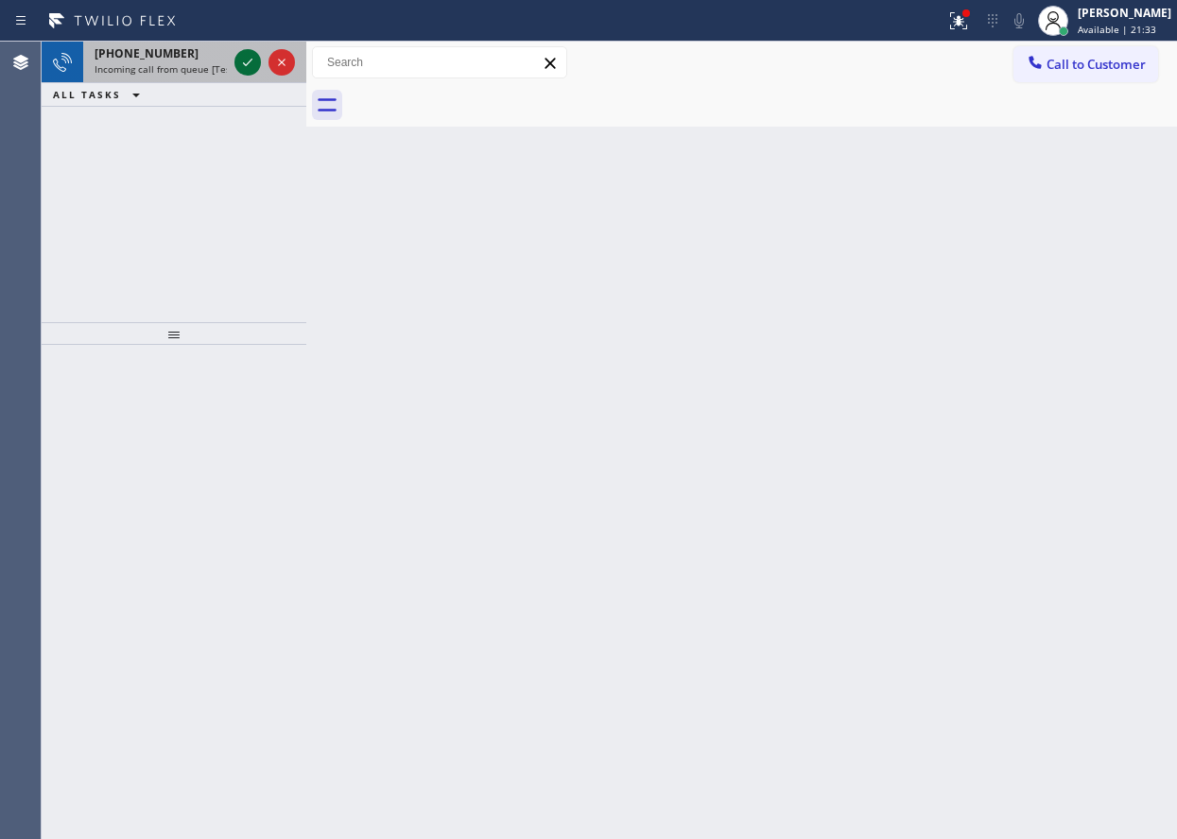
click at [239, 65] on icon at bounding box center [247, 62] width 23 height 23
click at [248, 59] on icon at bounding box center [247, 62] width 23 height 23
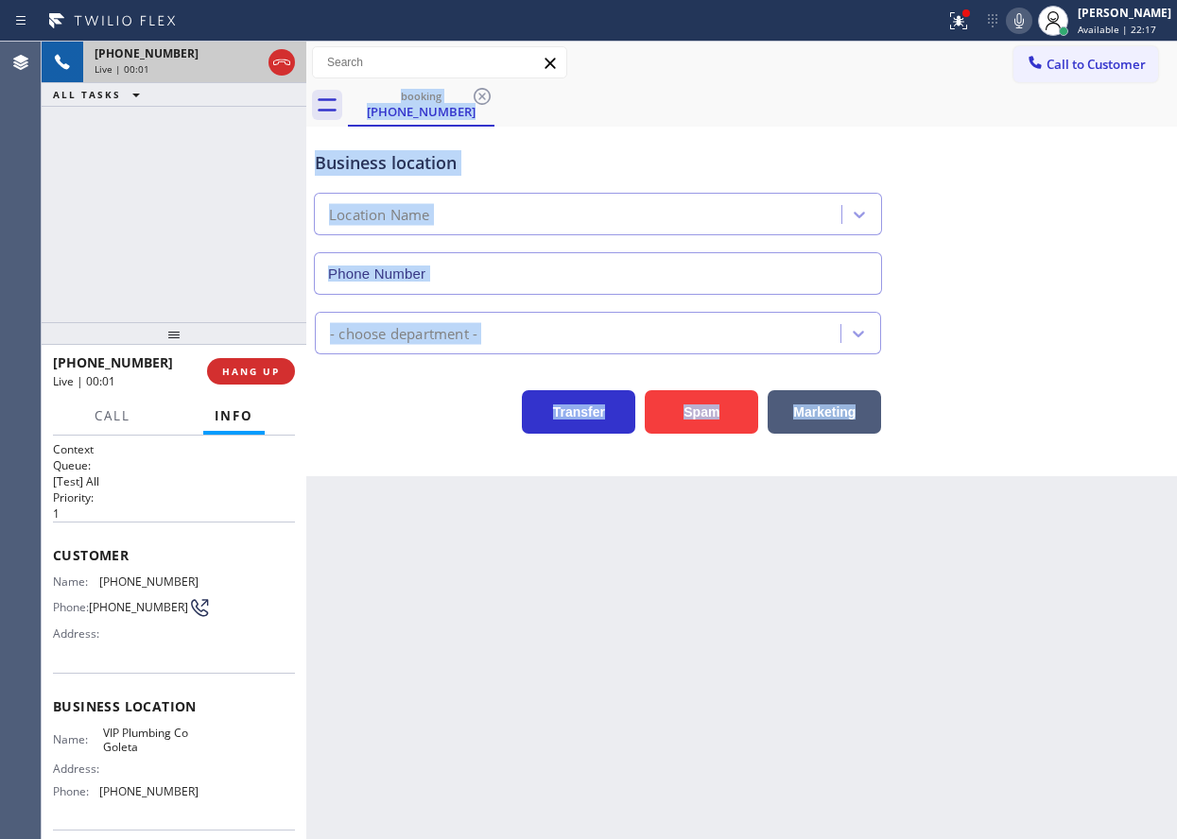
type input "[PHONE_NUMBER]"
click at [485, 552] on div "Back to Dashboard Change Sender ID Customers Technicians Select a contact Outbo…" at bounding box center [741, 441] width 870 height 798
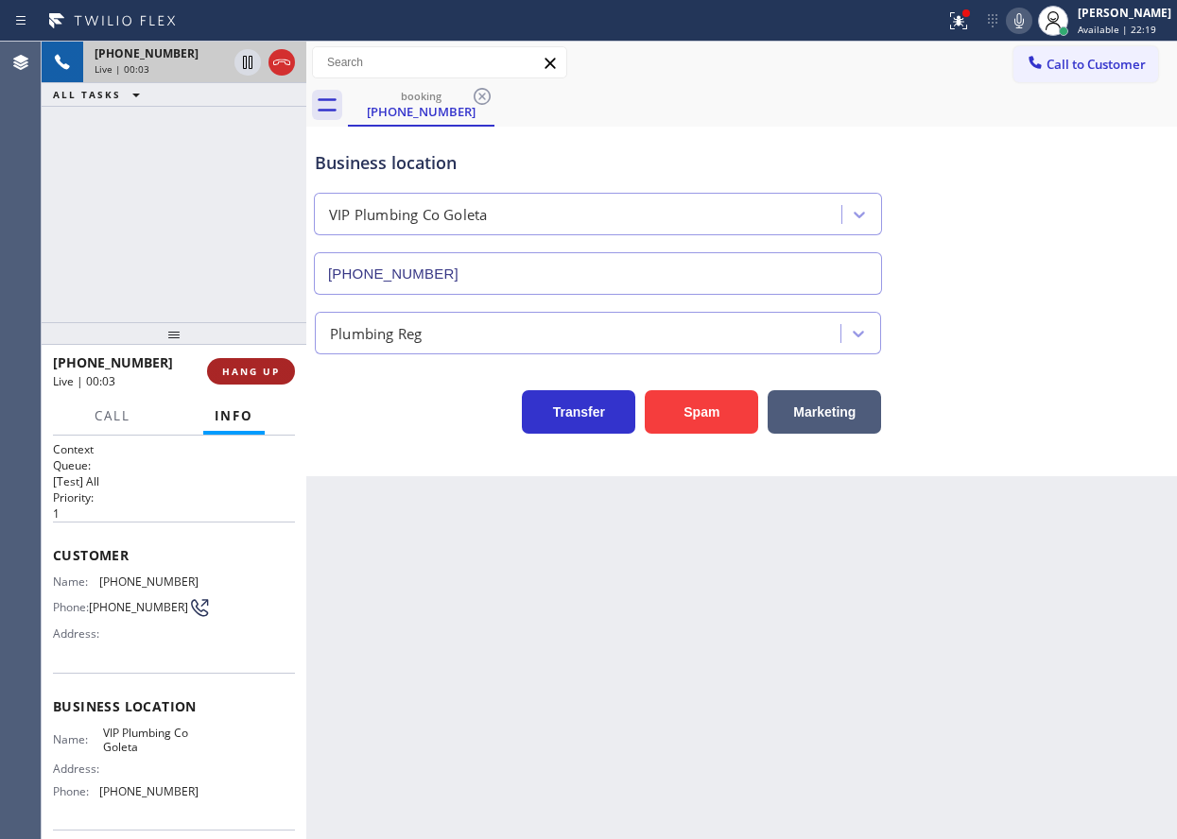
click at [277, 375] on span "HANG UP" at bounding box center [251, 371] width 58 height 13
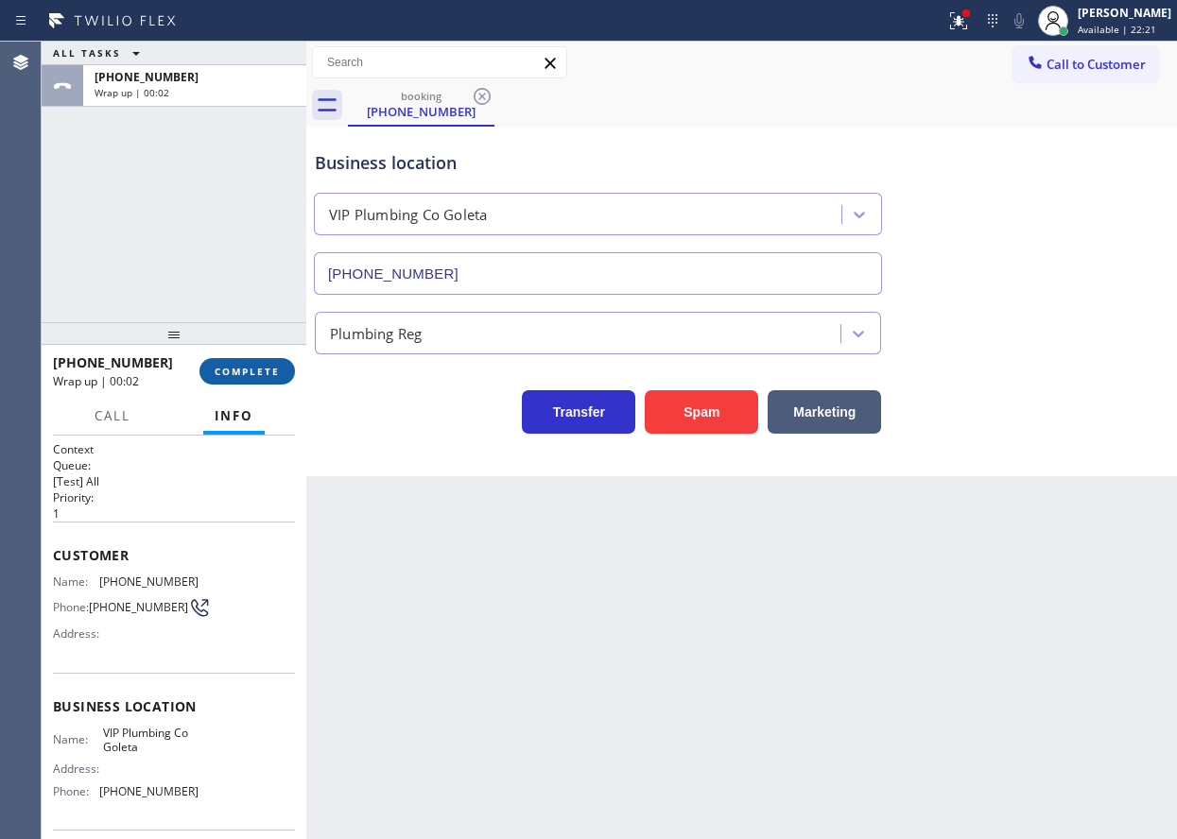
click at [236, 365] on span "COMPLETE" at bounding box center [247, 371] width 65 height 13
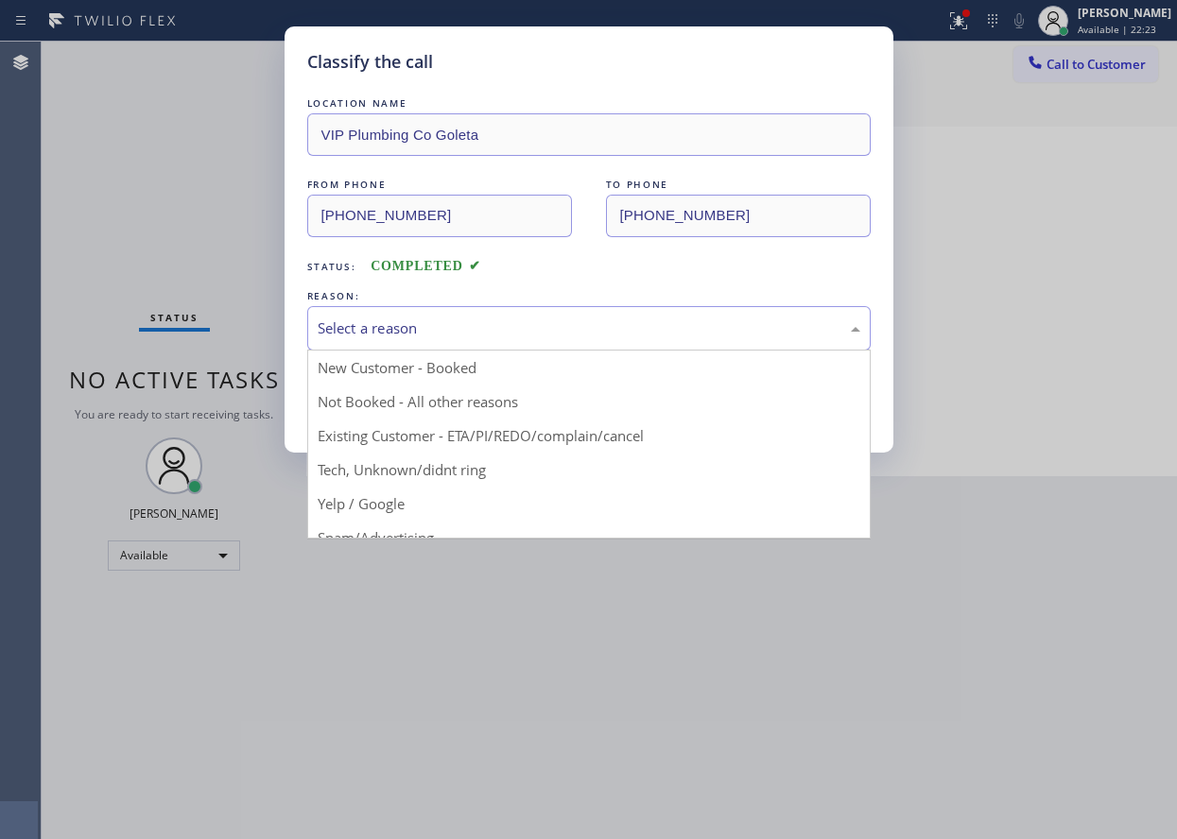
click at [530, 337] on div "Select a reason" at bounding box center [589, 329] width 542 height 22
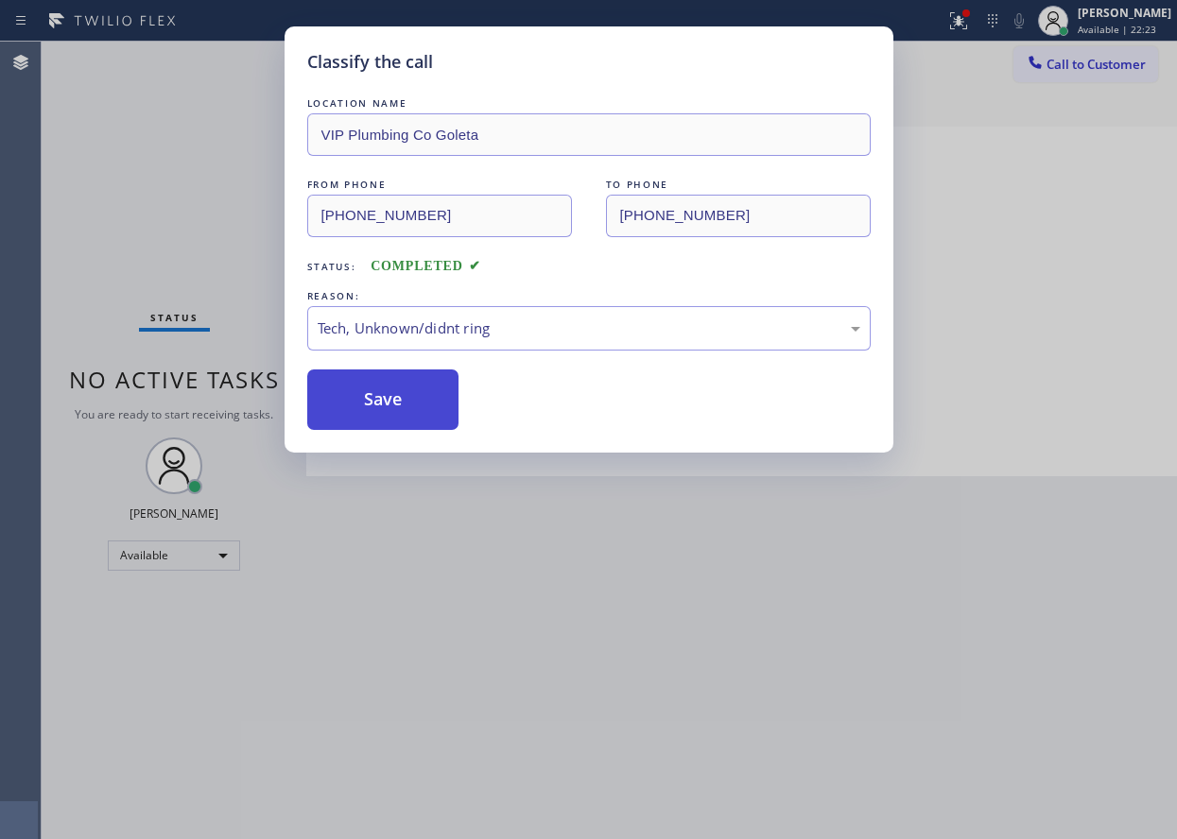
click at [389, 419] on button "Save" at bounding box center [383, 400] width 152 height 60
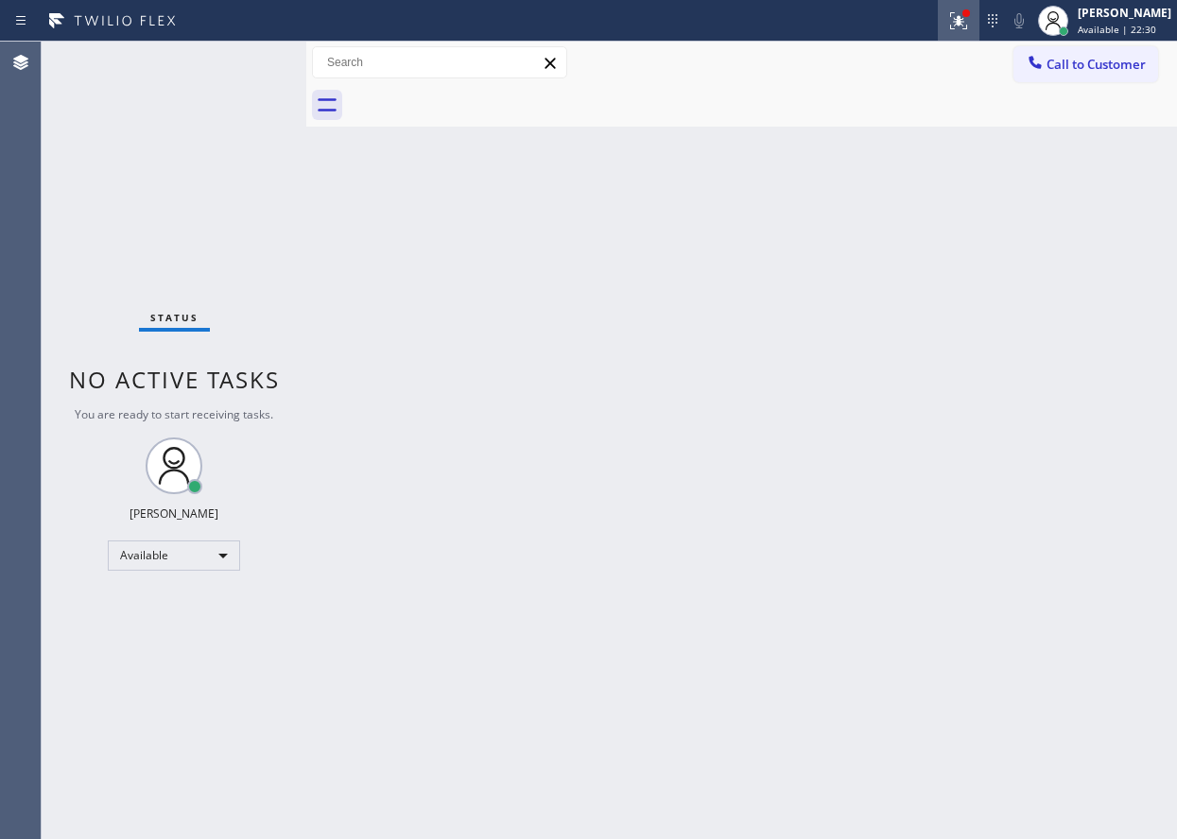
click at [970, 31] on icon at bounding box center [958, 20] width 23 height 23
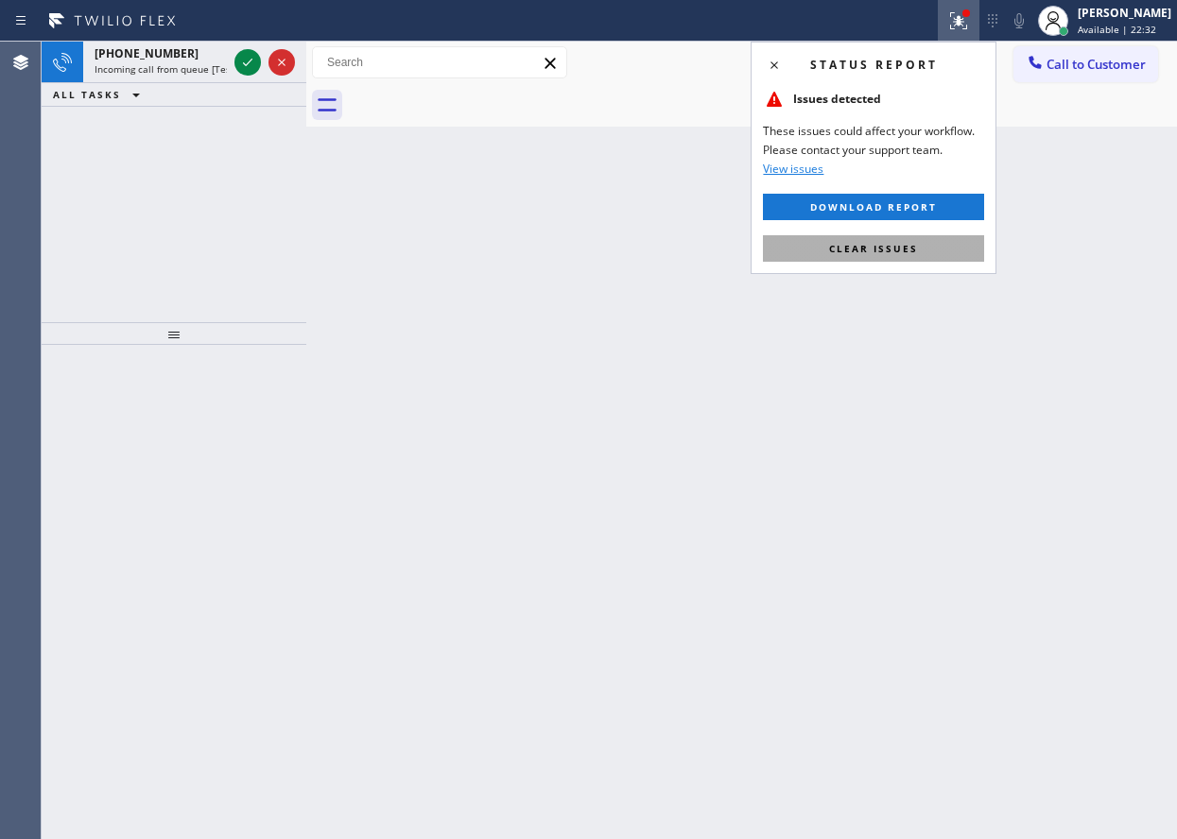
click at [919, 254] on button "Clear issues" at bounding box center [873, 248] width 221 height 26
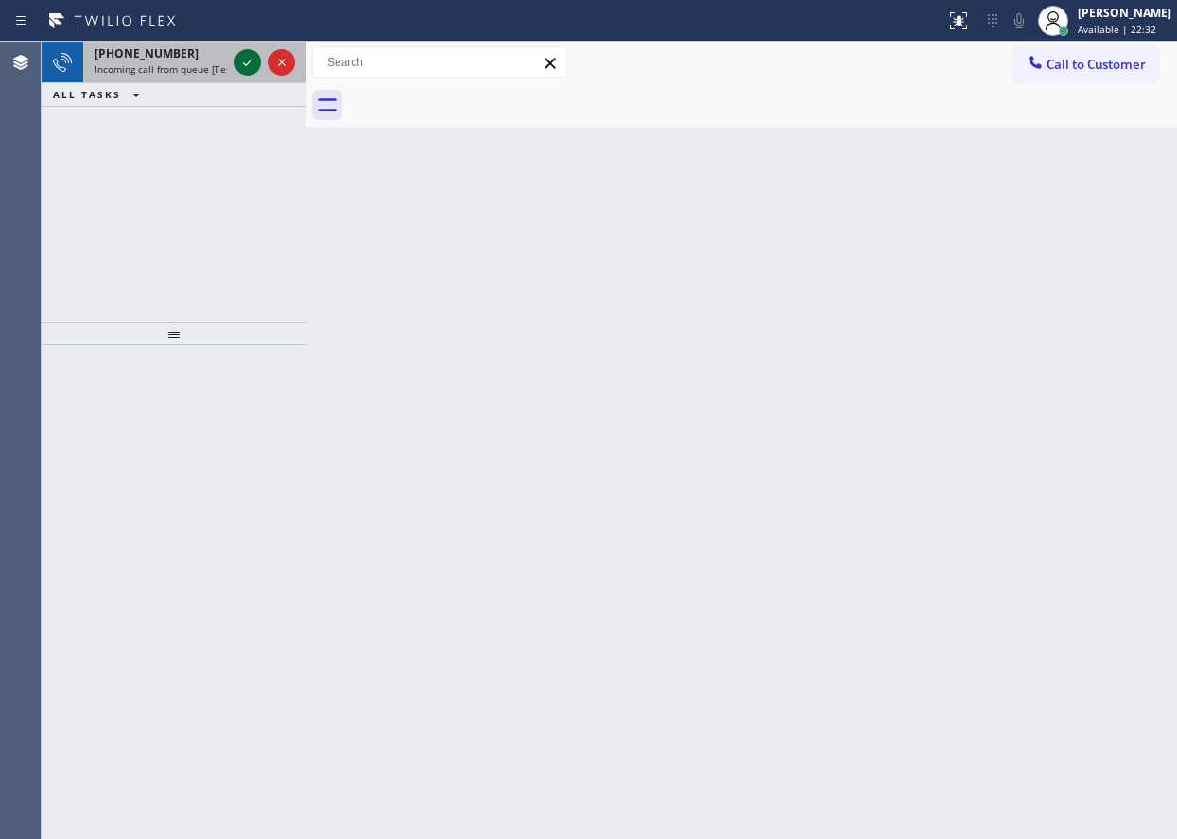
click at [249, 67] on icon at bounding box center [247, 62] width 23 height 23
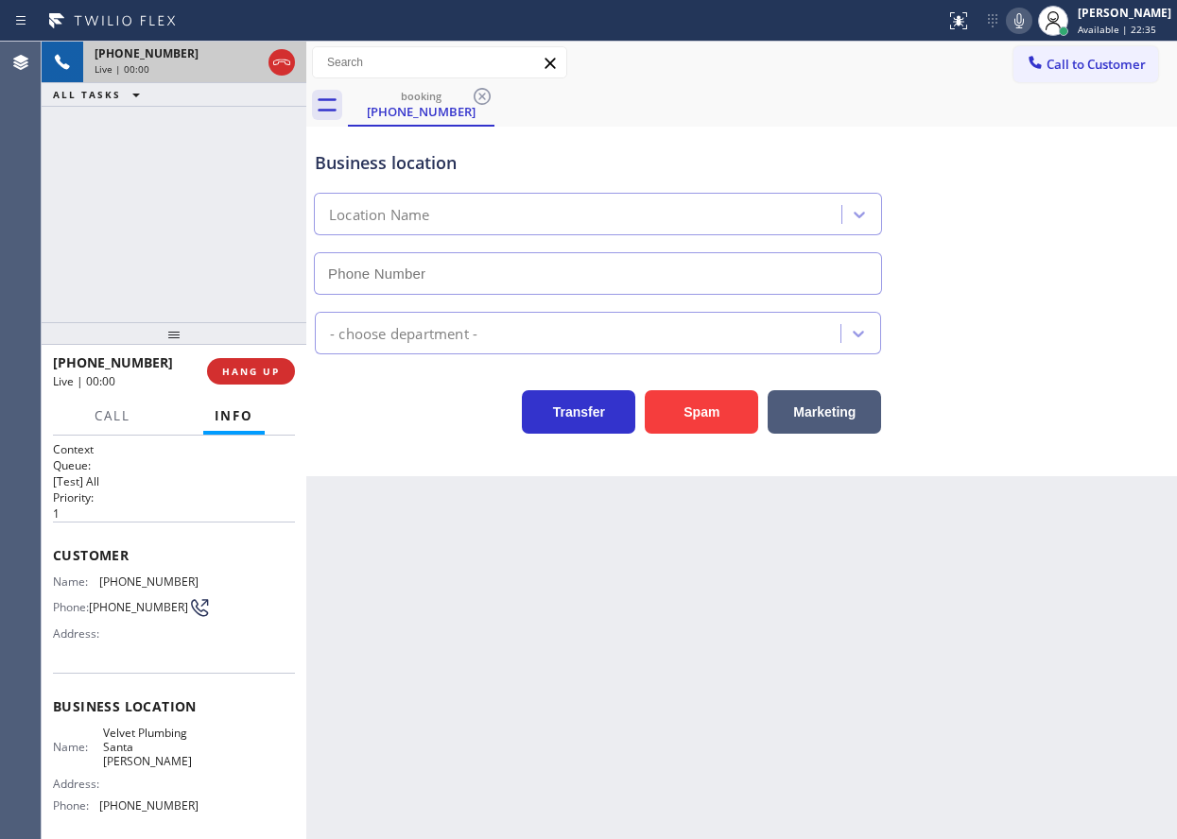
type input "[PHONE_NUMBER]"
click at [262, 379] on button "HANG UP" at bounding box center [251, 371] width 88 height 26
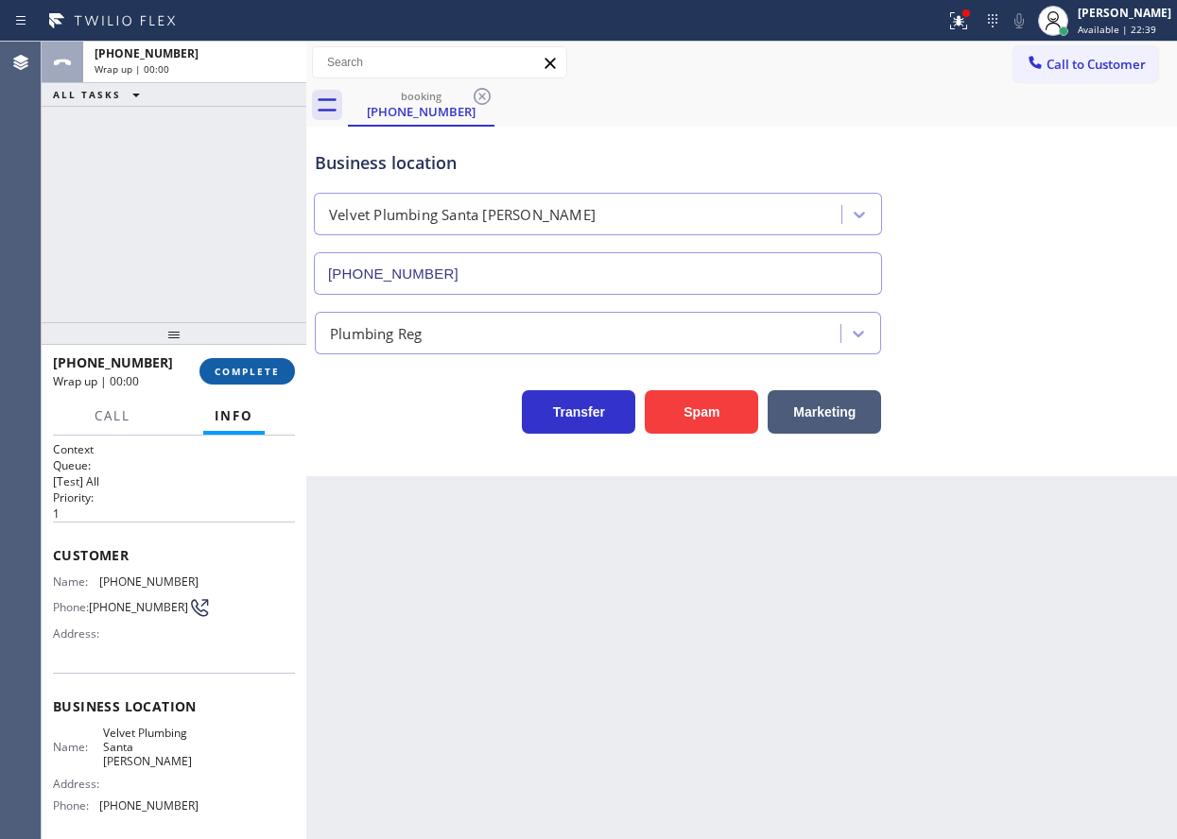
click at [265, 379] on button "COMPLETE" at bounding box center [246, 371] width 95 height 26
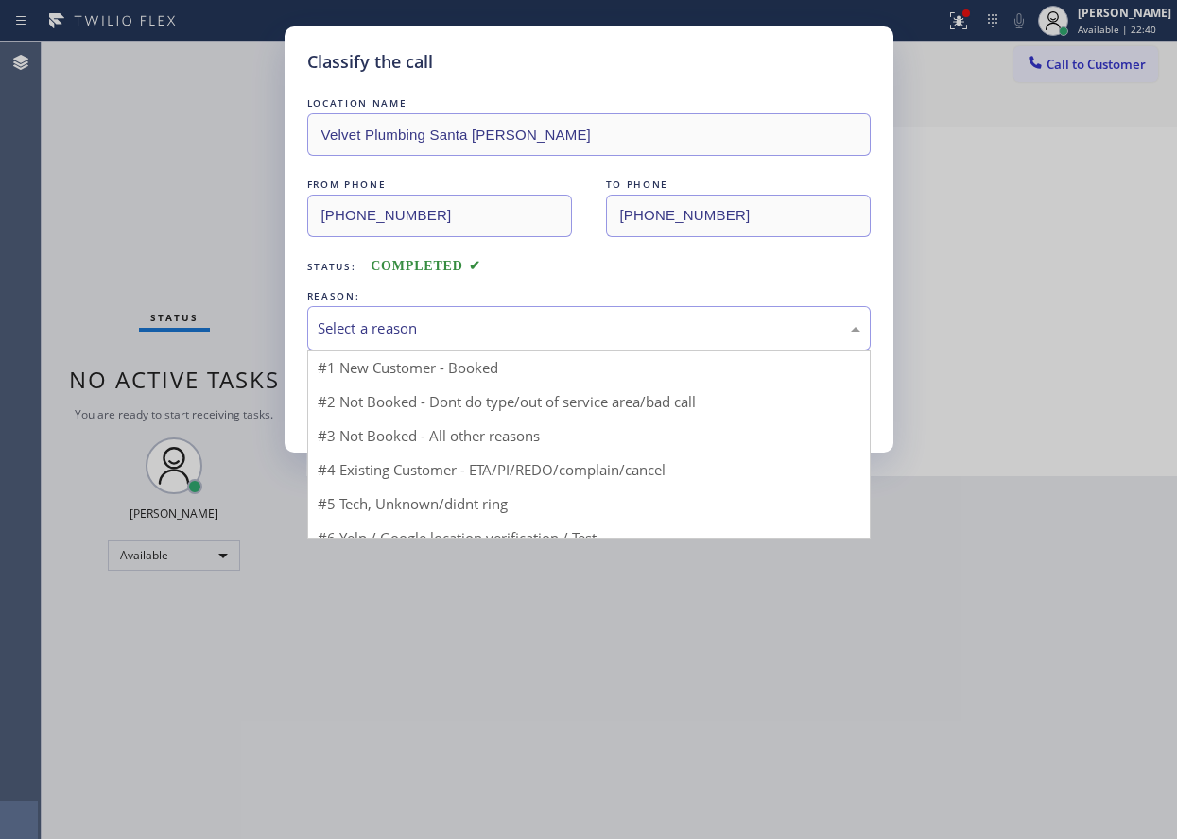
click at [425, 334] on div "Select a reason" at bounding box center [589, 329] width 542 height 22
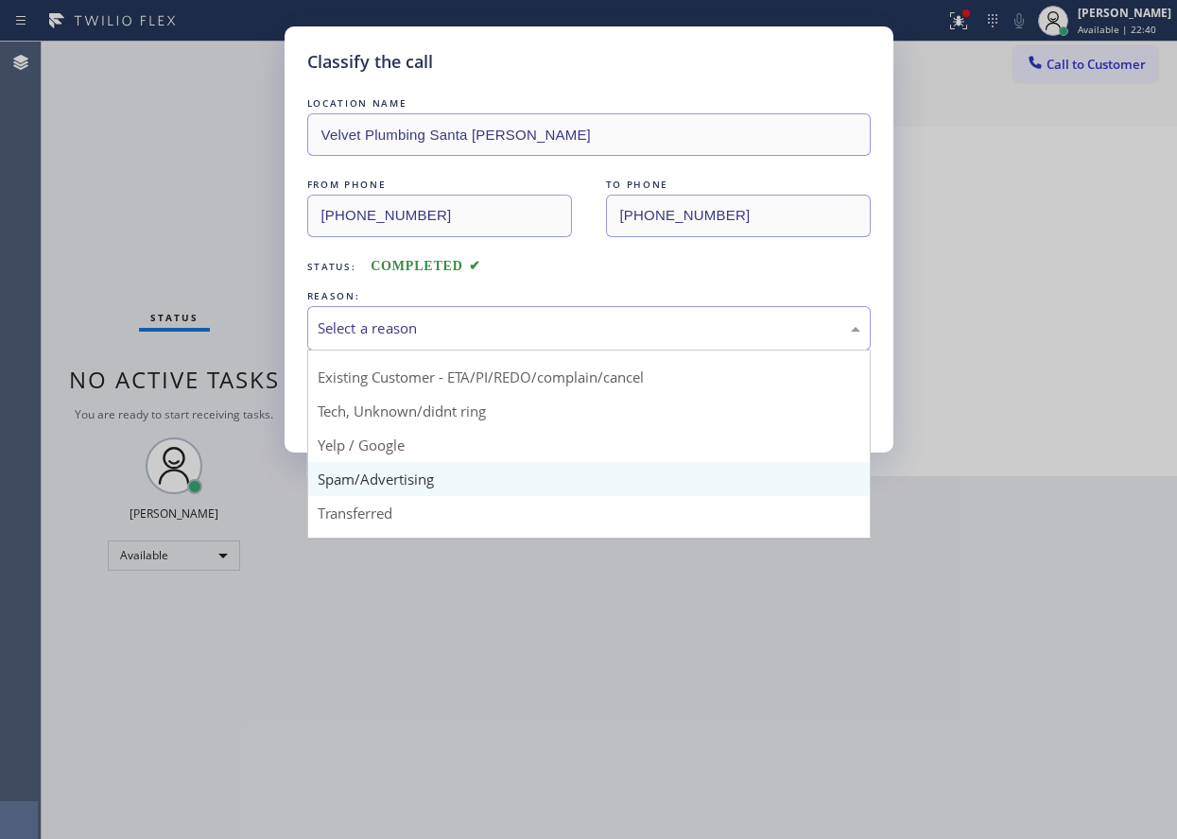
scroll to position [119, 0]
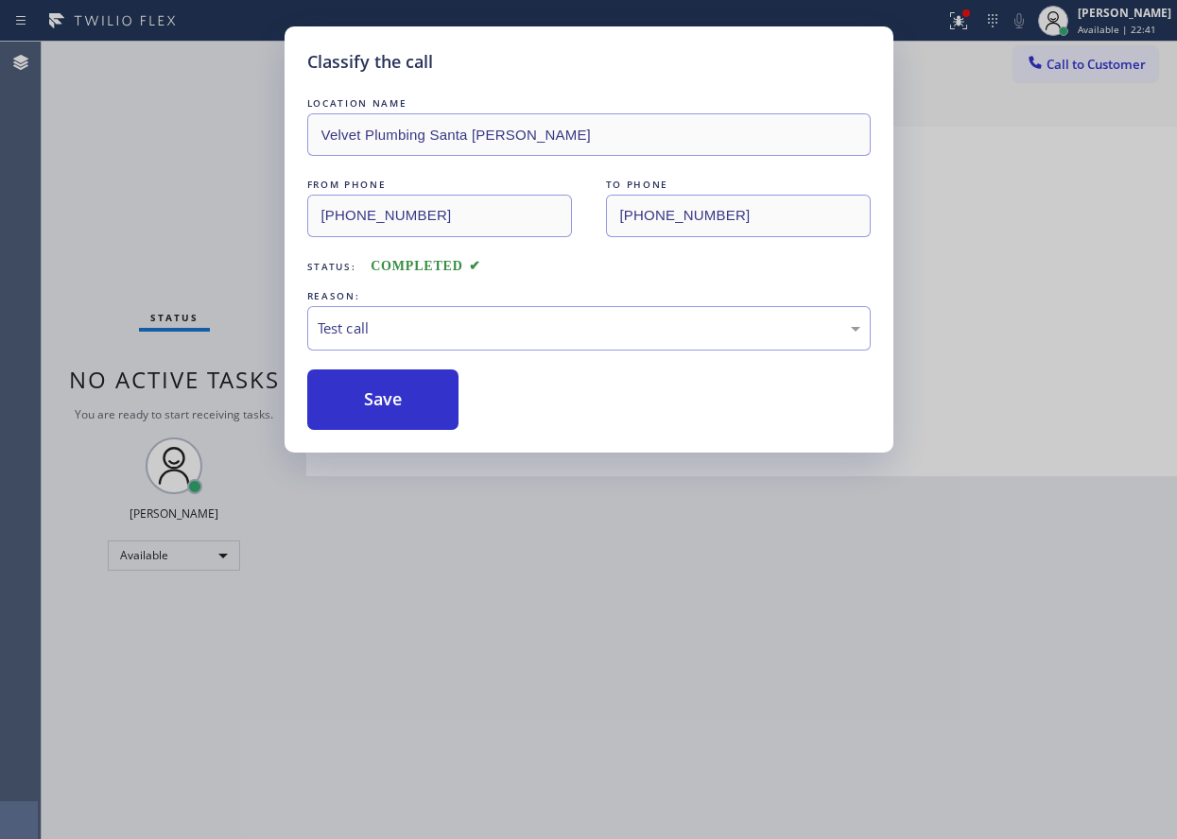
click at [371, 406] on button "Save" at bounding box center [383, 400] width 152 height 60
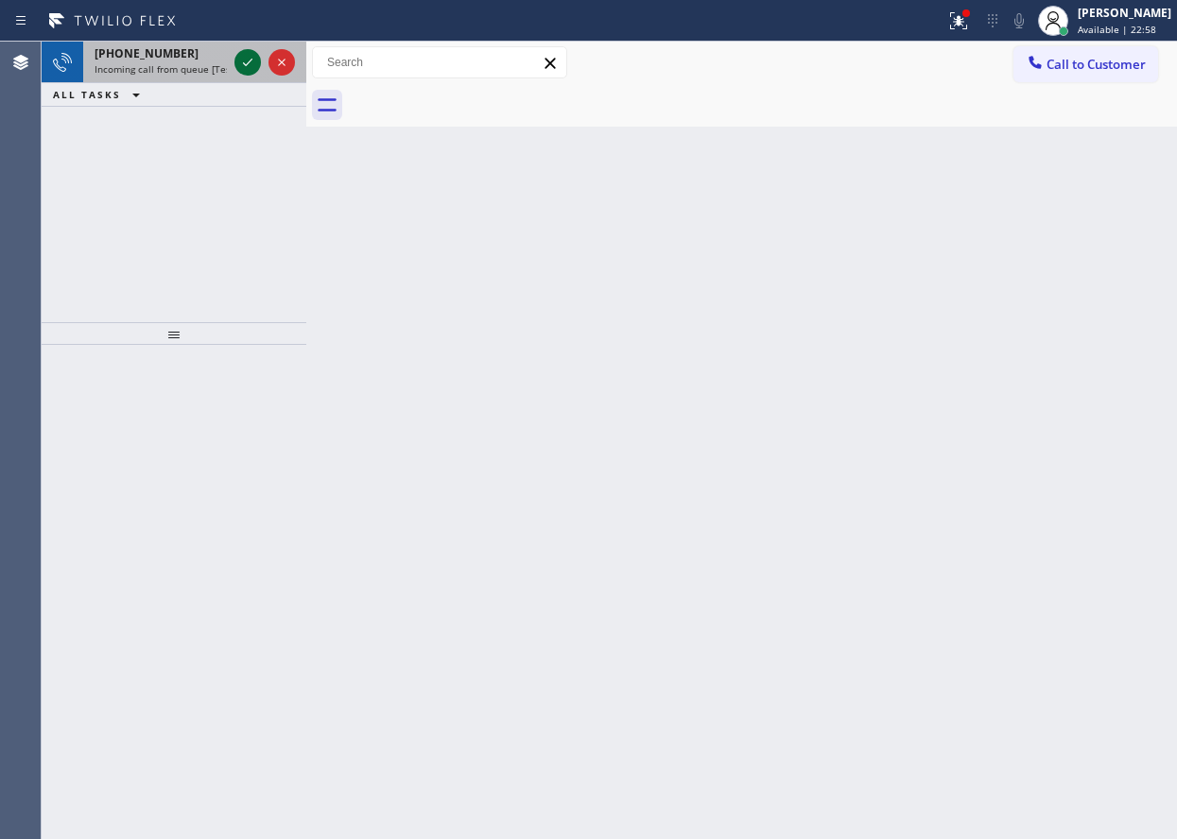
click at [249, 66] on icon at bounding box center [247, 62] width 23 height 23
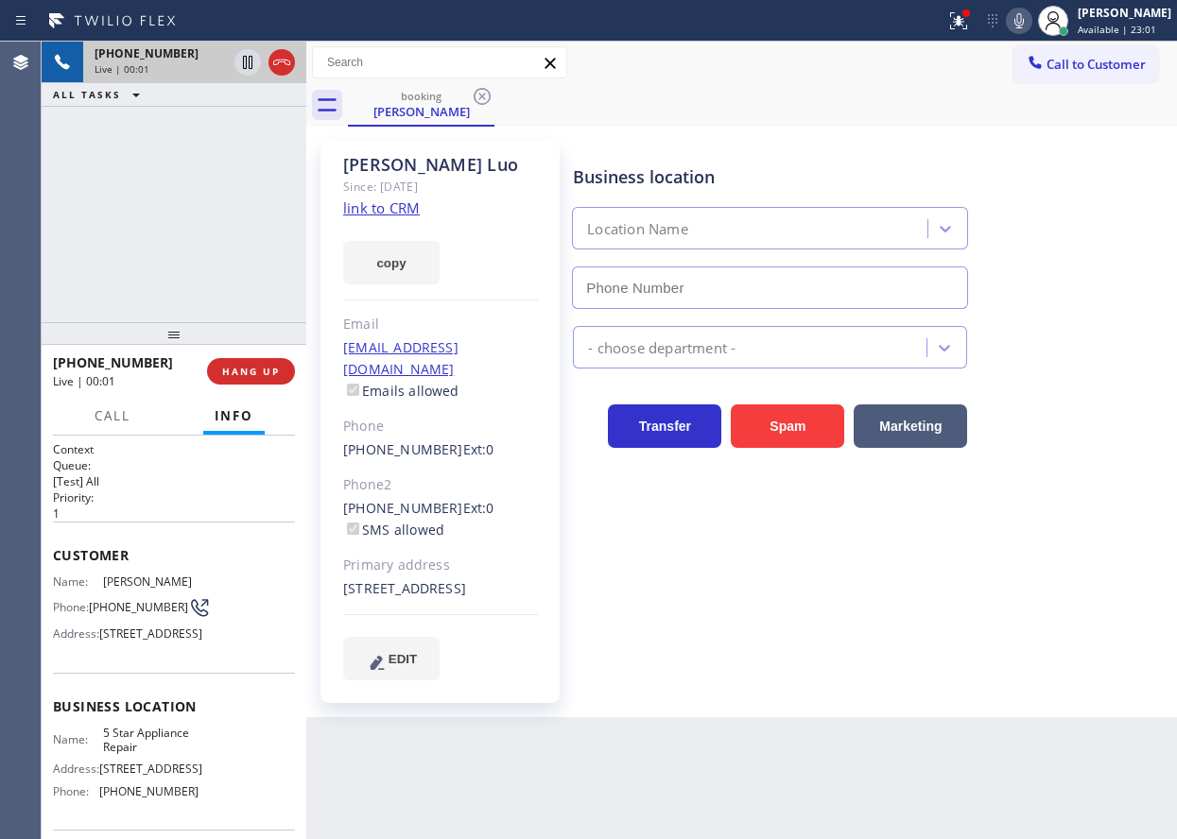
type input "[PHONE_NUMBER]"
click at [404, 212] on link "link to CRM" at bounding box center [381, 207] width 77 height 19
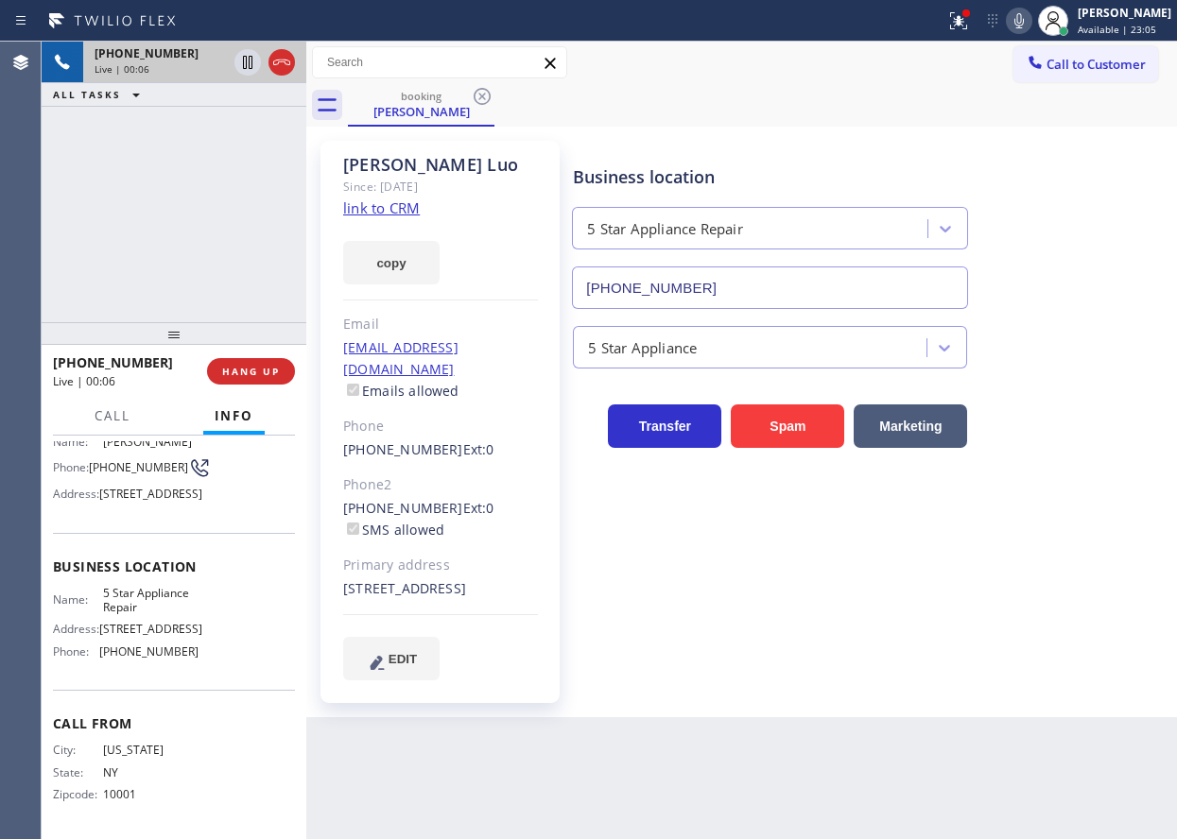
scroll to position [176, 0]
click at [147, 571] on span "Business location" at bounding box center [174, 567] width 242 height 18
click at [136, 597] on span "5 Star Appliance Repair" at bounding box center [150, 600] width 95 height 29
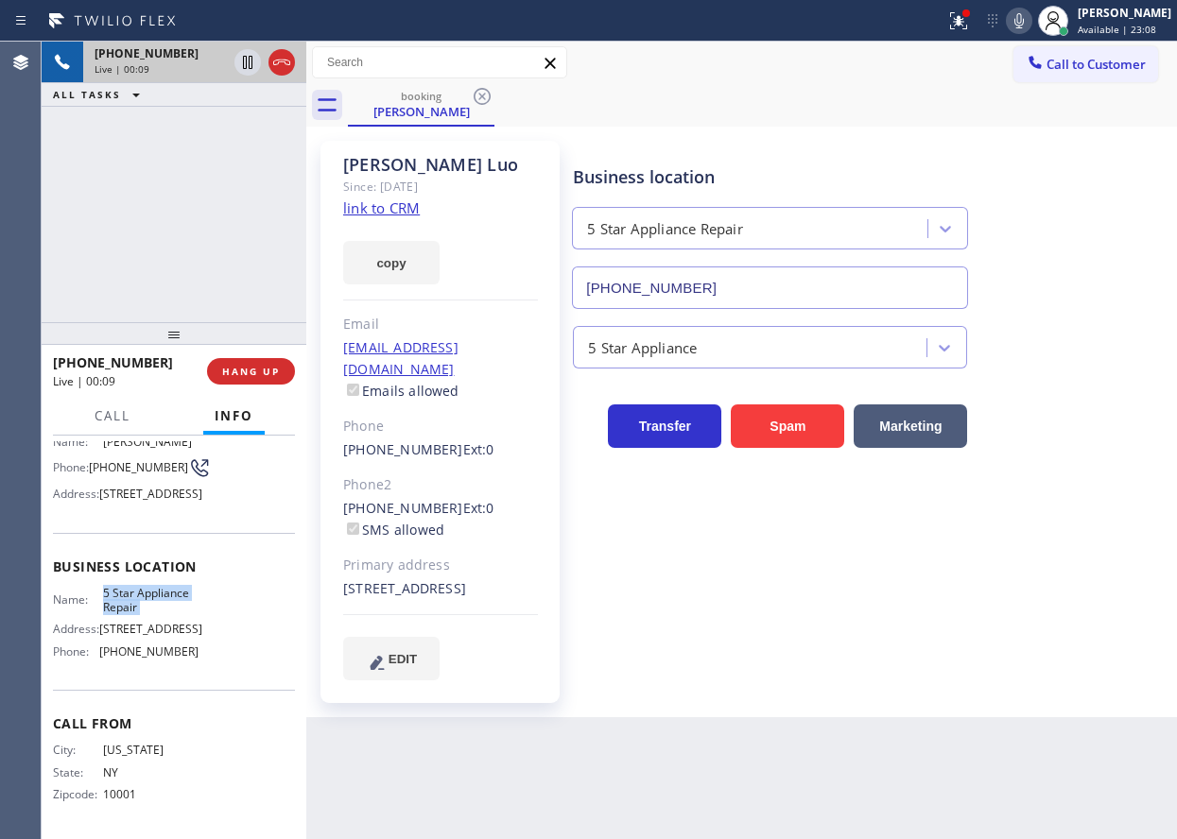
click at [746, 287] on input "[PHONE_NUMBER]" at bounding box center [770, 288] width 396 height 43
click at [267, 366] on span "HANG UP" at bounding box center [251, 371] width 58 height 13
click at [268, 365] on span "HANG UP" at bounding box center [251, 371] width 58 height 13
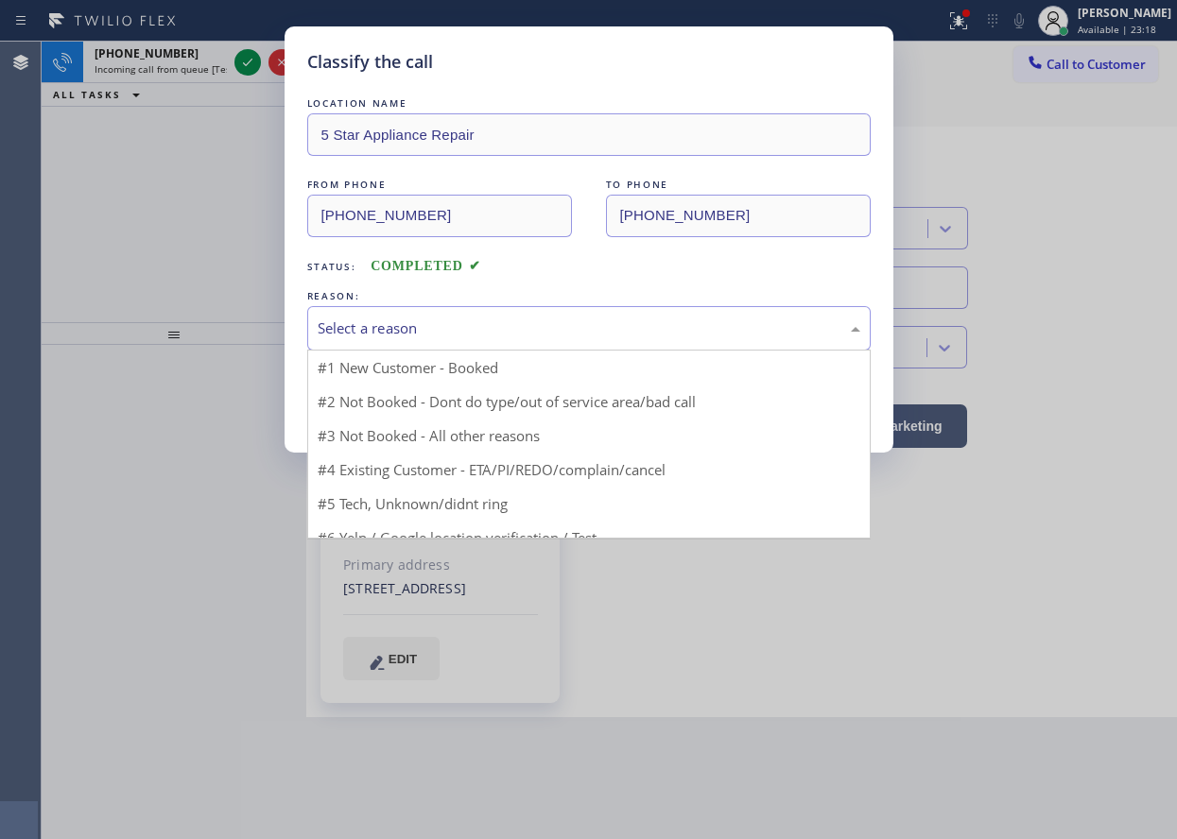
click at [369, 332] on div "Select a reason" at bounding box center [589, 329] width 542 height 22
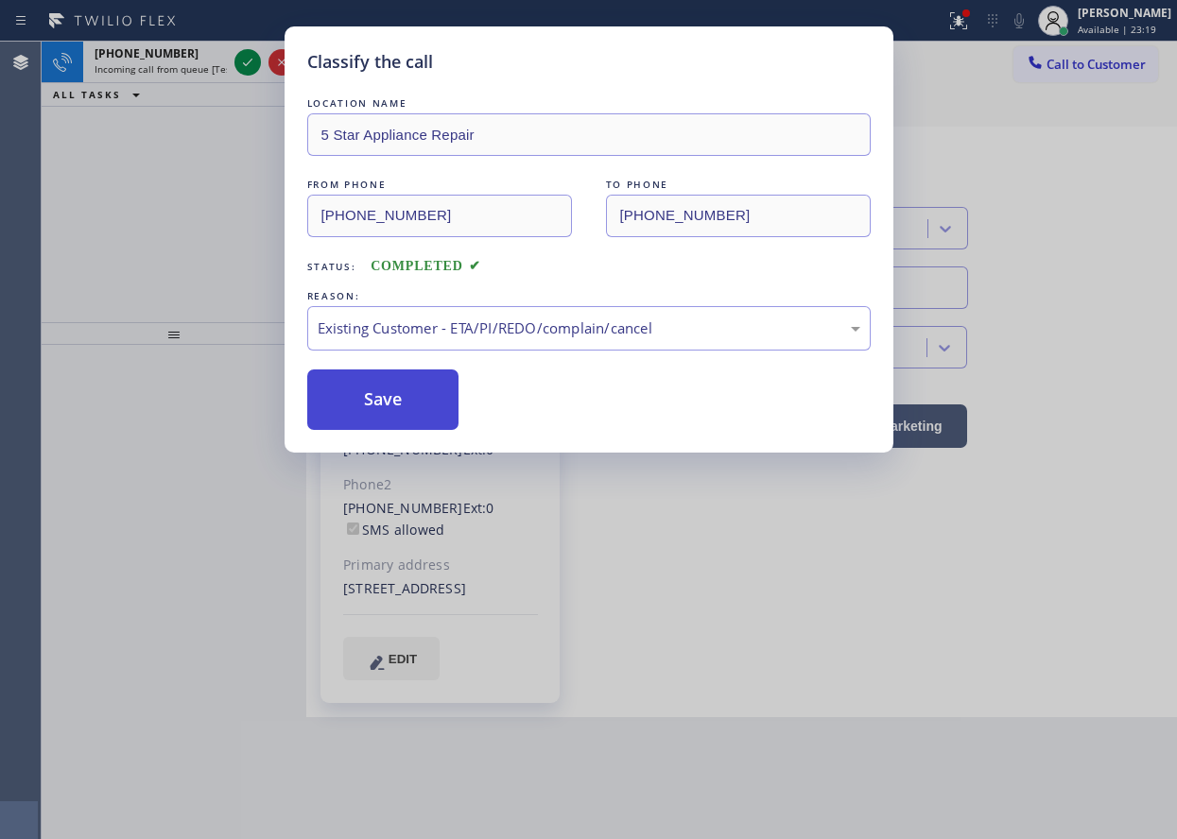
click at [370, 391] on button "Save" at bounding box center [383, 400] width 152 height 60
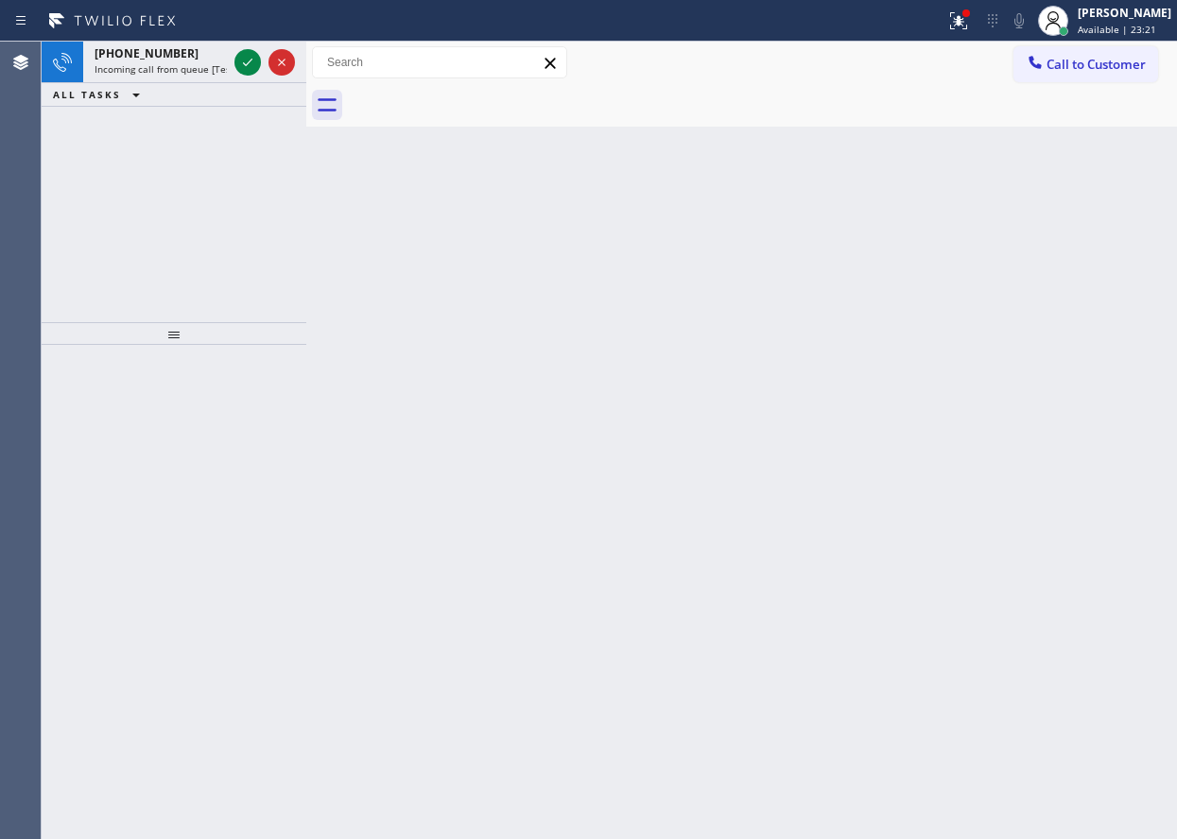
click at [244, 59] on icon at bounding box center [247, 62] width 23 height 23
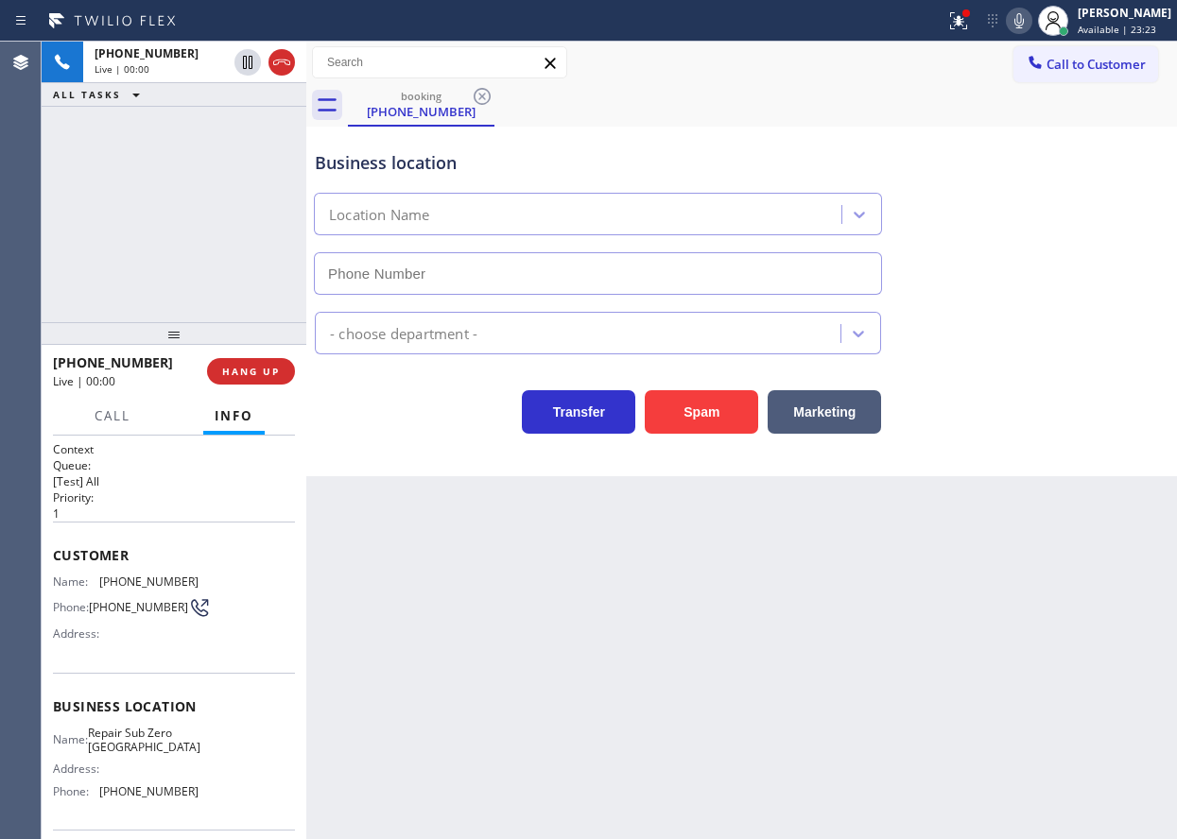
type input "[PHONE_NUMBER]"
click at [710, 404] on button "Spam" at bounding box center [701, 411] width 113 height 43
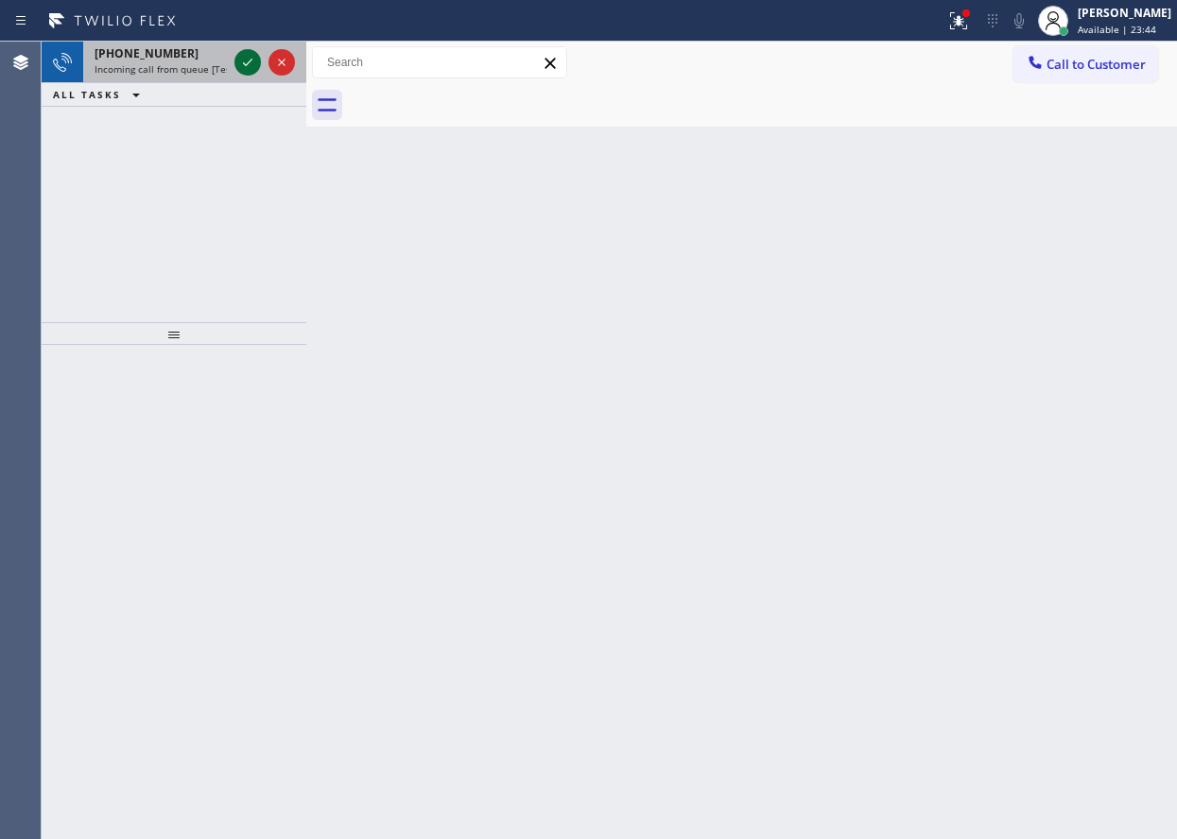
click at [247, 73] on icon at bounding box center [247, 62] width 23 height 23
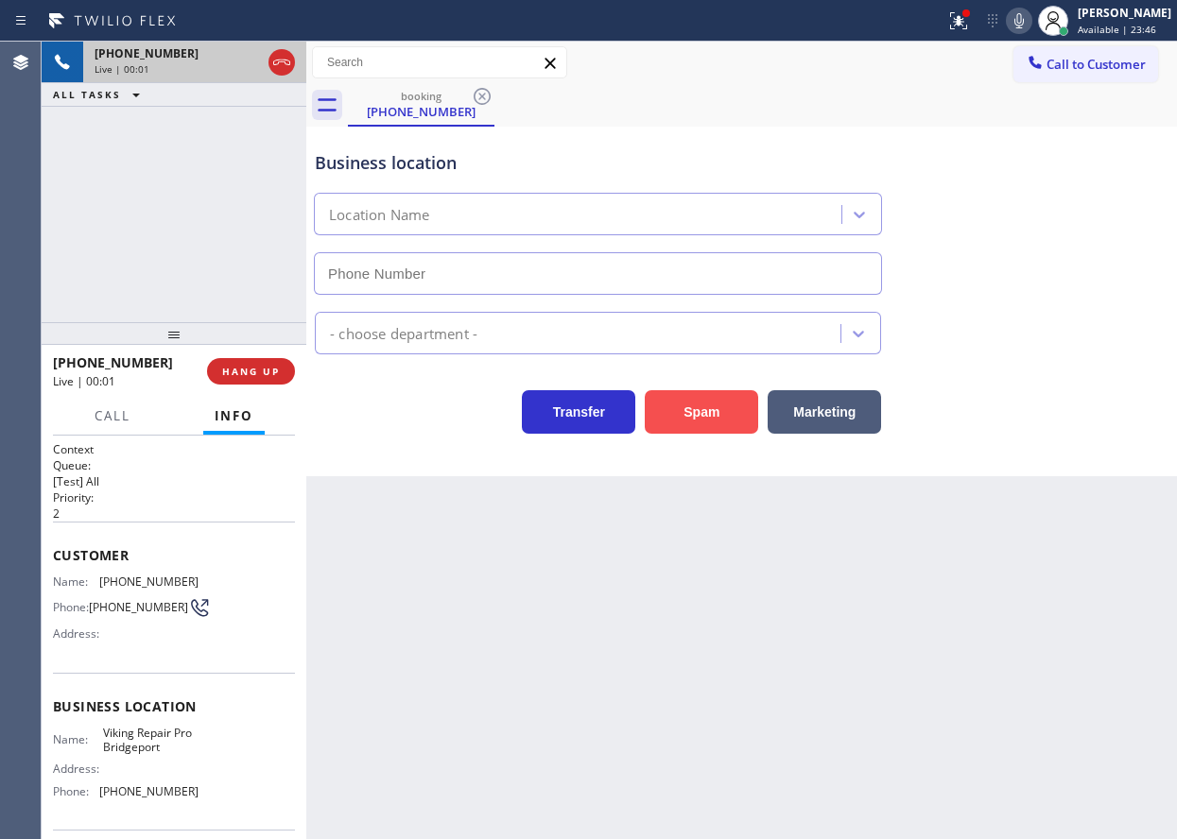
type input "[PHONE_NUMBER]"
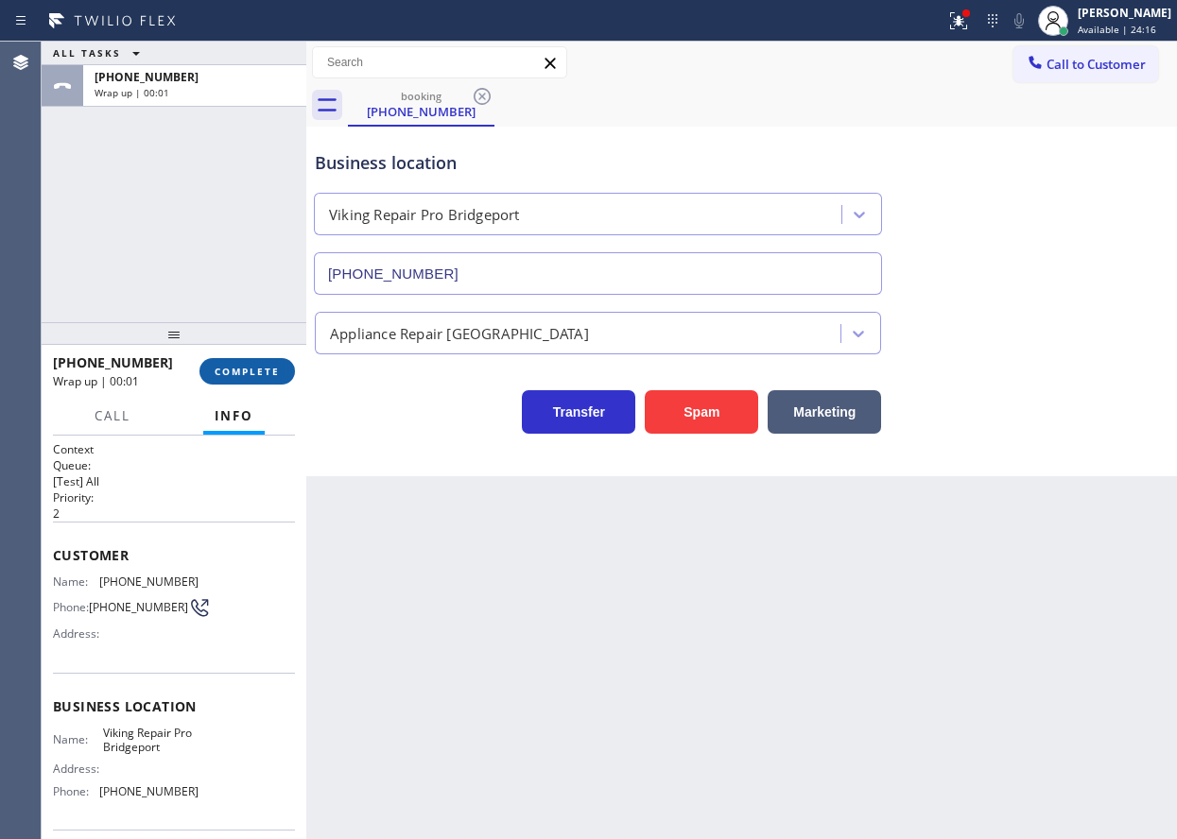
click at [249, 379] on button "COMPLETE" at bounding box center [246, 371] width 95 height 26
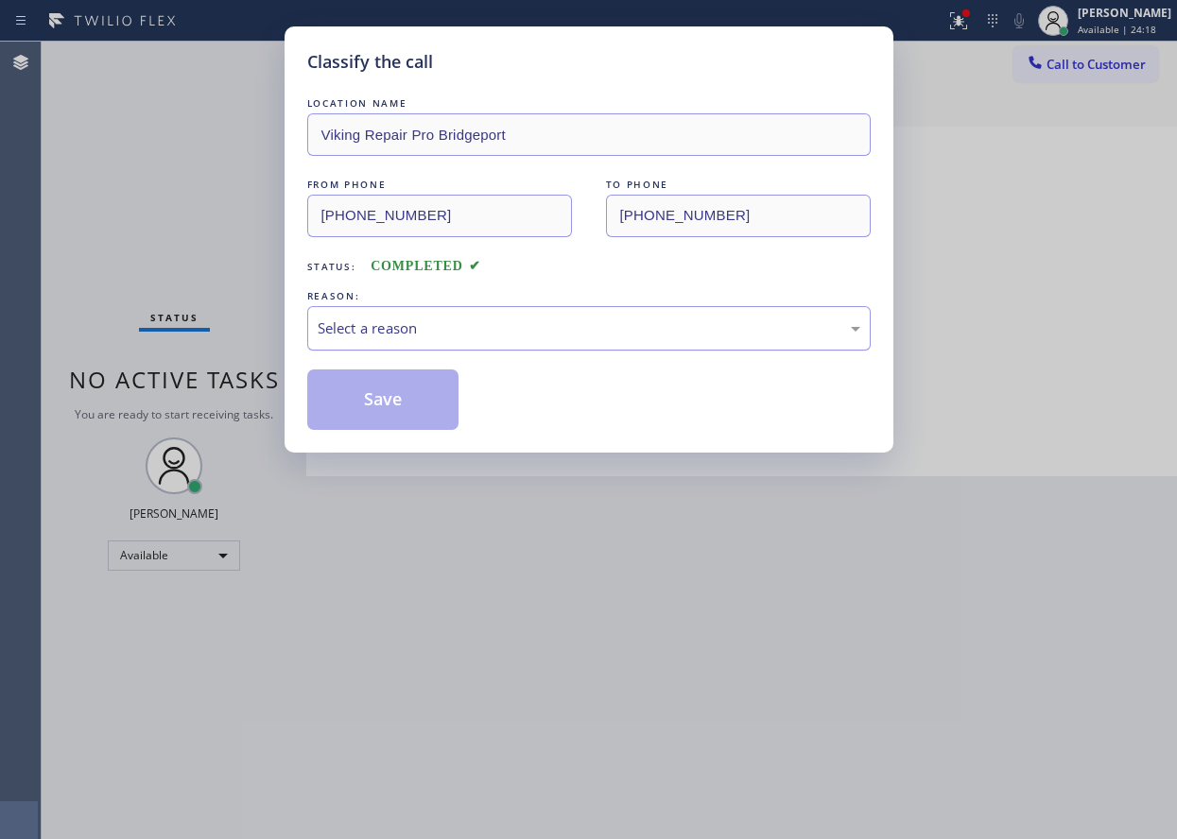
click at [457, 323] on div "Select a reason" at bounding box center [589, 329] width 542 height 22
click at [393, 409] on button "Save" at bounding box center [383, 400] width 152 height 60
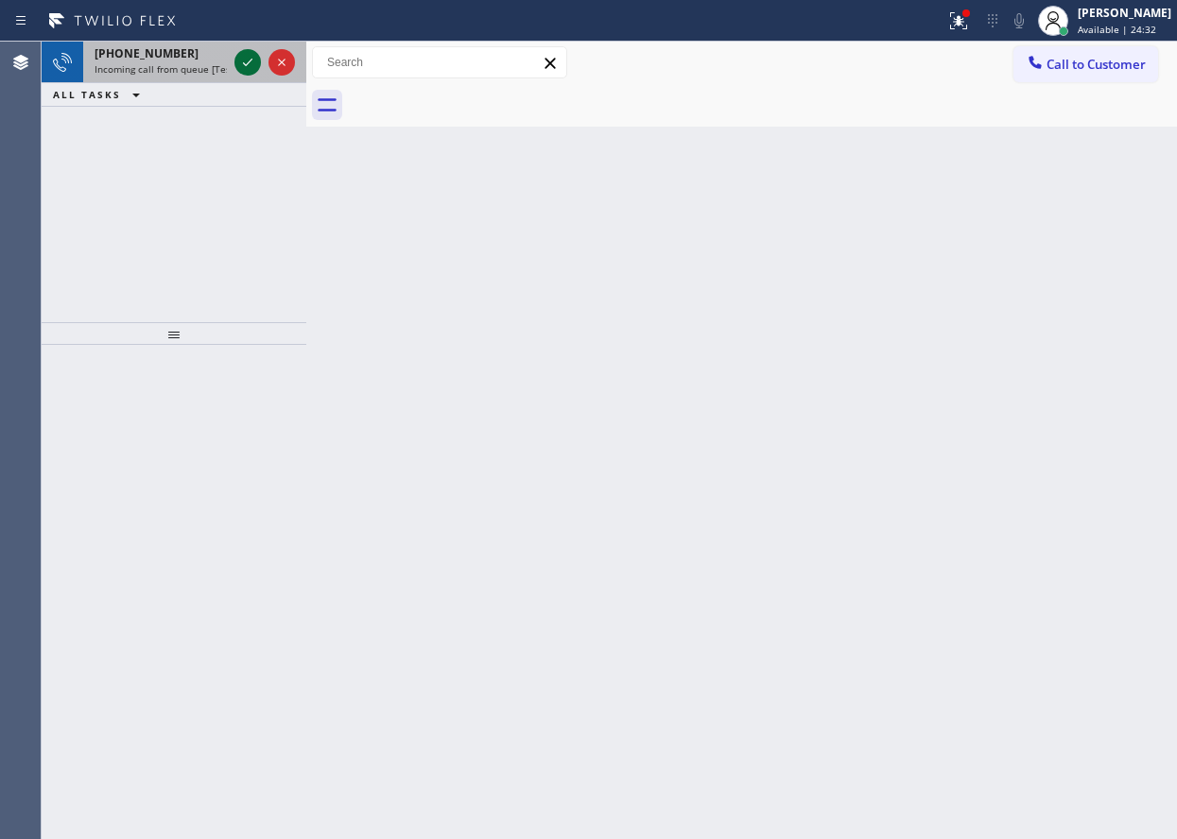
click at [251, 60] on icon at bounding box center [247, 63] width 9 height 8
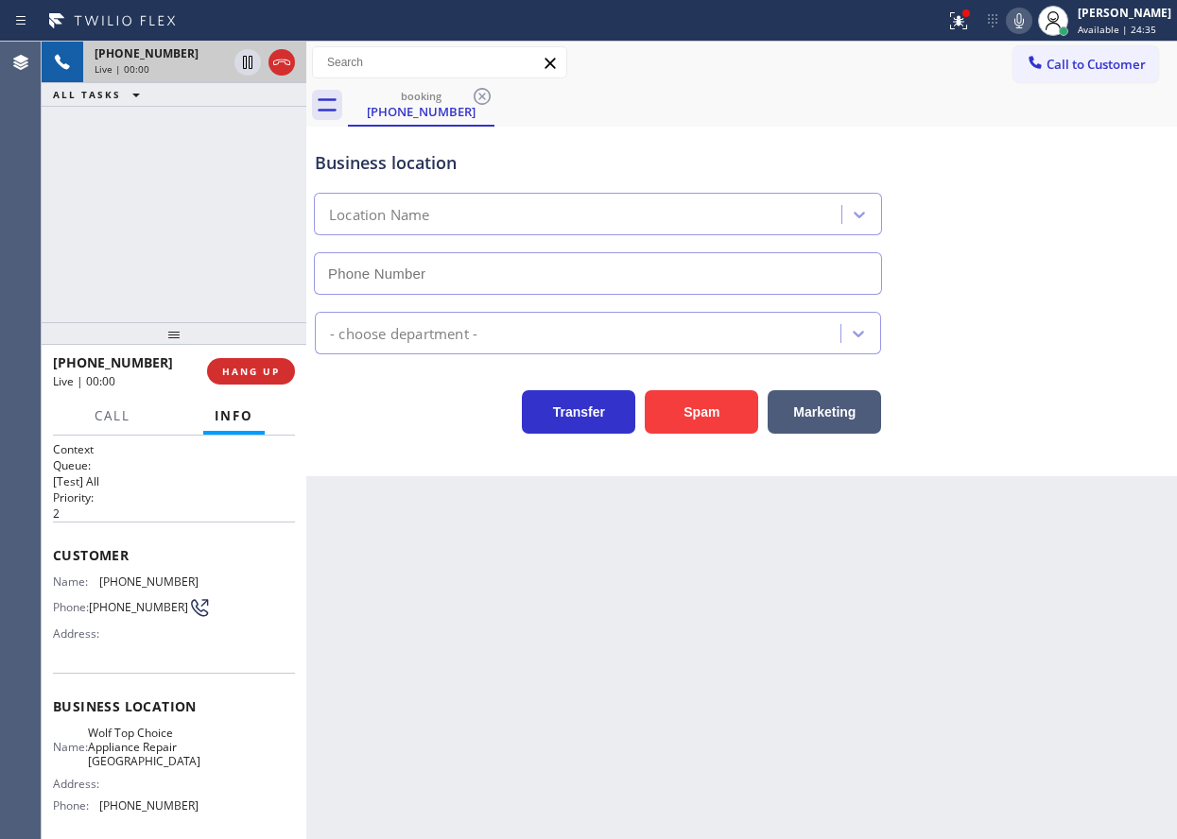
type input "[PHONE_NUMBER]"
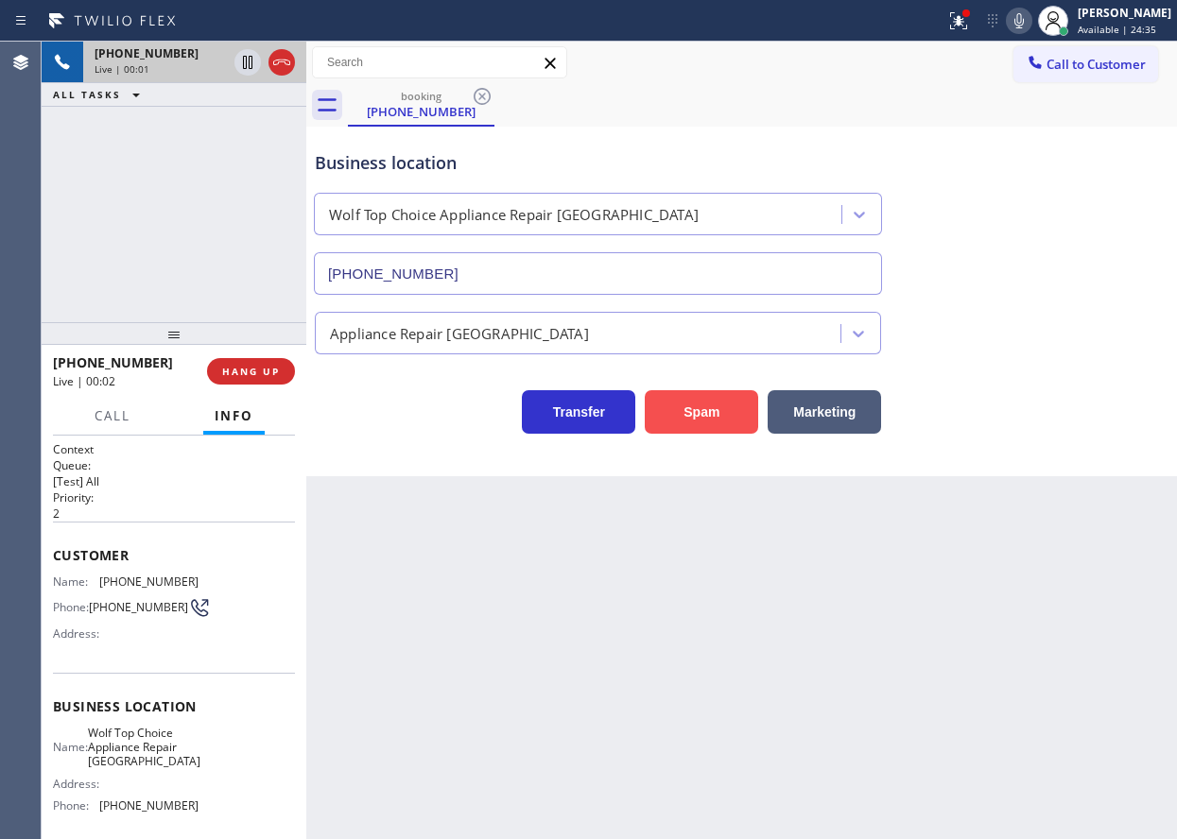
click at [724, 420] on button "Spam" at bounding box center [701, 411] width 113 height 43
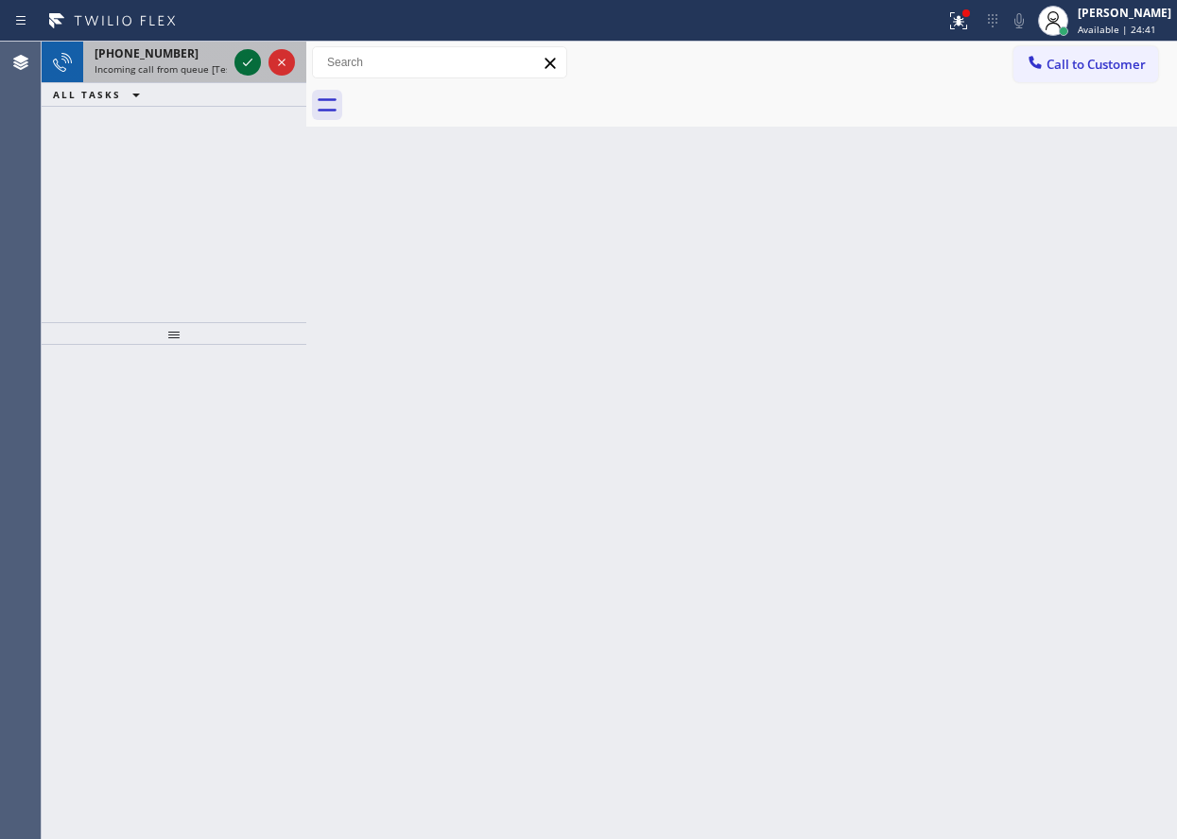
click at [254, 55] on icon at bounding box center [247, 62] width 23 height 23
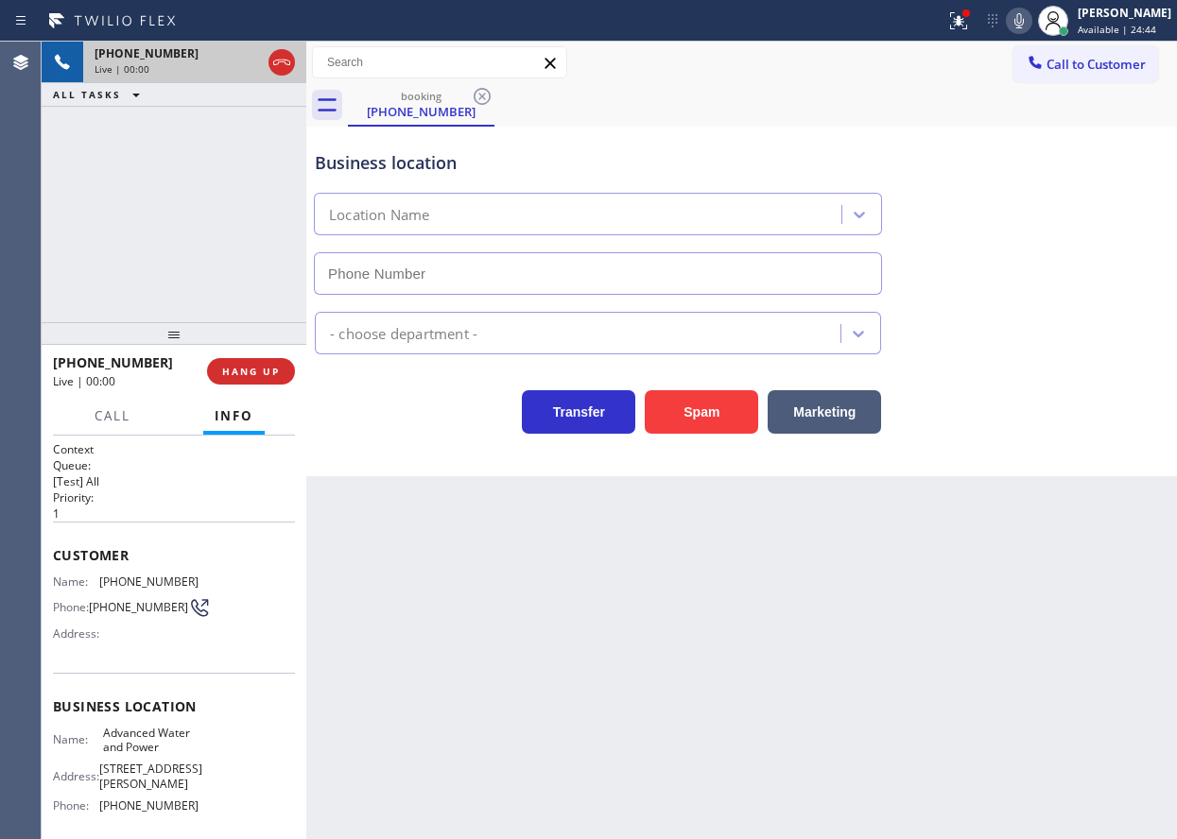
type input "[PHONE_NUMBER]"
click at [714, 428] on button "Spam" at bounding box center [701, 411] width 113 height 43
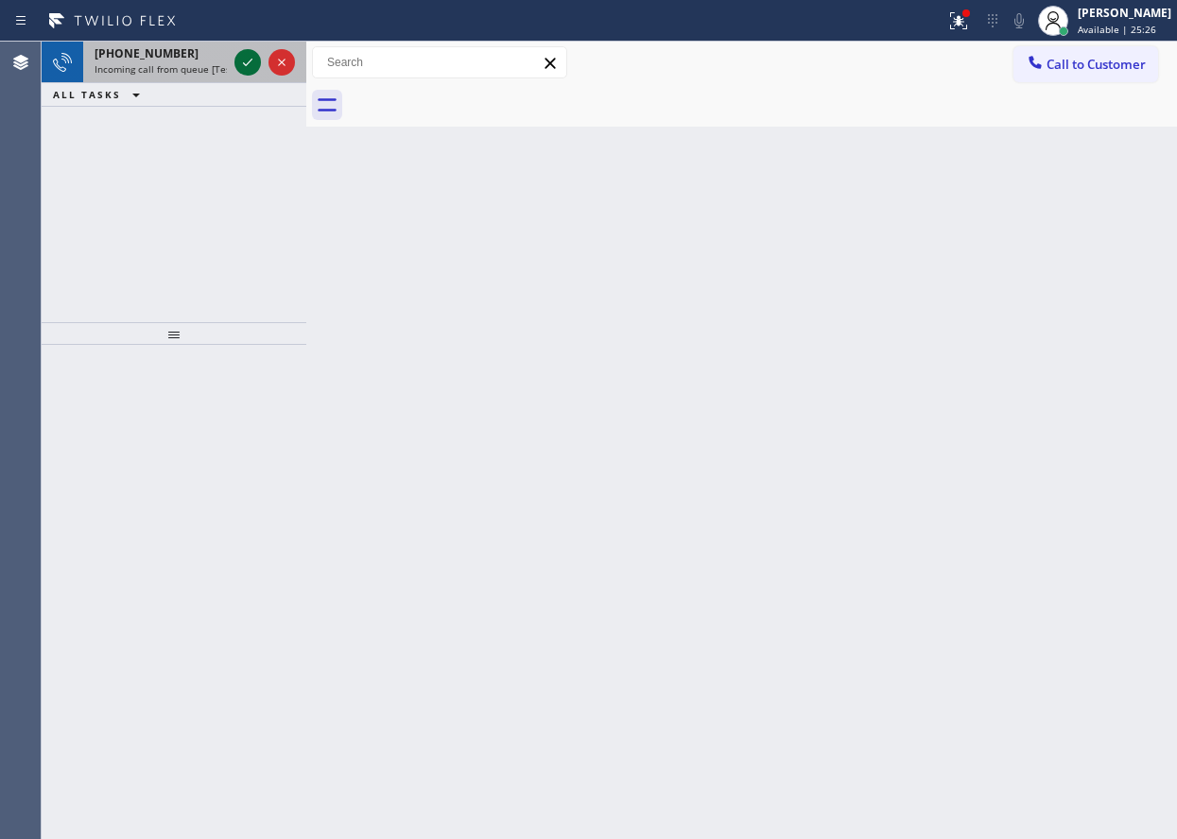
click at [248, 66] on icon at bounding box center [247, 62] width 23 height 23
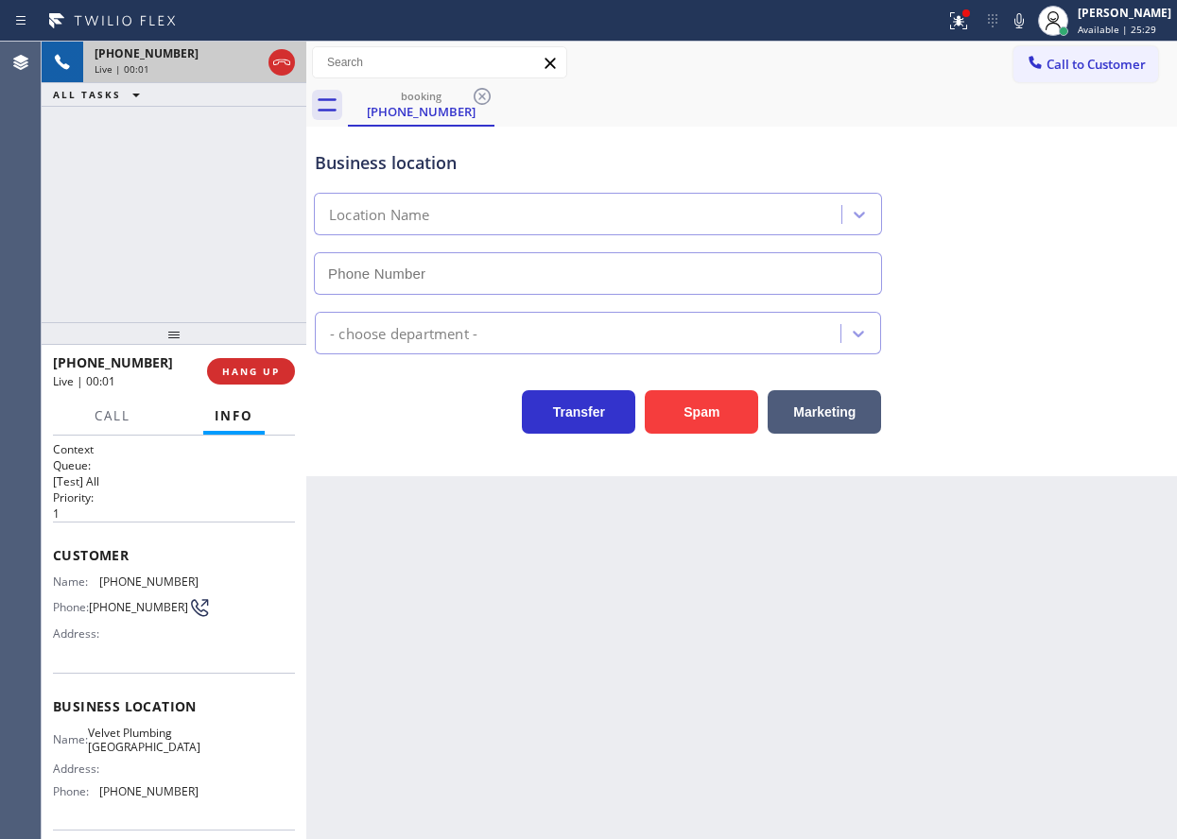
type input "(805) 519-8777"
click at [267, 372] on span "HANG UP" at bounding box center [251, 371] width 58 height 13
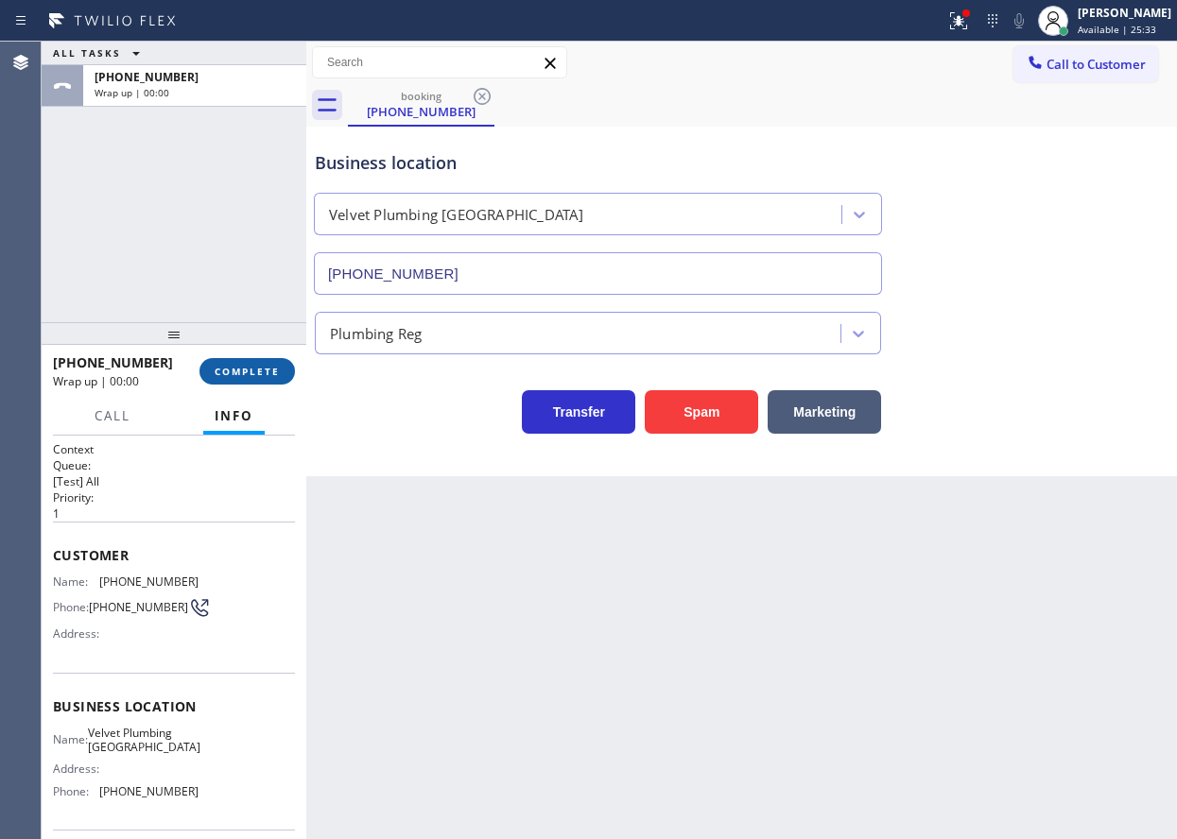
click at [267, 372] on span "COMPLETE" at bounding box center [247, 371] width 65 height 13
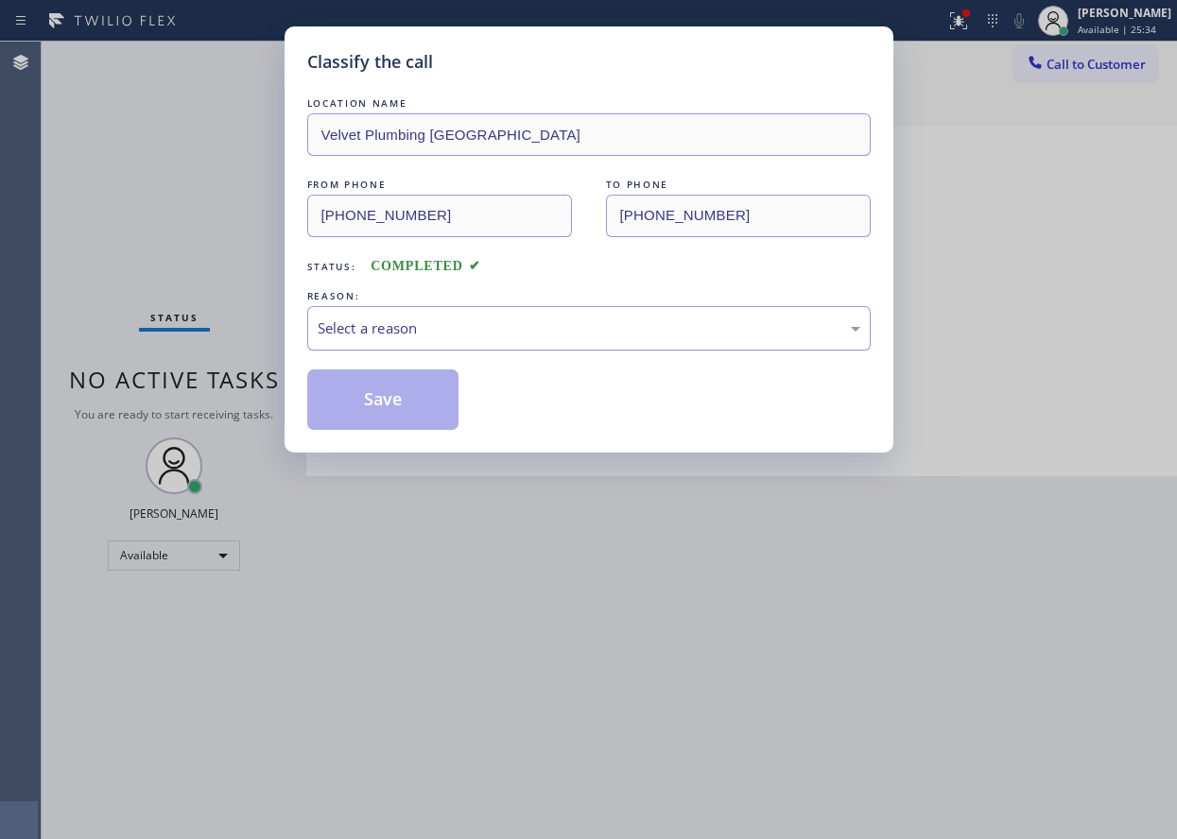
click at [488, 317] on div "Select a reason" at bounding box center [588, 328] width 563 height 44
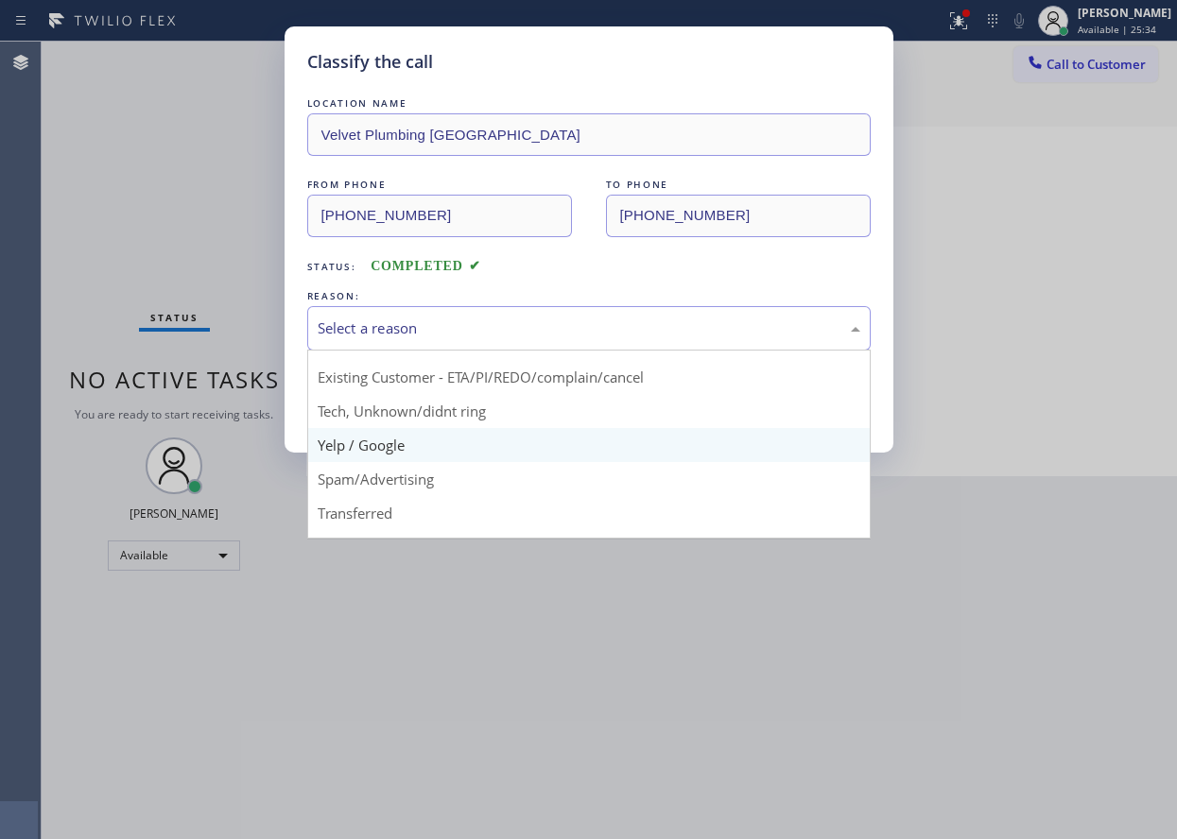
scroll to position [119, 0]
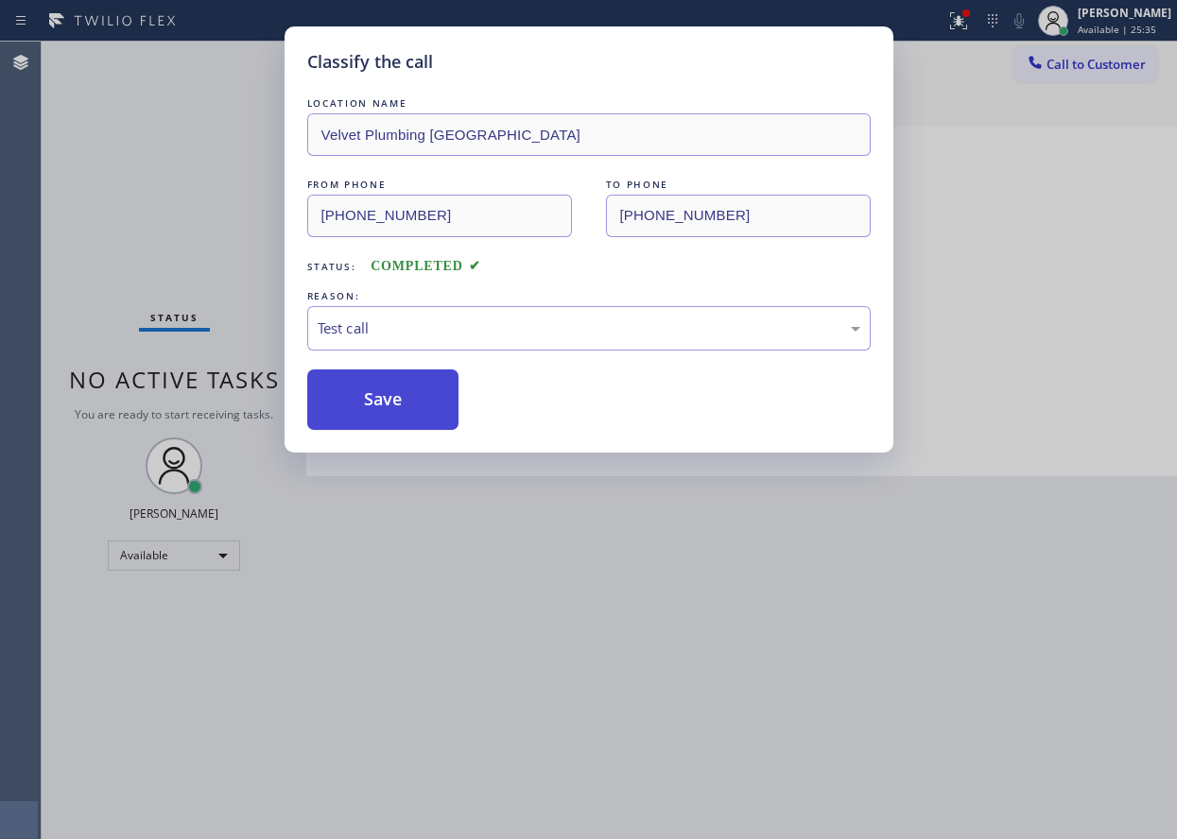
click at [368, 390] on button "Save" at bounding box center [383, 400] width 152 height 60
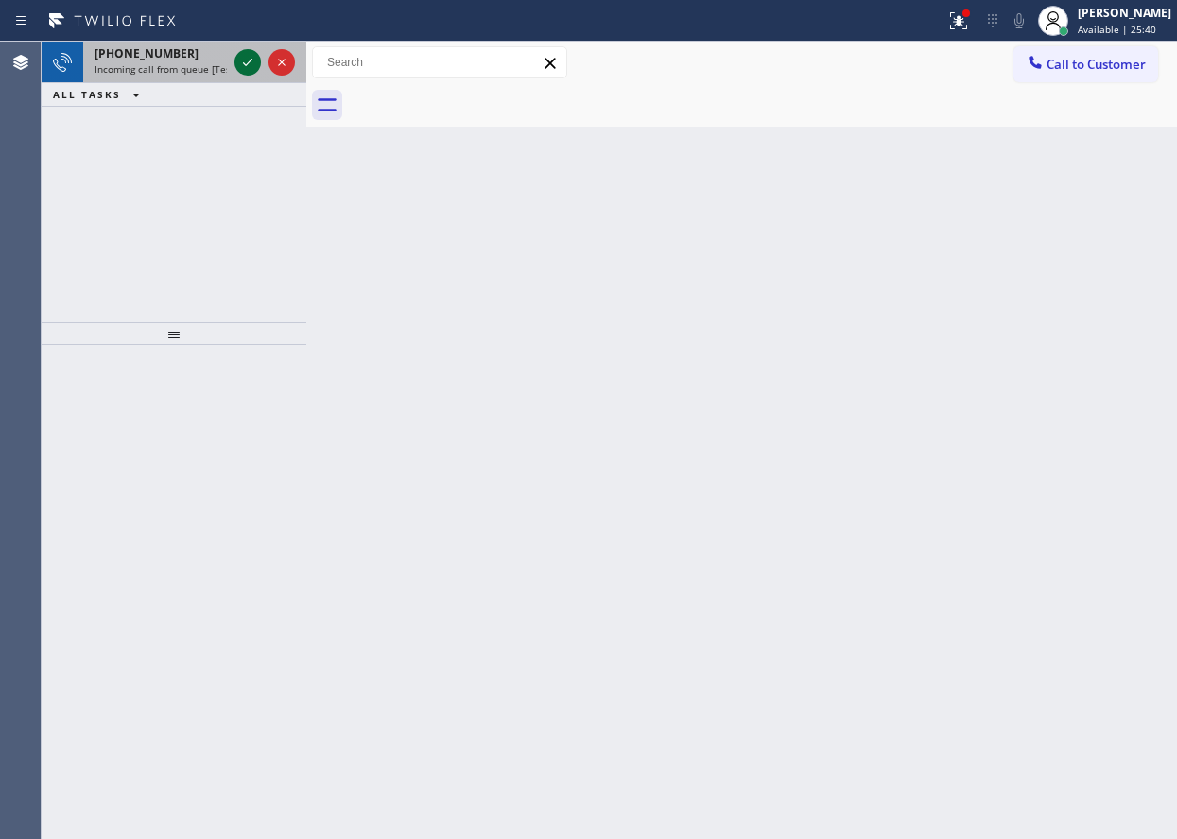
click at [247, 59] on icon at bounding box center [247, 62] width 23 height 23
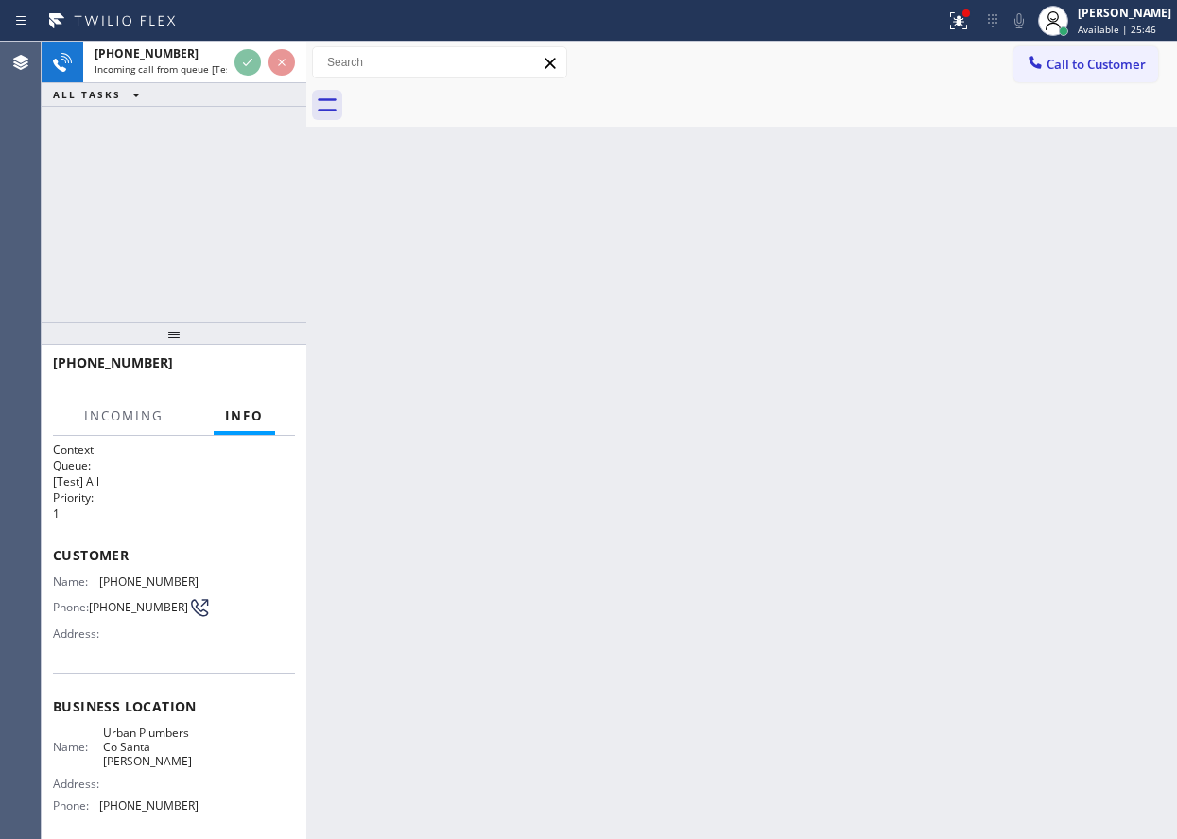
click at [427, 264] on div "Back to Dashboard Change Sender ID Customers Technicians Select a contact Outbo…" at bounding box center [741, 441] width 870 height 798
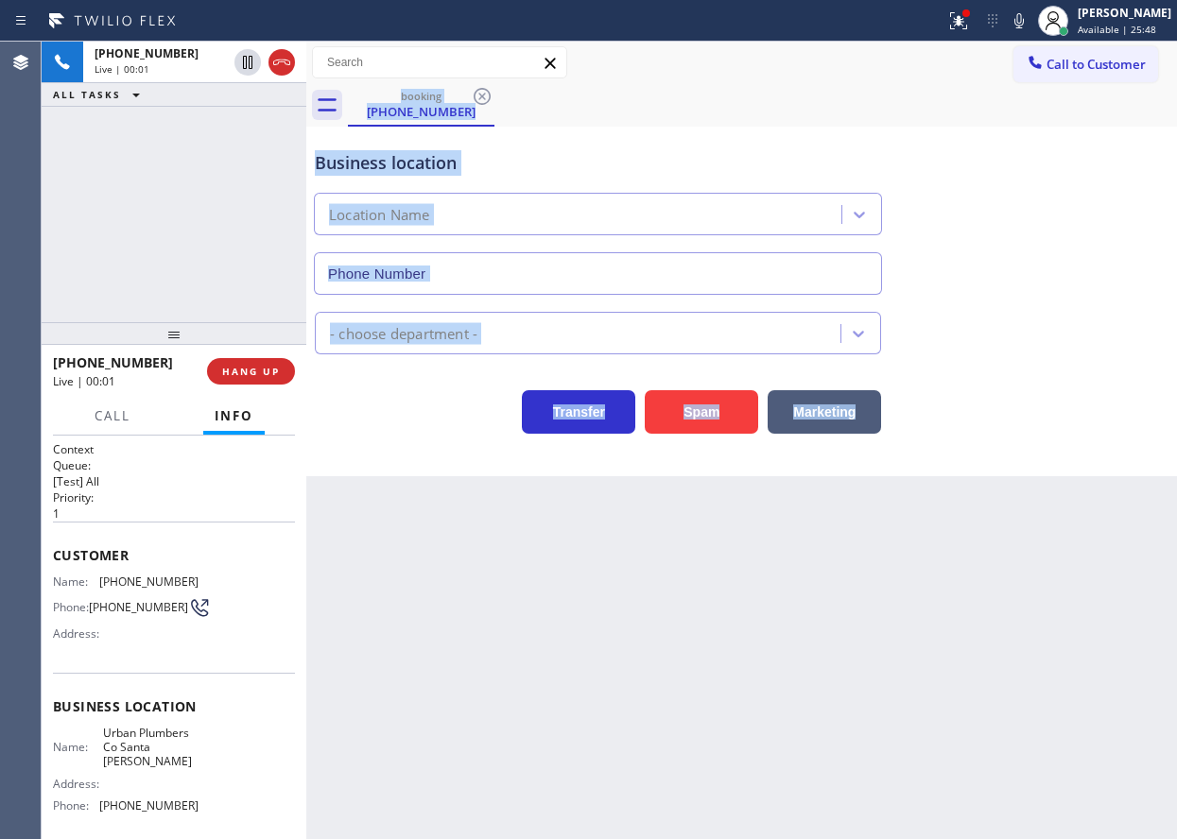
type input "(805) 600-2778"
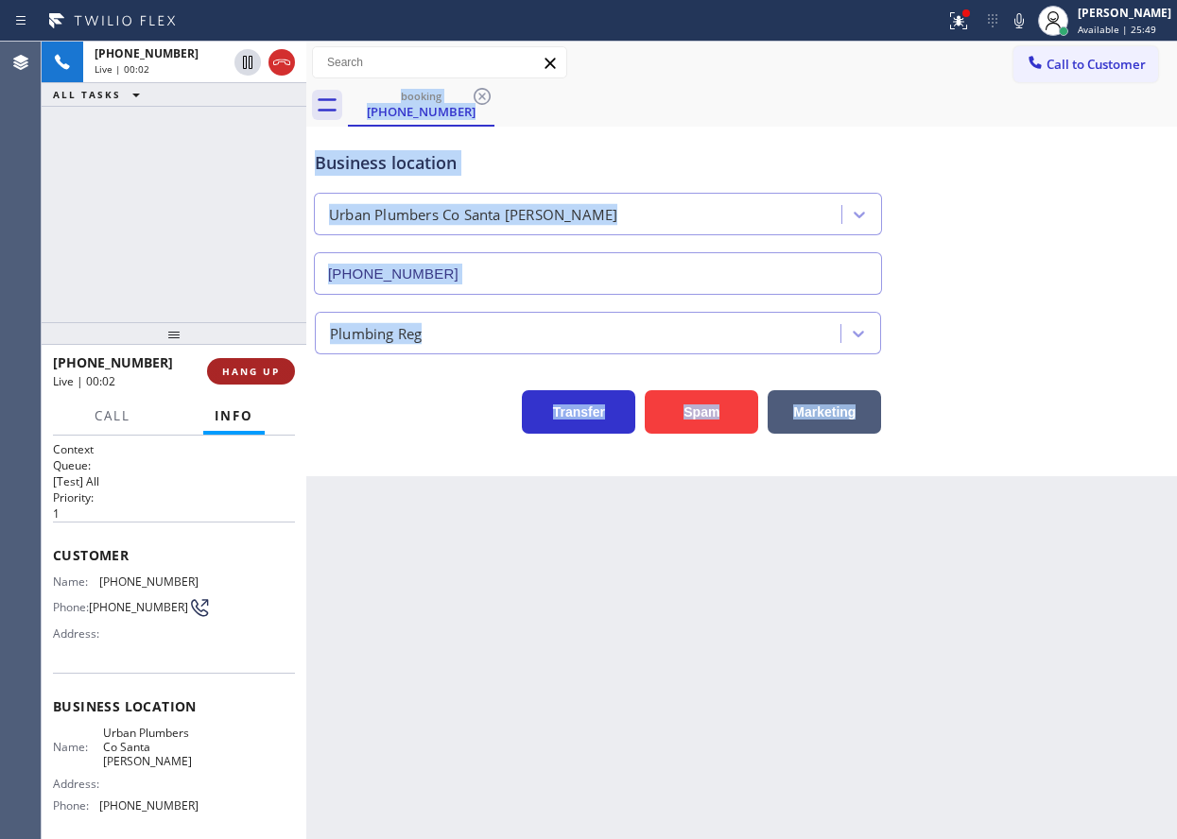
click at [272, 378] on button "HANG UP" at bounding box center [251, 371] width 88 height 26
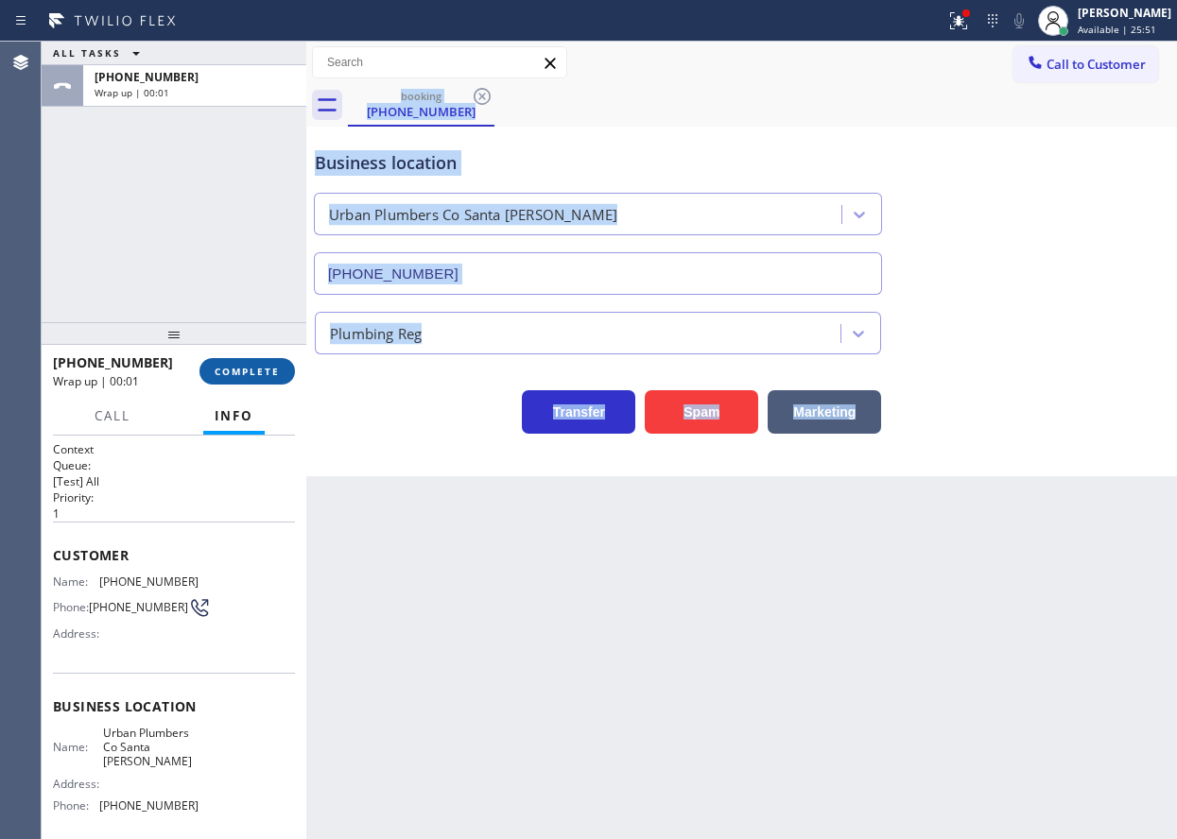
click at [272, 378] on button "COMPLETE" at bounding box center [246, 371] width 95 height 26
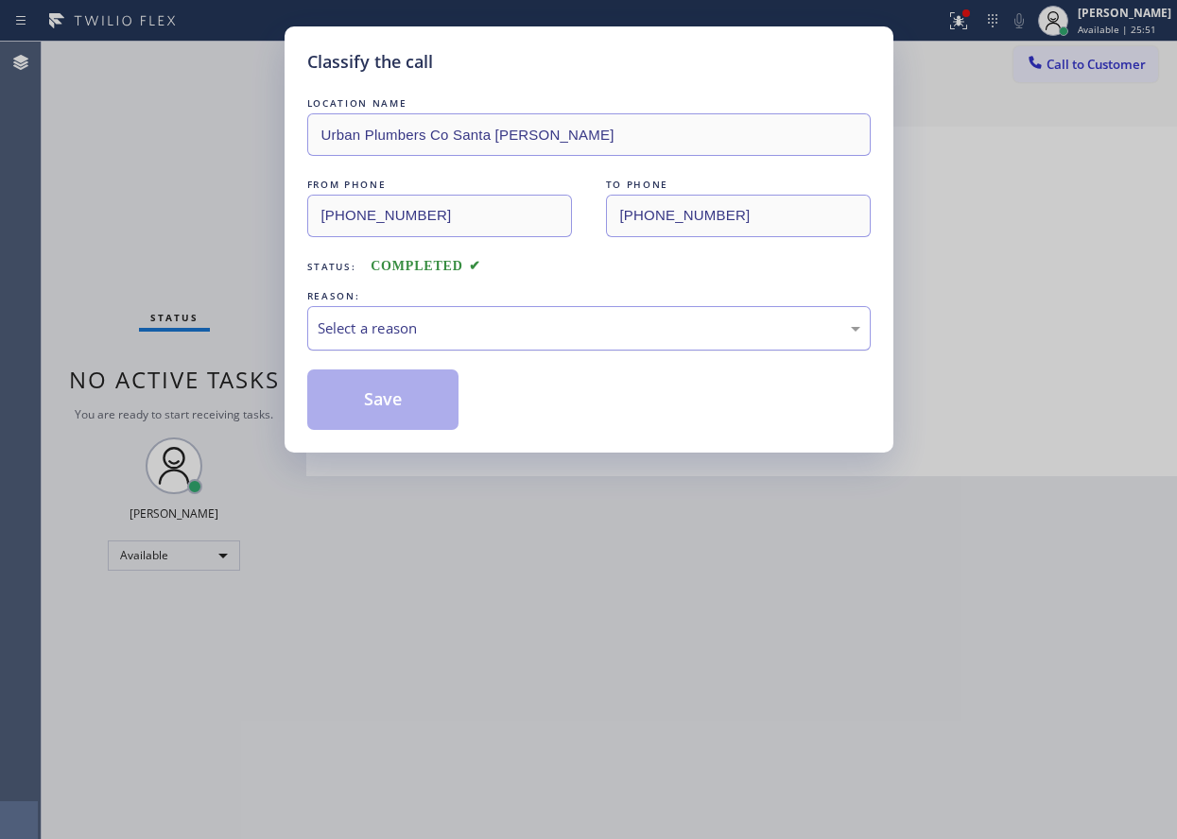
click at [592, 337] on div "Select a reason" at bounding box center [589, 329] width 542 height 22
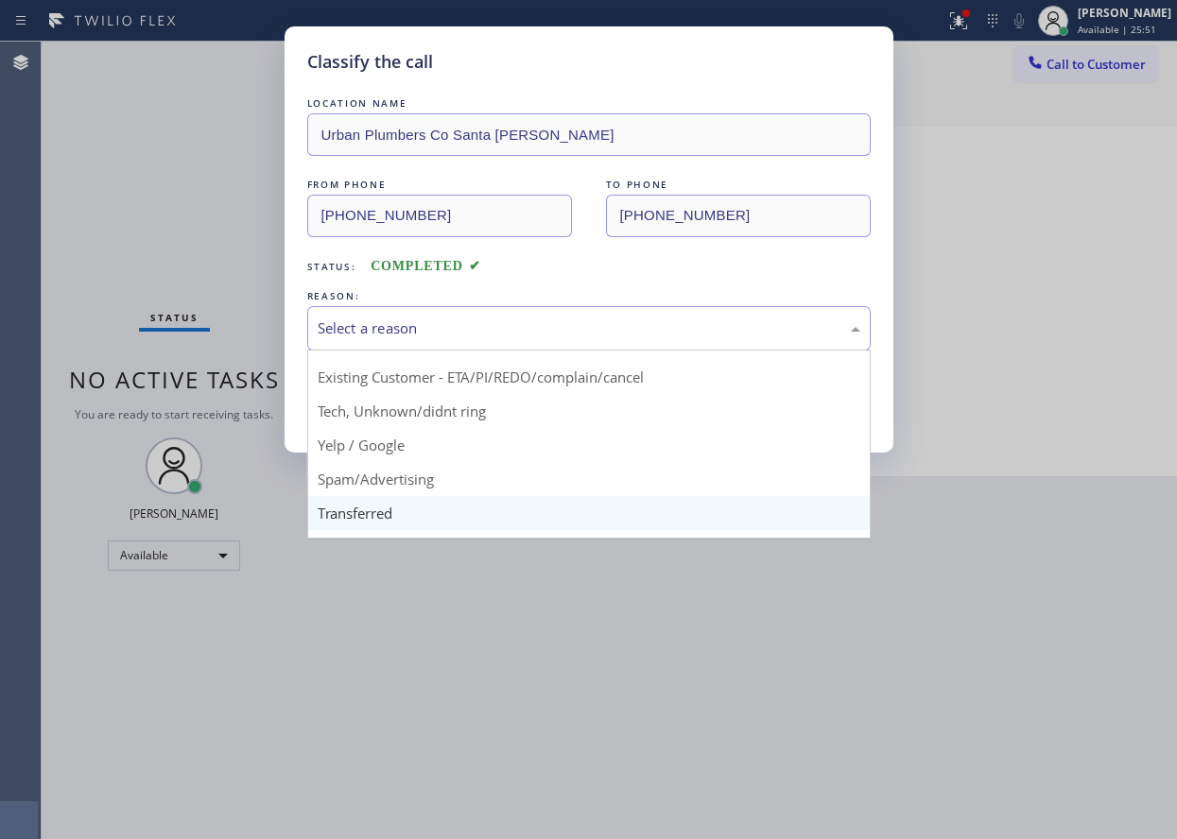
scroll to position [119, 0]
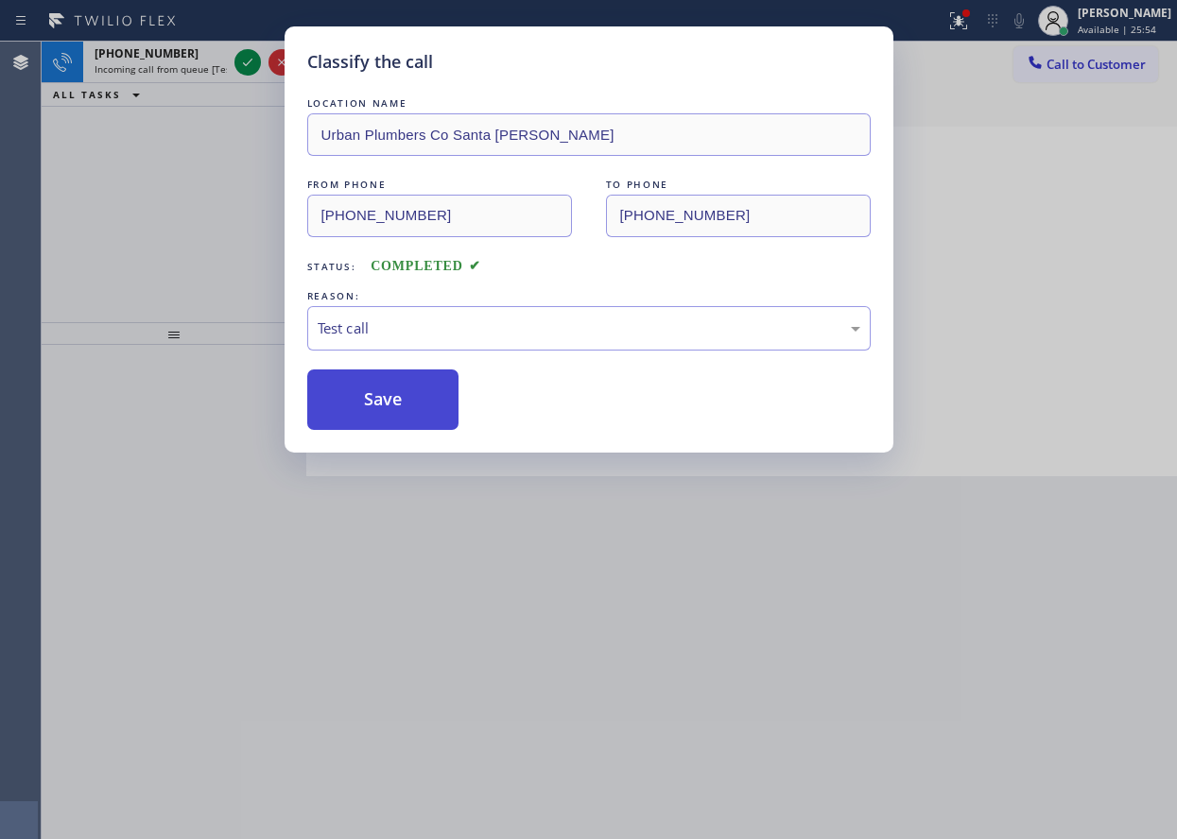
click at [379, 399] on button "Save" at bounding box center [383, 400] width 152 height 60
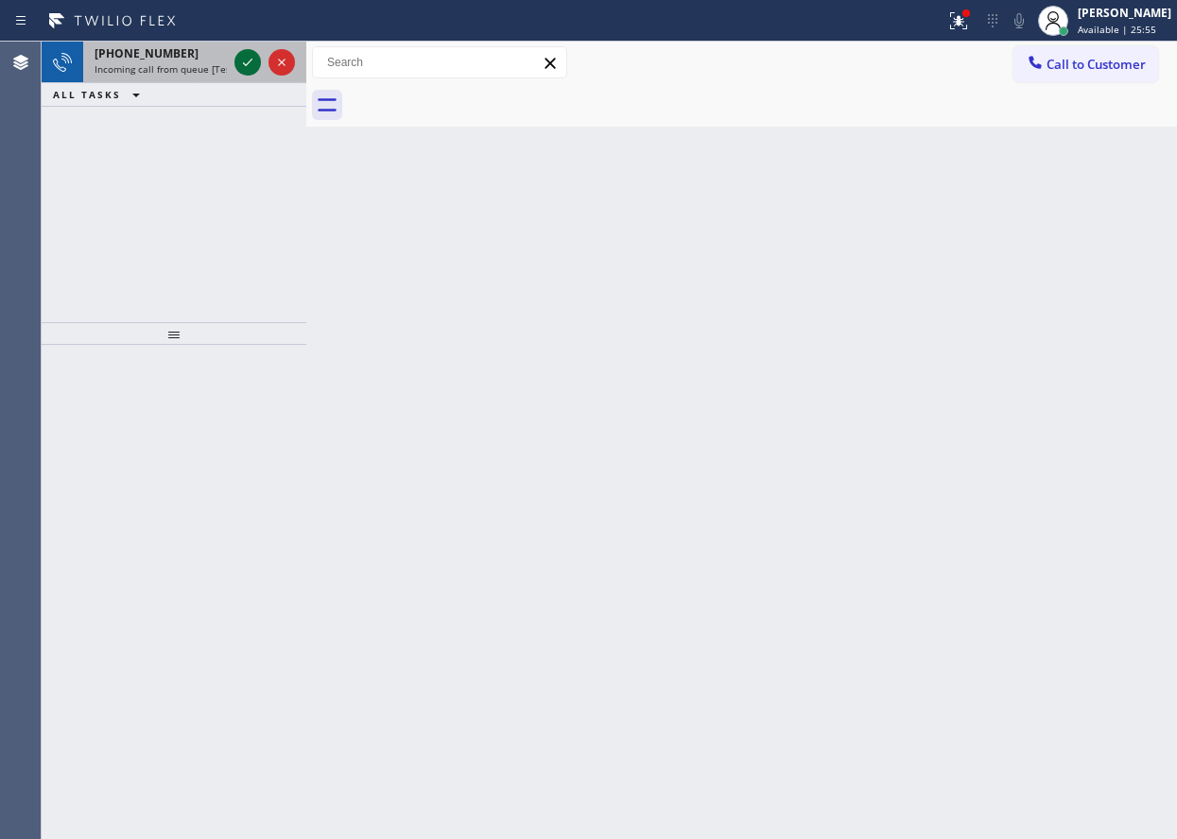
click at [244, 57] on icon at bounding box center [247, 62] width 23 height 23
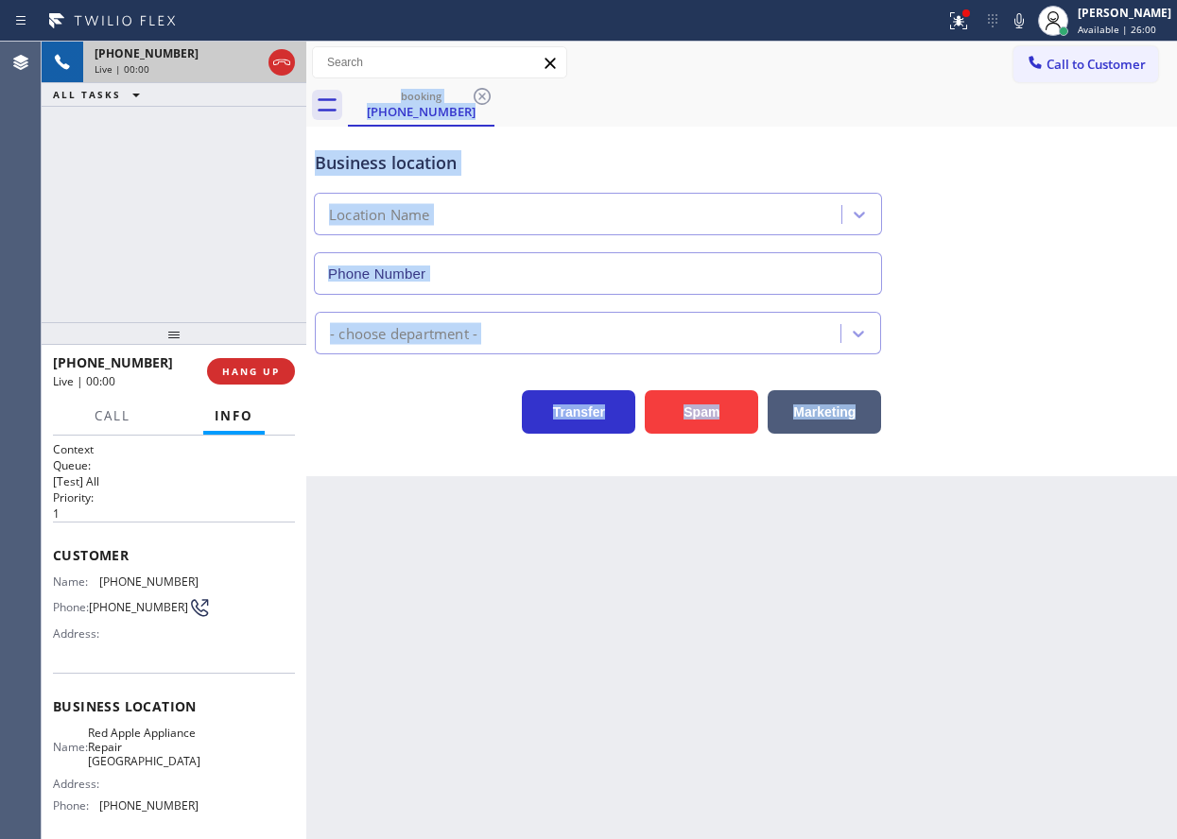
type input "(425) 363-9661"
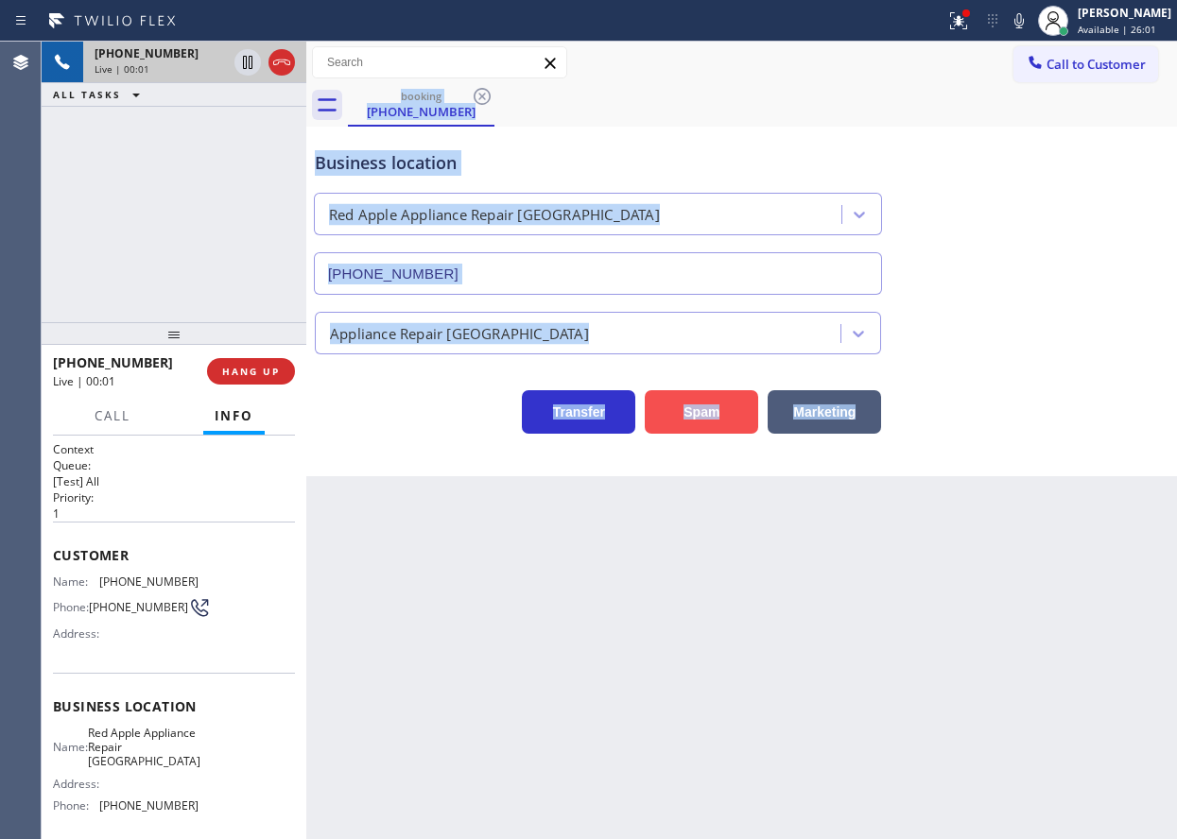
drag, startPoint x: 685, startPoint y: 488, endPoint x: 713, endPoint y: 418, distance: 75.1
click at [685, 490] on div "Back to Dashboard Change Sender ID Customers Technicians Select a contact Outbo…" at bounding box center [741, 441] width 870 height 798
click at [731, 365] on div "Transfer Spam Marketing" at bounding box center [741, 393] width 861 height 79
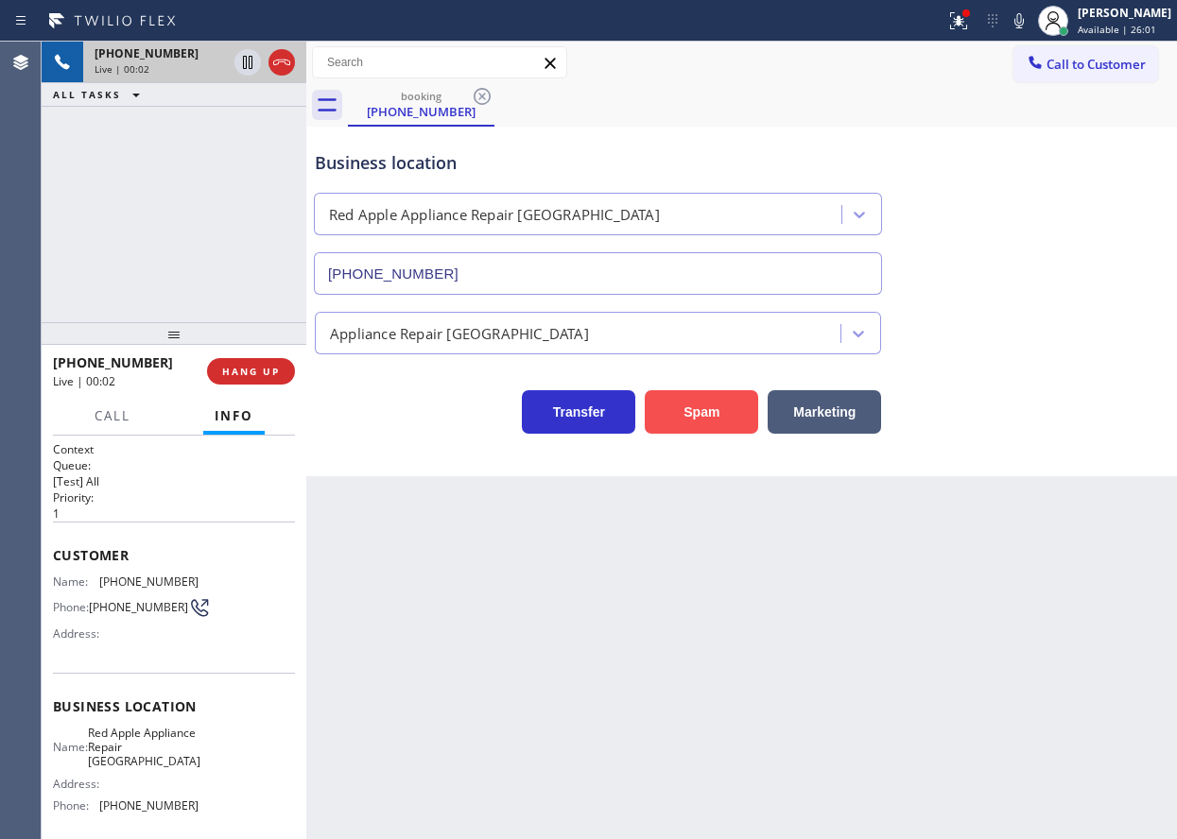
click at [719, 404] on button "Spam" at bounding box center [701, 411] width 113 height 43
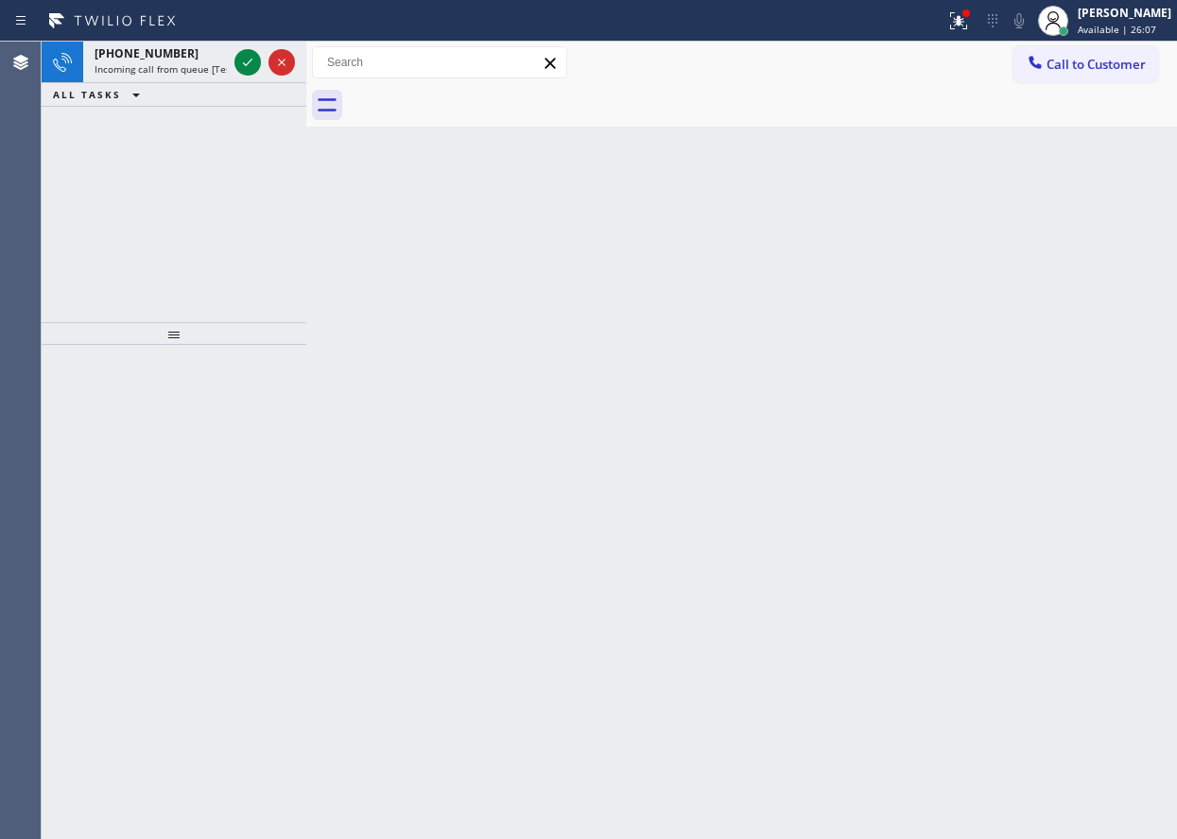
drag, startPoint x: 242, startPoint y: 69, endPoint x: 623, endPoint y: 89, distance: 381.4
click at [242, 69] on icon at bounding box center [247, 62] width 23 height 23
click at [250, 65] on icon at bounding box center [247, 62] width 23 height 23
click at [241, 54] on icon at bounding box center [247, 62] width 23 height 23
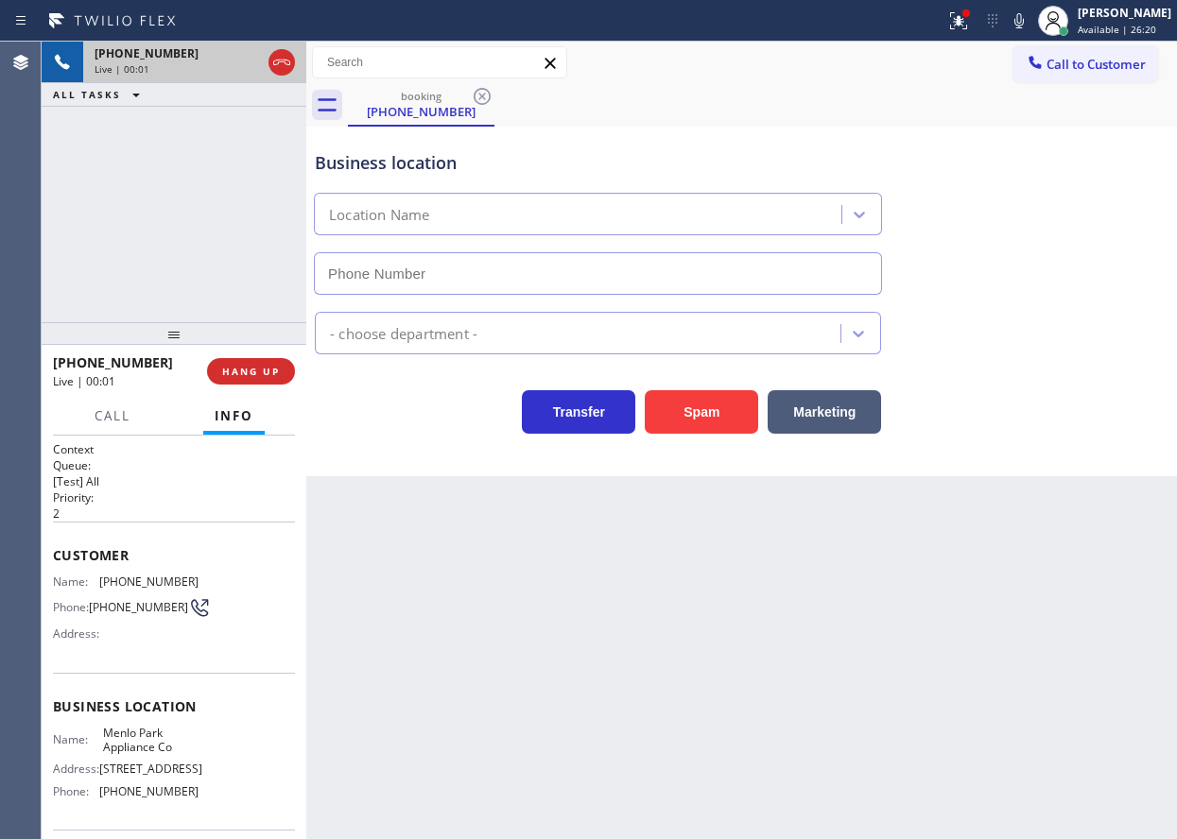
type input "(650) 229-6946"
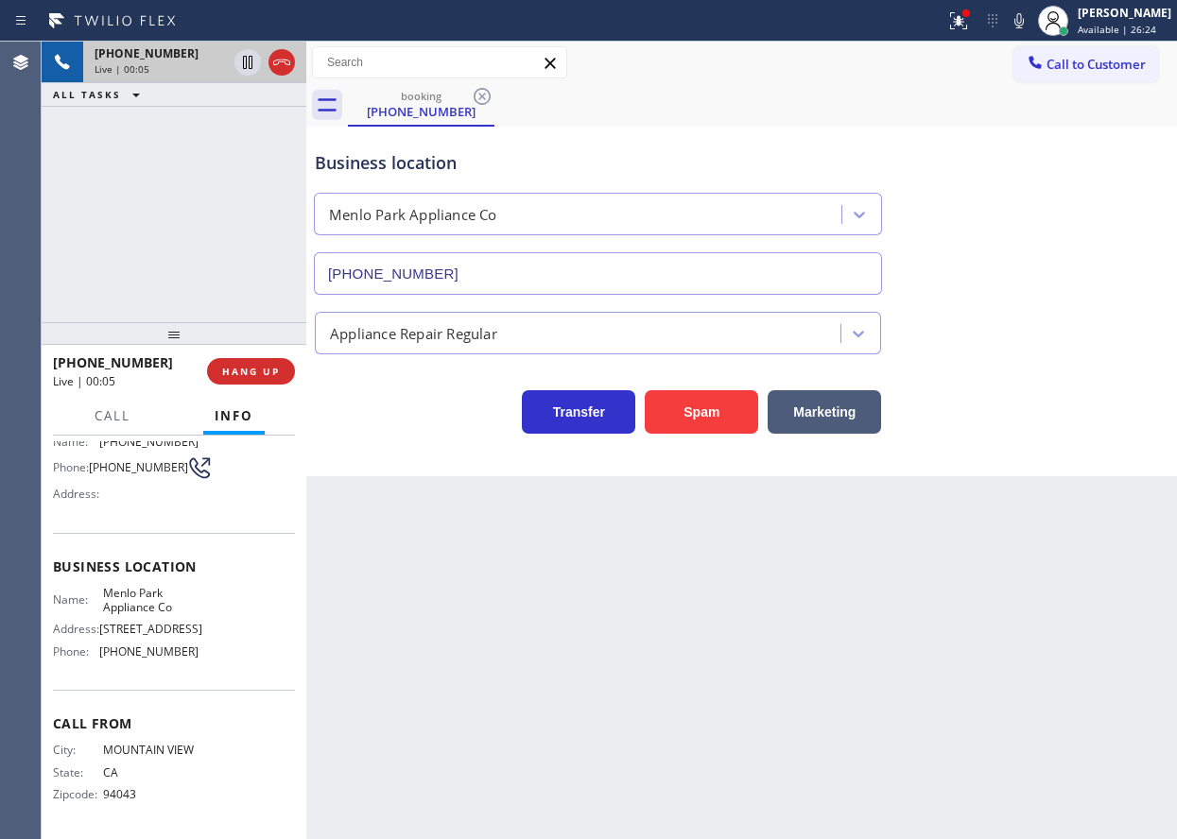
scroll to position [189, 0]
click at [157, 586] on span "Menlo Park Appliance Co" at bounding box center [150, 600] width 95 height 29
copy span "Menlo Park Appliance Co"
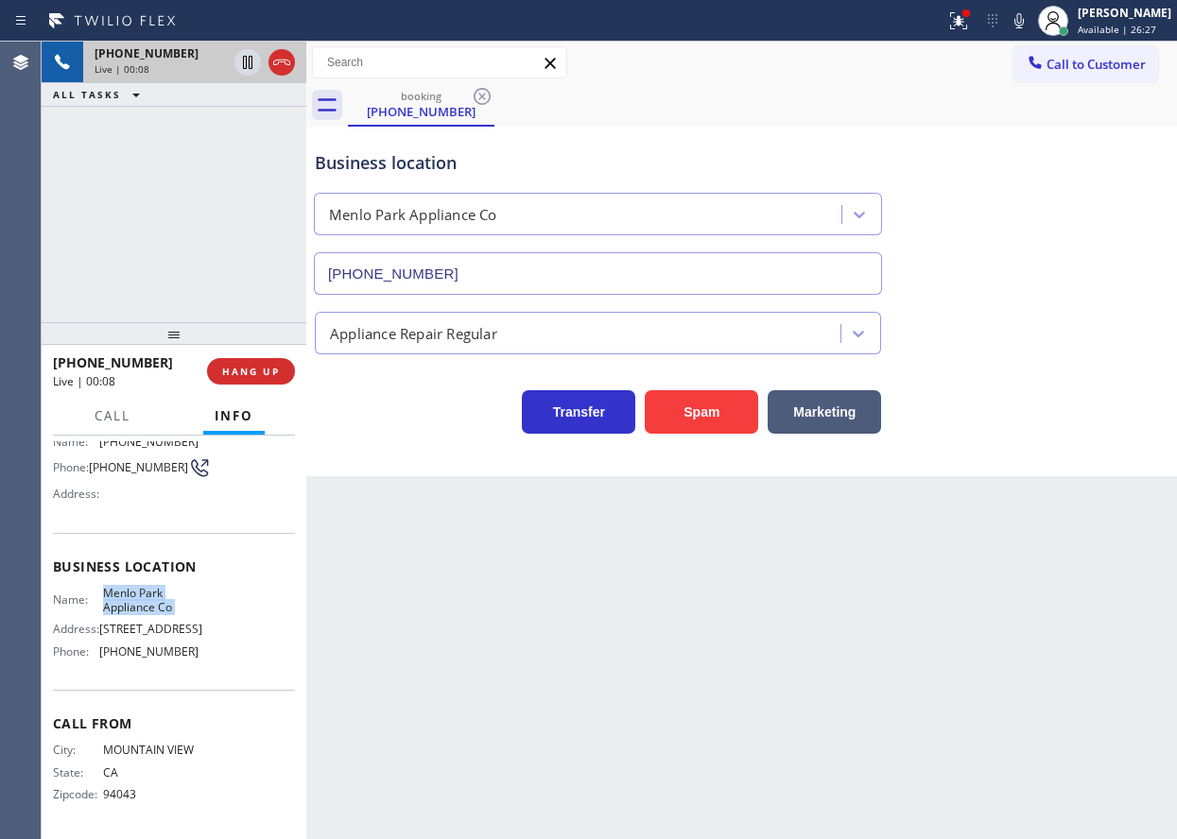
click at [578, 269] on input "(650) 229-6946" at bounding box center [598, 273] width 568 height 43
click at [273, 371] on span "HANG UP" at bounding box center [251, 371] width 58 height 13
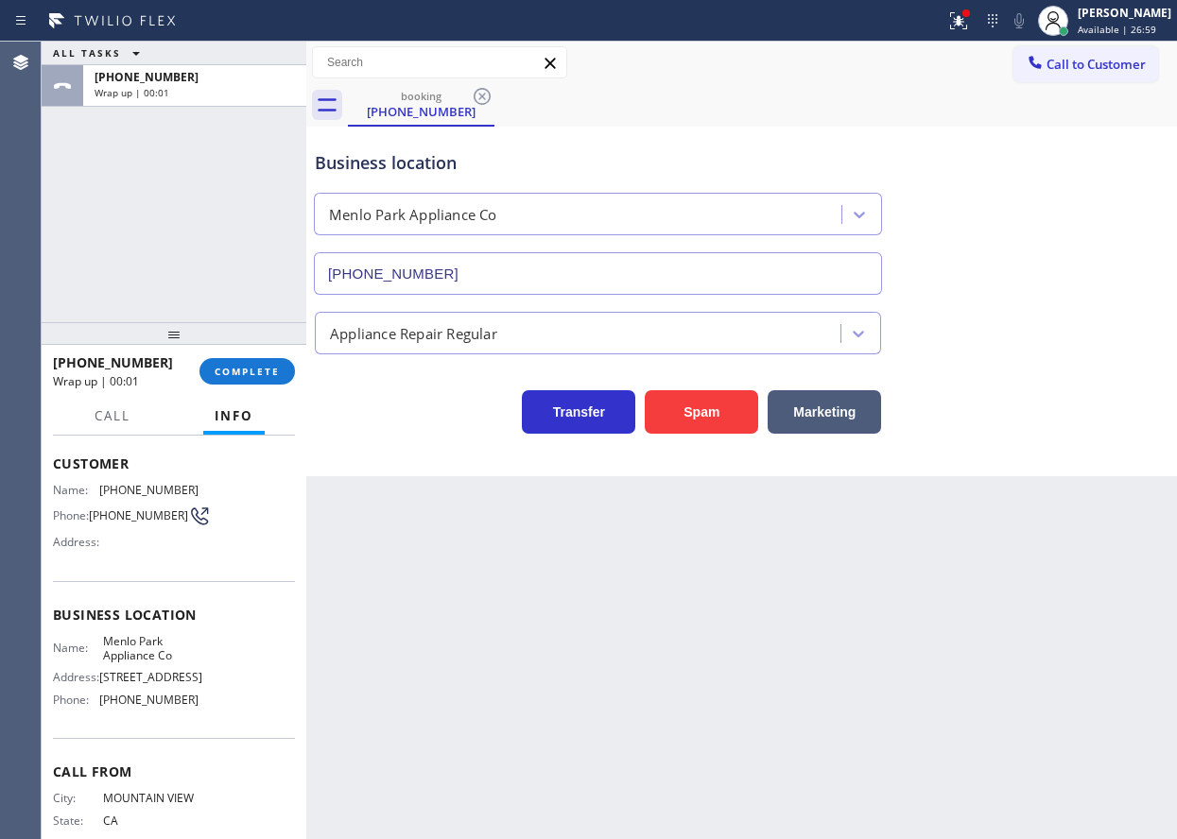
scroll to position [0, 0]
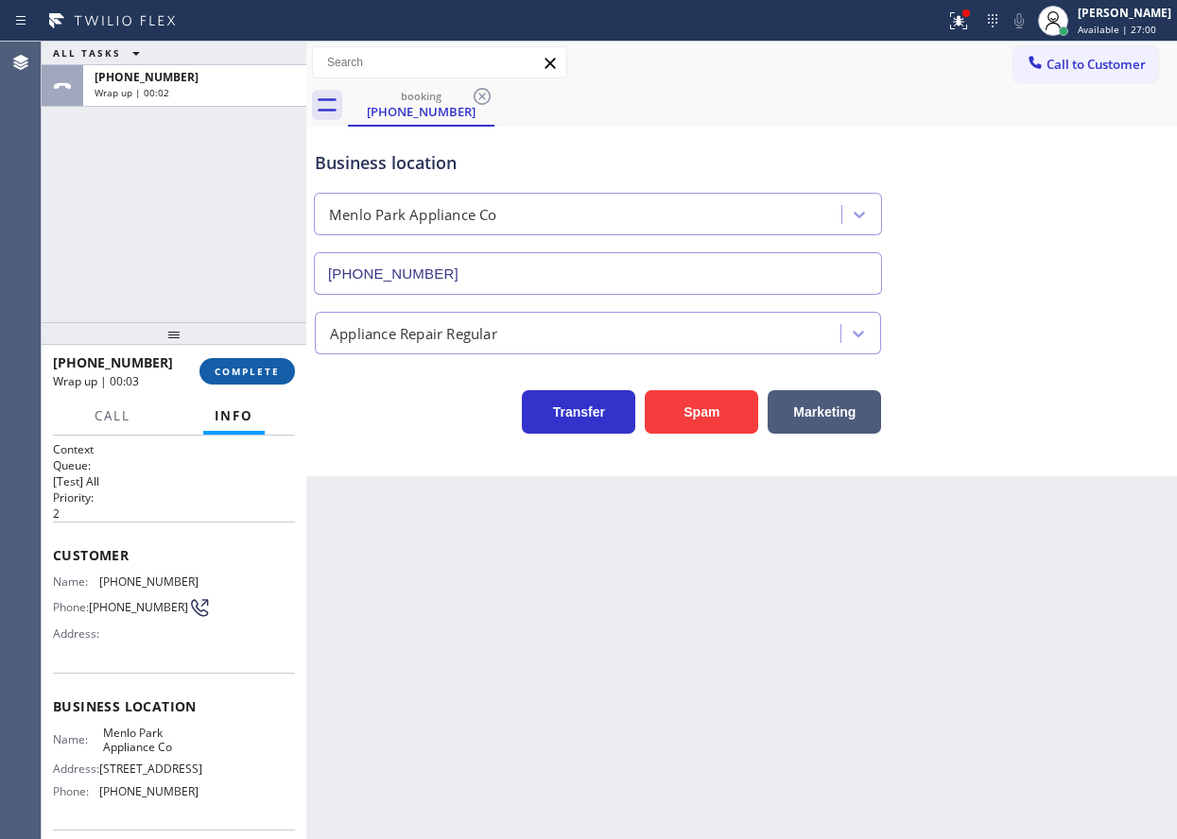
click at [268, 381] on button "COMPLETE" at bounding box center [246, 371] width 95 height 26
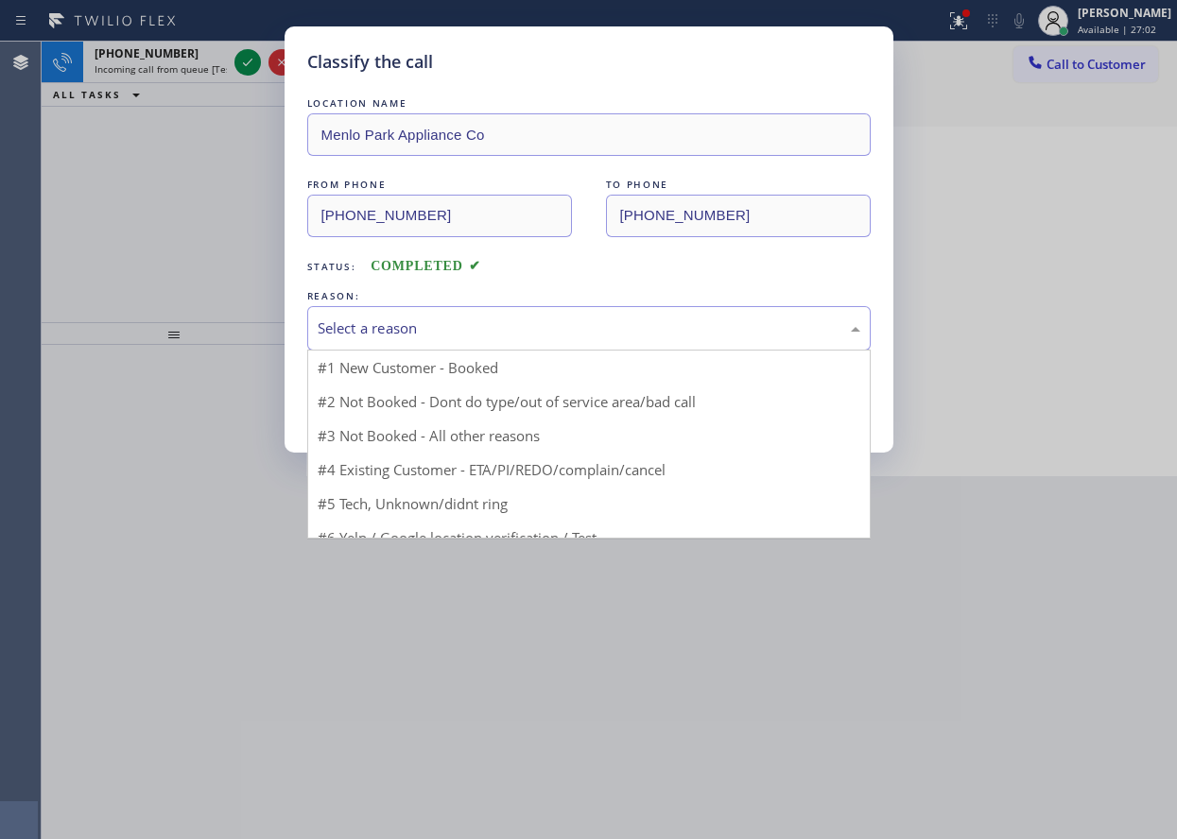
click at [462, 316] on div "Select a reason" at bounding box center [588, 328] width 563 height 44
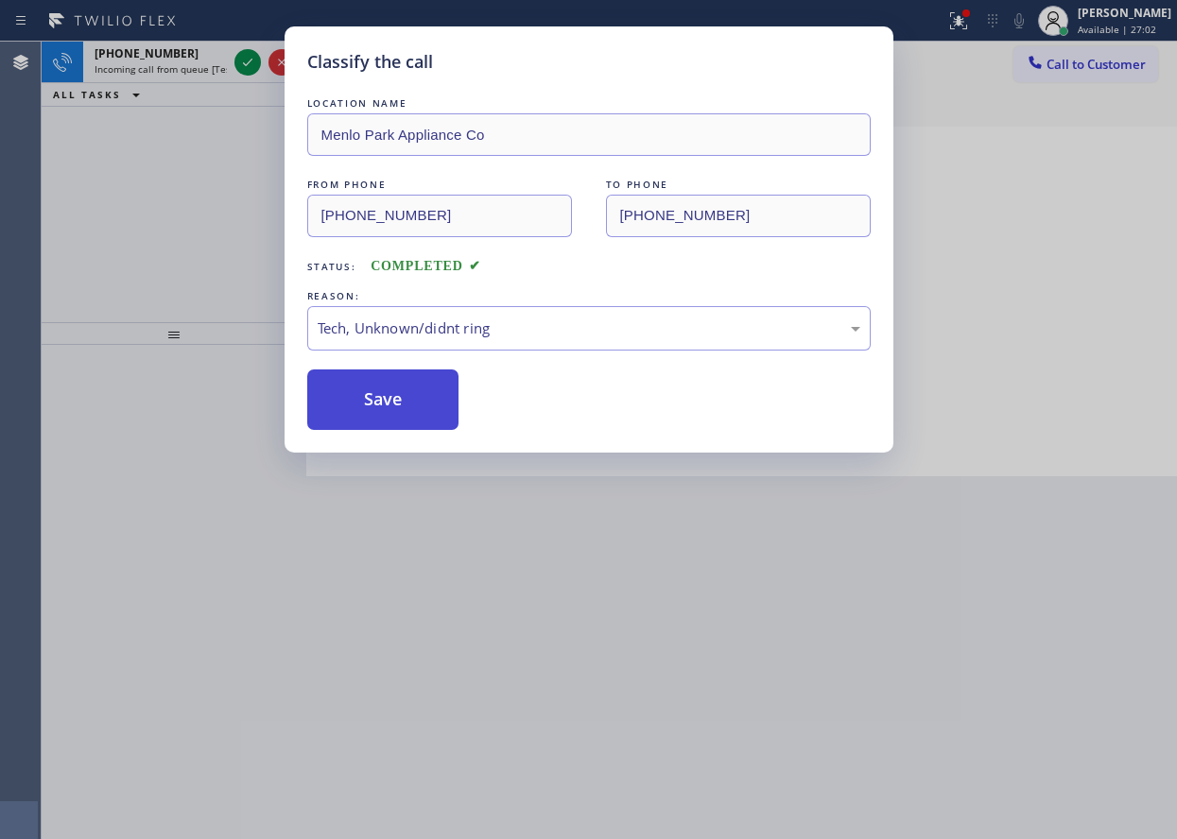
click at [428, 400] on button "Save" at bounding box center [383, 400] width 152 height 60
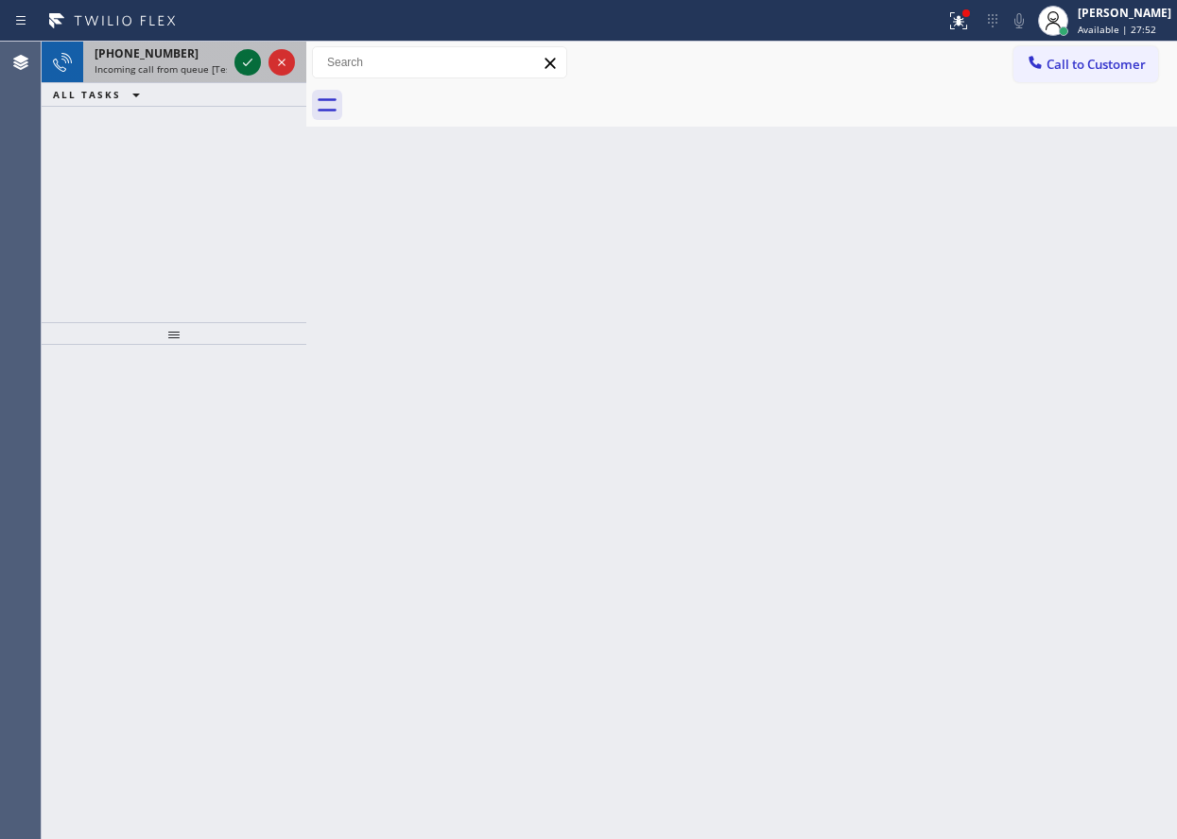
click at [243, 58] on icon at bounding box center [247, 62] width 23 height 23
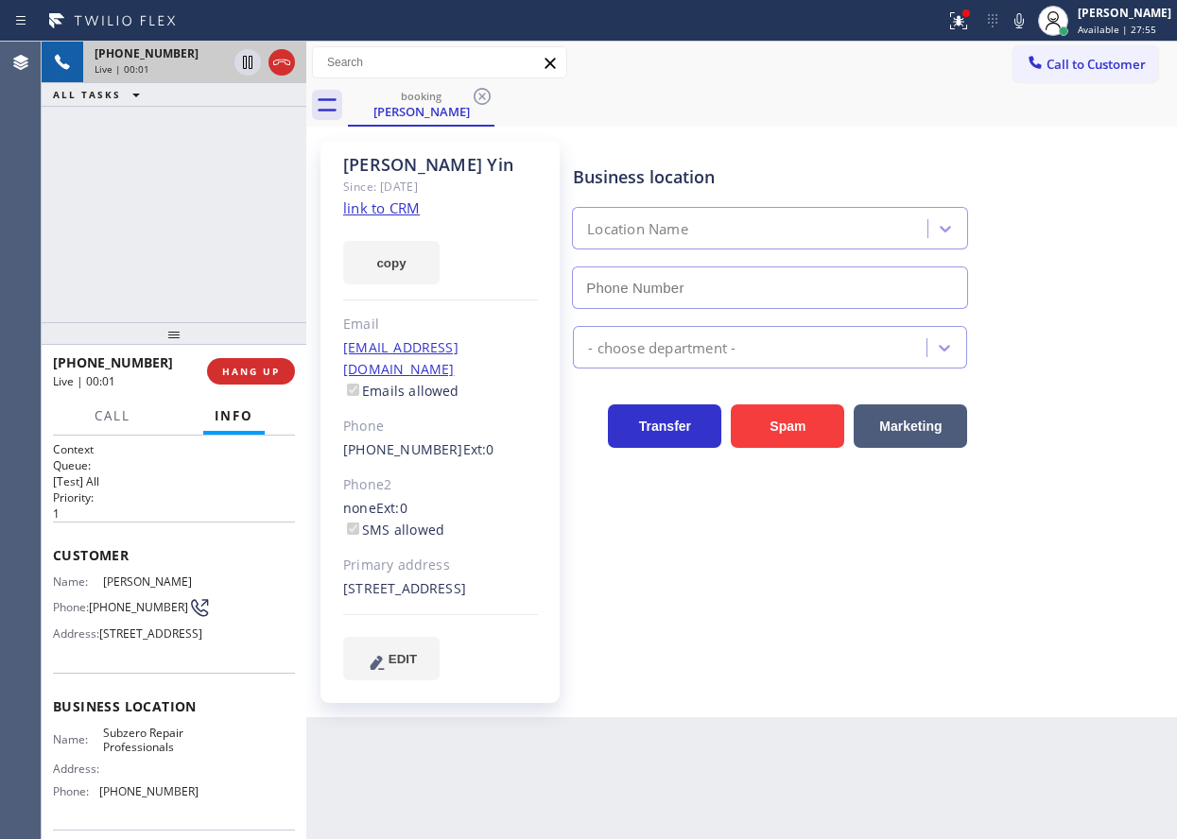
type input "(206) 309-4022"
click at [148, 755] on span "Subzero Repair Professionals" at bounding box center [150, 740] width 95 height 29
copy span "Subzero Repair Professionals"
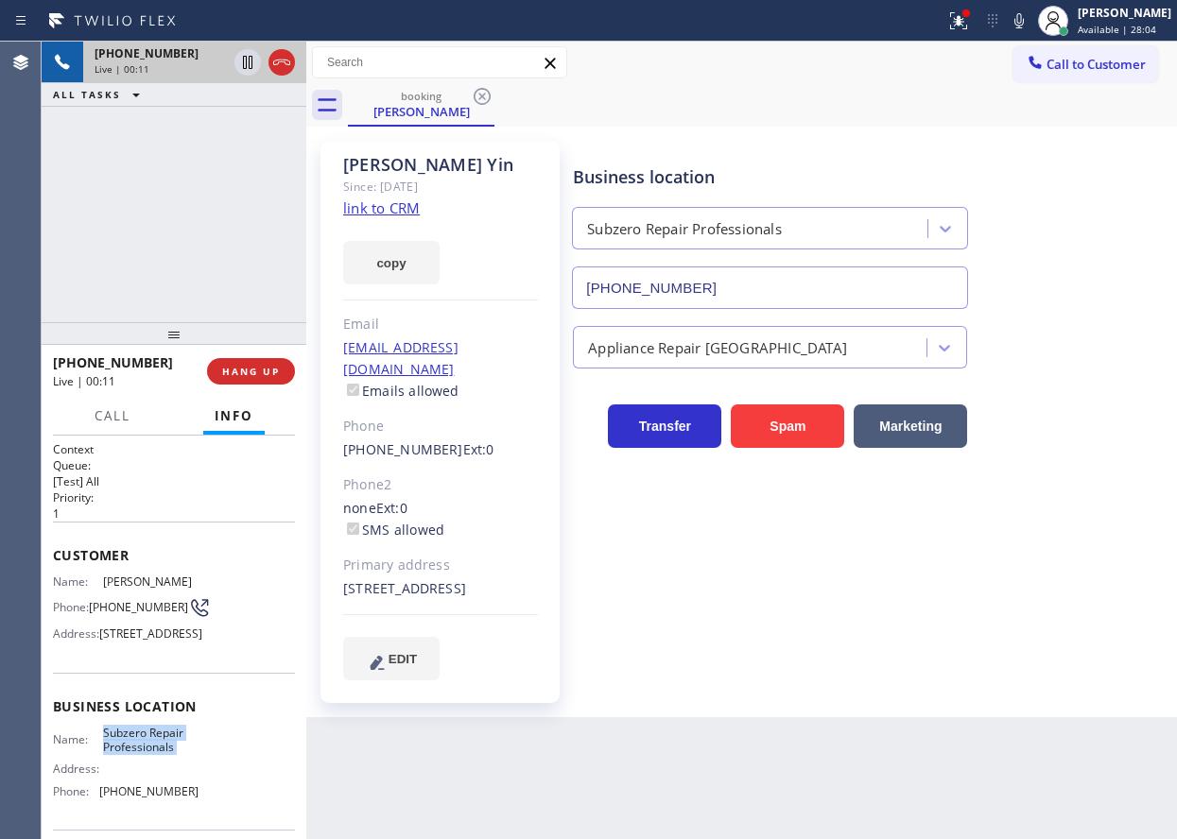
click at [788, 278] on input "(206) 309-4022" at bounding box center [770, 288] width 396 height 43
click at [404, 202] on link "link to CRM" at bounding box center [381, 207] width 77 height 19
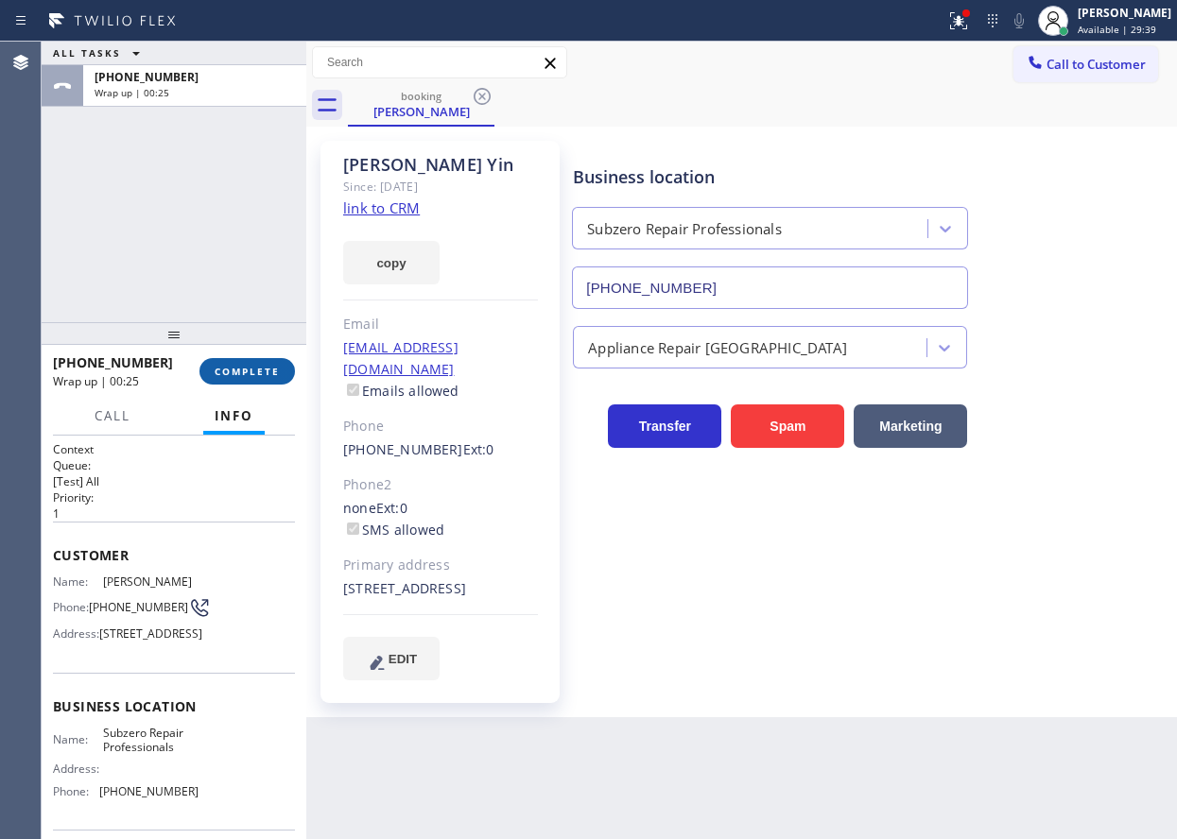
click at [217, 368] on span "COMPLETE" at bounding box center [247, 371] width 65 height 13
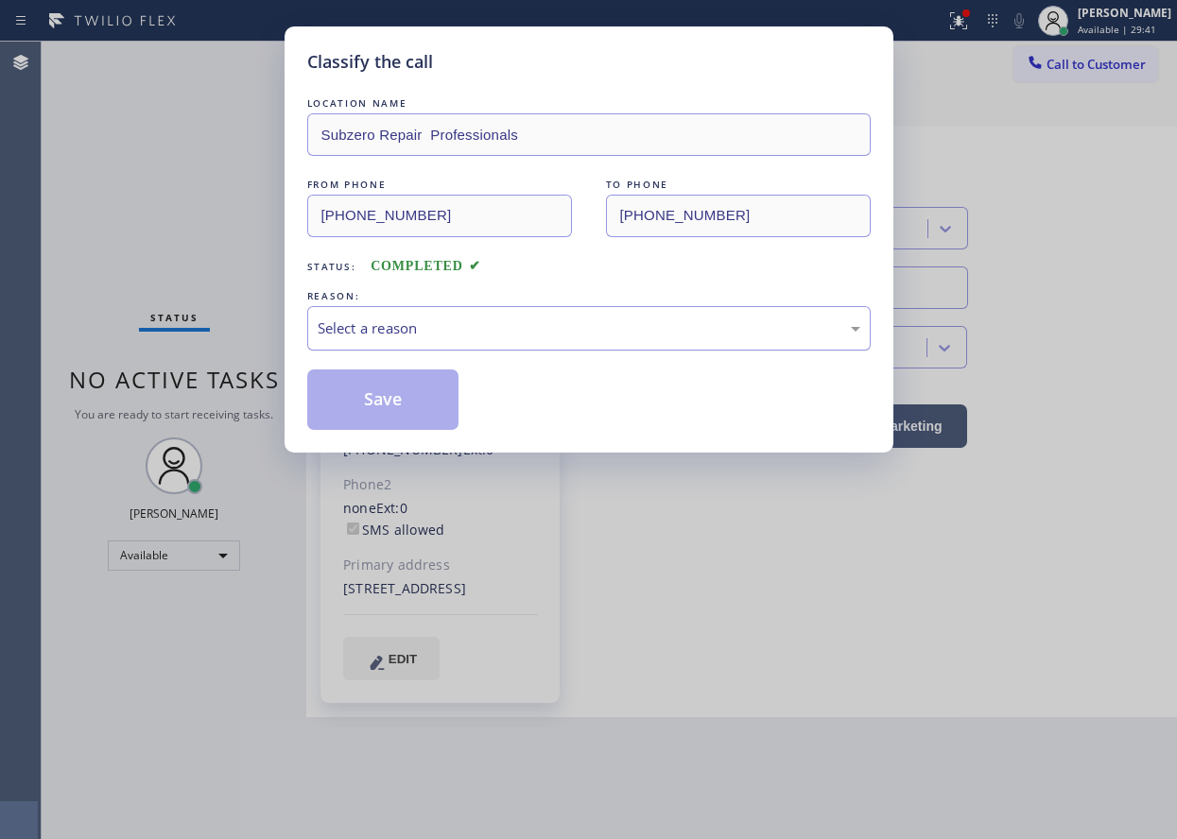
click at [504, 322] on div "Select a reason" at bounding box center [589, 329] width 542 height 22
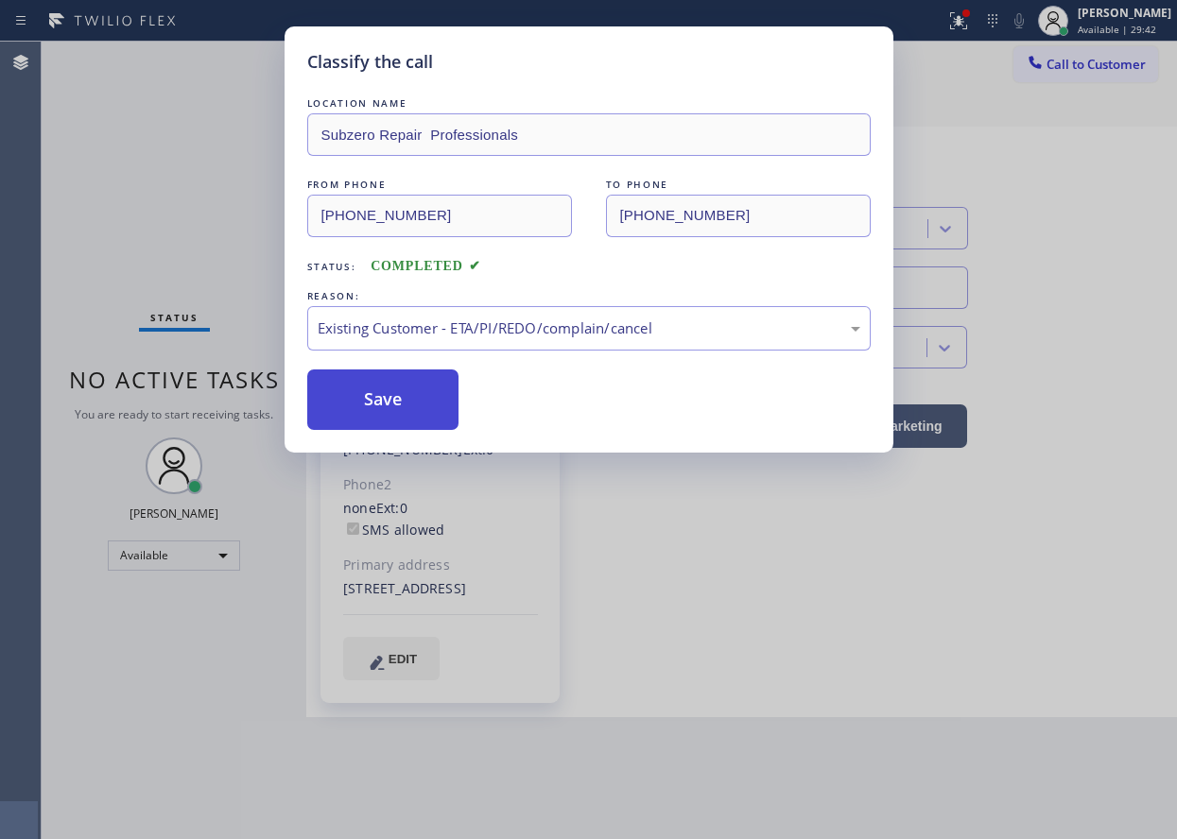
click at [399, 400] on button "Save" at bounding box center [383, 400] width 152 height 60
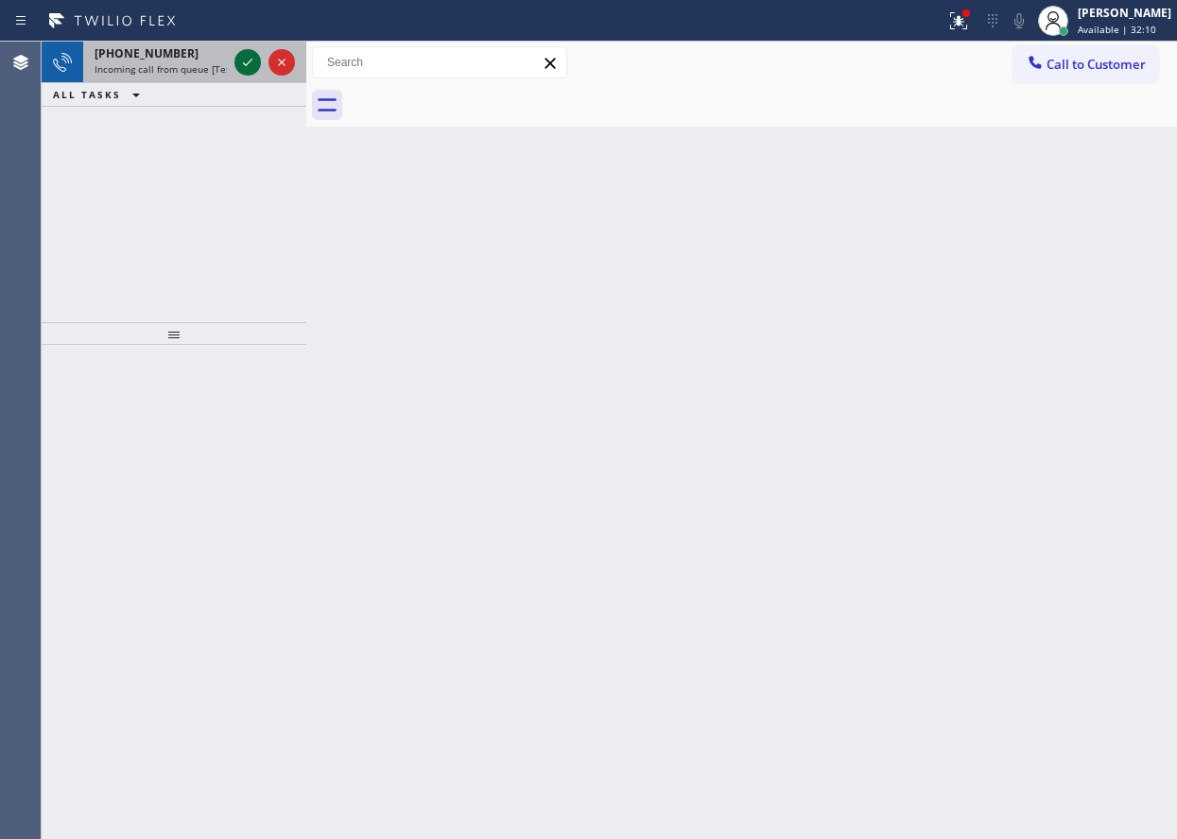
click at [244, 58] on icon at bounding box center [247, 62] width 23 height 23
click at [1060, 542] on div "Back to Dashboard Change Sender ID Customers Technicians Select a contact Outbo…" at bounding box center [741, 441] width 870 height 798
click at [996, 493] on div "Back to Dashboard Change Sender ID Customers Technicians Select a contact Outbo…" at bounding box center [741, 441] width 870 height 798
click at [241, 66] on icon at bounding box center [247, 62] width 23 height 23
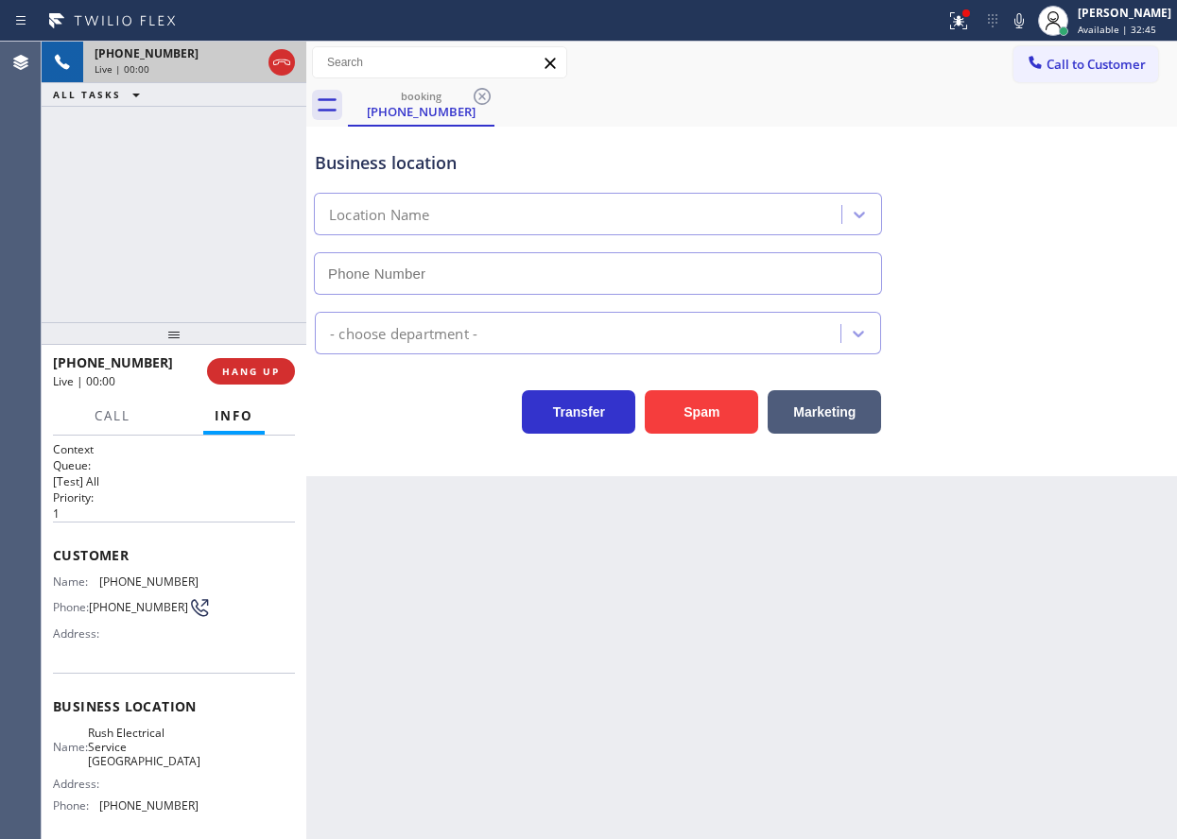
type input "(310) 775-2652"
click at [277, 361] on button "HANG UP" at bounding box center [251, 371] width 88 height 26
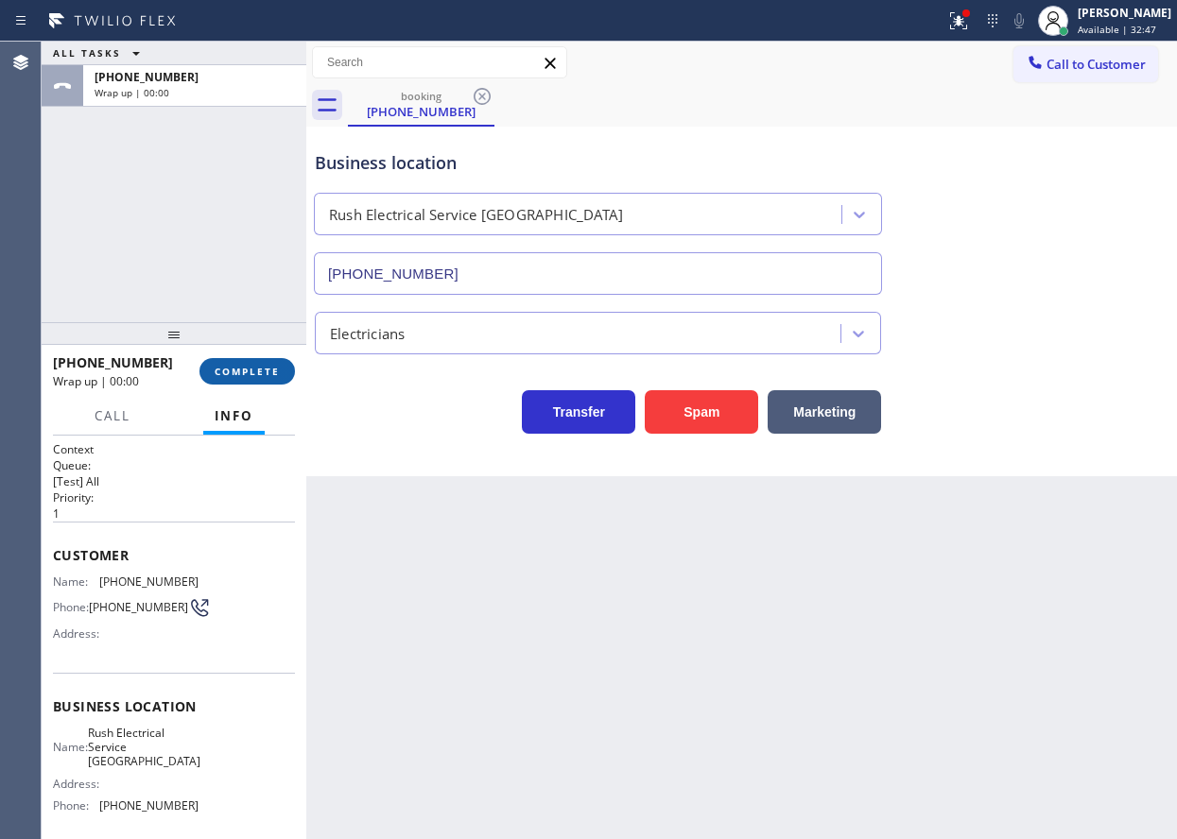
click at [275, 362] on button "COMPLETE" at bounding box center [246, 371] width 95 height 26
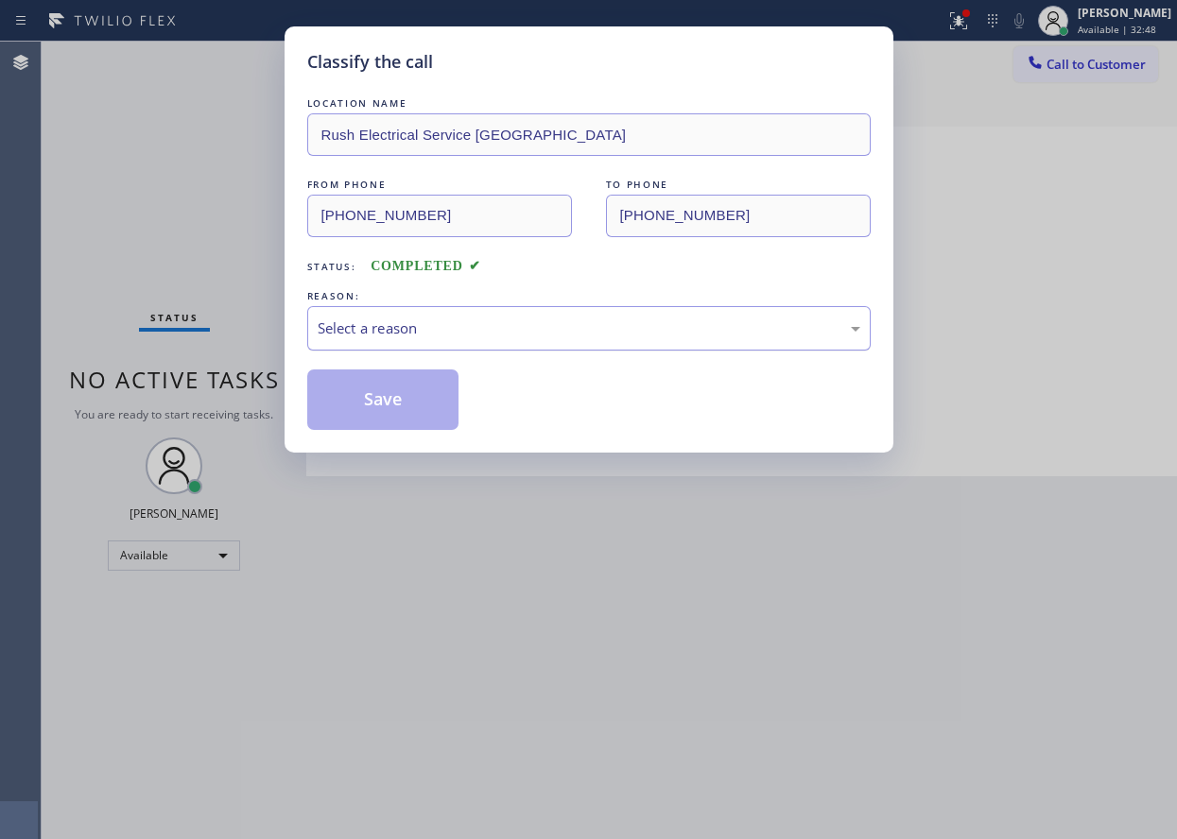
click at [638, 329] on div "Select a reason" at bounding box center [589, 329] width 542 height 22
click at [414, 398] on button "Save" at bounding box center [383, 400] width 152 height 60
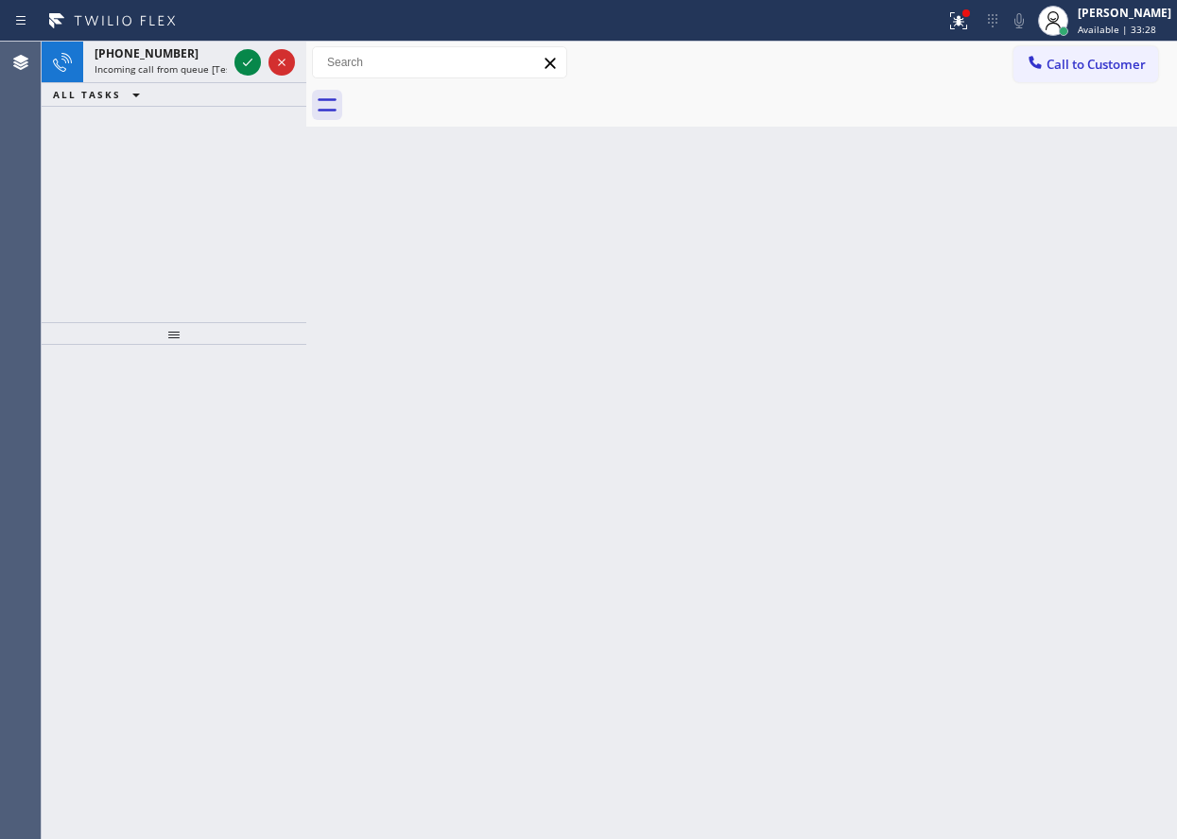
click at [1035, 416] on div "Back to Dashboard Change Sender ID Customers Technicians Select a contact Outbo…" at bounding box center [741, 441] width 870 height 798
click at [249, 60] on icon at bounding box center [247, 62] width 23 height 23
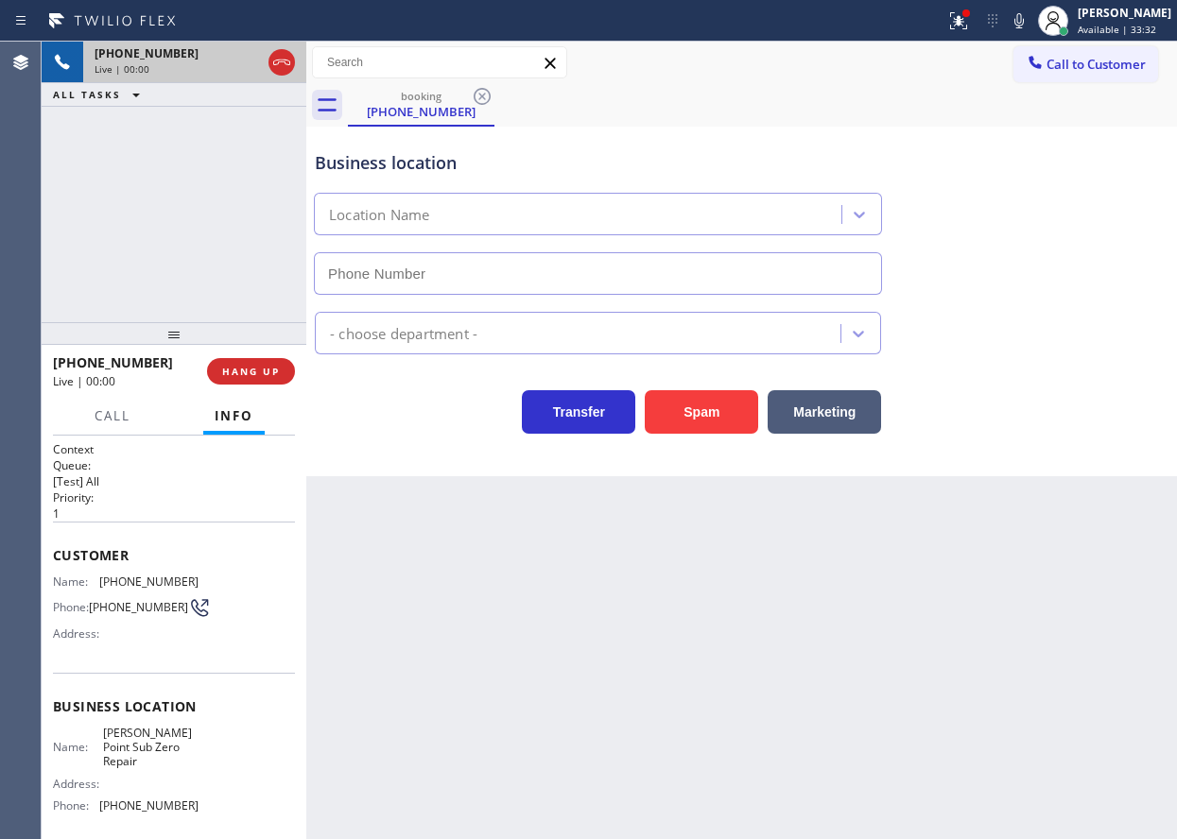
type input "(714) 215-9683"
click at [168, 758] on span "Dana Point Sub Zero Repair" at bounding box center [150, 747] width 95 height 43
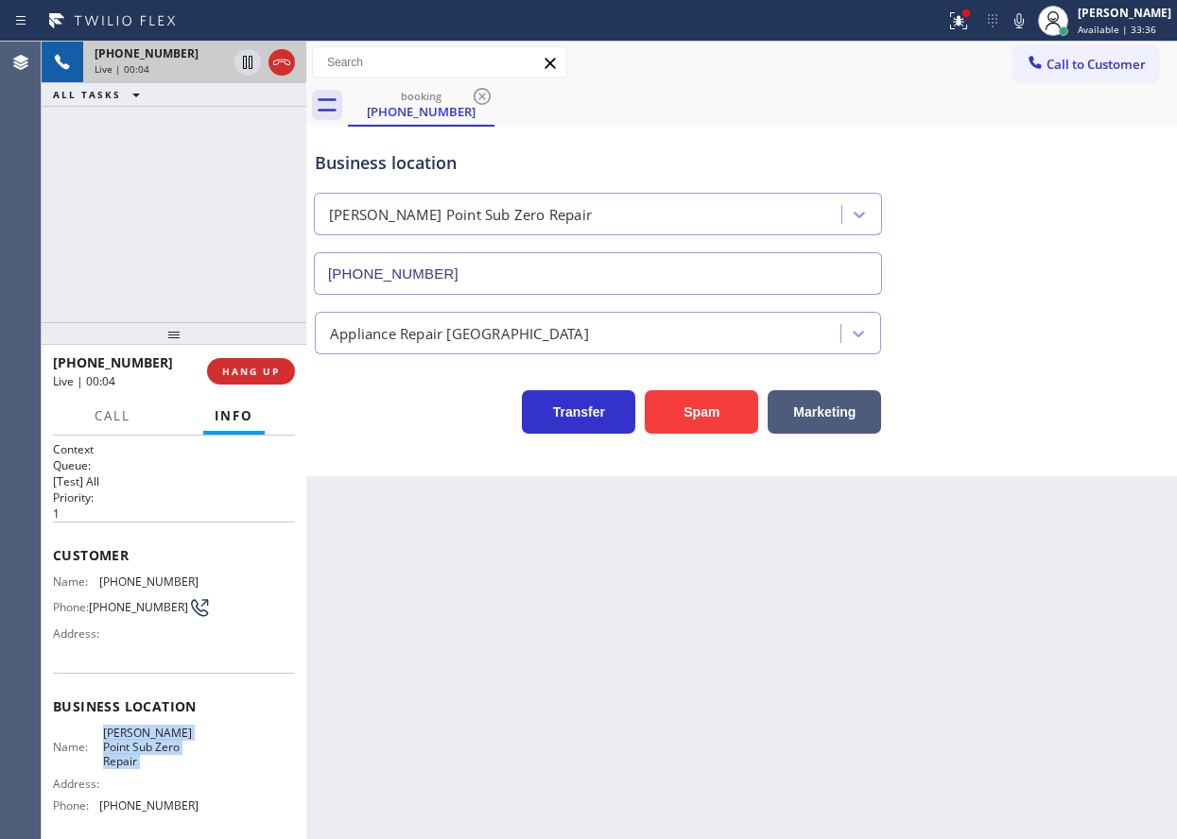
click at [168, 758] on span "Dana Point Sub Zero Repair" at bounding box center [150, 747] width 95 height 43
copy span "Dana Point Sub Zero Repair"
click at [533, 278] on input "(714) 215-9683" at bounding box center [598, 273] width 568 height 43
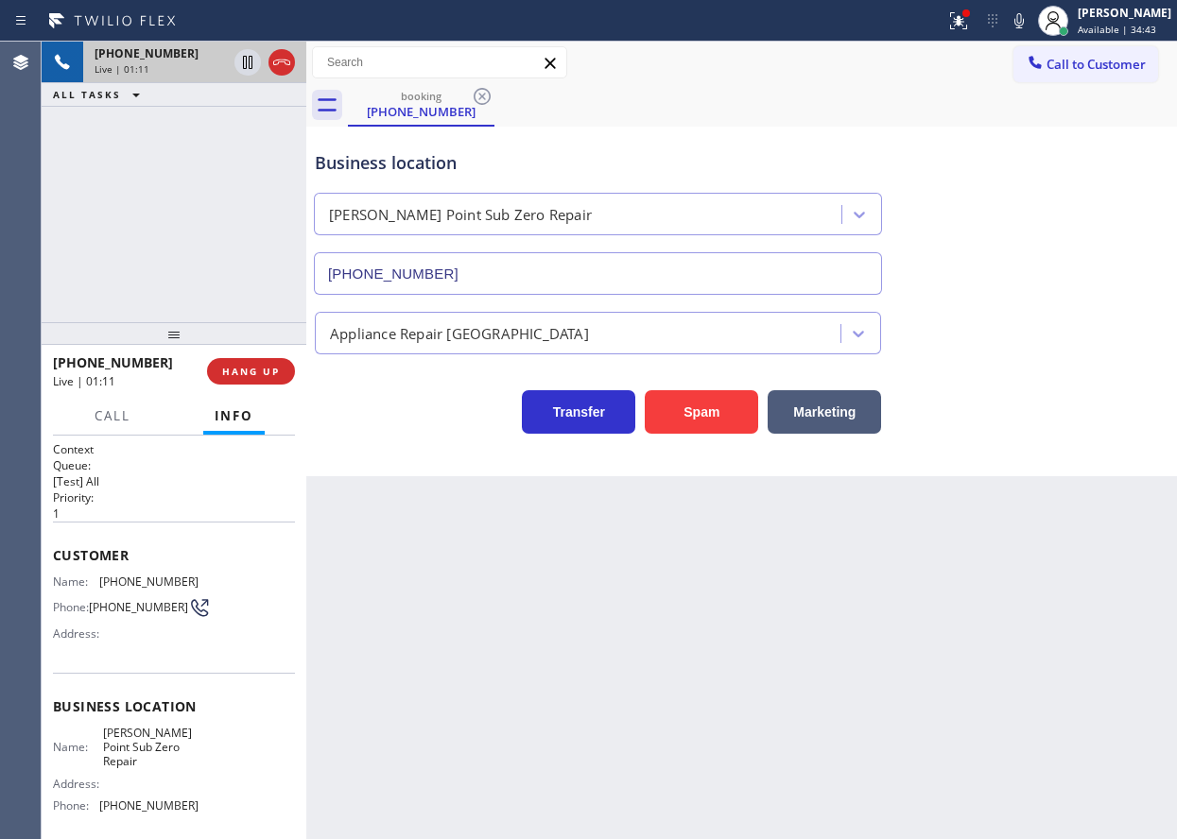
click at [134, 571] on div "Customer Name: (925) 525-0275 Phone: (925) 525-0275 Address:" at bounding box center [174, 597] width 242 height 151
copy span "(925) 525-0275"
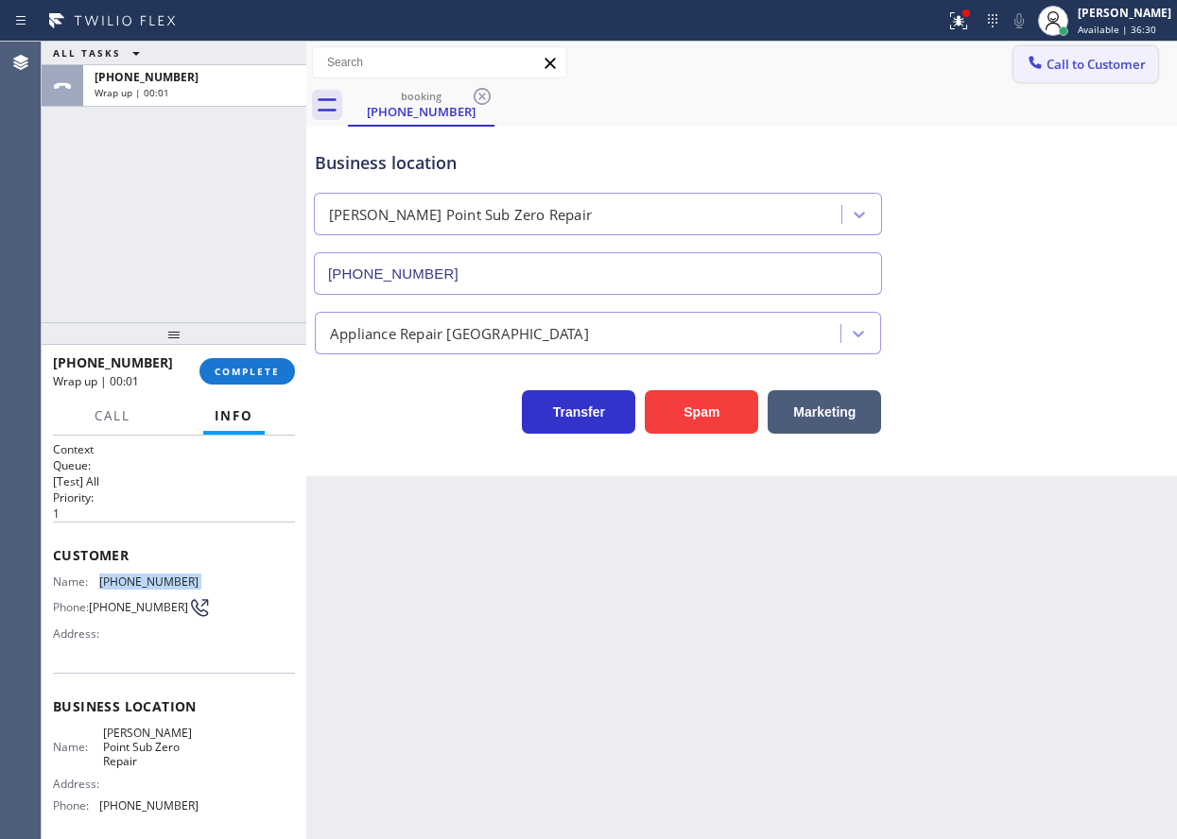
click at [1083, 76] on button "Call to Customer" at bounding box center [1085, 64] width 145 height 36
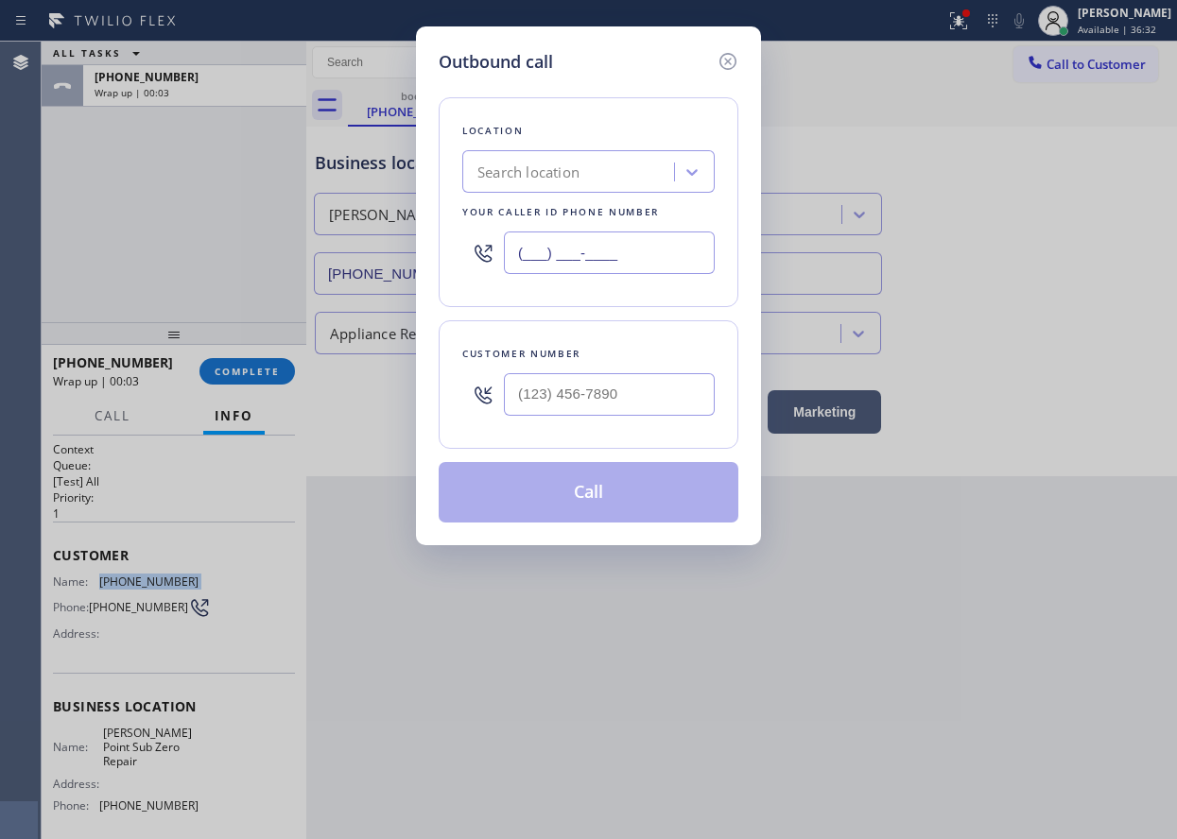
click at [643, 251] on input "(___) ___-____" at bounding box center [609, 253] width 211 height 43
paste input "714) 215-9683"
type input "(714) 215-9683"
click at [662, 376] on input "(___) ___-____" at bounding box center [609, 394] width 211 height 43
paste input "925) 525-0275"
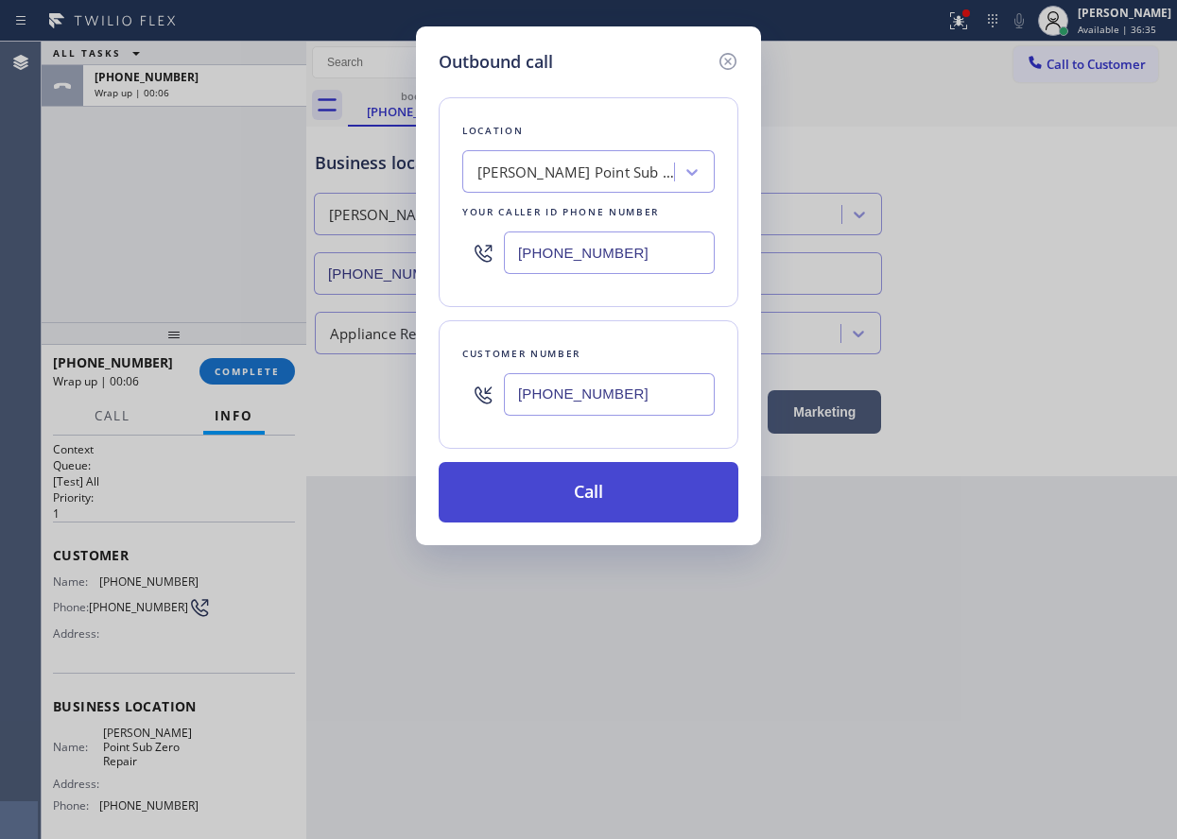
type input "(925) 525-0275"
click at [558, 492] on button "Call" at bounding box center [589, 492] width 300 height 60
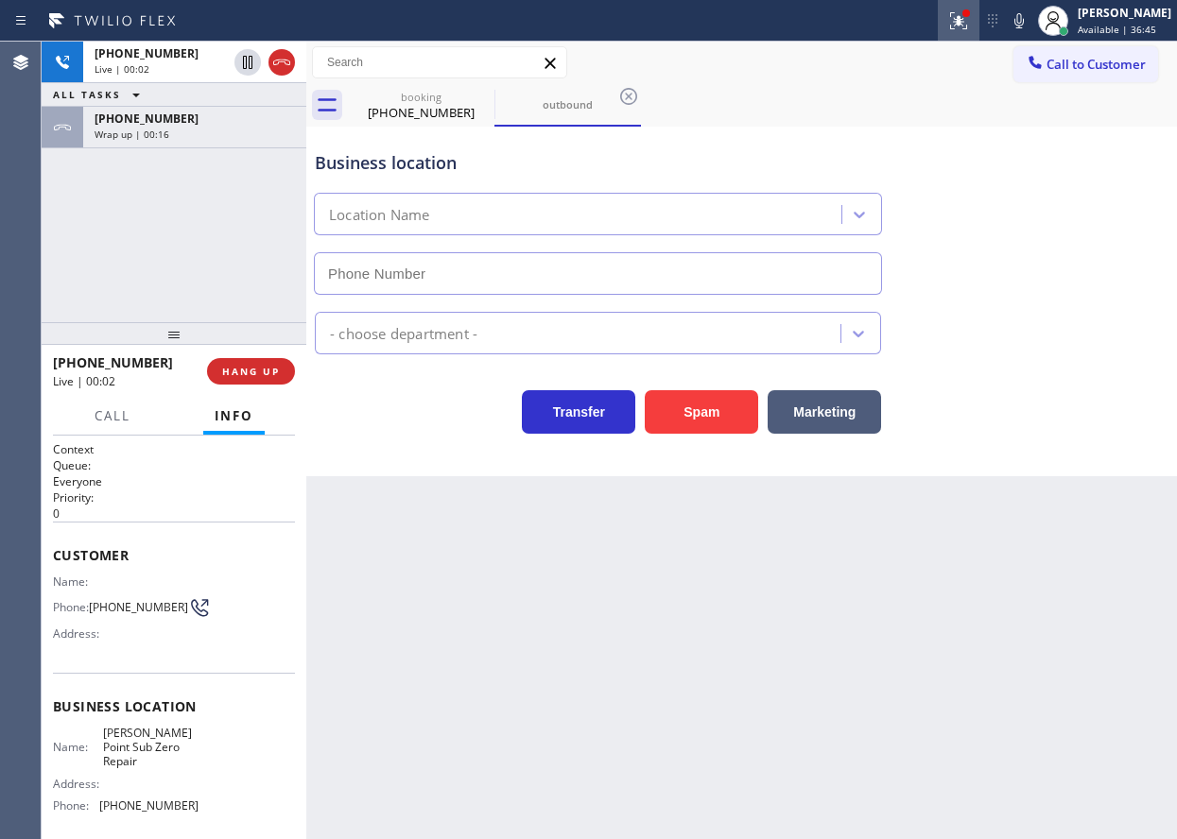
type input "(714) 215-9683"
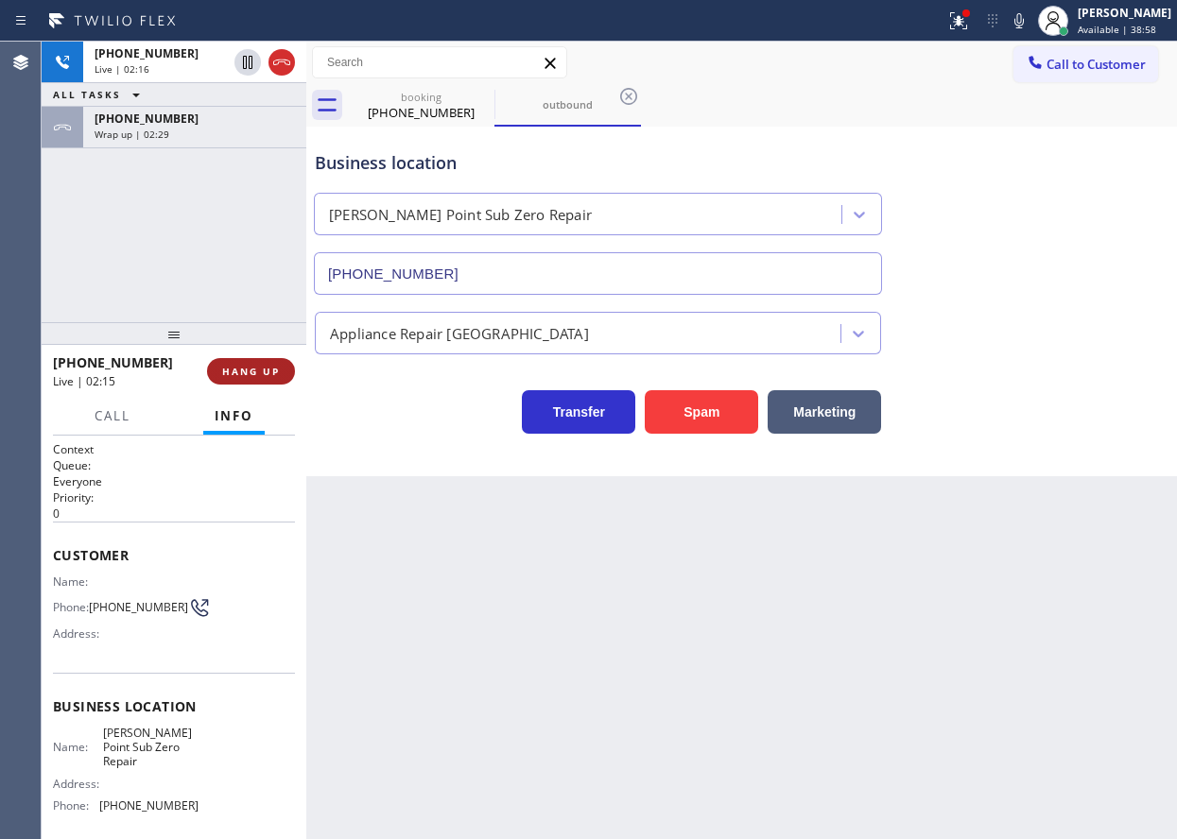
click at [273, 370] on span "HANG UP" at bounding box center [251, 371] width 58 height 13
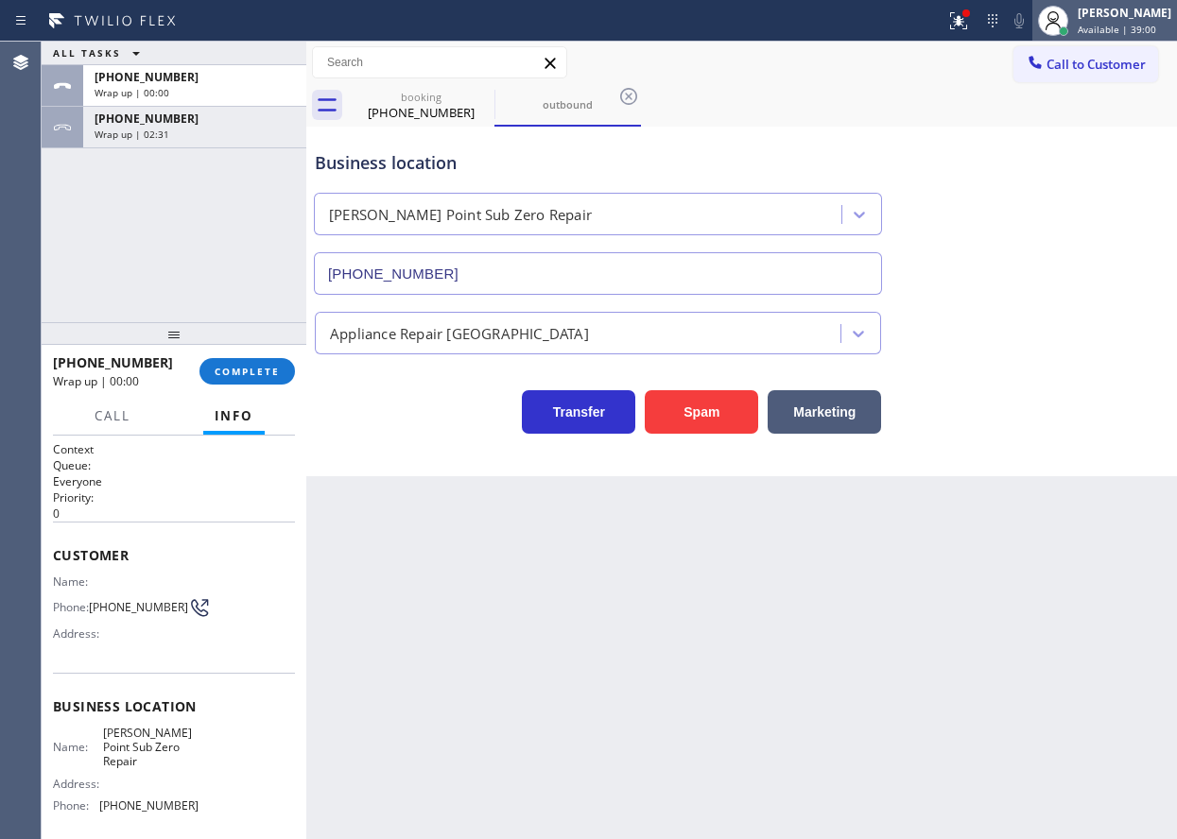
click at [1074, 18] on div at bounding box center [1053, 21] width 42 height 42
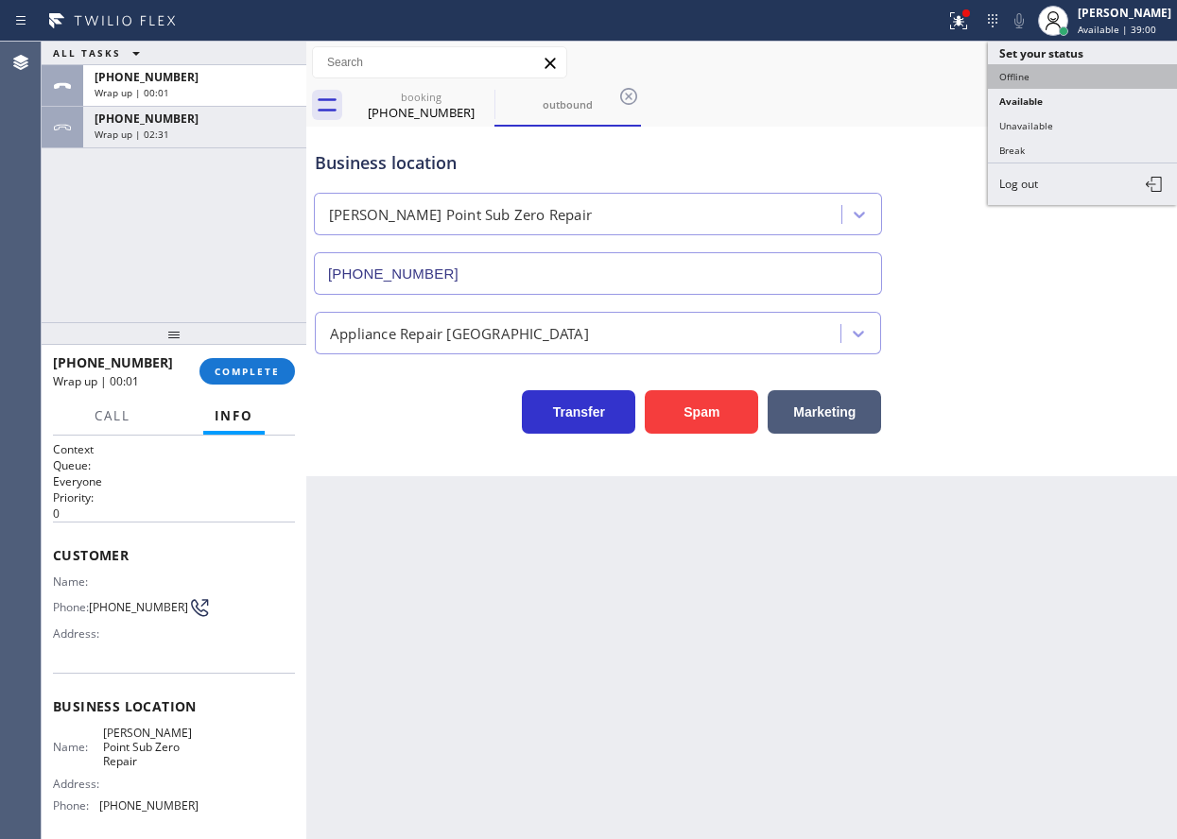
click at [1060, 76] on button "Offline" at bounding box center [1082, 76] width 189 height 25
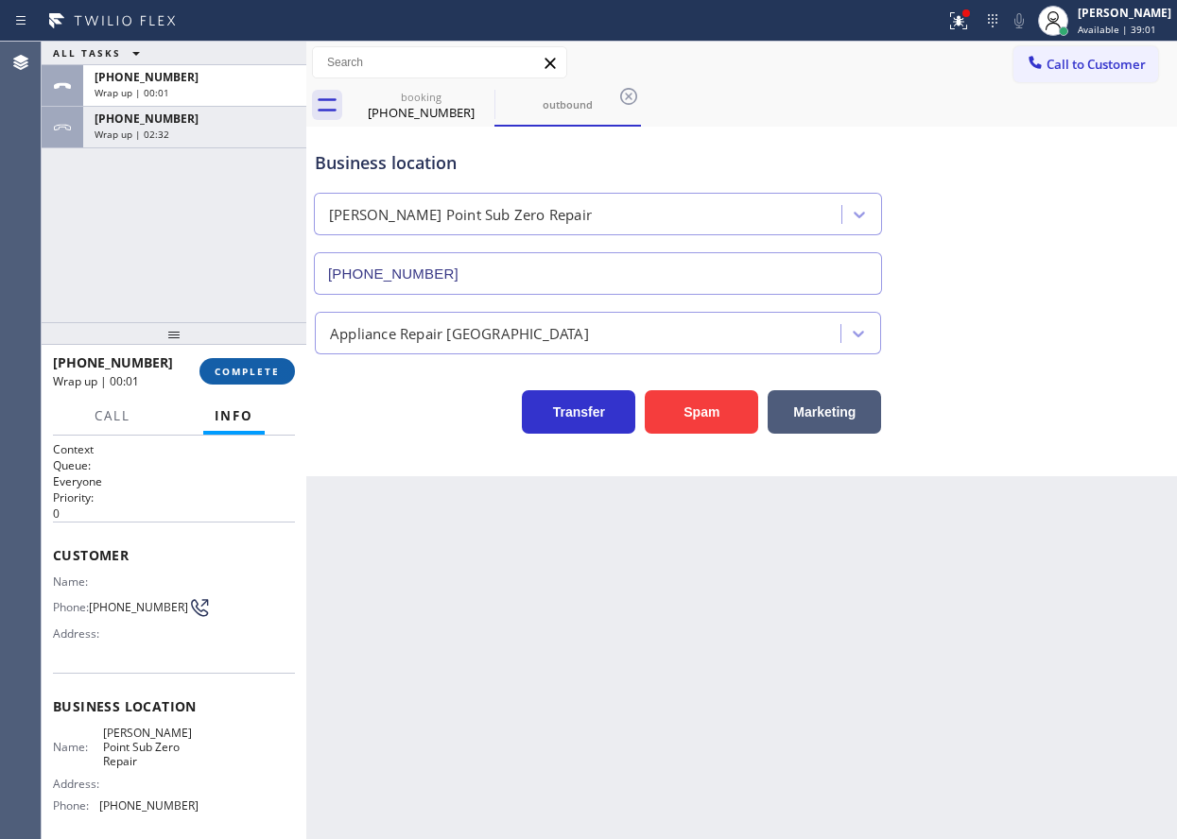
click at [245, 376] on span "COMPLETE" at bounding box center [247, 371] width 65 height 13
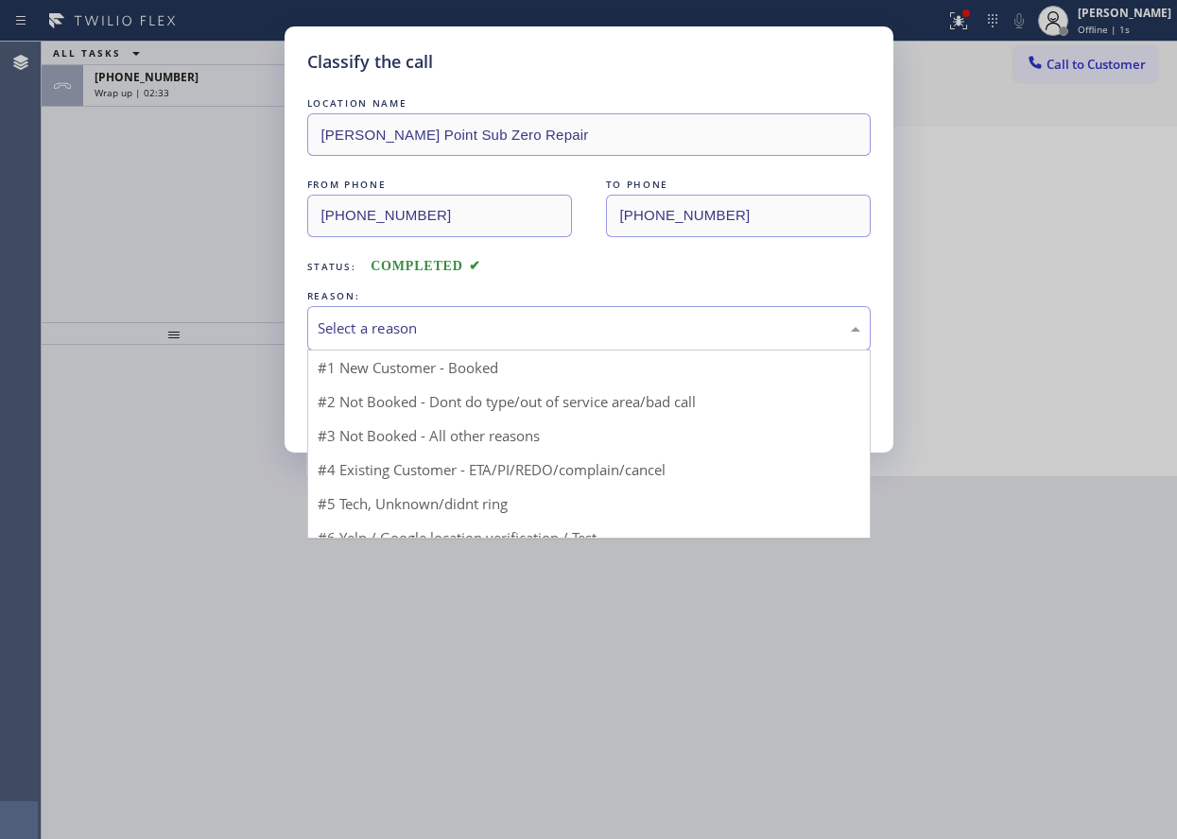
click at [404, 318] on div "Select a reason" at bounding box center [589, 329] width 542 height 22
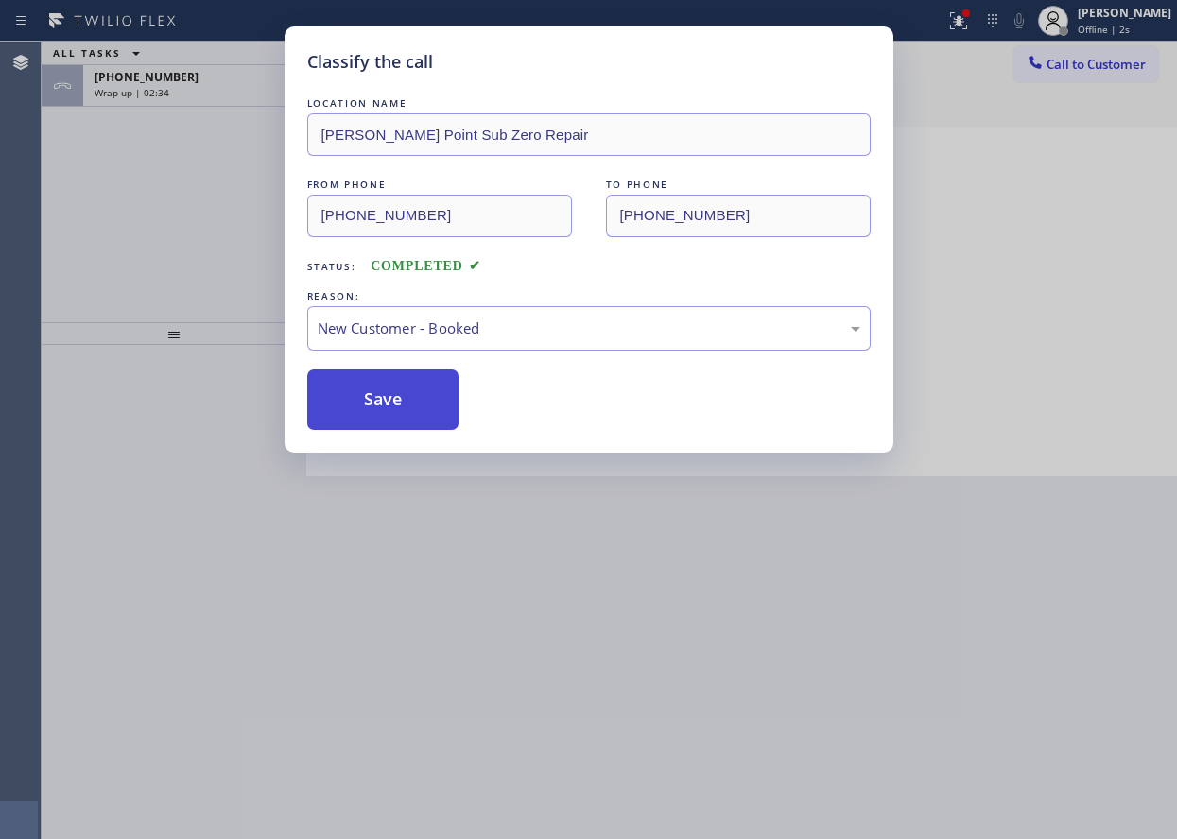
click at [363, 393] on button "Save" at bounding box center [383, 400] width 152 height 60
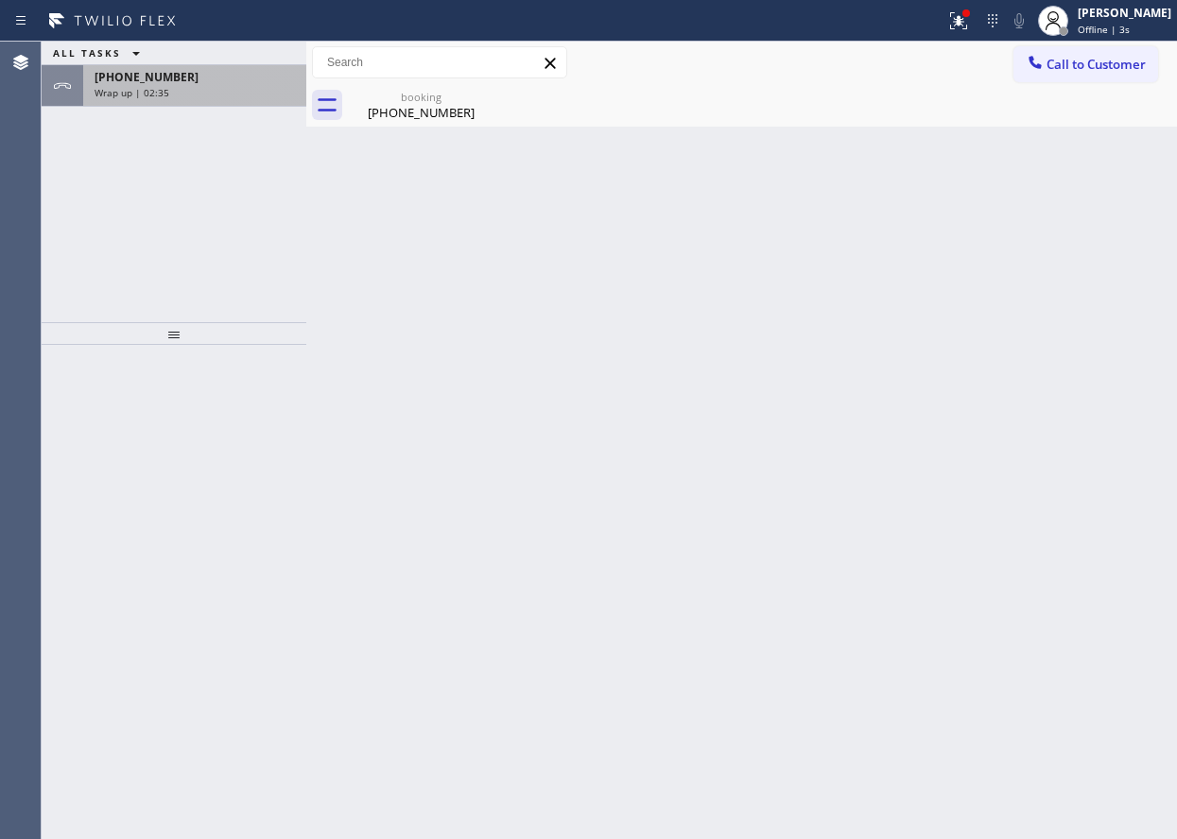
click at [178, 94] on div "Wrap up | 02:35" at bounding box center [195, 92] width 200 height 13
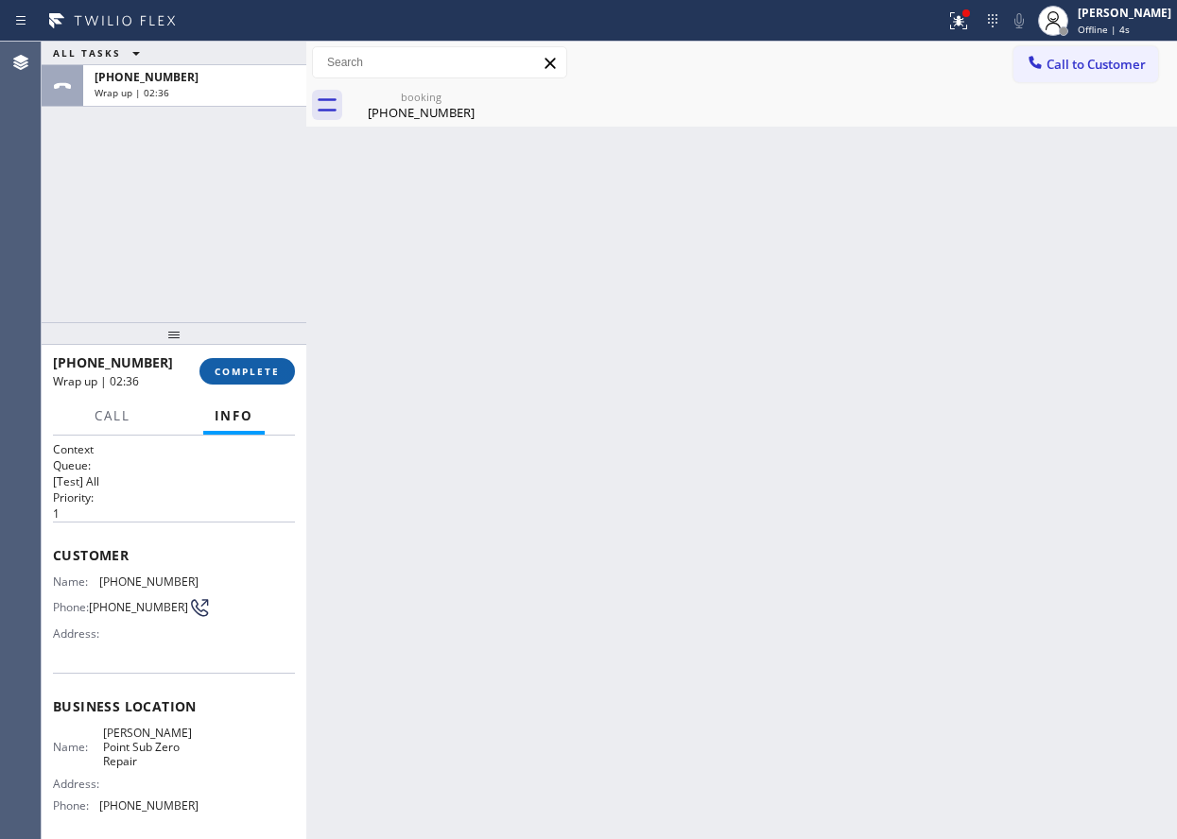
click at [232, 362] on button "COMPLETE" at bounding box center [246, 371] width 95 height 26
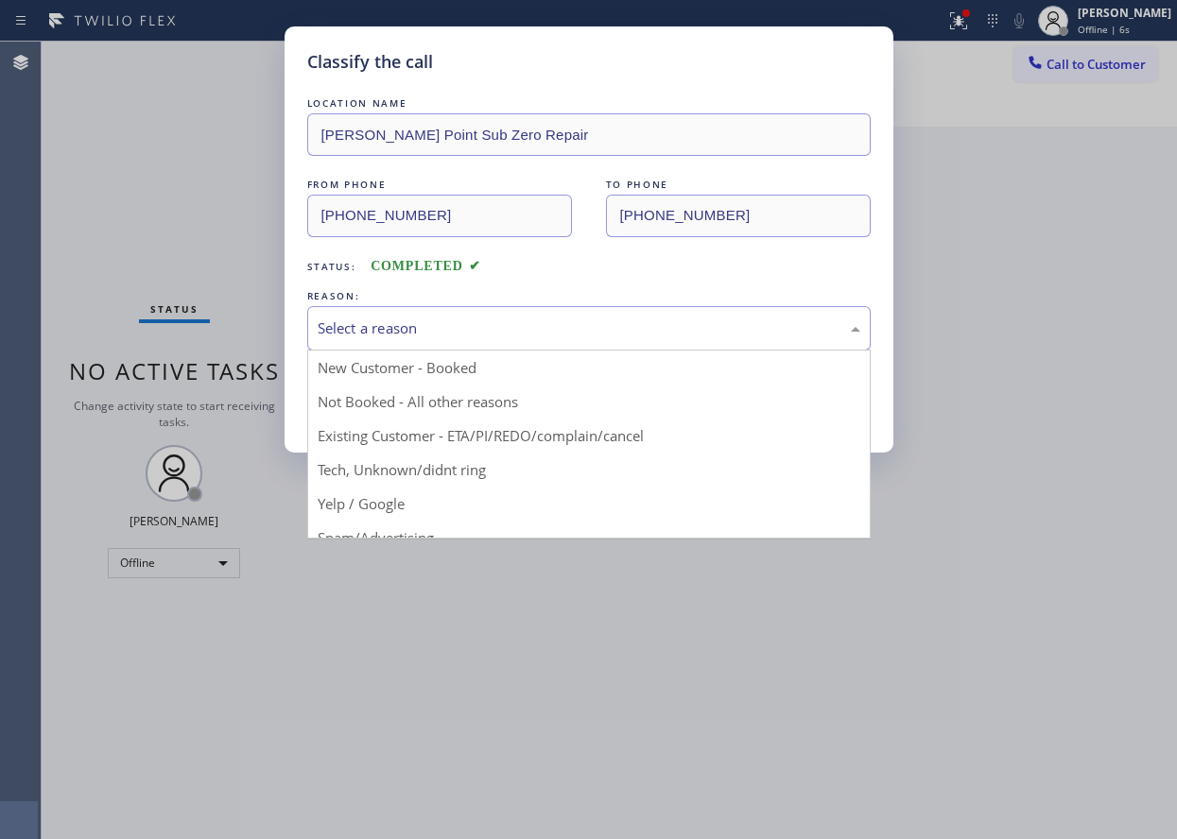
click at [442, 339] on div "Select a reason" at bounding box center [588, 328] width 563 height 44
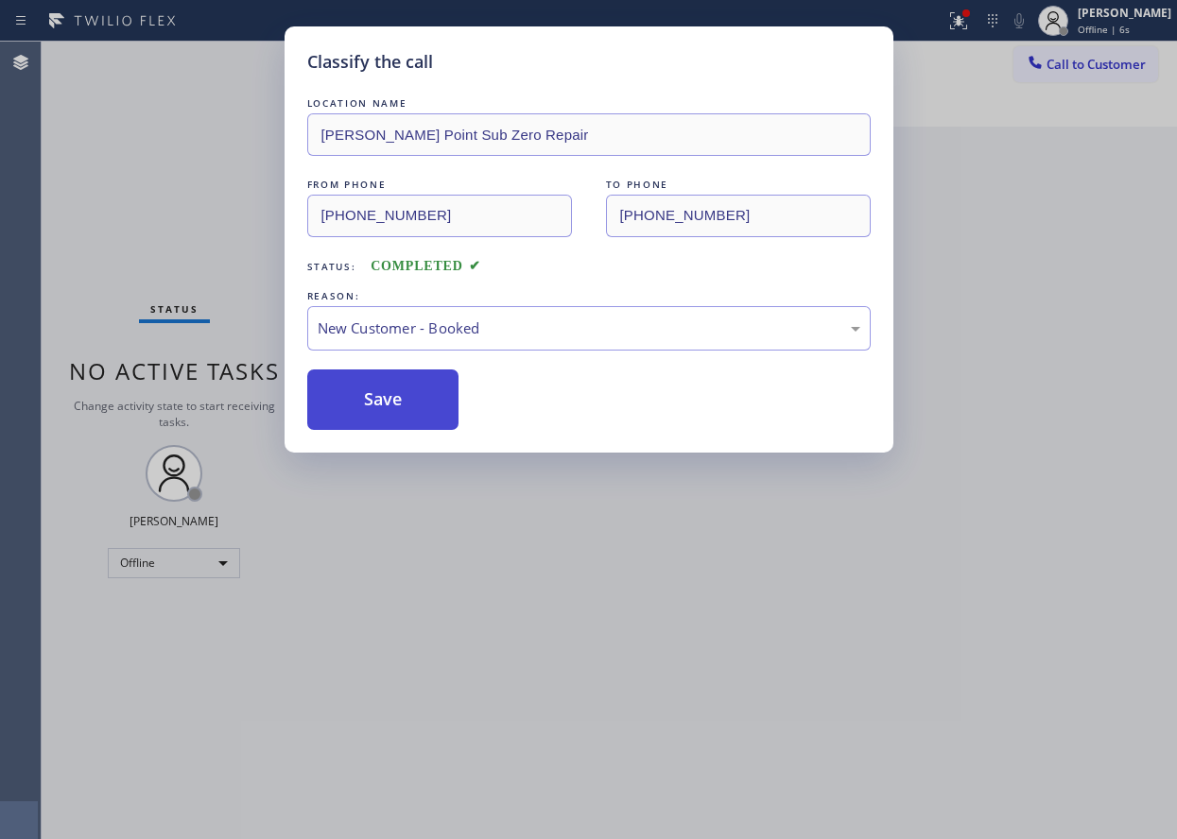
click at [334, 401] on button "Save" at bounding box center [383, 400] width 152 height 60
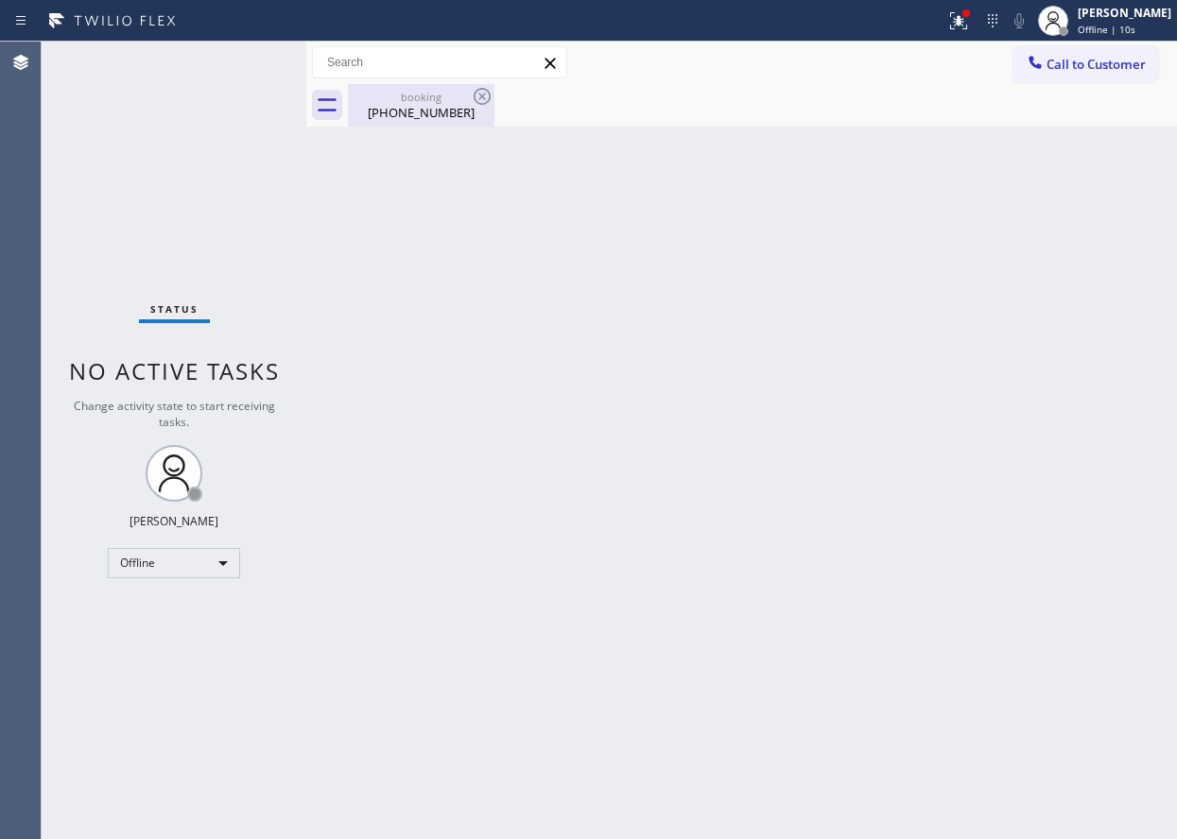
click at [455, 113] on div "(925) 525-0275" at bounding box center [421, 112] width 143 height 17
click at [489, 93] on div at bounding box center [762, 105] width 829 height 43
click at [1146, 18] on div "[PERSON_NAME]" at bounding box center [1124, 13] width 94 height 16
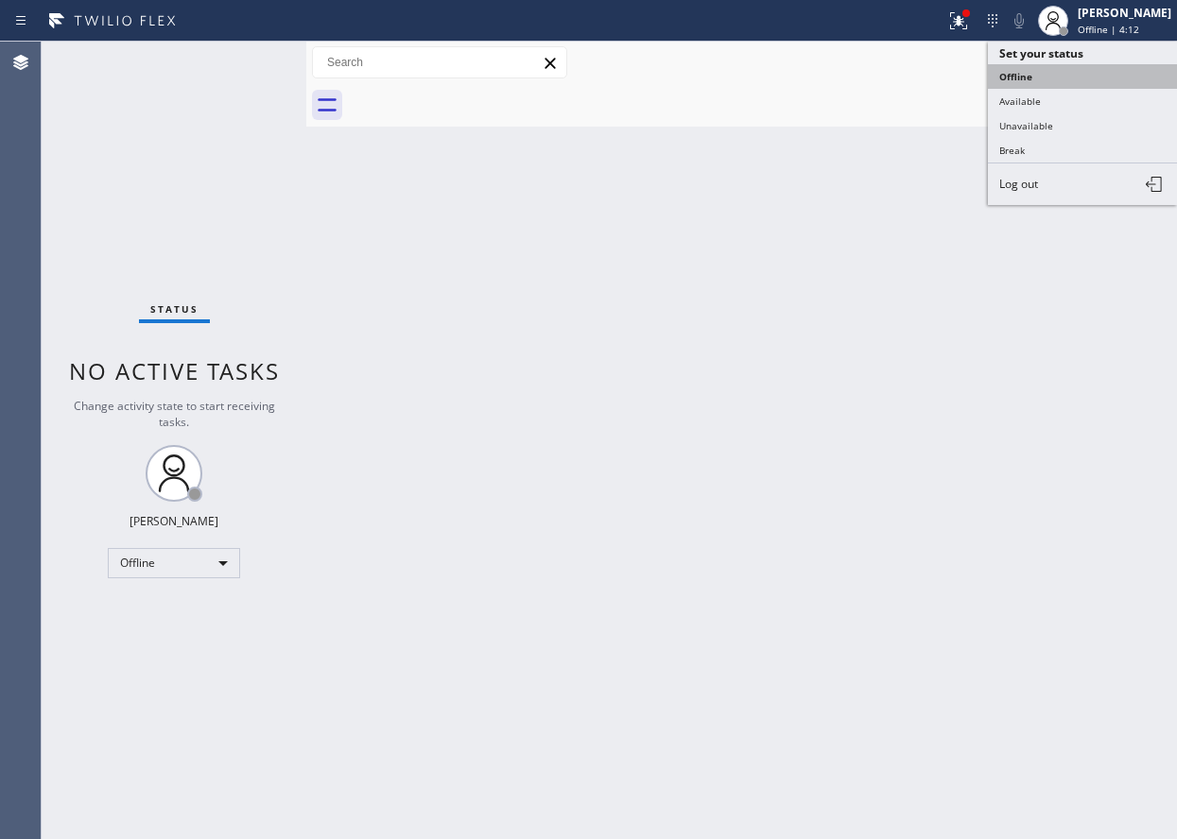
click at [1071, 77] on button "Offline" at bounding box center [1082, 76] width 189 height 25
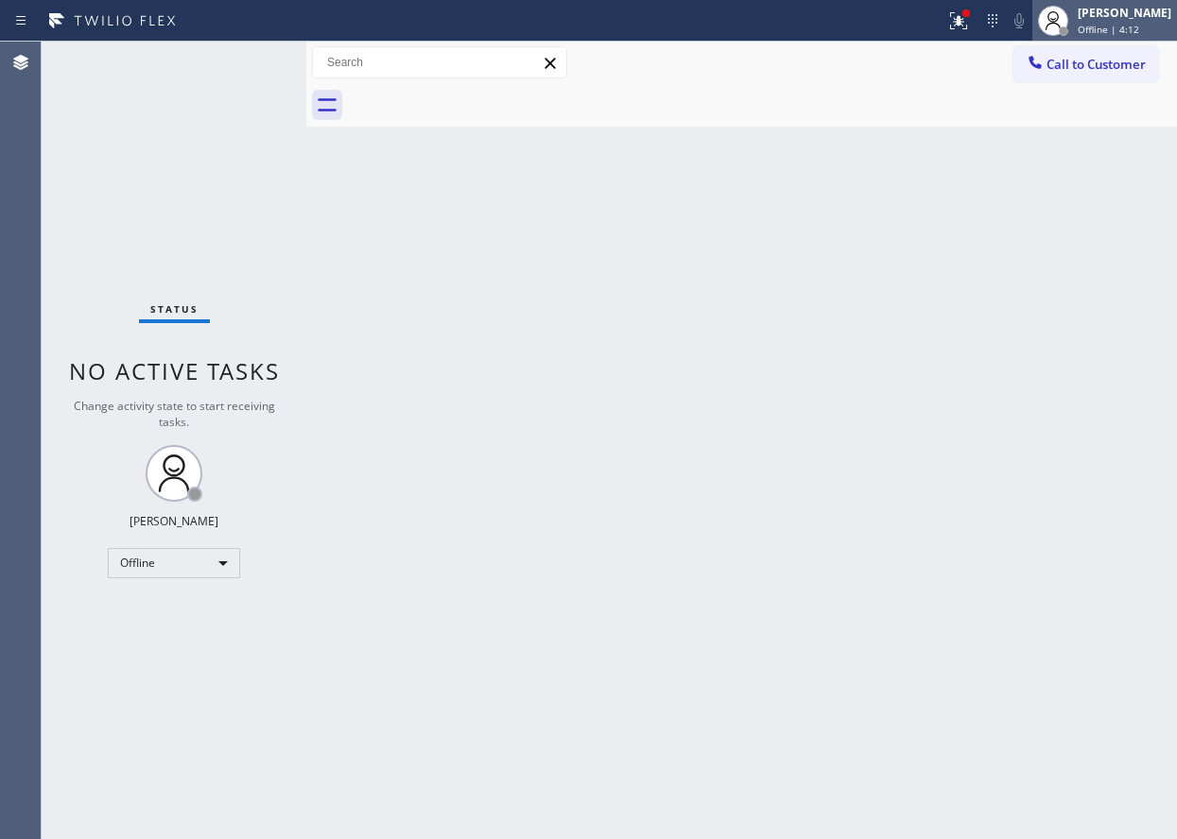
click at [1100, 14] on div "[PERSON_NAME]" at bounding box center [1124, 13] width 94 height 16
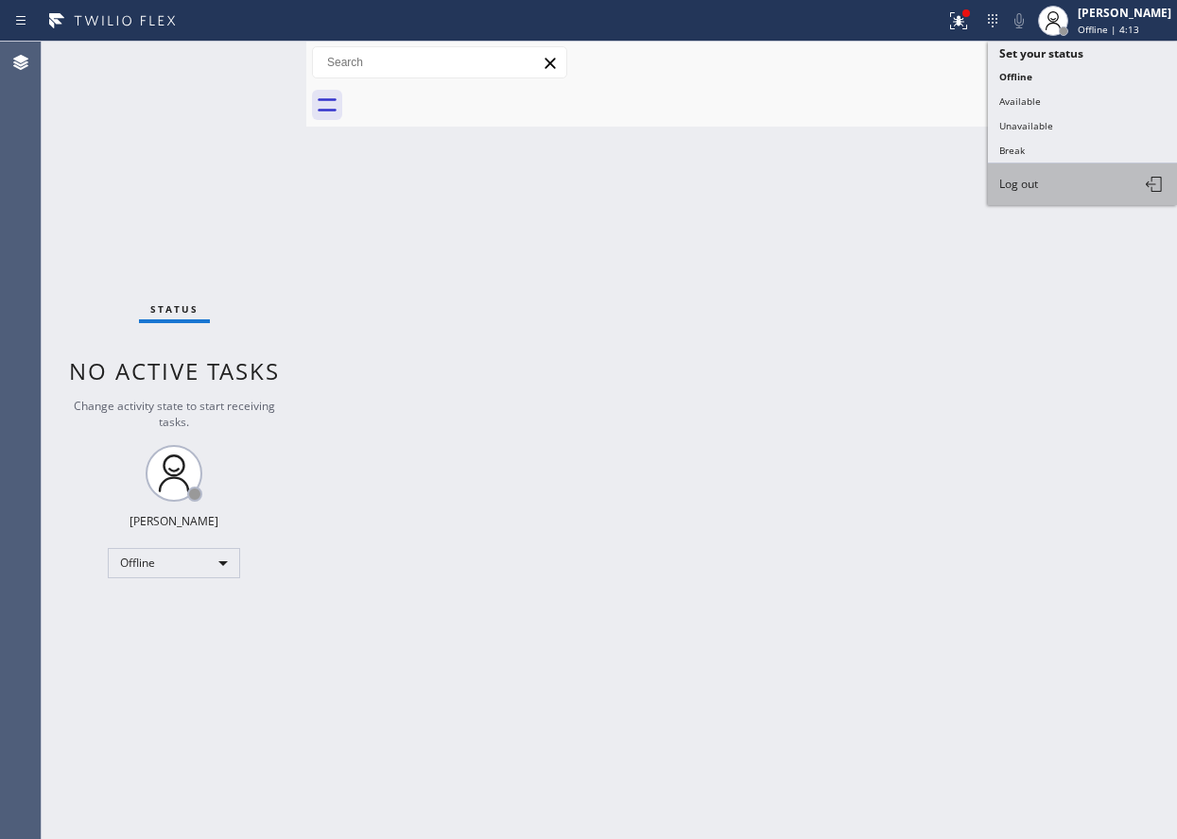
click at [1014, 192] on button "Log out" at bounding box center [1082, 184] width 189 height 42
